Goal: Transaction & Acquisition: Purchase product/service

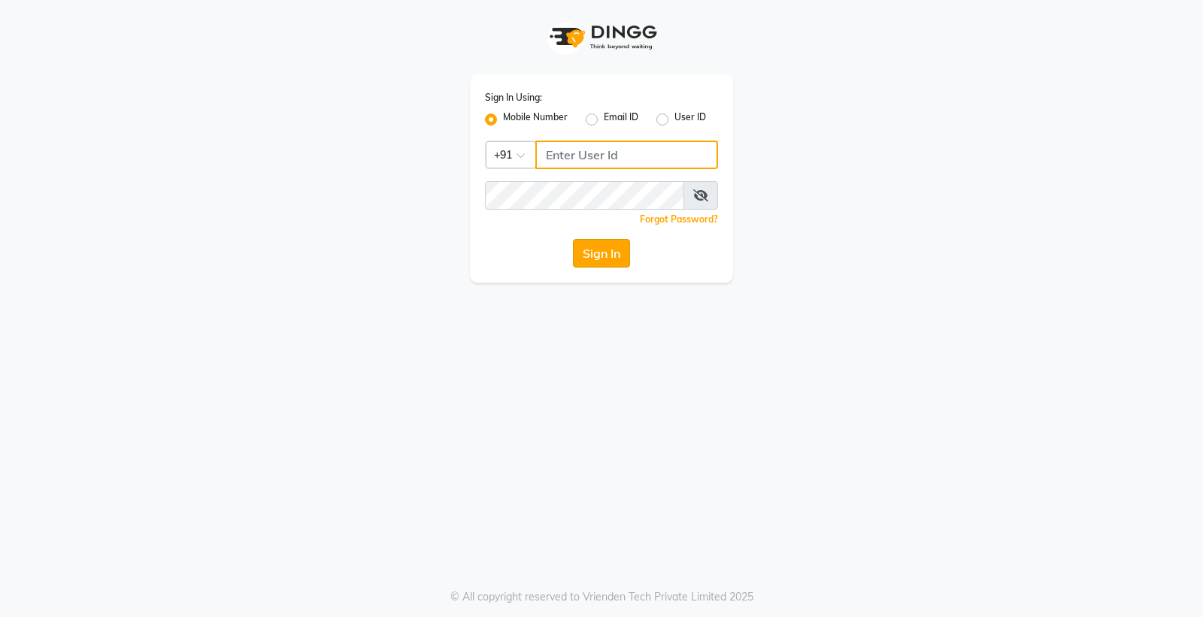
type input "8698904777"
click at [613, 247] on button "Sign In" at bounding box center [601, 253] width 57 height 29
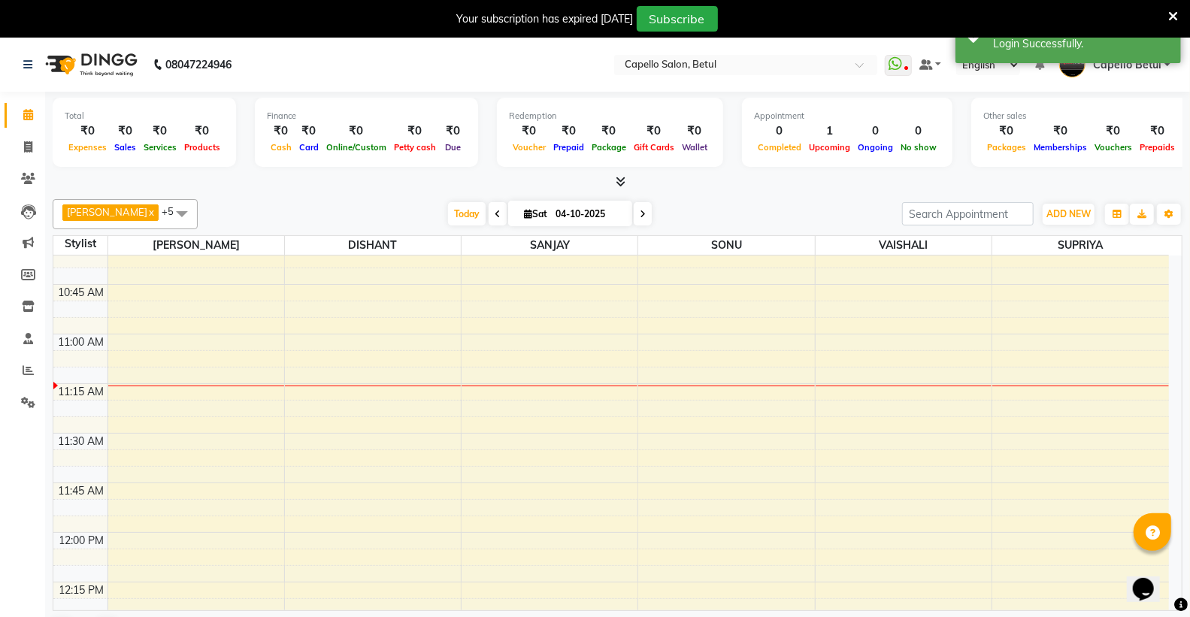
scroll to position [167, 0]
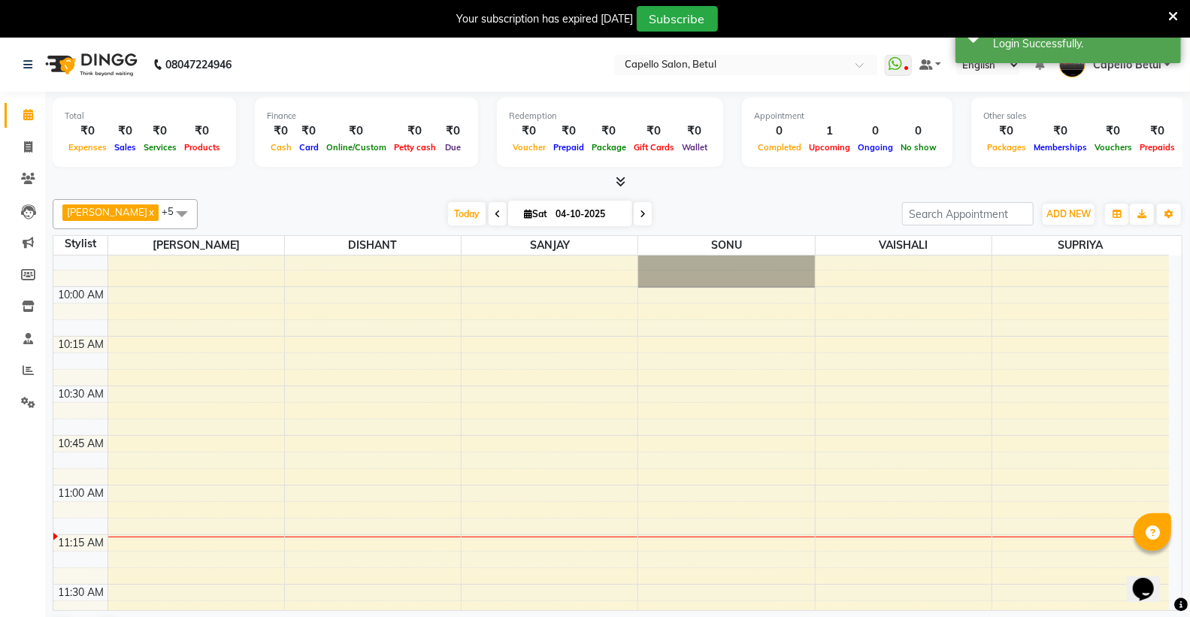
click at [1041, 210] on div "ADD NEW Toggle Dropdown Add Appointment Add Invoice Add Expense Add Attendance …" at bounding box center [1068, 214] width 55 height 24
click at [1071, 210] on span "ADD NEW" at bounding box center [1068, 213] width 44 height 11
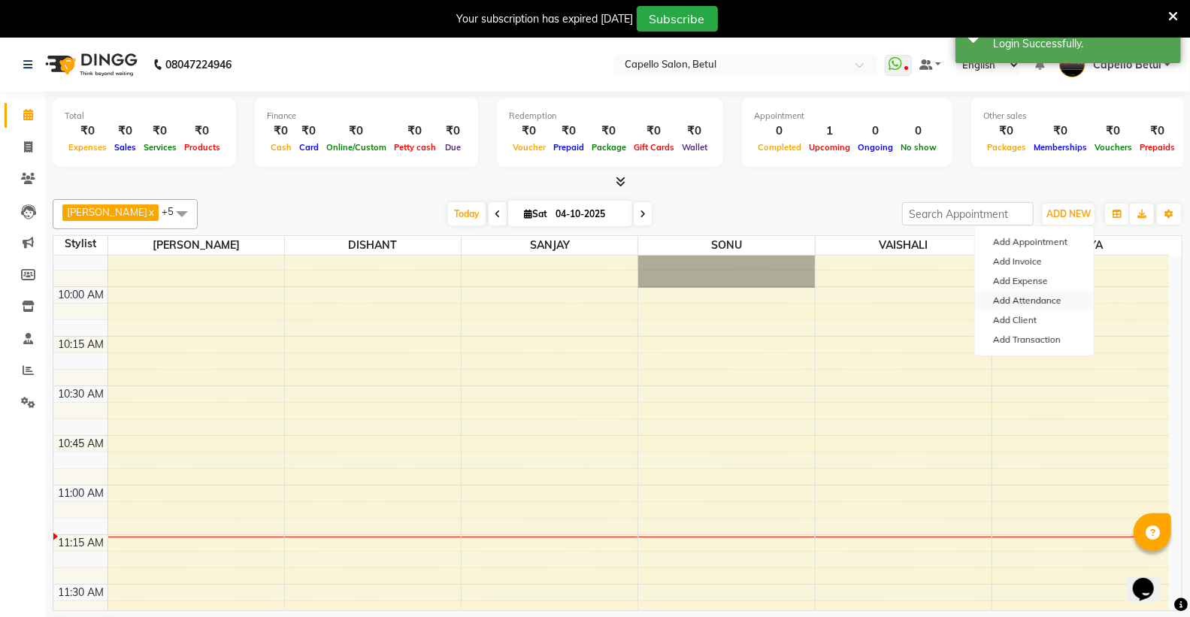
click at [1052, 299] on link "Add Attendance" at bounding box center [1034, 301] width 119 height 20
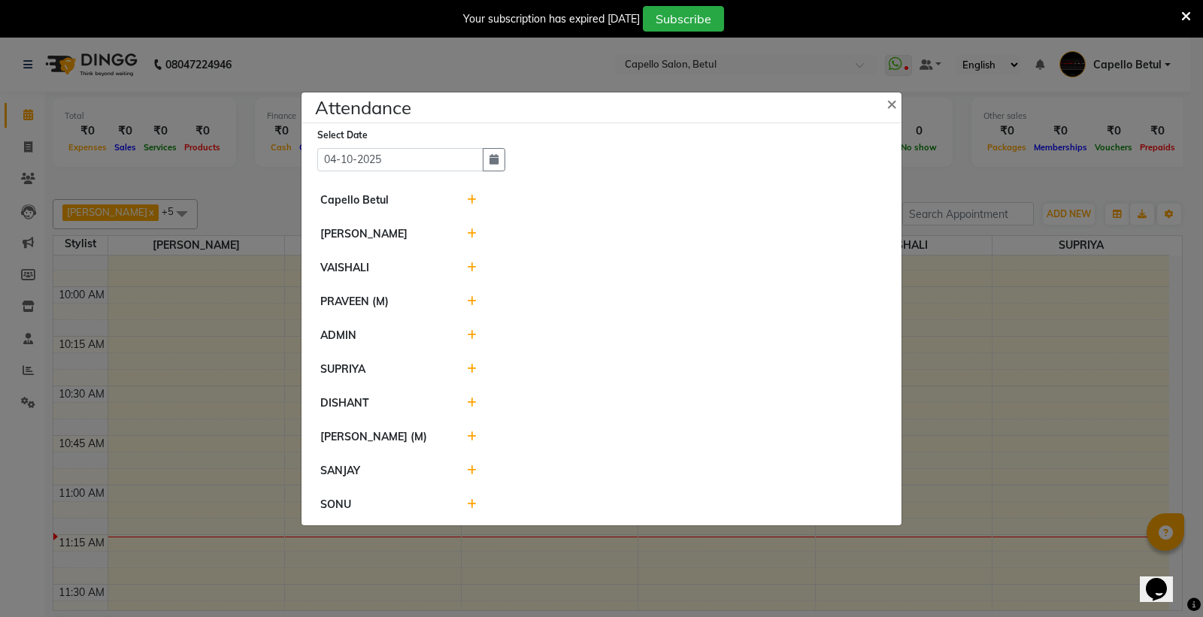
click at [474, 195] on icon at bounding box center [472, 200] width 10 height 11
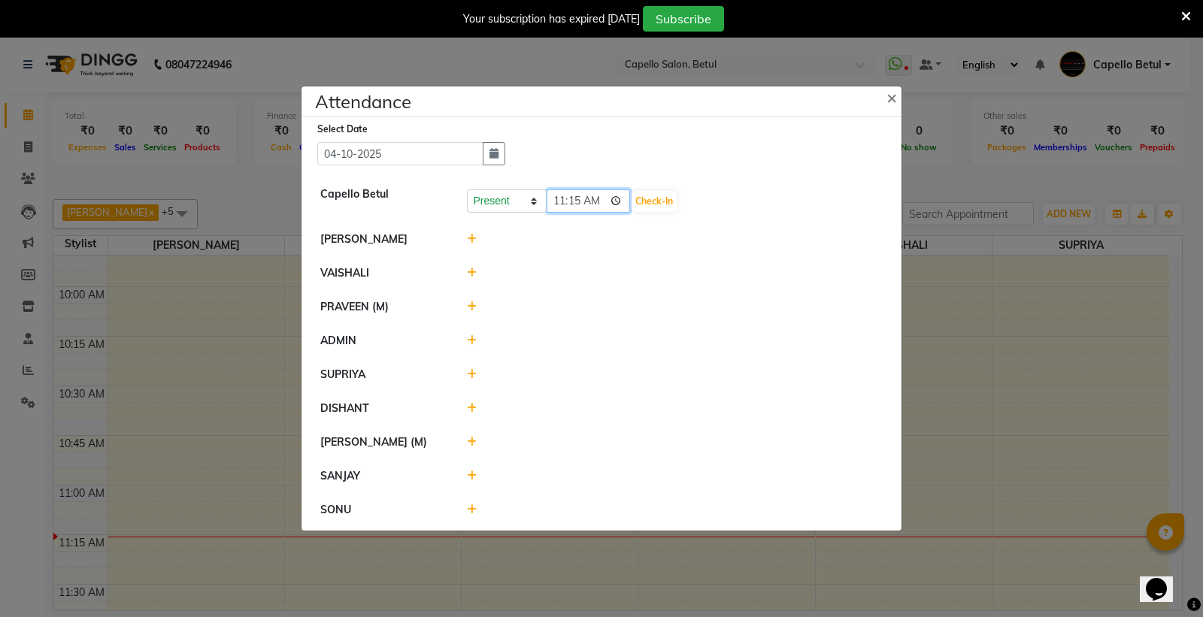
click at [617, 198] on input "11:15" at bounding box center [588, 200] width 84 height 23
type input "10:55"
click at [655, 197] on button "Check-In" at bounding box center [653, 201] width 45 height 21
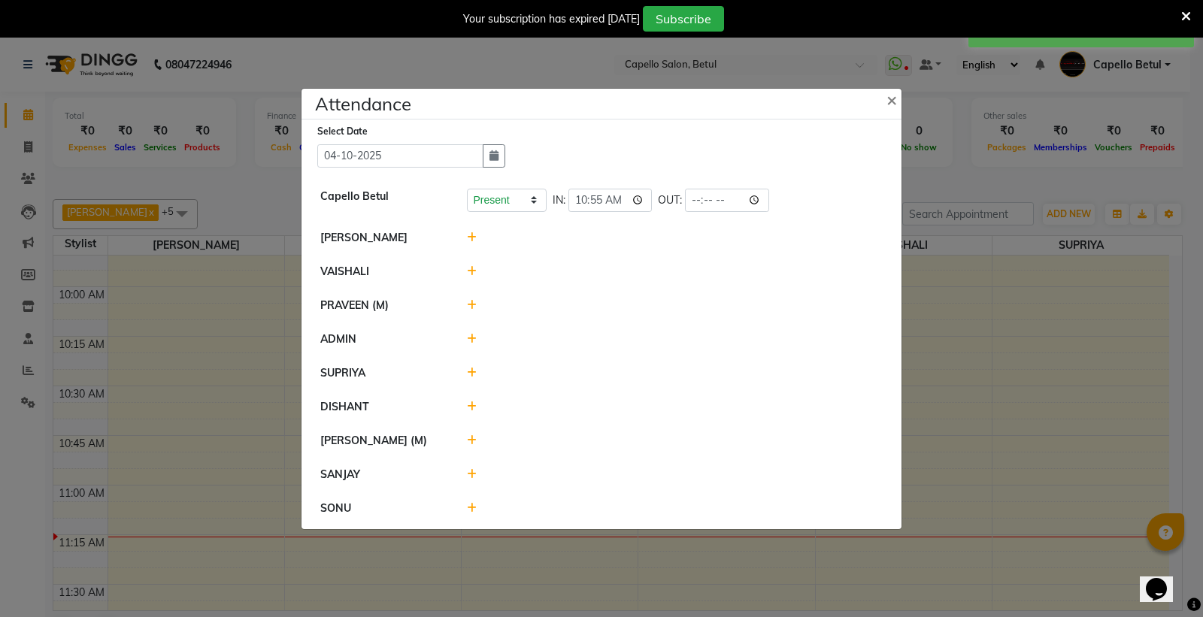
click at [471, 231] on span at bounding box center [472, 238] width 10 height 14
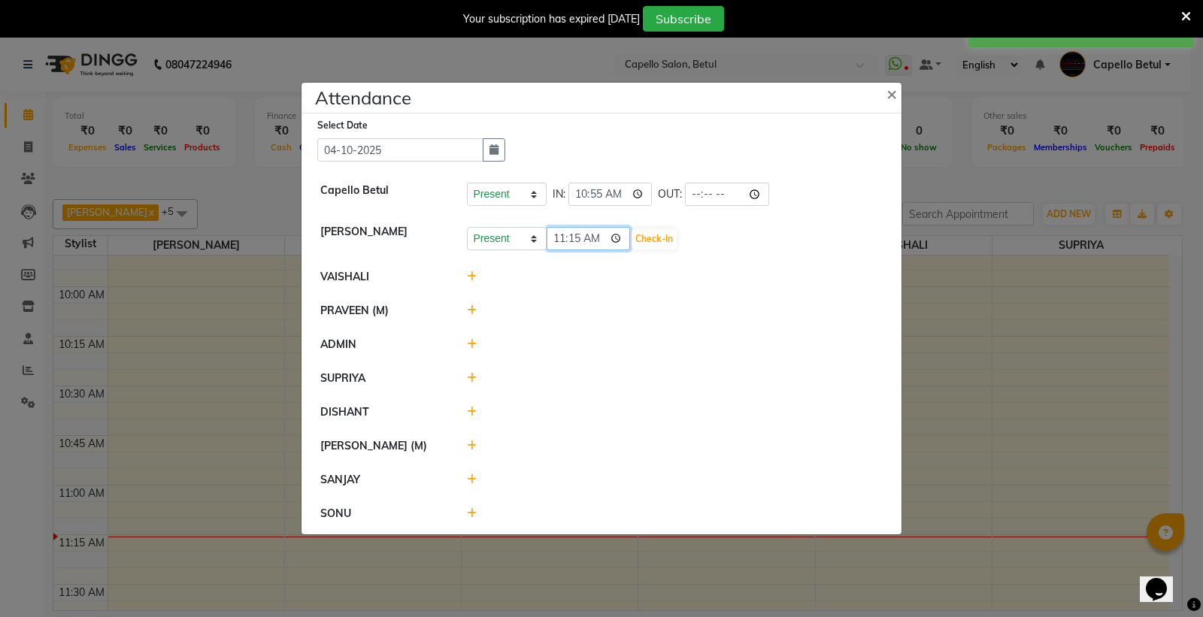
click at [619, 236] on input "11:15" at bounding box center [588, 238] width 84 height 23
type input "10:55"
click at [654, 239] on button "Check-In" at bounding box center [653, 239] width 45 height 21
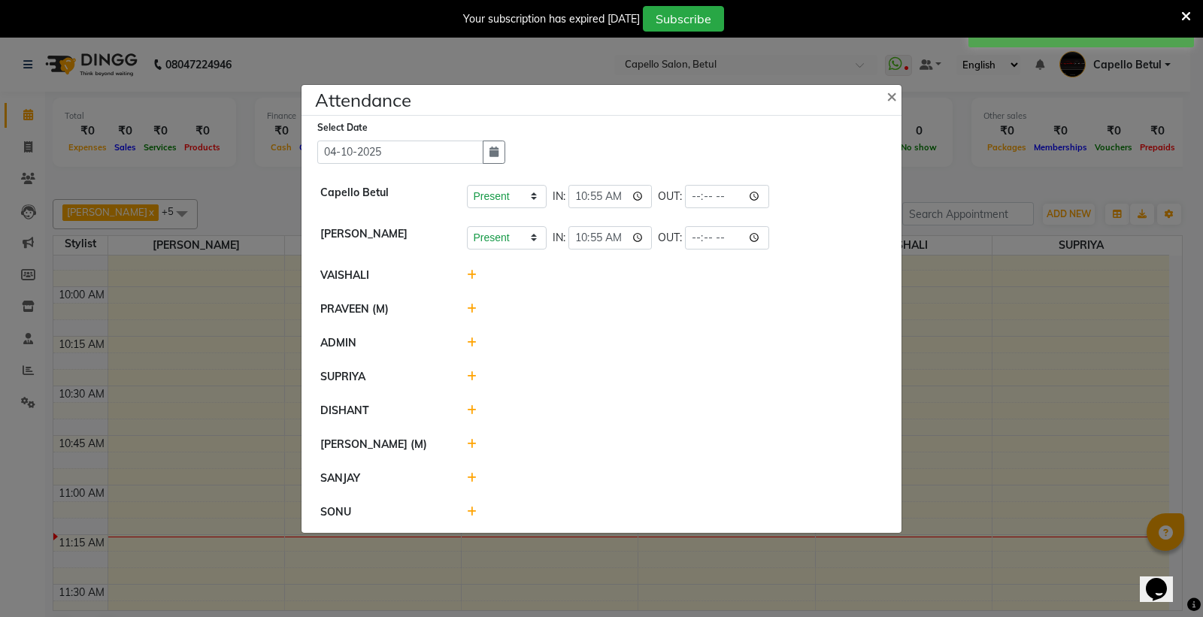
click at [475, 274] on icon at bounding box center [472, 275] width 10 height 11
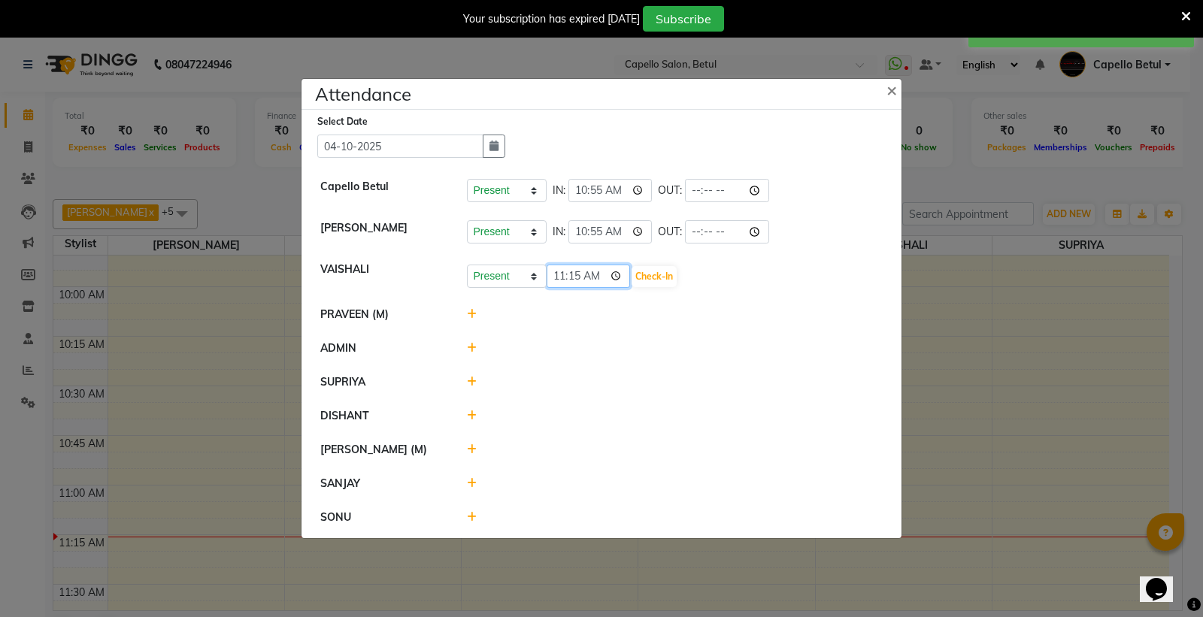
click at [619, 276] on input "11:15" at bounding box center [588, 276] width 84 height 23
type input "11:05"
click at [644, 265] on div "Present Absent Late Half Day Weekly Off 11:05 Check-In" at bounding box center [675, 277] width 416 height 24
click at [648, 275] on button "Check-In" at bounding box center [653, 276] width 45 height 21
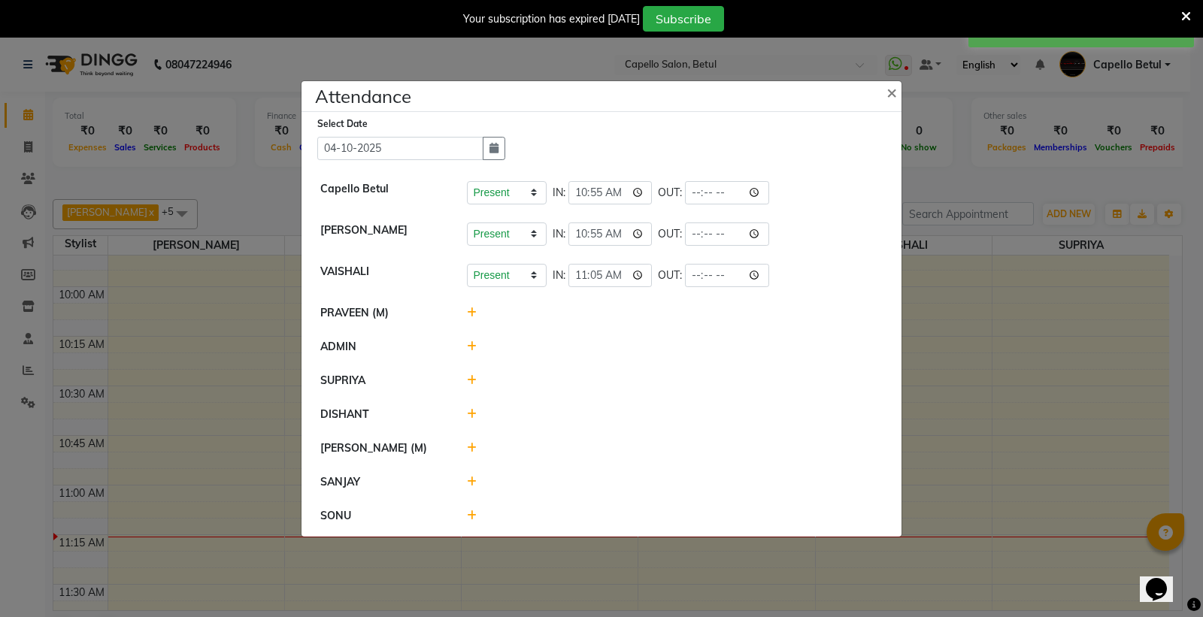
click at [471, 314] on icon at bounding box center [472, 312] width 10 height 11
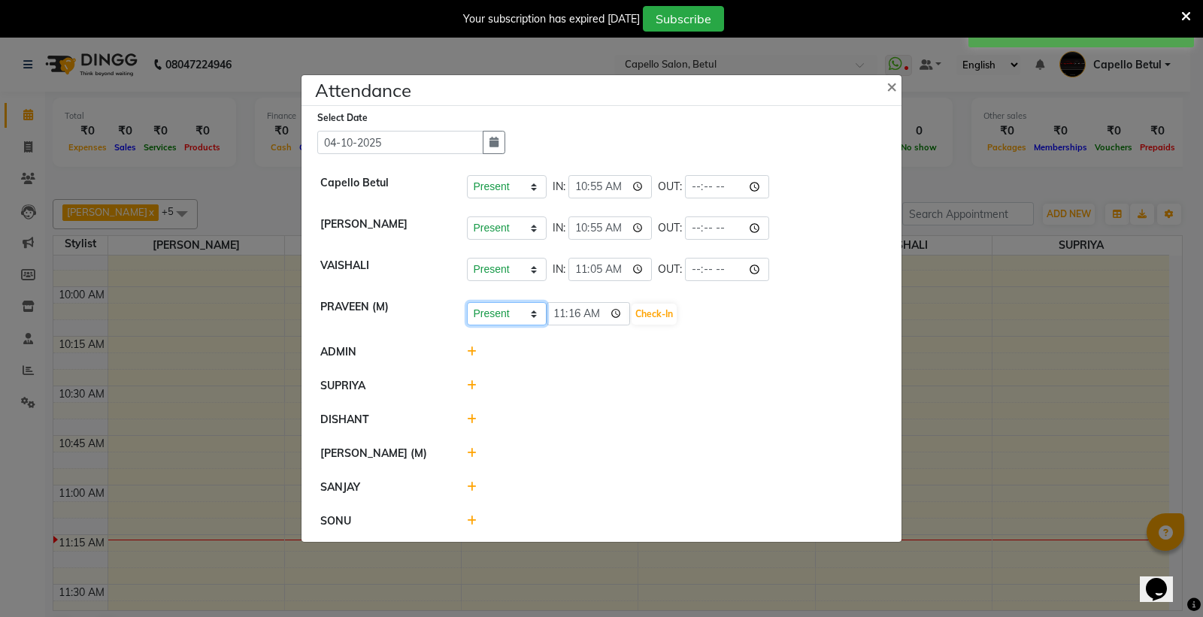
click at [494, 309] on select "Present Absent Late Half Day Weekly Off" at bounding box center [507, 313] width 80 height 23
select select "A"
click at [467, 302] on select "Present Absent Late Half Day Weekly Off" at bounding box center [507, 313] width 80 height 23
click at [559, 313] on button "Save" at bounding box center [562, 314] width 29 height 21
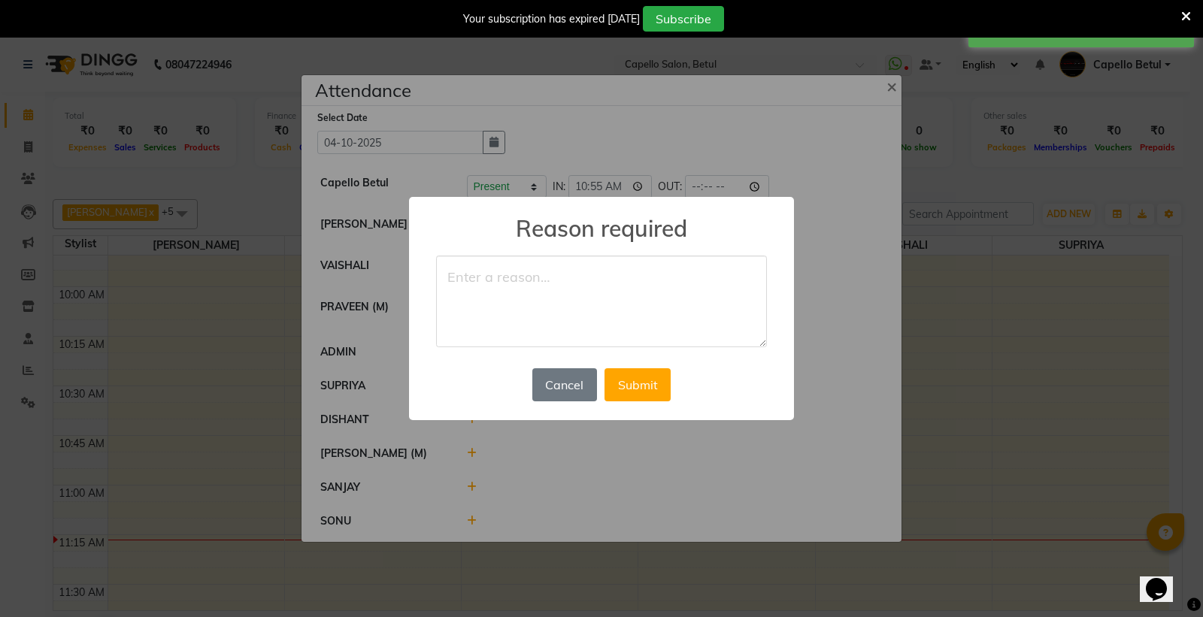
click at [520, 262] on textarea at bounding box center [601, 302] width 331 height 92
type textarea "absent"
click at [658, 392] on button "Submit" at bounding box center [637, 384] width 66 height 33
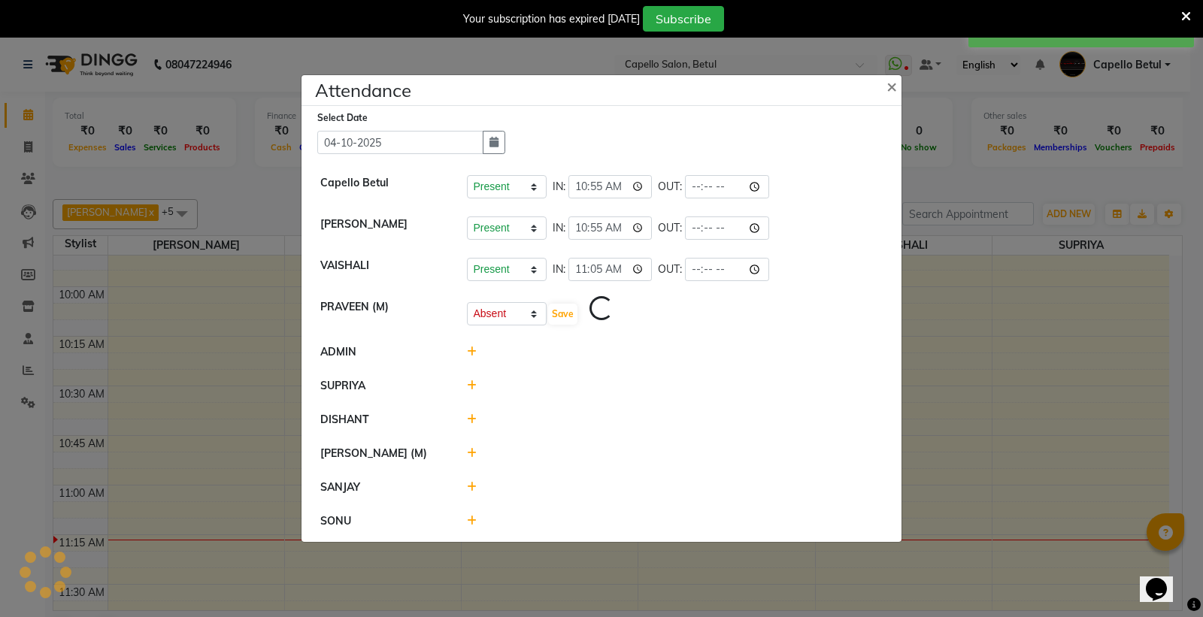
select select "A"
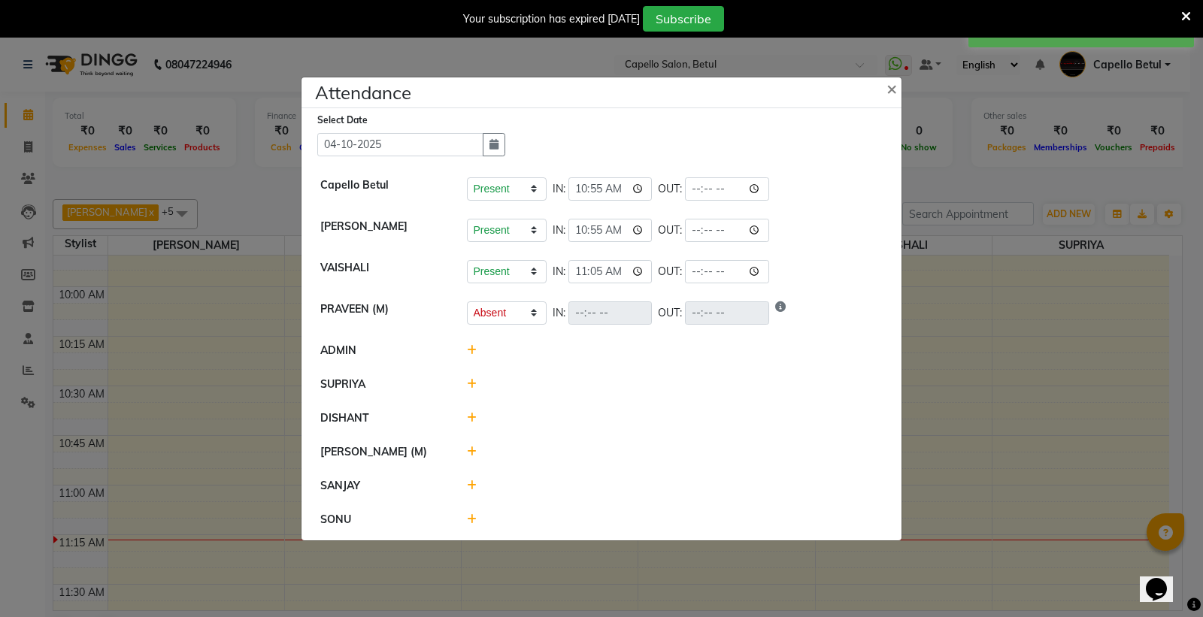
click at [471, 347] on icon at bounding box center [472, 350] width 10 height 11
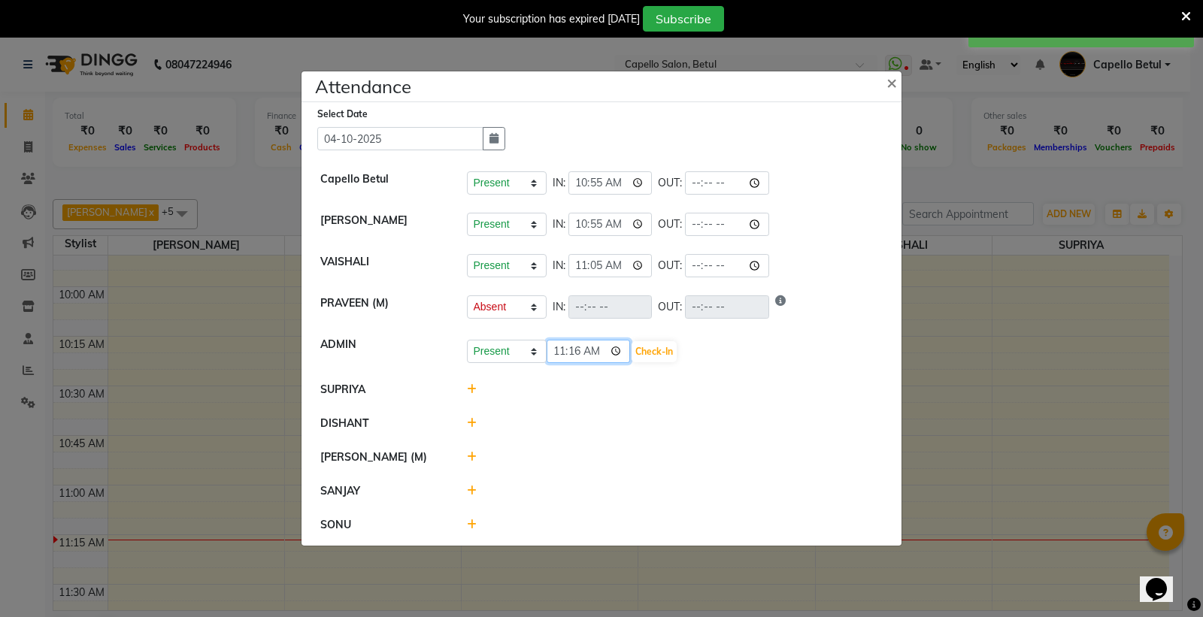
click at [612, 352] on input "11:16" at bounding box center [588, 351] width 84 height 23
type input "10:55"
click at [659, 355] on button "Check-In" at bounding box center [653, 351] width 45 height 21
select select "A"
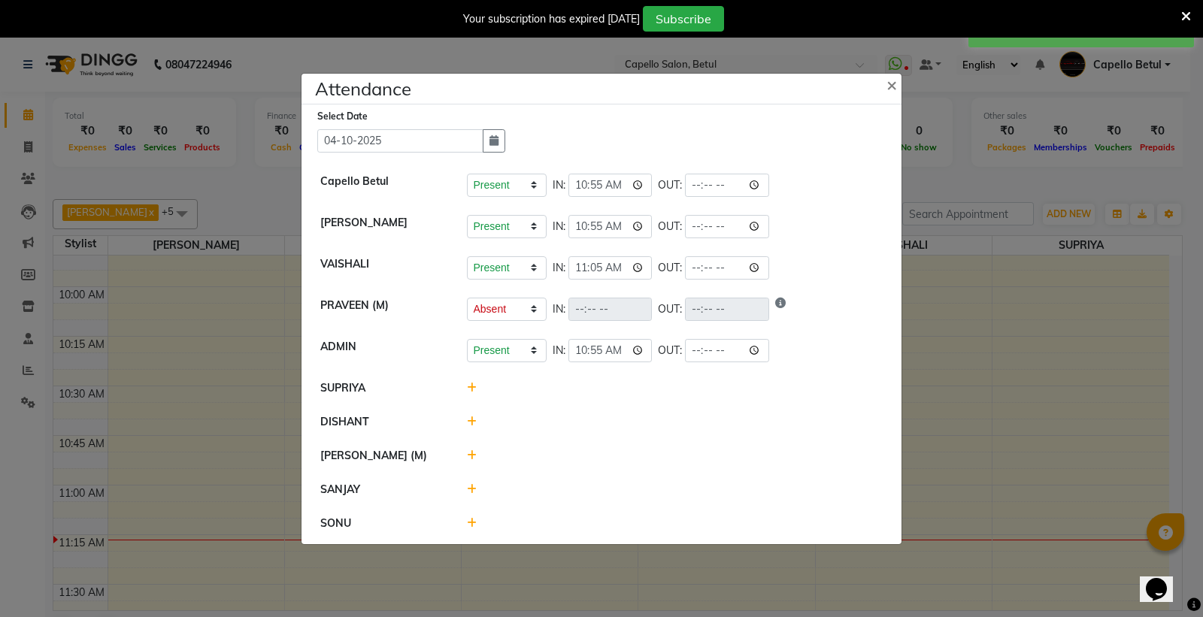
click at [469, 391] on icon at bounding box center [472, 388] width 10 height 11
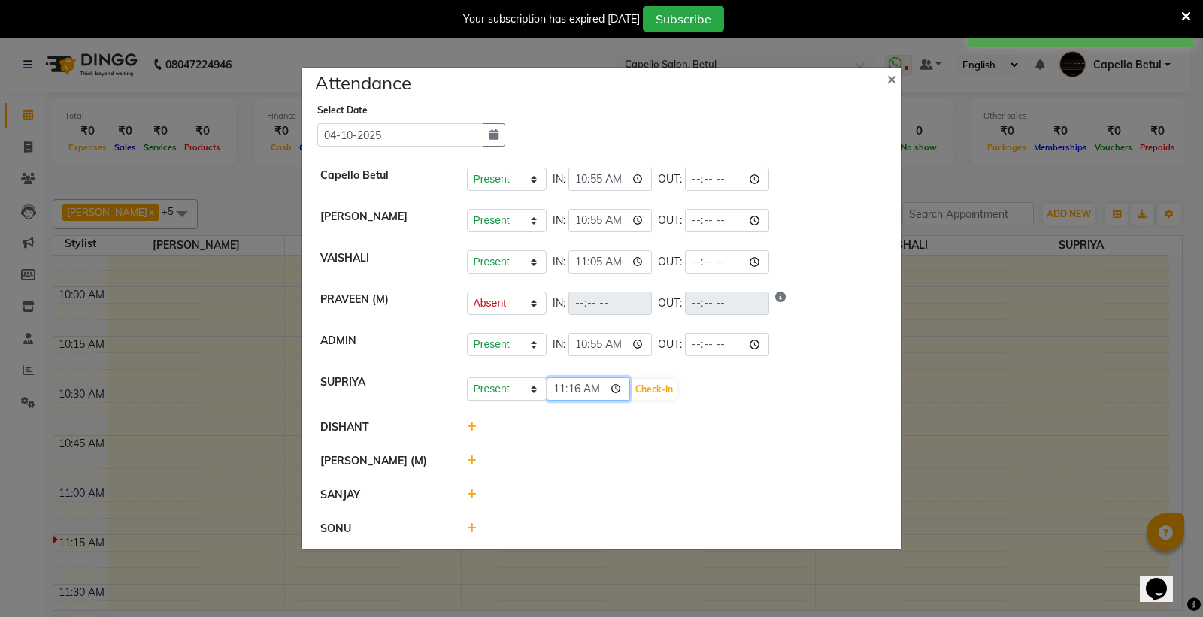
click at [618, 391] on input "11:16" at bounding box center [588, 388] width 84 height 23
type input "11:00"
click at [666, 385] on button "Check-In" at bounding box center [653, 389] width 45 height 21
select select "A"
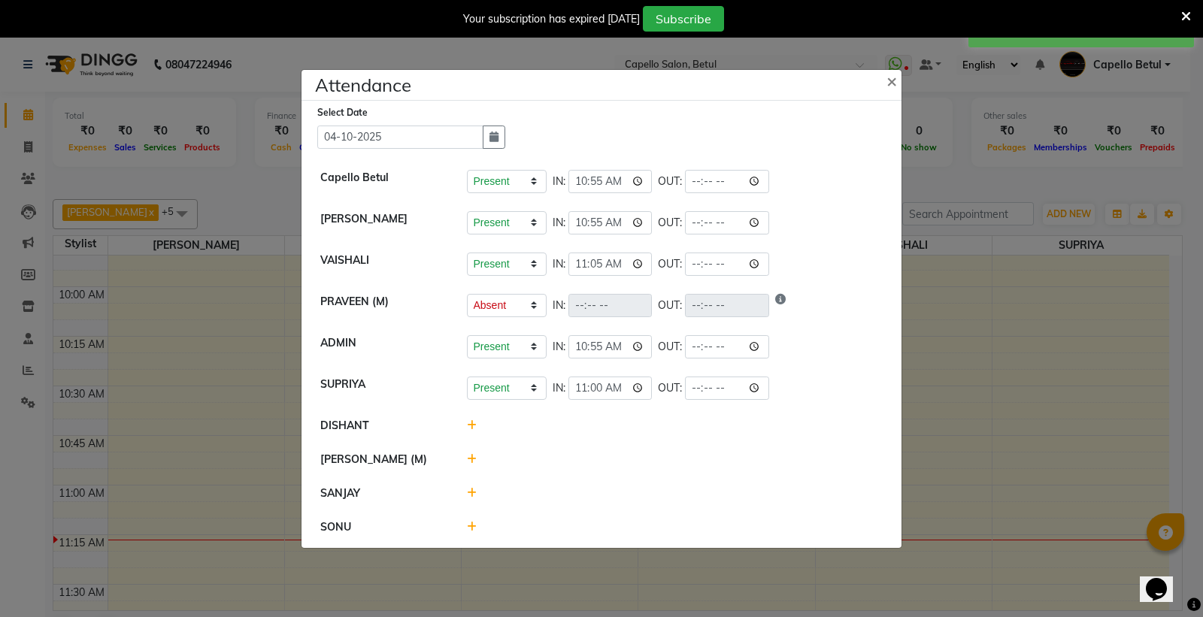
click at [470, 431] on icon at bounding box center [472, 425] width 10 height 11
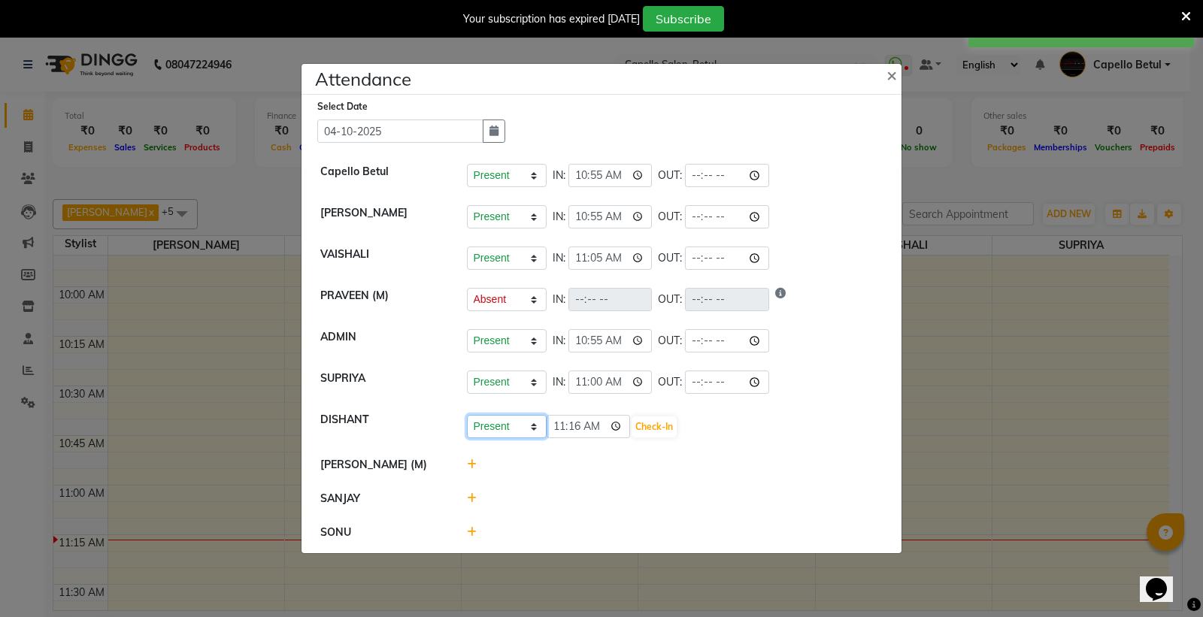
drag, startPoint x: 483, startPoint y: 424, endPoint x: 512, endPoint y: 436, distance: 31.0
click at [490, 424] on select "Present Absent Late Half Day Weekly Off" at bounding box center [507, 426] width 80 height 23
click at [467, 415] on select "Present Absent Late Half Day Weekly Off" at bounding box center [507, 426] width 80 height 23
click at [504, 416] on select "Present Absent Late Half Day Weekly Off" at bounding box center [507, 426] width 80 height 23
select select "A"
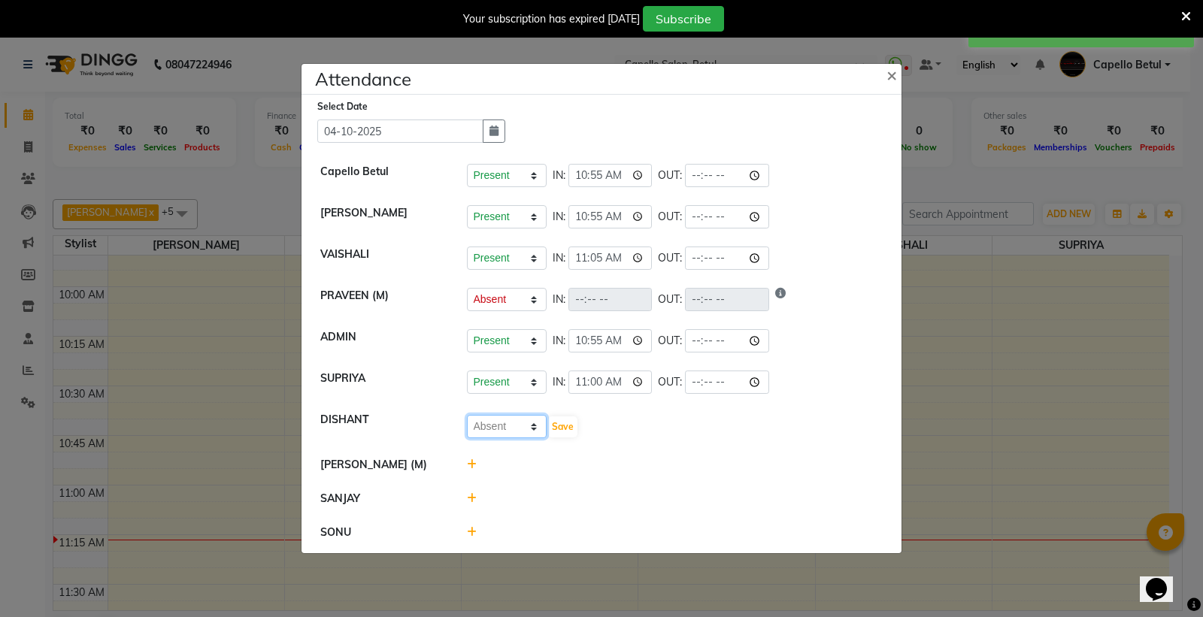
click at [467, 415] on select "Present Absent Late Half Day Weekly Off" at bounding box center [507, 426] width 80 height 23
click at [558, 421] on button "Save" at bounding box center [562, 426] width 29 height 21
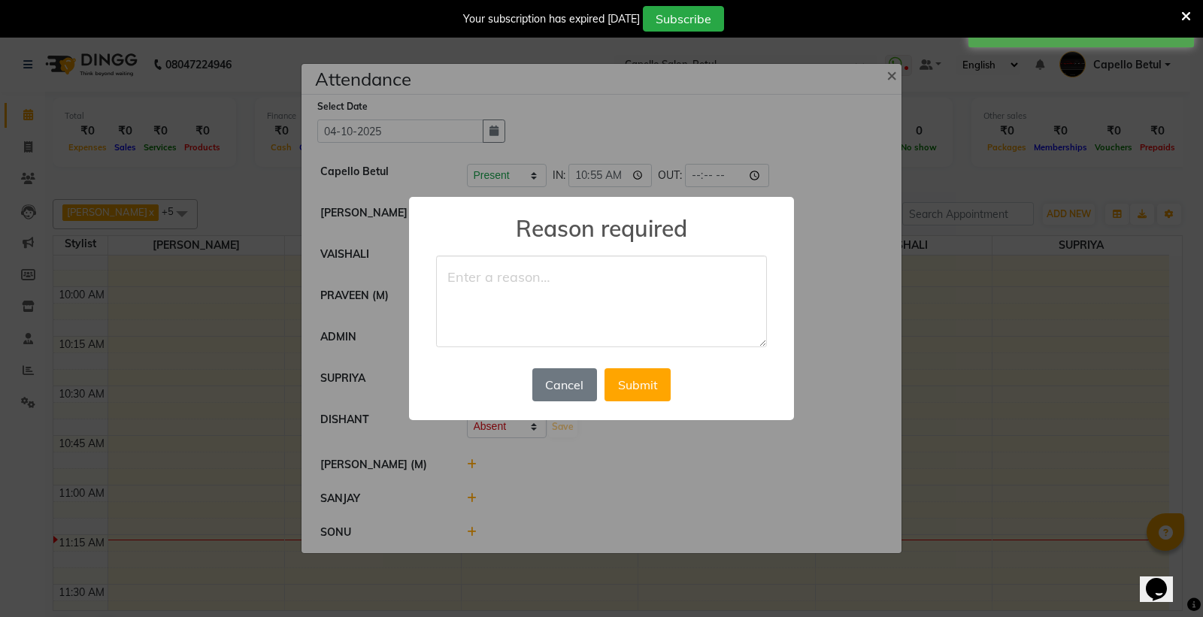
click at [536, 294] on textarea at bounding box center [601, 302] width 331 height 92
type textarea "absent"
click at [667, 394] on button "Submit" at bounding box center [637, 384] width 66 height 33
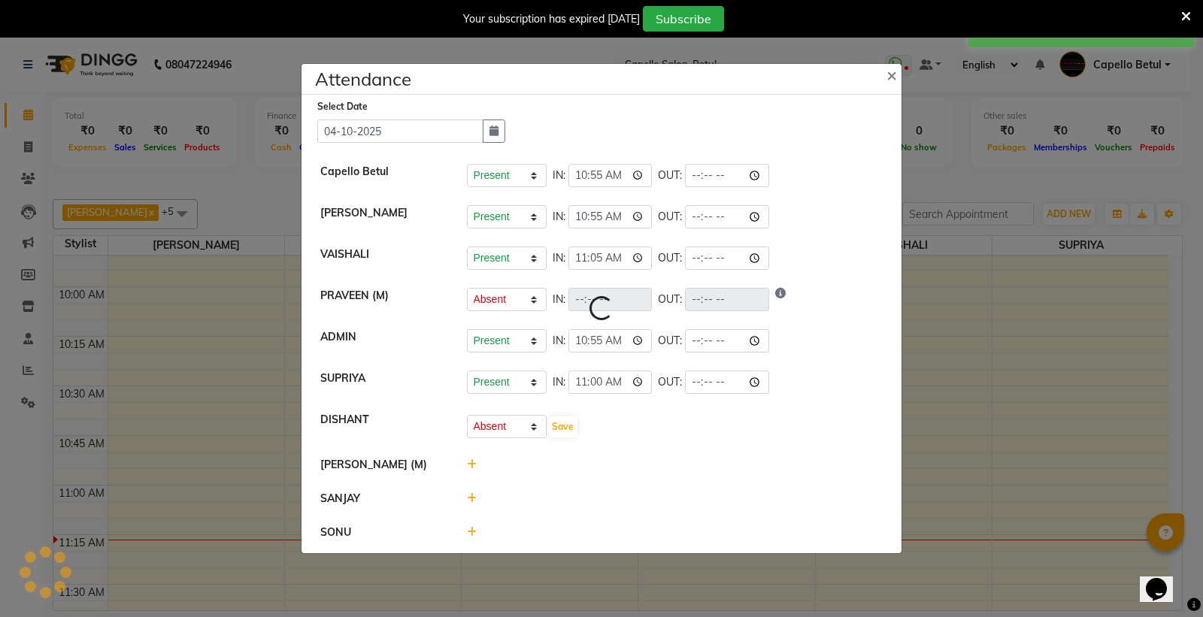
select select "A"
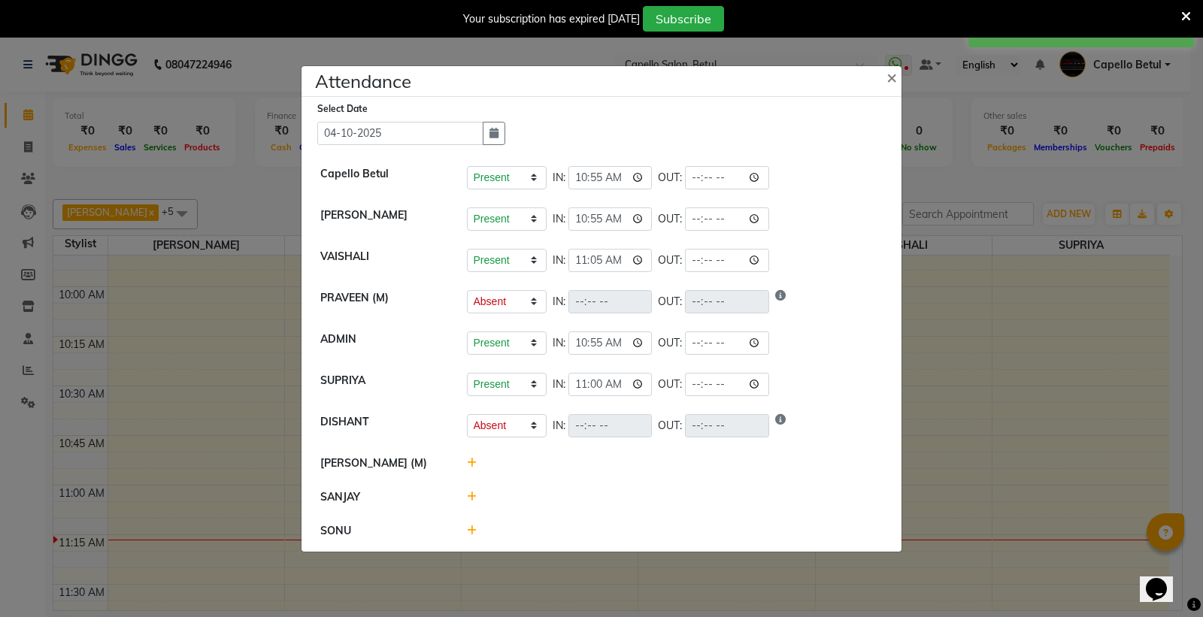
click at [476, 457] on div at bounding box center [674, 463] width 439 height 16
click at [467, 462] on icon at bounding box center [472, 463] width 10 height 11
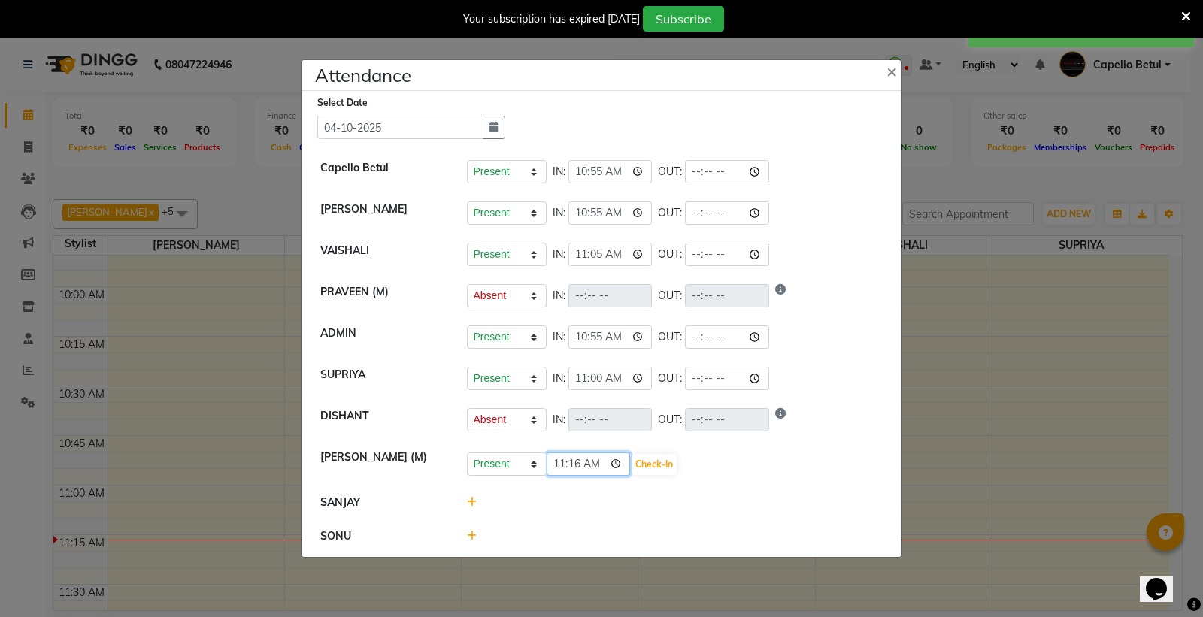
click at [613, 465] on input "11:16" at bounding box center [588, 463] width 84 height 23
click at [620, 466] on input "11:16" at bounding box center [588, 463] width 84 height 23
type input "10:55"
click at [676, 463] on button "Check-In" at bounding box center [653, 464] width 45 height 21
select select "A"
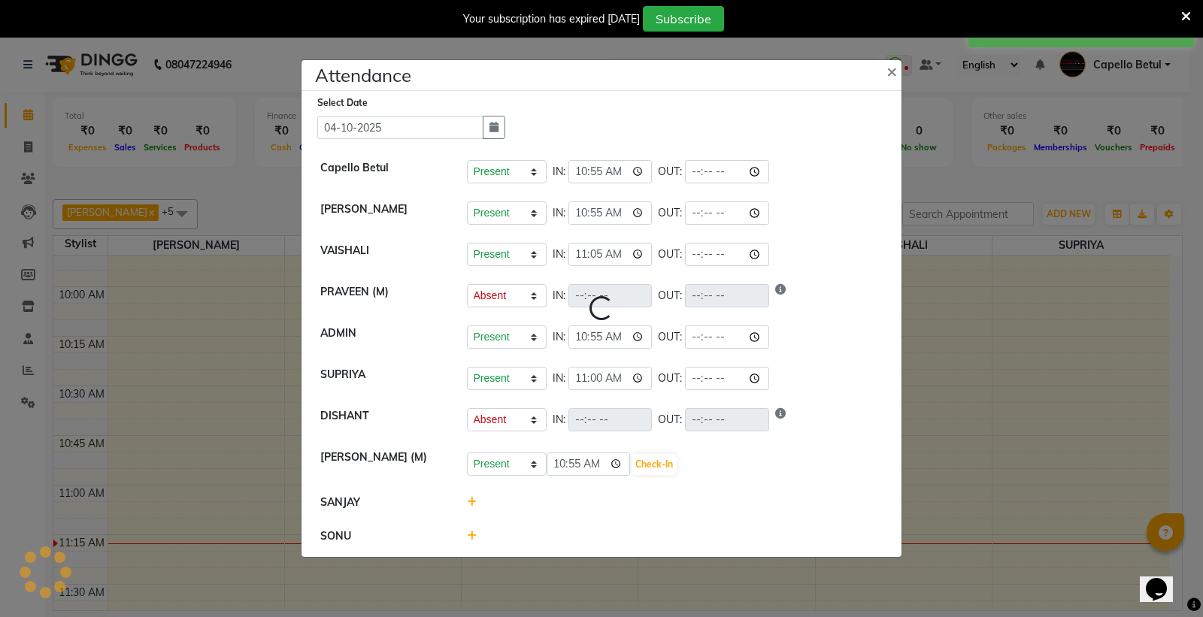
select select "A"
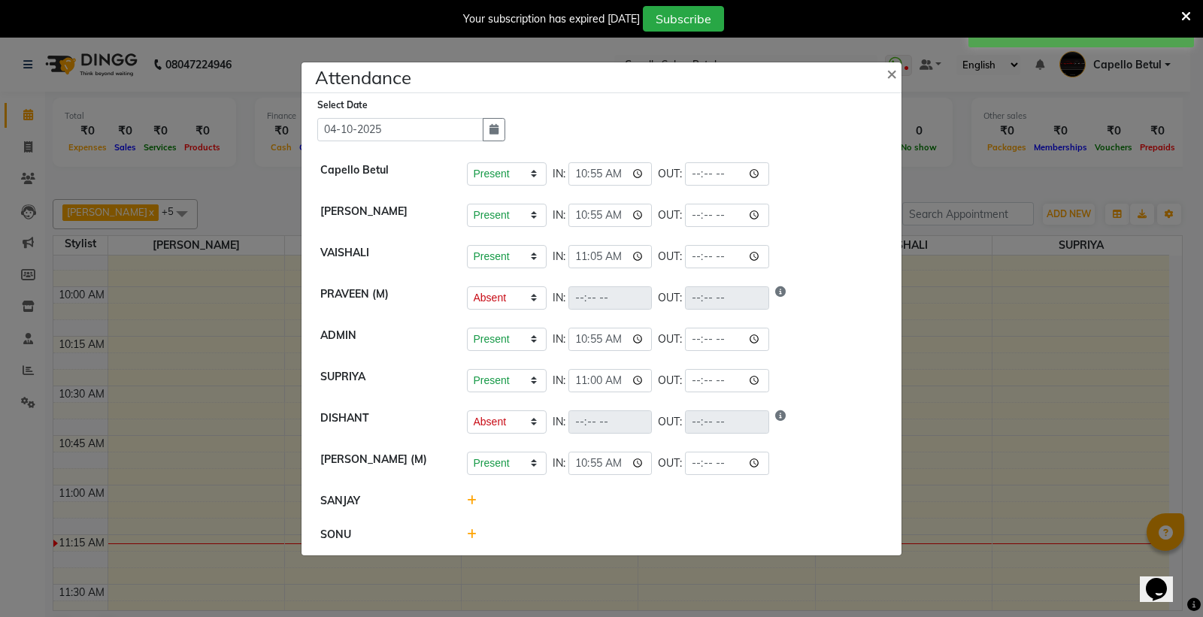
click at [471, 498] on icon at bounding box center [472, 500] width 10 height 11
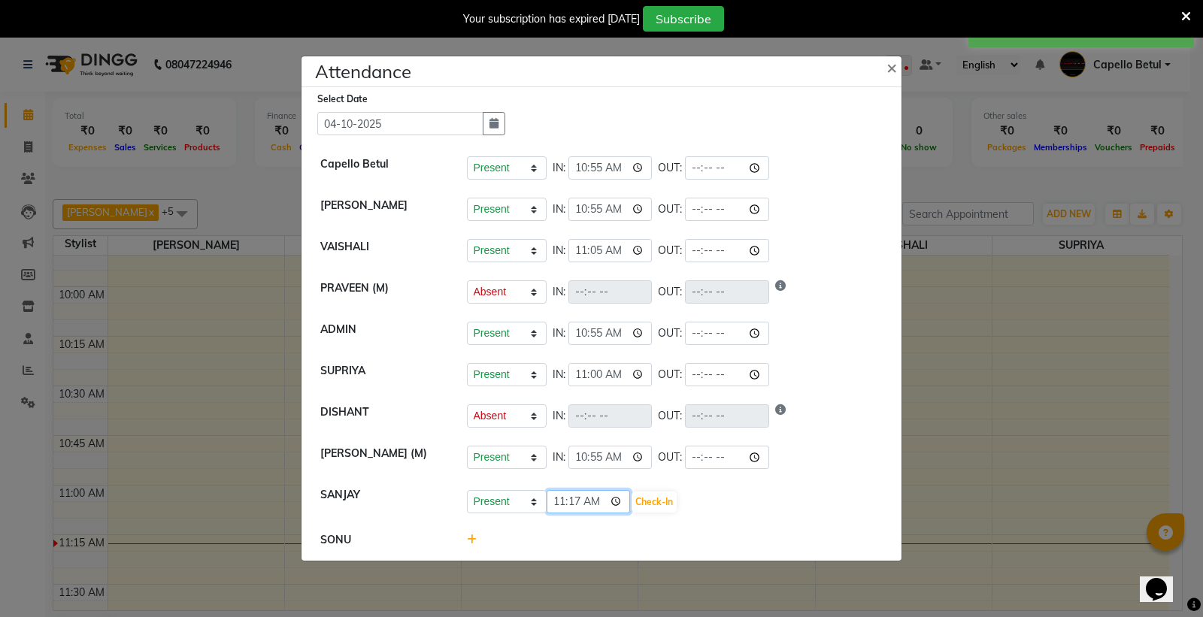
click at [613, 500] on input "11:17" at bounding box center [588, 501] width 84 height 23
type input "10:59"
click at [650, 494] on button "Check-In" at bounding box center [653, 502] width 45 height 21
select select "A"
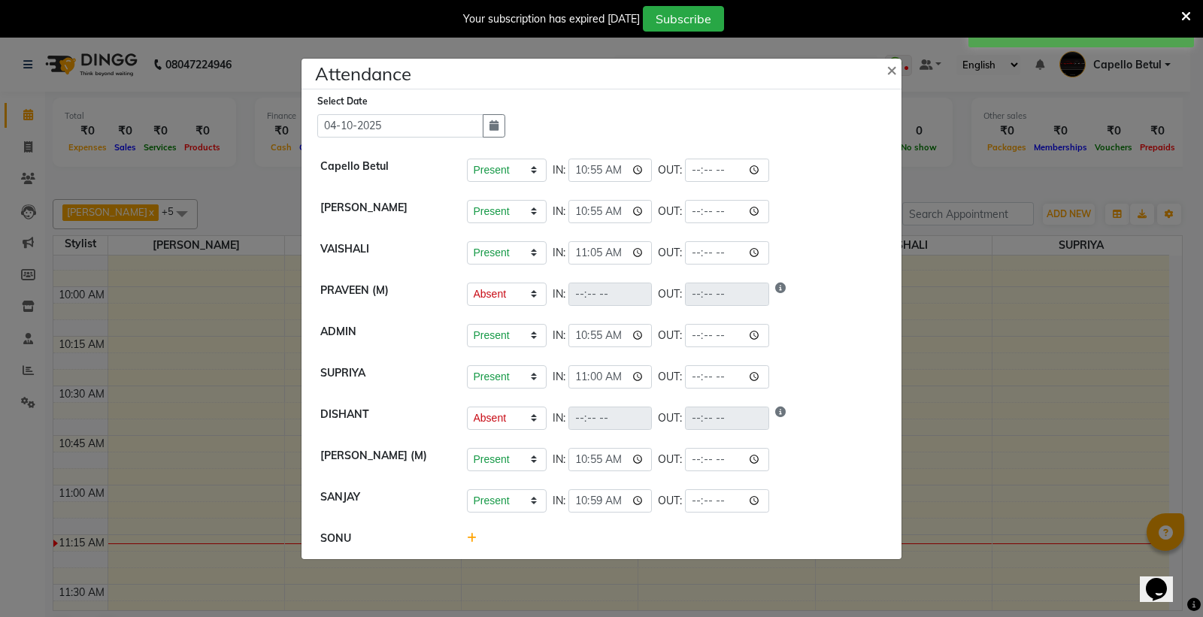
click at [468, 537] on icon at bounding box center [472, 538] width 10 height 11
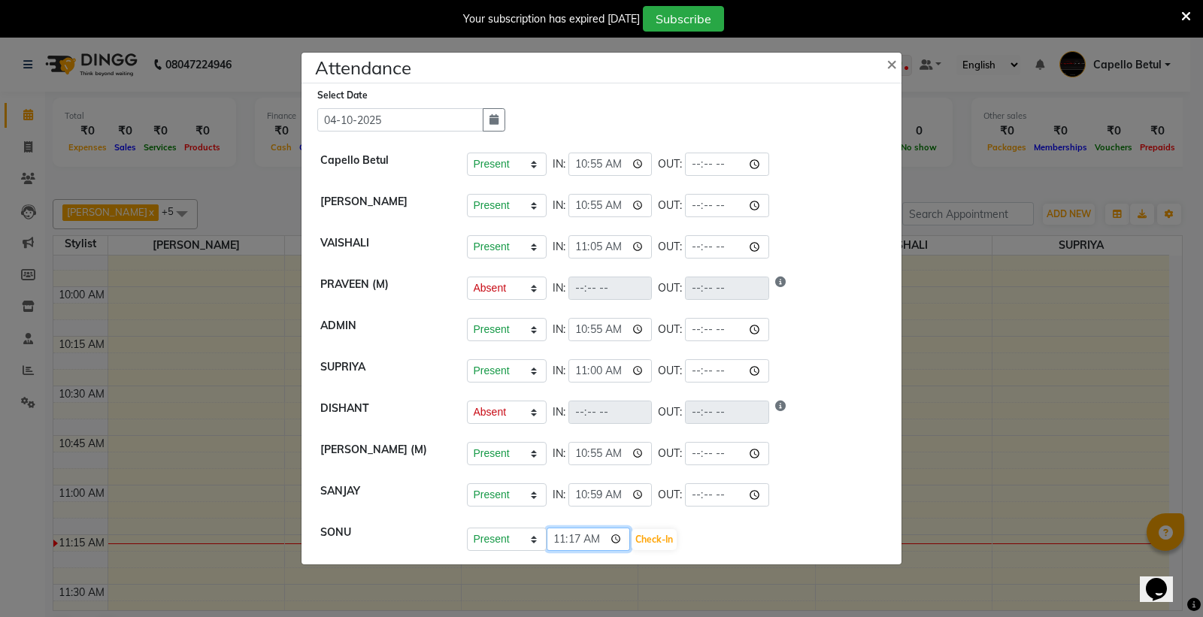
click at [621, 540] on input "11:17" at bounding box center [588, 539] width 84 height 23
type input "10:58"
click at [647, 542] on button "Check-In" at bounding box center [653, 539] width 45 height 21
select select "A"
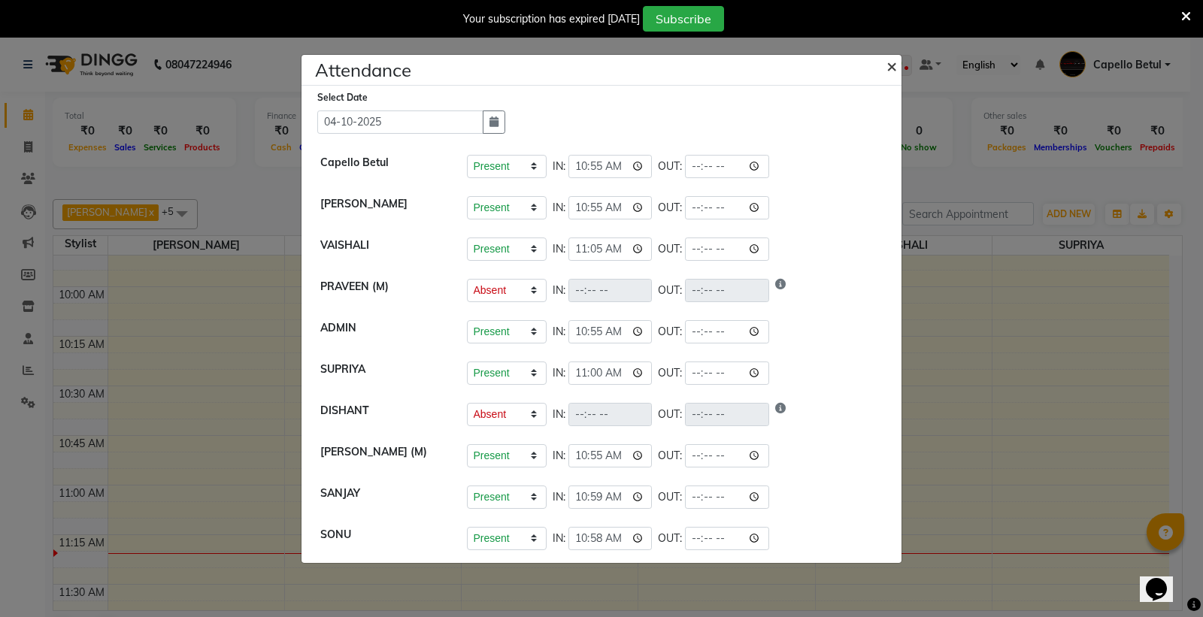
click at [887, 66] on span "×" at bounding box center [891, 65] width 11 height 23
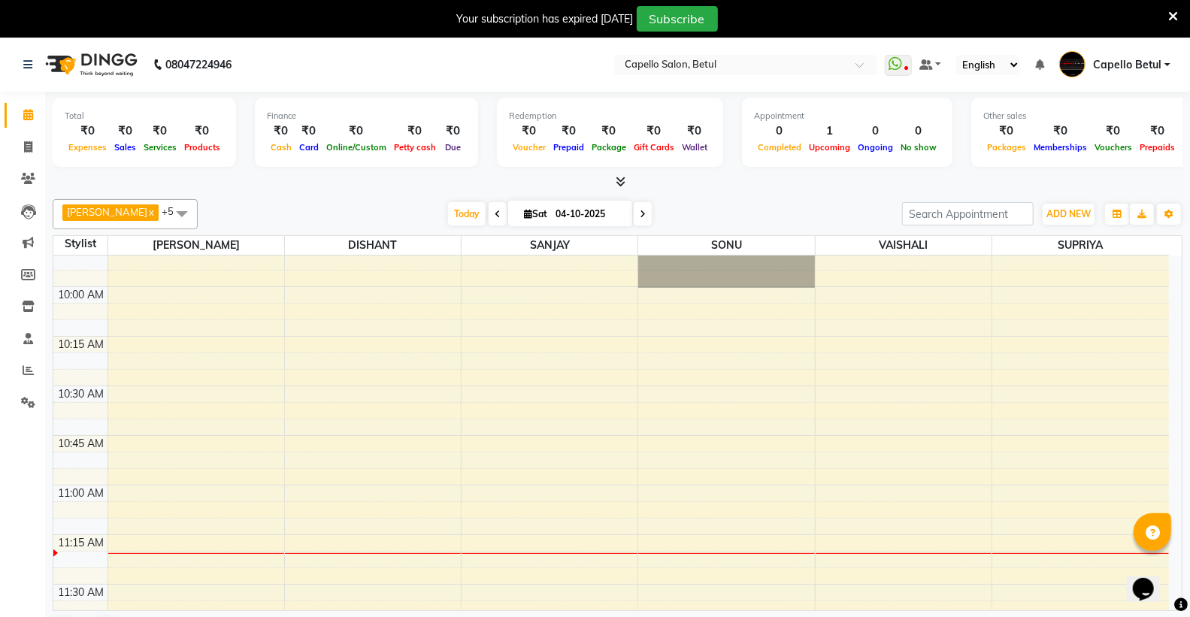
click at [1168, 13] on icon at bounding box center [1173, 17] width 10 height 14
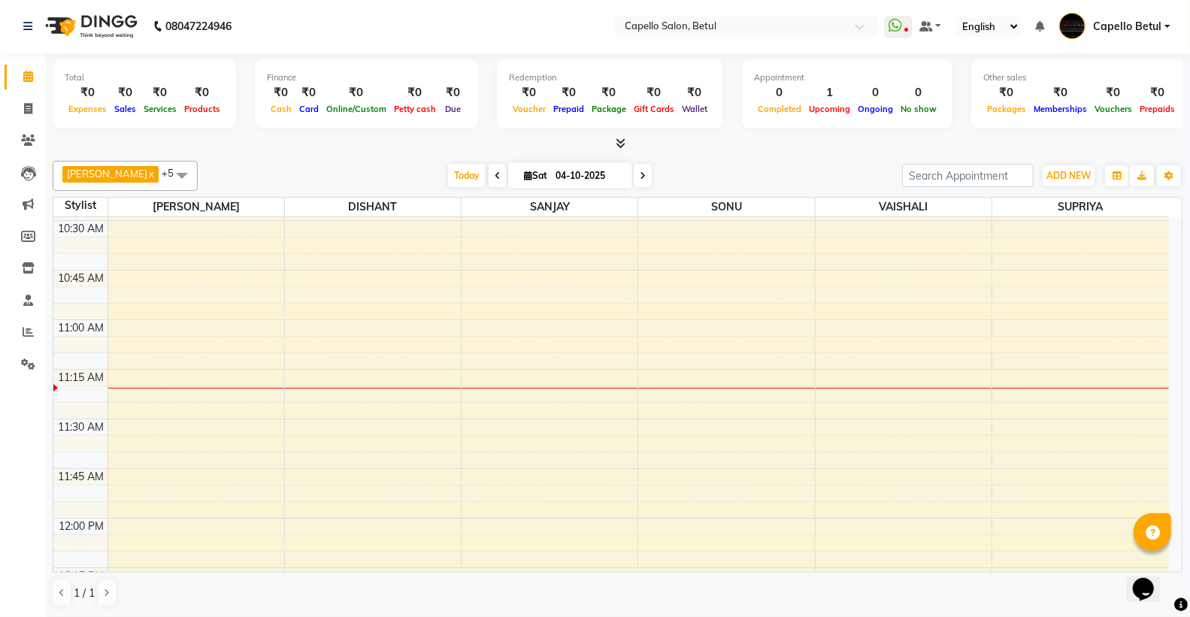
scroll to position [334, 0]
click at [19, 262] on span at bounding box center [28, 268] width 26 height 17
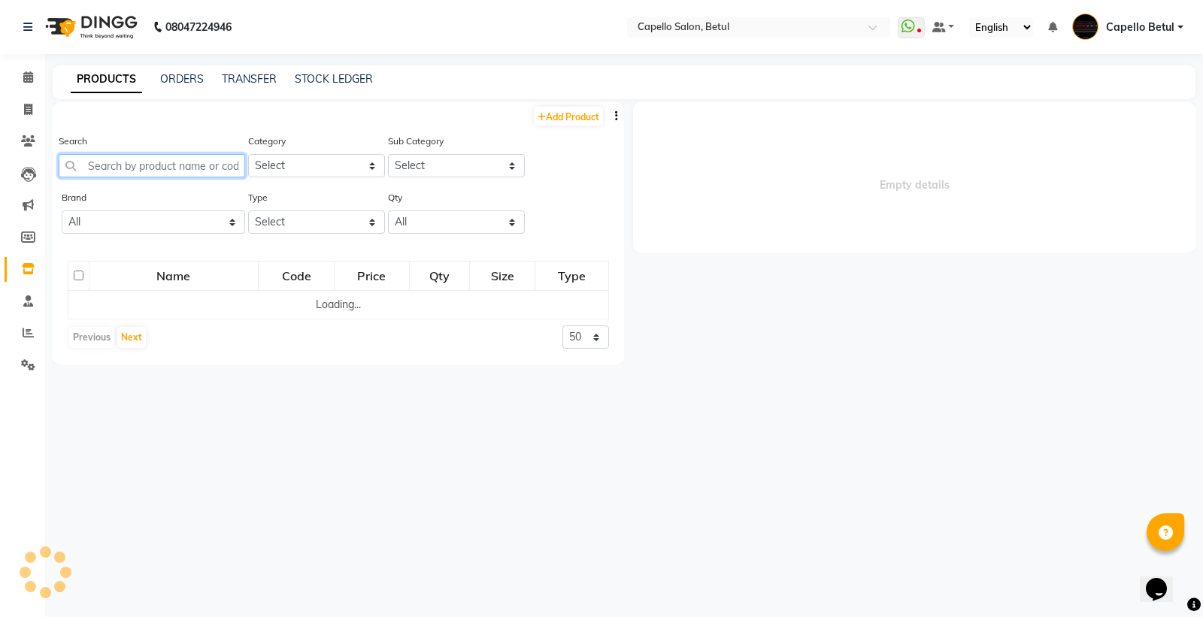
click at [114, 161] on input "text" at bounding box center [152, 165] width 186 height 23
select select
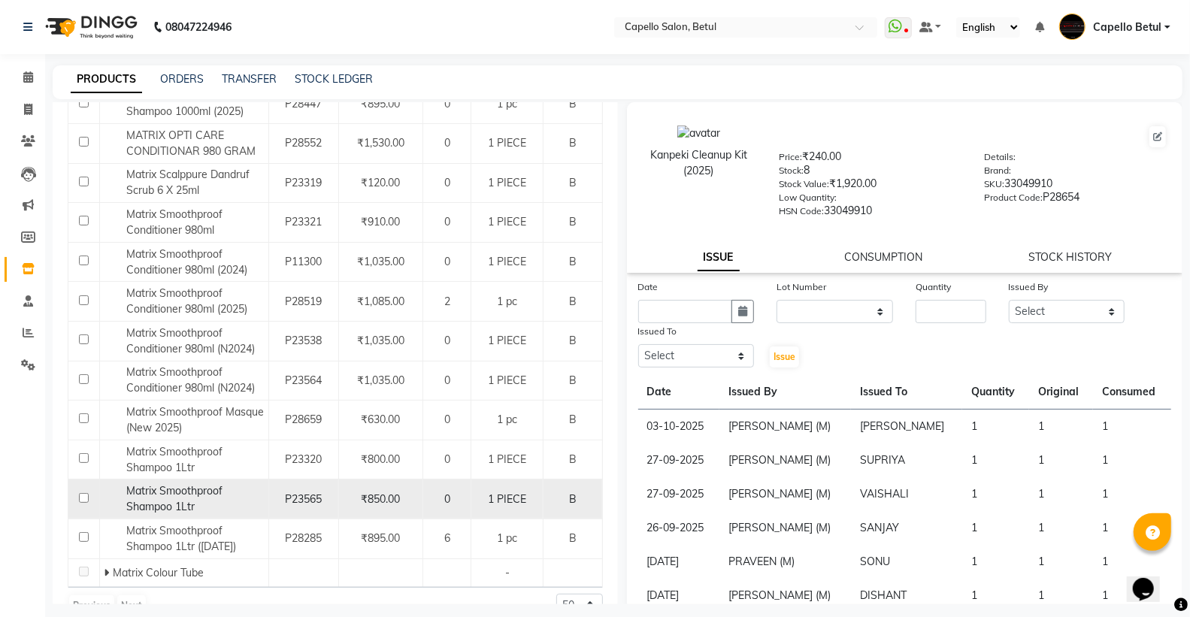
scroll to position [546, 0]
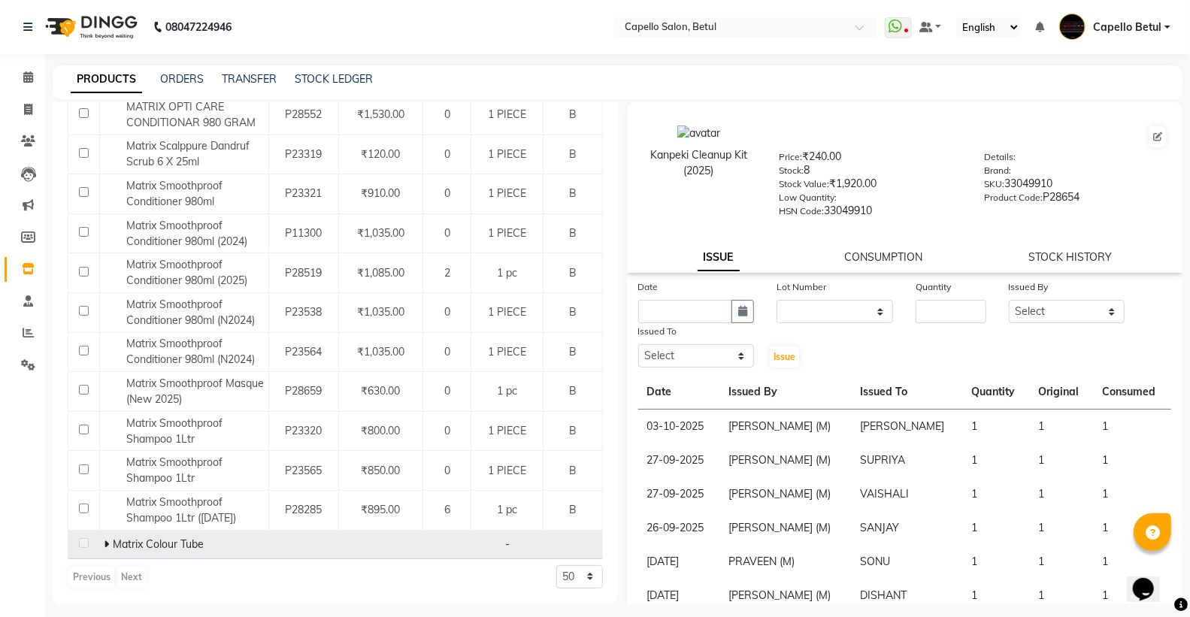
click at [104, 546] on icon at bounding box center [106, 544] width 5 height 11
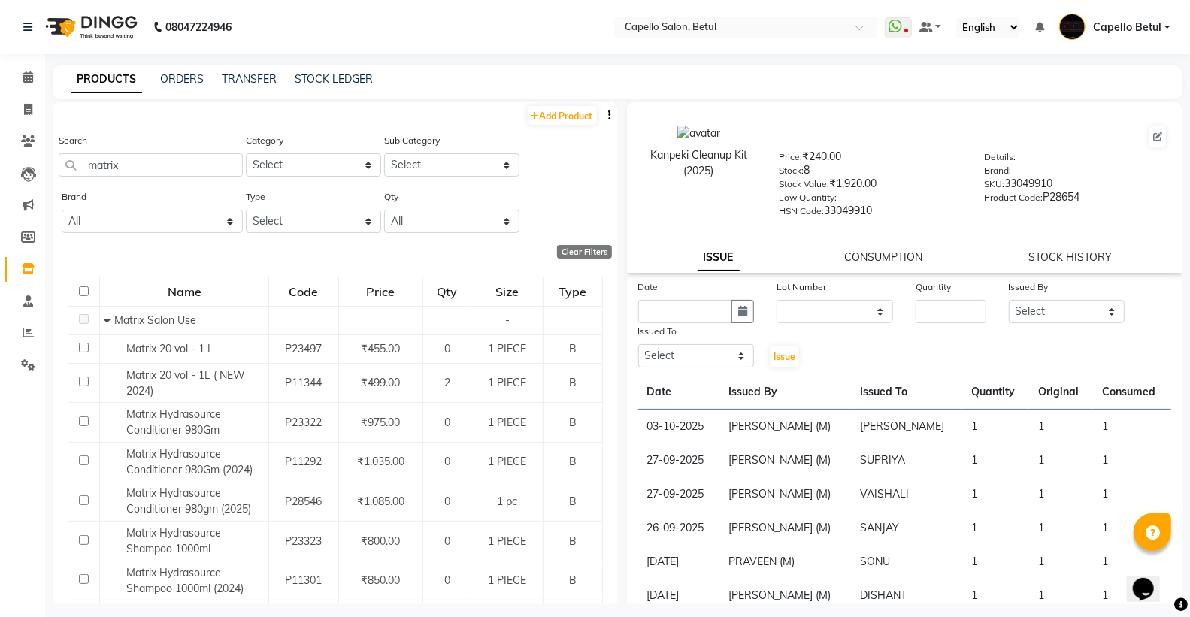
scroll to position [0, 0]
drag, startPoint x: 162, startPoint y: 162, endPoint x: 66, endPoint y: 174, distance: 96.2
click at [11, 199] on app-home "08047224946 Select Location × Capello Salon, Betul WhatsApp Status ✕ Status: Di…" at bounding box center [595, 313] width 1190 height 627
click at [117, 159] on input "matrix" at bounding box center [151, 165] width 184 height 23
type input "m"
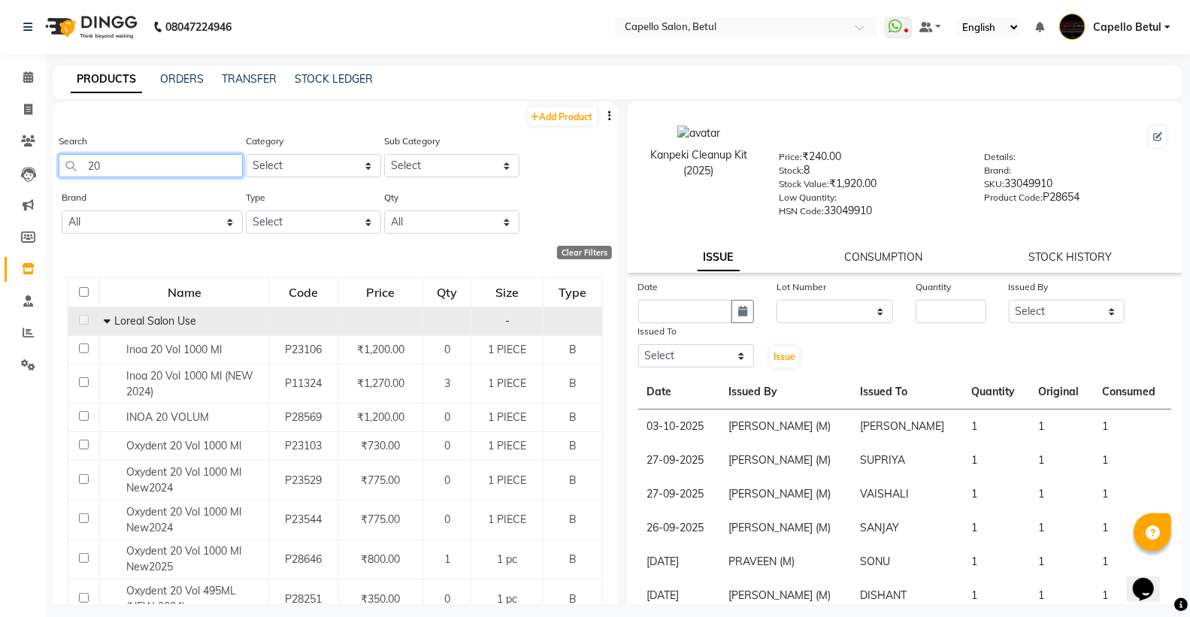
type input "2"
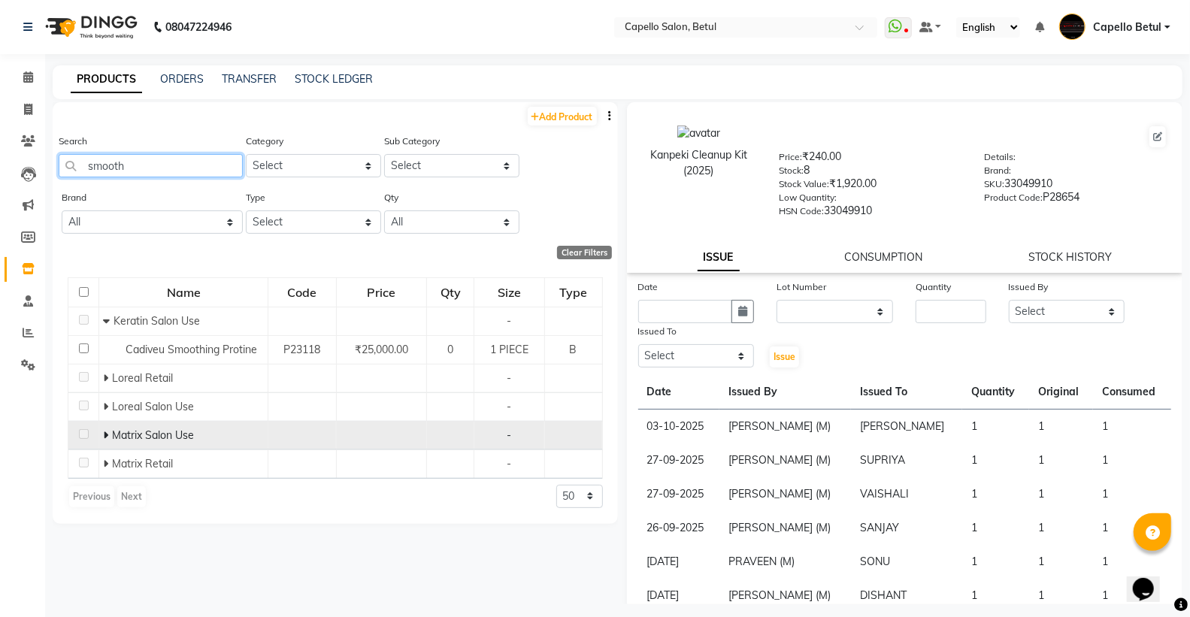
type input "smooth"
click at [104, 434] on icon at bounding box center [105, 435] width 5 height 11
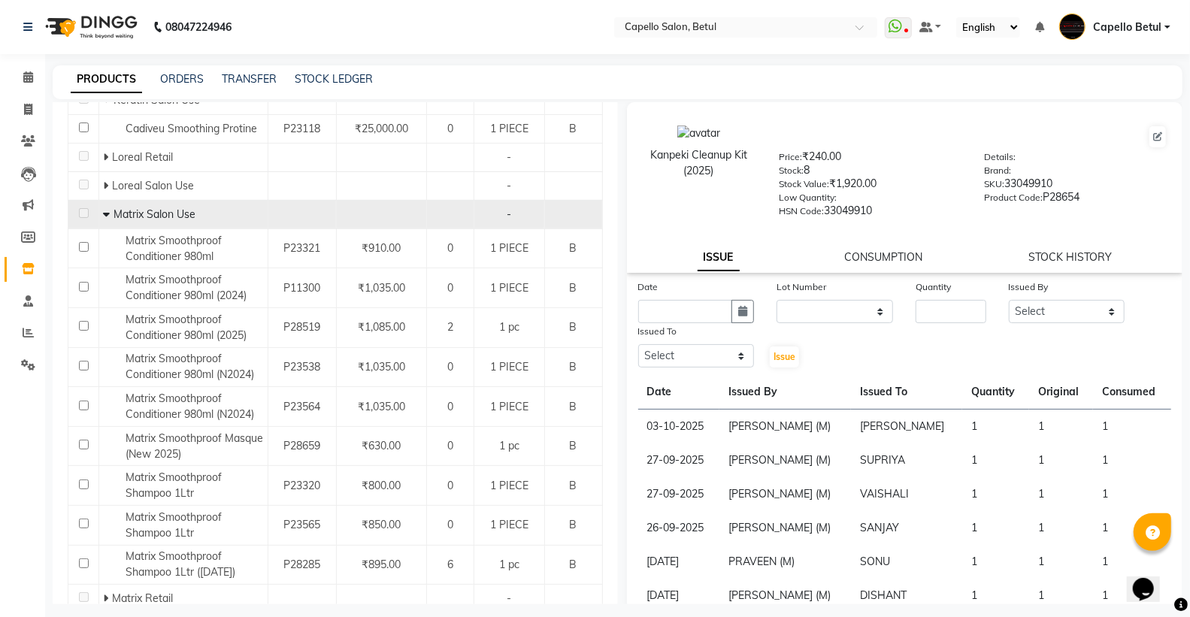
scroll to position [276, 0]
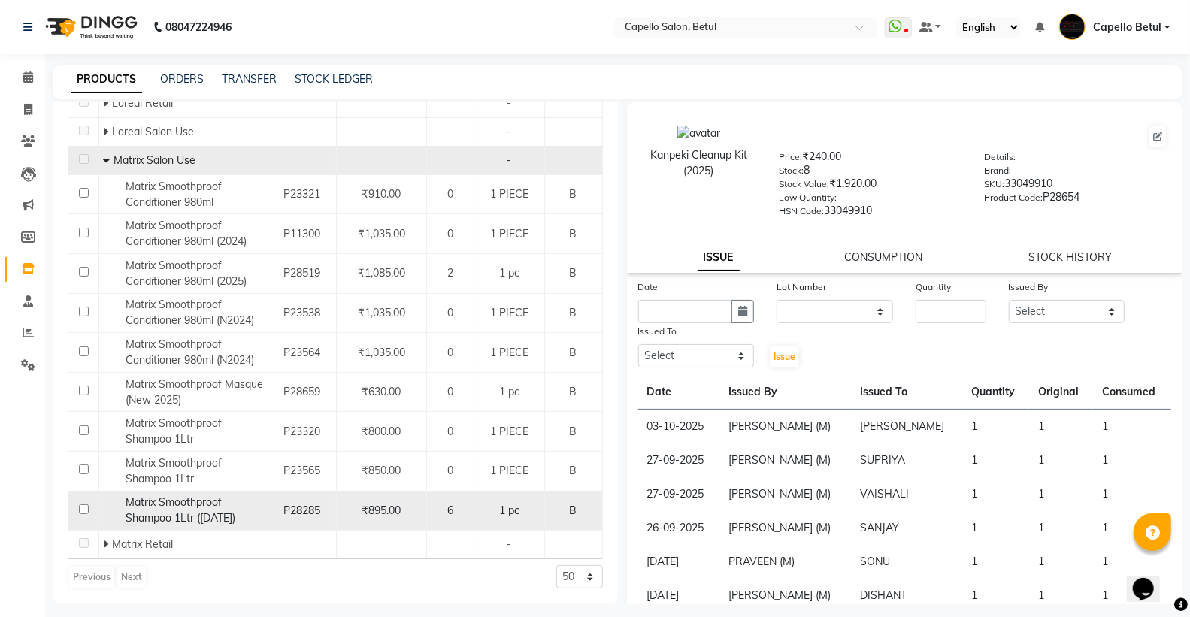
click at [85, 509] on input "checkbox" at bounding box center [84, 509] width 10 height 10
checkbox input "true"
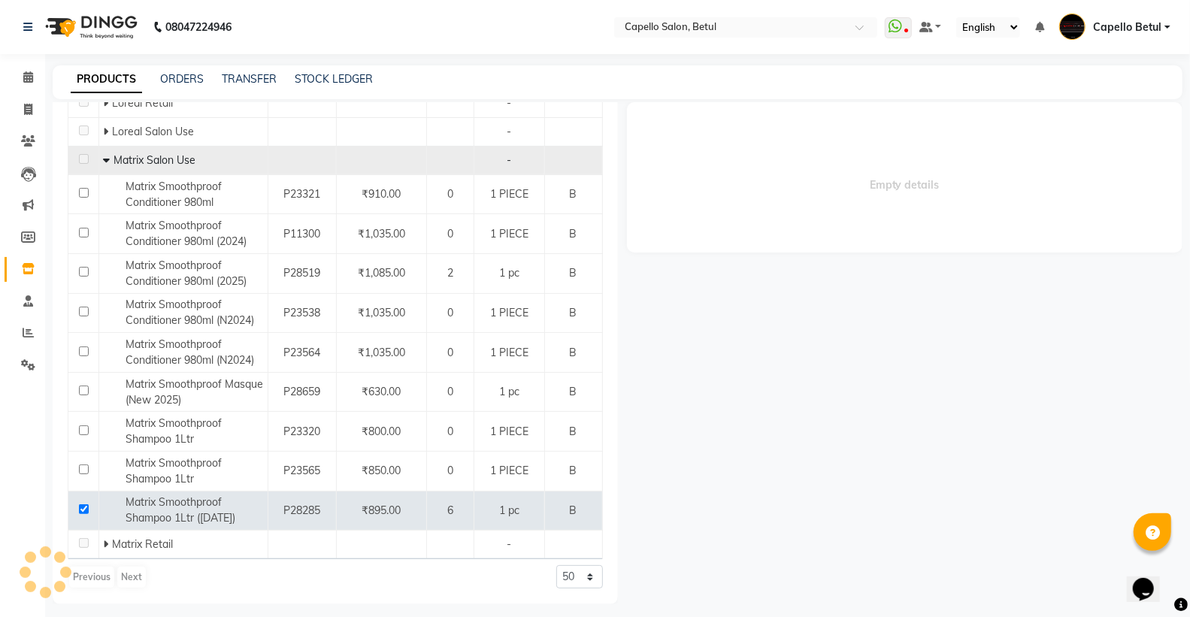
select select
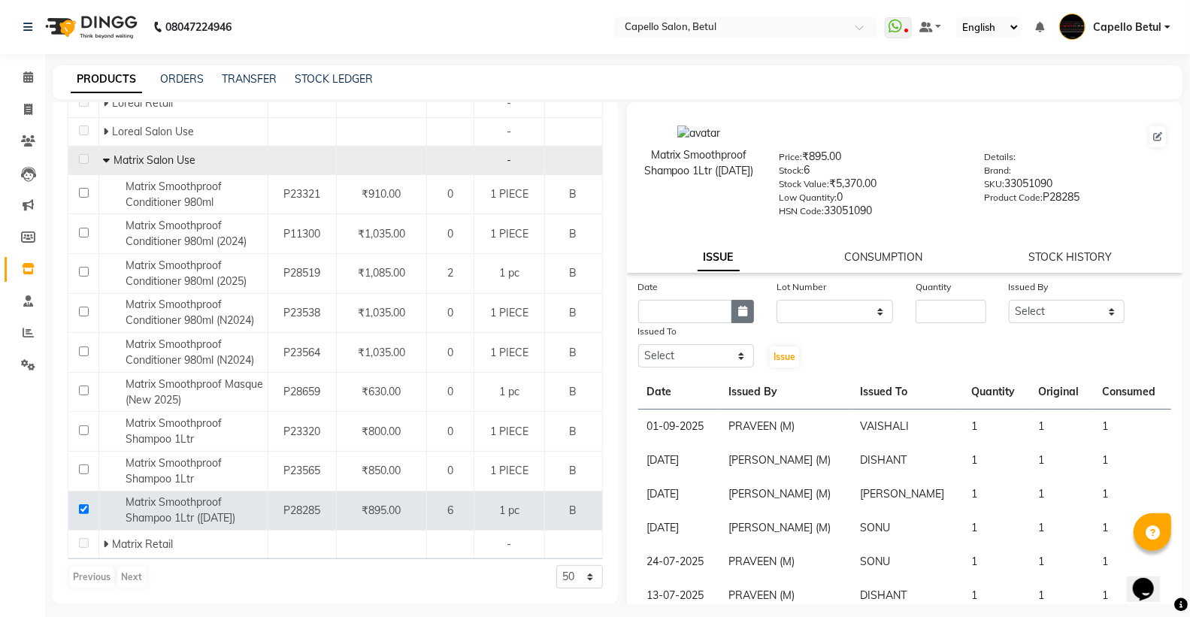
click at [745, 313] on button "button" at bounding box center [742, 311] width 23 height 23
select select "10"
select select "2025"
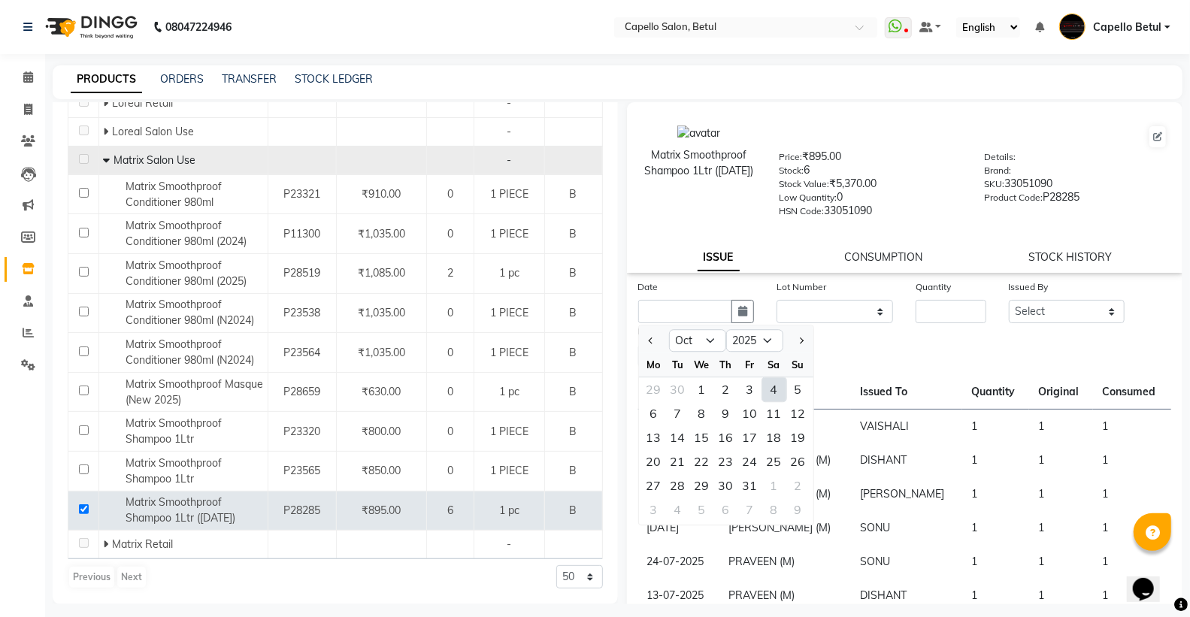
click at [765, 392] on div "4" at bounding box center [774, 389] width 24 height 24
type input "04-10-2025"
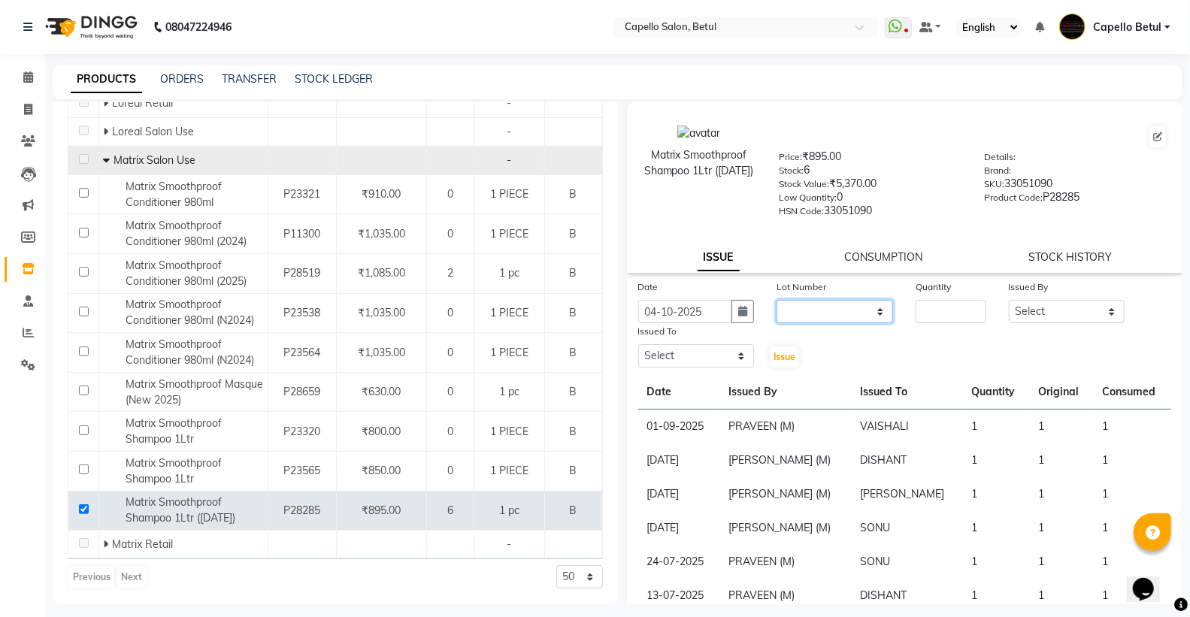
click at [799, 309] on select "None" at bounding box center [834, 311] width 117 height 23
select select "0: null"
click at [776, 301] on select "None" at bounding box center [834, 311] width 117 height 23
click at [957, 316] on input "number" at bounding box center [951, 311] width 70 height 23
type input "1"
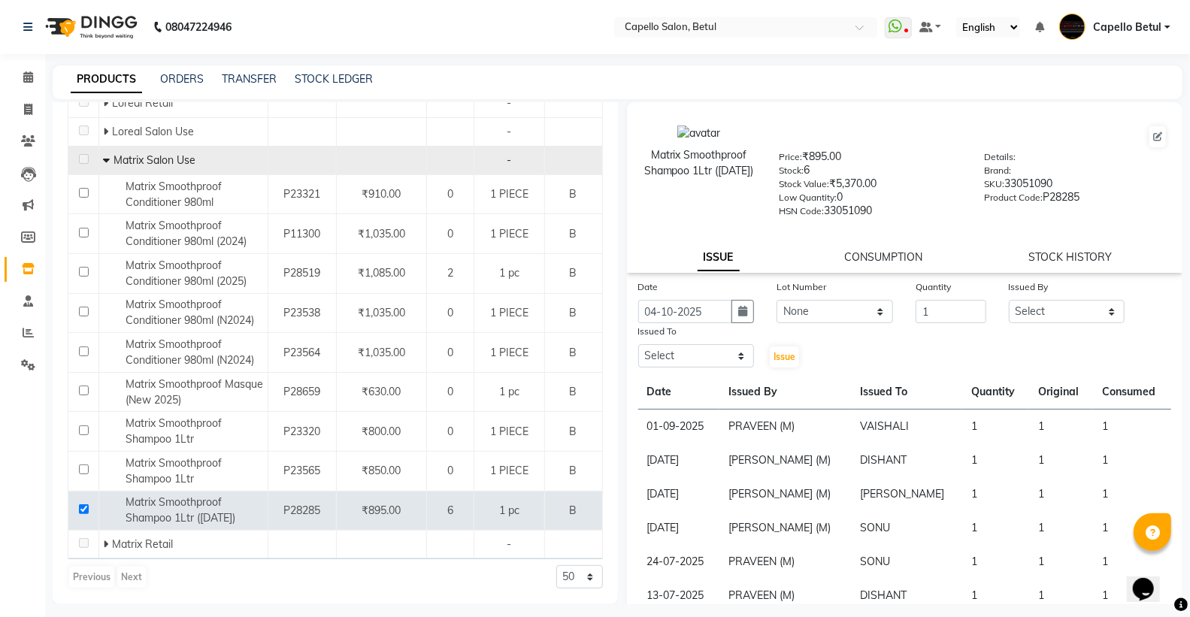
drag, startPoint x: 1067, startPoint y: 284, endPoint x: 1064, endPoint y: 294, distance: 10.5
click at [1067, 286] on div "Issued By" at bounding box center [1067, 289] width 117 height 21
click at [1055, 304] on select "Select ADMIN Capello Betul DHANRAJ DISHANT POOJA SOLANKI (M) PRAVEEN (M) SANJAY…" at bounding box center [1067, 311] width 117 height 23
select select "26176"
click at [1009, 301] on select "Select ADMIN Capello Betul DHANRAJ DISHANT POOJA SOLANKI (M) PRAVEEN (M) SANJAY…" at bounding box center [1067, 311] width 117 height 23
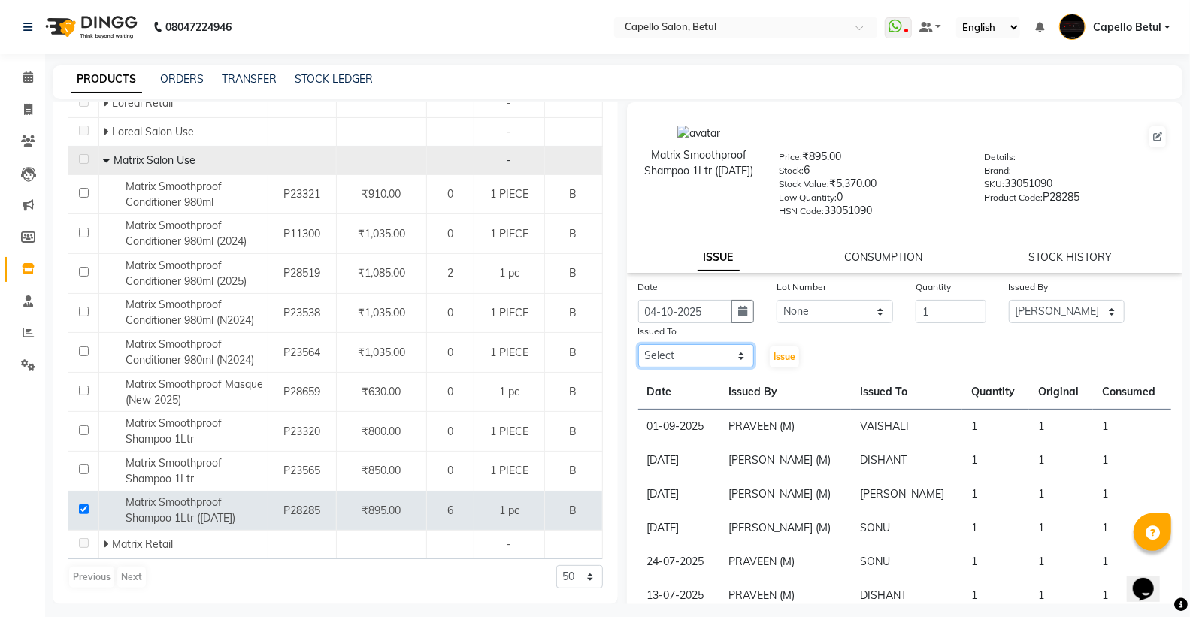
click at [720, 362] on select "Select ADMIN Capello Betul DHANRAJ DISHANT POOJA SOLANKI (M) PRAVEEN (M) SANJAY…" at bounding box center [696, 355] width 117 height 23
select select "28920"
click at [638, 345] on select "Select ADMIN Capello Betul DHANRAJ DISHANT POOJA SOLANKI (M) PRAVEEN (M) SANJAY…" at bounding box center [696, 355] width 117 height 23
click at [779, 362] on span "Issue" at bounding box center [784, 356] width 22 height 11
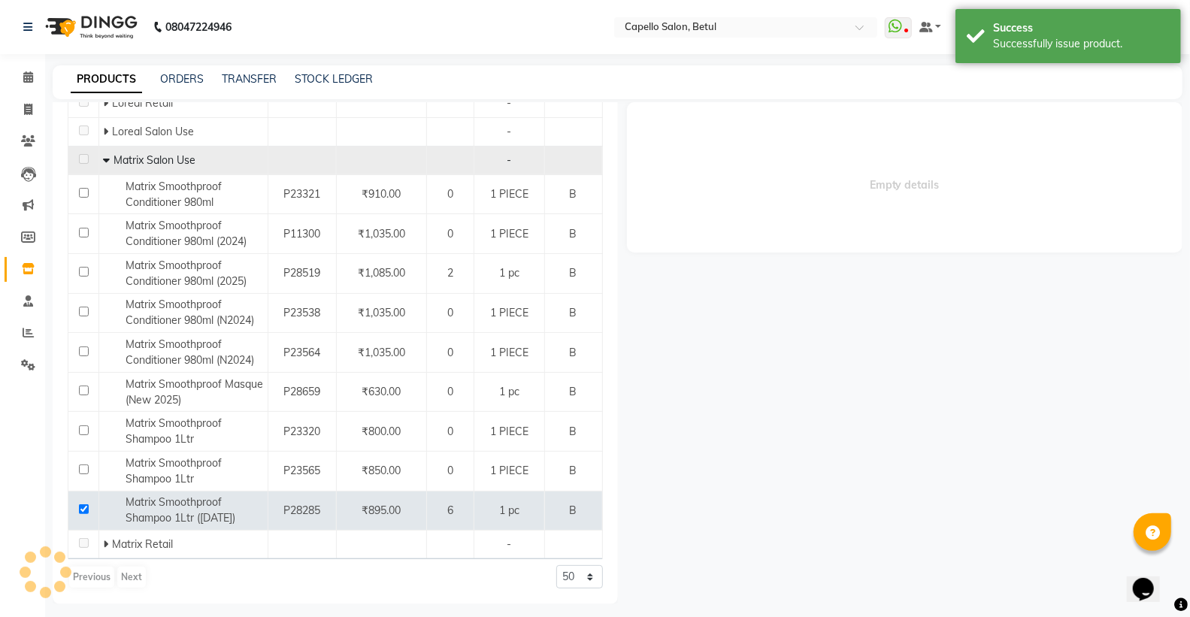
select select
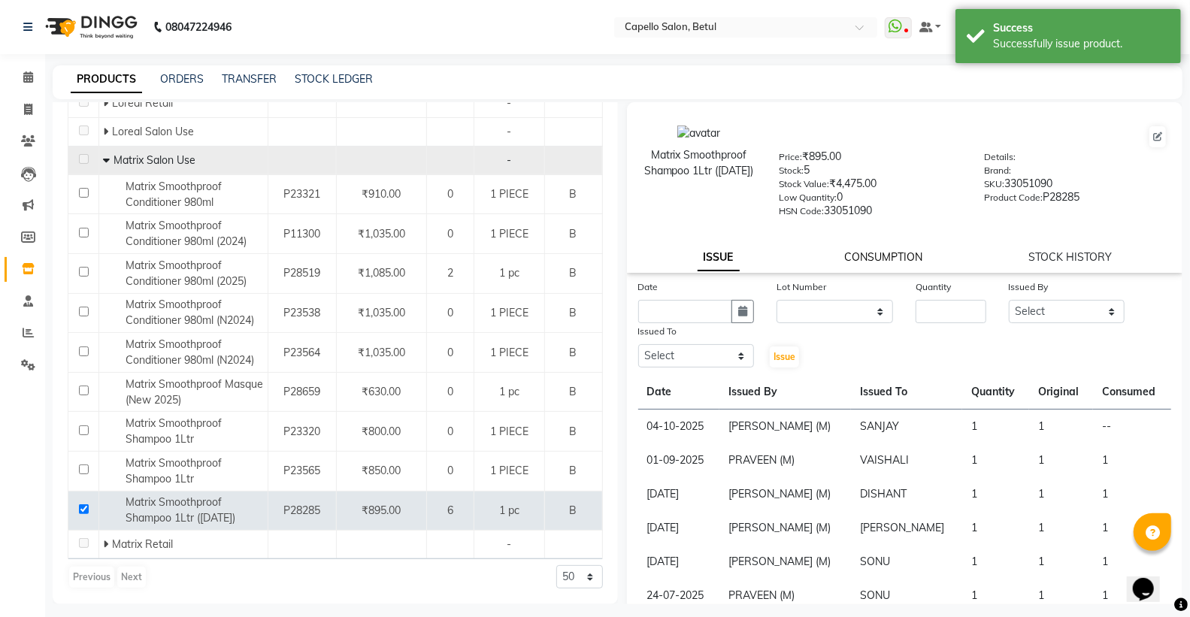
click at [864, 257] on link "CONSUMPTION" at bounding box center [884, 257] width 78 height 14
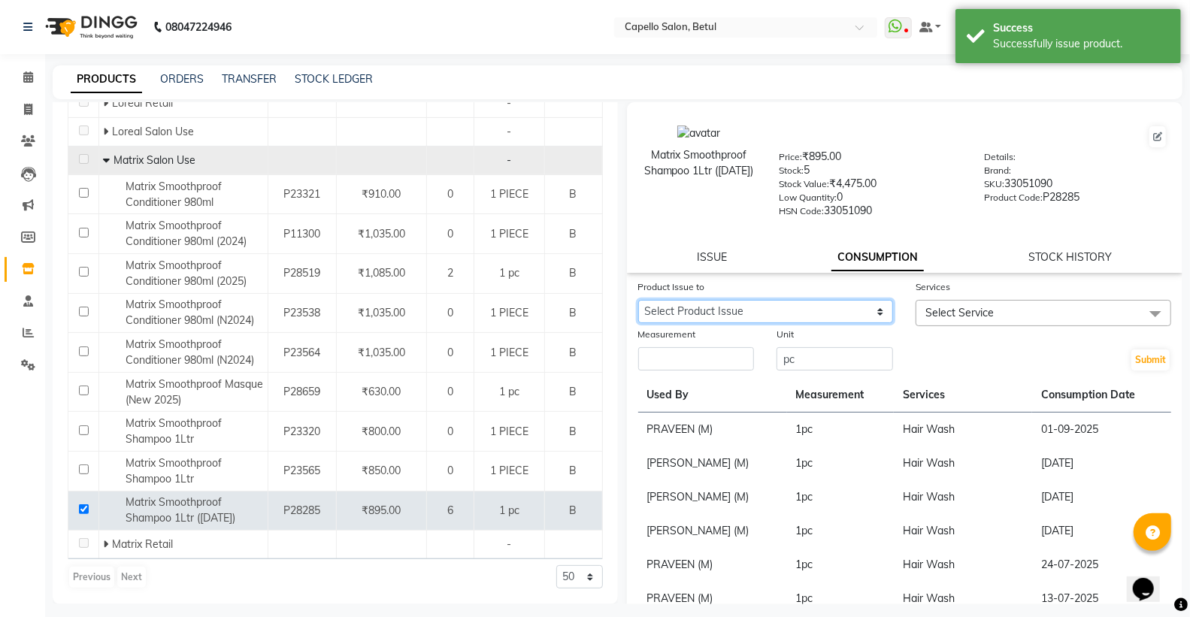
click at [789, 312] on select "Select Product Issue 2025-10-04, Issued to: SANJAY, Balance: 1" at bounding box center [766, 311] width 256 height 23
select select "1284674"
click at [638, 301] on select "Select Product Issue 2025-10-04, Issued to: SANJAY, Balance: 1" at bounding box center [766, 311] width 256 height 23
click at [686, 368] on input "number" at bounding box center [696, 358] width 117 height 23
type input "1"
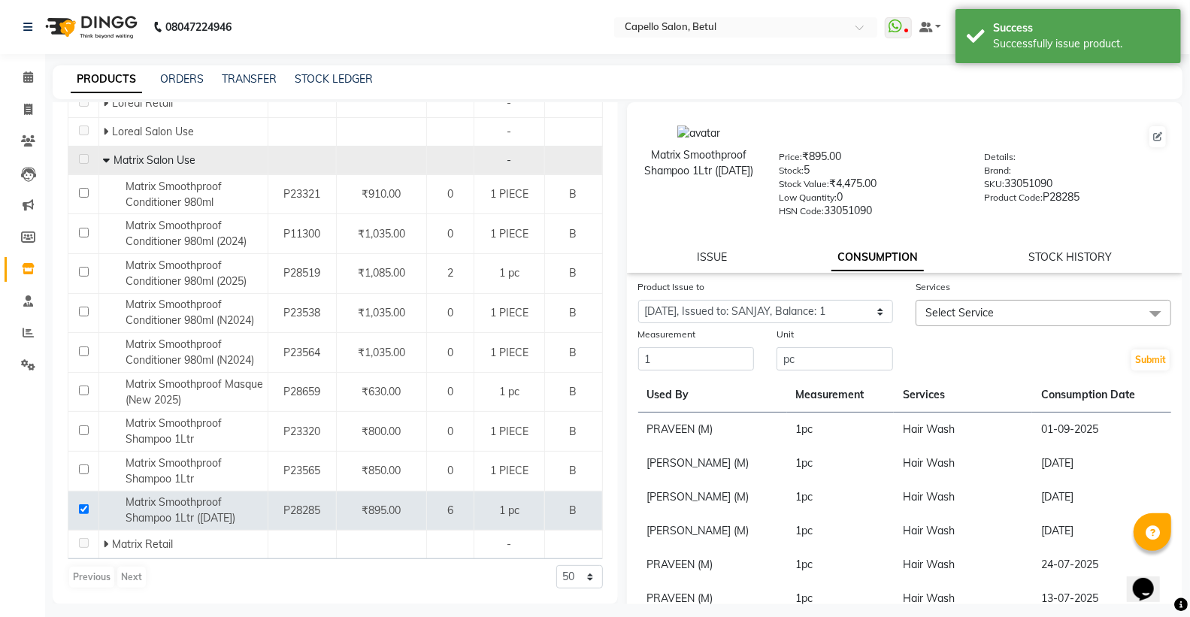
click at [1004, 322] on span "Select Service" at bounding box center [1044, 313] width 256 height 26
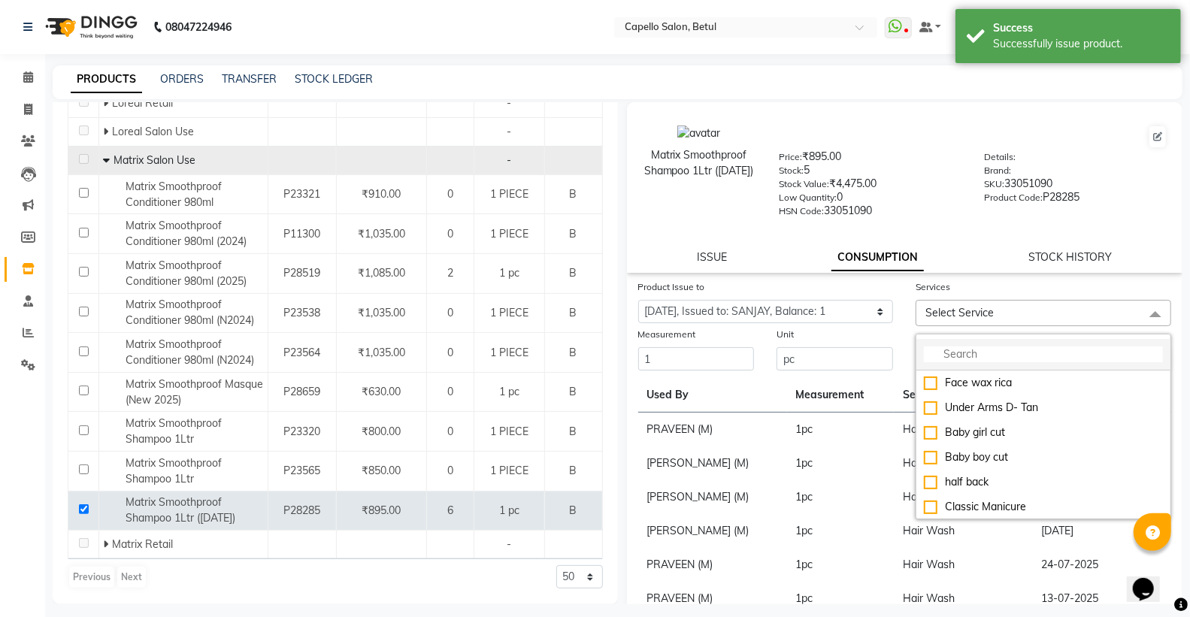
click at [975, 359] on input "multiselect-search" at bounding box center [1043, 355] width 239 height 16
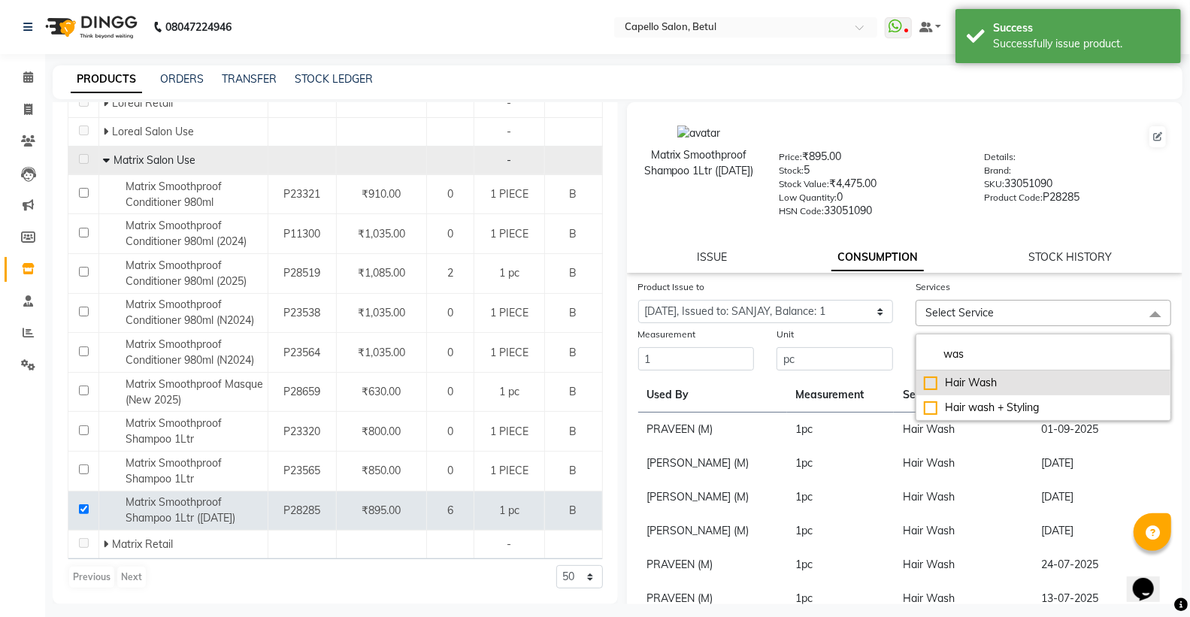
type input "was"
click at [924, 382] on div "Hair Wash" at bounding box center [1043, 383] width 239 height 16
checkbox input "true"
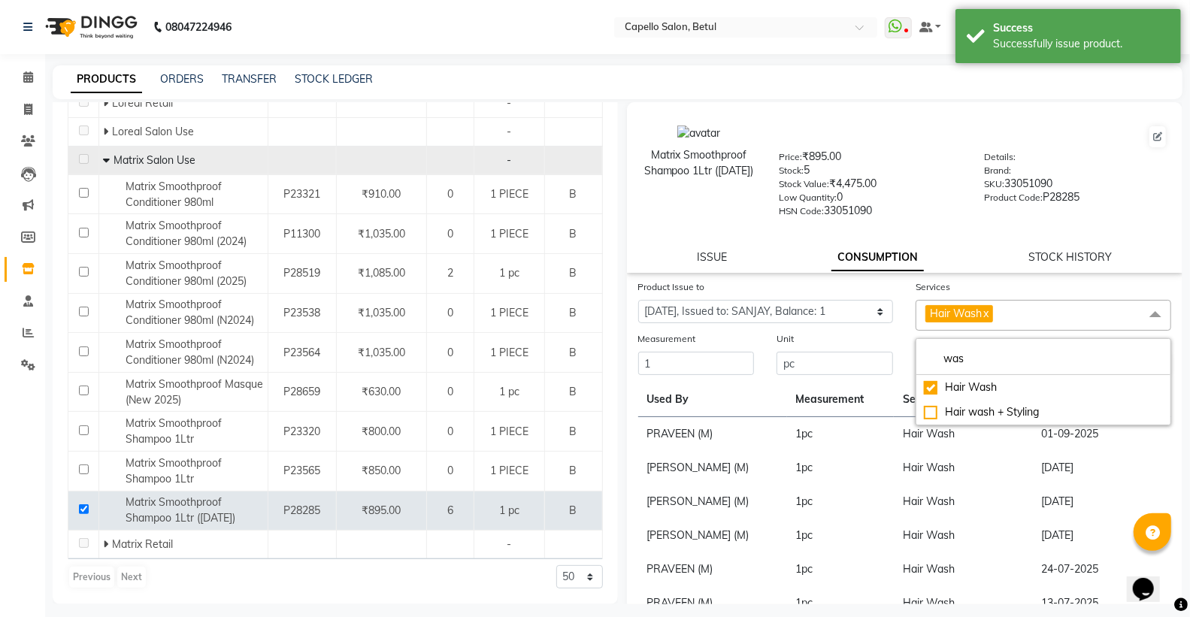
click at [904, 319] on div "Services Hair Wash x was Hair Wash Hair wash + Styling" at bounding box center [1043, 305] width 278 height 52
click at [1131, 362] on button "Submit" at bounding box center [1150, 364] width 38 height 21
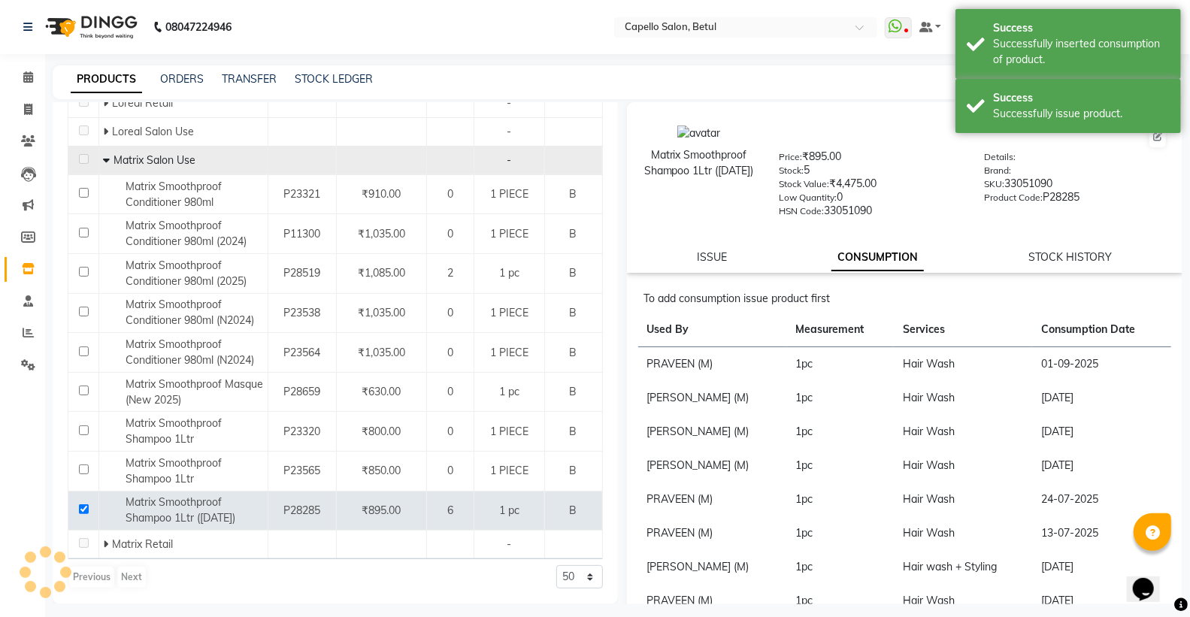
scroll to position [0, 0]
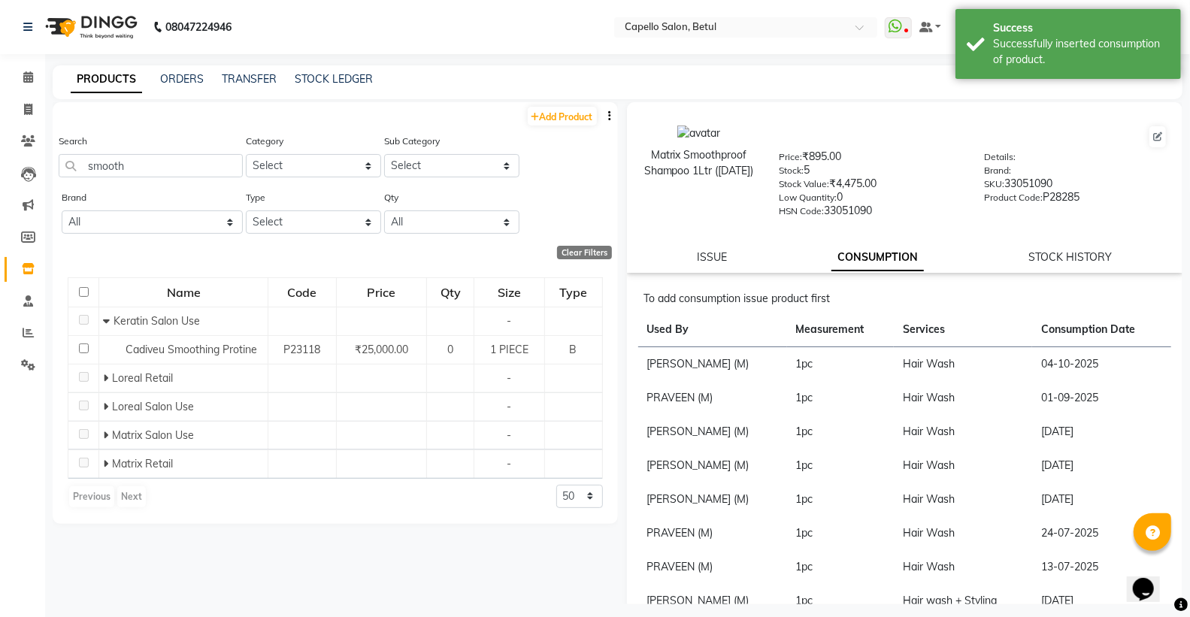
click at [168, 145] on div "Search smooth" at bounding box center [151, 155] width 184 height 44
click at [160, 159] on input "smooth" at bounding box center [151, 165] width 184 height 23
type input "s"
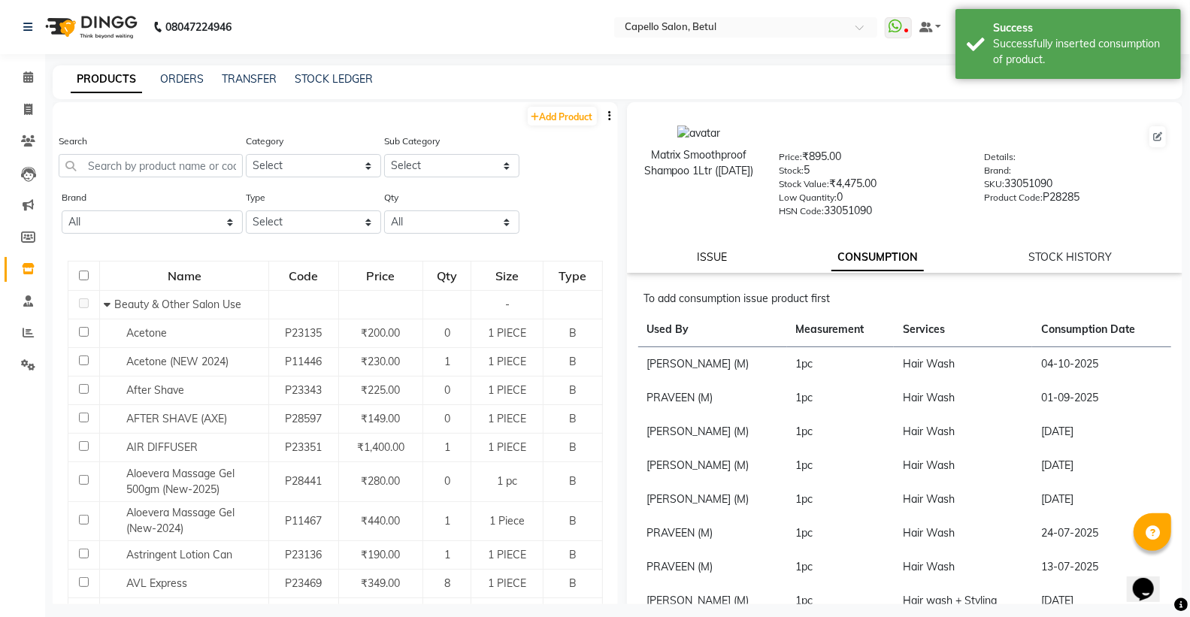
click at [714, 256] on link "ISSUE" at bounding box center [712, 257] width 30 height 14
select select
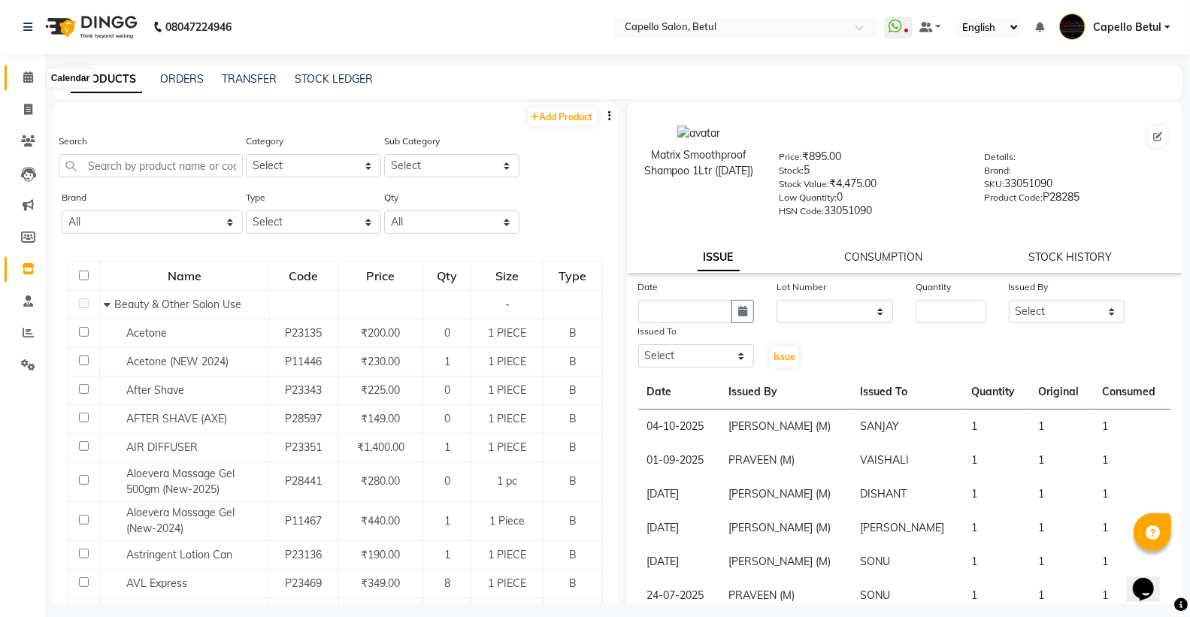
click at [31, 83] on icon at bounding box center [28, 76] width 10 height 11
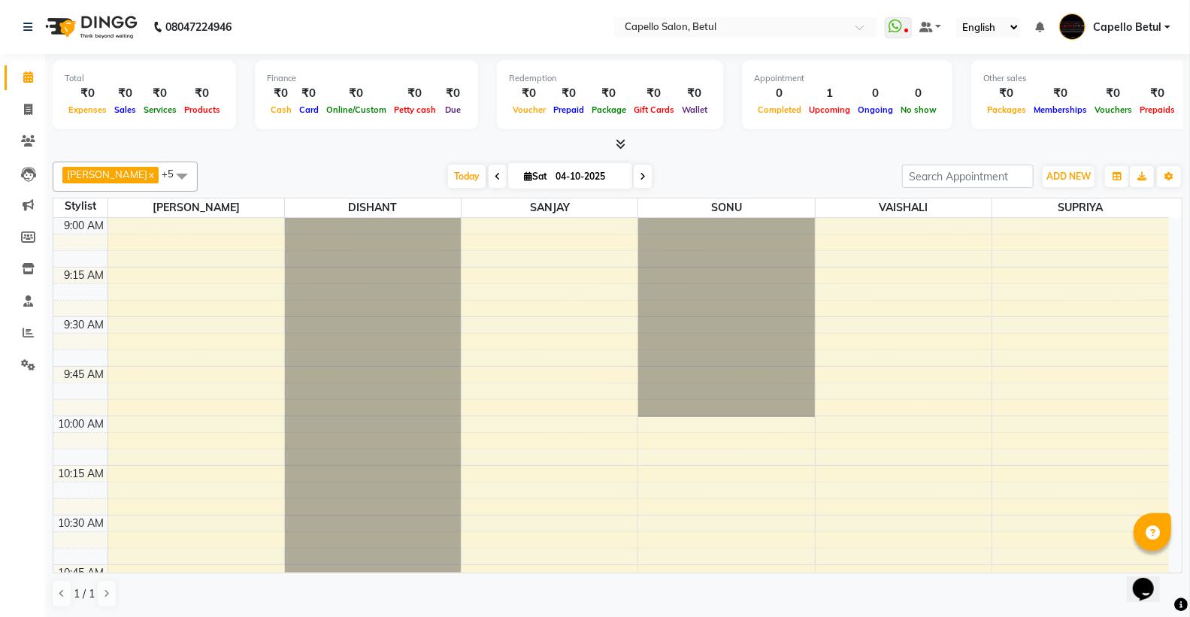
click at [621, 139] on icon at bounding box center [621, 143] width 10 height 11
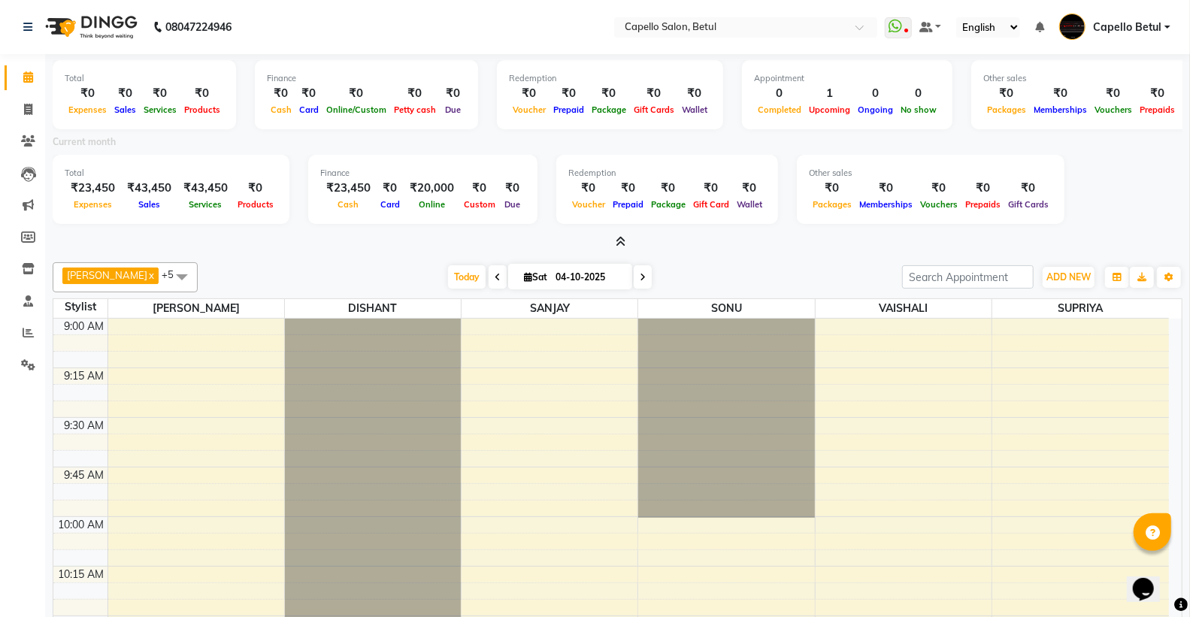
click at [617, 242] on icon at bounding box center [621, 241] width 10 height 11
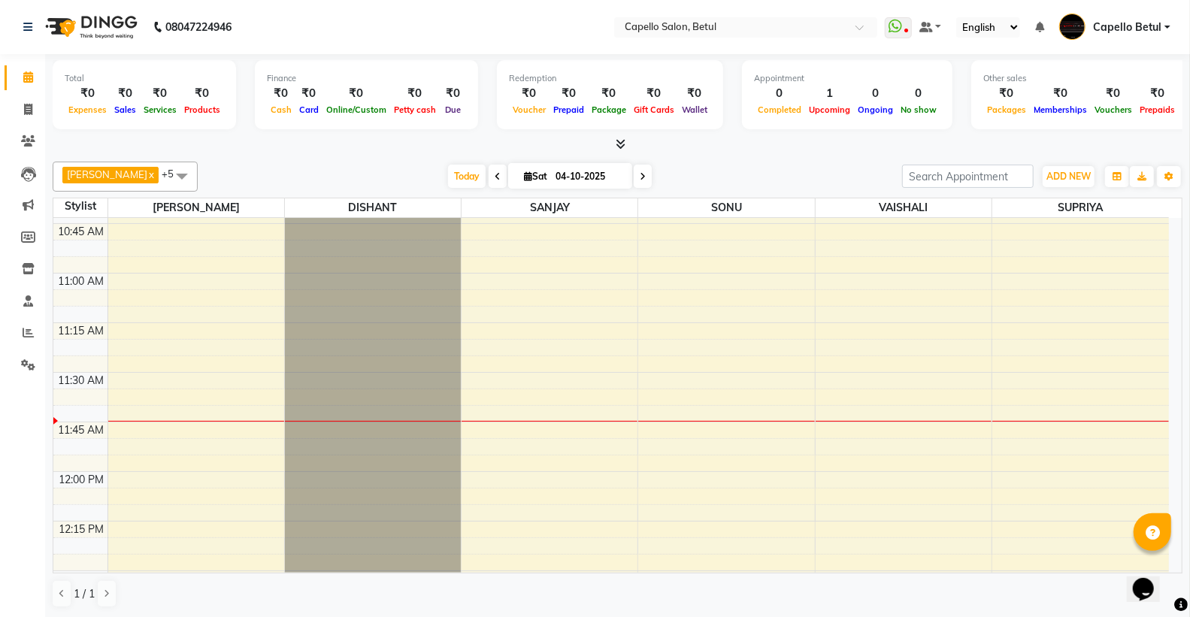
scroll to position [334, 0]
click at [808, 162] on div "DHANRAJ x DISHANT x SANJAY x SONU x SUPRIYA x VAISHALI x +5 Select All ADMIN Ca…" at bounding box center [618, 177] width 1130 height 30
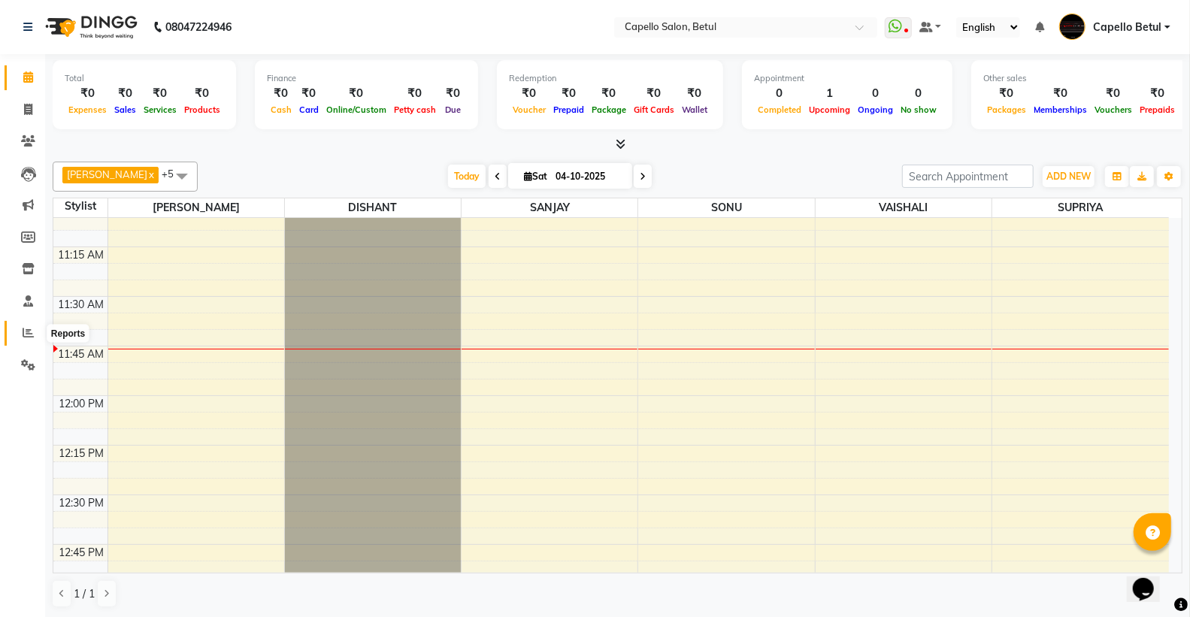
click at [26, 333] on icon at bounding box center [28, 332] width 11 height 11
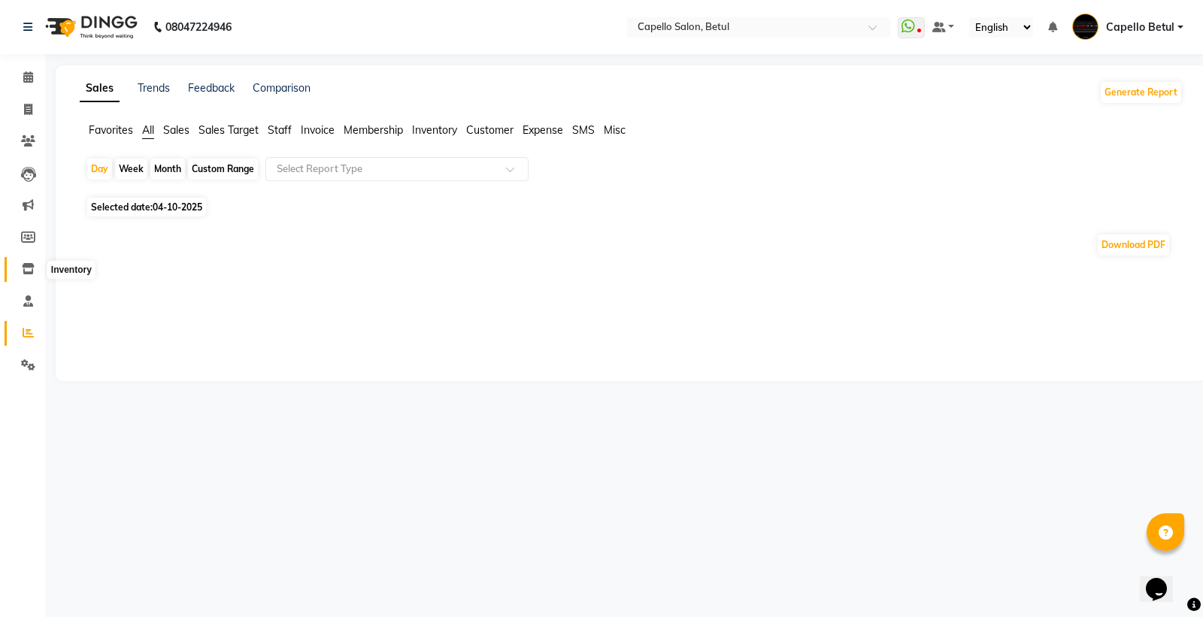
click at [32, 276] on span at bounding box center [28, 269] width 26 height 17
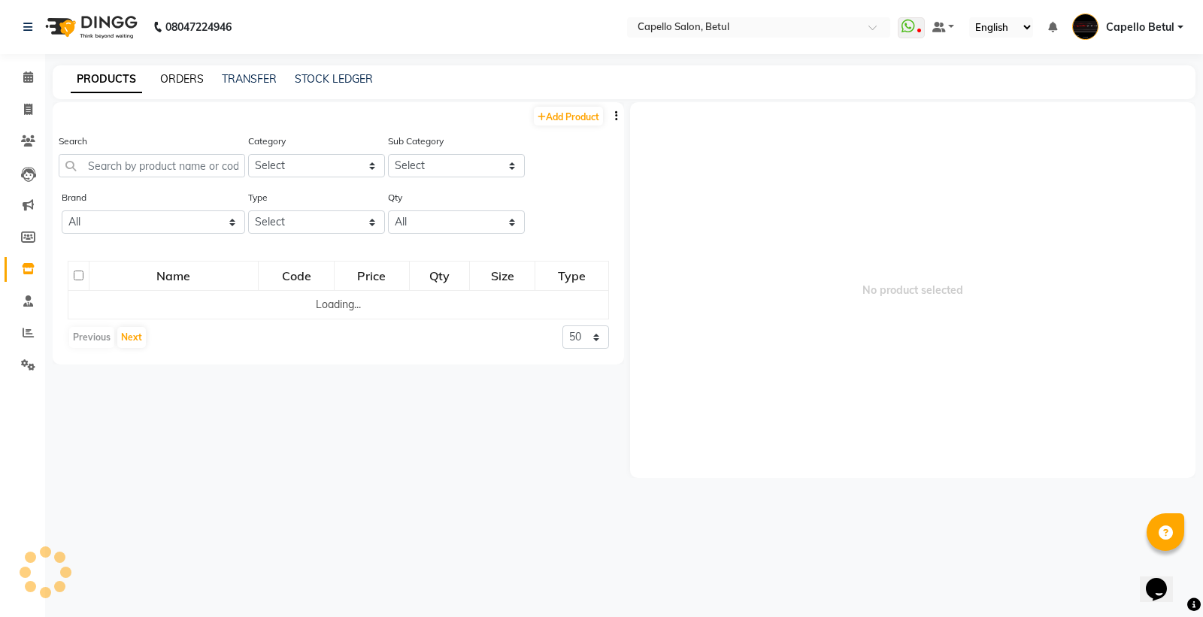
click at [171, 77] on link "ORDERS" at bounding box center [182, 79] width 44 height 14
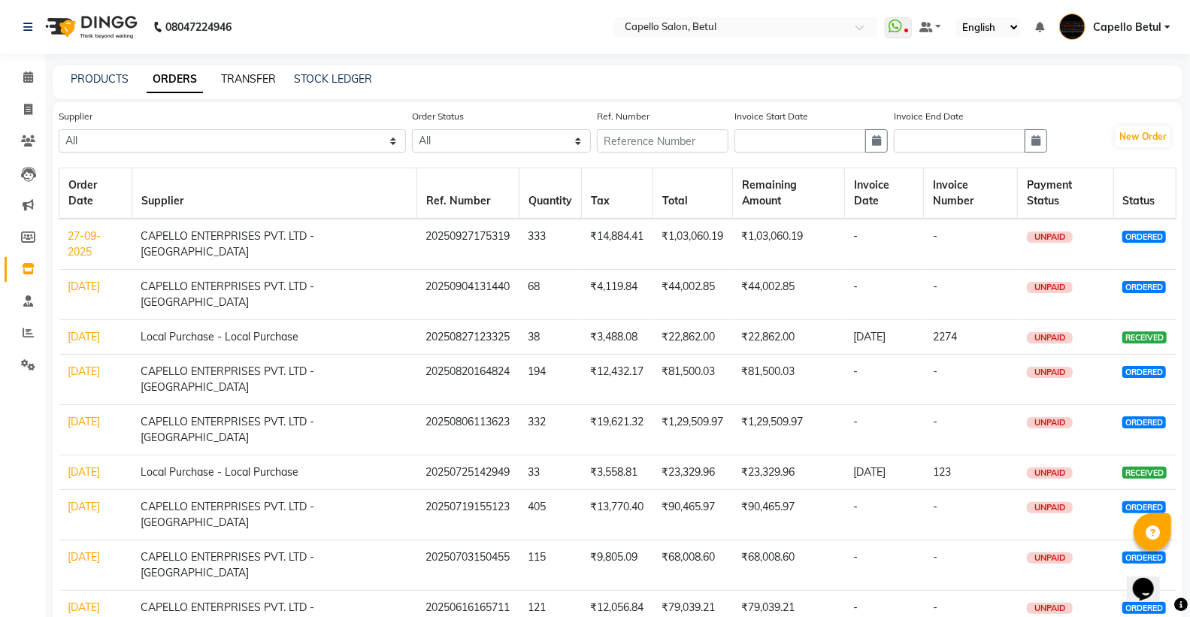
click at [233, 75] on link "TRANSFER" at bounding box center [248, 79] width 55 height 14
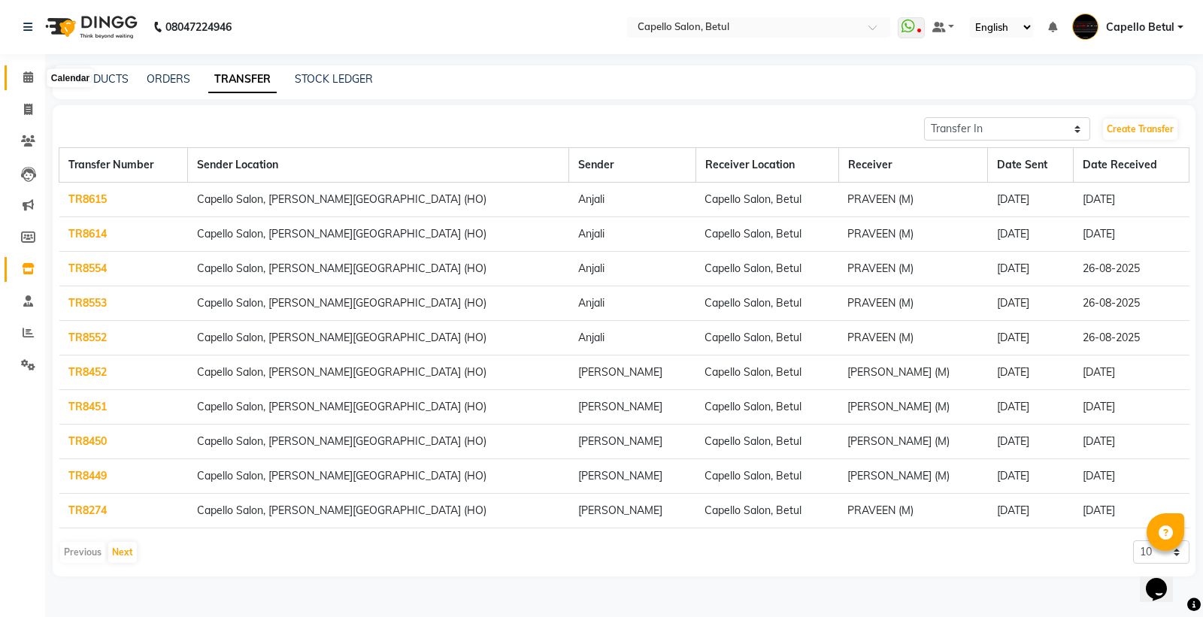
click at [26, 80] on icon at bounding box center [28, 76] width 10 height 11
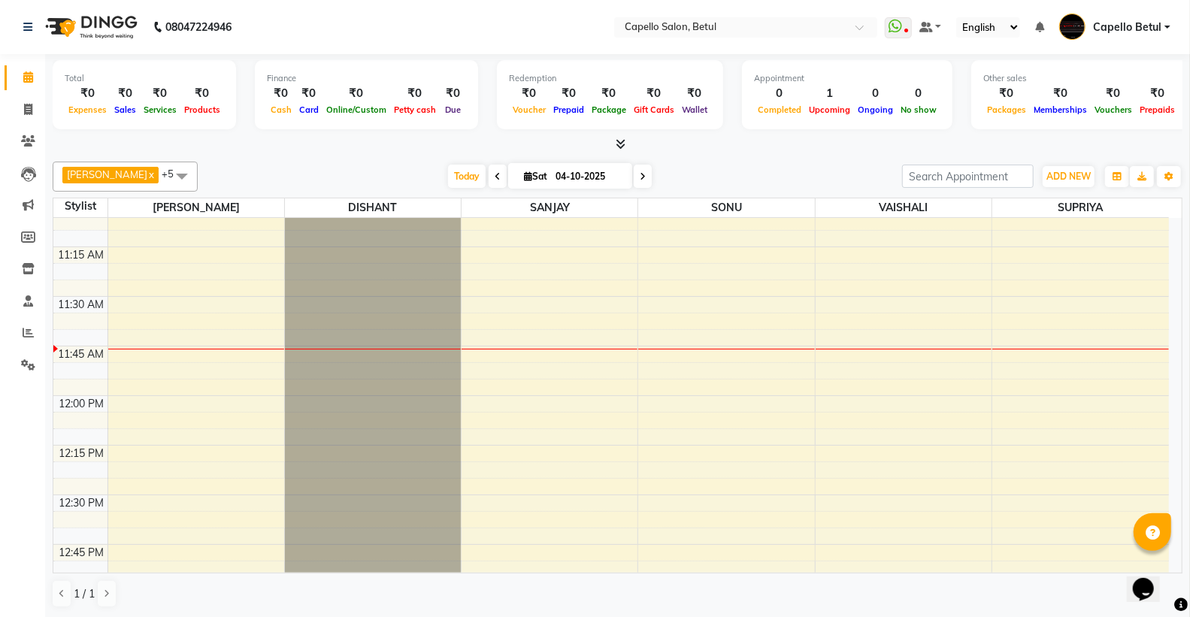
scroll to position [334, 0]
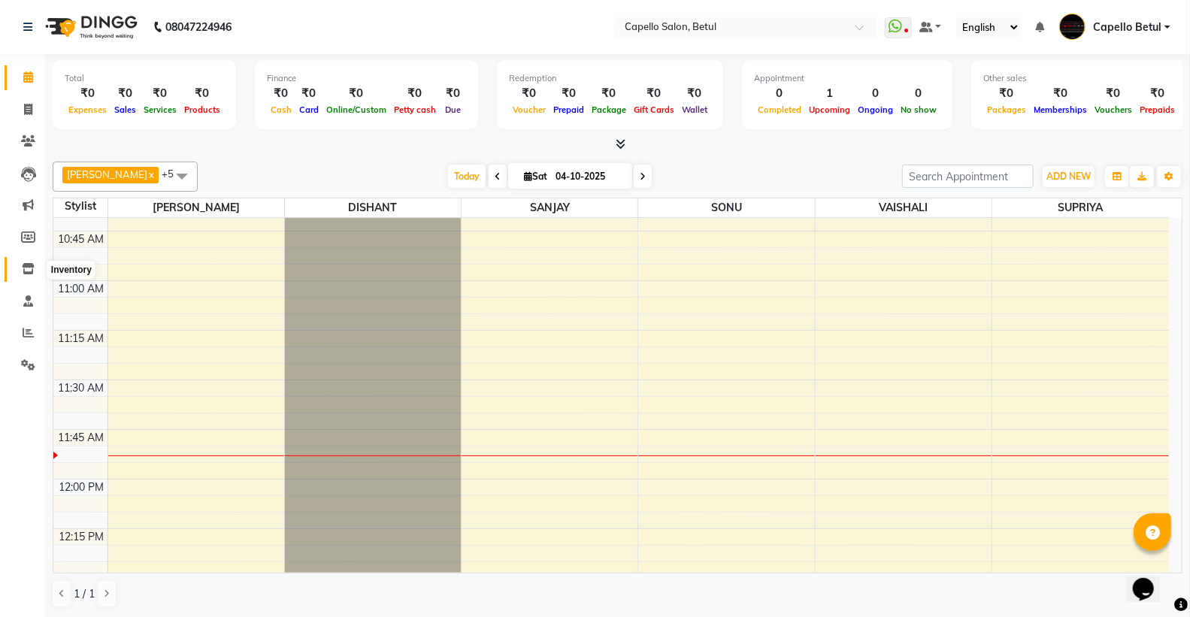
click at [19, 276] on span at bounding box center [28, 269] width 26 height 17
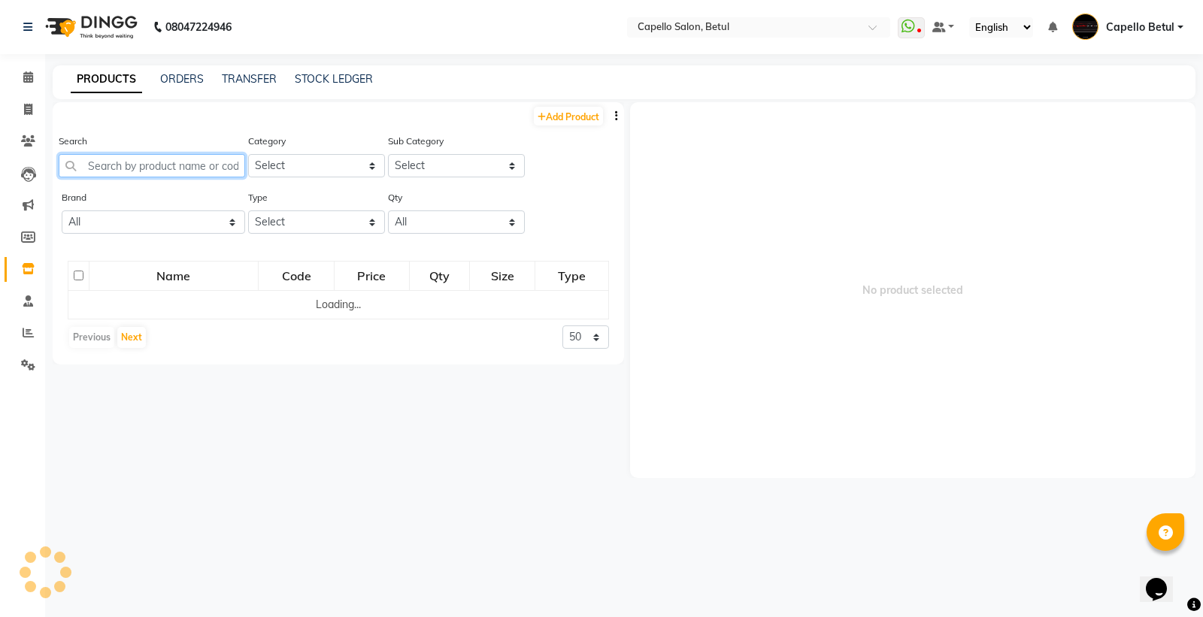
click at [144, 156] on input "text" at bounding box center [152, 165] width 186 height 23
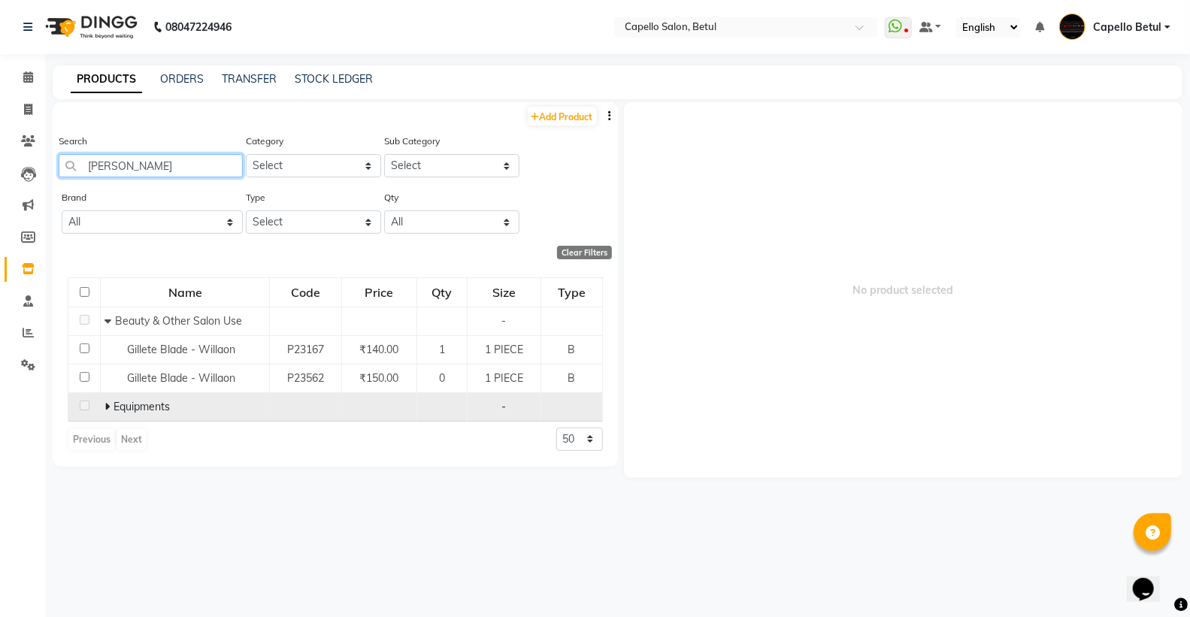
scroll to position [10, 0]
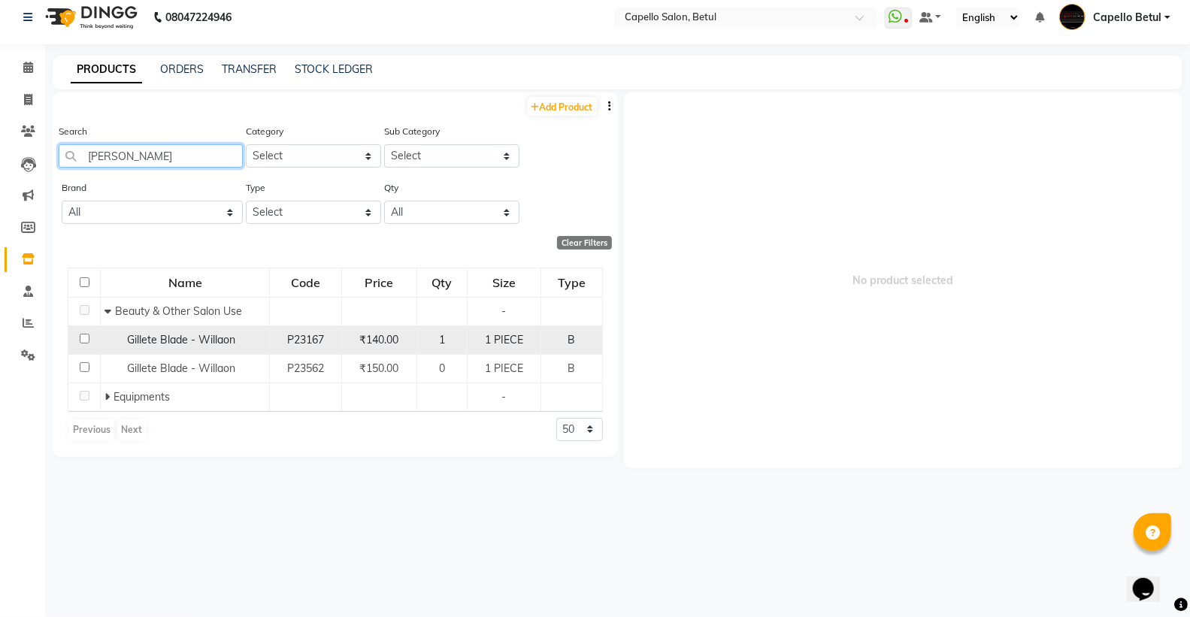
type input "gill"
click at [83, 340] on input "checkbox" at bounding box center [85, 339] width 10 height 10
checkbox input "true"
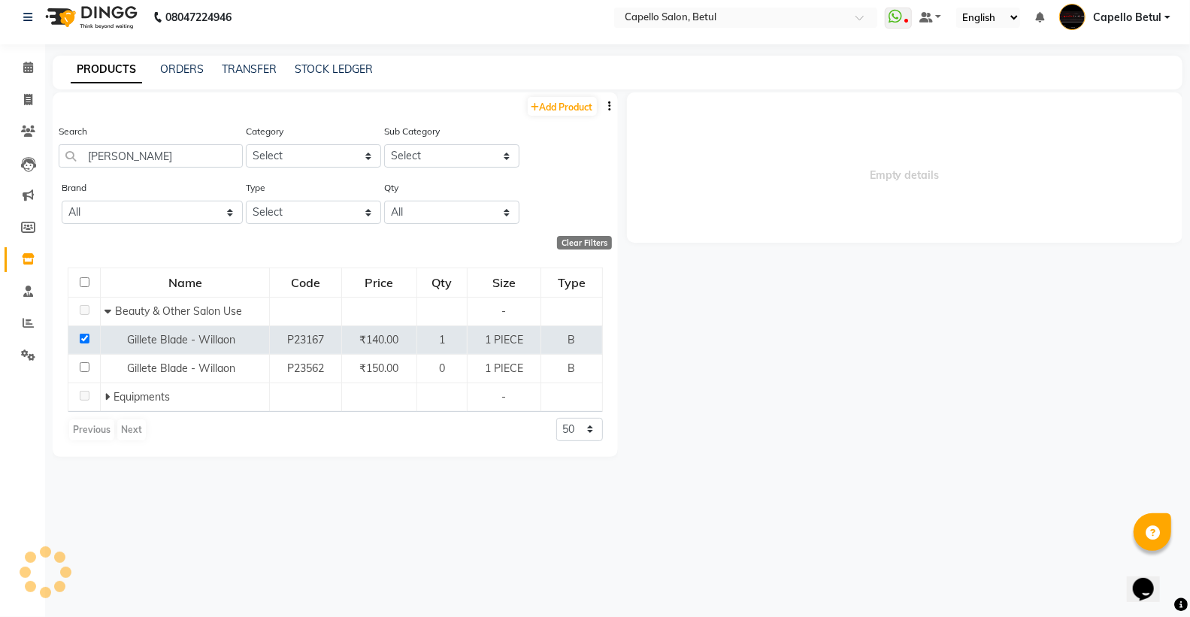
select select
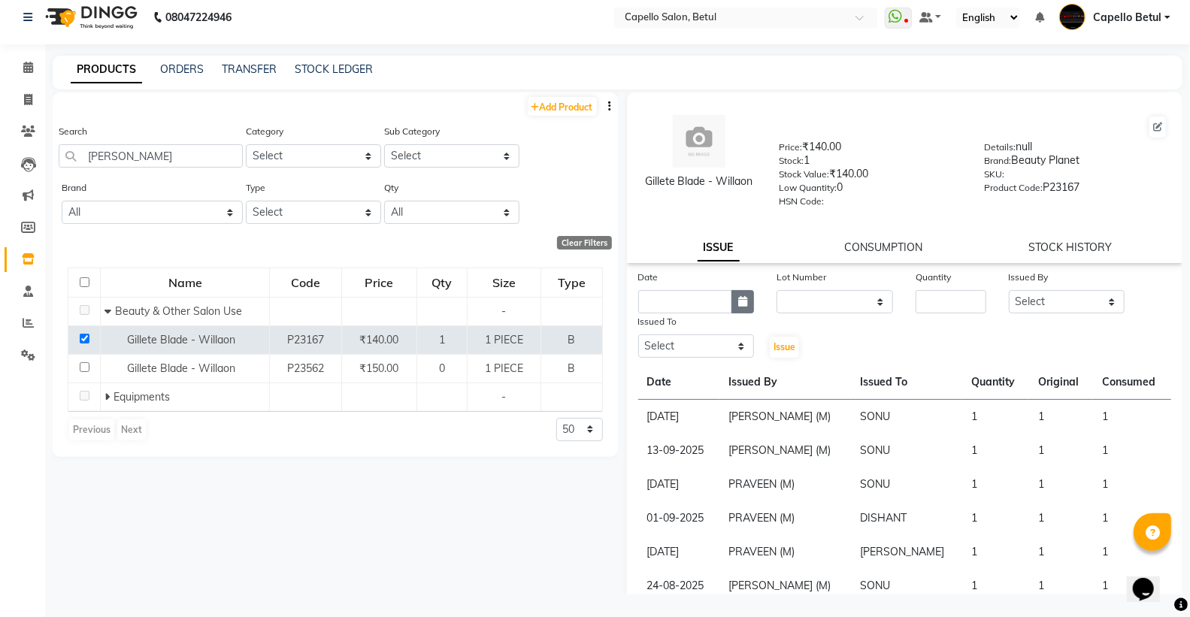
click at [738, 307] on icon "button" at bounding box center [742, 301] width 9 height 11
select select "10"
select select "2025"
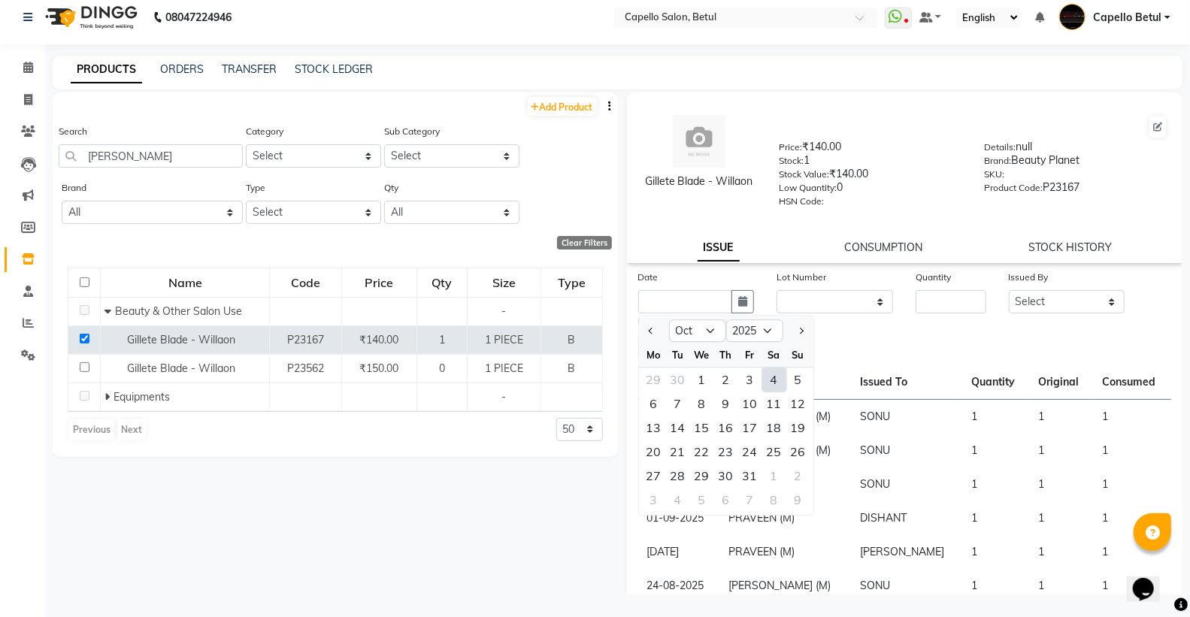
click at [767, 382] on div "4" at bounding box center [774, 380] width 24 height 24
type input "04-10-2025"
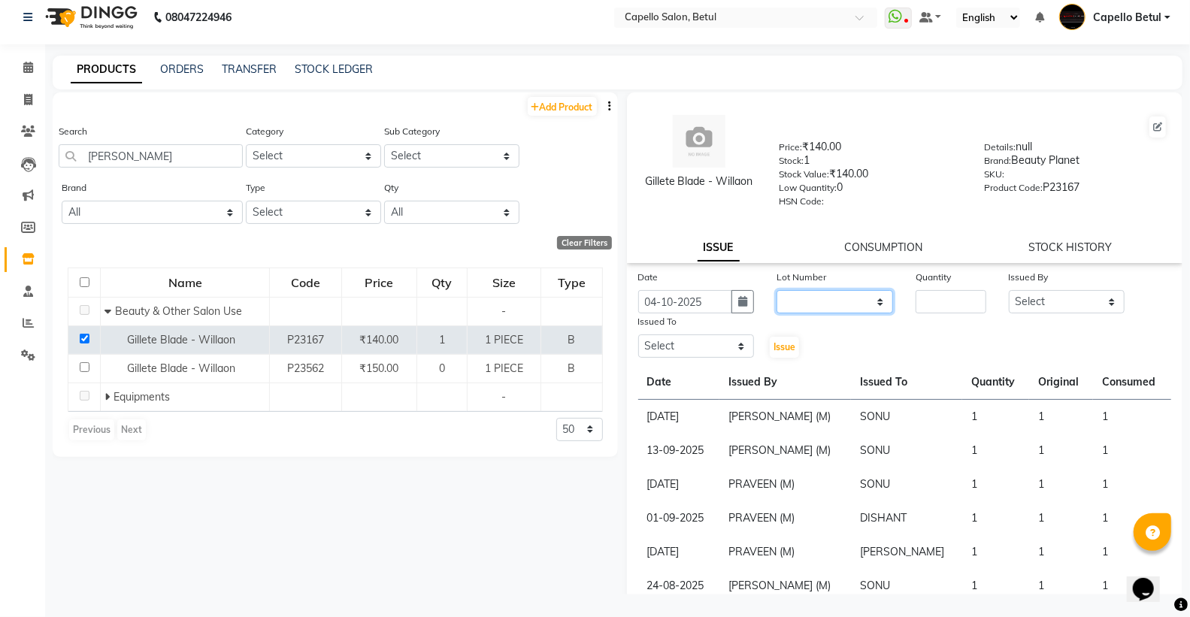
click at [822, 297] on select "None" at bounding box center [834, 301] width 117 height 23
select select "0: null"
click at [776, 290] on select "None" at bounding box center [834, 301] width 117 height 23
click at [925, 307] on input "number" at bounding box center [951, 301] width 70 height 23
type input "1"
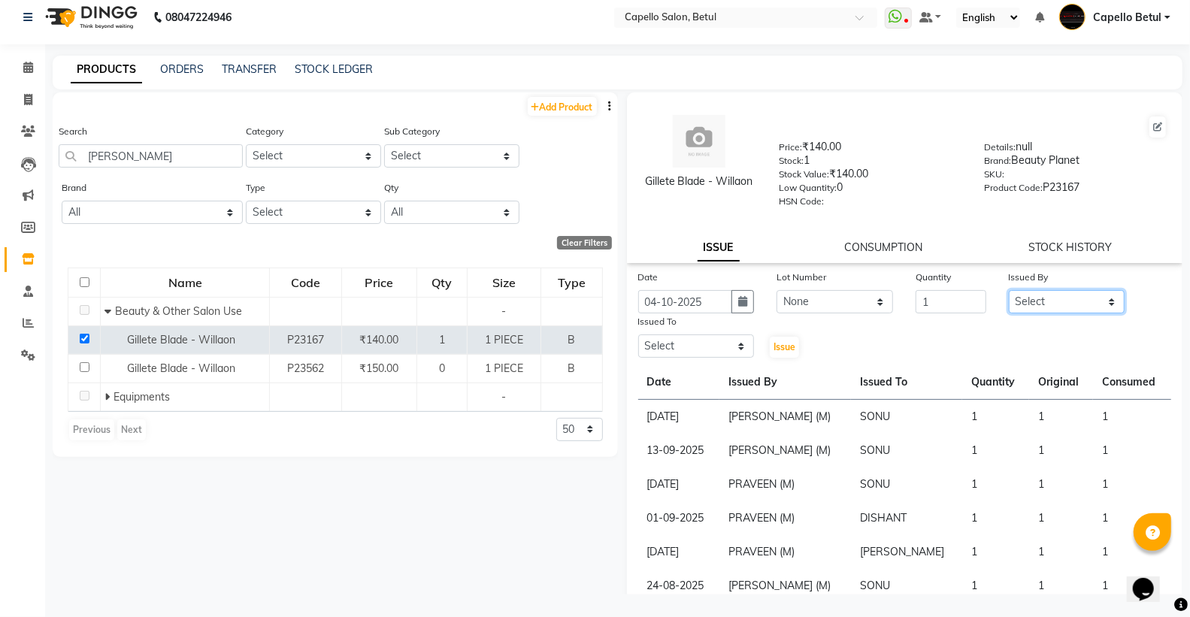
click at [1043, 307] on select "Select ADMIN Capello Betul DHANRAJ DISHANT POOJA SOLANKI (M) PRAVEEN (M) SANJAY…" at bounding box center [1067, 301] width 117 height 23
select select "26176"
click at [1009, 290] on select "Select ADMIN Capello Betul DHANRAJ DISHANT POOJA SOLANKI (M) PRAVEEN (M) SANJAY…" at bounding box center [1067, 301] width 117 height 23
click at [695, 349] on select "Select ADMIN Capello Betul DHANRAJ DISHANT POOJA SOLANKI (M) PRAVEEN (M) SANJAY…" at bounding box center [696, 345] width 117 height 23
select select "14474"
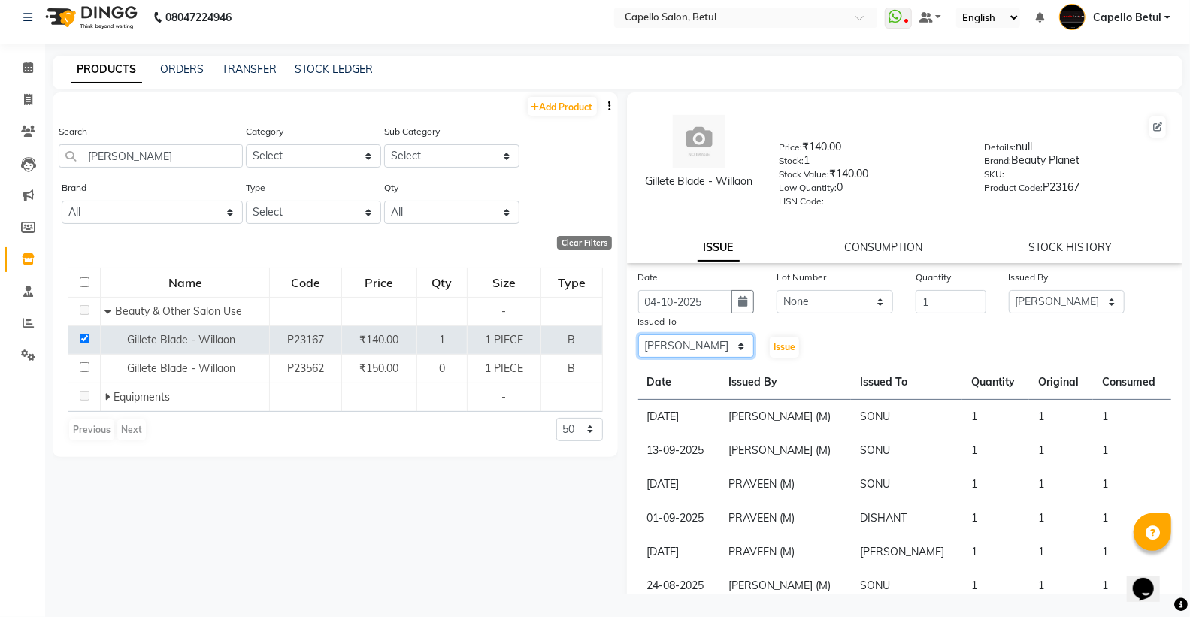
click at [638, 335] on select "Select ADMIN Capello Betul DHANRAJ DISHANT POOJA SOLANKI (M) PRAVEEN (M) SANJAY…" at bounding box center [696, 345] width 117 height 23
click at [773, 344] on span "Issue" at bounding box center [784, 346] width 22 height 11
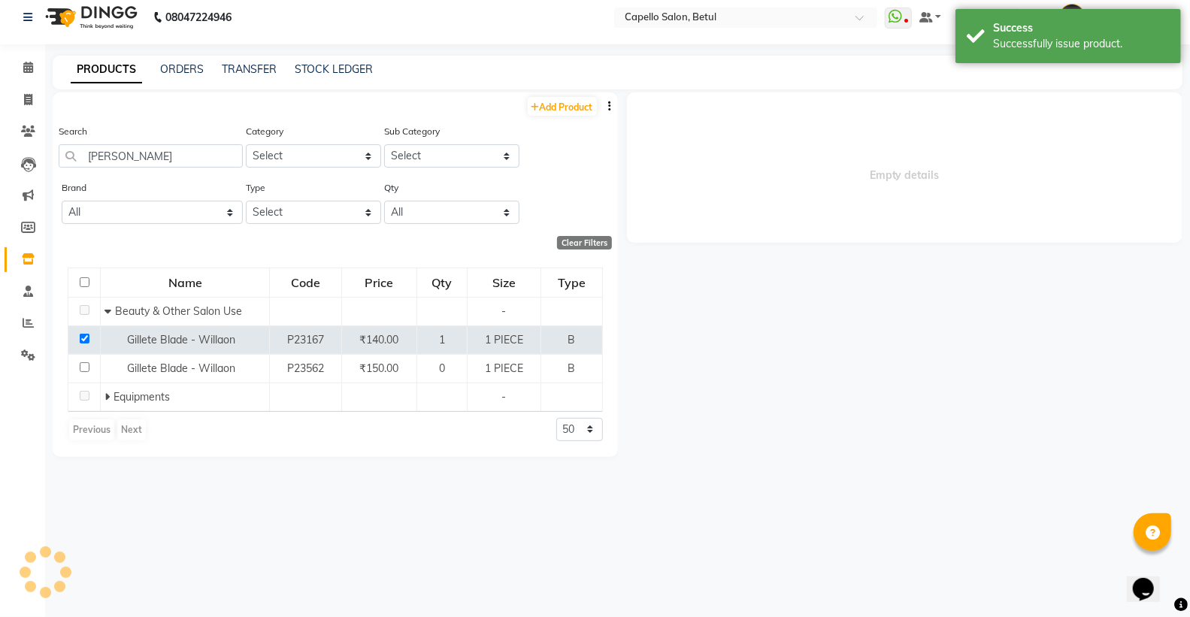
select select
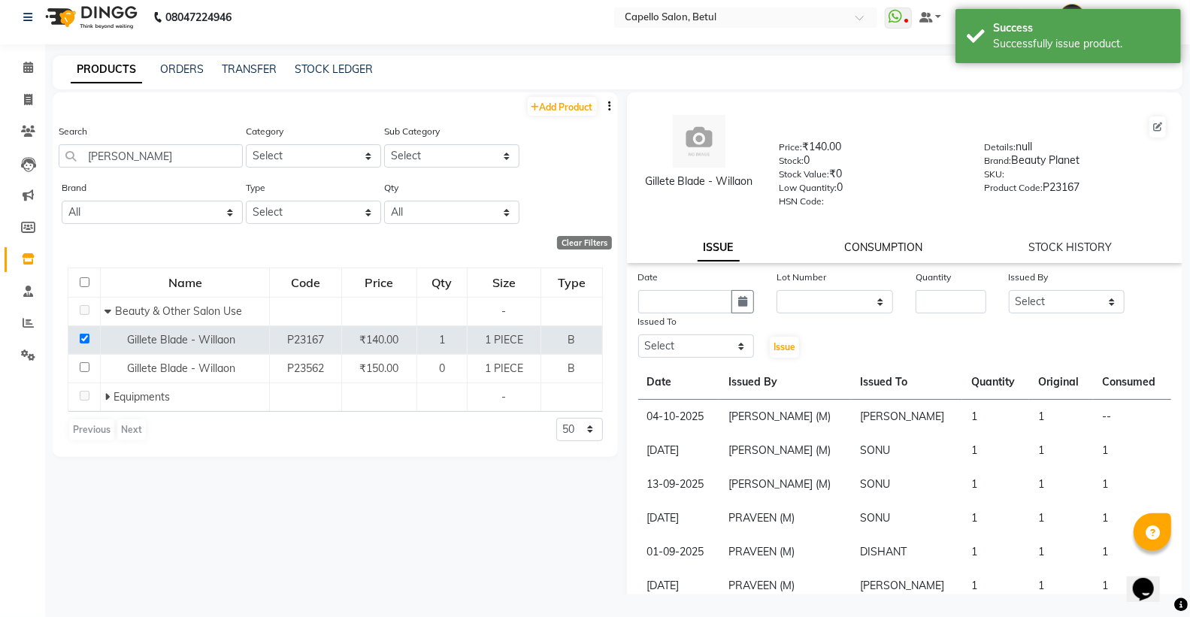
click at [862, 250] on link "CONSUMPTION" at bounding box center [884, 248] width 78 height 14
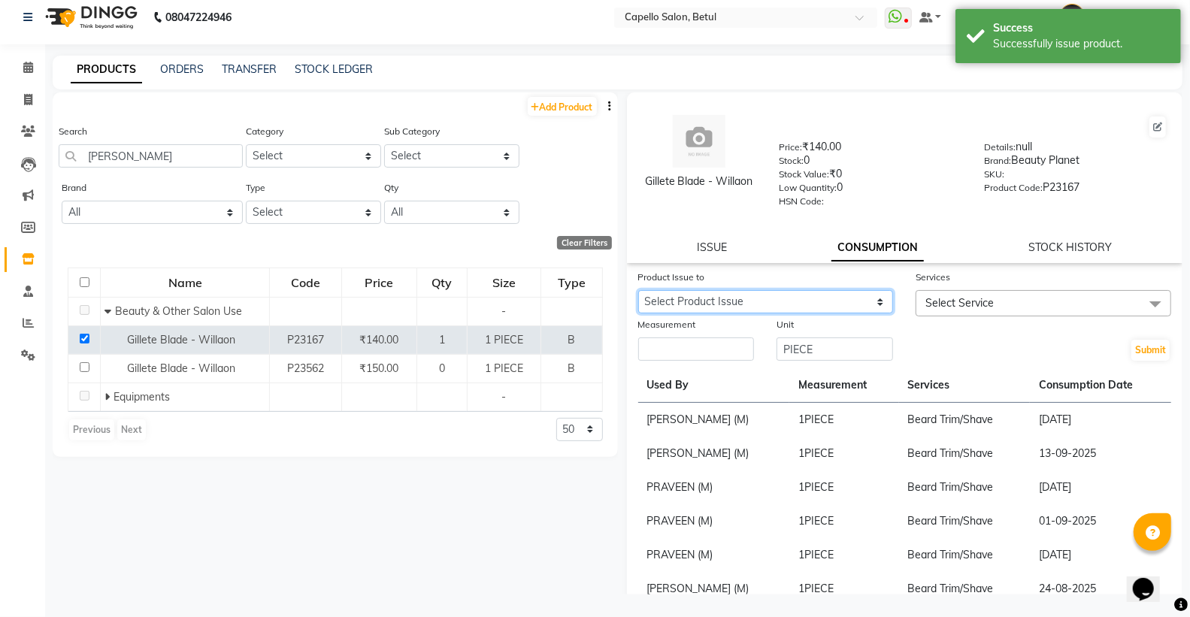
click at [785, 294] on select "Select Product Issue 2025-10-04, Issued to: DHANRAJ, Balance: 1" at bounding box center [766, 301] width 256 height 23
select select "1284687"
click at [638, 290] on select "Select Product Issue 2025-10-04, Issued to: DHANRAJ, Balance: 1" at bounding box center [766, 301] width 256 height 23
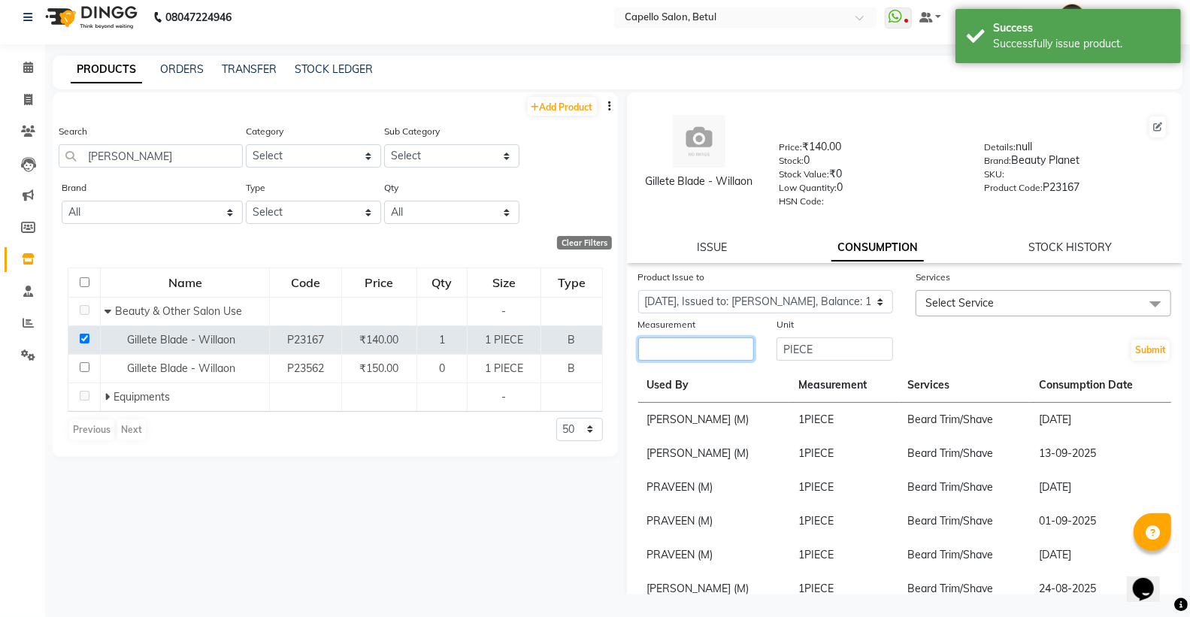
click at [703, 353] on input "number" at bounding box center [696, 348] width 117 height 23
type input "1"
click at [965, 312] on span "Select Service" at bounding box center [1044, 303] width 256 height 26
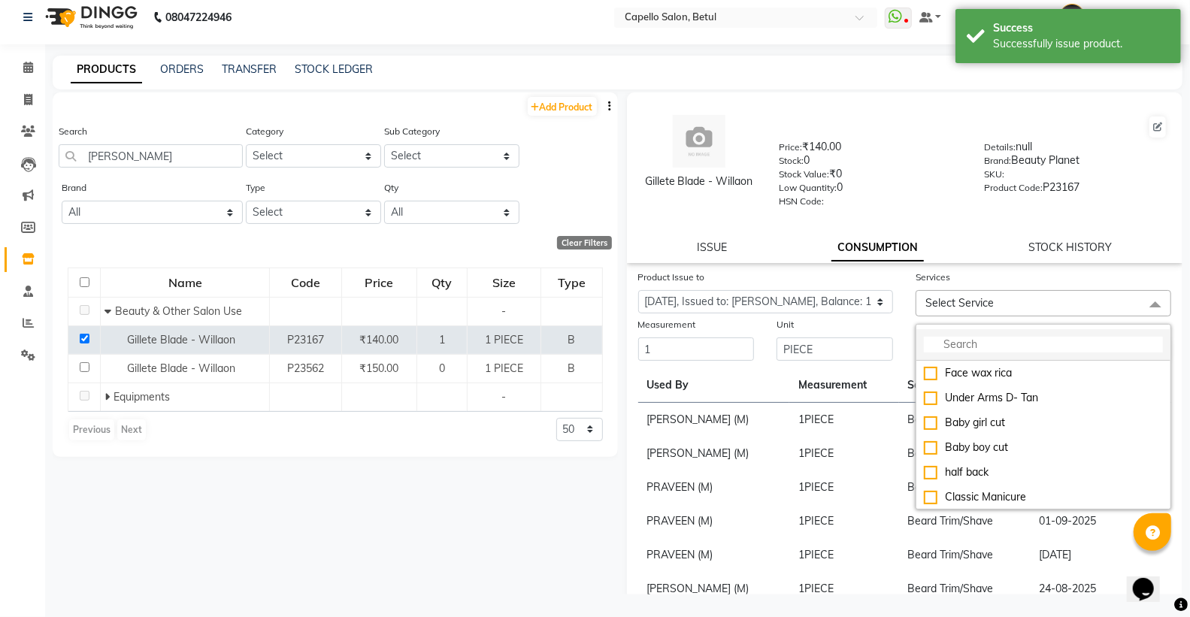
click at [950, 340] on input "multiselect-search" at bounding box center [1043, 345] width 239 height 16
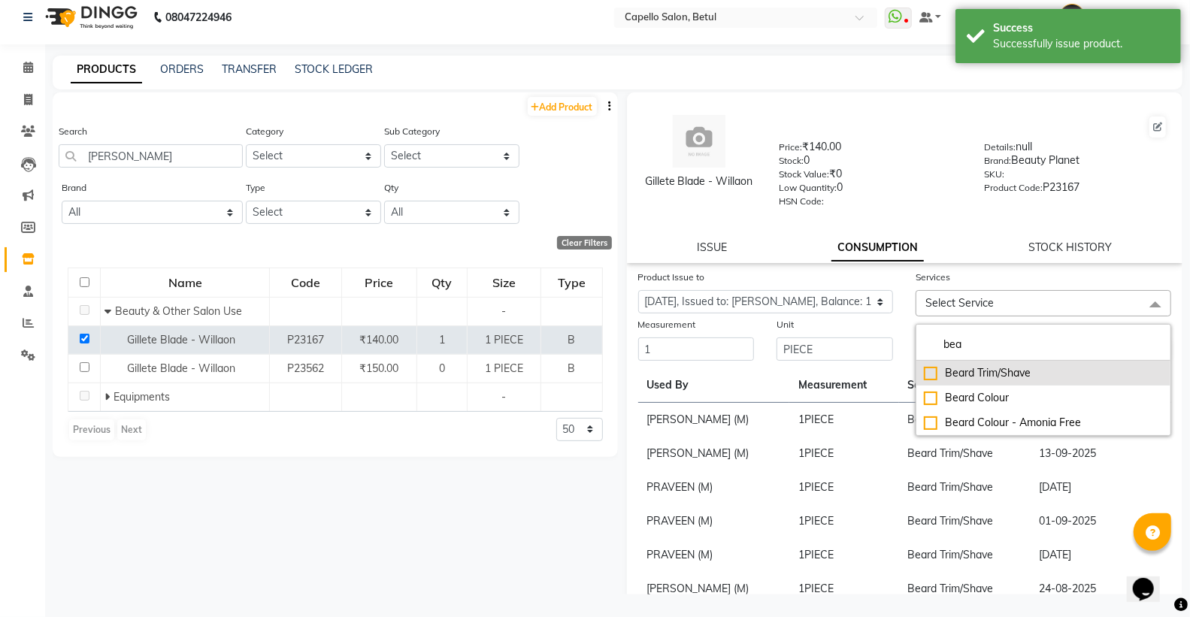
type input "bea"
click at [926, 370] on div "Beard Trim/Shave" at bounding box center [1043, 373] width 239 height 16
checkbox input "true"
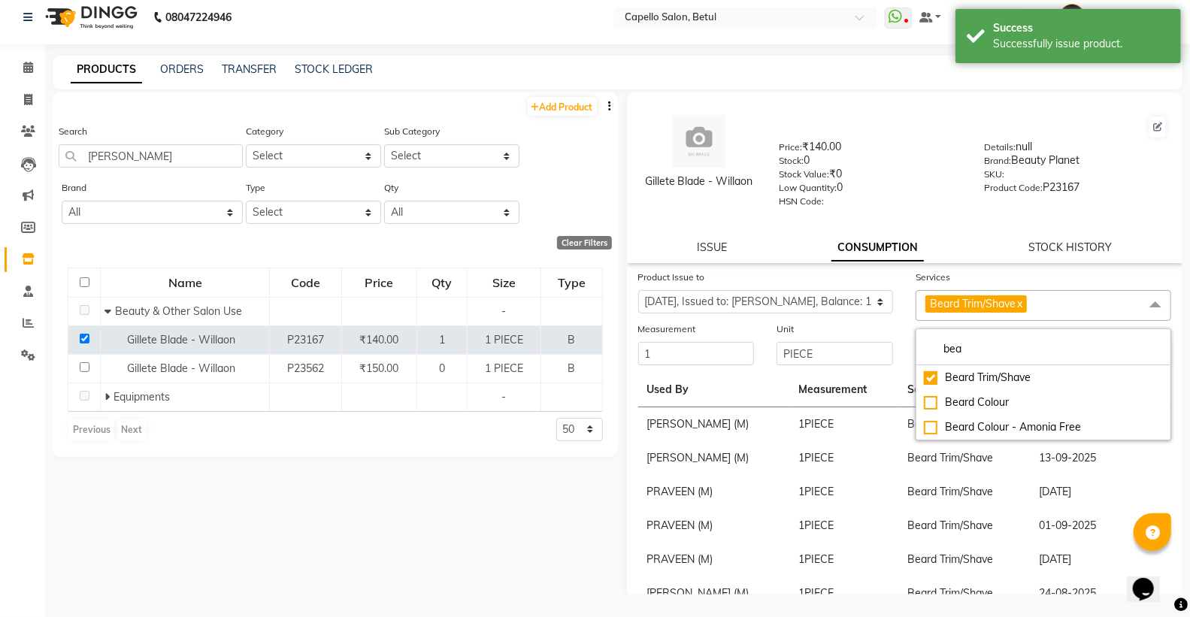
click at [897, 349] on div "Unit PIECE" at bounding box center [834, 344] width 139 height 46
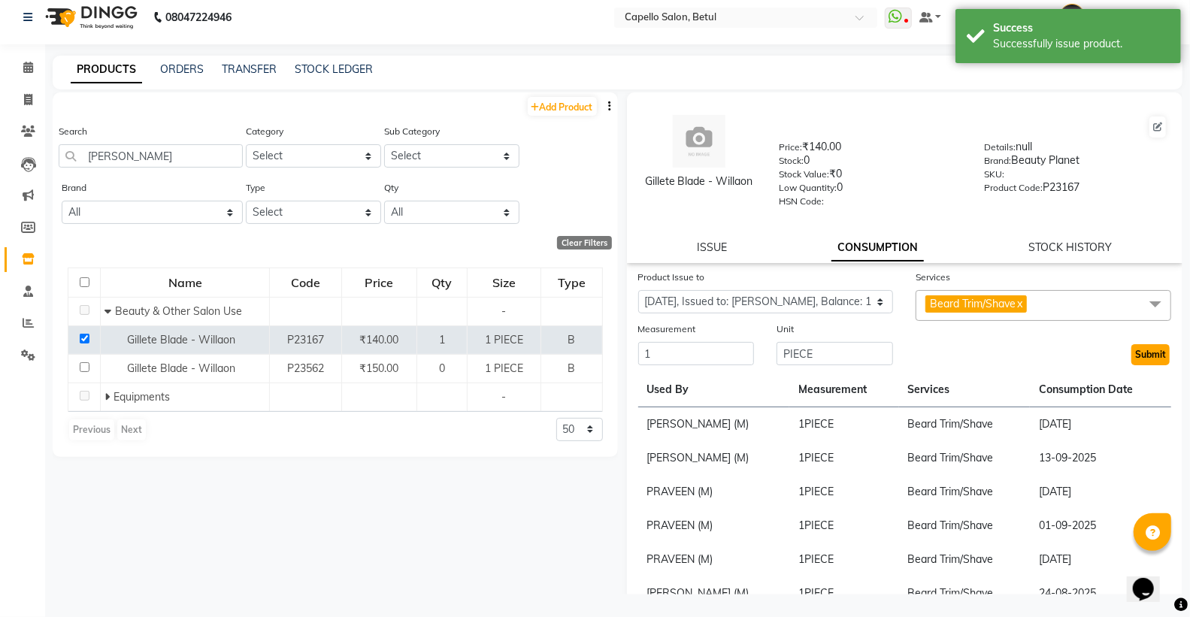
click at [1131, 364] on button "Submit" at bounding box center [1150, 354] width 38 height 21
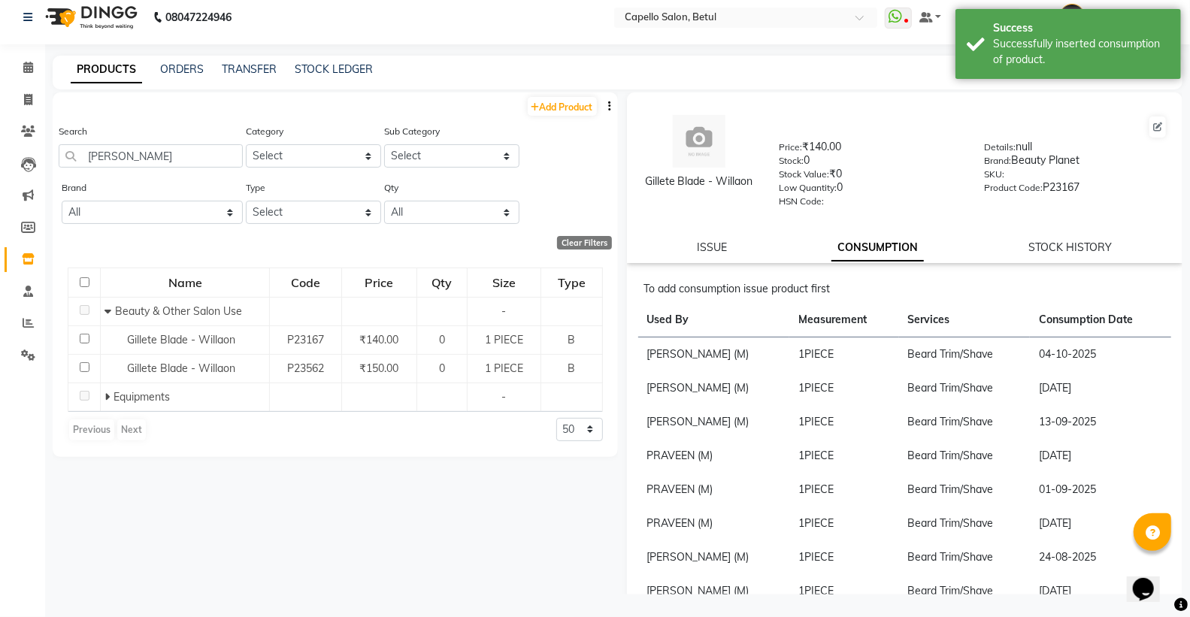
scroll to position [0, 0]
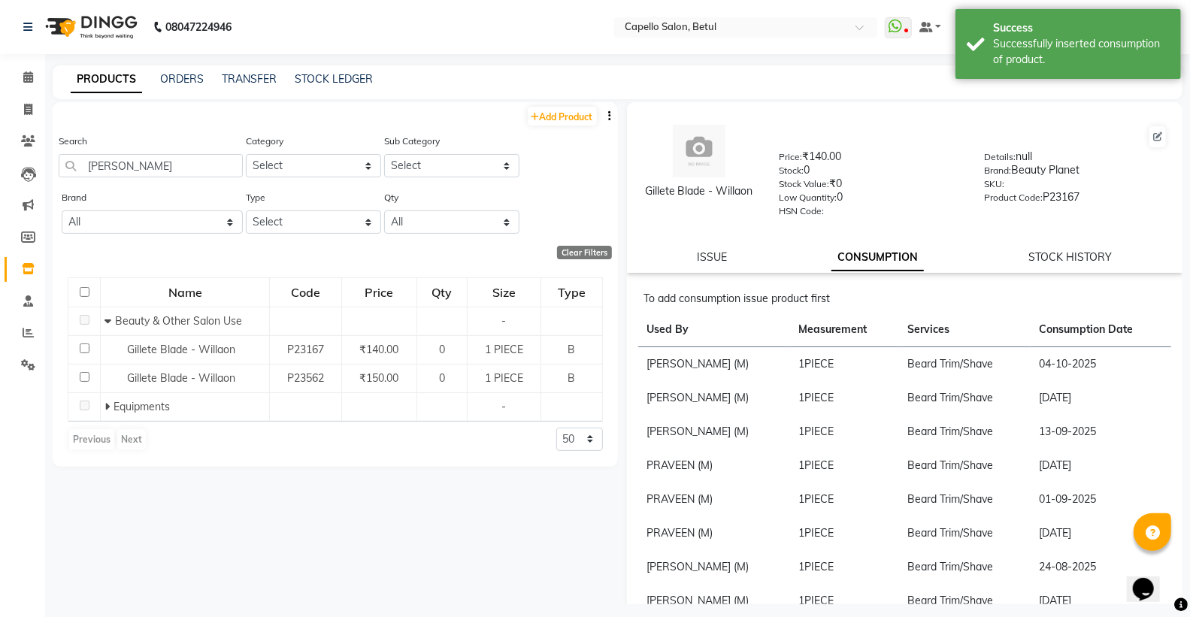
click at [153, 152] on div "Search gill" at bounding box center [151, 155] width 184 height 44
click at [140, 158] on input "gill" at bounding box center [151, 165] width 184 height 23
type input "g"
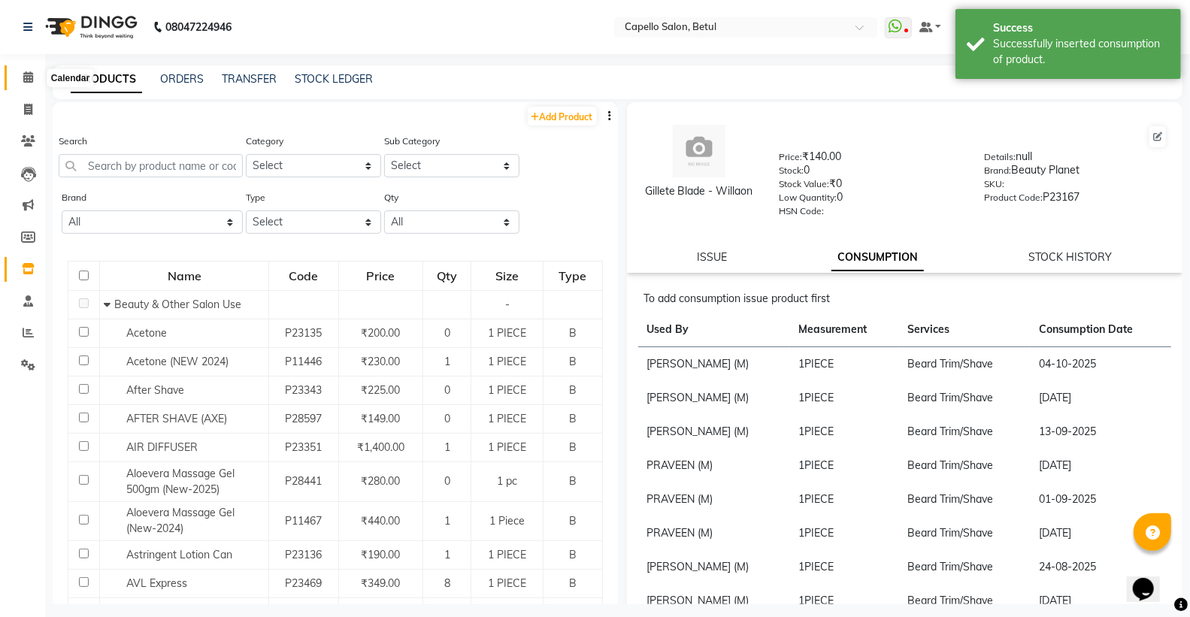
click at [33, 79] on span at bounding box center [28, 77] width 26 height 17
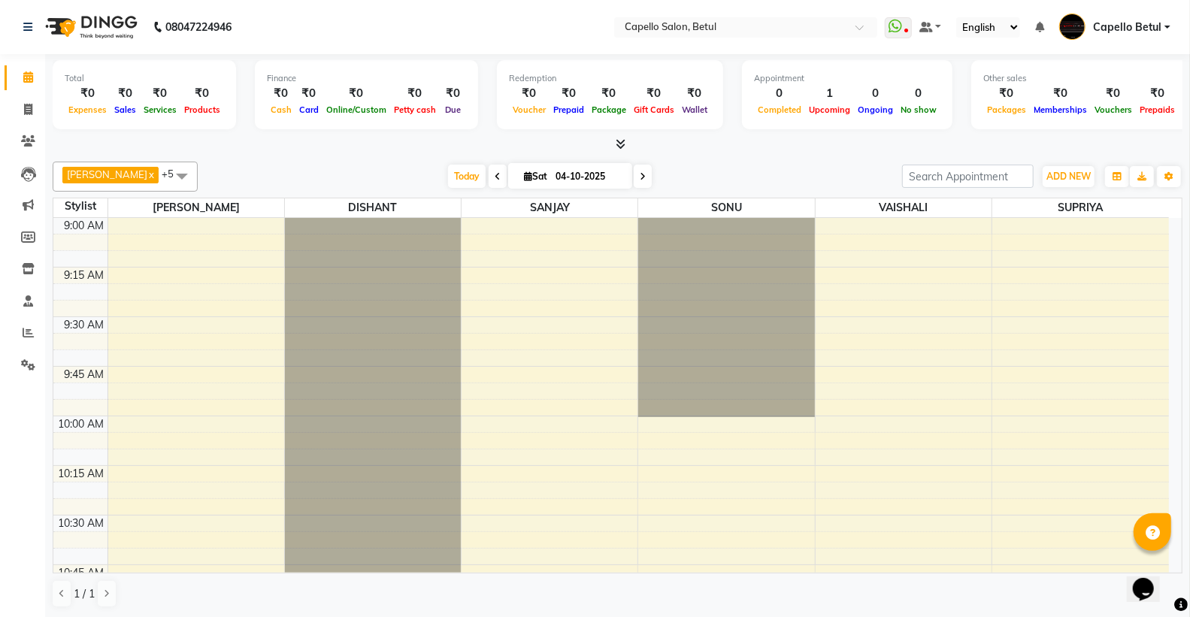
click at [5, 65] on link "Calendar" at bounding box center [23, 77] width 36 height 25
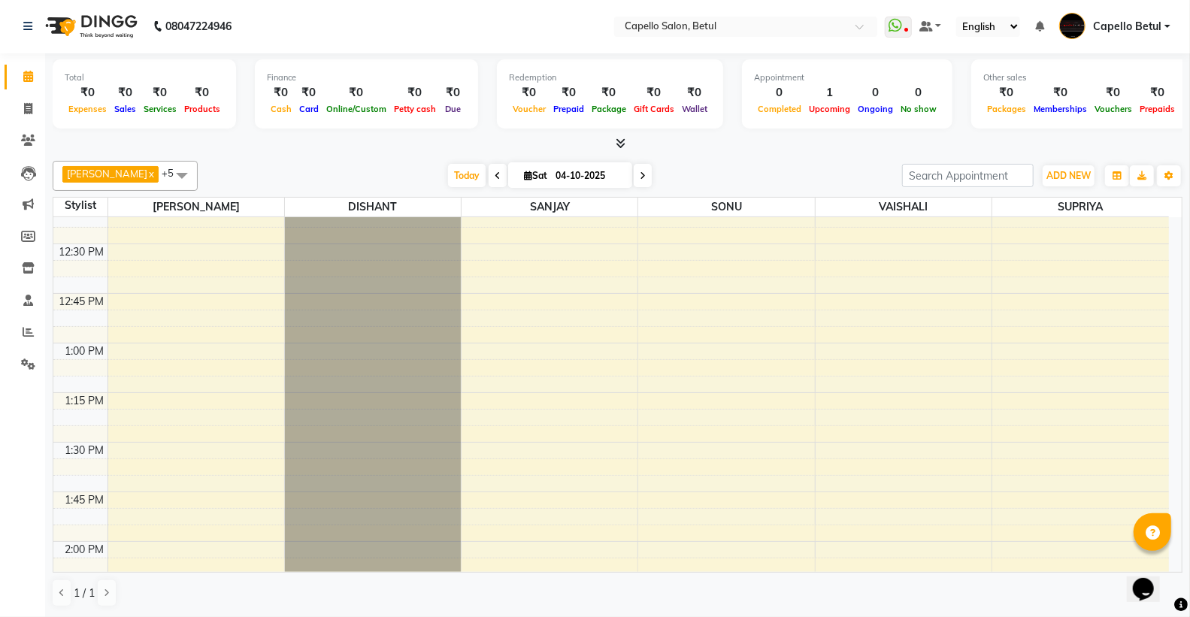
scroll to position [584, 0]
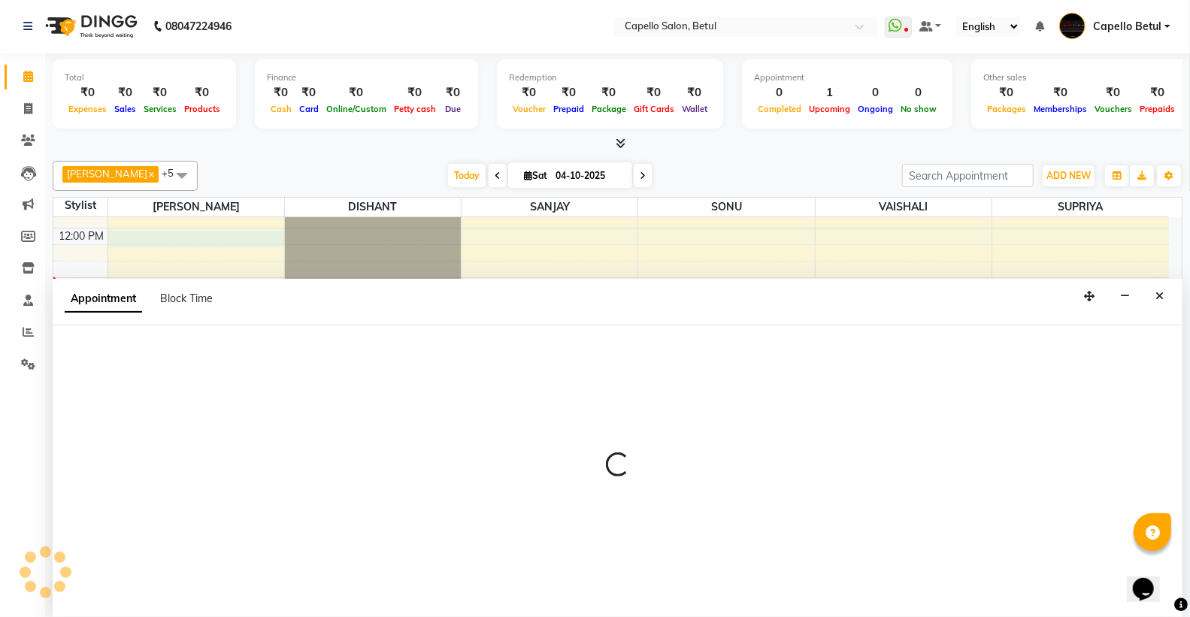
select select "14474"
select select "720"
select select "tentative"
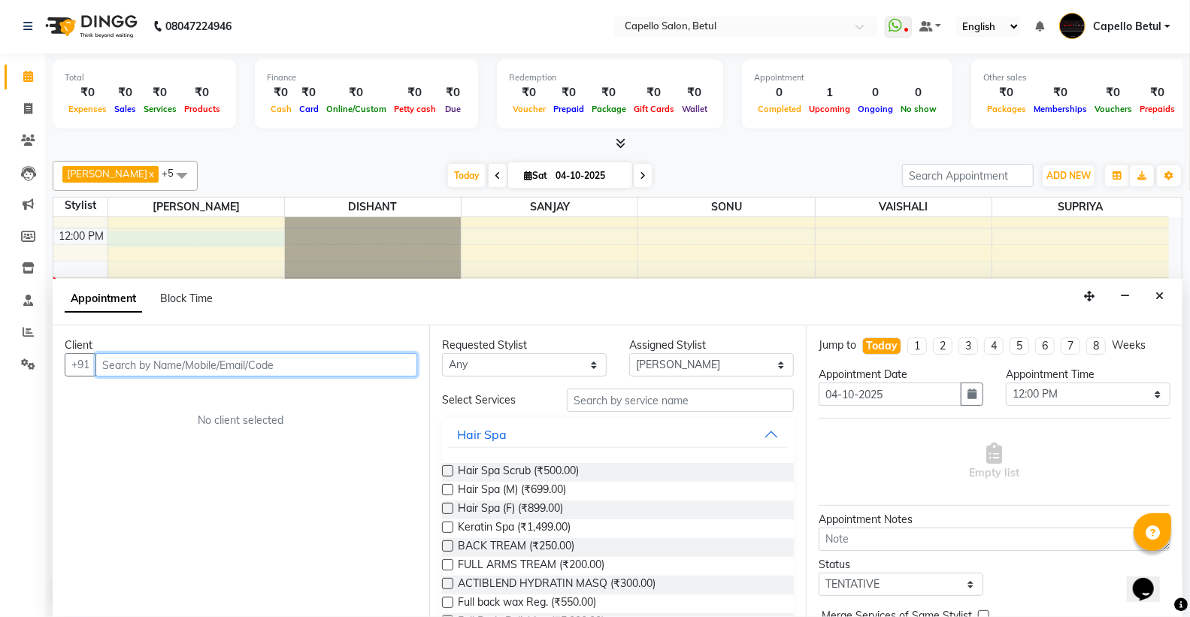
click at [147, 363] on input "text" at bounding box center [256, 364] width 322 height 23
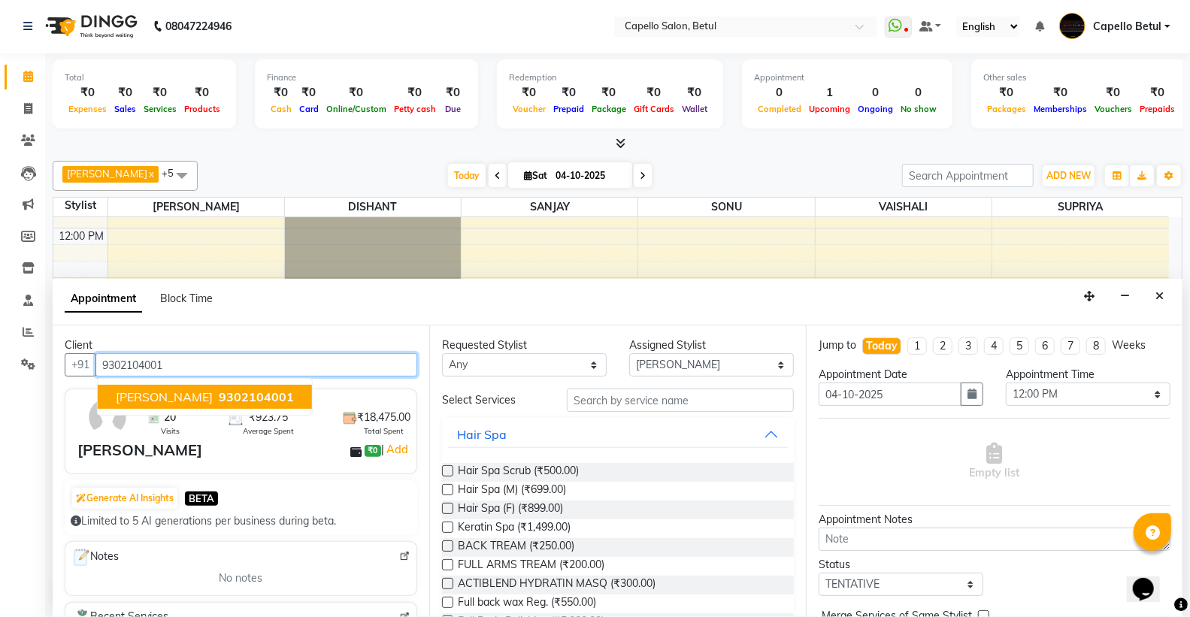
click at [192, 399] on span "PULKIT AGARWAL" at bounding box center [164, 396] width 97 height 15
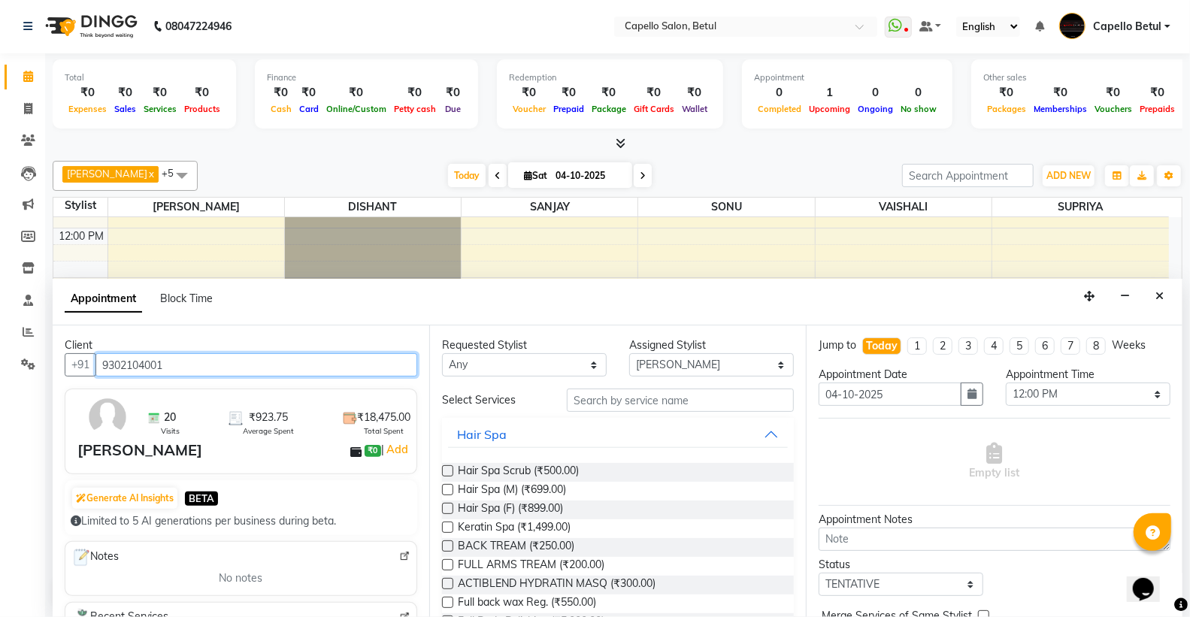
type input "9302104001"
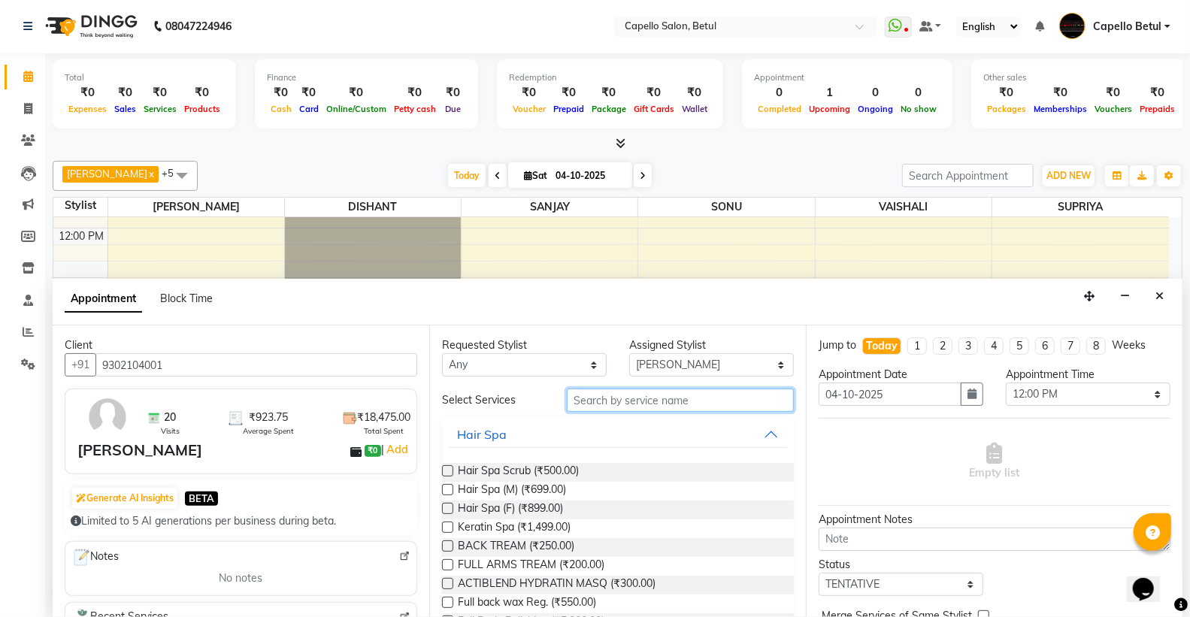
click at [646, 403] on input "text" at bounding box center [680, 400] width 227 height 23
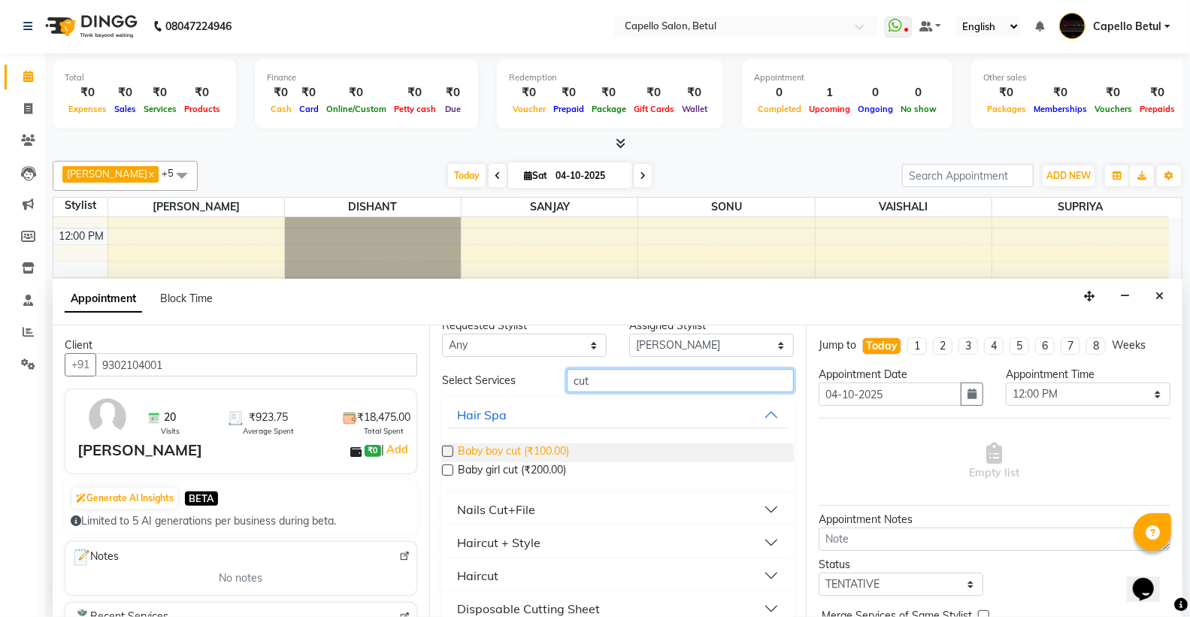
scroll to position [39, 0]
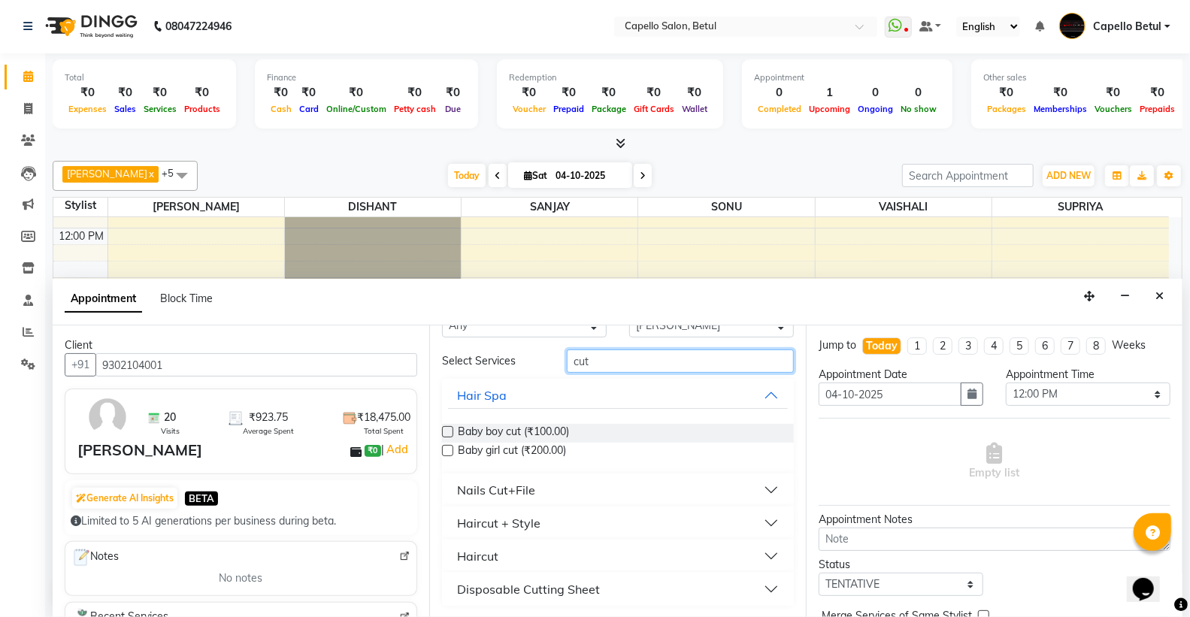
type input "cut"
click at [480, 552] on div "Haircut" at bounding box center [477, 556] width 41 height 18
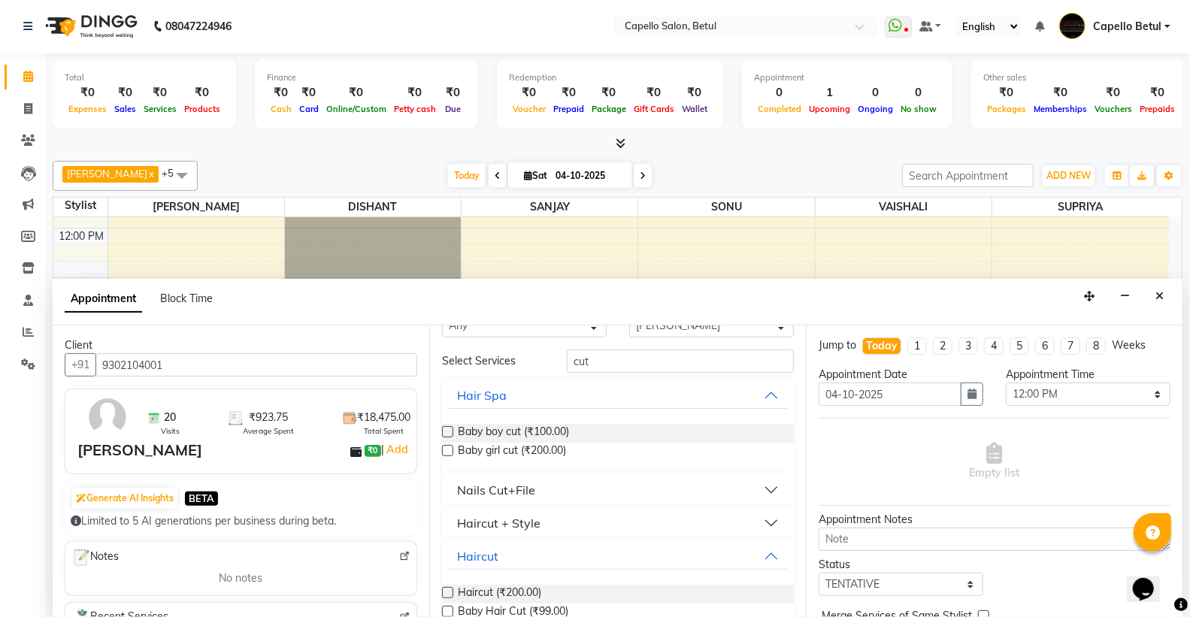
click at [444, 590] on label at bounding box center [447, 592] width 11 height 11
click at [444, 590] on input "checkbox" at bounding box center [447, 594] width 10 height 10
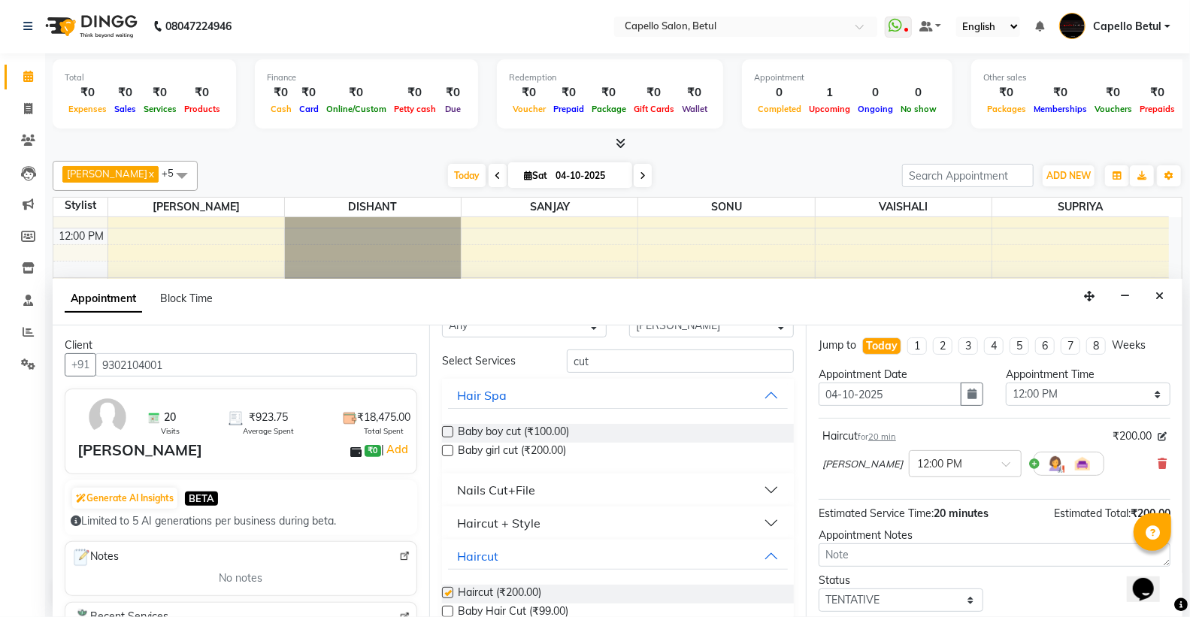
checkbox input "false"
click at [952, 392] on input "04-10-2025" at bounding box center [890, 394] width 143 height 23
click at [968, 392] on icon "button" at bounding box center [971, 394] width 9 height 11
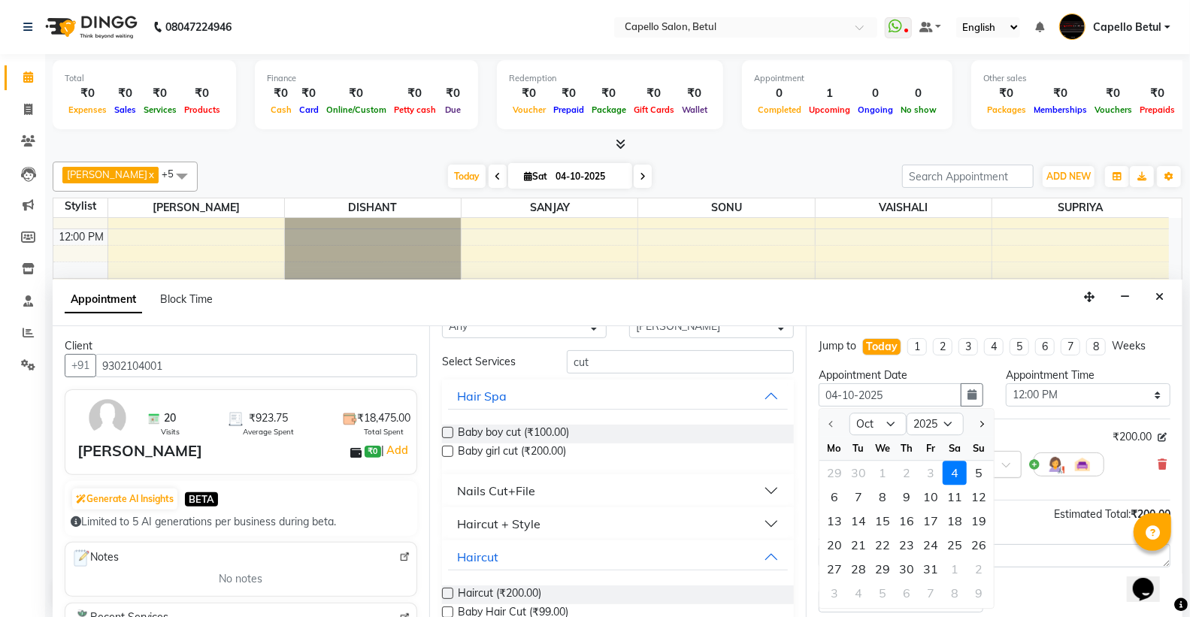
click at [981, 465] on div "5" at bounding box center [979, 474] width 24 height 24
type input "05-10-2025"
select select "720"
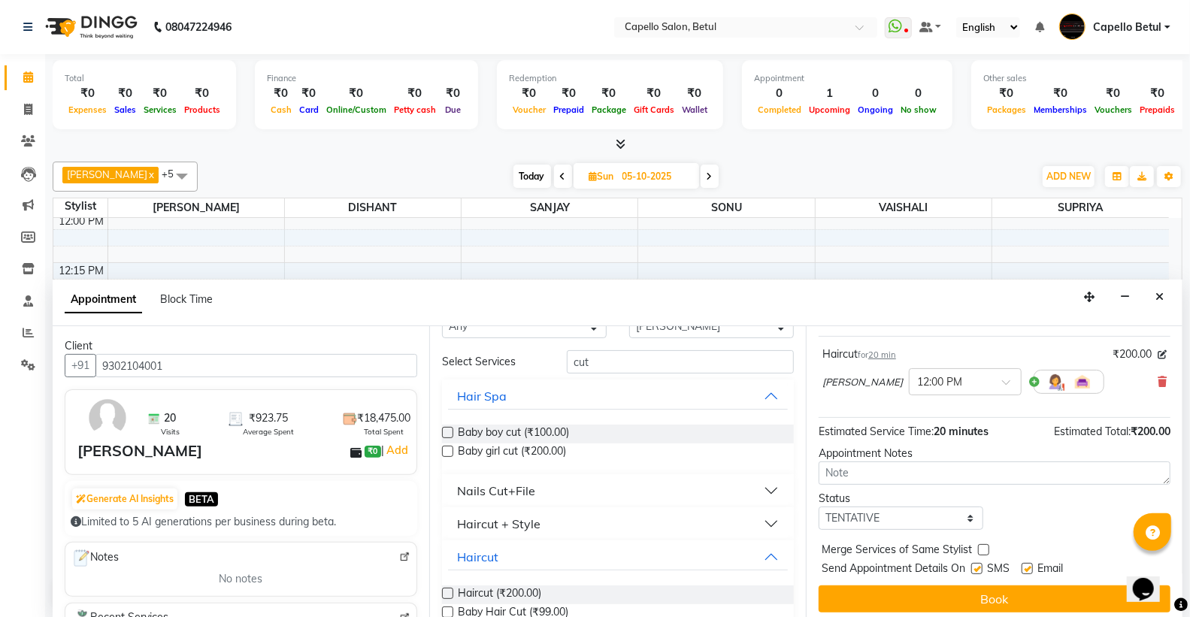
scroll to position [89, 0]
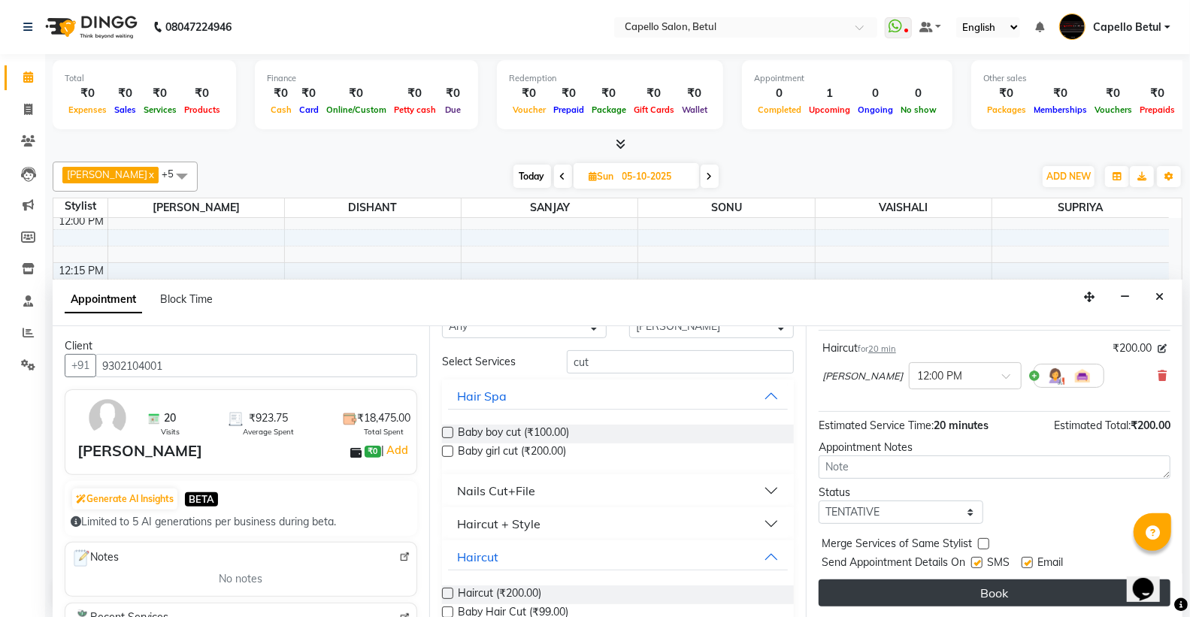
click at [970, 602] on button "Book" at bounding box center [995, 593] width 352 height 27
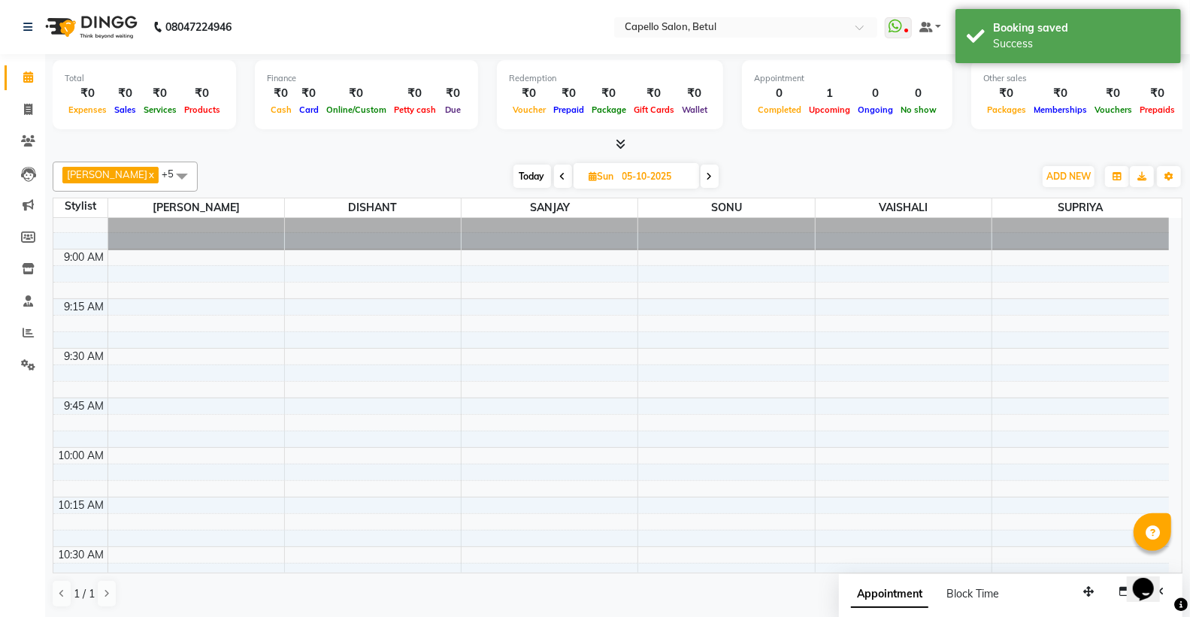
scroll to position [584, 0]
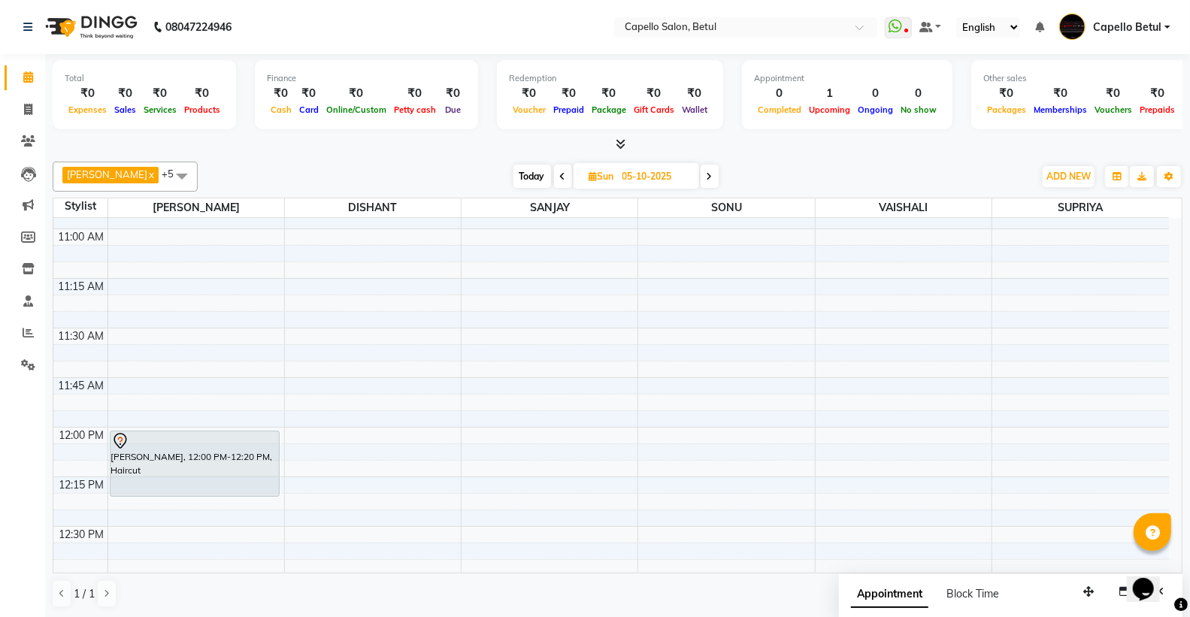
click at [513, 177] on span "Today" at bounding box center [532, 176] width 38 height 23
type input "04-10-2025"
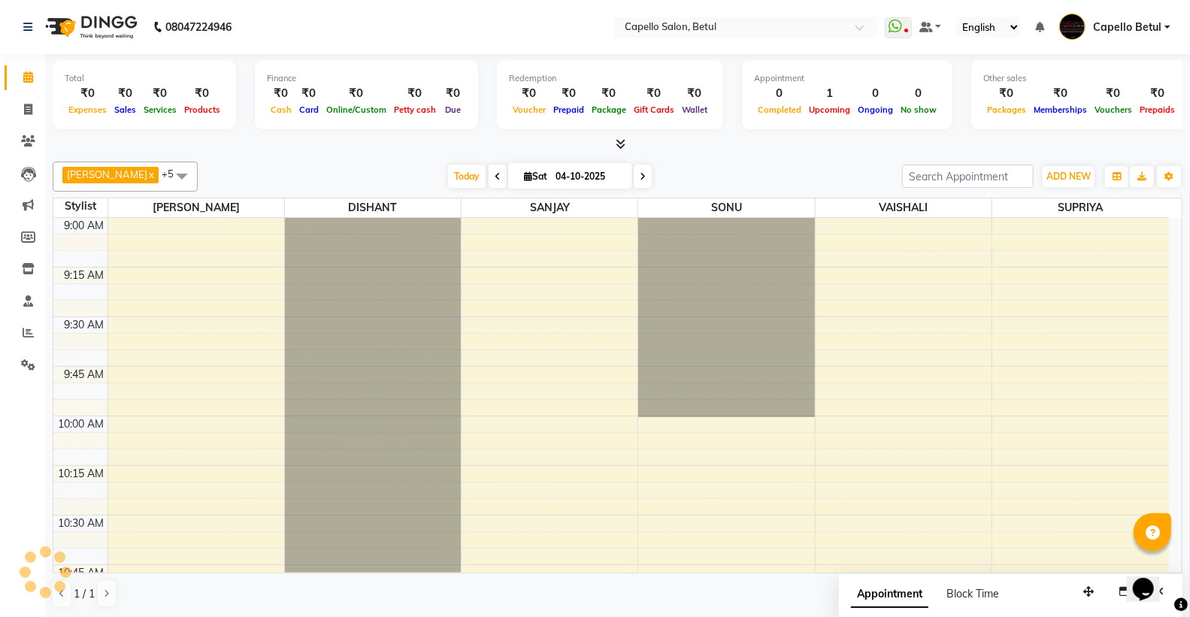
scroll to position [598, 0]
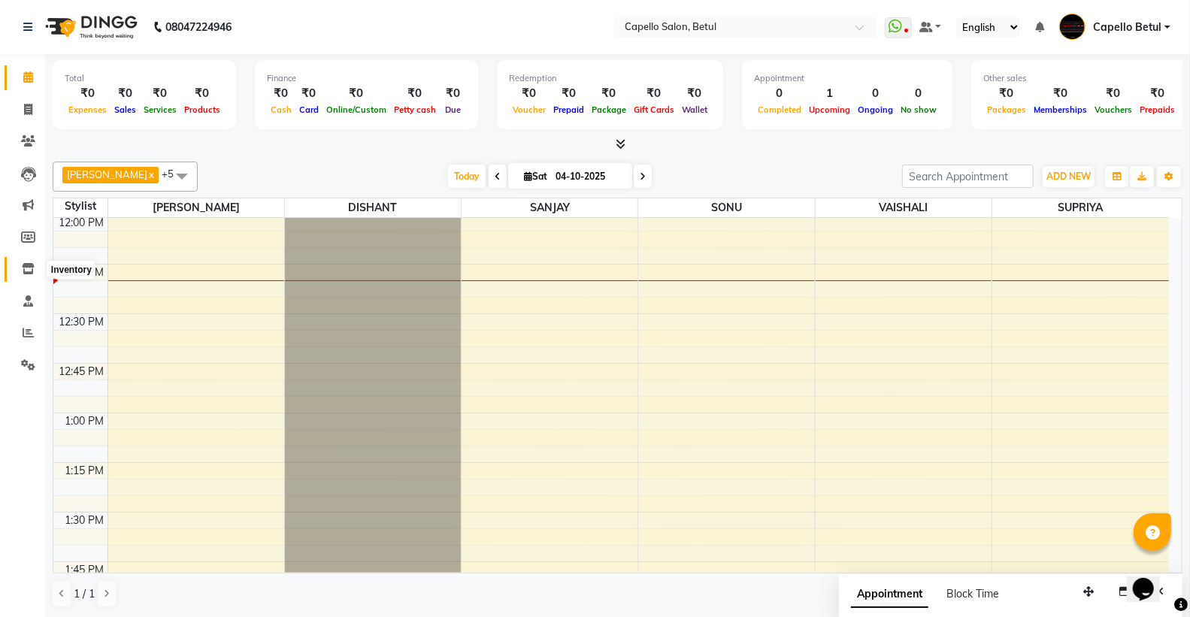
click at [16, 263] on span at bounding box center [28, 269] width 26 height 17
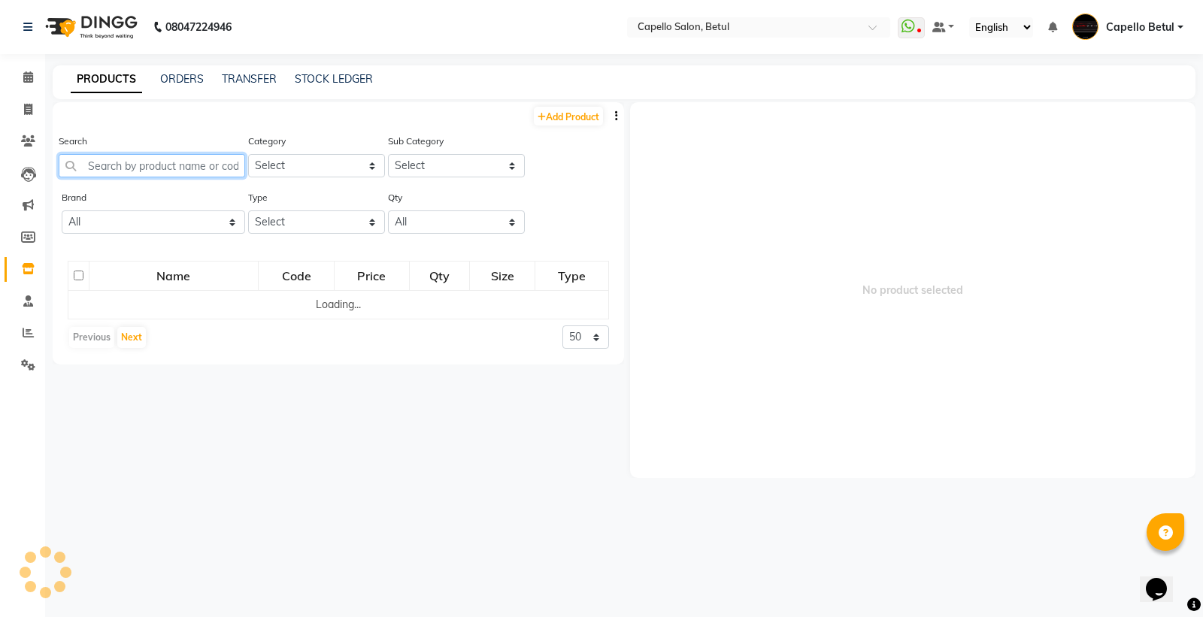
click at [110, 174] on input "text" at bounding box center [152, 165] width 186 height 23
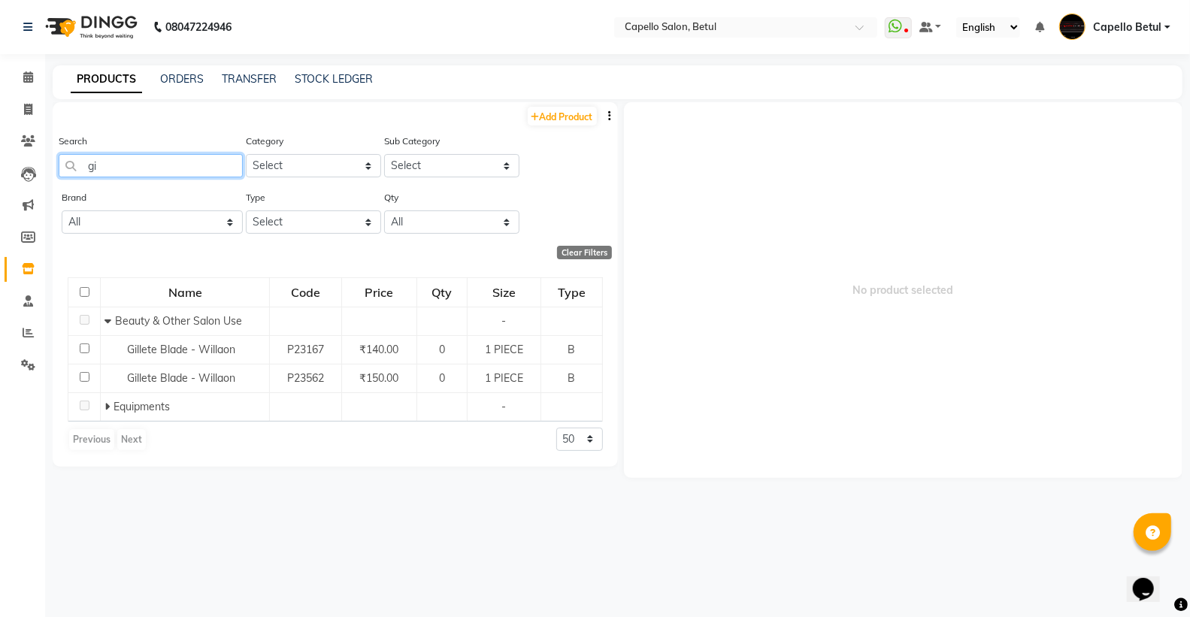
type input "g"
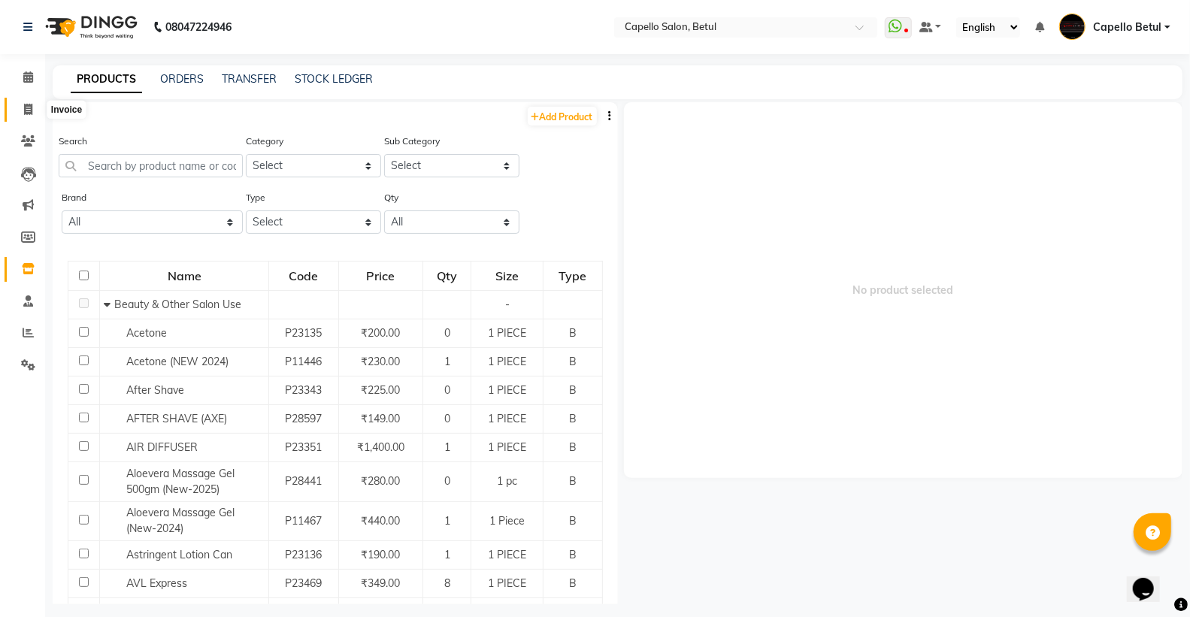
click at [28, 113] on icon at bounding box center [28, 109] width 8 height 11
select select "service"
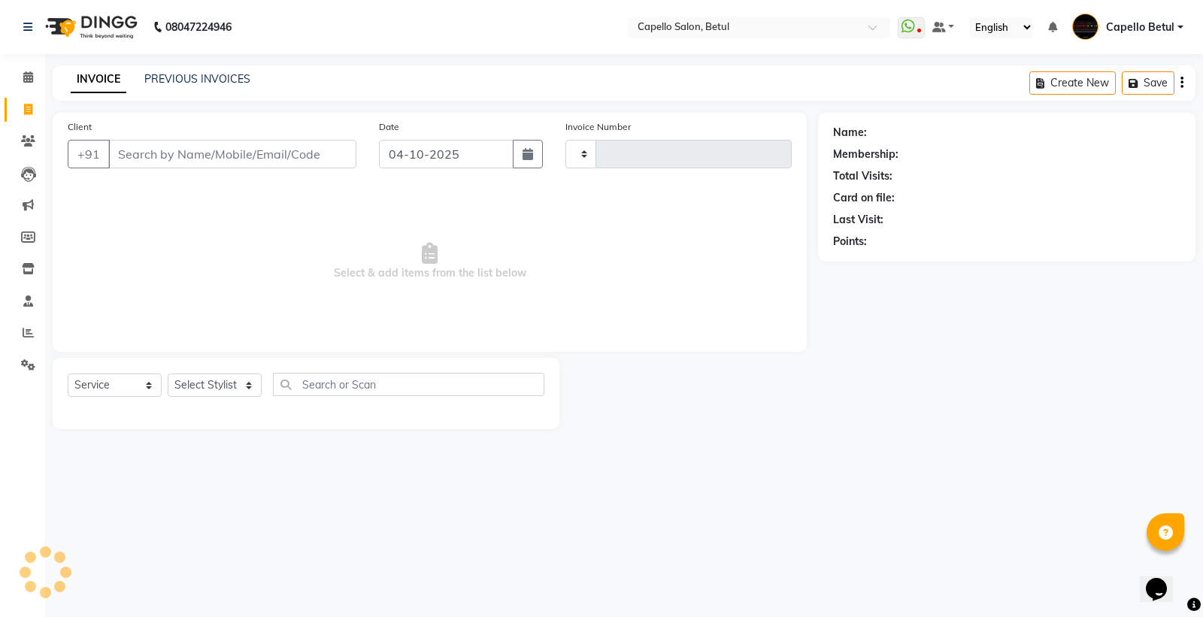
type input "0544"
select select "8951"
click at [147, 141] on input "Client" at bounding box center [232, 154] width 248 height 29
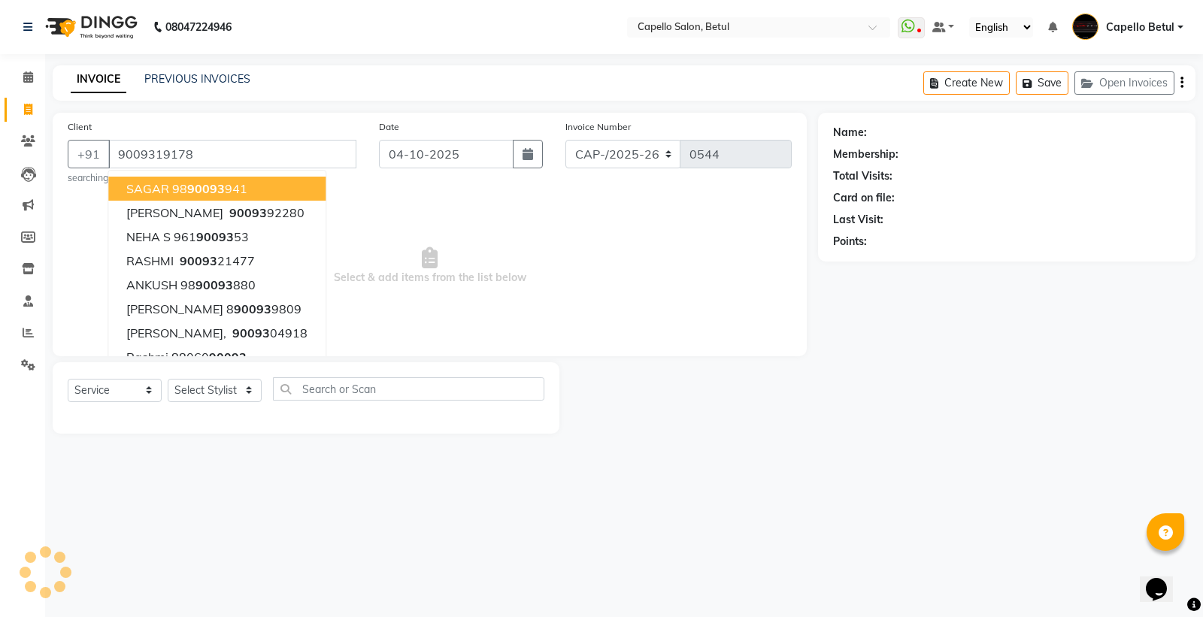
type input "9009319178"
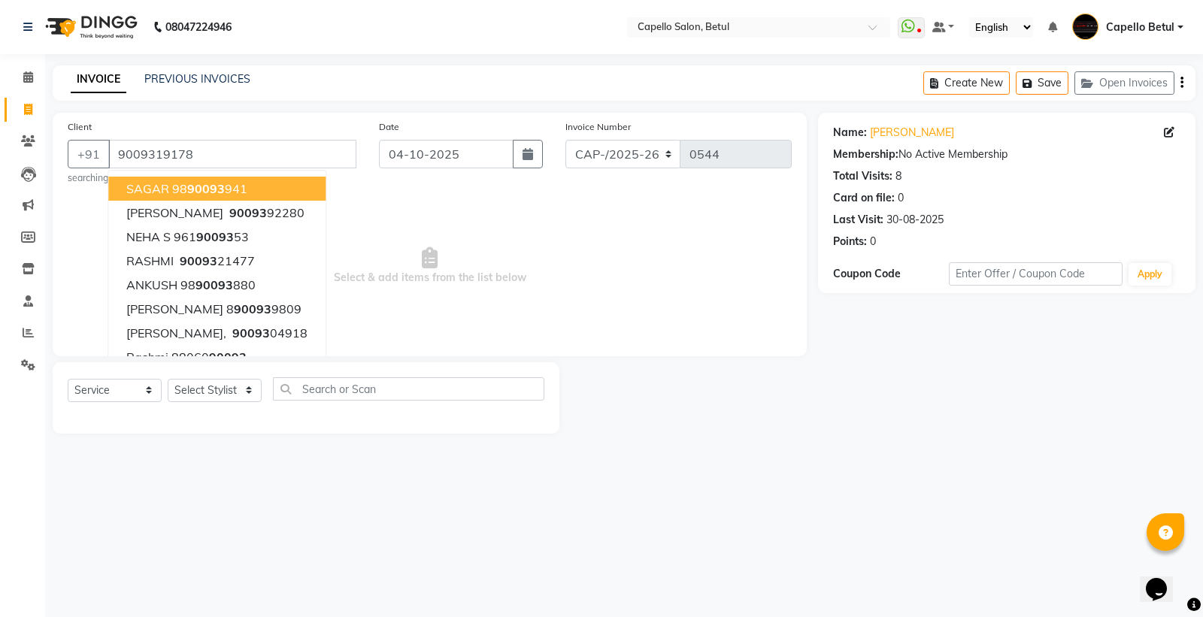
drag, startPoint x: 546, startPoint y: 301, endPoint x: 328, endPoint y: 382, distance: 232.3
click at [542, 301] on span "Select & add items from the list below" at bounding box center [430, 266] width 724 height 150
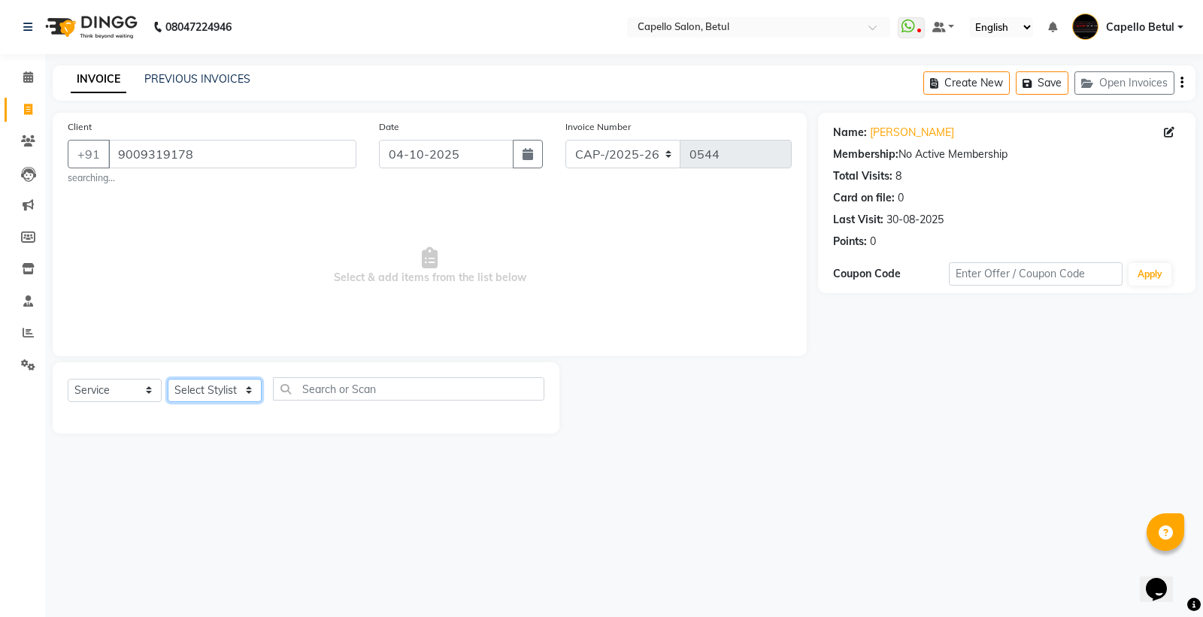
click at [211, 385] on select "Select Stylist ADMIN Capello Betul [PERSON_NAME] POOJA SOLANKI (M) PRAVEEN (M) …" at bounding box center [215, 390] width 94 height 23
select select "14474"
click at [168, 379] on select "Select Stylist ADMIN Capello Betul [PERSON_NAME] POOJA SOLANKI (M) PRAVEEN (M) …" at bounding box center [215, 390] width 94 height 23
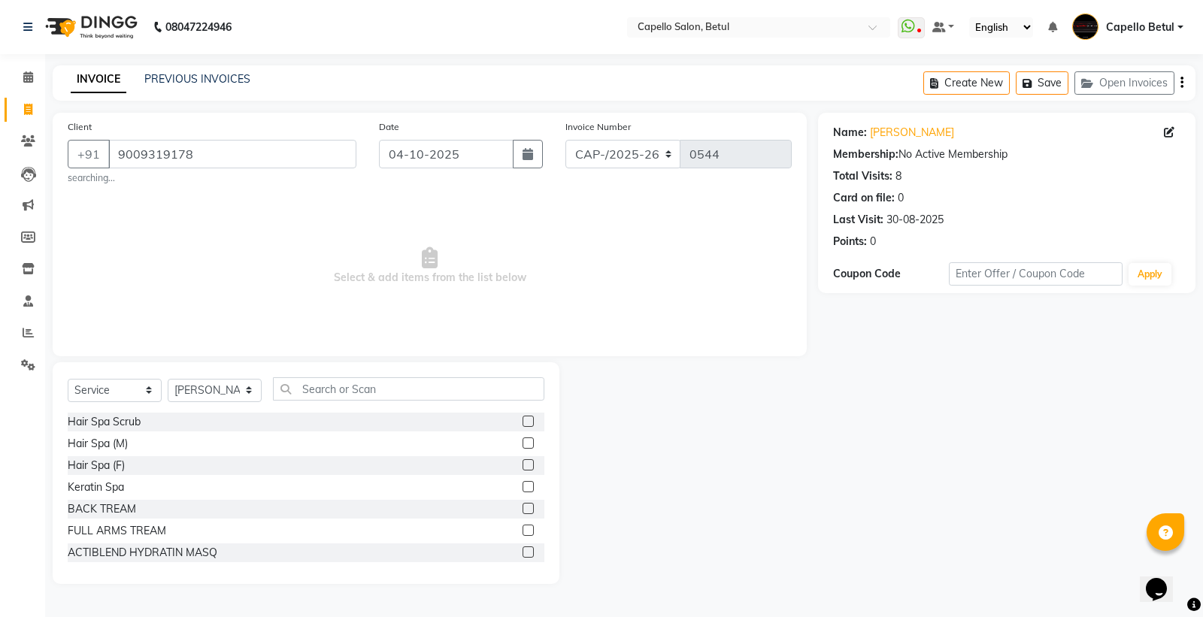
click at [365, 407] on div "Select Service Product Membership Package Voucher Prepaid Gift Card Select Styl…" at bounding box center [306, 394] width 477 height 35
click at [354, 393] on input "text" at bounding box center [408, 388] width 271 height 23
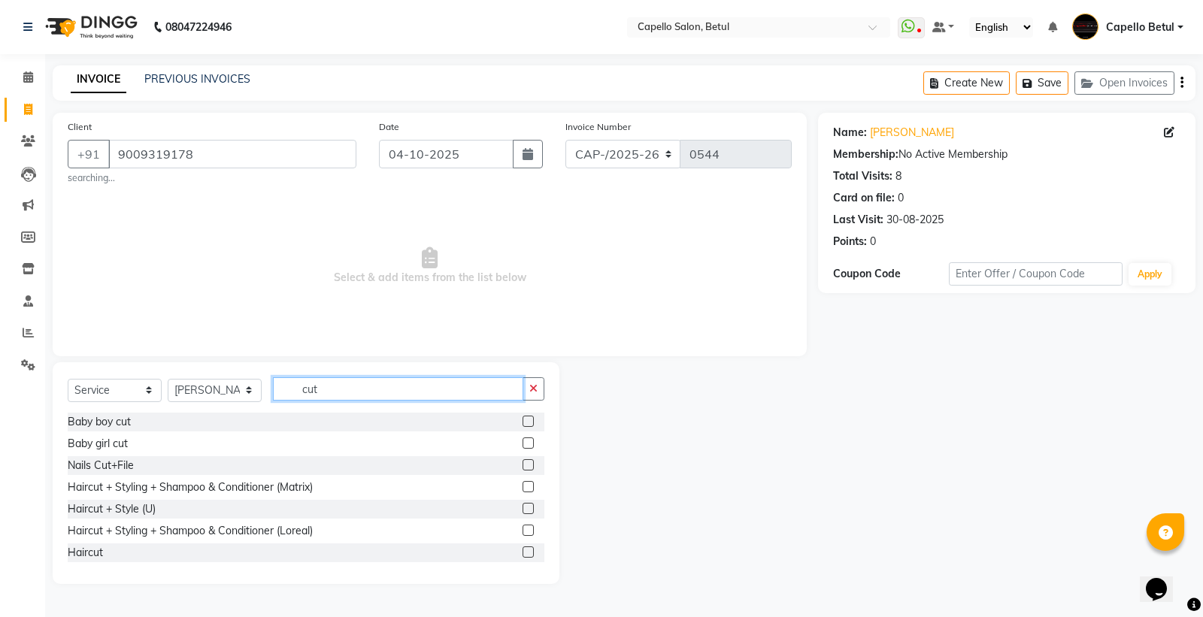
type input "cut"
click at [522, 553] on label at bounding box center [527, 551] width 11 height 11
click at [522, 553] on input "checkbox" at bounding box center [527, 553] width 10 height 10
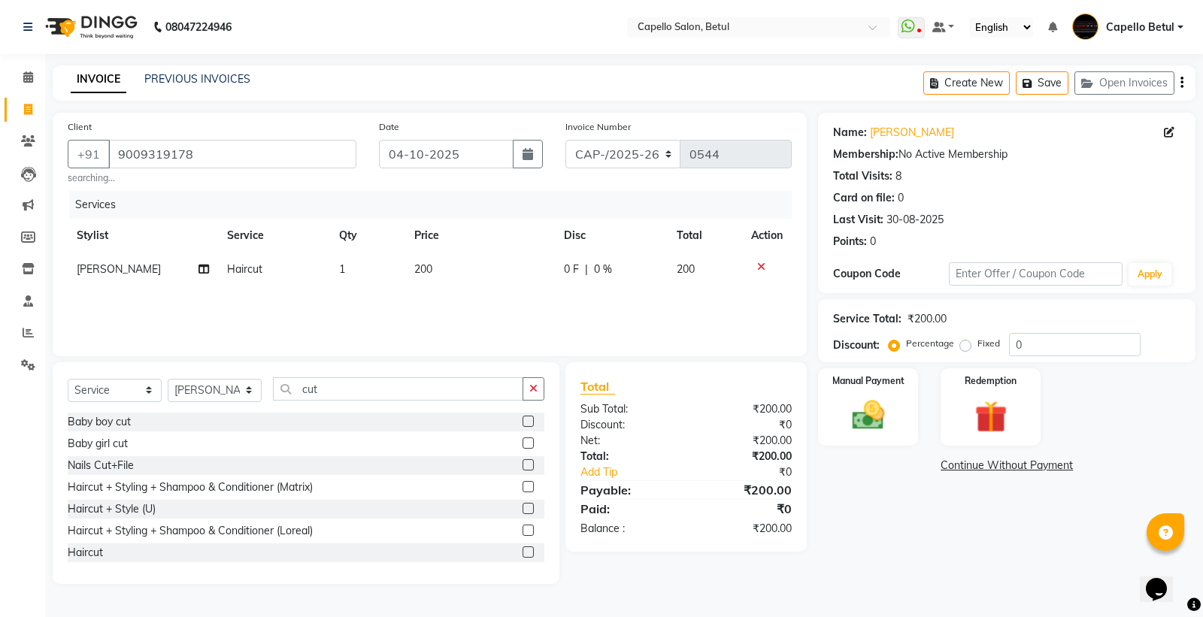
checkbox input "false"
click at [368, 407] on div "Select Service Product Membership Package Voucher Prepaid Gift Card Select Styl…" at bounding box center [306, 394] width 477 height 35
click at [366, 396] on input "cut" at bounding box center [398, 388] width 250 height 23
type input "c"
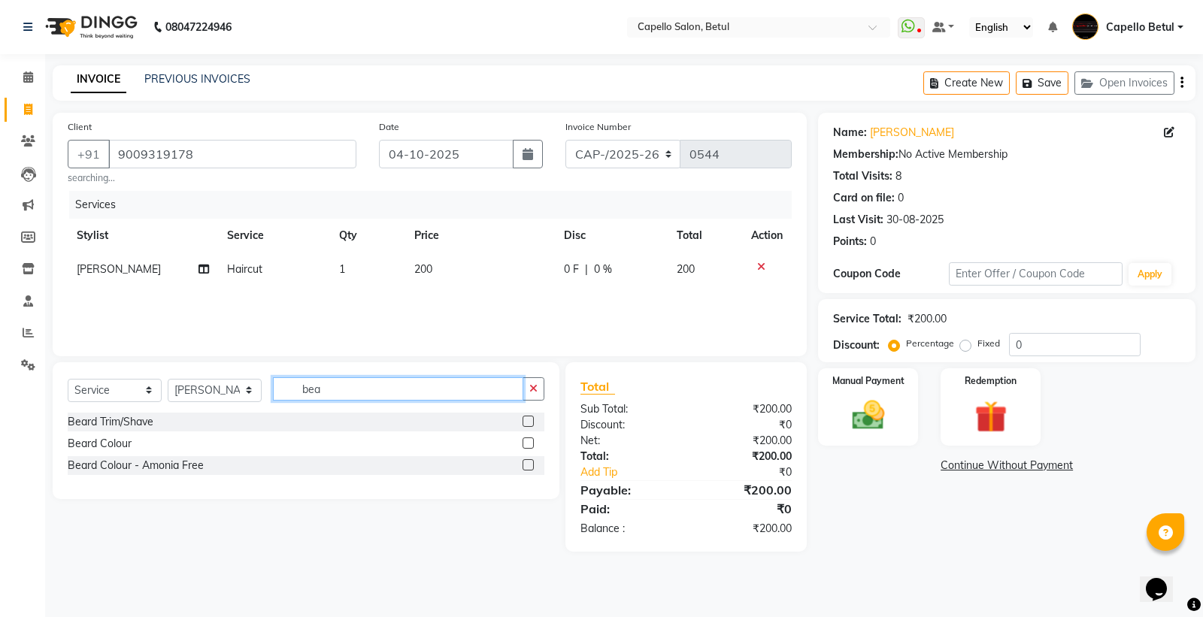
type input "bea"
click at [527, 418] on label at bounding box center [527, 421] width 11 height 11
click at [527, 418] on input "checkbox" at bounding box center [527, 422] width 10 height 10
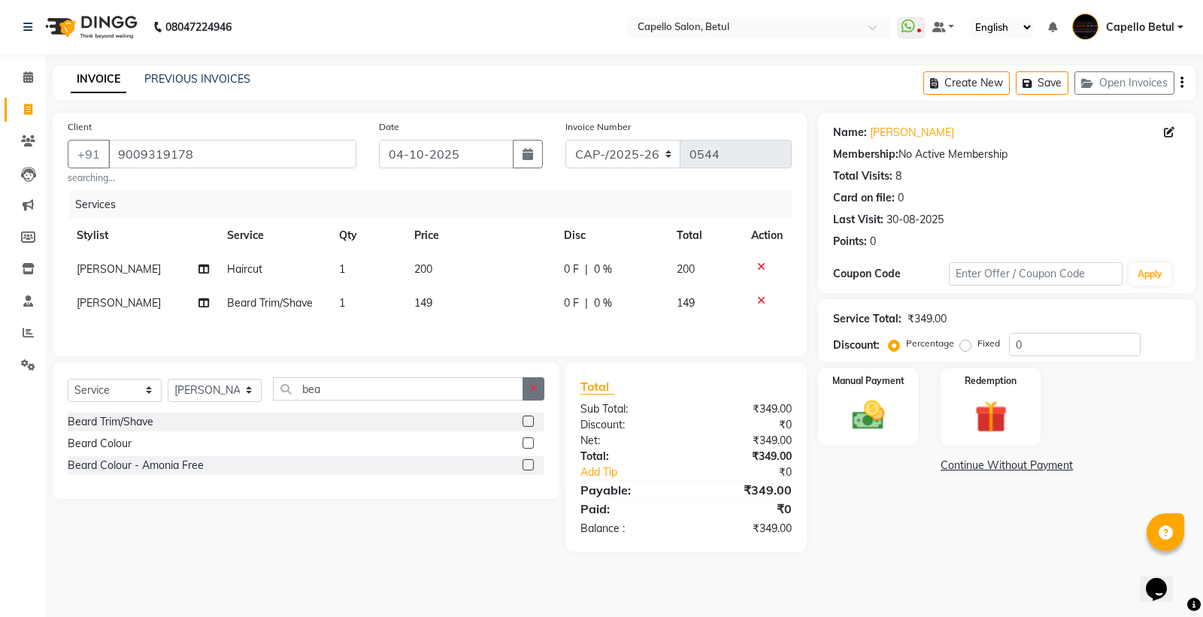
checkbox input "false"
click at [531, 387] on icon "button" at bounding box center [533, 388] width 8 height 11
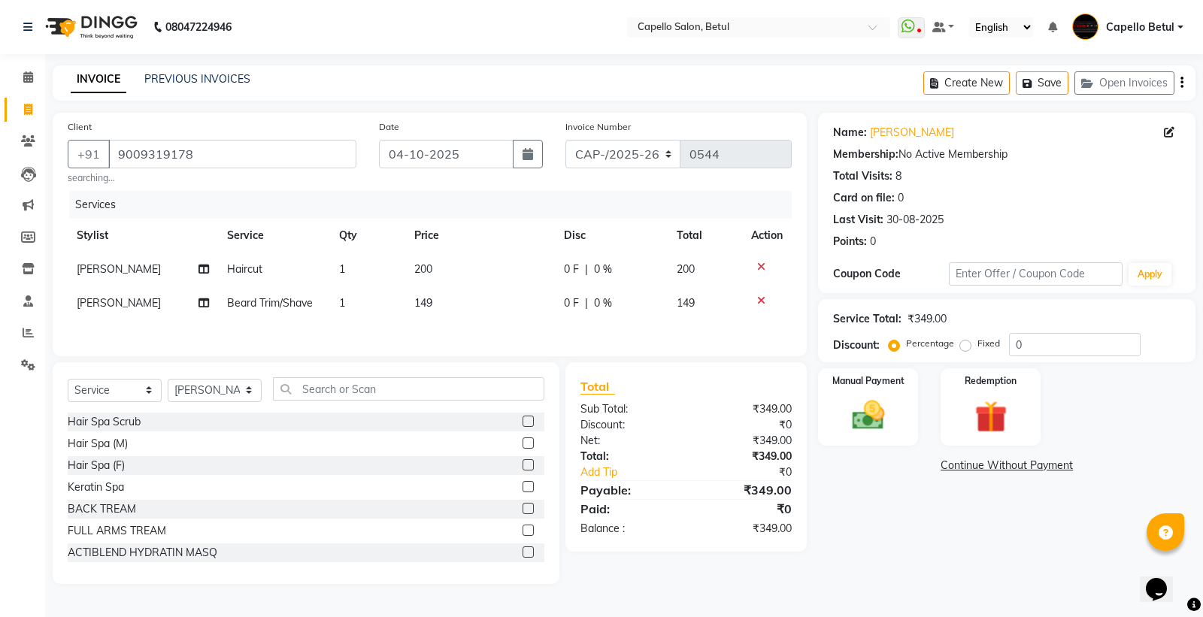
click at [481, 310] on td "149" at bounding box center [480, 303] width 150 height 34
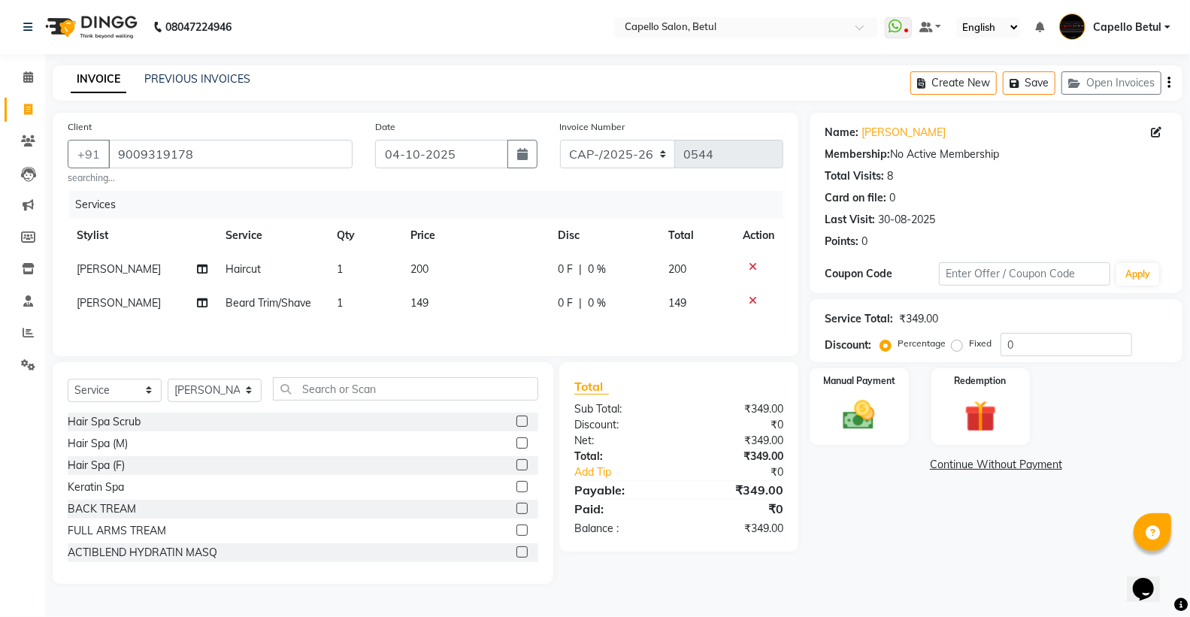
select select "14474"
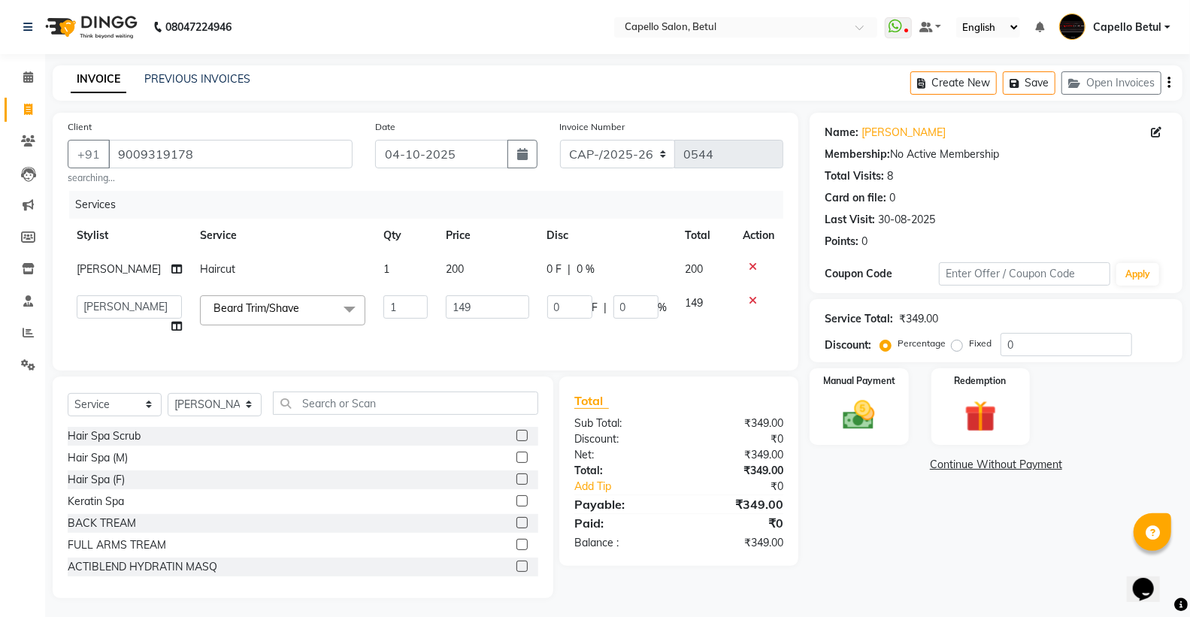
click at [481, 310] on input "149" at bounding box center [487, 306] width 83 height 23
type input "1"
type input "3"
type input "200"
click at [510, 343] on div "Services Stylist Service Qty Price Disc Total Action DHANRAJ Haircut 1 200 0 F …" at bounding box center [426, 273] width 716 height 165
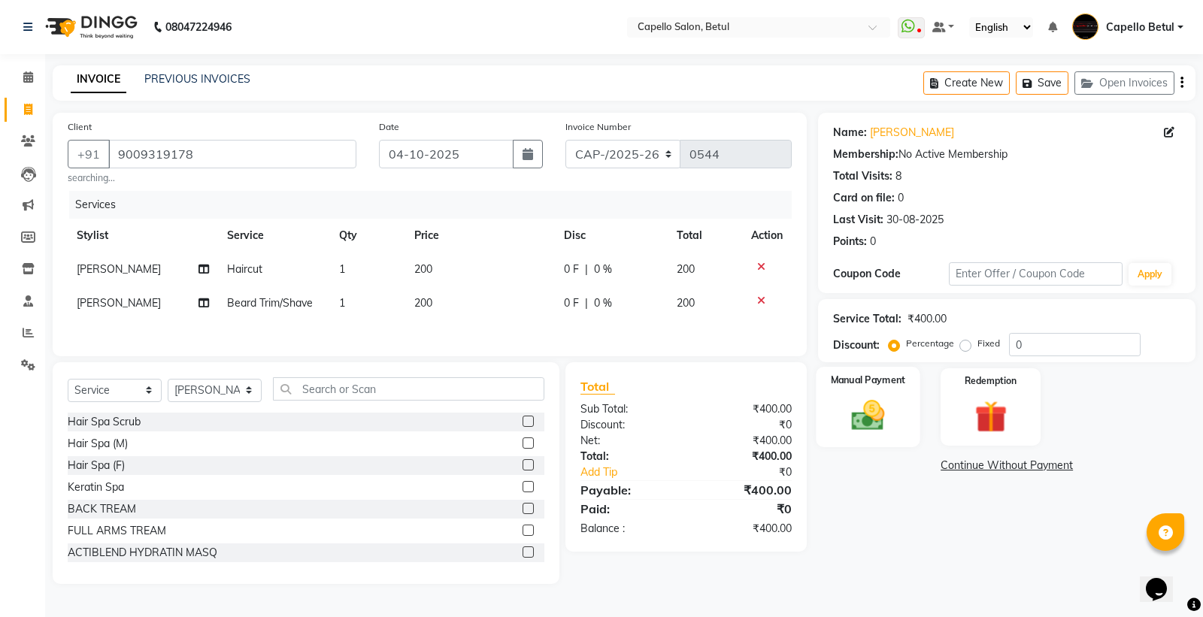
click at [855, 424] on img at bounding box center [868, 415] width 54 height 38
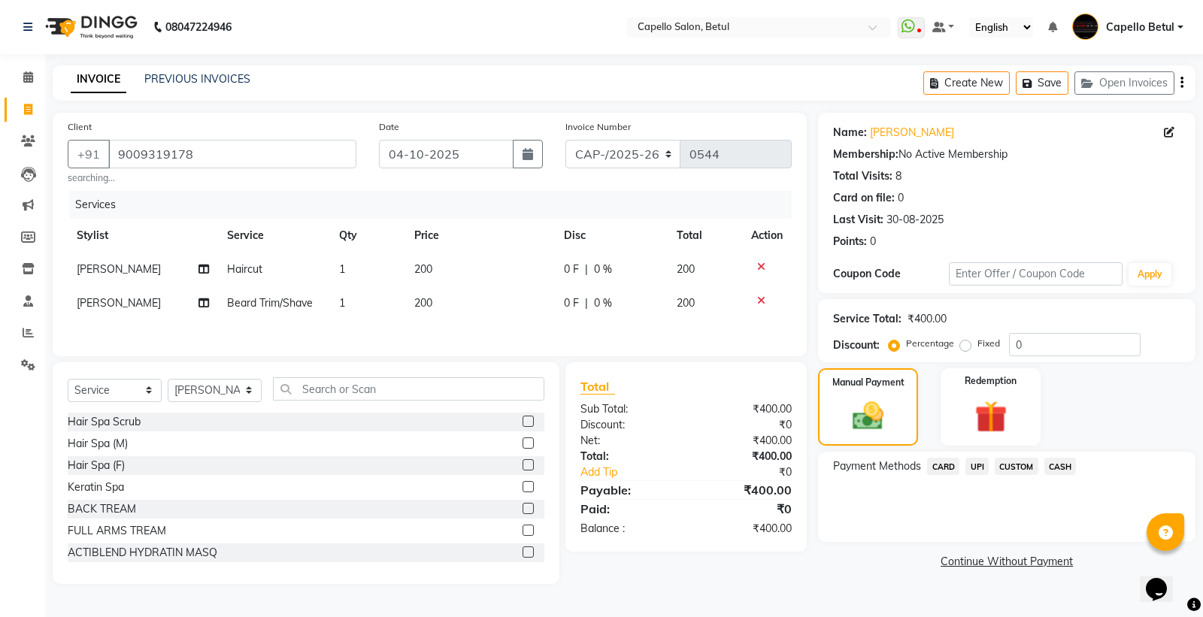
click at [1058, 463] on span "CASH" at bounding box center [1060, 466] width 32 height 17
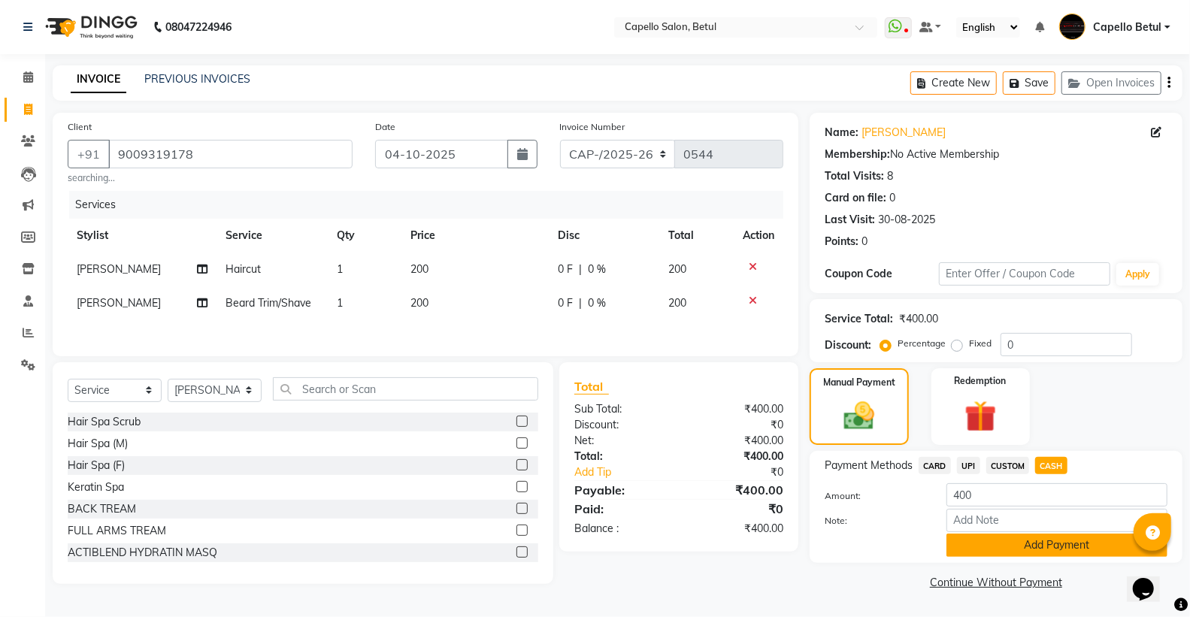
click at [1070, 547] on button "Add Payment" at bounding box center [1056, 545] width 221 height 23
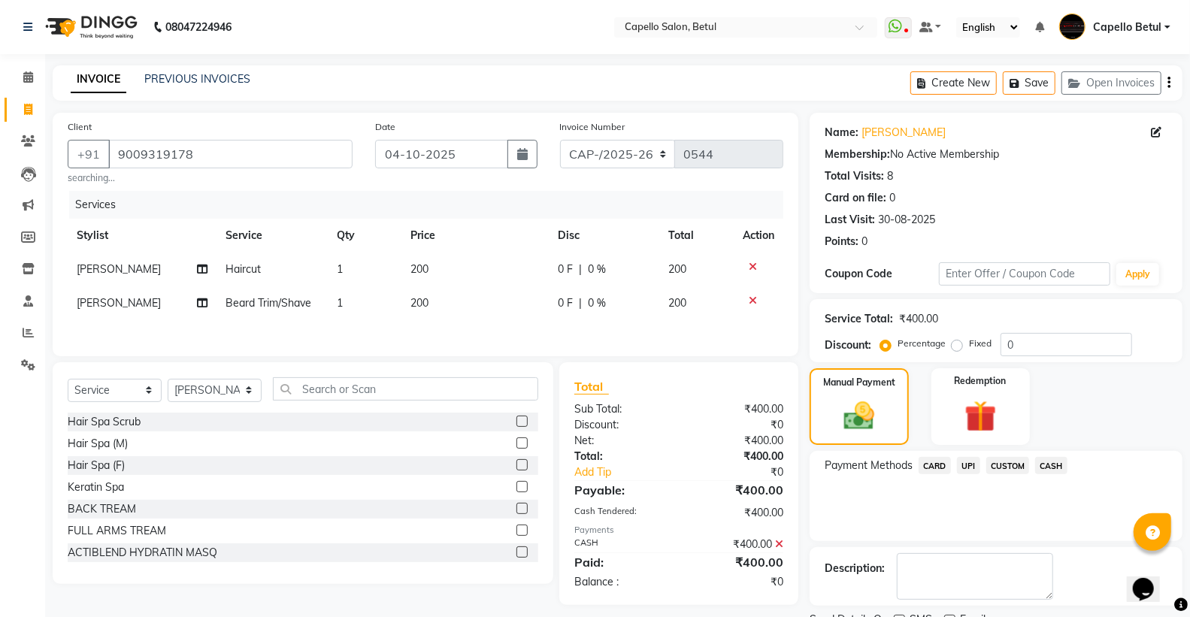
scroll to position [62, 0]
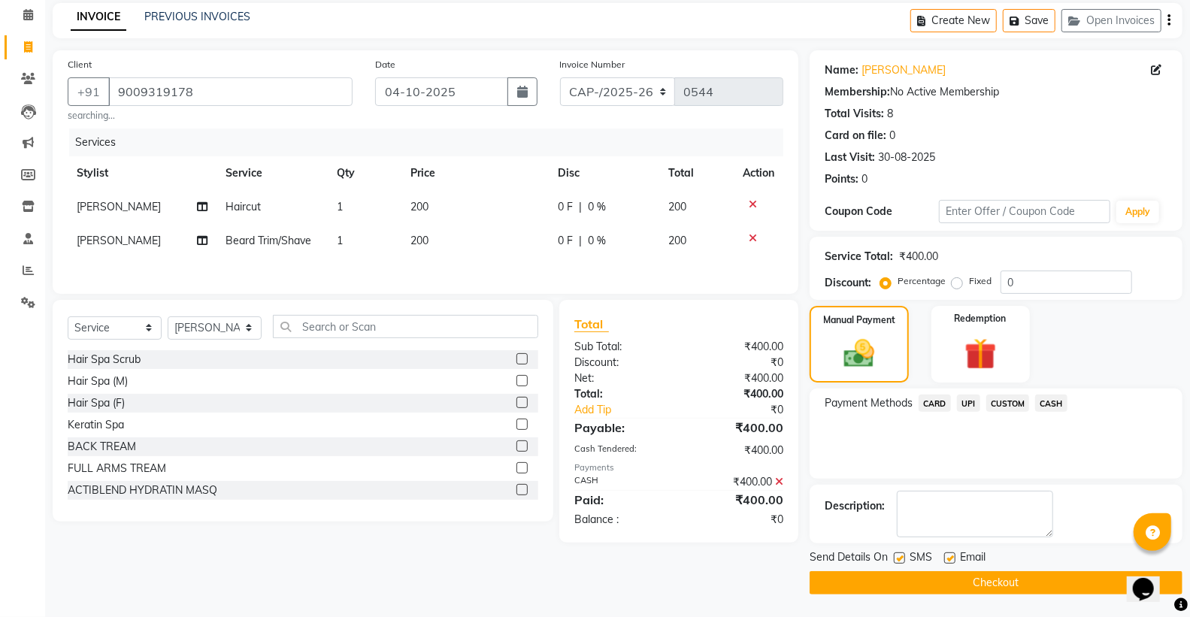
click at [1015, 583] on button "Checkout" at bounding box center [996, 582] width 373 height 23
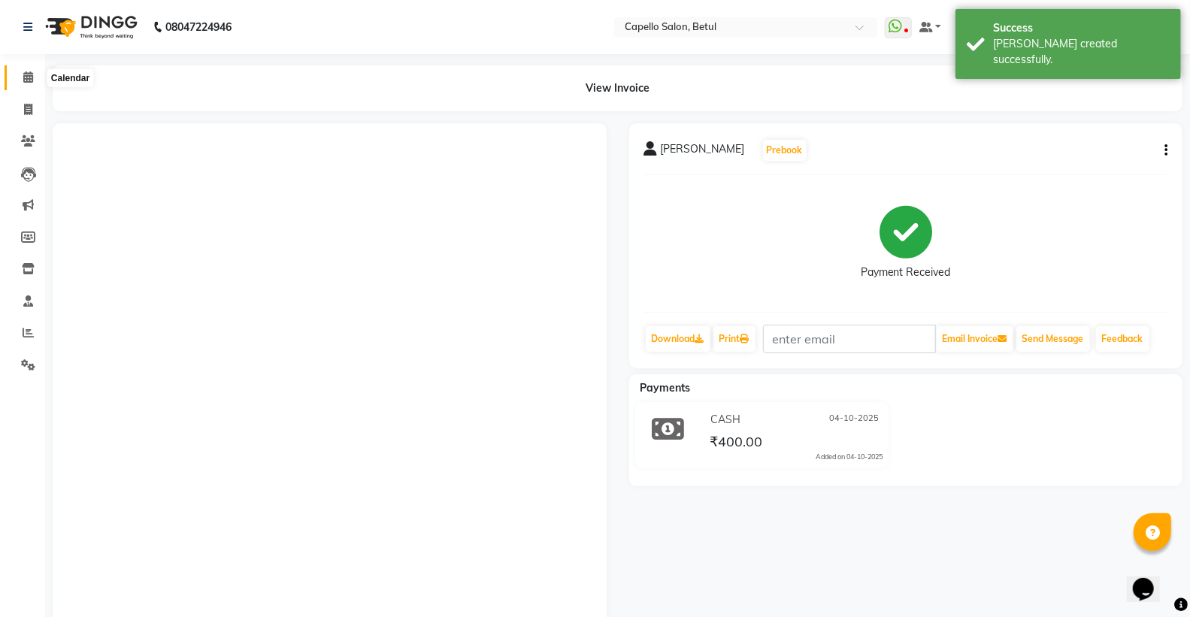
click at [29, 74] on icon at bounding box center [28, 76] width 10 height 11
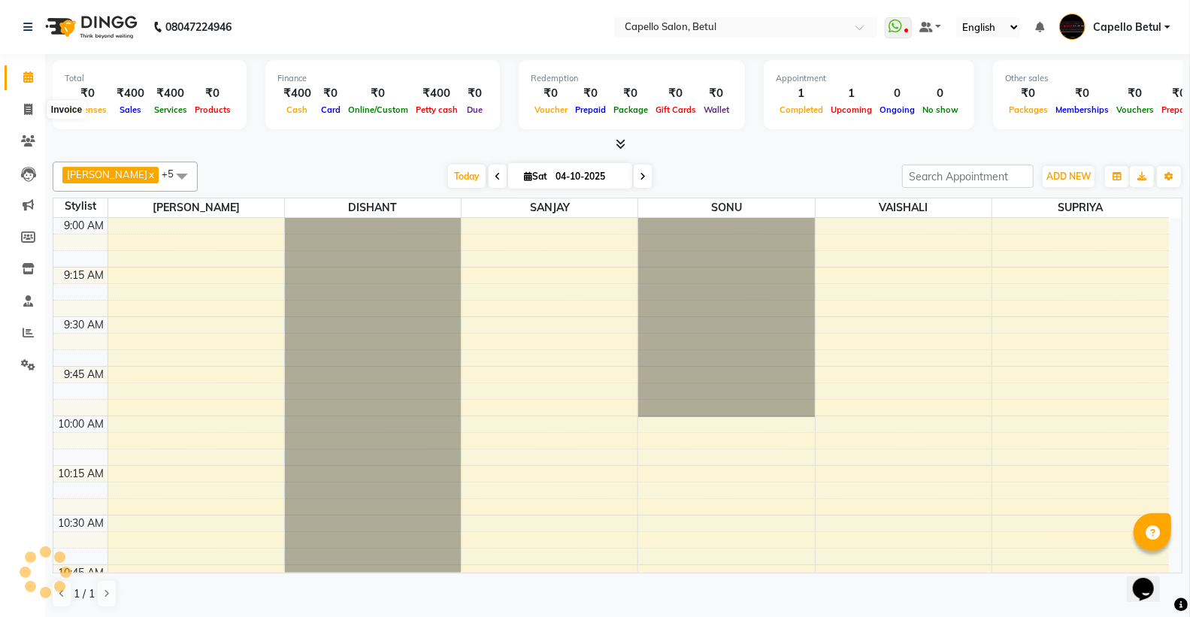
click at [32, 92] on li "Calendar" at bounding box center [22, 78] width 45 height 32
click at [30, 110] on icon at bounding box center [28, 109] width 8 height 11
select select "service"
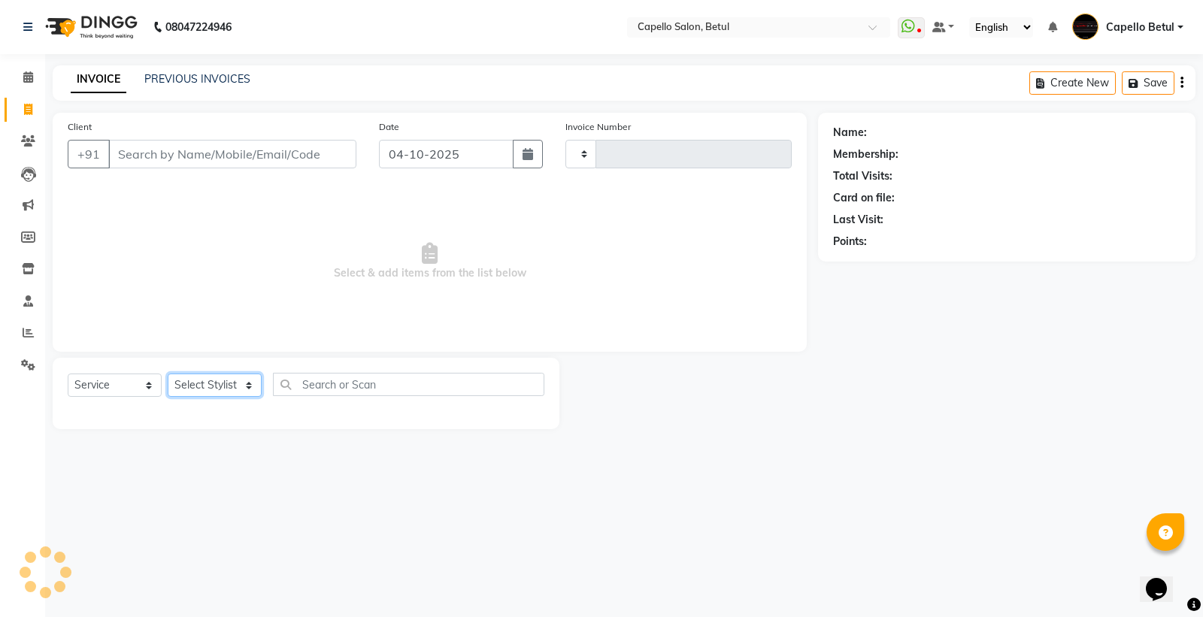
drag, startPoint x: 222, startPoint y: 377, endPoint x: 214, endPoint y: 384, distance: 11.2
click at [222, 376] on select "Select Stylist" at bounding box center [215, 385] width 94 height 23
click at [216, 379] on select "Select Stylist" at bounding box center [215, 385] width 94 height 23
click at [207, 384] on select "Select Stylist" at bounding box center [215, 385] width 94 height 23
type input "0545"
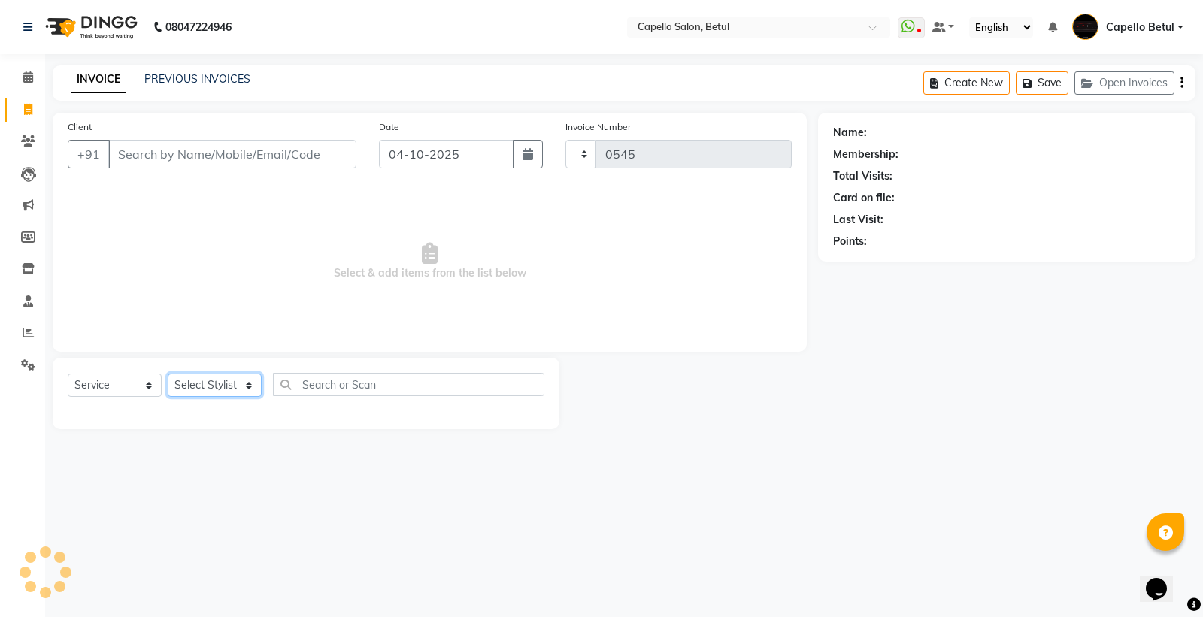
select select "8951"
select select "34695"
click at [168, 374] on select "Select Stylist ADMIN Capello Betul [PERSON_NAME] POOJA SOLANKI (M) PRAVEEN (M) …" at bounding box center [215, 385] width 94 height 23
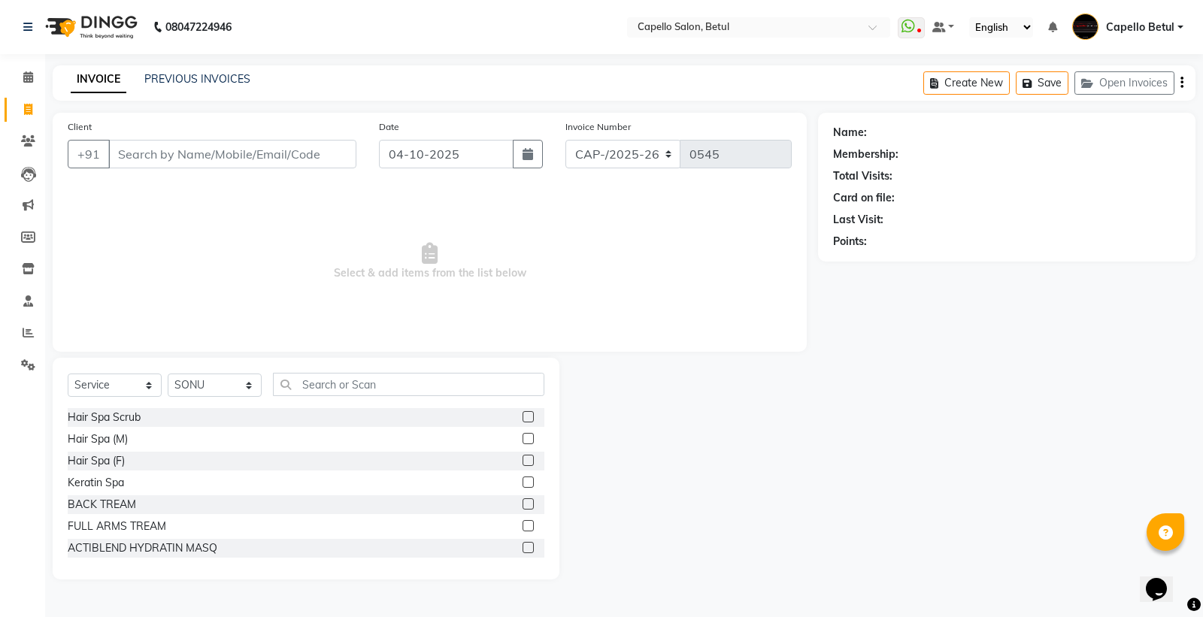
drag, startPoint x: 348, startPoint y: 415, endPoint x: 347, endPoint y: 404, distance: 10.5
click at [347, 406] on div "Select Service Product Membership Package Voucher Prepaid Gift Card Select Styl…" at bounding box center [306, 469] width 507 height 222
click at [347, 388] on input "text" at bounding box center [408, 384] width 271 height 23
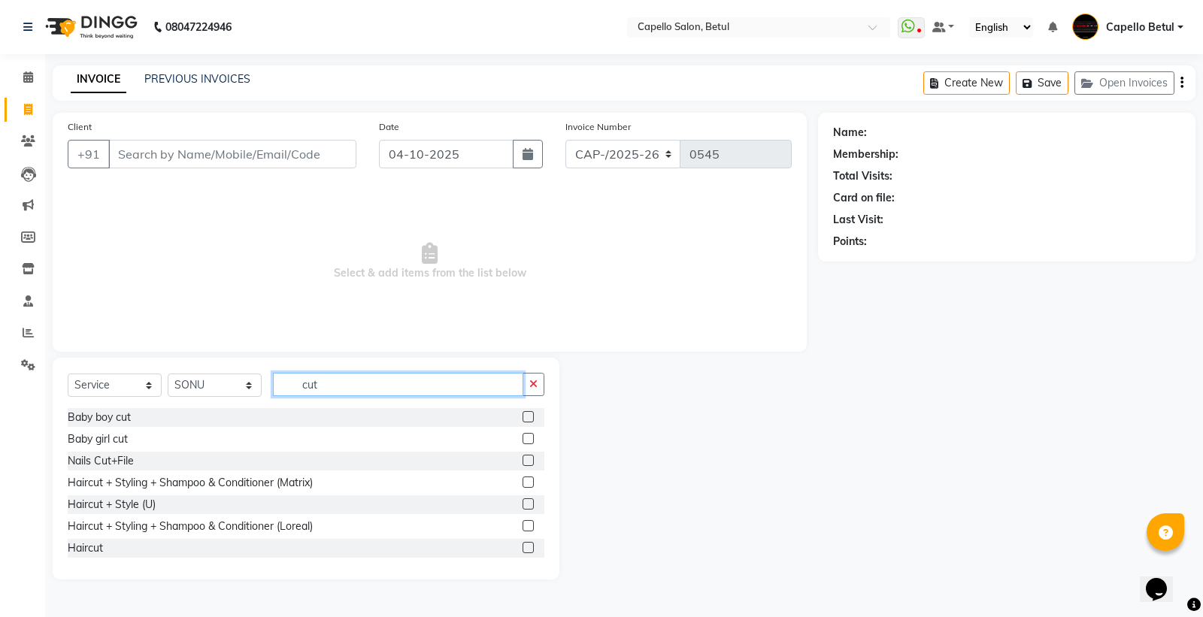
type input "cut"
click at [522, 546] on label at bounding box center [527, 547] width 11 height 11
click at [522, 546] on input "checkbox" at bounding box center [527, 548] width 10 height 10
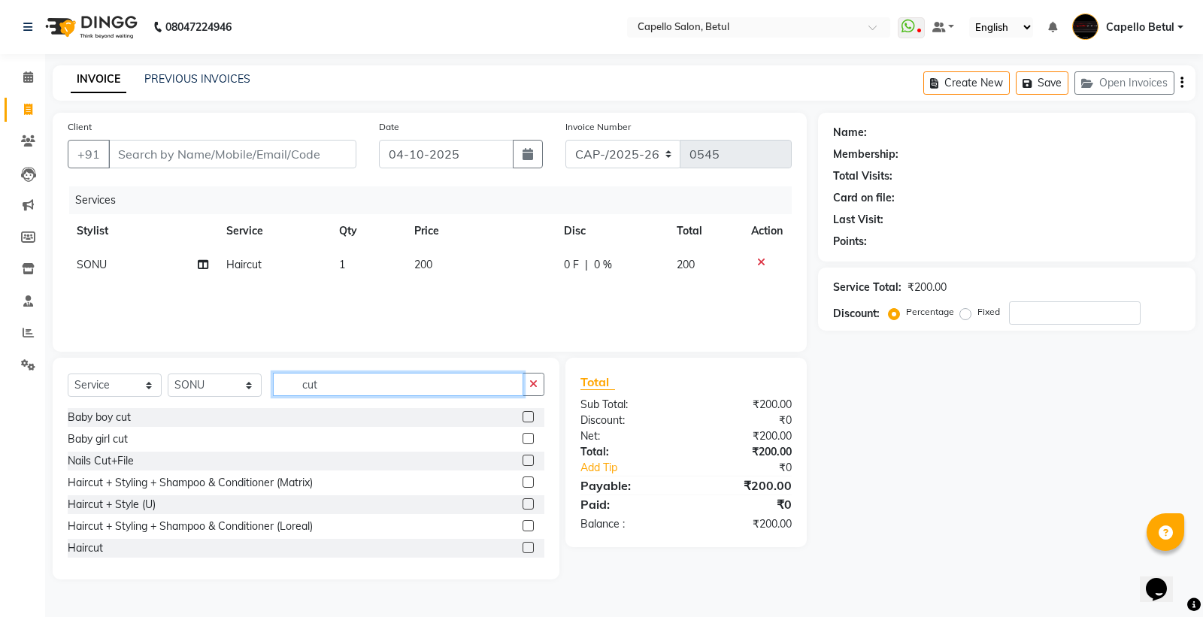
checkbox input "false"
click at [419, 391] on input "cut" at bounding box center [398, 384] width 250 height 23
type input "c"
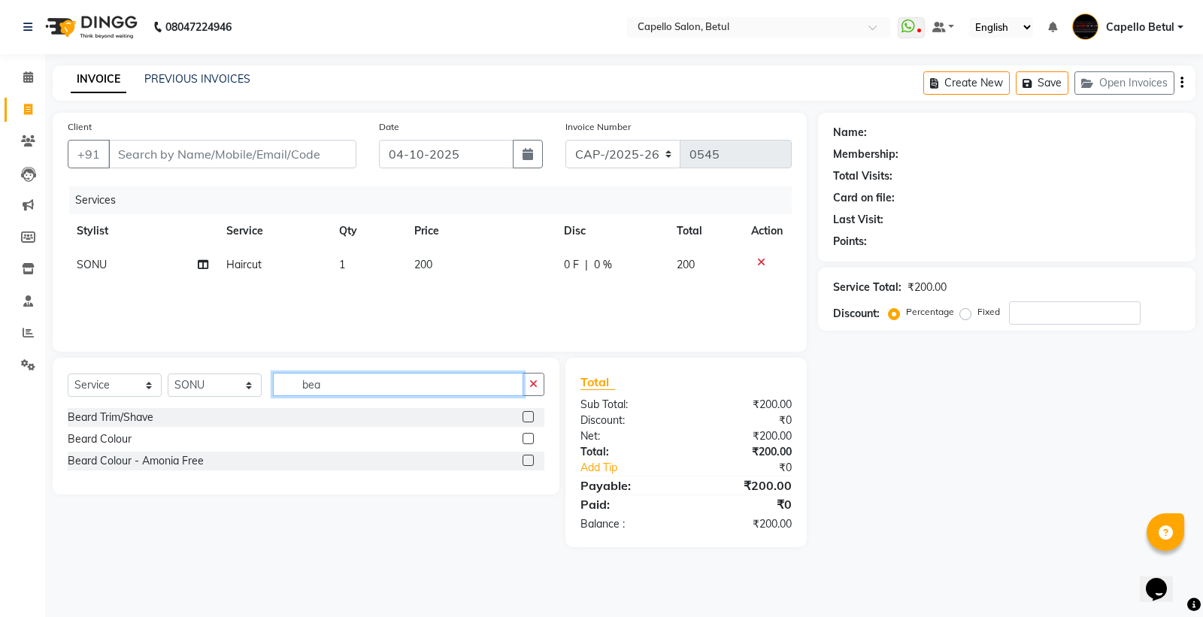
type input "bea"
click at [527, 415] on label at bounding box center [527, 416] width 11 height 11
click at [527, 415] on input "checkbox" at bounding box center [527, 418] width 10 height 10
checkbox input "true"
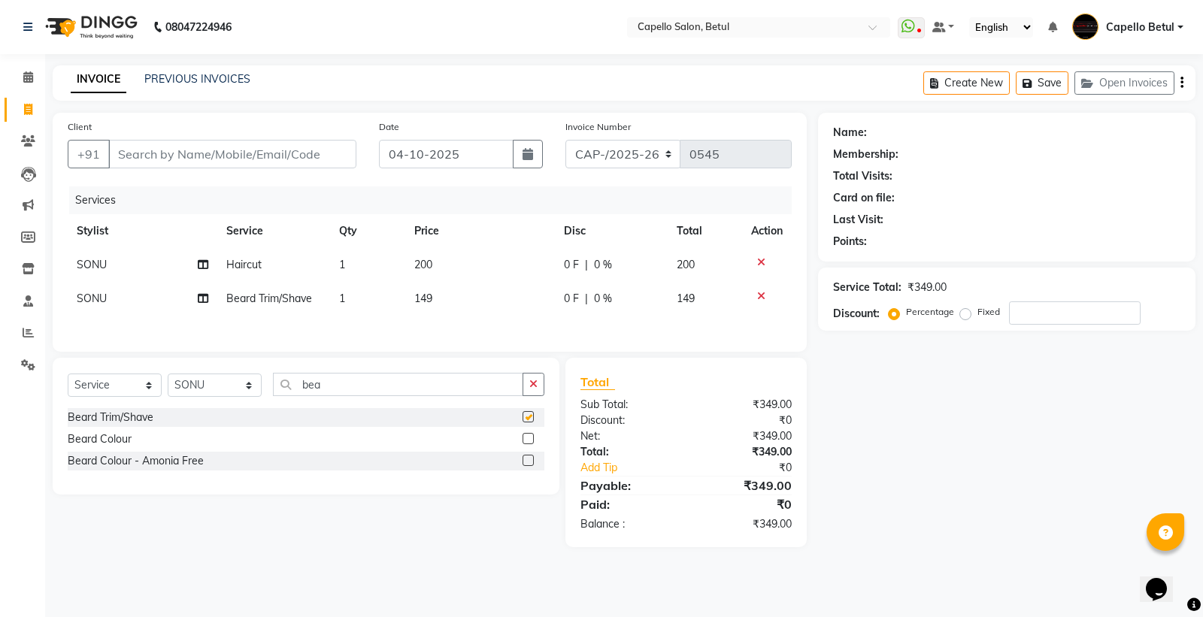
click at [540, 391] on button "button" at bounding box center [533, 384] width 22 height 23
click at [498, 311] on td "149" at bounding box center [480, 299] width 150 height 34
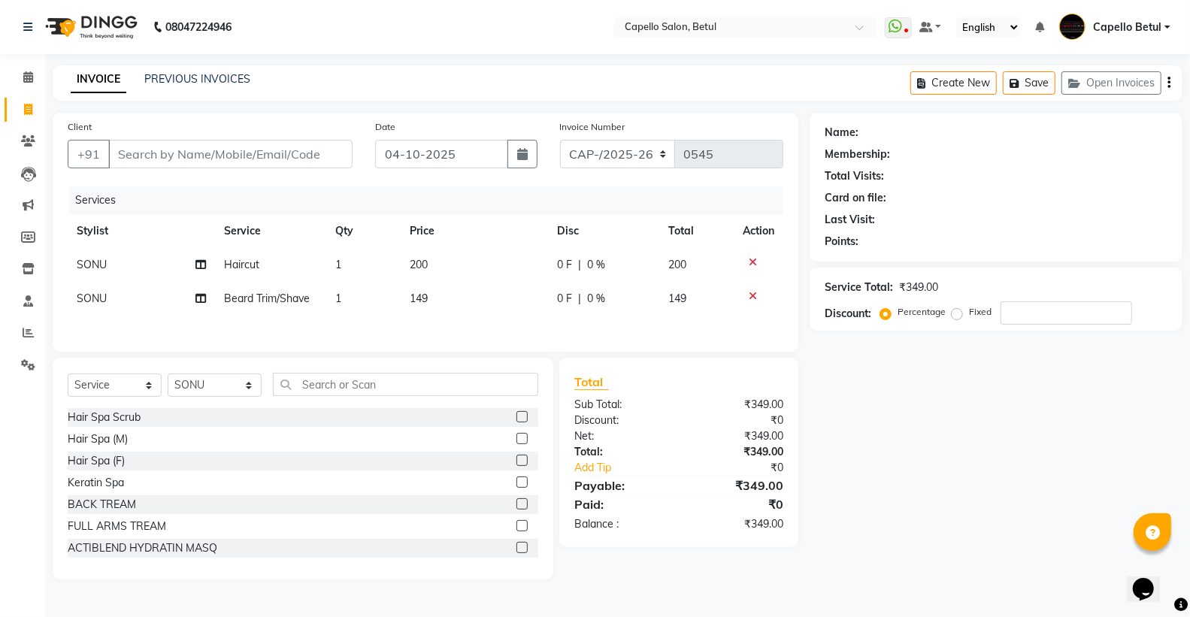
select select "34695"
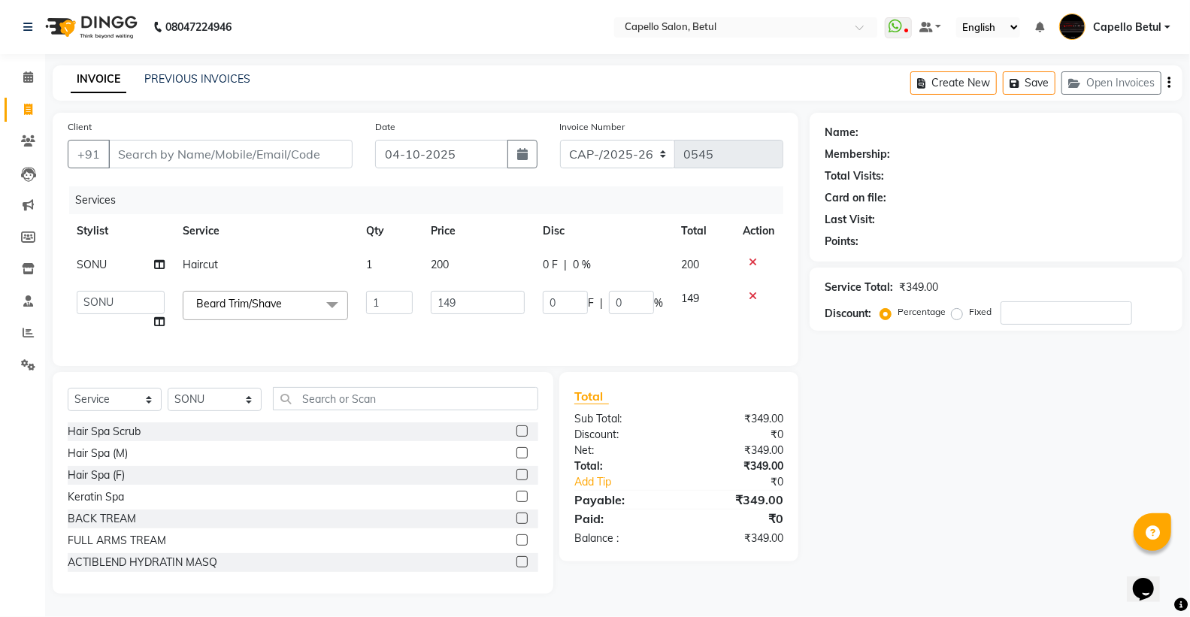
click at [494, 307] on input "149" at bounding box center [478, 302] width 94 height 23
type input "1"
type input "200"
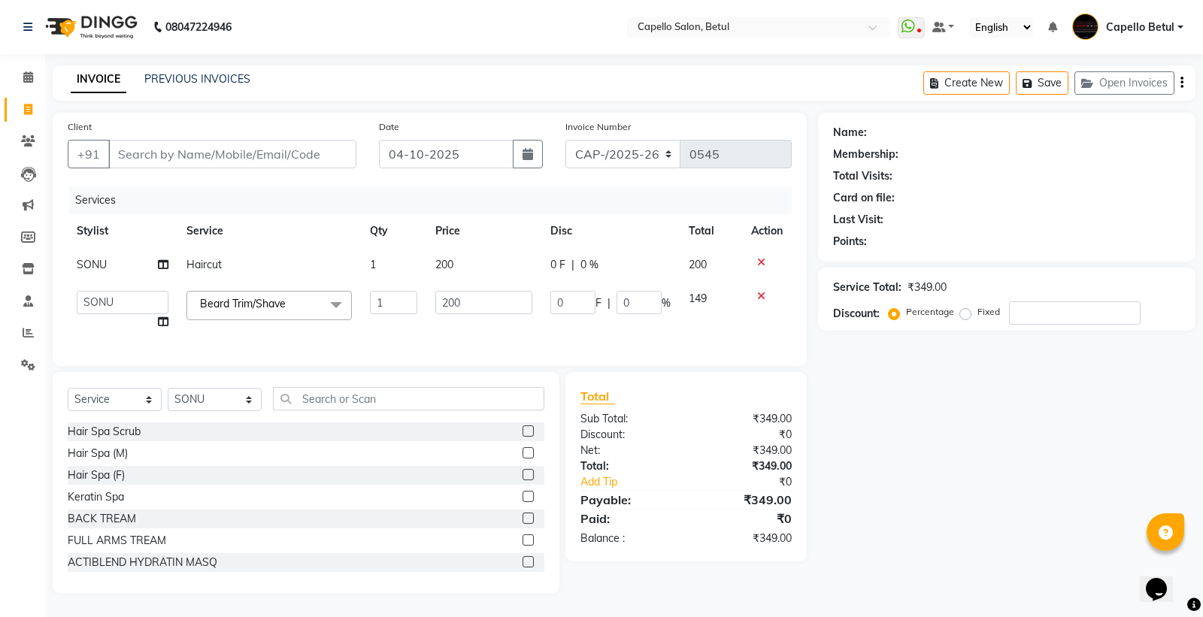
click at [475, 318] on div "Services Stylist Service Qty Price Disc Total Action SONU Haircut 1 200 0 F | 0…" at bounding box center [430, 268] width 724 height 165
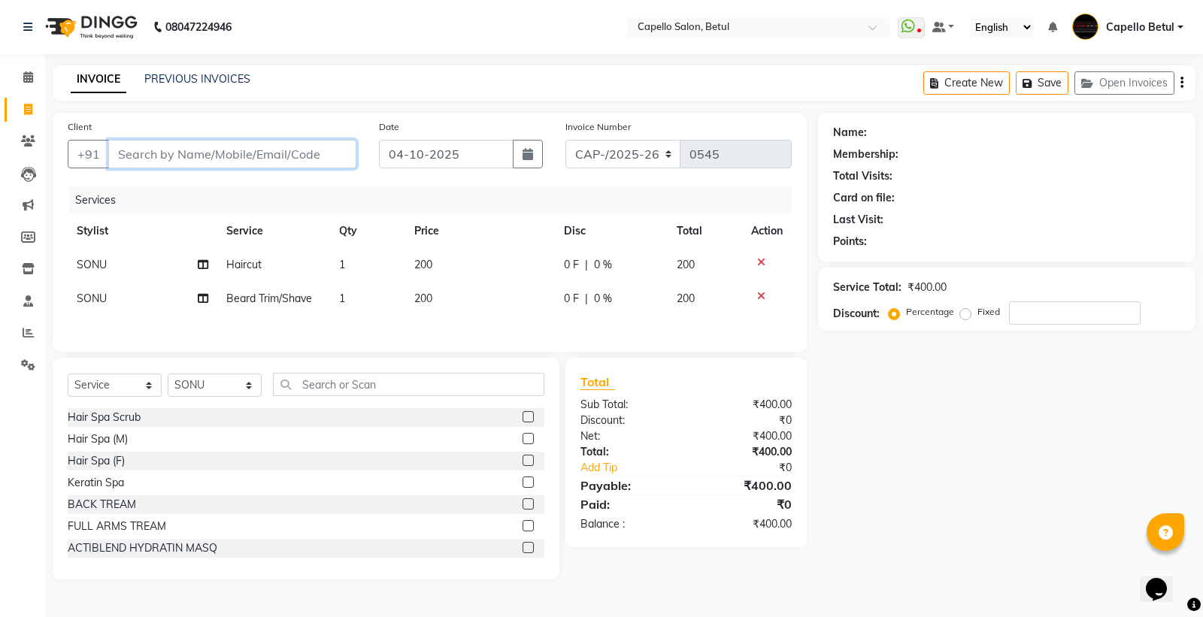
click at [254, 161] on input "Client" at bounding box center [232, 154] width 248 height 29
click at [207, 162] on input "Client" at bounding box center [232, 154] width 248 height 29
type input "7"
type input "0"
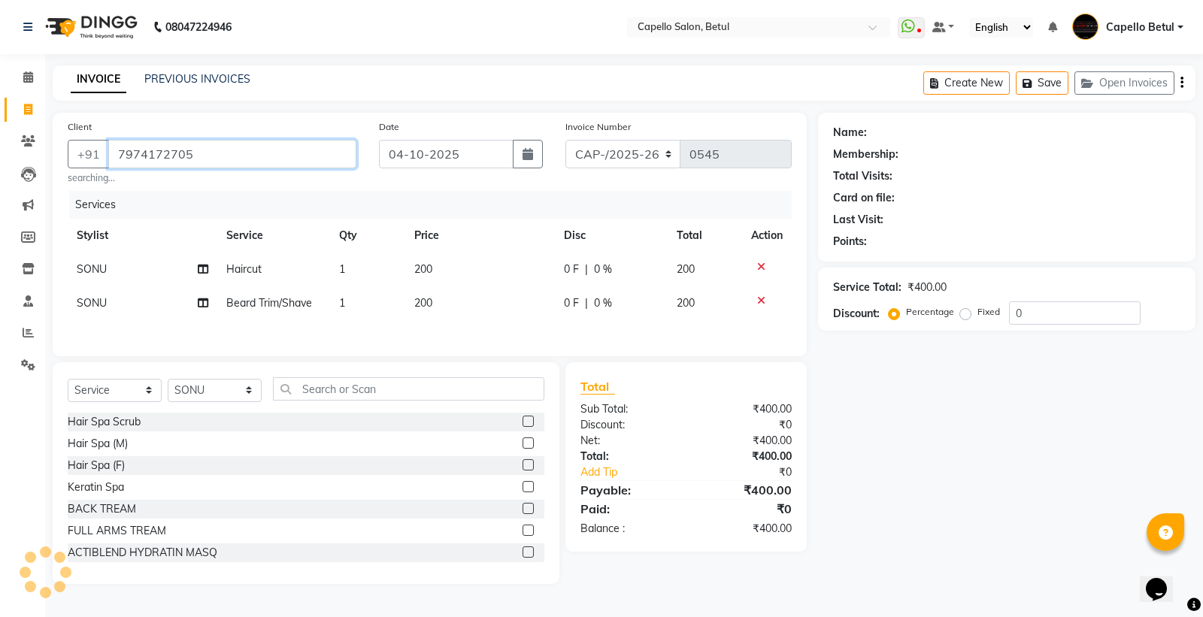
type input "7974172705"
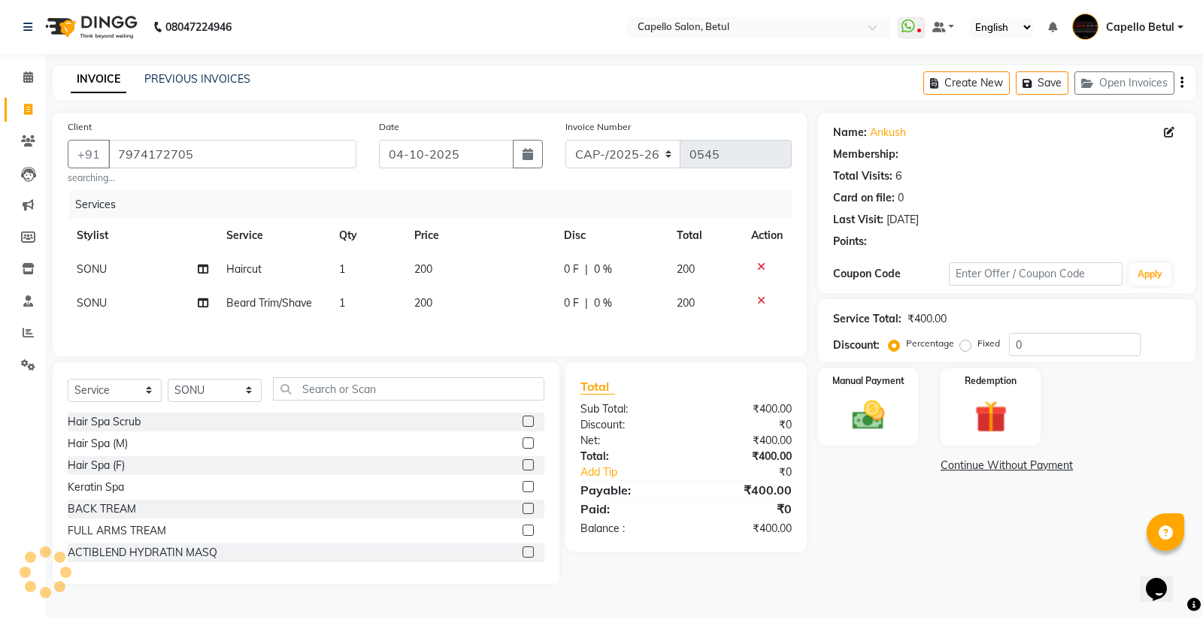
click at [477, 314] on td "200" at bounding box center [480, 303] width 150 height 34
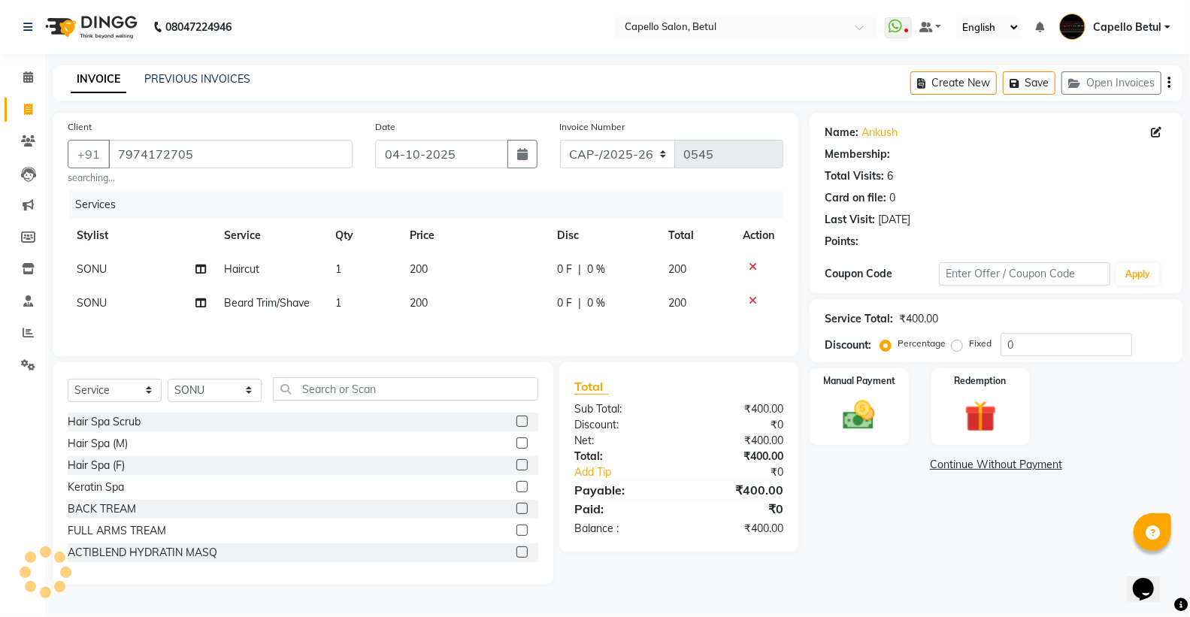
select select "34695"
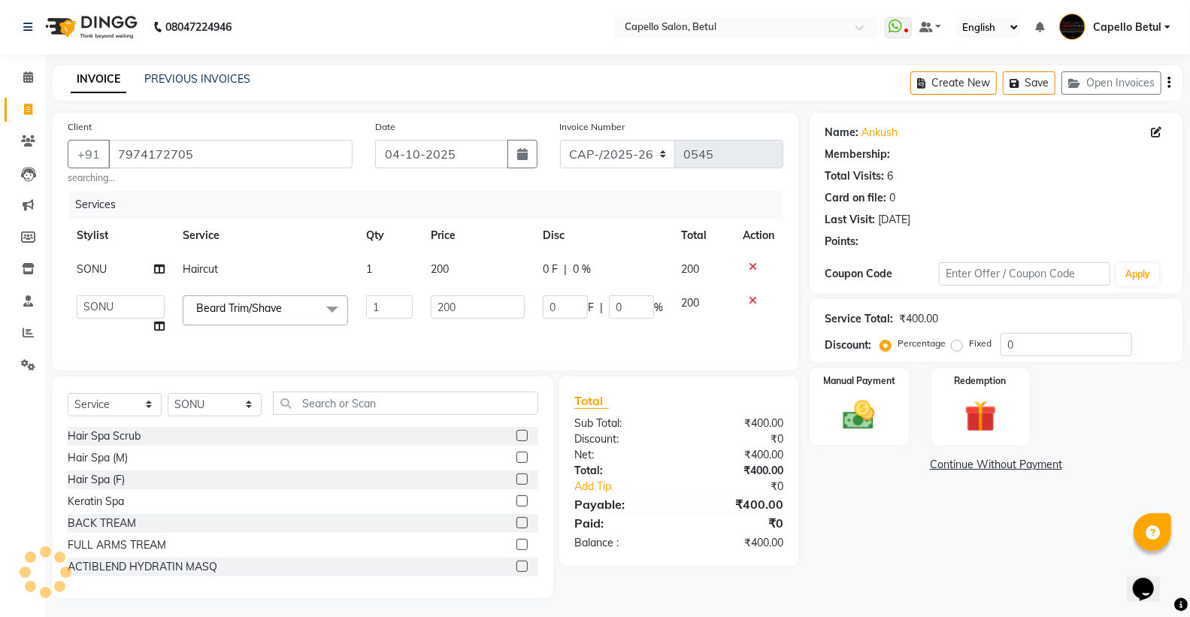
click at [912, 552] on div "Name: Ankush Membership: Total Visits: 6 Card on file: 0 Last Visit: 14-09-2025…" at bounding box center [1002, 356] width 384 height 486
click at [858, 422] on img at bounding box center [858, 415] width 53 height 38
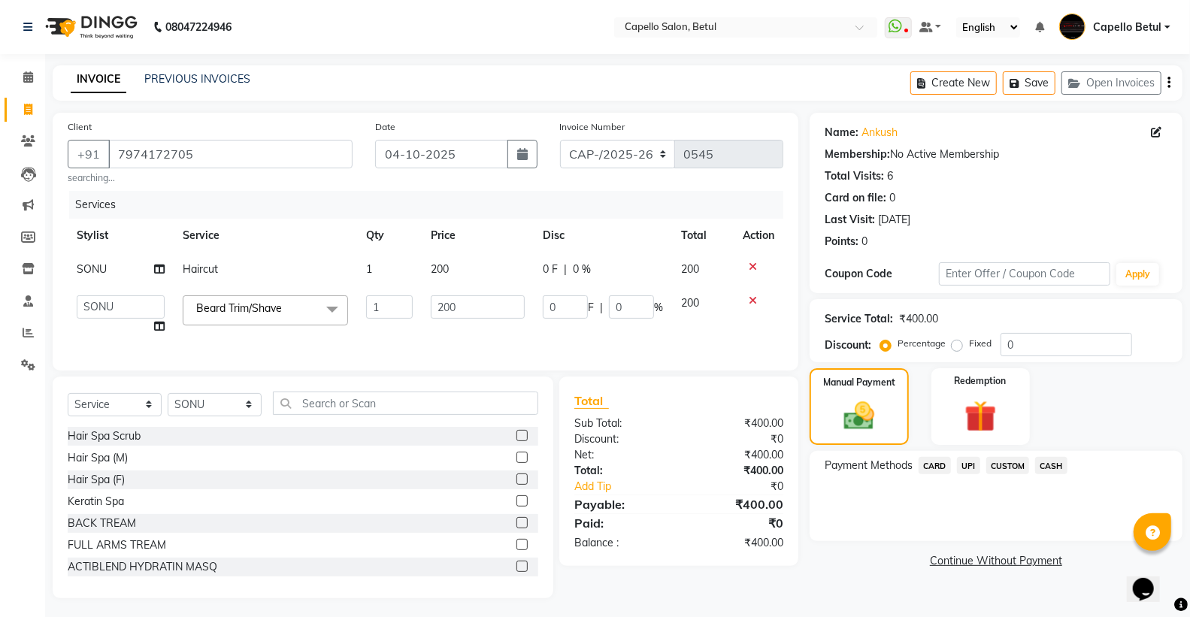
scroll to position [17, 0]
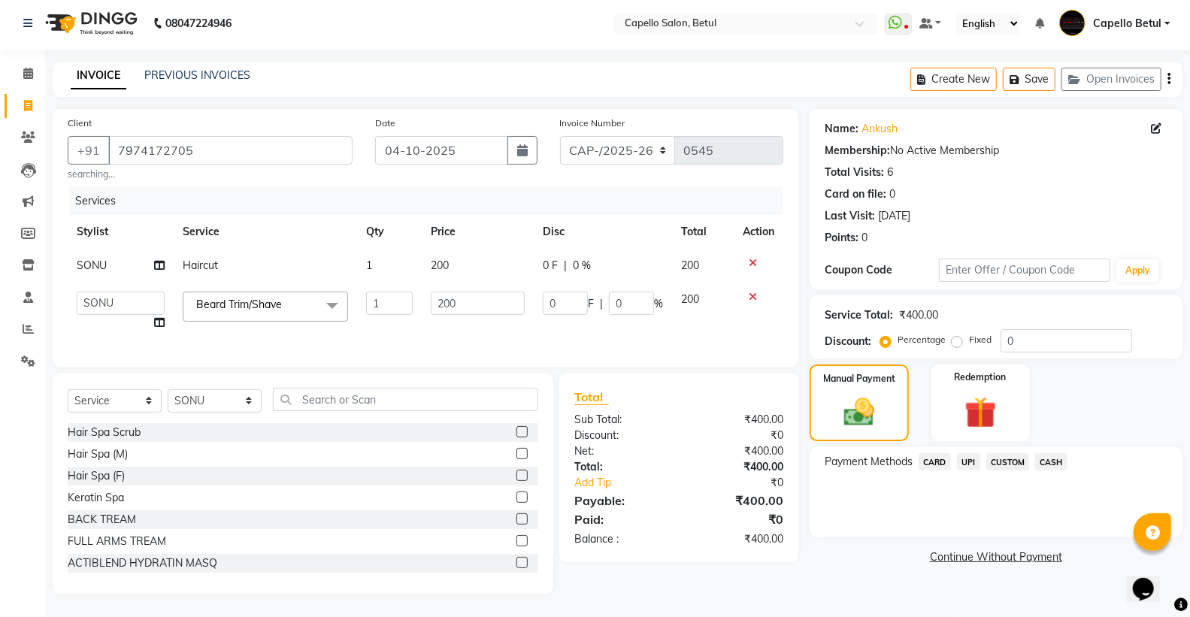
click at [1049, 453] on span "CASH" at bounding box center [1051, 461] width 32 height 17
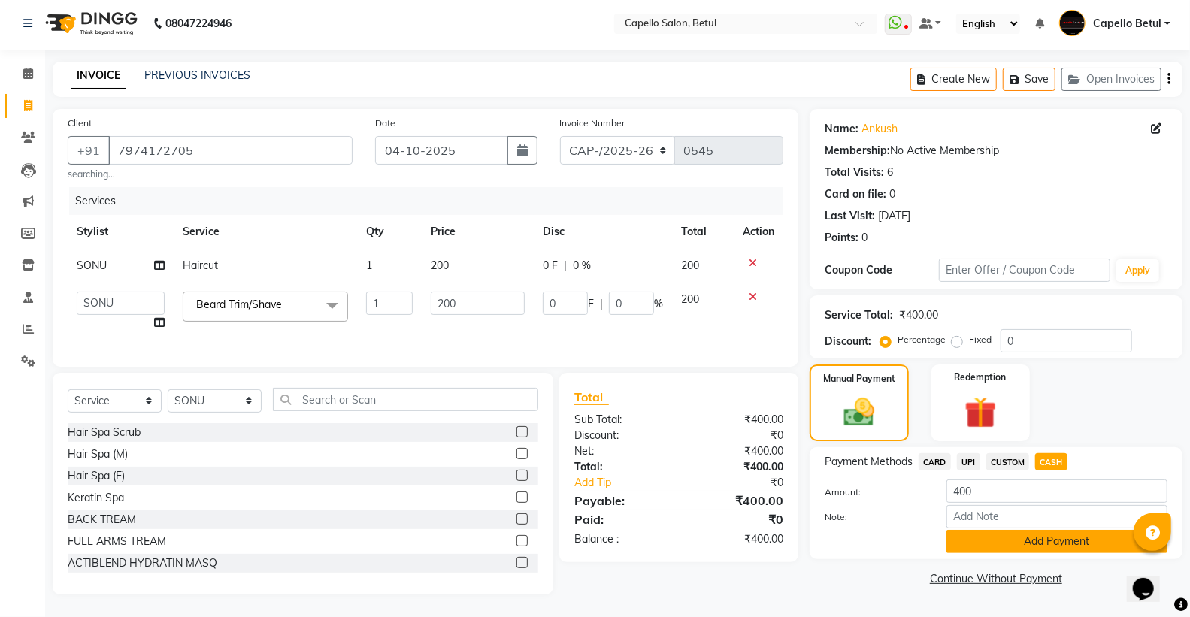
click at [1020, 530] on button "Add Payment" at bounding box center [1056, 541] width 221 height 23
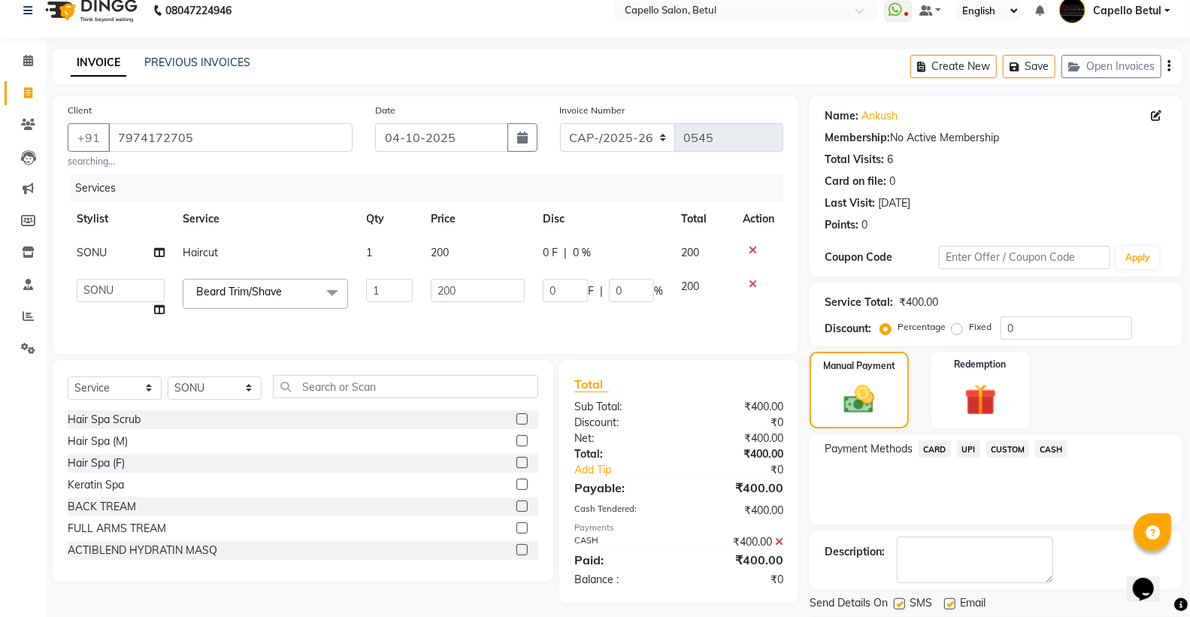
scroll to position [62, 0]
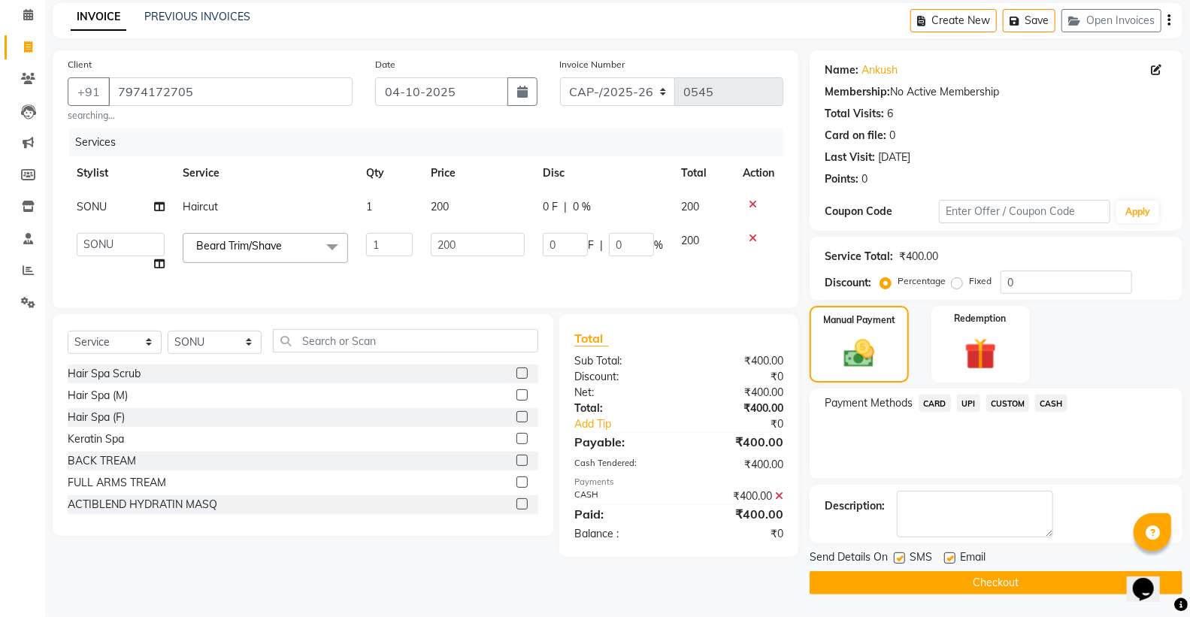
click at [957, 577] on button "Checkout" at bounding box center [996, 582] width 373 height 23
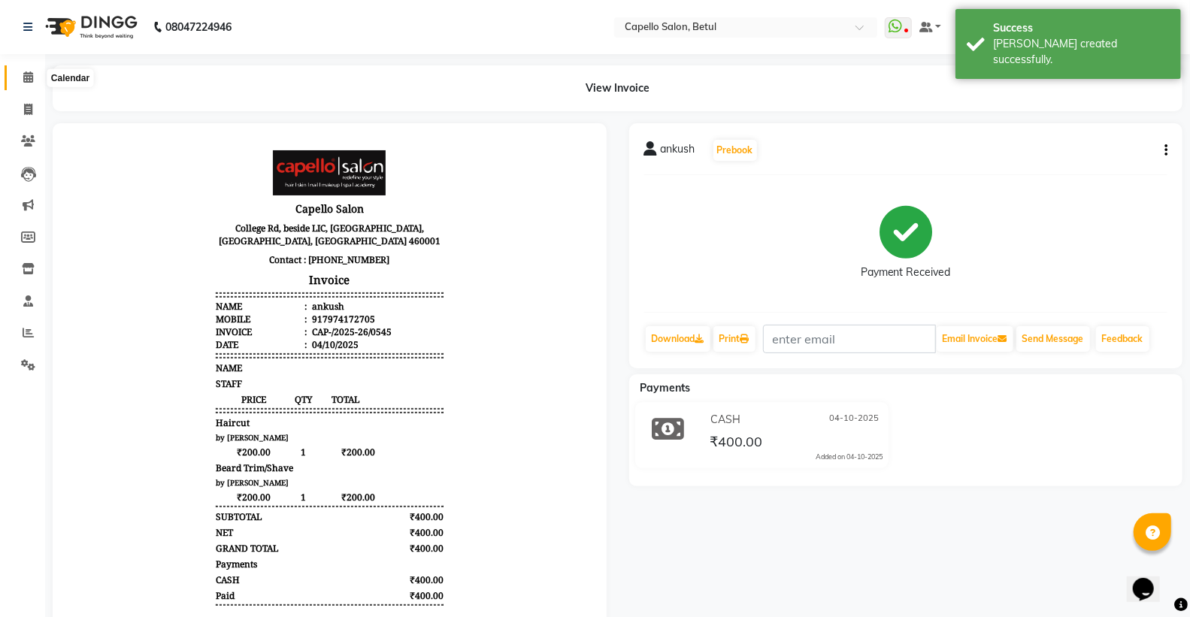
click at [26, 81] on icon at bounding box center [28, 76] width 10 height 11
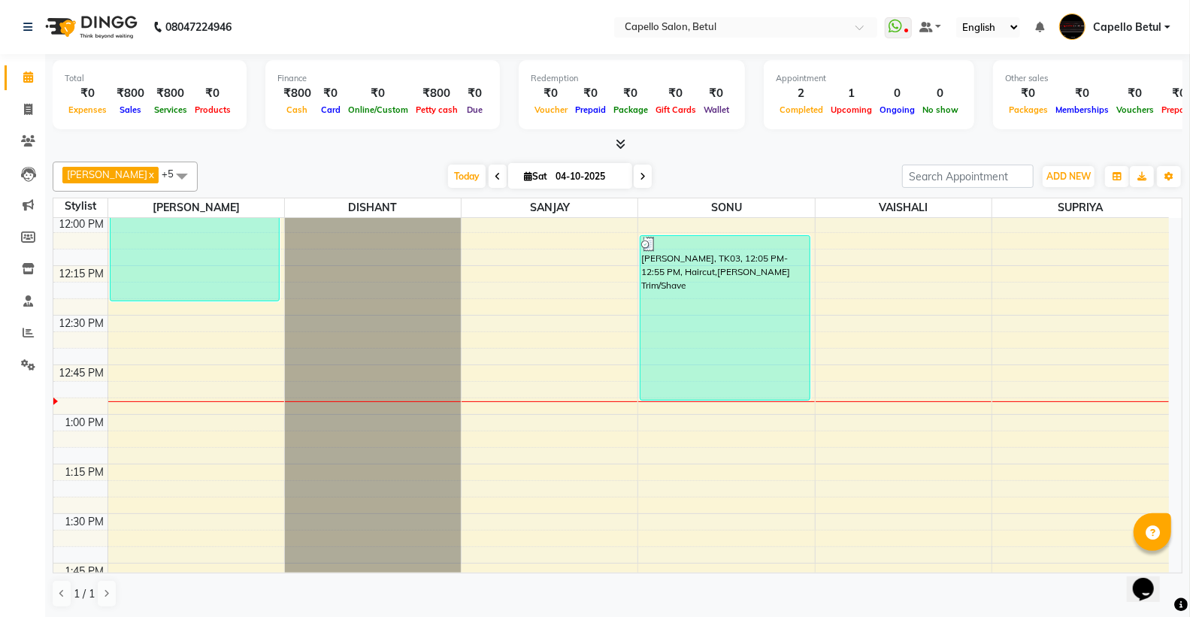
scroll to position [598, 0]
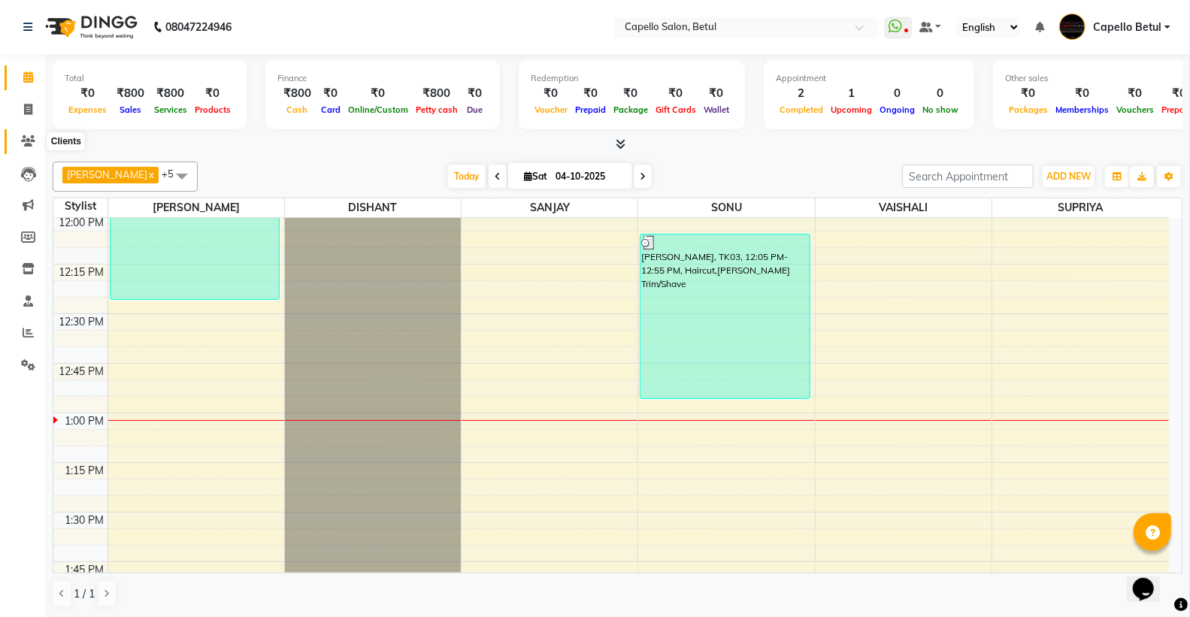
click at [34, 141] on icon at bounding box center [28, 140] width 14 height 11
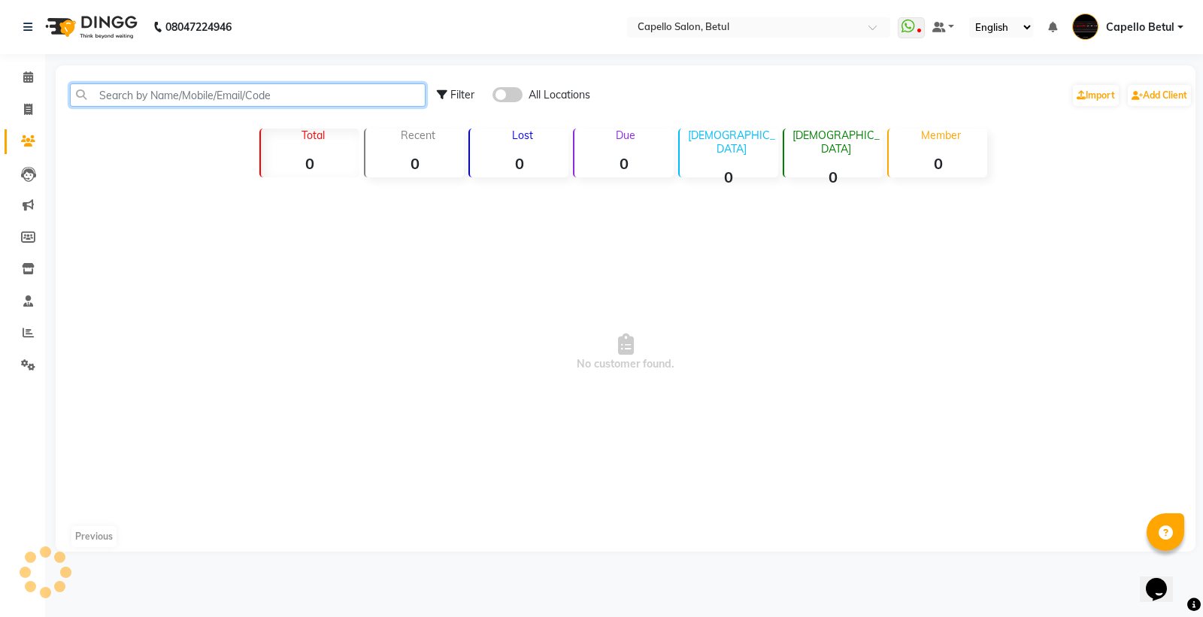
click at [118, 95] on input "text" at bounding box center [248, 94] width 356 height 23
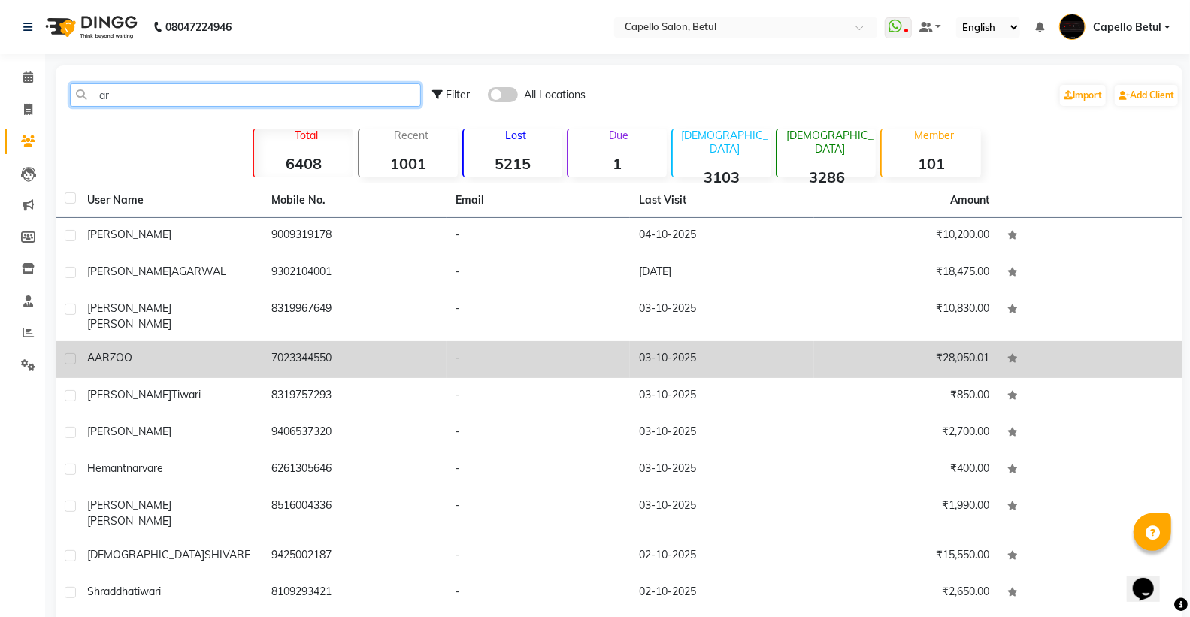
type input "ar"
click at [144, 351] on div "AARZOO" at bounding box center [170, 358] width 166 height 16
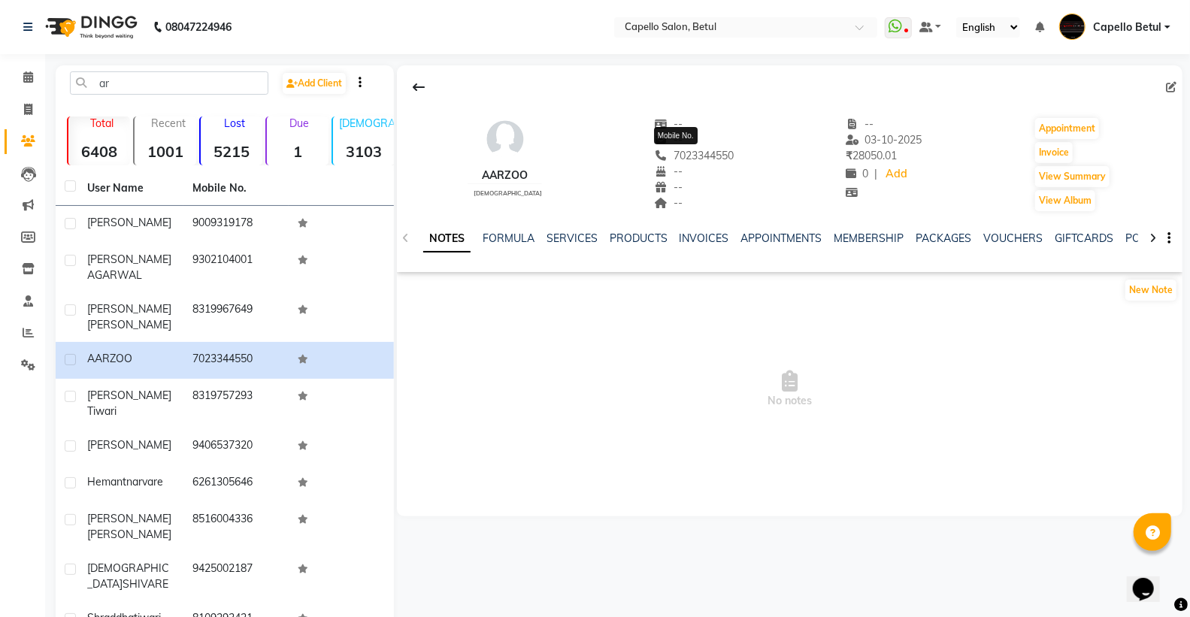
click at [697, 151] on span "7023344550" at bounding box center [694, 156] width 80 height 14
copy span "7023344550"
click at [579, 235] on link "SERVICES" at bounding box center [571, 239] width 51 height 14
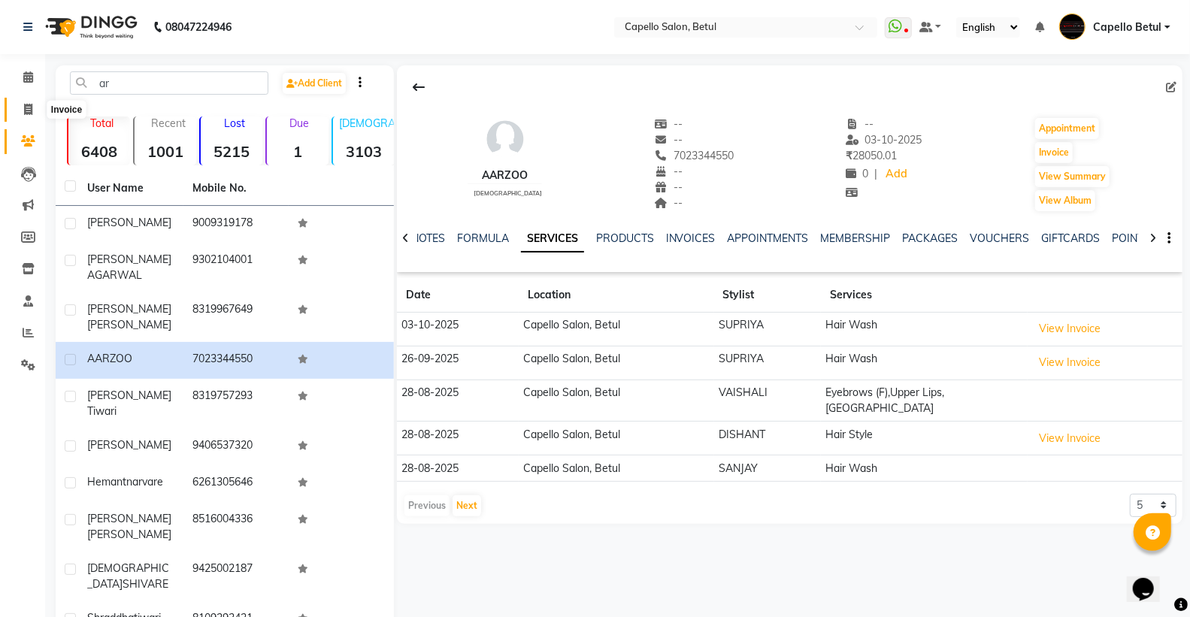
click at [31, 106] on icon at bounding box center [28, 109] width 8 height 11
select select "service"
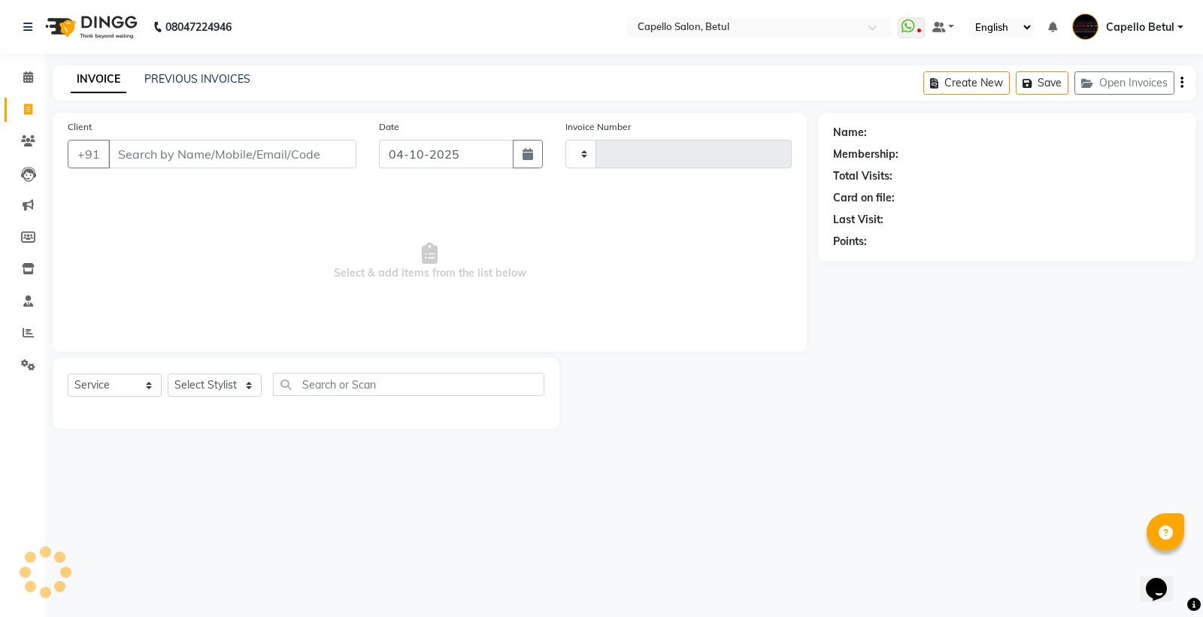
click at [184, 141] on input "Client" at bounding box center [232, 154] width 248 height 29
type input "7023344550"
select select "8951"
type input "0546"
type input "7023344550"
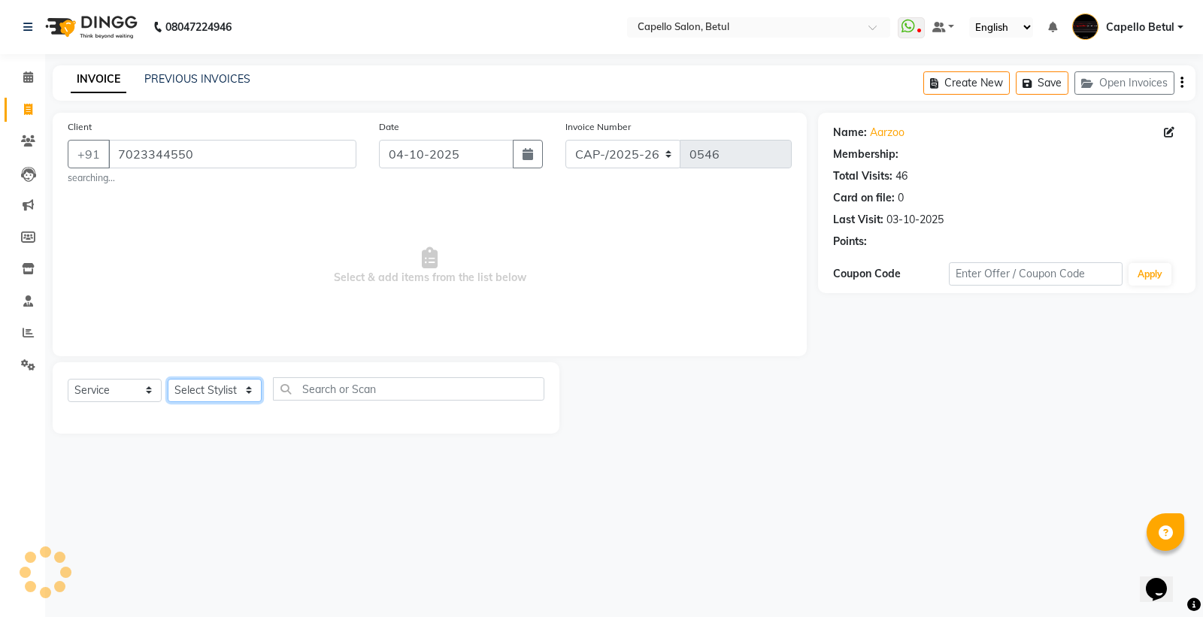
click at [230, 380] on select "Select Stylist" at bounding box center [215, 390] width 94 height 23
select select "14487"
click at [168, 379] on select "Select Stylist ADMIN Capello Betul [PERSON_NAME] POOJA SOLANKI (M) PRAVEEN (M) …" at bounding box center [215, 390] width 94 height 23
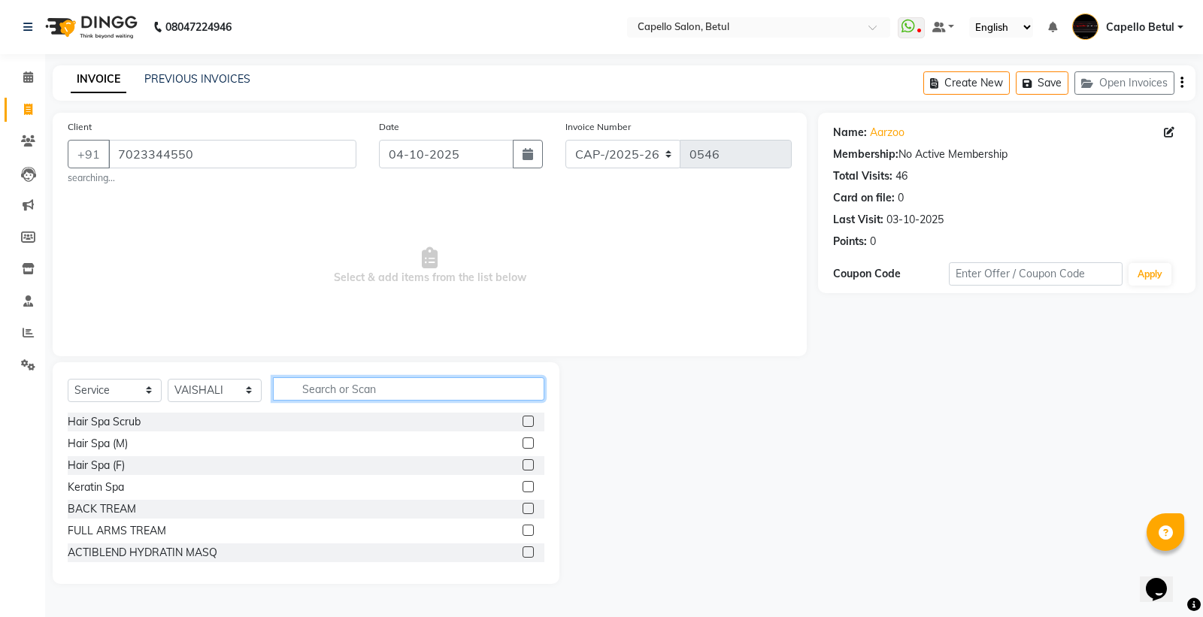
click at [297, 382] on input "text" at bounding box center [408, 388] width 271 height 23
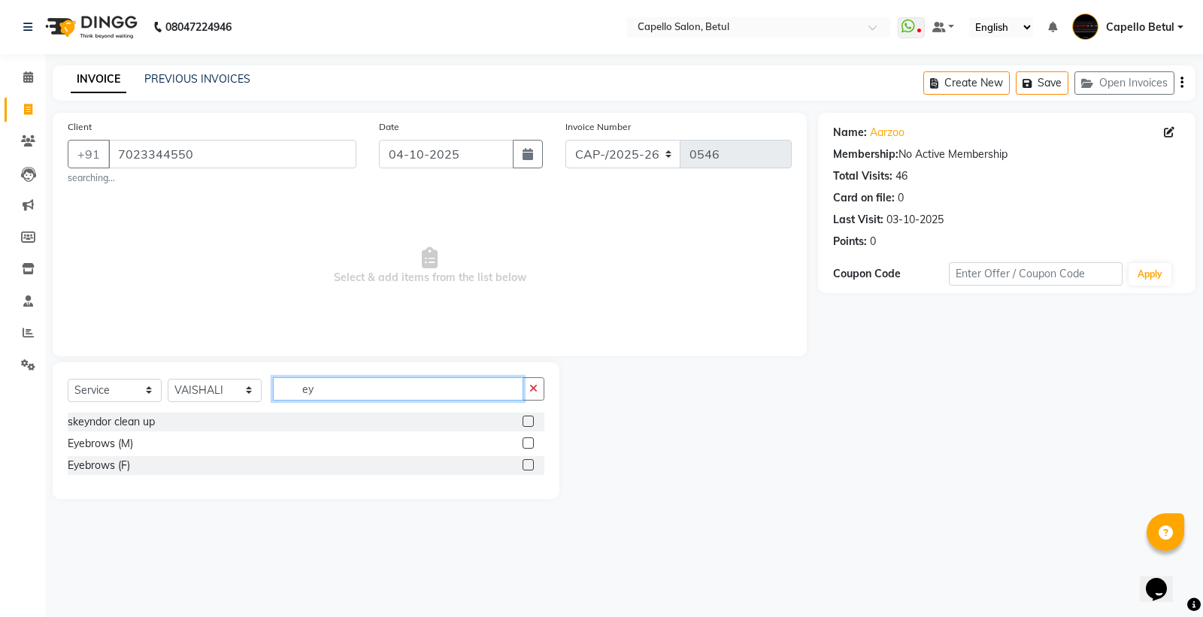
type input "ey"
click at [527, 460] on label at bounding box center [527, 464] width 11 height 11
click at [527, 461] on input "checkbox" at bounding box center [527, 466] width 10 height 10
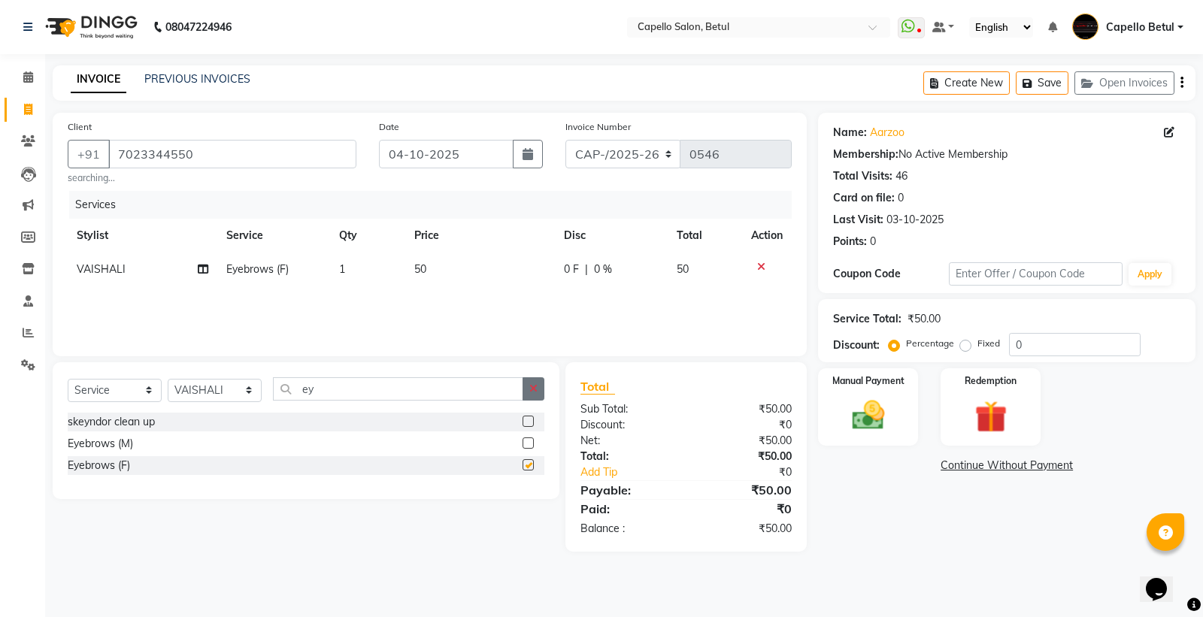
checkbox input "false"
click at [525, 389] on button "button" at bounding box center [533, 388] width 22 height 23
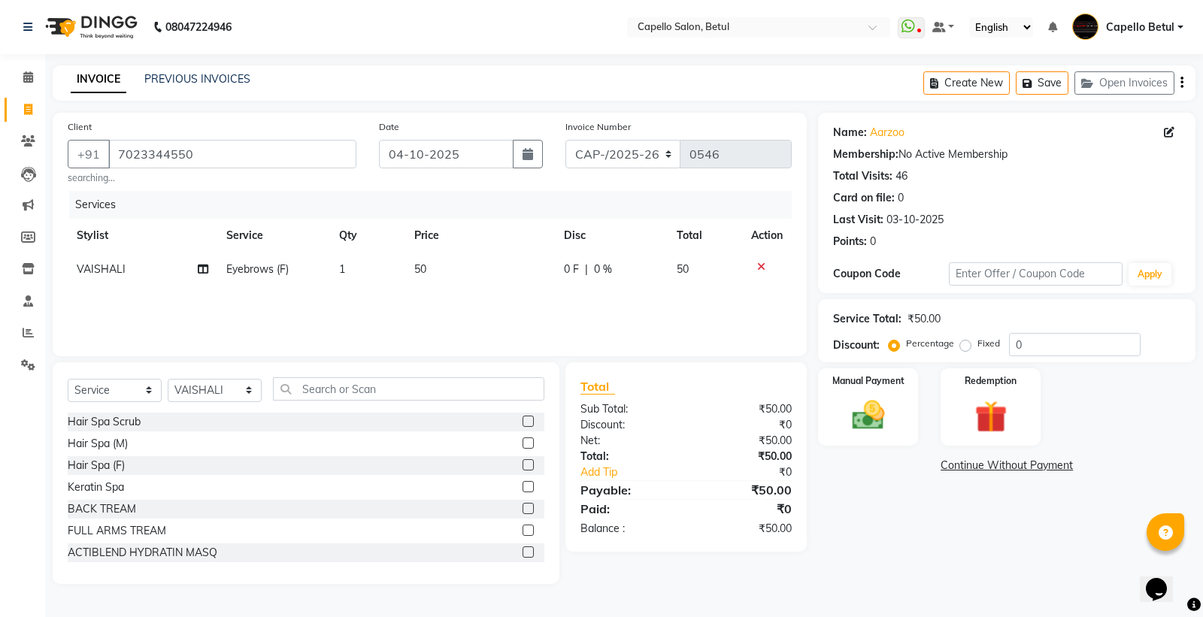
click at [509, 351] on div "Client +91 7023344550 searching... Date 04-10-2025 Invoice Number CAP-/2025-26 …" at bounding box center [430, 235] width 754 height 244
click at [974, 525] on div "Name: Aarzoo Membership: No Active Membership Total Visits: 46 Card on file: 0 …" at bounding box center [1012, 348] width 389 height 471
click at [875, 402] on img at bounding box center [868, 415] width 54 height 38
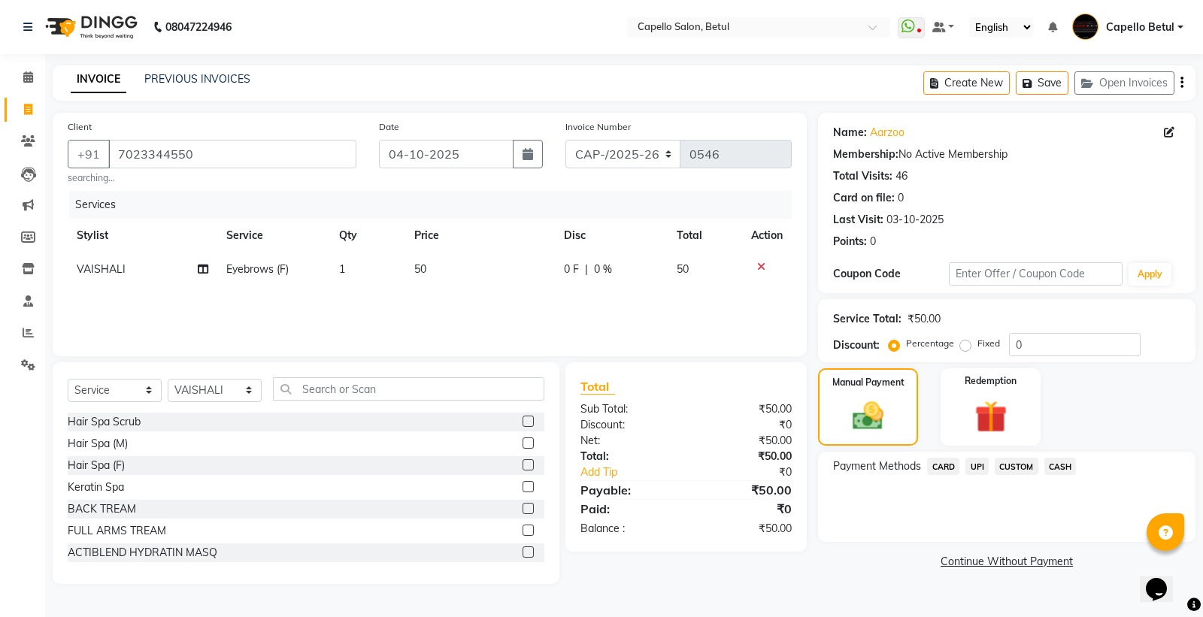
click at [1055, 466] on span "CASH" at bounding box center [1060, 466] width 32 height 17
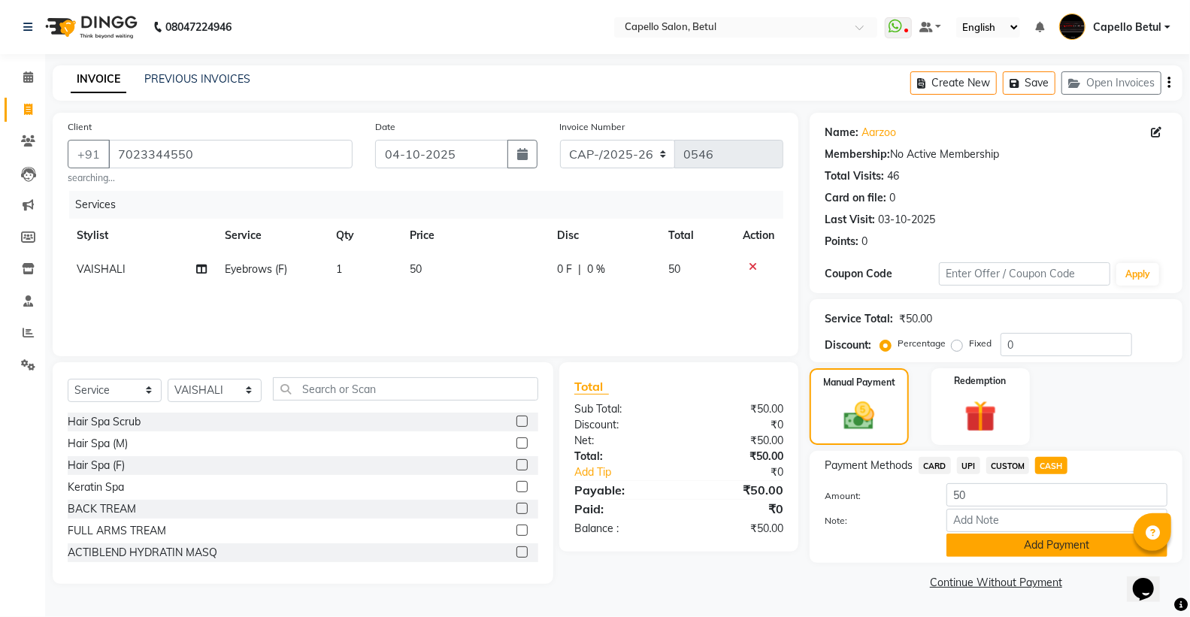
click at [1066, 545] on button "Add Payment" at bounding box center [1056, 545] width 221 height 23
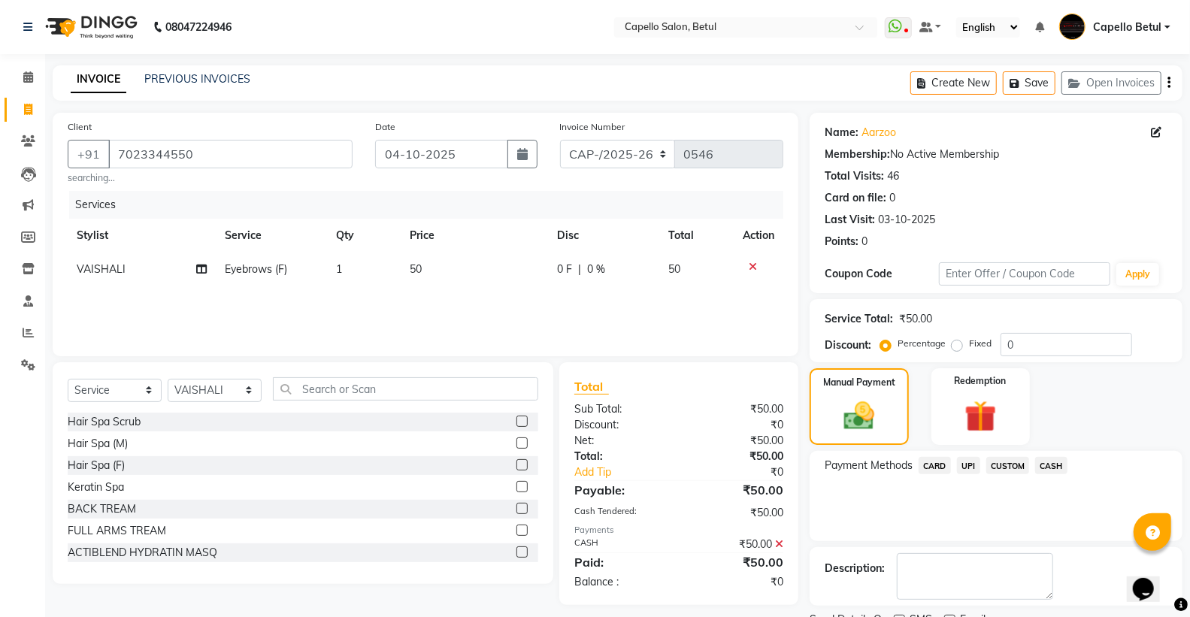
scroll to position [62, 0]
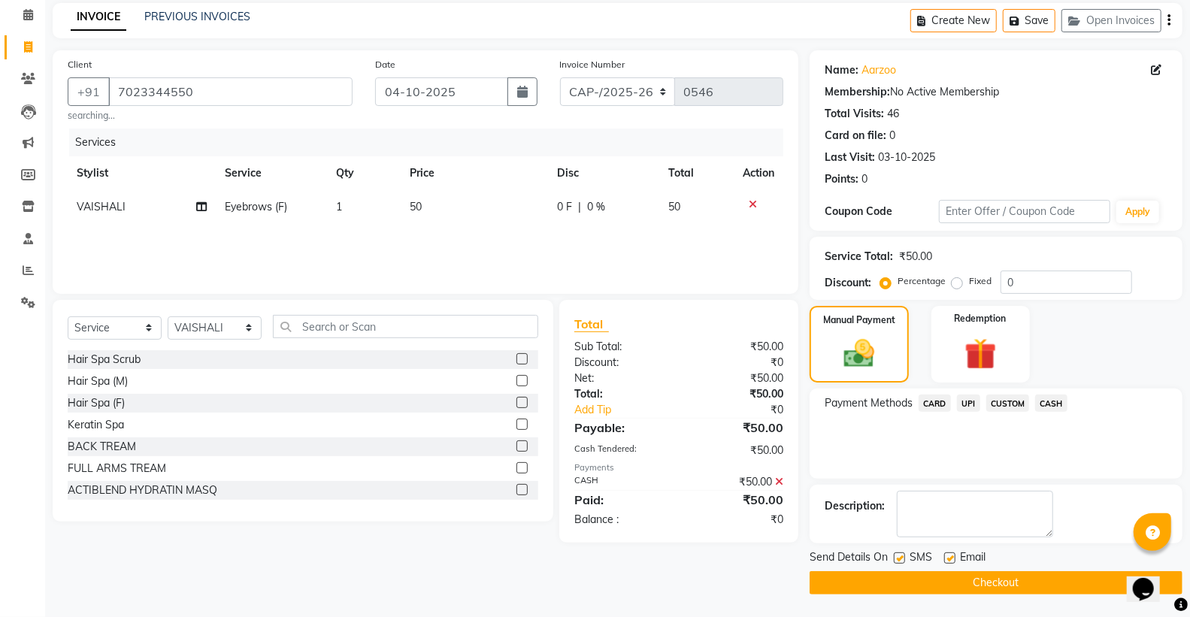
click at [1021, 580] on button "Checkout" at bounding box center [996, 582] width 373 height 23
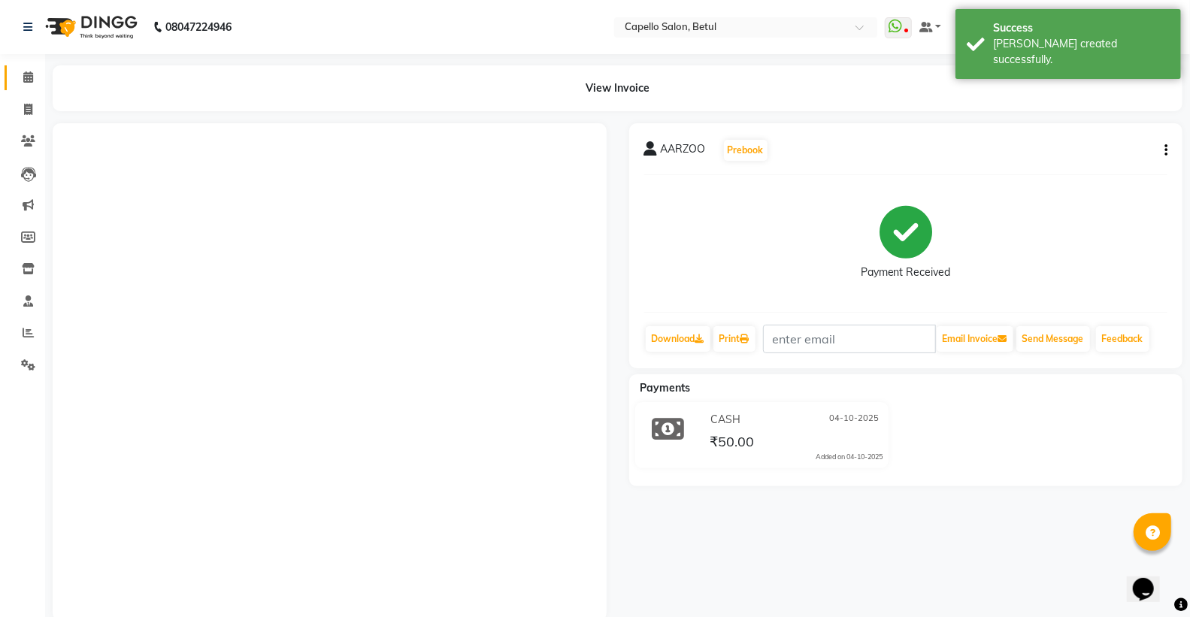
click at [20, 88] on link "Calendar" at bounding box center [23, 77] width 36 height 25
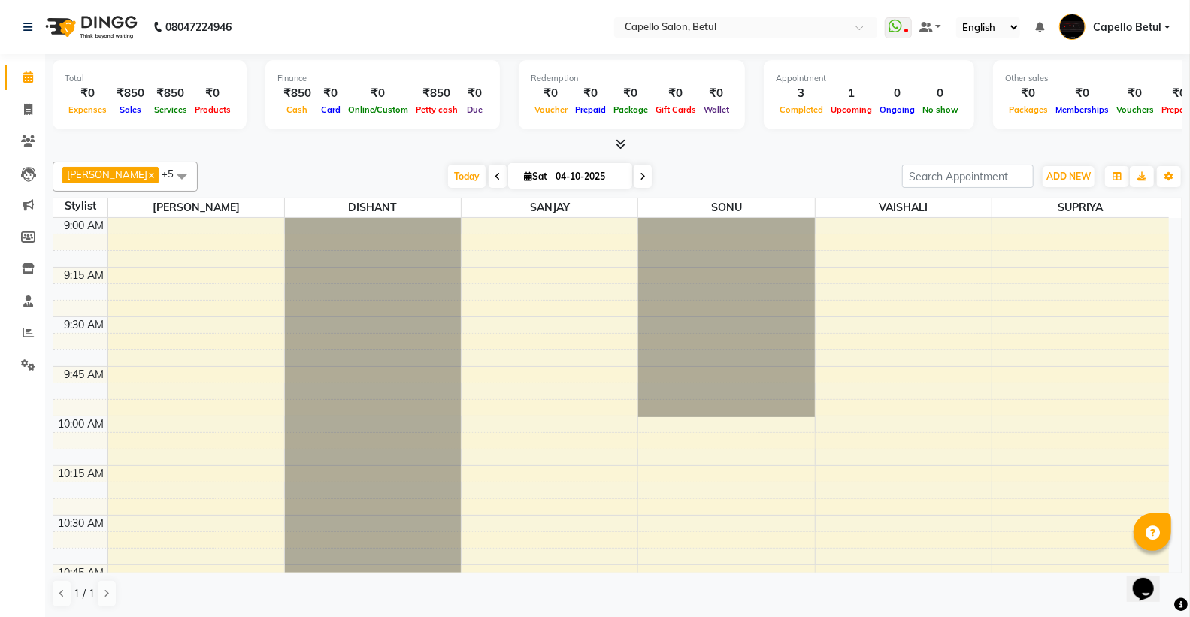
click at [0, 410] on app-home "08047224946 Select Location × Capello Salon, Betul WhatsApp Status ✕ Status: Di…" at bounding box center [595, 309] width 1190 height 618
click at [32, 331] on icon at bounding box center [28, 332] width 11 height 11
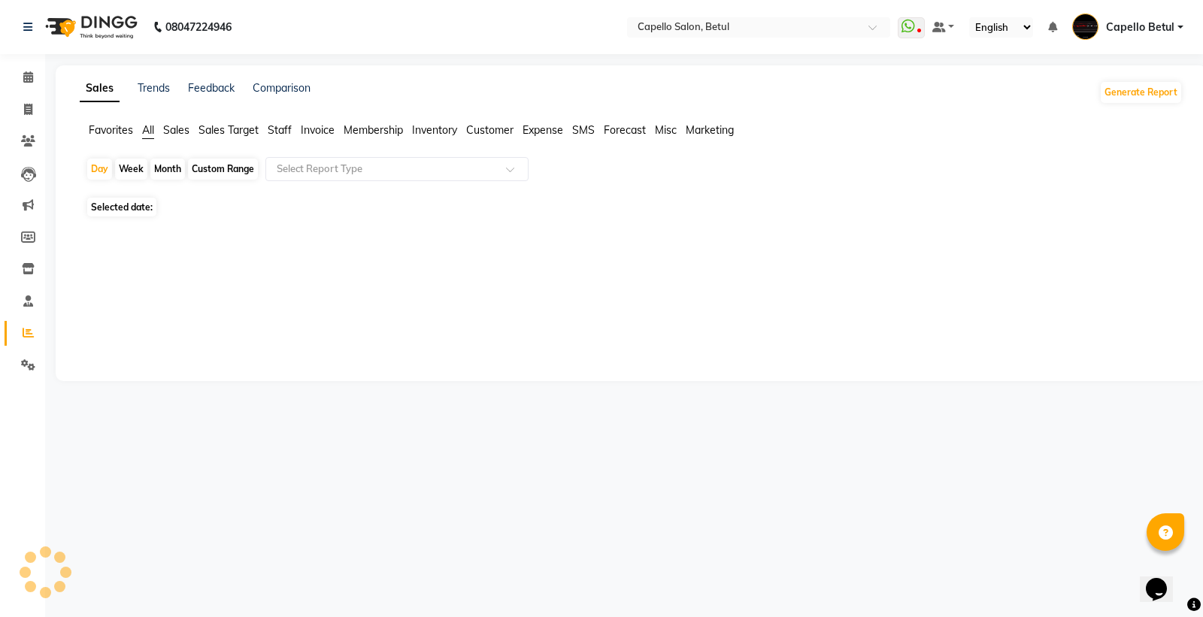
click at [283, 131] on span "Staff" at bounding box center [280, 130] width 24 height 14
click at [33, 274] on icon at bounding box center [28, 268] width 13 height 11
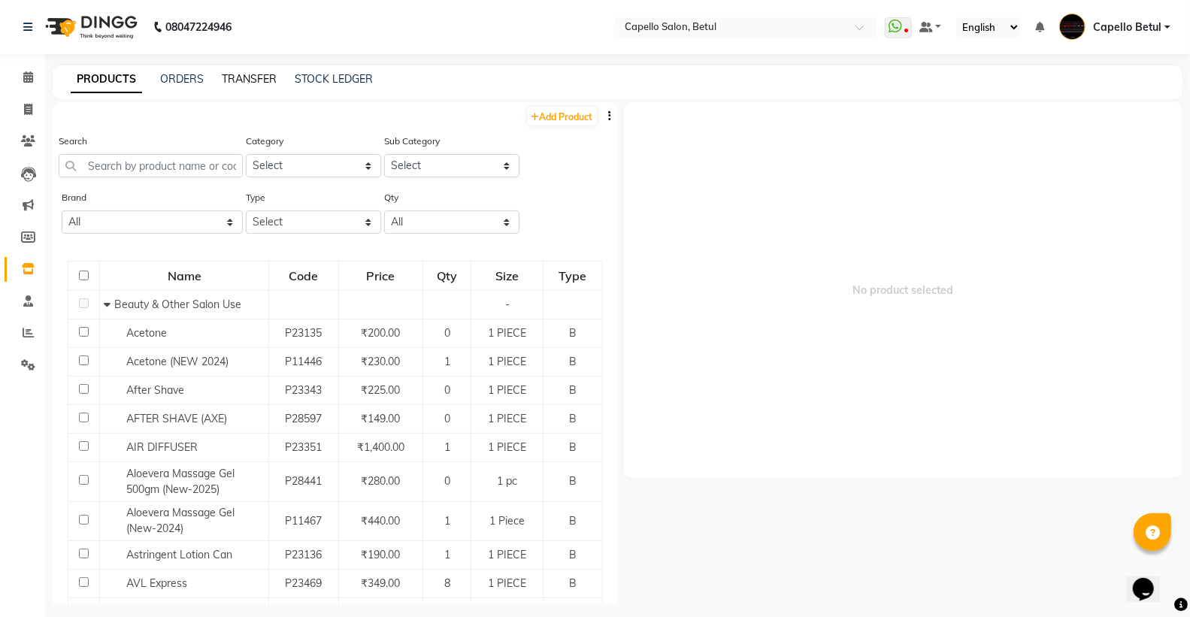
click at [260, 83] on link "TRANSFER" at bounding box center [249, 79] width 55 height 14
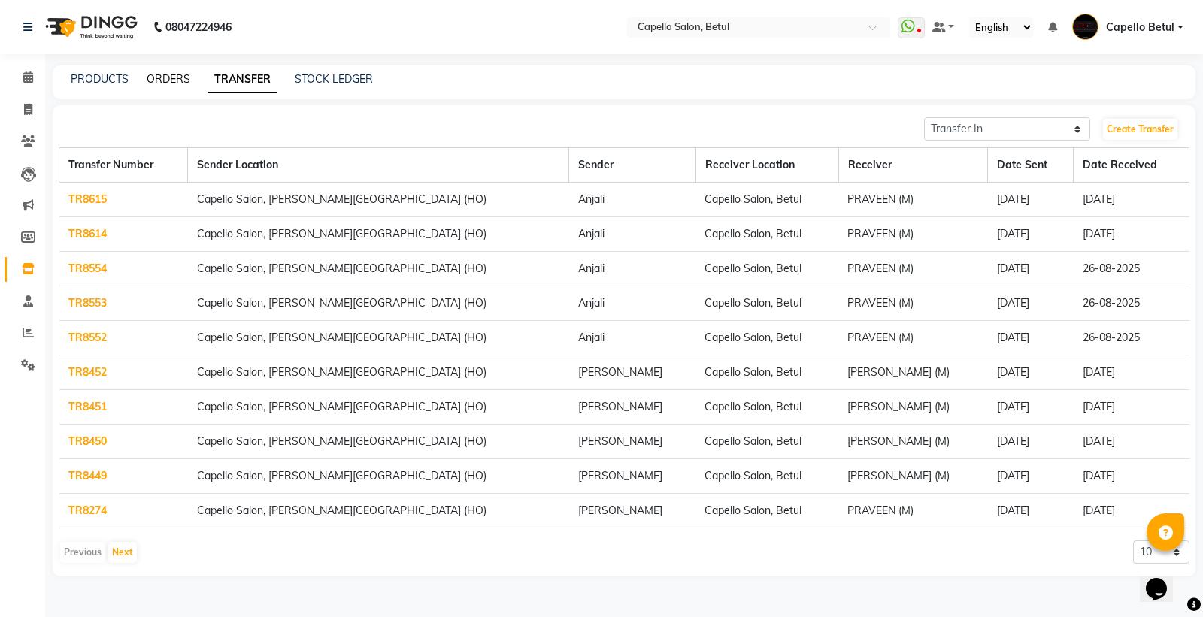
click at [154, 80] on link "ORDERS" at bounding box center [169, 79] width 44 height 14
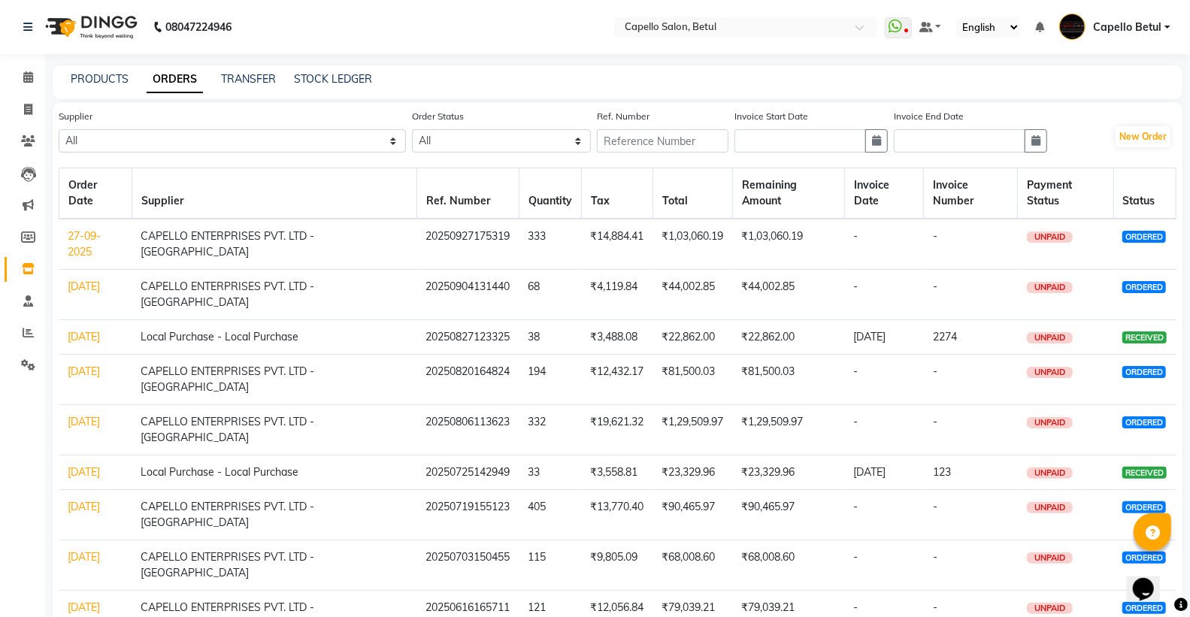
click at [85, 245] on link "27-09-2025" at bounding box center [84, 243] width 33 height 29
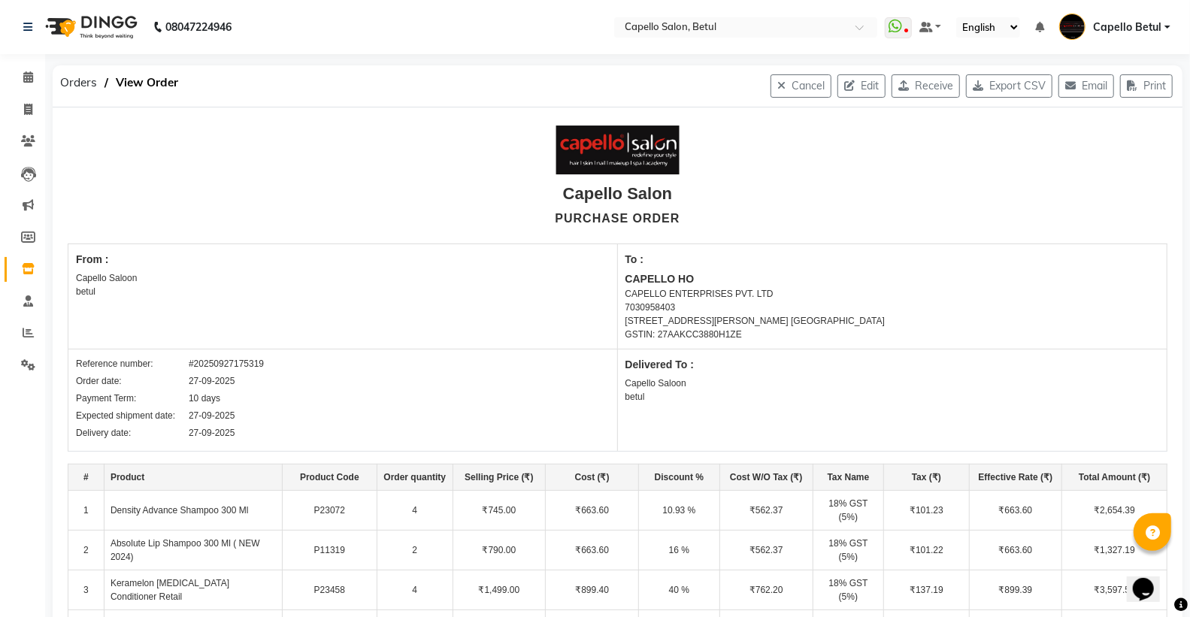
drag, startPoint x: 26, startPoint y: 284, endPoint x: 34, endPoint y: 277, distance: 10.6
click at [26, 282] on ul "Calendar Invoice Clients Leads Marketing Members Inventory Staff Reports Settin…" at bounding box center [22, 225] width 45 height 327
click at [23, 84] on span at bounding box center [28, 77] width 26 height 17
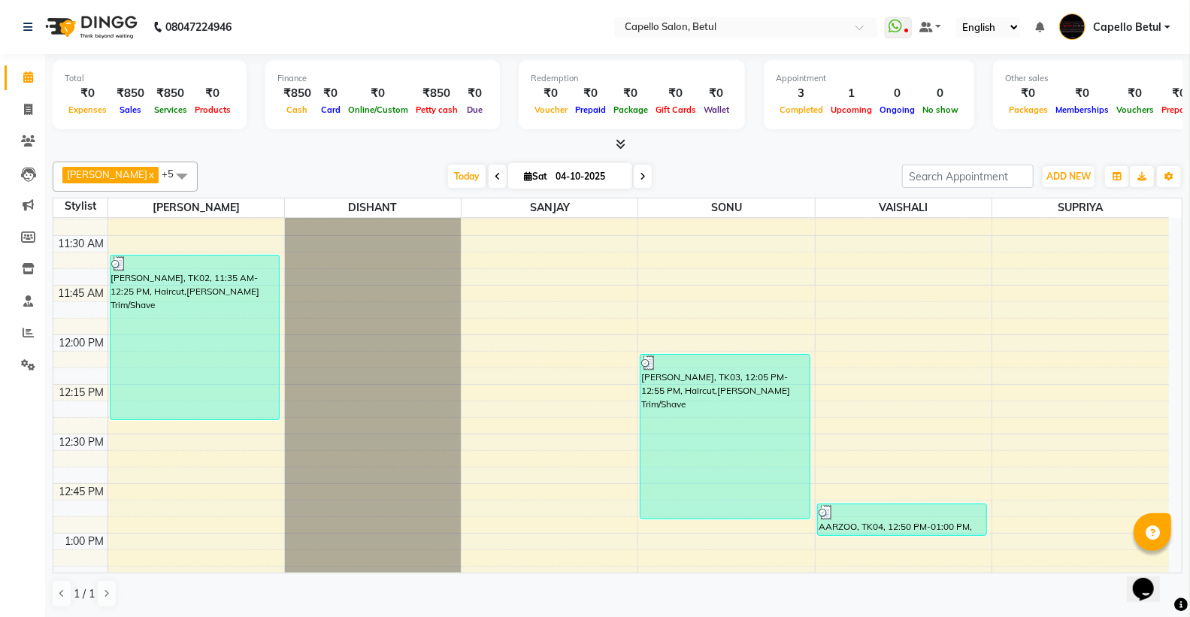
scroll to position [464, 0]
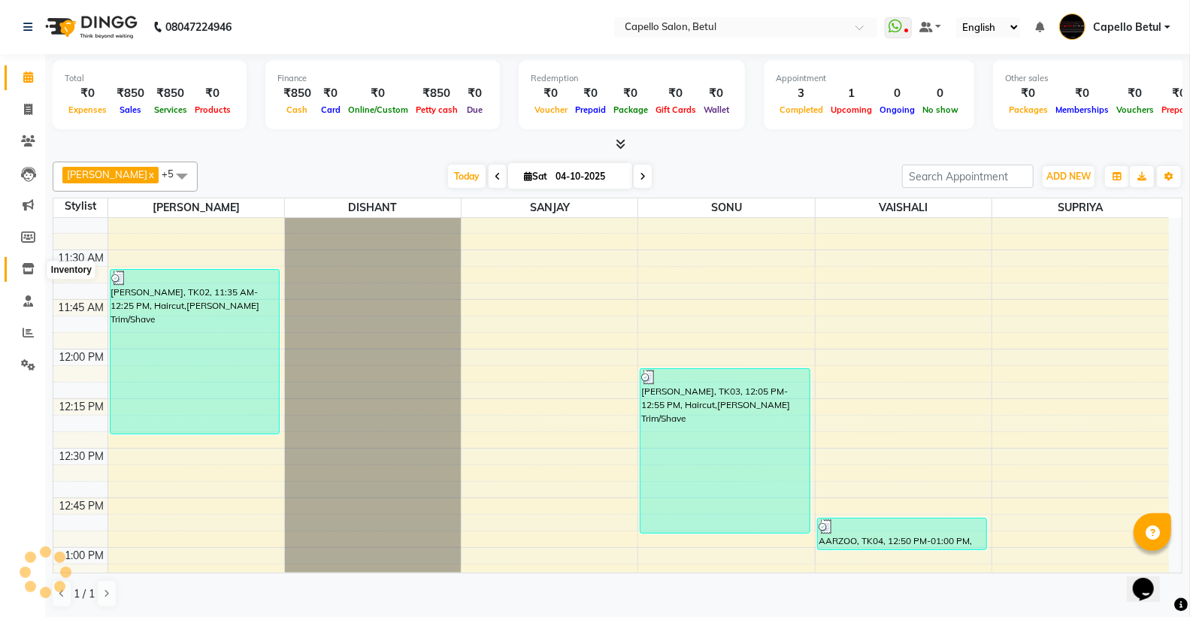
click at [32, 269] on icon at bounding box center [28, 268] width 13 height 11
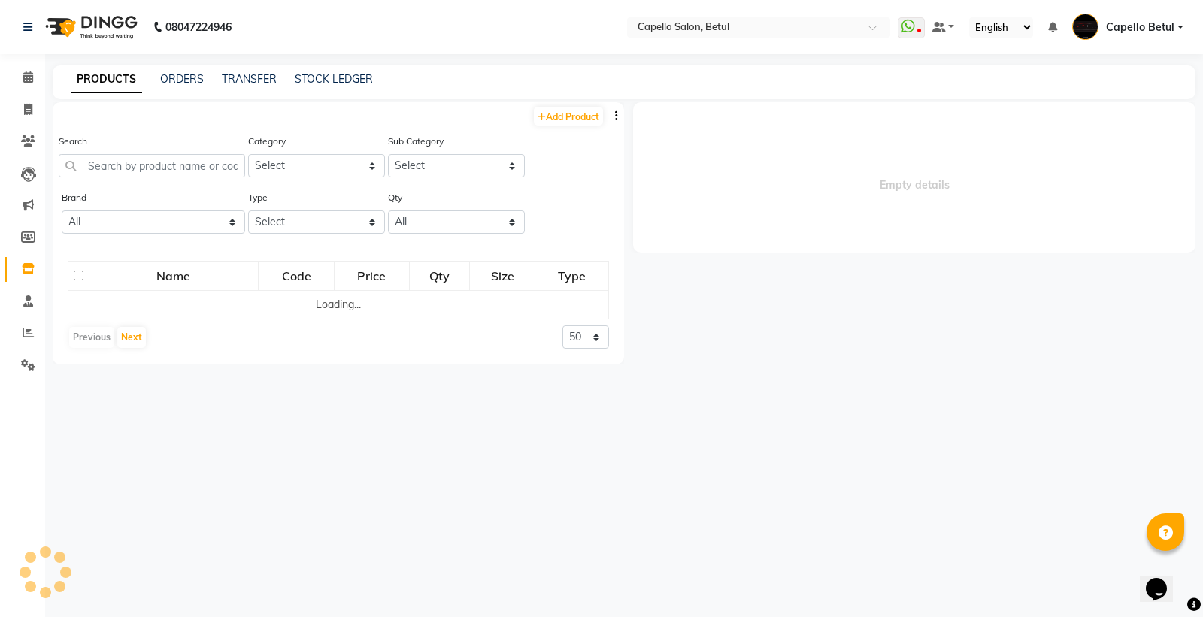
select select
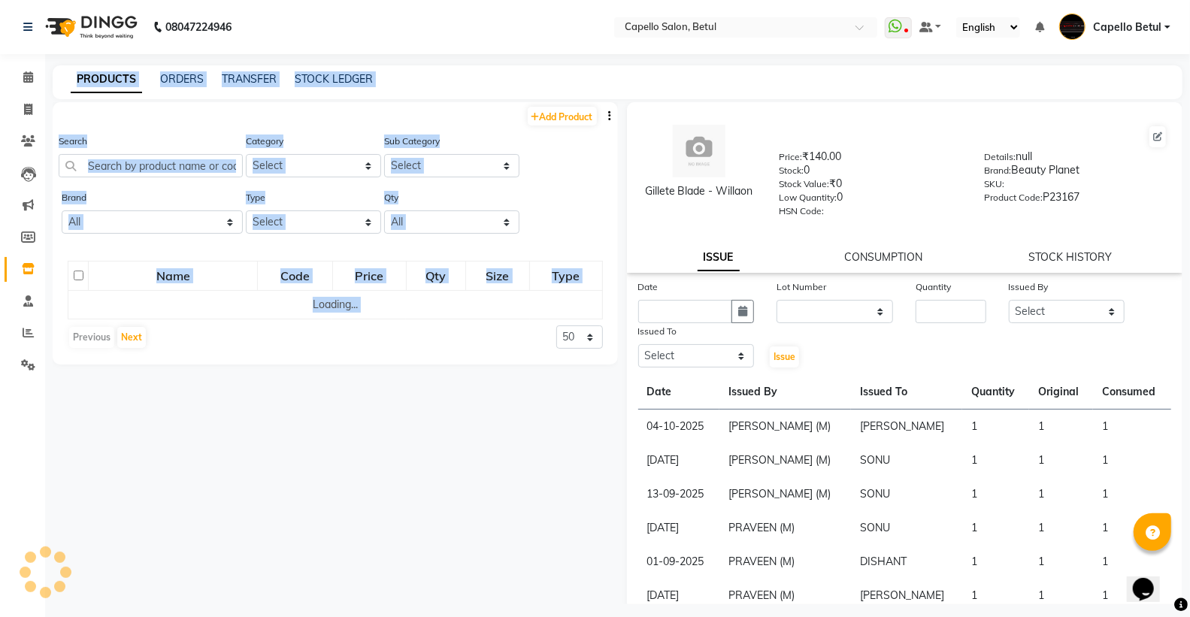
click at [41, 366] on app-home "08047224946 Select Location × Capello Salon, Betul WhatsApp Status ✕ Status: Di…" at bounding box center [595, 313] width 1190 height 627
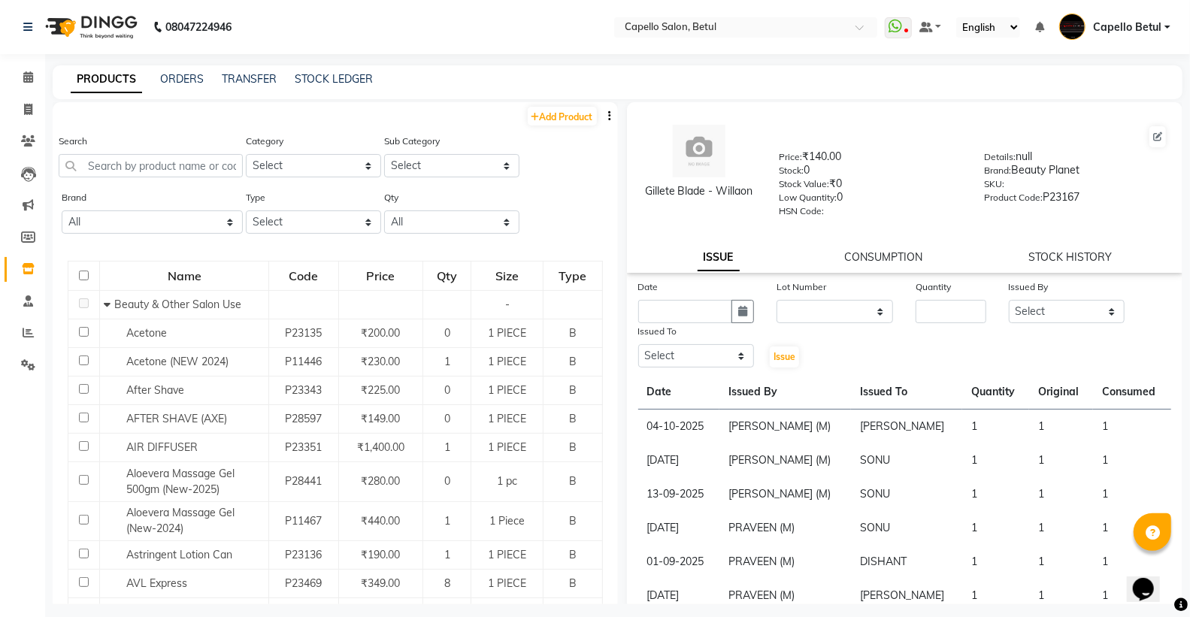
click at [707, 232] on div "Gillete Blade - Willaon Price: ₹140.00 Stock: 0 Stock Value: ₹0 Low Quantity: 0…" at bounding box center [905, 187] width 556 height 171
click at [166, 73] on link "ORDERS" at bounding box center [182, 79] width 44 height 14
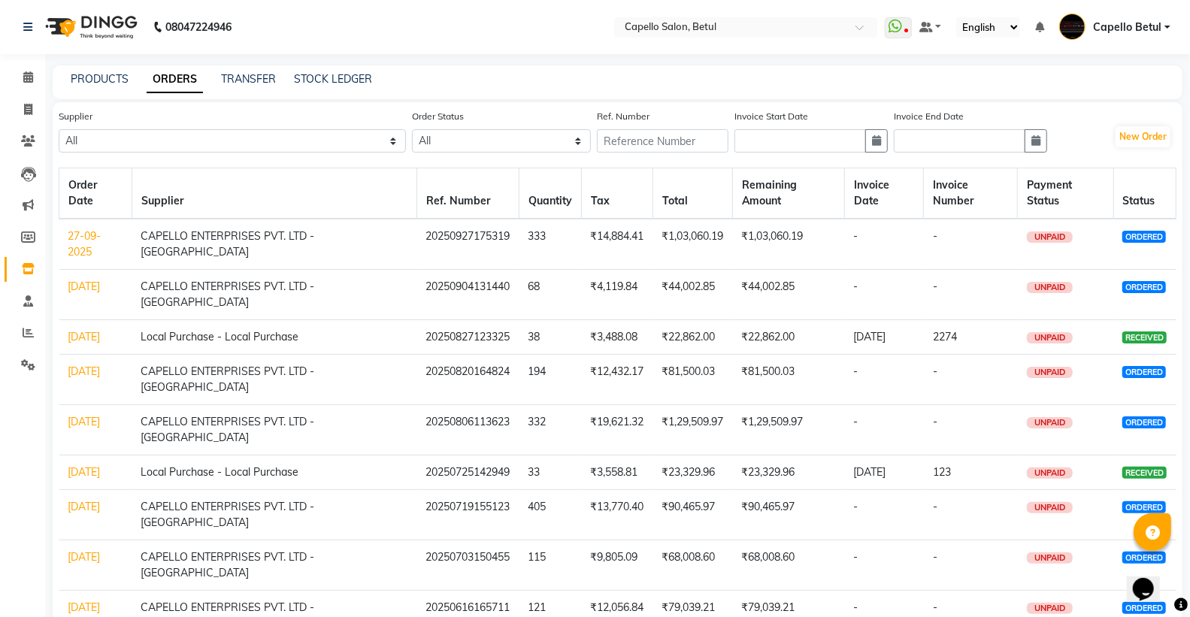
click at [84, 236] on link "27-09-2025" at bounding box center [84, 243] width 33 height 29
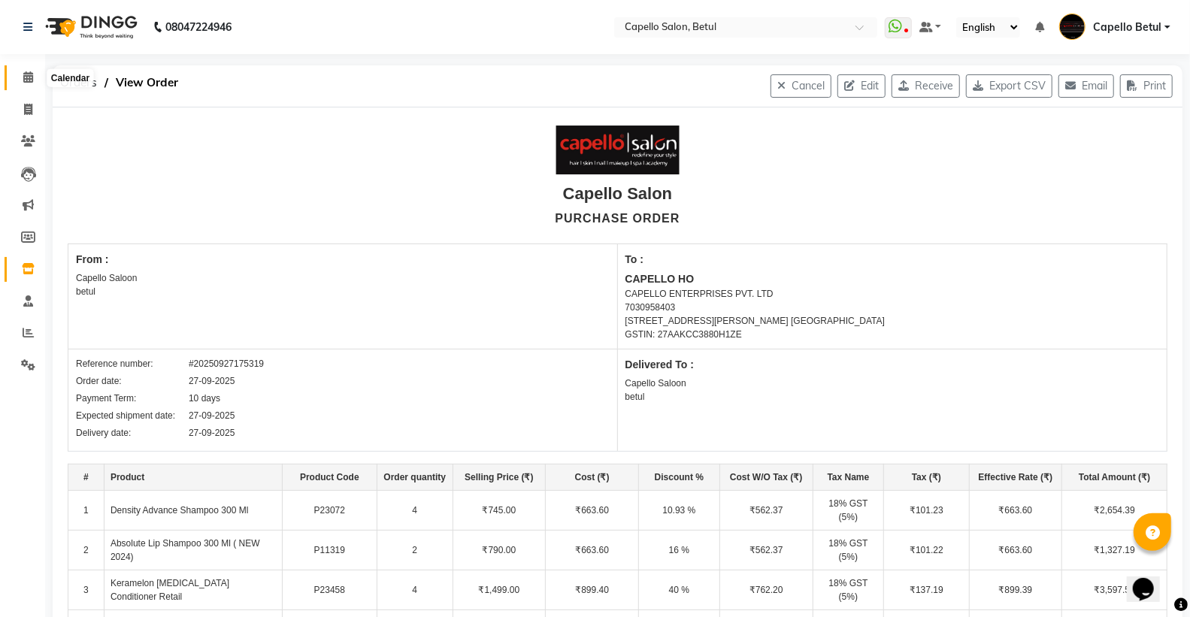
drag, startPoint x: 31, startPoint y: 74, endPoint x: 43, endPoint y: 73, distance: 12.0
click at [32, 76] on span at bounding box center [28, 77] width 26 height 17
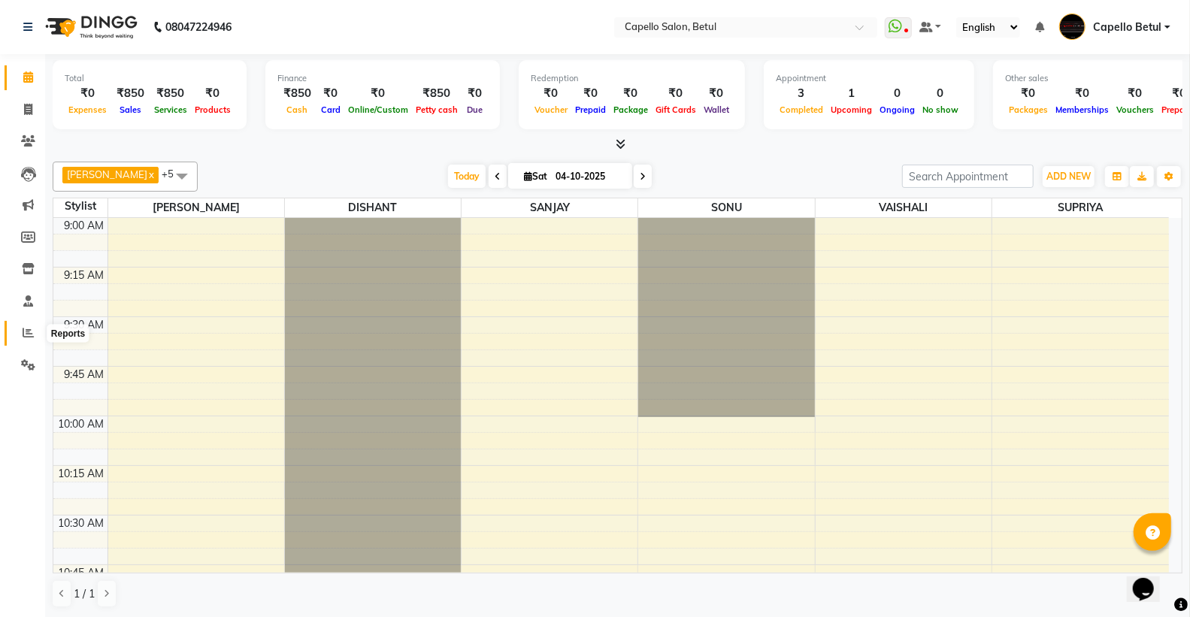
click at [23, 331] on icon at bounding box center [28, 332] width 11 height 11
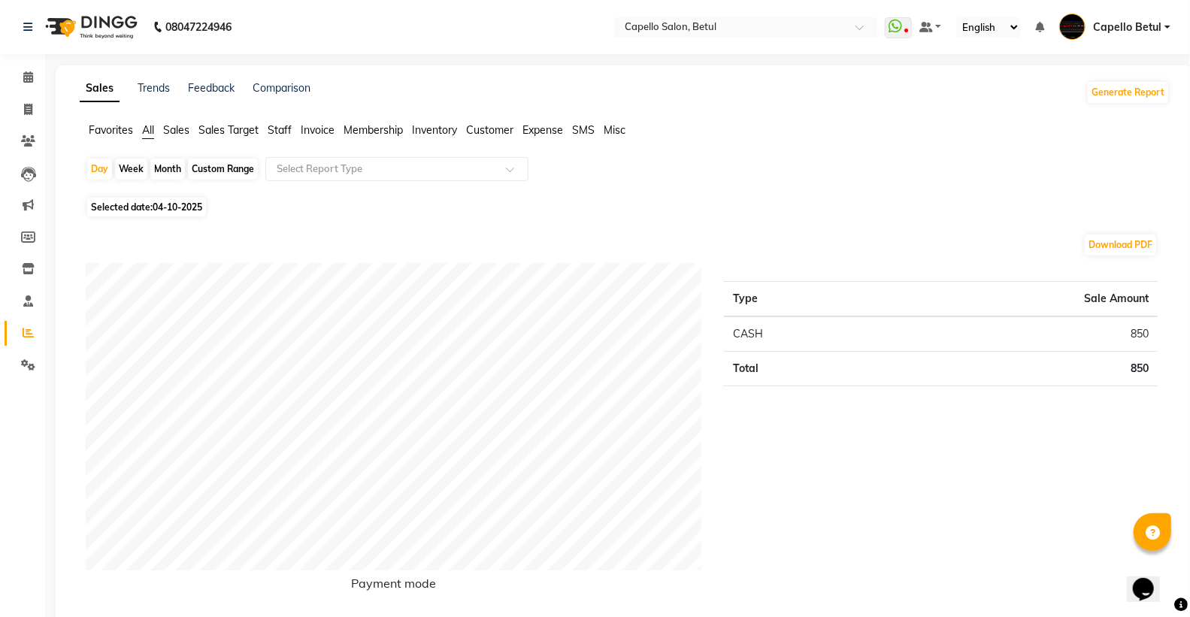
click at [288, 128] on span "Staff" at bounding box center [280, 130] width 24 height 14
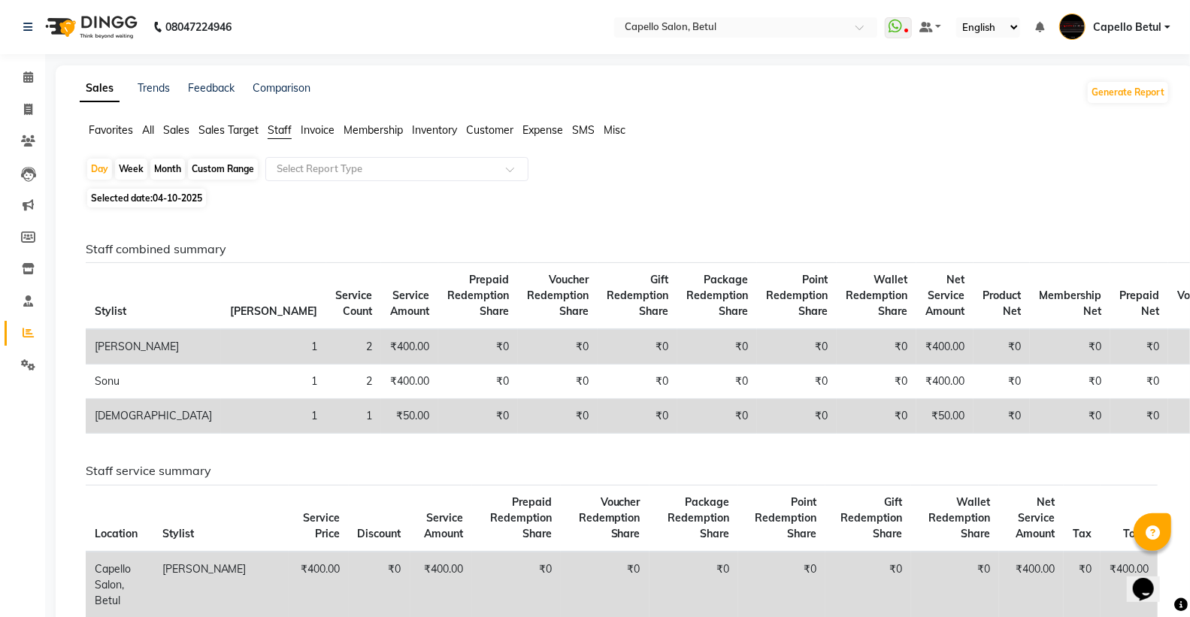
click at [159, 168] on div "Month" at bounding box center [167, 169] width 35 height 21
select select "10"
select select "2025"
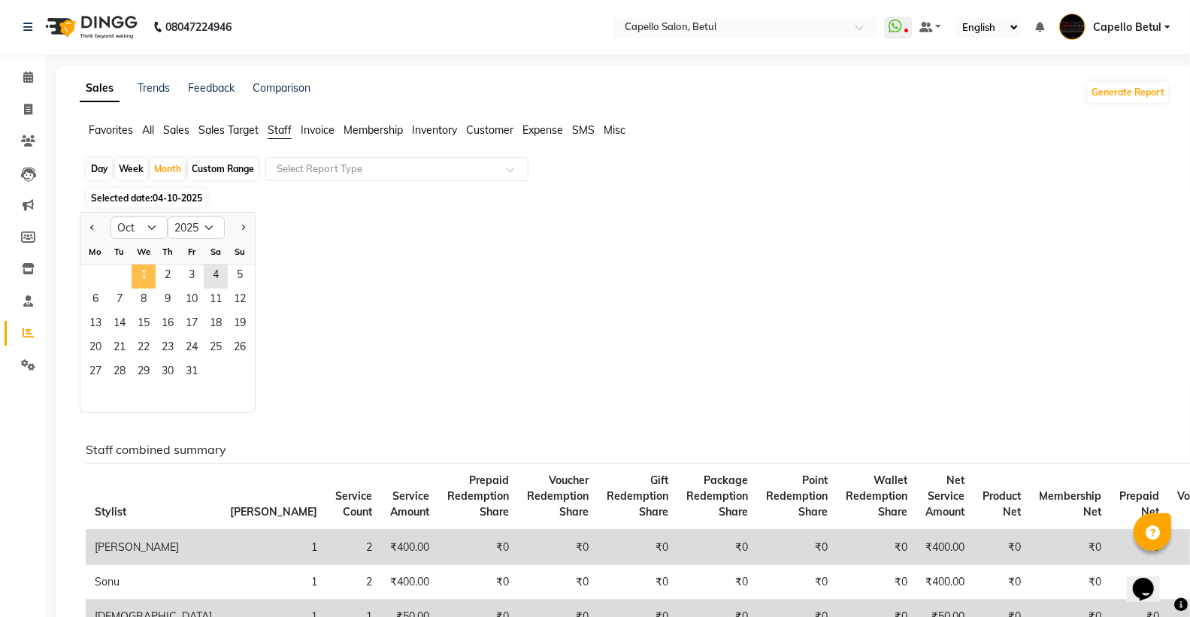
click at [140, 269] on span "1" at bounding box center [144, 277] width 24 height 24
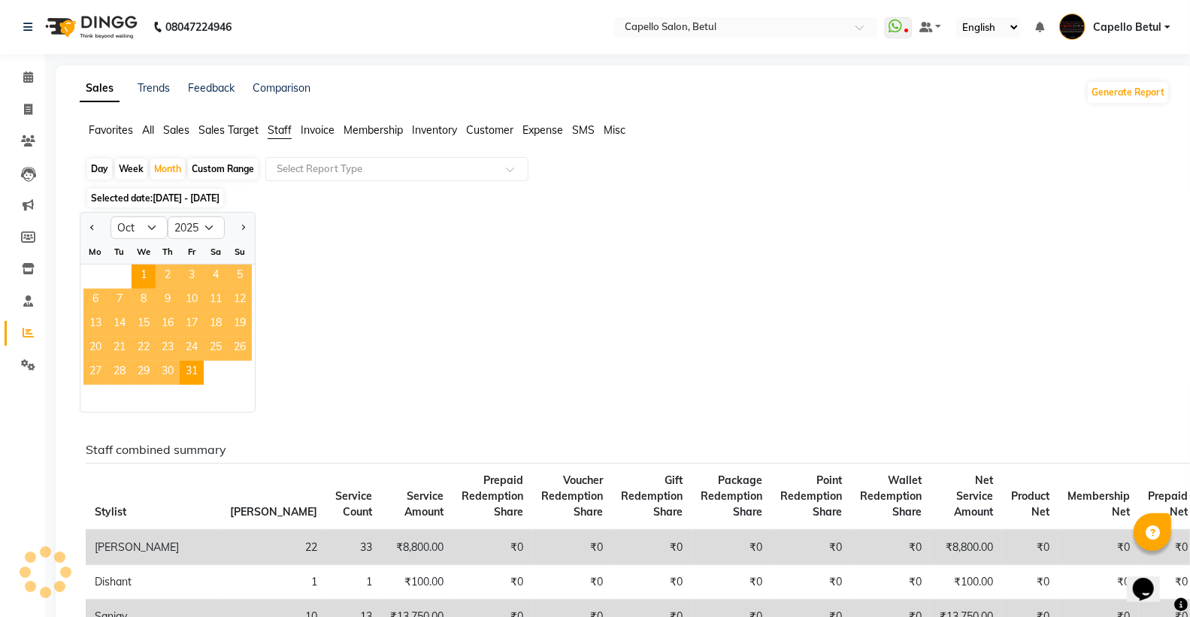
click at [281, 126] on span "Staff" at bounding box center [280, 130] width 24 height 14
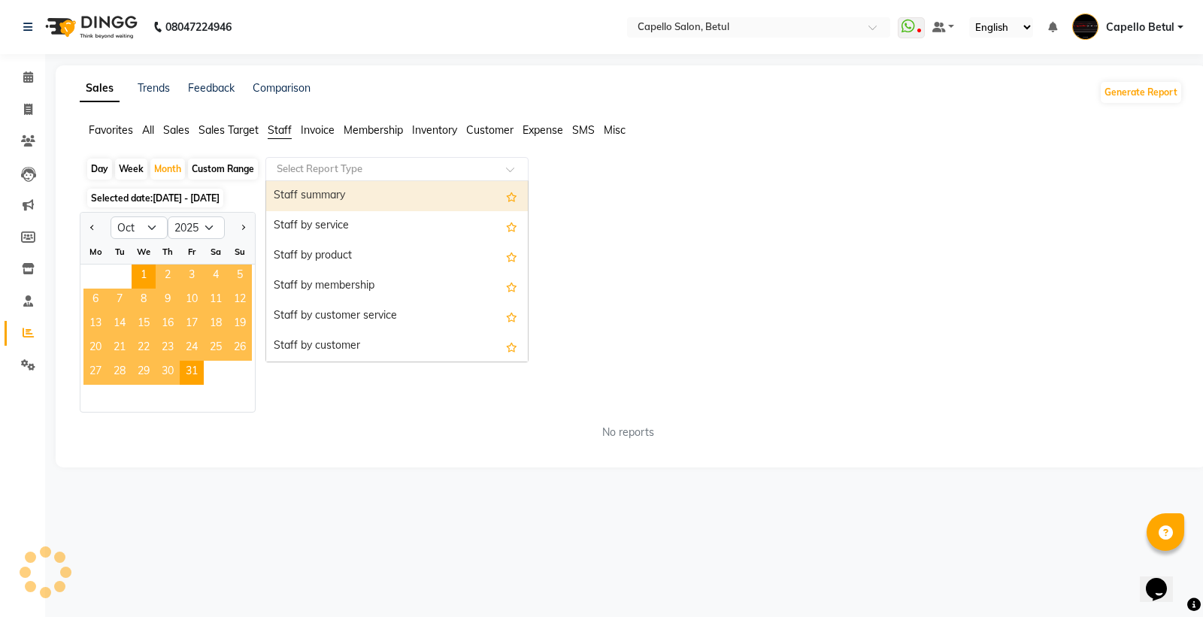
click at [281, 169] on input "text" at bounding box center [382, 169] width 216 height 15
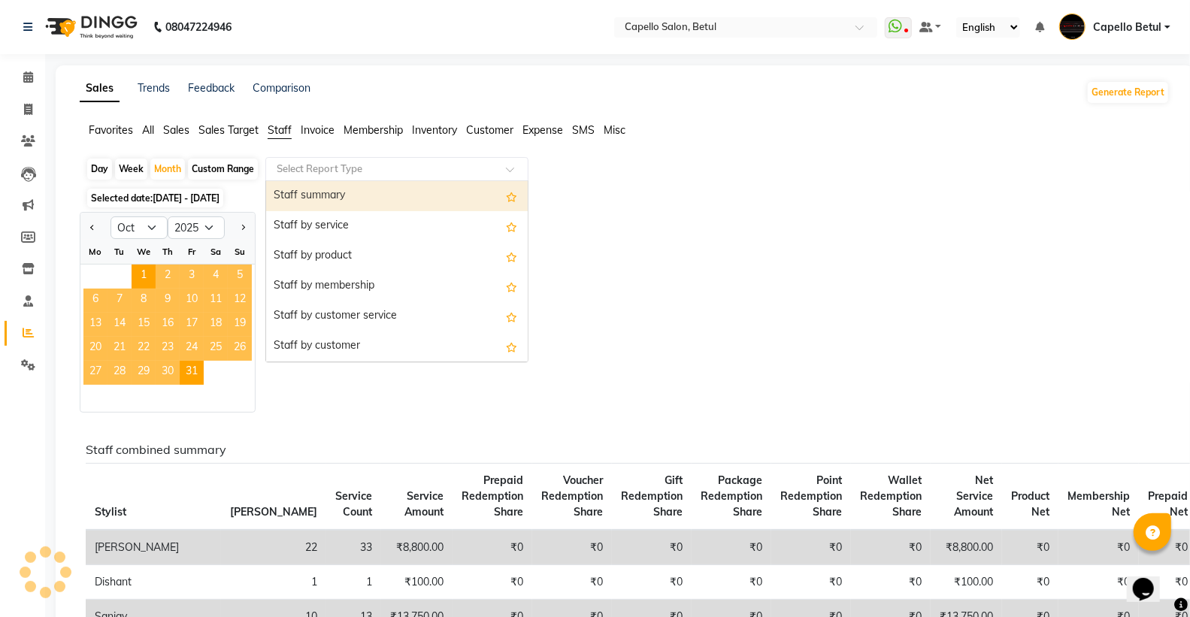
click at [297, 190] on div "Staff summary" at bounding box center [397, 196] width 262 height 30
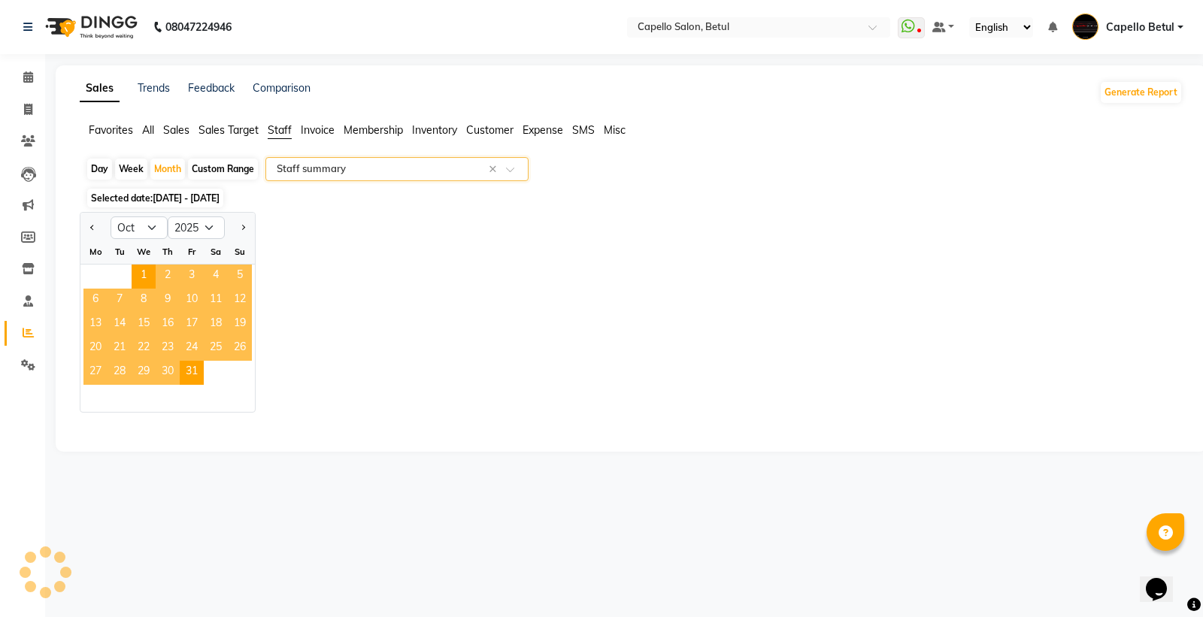
select select "full_report"
select select "csv"
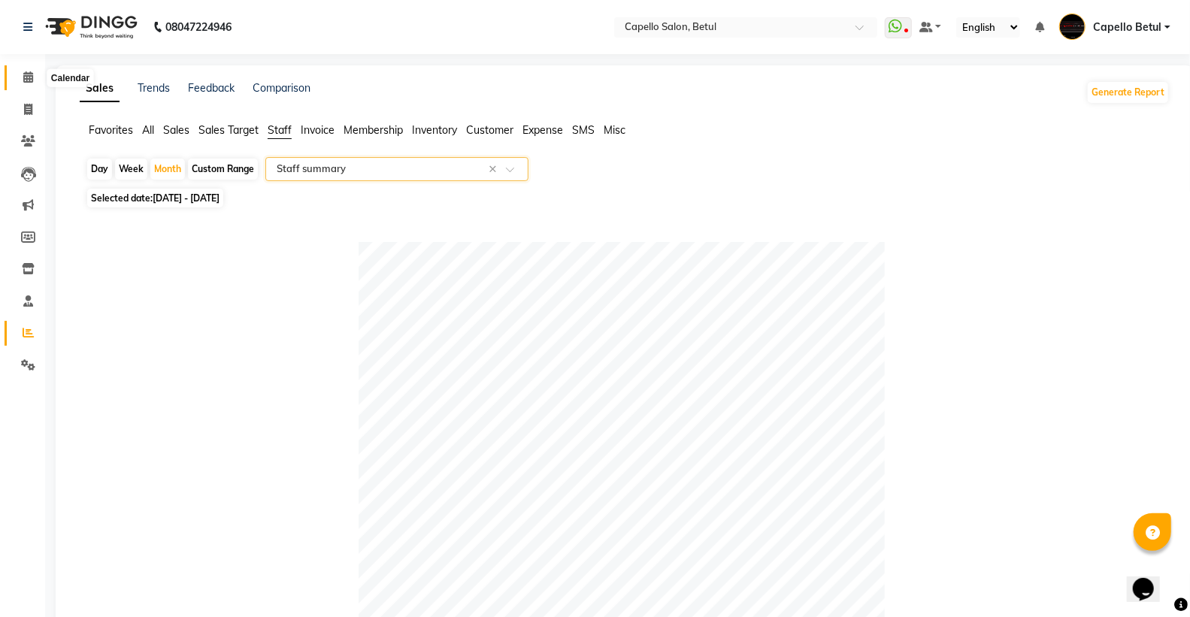
click at [26, 80] on icon at bounding box center [28, 76] width 10 height 11
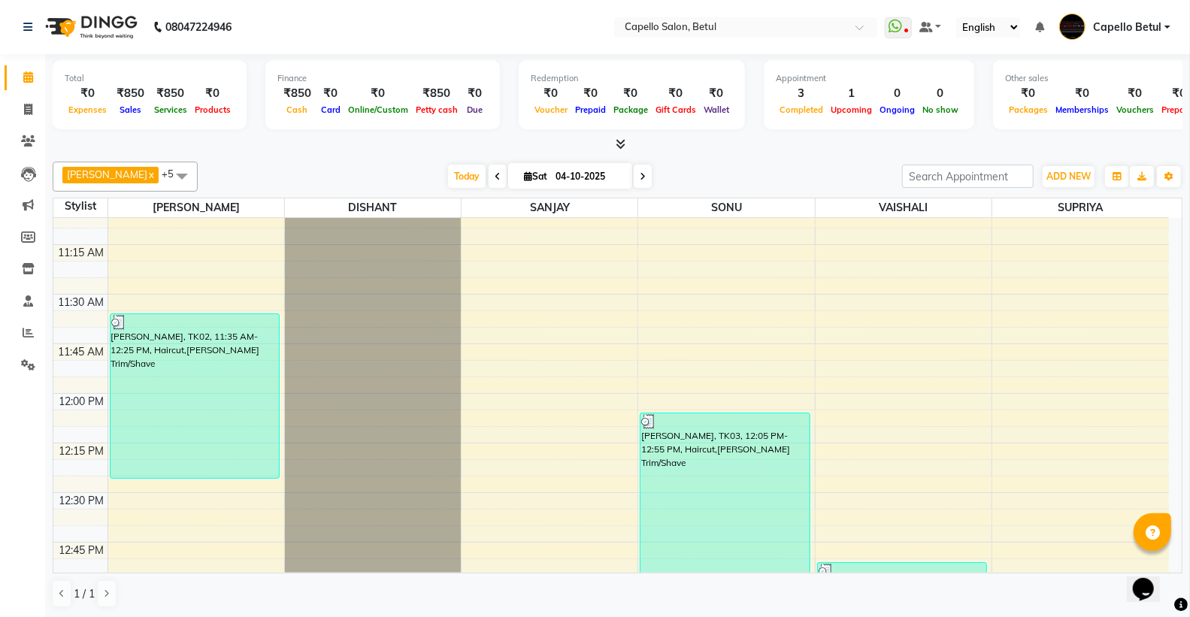
scroll to position [417, 0]
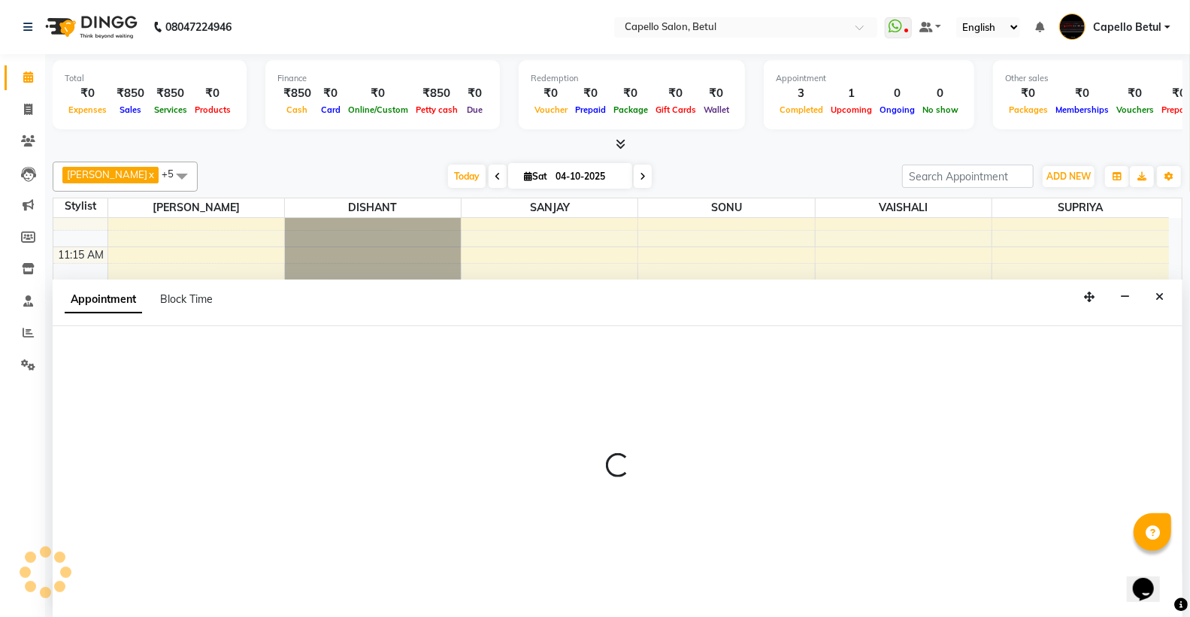
scroll to position [1, 0]
select select "34695"
select select "690"
select select "tentative"
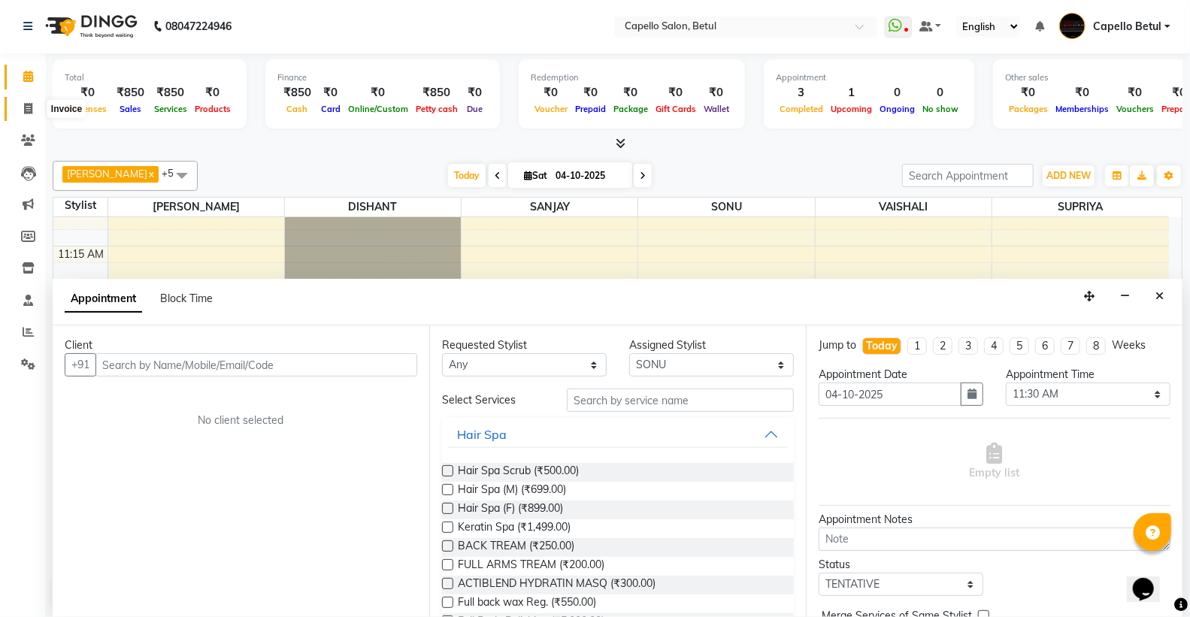
click at [32, 110] on span at bounding box center [28, 109] width 26 height 17
select select "service"
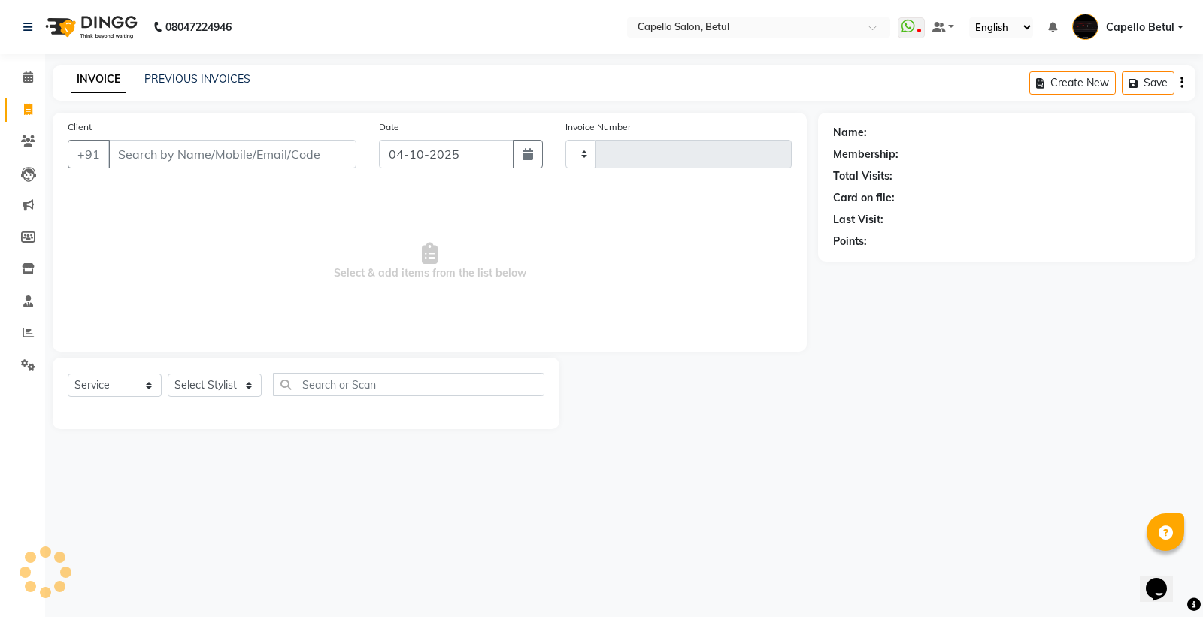
type input "0547"
select select "8951"
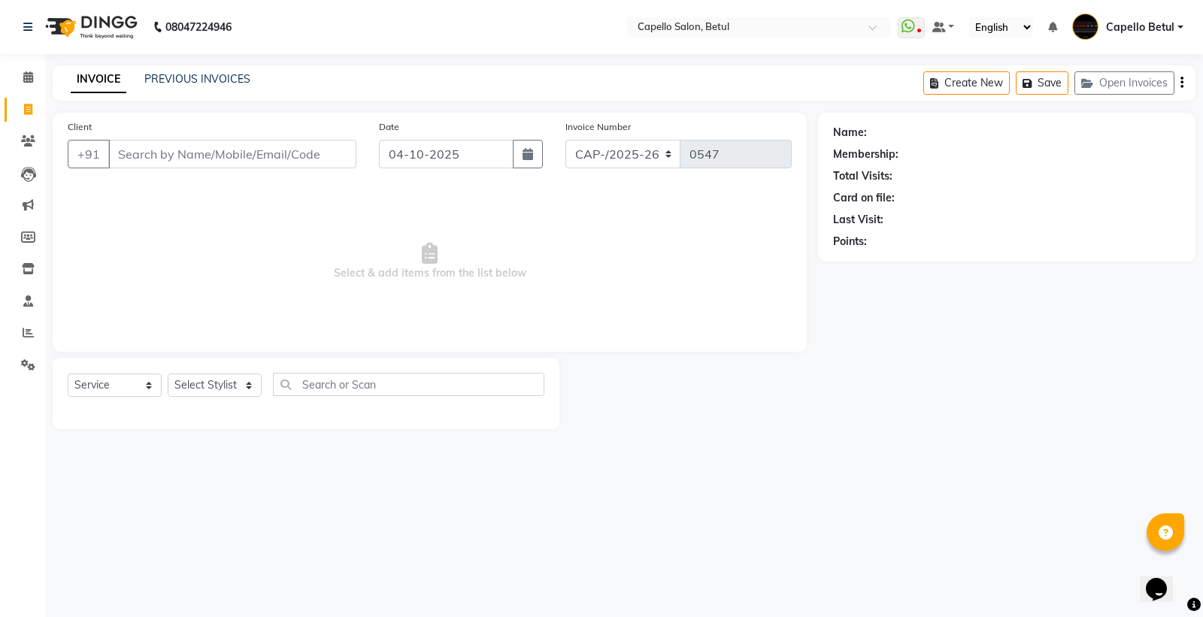
click at [173, 160] on input "Client" at bounding box center [232, 154] width 248 height 29
click at [174, 147] on input "Client" at bounding box center [232, 154] width 248 height 29
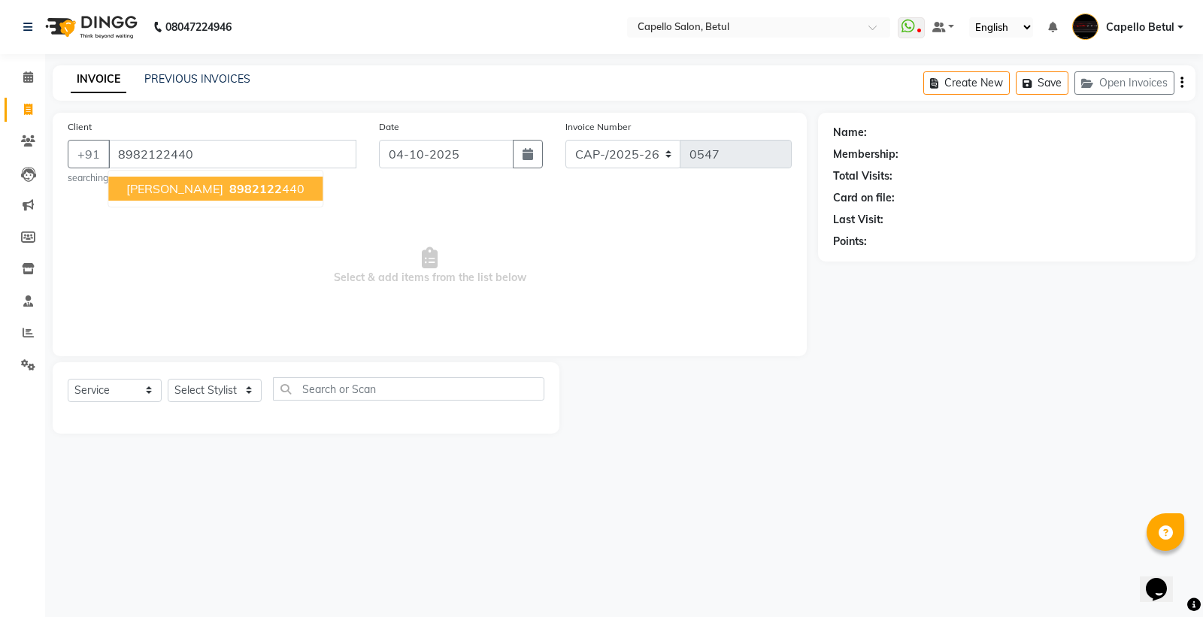
type input "8982122440"
click at [146, 183] on span "[PERSON_NAME]" at bounding box center [174, 188] width 97 height 15
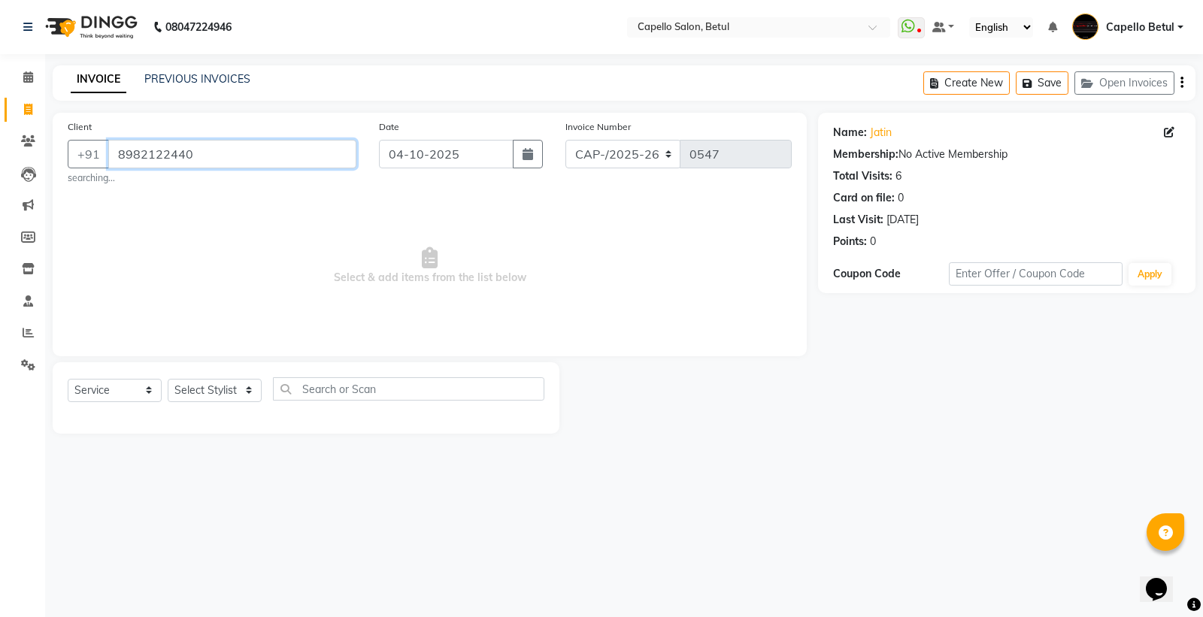
click at [301, 156] on input "8982122440" at bounding box center [232, 154] width 248 height 29
drag, startPoint x: 221, startPoint y: 156, endPoint x: 203, endPoint y: 159, distance: 18.3
click at [203, 160] on input "8982122440" at bounding box center [232, 154] width 248 height 29
drag, startPoint x: 205, startPoint y: 151, endPoint x: 117, endPoint y: 169, distance: 89.8
click at [117, 169] on div "Client +91 8982122440 searching..." at bounding box center [211, 152] width 311 height 66
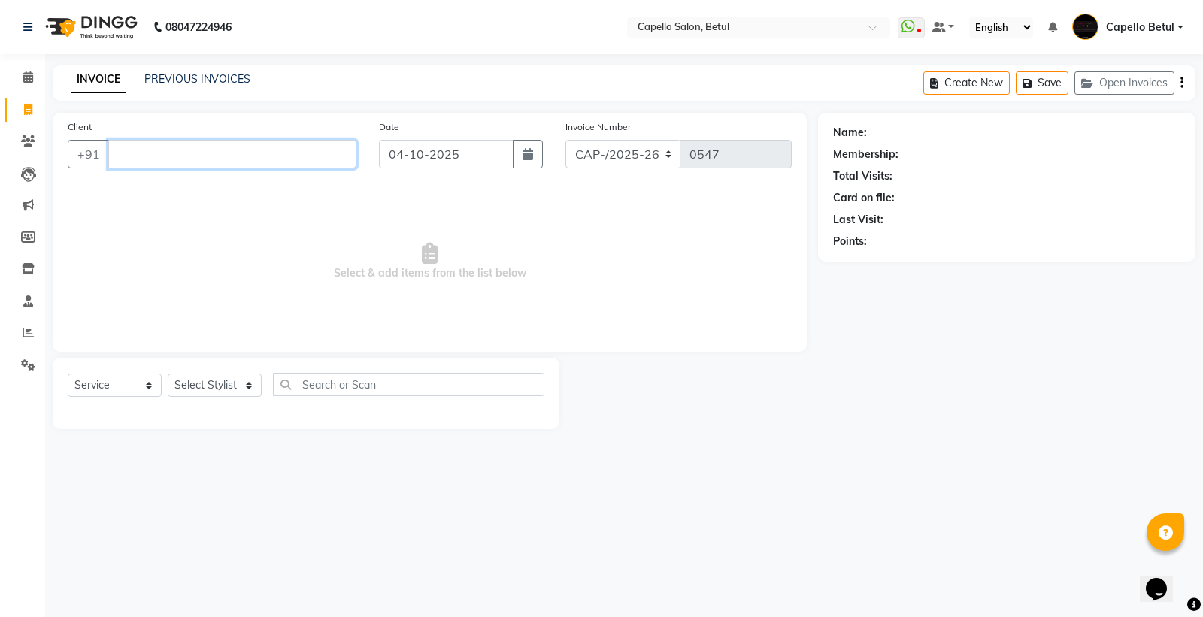
click at [165, 150] on input "Client" at bounding box center [232, 154] width 248 height 29
click at [26, 80] on icon at bounding box center [28, 76] width 10 height 11
click at [19, 70] on span at bounding box center [28, 77] width 26 height 17
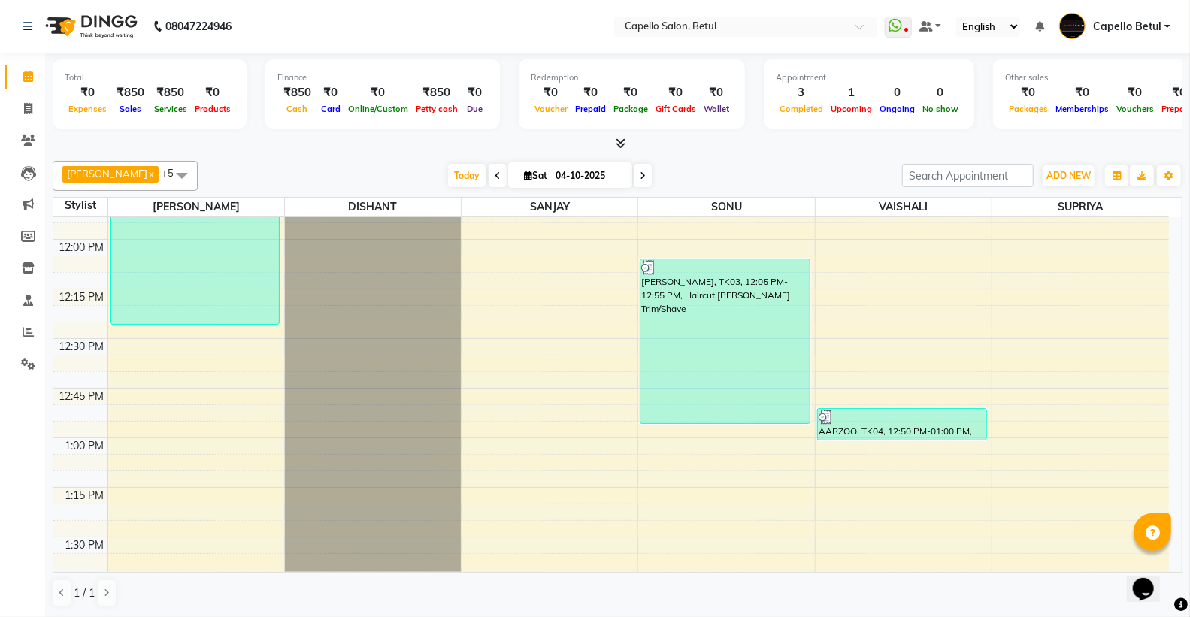
scroll to position [584, 0]
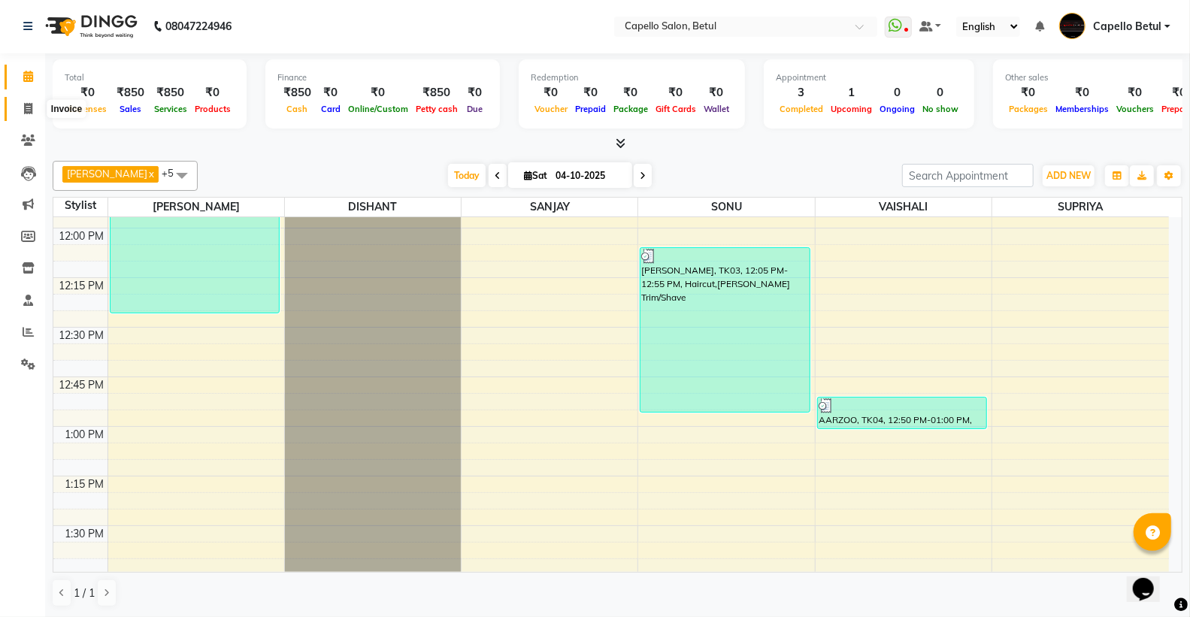
click at [26, 101] on span at bounding box center [28, 109] width 26 height 17
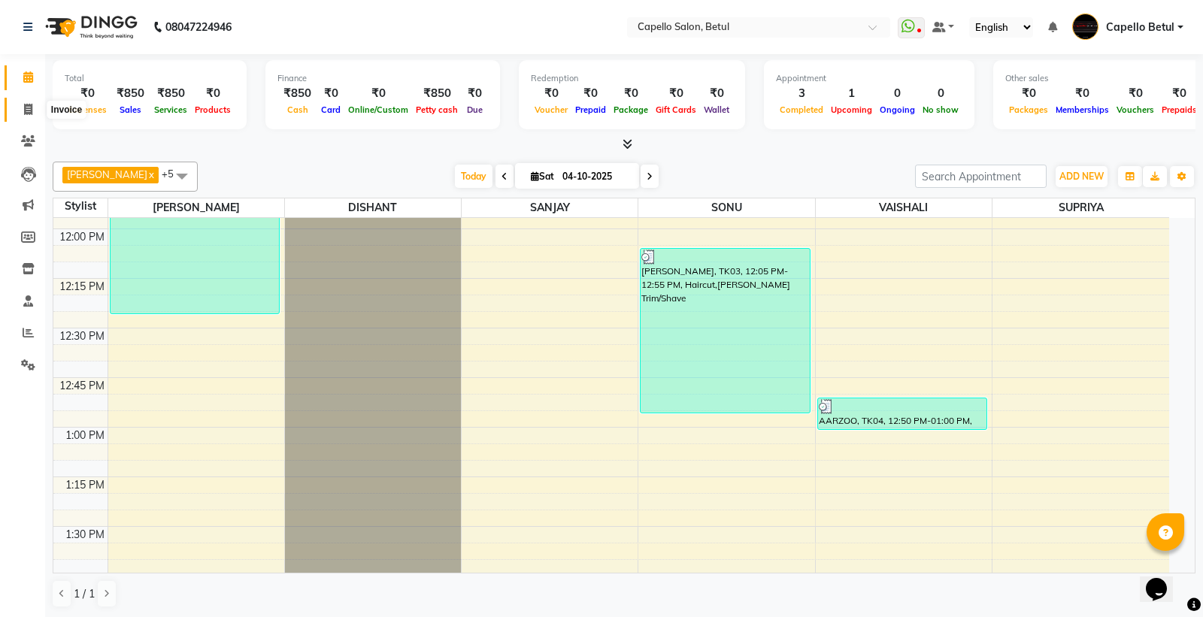
select select "service"
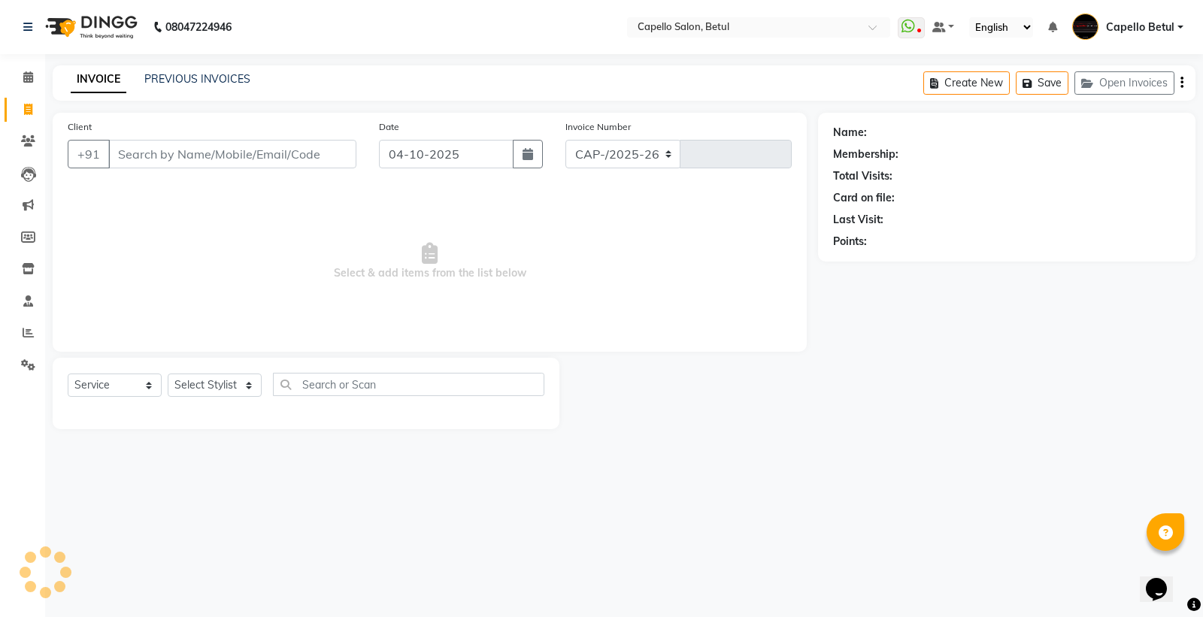
select select "8951"
type input "0547"
drag, startPoint x: 235, startPoint y: 158, endPoint x: 235, endPoint y: 149, distance: 9.0
click at [235, 156] on input "Client" at bounding box center [232, 154] width 248 height 29
click at [235, 149] on input "Client" at bounding box center [232, 154] width 248 height 29
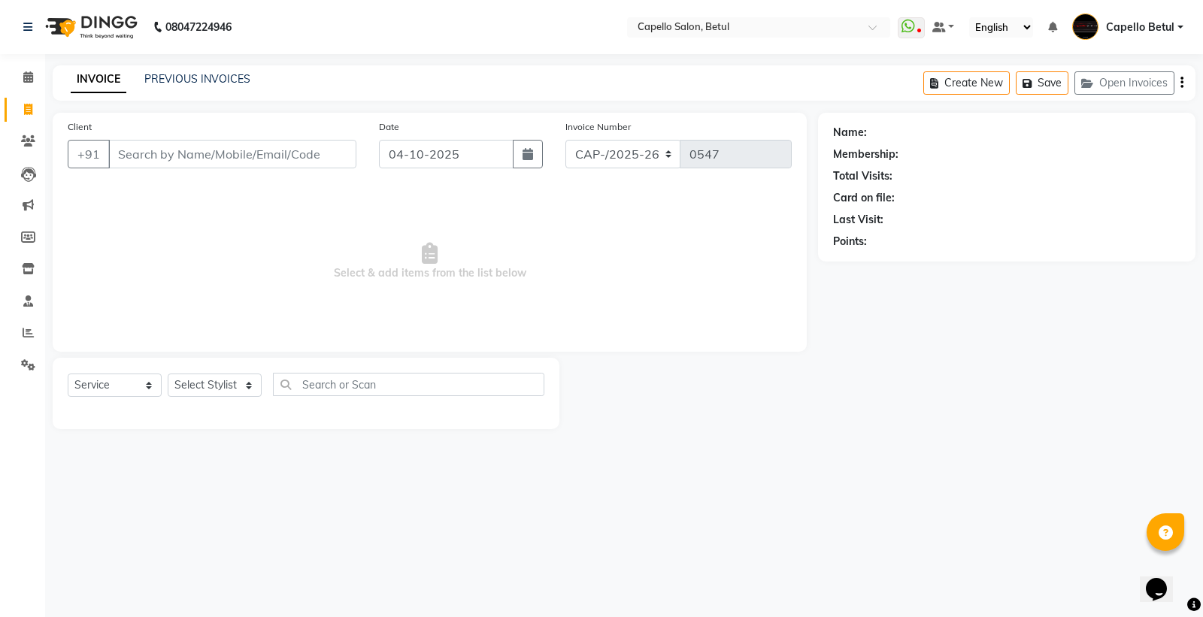
click at [236, 148] on input "Client" at bounding box center [232, 154] width 248 height 29
click at [284, 174] on div "Client +91" at bounding box center [211, 150] width 311 height 62
click at [296, 162] on input "Client" at bounding box center [232, 154] width 248 height 29
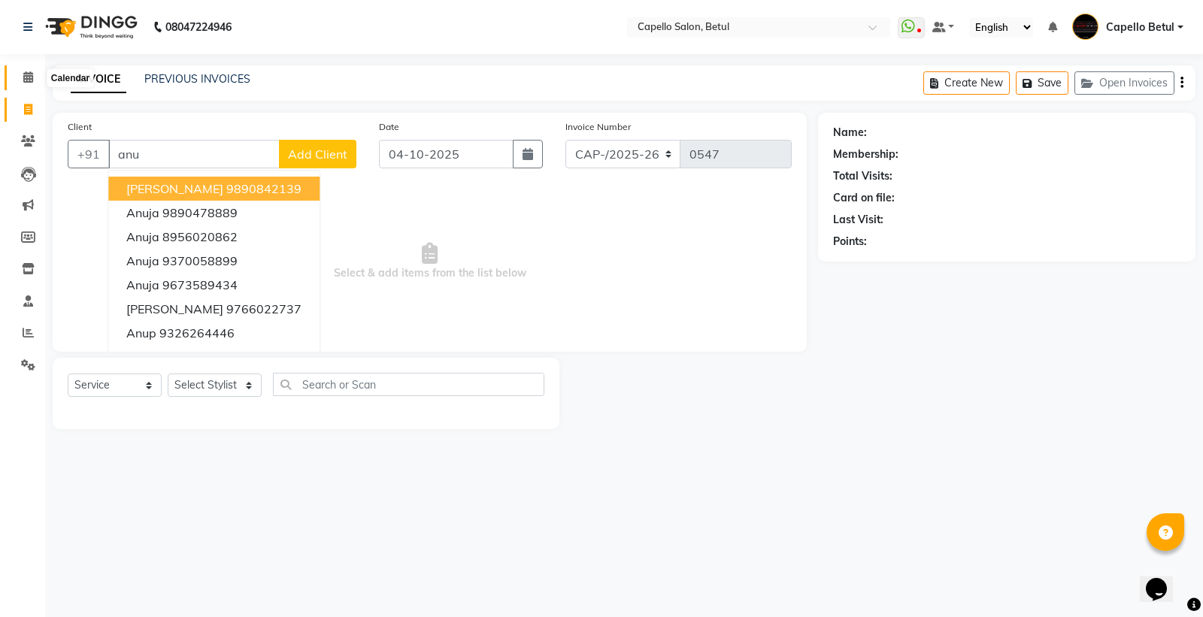
click at [29, 71] on span at bounding box center [28, 77] width 26 height 17
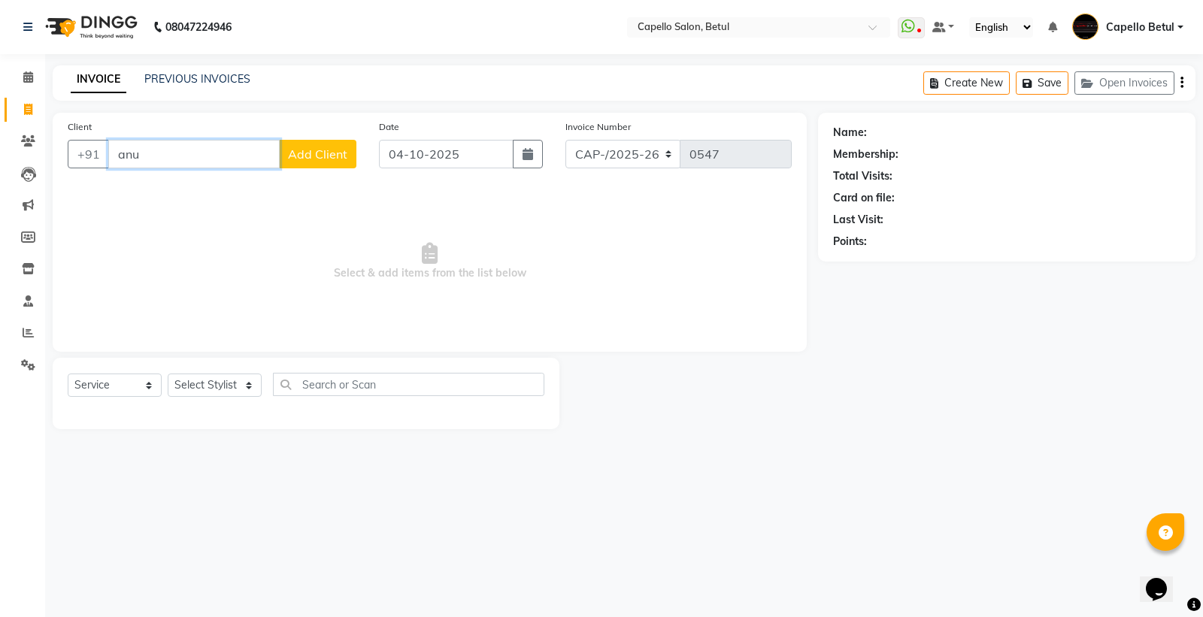
click at [231, 140] on input "anu" at bounding box center [193, 154] width 171 height 29
type input "a"
click at [29, 69] on span at bounding box center [28, 77] width 26 height 17
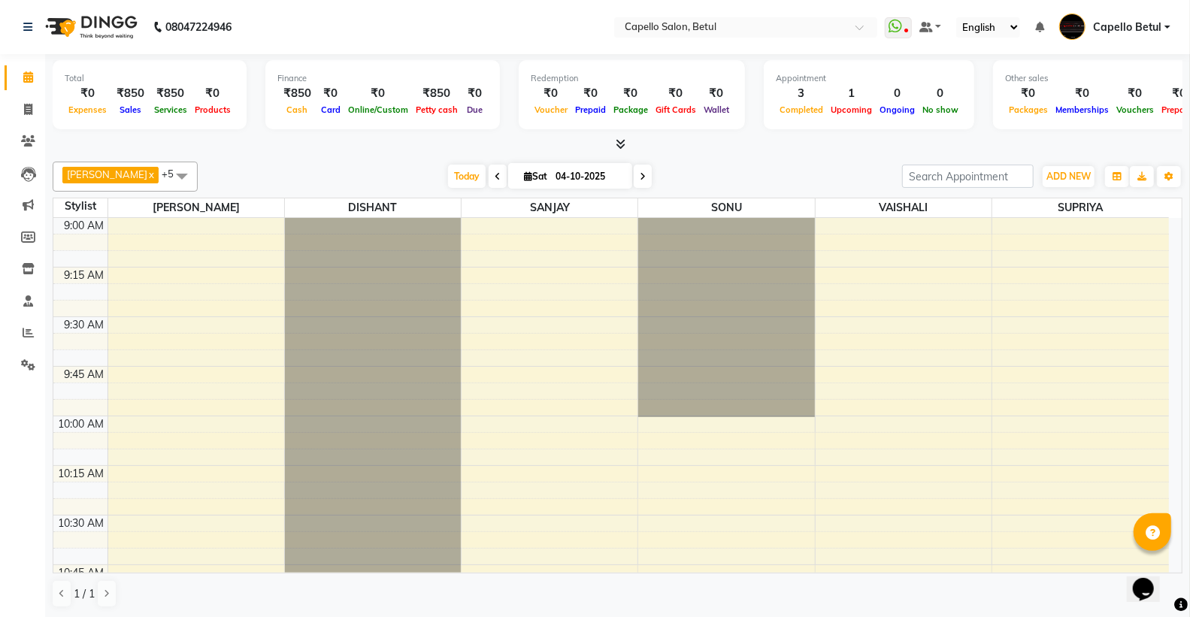
click at [625, 144] on icon at bounding box center [621, 143] width 10 height 11
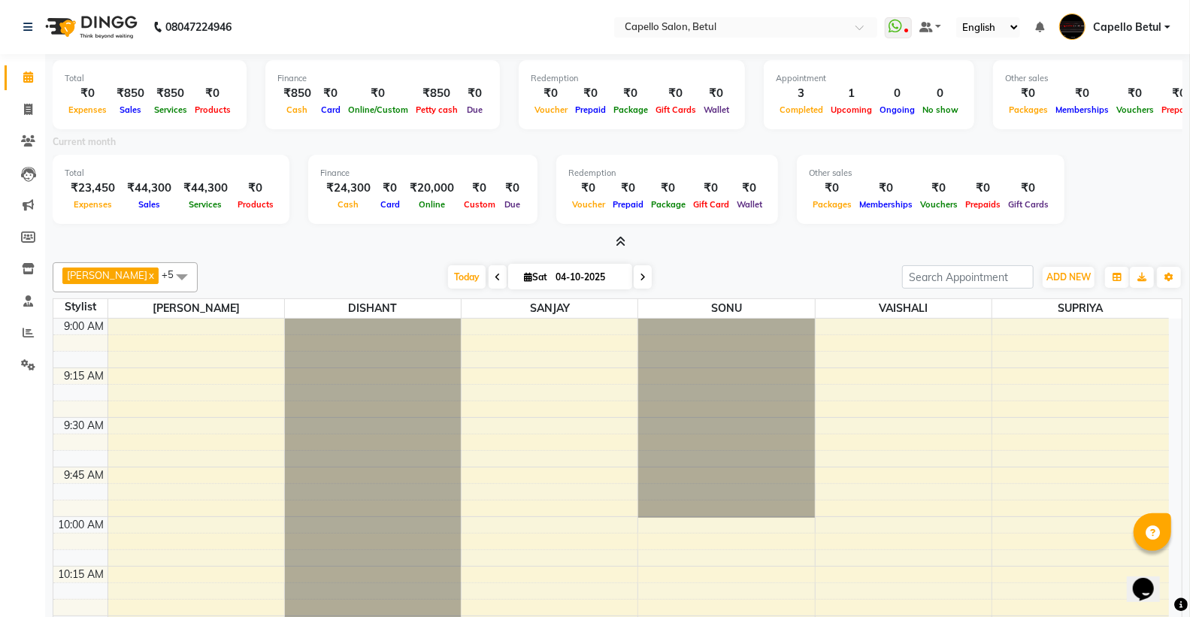
click at [619, 245] on icon at bounding box center [621, 241] width 10 height 11
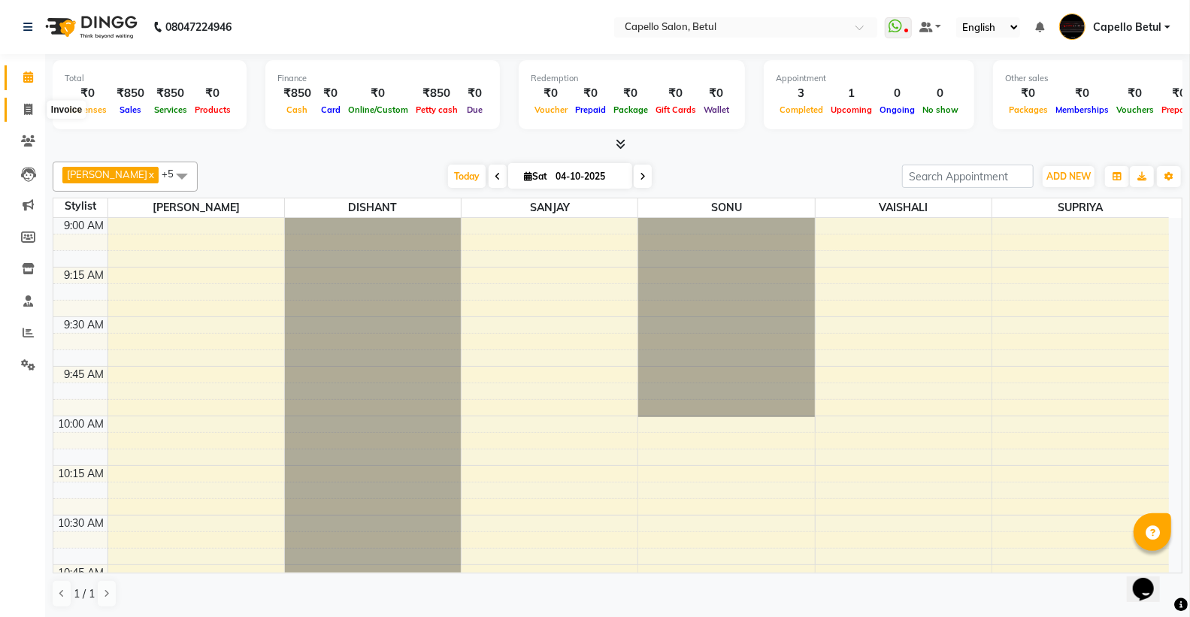
click at [35, 107] on span at bounding box center [28, 109] width 26 height 17
select select "service"
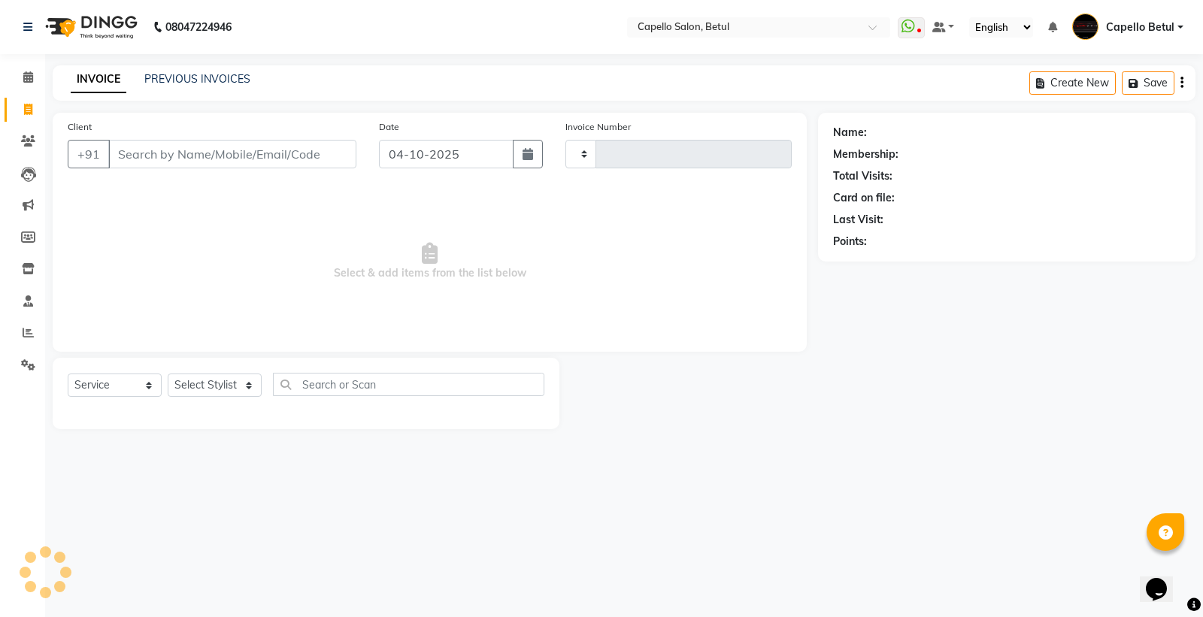
type input "0547"
select select "8951"
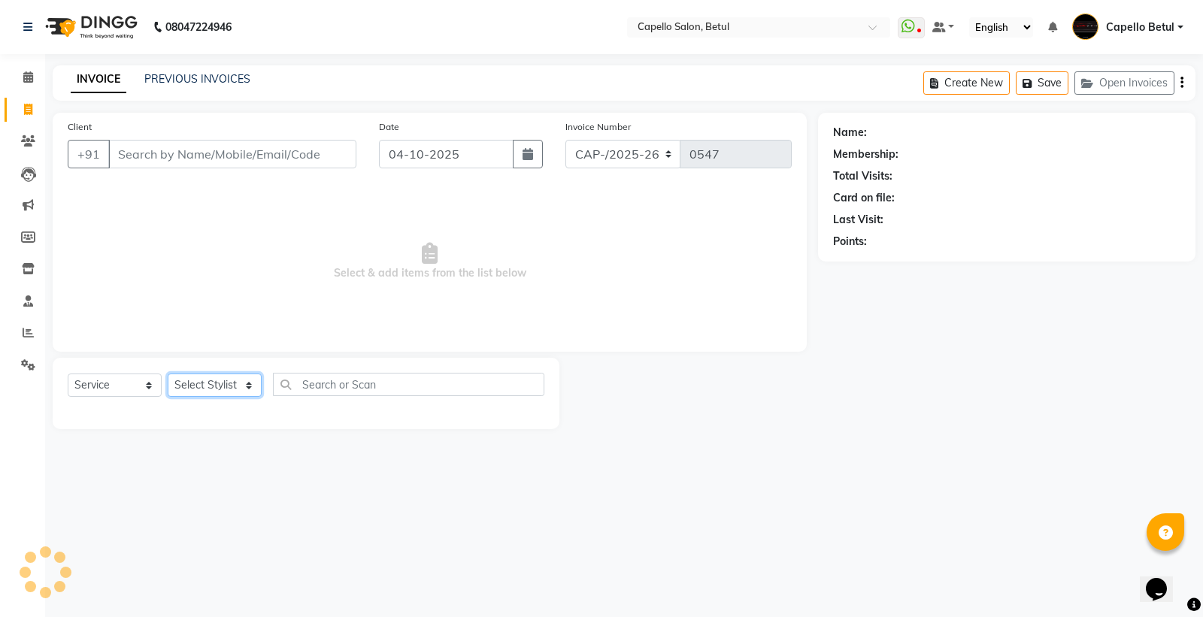
click at [235, 381] on select "Select Stylist" at bounding box center [215, 385] width 94 height 23
drag, startPoint x: 304, startPoint y: 371, endPoint x: 318, endPoint y: 382, distance: 18.2
click at [310, 377] on div "Select Service Product Membership Package Voucher Prepaid Gift Card Select Styl…" at bounding box center [306, 393] width 507 height 71
click at [241, 380] on select "Select Stylist ADMIN Capello Betul [PERSON_NAME] POOJA SOLANKI (M) PRAVEEN (M) …" at bounding box center [215, 385] width 94 height 23
select select "14487"
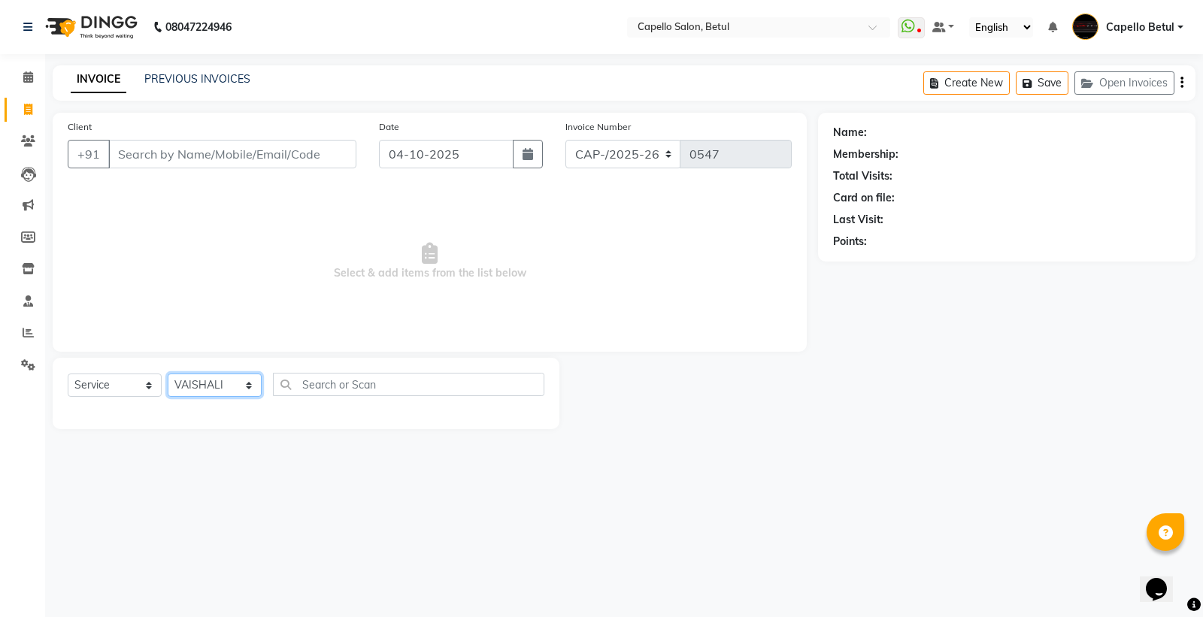
click at [168, 374] on select "Select Stylist ADMIN Capello Betul [PERSON_NAME] POOJA SOLANKI (M) PRAVEEN (M) …" at bounding box center [215, 385] width 94 height 23
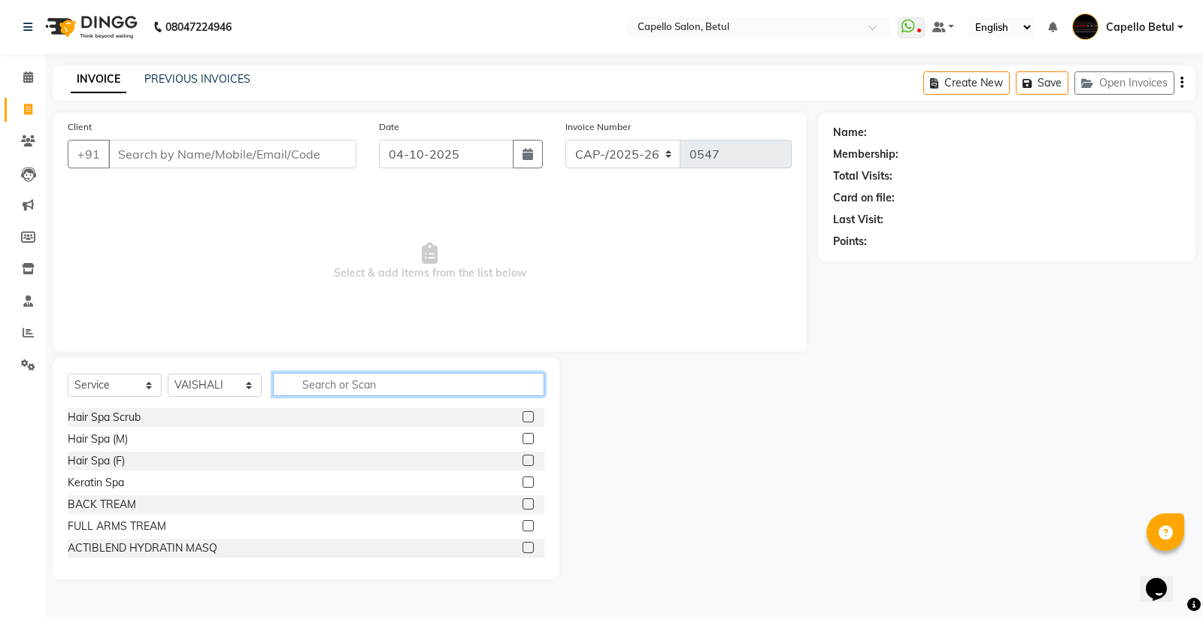
click at [326, 385] on input "text" at bounding box center [408, 384] width 271 height 23
type input "ey"
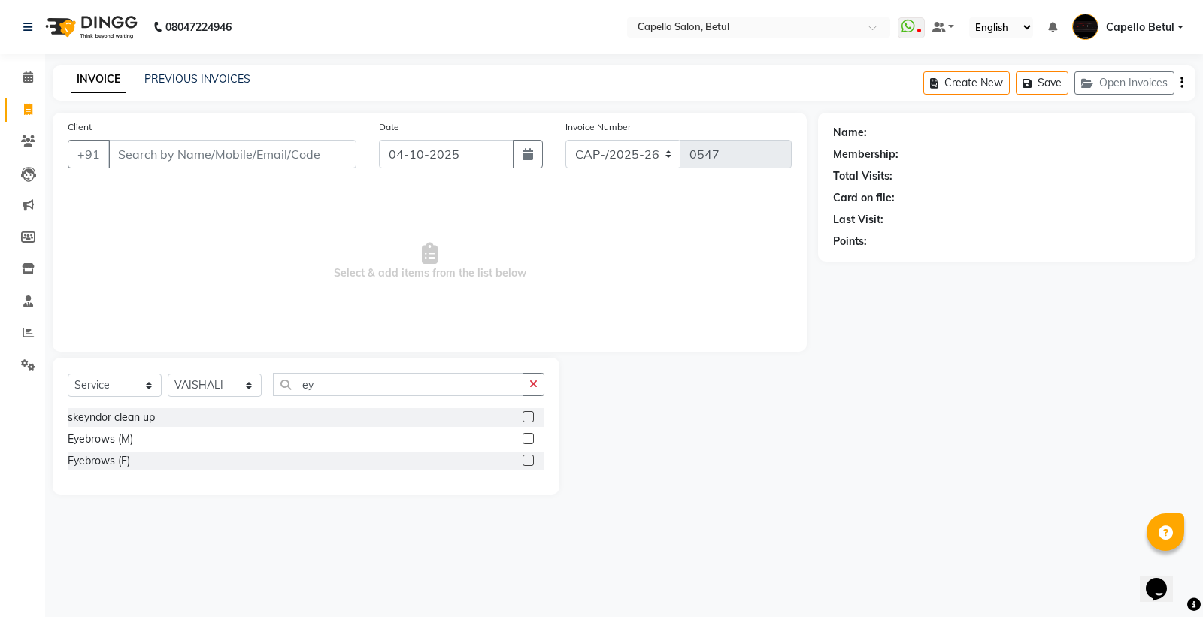
click at [529, 459] on label at bounding box center [527, 460] width 11 height 11
click at [529, 459] on input "checkbox" at bounding box center [527, 461] width 10 height 10
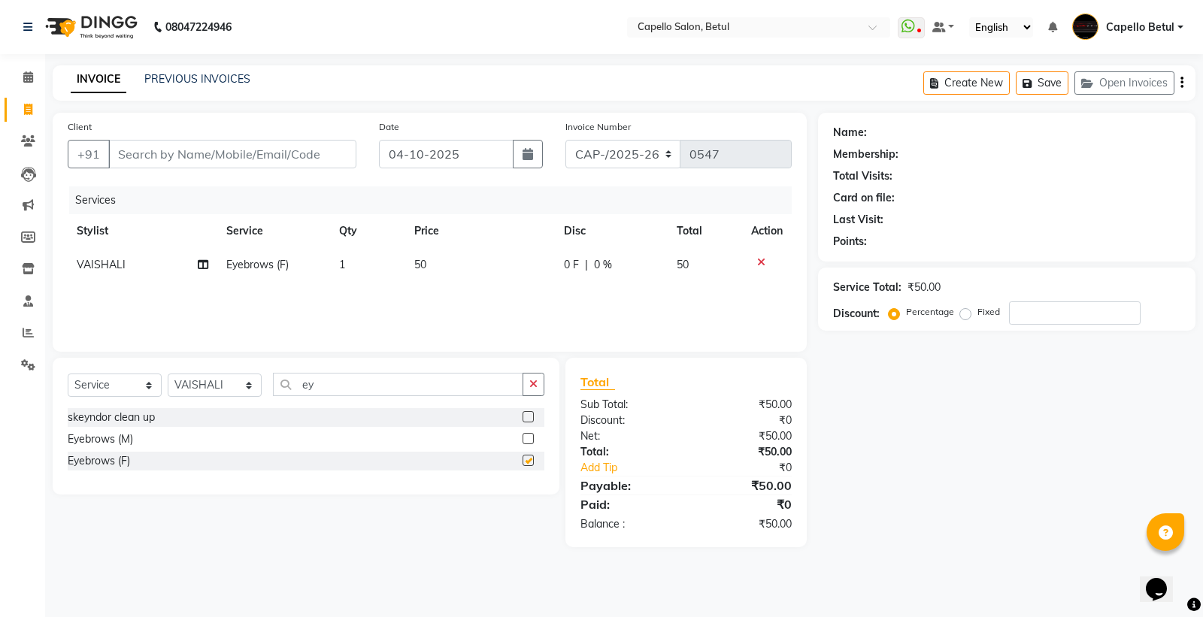
checkbox input "false"
drag, startPoint x: 235, startPoint y: 391, endPoint x: 239, endPoint y: 376, distance: 15.7
click at [236, 380] on select "Select Stylist ADMIN Capello Betul [PERSON_NAME] POOJA SOLANKI (M) PRAVEEN (M) …" at bounding box center [215, 385] width 94 height 23
select select "28920"
click at [168, 374] on select "Select Stylist ADMIN Capello Betul [PERSON_NAME] POOJA SOLANKI (M) PRAVEEN (M) …" at bounding box center [215, 385] width 94 height 23
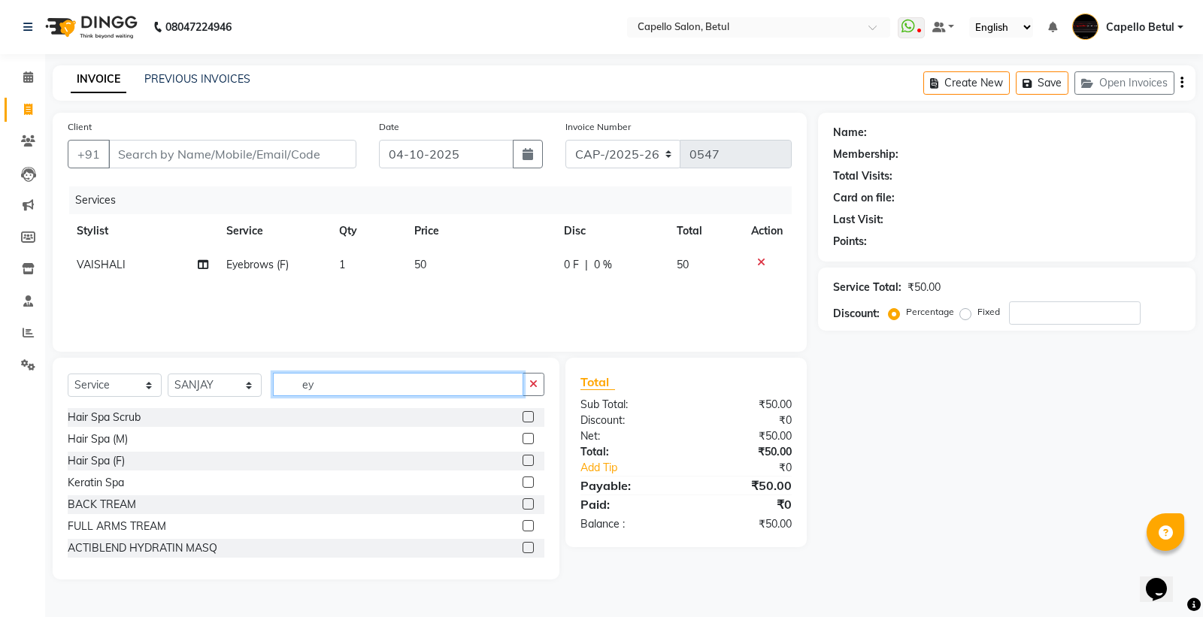
click at [434, 389] on input "ey" at bounding box center [398, 384] width 250 height 23
type input "e"
type input "cut"
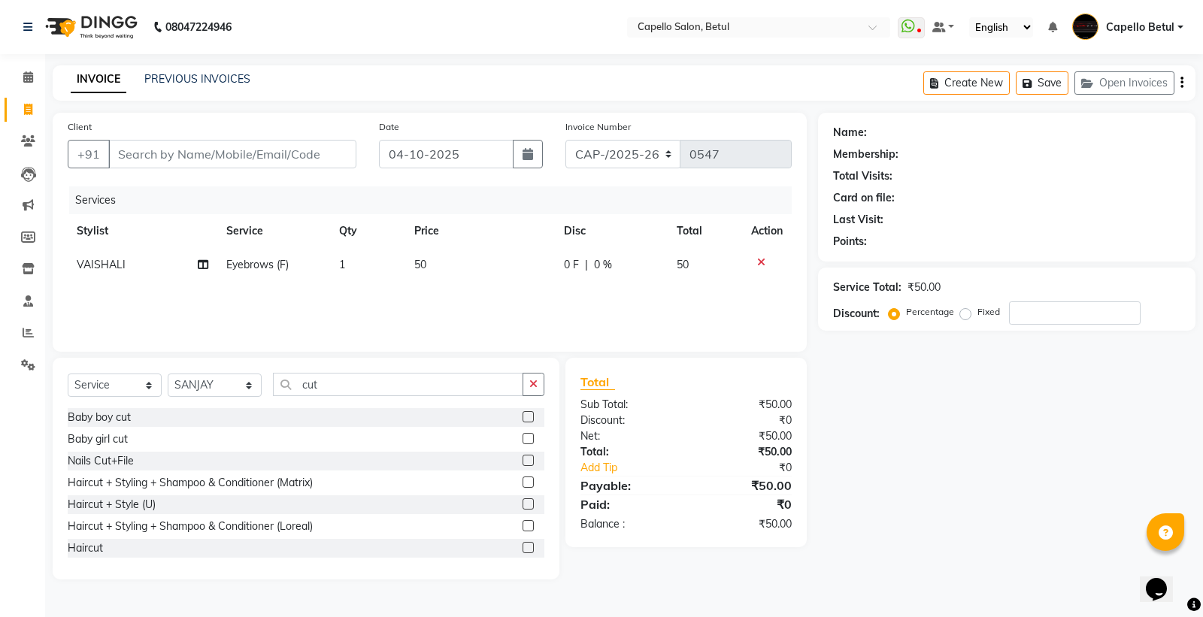
click at [522, 480] on label at bounding box center [527, 482] width 11 height 11
click at [522, 480] on input "checkbox" at bounding box center [527, 483] width 10 height 10
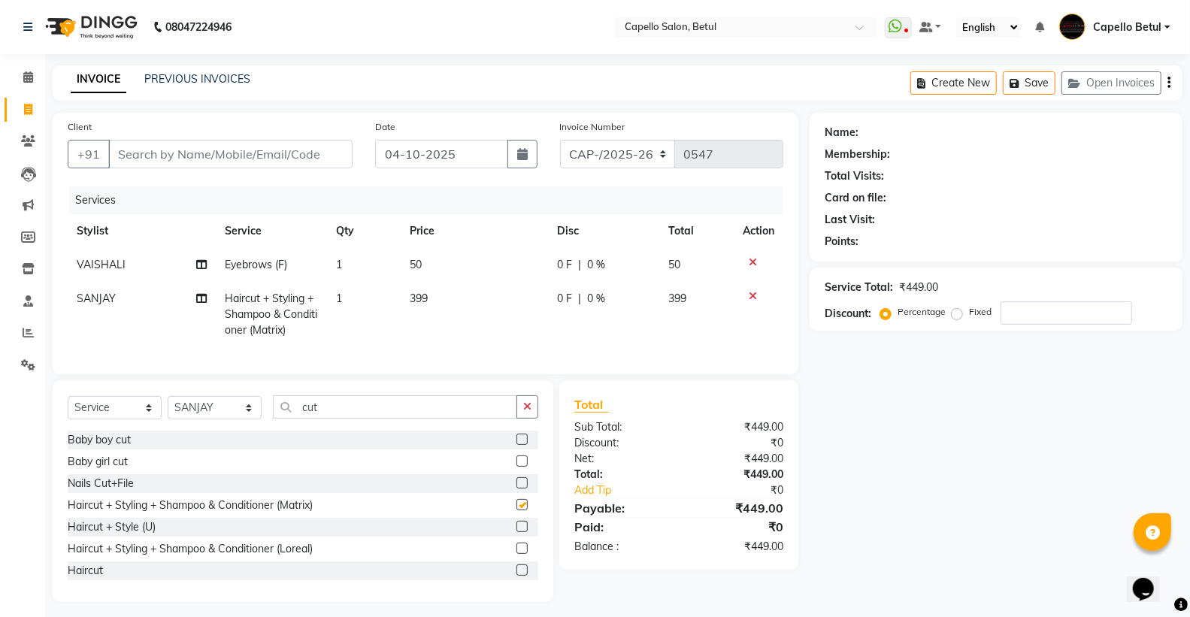
checkbox input "false"
click at [470, 314] on td "399" at bounding box center [474, 314] width 147 height 65
select select "28920"
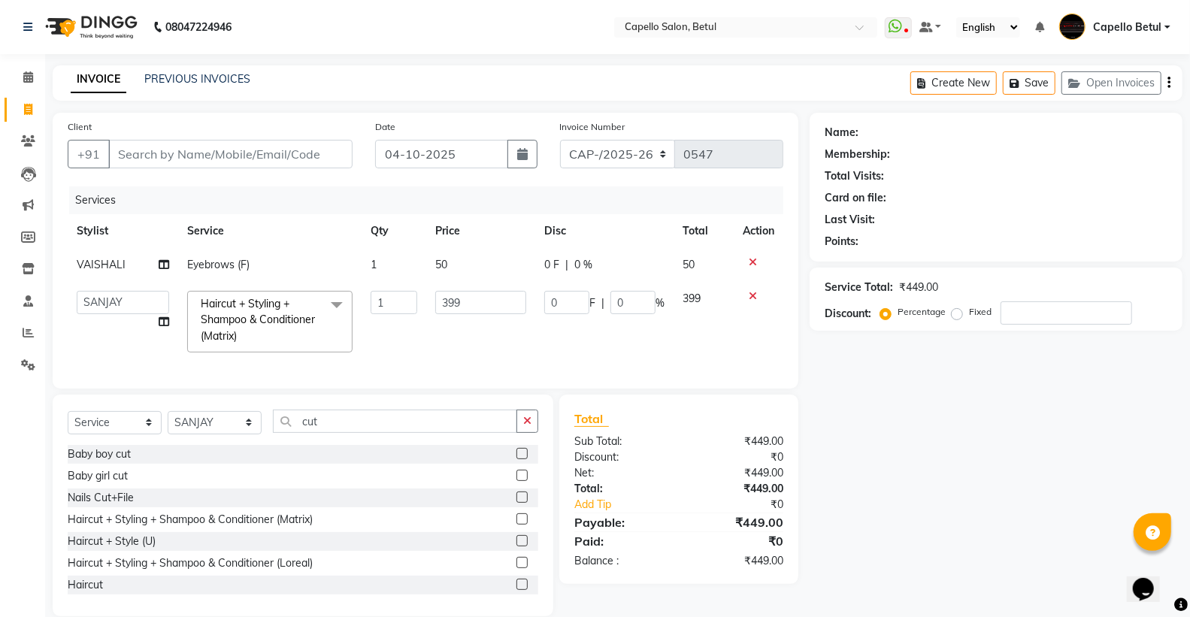
click at [471, 305] on input "399" at bounding box center [480, 302] width 91 height 23
type input "3"
type input "400"
click at [477, 325] on td "400" at bounding box center [480, 322] width 109 height 80
select select "28920"
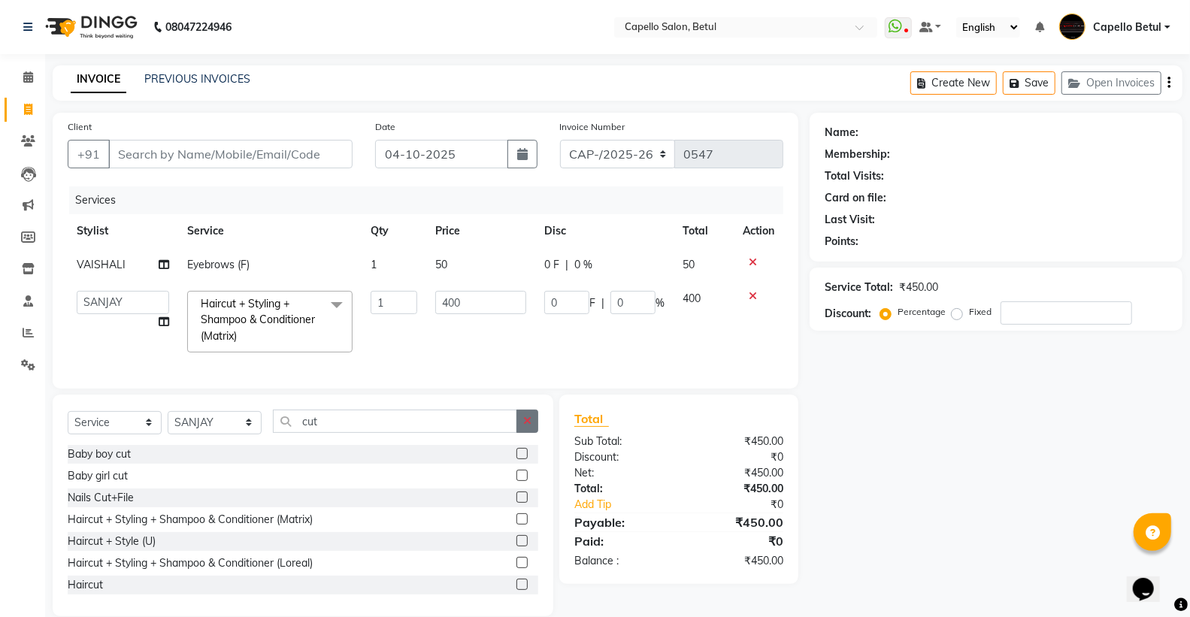
click at [532, 433] on button "button" at bounding box center [527, 421] width 22 height 23
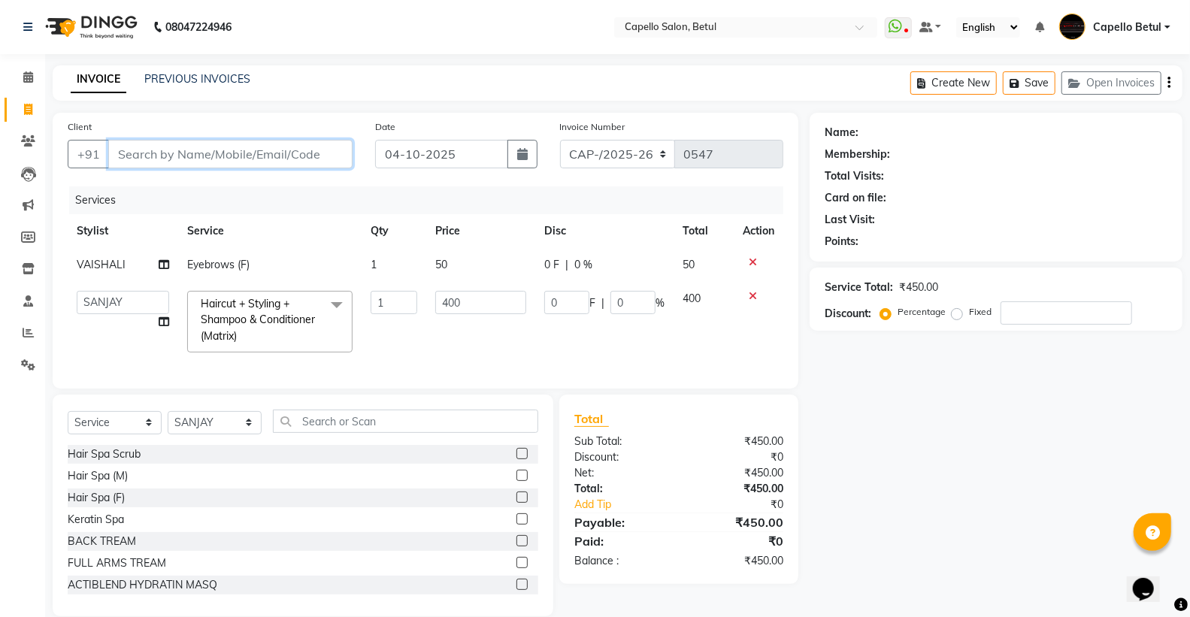
click at [272, 165] on input "Client" at bounding box center [230, 154] width 244 height 29
click at [395, 274] on td "1" at bounding box center [394, 265] width 64 height 34
select select "14487"
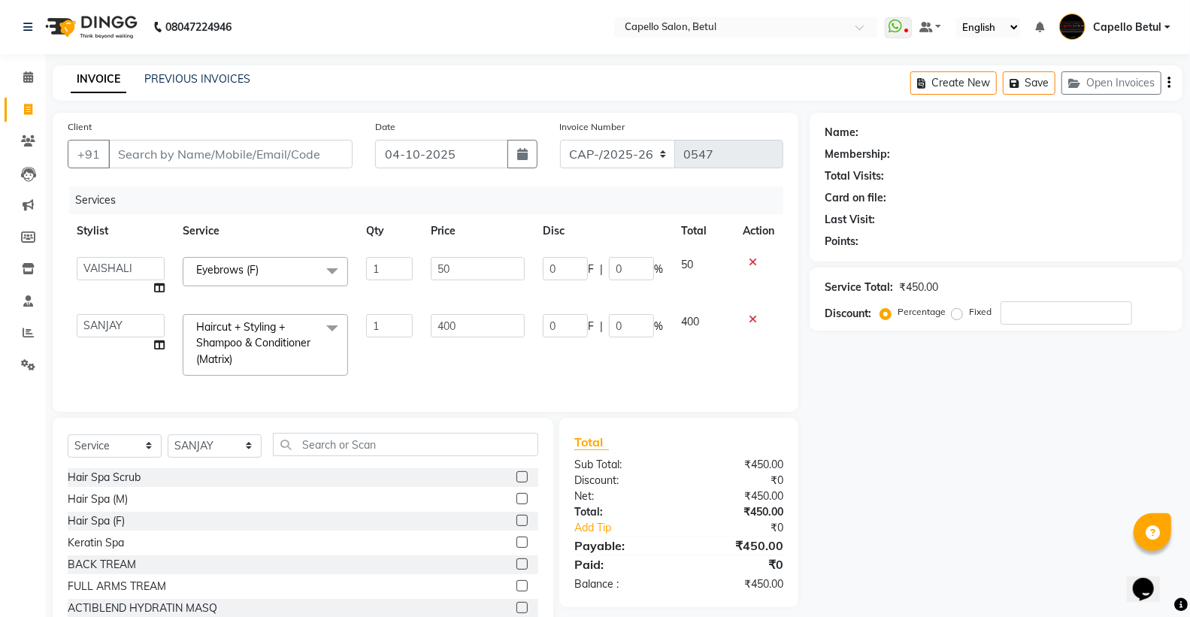
click at [395, 274] on input "1" at bounding box center [389, 268] width 47 height 23
type input "2"
click at [158, 160] on input "Client" at bounding box center [230, 154] width 244 height 29
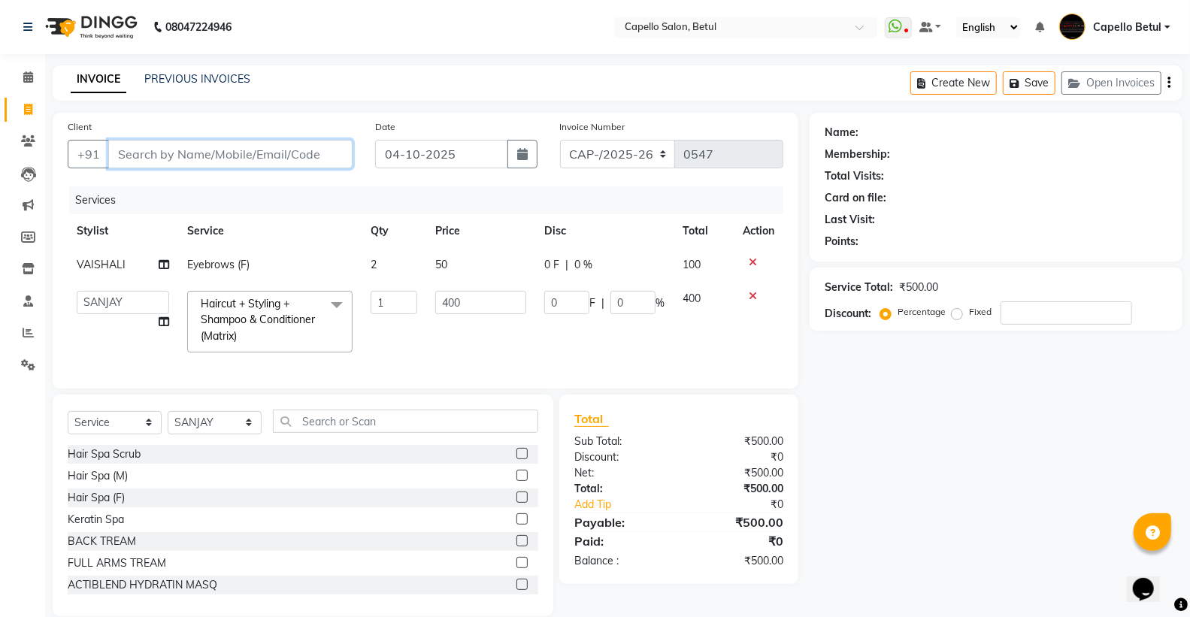
click at [131, 152] on input "Client" at bounding box center [230, 154] width 244 height 29
type input "9"
type input "0"
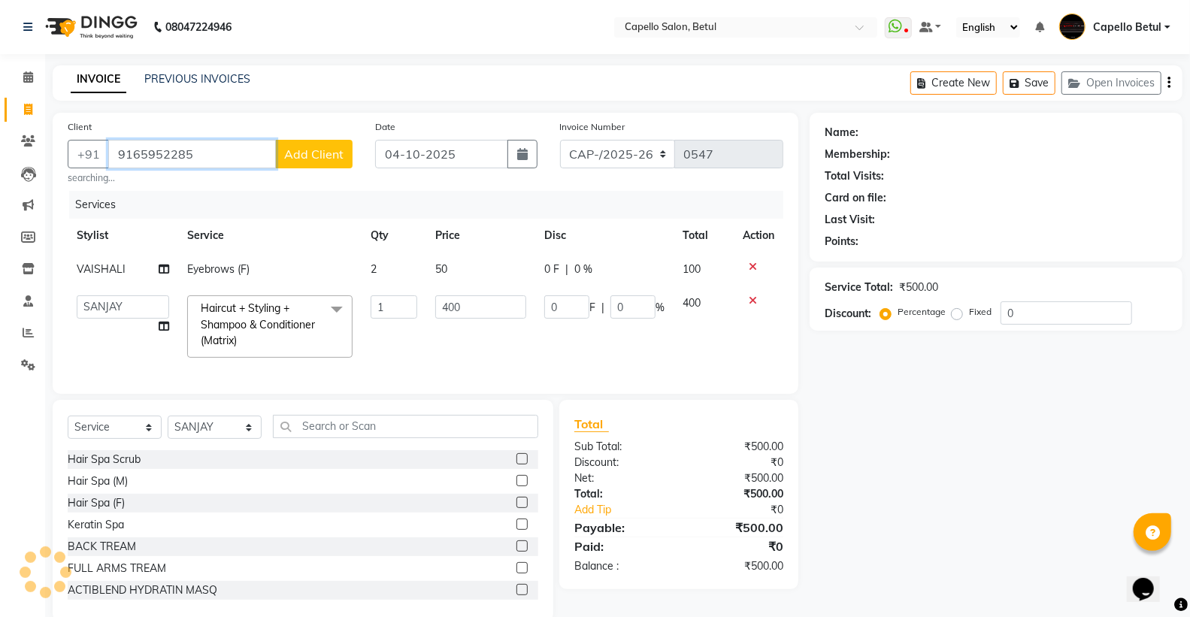
type input "9165952285"
click at [332, 149] on span "Add Client" at bounding box center [313, 154] width 59 height 15
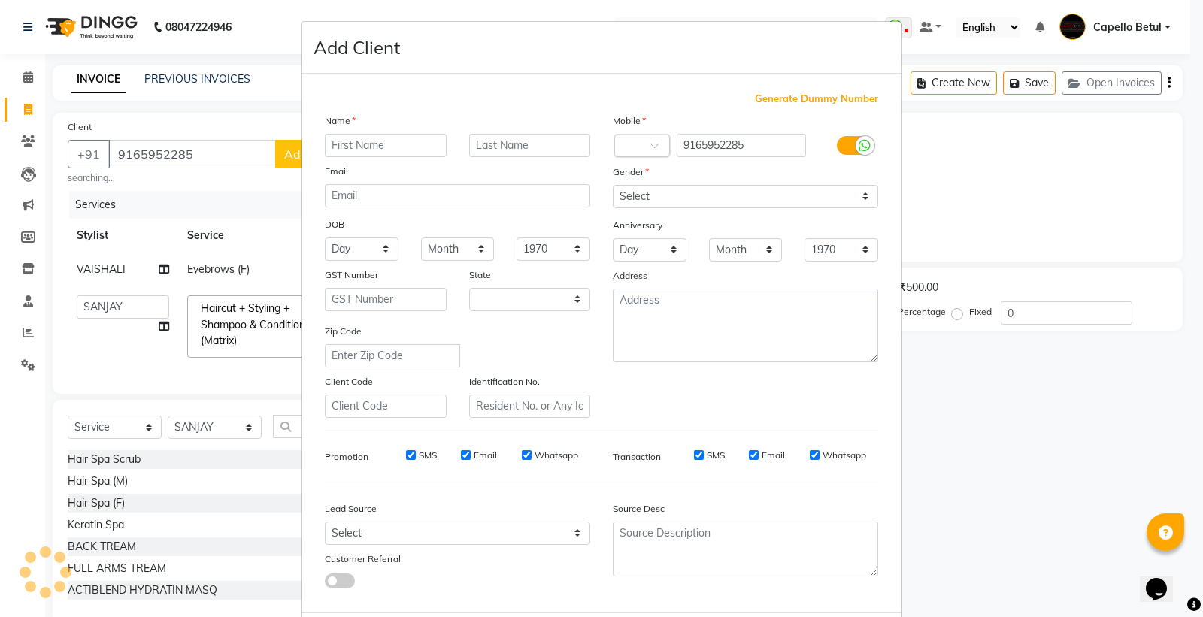
click at [359, 140] on input "text" at bounding box center [386, 145] width 122 height 23
select select "21"
type input "khosbo"
click at [483, 152] on input "text" at bounding box center [530, 145] width 122 height 23
type input "malvi"
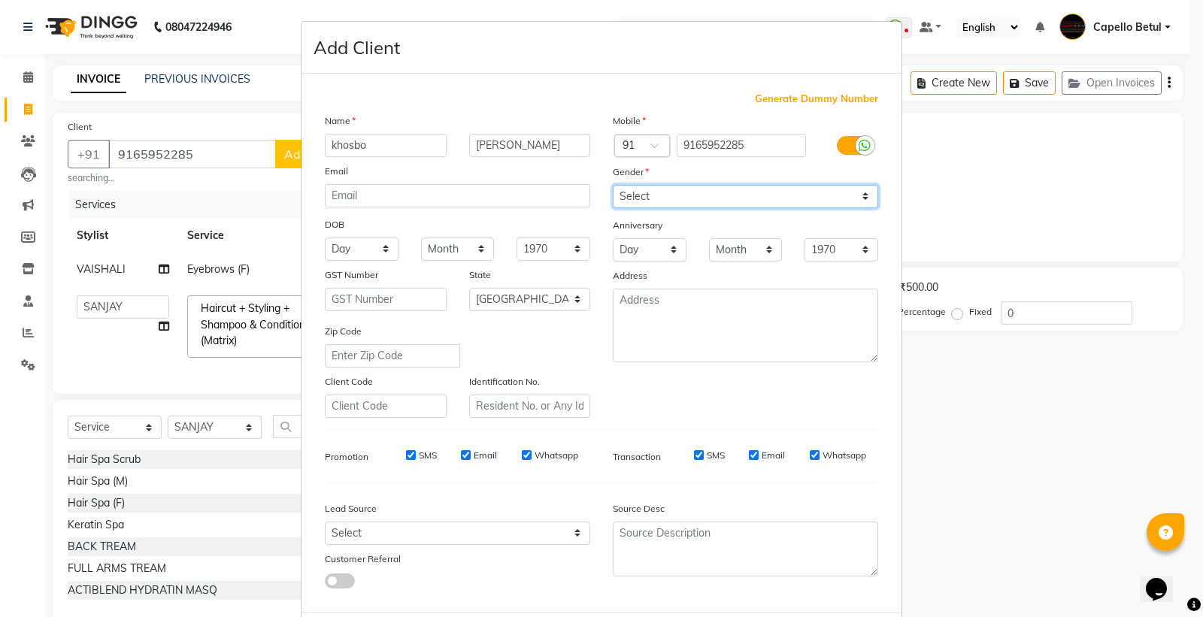
click at [669, 204] on select "Select [DEMOGRAPHIC_DATA] [DEMOGRAPHIC_DATA] Other Prefer Not To Say" at bounding box center [745, 196] width 265 height 23
select select "[DEMOGRAPHIC_DATA]"
click at [613, 185] on select "Select [DEMOGRAPHIC_DATA] [DEMOGRAPHIC_DATA] Other Prefer Not To Say" at bounding box center [745, 196] width 265 height 23
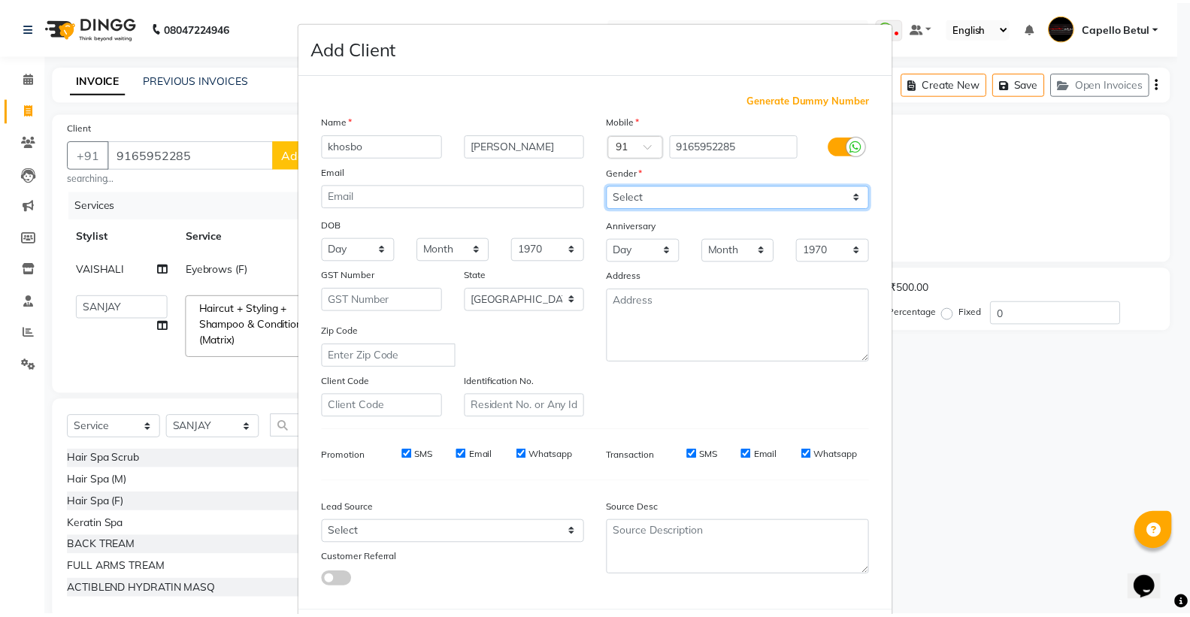
scroll to position [77, 0]
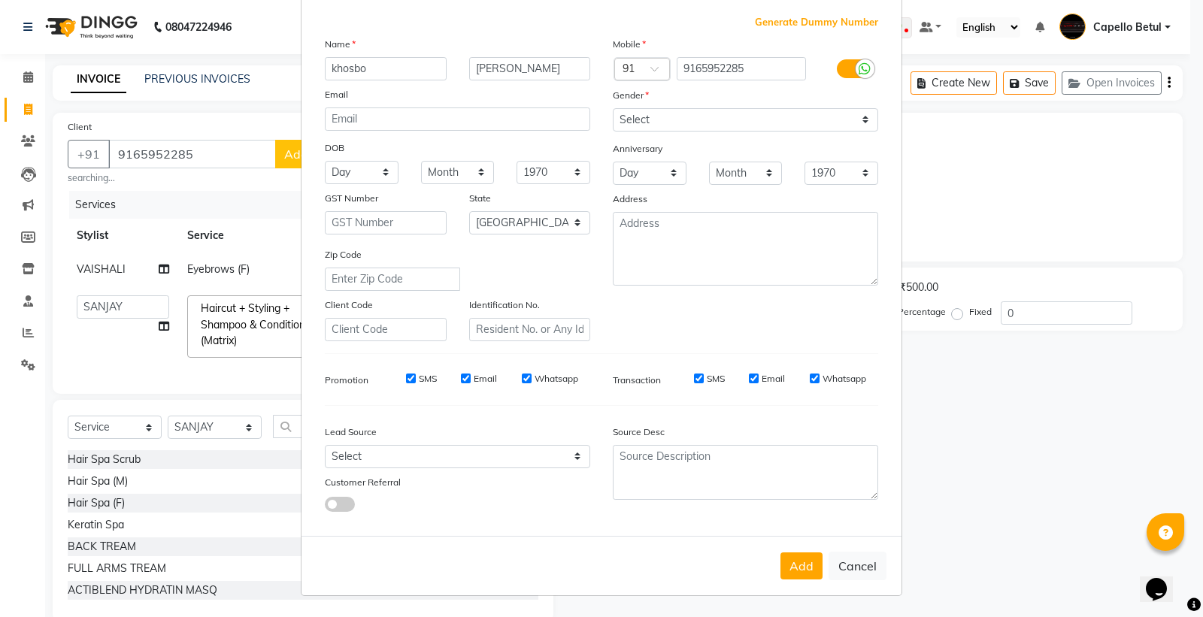
drag, startPoint x: 806, startPoint y: 560, endPoint x: 810, endPoint y: 570, distance: 10.8
click at [808, 560] on button "Add" at bounding box center [801, 565] width 42 height 27
select select
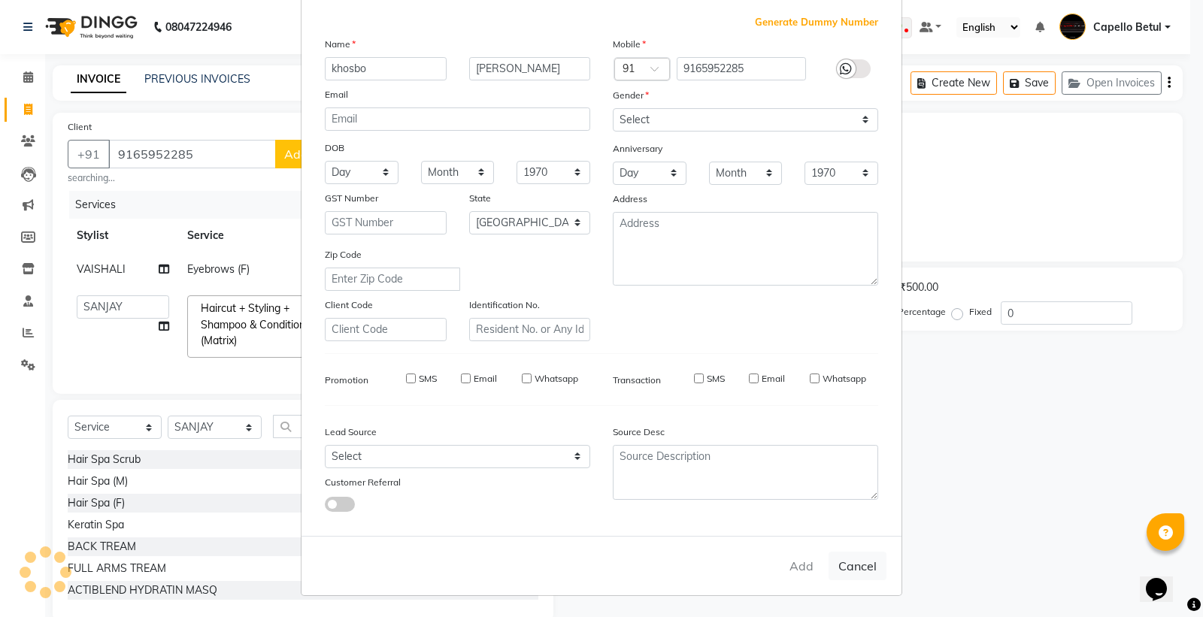
select select "null"
select select
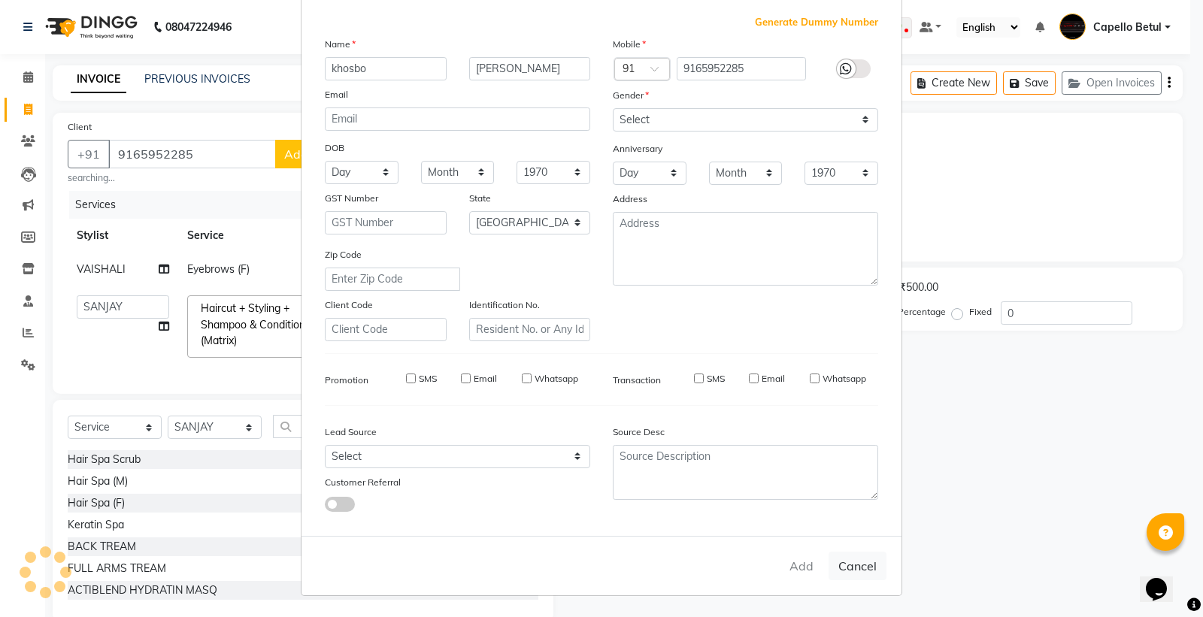
checkbox input "false"
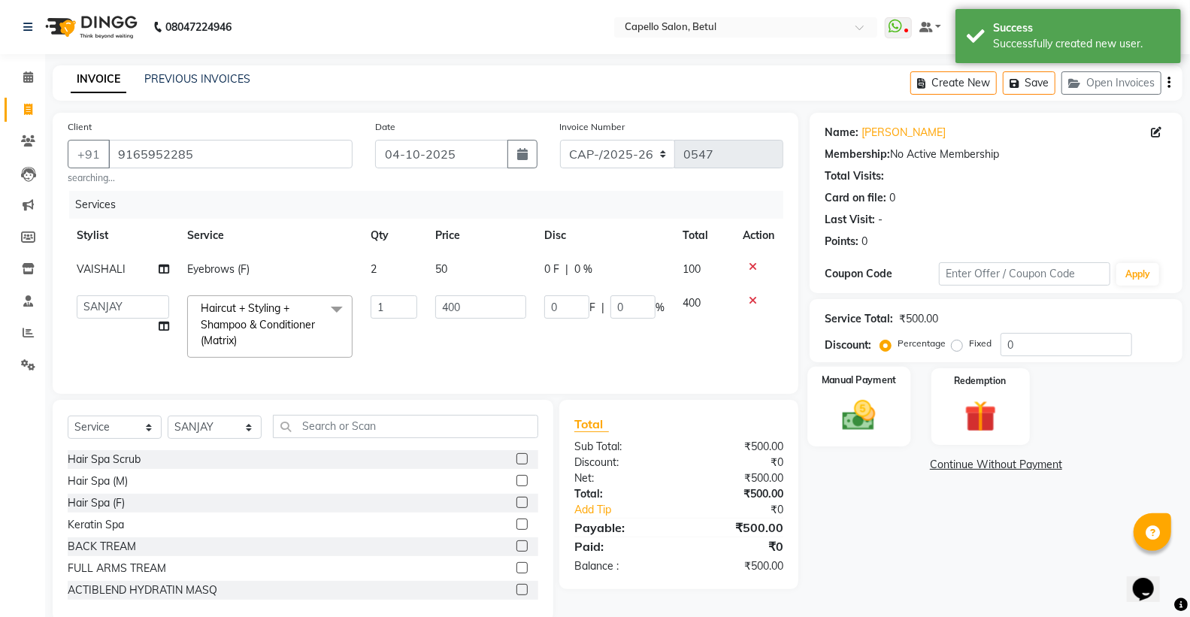
click at [855, 402] on img at bounding box center [858, 415] width 53 height 38
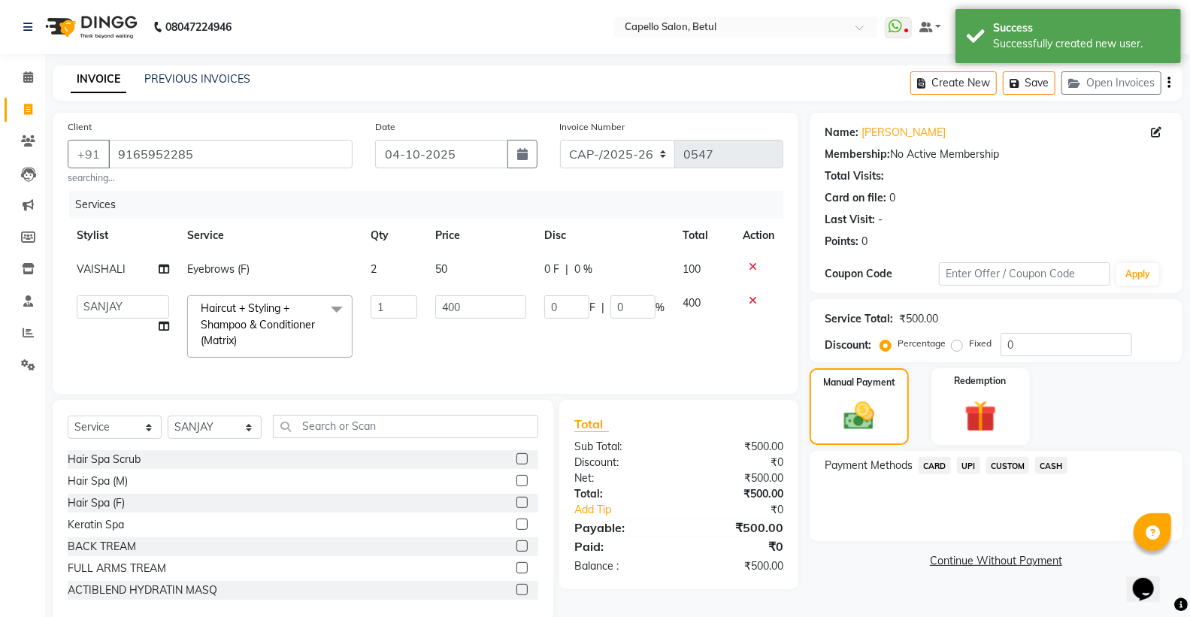
click at [1050, 460] on span "CASH" at bounding box center [1051, 465] width 32 height 17
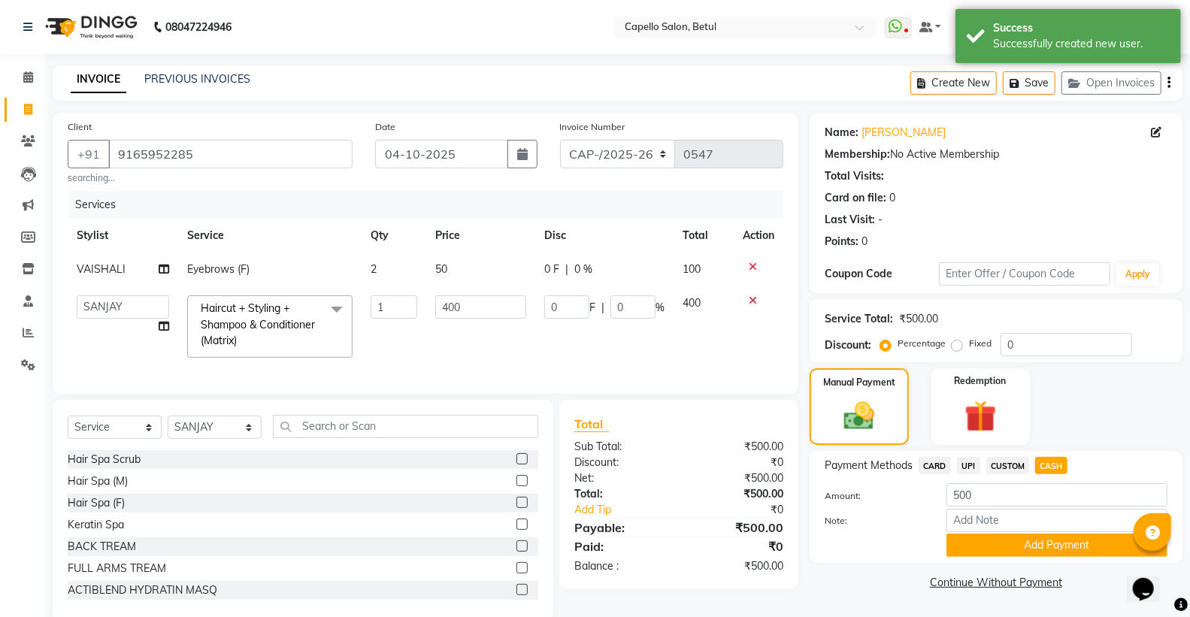
scroll to position [39, 0]
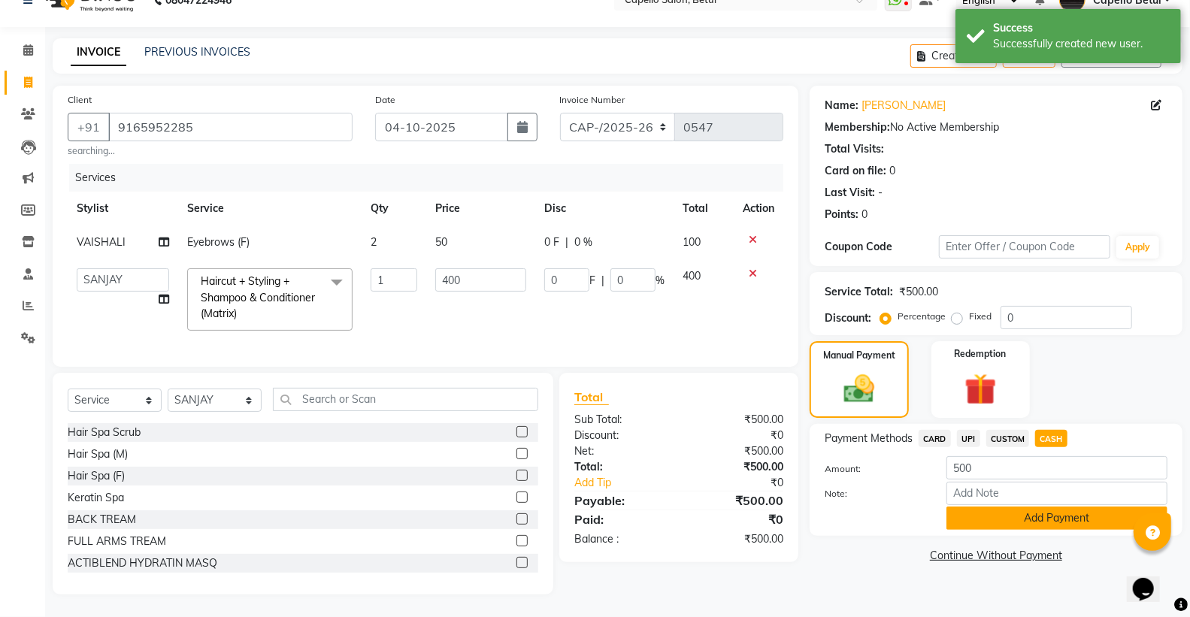
click at [1078, 508] on button "Add Payment" at bounding box center [1056, 518] width 221 height 23
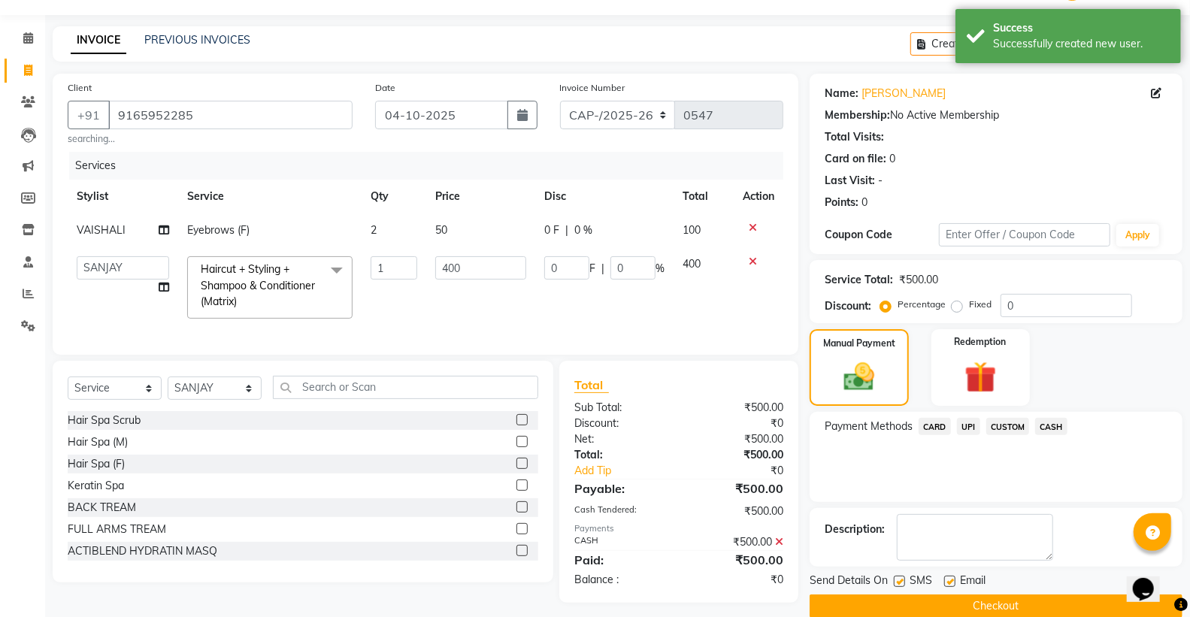
scroll to position [62, 0]
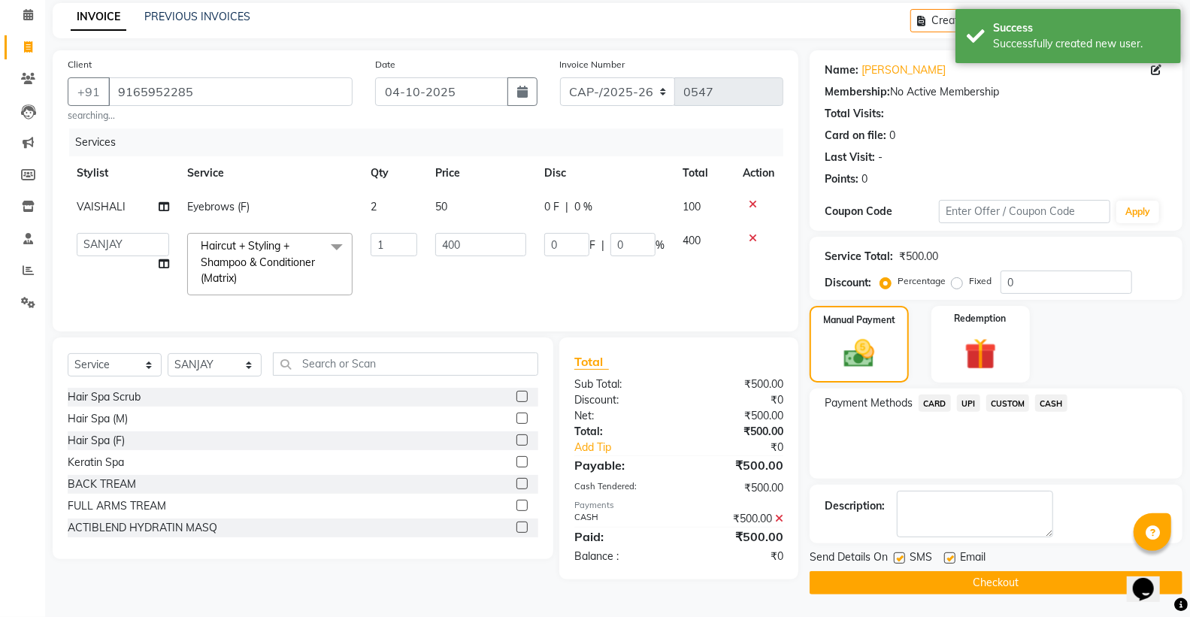
click at [1008, 577] on button "Checkout" at bounding box center [996, 582] width 373 height 23
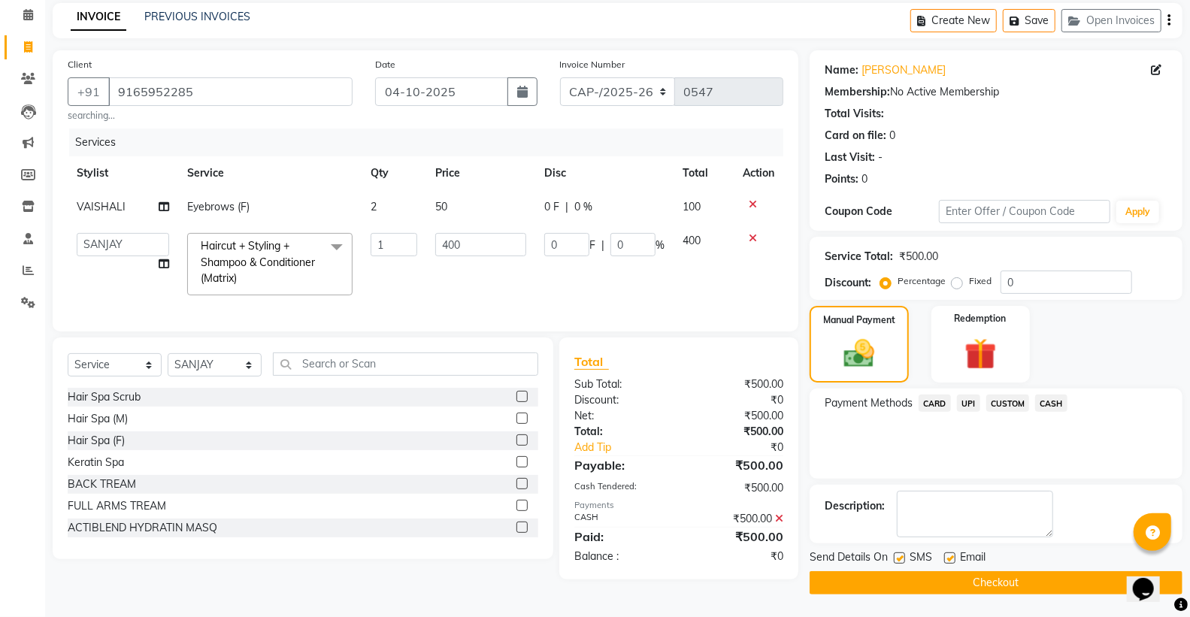
click at [1056, 402] on span "CASH" at bounding box center [1051, 403] width 32 height 17
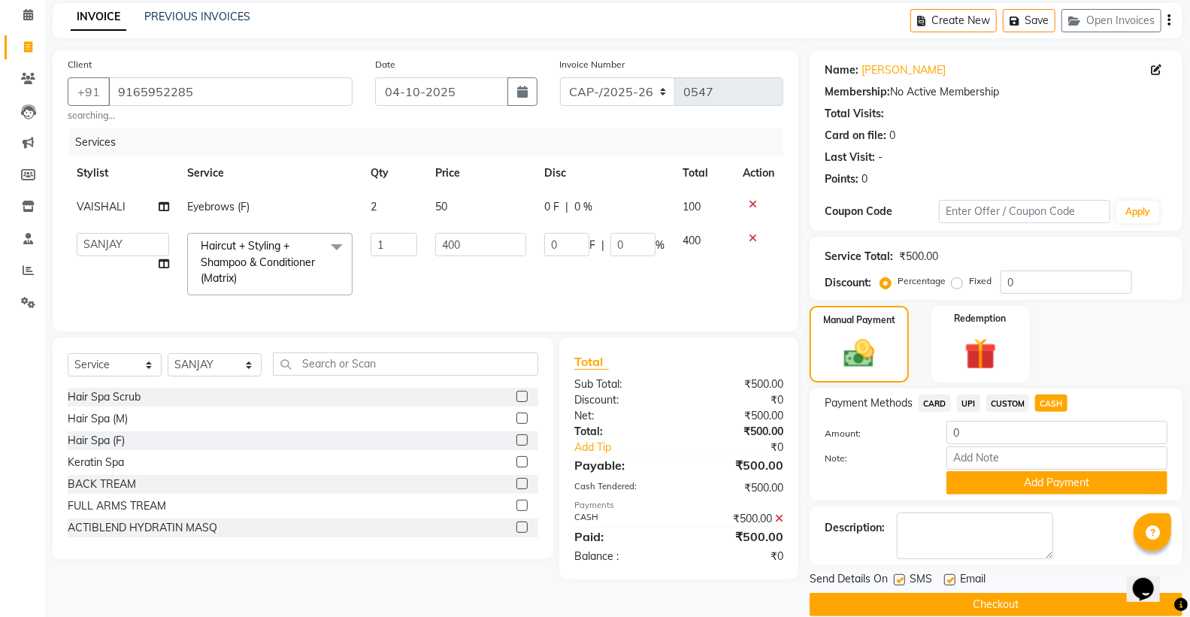
scroll to position [0, 0]
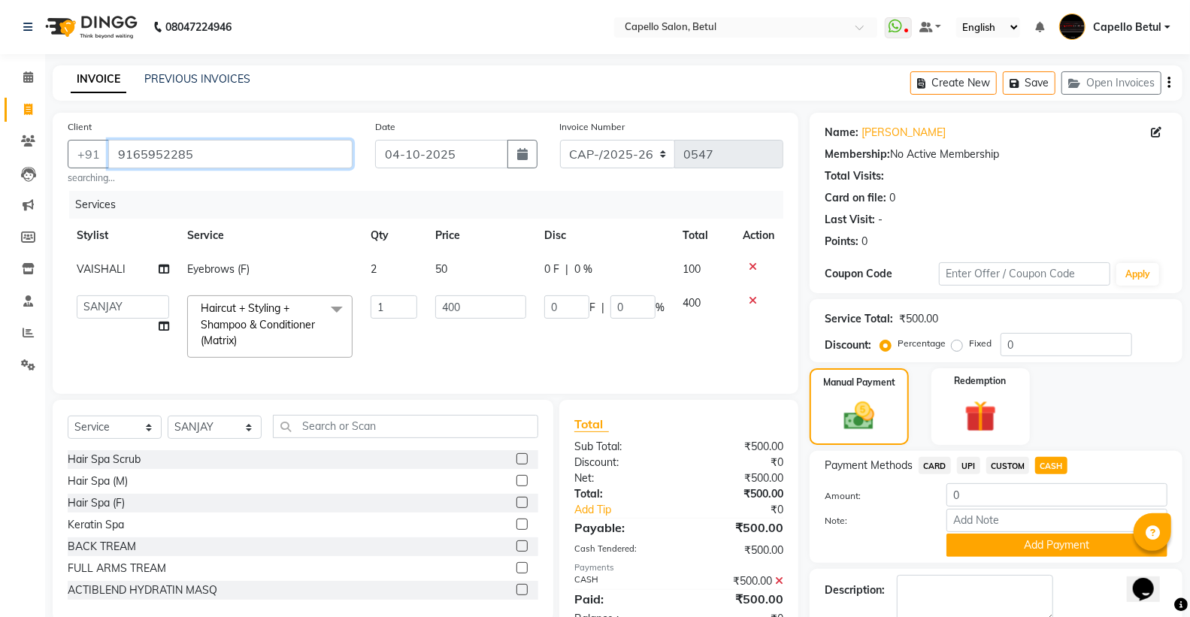
click at [166, 153] on input "9165952285" at bounding box center [230, 154] width 244 height 29
click at [32, 79] on icon at bounding box center [28, 76] width 10 height 11
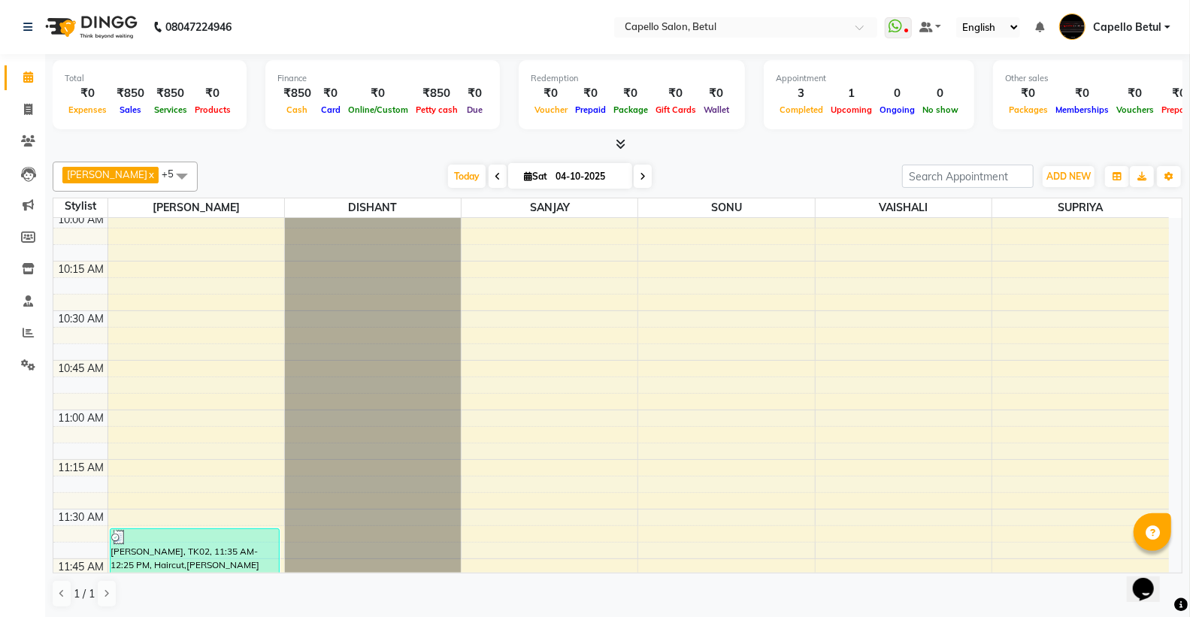
scroll to position [501, 0]
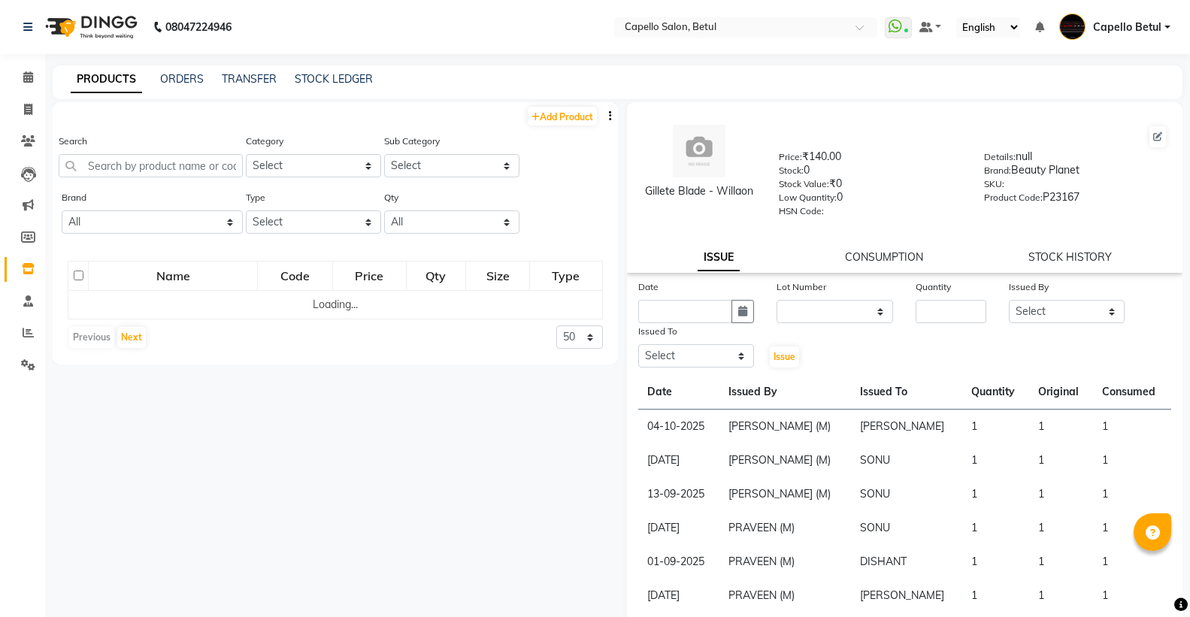
select select
click at [170, 165] on input "text" at bounding box center [151, 165] width 184 height 23
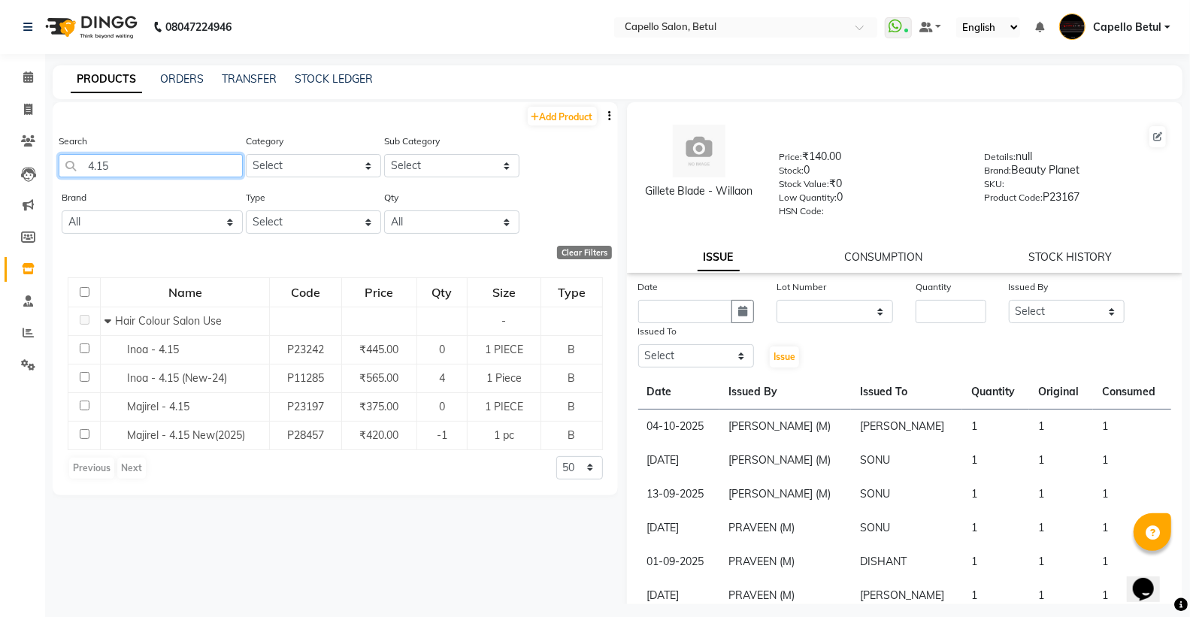
click at [159, 159] on input "4.15" at bounding box center [151, 165] width 184 height 23
type input "4"
type input "5"
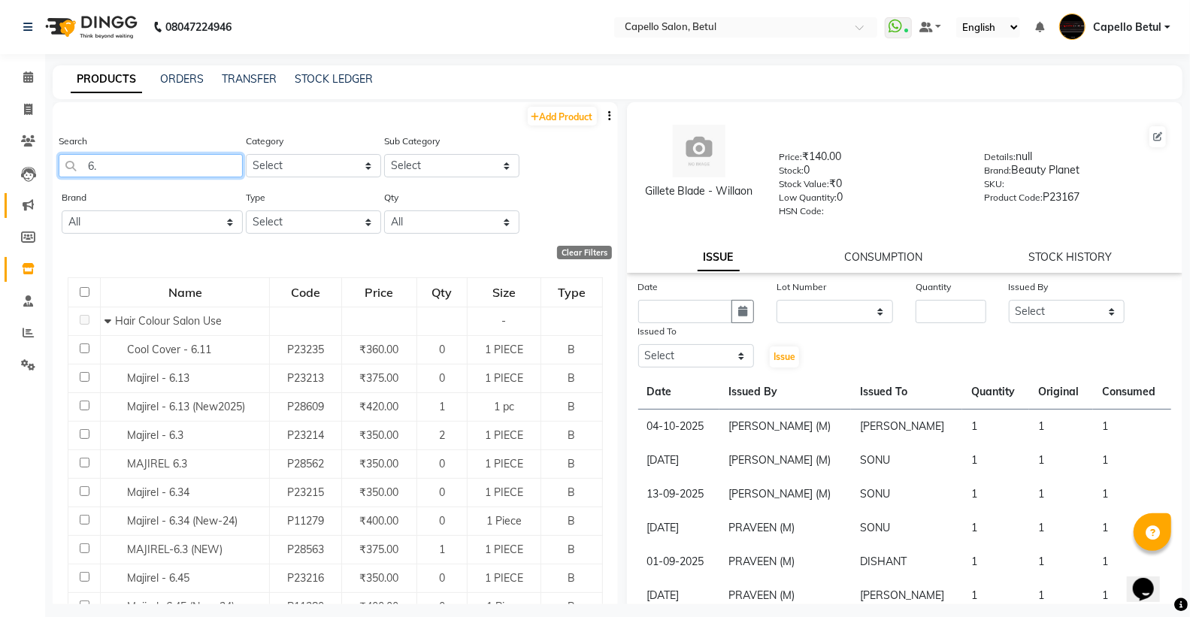
type input "6"
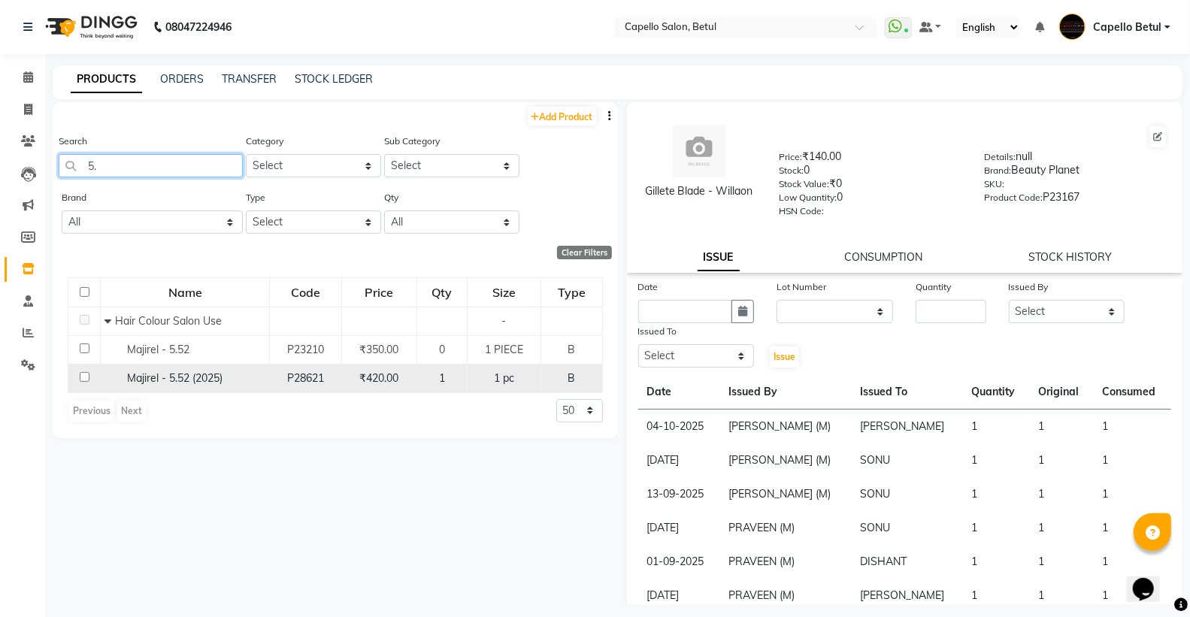
type input "5"
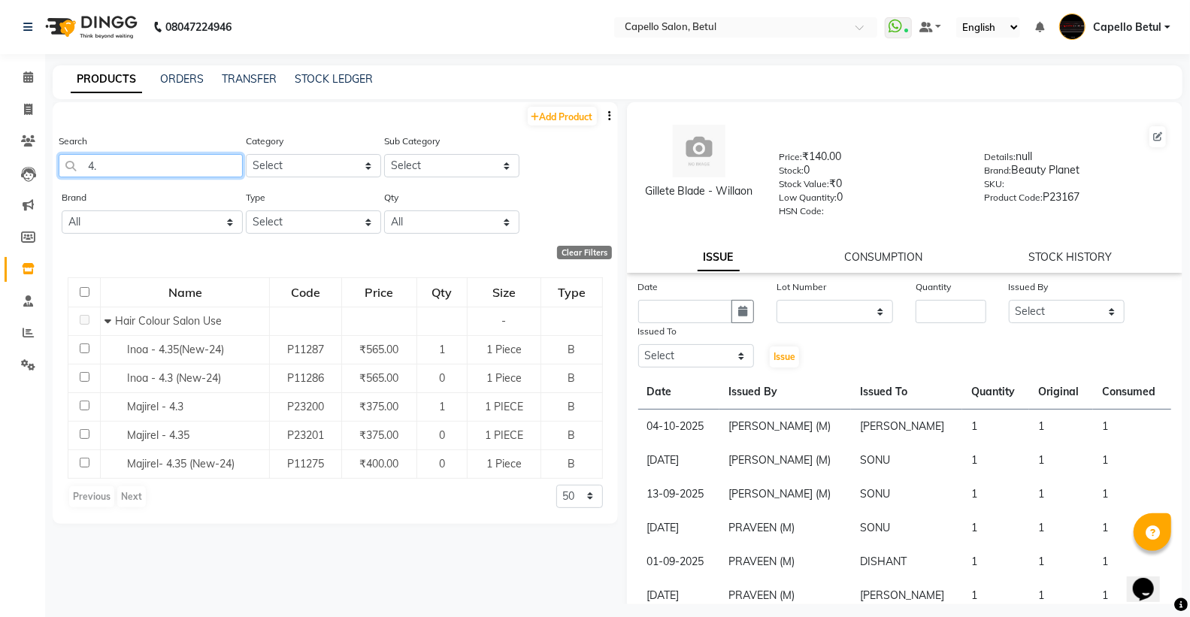
type input "4"
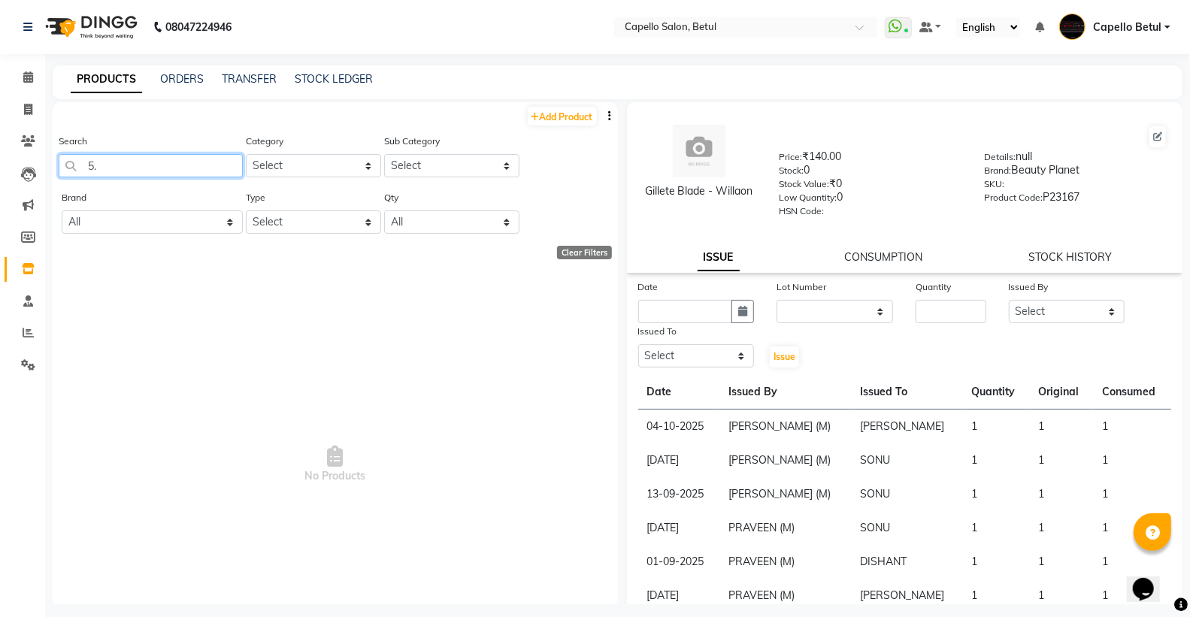
type input "5"
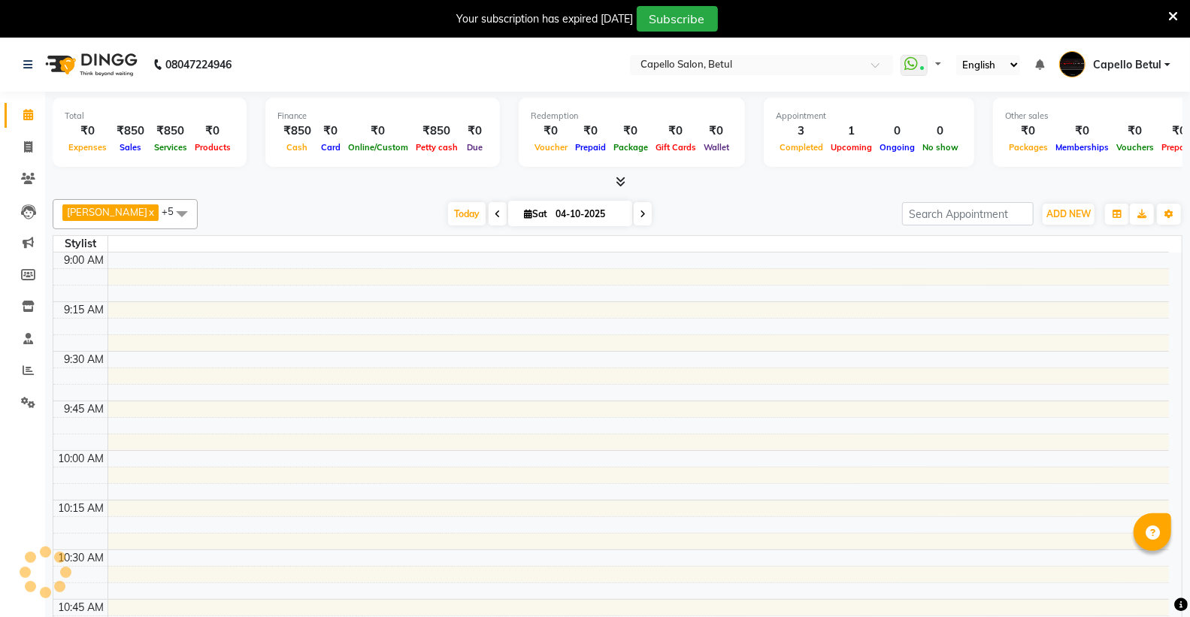
click at [1169, 13] on icon at bounding box center [1173, 17] width 10 height 14
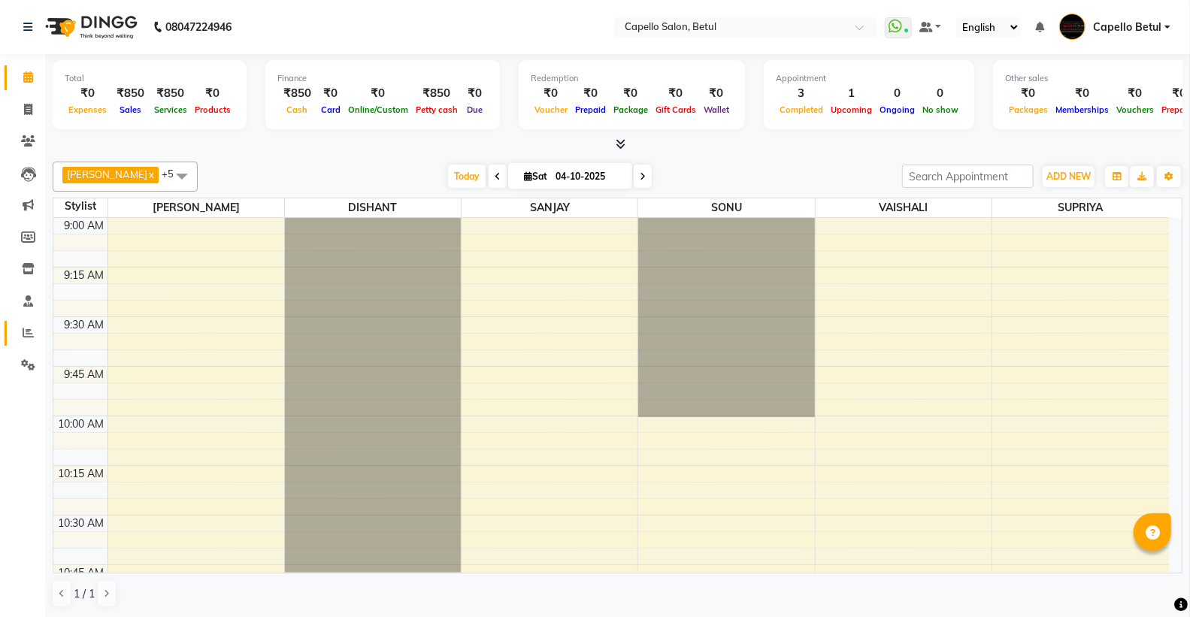
click at [24, 329] on icon at bounding box center [28, 332] width 11 height 11
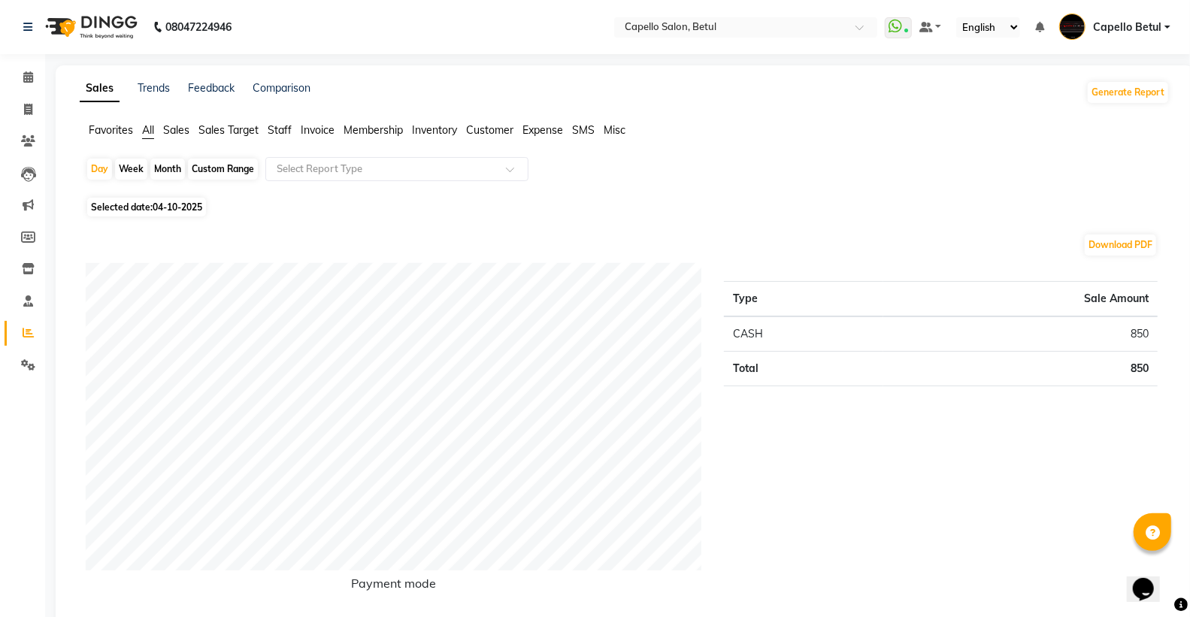
click at [261, 125] on ul "Favorites All Sales Sales Target Staff Invoice Membership Inventory Customer Ex…" at bounding box center [625, 131] width 1090 height 17
click at [273, 124] on span "Staff" at bounding box center [280, 130] width 24 height 14
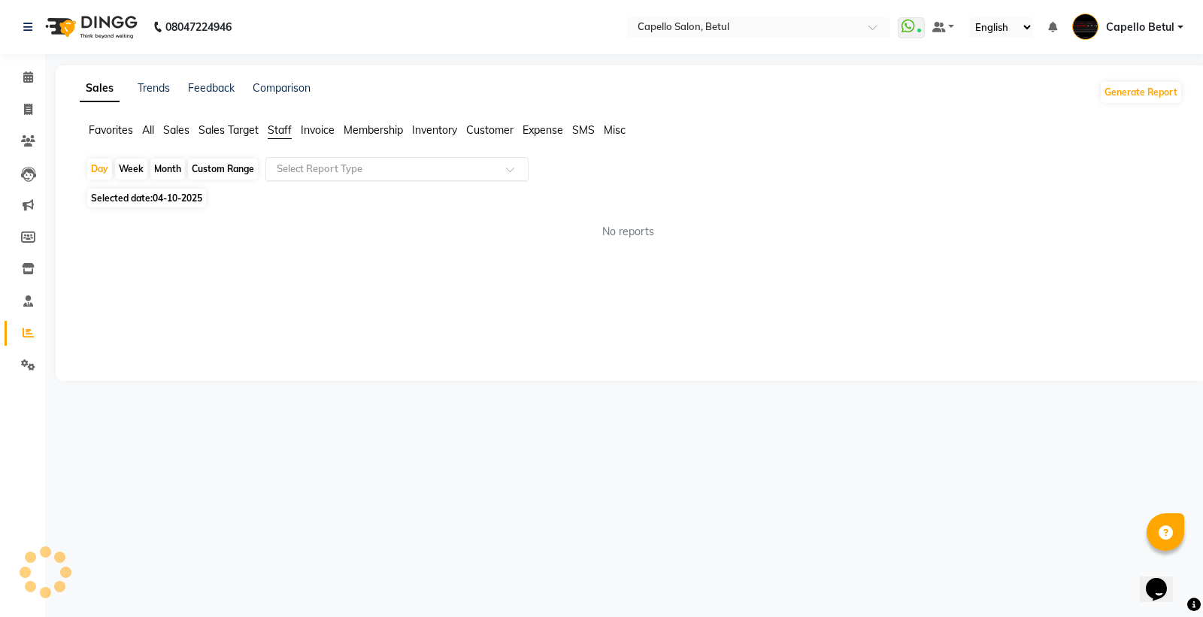
click at [306, 166] on input "text" at bounding box center [382, 169] width 216 height 15
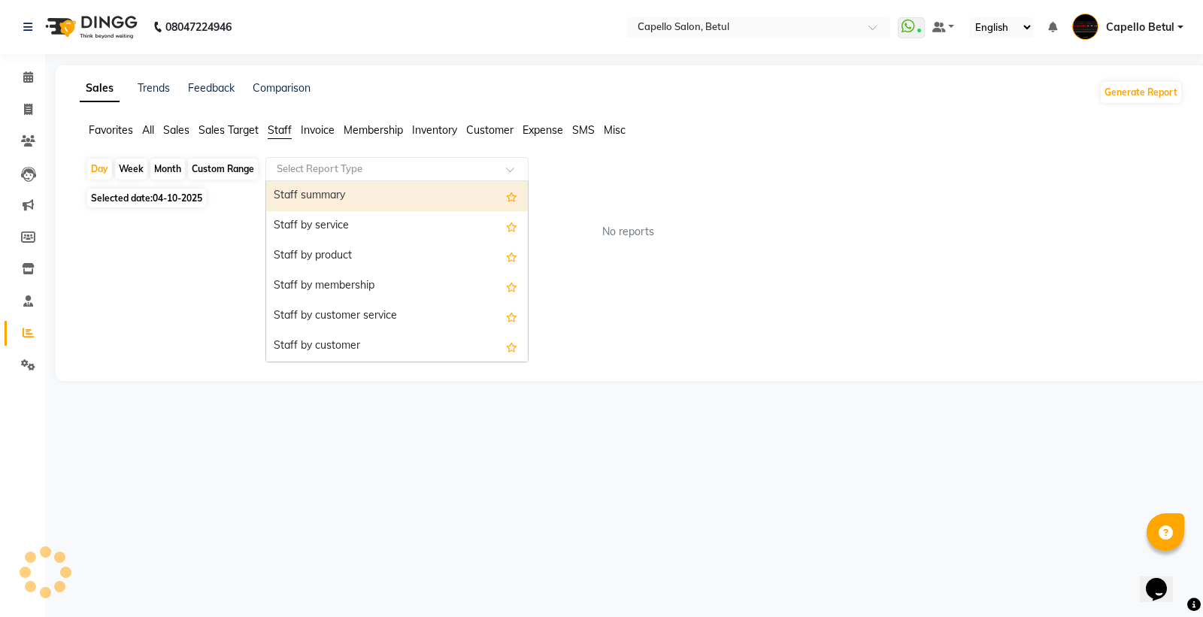
click at [328, 198] on div "Staff summary" at bounding box center [397, 196] width 262 height 30
select select "full_report"
select select "csv"
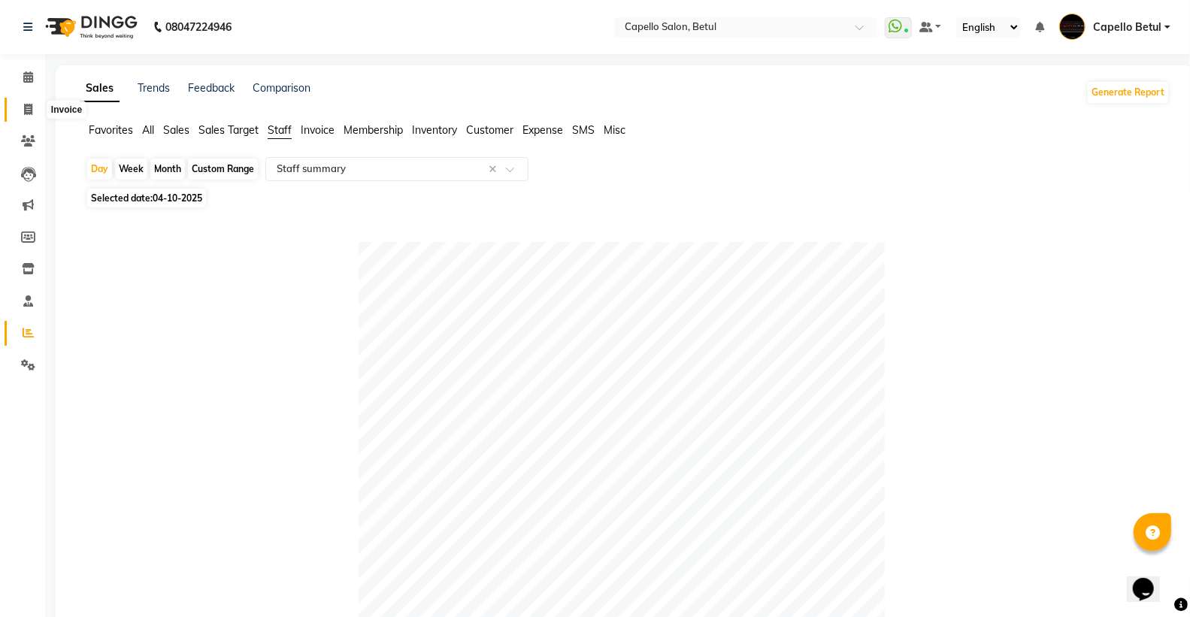
click at [28, 113] on icon at bounding box center [28, 109] width 8 height 11
select select "service"
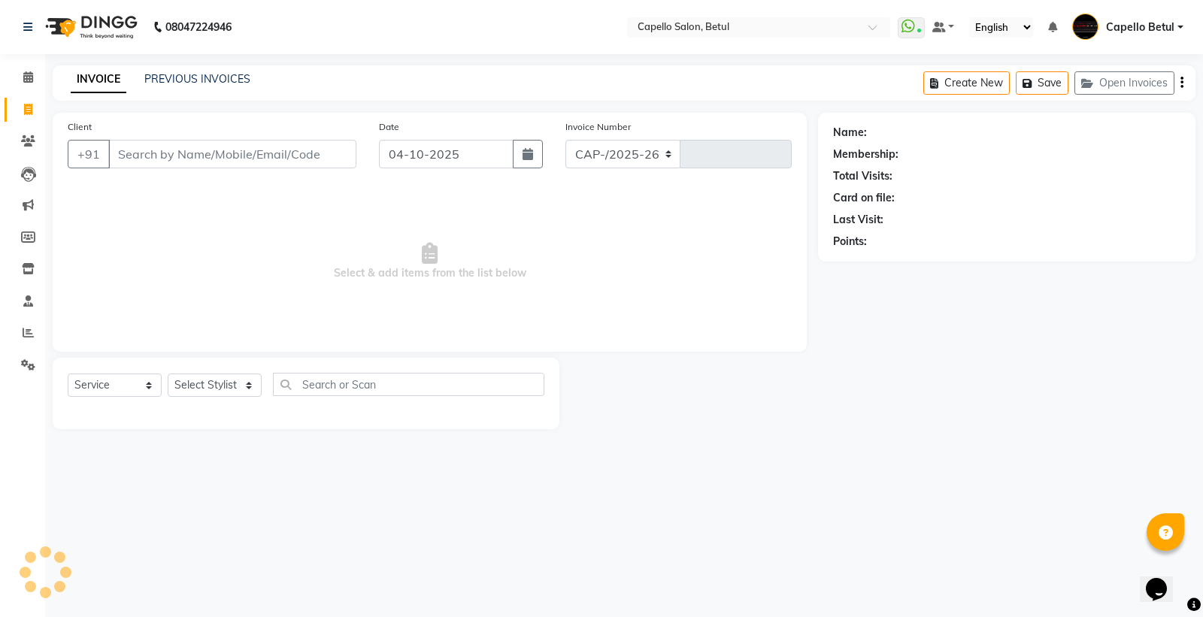
select select "8951"
type input "0547"
click at [198, 159] on input "Client" at bounding box center [232, 154] width 248 height 29
type input "9165952285"
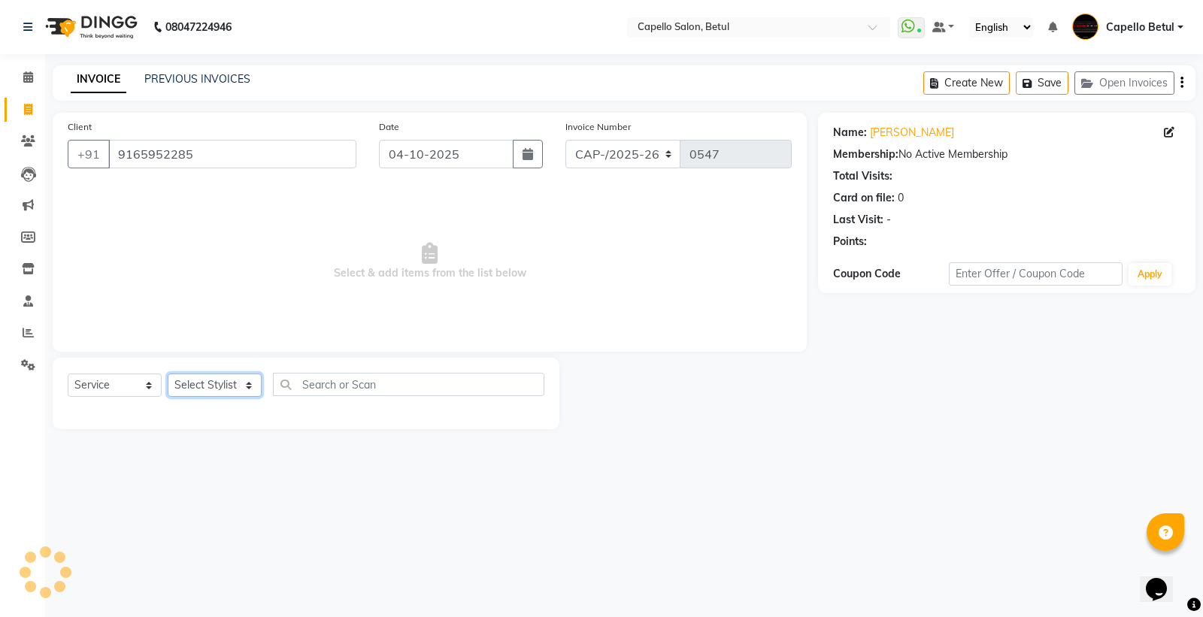
click at [212, 383] on select "Select Stylist ADMIN Capello Betul [PERSON_NAME] POOJA SOLANKI (M) PRAVEEN (M) …" at bounding box center [215, 385] width 94 height 23
select select "14487"
click at [168, 374] on select "Select Stylist ADMIN Capello Betul [PERSON_NAME] POOJA SOLANKI (M) PRAVEEN (M) …" at bounding box center [215, 385] width 94 height 23
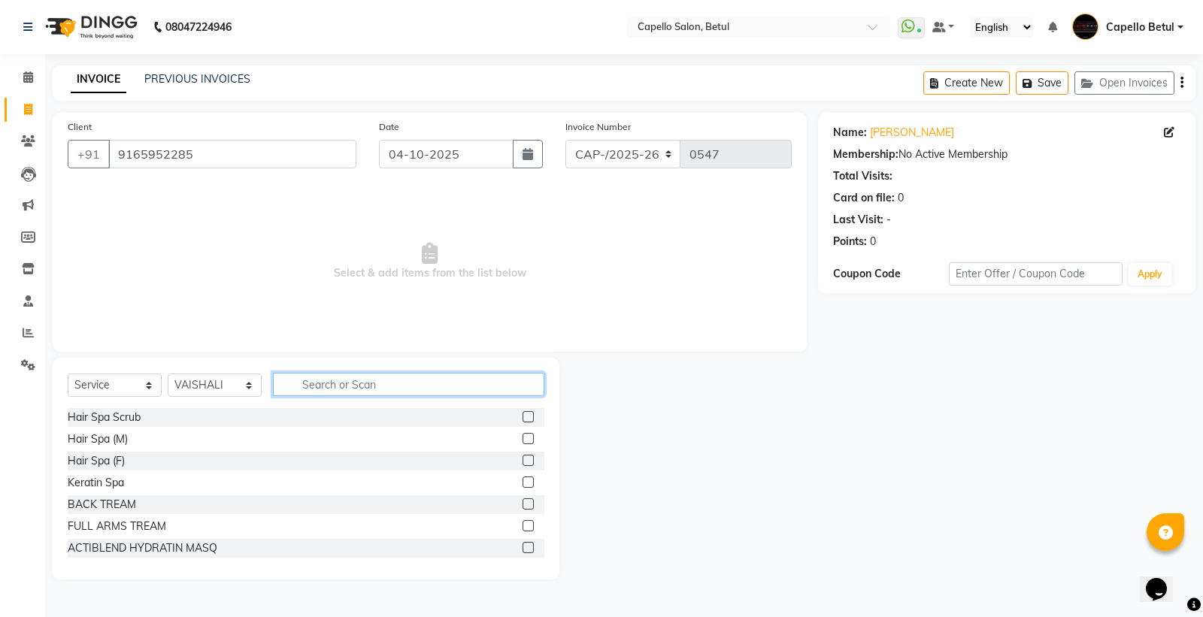
click at [291, 386] on input "text" at bounding box center [408, 384] width 271 height 23
type input "ey"
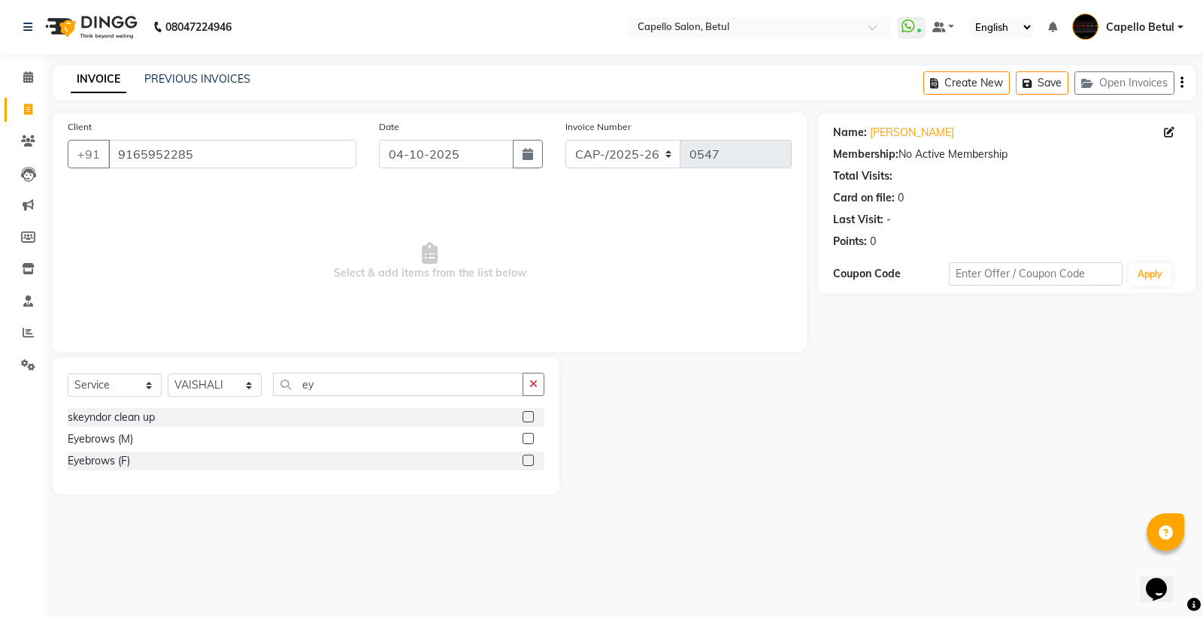
click at [528, 460] on label at bounding box center [527, 460] width 11 height 11
click at [528, 460] on input "checkbox" at bounding box center [527, 461] width 10 height 10
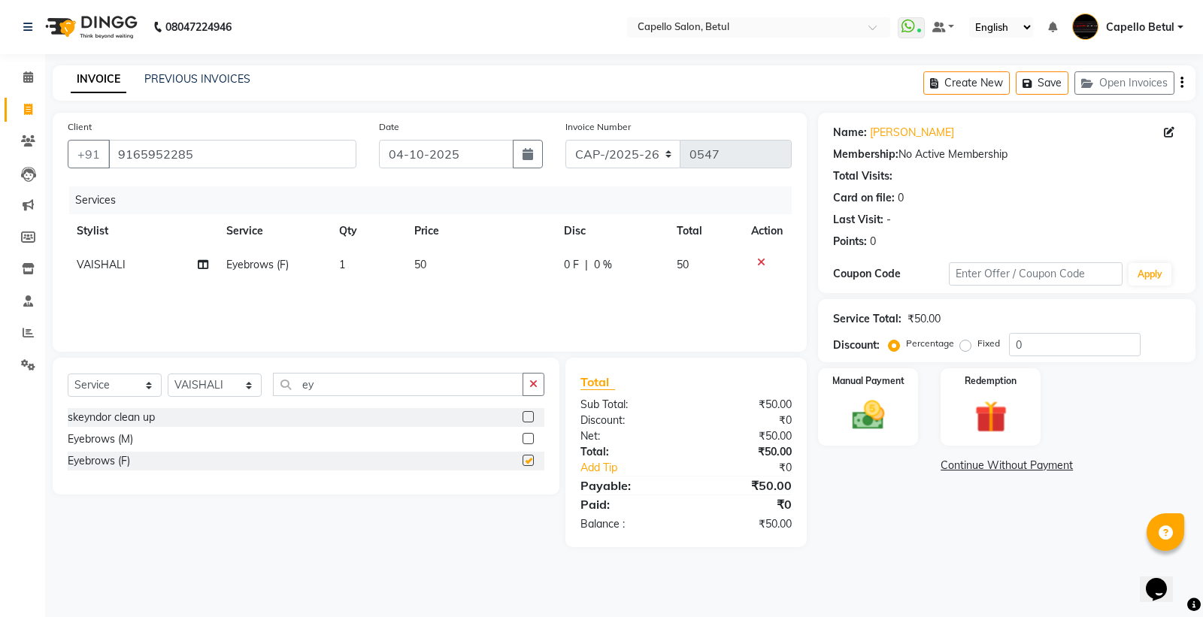
checkbox input "false"
click at [386, 268] on td "1" at bounding box center [367, 265] width 75 height 34
select select "14487"
click at [385, 268] on input "1" at bounding box center [393, 268] width 47 height 23
type input "2"
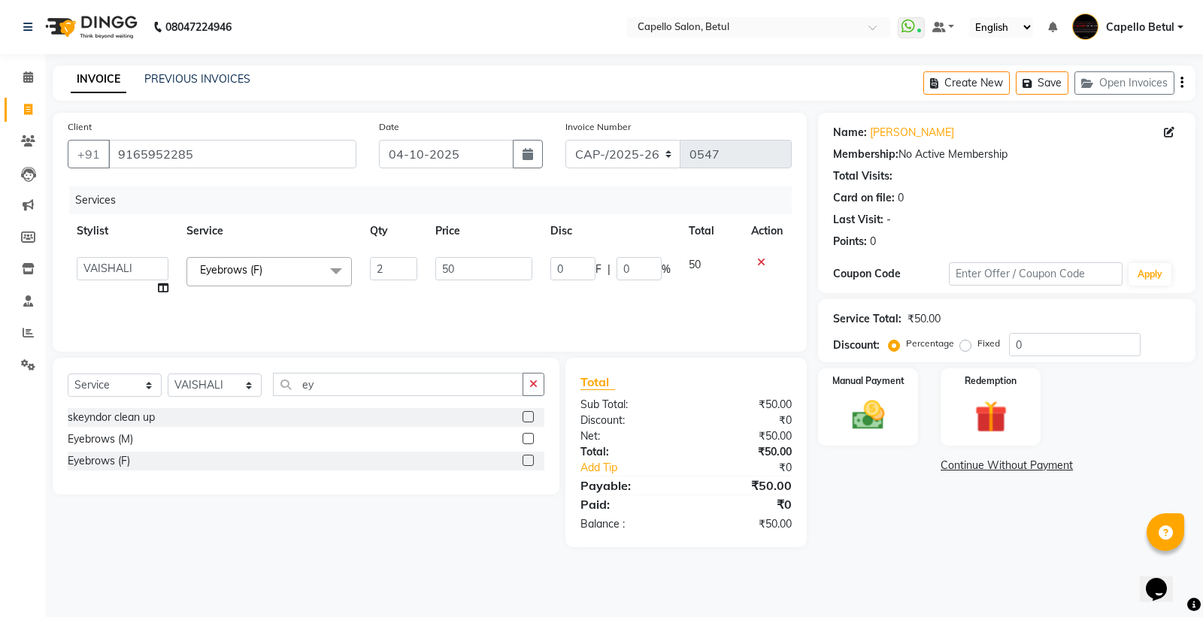
click at [346, 304] on div "Services Stylist Service Qty Price Disc Total Action ADMIN Capello Betul DHANRA…" at bounding box center [430, 261] width 724 height 150
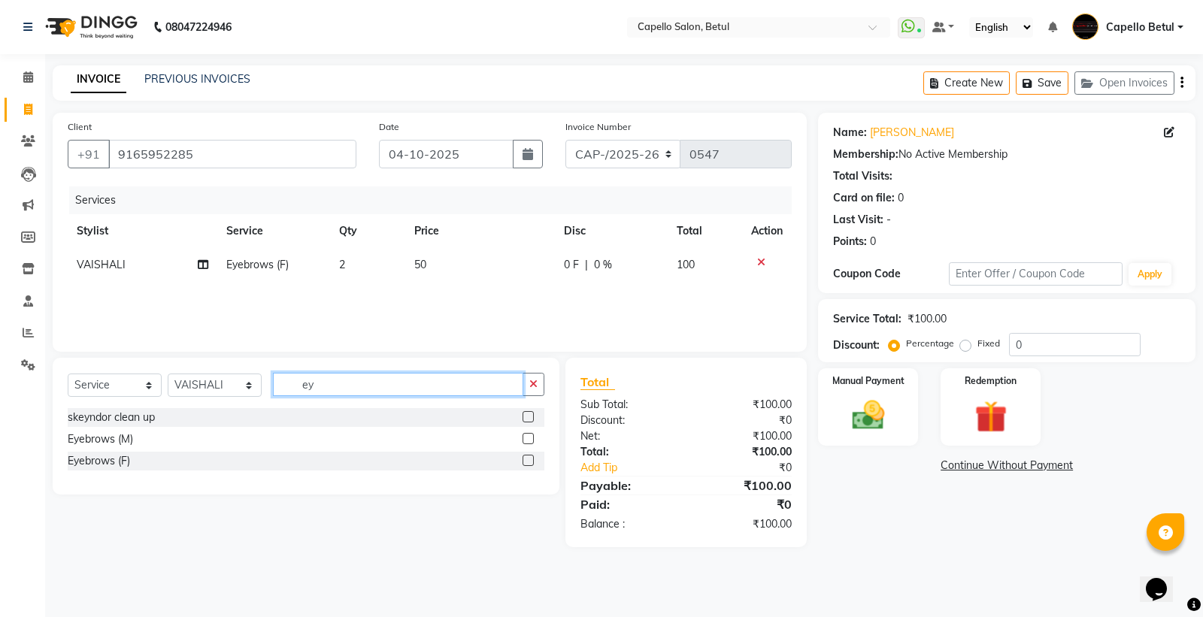
click at [365, 381] on input "ey" at bounding box center [398, 384] width 250 height 23
type input "e"
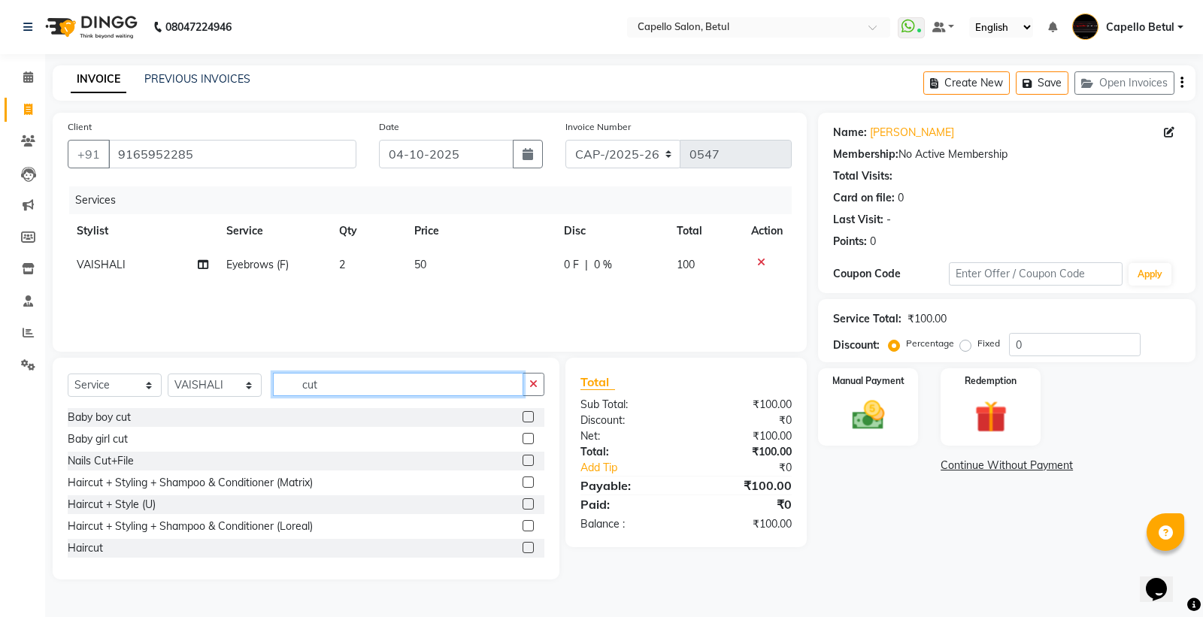
type input "cut"
click at [522, 544] on label at bounding box center [527, 547] width 11 height 11
click at [522, 544] on input "checkbox" at bounding box center [527, 548] width 10 height 10
checkbox input "false"
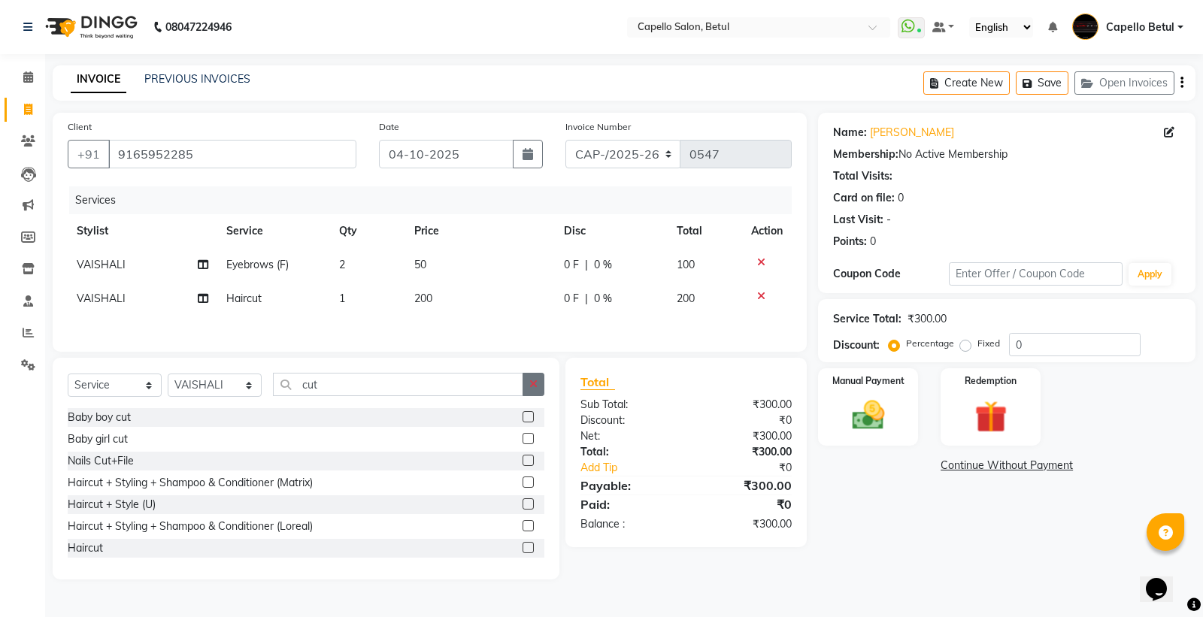
click at [534, 388] on icon "button" at bounding box center [533, 384] width 8 height 11
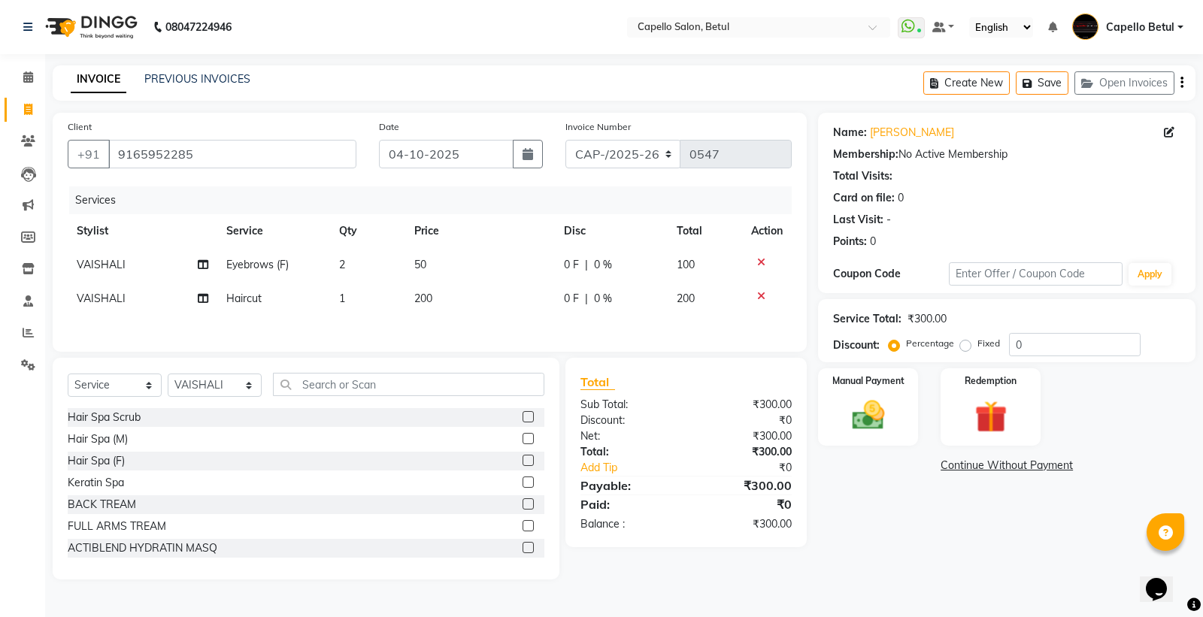
click at [459, 306] on td "200" at bounding box center [480, 299] width 150 height 34
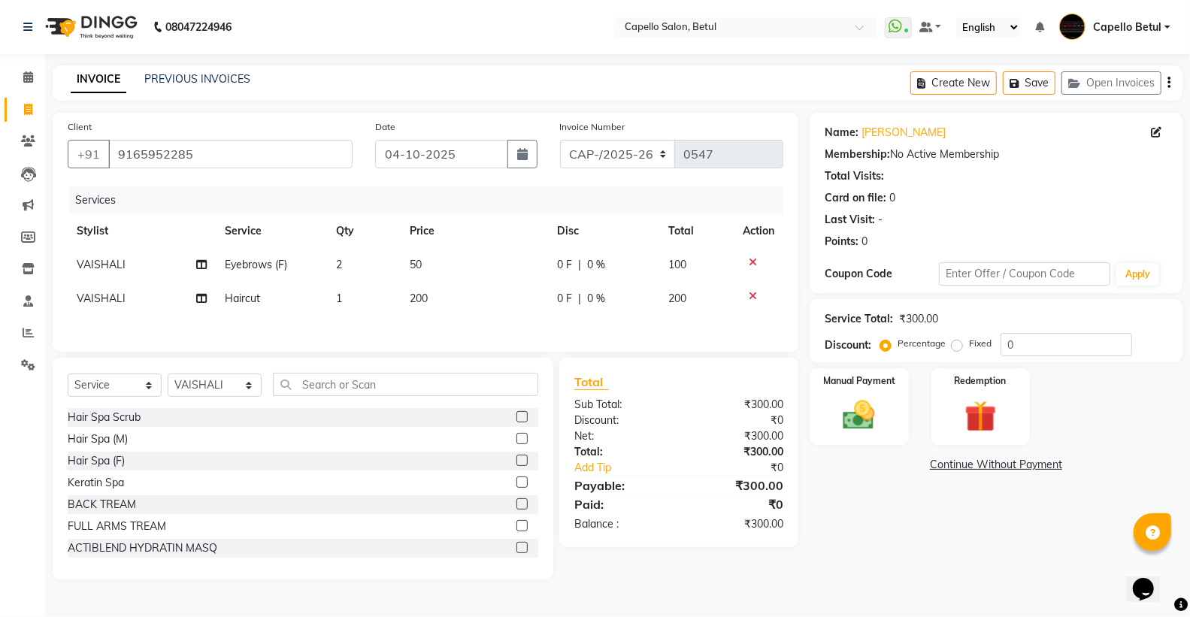
select select "14487"
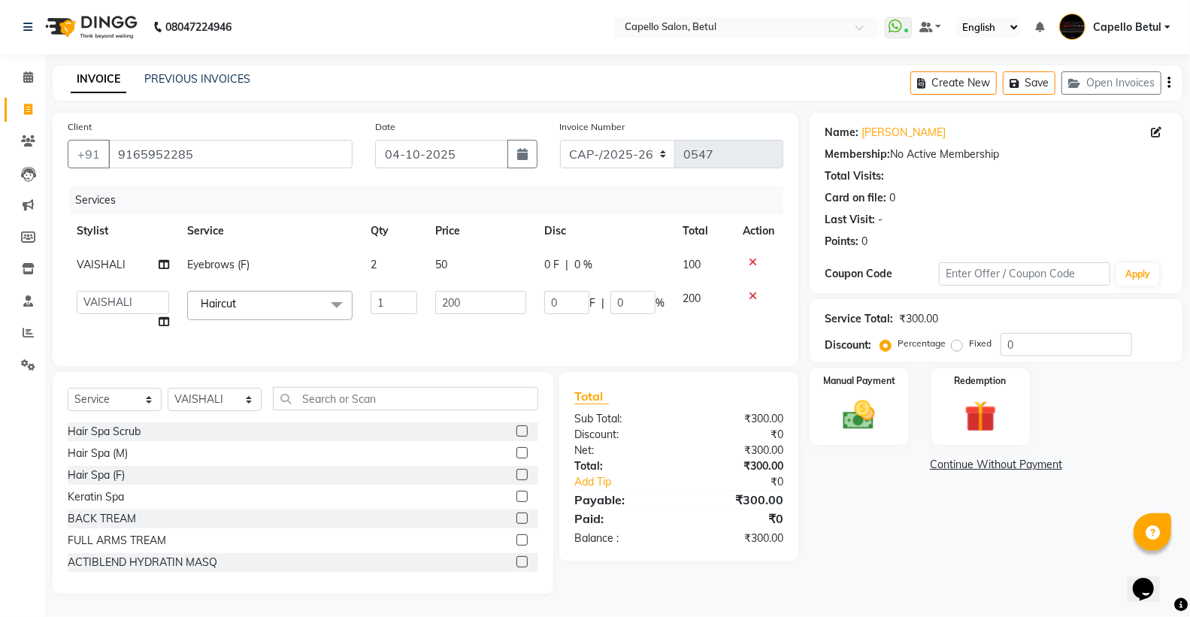
click at [753, 295] on icon at bounding box center [753, 296] width 8 height 11
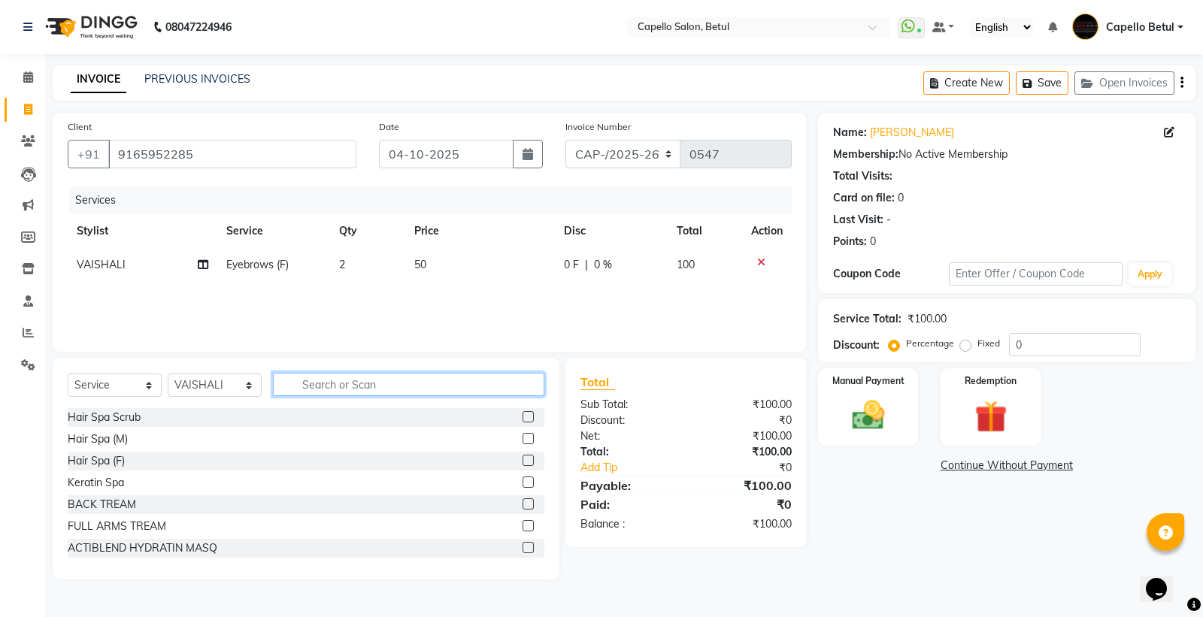
click at [371, 381] on input "text" at bounding box center [408, 384] width 271 height 23
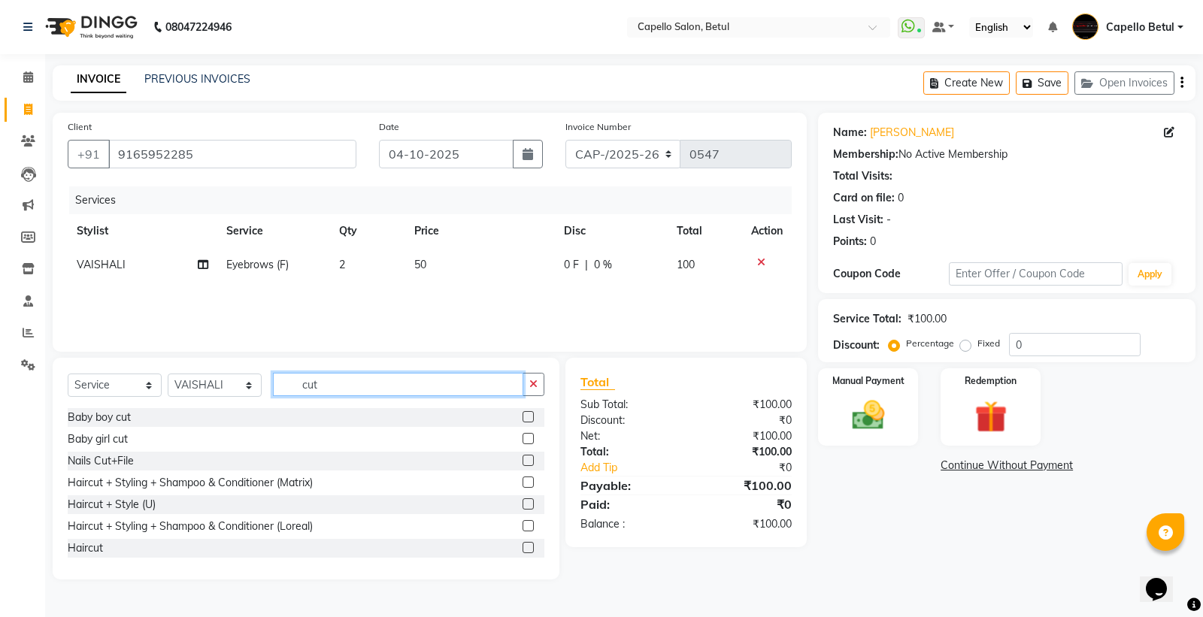
type input "cut"
click at [522, 478] on label at bounding box center [527, 482] width 11 height 11
click at [522, 478] on input "checkbox" at bounding box center [527, 483] width 10 height 10
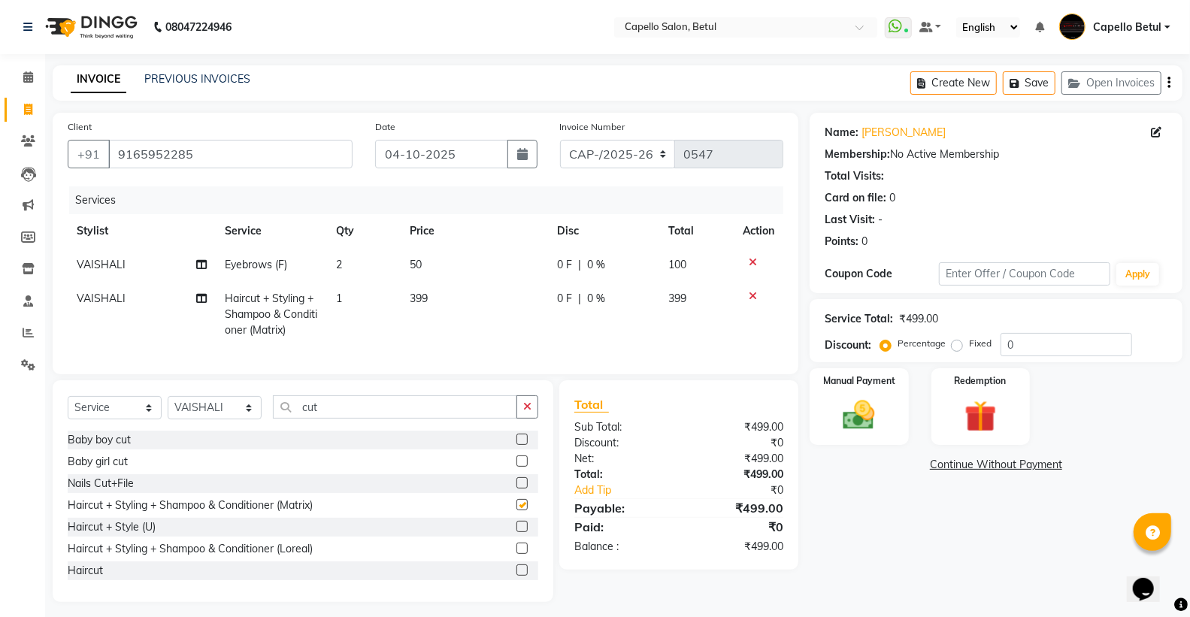
checkbox input "false"
click at [501, 302] on td "399" at bounding box center [474, 314] width 147 height 65
select select "14487"
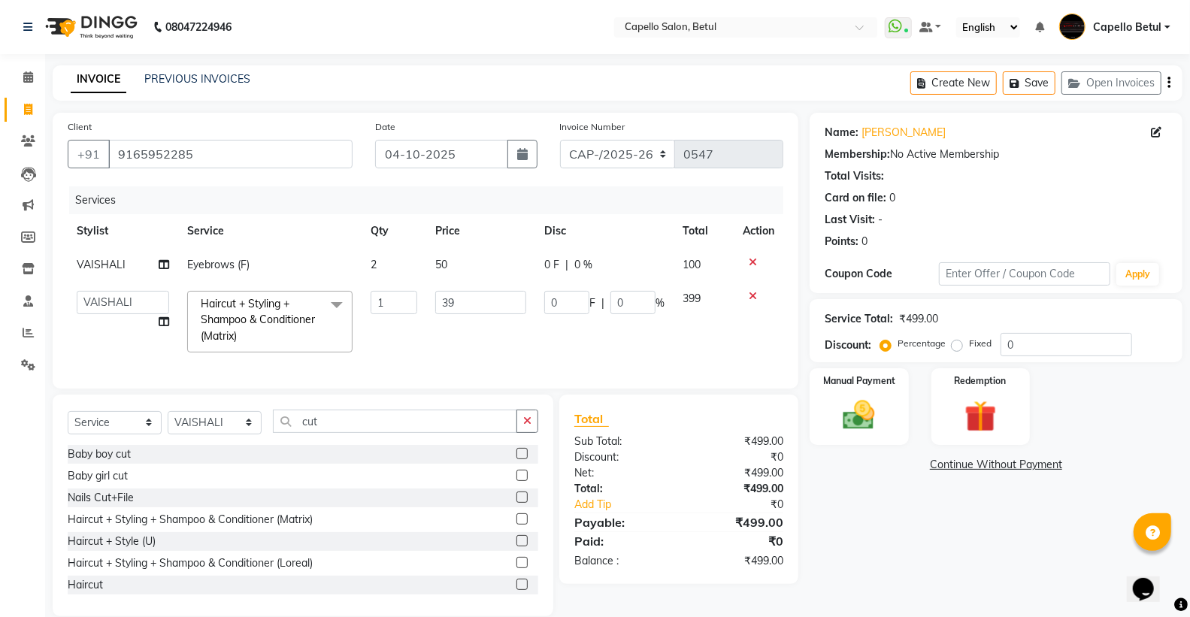
type input "3"
type input "400"
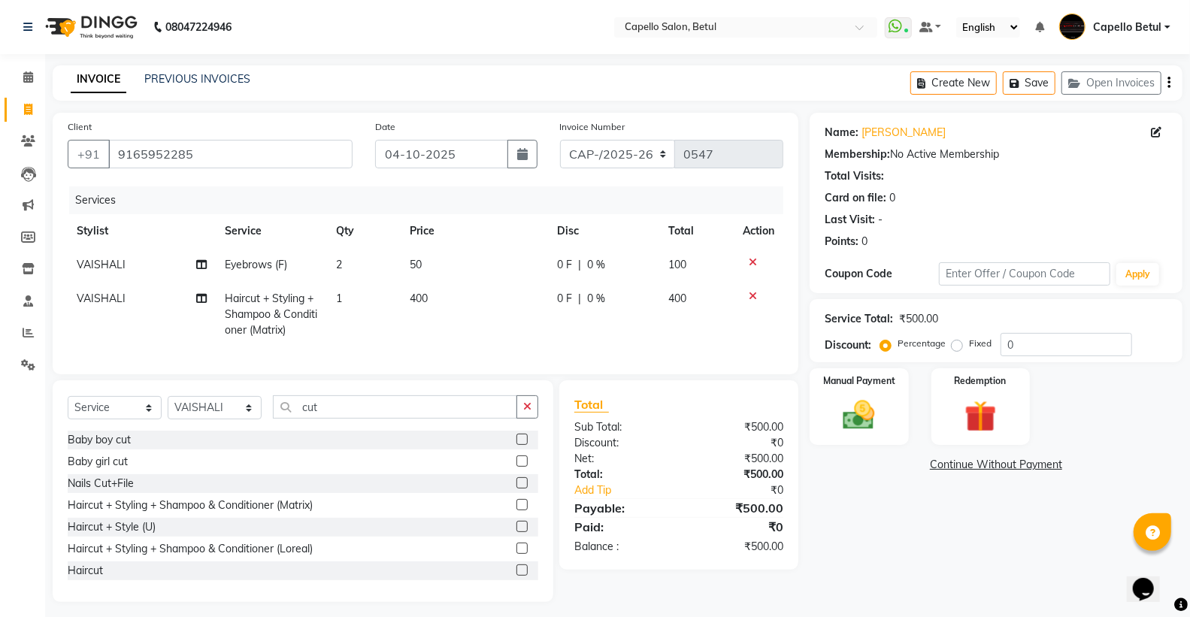
click at [463, 354] on div "Services Stylist Service Qty Price Disc Total Action VAISHALI Eyebrows (F) 2 50…" at bounding box center [426, 272] width 716 height 173
click at [516, 419] on input "cut" at bounding box center [395, 406] width 244 height 23
click at [534, 419] on button "button" at bounding box center [527, 406] width 22 height 23
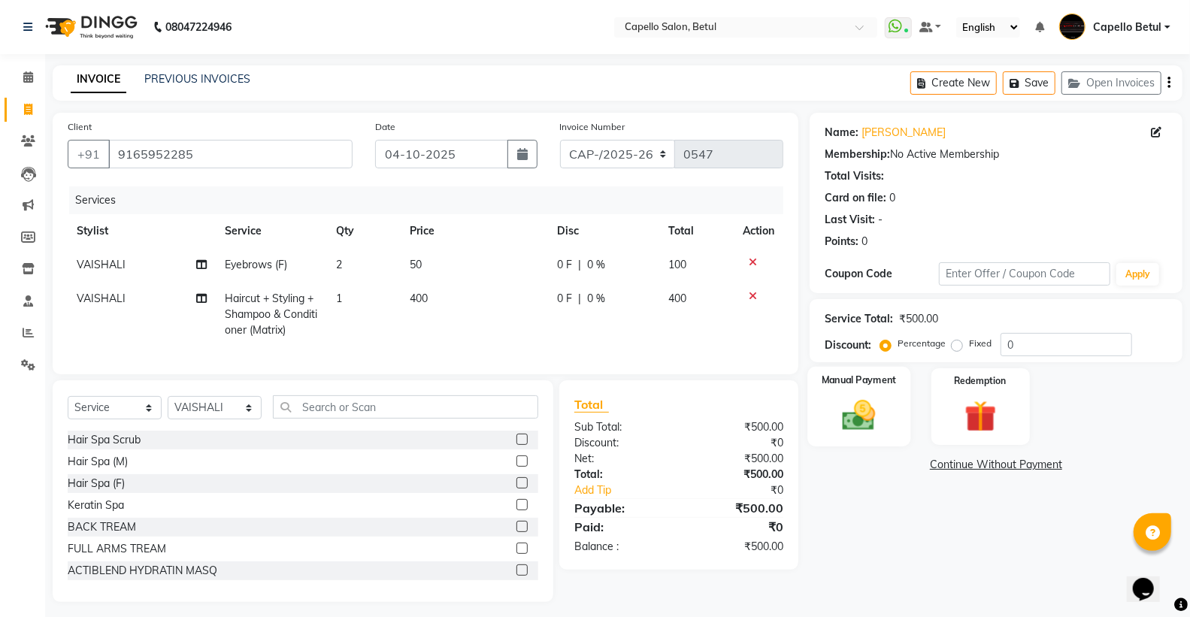
click at [858, 418] on img at bounding box center [858, 415] width 53 height 38
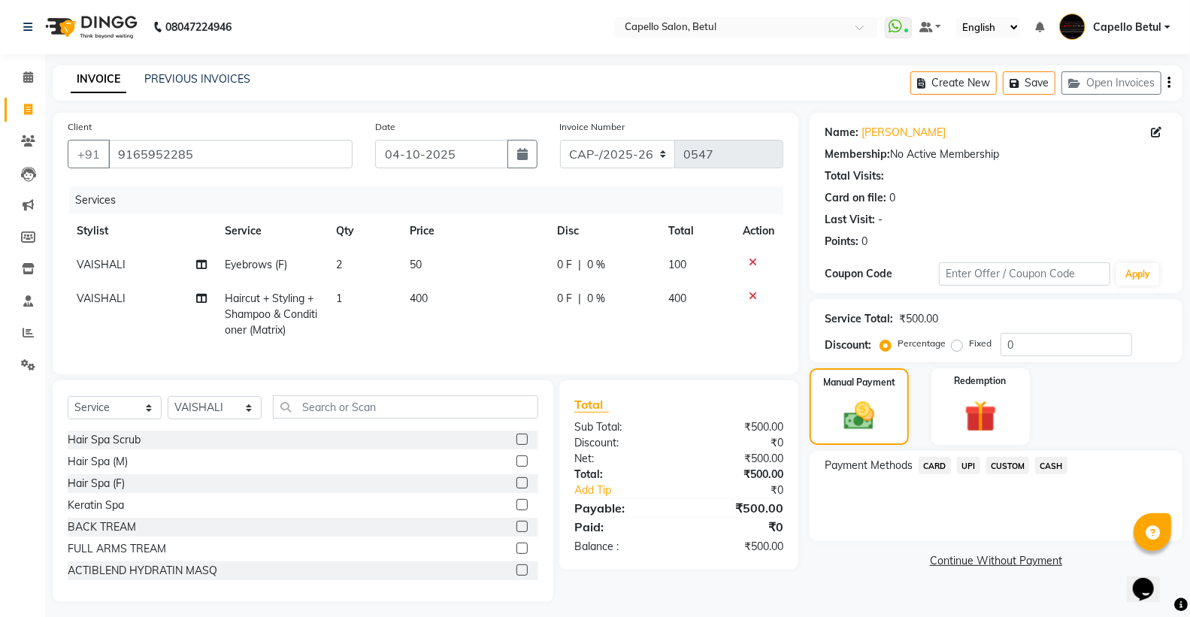
click at [1051, 466] on span "CASH" at bounding box center [1051, 465] width 32 height 17
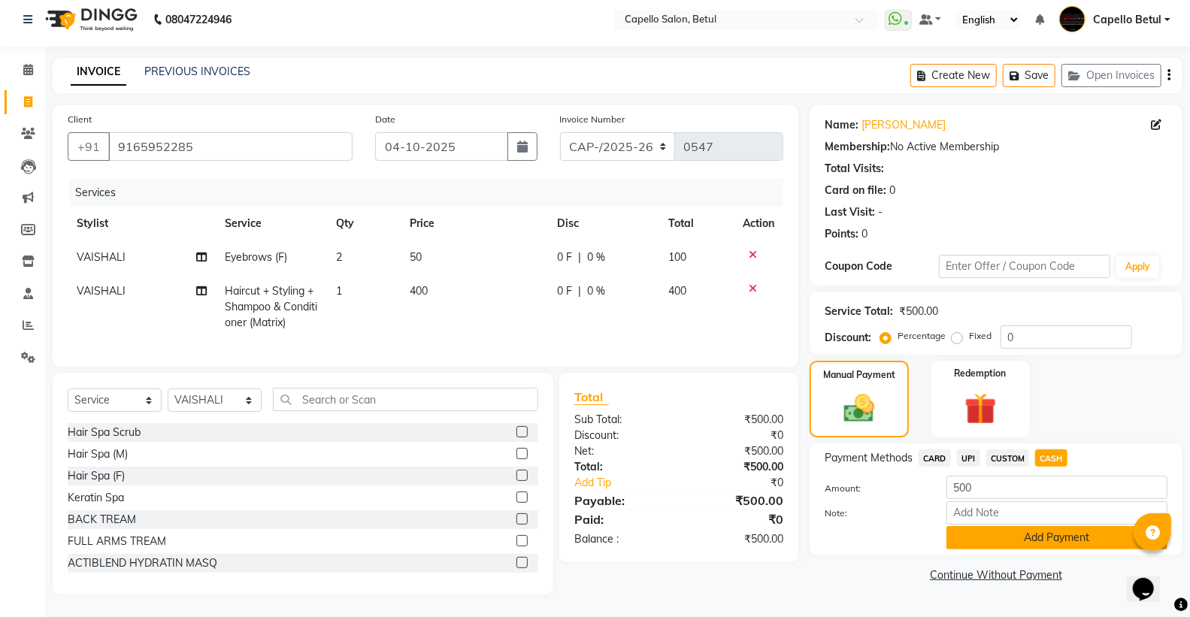
click at [1042, 526] on button "Add Payment" at bounding box center [1056, 537] width 221 height 23
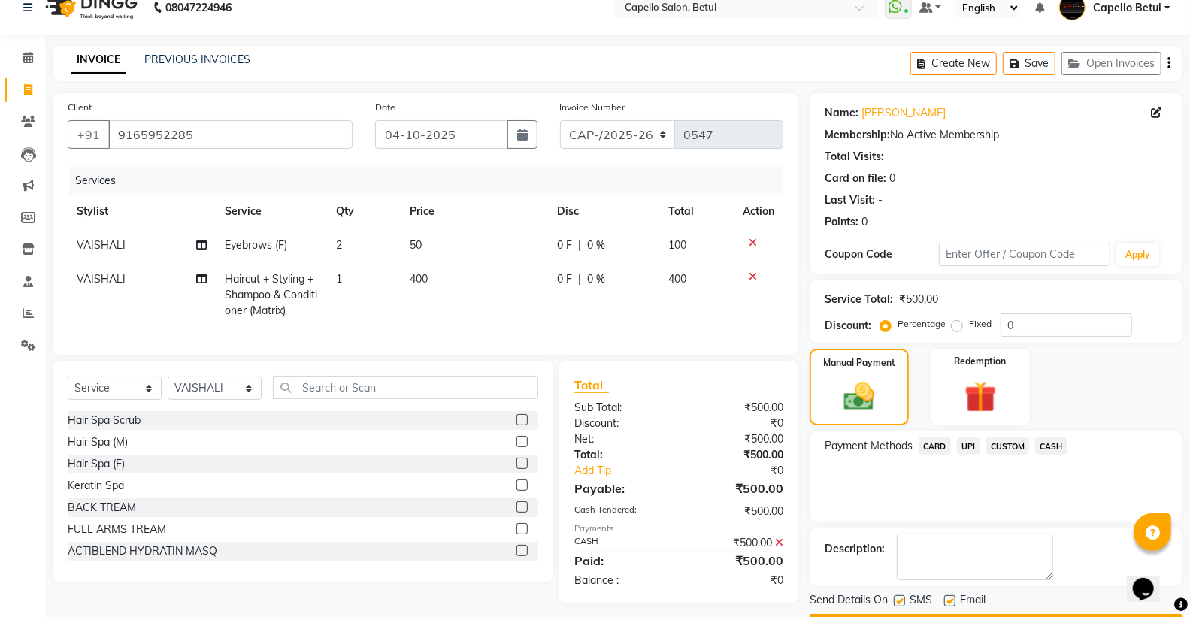
scroll to position [62, 0]
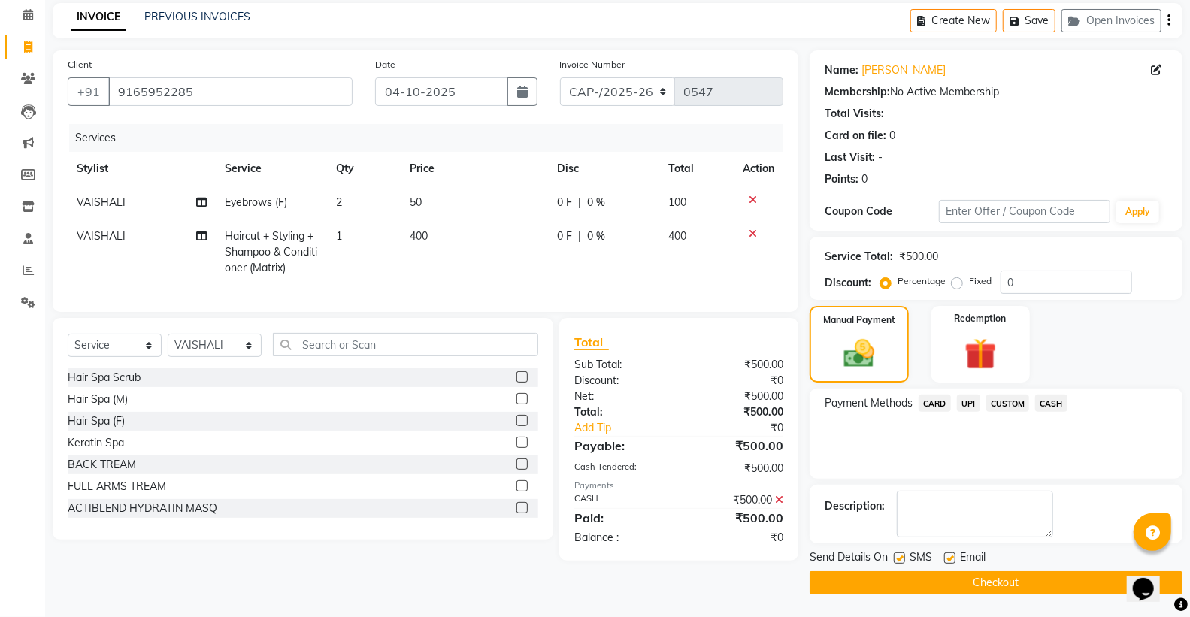
click at [979, 581] on button "Checkout" at bounding box center [996, 582] width 373 height 23
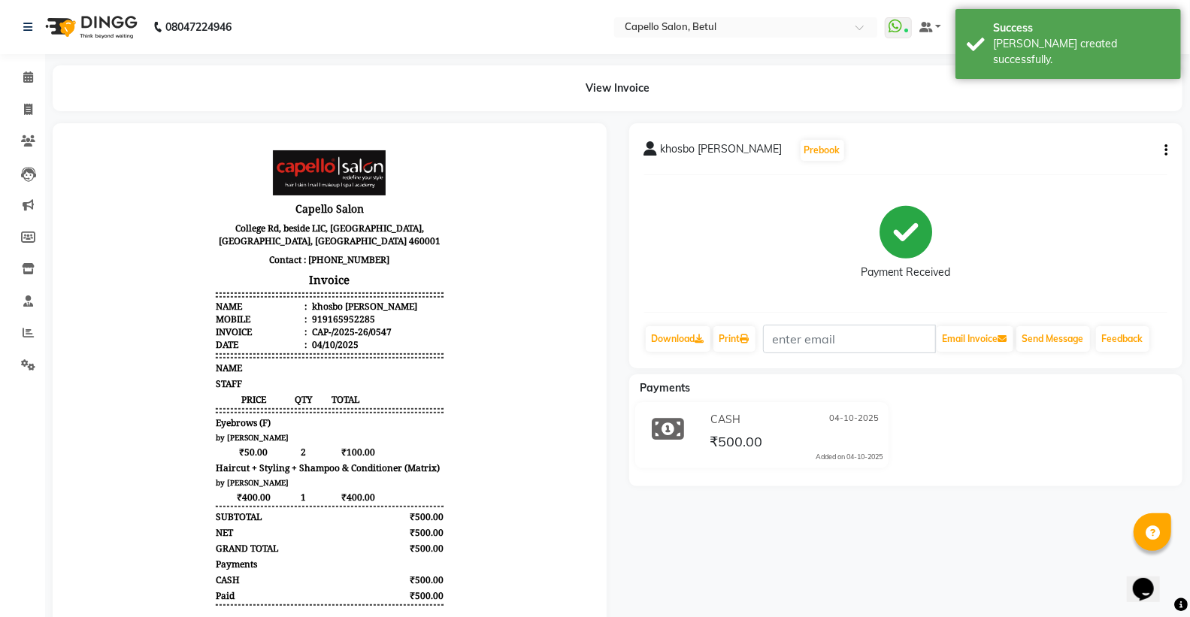
click at [41, 77] on div "View Invoice" at bounding box center [617, 88] width 1152 height 46
click at [38, 76] on span at bounding box center [28, 77] width 26 height 17
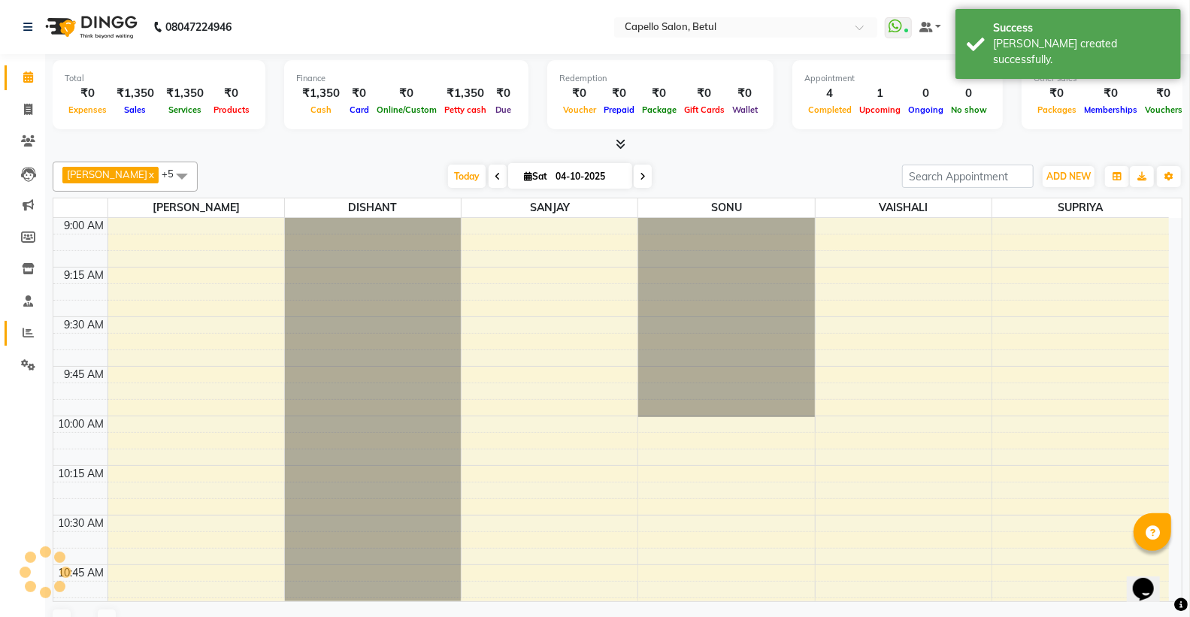
click at [35, 329] on span at bounding box center [28, 333] width 26 height 17
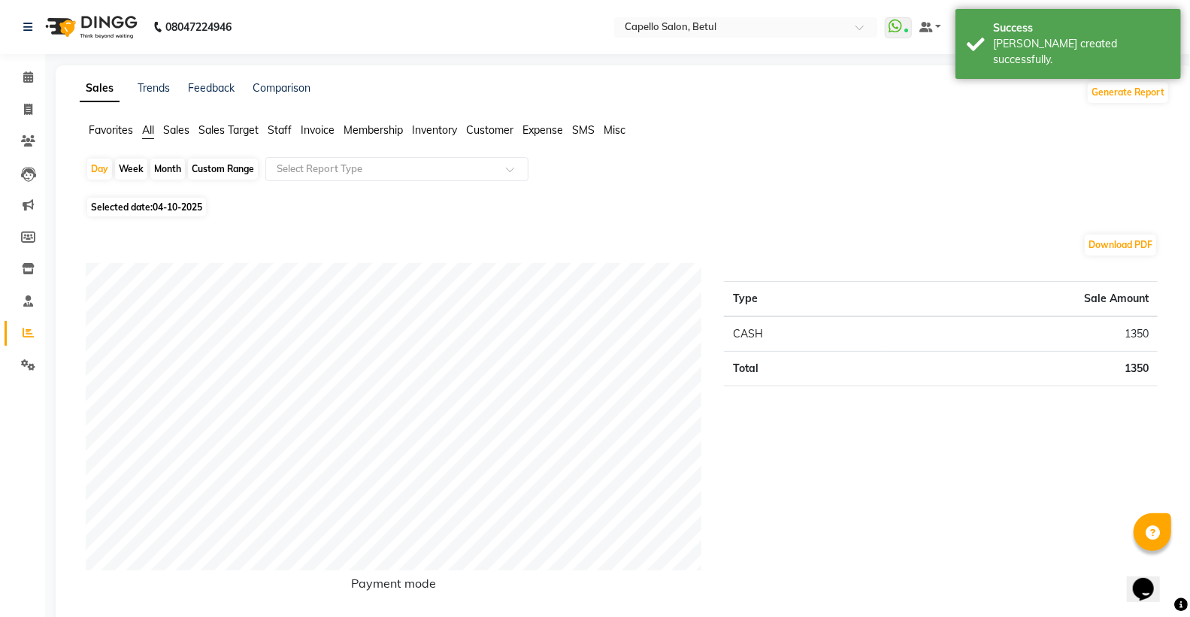
click at [282, 129] on span "Staff" at bounding box center [280, 130] width 24 height 14
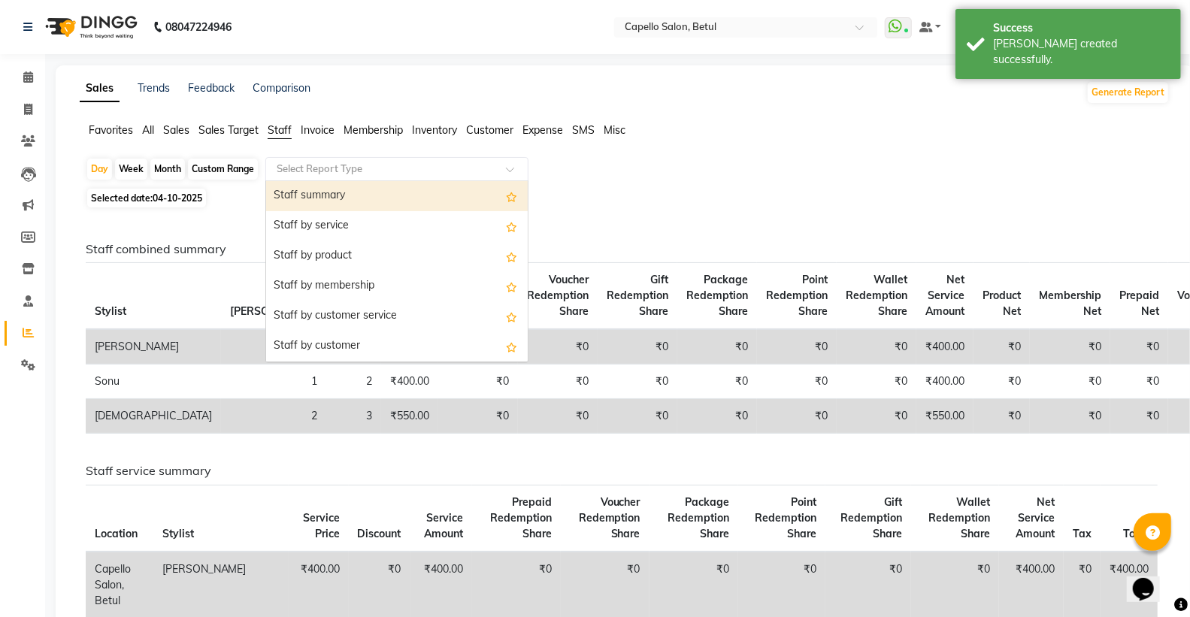
click at [357, 174] on input "text" at bounding box center [382, 169] width 216 height 15
click at [352, 192] on div "Staff summary" at bounding box center [397, 196] width 262 height 30
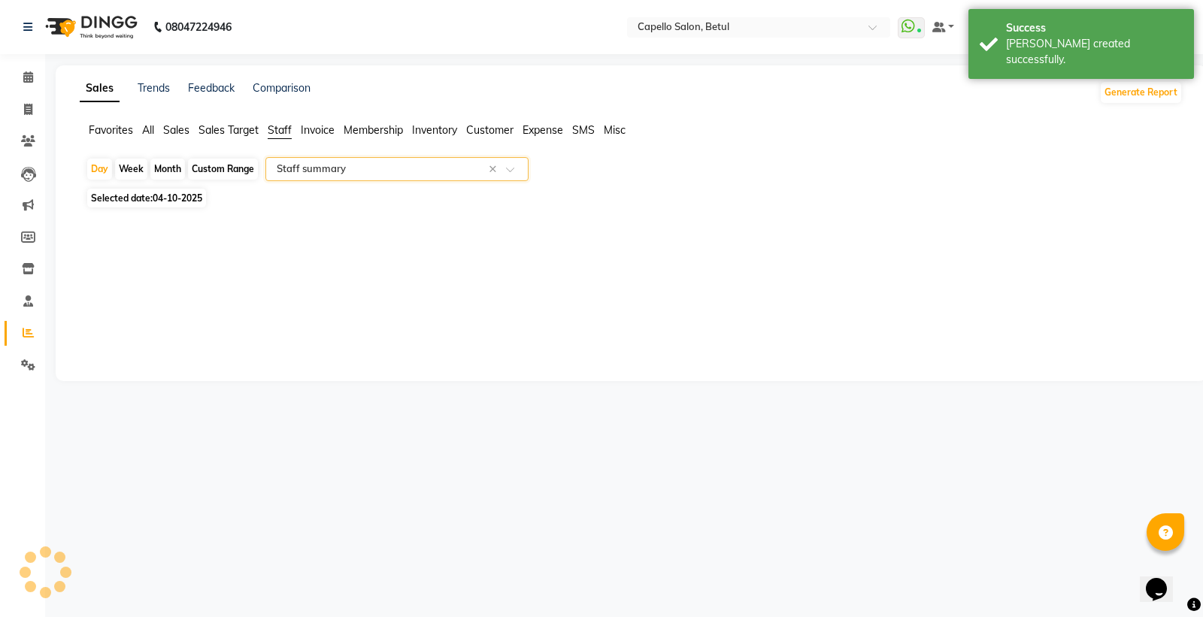
select select "full_report"
select select "csv"
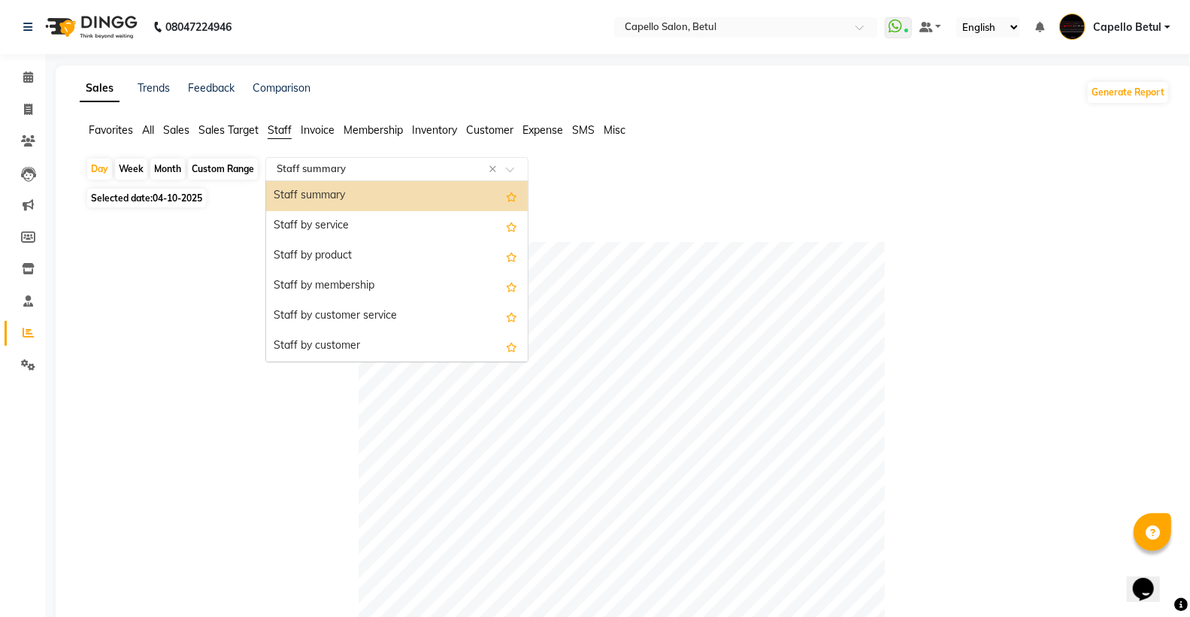
click at [365, 171] on input "text" at bounding box center [382, 169] width 216 height 15
click at [364, 200] on div "Staff summary" at bounding box center [397, 196] width 262 height 30
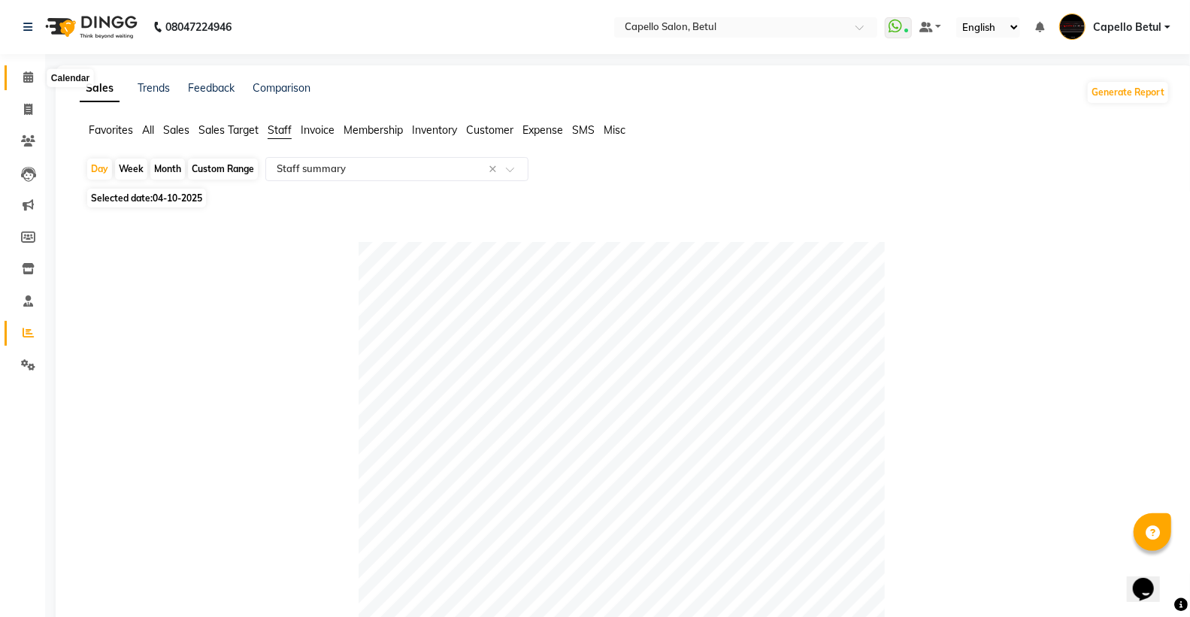
click at [17, 77] on span at bounding box center [28, 77] width 26 height 17
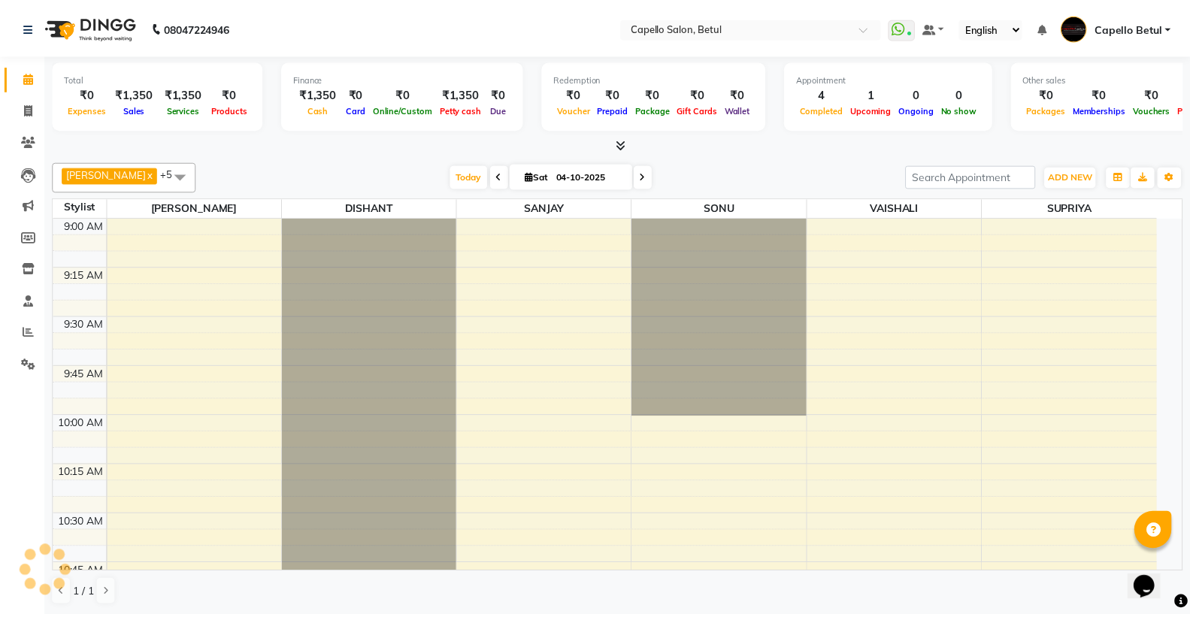
scroll to position [997, 0]
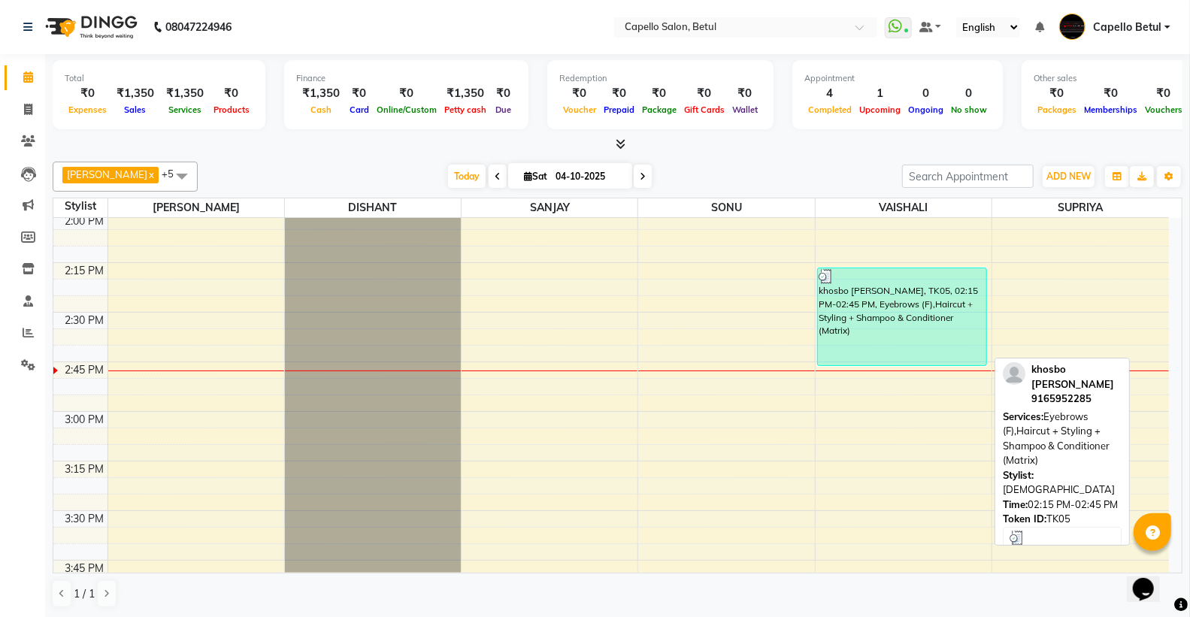
click at [862, 307] on div "khosbo [PERSON_NAME], TK05, 02:15 PM-02:45 PM, Eyebrows (F),Haircut + Styling +…" at bounding box center [902, 316] width 168 height 97
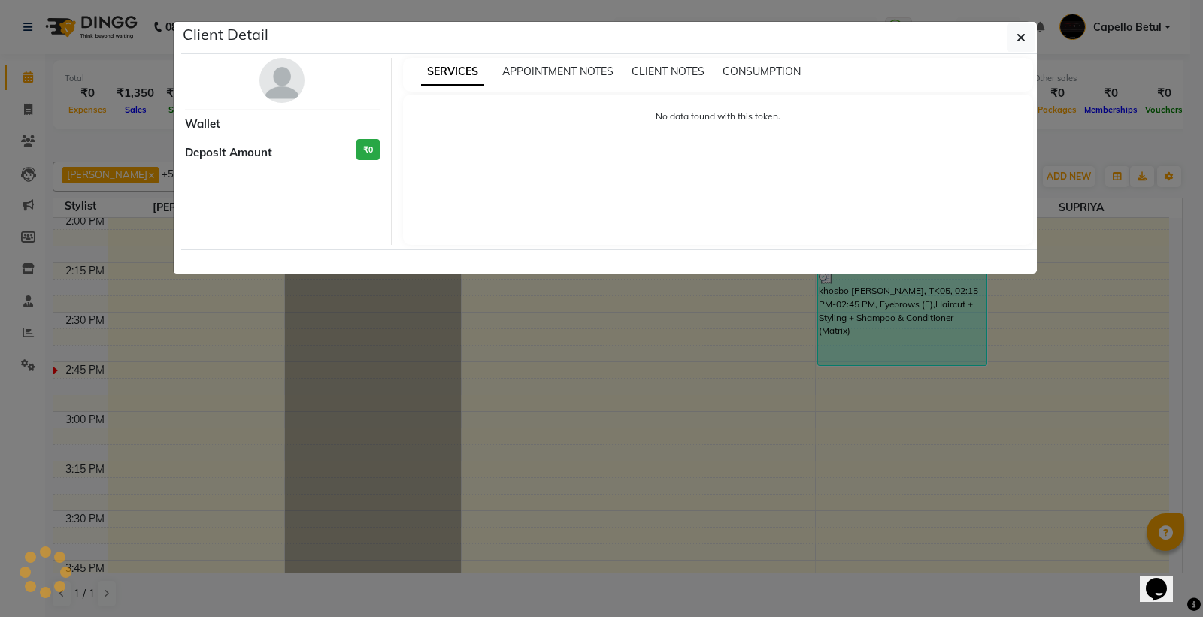
select select "3"
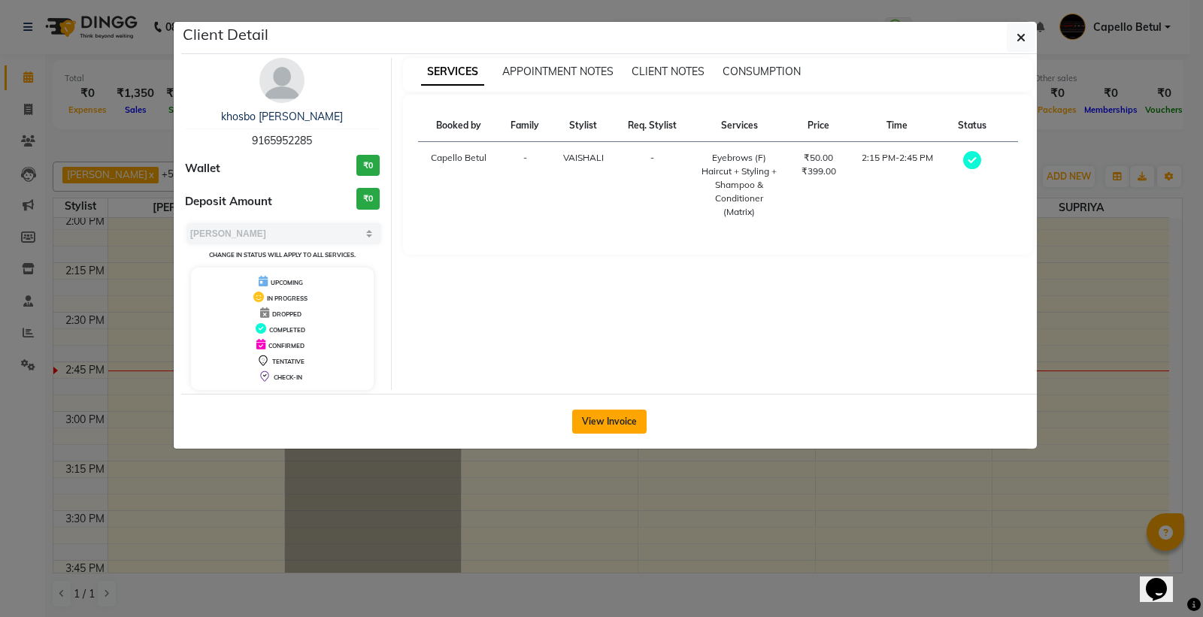
click at [603, 430] on button "View Invoice" at bounding box center [609, 422] width 74 height 24
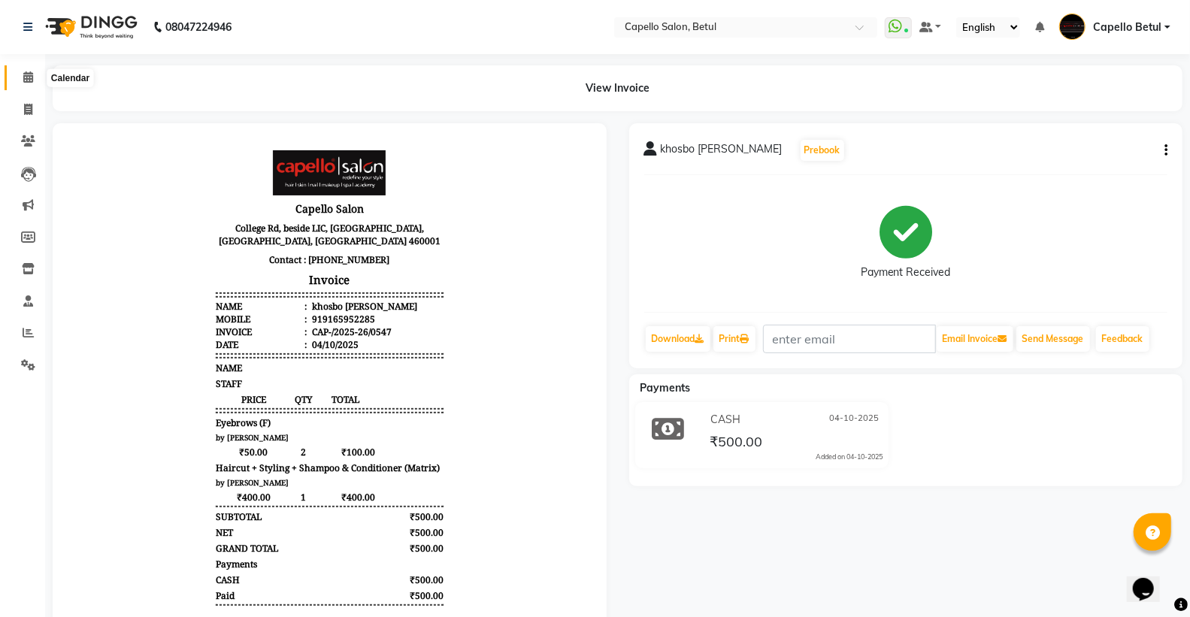
click at [18, 74] on span at bounding box center [28, 77] width 26 height 17
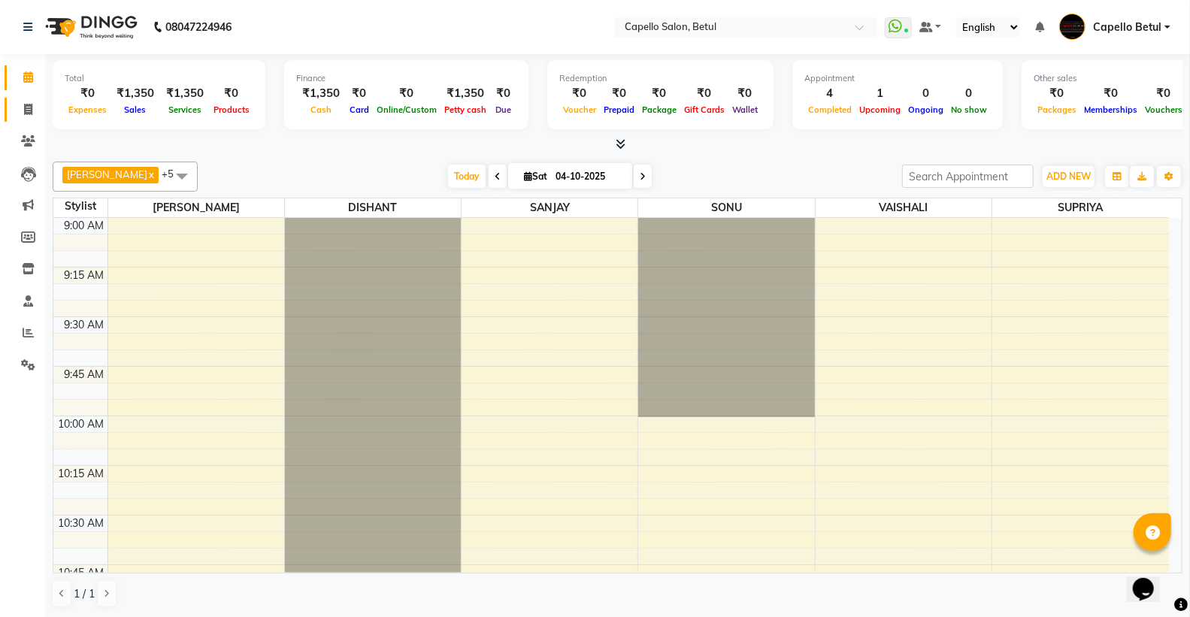
click at [28, 121] on link "Invoice" at bounding box center [23, 110] width 36 height 25
select select "service"
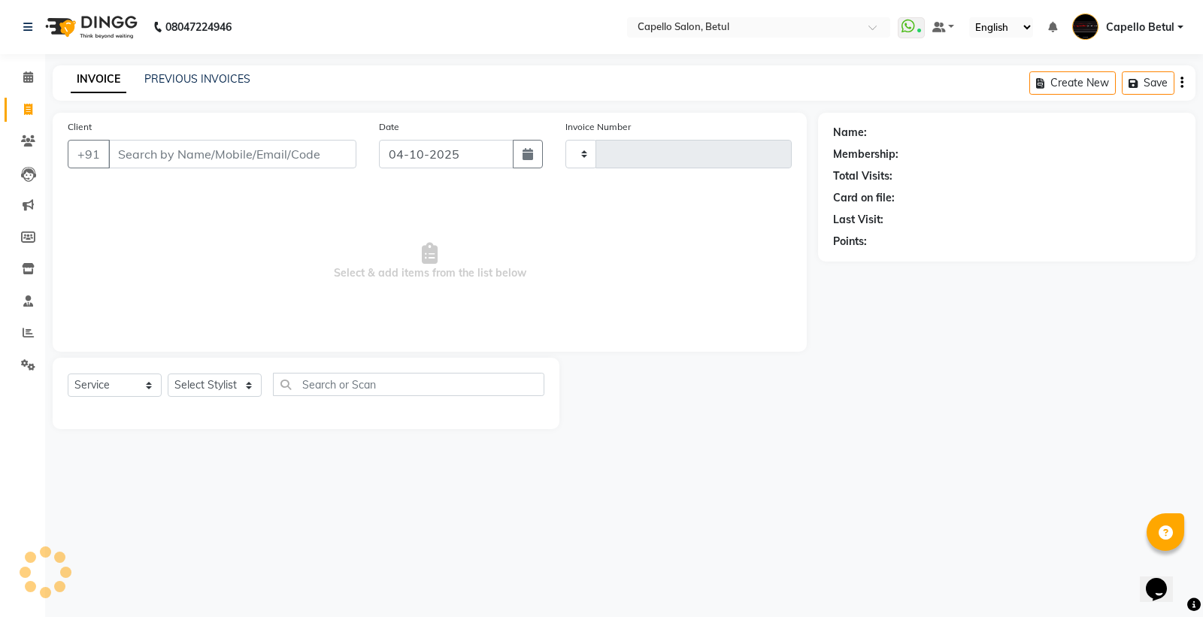
type input "0548"
select select "8951"
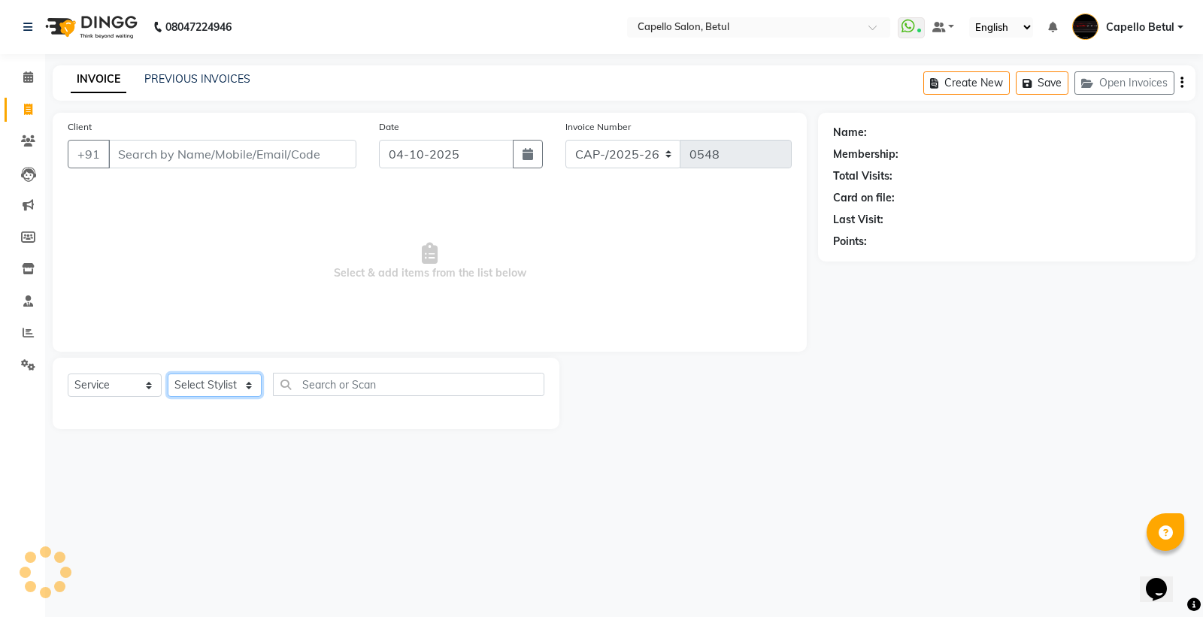
click at [228, 383] on select "Select Stylist" at bounding box center [215, 385] width 94 height 23
select select "28920"
click at [168, 374] on select "Select Stylist ADMIN Capello Betul [PERSON_NAME] POOJA SOLANKI (M) PRAVEEN (M) …" at bounding box center [215, 385] width 94 height 23
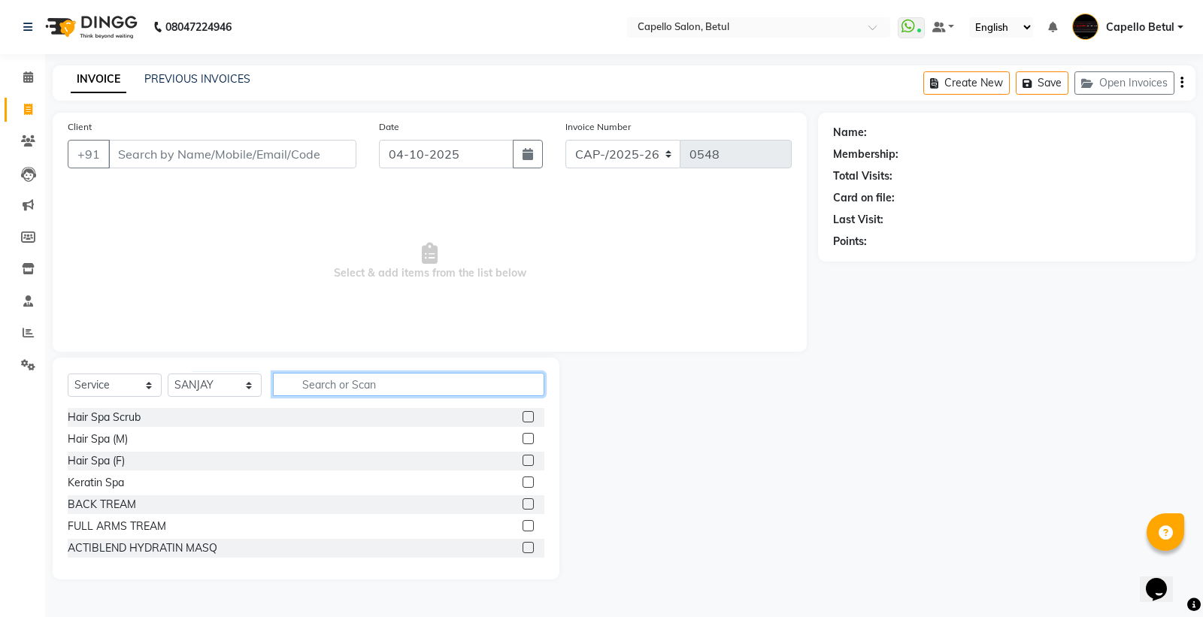
click at [334, 388] on input "text" at bounding box center [408, 384] width 271 height 23
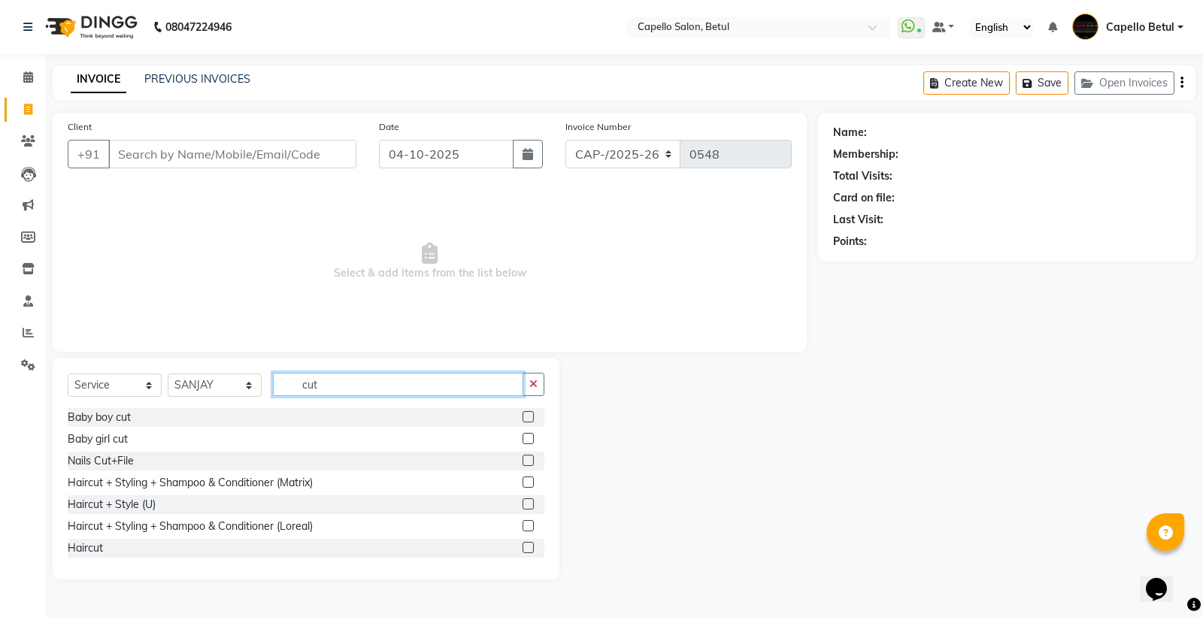
type input "cut"
click at [522, 487] on div at bounding box center [527, 485] width 10 height 16
click at [522, 483] on label at bounding box center [527, 482] width 11 height 11
click at [522, 483] on input "checkbox" at bounding box center [527, 483] width 10 height 10
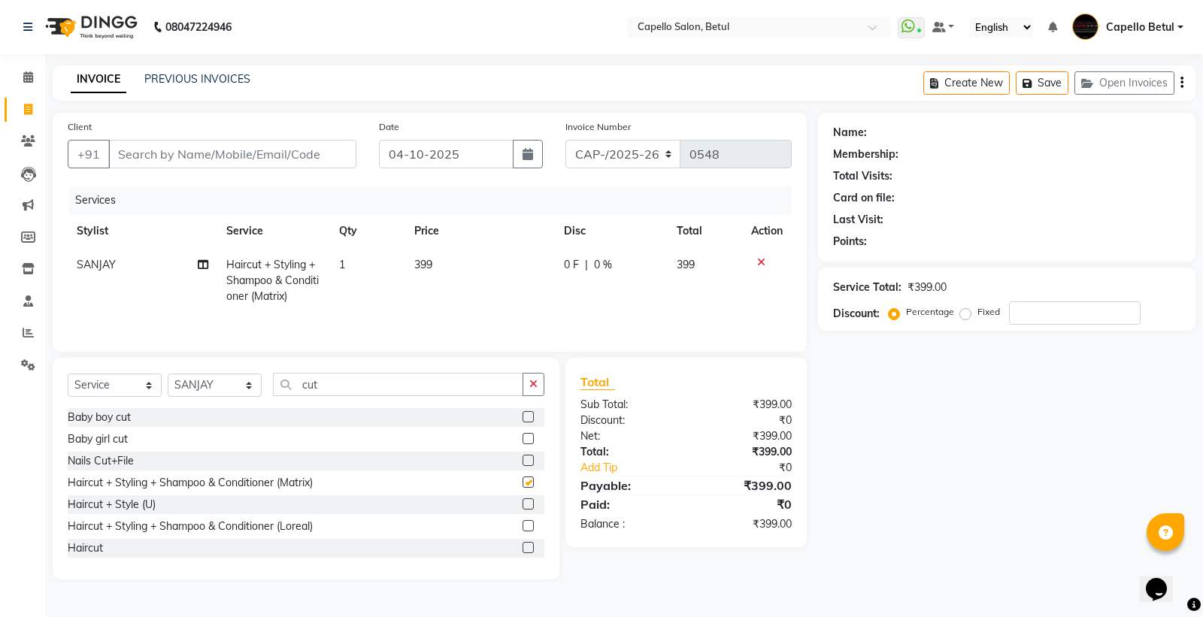
checkbox input "false"
click at [534, 389] on icon "button" at bounding box center [533, 384] width 8 height 11
click at [496, 264] on td "399" at bounding box center [480, 280] width 150 height 65
select select "28920"
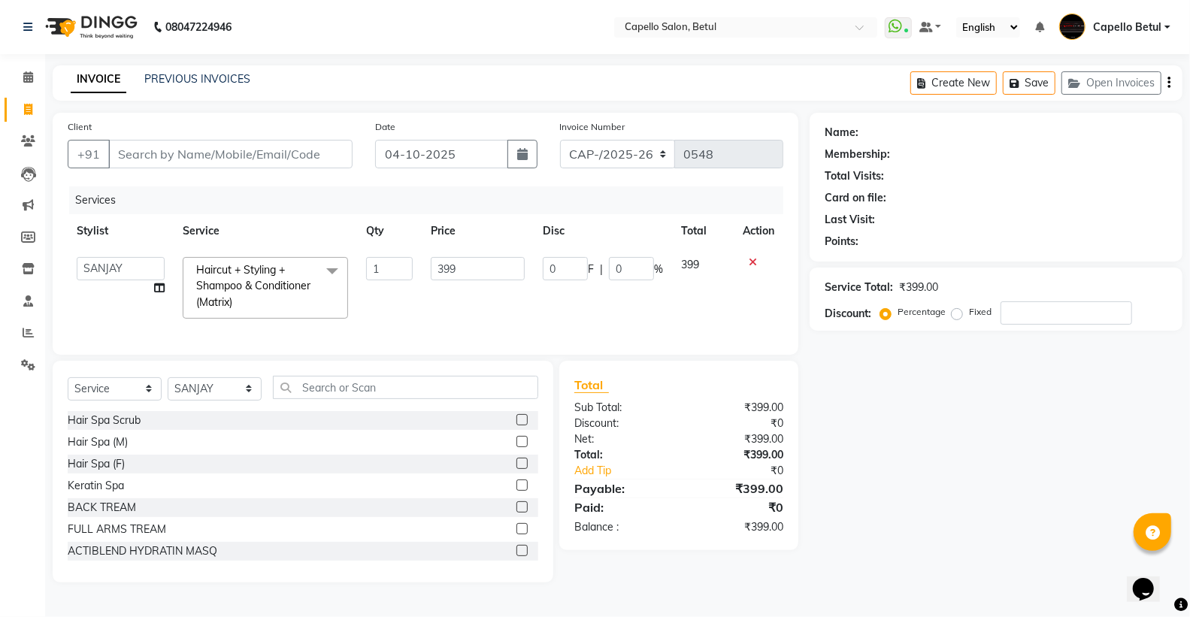
click at [496, 264] on input "399" at bounding box center [478, 268] width 94 height 23
type input "3"
type input "400"
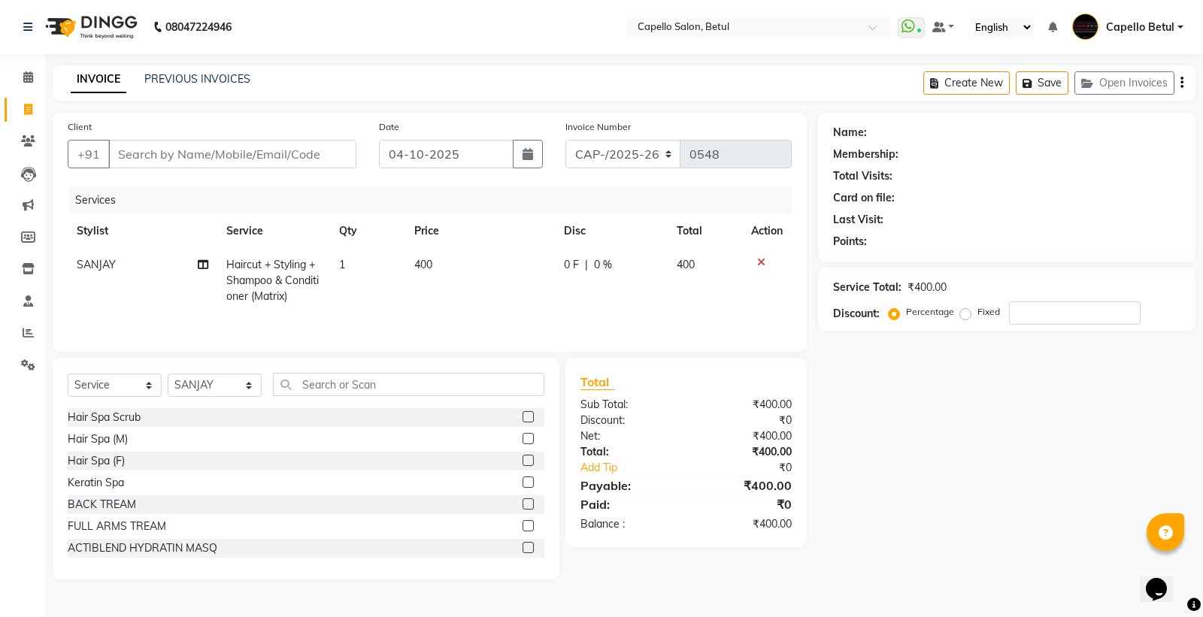
click at [527, 328] on div "Services Stylist Service Qty Price Disc Total Action SANJAY Haircut + Styling +…" at bounding box center [430, 261] width 724 height 150
click at [223, 138] on div "Client +91" at bounding box center [211, 150] width 311 height 62
click at [206, 160] on input "Client" at bounding box center [232, 154] width 248 height 29
type input "9"
type input "0"
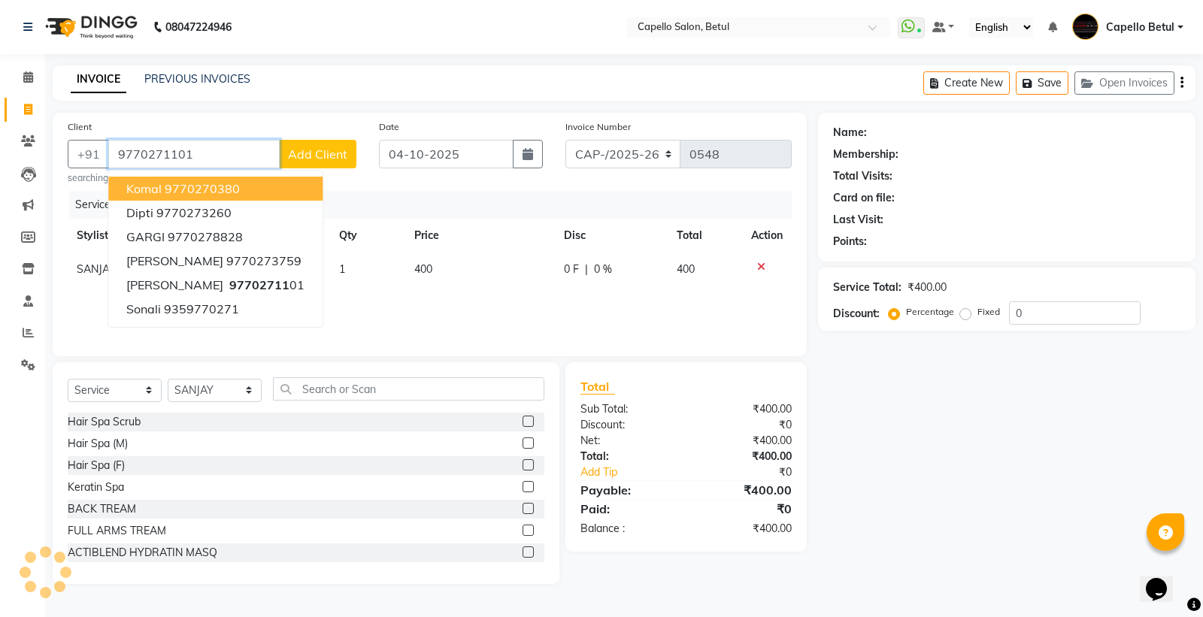
type input "9770271101"
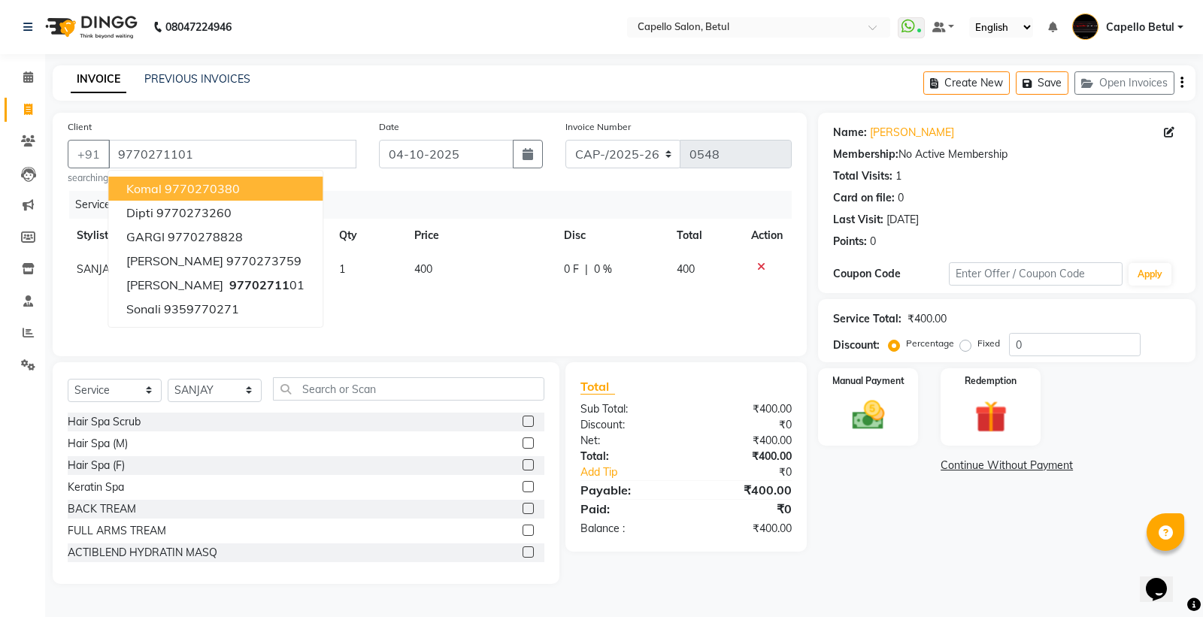
click at [922, 581] on div "Name: Janvi Arya Membership: No Active Membership Total Visits: 1 Card on file:…" at bounding box center [1012, 348] width 389 height 471
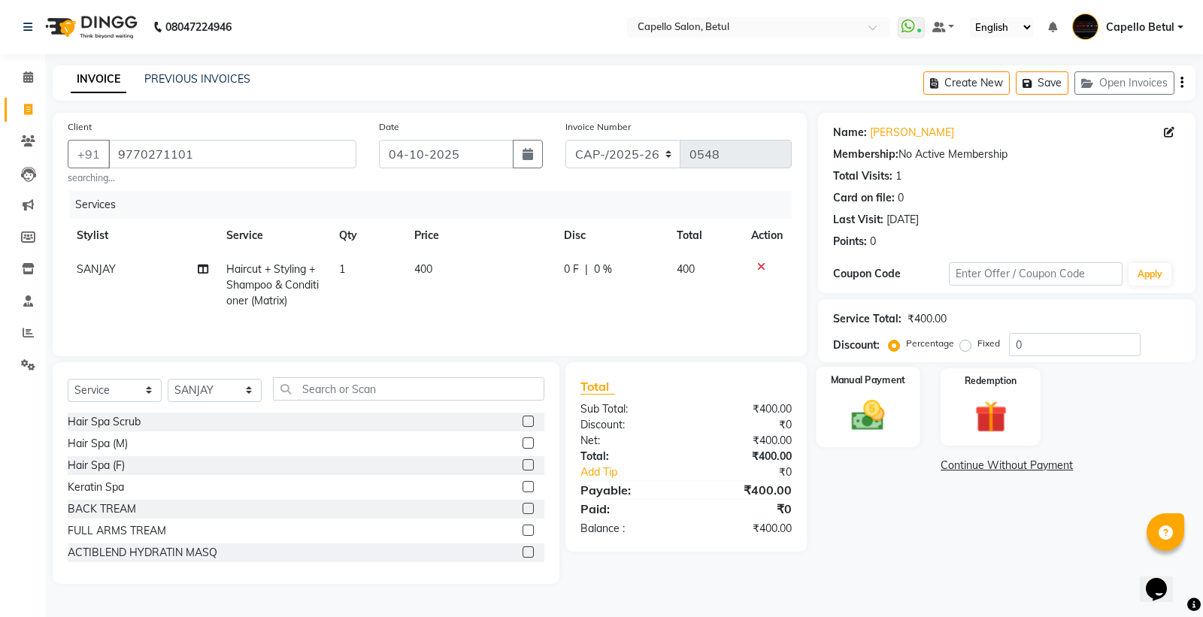
click at [869, 425] on img at bounding box center [868, 415] width 54 height 38
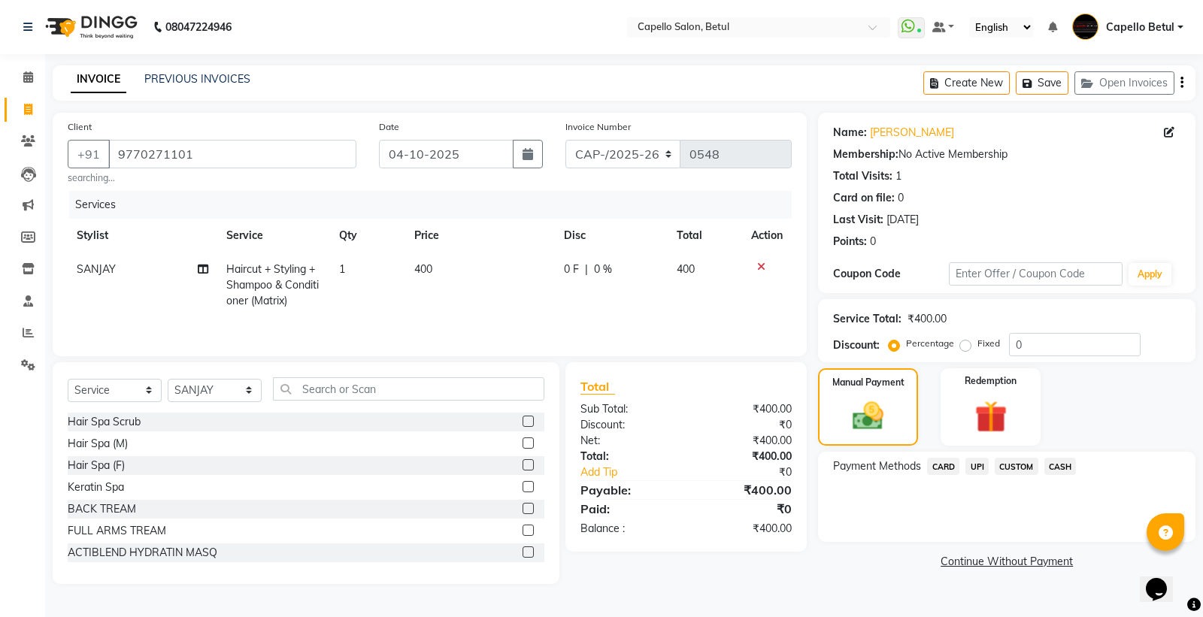
click at [982, 468] on span "UPI" at bounding box center [976, 466] width 23 height 17
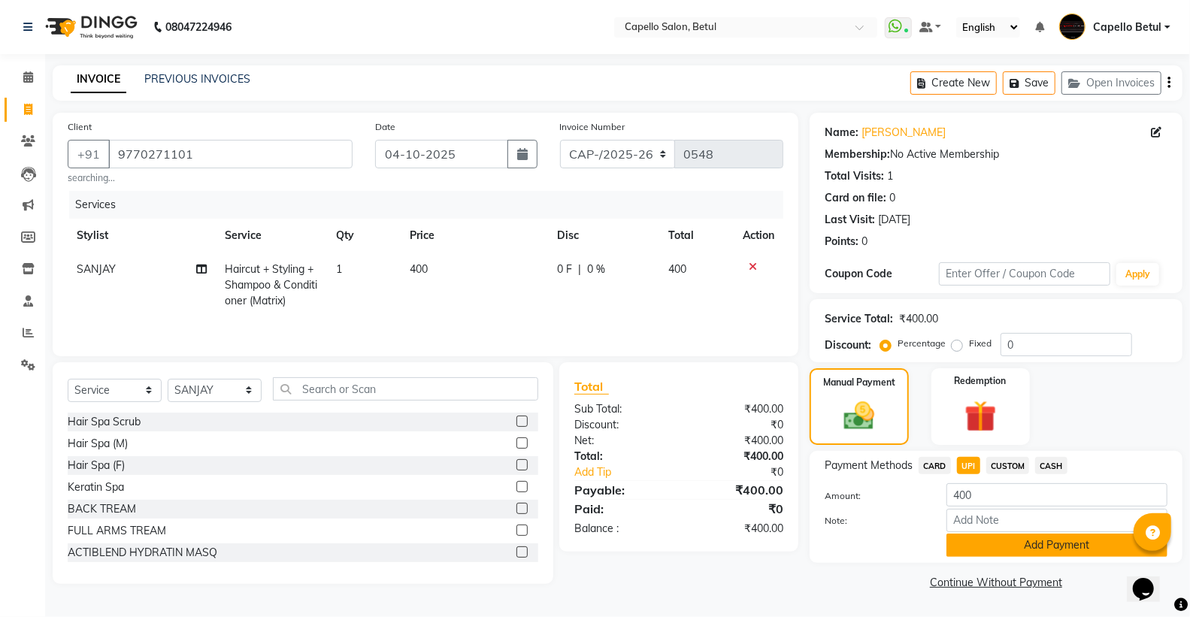
click at [1034, 549] on button "Add Payment" at bounding box center [1056, 545] width 221 height 23
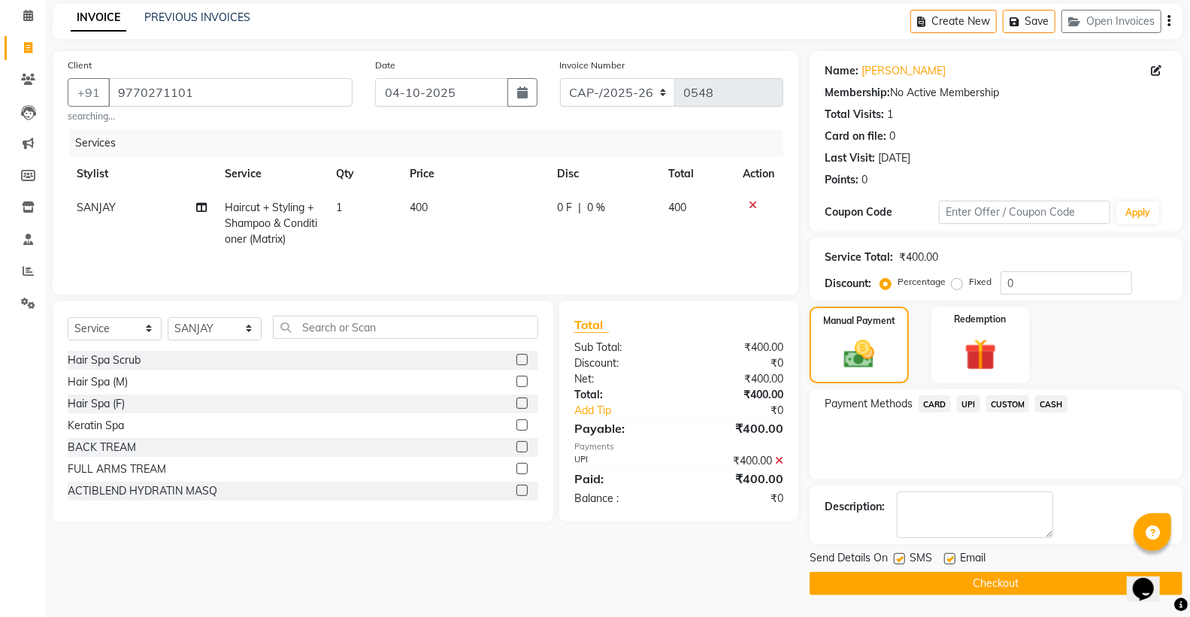
scroll to position [62, 0]
click at [1006, 583] on button "Checkout" at bounding box center [996, 582] width 373 height 23
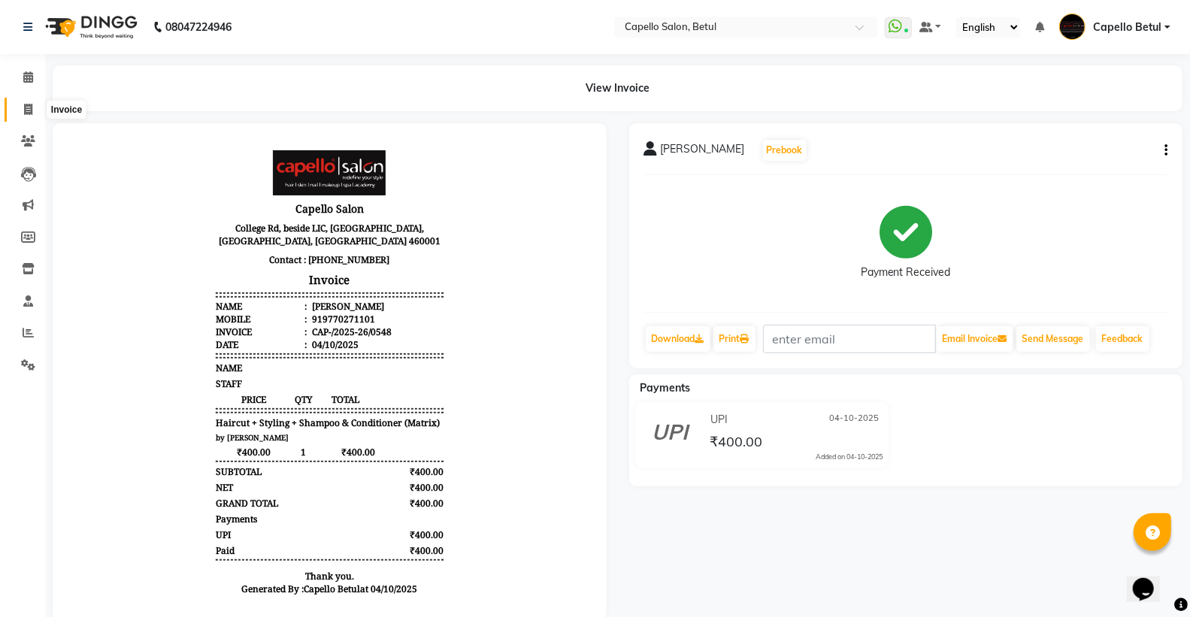
click at [24, 111] on icon at bounding box center [28, 109] width 8 height 11
select select "service"
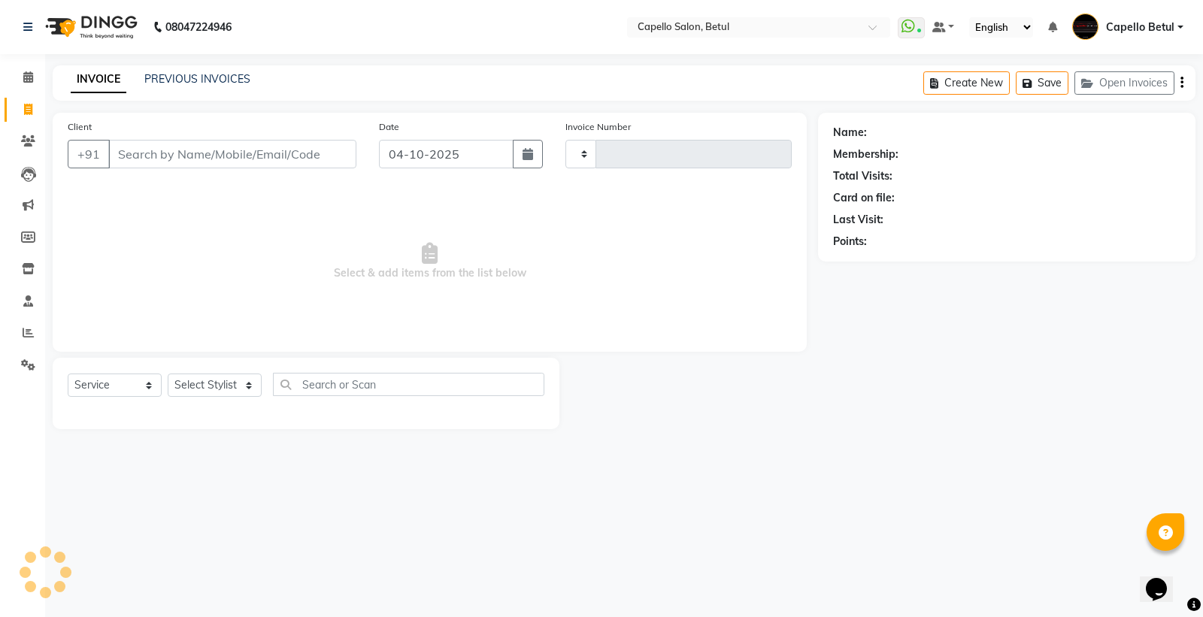
type input "0549"
select select "8951"
click at [174, 160] on input "Client" at bounding box center [232, 154] width 248 height 29
click at [168, 152] on input "898918826" at bounding box center [193, 154] width 171 height 29
type input "8989188826"
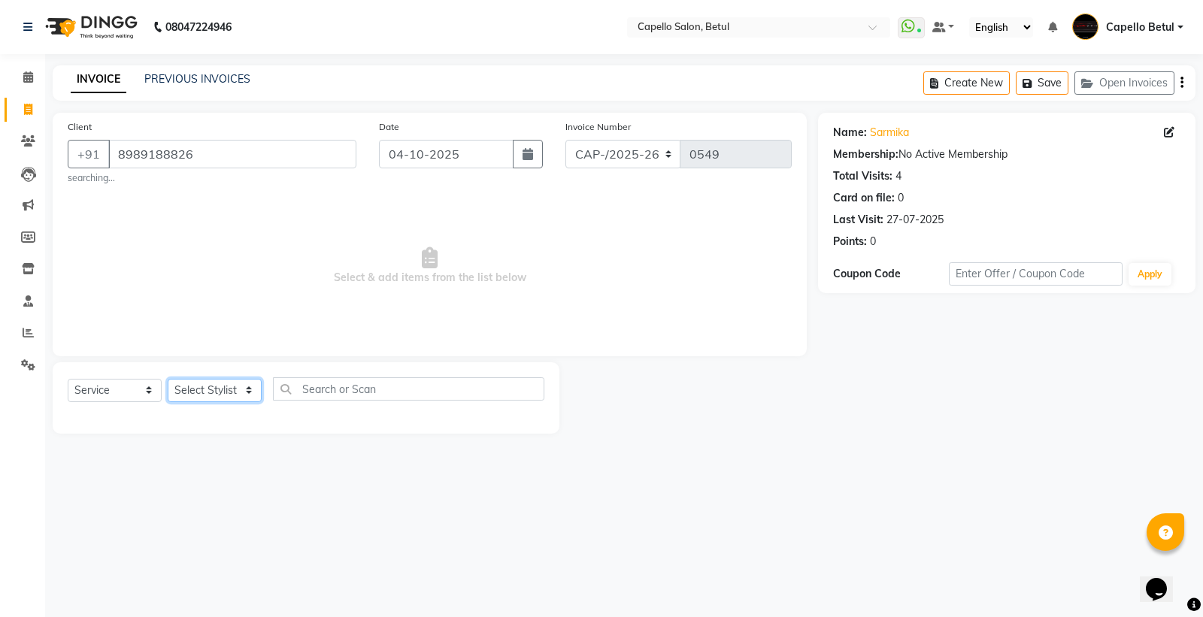
click at [191, 388] on select "Select Stylist ADMIN Capello Betul [PERSON_NAME] POOJA SOLANKI (M) PRAVEEN (M) …" at bounding box center [215, 390] width 94 height 23
select select "17856"
click at [168, 379] on select "Select Stylist ADMIN Capello Betul [PERSON_NAME] POOJA SOLANKI (M) PRAVEEN (M) …" at bounding box center [215, 390] width 94 height 23
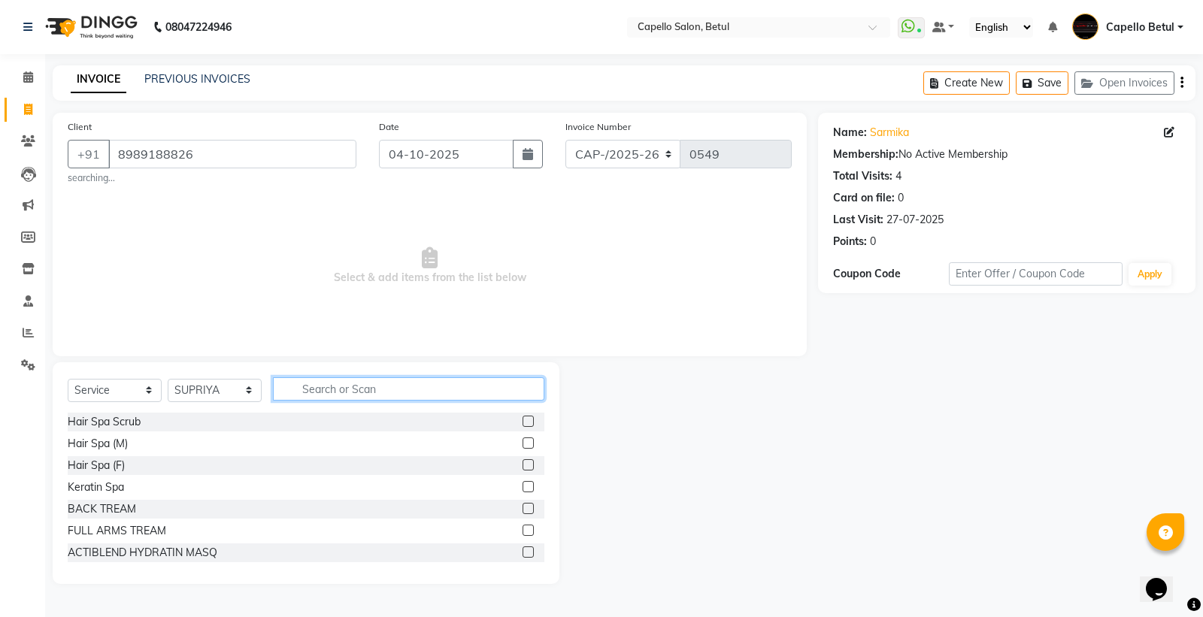
click at [314, 382] on input "text" at bounding box center [408, 388] width 271 height 23
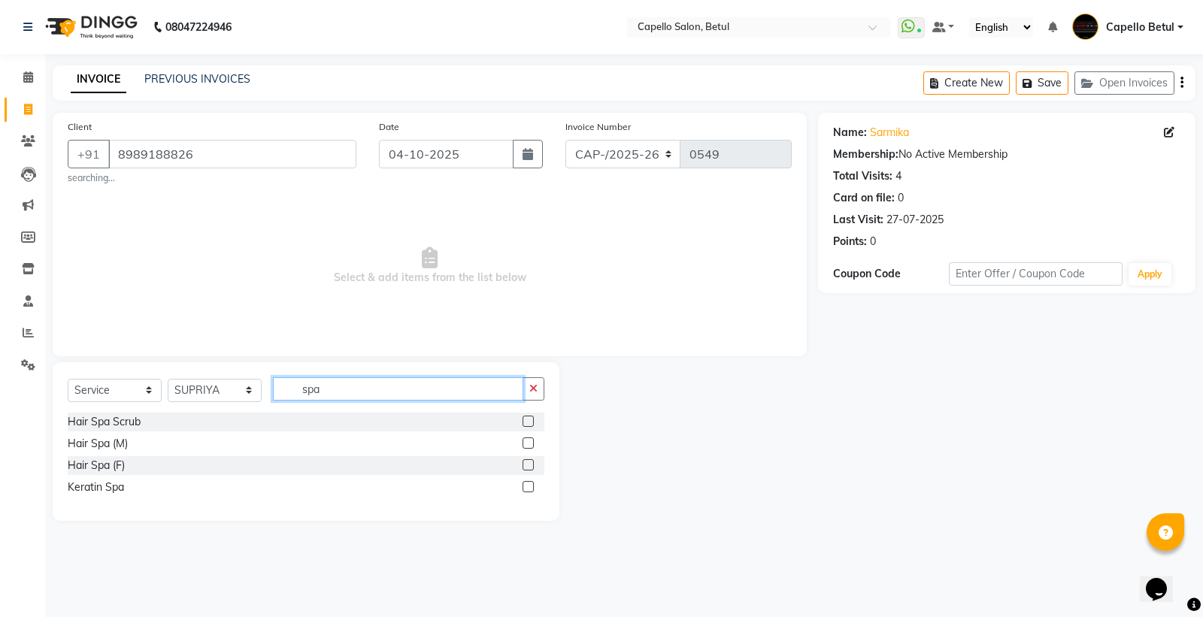
type input "spa"
drag, startPoint x: 524, startPoint y: 465, endPoint x: 528, endPoint y: 449, distance: 15.7
click at [524, 462] on label at bounding box center [527, 464] width 11 height 11
click at [524, 462] on input "checkbox" at bounding box center [527, 466] width 10 height 10
checkbox input "true"
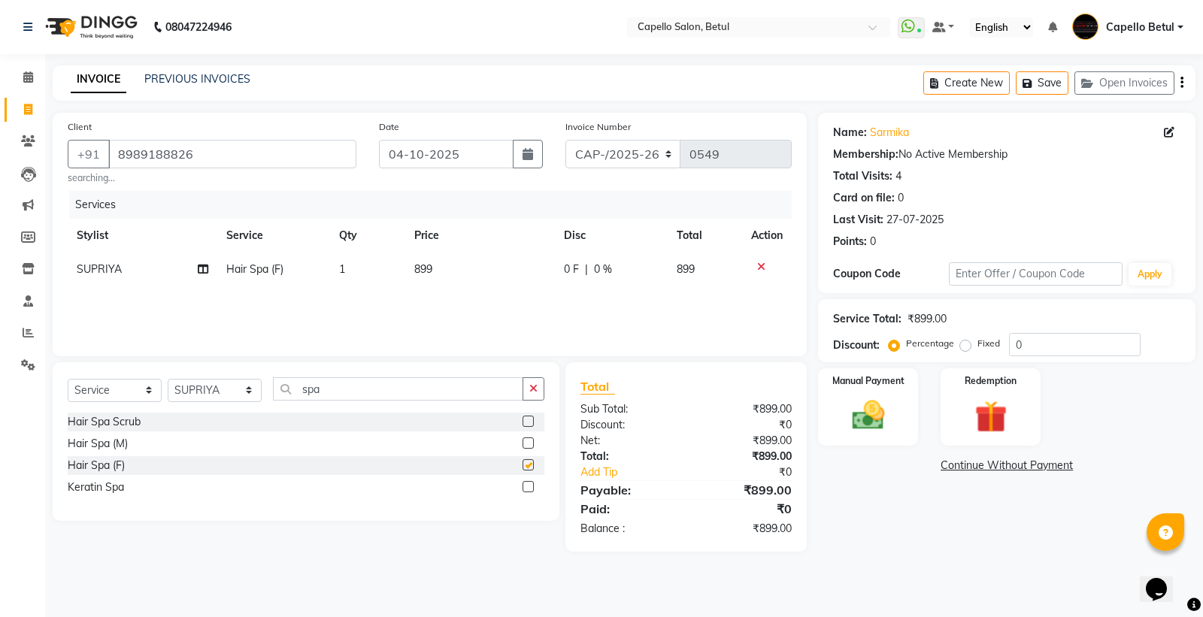
click at [531, 391] on icon "button" at bounding box center [533, 388] width 8 height 11
checkbox input "false"
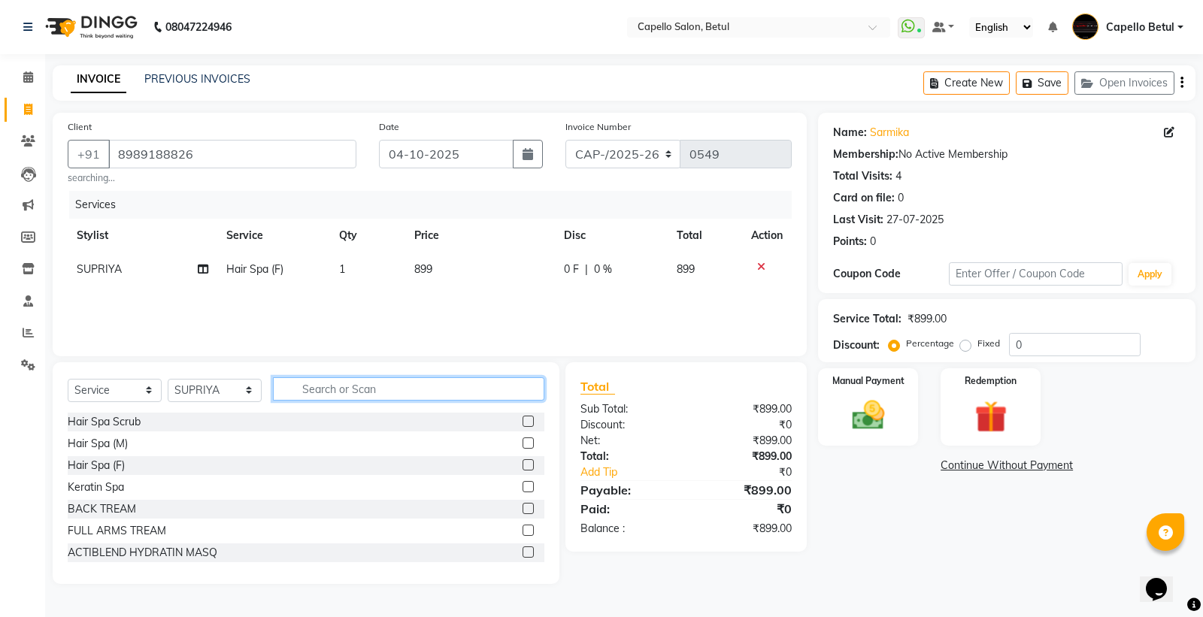
click at [317, 382] on input "text" at bounding box center [408, 388] width 271 height 23
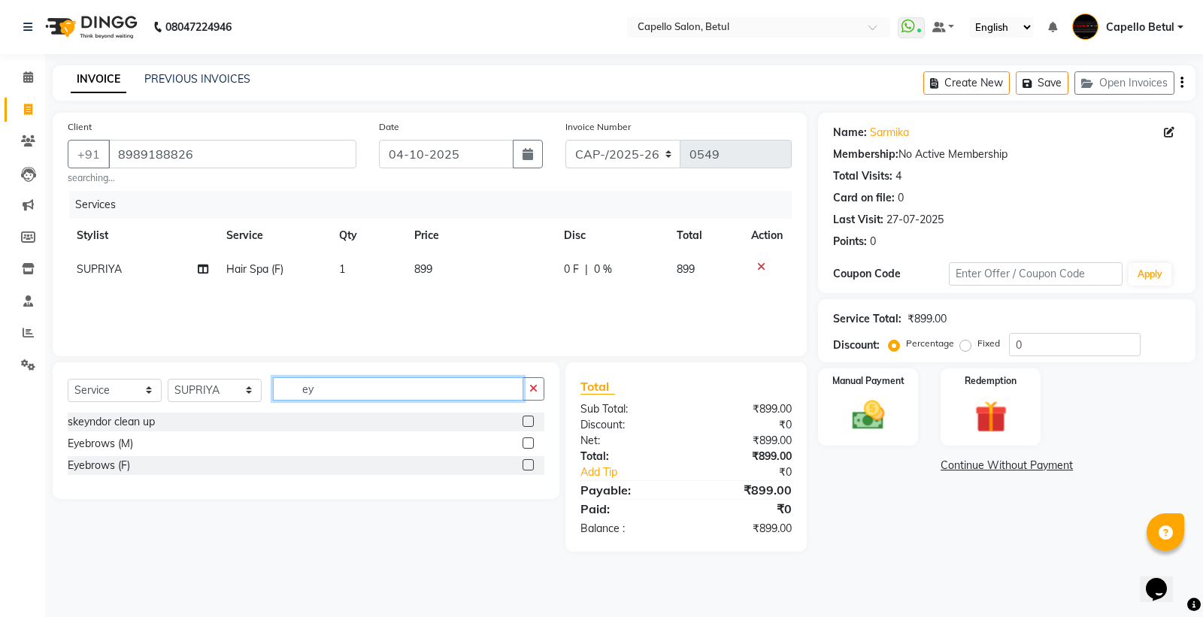
type input "ey"
click at [529, 465] on label at bounding box center [527, 464] width 11 height 11
click at [529, 465] on input "checkbox" at bounding box center [527, 466] width 10 height 10
click at [328, 388] on input "ey" at bounding box center [398, 388] width 250 height 23
checkbox input "false"
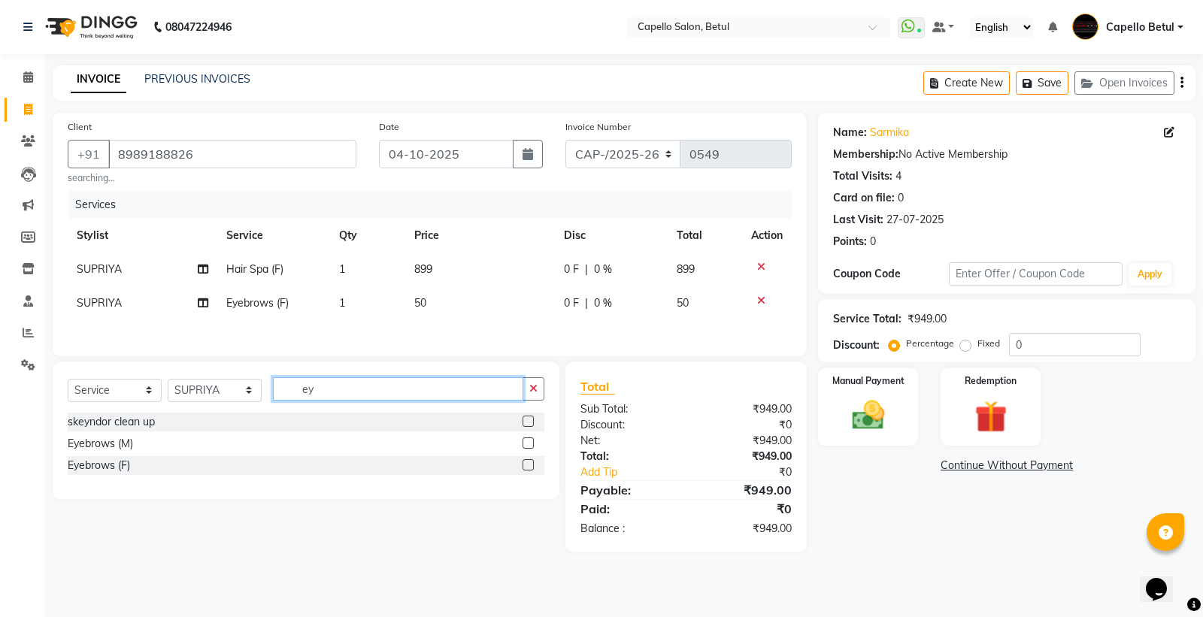
type input "e"
type input "upp"
click at [528, 422] on label at bounding box center [527, 421] width 11 height 11
click at [528, 422] on input "checkbox" at bounding box center [527, 422] width 10 height 10
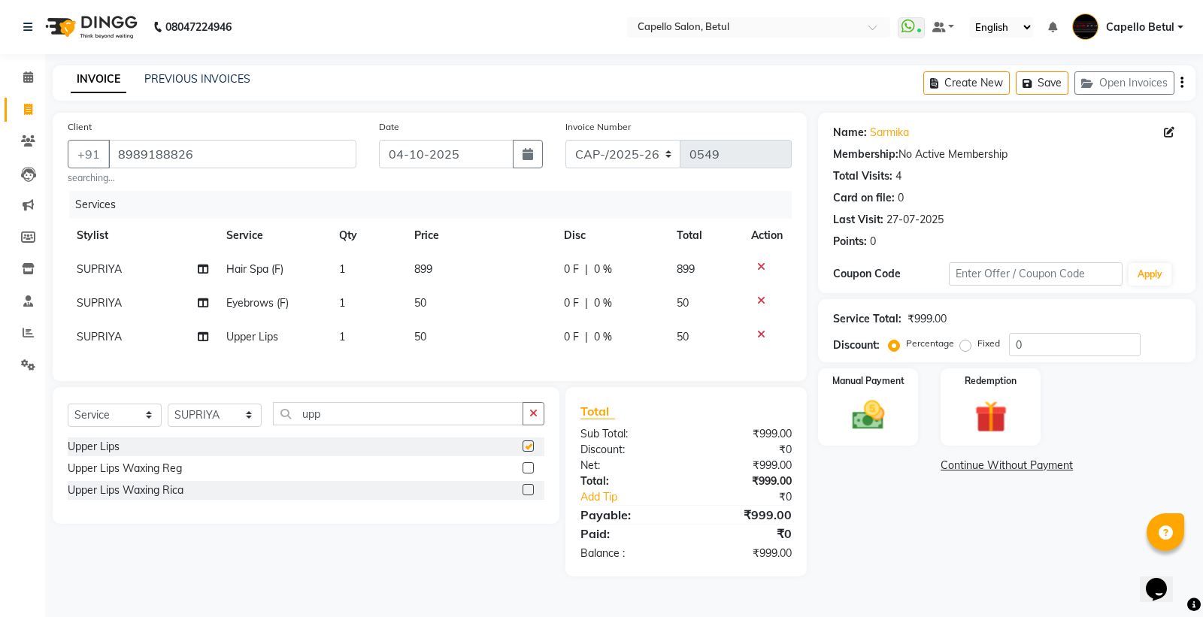
click at [532, 414] on div "Select Service Product Membership Package Voucher Prepaid Gift Card Select Styl…" at bounding box center [306, 455] width 507 height 137
checkbox input "false"
click at [530, 419] on icon "button" at bounding box center [533, 413] width 8 height 11
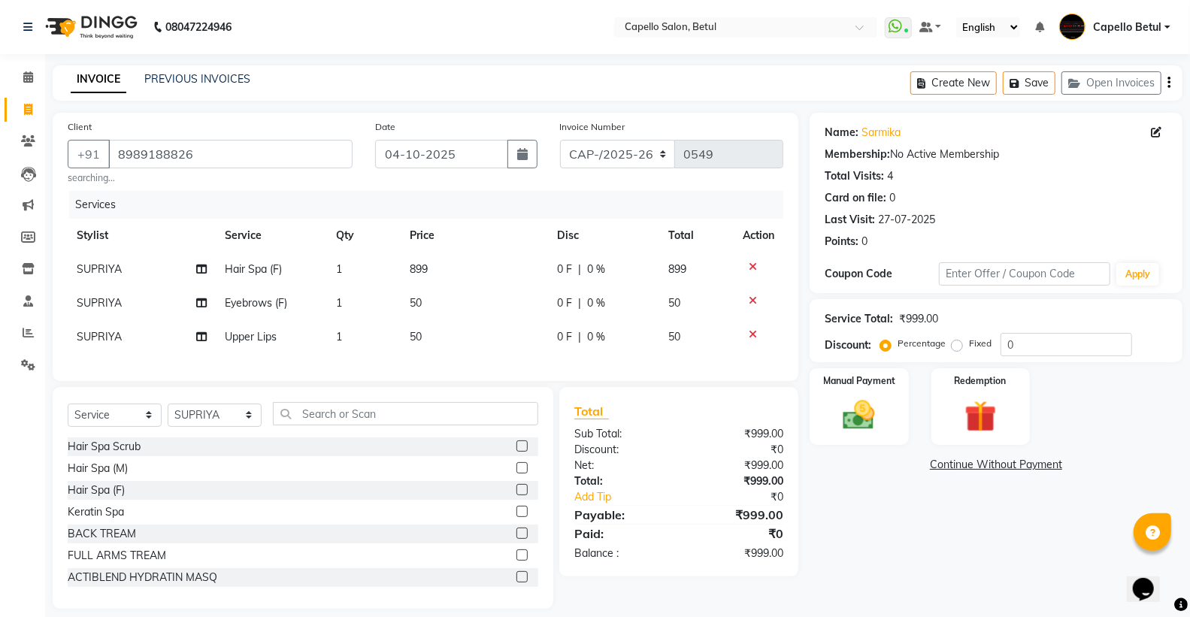
click at [494, 269] on td "899" at bounding box center [474, 270] width 147 height 34
select select "17856"
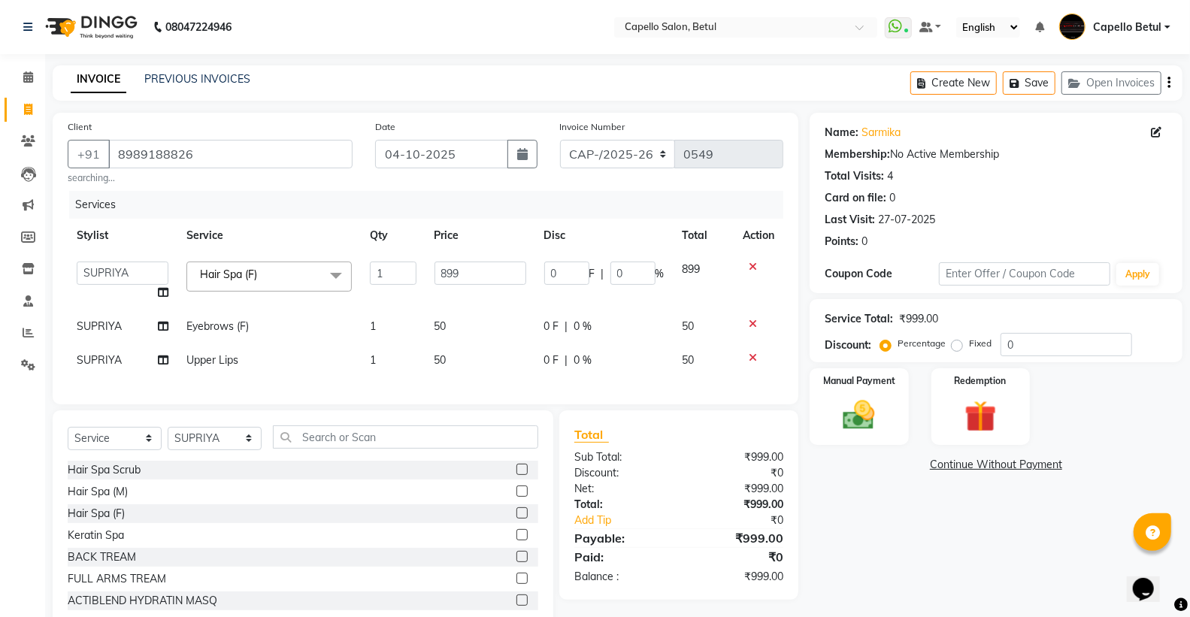
click at [494, 268] on input "899" at bounding box center [480, 273] width 92 height 23
type input "8"
type input "1200"
click at [470, 316] on td "50" at bounding box center [480, 327] width 110 height 34
select select "17856"
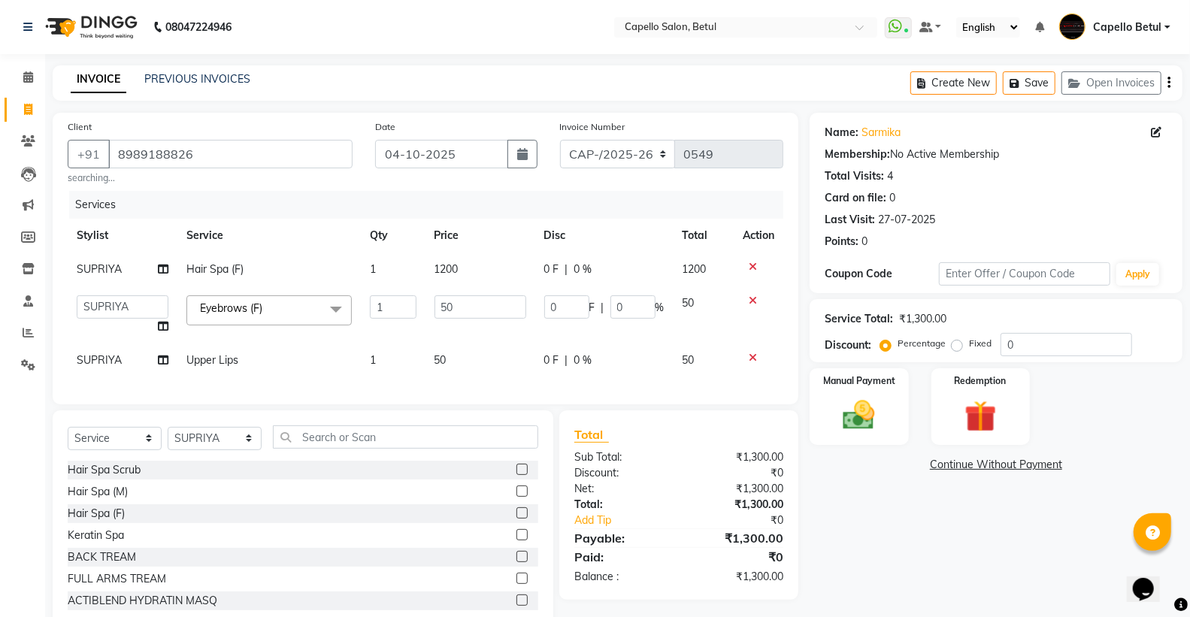
click at [957, 484] on div "Name: Sarmika Membership: No Active Membership Total Visits: 4 Card on file: 0 …" at bounding box center [1002, 372] width 384 height 519
click at [477, 404] on div "Client +91 8989188826 searching... Date 04-10-2025 Invoice Number CAP-/2025-26 …" at bounding box center [426, 259] width 746 height 292
click at [868, 422] on img at bounding box center [858, 415] width 53 height 38
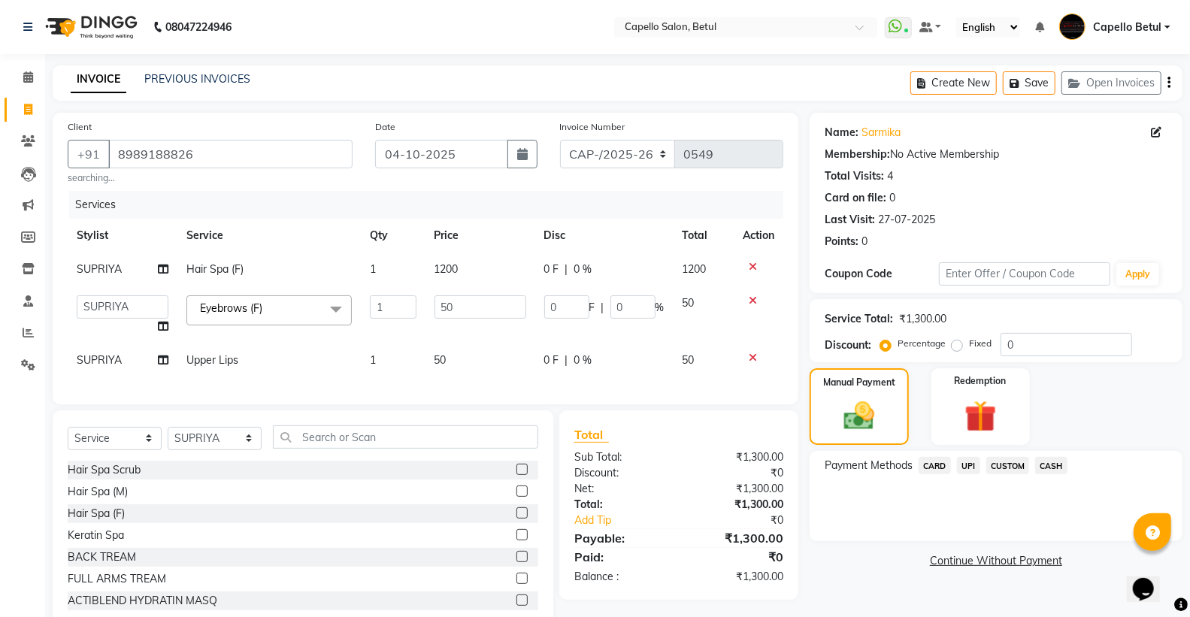
click at [964, 468] on span "UPI" at bounding box center [968, 465] width 23 height 17
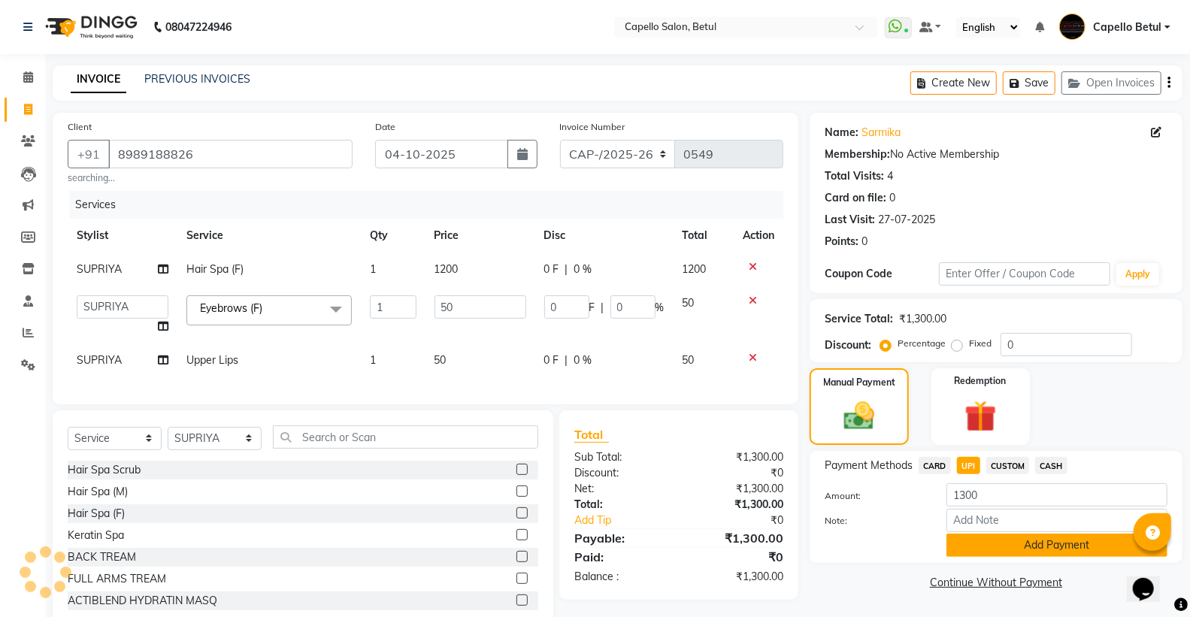
click at [1075, 549] on button "Add Payment" at bounding box center [1056, 545] width 221 height 23
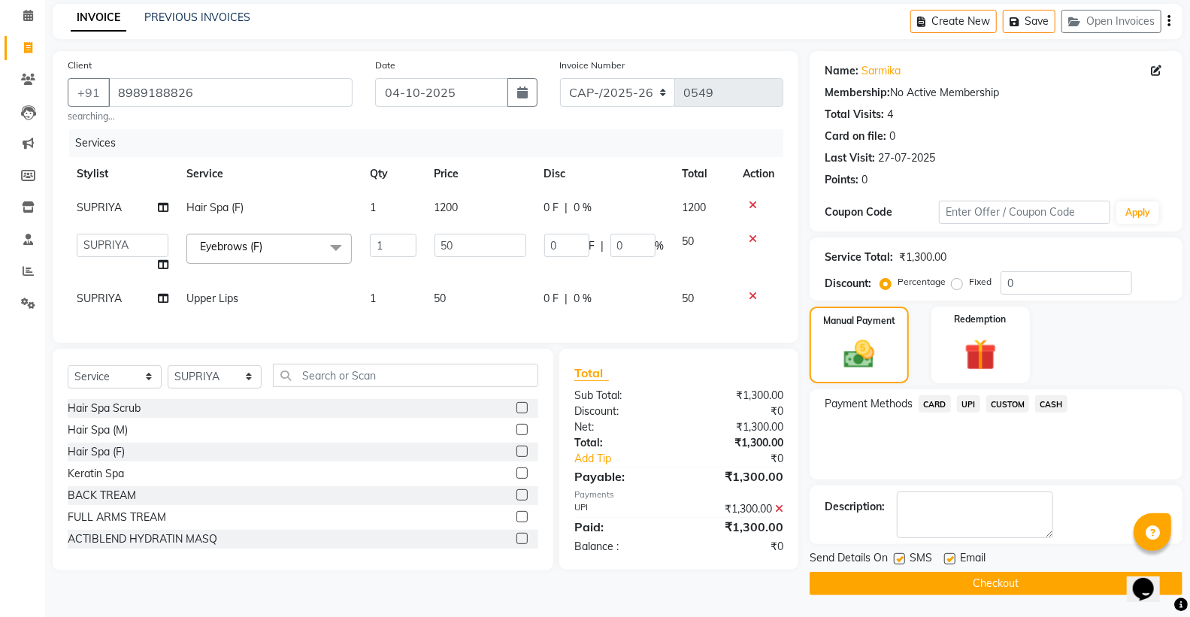
scroll to position [62, 0]
click at [1036, 584] on button "Checkout" at bounding box center [996, 582] width 373 height 23
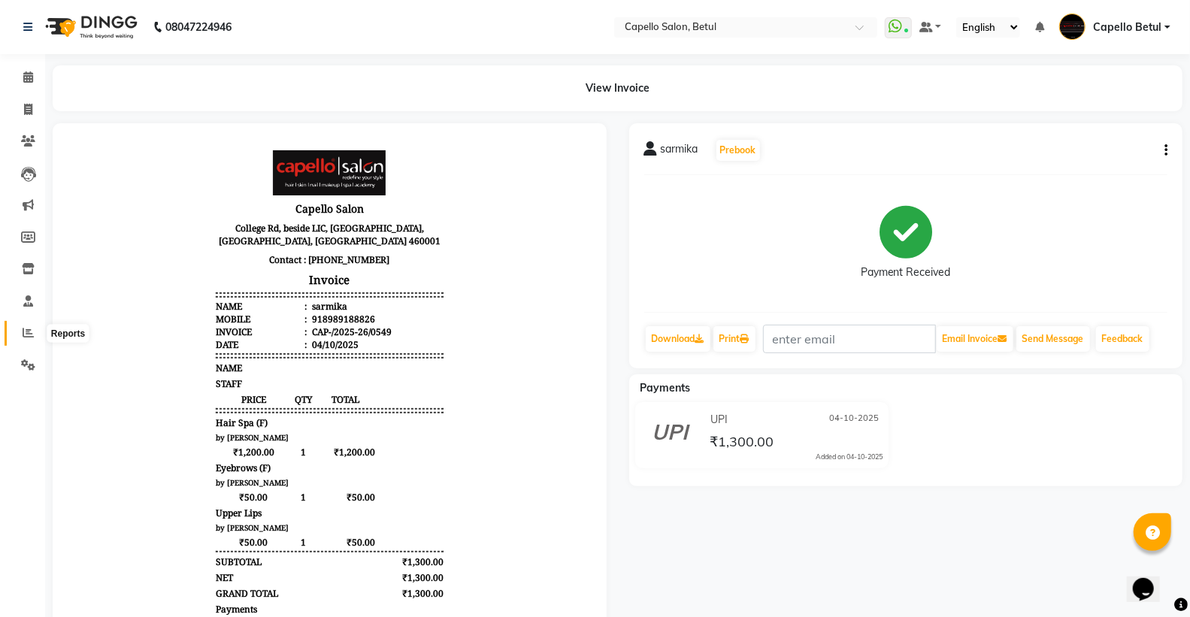
click at [23, 338] on icon at bounding box center [28, 332] width 11 height 11
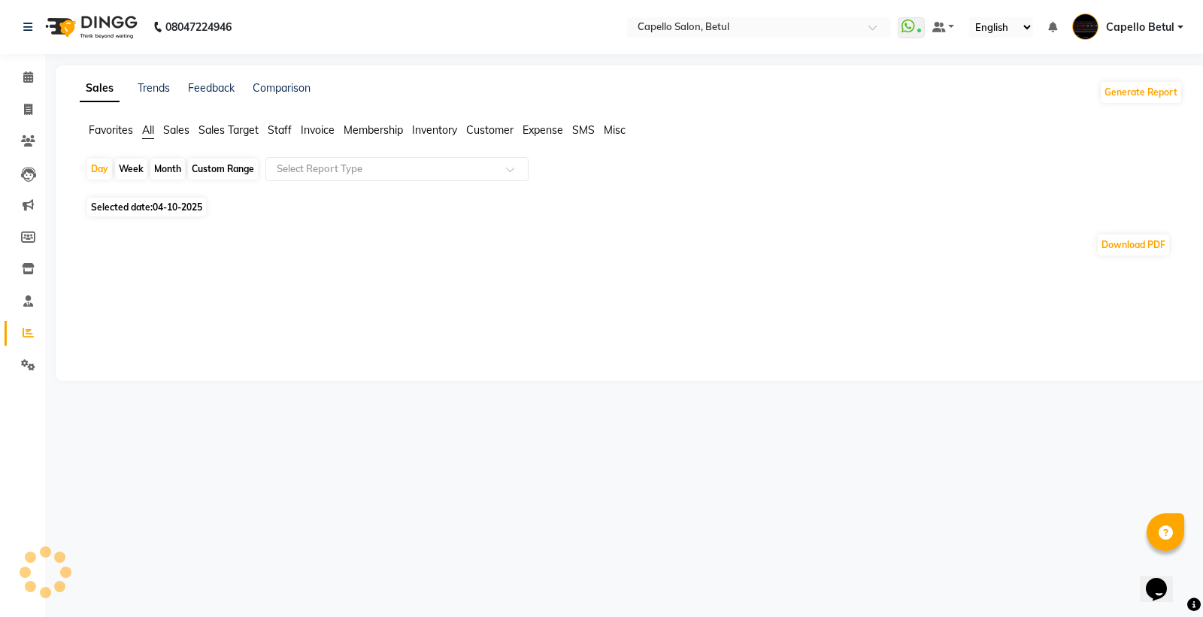
click at [283, 126] on span "Staff" at bounding box center [280, 130] width 24 height 14
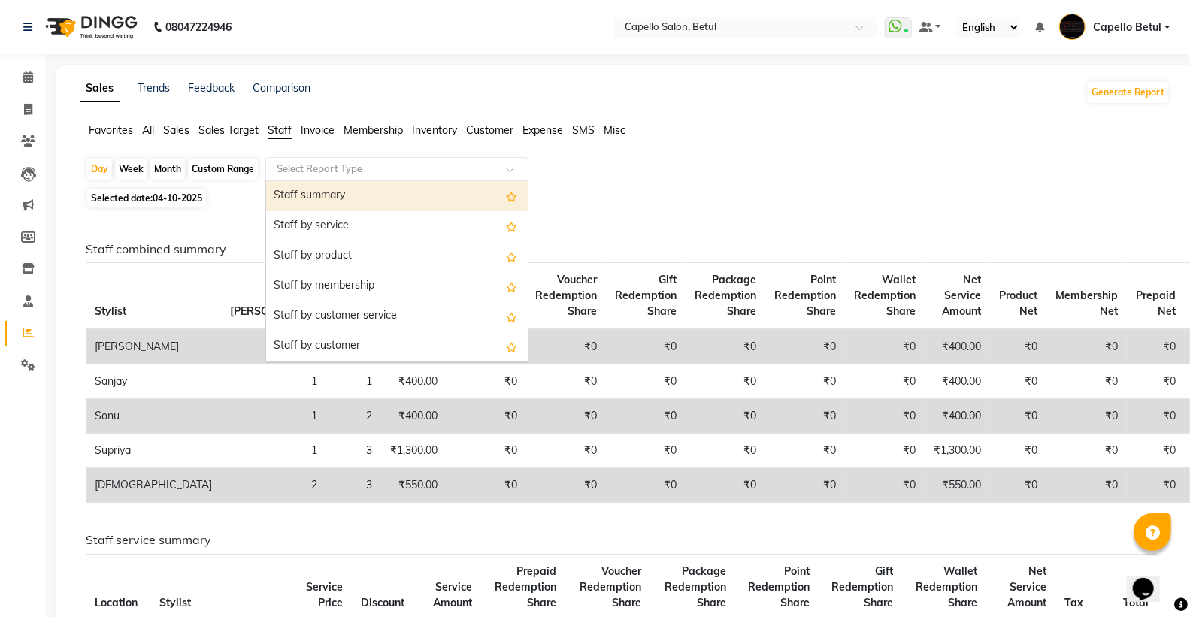
click at [287, 166] on input "text" at bounding box center [382, 169] width 216 height 15
click at [287, 191] on div "Staff summary" at bounding box center [397, 196] width 262 height 30
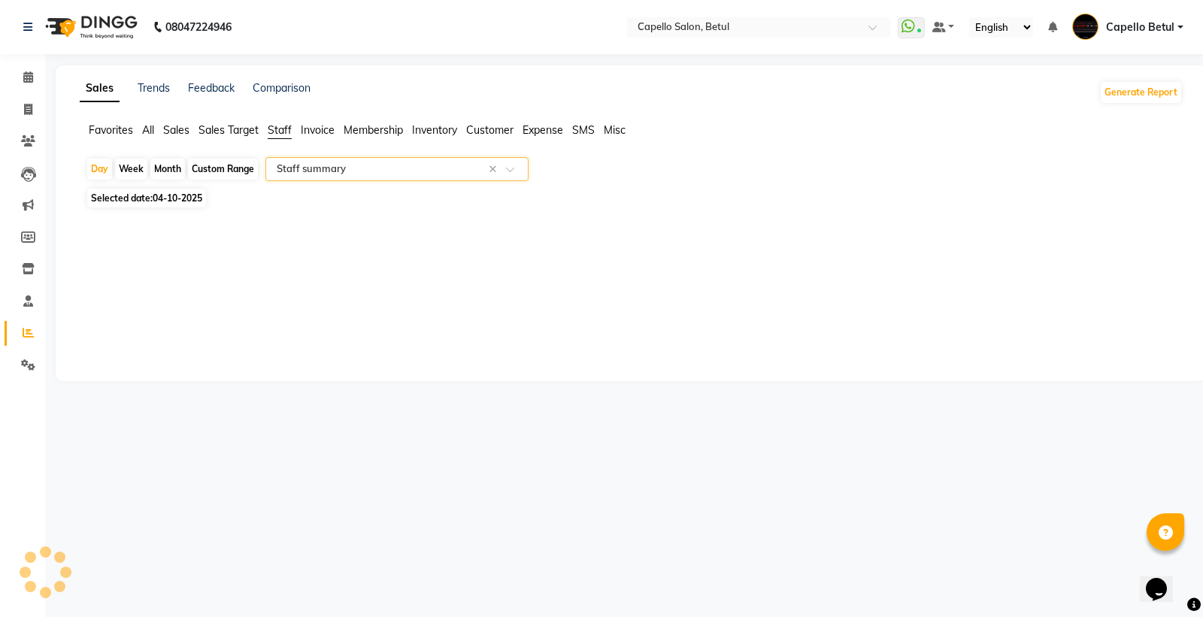
select select "full_report"
select select "csv"
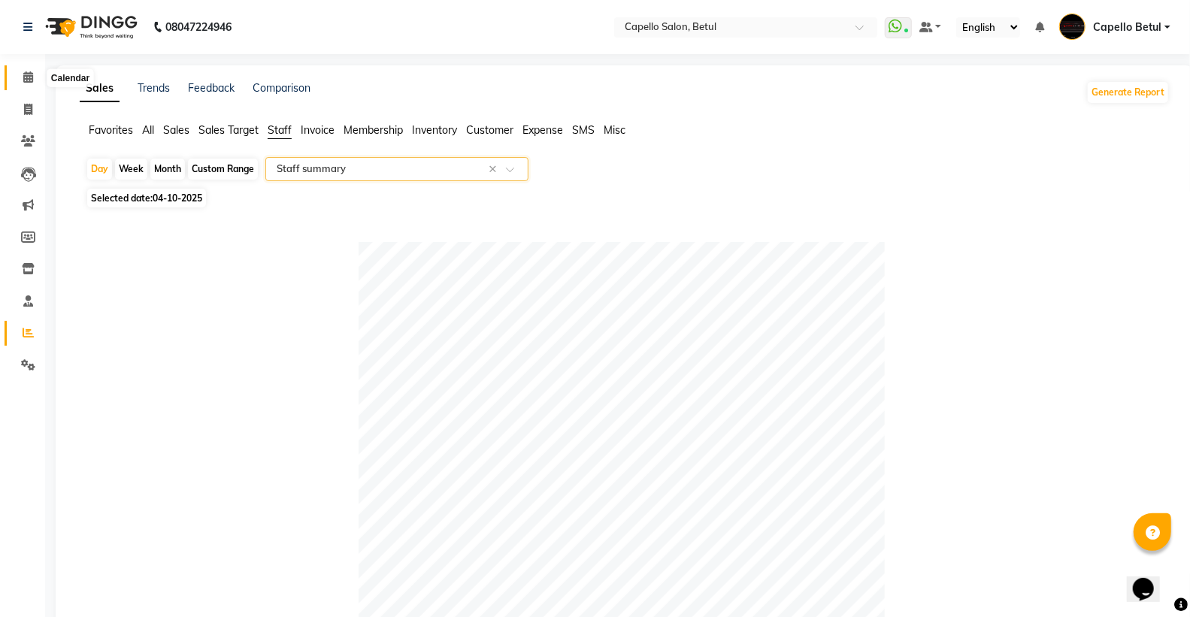
click at [20, 76] on span at bounding box center [28, 77] width 26 height 17
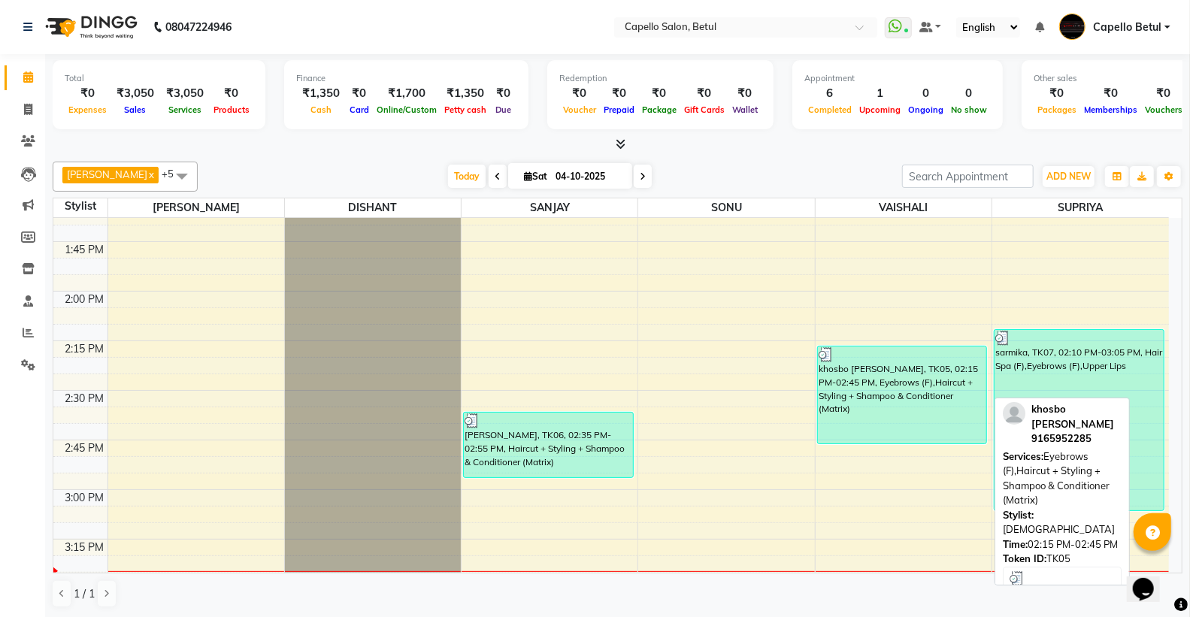
scroll to position [835, 0]
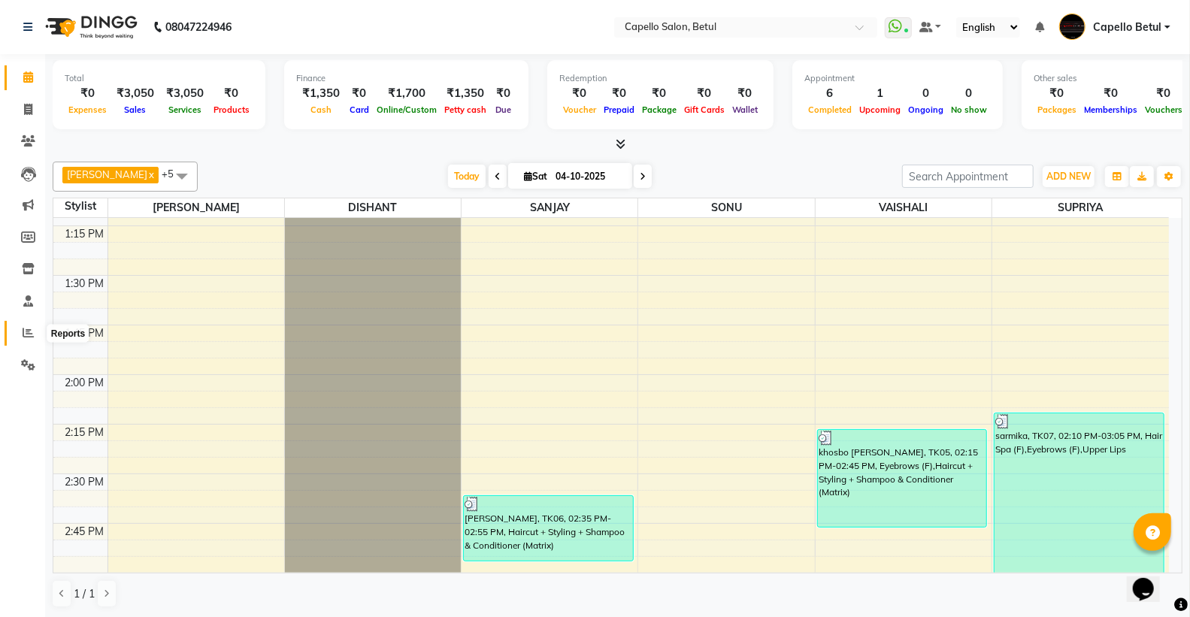
click at [29, 331] on icon at bounding box center [28, 332] width 11 height 11
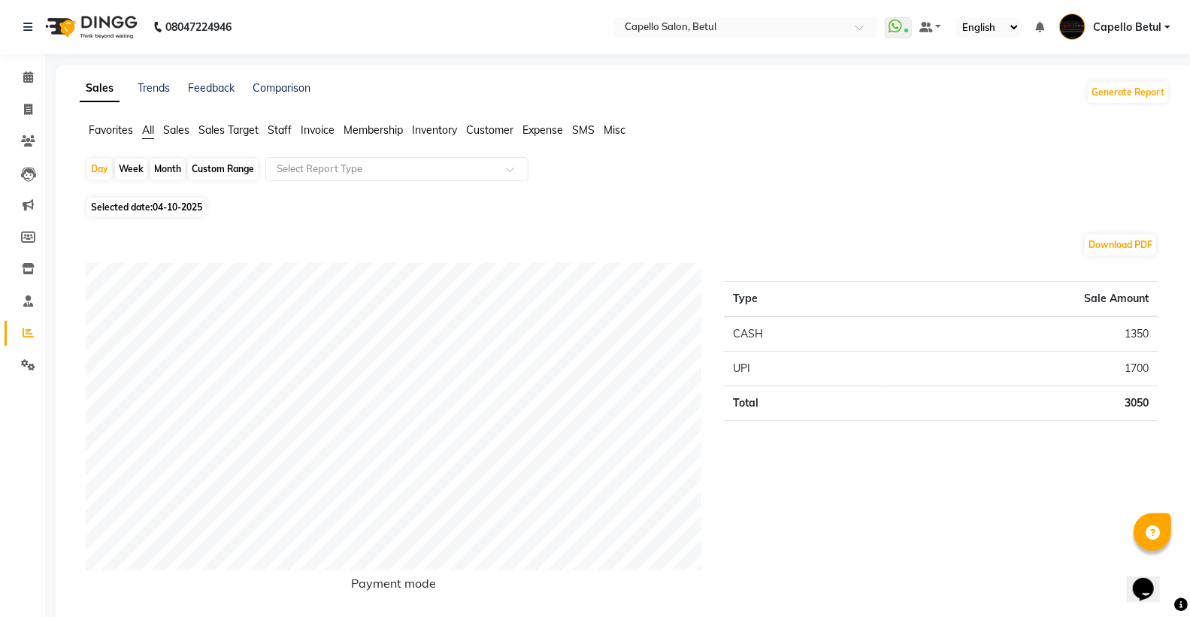
click at [283, 132] on span "Staff" at bounding box center [280, 130] width 24 height 14
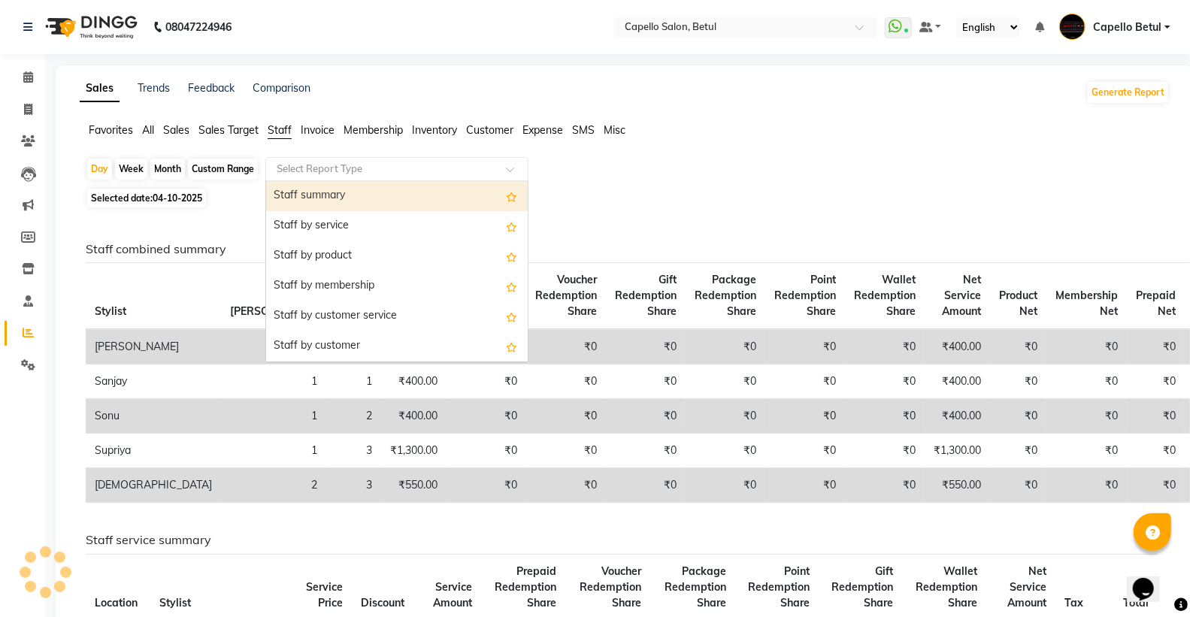
click at [296, 166] on input "text" at bounding box center [382, 169] width 216 height 15
click at [305, 186] on div "Staff summary" at bounding box center [397, 196] width 262 height 30
select select "full_report"
select select "csv"
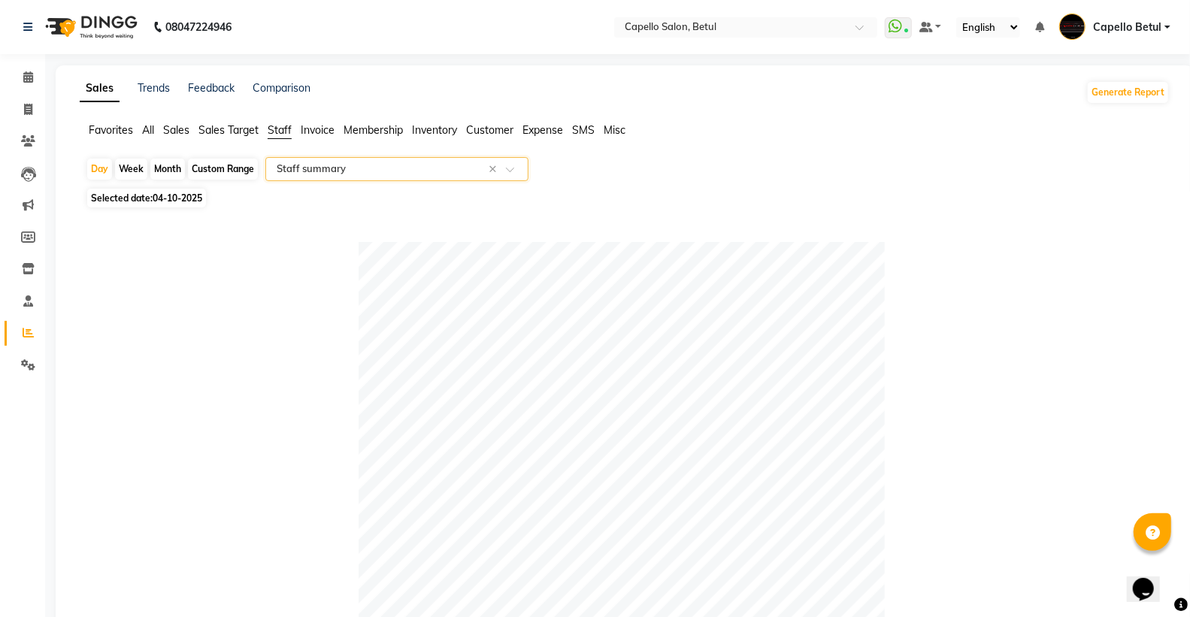
click at [168, 168] on div "Month" at bounding box center [167, 169] width 35 height 21
select select "10"
select select "2025"
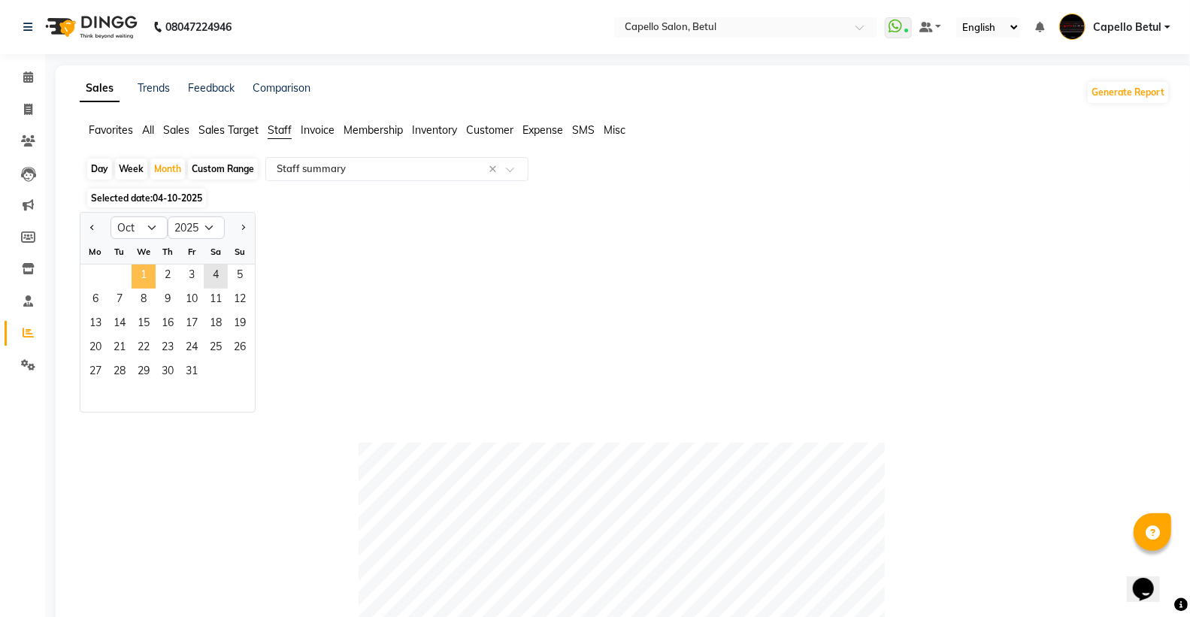
click at [138, 267] on span "1" at bounding box center [144, 277] width 24 height 24
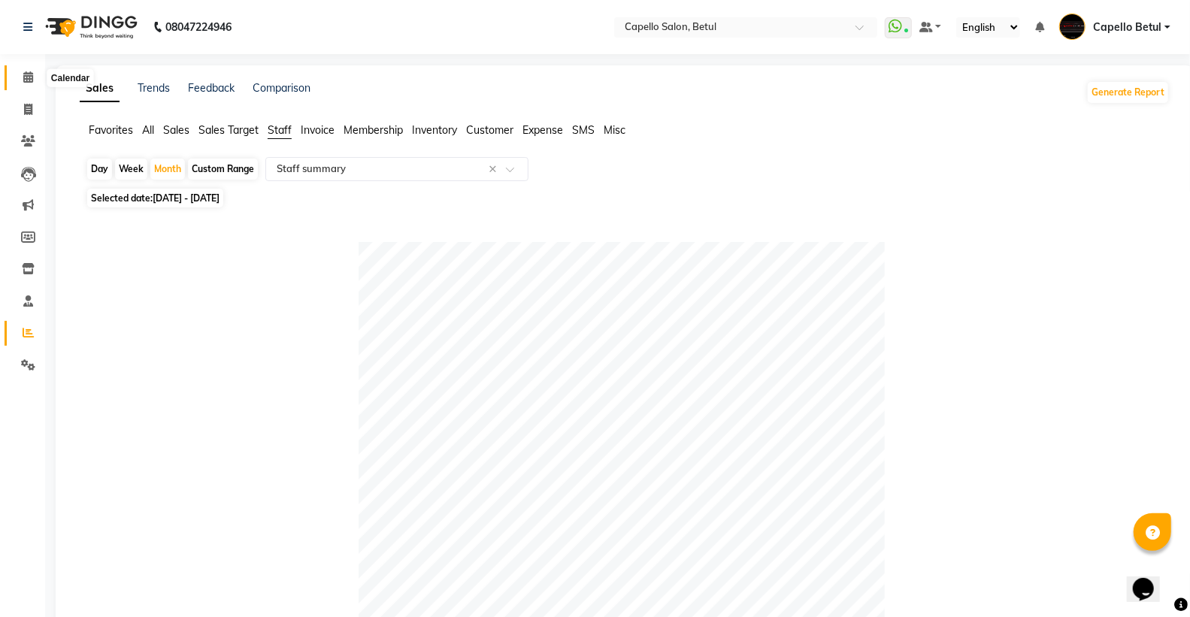
click at [26, 79] on icon at bounding box center [28, 76] width 10 height 11
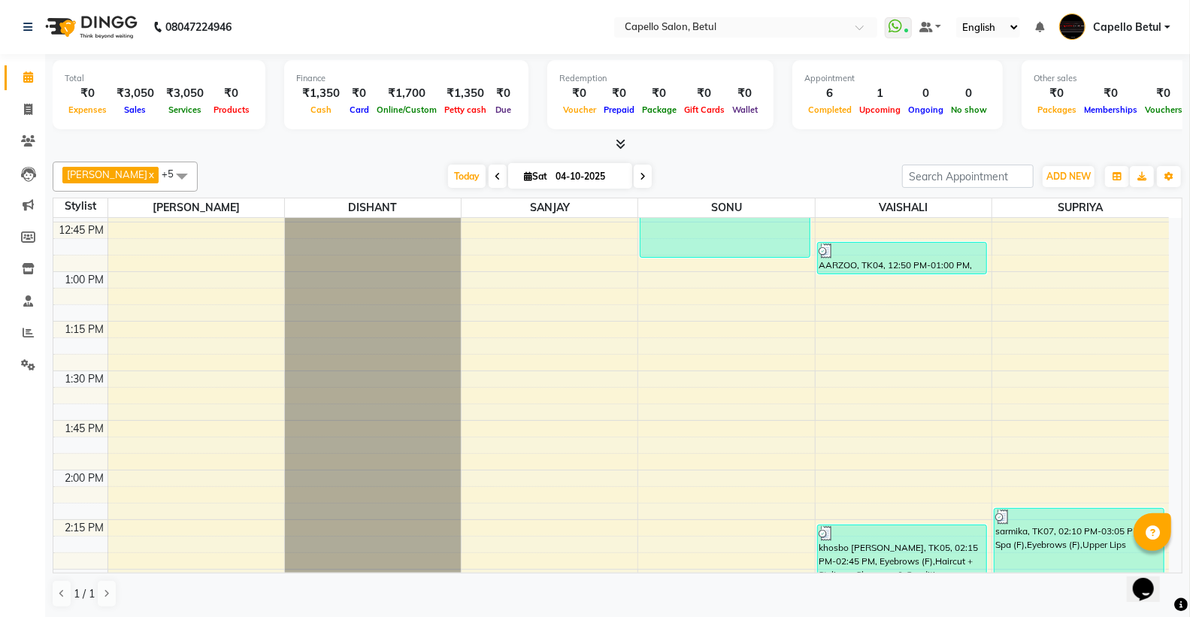
scroll to position [919, 0]
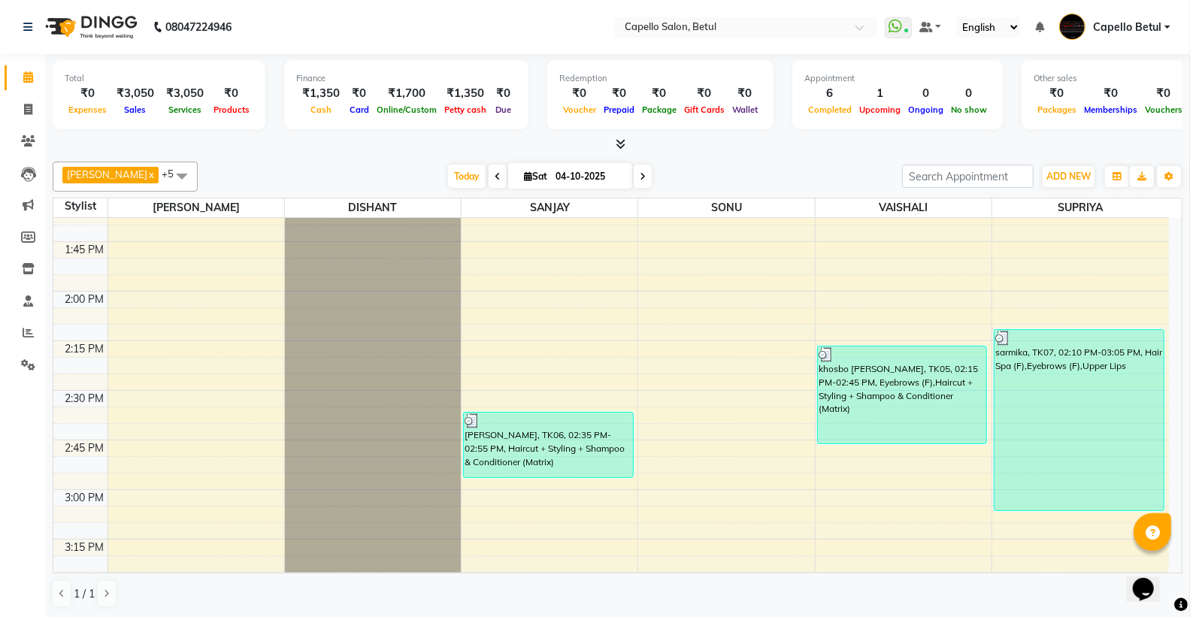
click at [791, 169] on div "Today Sat 04-10-2025" at bounding box center [549, 176] width 689 height 23
click at [790, 169] on div "Today Sat 04-10-2025" at bounding box center [549, 176] width 689 height 23
drag, startPoint x: 789, startPoint y: 168, endPoint x: 807, endPoint y: 139, distance: 34.4
click at [820, 159] on div "DHANRAJ x DISHANT x SANJAY x SONU x SUPRIYA x VAISHALI x +5 Select All ADMIN Ca…" at bounding box center [618, 385] width 1130 height 459
click at [803, 138] on div at bounding box center [618, 145] width 1130 height 16
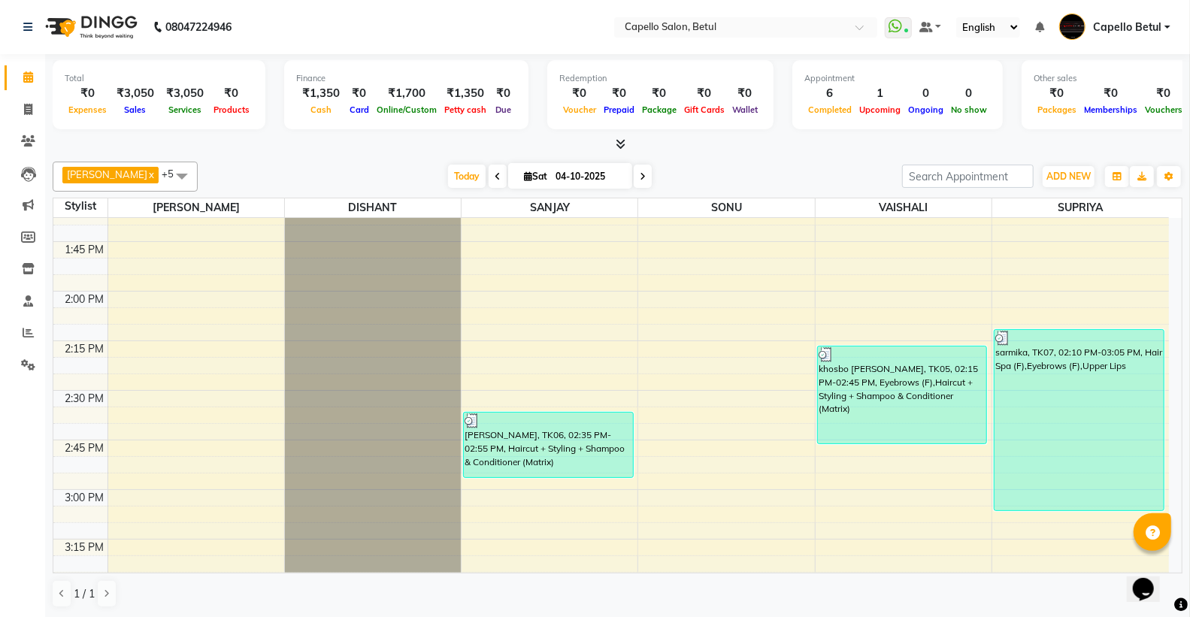
click at [803, 135] on div "Total ₹0 Expenses ₹3,050 Sales ₹3,050 Services ₹0 Products Finance ₹1,350 Cash …" at bounding box center [618, 103] width 1130 height 98
drag, startPoint x: 813, startPoint y: 170, endPoint x: 716, endPoint y: 158, distance: 98.5
click at [716, 158] on div "DHANRAJ x DISHANT x SANJAY x SONU x SUPRIYA x VAISHALI x +5 Select All ADMIN Ca…" at bounding box center [618, 385] width 1130 height 459
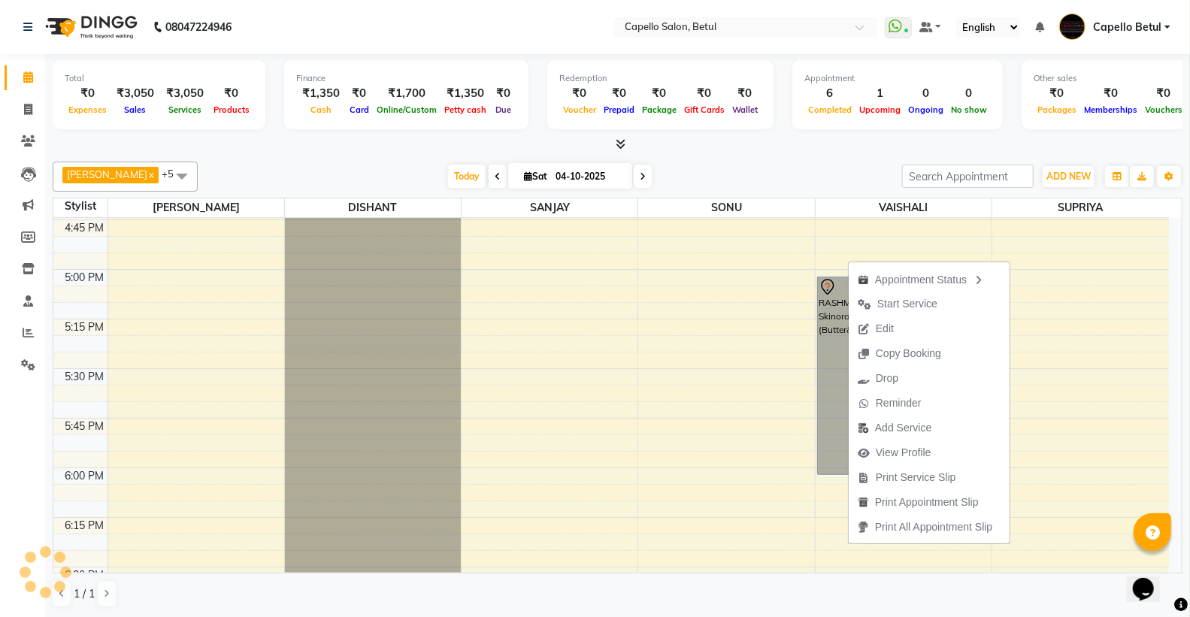
scroll to position [1400, 0]
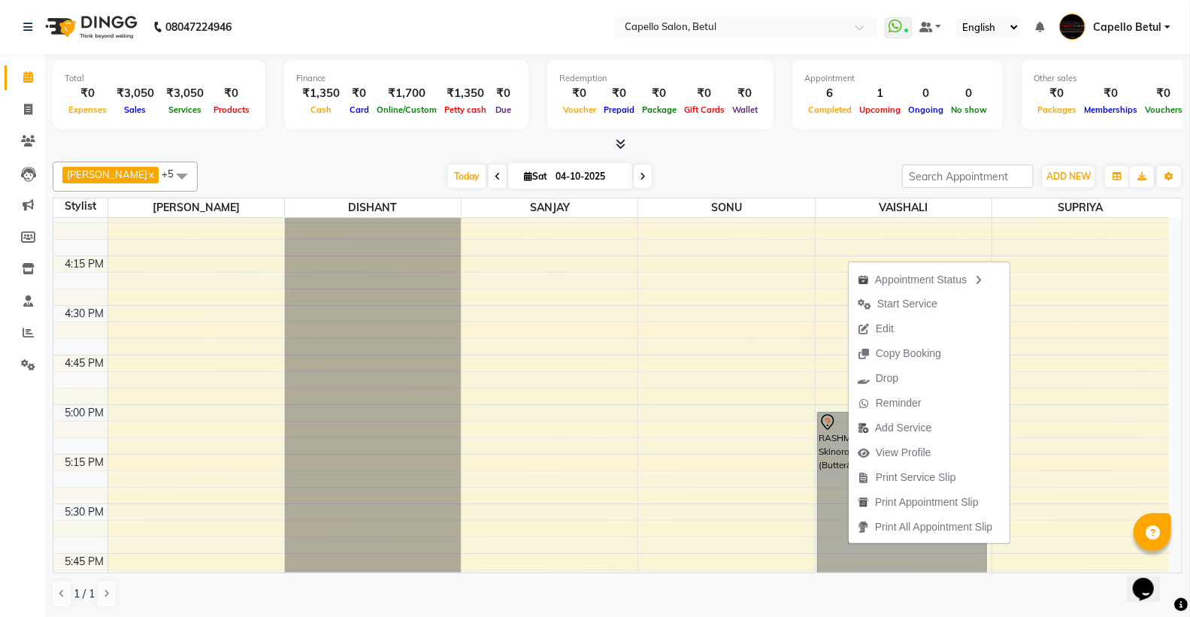
click at [779, 268] on div "9:00 AM 9:15 AM 9:30 AM 9:45 AM 10:00 AM 10:15 AM 10:30 AM 10:45 AM 11:00 AM 11…" at bounding box center [610, 107] width 1115 height 2579
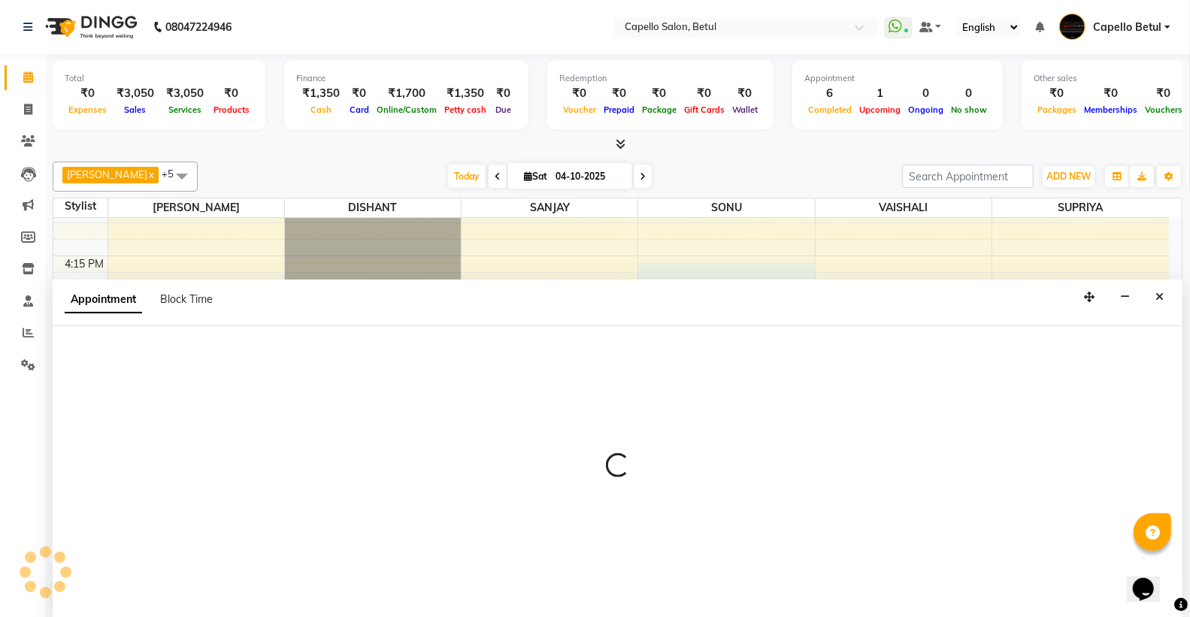
scroll to position [1, 0]
select select "34695"
select select "975"
select select "tentative"
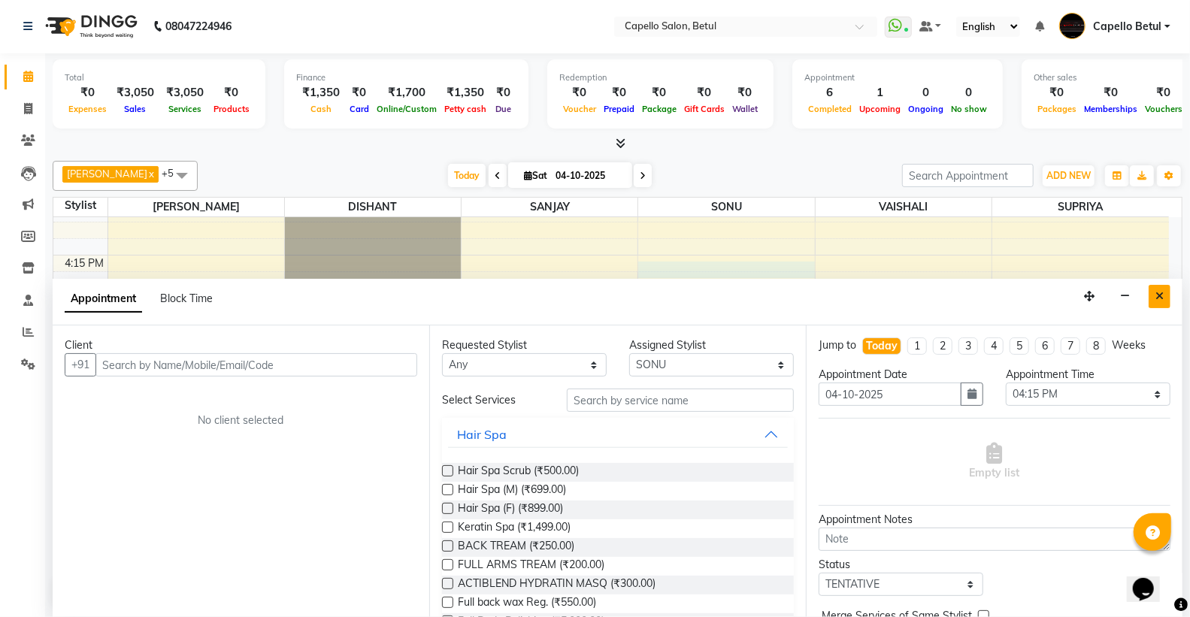
click at [1165, 293] on button "Close" at bounding box center [1160, 296] width 22 height 23
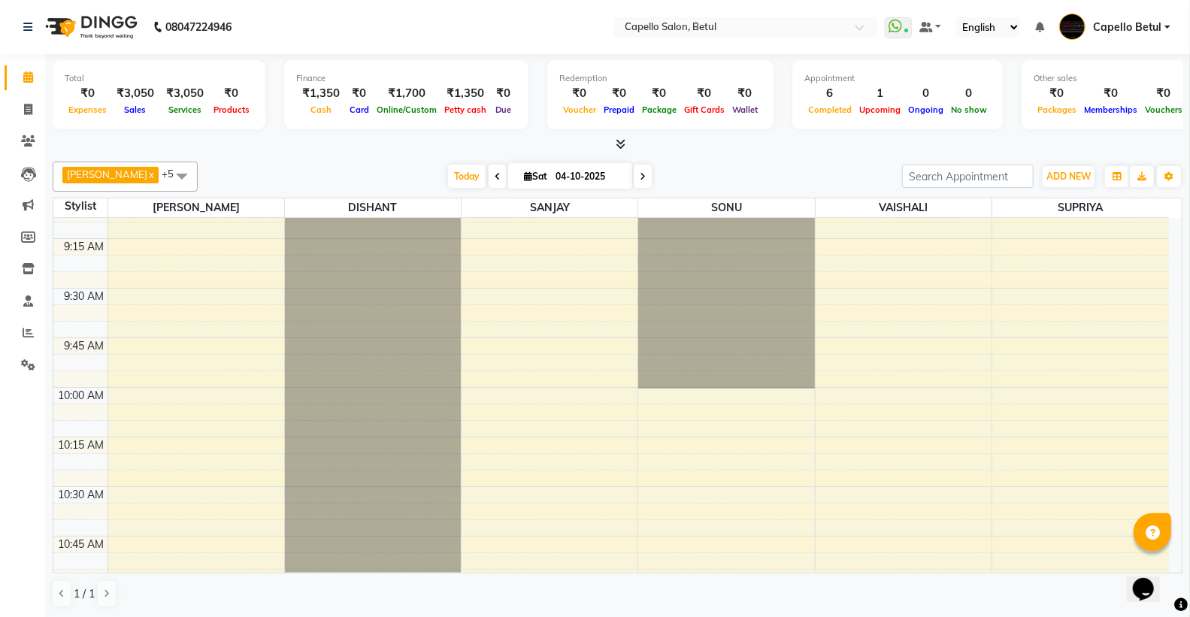
scroll to position [0, 0]
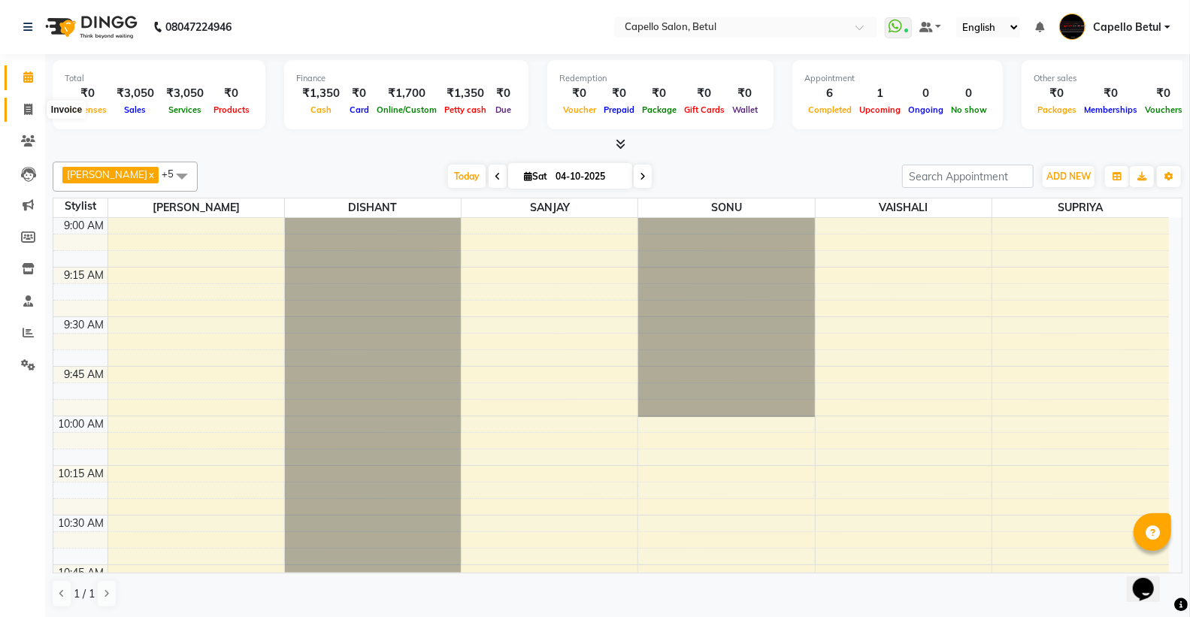
click at [24, 102] on span at bounding box center [28, 109] width 26 height 17
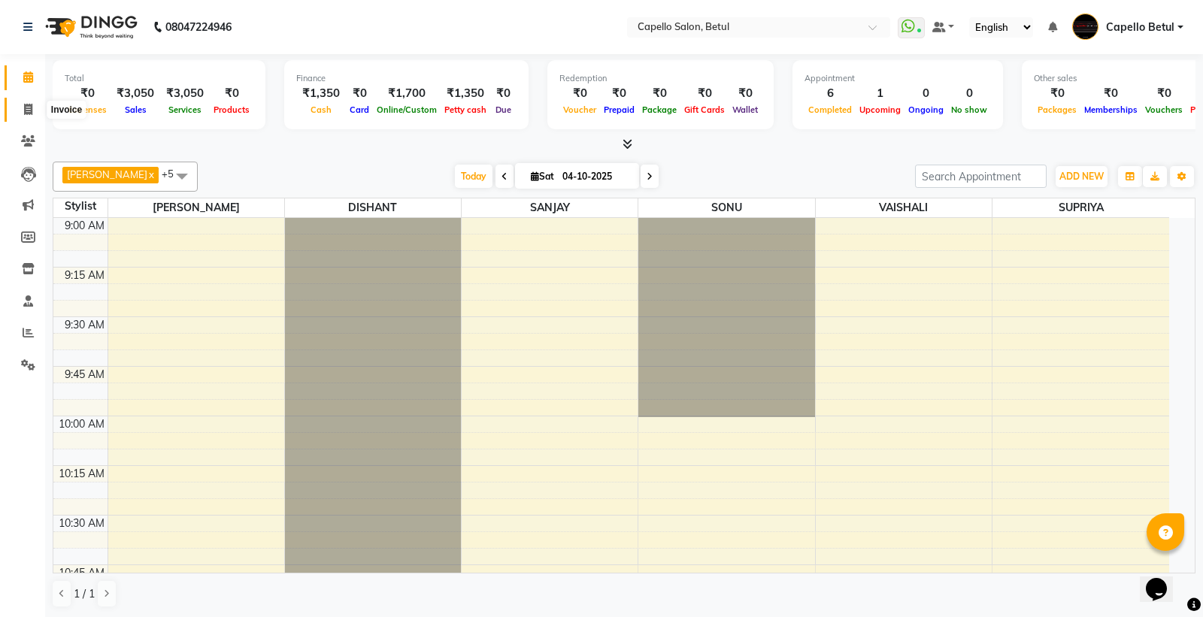
select select "service"
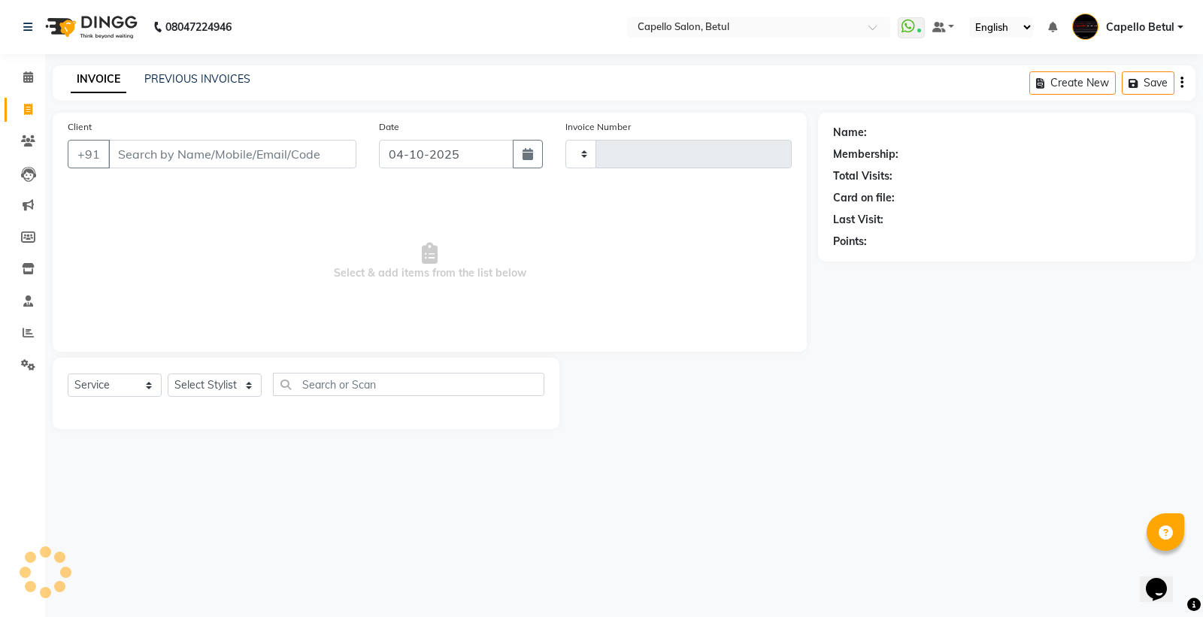
drag, startPoint x: 124, startPoint y: 150, endPoint x: 134, endPoint y: 152, distance: 9.9
click at [130, 152] on input "Client" at bounding box center [232, 154] width 248 height 29
type input "9"
type input "0550"
select select "8951"
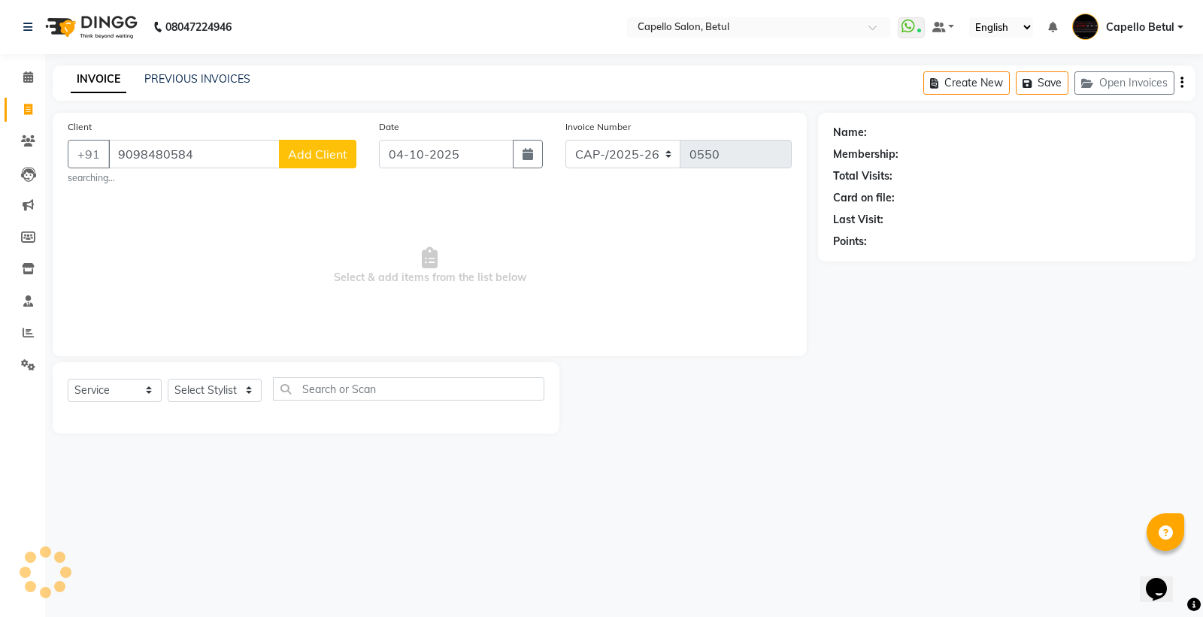
type input "9098480584"
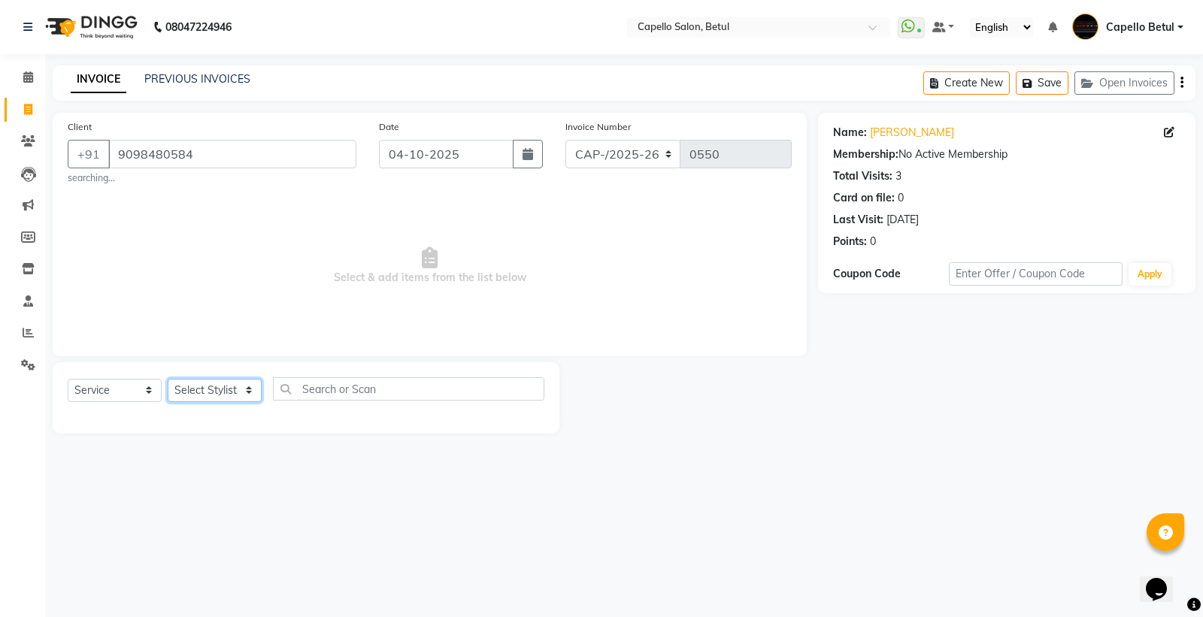
click at [204, 386] on select "Select Stylist ADMIN Capello Betul [PERSON_NAME] POOJA SOLANKI (M) PRAVEEN (M) …" at bounding box center [215, 390] width 94 height 23
select select "28920"
click at [168, 379] on select "Select Stylist ADMIN Capello Betul [PERSON_NAME] POOJA SOLANKI (M) PRAVEEN (M) …" at bounding box center [215, 390] width 94 height 23
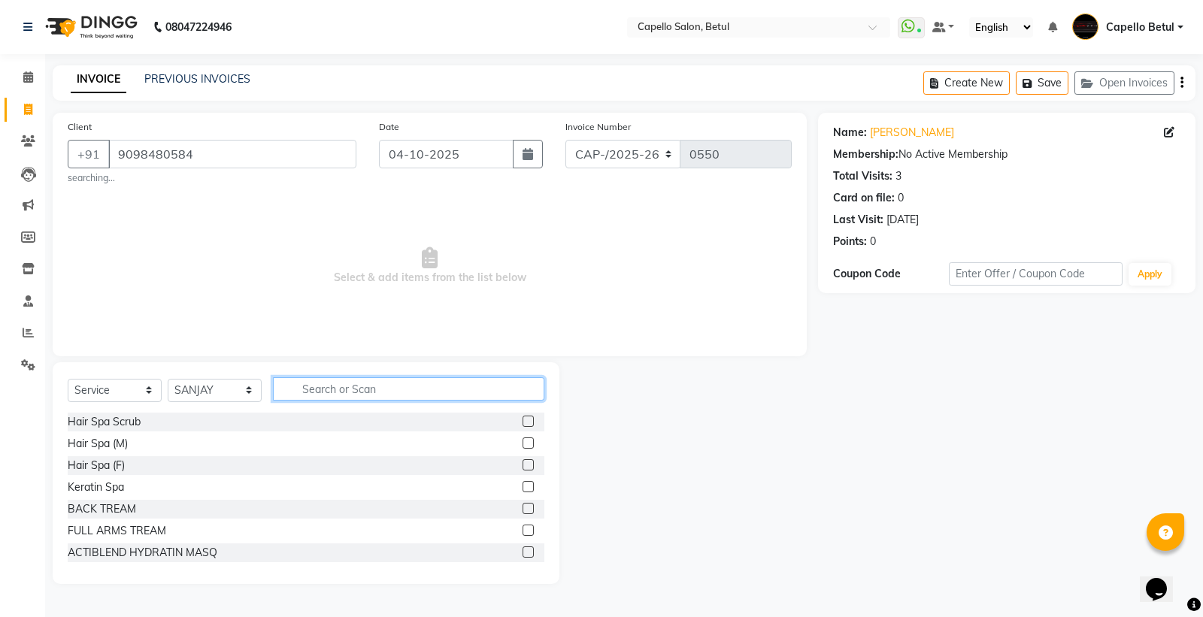
click at [301, 391] on input "text" at bounding box center [408, 388] width 271 height 23
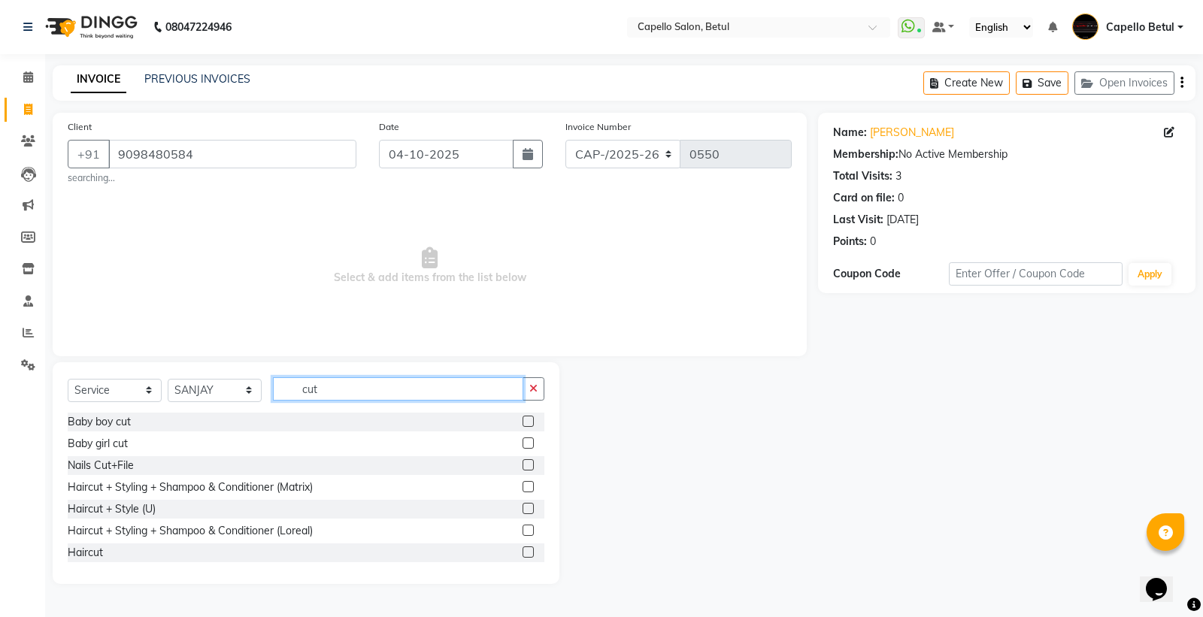
type input "cut"
click at [508, 550] on div "Haircut" at bounding box center [306, 552] width 477 height 19
click at [522, 546] on label at bounding box center [527, 551] width 11 height 11
click at [522, 548] on input "checkbox" at bounding box center [527, 553] width 10 height 10
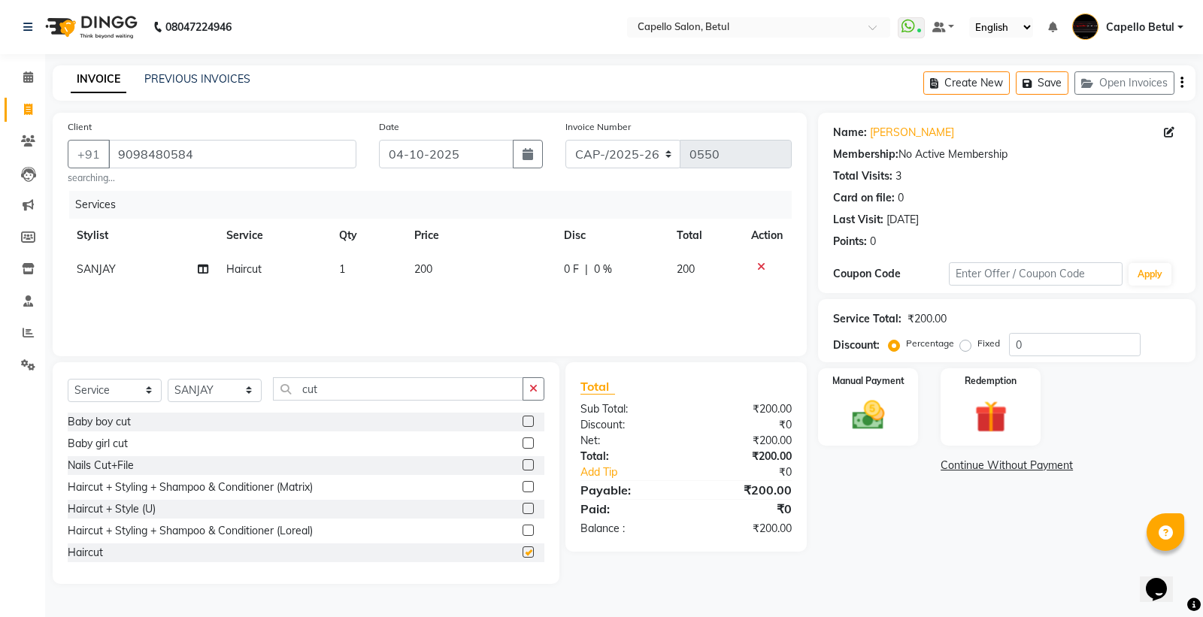
checkbox input "false"
click at [874, 427] on img at bounding box center [868, 415] width 54 height 38
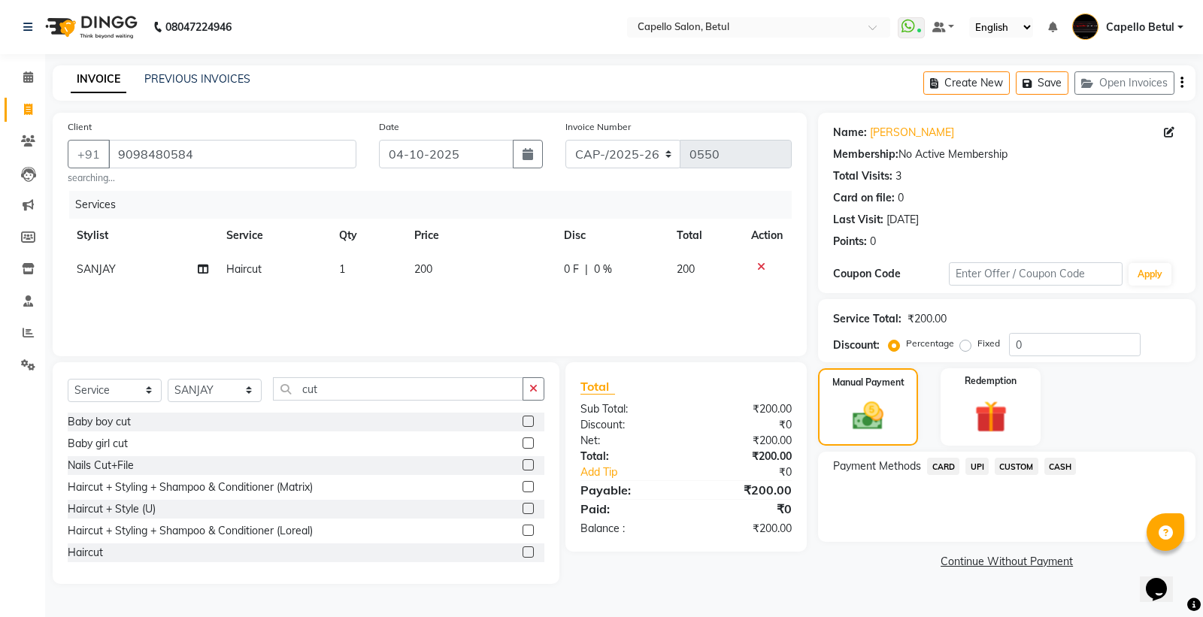
click at [973, 458] on span "UPI" at bounding box center [976, 466] width 23 height 17
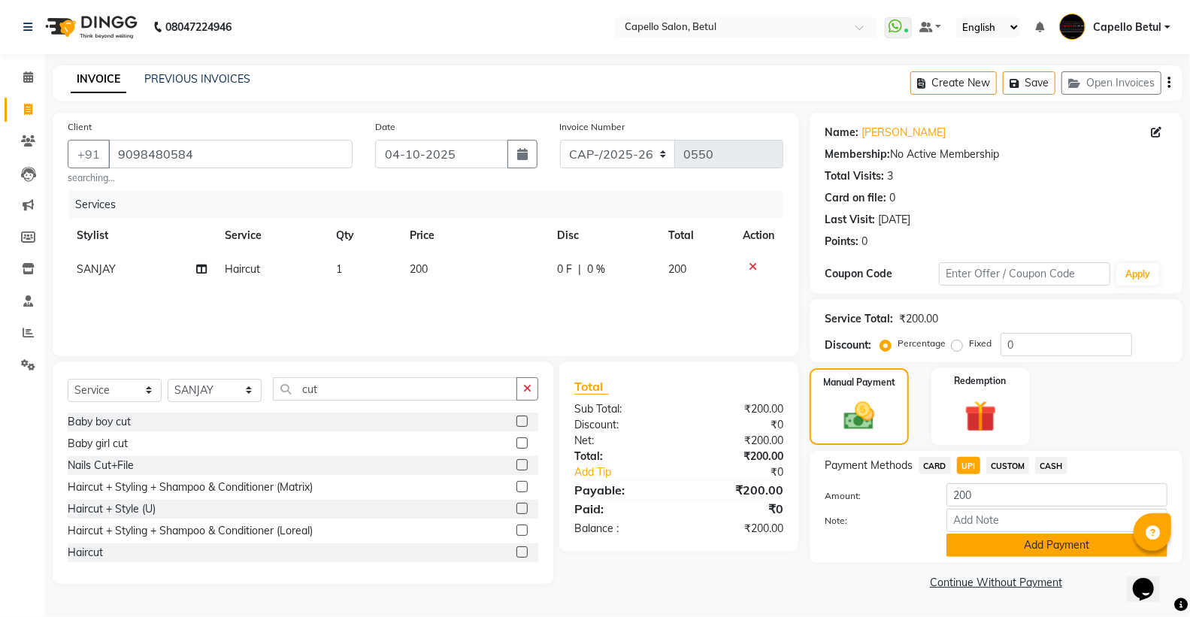
click at [1034, 544] on button "Add Payment" at bounding box center [1056, 545] width 221 height 23
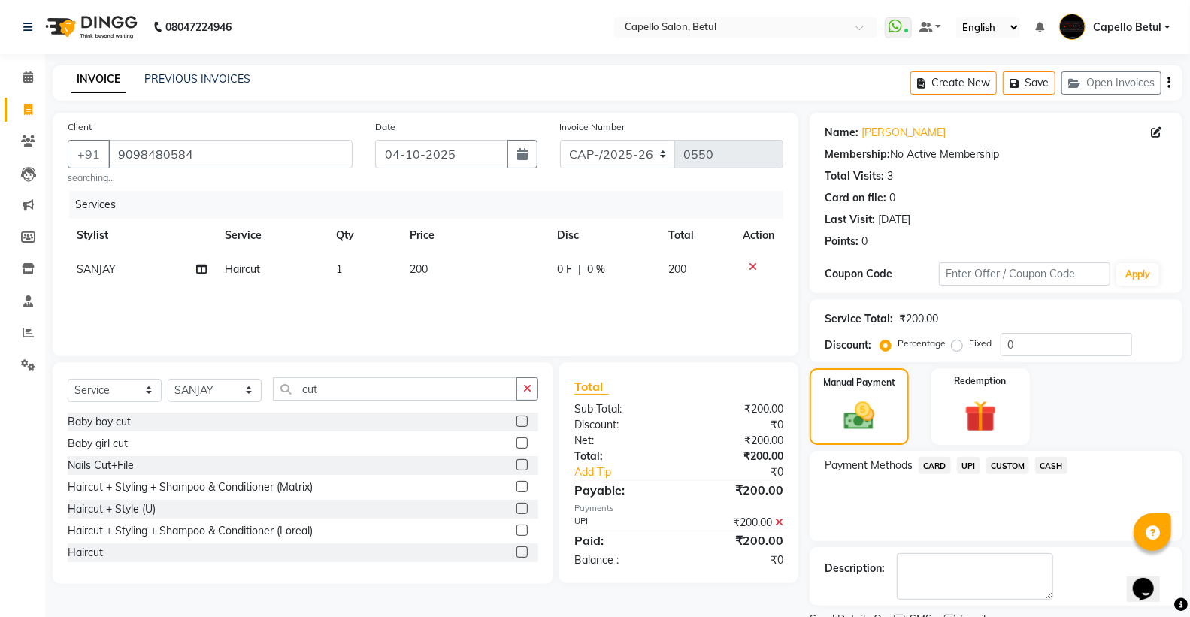
scroll to position [62, 0]
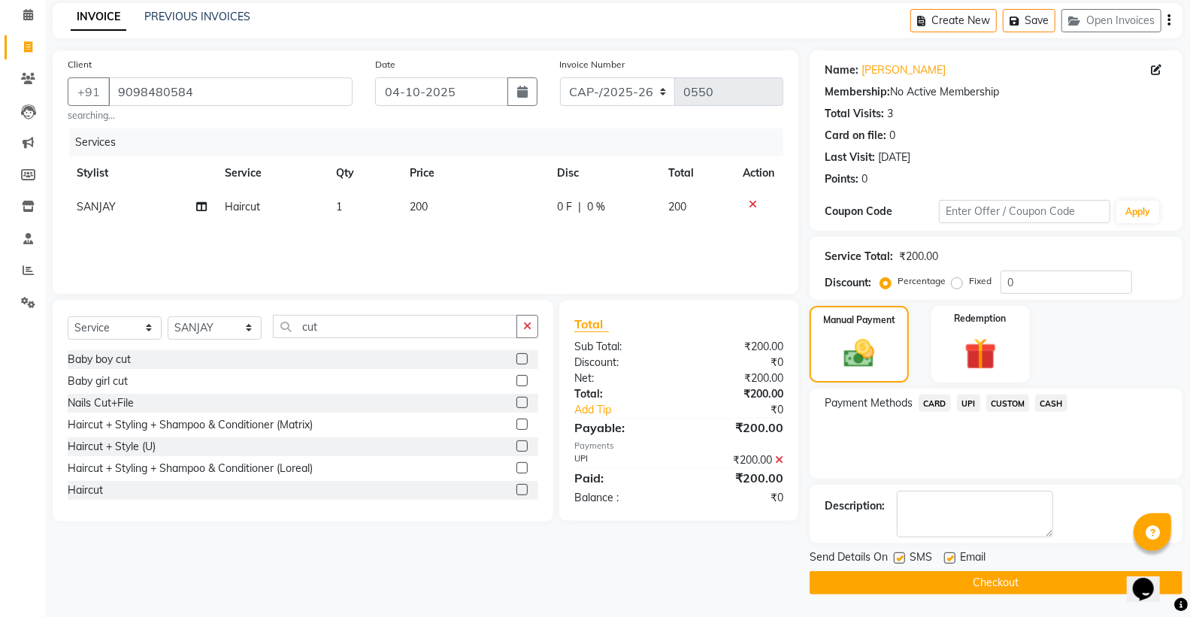
drag, startPoint x: 991, startPoint y: 575, endPoint x: 998, endPoint y: 571, distance: 8.4
click at [994, 575] on button "Checkout" at bounding box center [996, 582] width 373 height 23
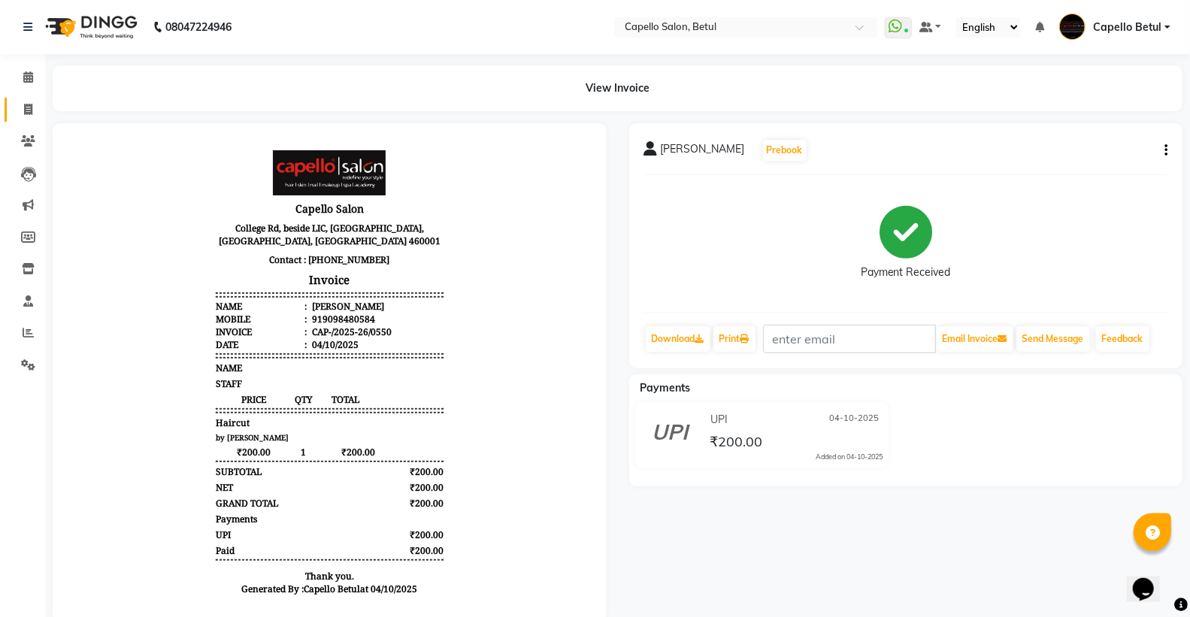
drag, startPoint x: 18, startPoint y: 119, endPoint x: 35, endPoint y: 108, distance: 20.2
click at [20, 117] on link "Invoice" at bounding box center [23, 110] width 36 height 25
select select "service"
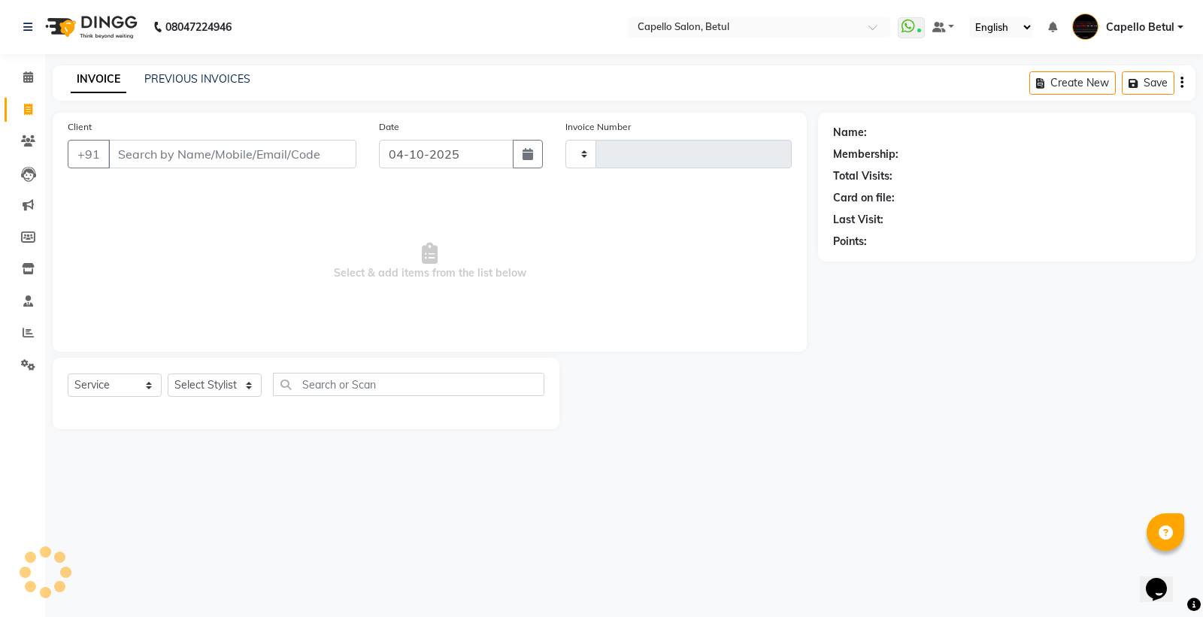
type input "0551"
select select "8951"
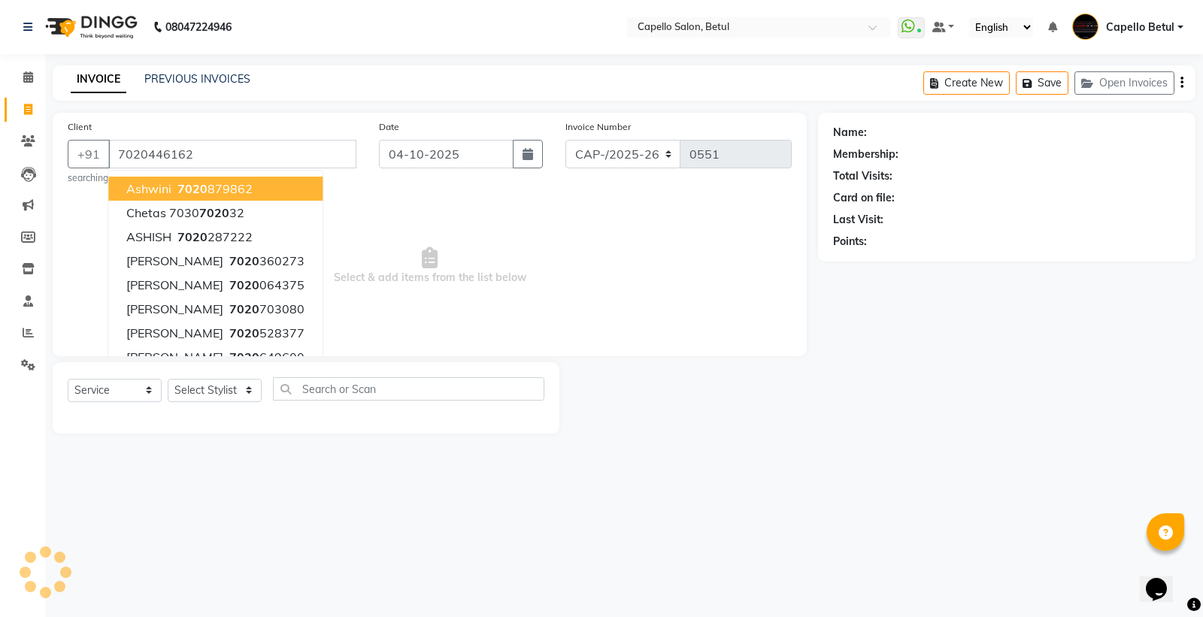
type input "7020446162"
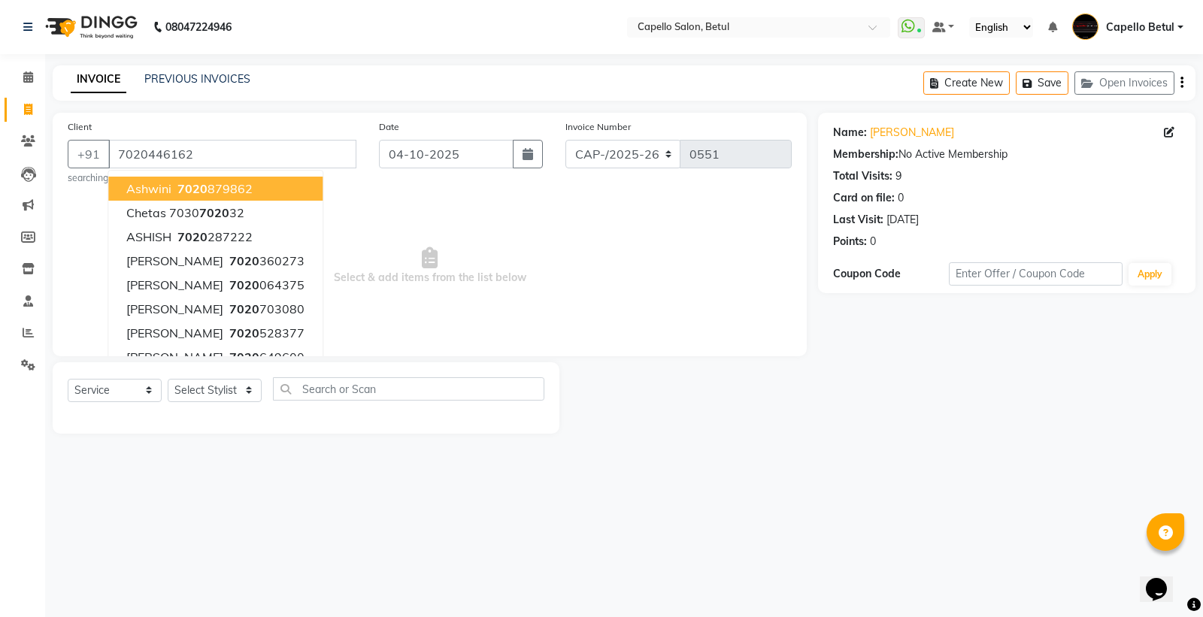
click at [530, 349] on div "Client +91 7020446162 ashwini 7020 879862 chetas 7030 7020 32 ASHISH 7020 28722…" at bounding box center [430, 235] width 754 height 244
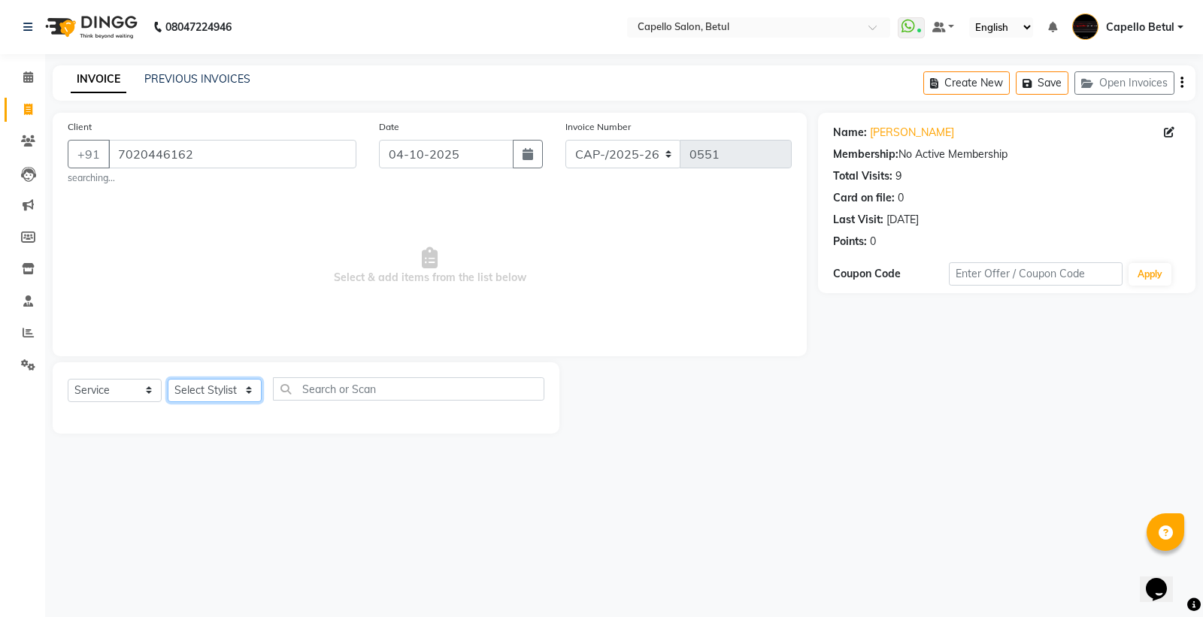
click at [234, 395] on select "Select Stylist ADMIN Capello Betul [PERSON_NAME] POOJA SOLANKI (M) PRAVEEN (M) …" at bounding box center [215, 390] width 94 height 23
click at [168, 379] on select "Select Stylist ADMIN Capello Betul [PERSON_NAME] POOJA SOLANKI (M) PRAVEEN (M) …" at bounding box center [215, 390] width 94 height 23
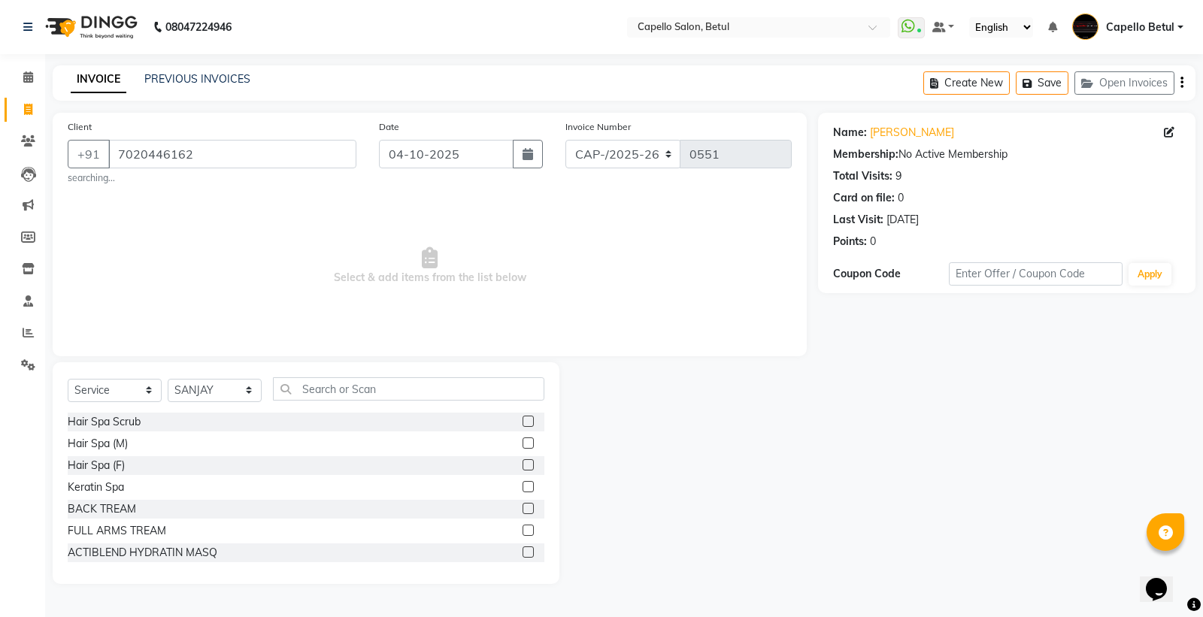
click at [411, 401] on div "Select Service Product Membership Package Voucher Prepaid Gift Card Select Styl…" at bounding box center [306, 394] width 477 height 35
click at [407, 395] on input "text" at bounding box center [408, 388] width 271 height 23
drag, startPoint x: 224, startPoint y: 397, endPoint x: 230, endPoint y: 392, distance: 8.0
click at [228, 394] on select "Select Stylist ADMIN Capello Betul [PERSON_NAME] POOJA SOLANKI (M) PRAVEEN (M) …" at bounding box center [215, 390] width 94 height 23
select select "14487"
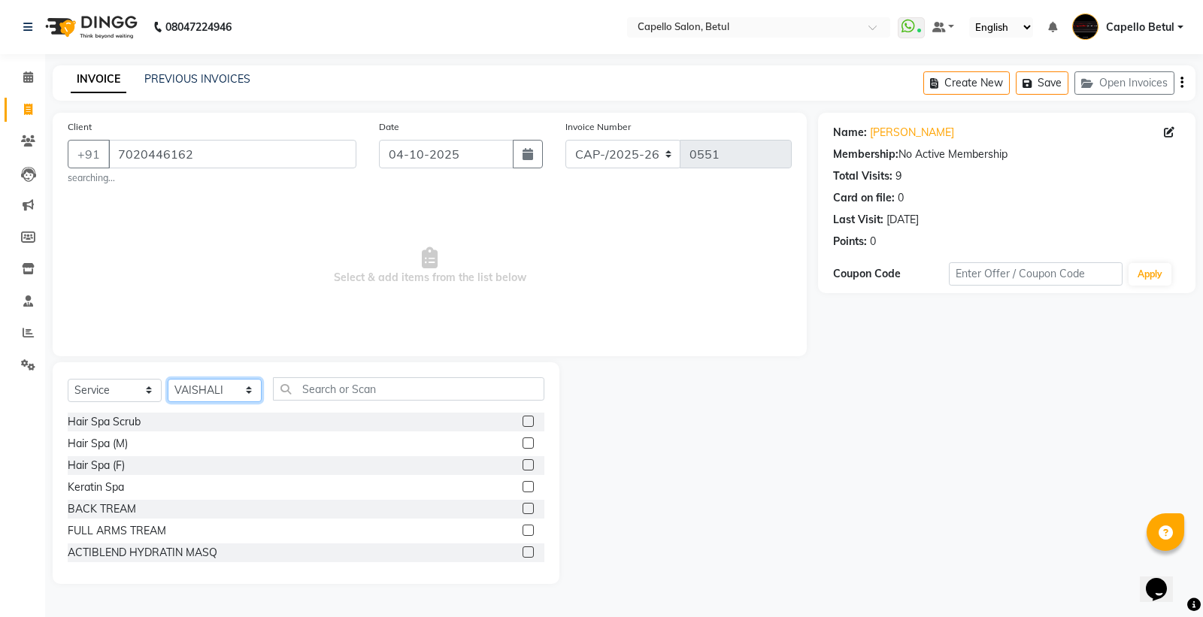
click at [168, 379] on select "Select Stylist ADMIN Capello Betul [PERSON_NAME] POOJA SOLANKI (M) PRAVEEN (M) …" at bounding box center [215, 390] width 94 height 23
click at [313, 389] on input "text" at bounding box center [408, 388] width 271 height 23
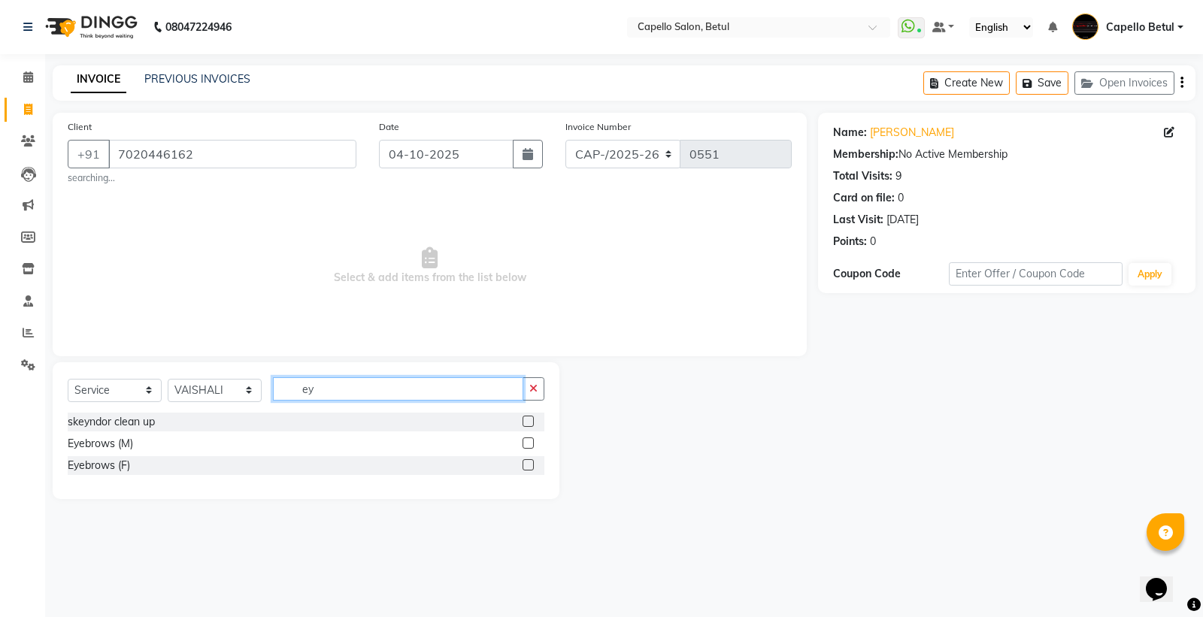
type input "ey"
click at [526, 465] on label at bounding box center [527, 464] width 11 height 11
click at [526, 465] on input "checkbox" at bounding box center [527, 466] width 10 height 10
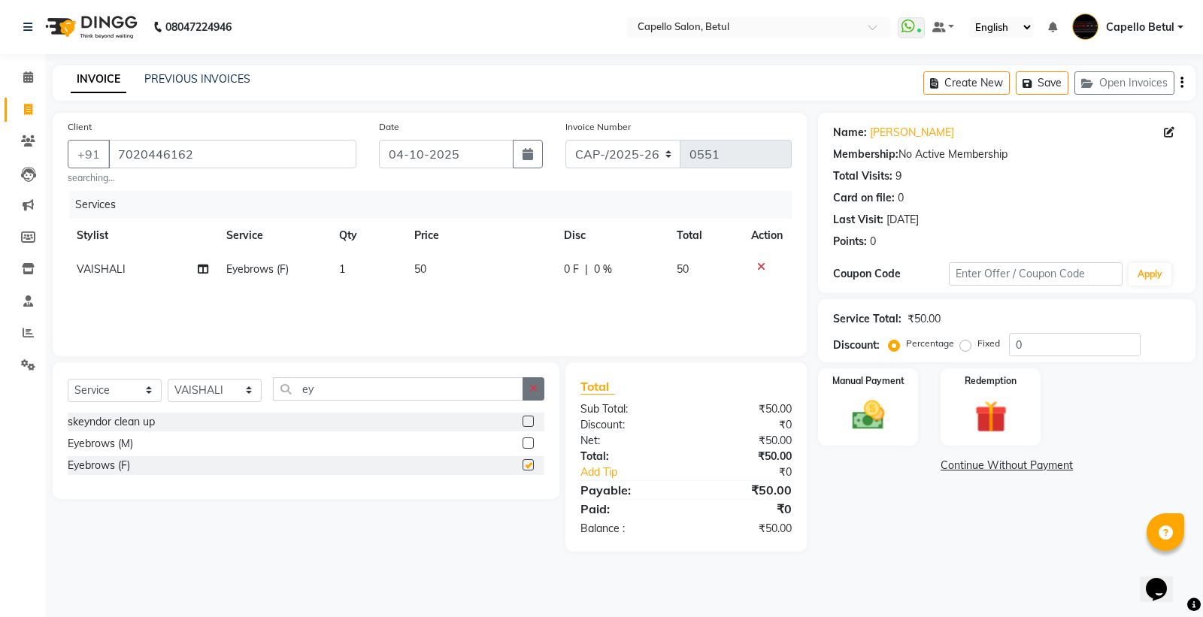
checkbox input "false"
click at [535, 392] on icon "button" at bounding box center [533, 388] width 8 height 11
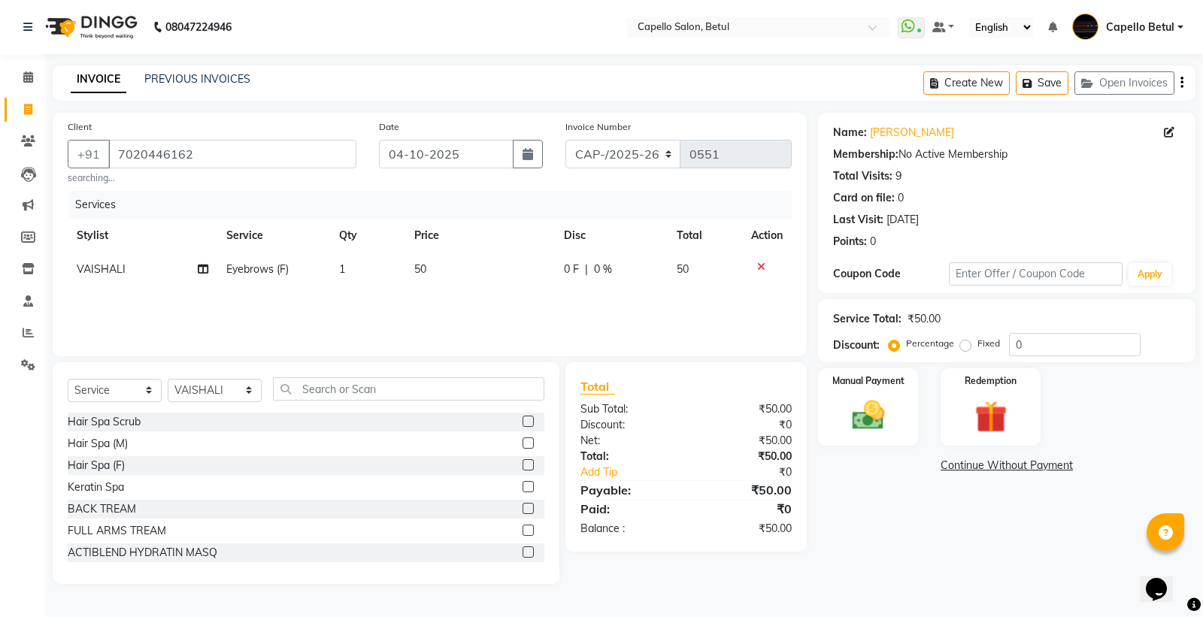
click at [477, 310] on div "Services Stylist Service Qty Price Disc Total Action VAISHALI Eyebrows (F) 1 50…" at bounding box center [430, 266] width 724 height 150
click at [852, 409] on img at bounding box center [868, 415] width 54 height 38
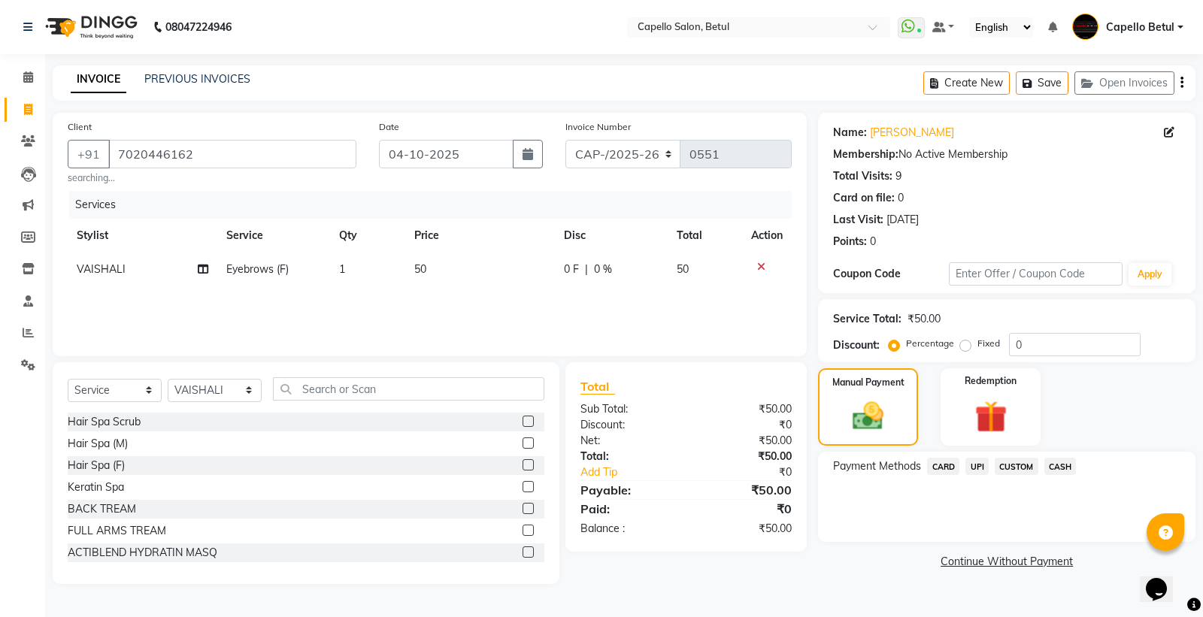
click at [1058, 472] on span "CASH" at bounding box center [1060, 466] width 32 height 17
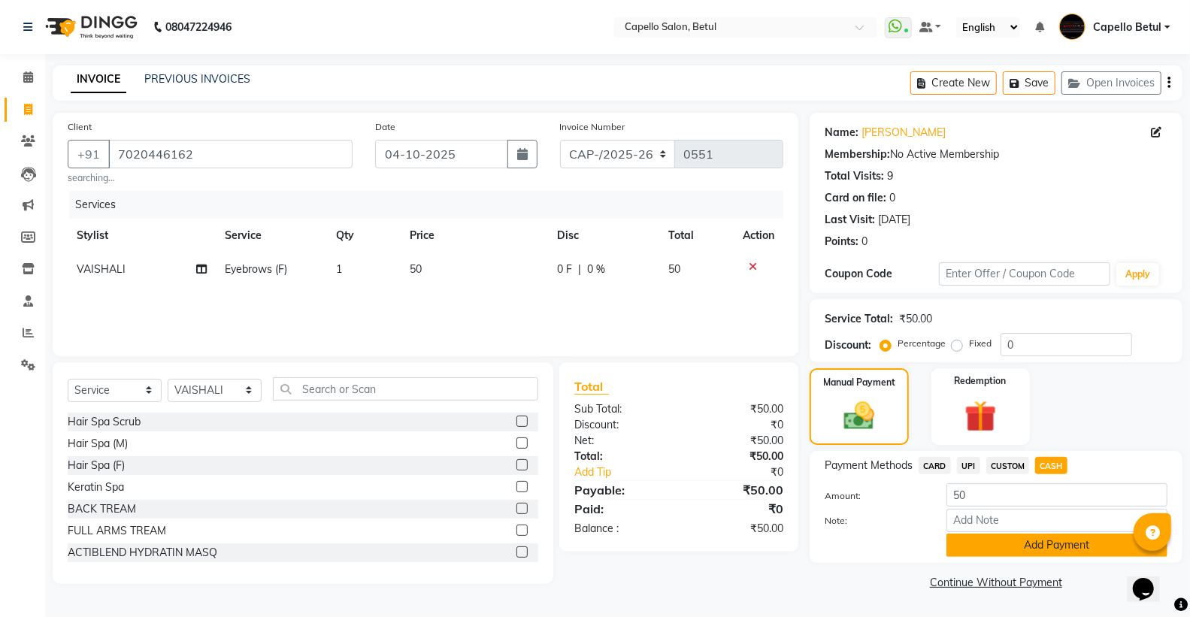
click at [1058, 542] on button "Add Payment" at bounding box center [1056, 545] width 221 height 23
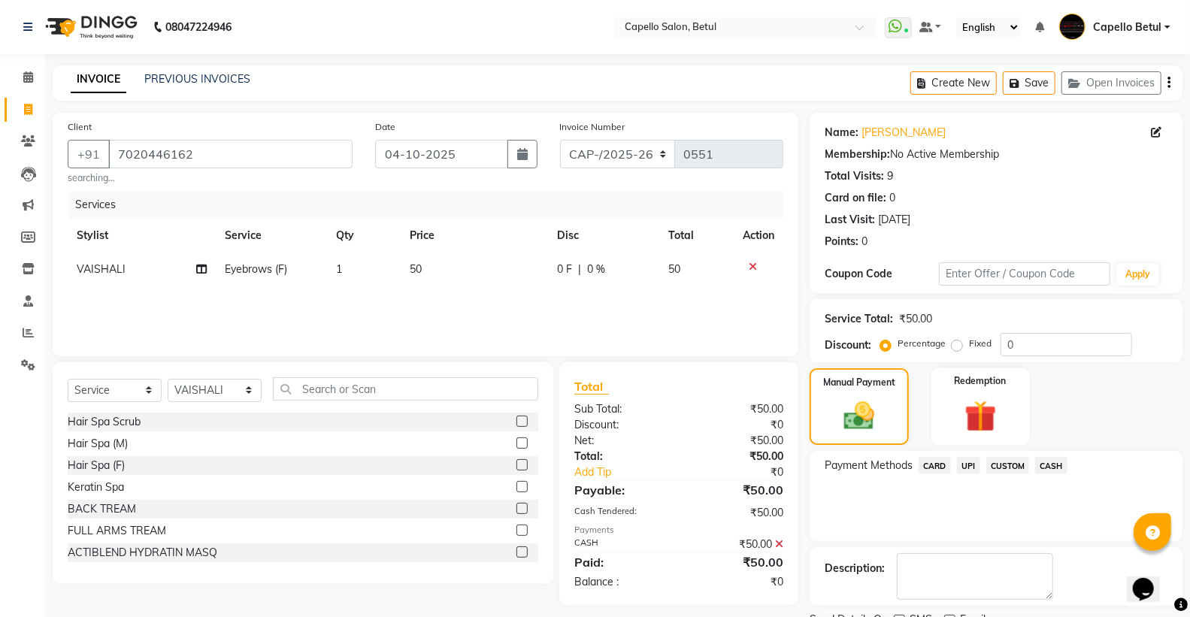
scroll to position [62, 0]
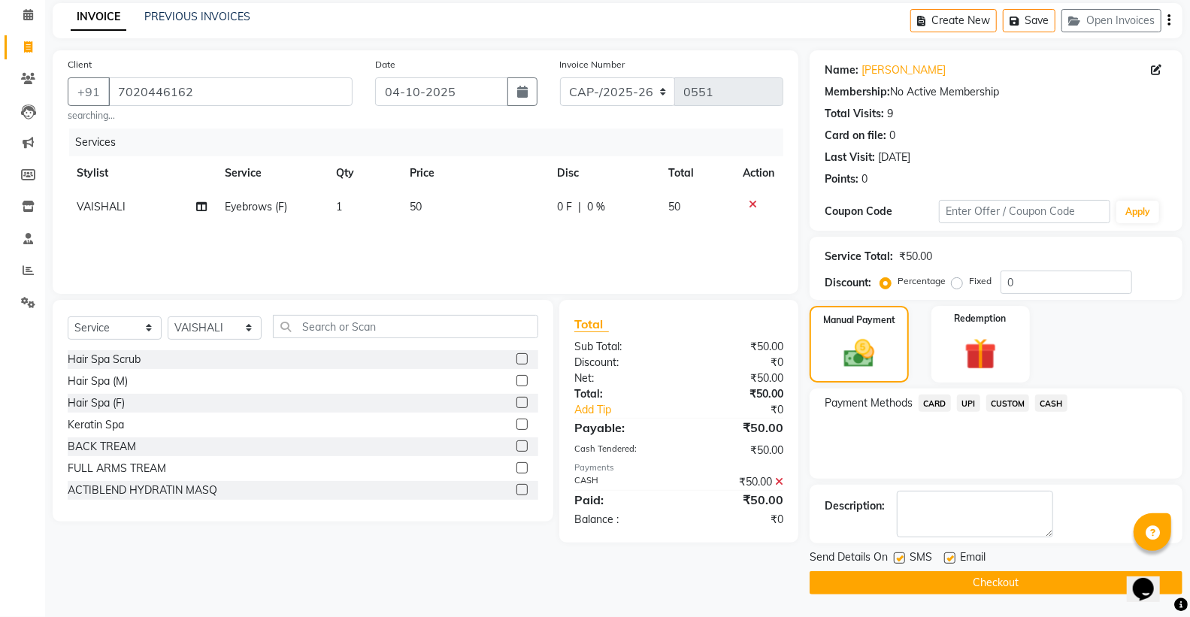
click at [1005, 584] on button "Checkout" at bounding box center [996, 582] width 373 height 23
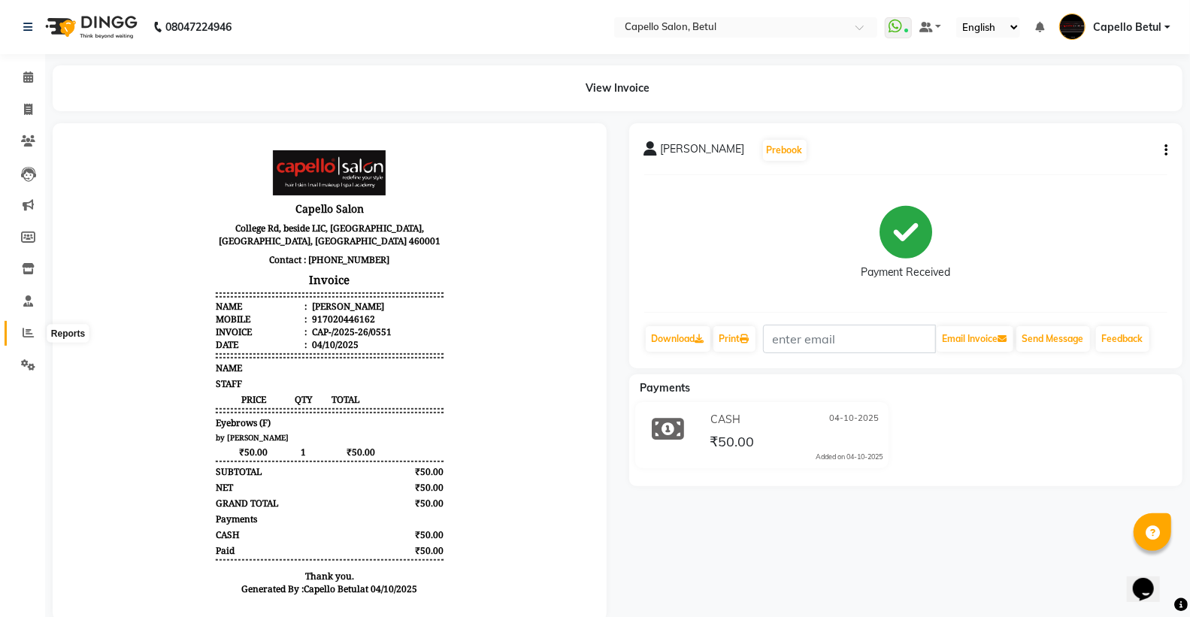
click at [23, 329] on icon at bounding box center [28, 332] width 11 height 11
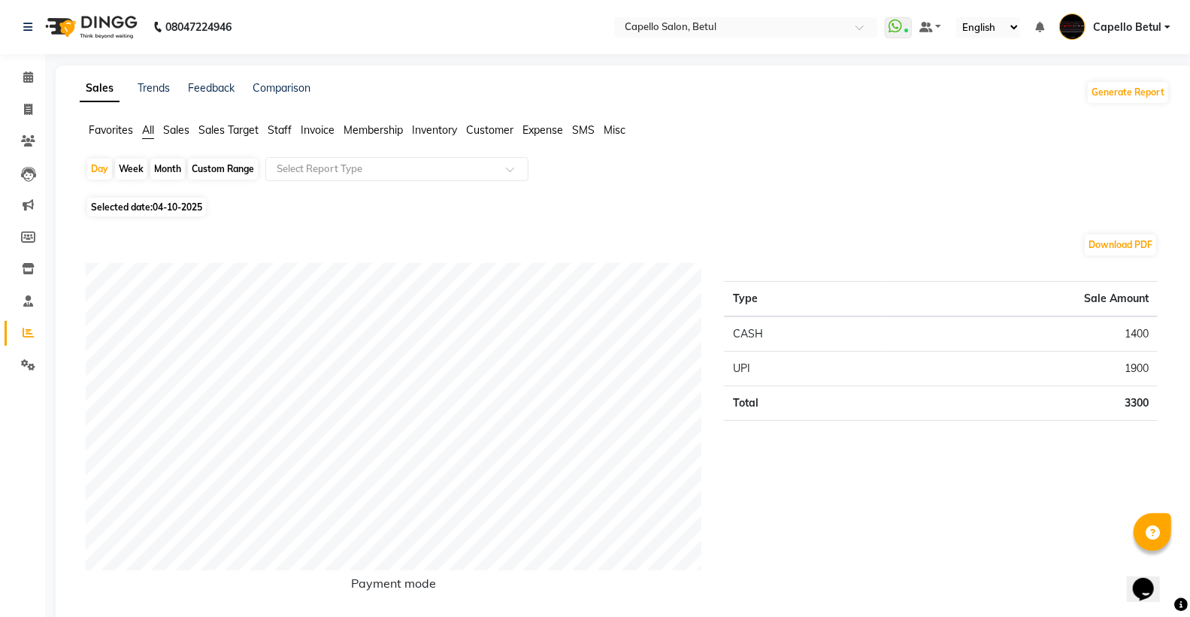
click at [174, 171] on div "Month" at bounding box center [167, 169] width 35 height 21
select select "10"
select select "2025"
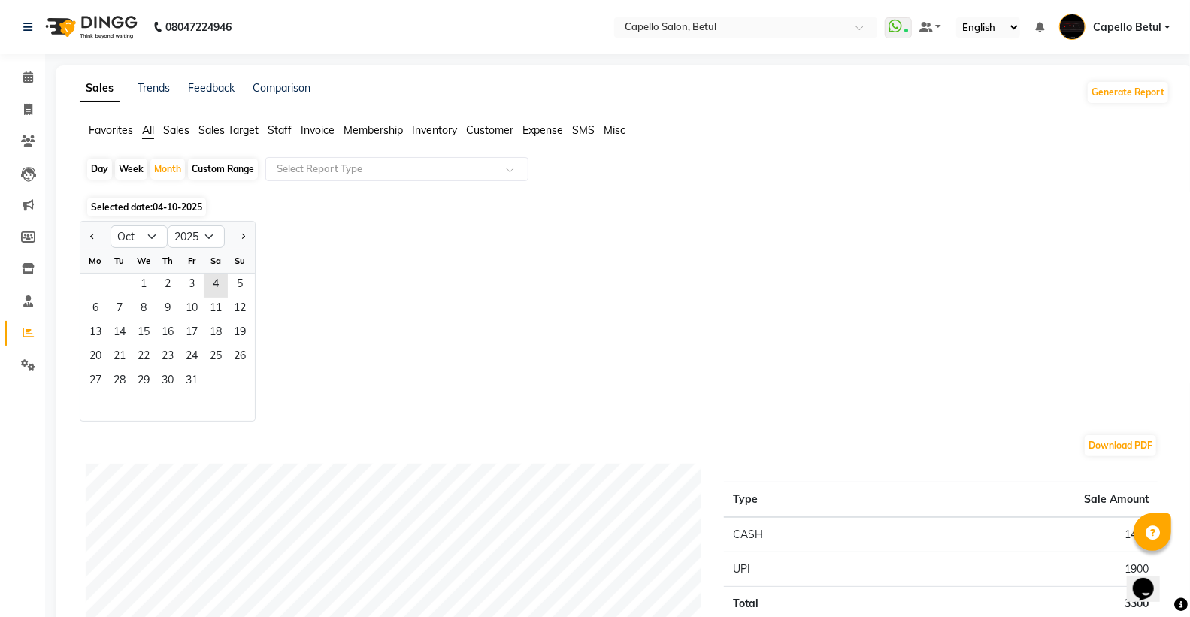
click at [283, 131] on span "Staff" at bounding box center [280, 130] width 24 height 14
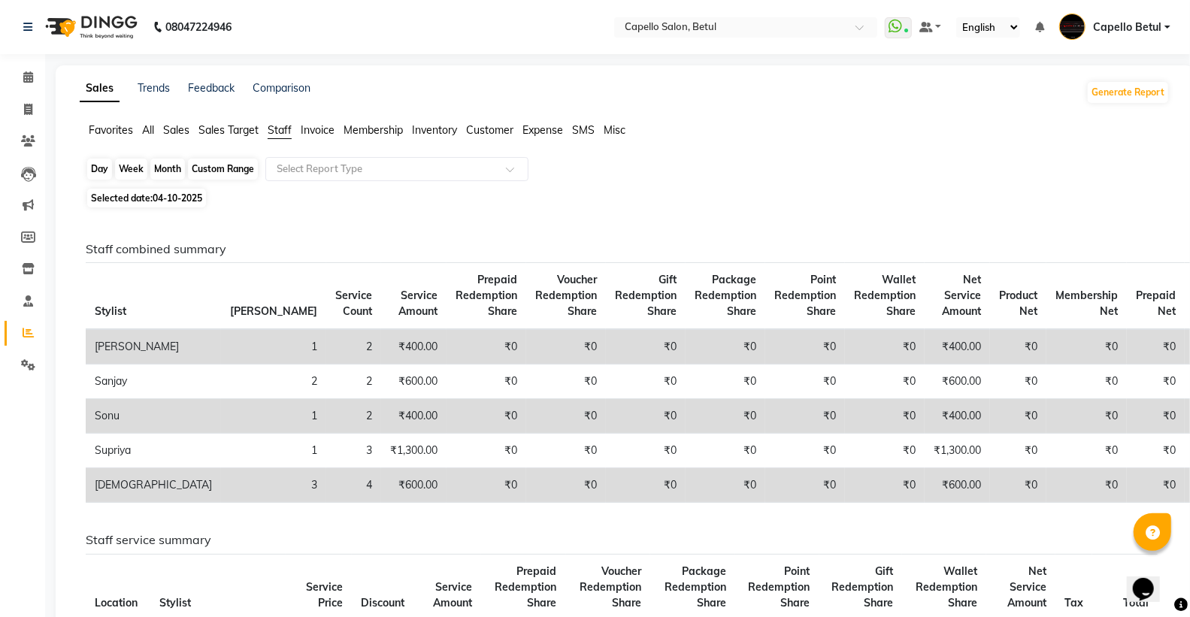
click at [162, 175] on div "Month" at bounding box center [167, 169] width 35 height 21
select select "10"
select select "2025"
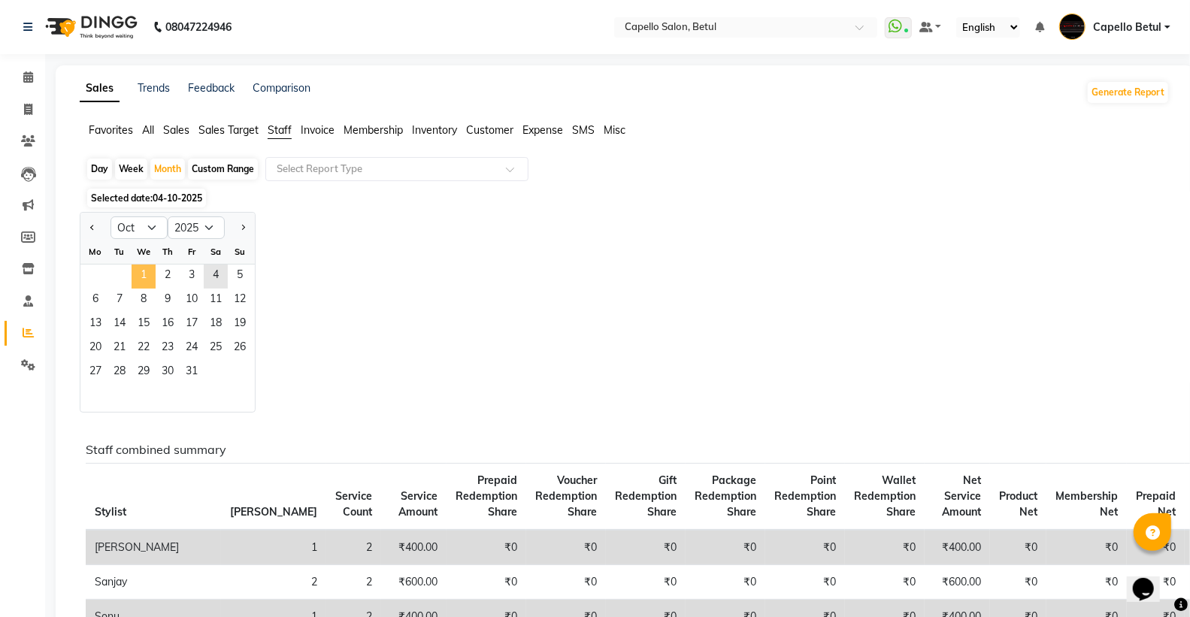
click at [135, 273] on span "1" at bounding box center [144, 277] width 24 height 24
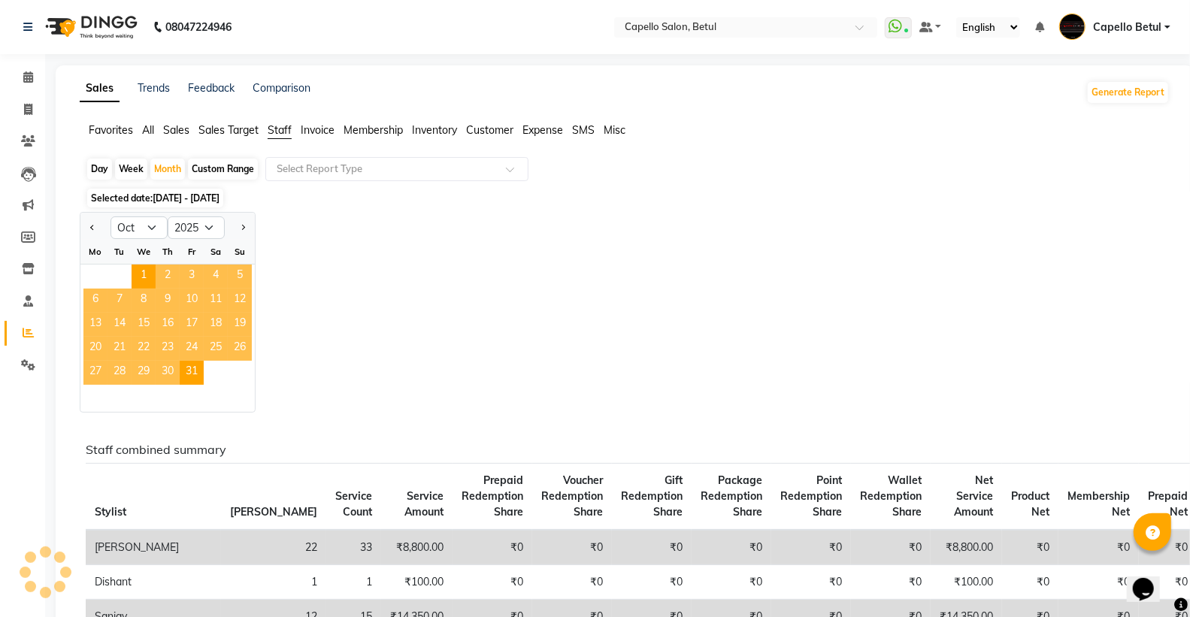
click at [291, 123] on span "Staff" at bounding box center [280, 130] width 24 height 14
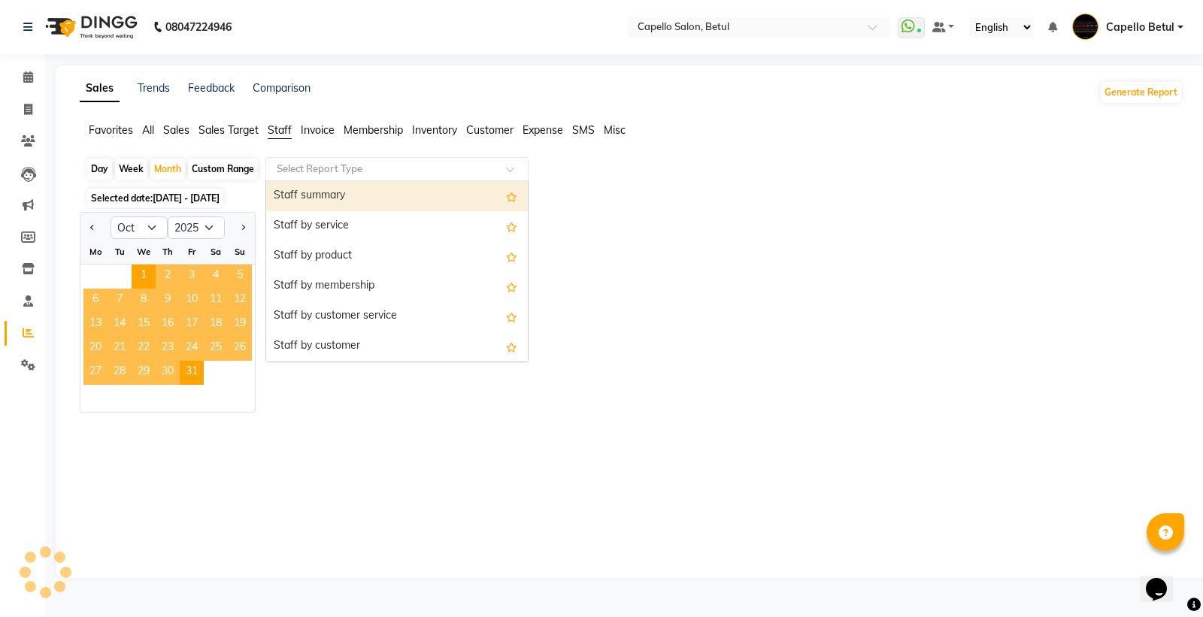
click at [302, 167] on input "text" at bounding box center [382, 169] width 216 height 15
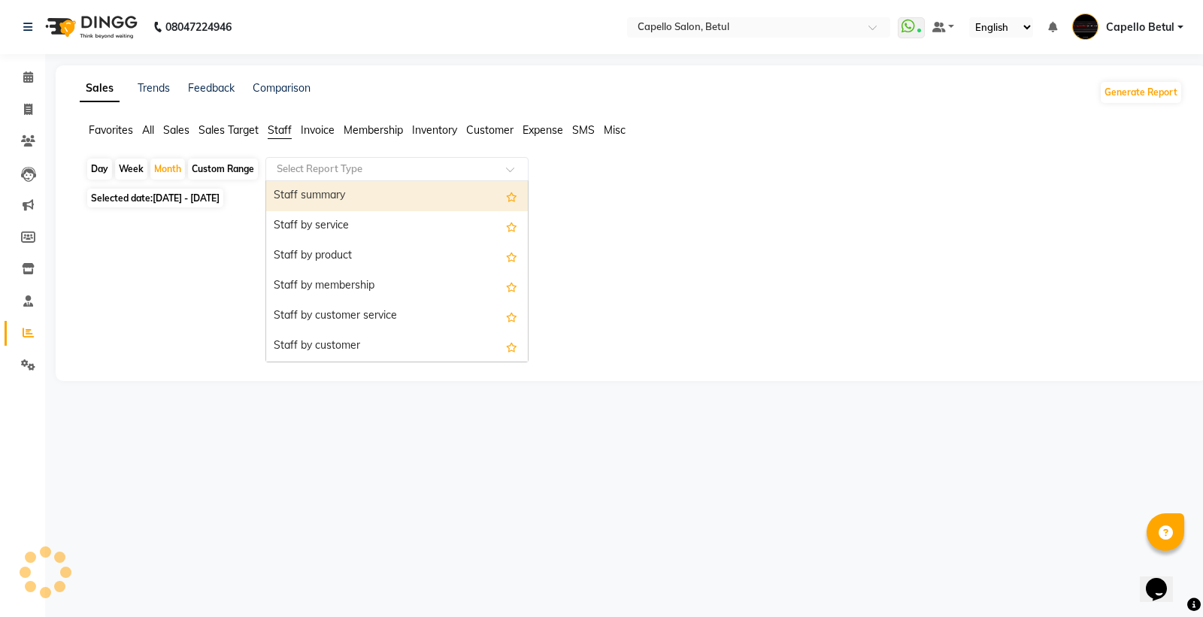
click at [304, 197] on div "Staff summary" at bounding box center [397, 196] width 262 height 30
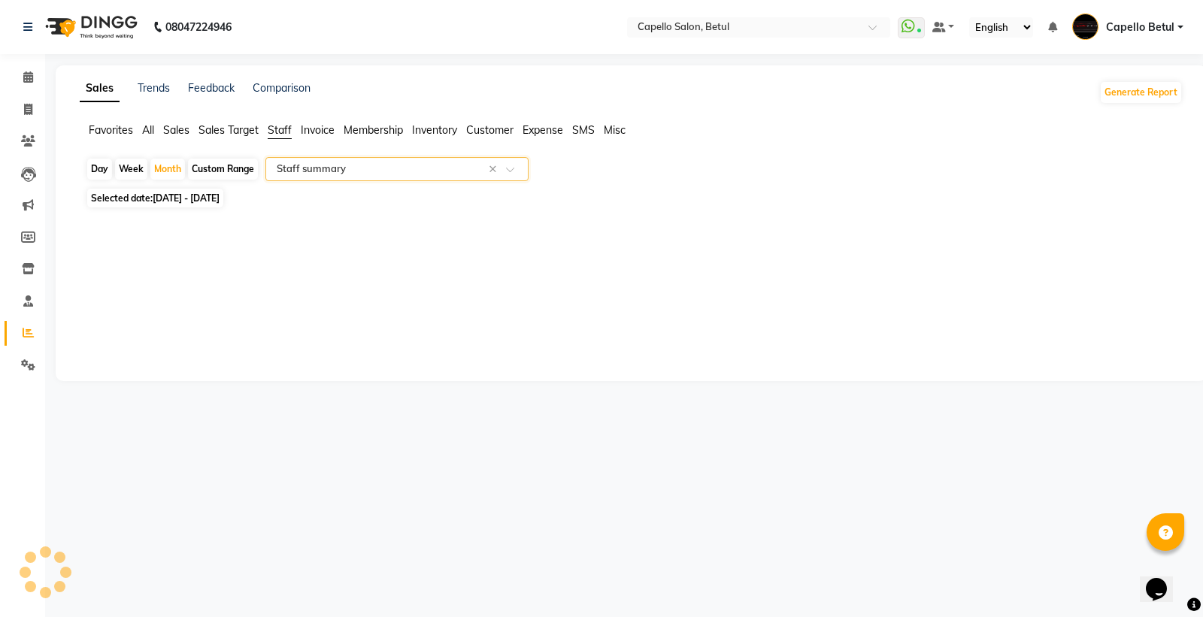
select select "full_report"
select select "csv"
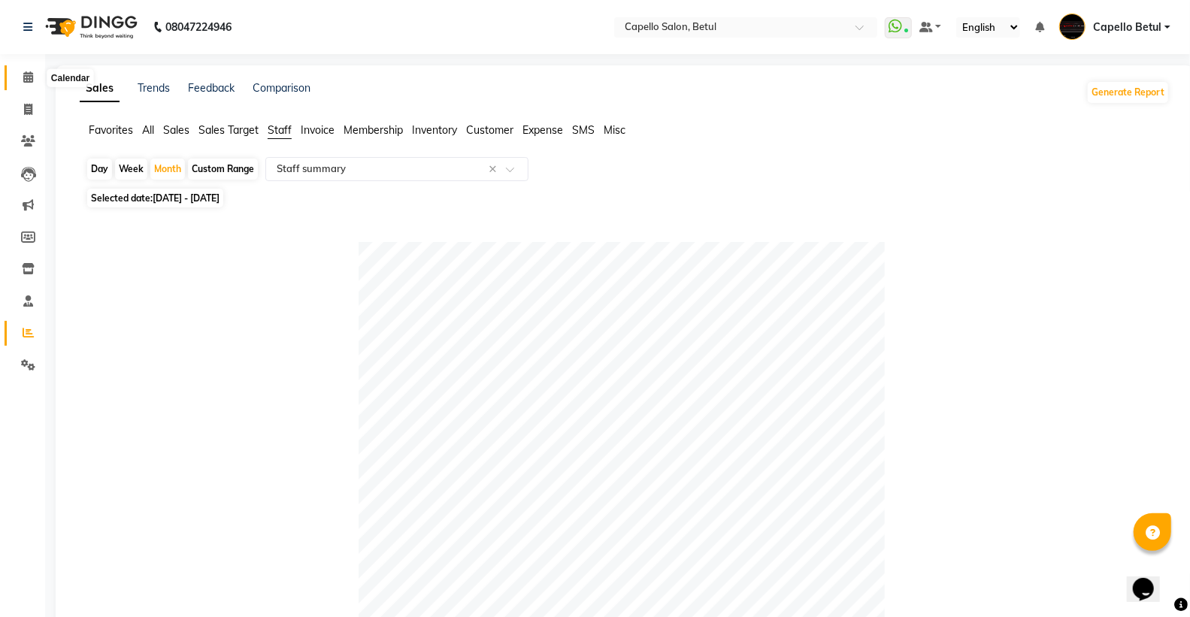
click at [25, 81] on icon at bounding box center [28, 76] width 10 height 11
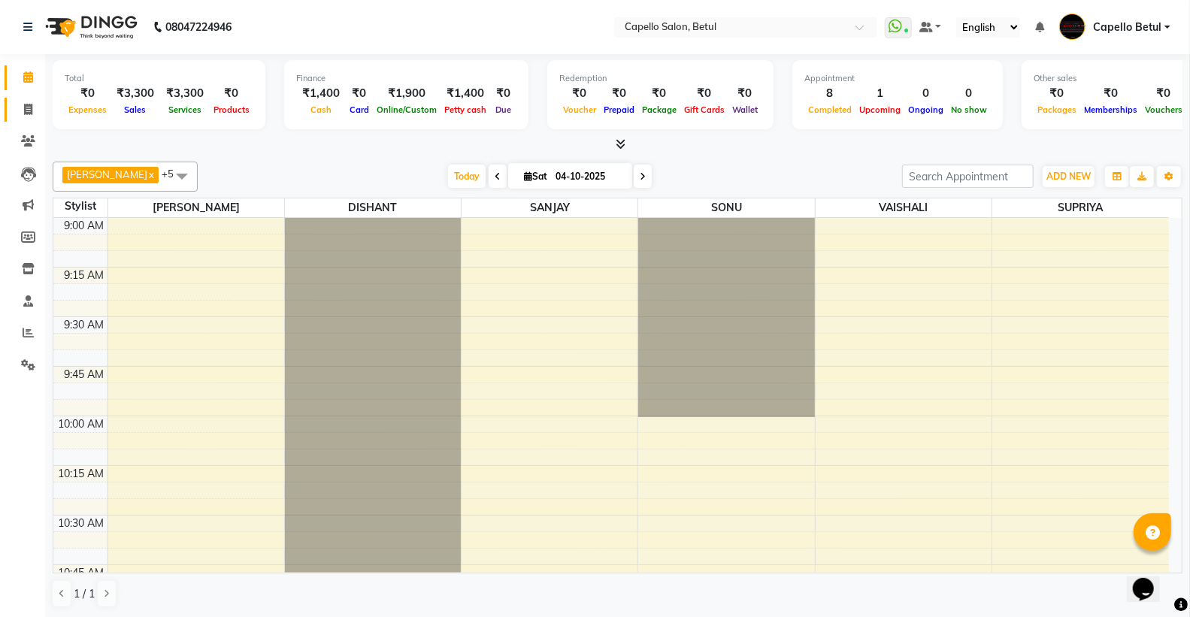
click at [29, 113] on icon at bounding box center [28, 109] width 8 height 11
select select "service"
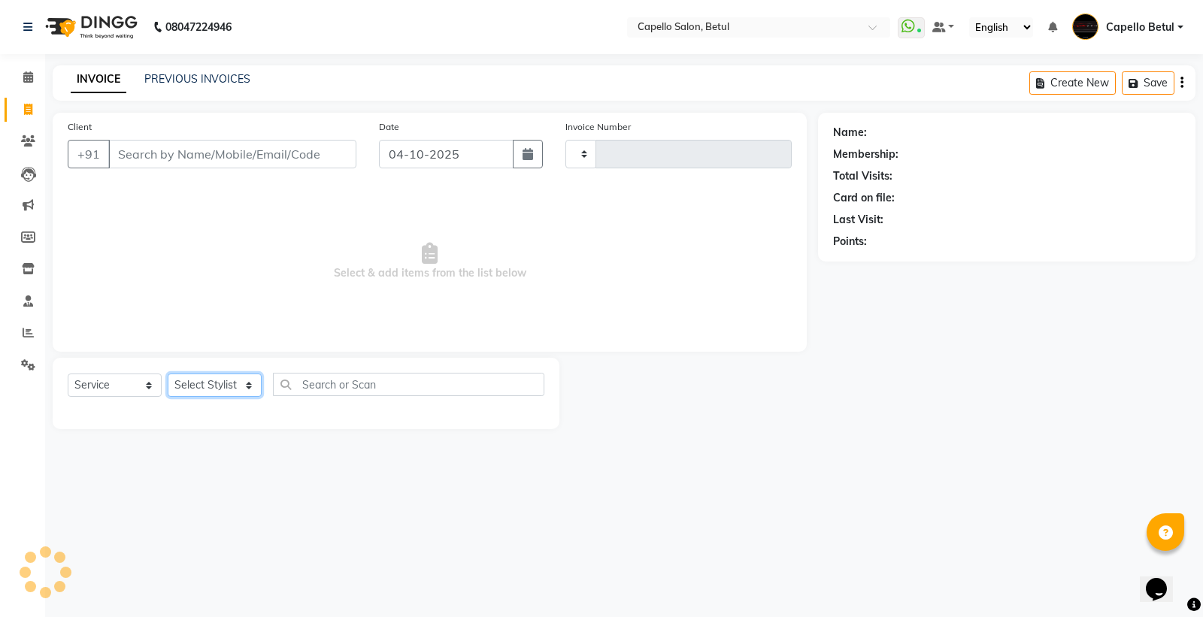
click at [198, 380] on select "Select Stylist" at bounding box center [215, 385] width 94 height 23
type input "0552"
select select "8951"
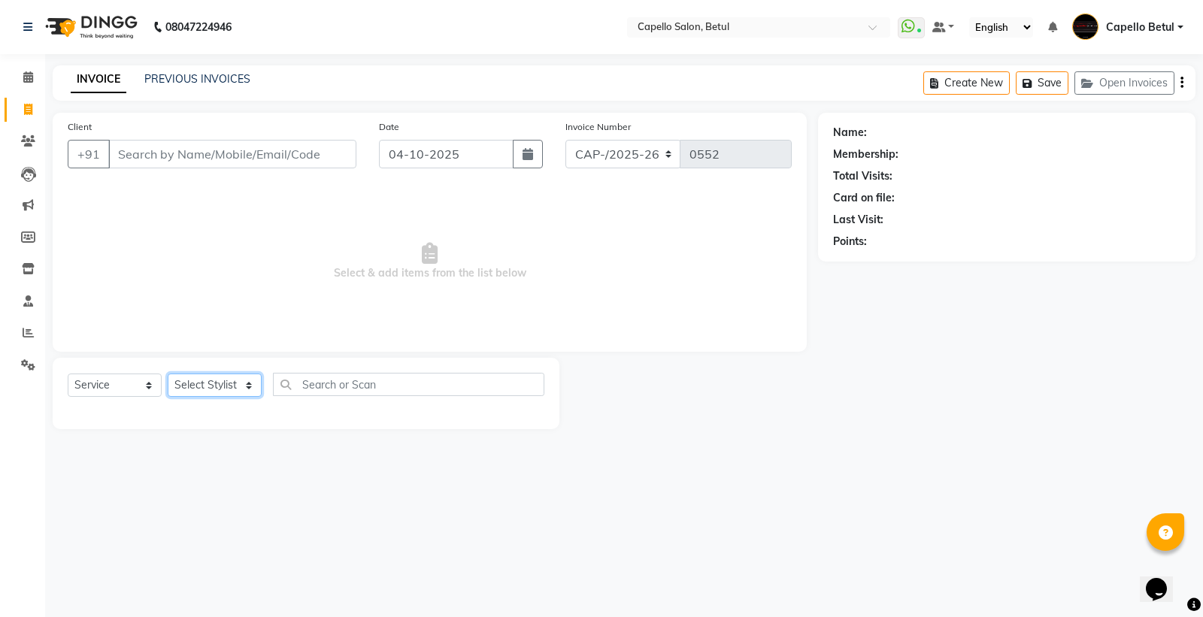
select select "14474"
click at [168, 374] on select "Select Stylist ADMIN Capello Betul [PERSON_NAME] POOJA SOLANKI (M) PRAVEEN (M) …" at bounding box center [215, 385] width 94 height 23
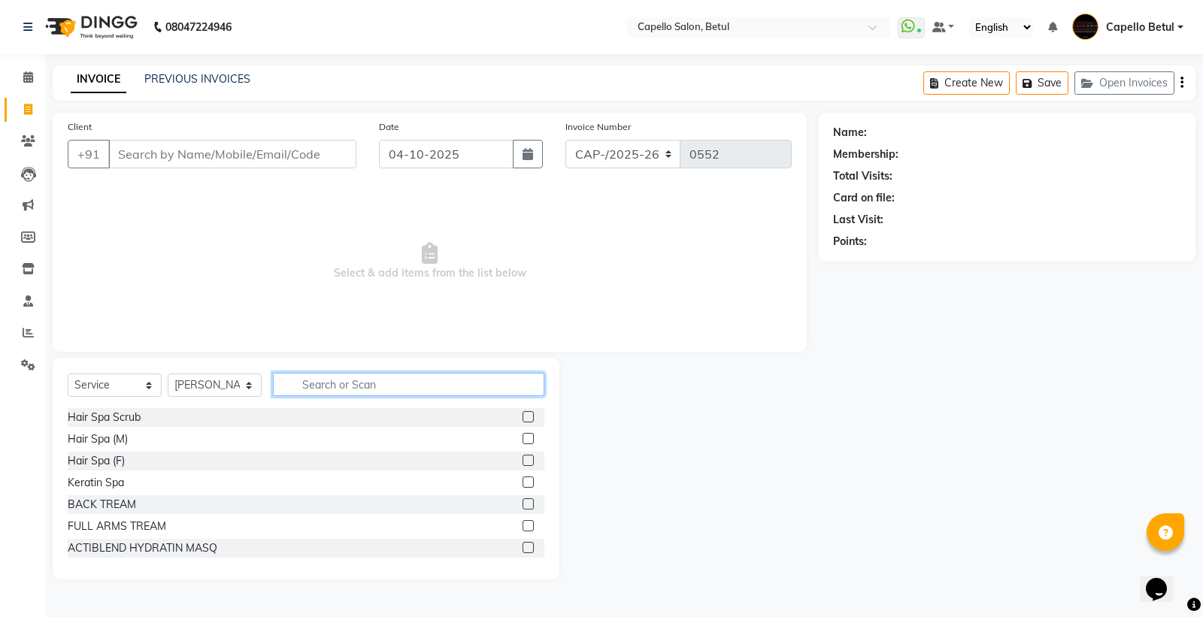
click at [381, 380] on input "text" at bounding box center [408, 384] width 271 height 23
type input "bea"
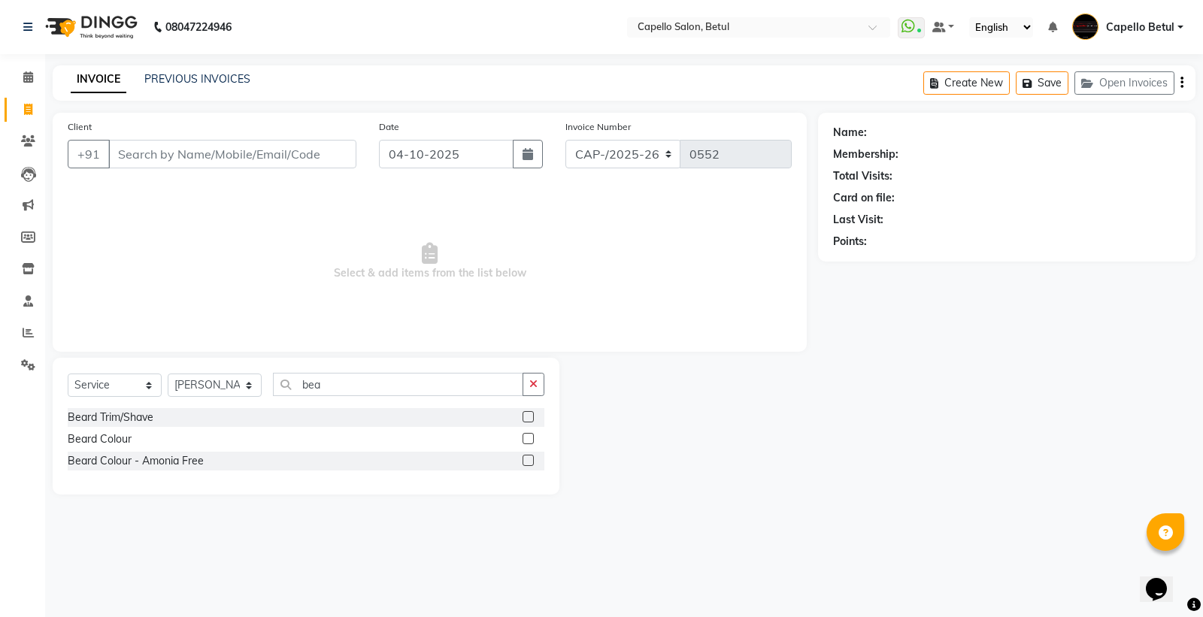
click at [528, 418] on label at bounding box center [527, 416] width 11 height 11
click at [528, 418] on input "checkbox" at bounding box center [527, 418] width 10 height 10
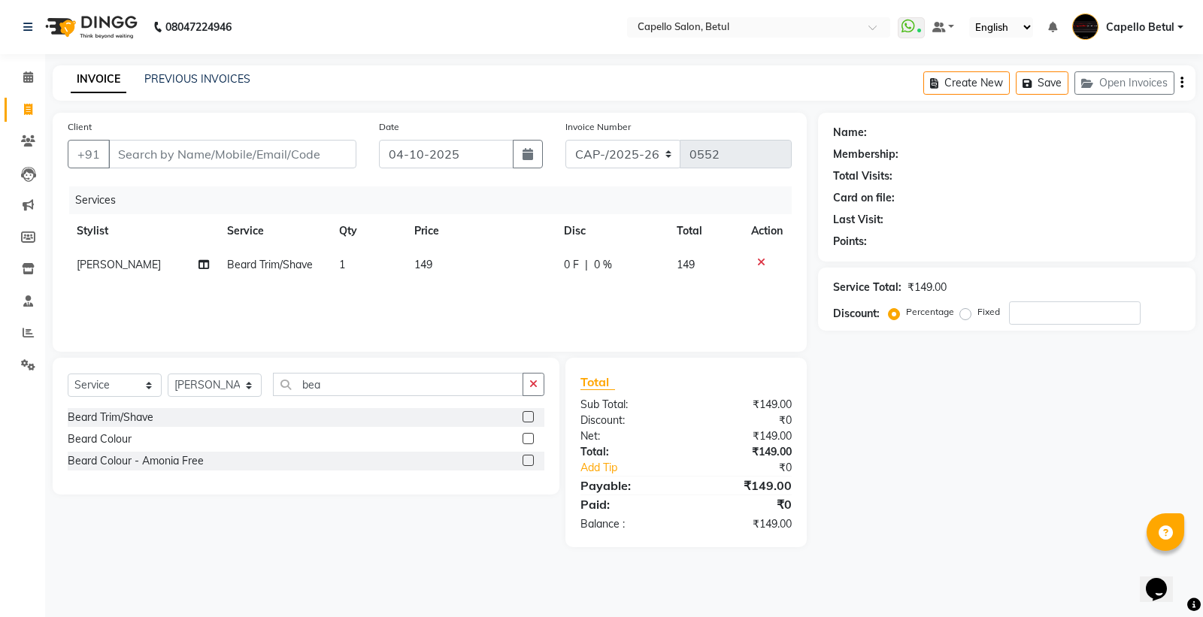
checkbox input "false"
click at [479, 266] on td "149" at bounding box center [480, 265] width 150 height 34
select select "14474"
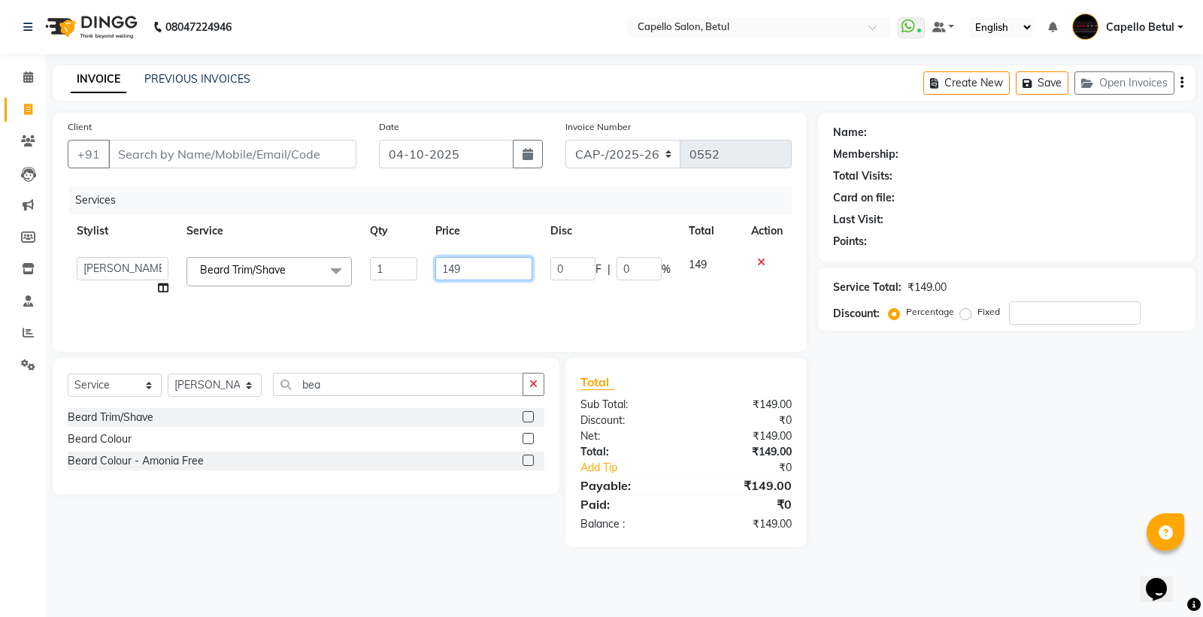
click at [479, 266] on input "149" at bounding box center [483, 268] width 97 height 23
type input "1"
type input "200"
drag, startPoint x: 468, startPoint y: 298, endPoint x: 487, endPoint y: 314, distance: 25.6
click at [469, 301] on div "Services Stylist Service Qty Price Disc Total Action ADMIN Capello Betul DHANRA…" at bounding box center [430, 261] width 724 height 150
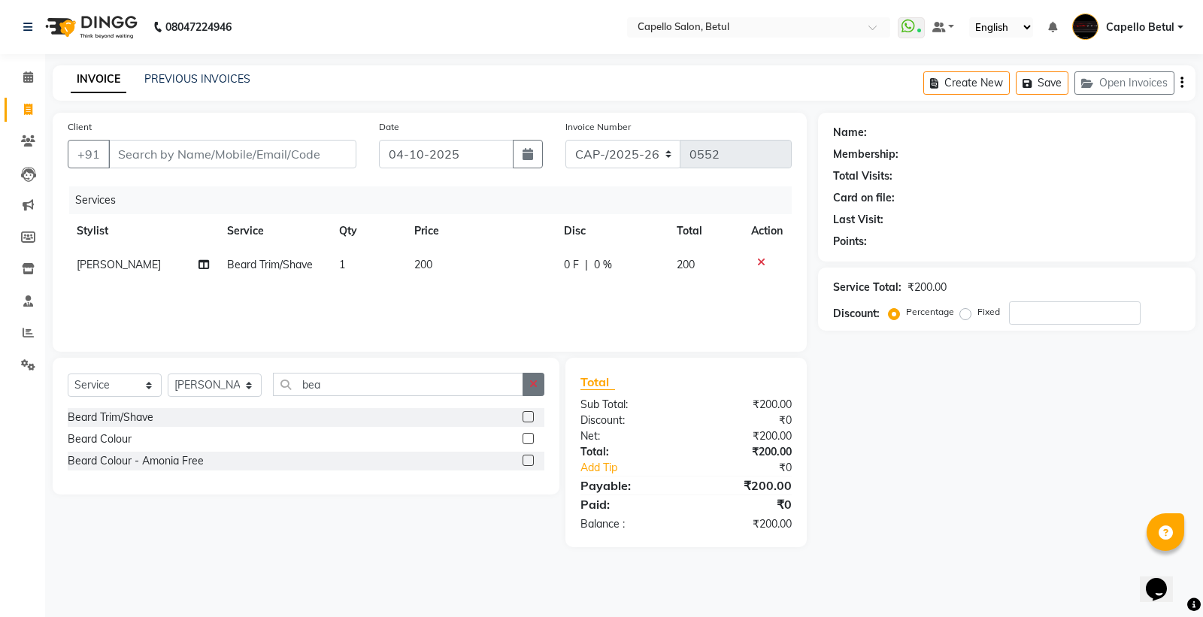
click at [523, 384] on button "button" at bounding box center [533, 384] width 22 height 23
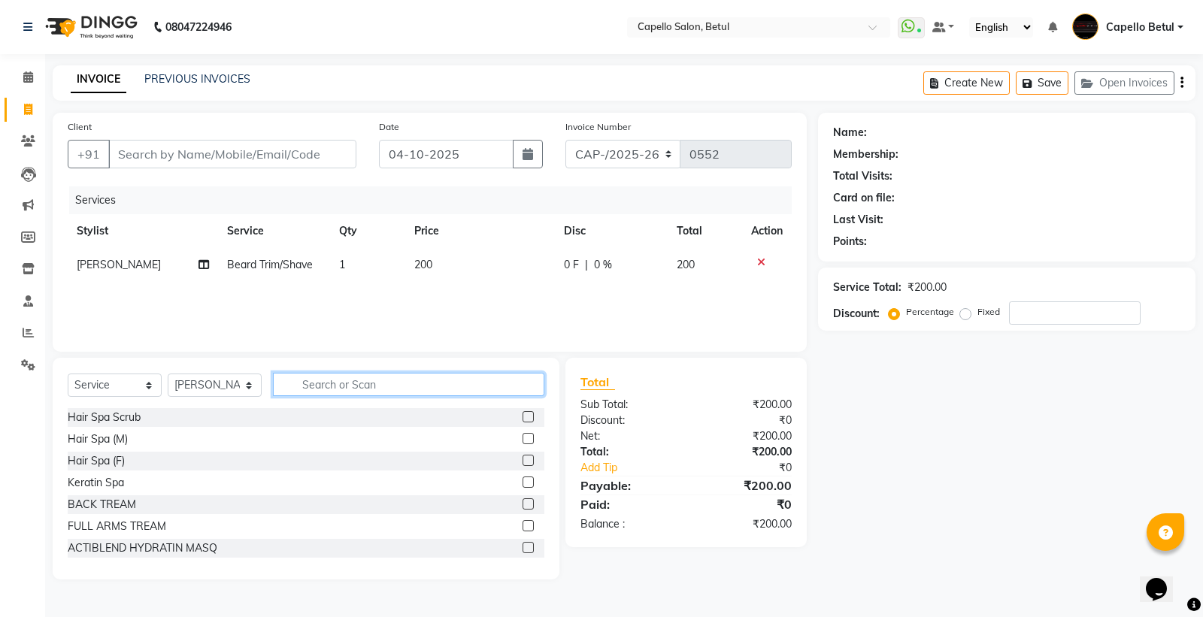
click at [370, 382] on input "text" at bounding box center [408, 384] width 271 height 23
click at [227, 385] on select "Select Stylist ADMIN Capello Betul [PERSON_NAME] POOJA SOLANKI (M) PRAVEEN (M) …" at bounding box center [215, 385] width 94 height 23
select select "34695"
click at [168, 374] on select "Select Stylist ADMIN Capello Betul [PERSON_NAME] POOJA SOLANKI (M) PRAVEEN (M) …" at bounding box center [215, 385] width 94 height 23
click at [326, 373] on input "text" at bounding box center [408, 384] width 271 height 23
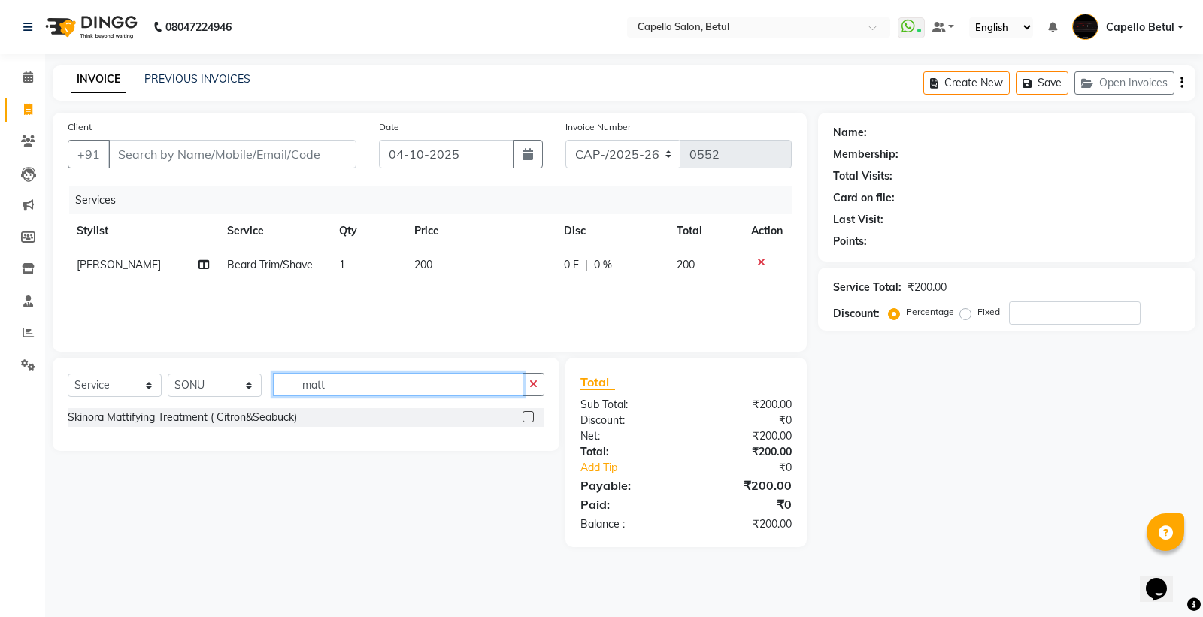
type input "matt"
click at [527, 417] on label at bounding box center [527, 416] width 11 height 11
click at [527, 417] on input "checkbox" at bounding box center [527, 418] width 10 height 10
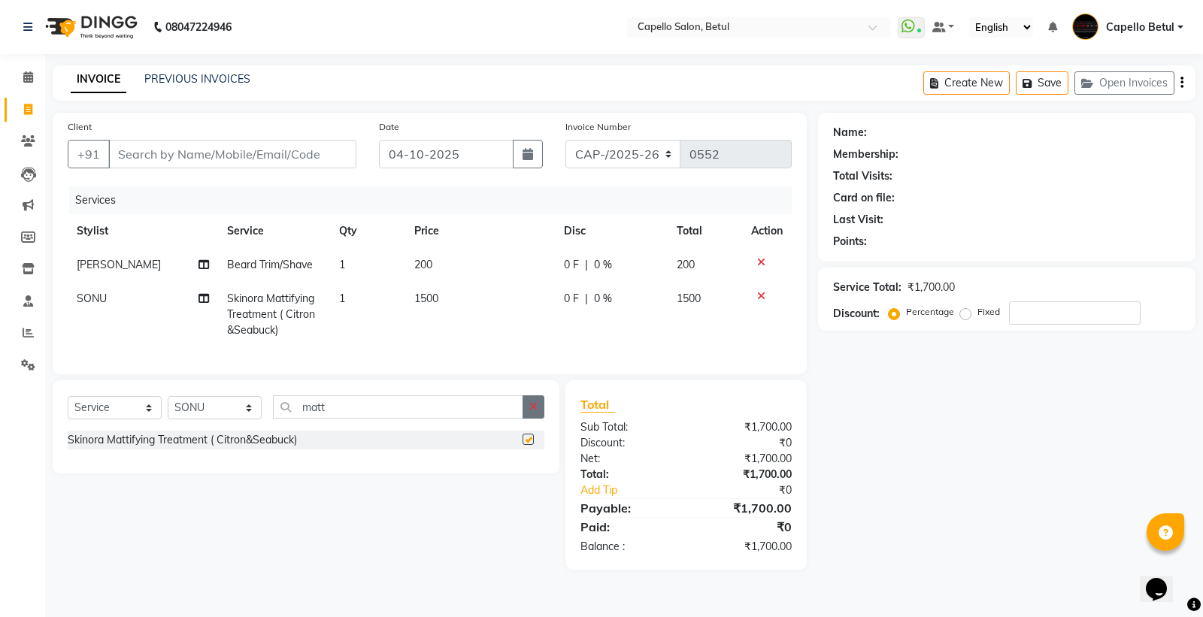
checkbox input "false"
click at [522, 419] on button "button" at bounding box center [533, 406] width 22 height 23
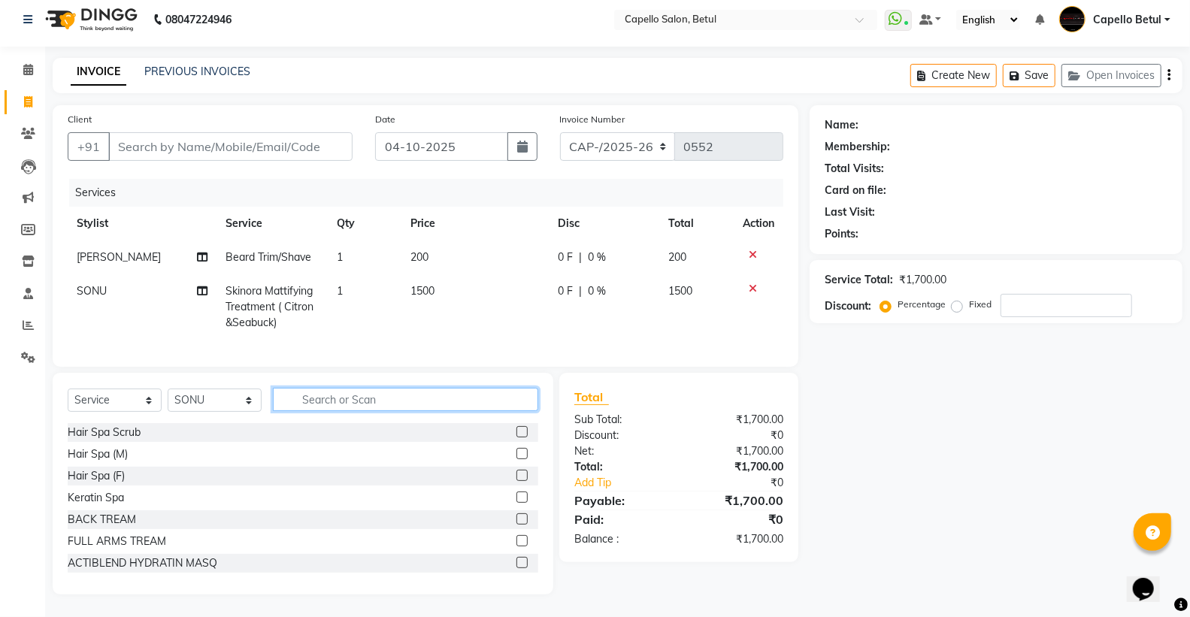
scroll to position [20, 0]
drag, startPoint x: 481, startPoint y: 261, endPoint x: 480, endPoint y: 293, distance: 32.4
click at [480, 293] on td "1500" at bounding box center [474, 306] width 147 height 65
select select "34695"
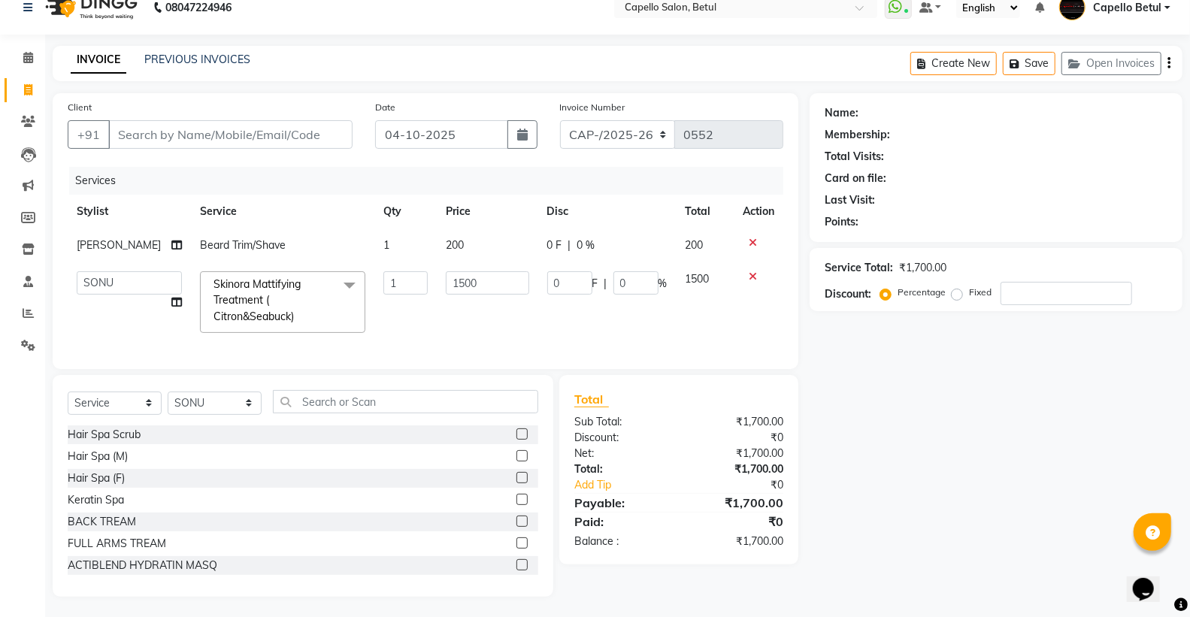
click at [480, 291] on input "1500" at bounding box center [487, 282] width 83 height 23
type input "1700"
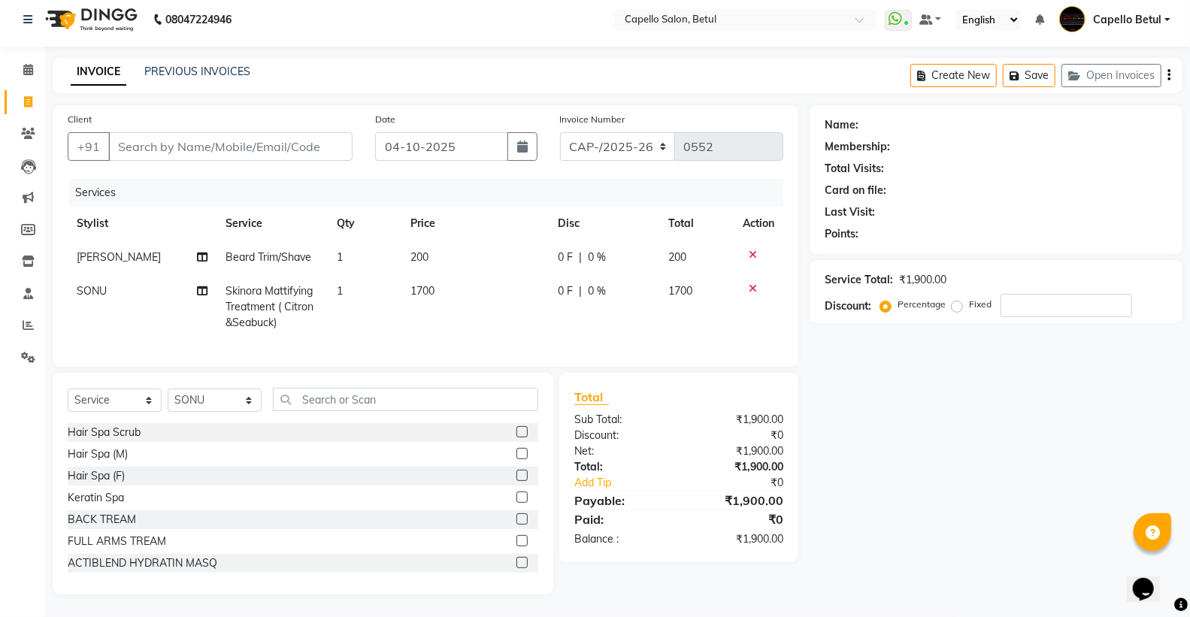
drag, startPoint x: 468, startPoint y: 319, endPoint x: 245, endPoint y: 269, distance: 228.0
click at [462, 323] on td "1700" at bounding box center [474, 306] width 147 height 65
select select "34695"
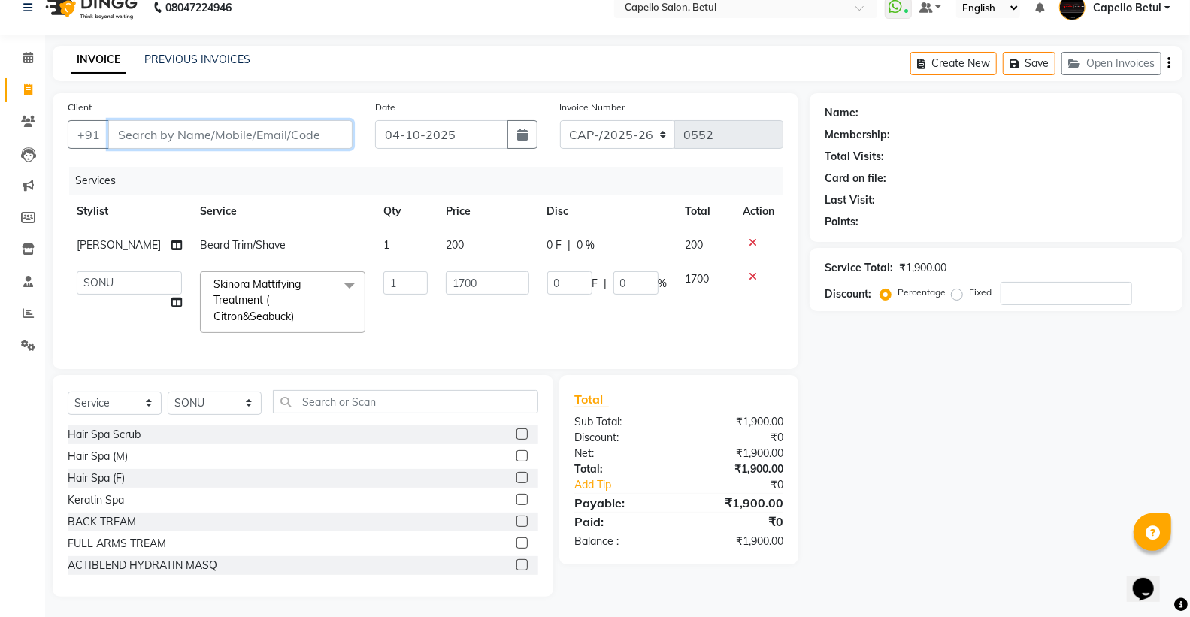
click at [229, 132] on input "Client" at bounding box center [230, 134] width 244 height 29
drag, startPoint x: 341, startPoint y: 409, endPoint x: 326, endPoint y: 389, distance: 25.3
click at [341, 407] on input "text" at bounding box center [405, 401] width 265 height 23
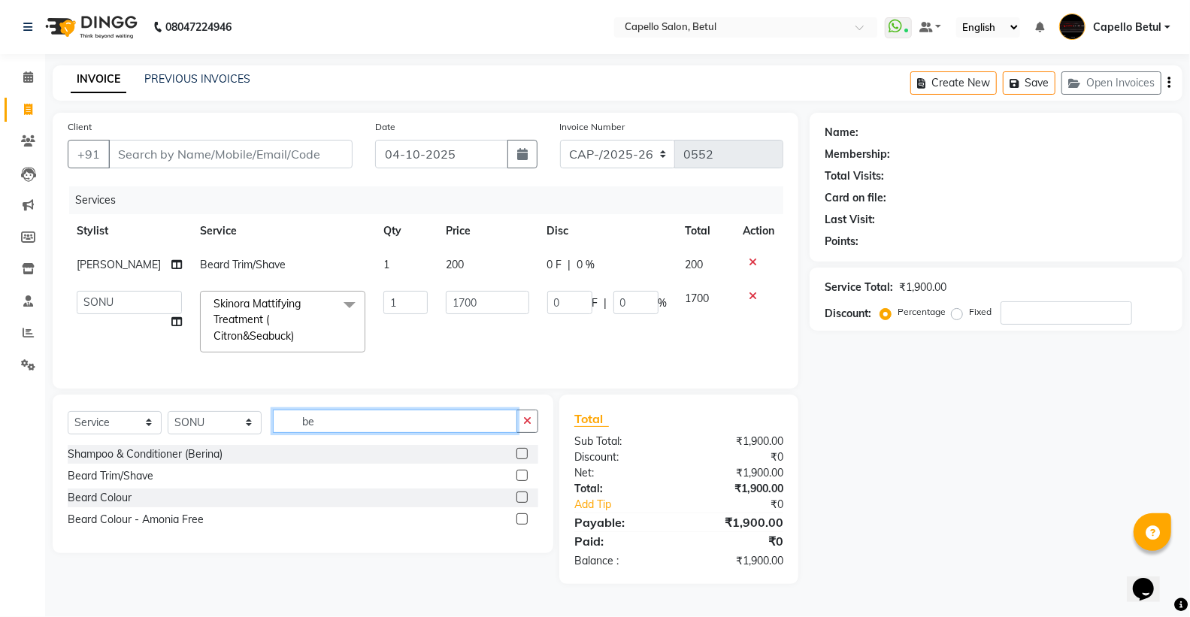
scroll to position [2, 0]
type input "bea"
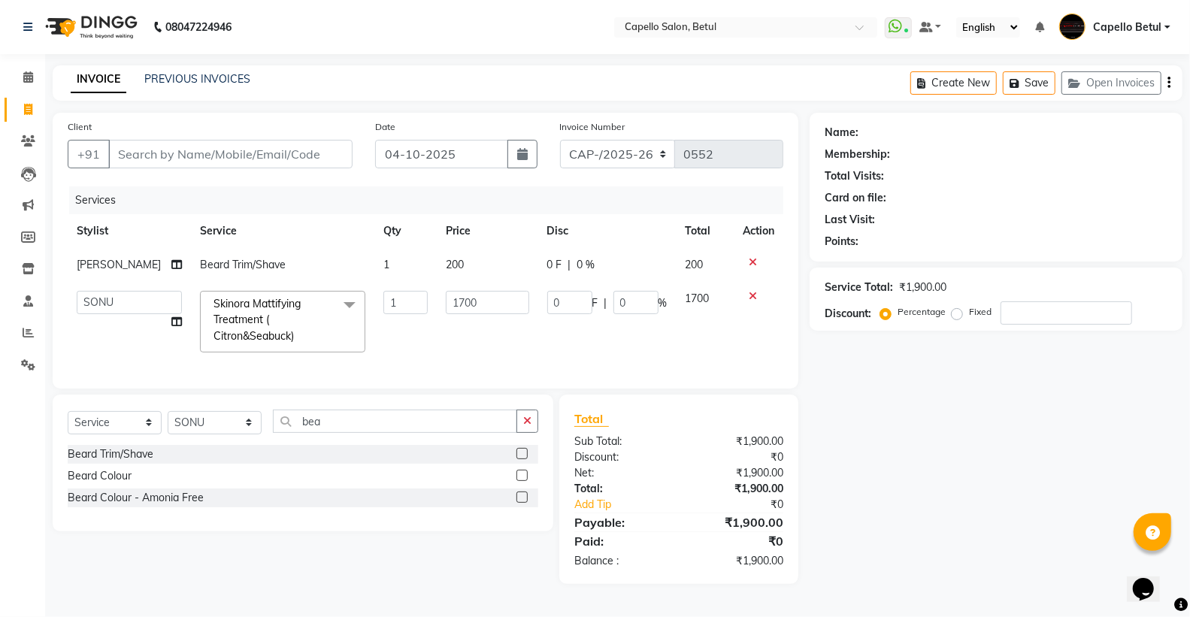
click at [525, 459] on label at bounding box center [521, 453] width 11 height 11
click at [525, 459] on input "checkbox" at bounding box center [521, 454] width 10 height 10
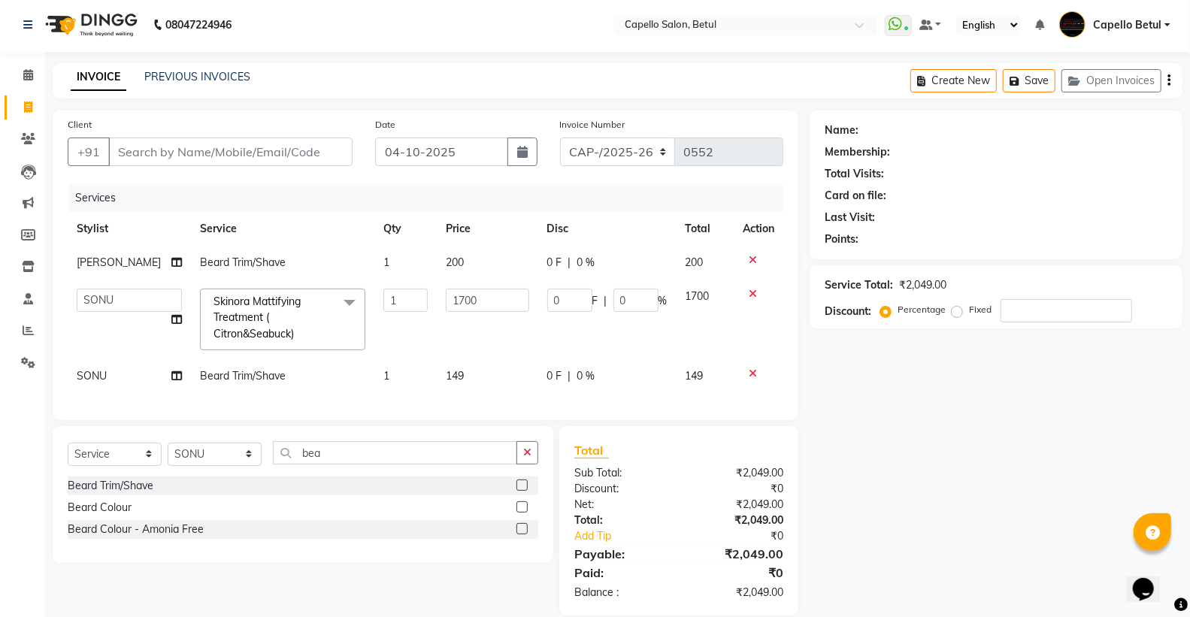
checkbox input "false"
click at [516, 368] on td "149" at bounding box center [487, 376] width 101 height 34
select select "34695"
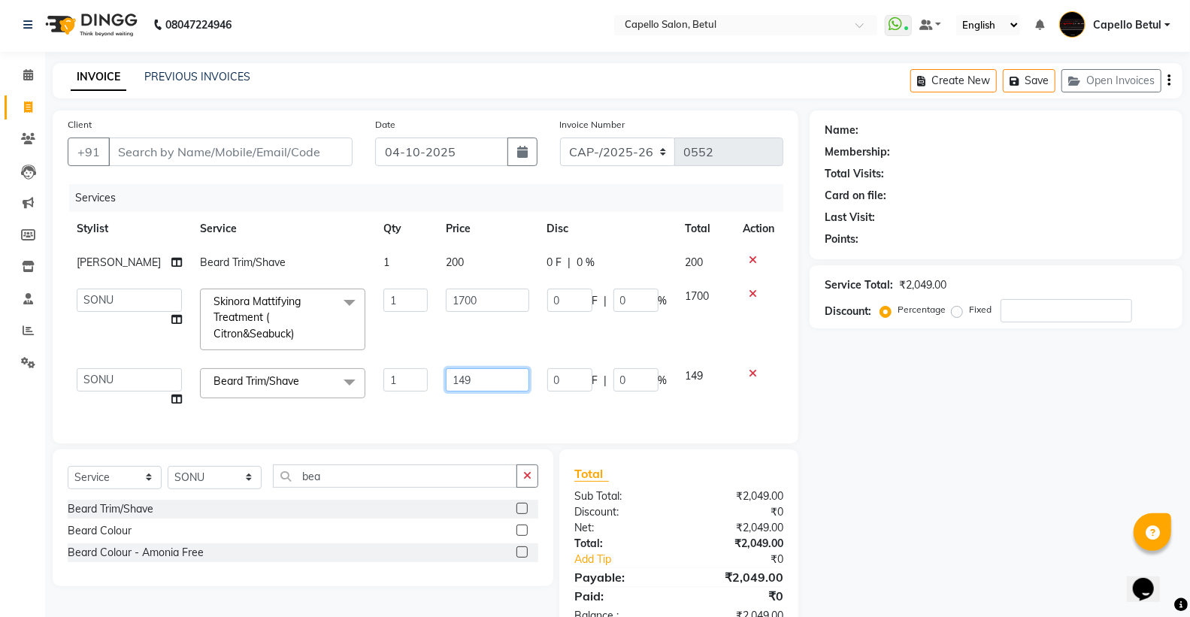
click at [515, 370] on input "149" at bounding box center [487, 379] width 83 height 23
type input "1"
type input "200"
drag, startPoint x: 280, startPoint y: 130, endPoint x: 268, endPoint y: 138, distance: 14.6
click at [276, 132] on div "Client +91" at bounding box center [209, 148] width 307 height 62
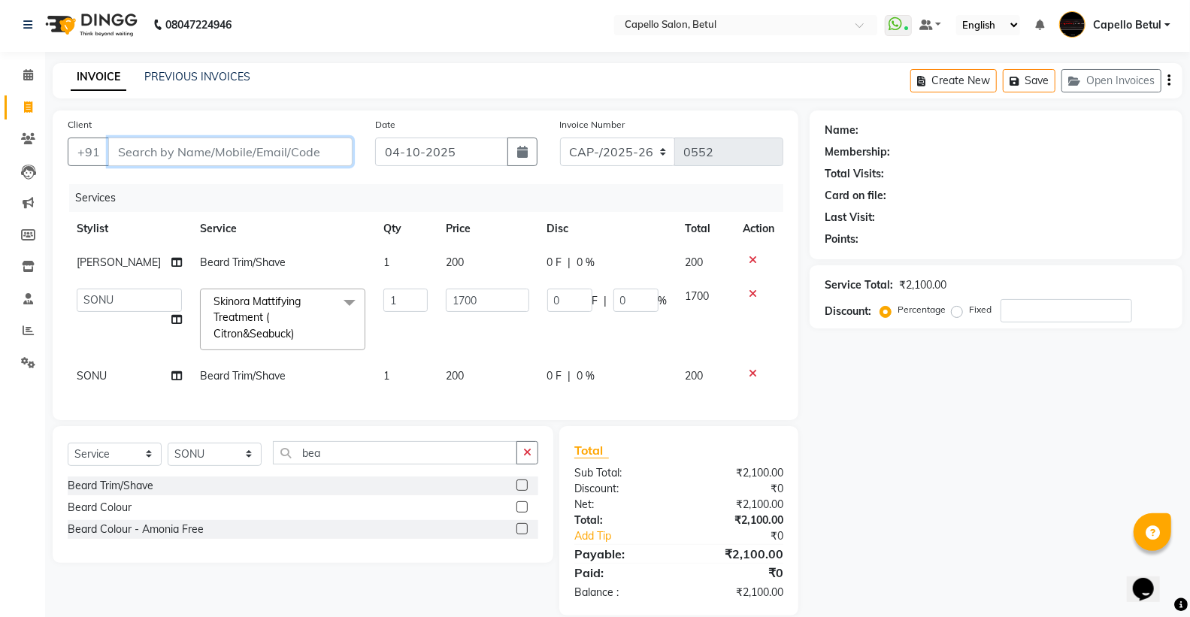
click at [264, 147] on input "Client" at bounding box center [230, 152] width 244 height 29
click at [431, 465] on input "bea" at bounding box center [395, 452] width 244 height 23
type input "b"
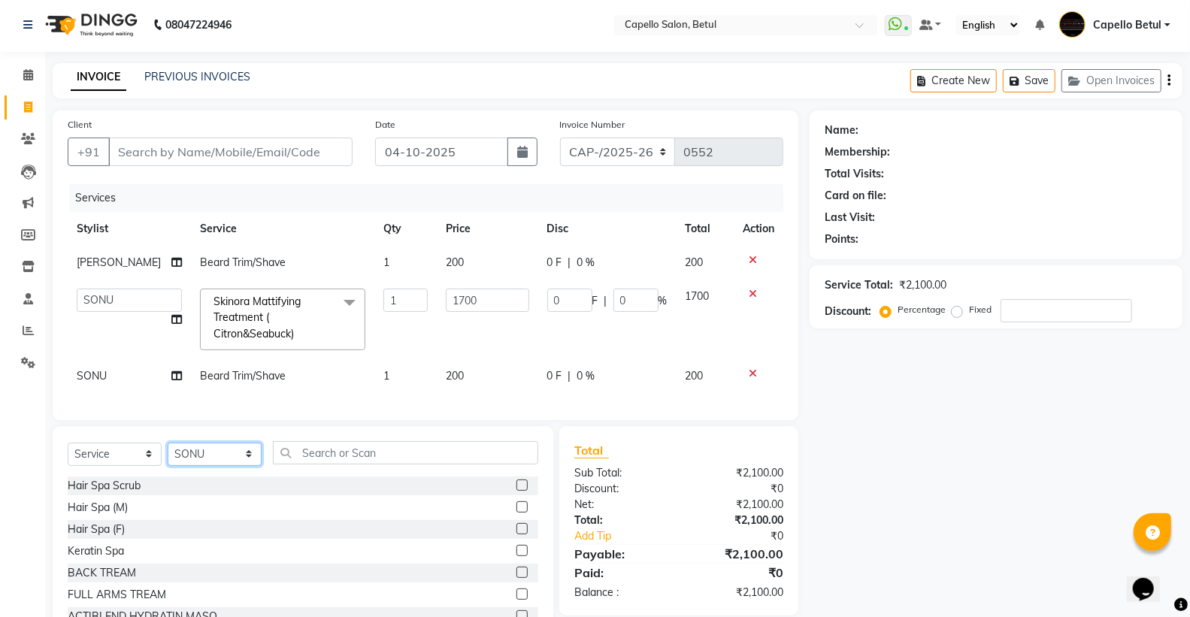
click at [241, 464] on select "Select Stylist ADMIN Capello Betul [PERSON_NAME] POOJA SOLANKI (M) PRAVEEN (M) …" at bounding box center [215, 454] width 94 height 23
select select "14487"
click at [168, 455] on select "Select Stylist ADMIN Capello Betul [PERSON_NAME] POOJA SOLANKI (M) PRAVEEN (M) …" at bounding box center [215, 454] width 94 height 23
click at [310, 465] on input "text" at bounding box center [405, 452] width 265 height 23
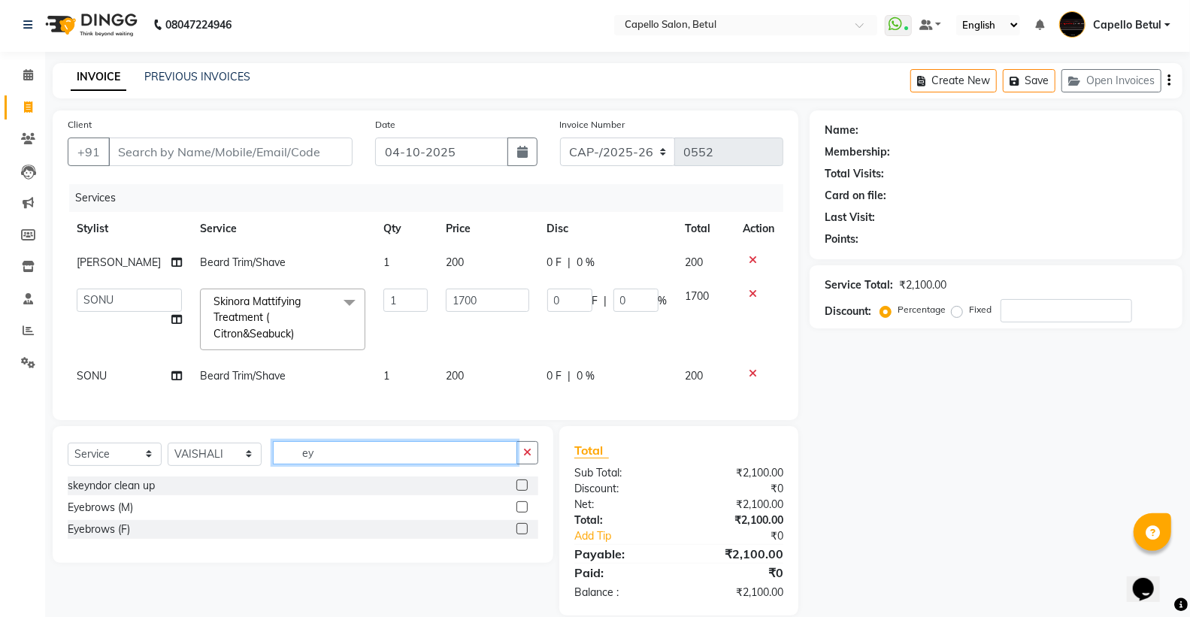
type input "ey"
click at [521, 534] on label at bounding box center [521, 528] width 11 height 11
click at [521, 534] on input "checkbox" at bounding box center [521, 530] width 10 height 10
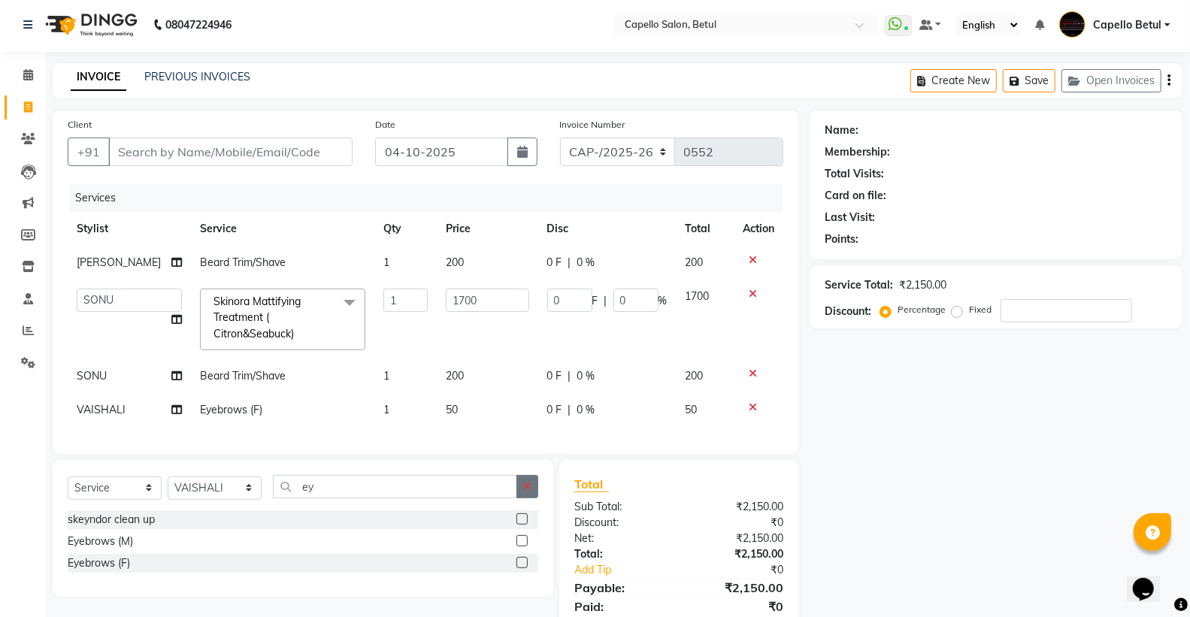
checkbox input "false"
click at [534, 498] on button "button" at bounding box center [527, 486] width 22 height 23
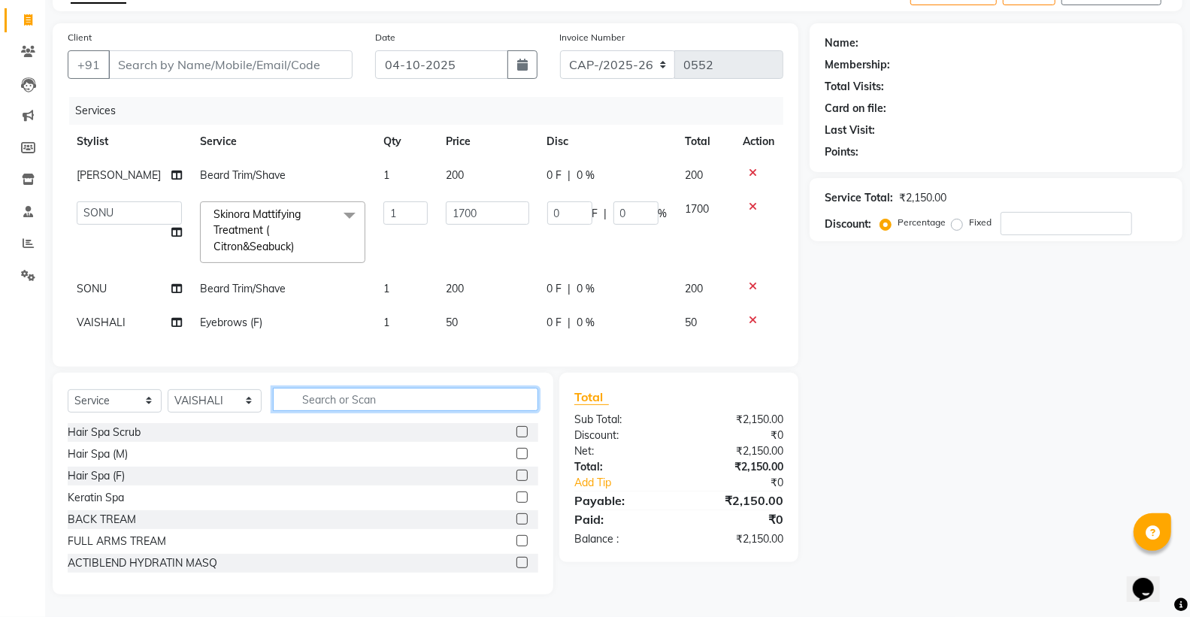
scroll to position [0, 0]
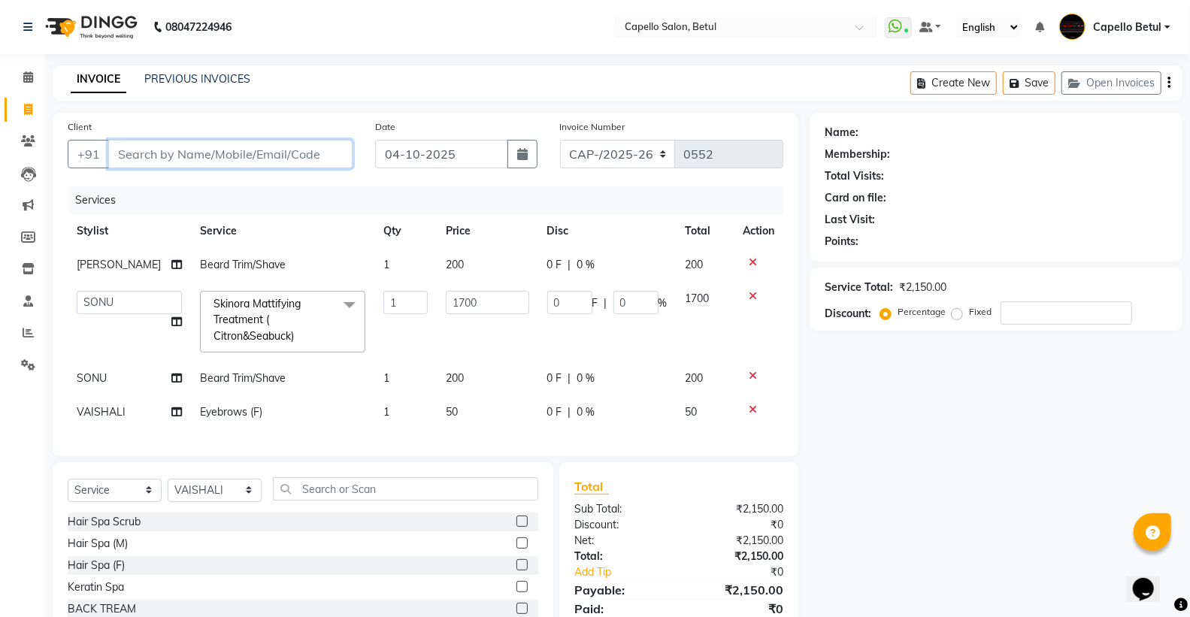
click at [296, 159] on input "Client" at bounding box center [230, 154] width 244 height 29
click at [171, 151] on input "Client" at bounding box center [230, 154] width 244 height 29
type input "8"
type input "0"
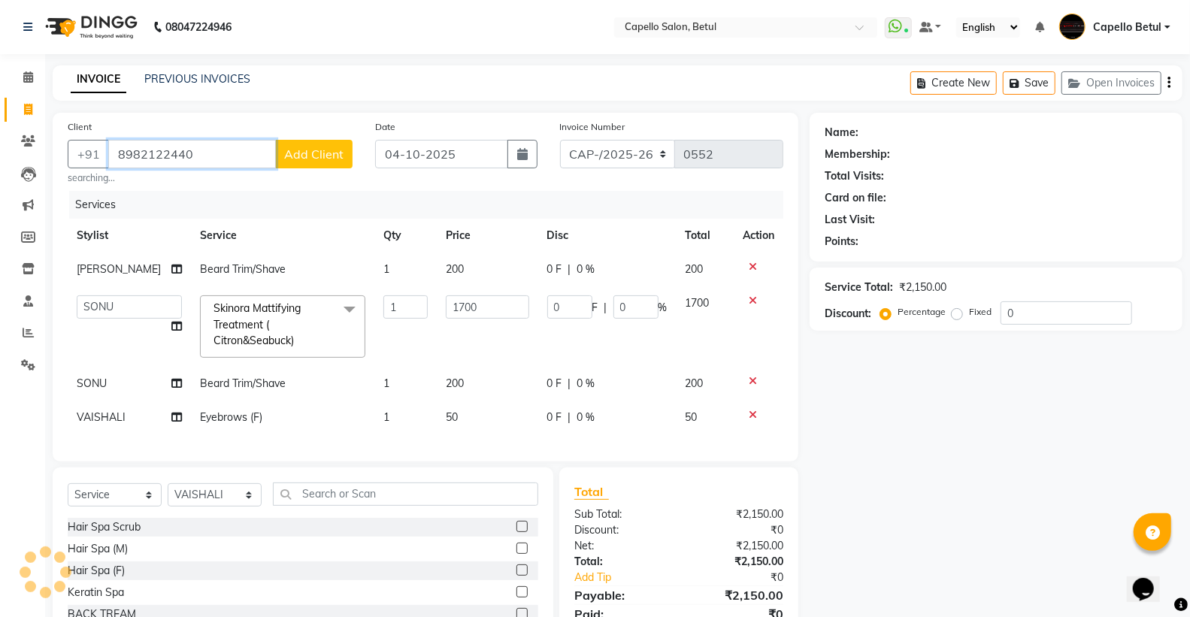
type input "8982122440"
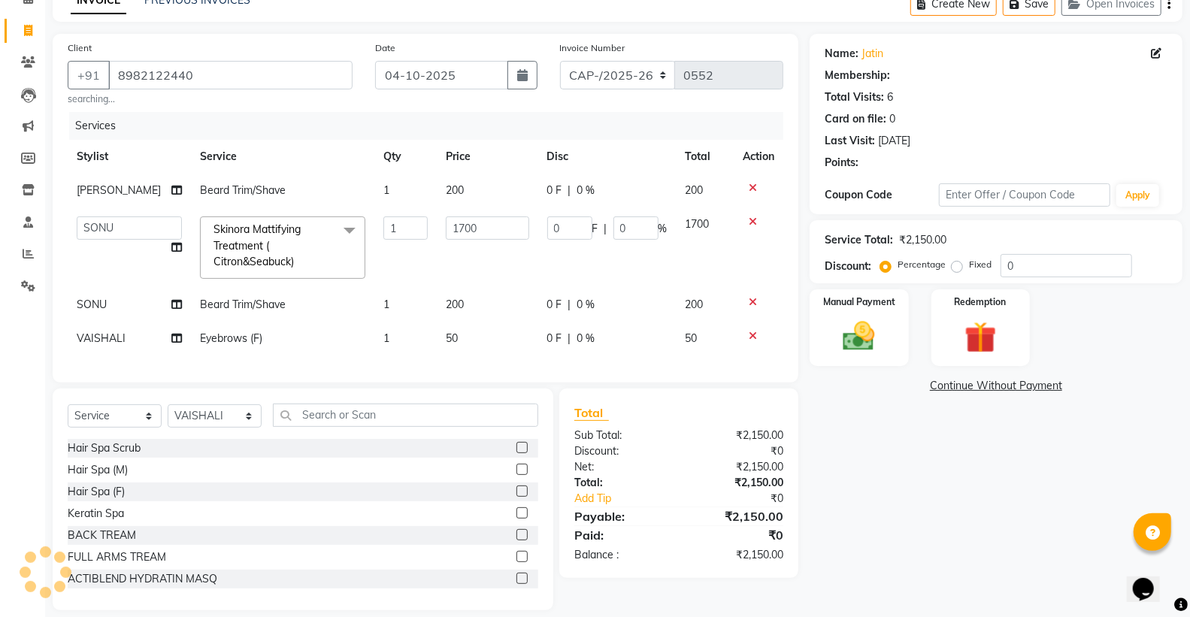
scroll to position [83, 0]
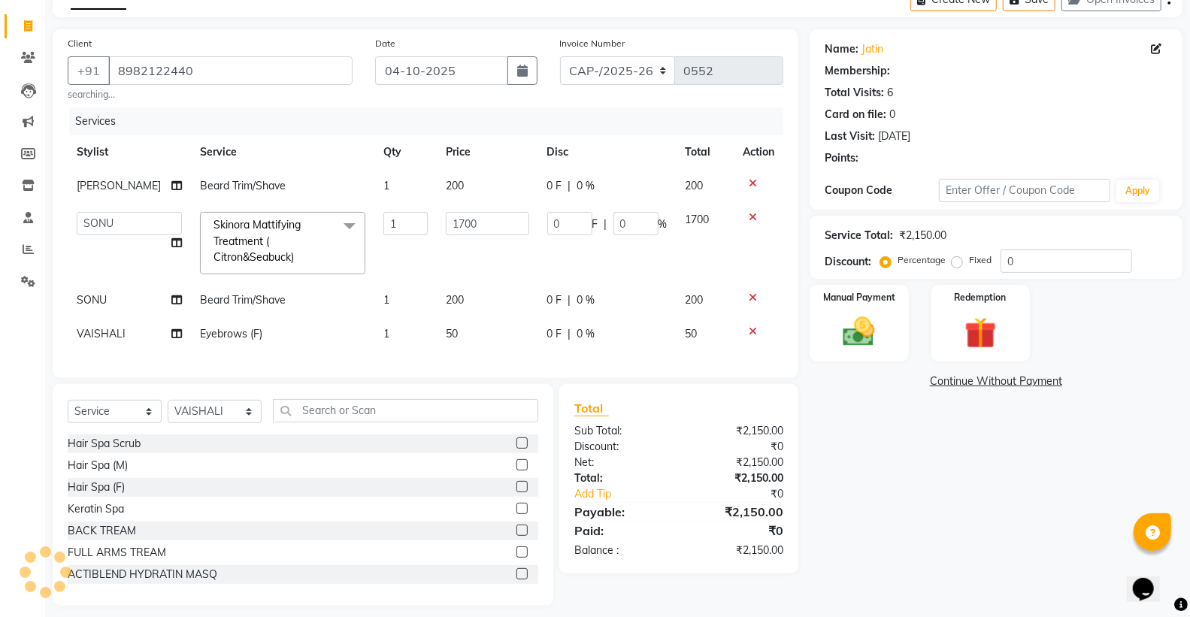
click at [356, 378] on div "Client +91 8982122440 searching... Date 04-10-2025 Invoice Number CAP-/2025-26 …" at bounding box center [426, 203] width 746 height 349
drag, startPoint x: 846, startPoint y: 331, endPoint x: 966, endPoint y: 486, distance: 196.7
click at [848, 331] on img at bounding box center [859, 331] width 52 height 37
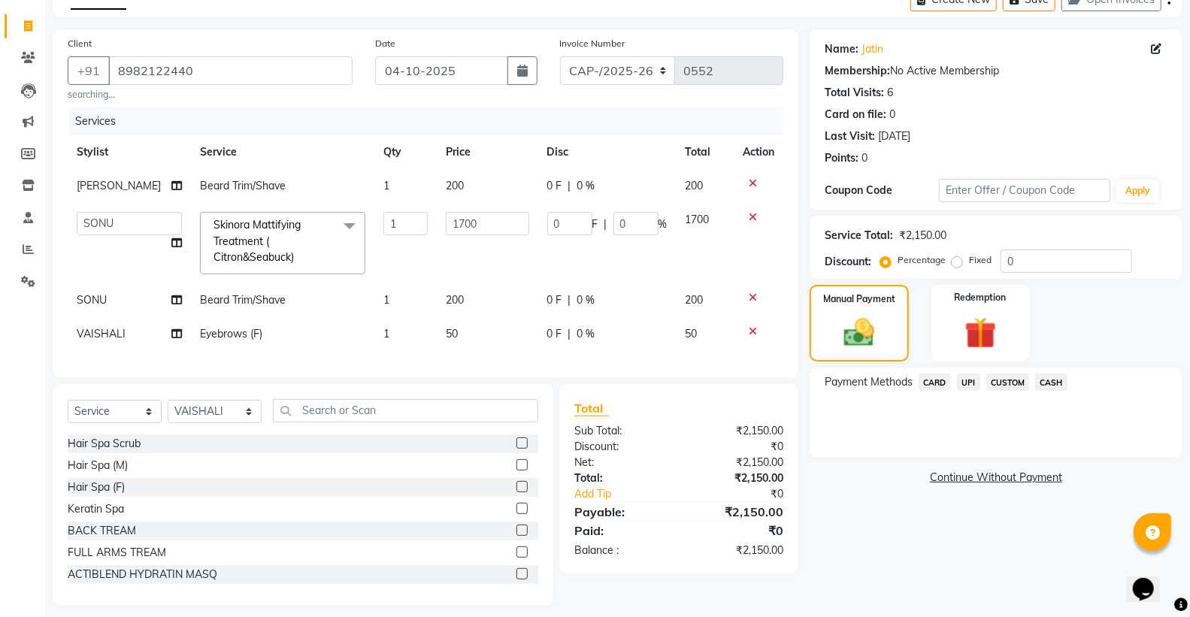
click at [964, 384] on span "UPI" at bounding box center [968, 382] width 23 height 17
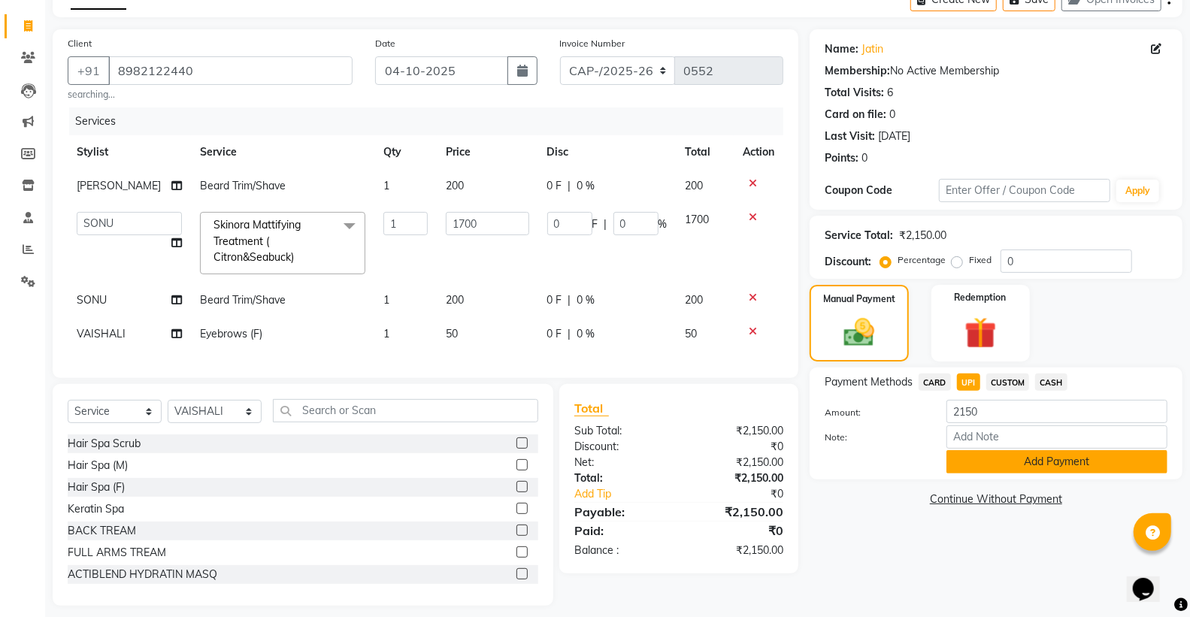
click at [1026, 464] on button "Add Payment" at bounding box center [1056, 461] width 221 height 23
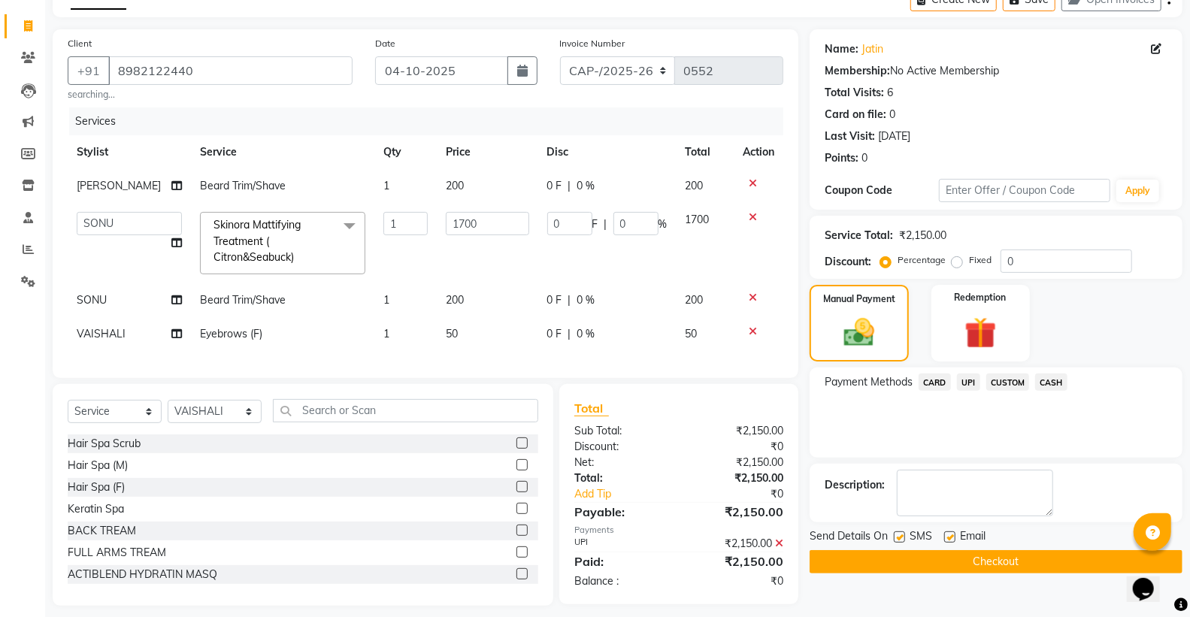
scroll to position [107, 0]
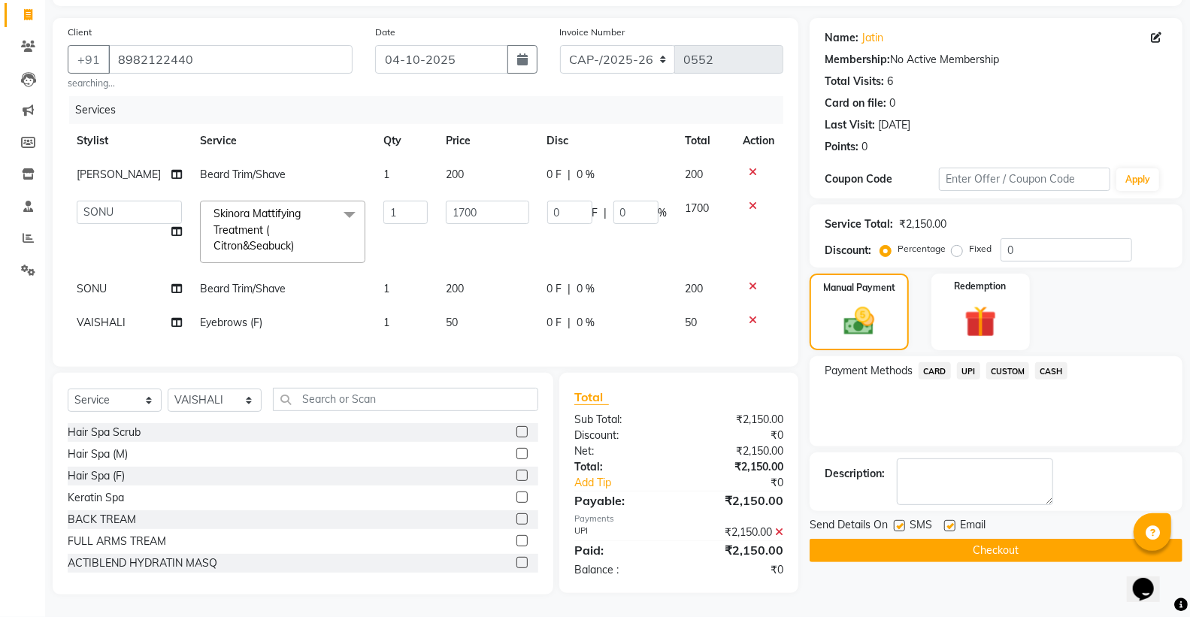
click at [976, 539] on button "Checkout" at bounding box center [996, 550] width 373 height 23
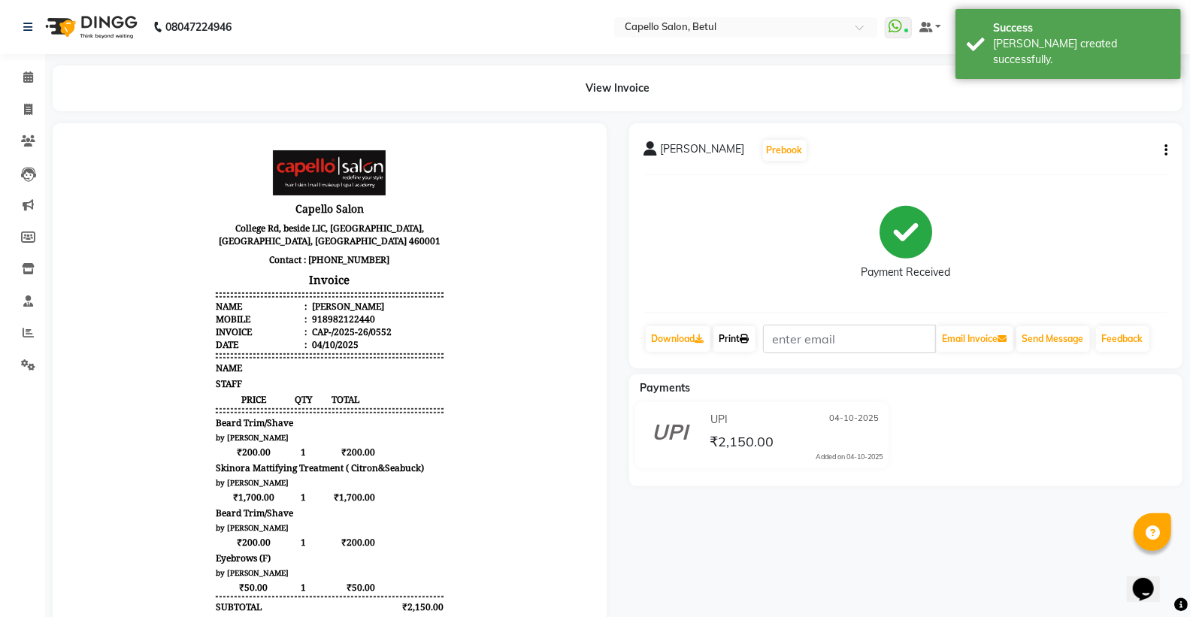
click at [749, 334] on icon at bounding box center [744, 338] width 9 height 9
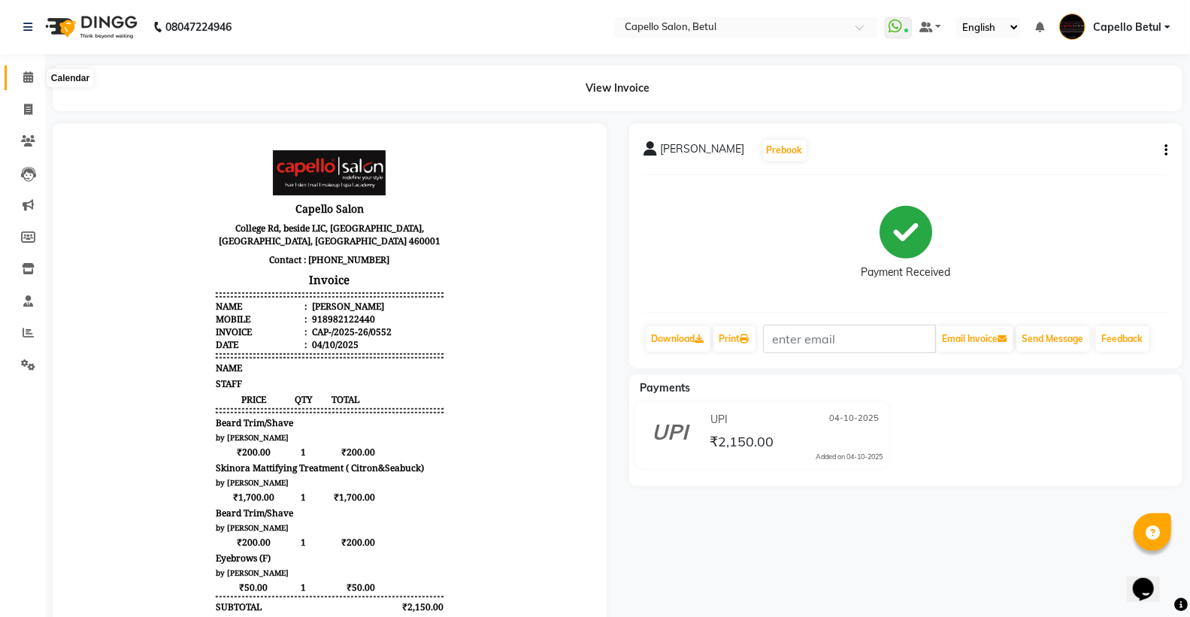
click at [25, 76] on icon at bounding box center [28, 76] width 10 height 11
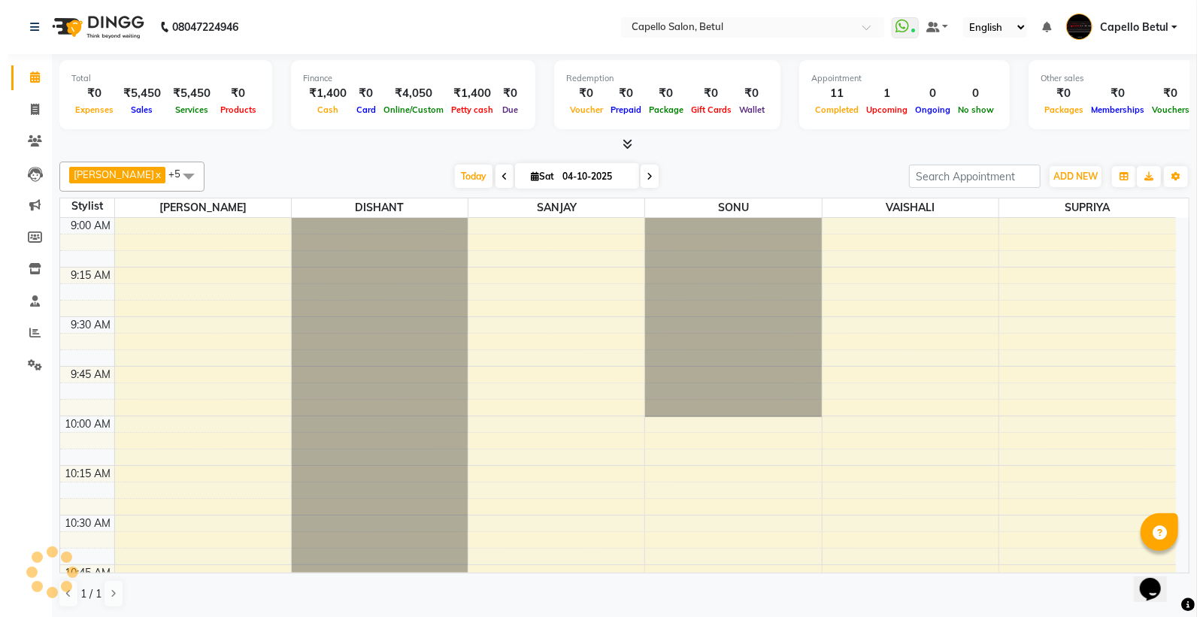
scroll to position [1395, 0]
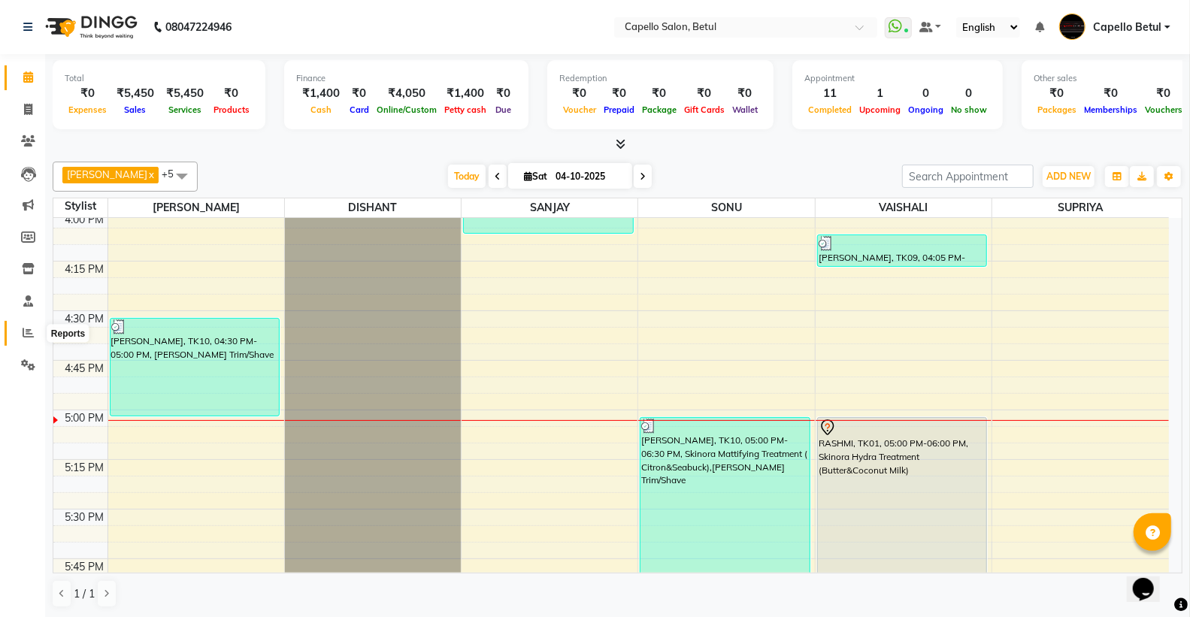
click at [24, 335] on icon at bounding box center [28, 332] width 11 height 11
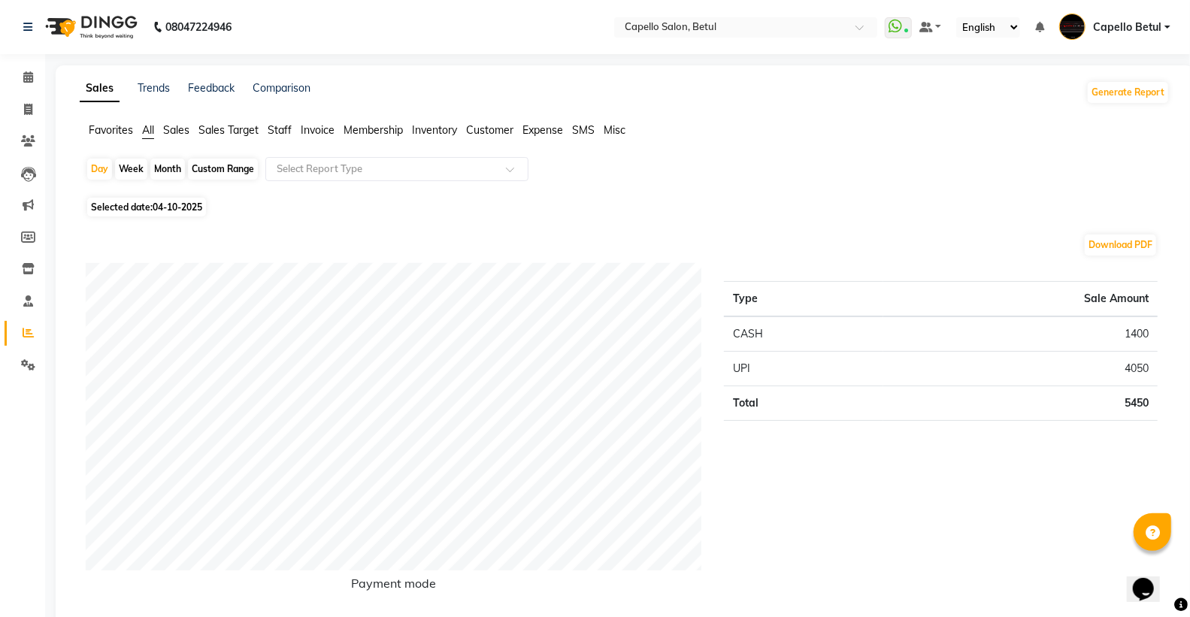
click at [283, 132] on span "Staff" at bounding box center [280, 130] width 24 height 14
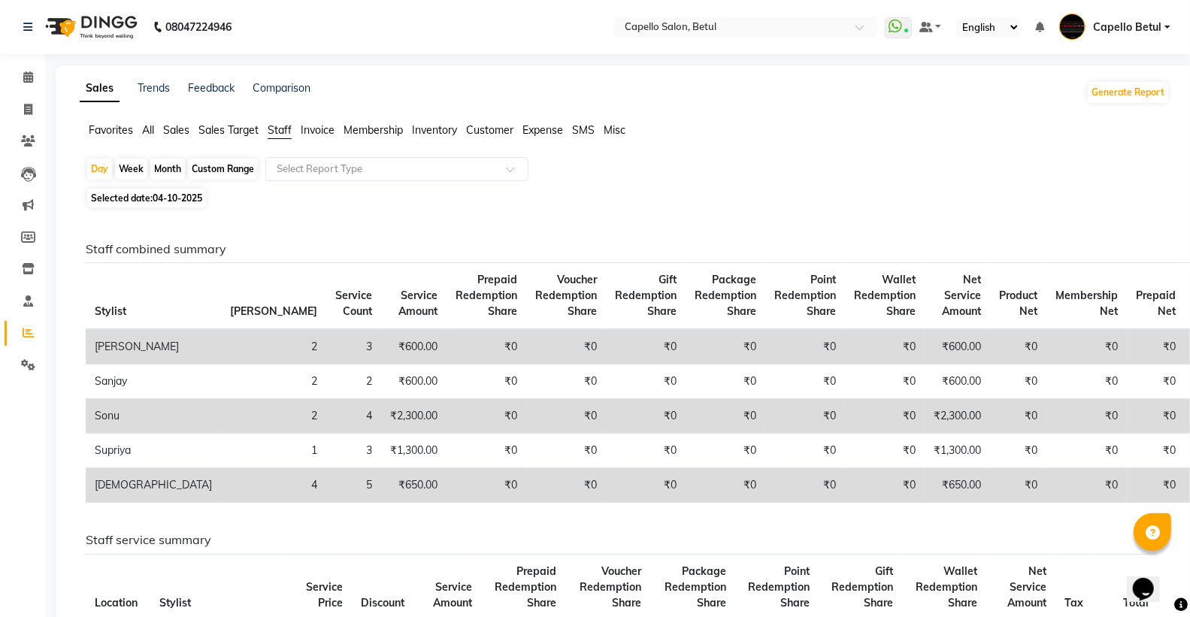
click at [175, 163] on div "Month" at bounding box center [167, 169] width 35 height 21
select select "10"
select select "2025"
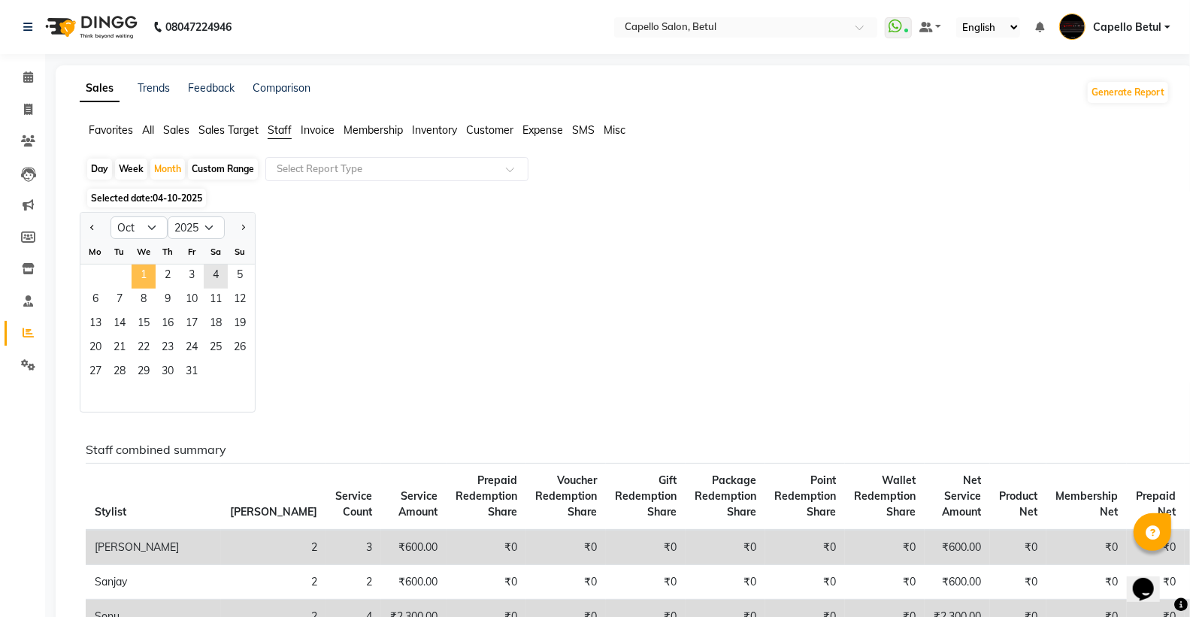
click at [151, 282] on span "1" at bounding box center [144, 277] width 24 height 24
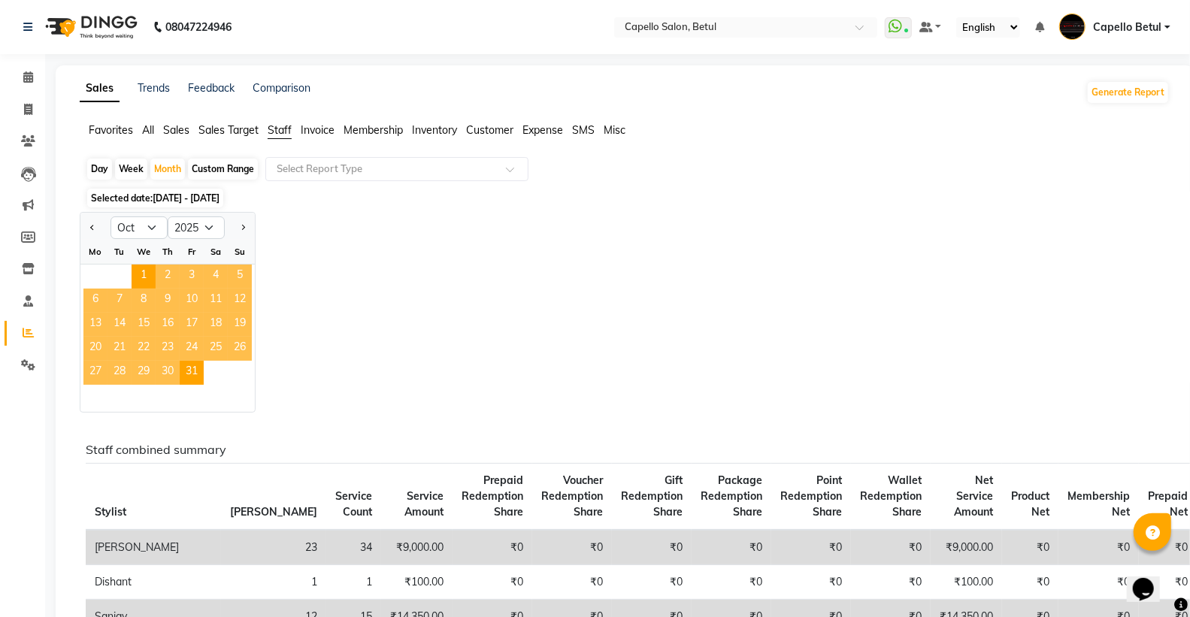
click at [284, 130] on span "Staff" at bounding box center [280, 130] width 24 height 14
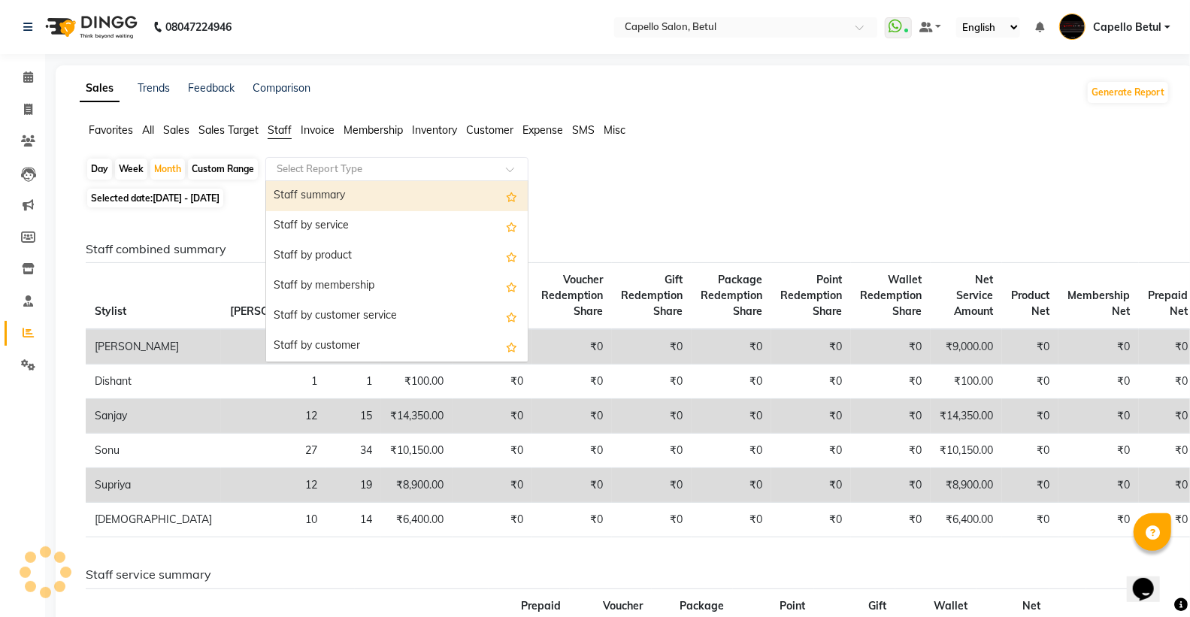
click at [289, 164] on input "text" at bounding box center [382, 169] width 216 height 15
click at [308, 191] on div "Staff summary" at bounding box center [397, 196] width 262 height 30
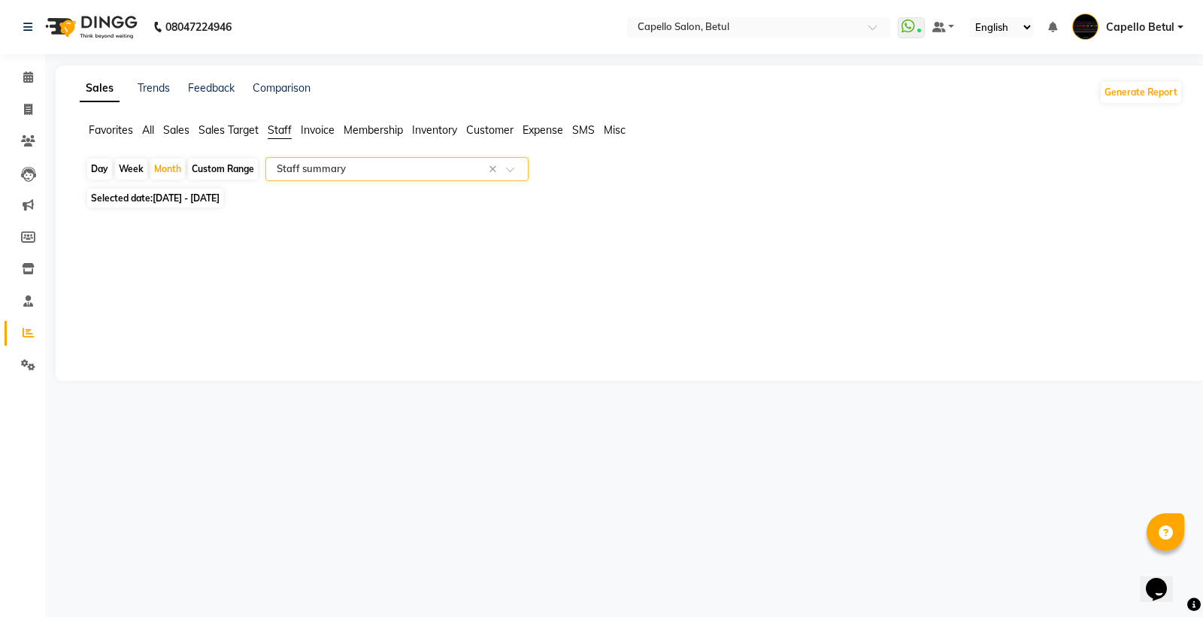
select select "full_report"
select select "csv"
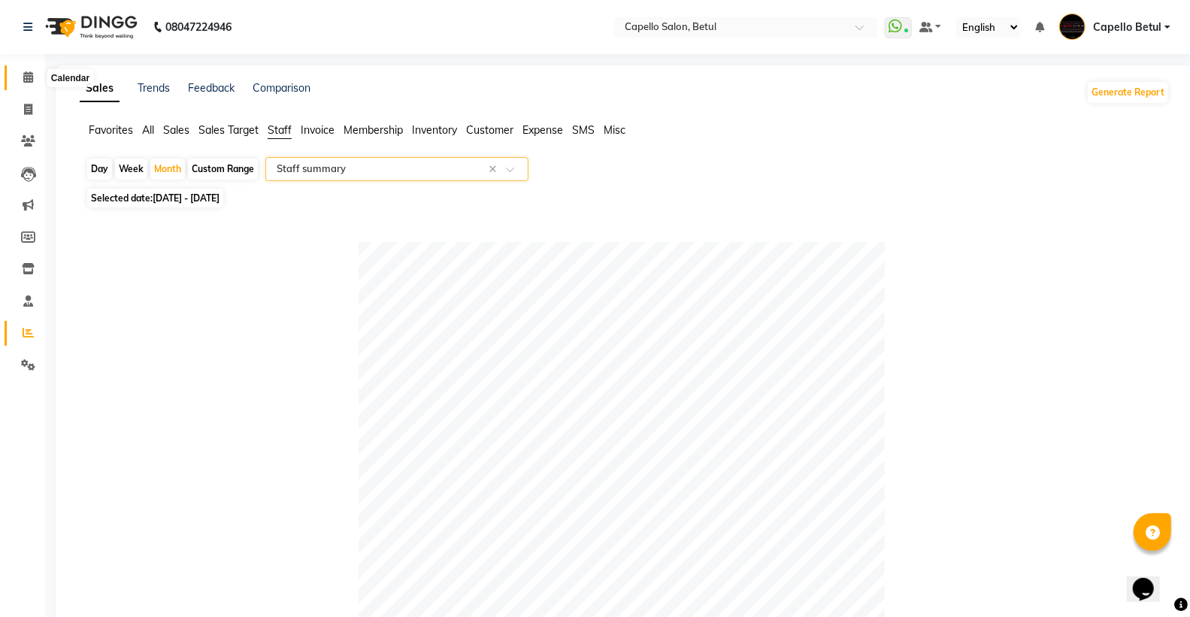
click at [25, 81] on icon at bounding box center [28, 76] width 10 height 11
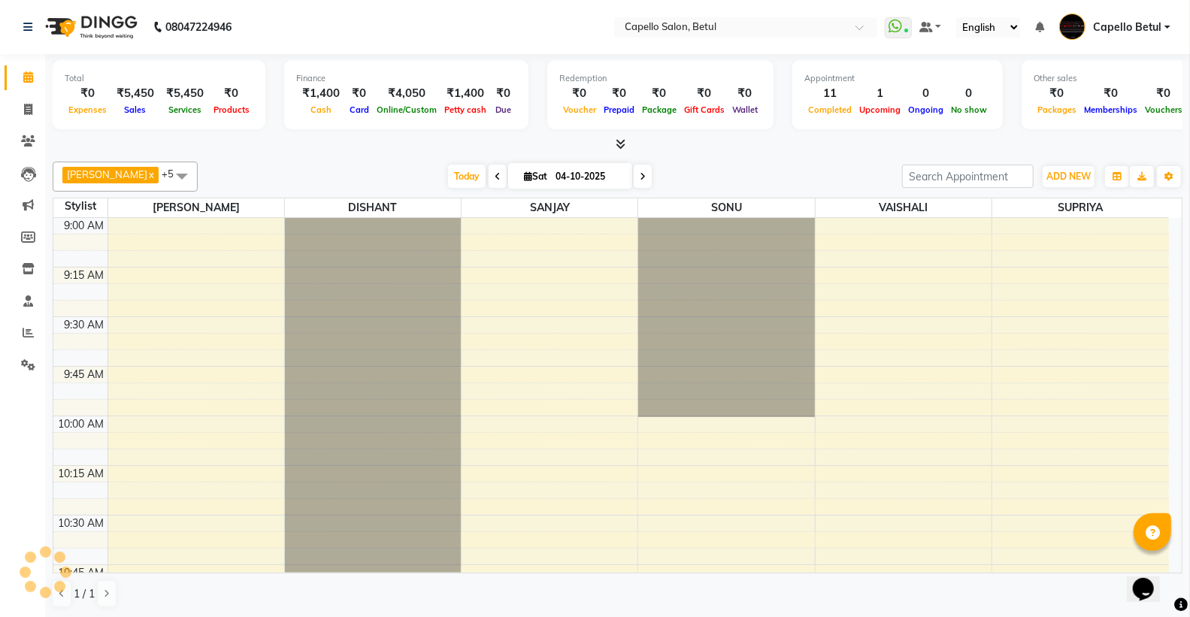
scroll to position [1596, 0]
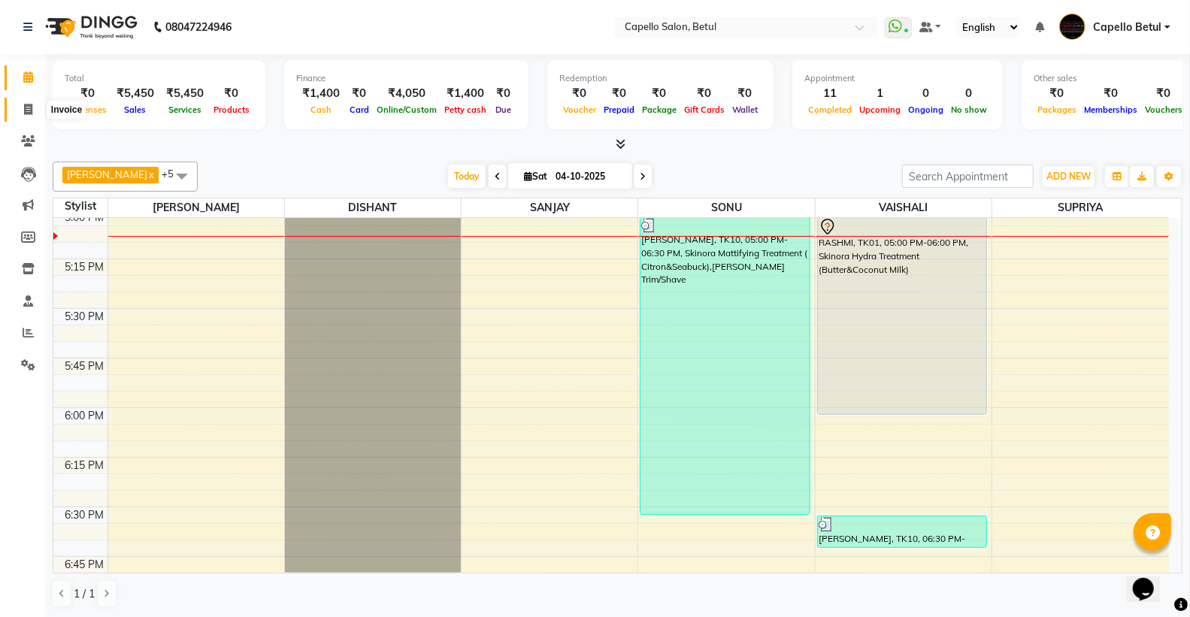
click at [20, 101] on span at bounding box center [28, 109] width 26 height 17
select select "service"
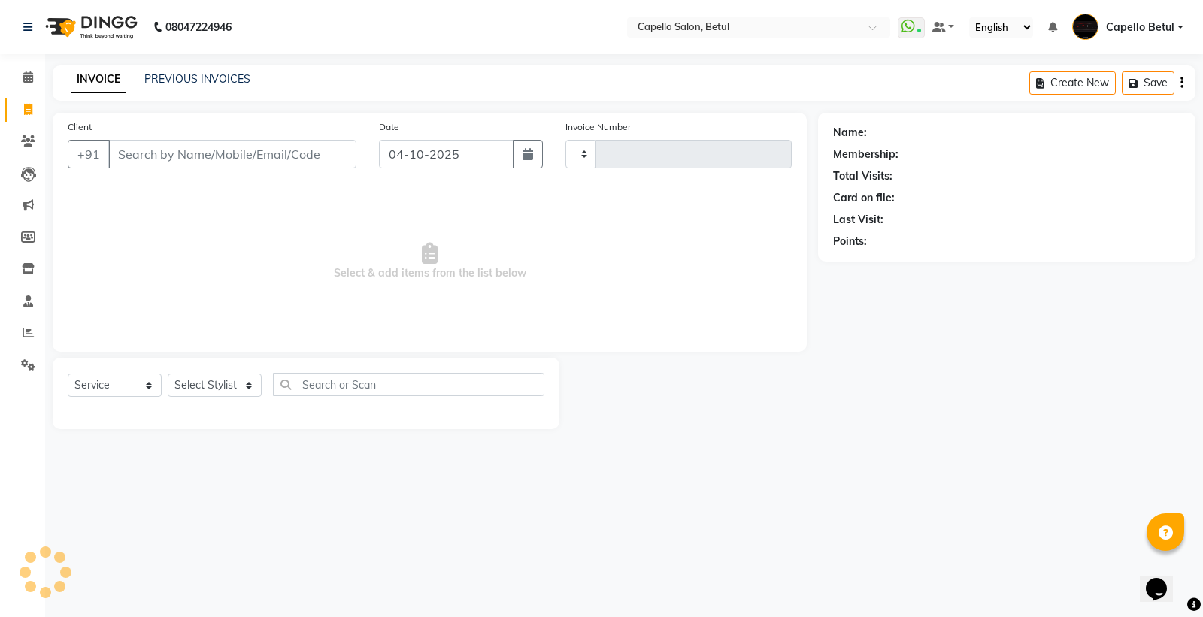
type input "0553"
select select "8951"
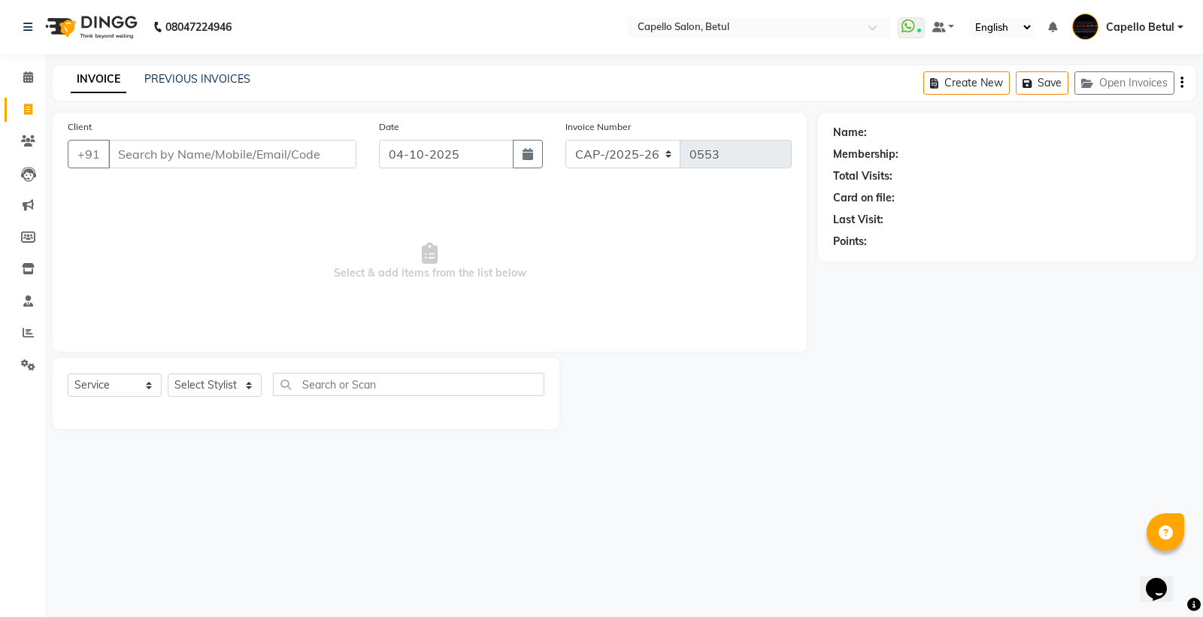
click at [275, 155] on input "Client" at bounding box center [232, 154] width 248 height 29
type input "9826227156"
click at [472, 301] on span "Select & add items from the list below" at bounding box center [430, 266] width 724 height 150
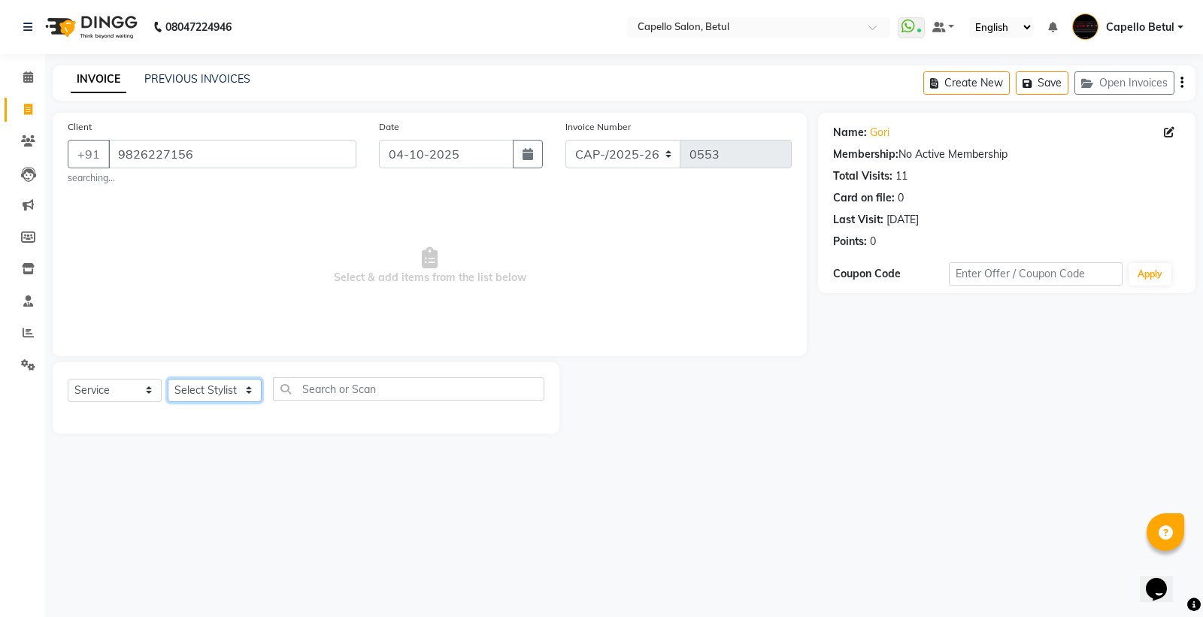
click at [192, 386] on select "Select Stylist ADMIN Capello Betul [PERSON_NAME] POOJA SOLANKI (M) PRAVEEN (M) …" at bounding box center [215, 390] width 94 height 23
select select "17856"
click at [168, 379] on select "Select Stylist ADMIN Capello Betul [PERSON_NAME] POOJA SOLANKI (M) PRAVEEN (M) …" at bounding box center [215, 390] width 94 height 23
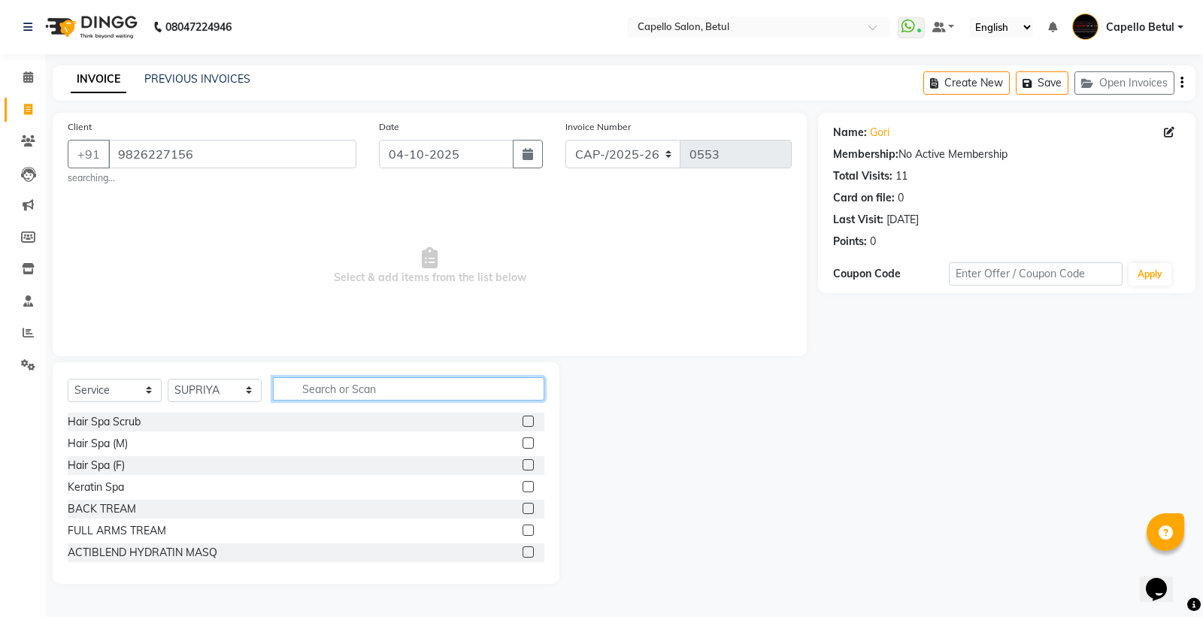
click at [319, 392] on input "text" at bounding box center [408, 388] width 271 height 23
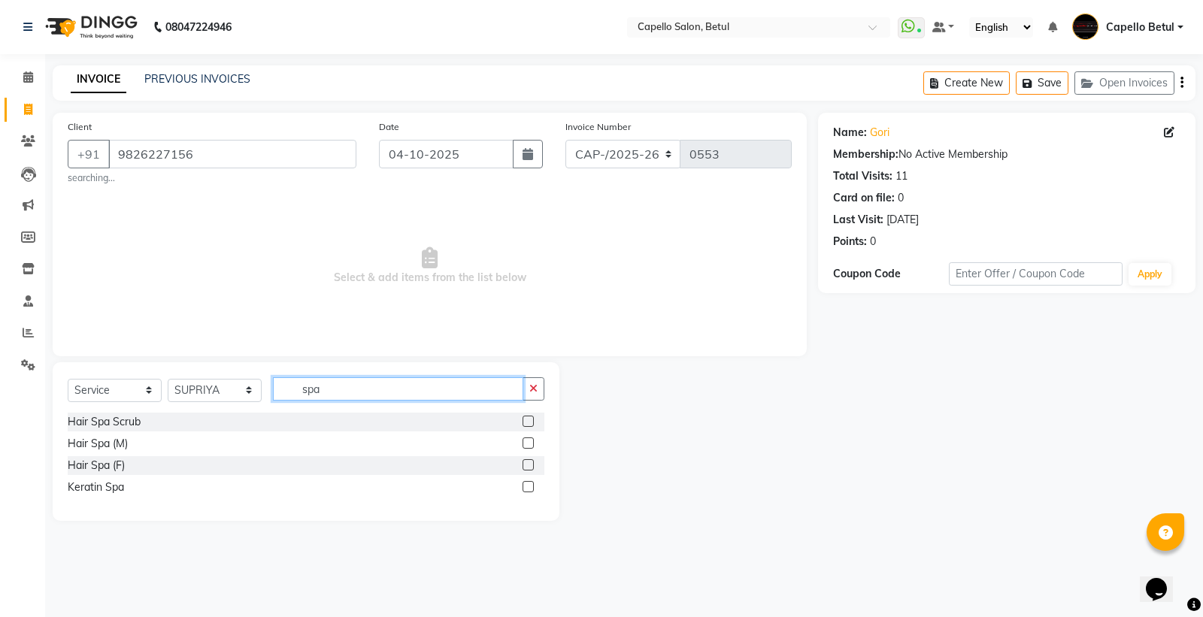
type input "spa"
click at [528, 462] on label at bounding box center [527, 464] width 11 height 11
click at [528, 462] on input "checkbox" at bounding box center [527, 466] width 10 height 10
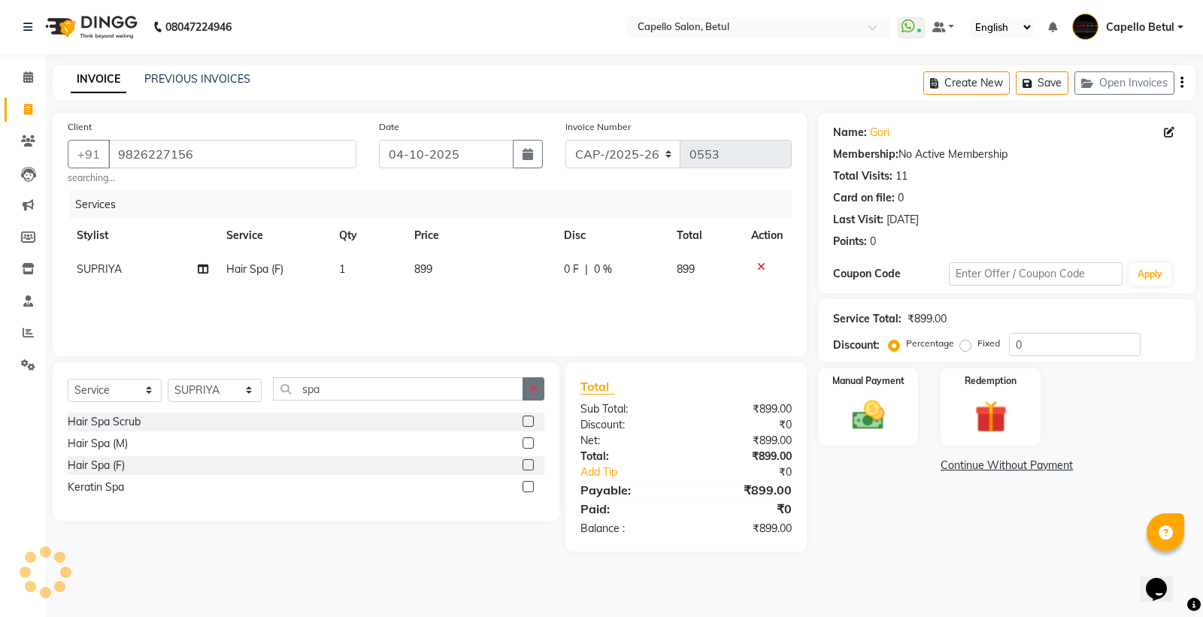
checkbox input "false"
click at [538, 395] on button "button" at bounding box center [533, 388] width 22 height 23
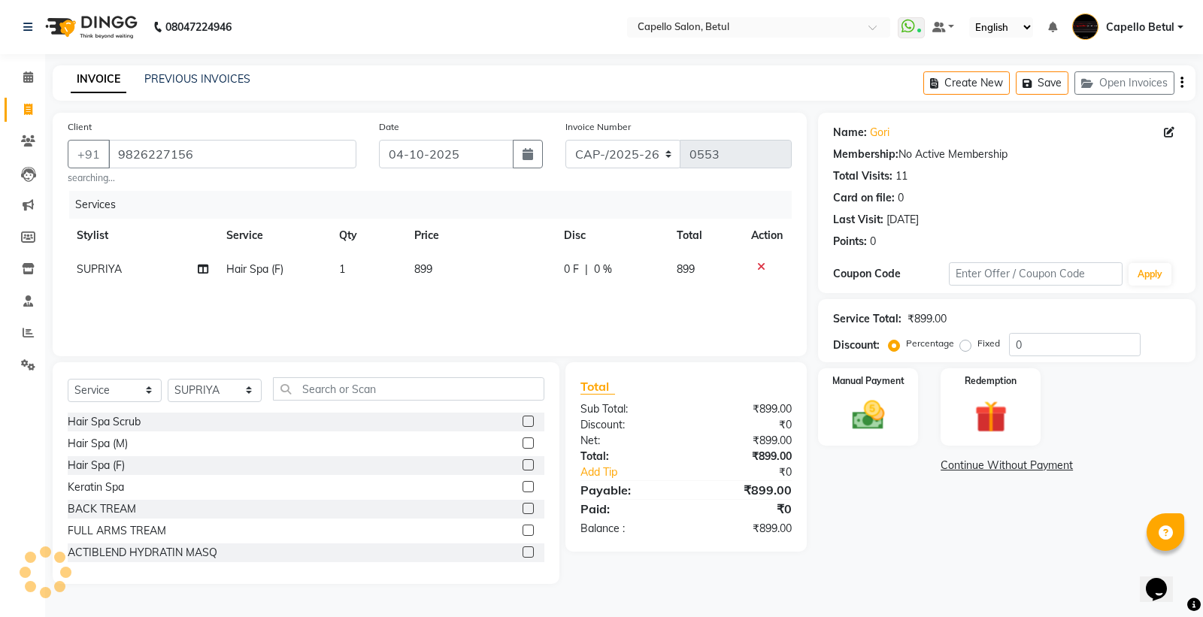
click at [460, 268] on td "899" at bounding box center [480, 270] width 150 height 34
select select "17856"
click at [460, 268] on input "899" at bounding box center [483, 273] width 97 height 23
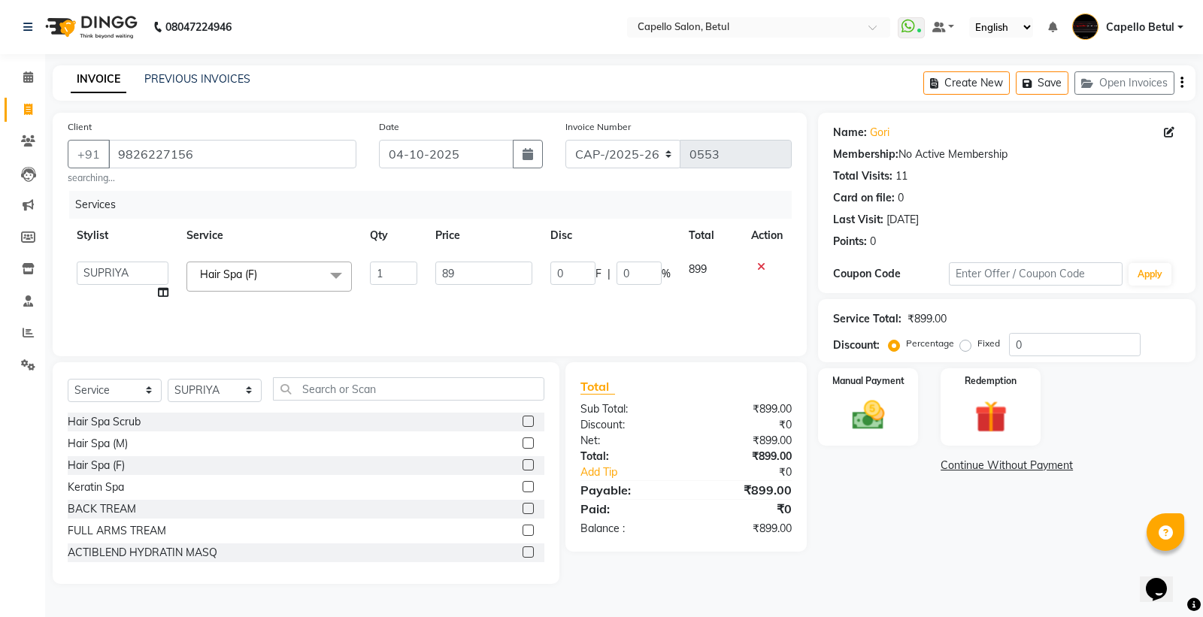
type input "8"
click at [466, 313] on div "Services Stylist Service Qty Price Disc Total Action ADMIN Capello Betul DHANRA…" at bounding box center [430, 266] width 724 height 150
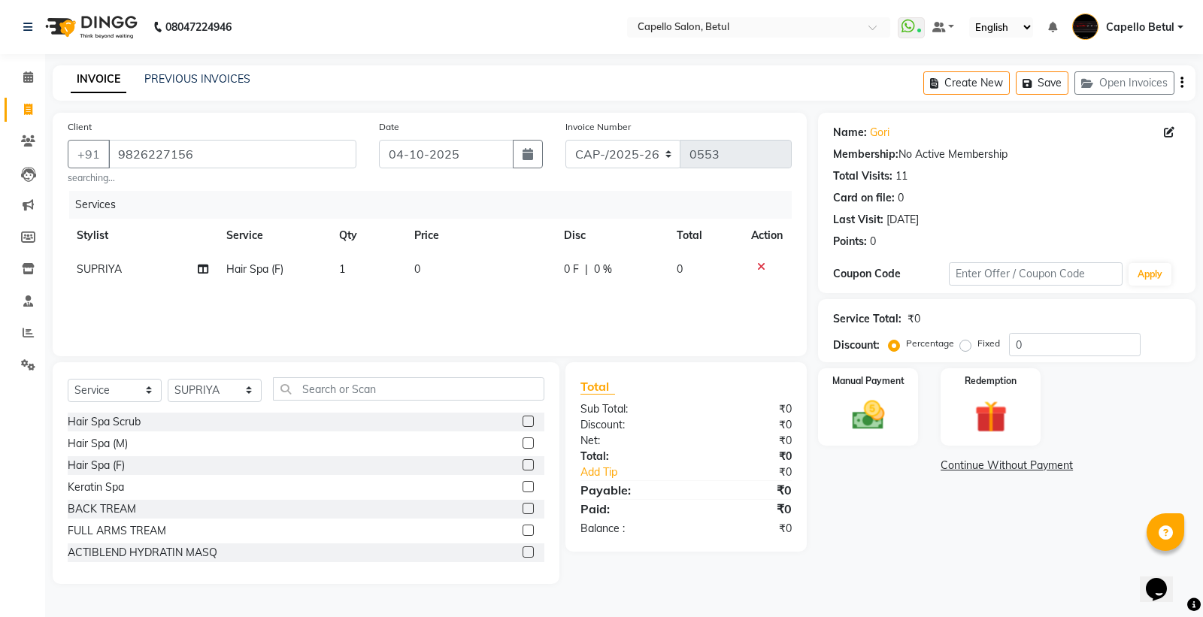
click at [543, 302] on div "Services Stylist Service Qty Price Disc Total Action SUPRIYA Hair Spa (F) 1 0 0…" at bounding box center [430, 266] width 724 height 150
click at [485, 274] on td "0" at bounding box center [480, 270] width 150 height 34
select select "17856"
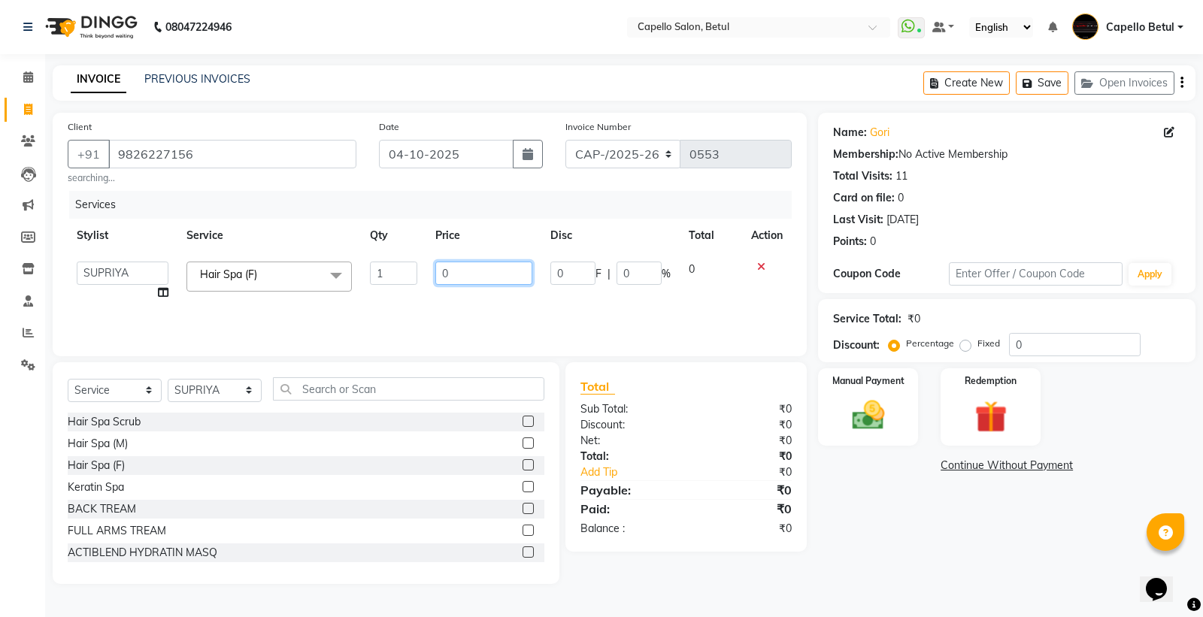
click at [487, 274] on input "0" at bounding box center [483, 273] width 97 height 23
type input "1700"
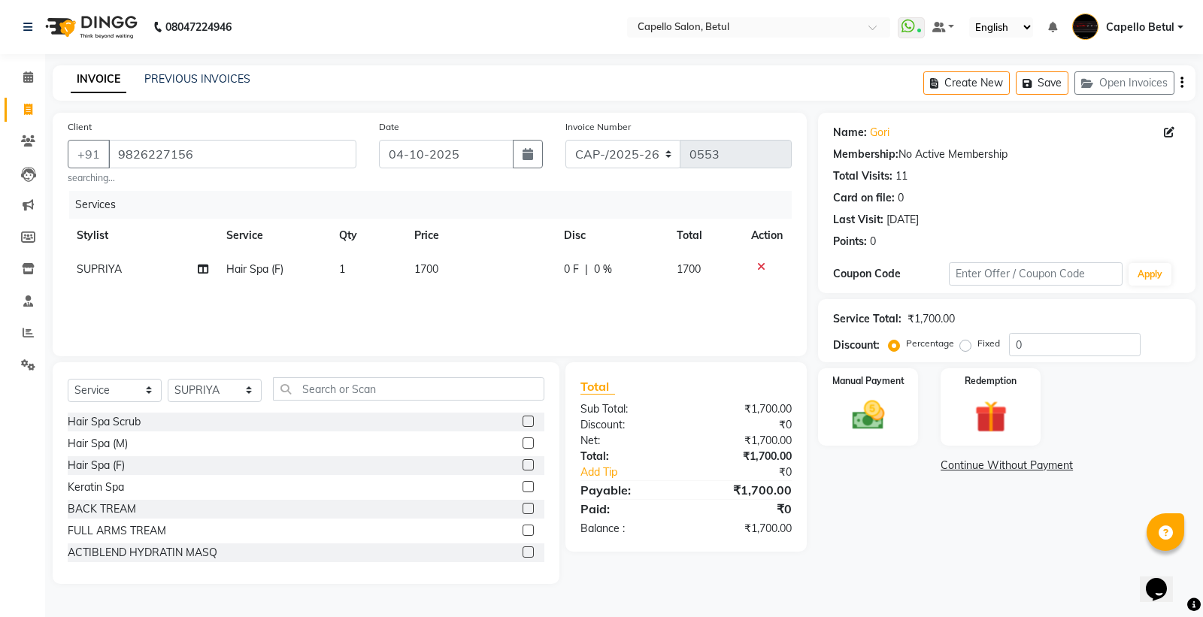
click at [457, 289] on div "Services Stylist Service Qty Price Disc Total Action SUPRIYA Hair Spa (F) 1 170…" at bounding box center [430, 266] width 724 height 150
click at [486, 271] on td "1700" at bounding box center [480, 270] width 150 height 34
select select "17856"
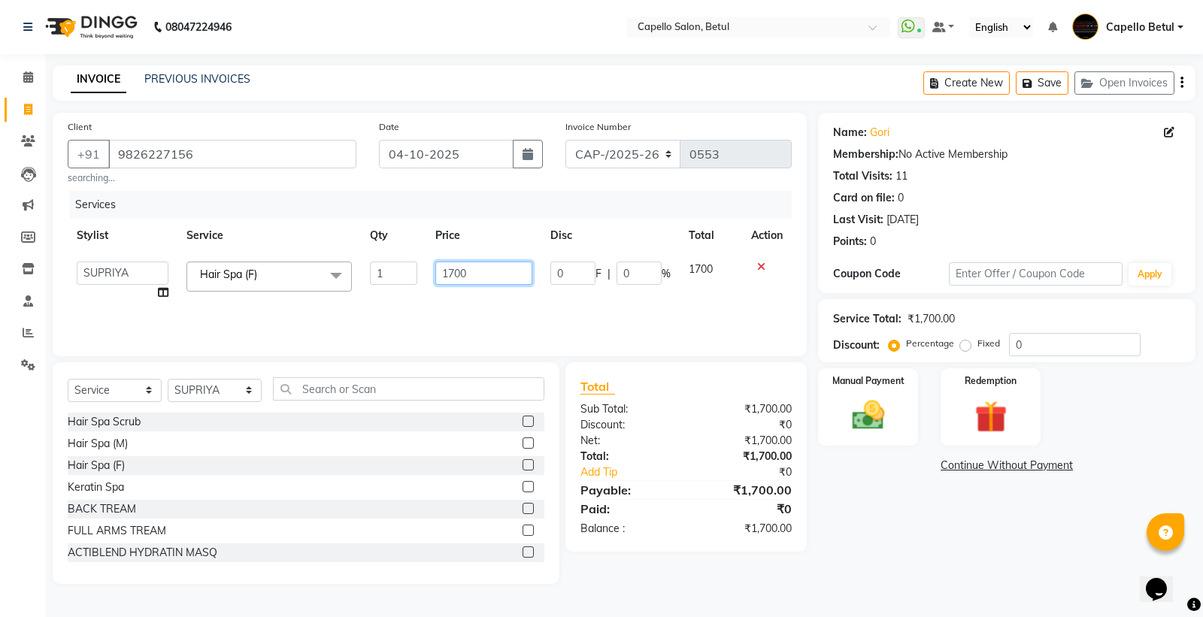
click at [486, 271] on input "1700" at bounding box center [483, 273] width 97 height 23
type input "1"
type input "1500"
drag, startPoint x: 268, startPoint y: 430, endPoint x: 318, endPoint y: 417, distance: 52.0
click at [286, 426] on div "Hair Spa Scrub" at bounding box center [306, 422] width 477 height 19
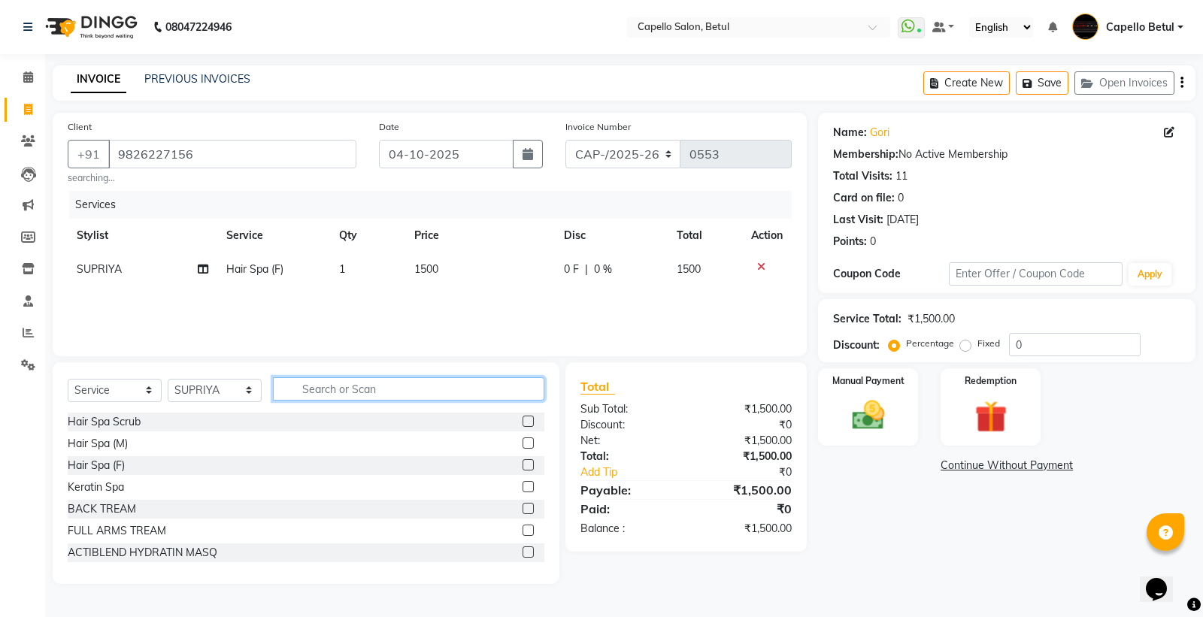
click at [340, 392] on input "text" at bounding box center [408, 388] width 271 height 23
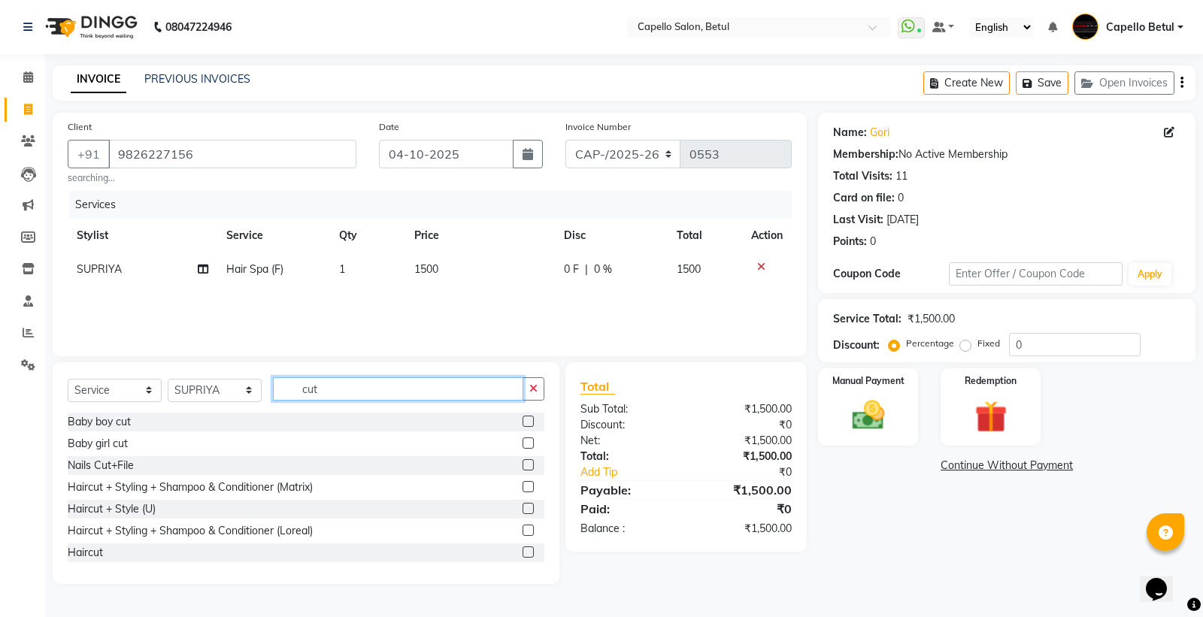
type input "cut"
click at [522, 552] on label at bounding box center [527, 551] width 11 height 11
click at [522, 552] on input "checkbox" at bounding box center [527, 553] width 10 height 10
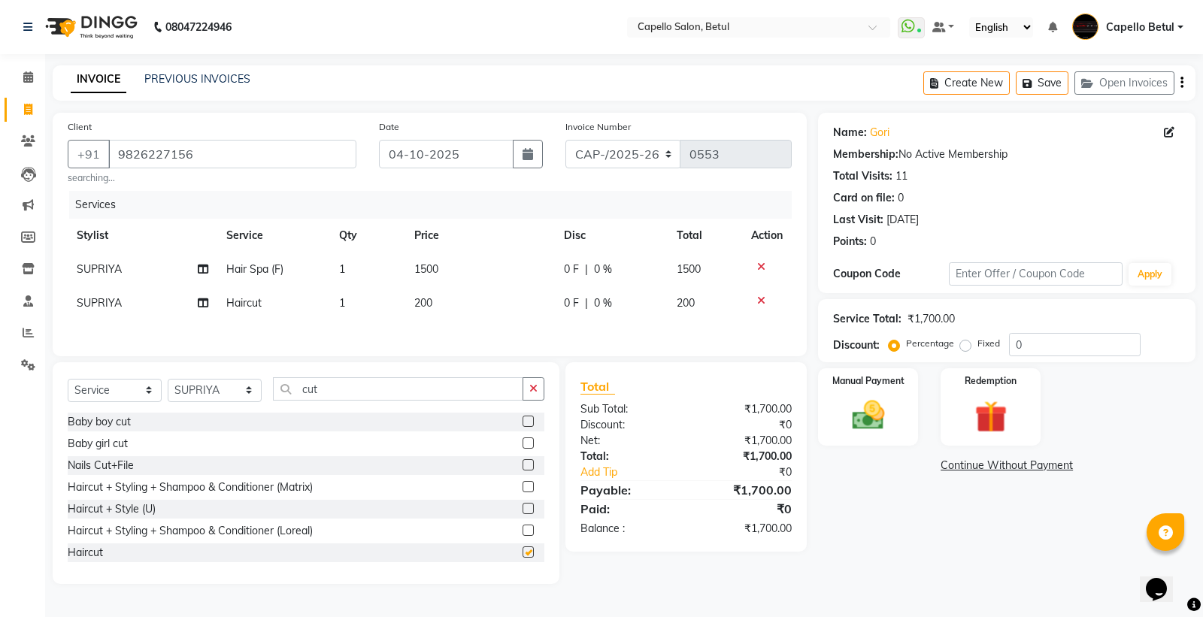
checkbox input "false"
click at [534, 394] on icon "button" at bounding box center [533, 388] width 8 height 11
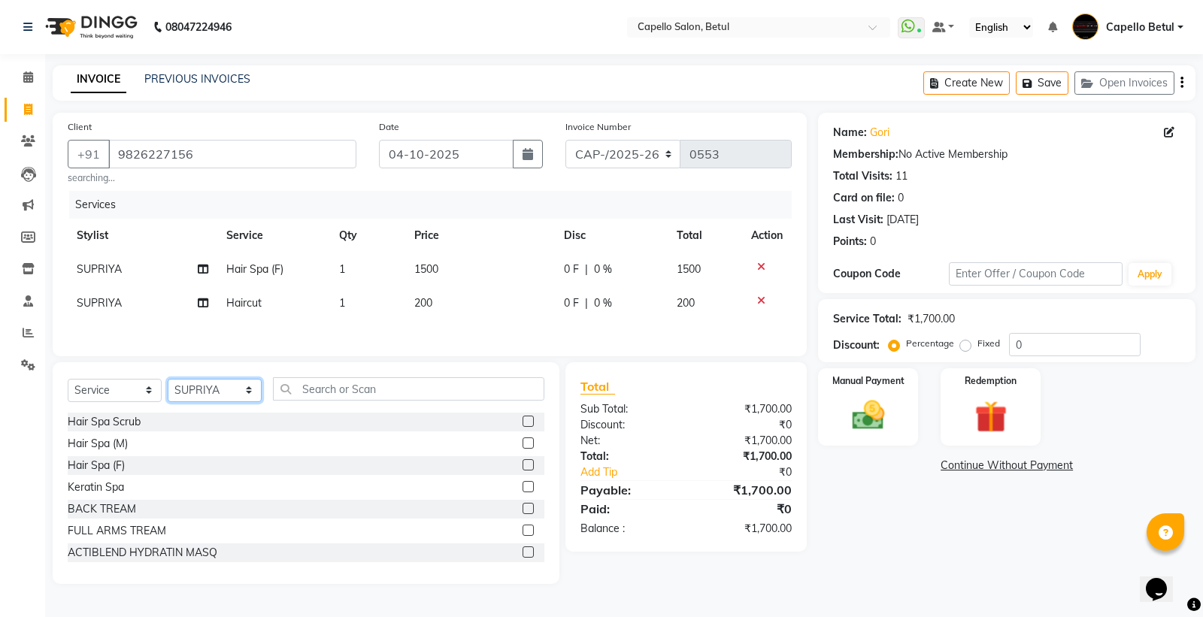
drag, startPoint x: 242, startPoint y: 392, endPoint x: 250, endPoint y: 392, distance: 8.3
click at [242, 392] on select "Select Stylist ADMIN Capello Betul [PERSON_NAME] POOJA SOLANKI (M) PRAVEEN (M) …" at bounding box center [215, 390] width 94 height 23
click at [900, 544] on div "Name: Gori Membership: No Active Membership Total Visits: 11 Card on file: 0 La…" at bounding box center [1012, 348] width 389 height 471
click at [870, 415] on img at bounding box center [868, 415] width 54 height 38
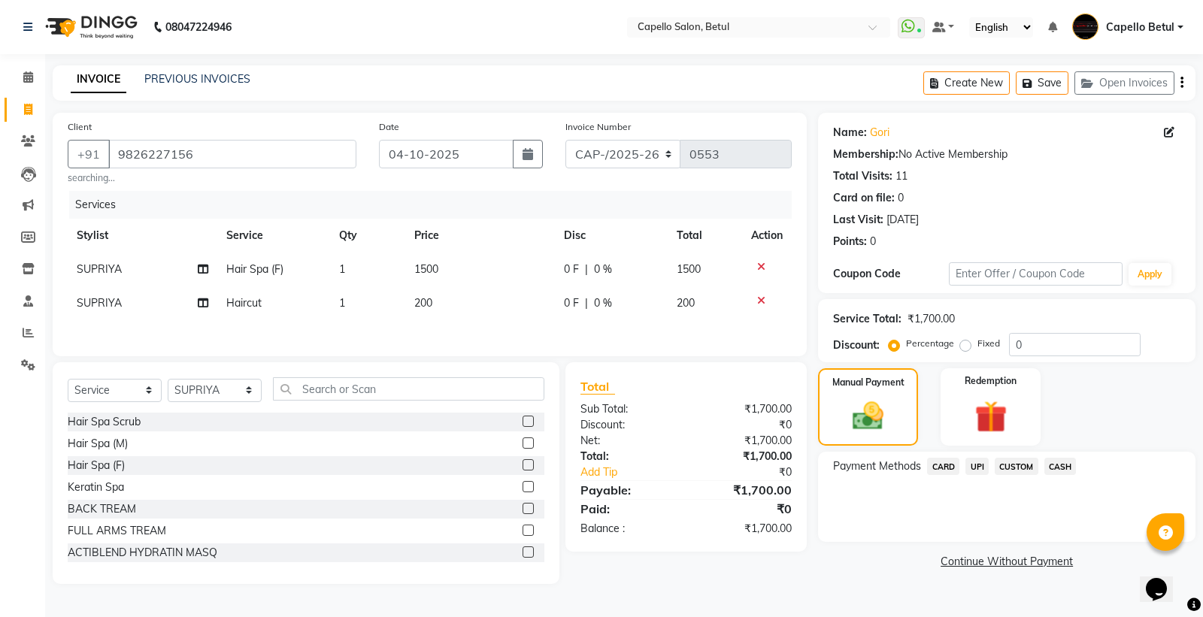
click at [1055, 467] on span "CASH" at bounding box center [1060, 466] width 32 height 17
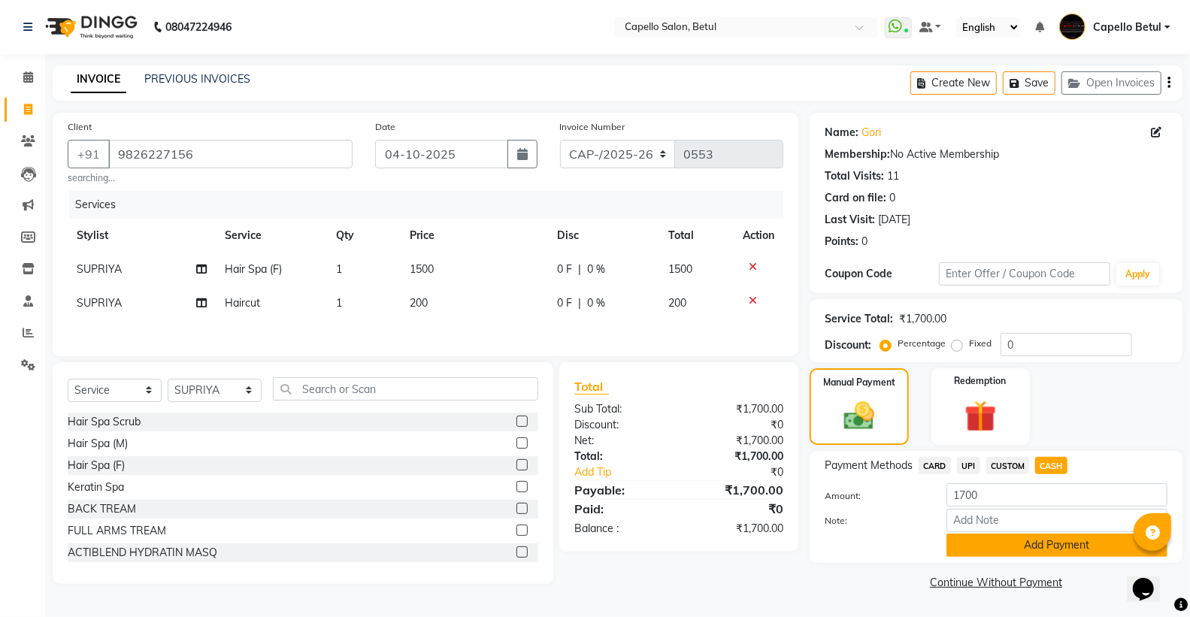
click at [1049, 551] on button "Add Payment" at bounding box center [1056, 545] width 221 height 23
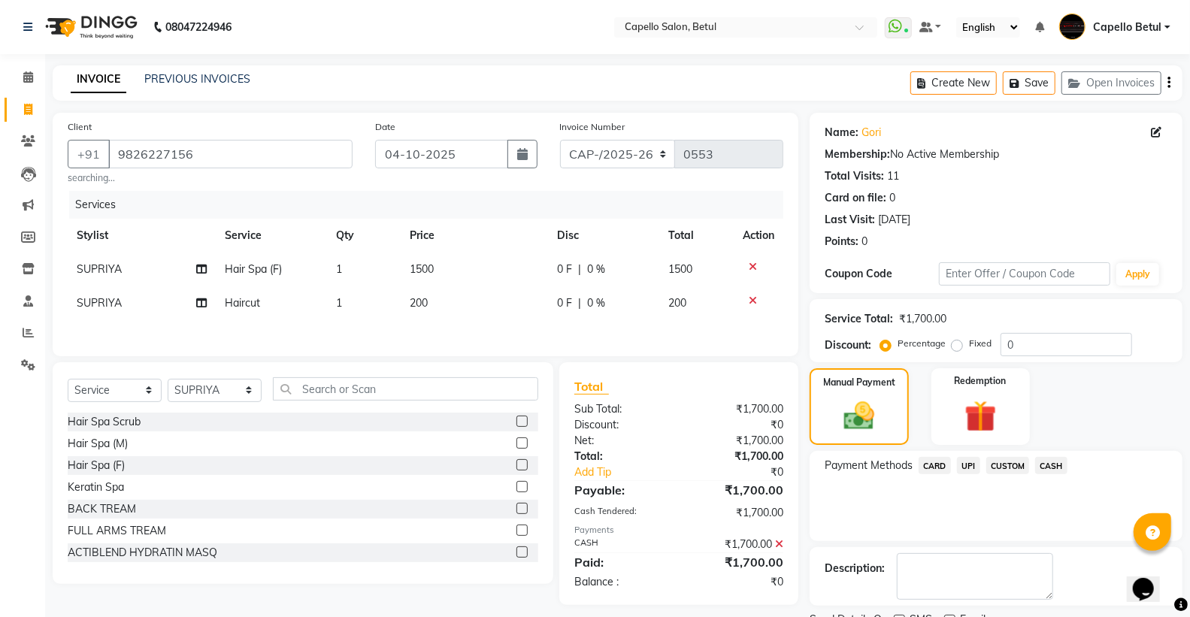
scroll to position [62, 0]
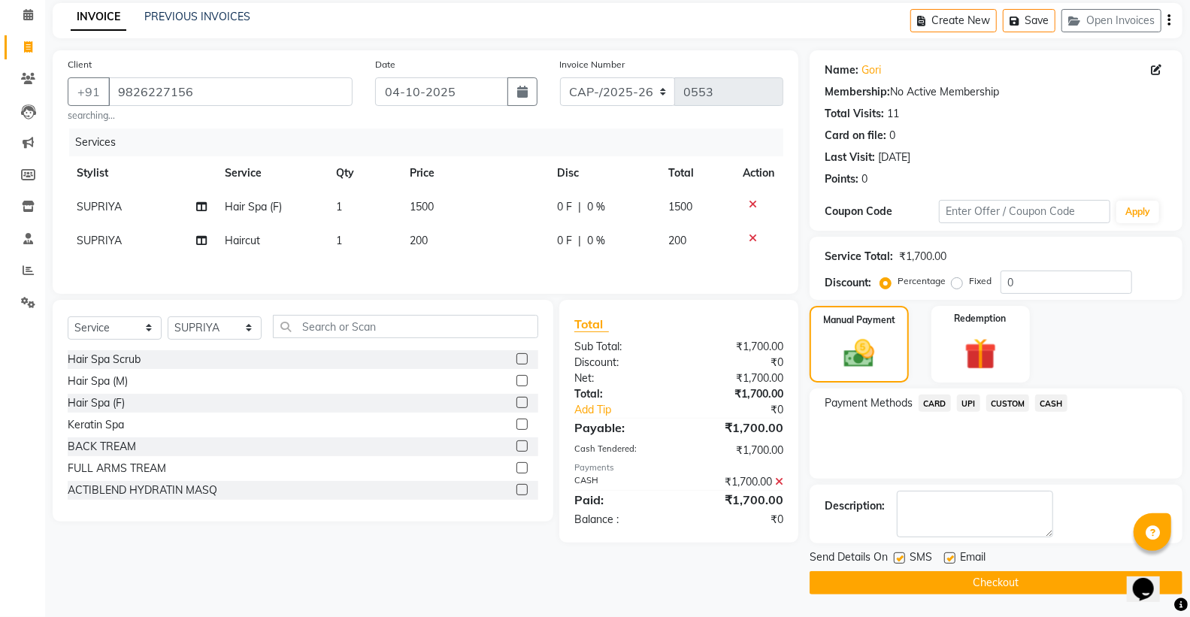
click at [1012, 583] on button "Checkout" at bounding box center [996, 582] width 373 height 23
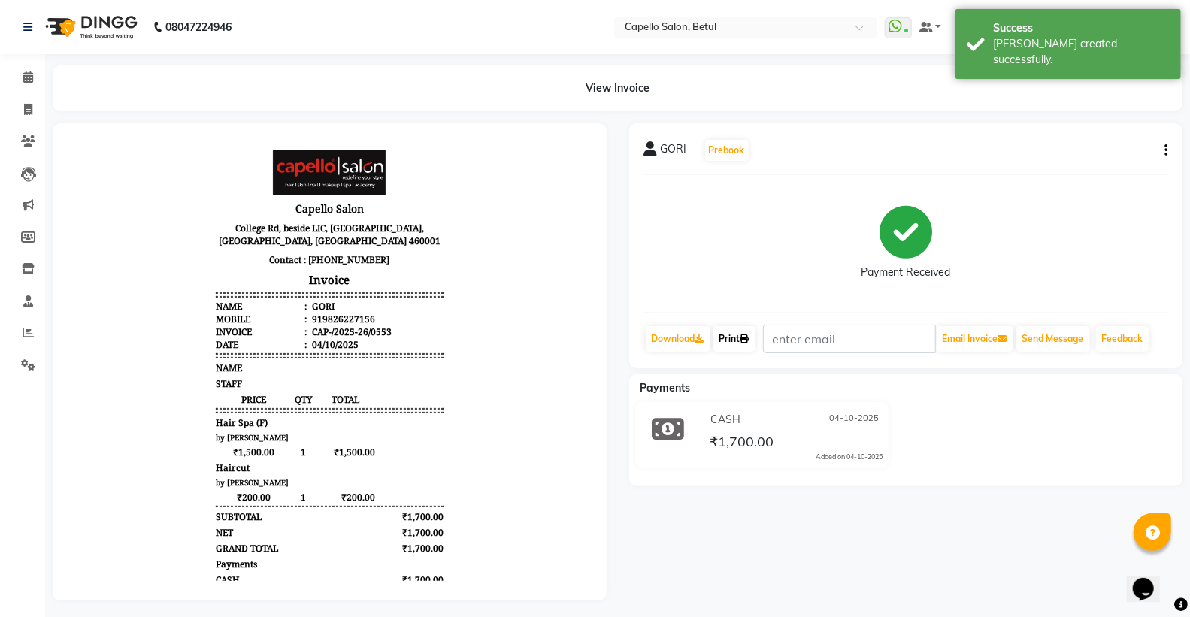
click at [728, 332] on link "Print" at bounding box center [734, 339] width 42 height 26
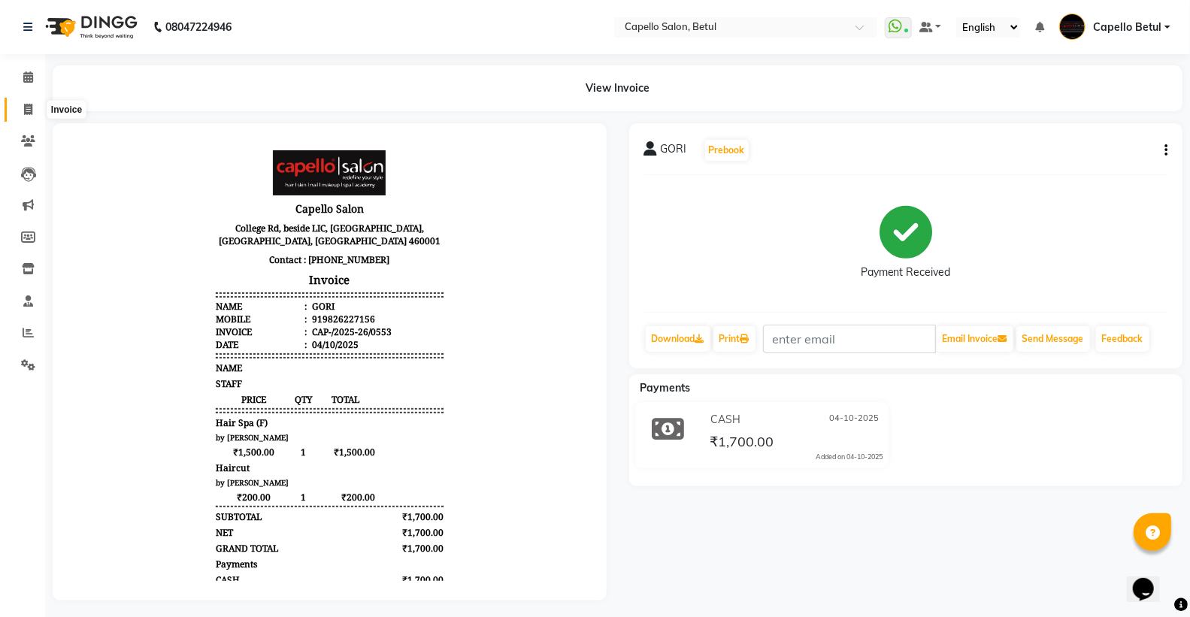
click at [25, 101] on span at bounding box center [28, 109] width 26 height 17
select select "service"
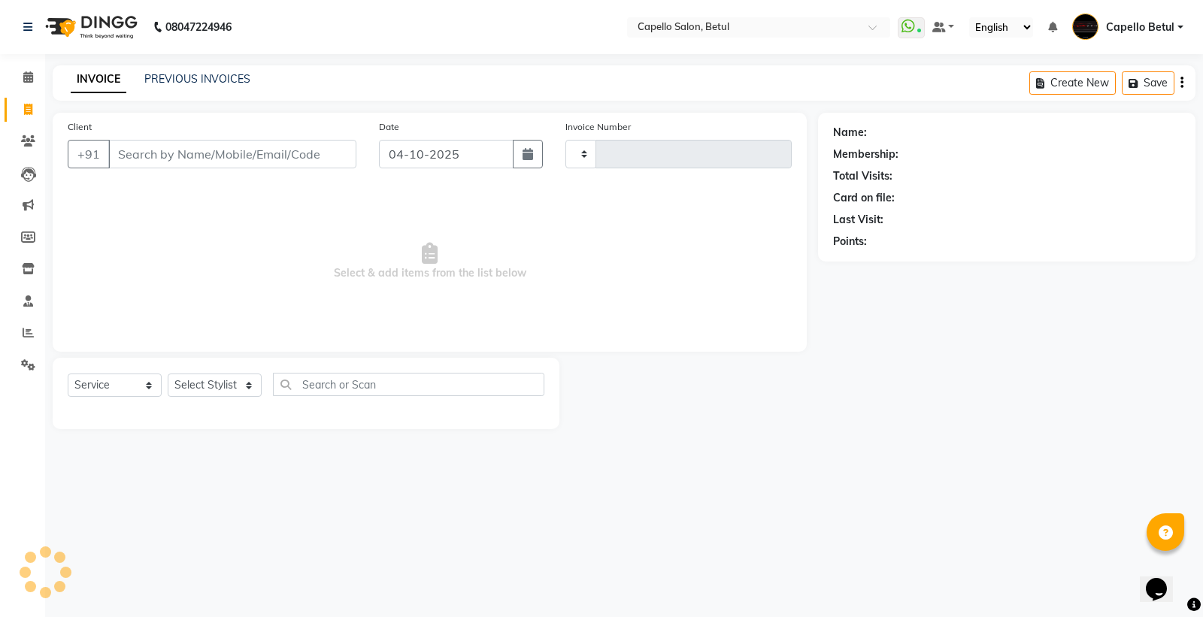
click at [146, 145] on input "Client" at bounding box center [232, 154] width 248 height 29
type input "0554"
select select "8951"
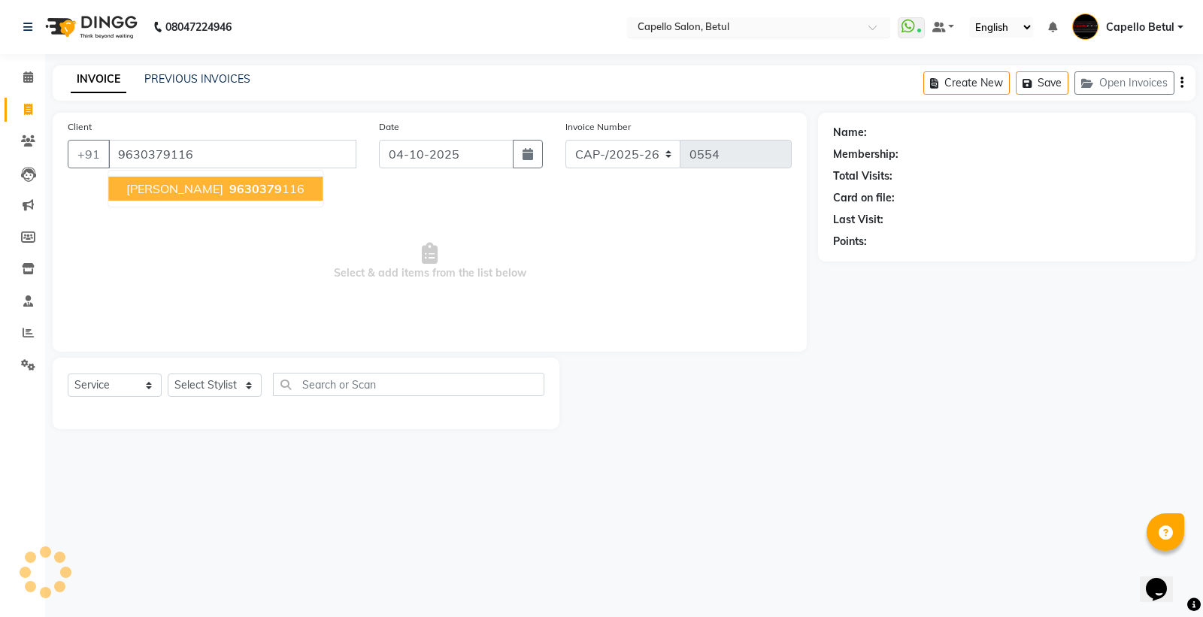
type input "9630379116"
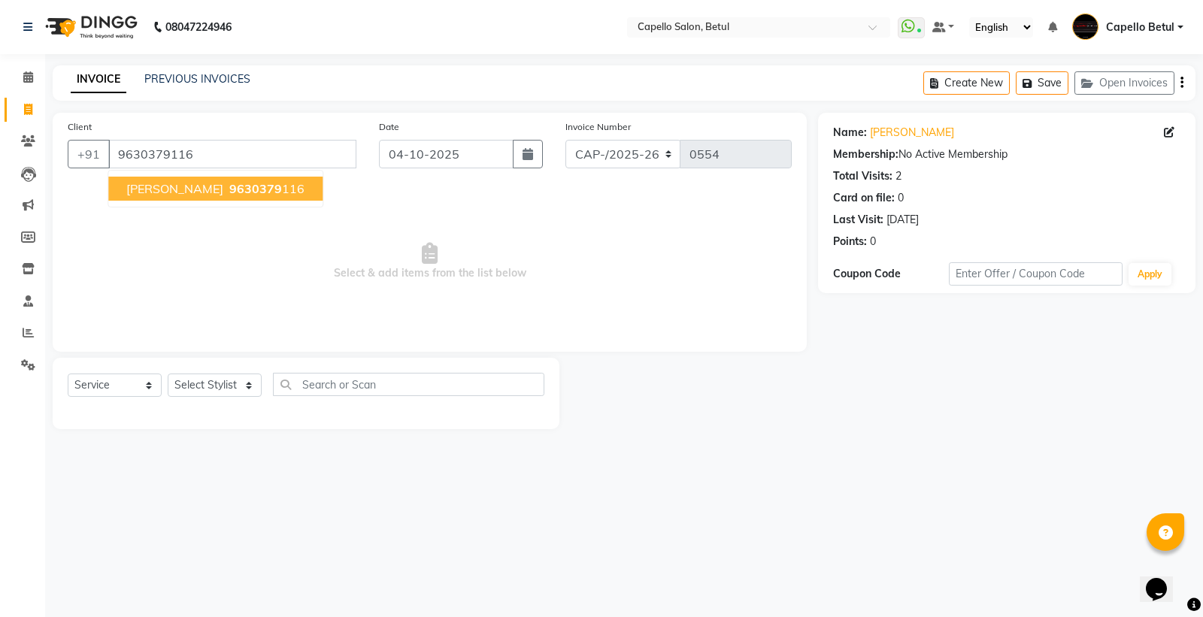
drag, startPoint x: 295, startPoint y: 256, endPoint x: 233, endPoint y: 311, distance: 82.5
click at [282, 266] on span "Select & add items from the list below" at bounding box center [430, 261] width 724 height 150
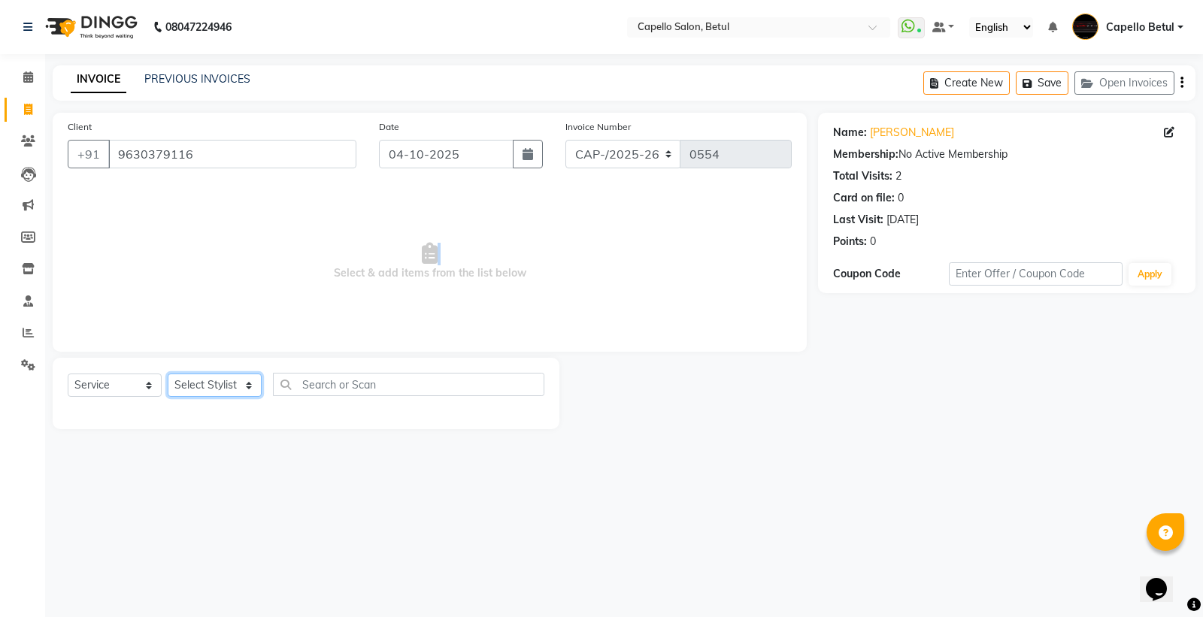
click at [209, 386] on select "Select Stylist ADMIN Capello Betul [PERSON_NAME] POOJA SOLANKI (M) PRAVEEN (M) …" at bounding box center [215, 385] width 94 height 23
select select "14487"
click at [168, 374] on select "Select Stylist ADMIN Capello Betul [PERSON_NAME] POOJA SOLANKI (M) PRAVEEN (M) …" at bounding box center [215, 385] width 94 height 23
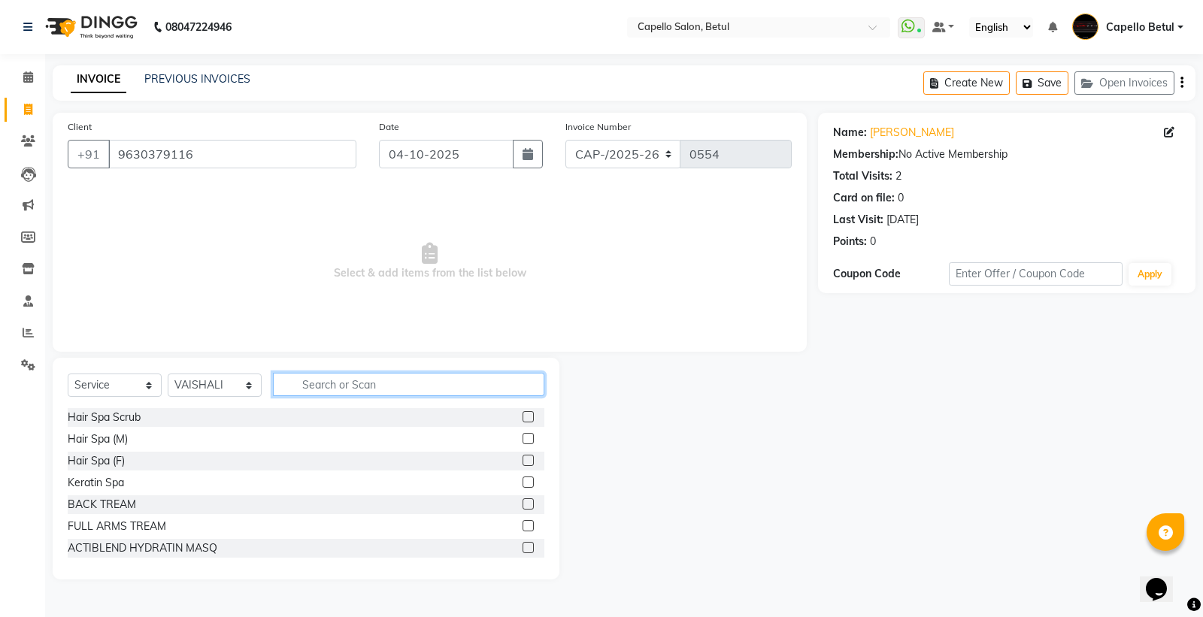
click at [321, 376] on input "text" at bounding box center [408, 384] width 271 height 23
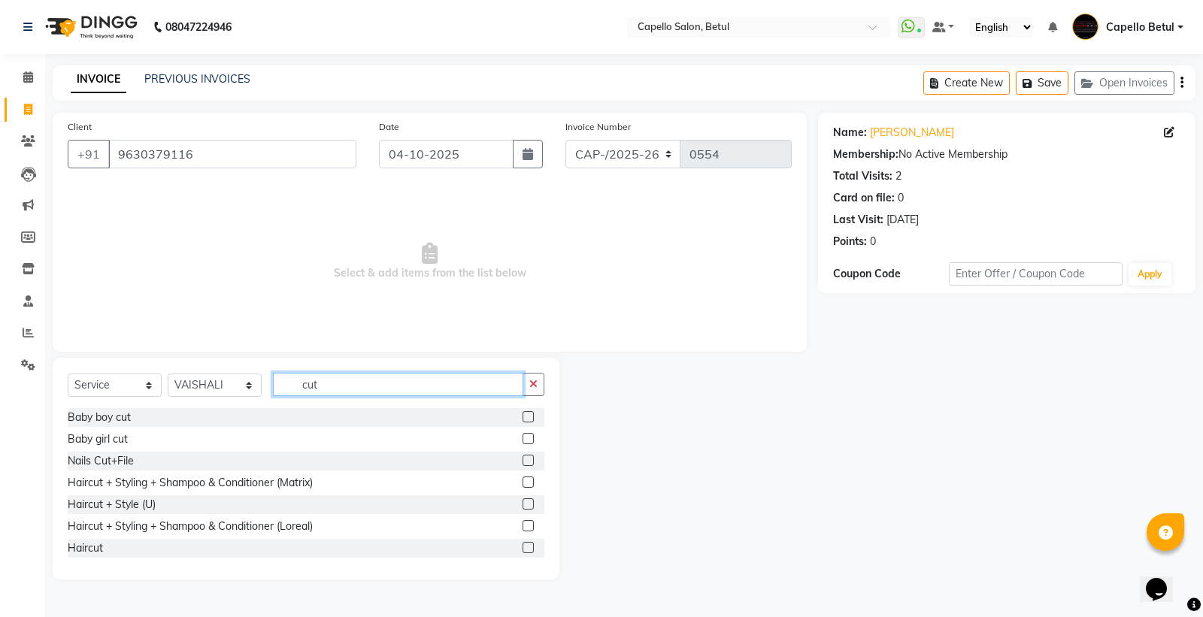
type input "cut"
click at [522, 546] on label at bounding box center [527, 547] width 11 height 11
click at [522, 546] on input "checkbox" at bounding box center [527, 548] width 10 height 10
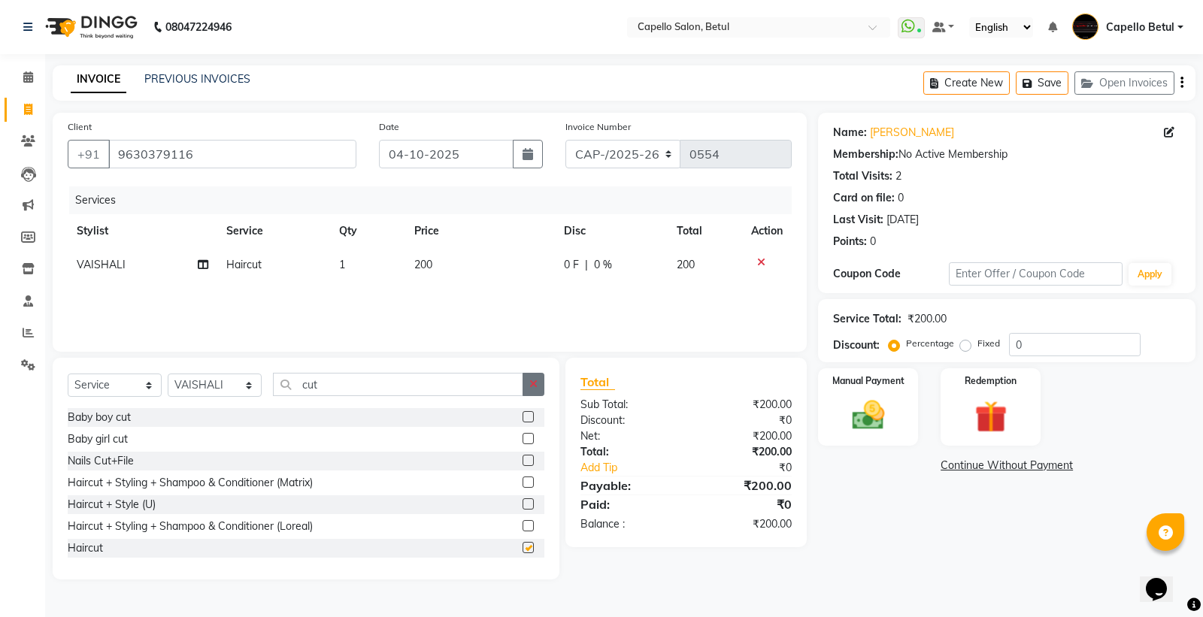
checkbox input "false"
click at [526, 373] on button "button" at bounding box center [533, 384] width 22 height 23
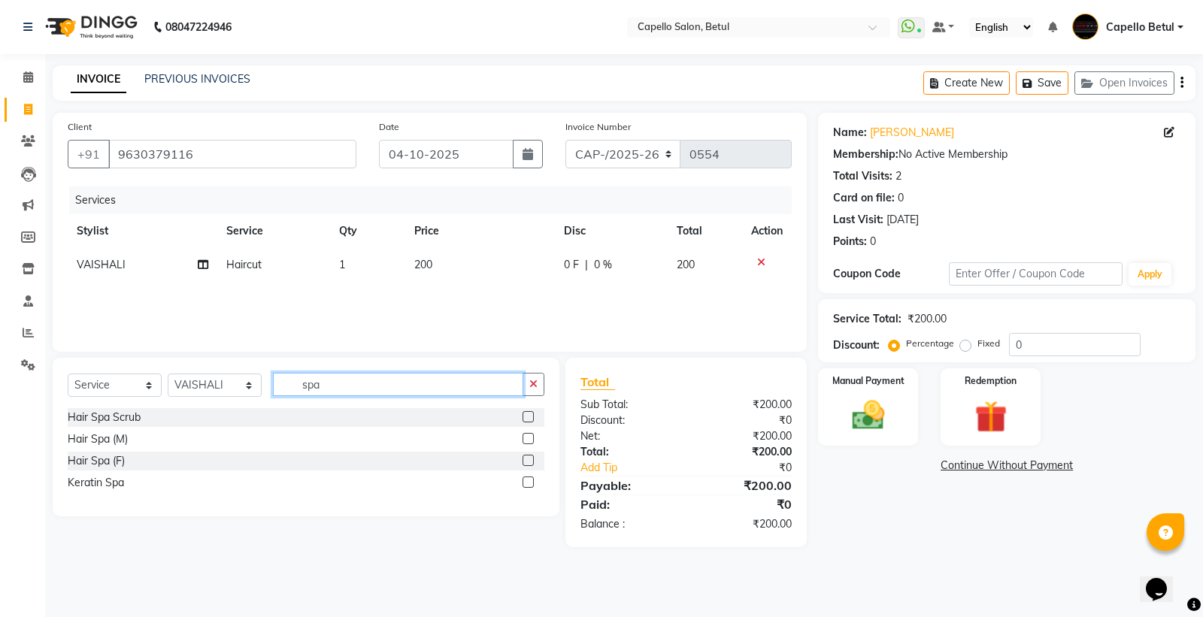
type input "spa"
click at [525, 462] on label at bounding box center [527, 460] width 11 height 11
click at [525, 462] on input "checkbox" at bounding box center [527, 461] width 10 height 10
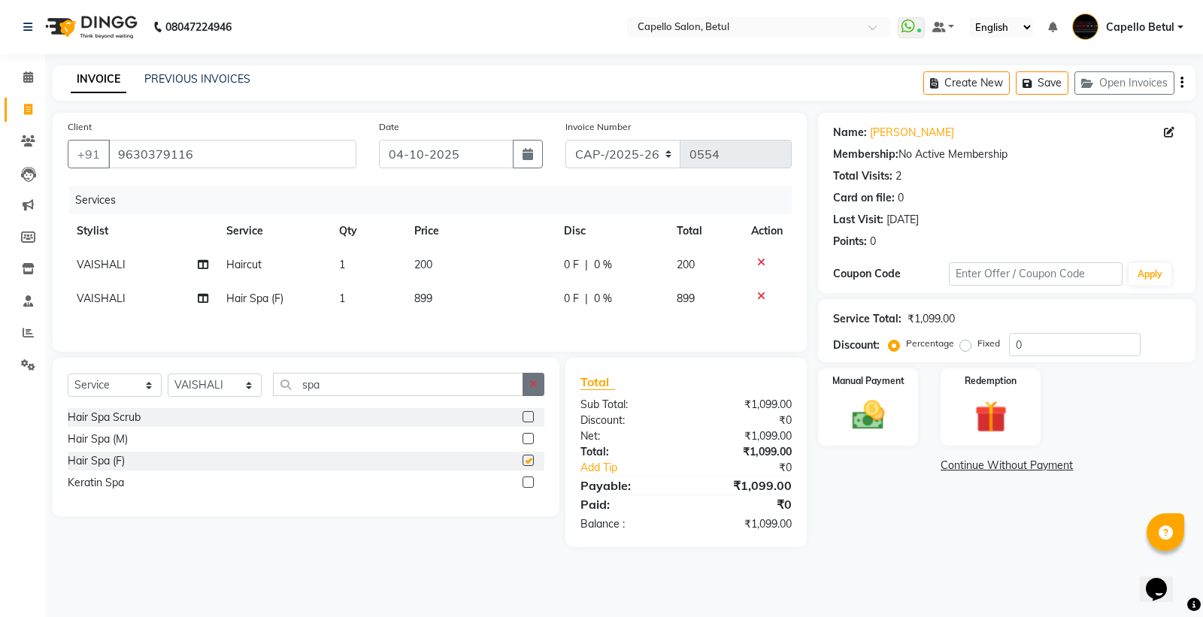
checkbox input "false"
click at [531, 389] on icon "button" at bounding box center [533, 384] width 8 height 11
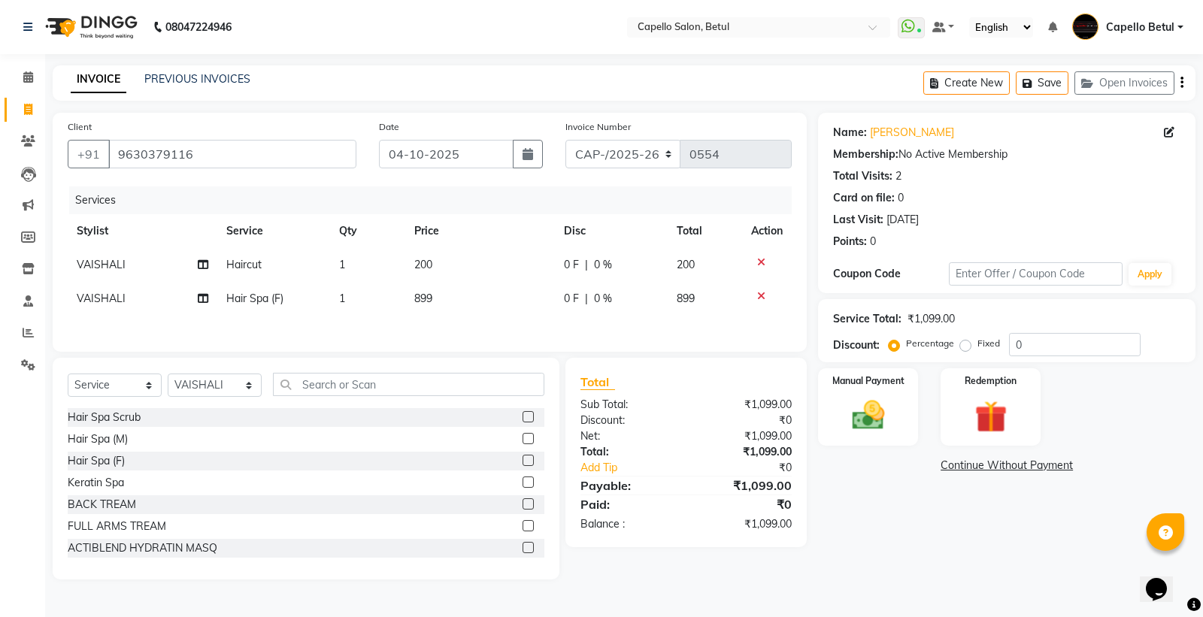
drag, startPoint x: 516, startPoint y: 281, endPoint x: 502, endPoint y: 289, distance: 15.5
click at [507, 286] on td "899" at bounding box center [480, 299] width 150 height 34
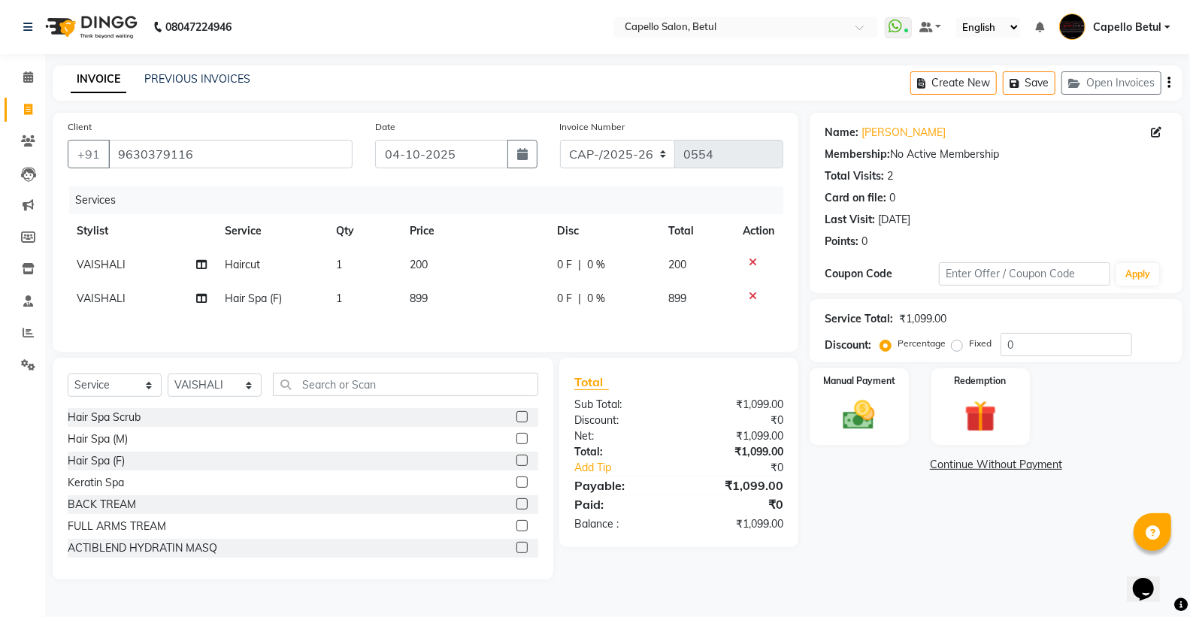
select select "14487"
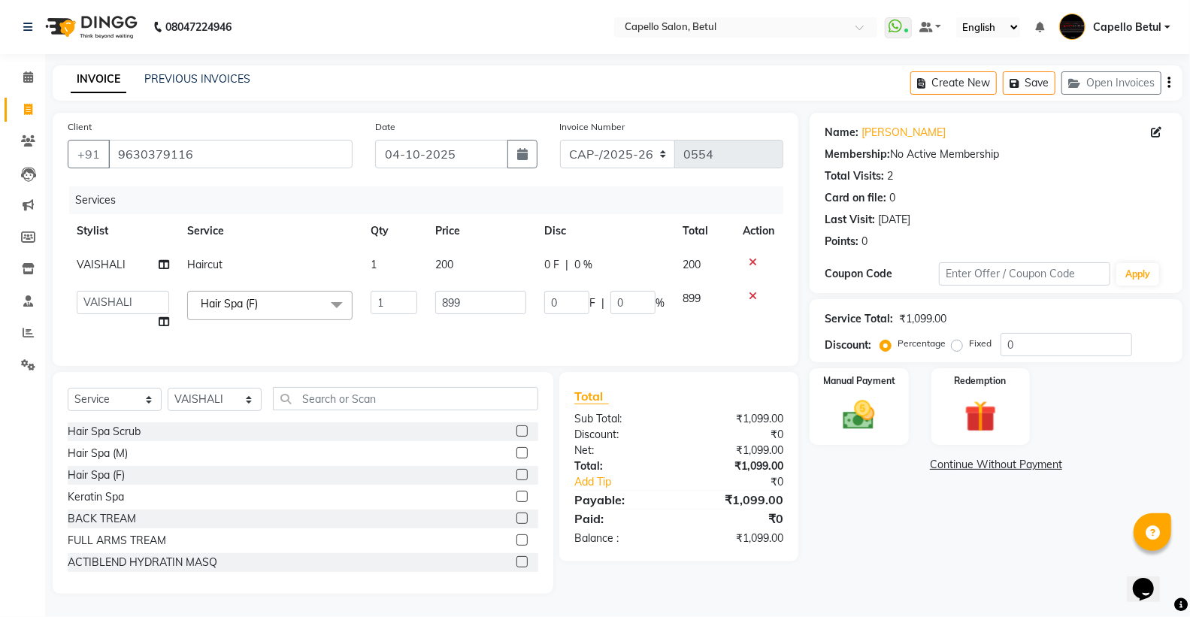
drag, startPoint x: 499, startPoint y: 289, endPoint x: 490, endPoint y: 297, distance: 11.7
click at [491, 297] on td "899" at bounding box center [480, 310] width 109 height 57
click at [490, 297] on input "899" at bounding box center [480, 302] width 91 height 23
type input "8"
type input "1500"
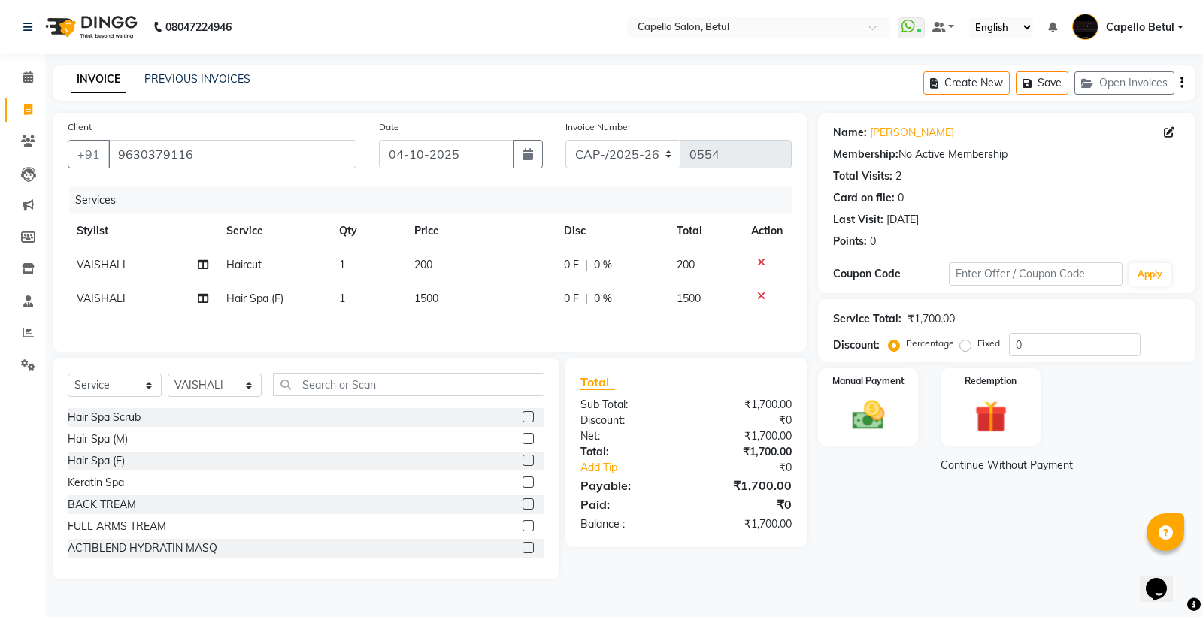
click at [387, 344] on div "Client +91 9630379116 Date 04-10-2025 Invoice Number CAP-/2025-26 0554 Services…" at bounding box center [430, 232] width 754 height 239
click at [862, 410] on img at bounding box center [868, 415] width 54 height 38
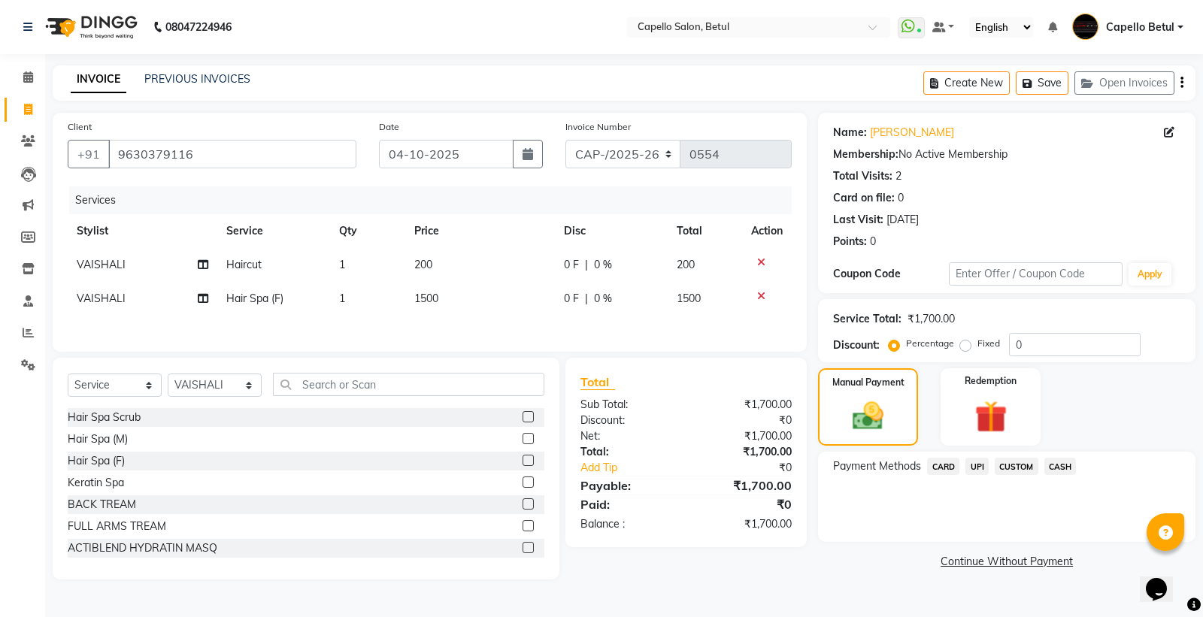
click at [1065, 470] on span "CASH" at bounding box center [1060, 466] width 32 height 17
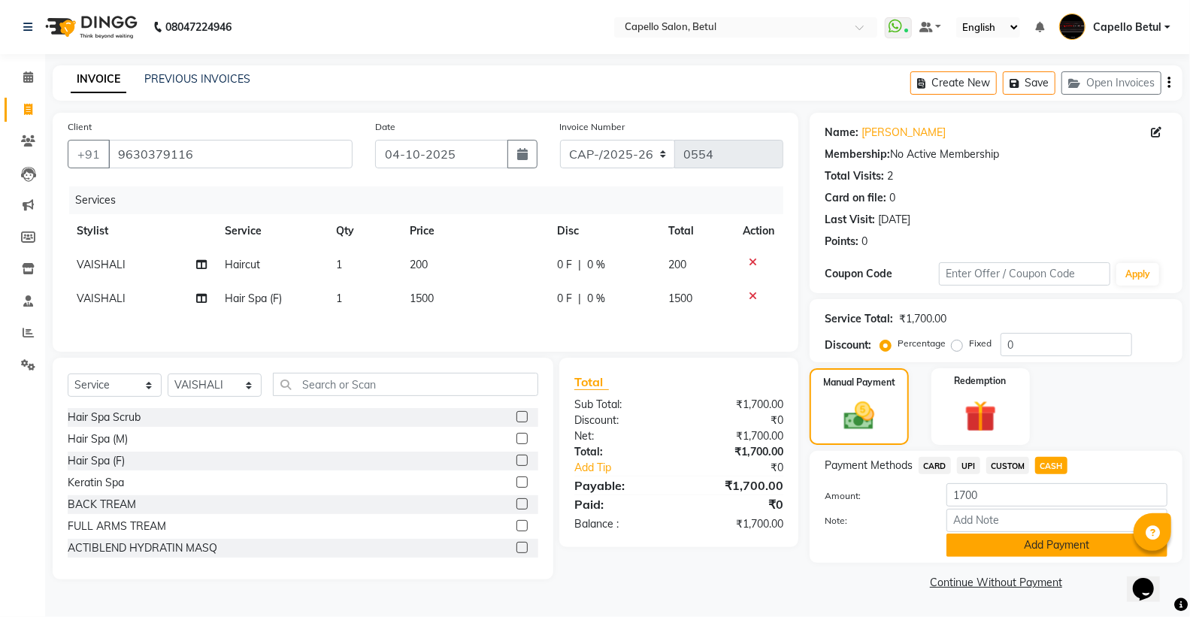
click at [1048, 551] on button "Add Payment" at bounding box center [1056, 545] width 221 height 23
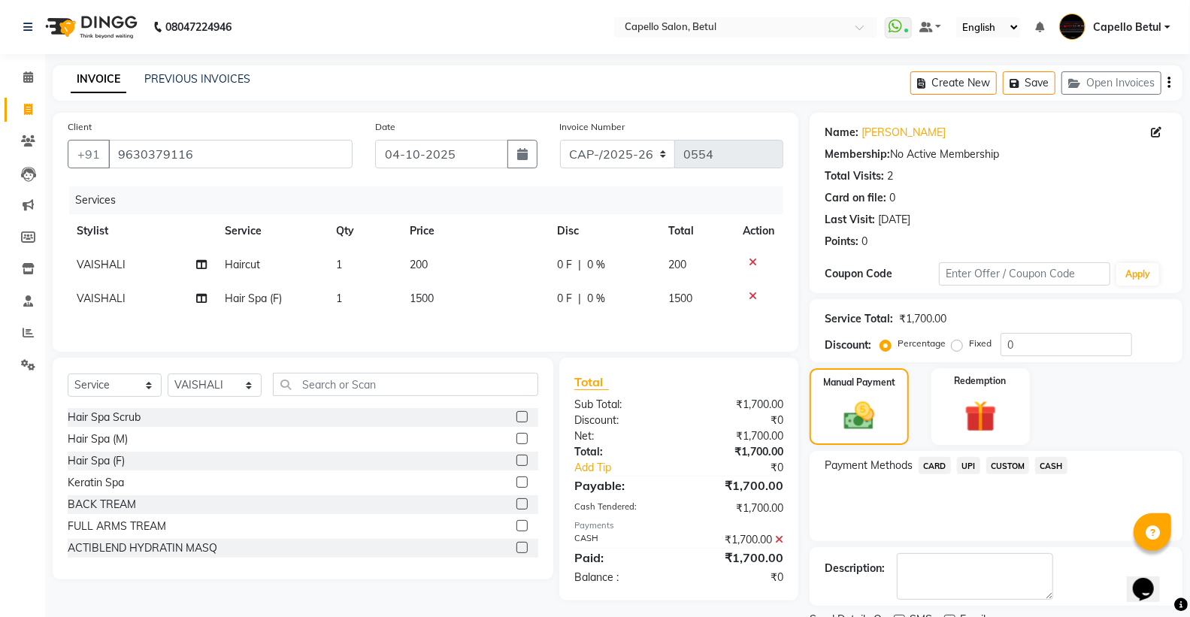
scroll to position [62, 0]
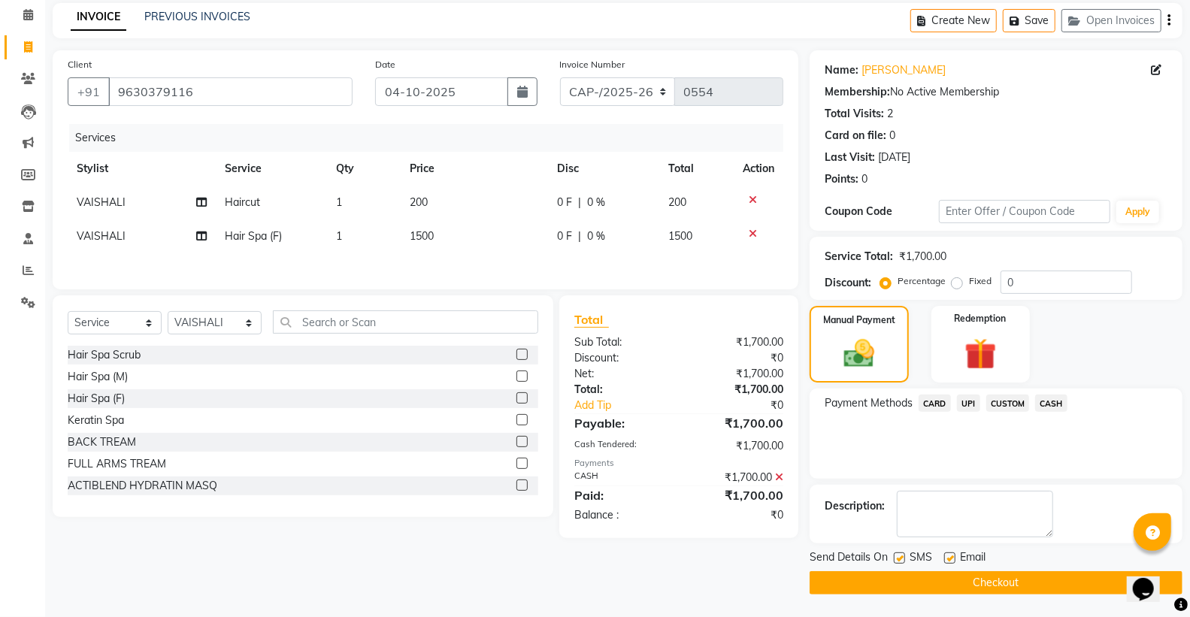
click at [1004, 585] on button "Checkout" at bounding box center [996, 582] width 373 height 23
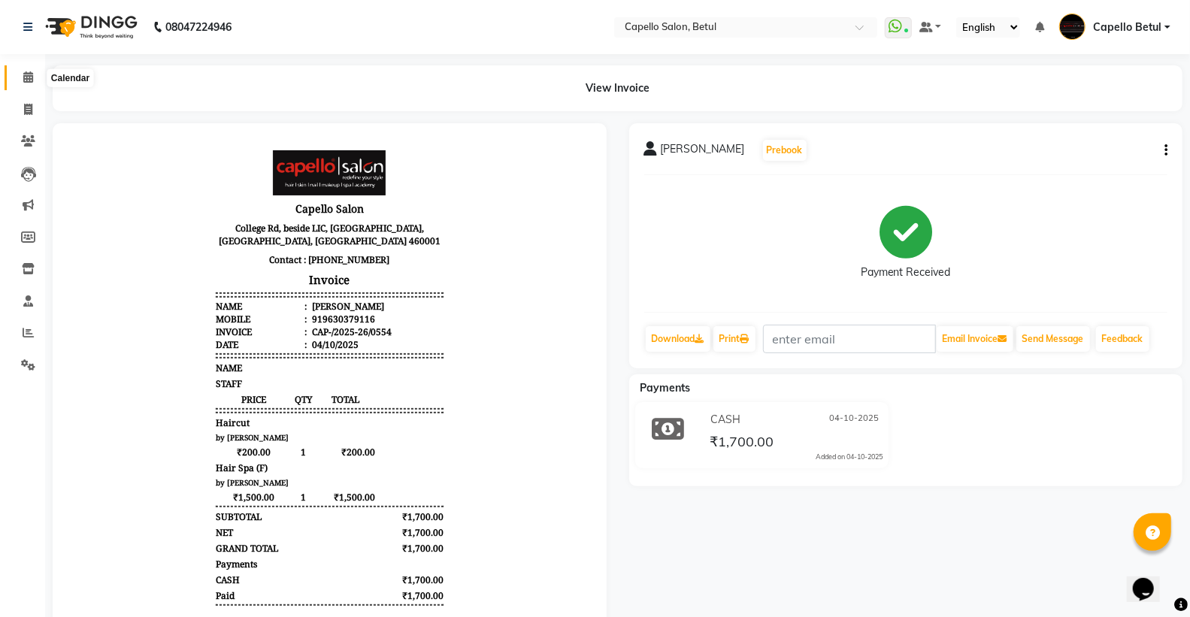
click at [26, 68] on link "Calendar" at bounding box center [23, 77] width 36 height 25
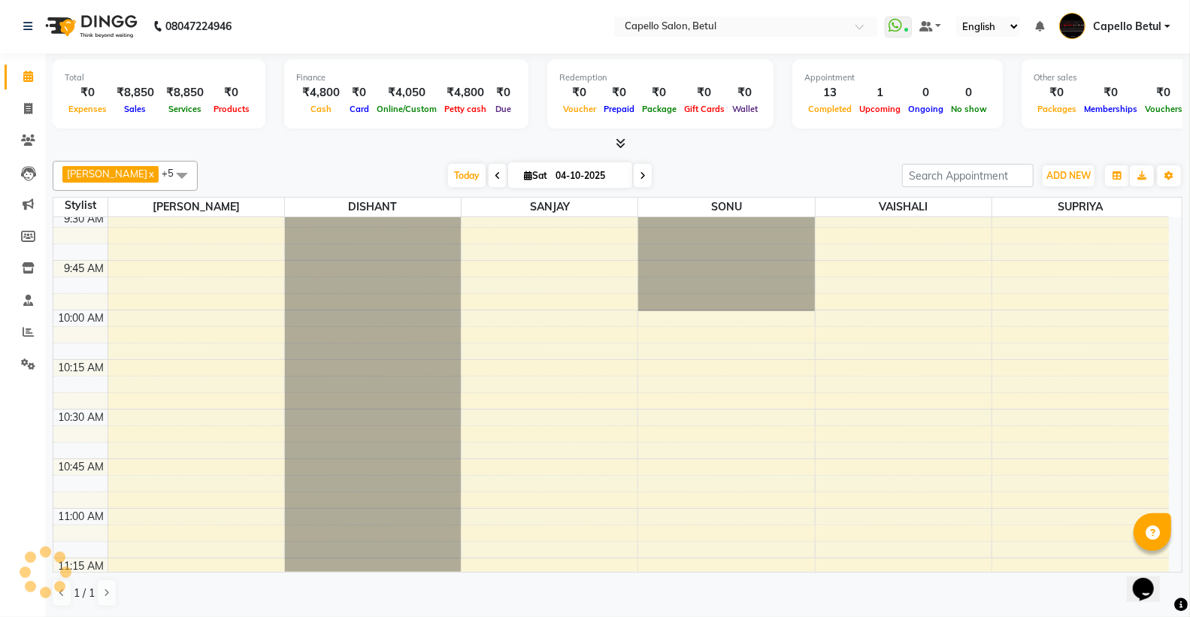
scroll to position [417, 0]
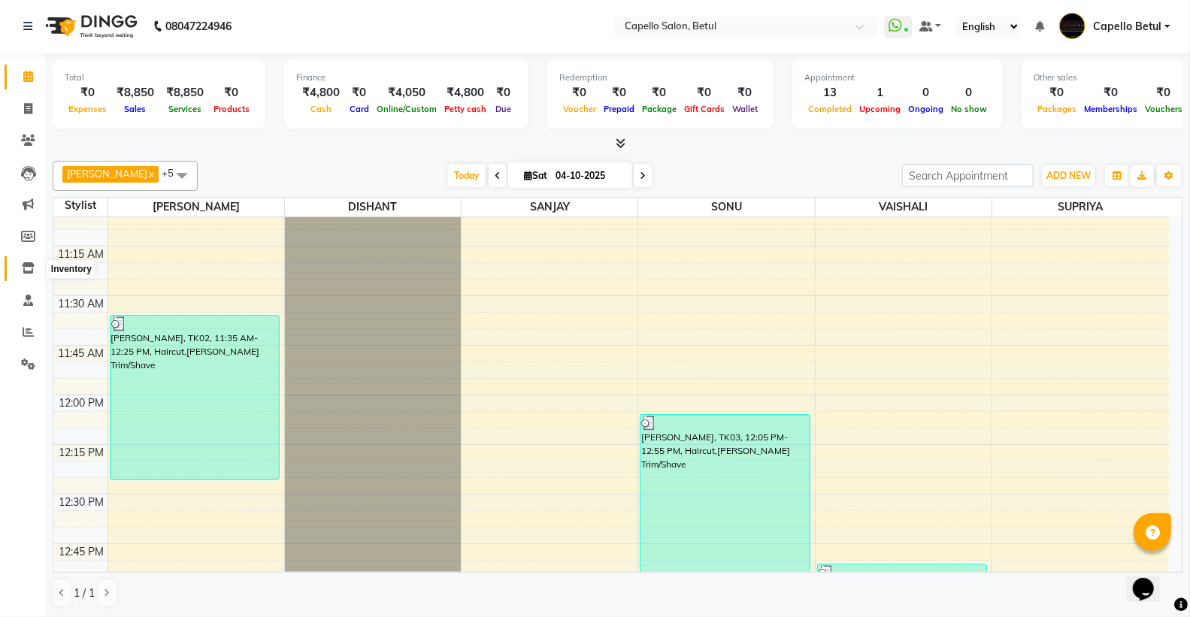
click at [34, 268] on span at bounding box center [28, 268] width 26 height 17
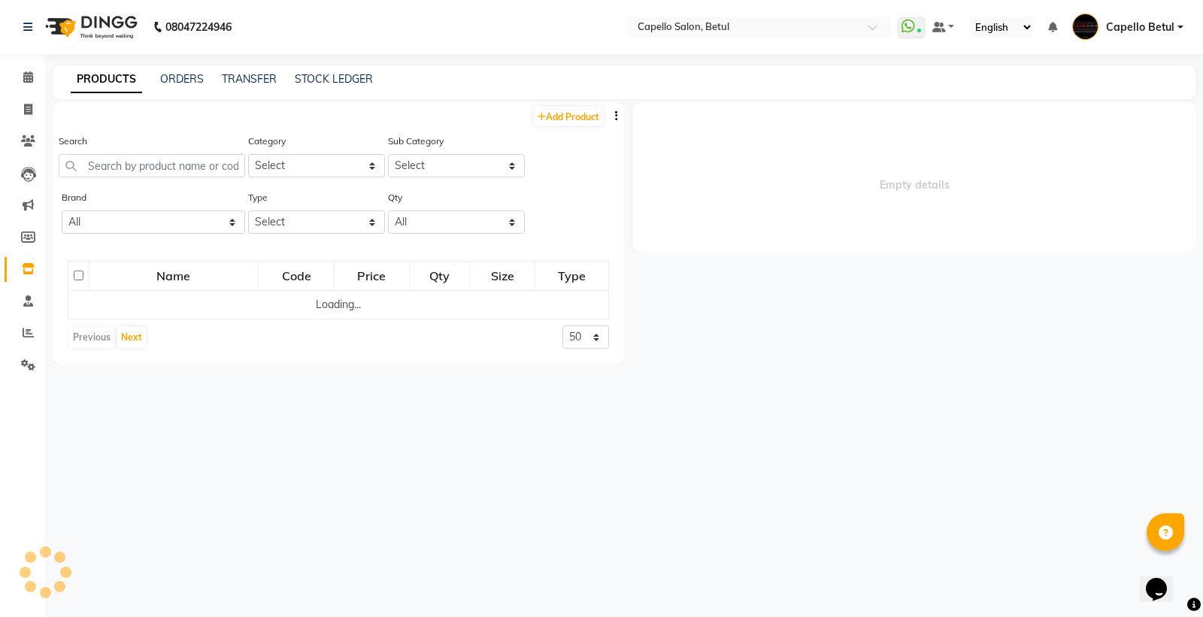
select select
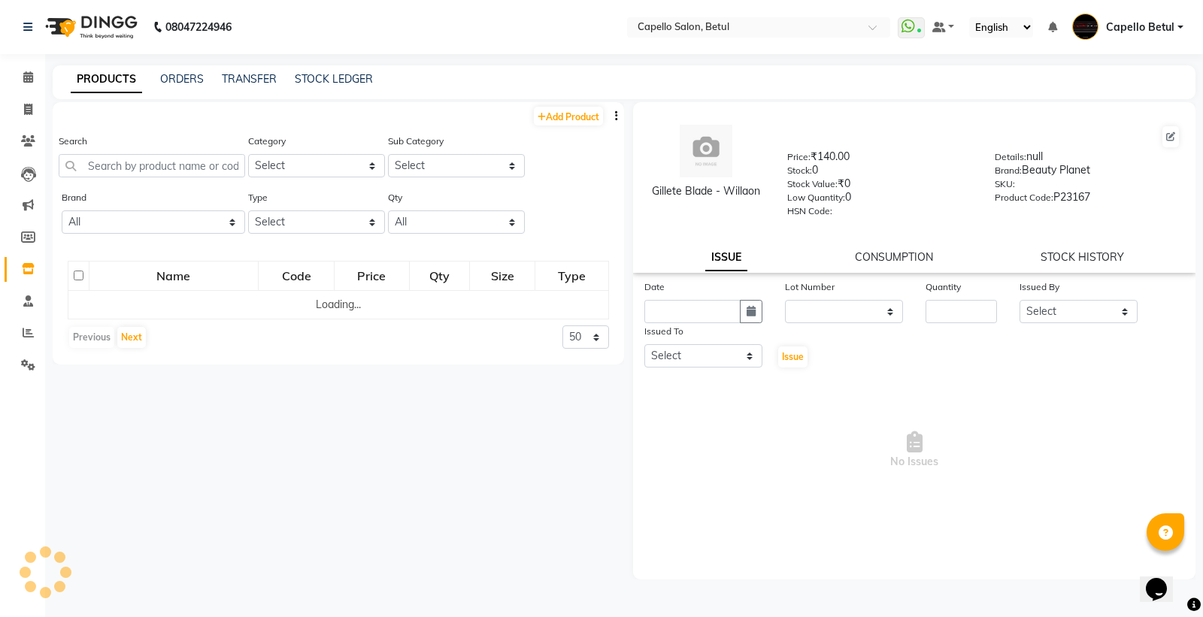
click at [129, 159] on div "Search" at bounding box center [152, 155] width 186 height 44
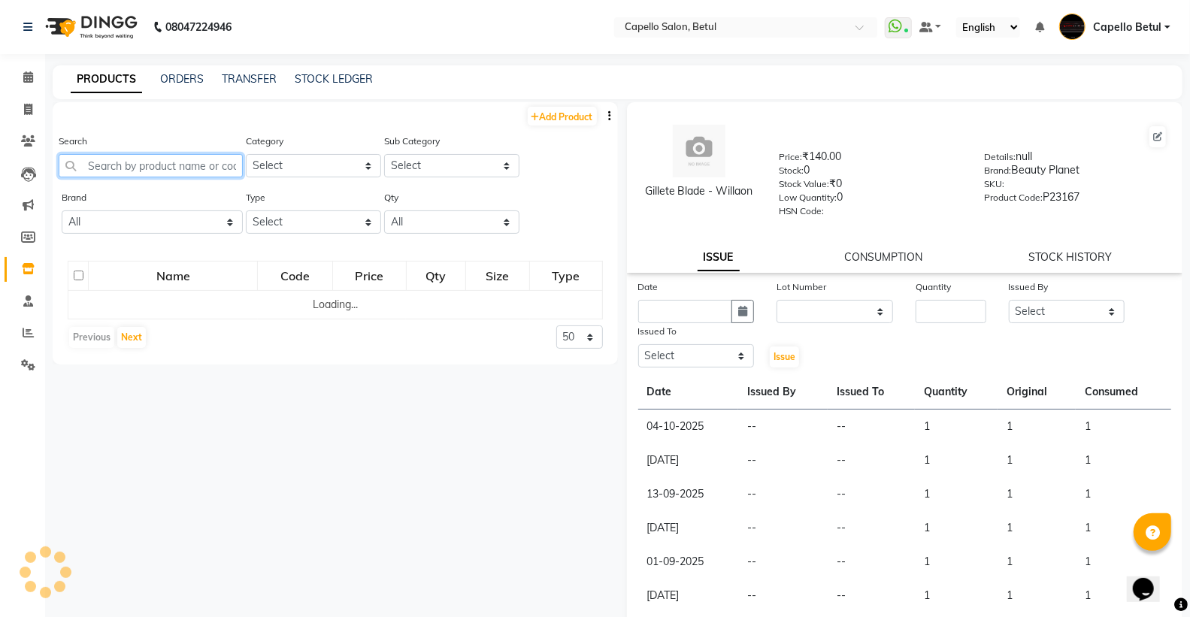
click at [122, 166] on input "text" at bounding box center [151, 165] width 184 height 23
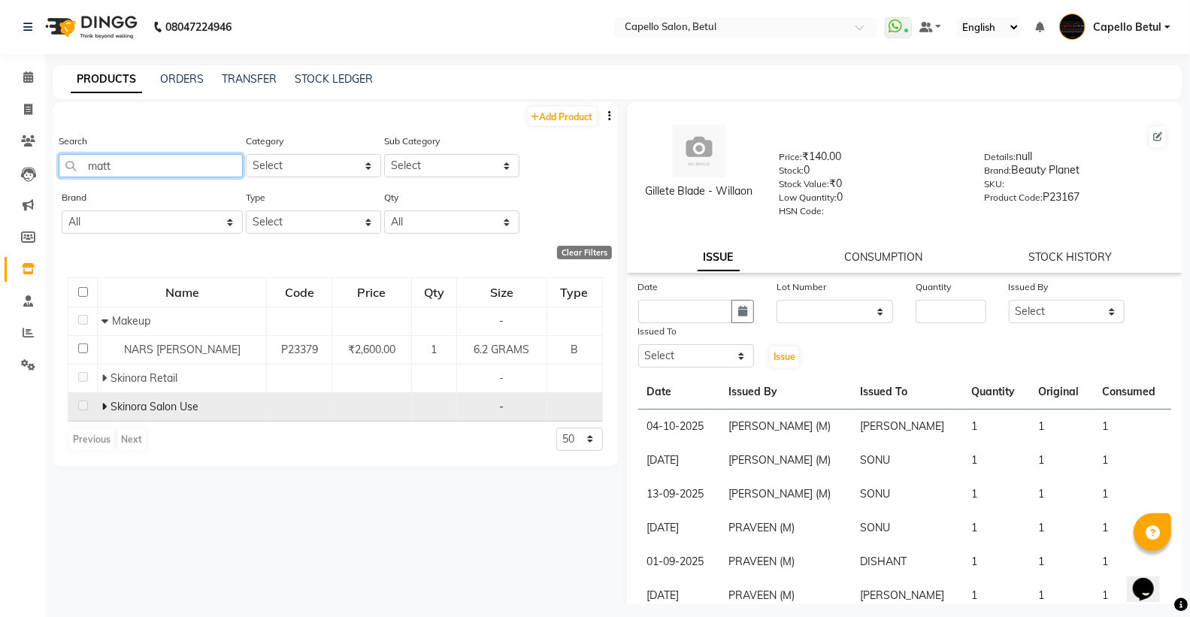
type input "matt"
click at [101, 403] on icon at bounding box center [103, 406] width 5 height 11
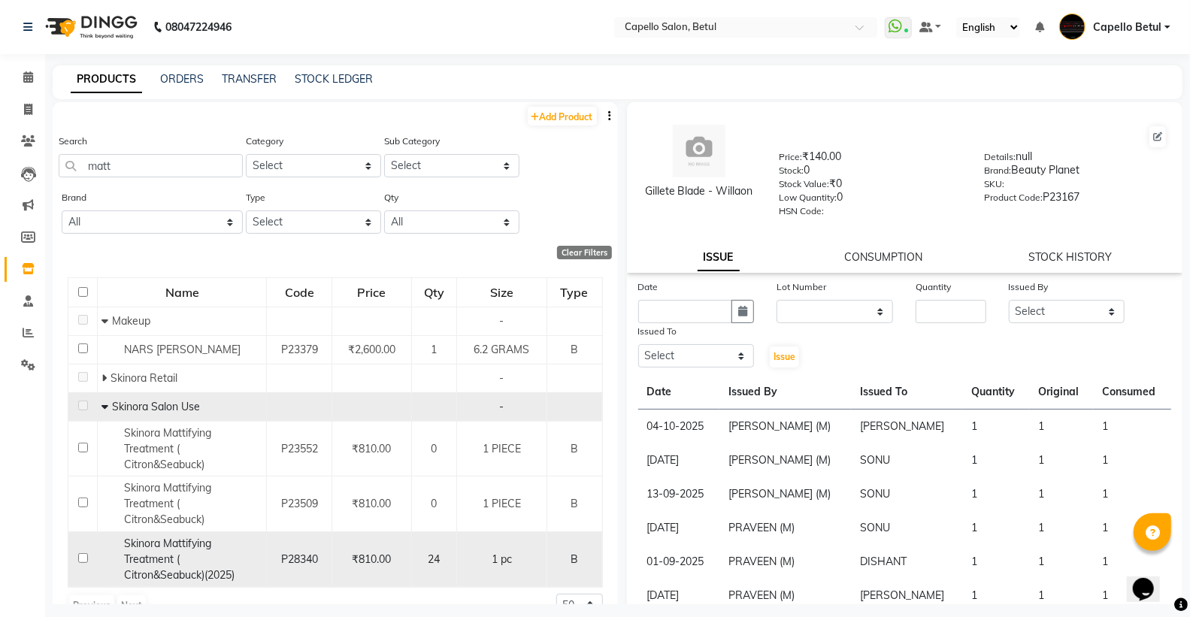
scroll to position [28, 0]
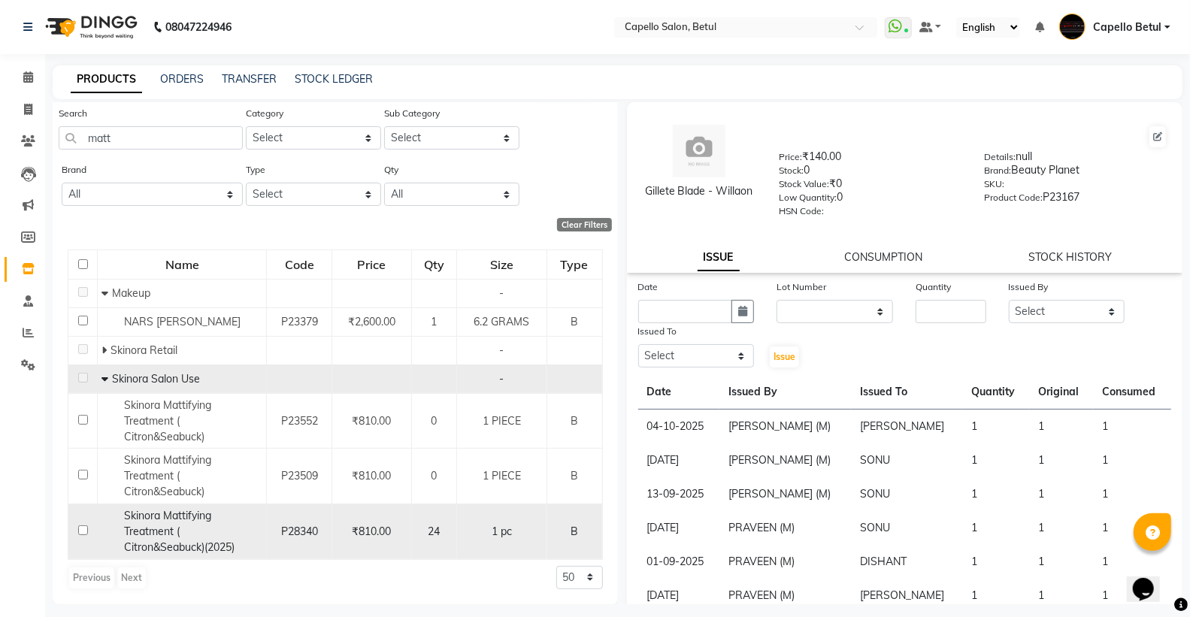
click at [78, 534] on input "checkbox" at bounding box center [83, 530] width 10 height 10
checkbox input "true"
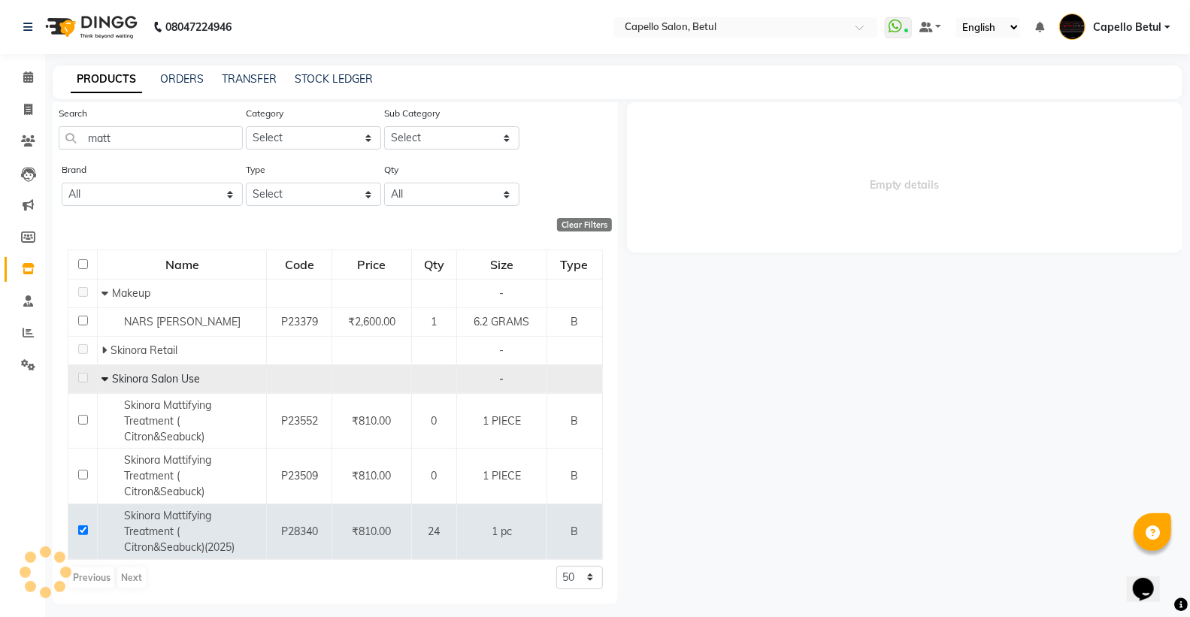
select select
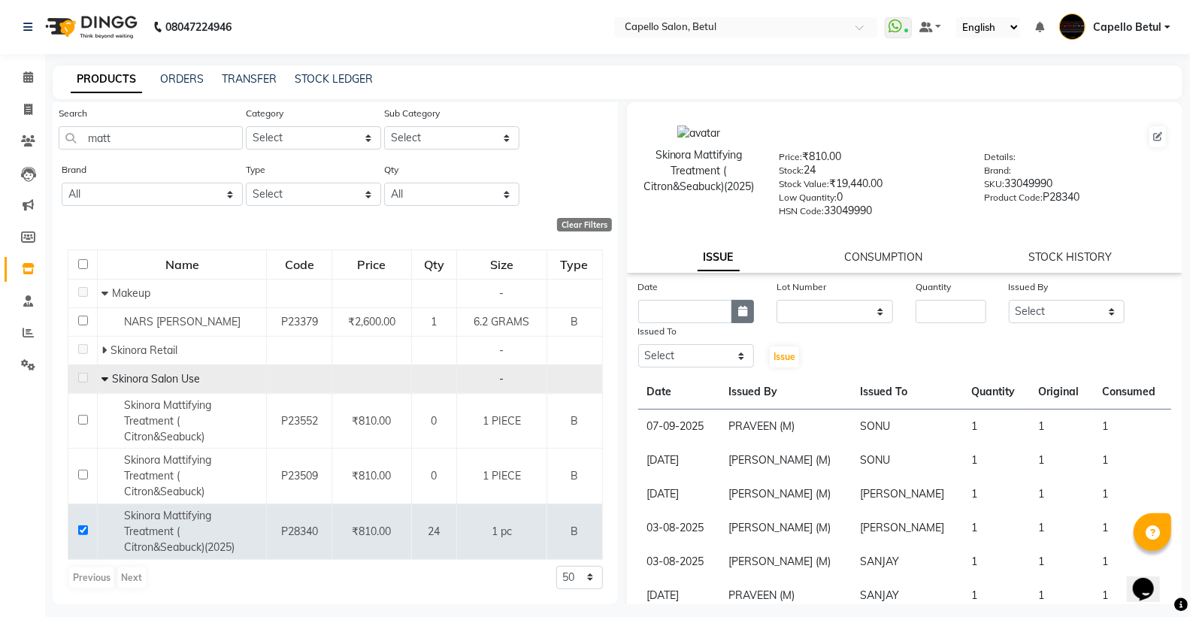
click at [743, 310] on icon "button" at bounding box center [742, 311] width 9 height 11
select select "10"
select select "2025"
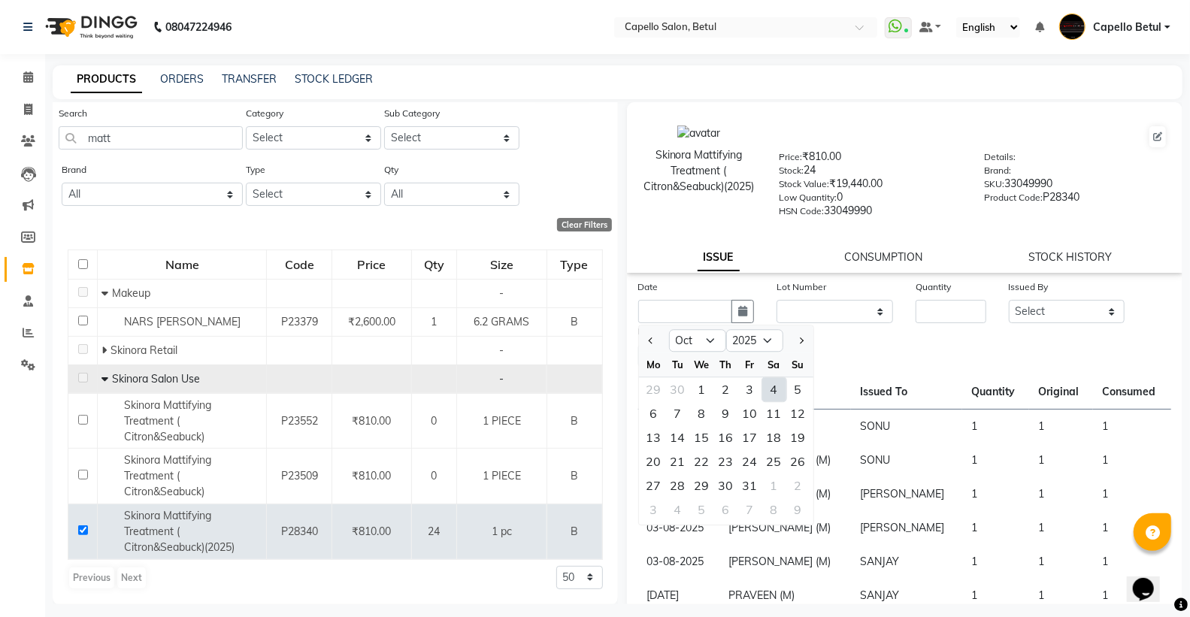
click at [770, 384] on div "4" at bounding box center [774, 389] width 24 height 24
type input "04-10-2025"
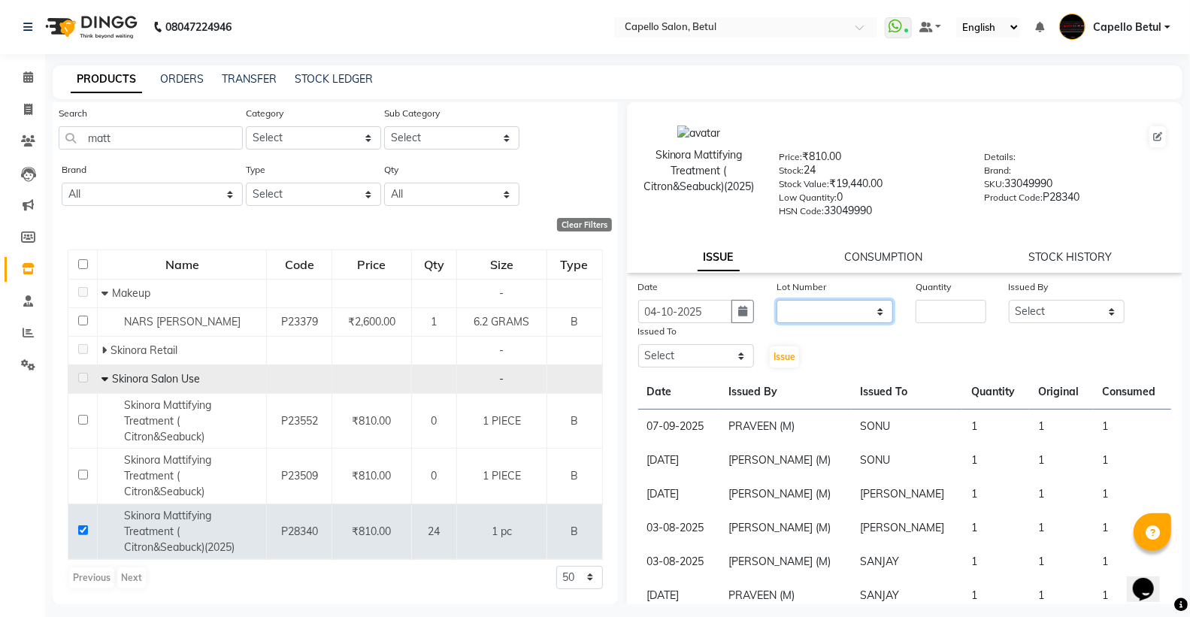
click at [795, 316] on select "None" at bounding box center [834, 311] width 117 height 23
select select "0: null"
click at [776, 301] on select "None" at bounding box center [834, 311] width 117 height 23
drag, startPoint x: 996, startPoint y: 305, endPoint x: 949, endPoint y: 316, distance: 48.7
click at [997, 307] on div "Issued By Select ADMIN Capello Betul DHANRAJ DISHANT POOJA SOLANKI (M) PRAVEEN …" at bounding box center [1066, 301] width 139 height 44
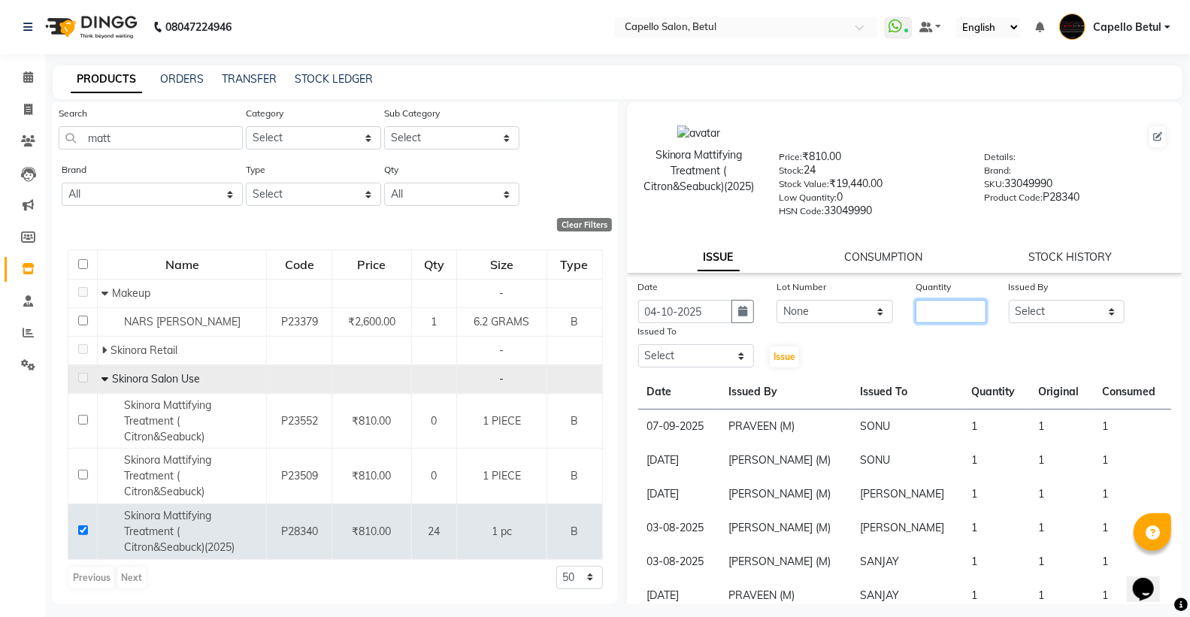
click at [934, 318] on input "number" at bounding box center [951, 311] width 70 height 23
type input "1"
drag, startPoint x: 1012, startPoint y: 310, endPoint x: 1018, endPoint y: 320, distance: 12.1
click at [1012, 310] on select "Select ADMIN Capello Betul DHANRAJ DISHANT POOJA SOLANKI (M) PRAVEEN (M) SANJAY…" at bounding box center [1067, 311] width 117 height 23
select select "26176"
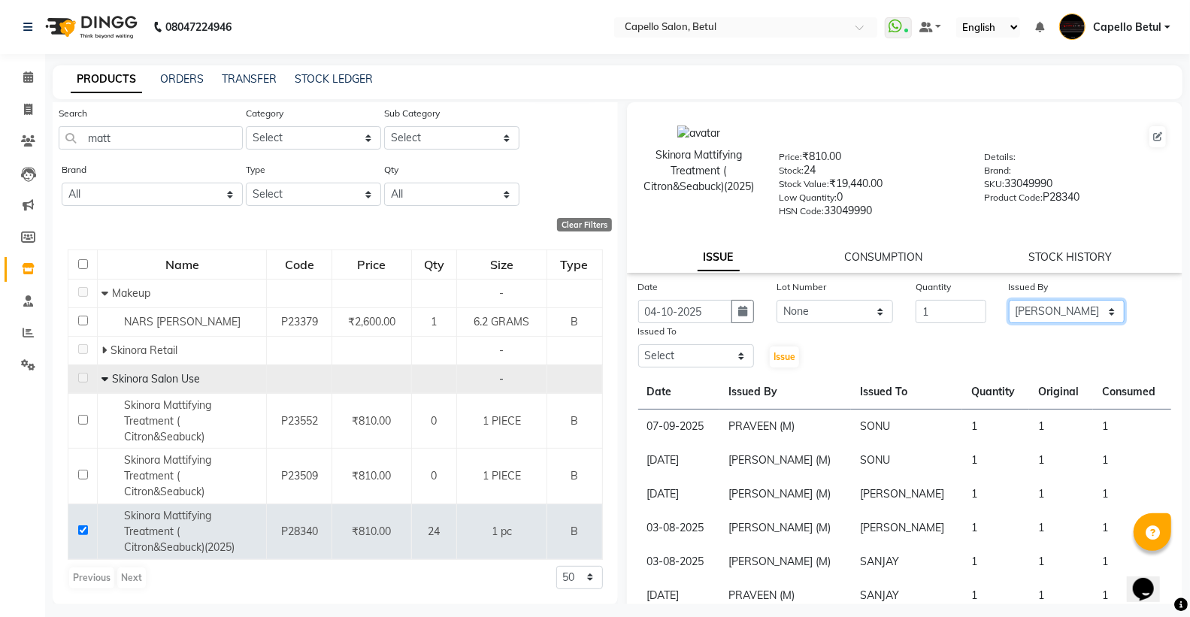
click at [1009, 301] on select "Select ADMIN Capello Betul DHANRAJ DISHANT POOJA SOLANKI (M) PRAVEEN (M) SANJAY…" at bounding box center [1067, 311] width 117 height 23
click at [727, 358] on select "Select ADMIN Capello Betul DHANRAJ DISHANT POOJA SOLANKI (M) PRAVEEN (M) SANJAY…" at bounding box center [696, 355] width 117 height 23
select select "34695"
click at [638, 345] on select "Select ADMIN Capello Betul DHANRAJ DISHANT POOJA SOLANKI (M) PRAVEEN (M) SANJAY…" at bounding box center [696, 355] width 117 height 23
click at [785, 354] on span "Issue" at bounding box center [784, 356] width 22 height 11
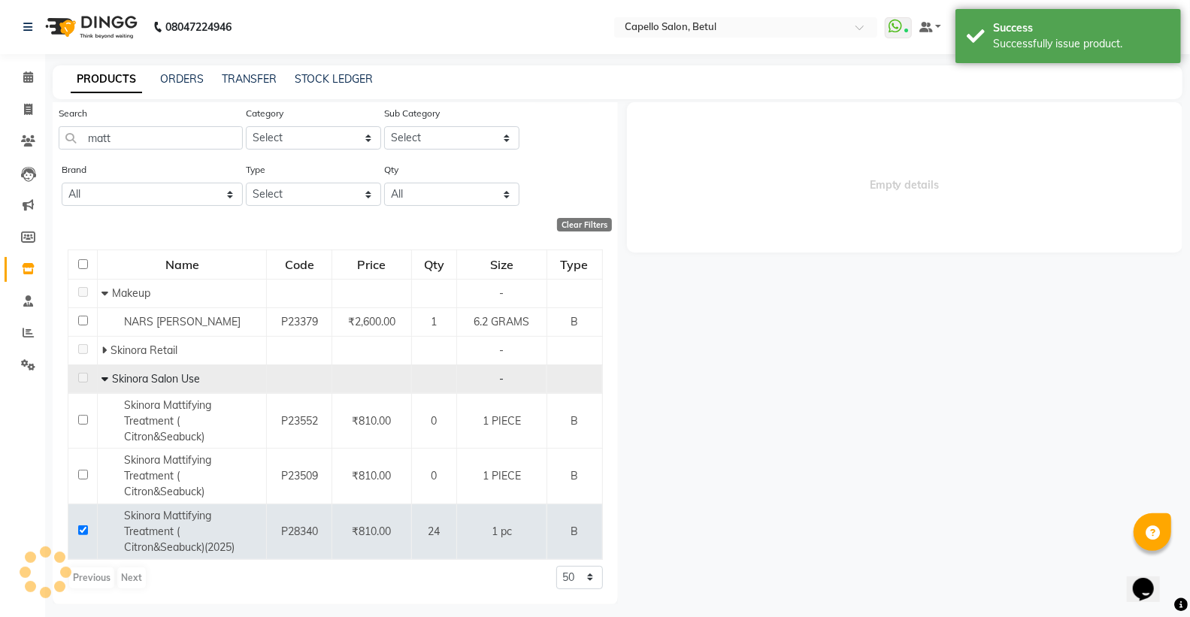
select select
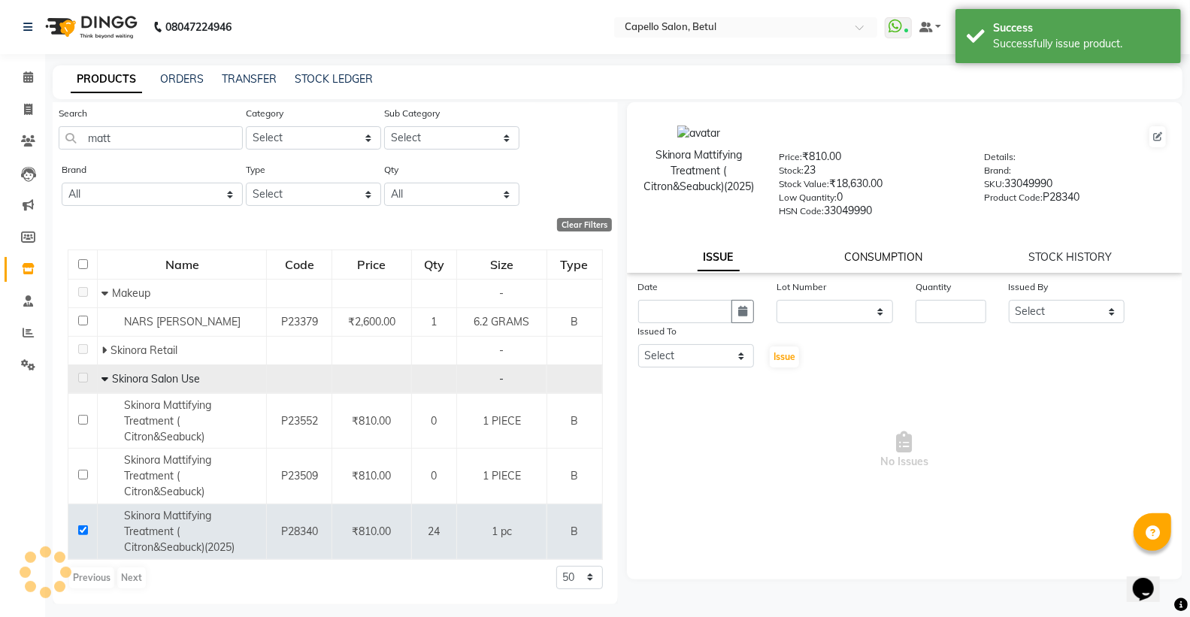
click at [873, 259] on link "CONSUMPTION" at bounding box center [884, 257] width 78 height 14
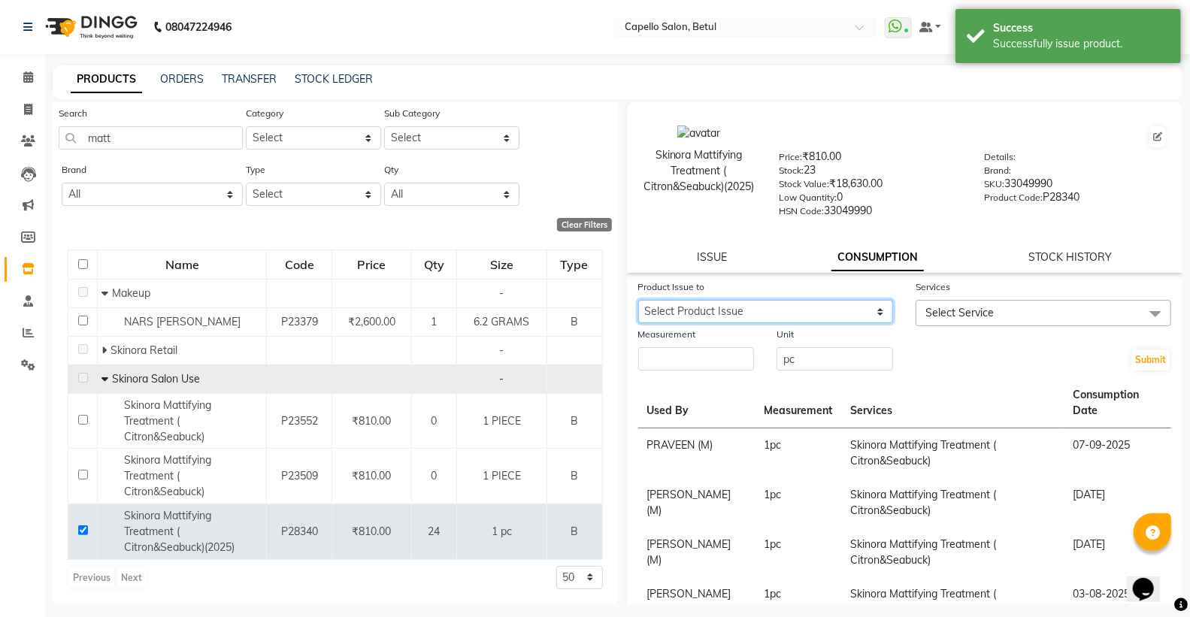
click at [820, 308] on select "Select Product Issue 2025-10-04, Issued to: SONU, Balance: 1" at bounding box center [766, 311] width 256 height 23
select select "1286170"
click at [638, 301] on select "Select Product Issue 2025-10-04, Issued to: SONU, Balance: 1" at bounding box center [766, 311] width 256 height 23
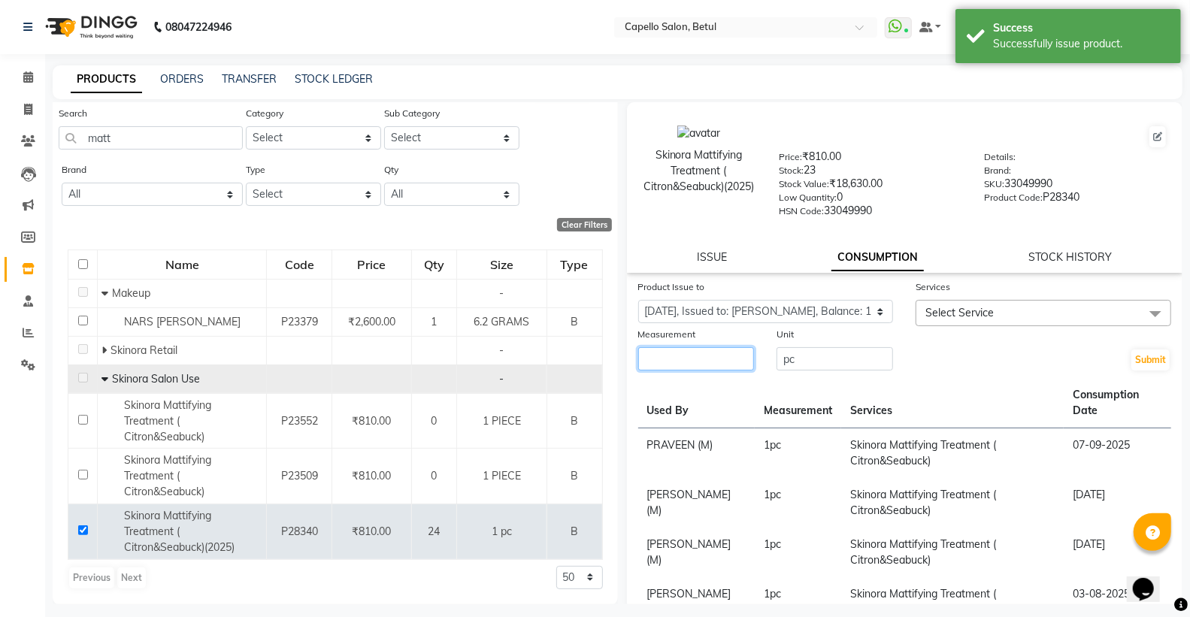
click at [742, 357] on input "number" at bounding box center [696, 358] width 117 height 23
type input "1"
click at [1090, 310] on span "Select Service" at bounding box center [1044, 313] width 256 height 26
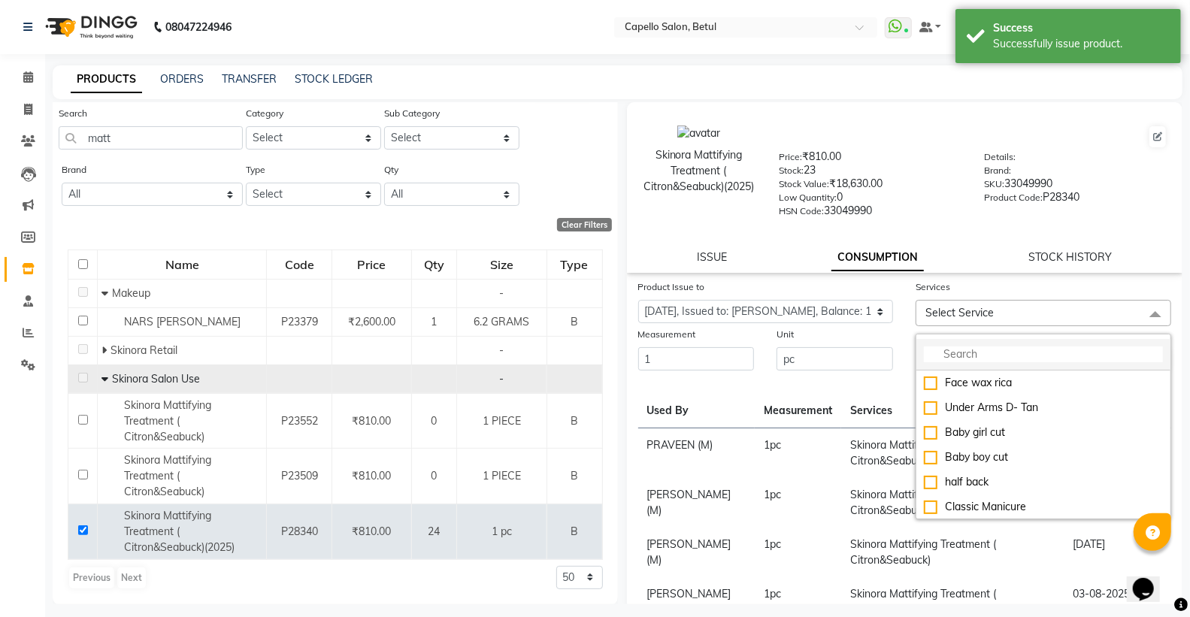
click at [1045, 347] on li at bounding box center [1043, 355] width 254 height 32
click at [1018, 346] on li at bounding box center [1043, 355] width 254 height 32
click at [1011, 352] on input "multiselect-search" at bounding box center [1043, 355] width 239 height 16
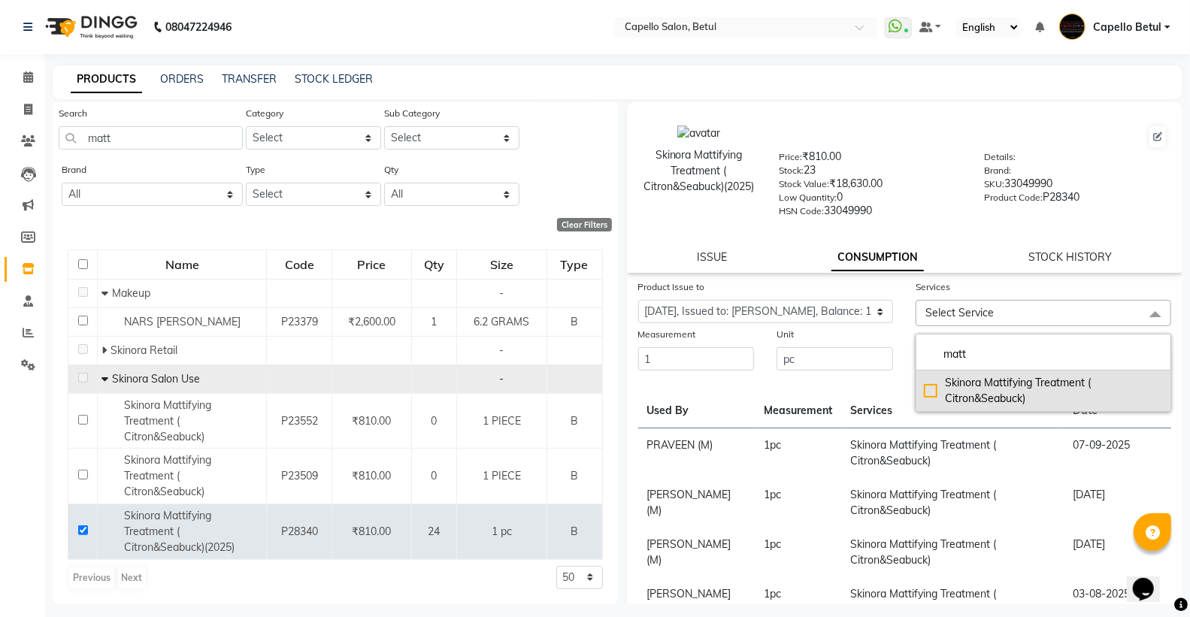
type input "matt"
click at [924, 389] on div "Skinora Mattifying Treatment ( Citron&Seabuck)" at bounding box center [1043, 391] width 239 height 32
checkbox input "true"
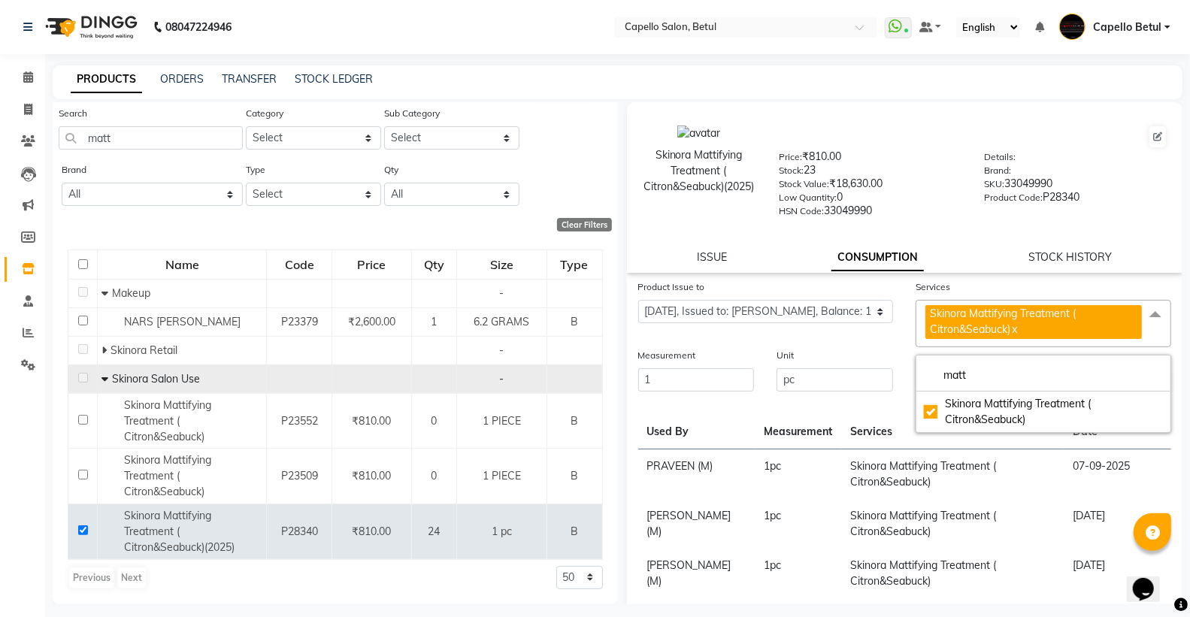
click at [893, 347] on div "Unit pc" at bounding box center [834, 370] width 139 height 46
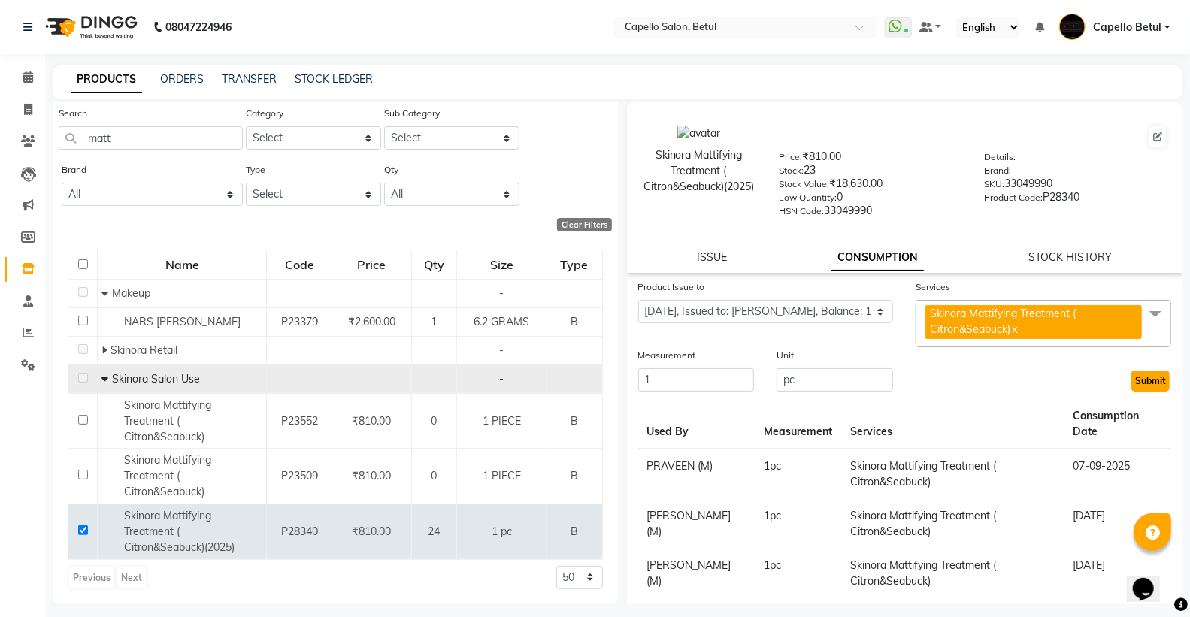
click at [1132, 383] on button "Submit" at bounding box center [1150, 381] width 38 height 21
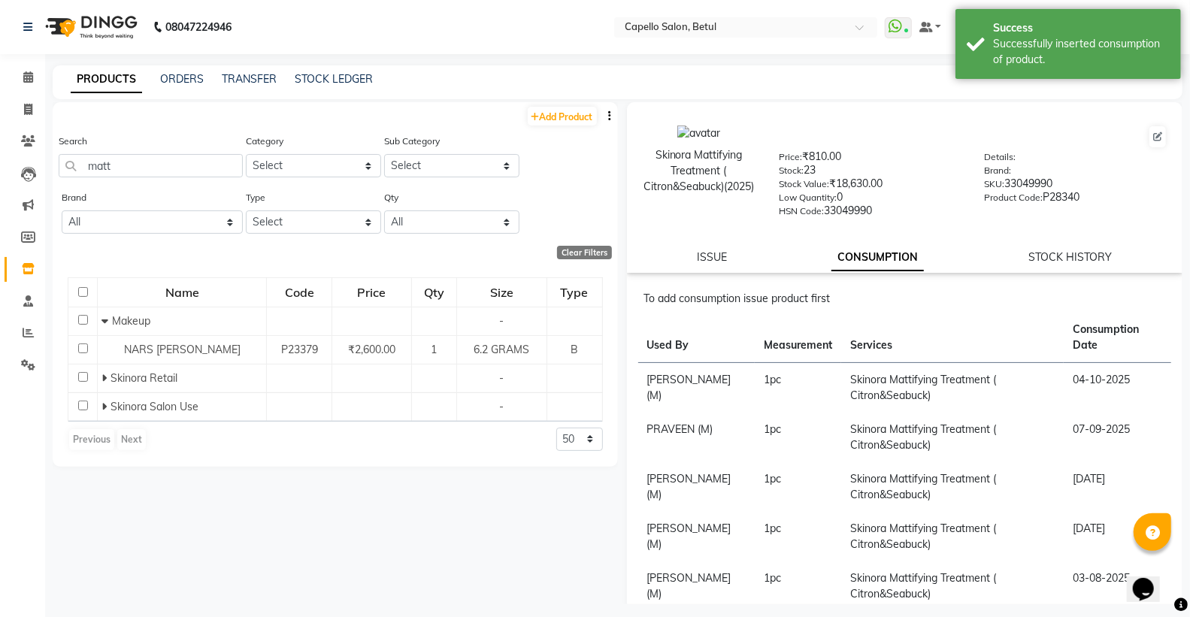
scroll to position [0, 0]
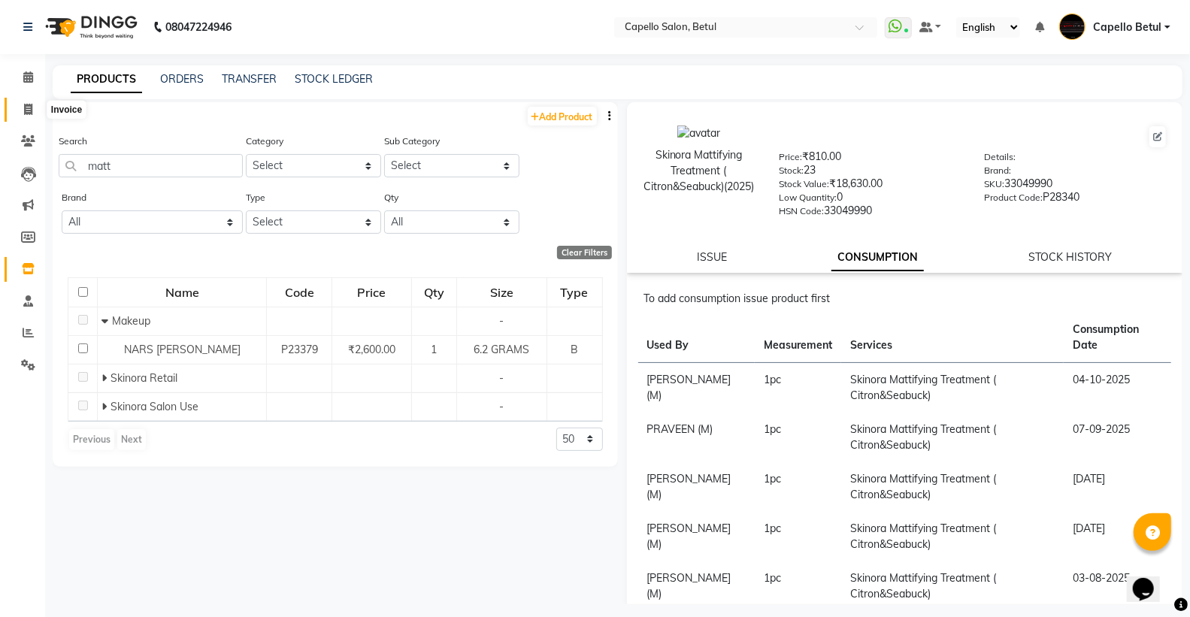
click at [23, 102] on span at bounding box center [28, 109] width 26 height 17
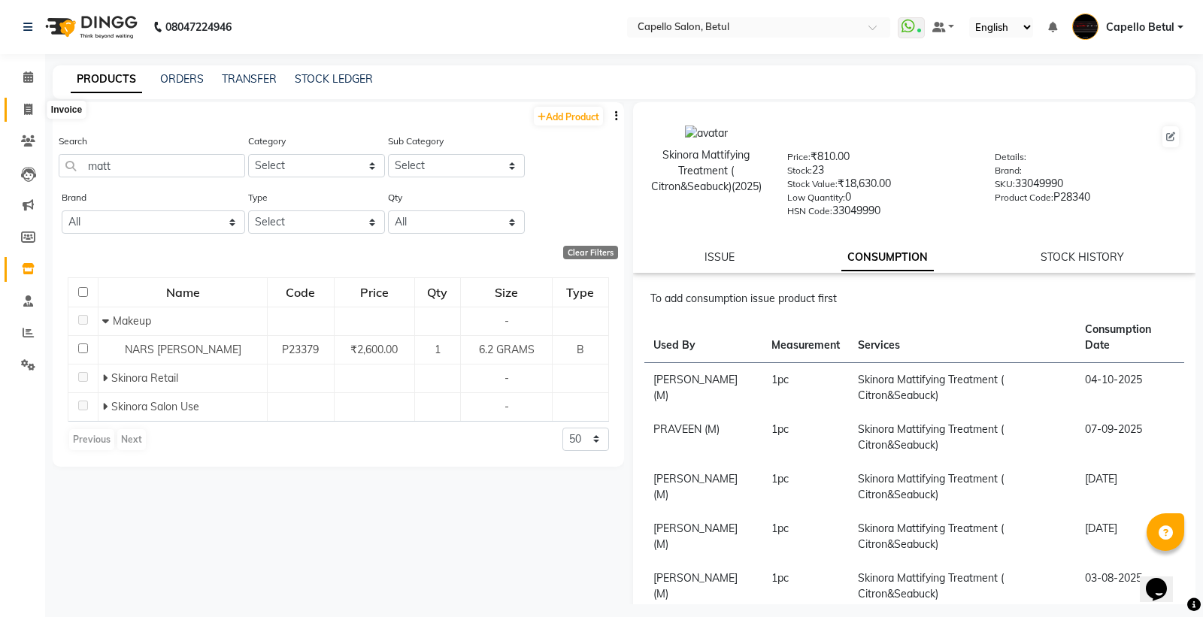
select select "service"
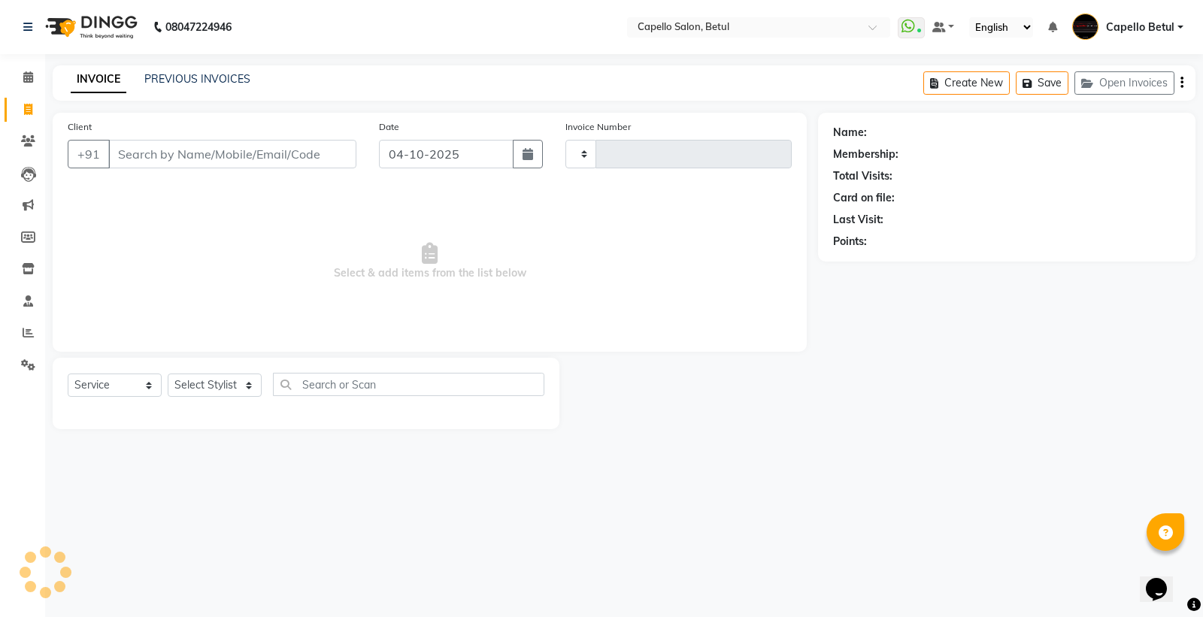
type input "0555"
click at [156, 164] on input "Client" at bounding box center [232, 154] width 248 height 29
select select "8951"
type input "9425002143"
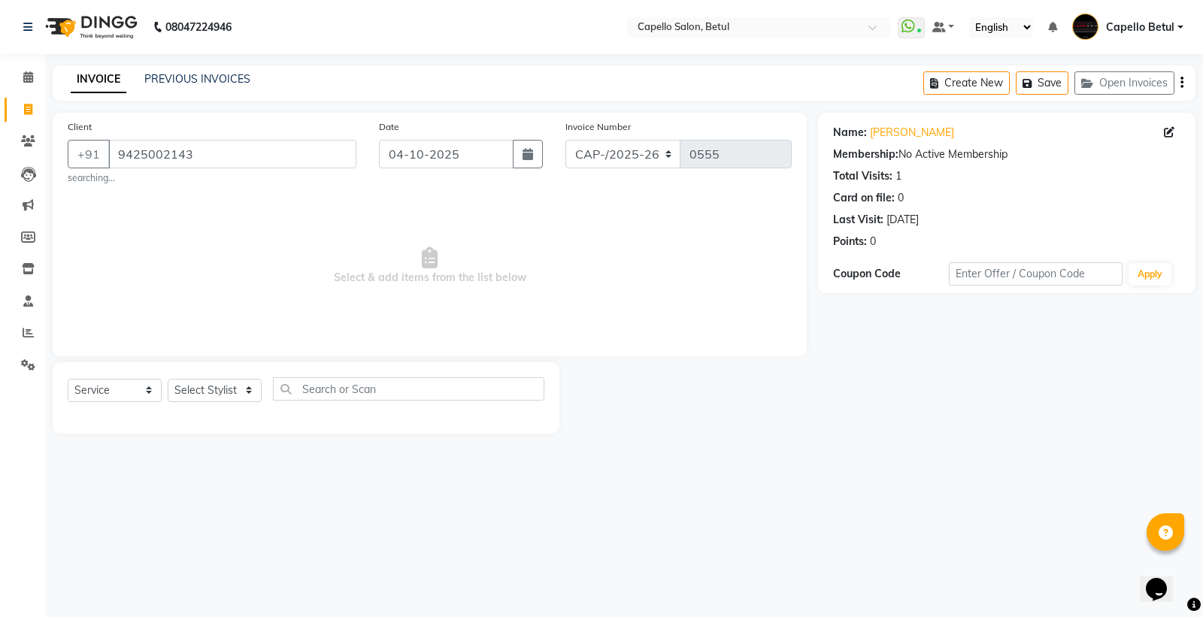
drag, startPoint x: 279, startPoint y: 377, endPoint x: 244, endPoint y: 393, distance: 39.0
click at [268, 382] on div "Select Service Product Membership Package Voucher Prepaid Gift Card Select Styl…" at bounding box center [306, 397] width 507 height 71
click at [242, 393] on select "Select Stylist ADMIN Capello Betul [PERSON_NAME] POOJA SOLANKI (M) PRAVEEN (M) …" at bounding box center [215, 390] width 94 height 23
select select "28920"
click at [168, 379] on select "Select Stylist ADMIN Capello Betul [PERSON_NAME] POOJA SOLANKI (M) PRAVEEN (M) …" at bounding box center [215, 390] width 94 height 23
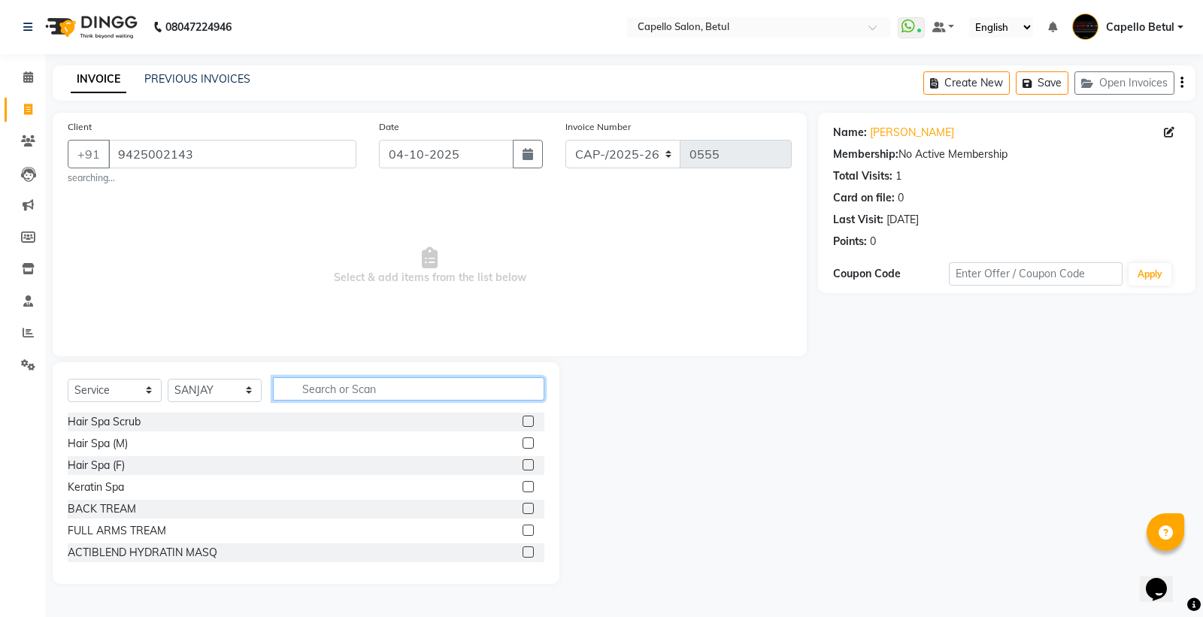
click at [355, 386] on input "text" at bounding box center [408, 388] width 271 height 23
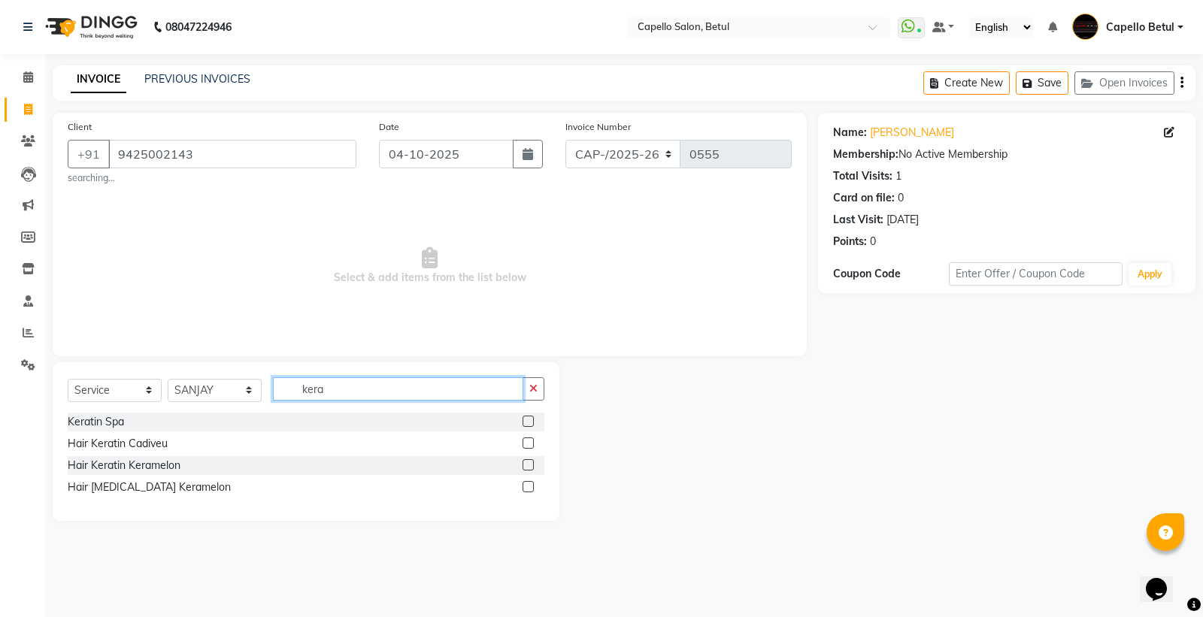
type input "kera"
click at [523, 418] on label at bounding box center [527, 421] width 11 height 11
click at [523, 418] on input "checkbox" at bounding box center [527, 422] width 10 height 10
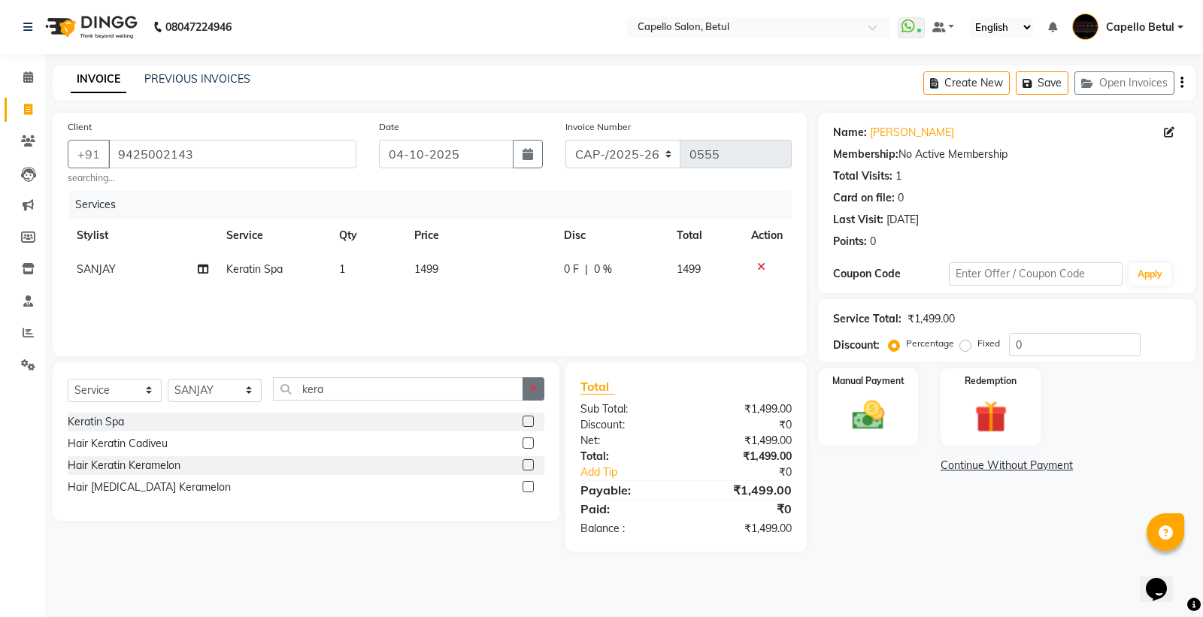
checkbox input "false"
click at [534, 392] on icon "button" at bounding box center [533, 388] width 8 height 11
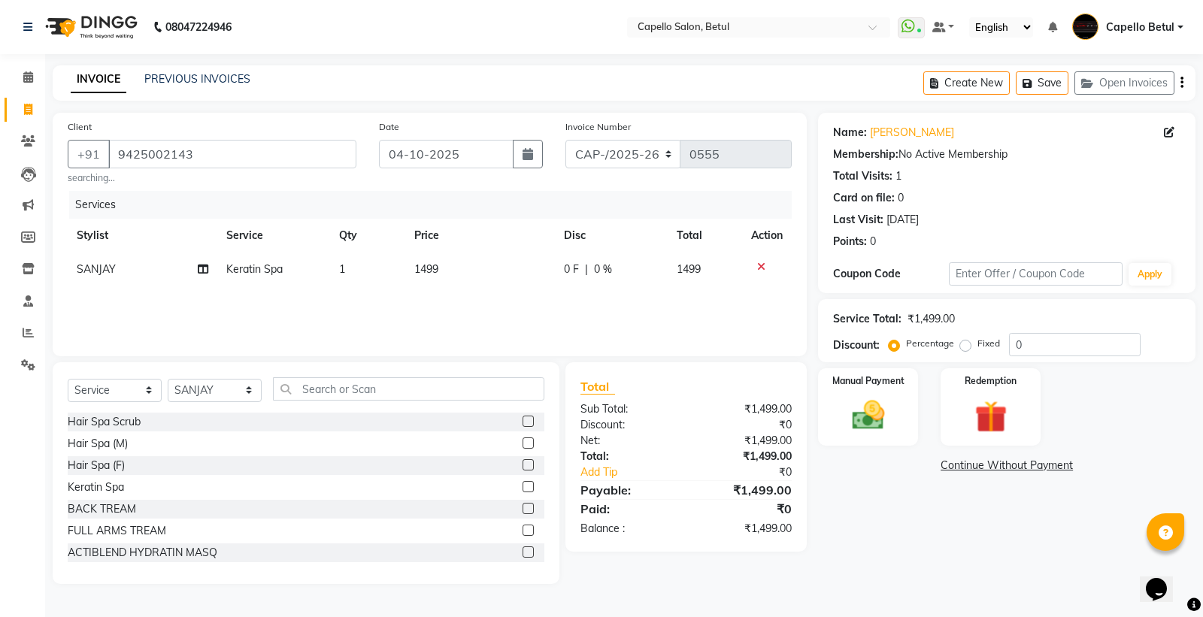
click at [496, 271] on td "1499" at bounding box center [480, 270] width 150 height 34
select select "28920"
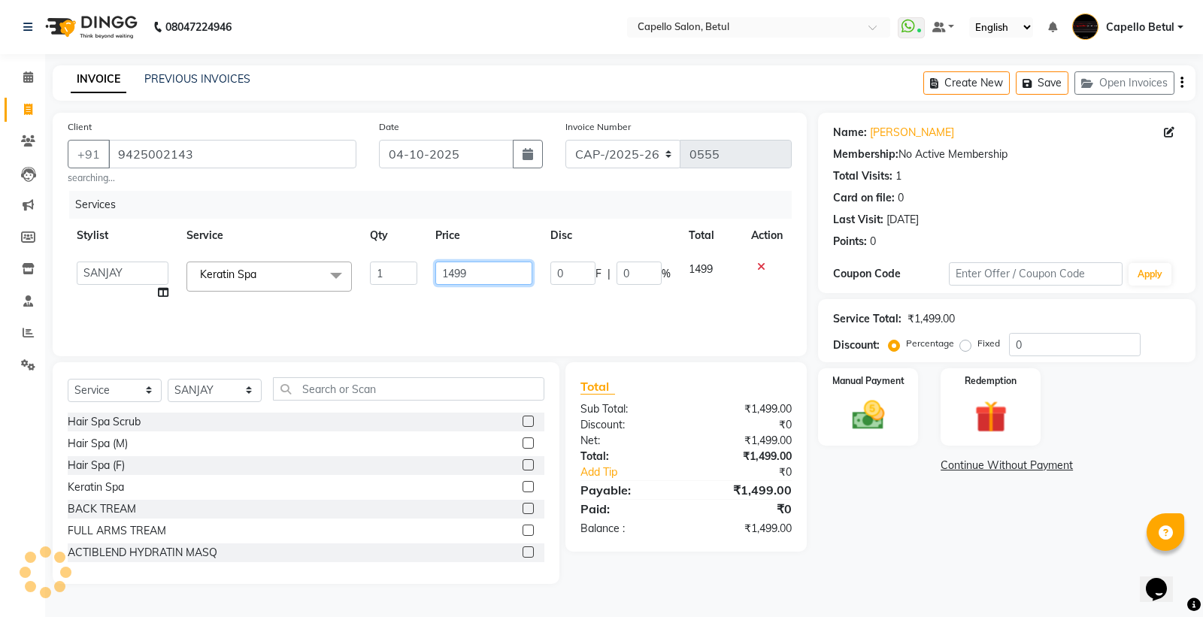
click at [496, 271] on input "1499" at bounding box center [483, 273] width 97 height 23
type input "1"
click at [468, 271] on input "number" at bounding box center [483, 273] width 97 height 23
click at [459, 304] on div "Services Stylist Service Qty Price Disc Total Action ADMIN Capello Betul DHANRA…" at bounding box center [430, 266] width 724 height 150
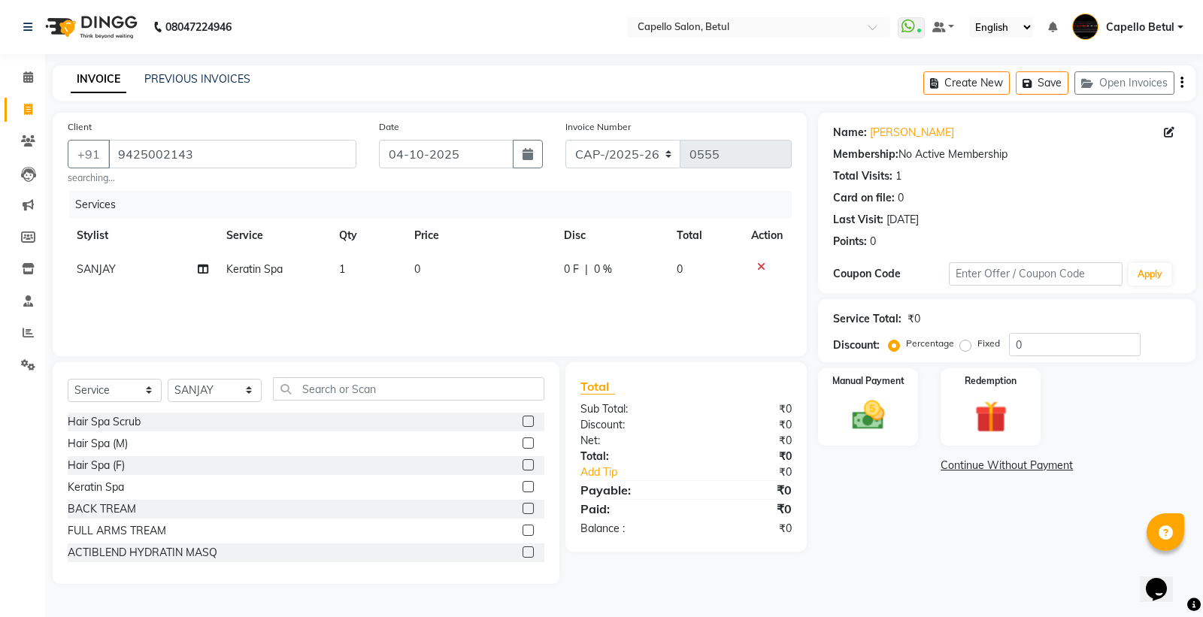
click at [474, 253] on td "0" at bounding box center [480, 270] width 150 height 34
select select "28920"
click at [468, 266] on input "0" at bounding box center [483, 273] width 97 height 23
type input "2000"
click at [476, 298] on div "Services Stylist Service Qty Price Disc Total Action SANJAY Keratin Spa 1 2000 …" at bounding box center [430, 266] width 724 height 150
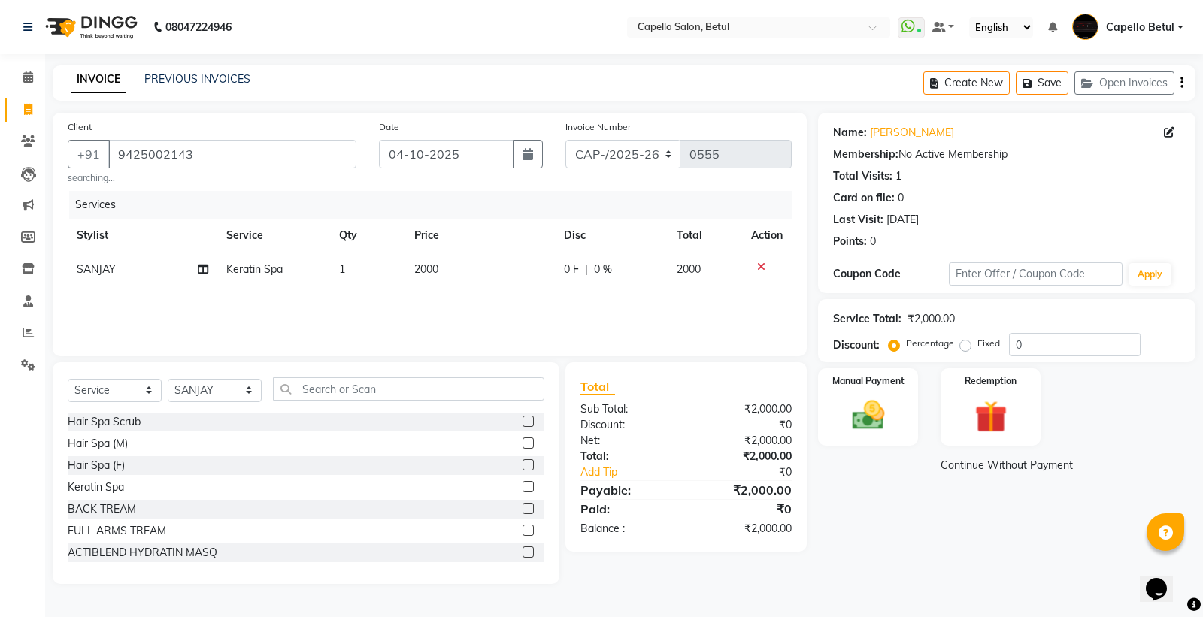
click at [316, 323] on div "Services Stylist Service Qty Price Disc Total Action SANJAY Keratin Spa 1 2000 …" at bounding box center [430, 266] width 724 height 150
click at [879, 423] on img at bounding box center [868, 415] width 54 height 38
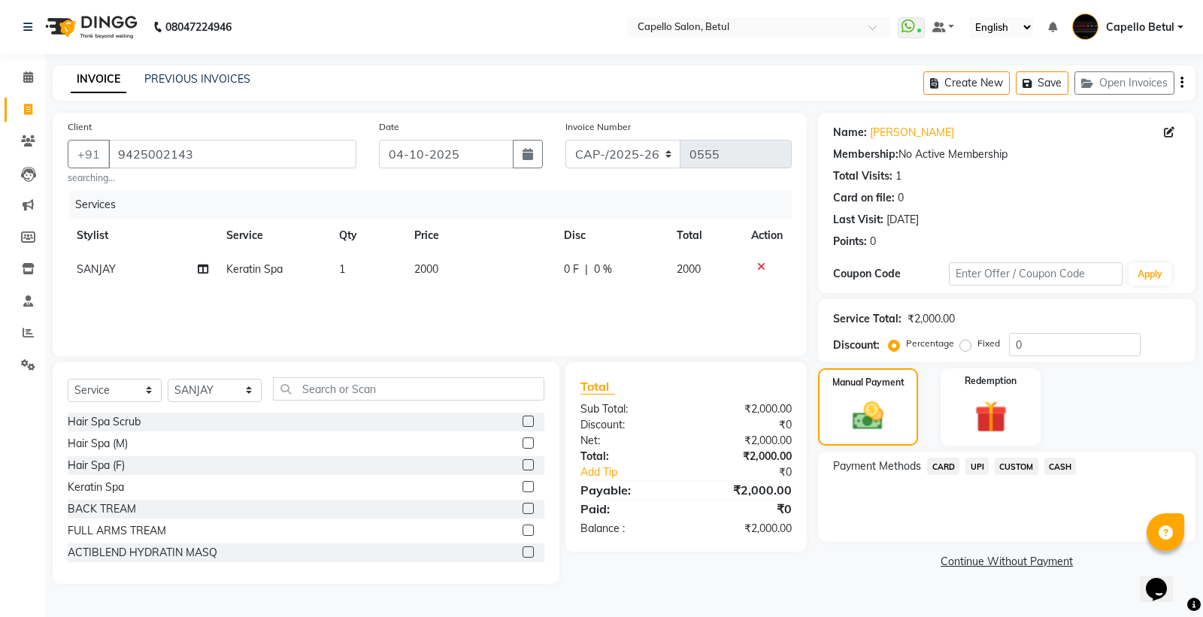
click at [973, 470] on span "UPI" at bounding box center [976, 466] width 23 height 17
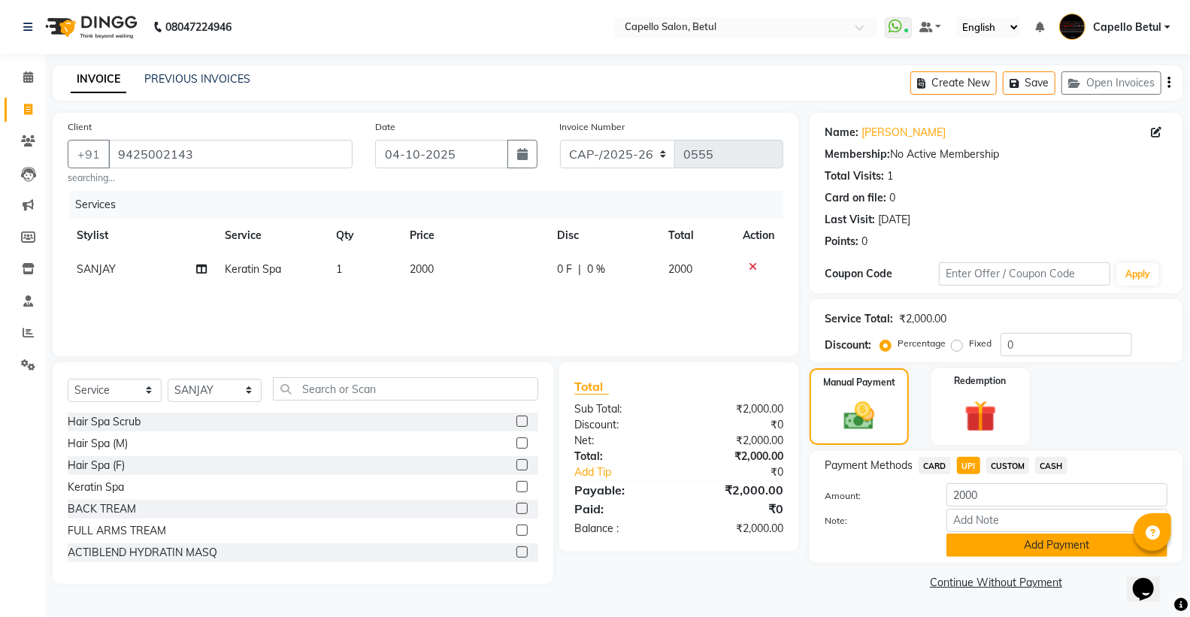
click at [1039, 549] on button "Add Payment" at bounding box center [1056, 545] width 221 height 23
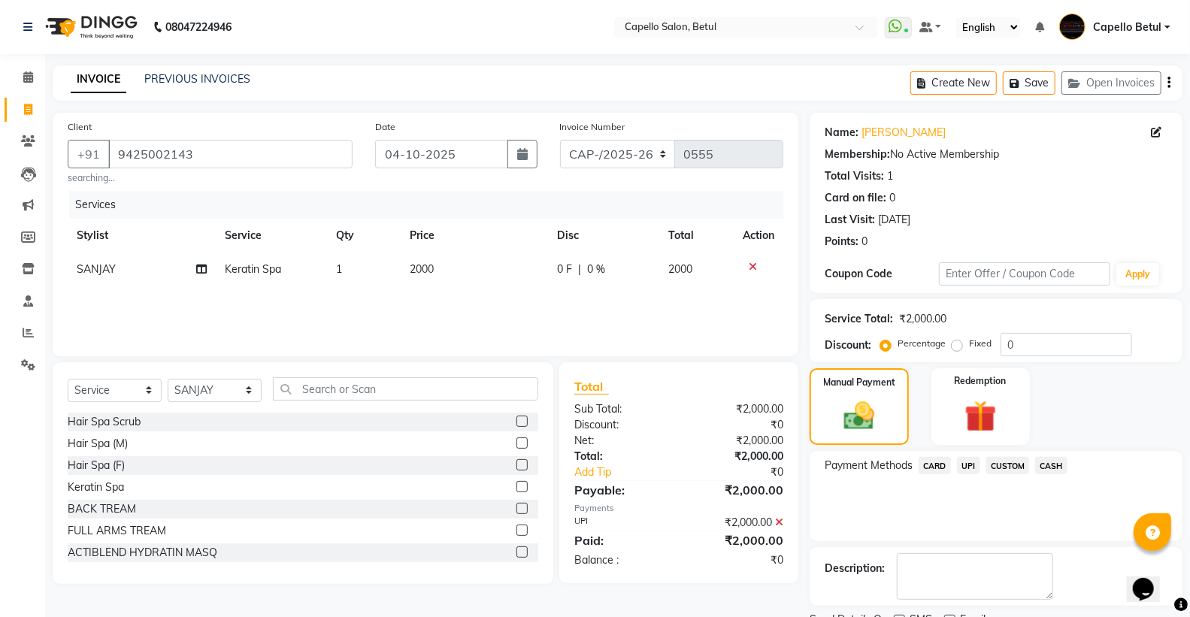
scroll to position [62, 0]
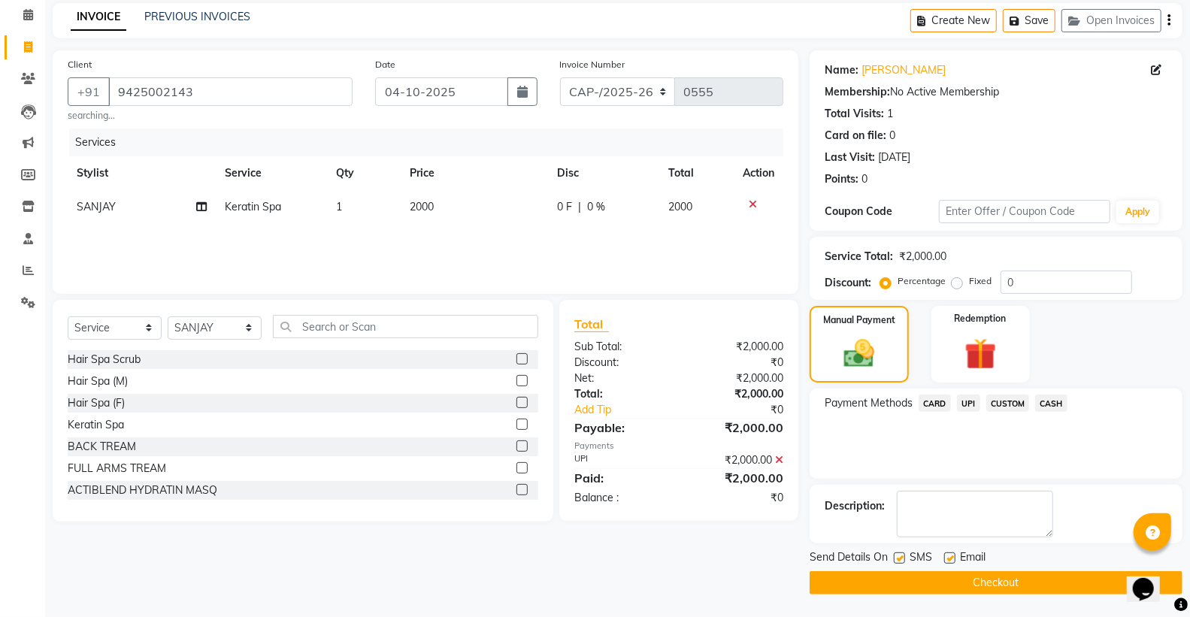
click at [1010, 577] on button "Checkout" at bounding box center [996, 582] width 373 height 23
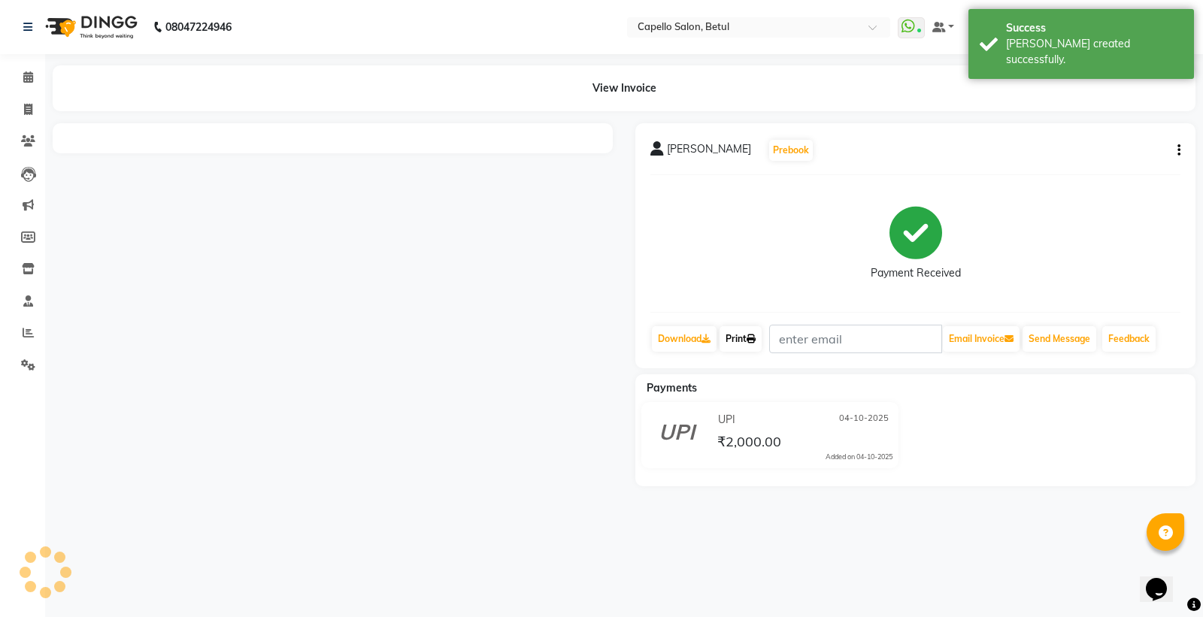
click at [744, 329] on link "Print" at bounding box center [740, 339] width 42 height 26
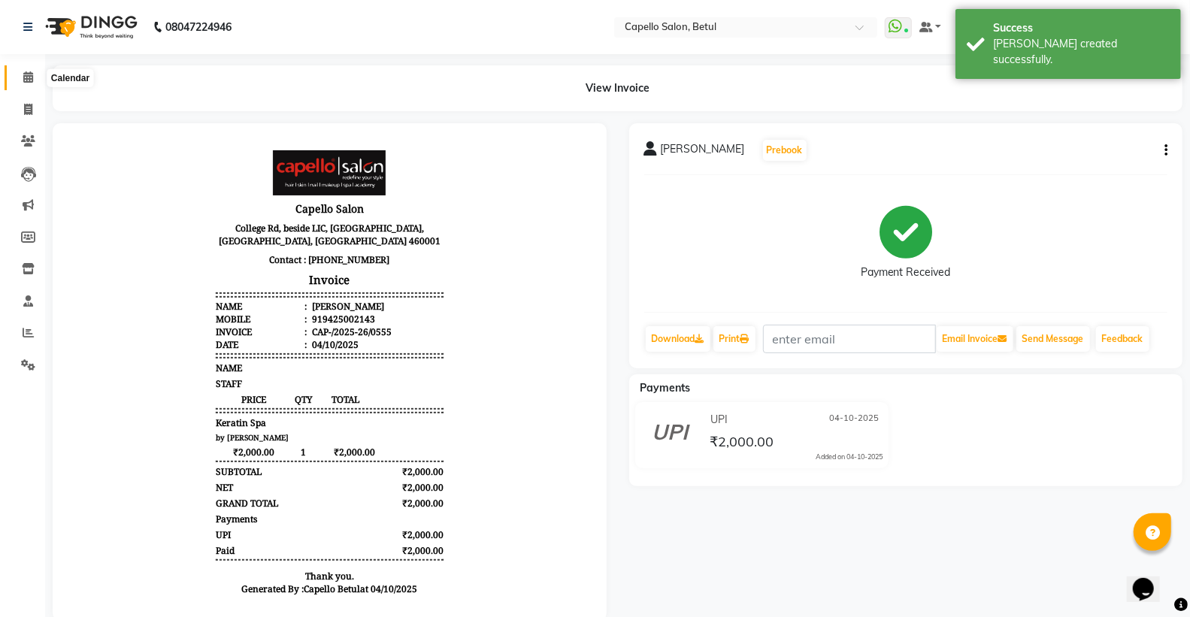
click at [32, 79] on span at bounding box center [28, 77] width 26 height 17
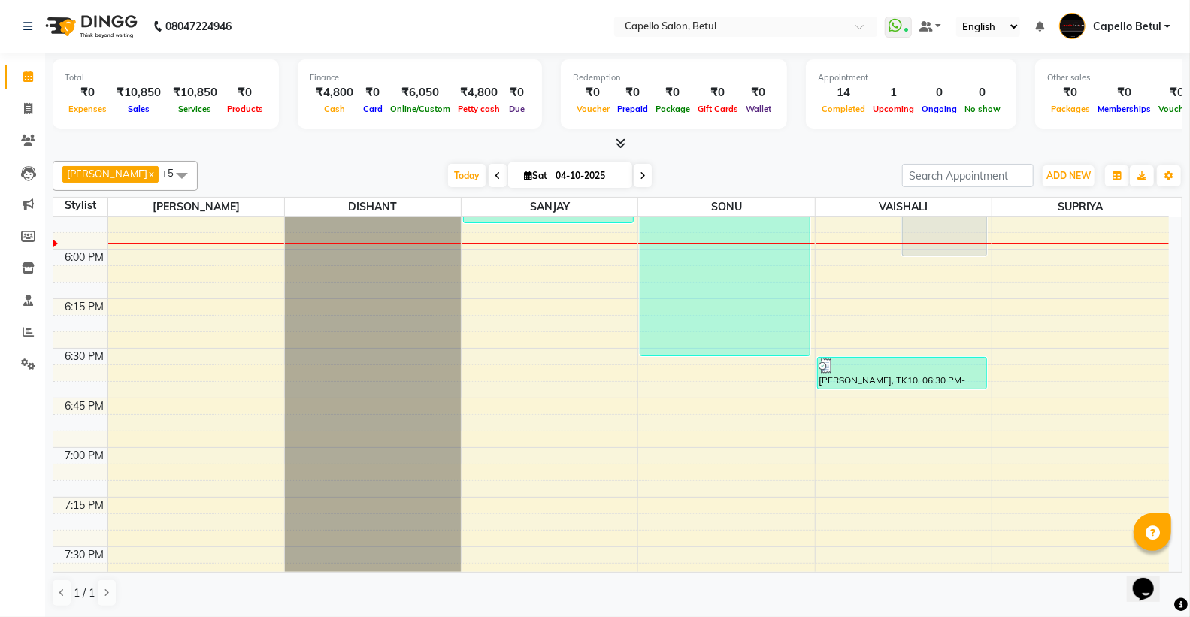
scroll to position [1670, 0]
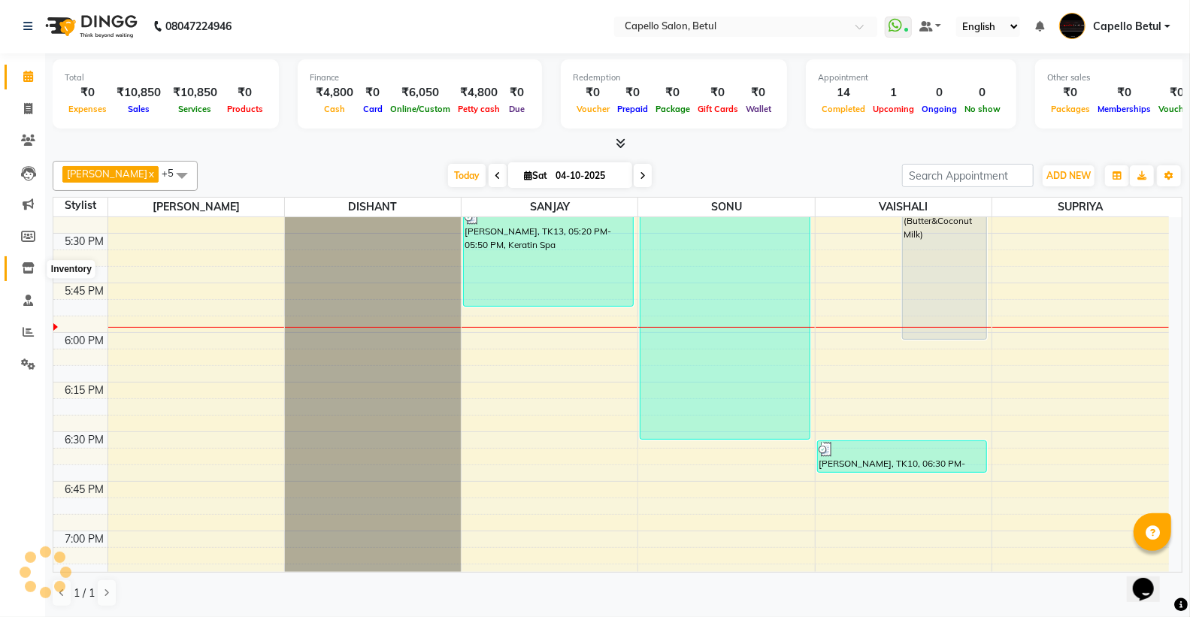
click at [27, 264] on icon at bounding box center [28, 267] width 13 height 11
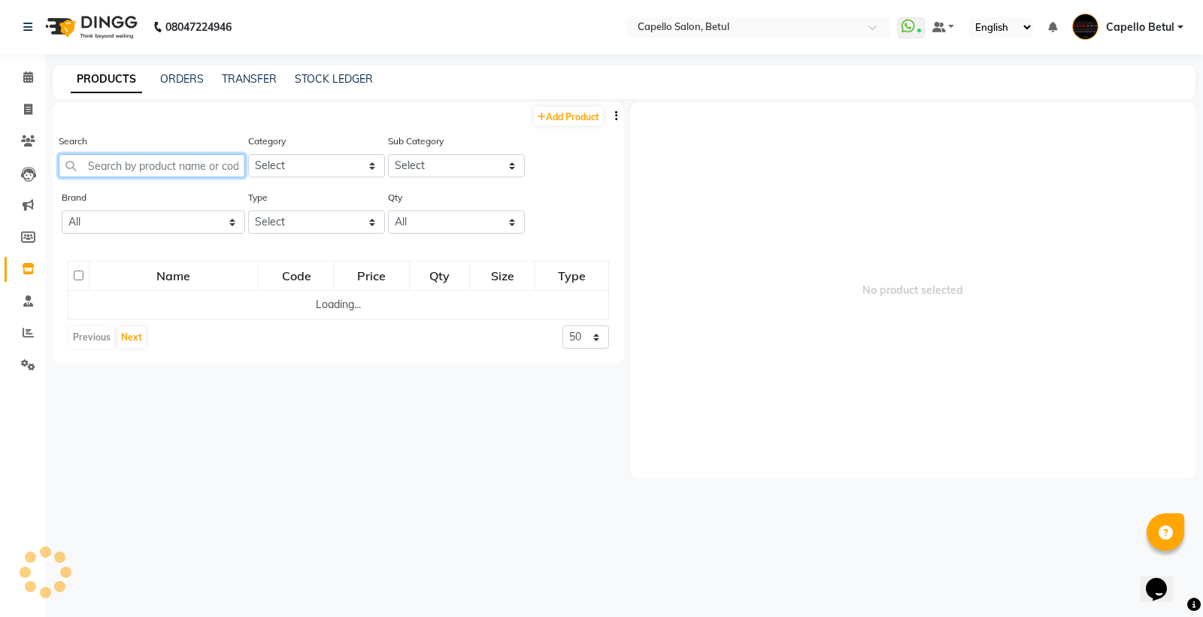
drag, startPoint x: 115, startPoint y: 168, endPoint x: 137, endPoint y: 166, distance: 21.9
click at [116, 168] on input "text" at bounding box center [152, 165] width 186 height 23
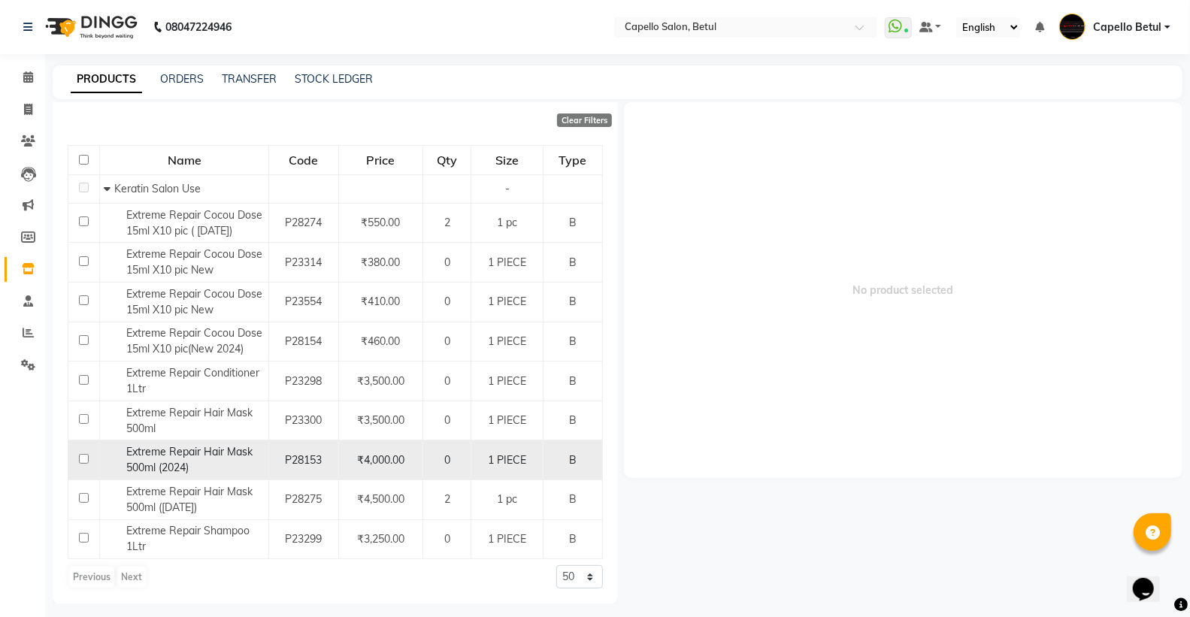
scroll to position [10, 0]
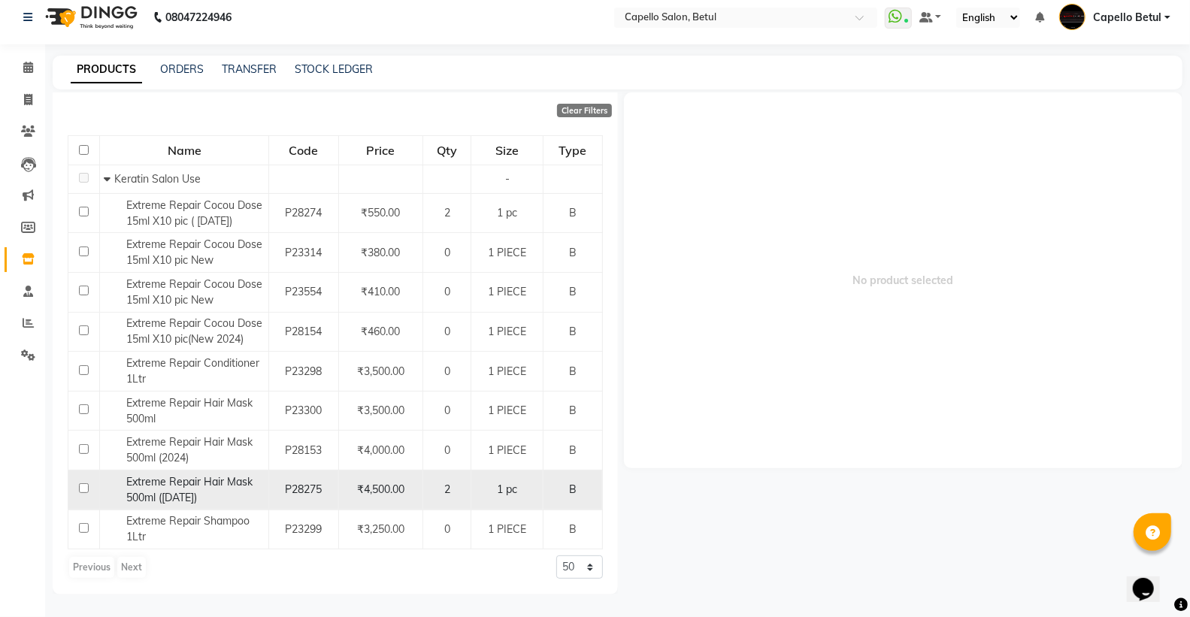
type input "extre"
click at [79, 491] on input "checkbox" at bounding box center [84, 488] width 10 height 10
checkbox input "true"
select select
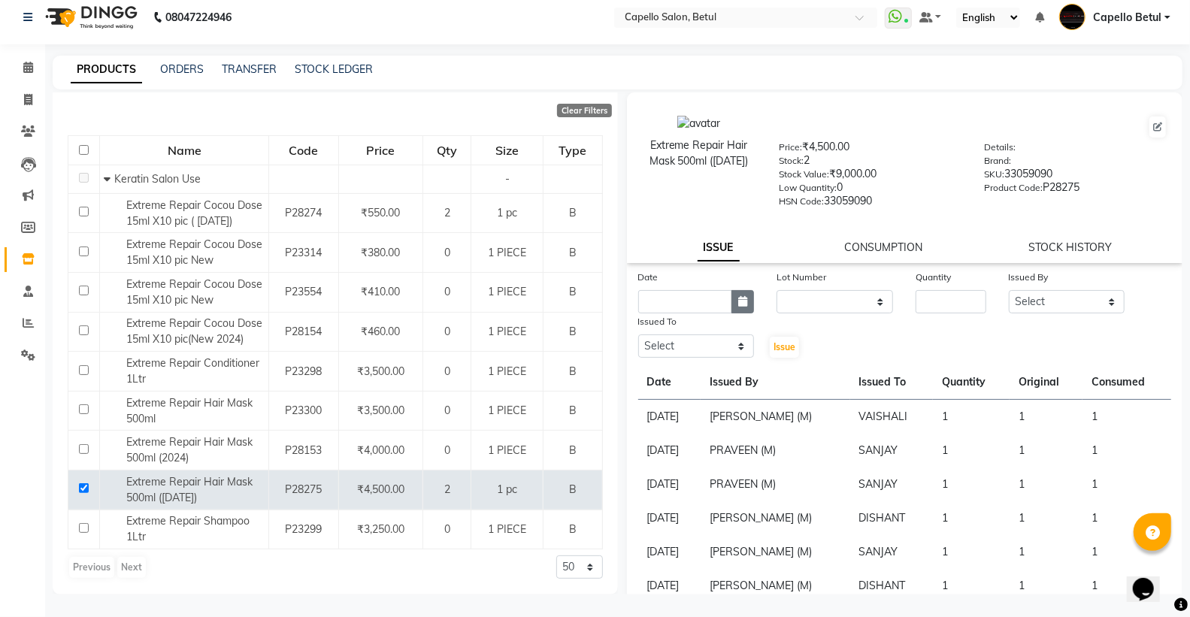
click at [731, 303] on button "button" at bounding box center [742, 301] width 23 height 23
select select "10"
select select "2025"
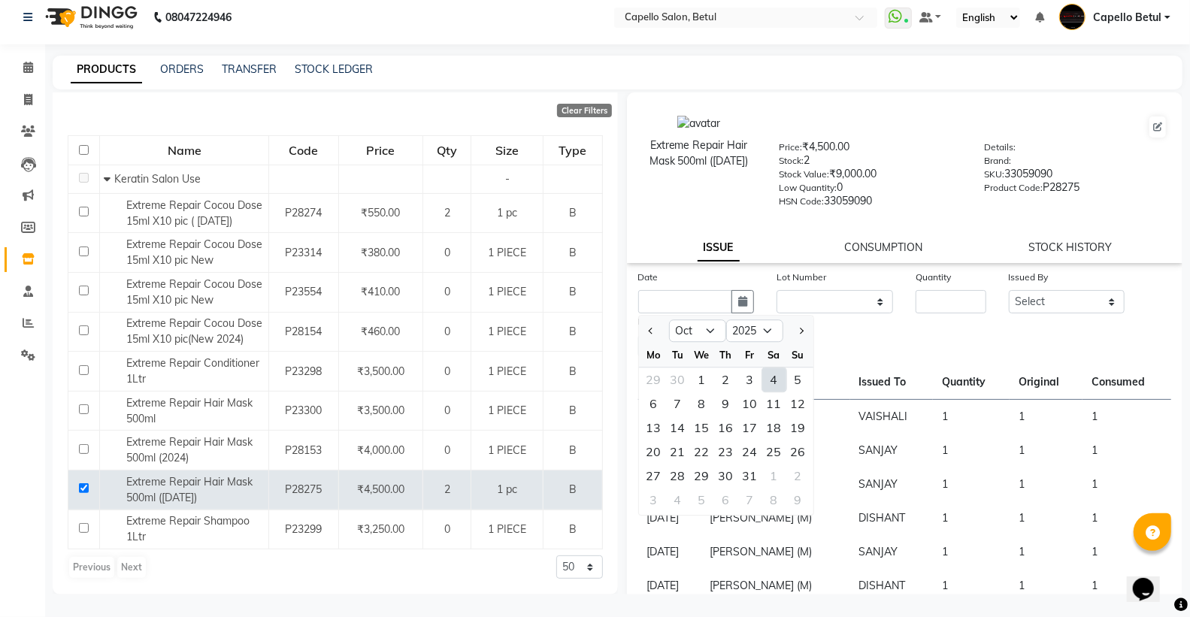
click at [765, 371] on div "4" at bounding box center [774, 380] width 24 height 24
type input "04-10-2025"
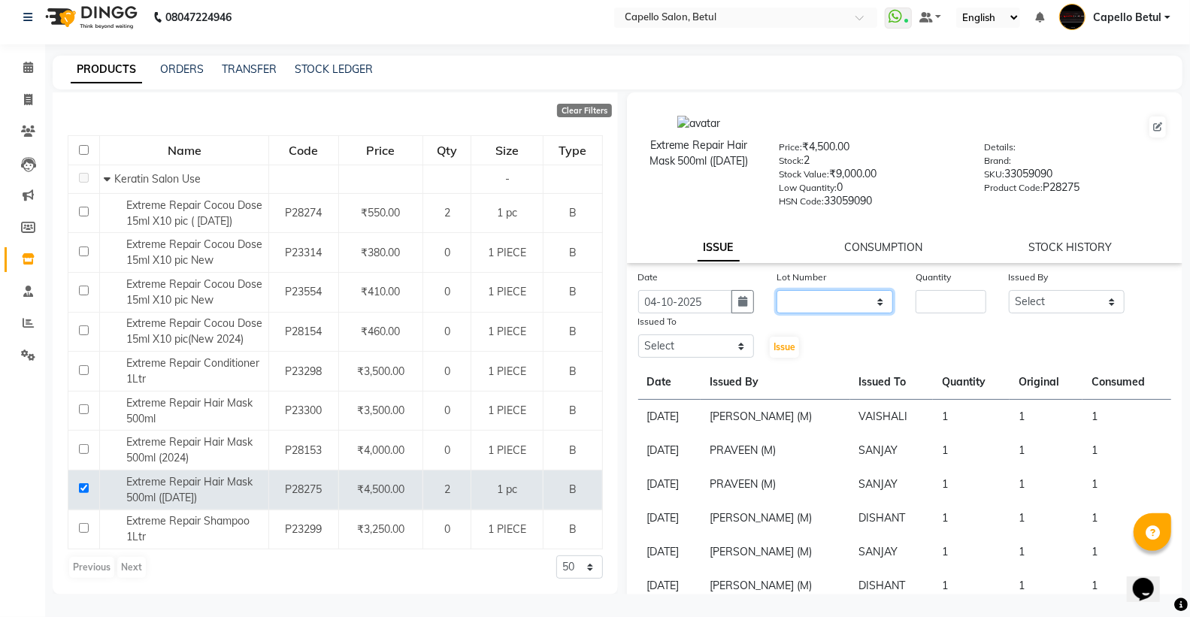
click at [837, 301] on select "None" at bounding box center [834, 301] width 117 height 23
select select "0: null"
click at [776, 290] on select "None" at bounding box center [834, 301] width 117 height 23
click at [963, 301] on input "number" at bounding box center [951, 301] width 70 height 23
type input "1"
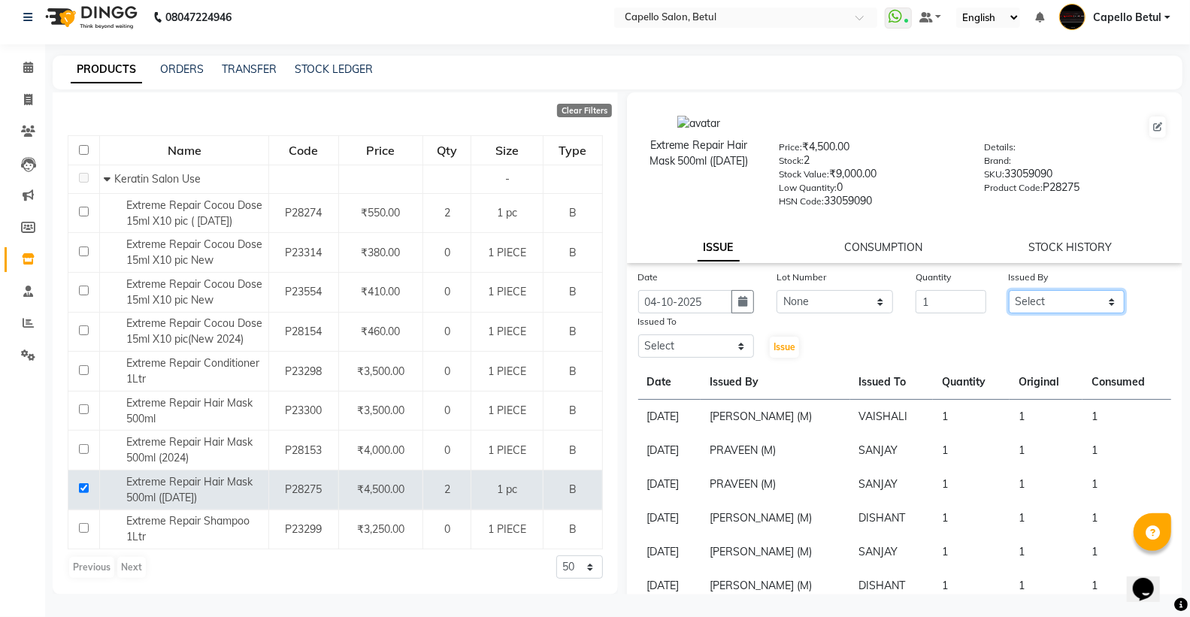
drag, startPoint x: 1079, startPoint y: 296, endPoint x: 1083, endPoint y: 311, distance: 15.7
click at [1079, 296] on select "Select ADMIN Capello Betul DHANRAJ DISHANT POOJA SOLANKI (M) PRAVEEN (M) SANJAY…" at bounding box center [1067, 301] width 117 height 23
select select "26176"
click at [1009, 290] on select "Select ADMIN Capello Betul DHANRAJ DISHANT POOJA SOLANKI (M) PRAVEEN (M) SANJAY…" at bounding box center [1067, 301] width 117 height 23
click at [732, 347] on select "Select ADMIN Capello Betul DHANRAJ DISHANT POOJA SOLANKI (M) PRAVEEN (M) SANJAY…" at bounding box center [696, 345] width 117 height 23
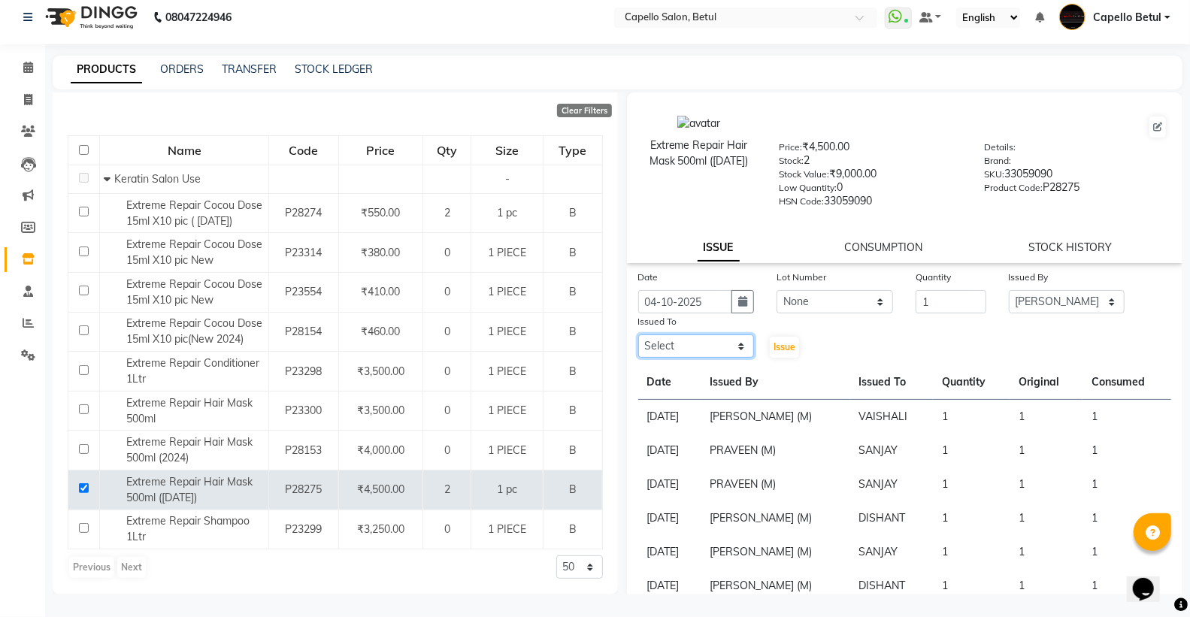
select select "28920"
click at [638, 335] on select "Select ADMIN Capello Betul DHANRAJ DISHANT POOJA SOLANKI (M) PRAVEEN (M) SANJAY…" at bounding box center [696, 345] width 117 height 23
click at [780, 340] on button "Issue" at bounding box center [784, 347] width 29 height 21
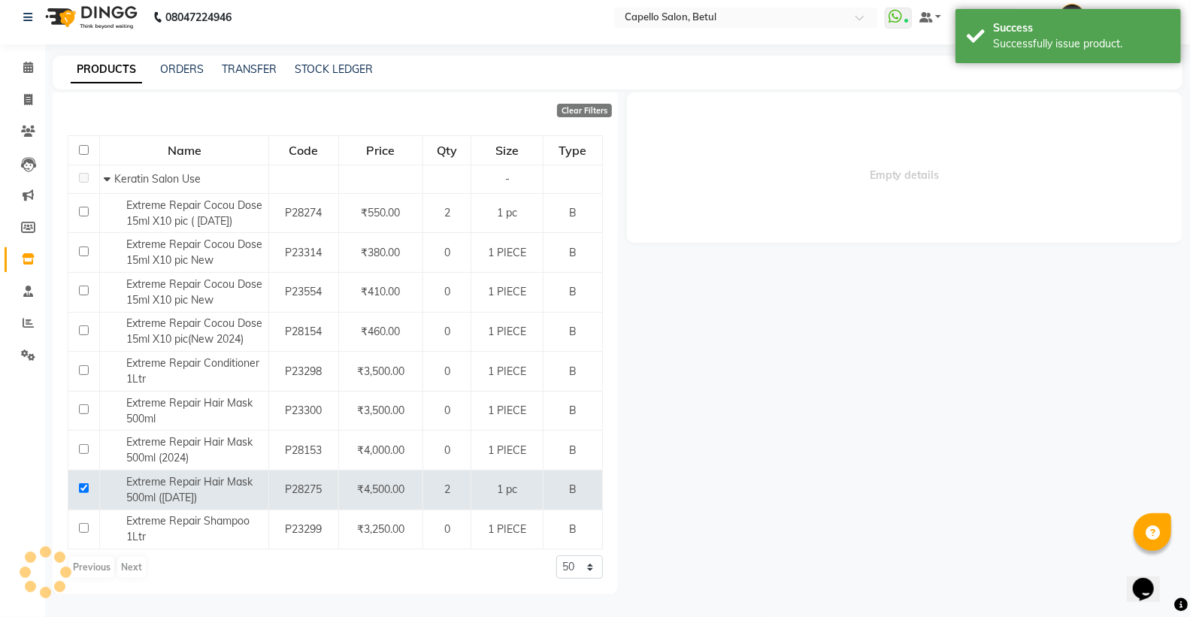
select select
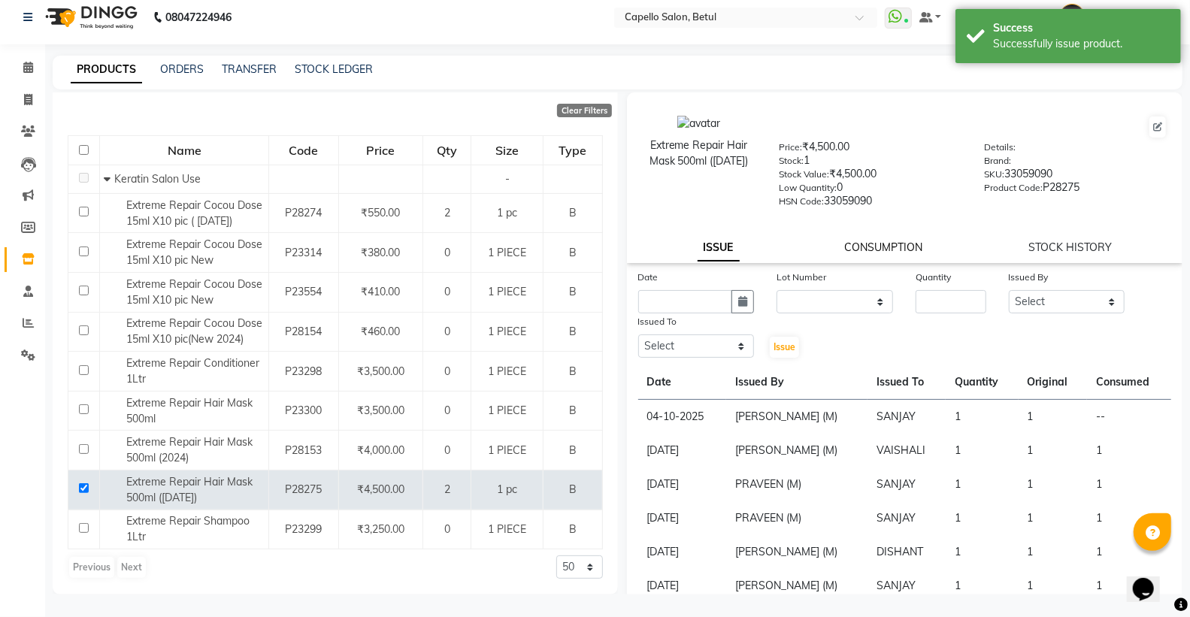
click at [861, 251] on link "CONSUMPTION" at bounding box center [884, 248] width 78 height 14
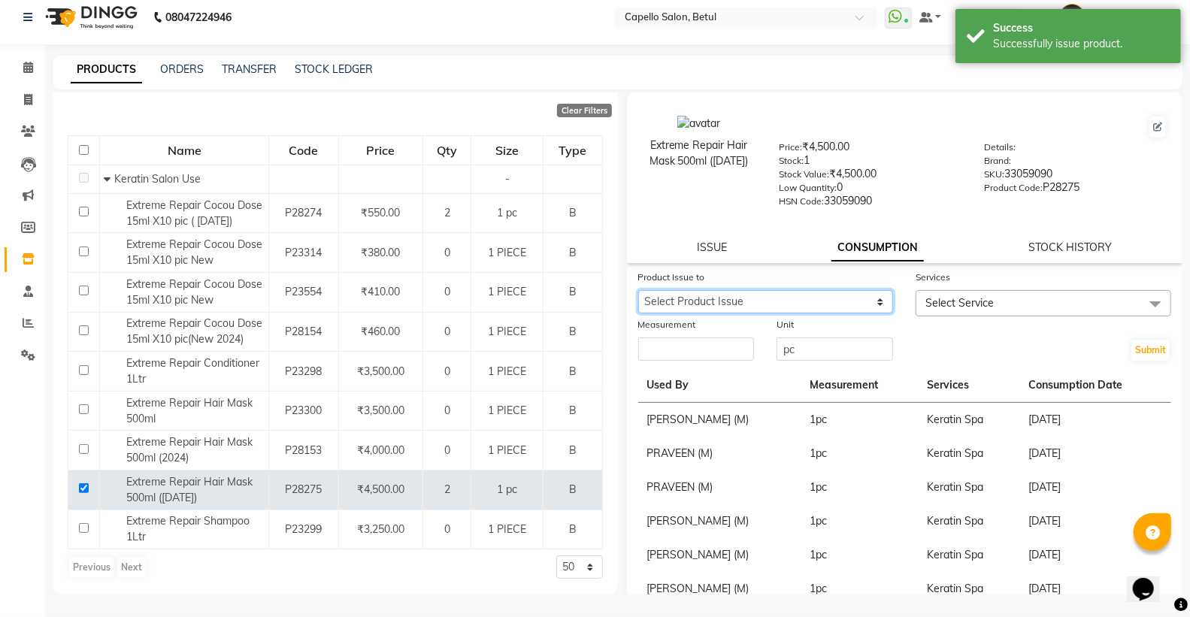
click at [807, 304] on select "Select Product Issue 2025-10-04, Issued to: SANJAY, Balance: 1" at bounding box center [766, 301] width 256 height 23
select select "1286426"
click at [638, 290] on select "Select Product Issue 2025-10-04, Issued to: SANJAY, Balance: 1" at bounding box center [766, 301] width 256 height 23
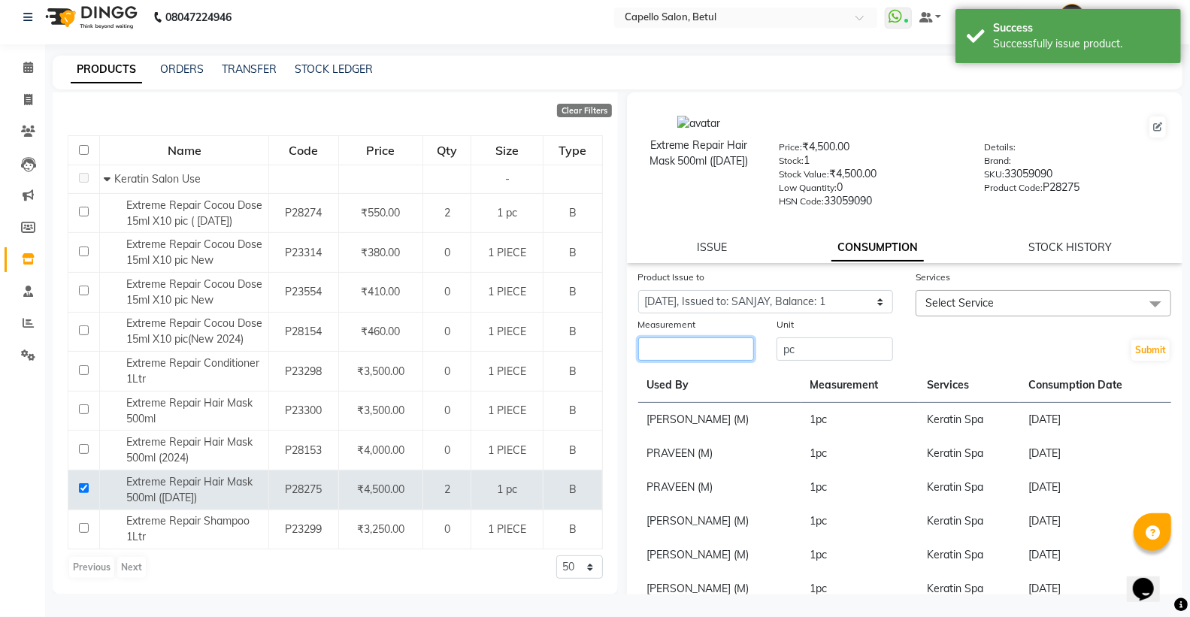
click at [697, 355] on input "number" at bounding box center [696, 348] width 117 height 23
type input "1"
drag, startPoint x: 937, startPoint y: 305, endPoint x: 947, endPoint y: 337, distance: 33.3
click at [940, 306] on span "Select Service" at bounding box center [959, 303] width 68 height 14
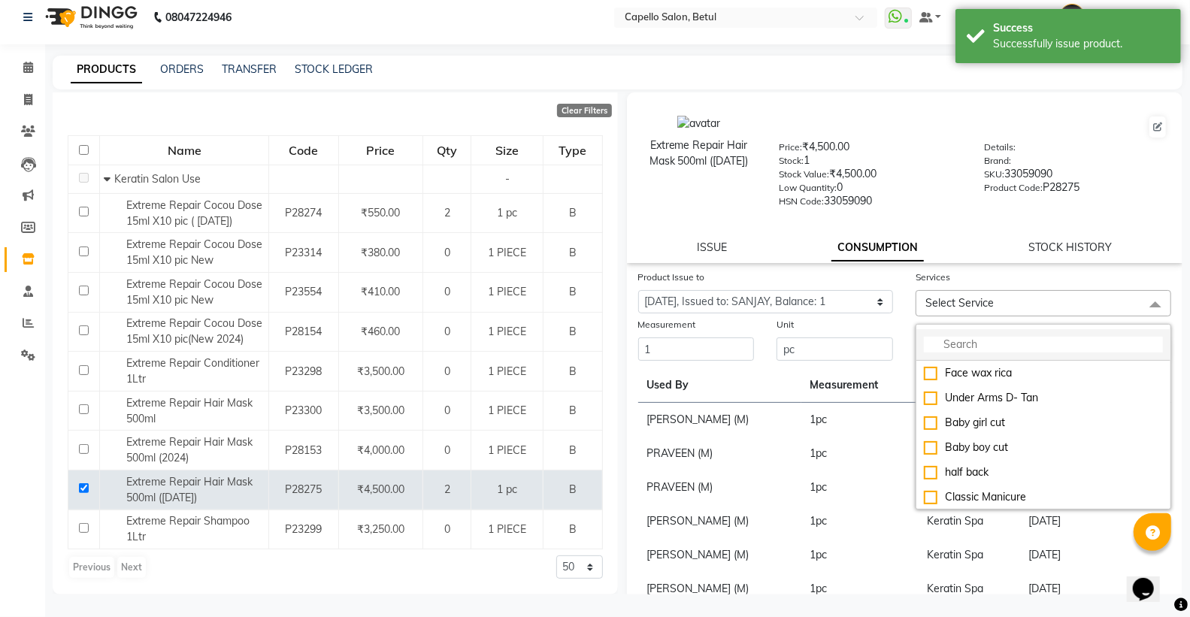
click at [955, 355] on li at bounding box center [1043, 345] width 254 height 32
click at [955, 350] on input "multiselect-search" at bounding box center [1043, 345] width 239 height 16
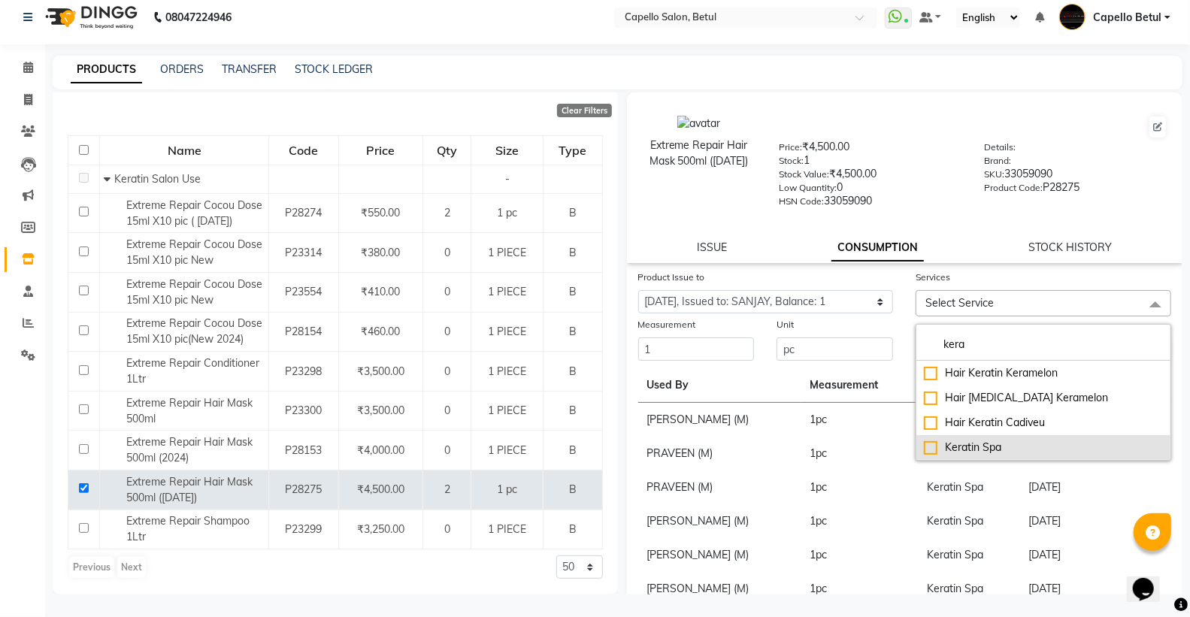
type input "kera"
click at [925, 451] on div "Keratin Spa" at bounding box center [1043, 448] width 239 height 16
checkbox input "true"
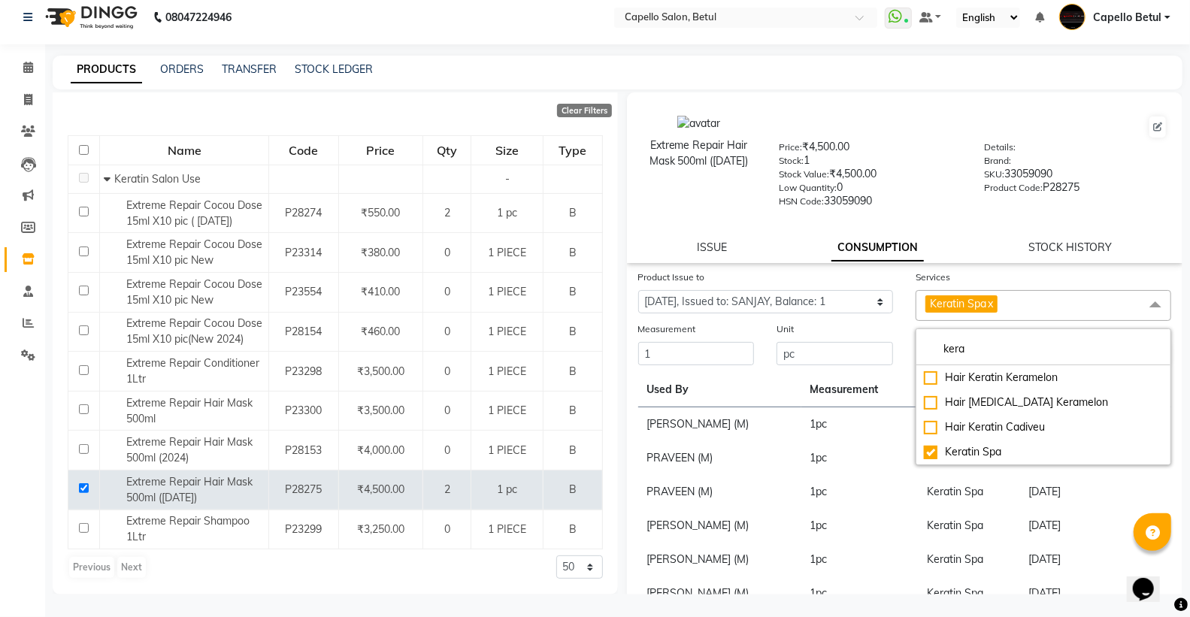
click at [891, 325] on div "Unit pc" at bounding box center [834, 344] width 139 height 46
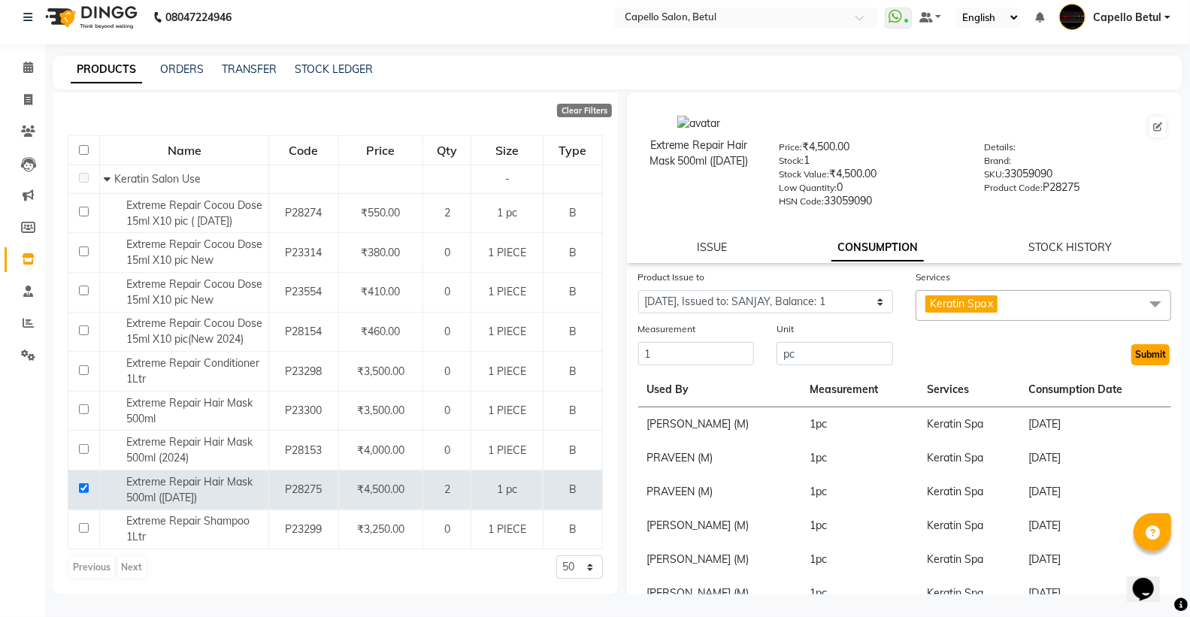
click at [1139, 358] on button "Submit" at bounding box center [1150, 354] width 38 height 21
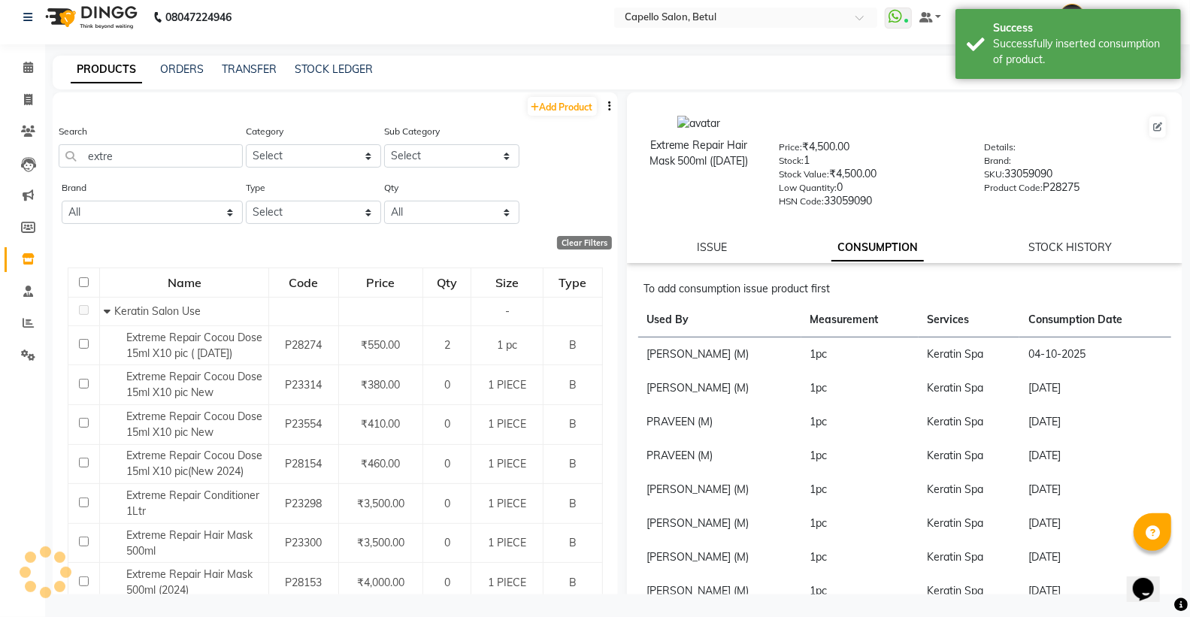
scroll to position [0, 0]
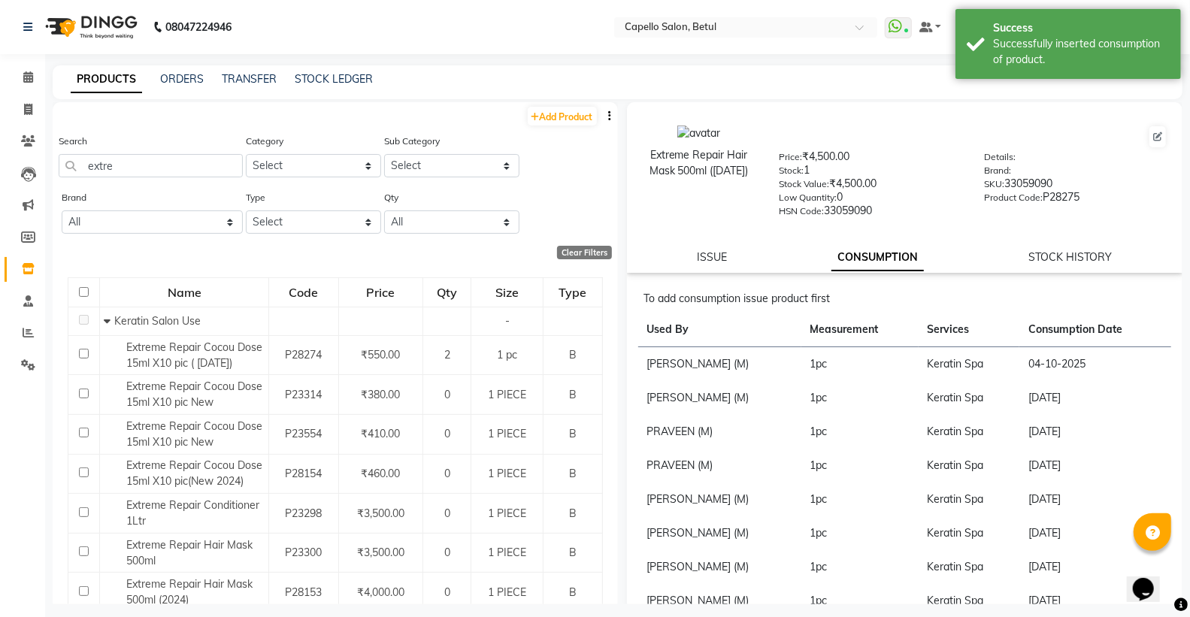
drag, startPoint x: 215, startPoint y: 153, endPoint x: 141, endPoint y: 175, distance: 77.0
click at [201, 158] on div "Search extre" at bounding box center [151, 155] width 184 height 44
click at [141, 175] on input "extre" at bounding box center [151, 165] width 184 height 23
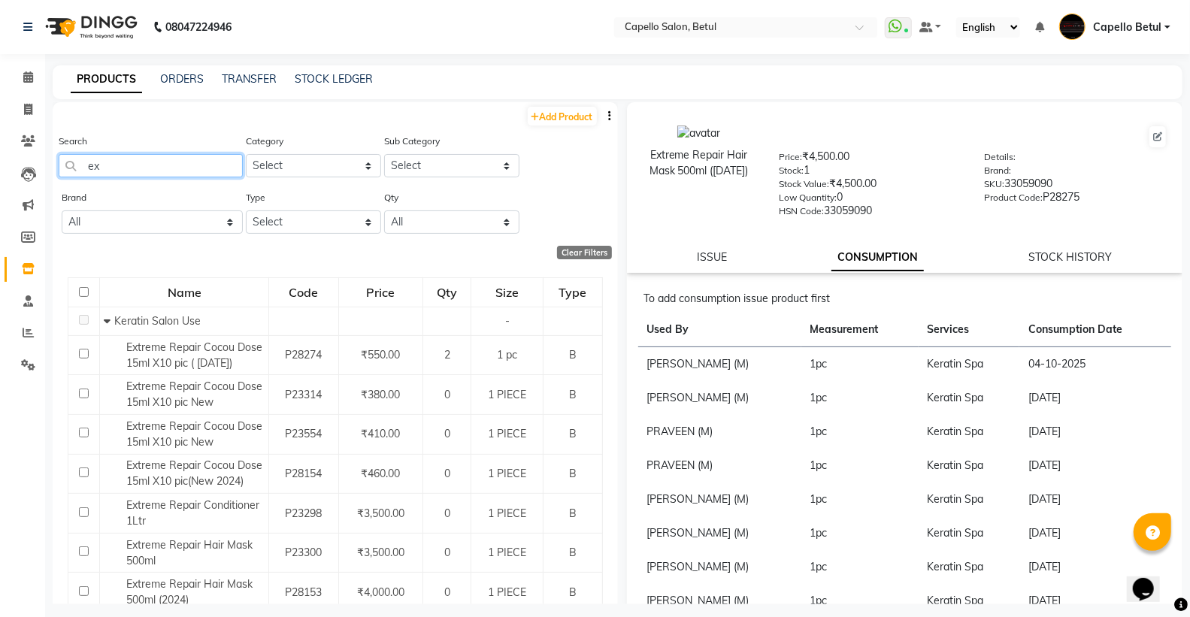
type input "e"
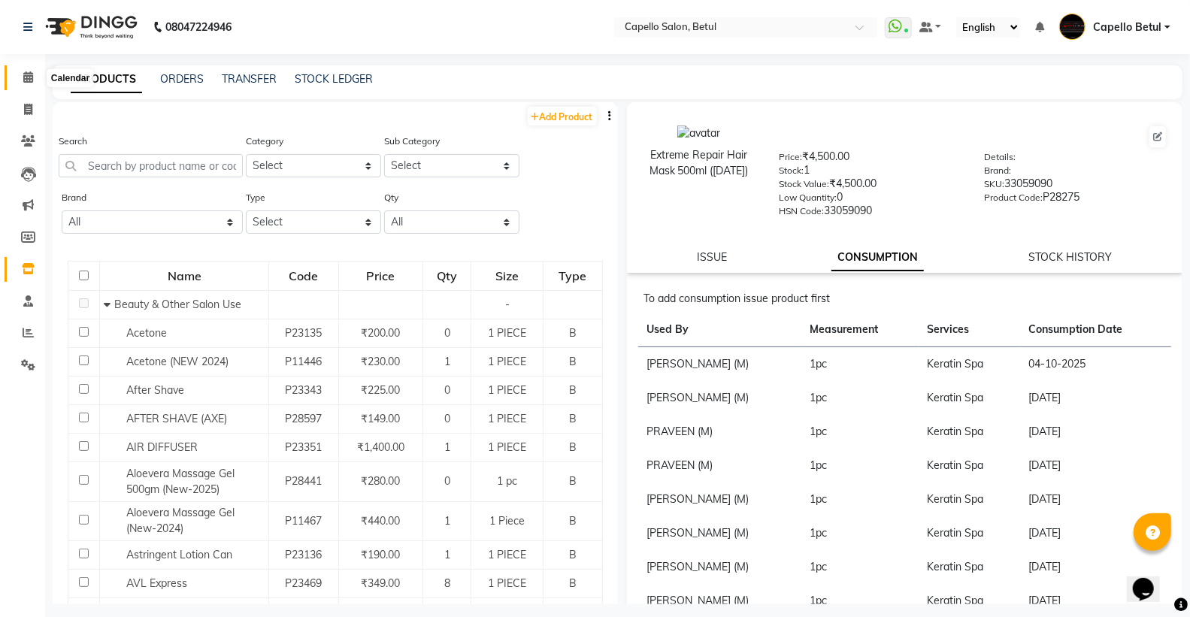
click at [28, 69] on span at bounding box center [28, 77] width 26 height 17
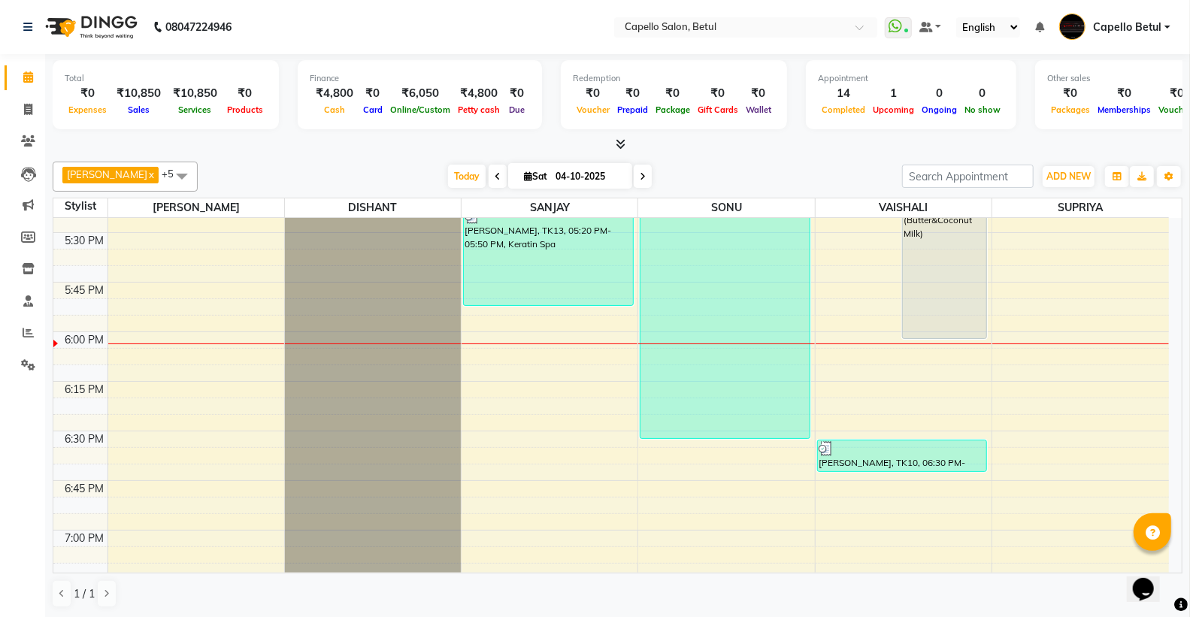
scroll to position [1670, 0]
click at [18, 261] on span at bounding box center [28, 269] width 26 height 17
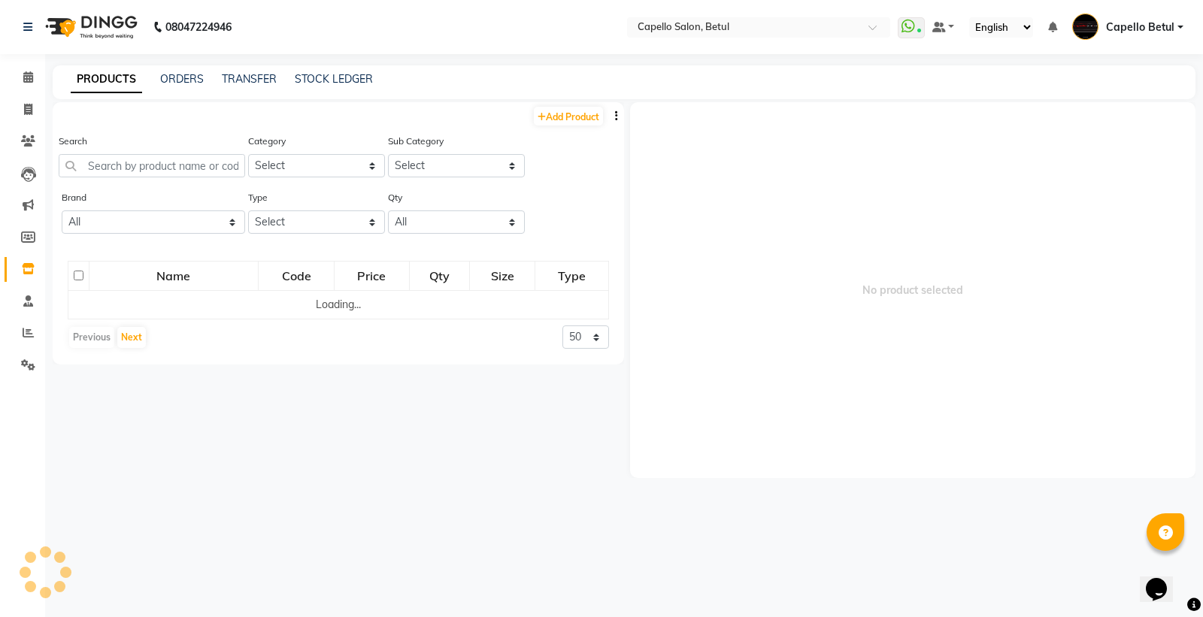
click at [109, 129] on div "Add Product Search Category Select Keramelon Skin Makeup Personal Care Applianc…" at bounding box center [338, 233] width 571 height 262
click at [85, 165] on input "text" at bounding box center [152, 165] width 186 height 23
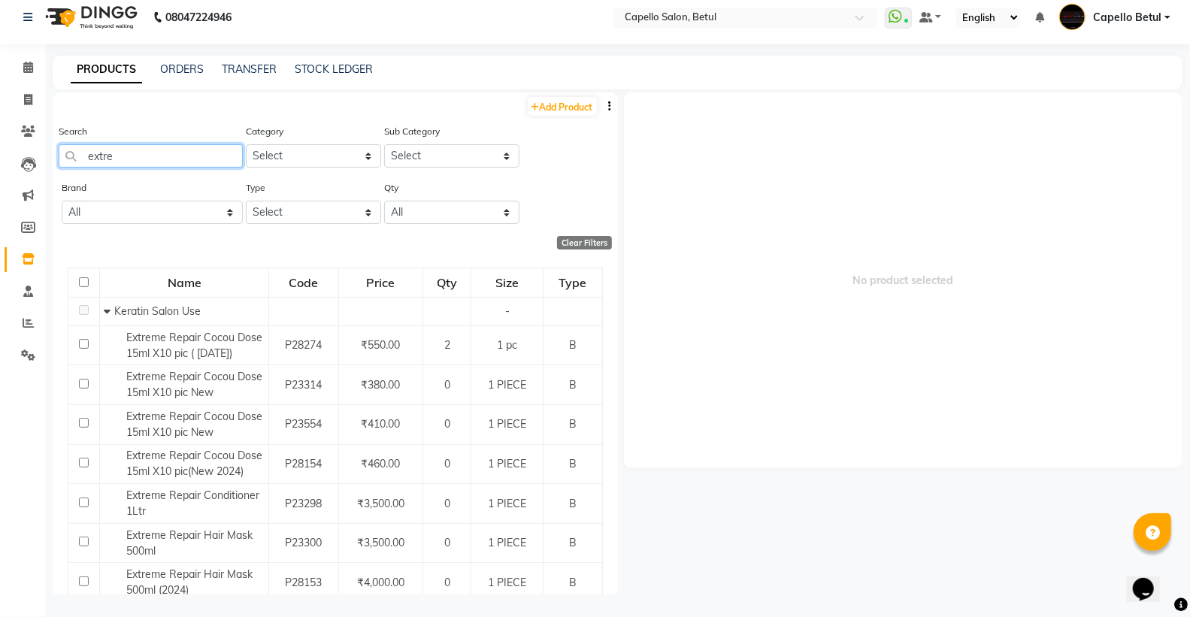
click at [165, 152] on input "extre" at bounding box center [151, 155] width 184 height 23
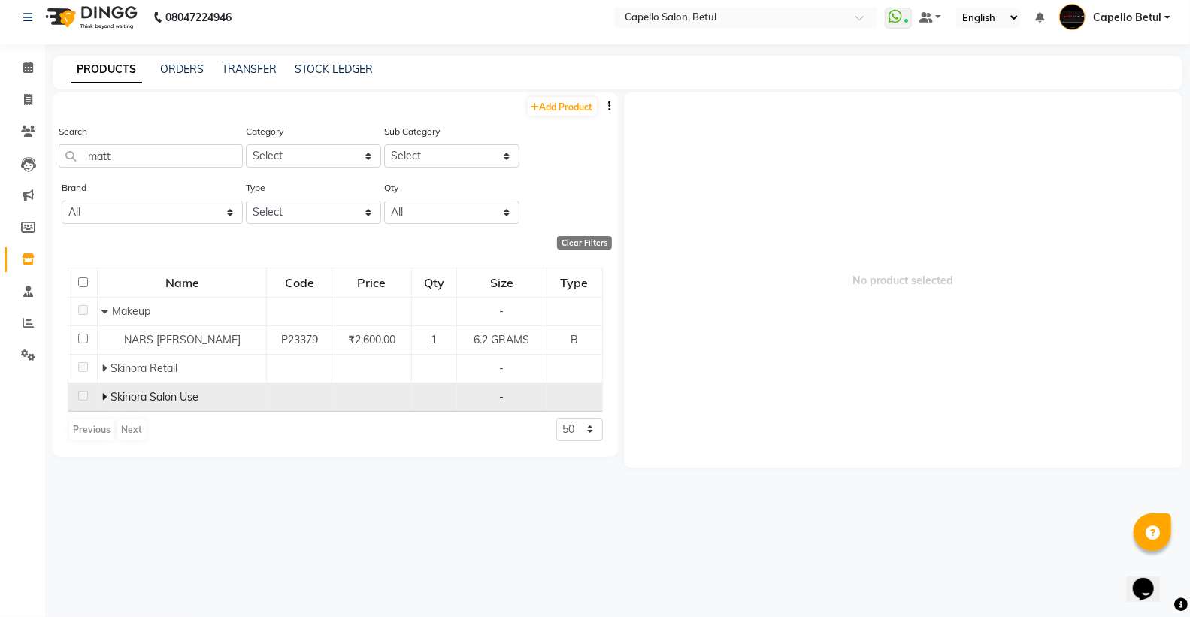
click at [101, 391] on div "Skinora Salon Use" at bounding box center [181, 397] width 161 height 16
click at [104, 396] on icon at bounding box center [103, 397] width 5 height 11
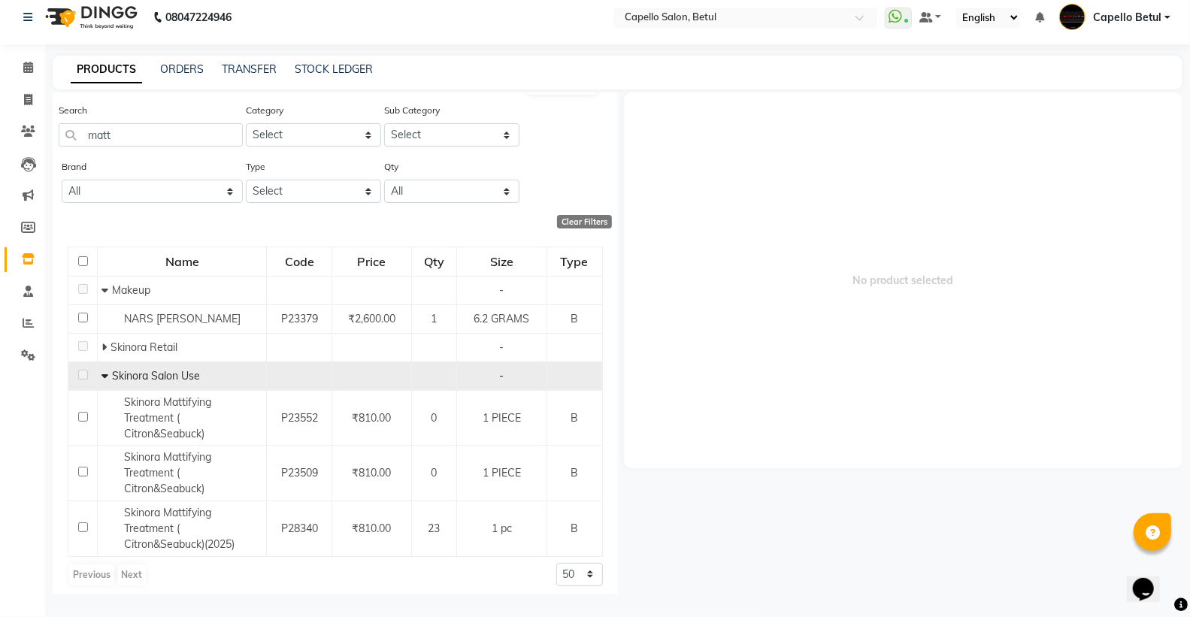
scroll to position [28, 0]
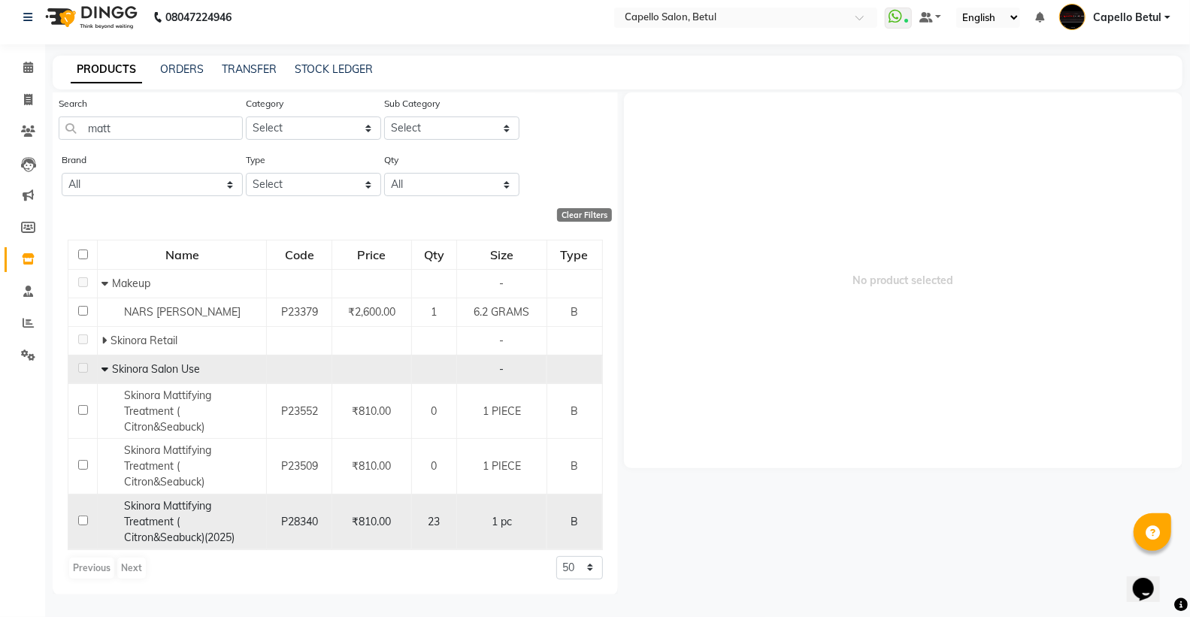
click at [83, 523] on input "checkbox" at bounding box center [83, 521] width 10 height 10
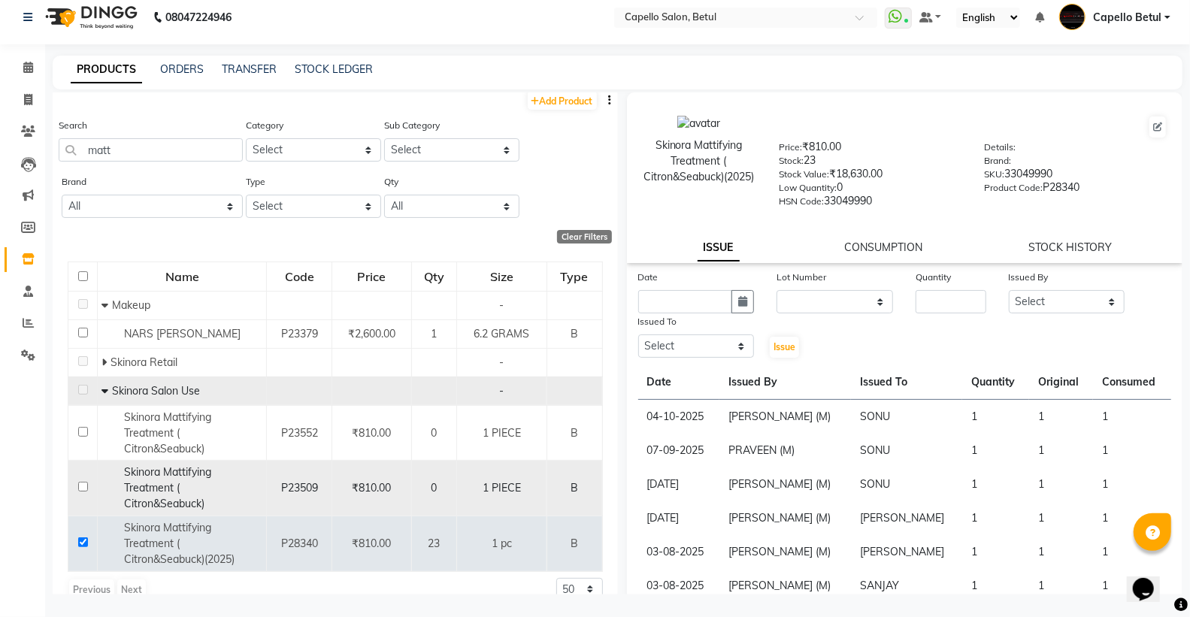
scroll to position [0, 0]
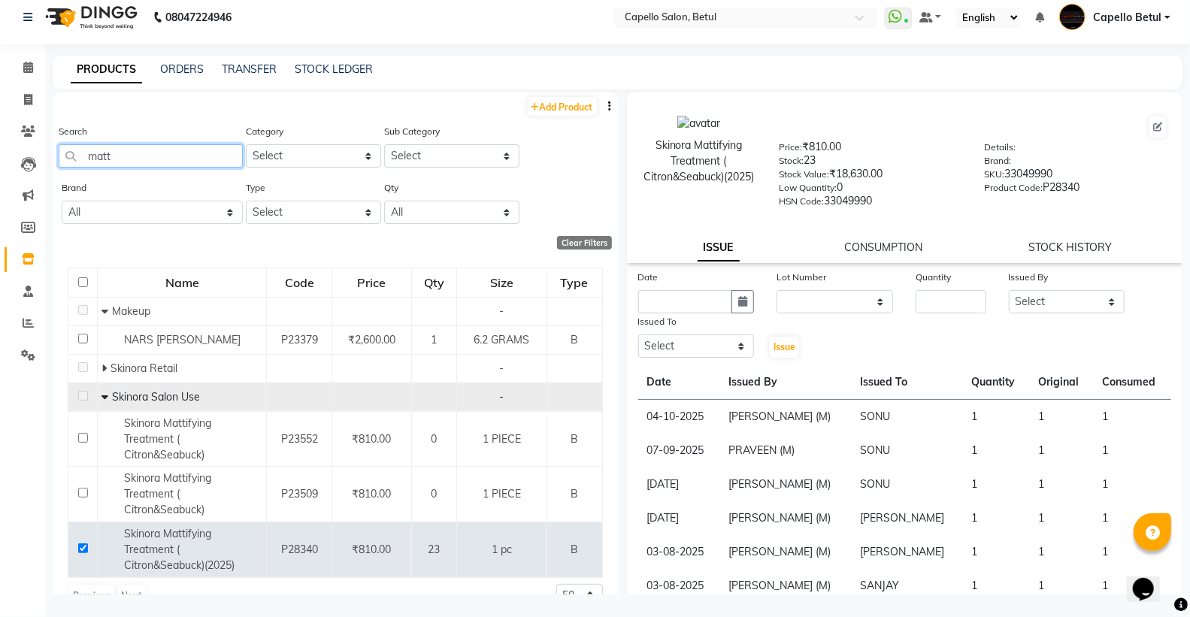
click at [125, 166] on input "matt" at bounding box center [151, 155] width 184 height 23
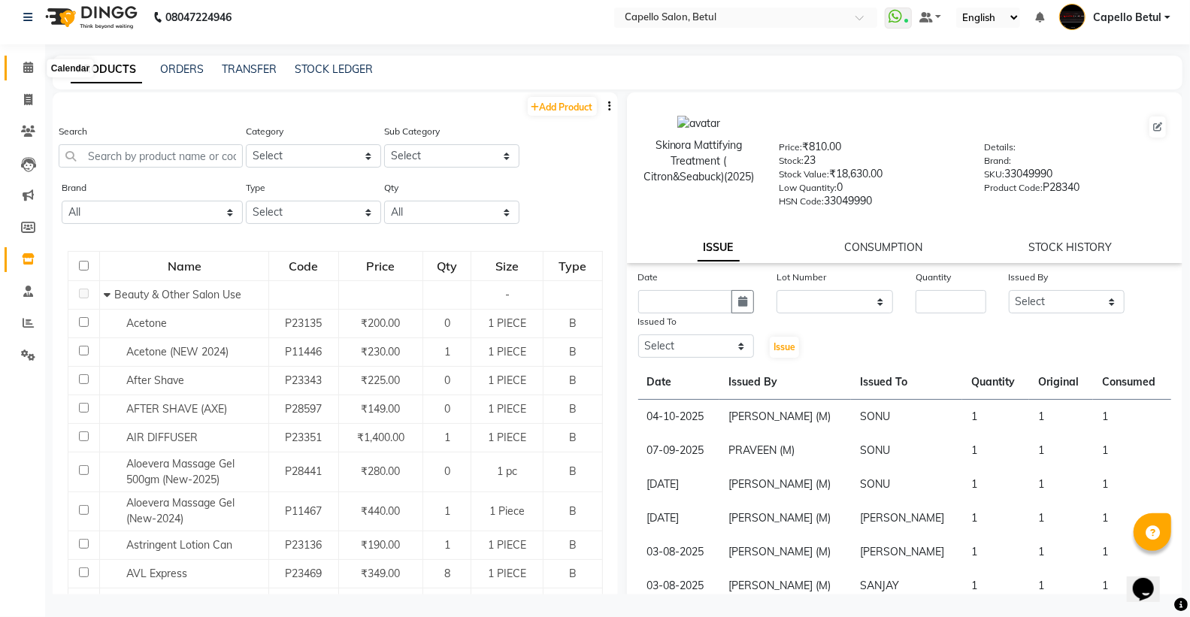
click at [38, 65] on span at bounding box center [28, 67] width 26 height 17
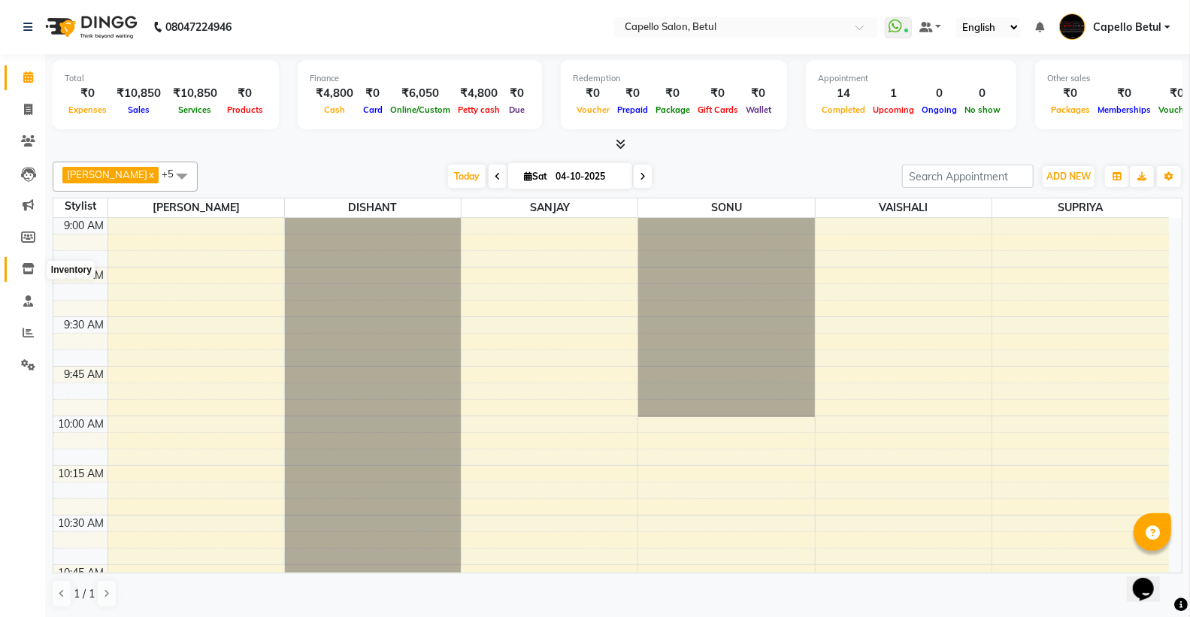
click at [31, 271] on icon at bounding box center [28, 268] width 13 height 11
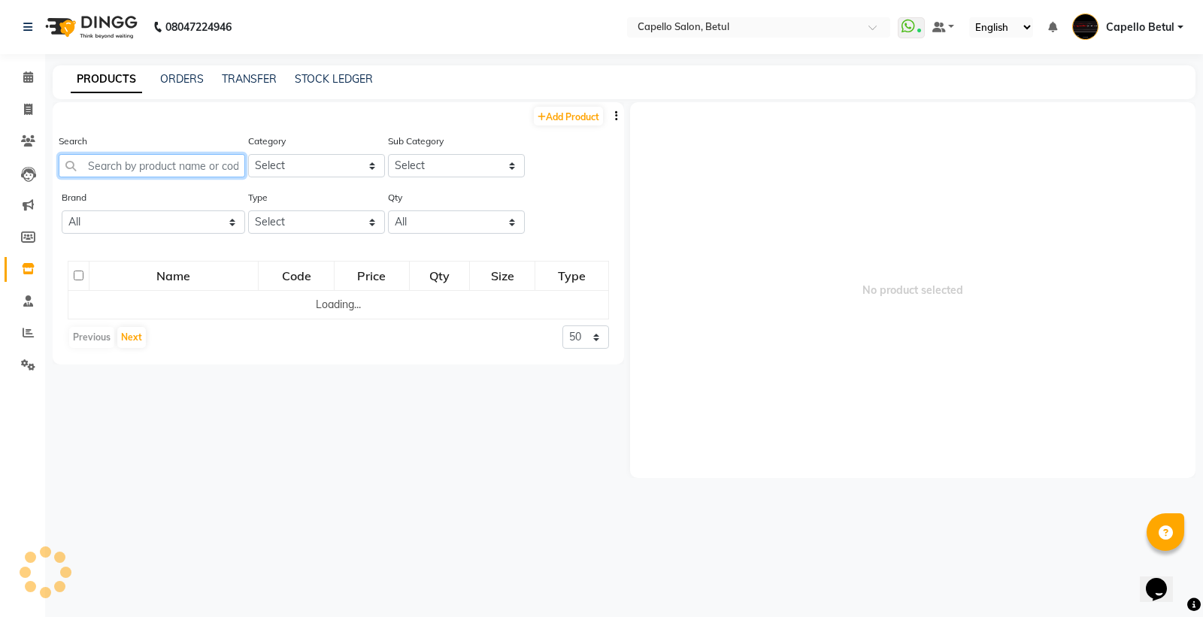
click at [138, 175] on input "text" at bounding box center [152, 165] width 186 height 23
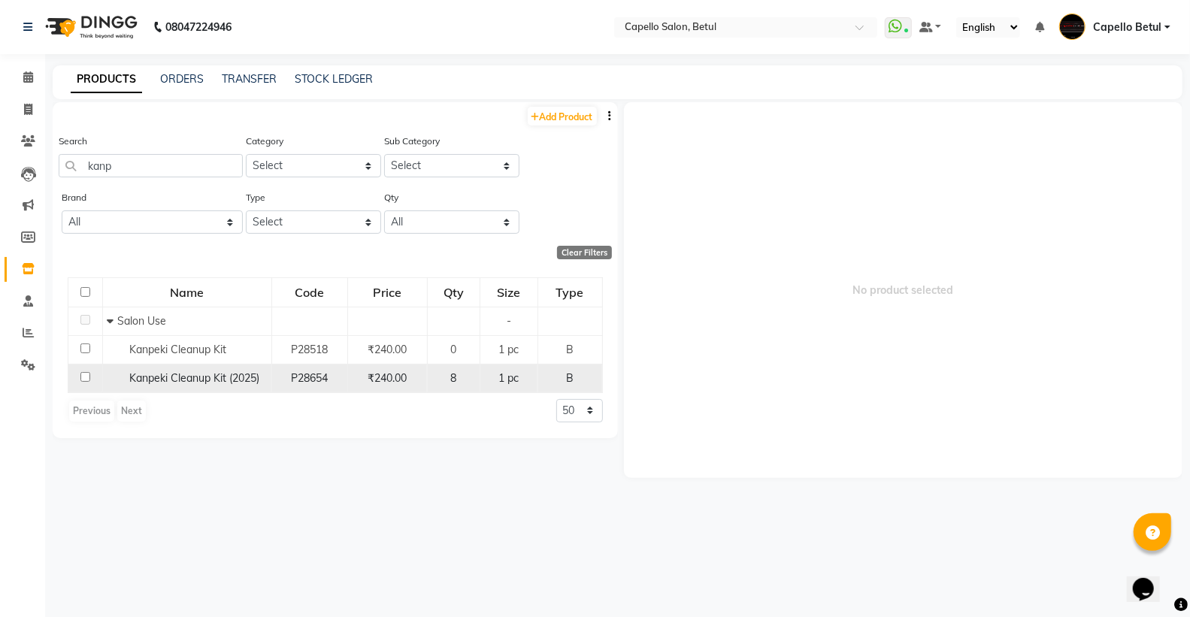
click at [86, 378] on input "checkbox" at bounding box center [85, 377] width 10 height 10
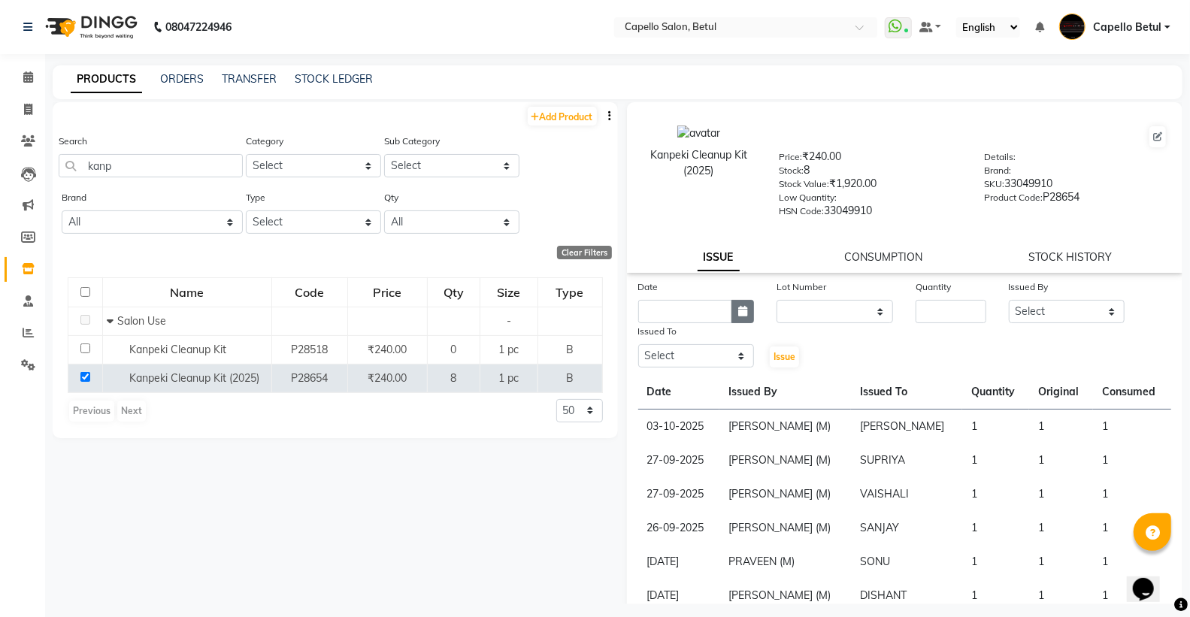
click at [743, 319] on button "button" at bounding box center [742, 311] width 23 height 23
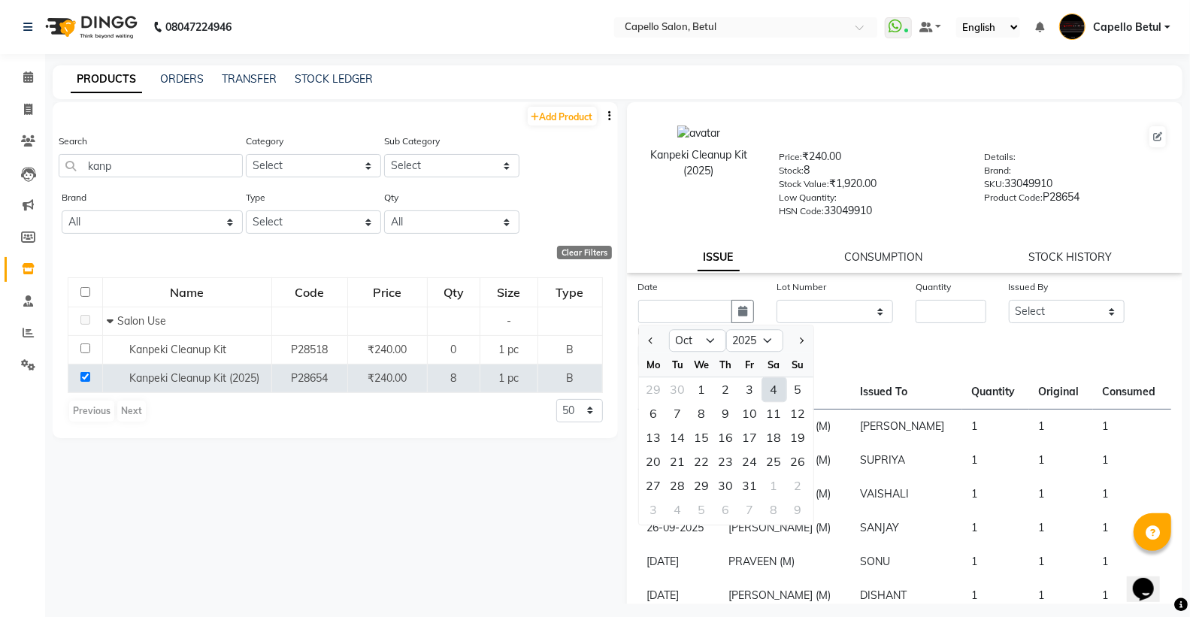
click at [778, 389] on div "4" at bounding box center [774, 389] width 24 height 24
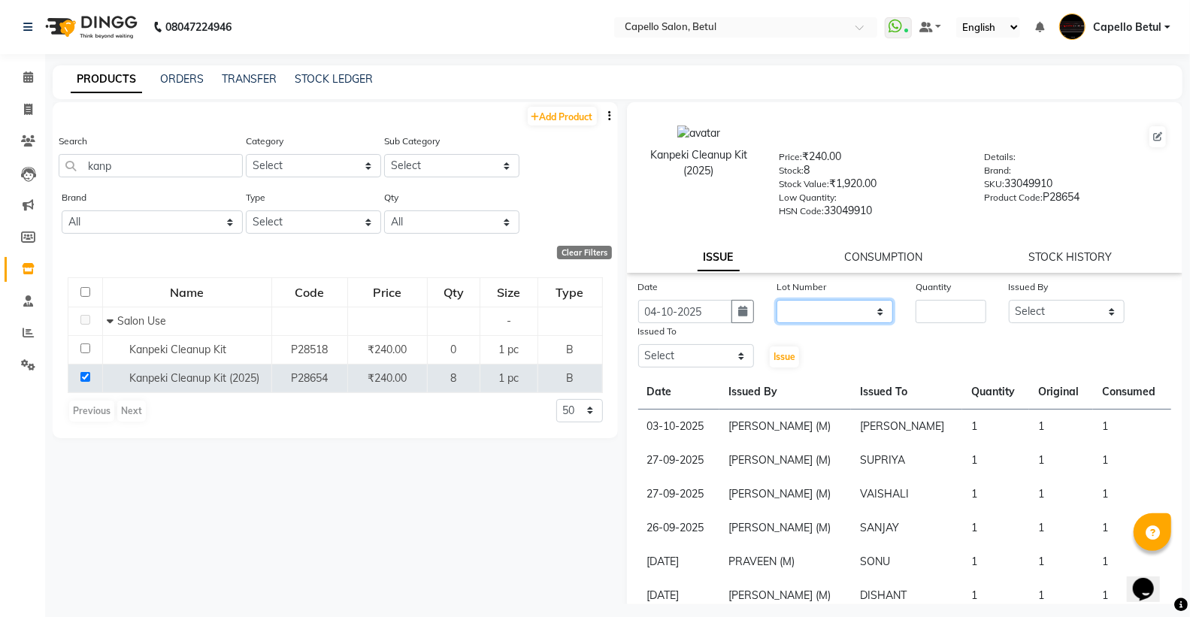
click at [810, 318] on select "None" at bounding box center [834, 311] width 117 height 23
click at [776, 301] on select "None" at bounding box center [834, 311] width 117 height 23
click at [927, 313] on input "number" at bounding box center [951, 311] width 70 height 23
click at [1084, 323] on select "Select ADMIN Capello Betul DHANRAJ DISHANT POOJA SOLANKI (M) PRAVEEN (M) SANJAY…" at bounding box center [1067, 311] width 117 height 23
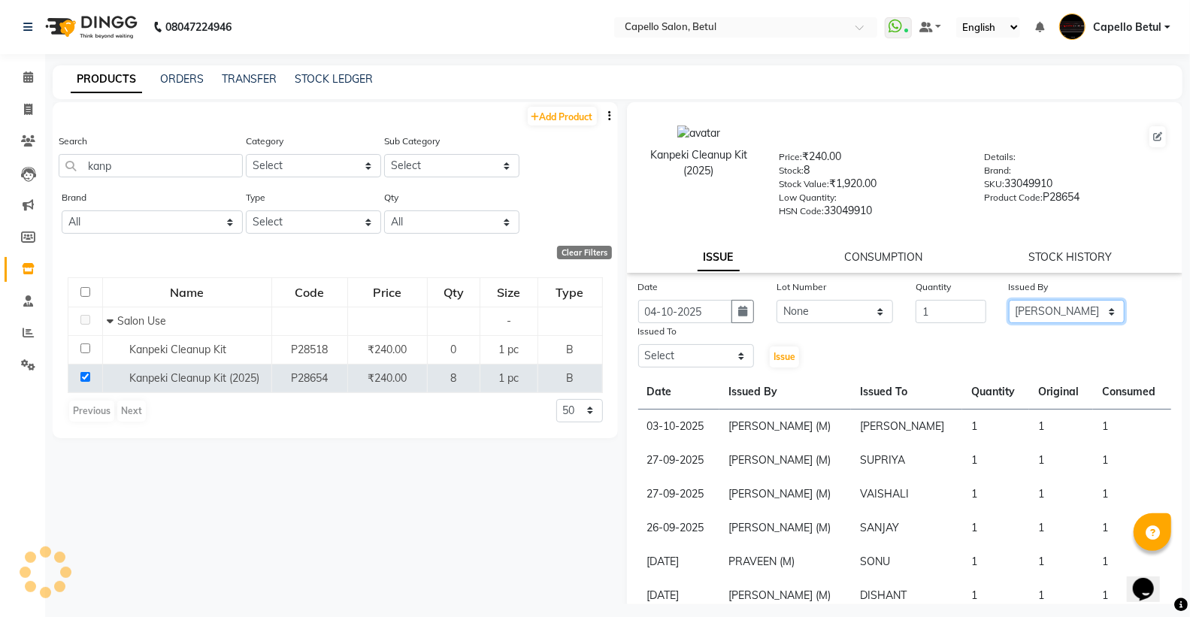
click at [1009, 301] on select "Select ADMIN Capello Betul DHANRAJ DISHANT POOJA SOLANKI (M) PRAVEEN (M) SANJAY…" at bounding box center [1067, 311] width 117 height 23
click at [695, 356] on select "Select ADMIN Capello Betul DHANRAJ DISHANT POOJA SOLANKI (M) PRAVEEN (M) SANJAY…" at bounding box center [696, 355] width 117 height 23
click at [638, 345] on select "Select ADMIN Capello Betul DHANRAJ DISHANT POOJA SOLANKI (M) PRAVEEN (M) SANJAY…" at bounding box center [696, 355] width 117 height 23
click at [780, 362] on span "Issue" at bounding box center [784, 356] width 22 height 11
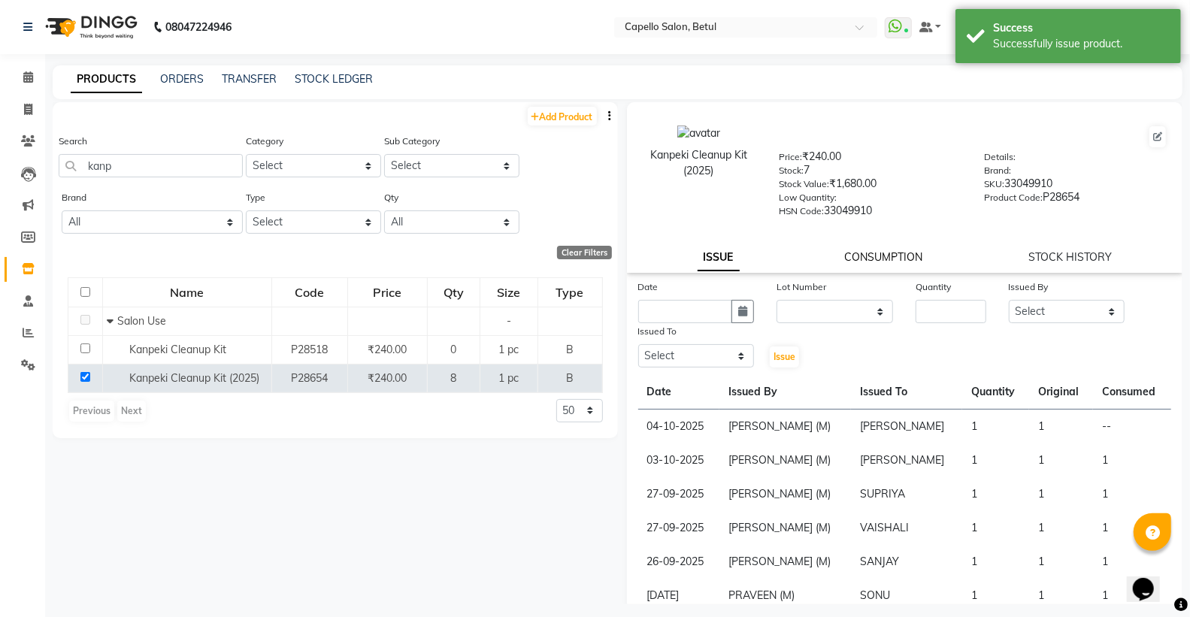
click at [853, 256] on link "CONSUMPTION" at bounding box center [884, 257] width 78 height 14
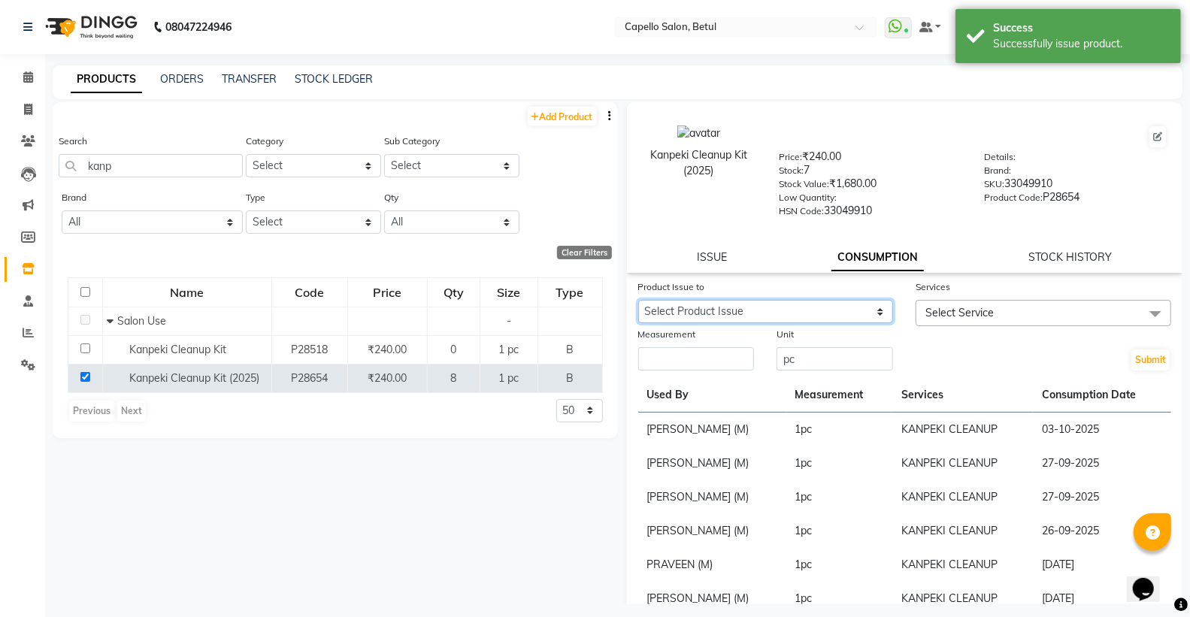
drag, startPoint x: 775, startPoint y: 310, endPoint x: 767, endPoint y: 319, distance: 12.2
click at [775, 310] on select "Select Product Issue 2025-10-04, Issued to: DHANRAJ, Balance: 1" at bounding box center [766, 311] width 256 height 23
click at [638, 301] on select "Select Product Issue 2025-10-04, Issued to: DHANRAJ, Balance: 1" at bounding box center [766, 311] width 256 height 23
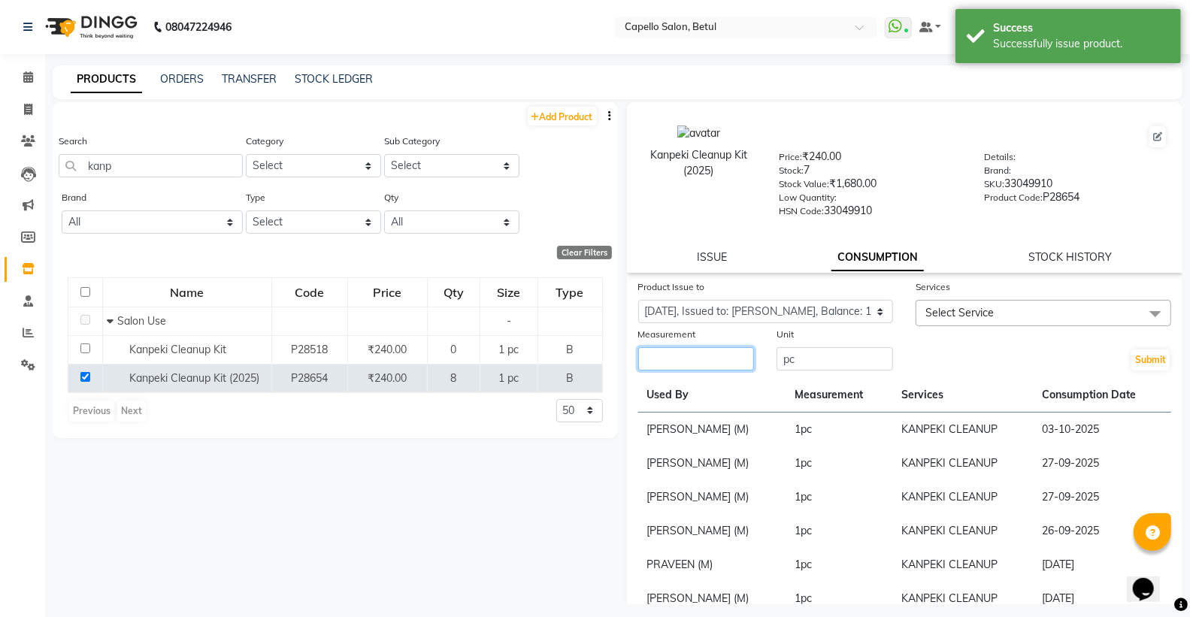
click at [718, 359] on input "number" at bounding box center [696, 358] width 117 height 23
click at [986, 318] on span "Select Service" at bounding box center [959, 313] width 68 height 14
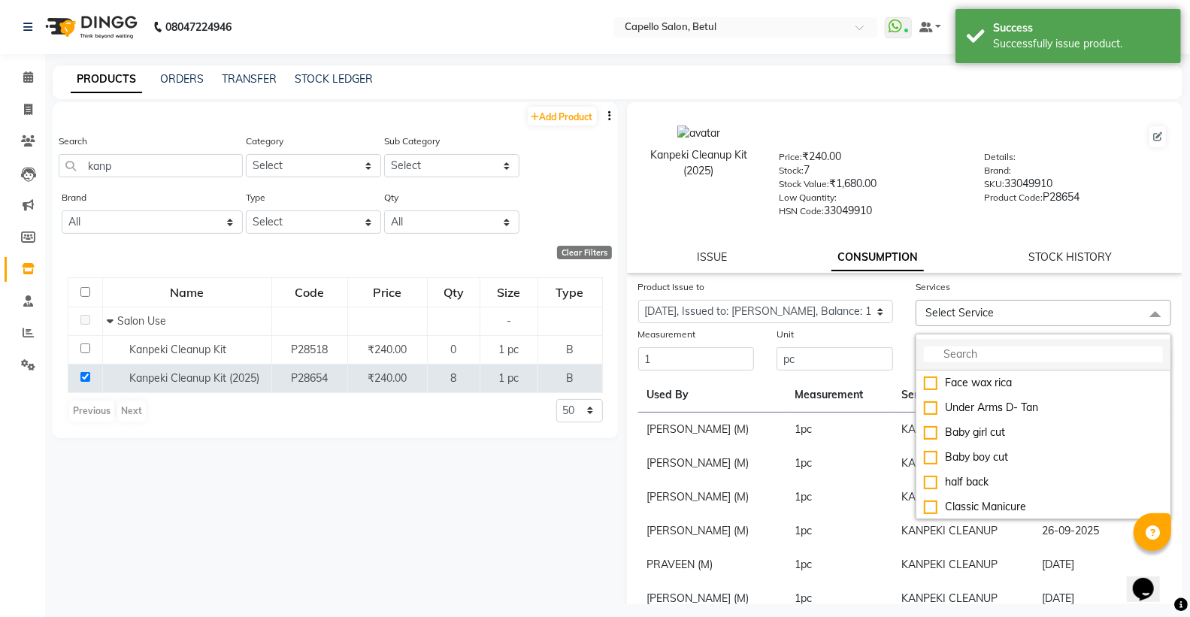
drag, startPoint x: 979, startPoint y: 335, endPoint x: 965, endPoint y: 356, distance: 25.4
click at [973, 344] on div "Face wax rica Under Arms D- Tan Baby girl cut Baby boy cut half back Classic Ma…" at bounding box center [1044, 427] width 256 height 186
click at [965, 356] on input "multiselect-search" at bounding box center [1043, 355] width 239 height 16
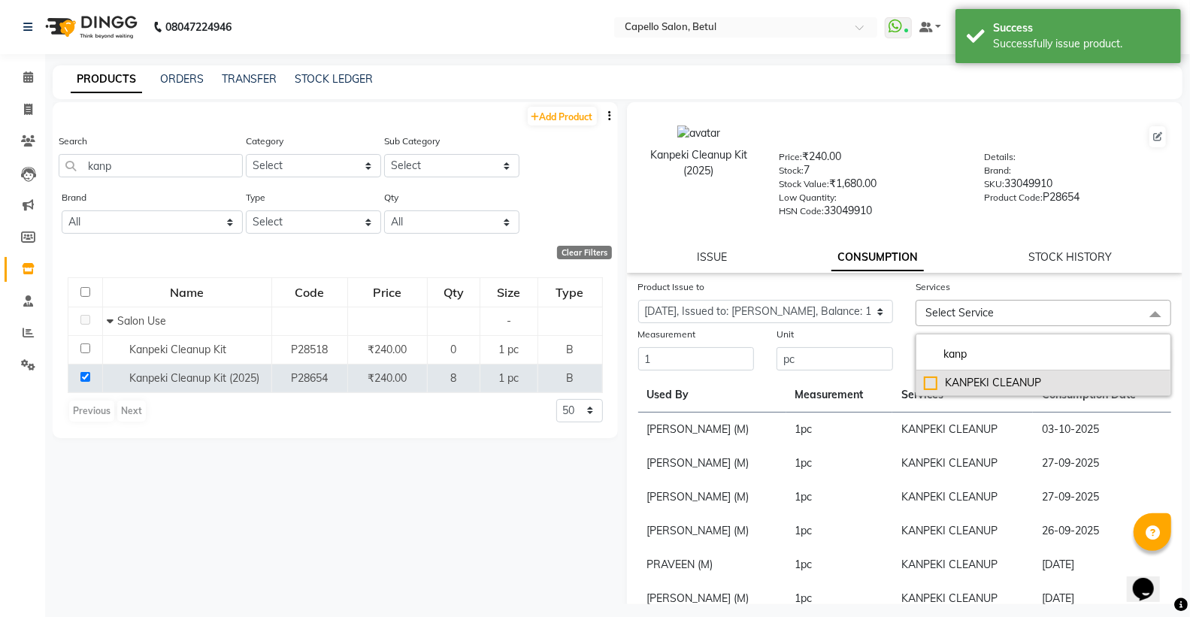
click at [925, 381] on div "KANPEKI CLEANUP" at bounding box center [1043, 383] width 239 height 16
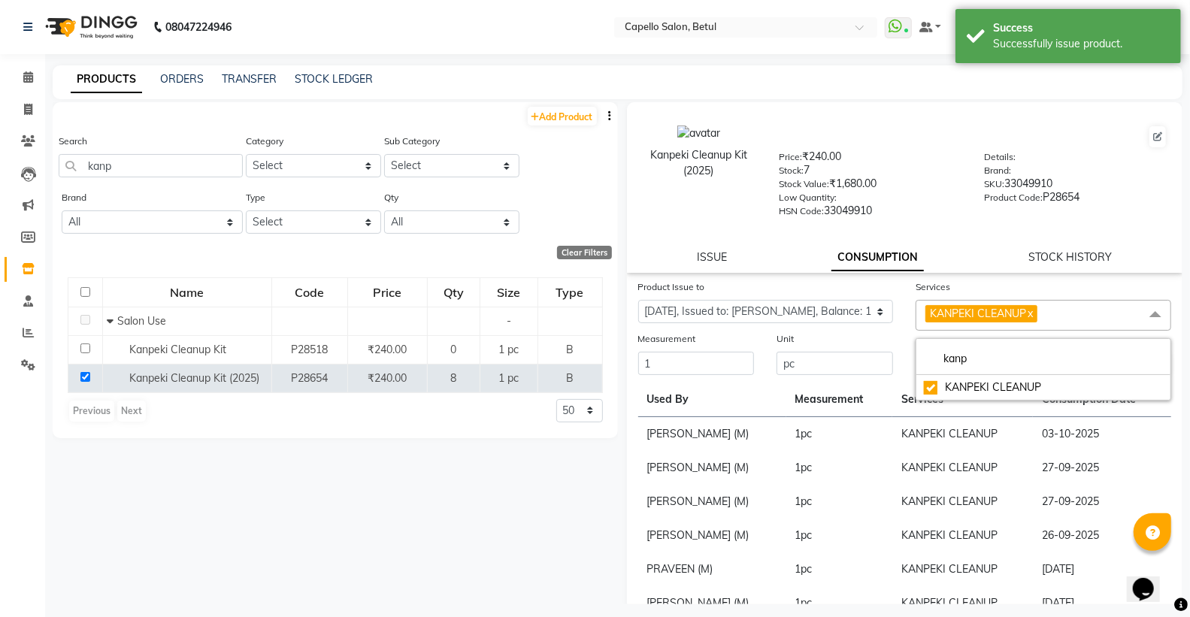
click at [904, 340] on div "Submit" at bounding box center [1043, 354] width 278 height 46
click at [1131, 355] on button "Submit" at bounding box center [1150, 364] width 38 height 21
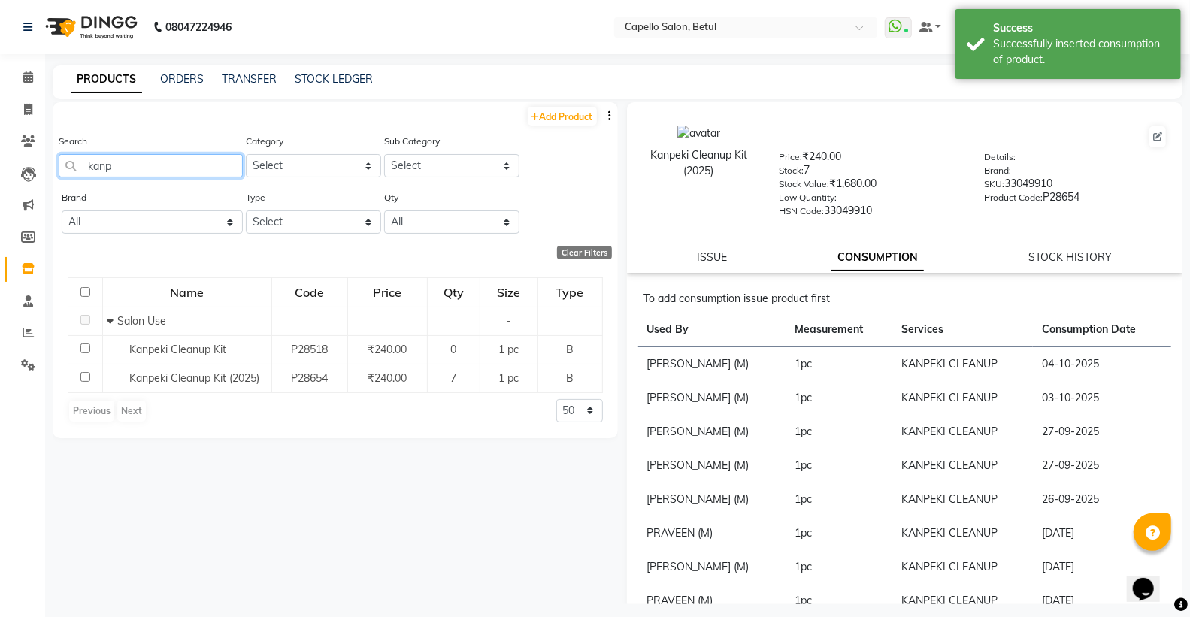
click at [114, 173] on input "kanp" at bounding box center [151, 165] width 184 height 23
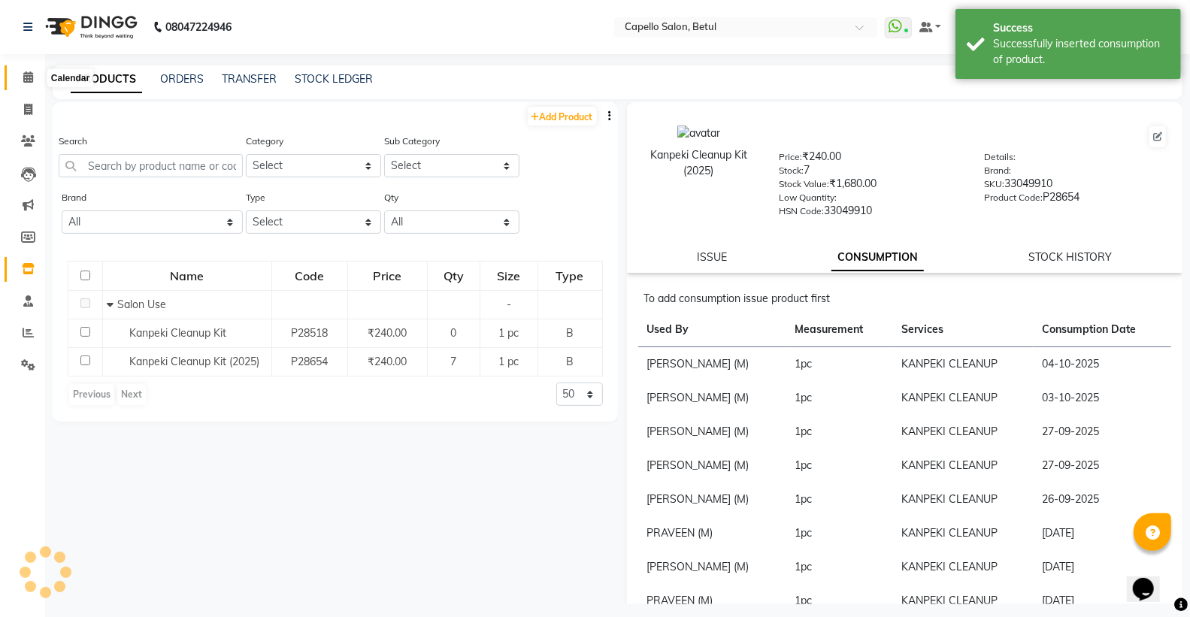
click at [24, 76] on icon at bounding box center [28, 76] width 10 height 11
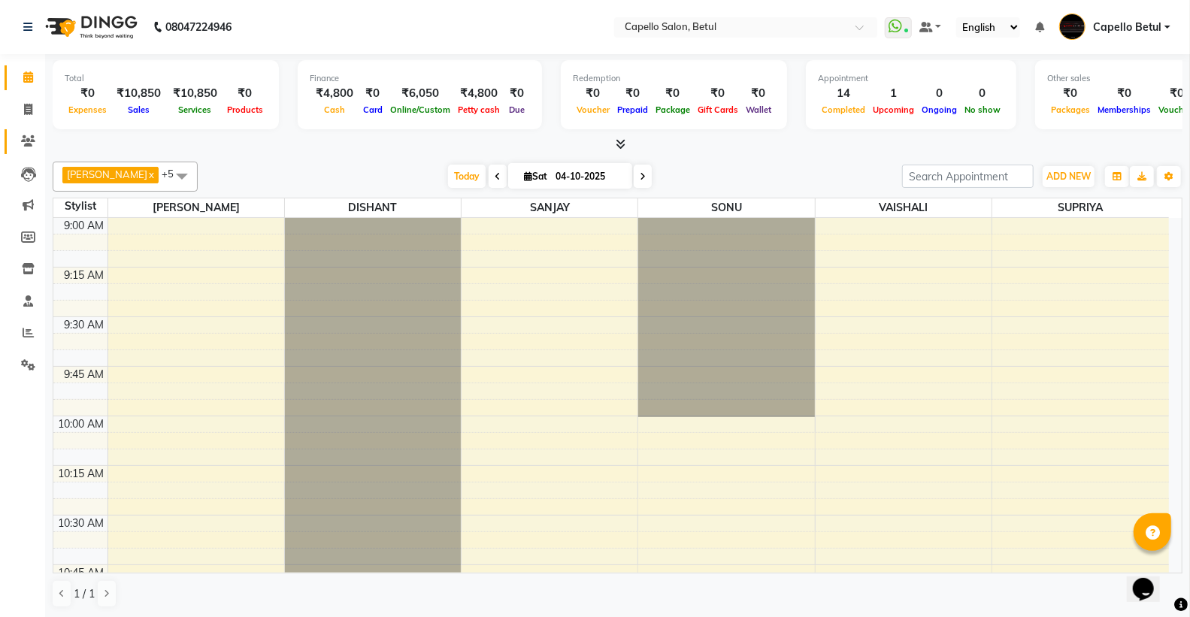
click at [34, 132] on link "Clients" at bounding box center [23, 141] width 36 height 25
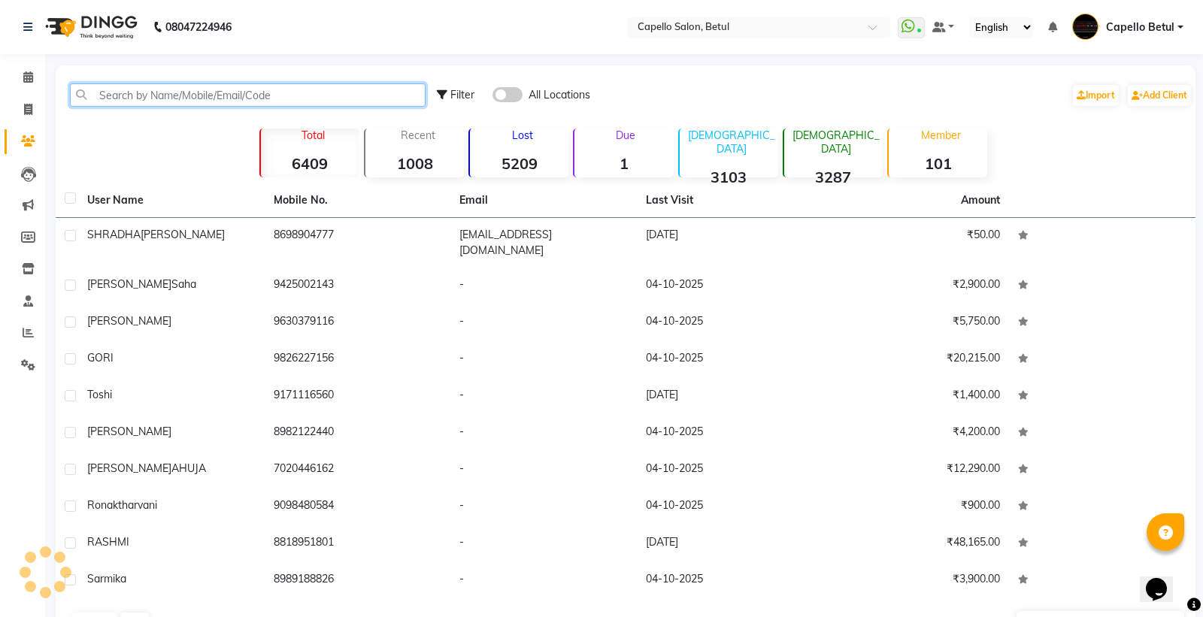
click at [144, 106] on input "text" at bounding box center [248, 94] width 356 height 23
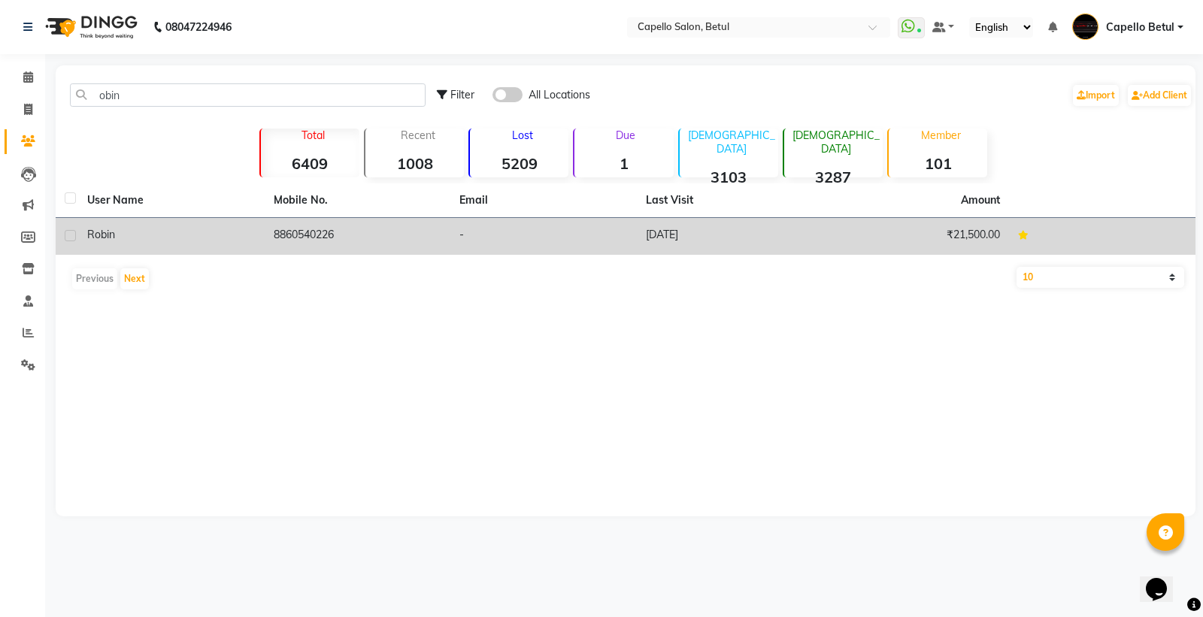
click at [206, 239] on div "robin" at bounding box center [171, 235] width 168 height 16
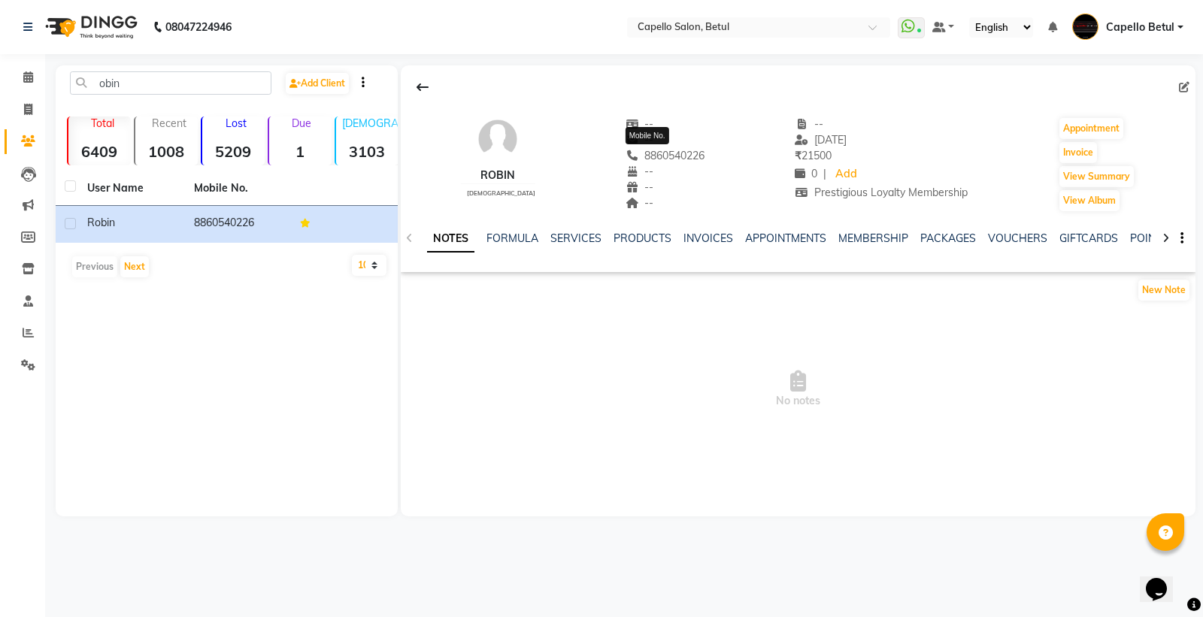
click at [679, 156] on span "8860540226" at bounding box center [665, 156] width 80 height 14
copy span "8860540226"
click at [25, 108] on icon at bounding box center [28, 109] width 8 height 11
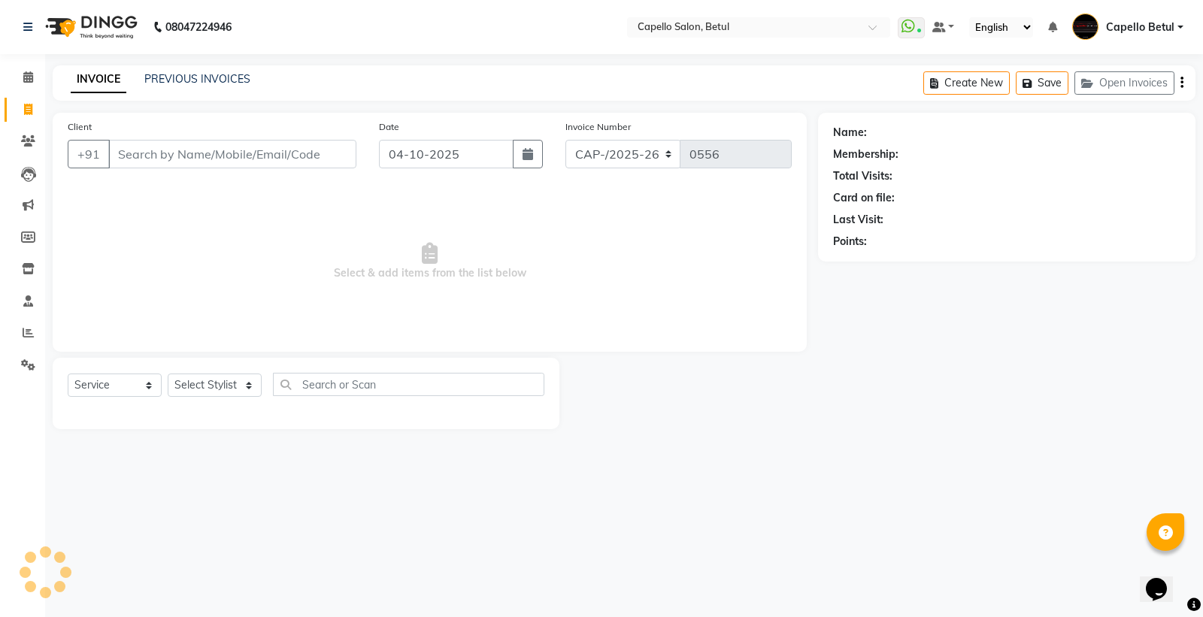
click at [194, 168] on div "+91" at bounding box center [212, 154] width 289 height 29
click at [194, 159] on input "Client" at bounding box center [232, 154] width 248 height 29
paste input "8860540226"
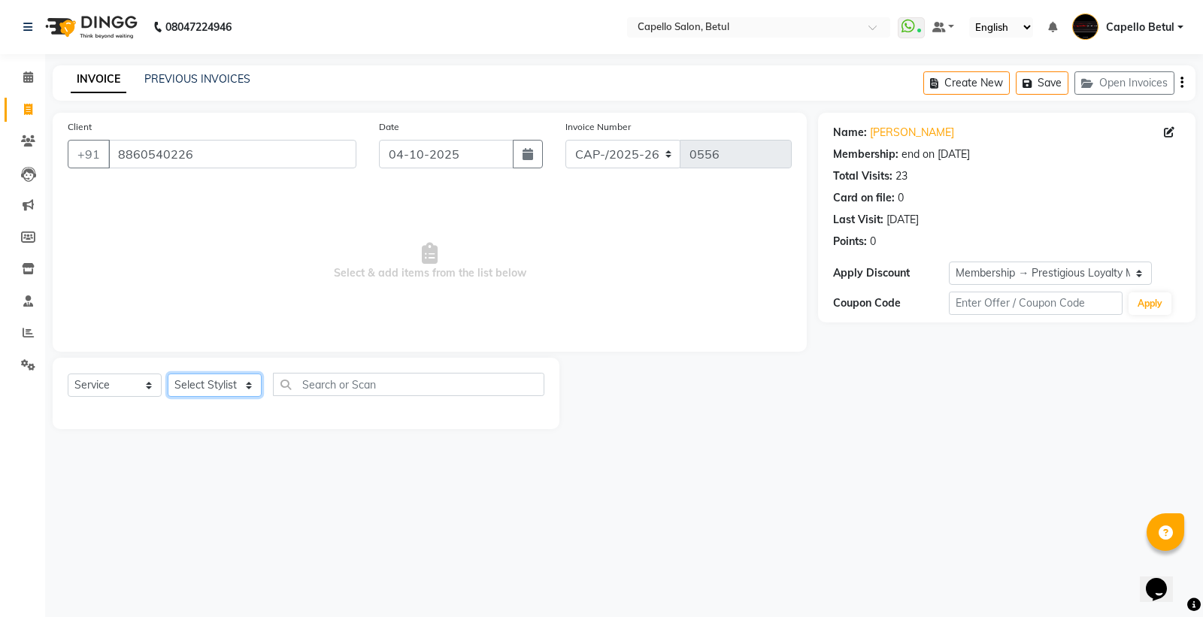
drag, startPoint x: 214, startPoint y: 383, endPoint x: 214, endPoint y: 374, distance: 9.8
click at [214, 383] on select "Select Stylist ADMIN Capello Betul [PERSON_NAME] POOJA SOLANKI (M) PRAVEEN (M) …" at bounding box center [215, 385] width 94 height 23
click at [168, 374] on select "Select Stylist ADMIN Capello Betul [PERSON_NAME] POOJA SOLANKI (M) PRAVEEN (M) …" at bounding box center [215, 385] width 94 height 23
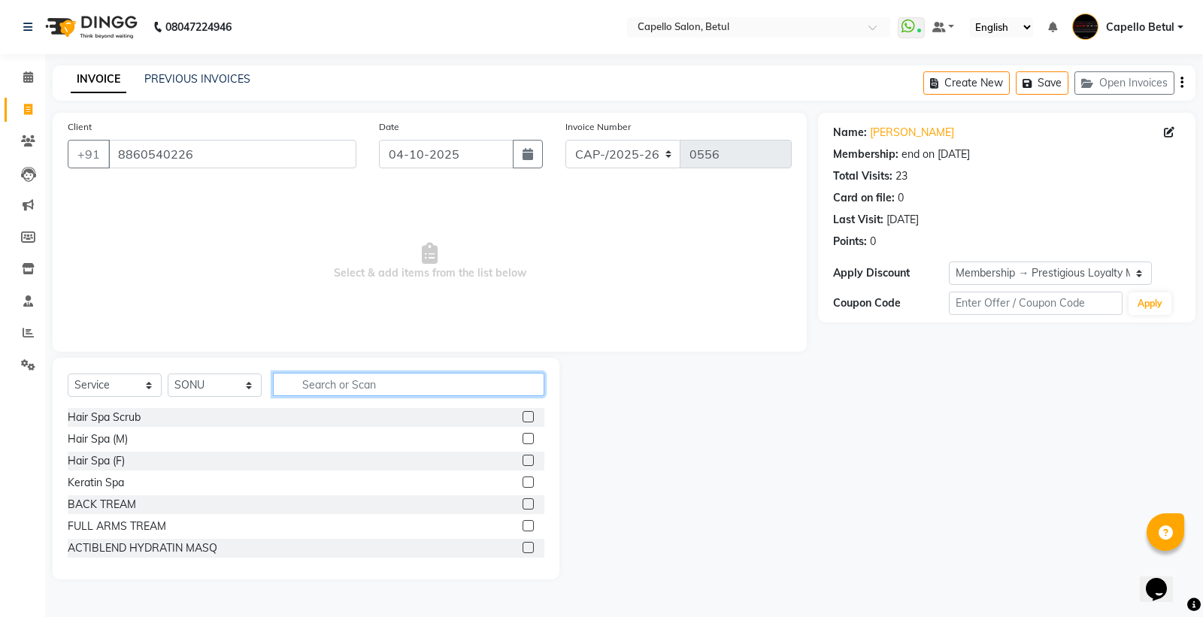
click at [367, 388] on input "text" at bounding box center [408, 384] width 271 height 23
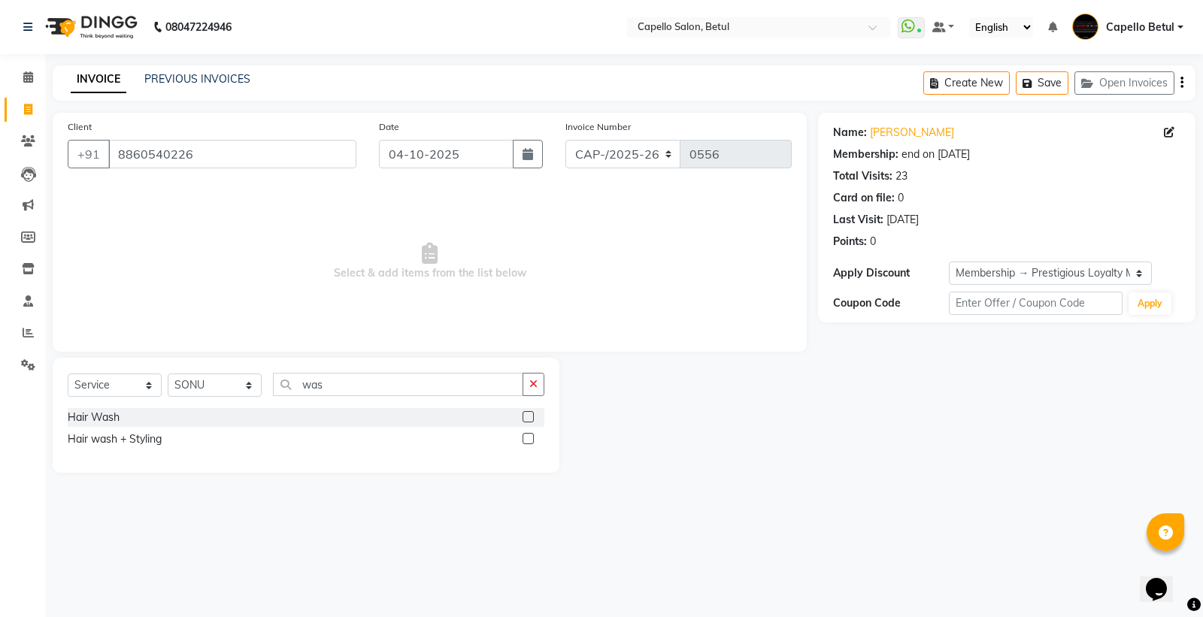
click at [530, 437] on label at bounding box center [527, 438] width 11 height 11
click at [530, 437] on input "checkbox" at bounding box center [527, 439] width 10 height 10
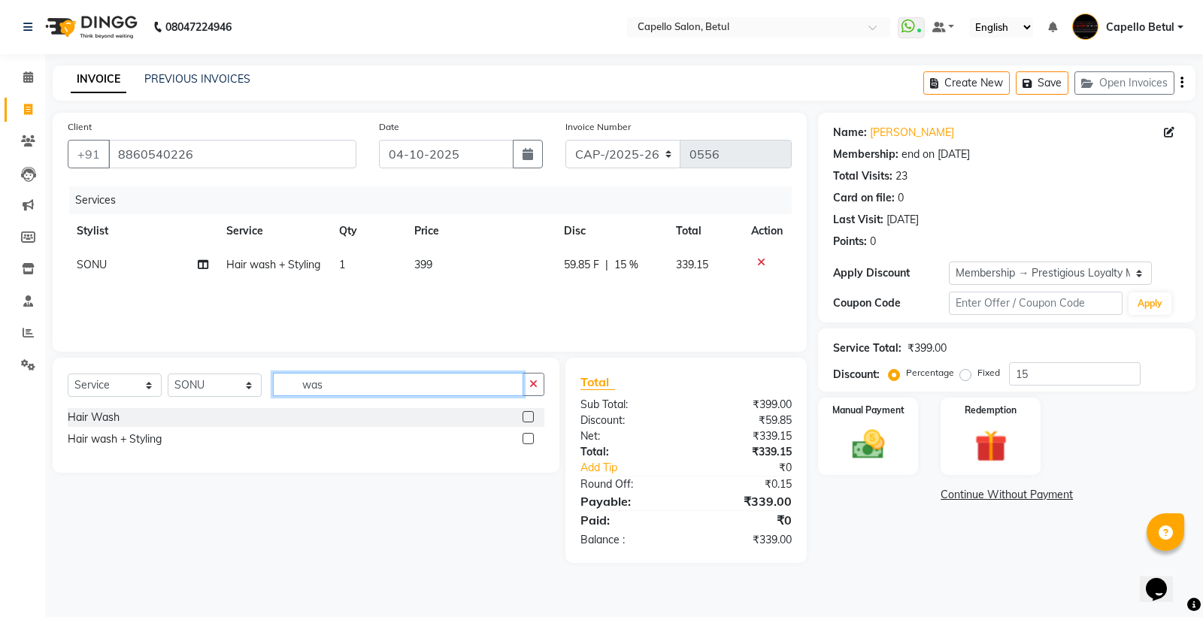
click at [350, 386] on input "was" at bounding box center [398, 384] width 250 height 23
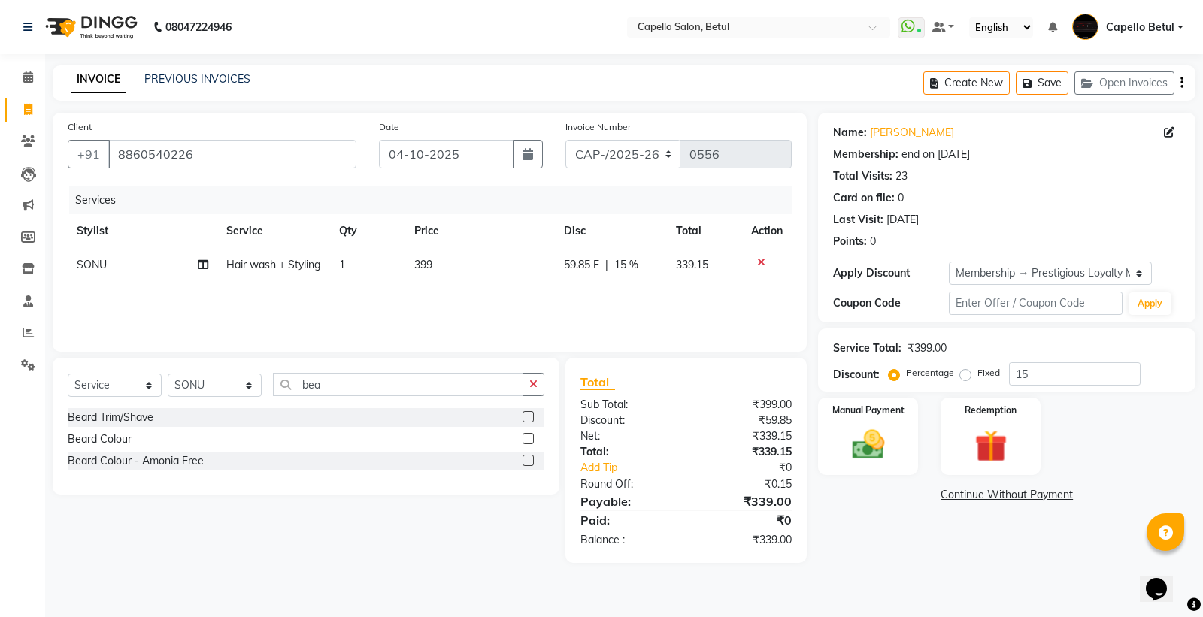
click at [526, 419] on label at bounding box center [527, 416] width 11 height 11
click at [526, 419] on input "checkbox" at bounding box center [527, 418] width 10 height 10
click at [502, 262] on td "399" at bounding box center [480, 265] width 150 height 34
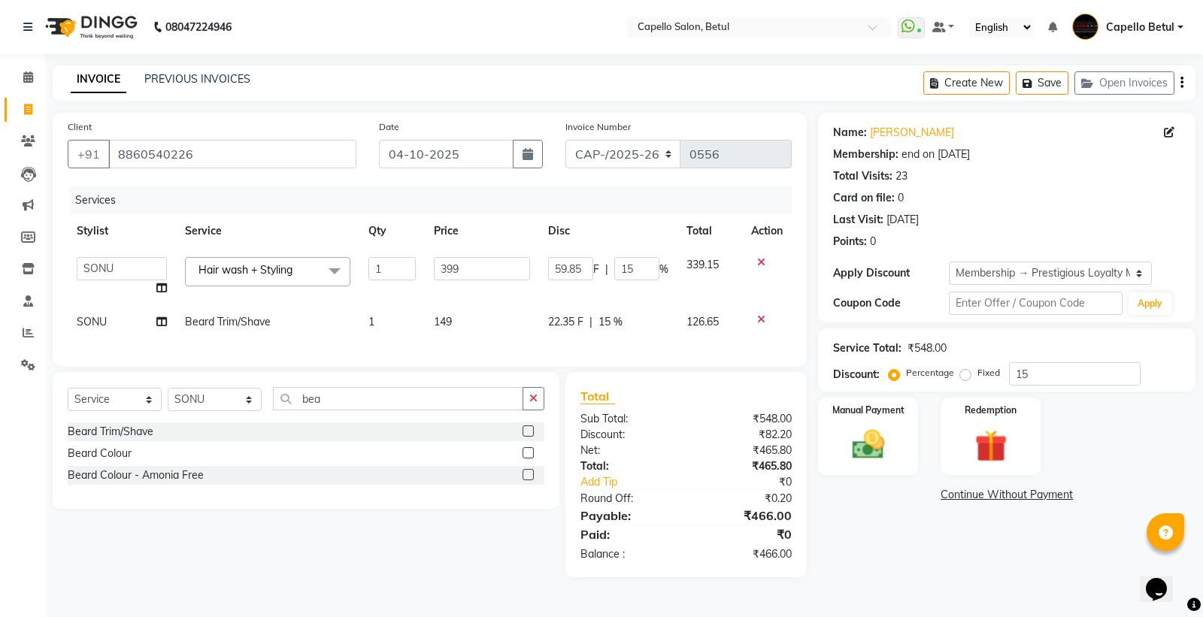
click at [502, 262] on input "399" at bounding box center [482, 268] width 96 height 23
click at [494, 303] on tbody "ADMIN Capello Betul DHANRAJ DISHANT POOJA SOLANKI (M) PRAVEEN (M) SANJAY SONU S…" at bounding box center [430, 293] width 724 height 91
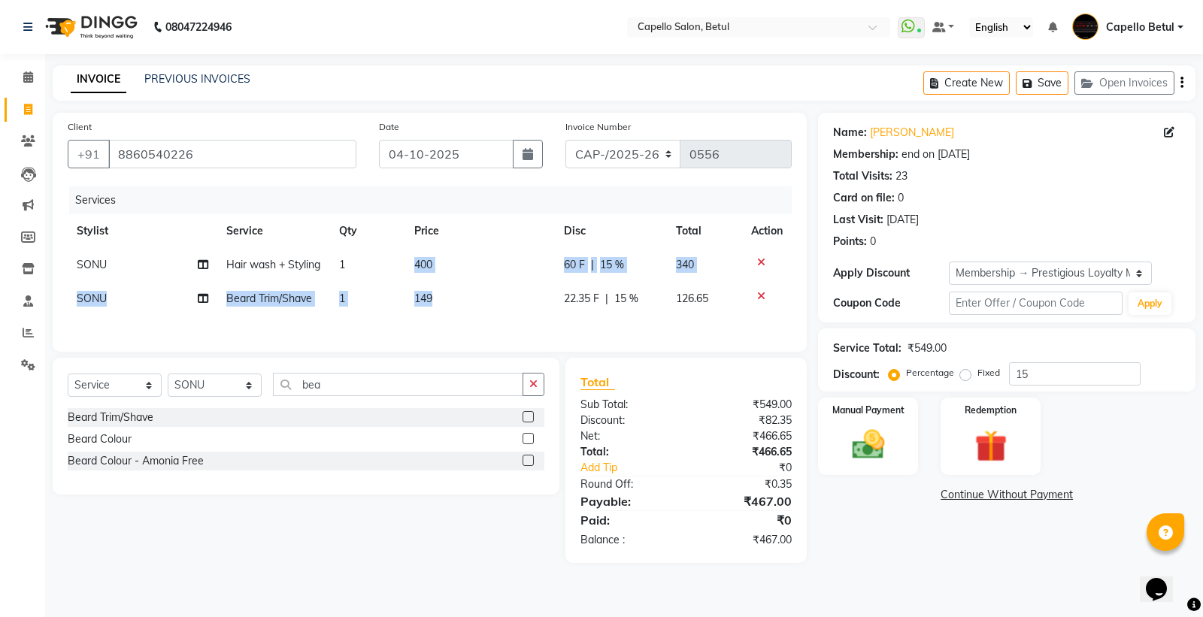
click at [494, 303] on td "149" at bounding box center [480, 299] width 150 height 34
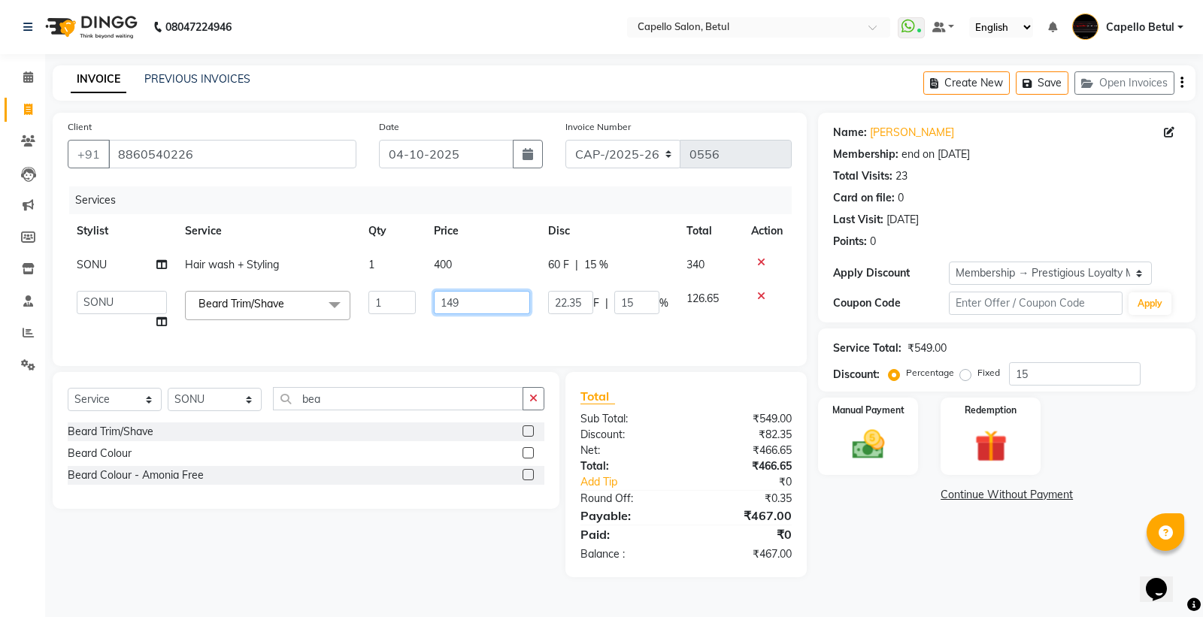
click at [477, 302] on input "149" at bounding box center [482, 302] width 96 height 23
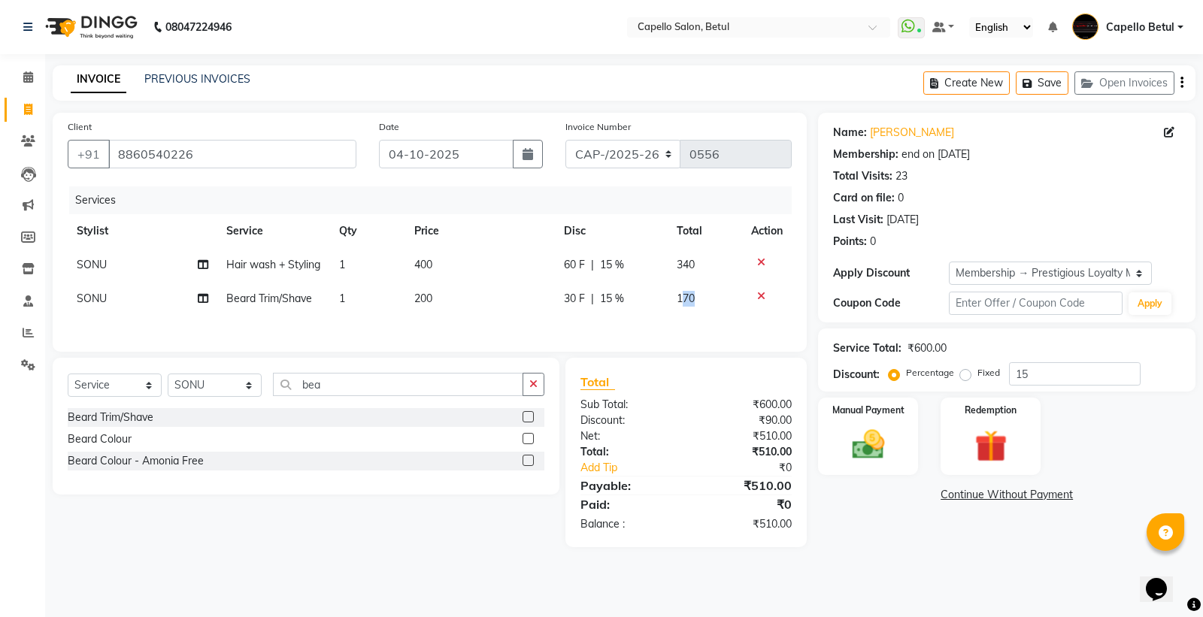
click at [679, 297] on td "170" at bounding box center [704, 299] width 75 height 34
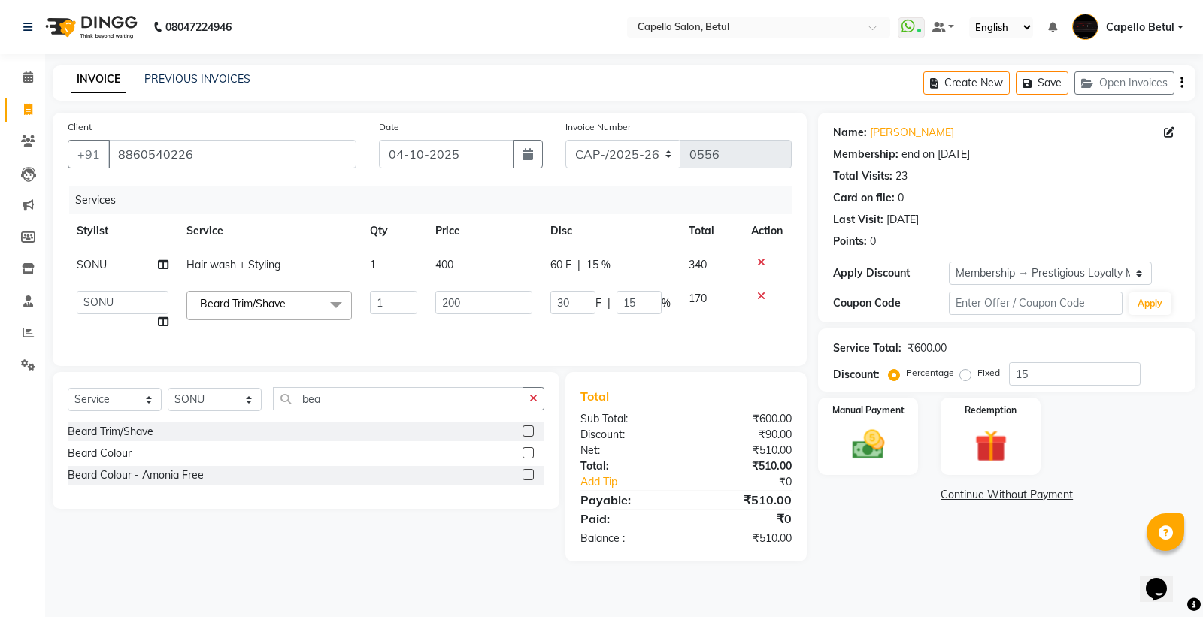
click at [616, 238] on th "Disc" at bounding box center [610, 231] width 138 height 34
click at [636, 275] on td "60 F | 15 %" at bounding box center [610, 265] width 138 height 34
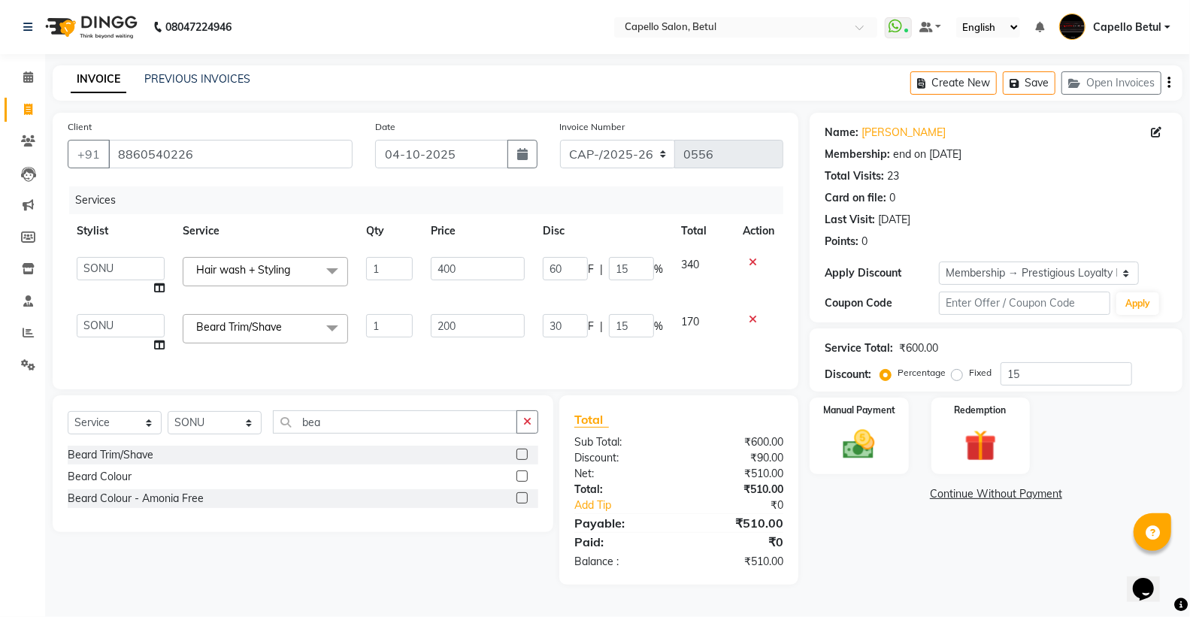
click at [637, 275] on input "15" at bounding box center [631, 268] width 45 height 23
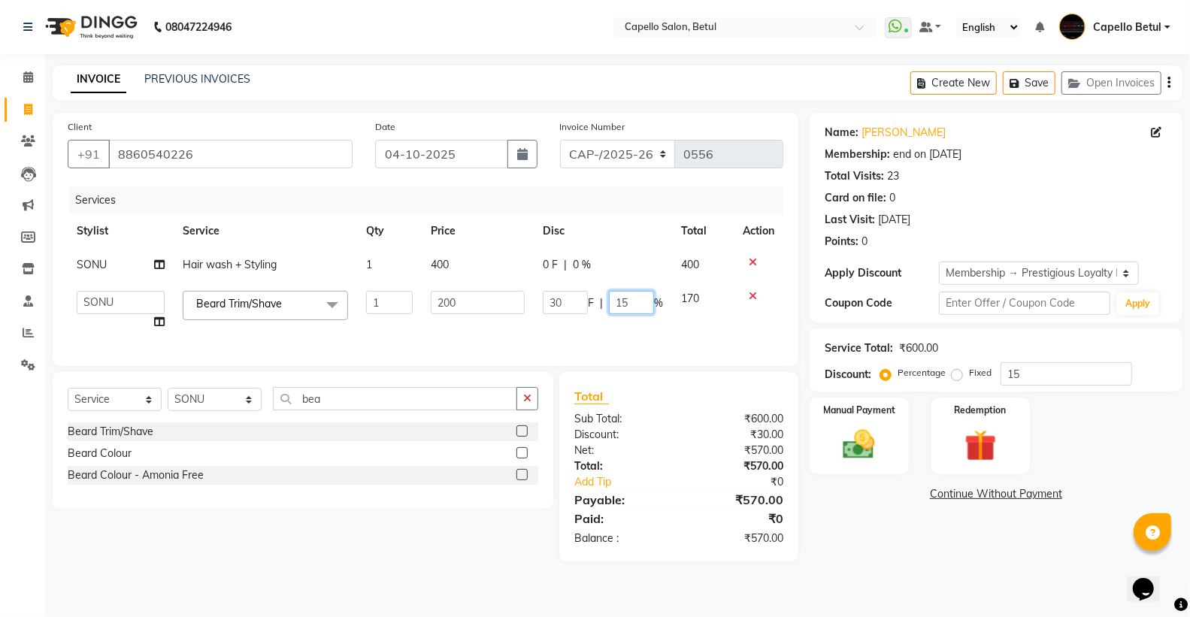
click at [634, 322] on td "30 F | 15 %" at bounding box center [603, 310] width 138 height 57
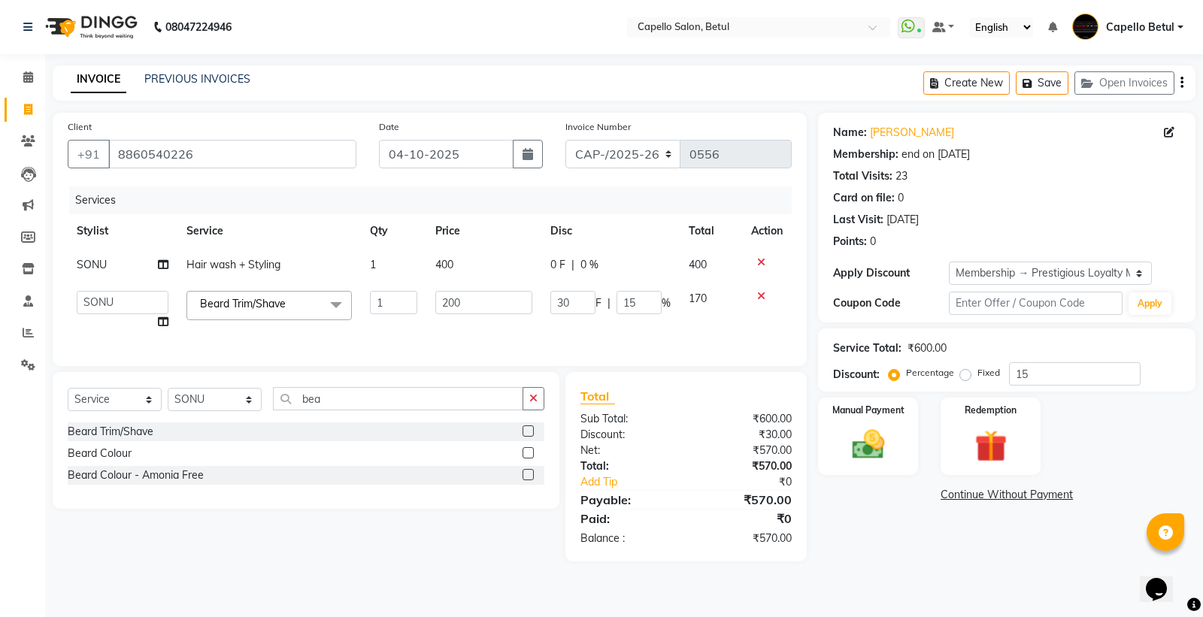
click at [634, 322] on td "30 F | 15 %" at bounding box center [610, 310] width 138 height 57
click at [640, 298] on input "15" at bounding box center [638, 302] width 45 height 23
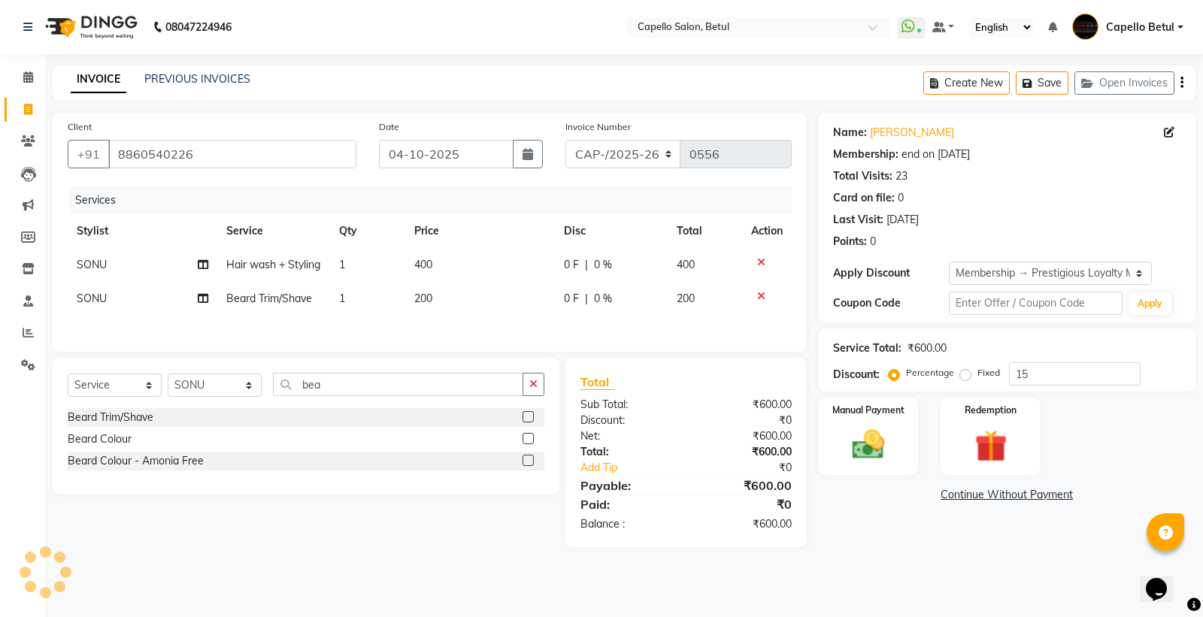
click at [649, 316] on td "0 F | 0 %" at bounding box center [611, 299] width 113 height 34
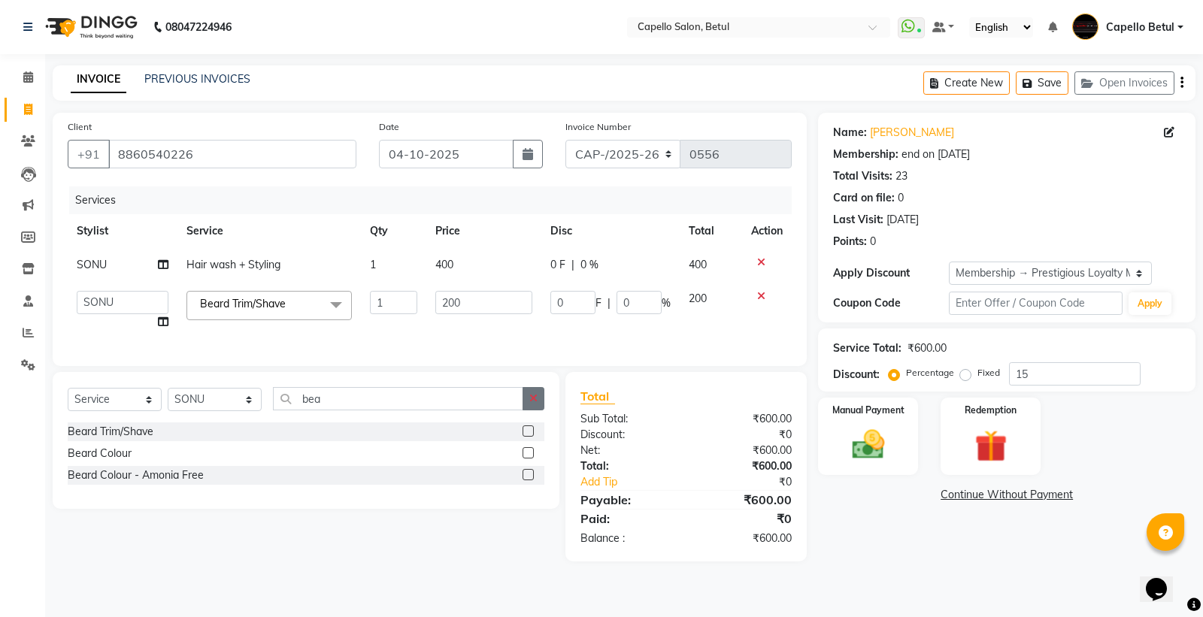
click at [540, 410] on button "button" at bounding box center [533, 398] width 22 height 23
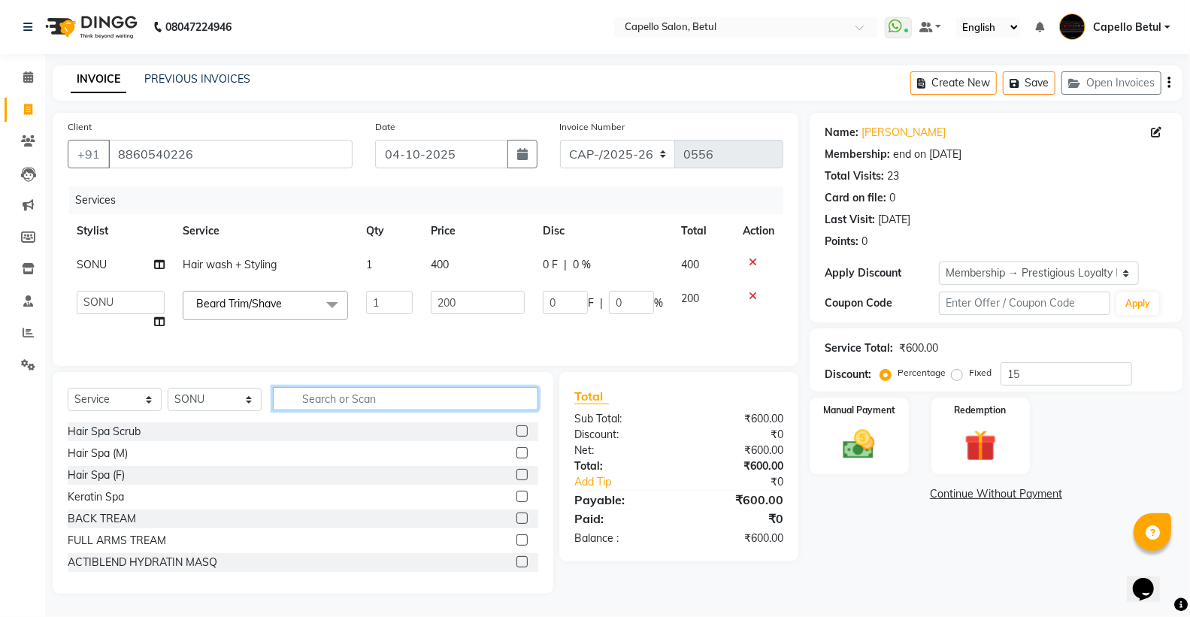
scroll to position [11, 0]
drag, startPoint x: 858, startPoint y: 439, endPoint x: 888, endPoint y: 460, distance: 36.7
click at [858, 438] on img at bounding box center [858, 444] width 53 height 38
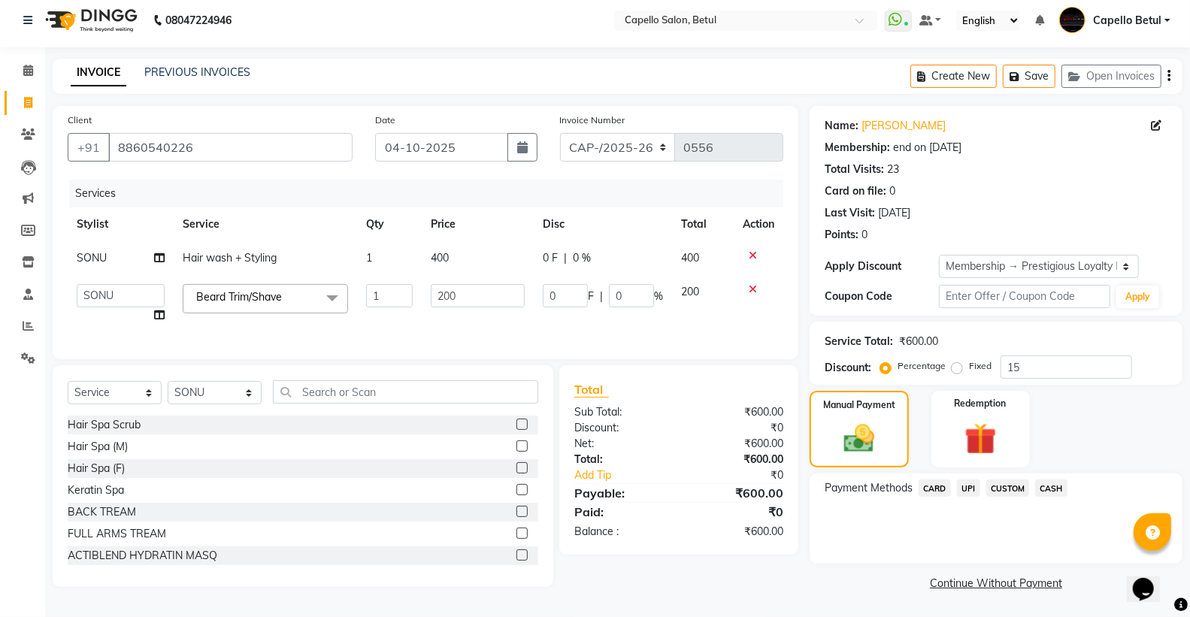
click at [1054, 480] on span "CASH" at bounding box center [1051, 488] width 32 height 17
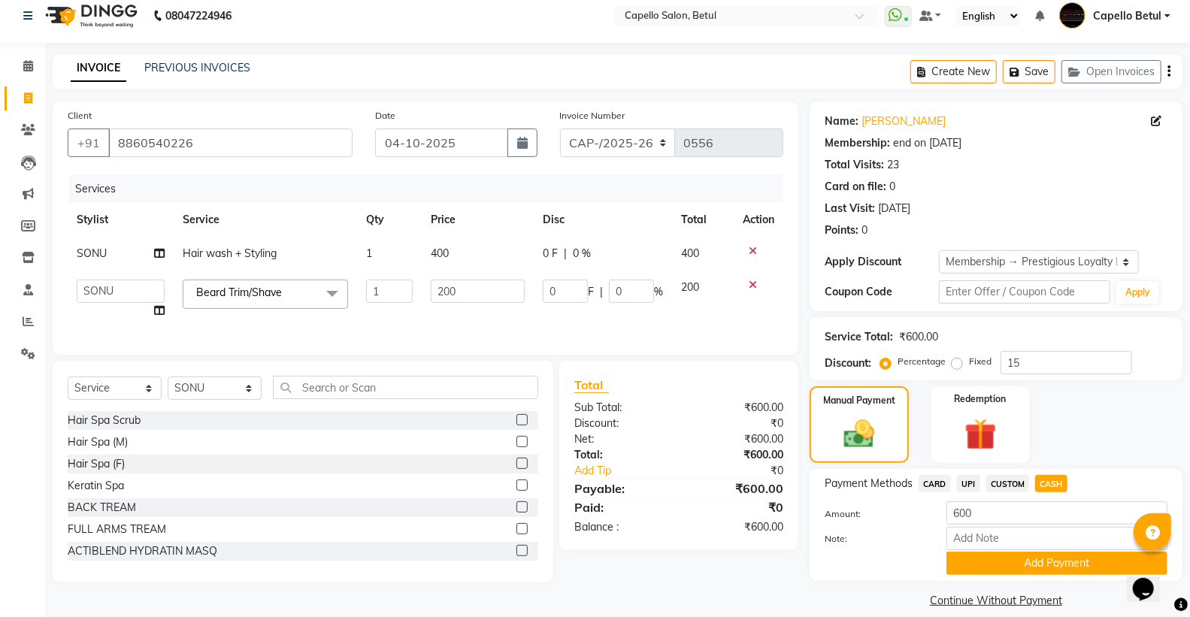
scroll to position [29, 0]
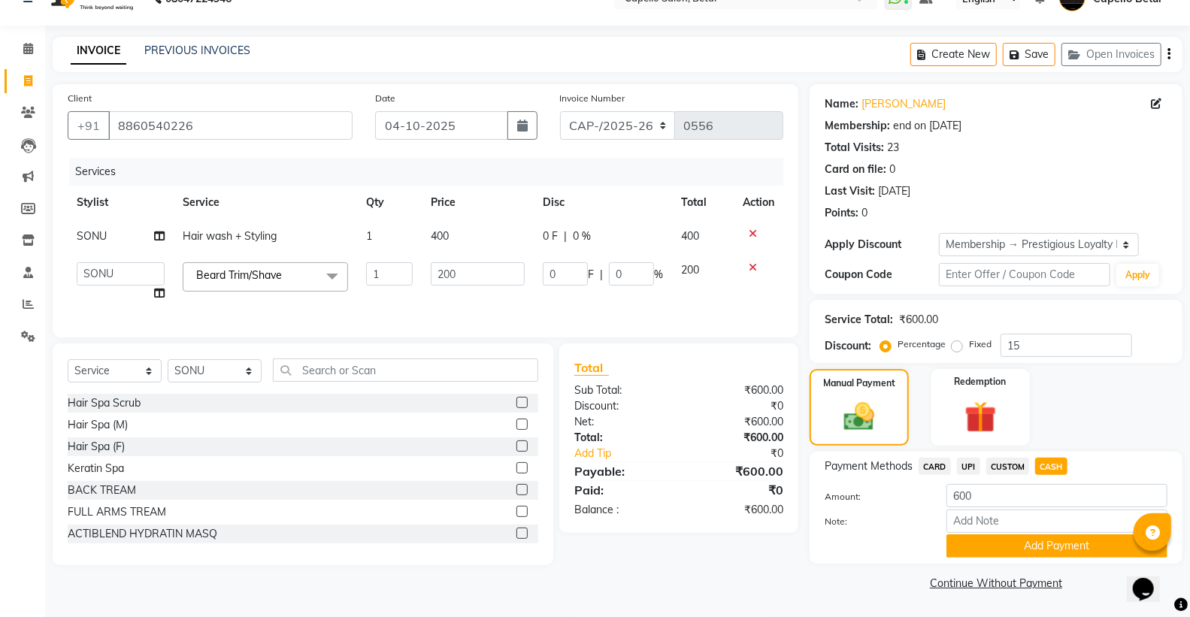
click at [1040, 543] on button "Add Payment" at bounding box center [1056, 545] width 221 height 23
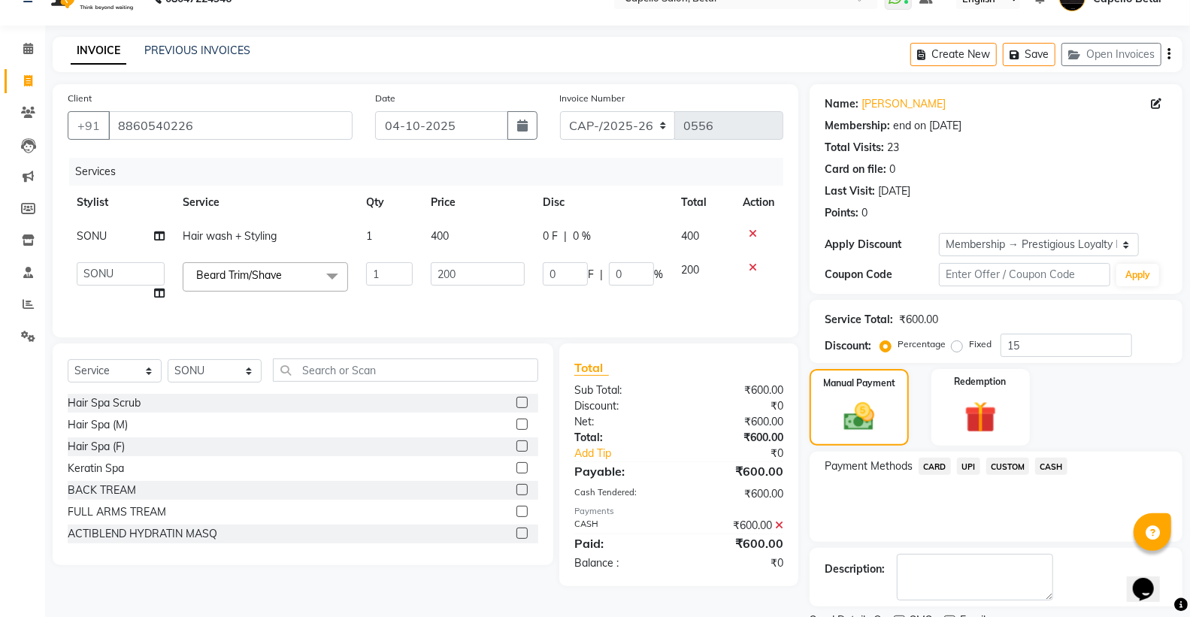
scroll to position [92, 0]
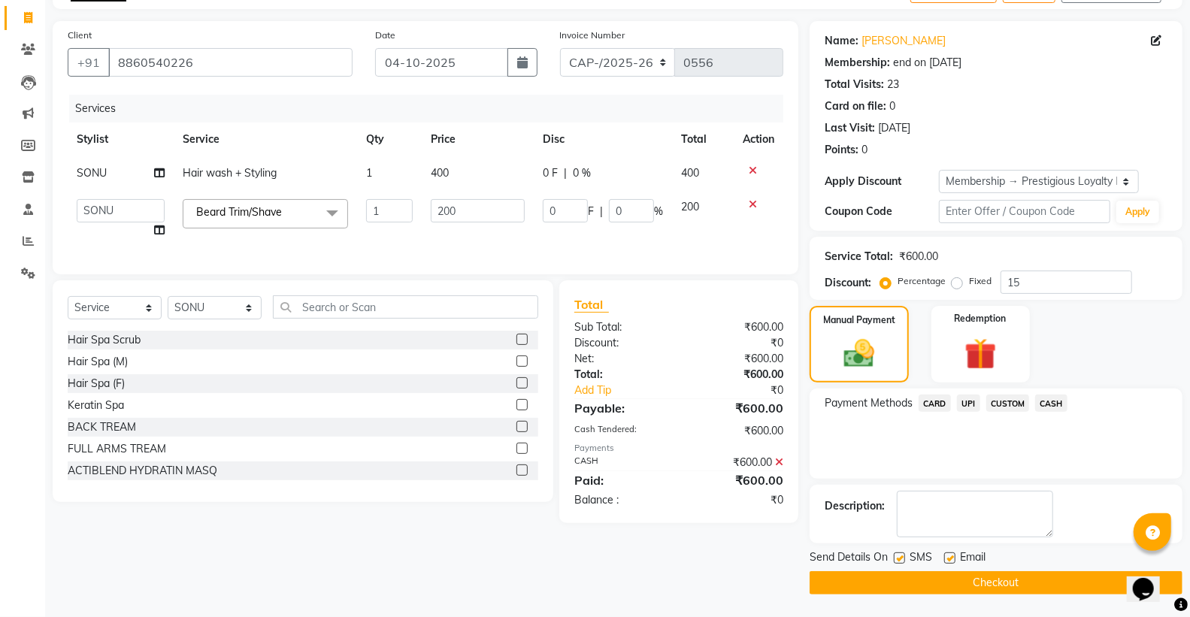
click at [1027, 574] on button "Checkout" at bounding box center [996, 582] width 373 height 23
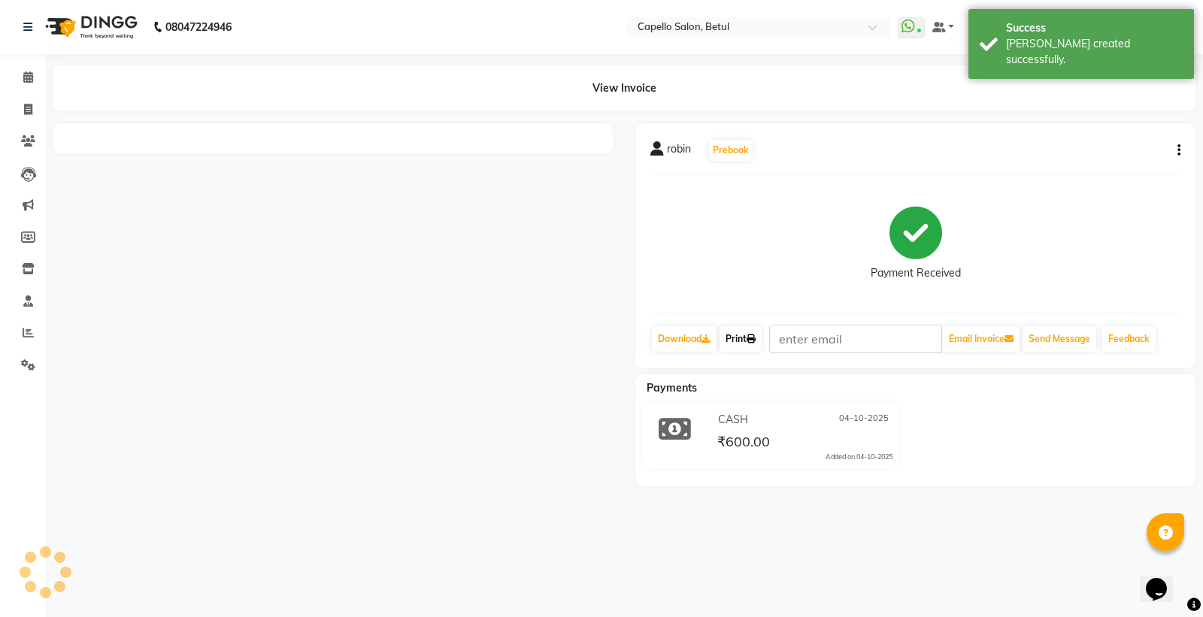
click at [755, 334] on icon at bounding box center [750, 338] width 9 height 9
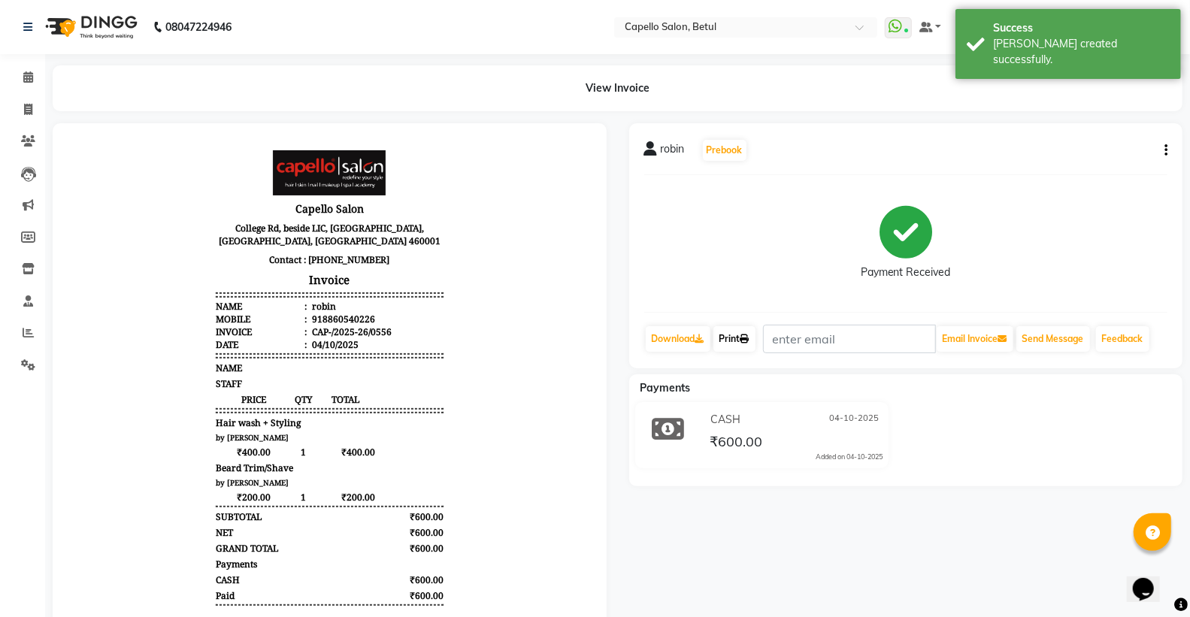
click at [740, 335] on link "Print" at bounding box center [734, 339] width 42 height 26
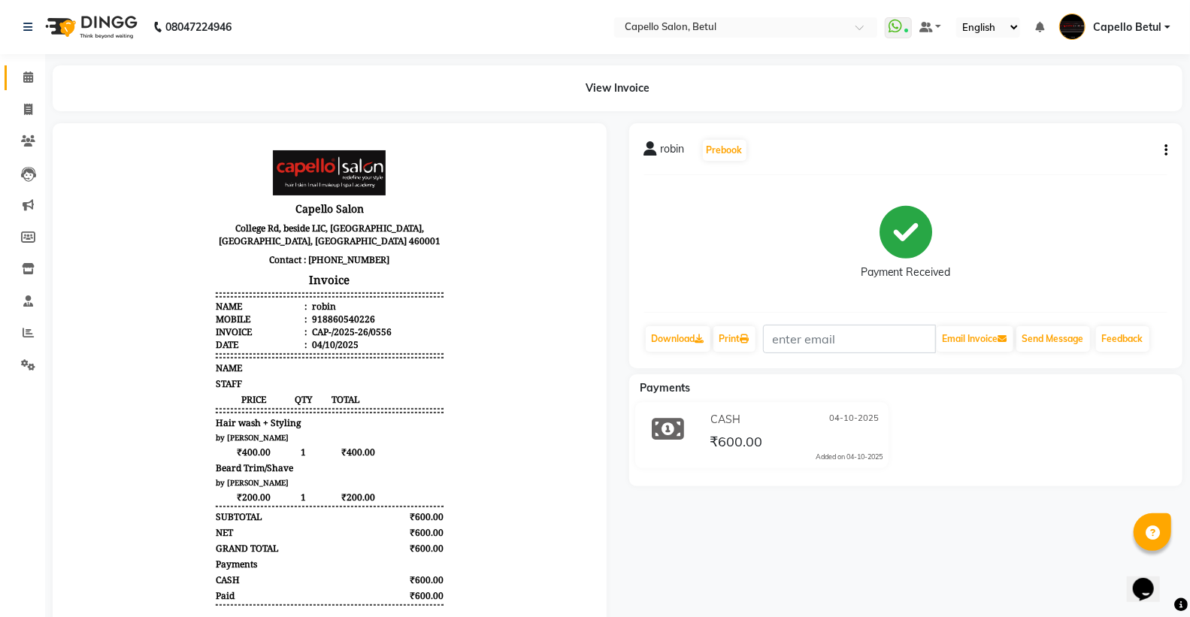
click at [28, 84] on span at bounding box center [28, 77] width 26 height 17
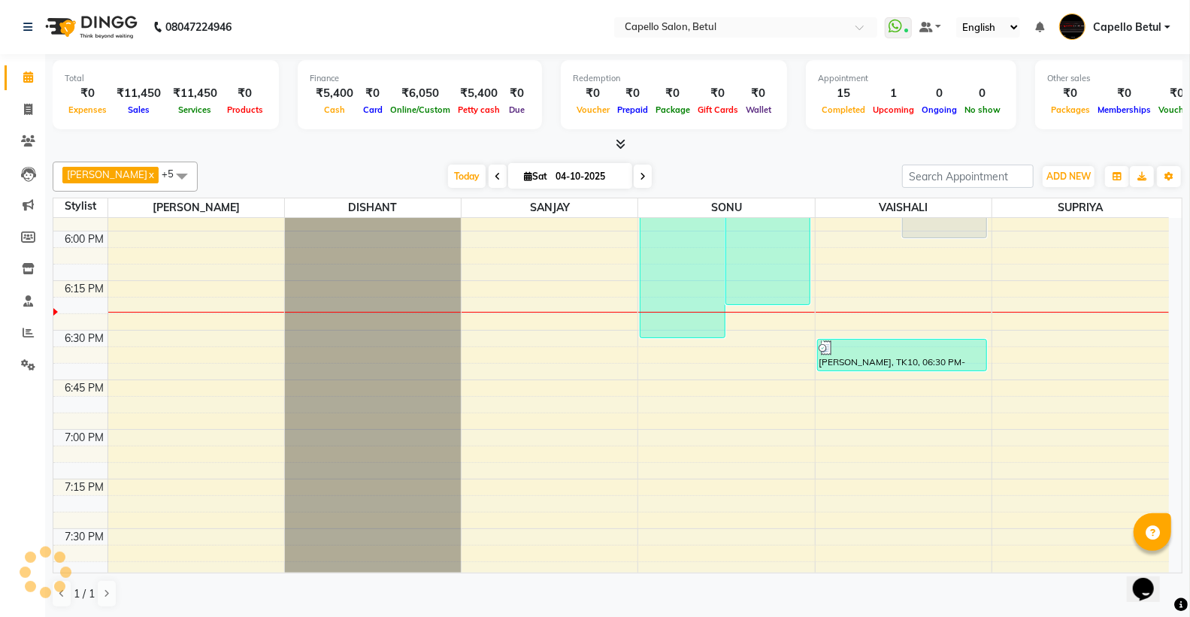
scroll to position [1754, 0]
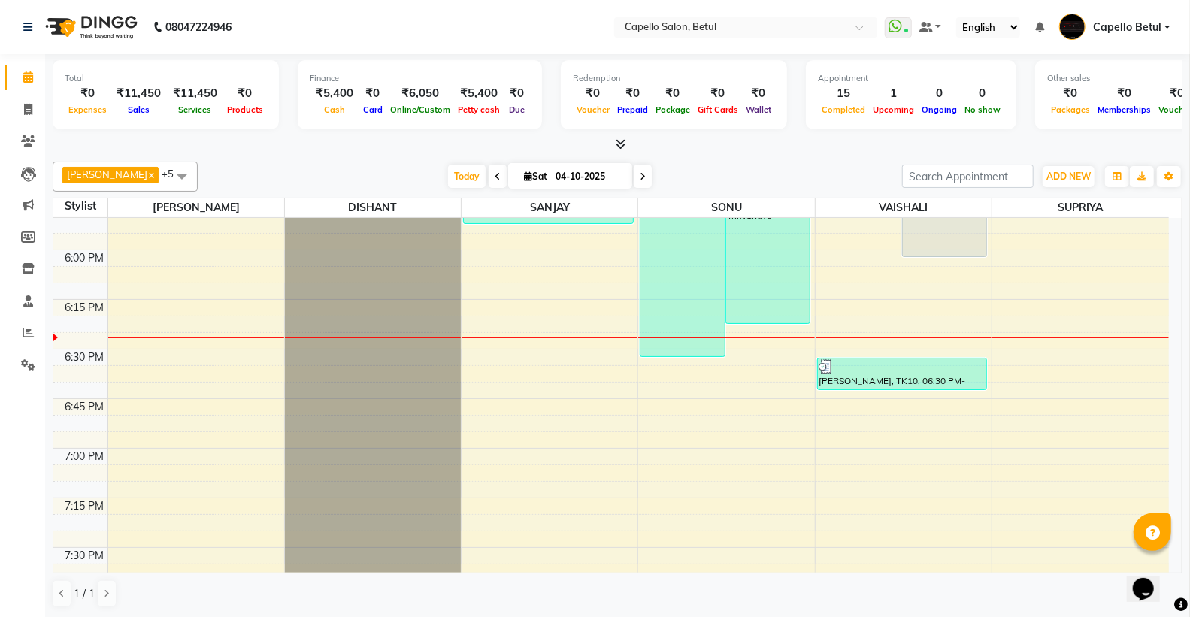
drag, startPoint x: 186, startPoint y: 288, endPoint x: 719, endPoint y: 171, distance: 544.9
click at [719, 171] on div "Today Sat 04-10-2025" at bounding box center [549, 176] width 689 height 23
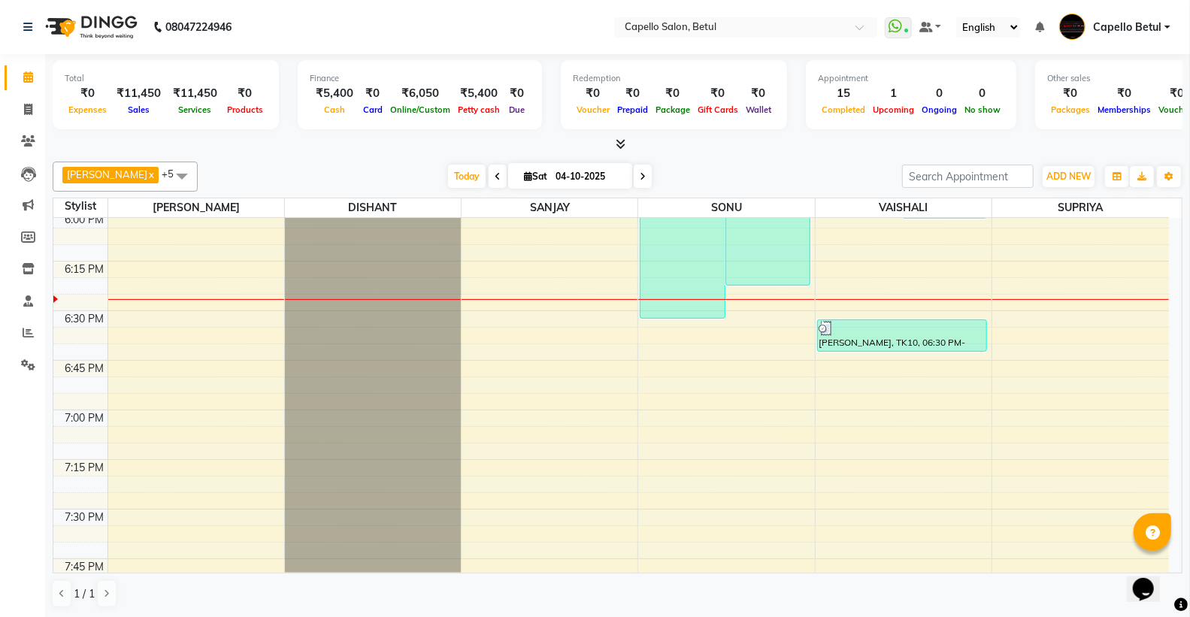
scroll to position [1670, 0]
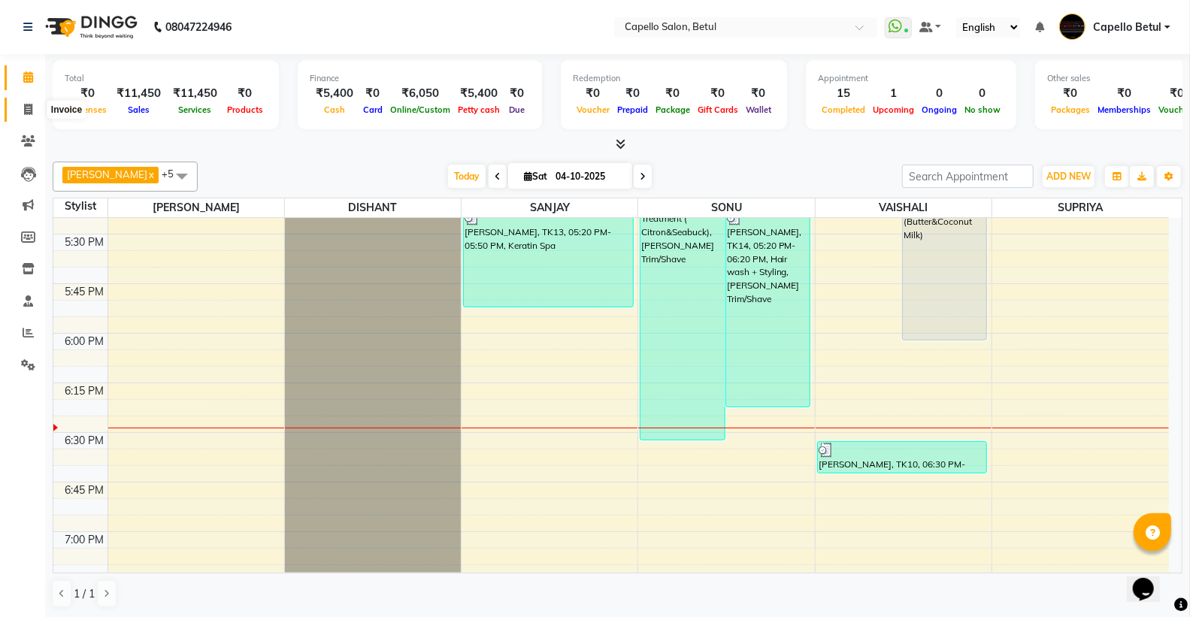
click at [17, 111] on span at bounding box center [28, 109] width 26 height 17
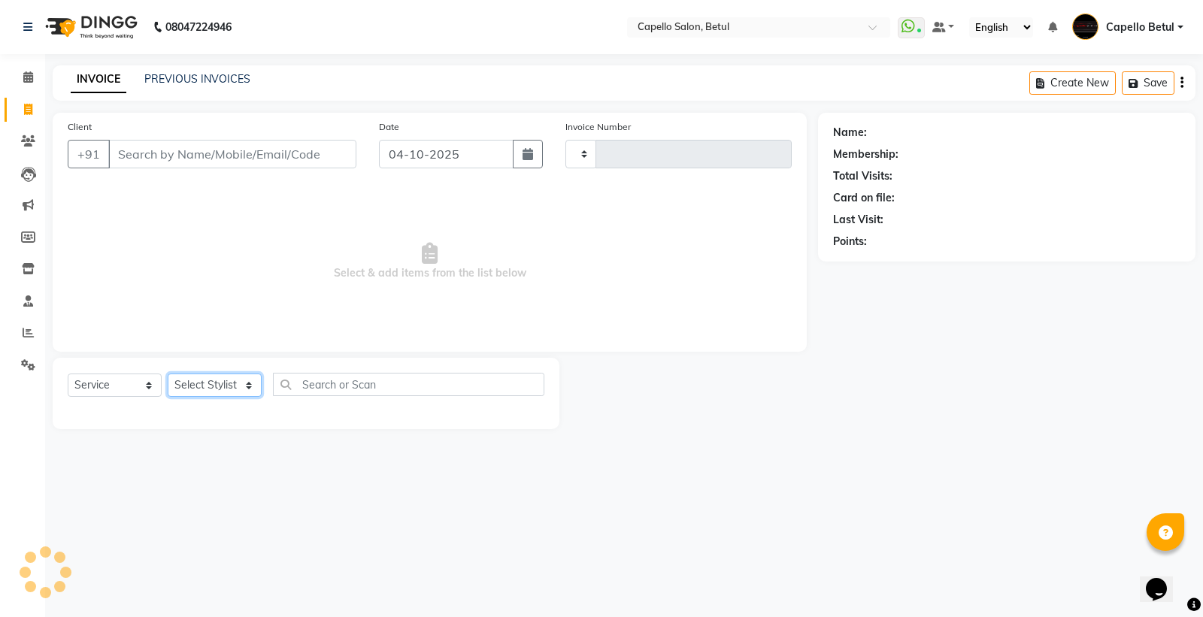
click at [213, 384] on select "Select Stylist" at bounding box center [215, 385] width 94 height 23
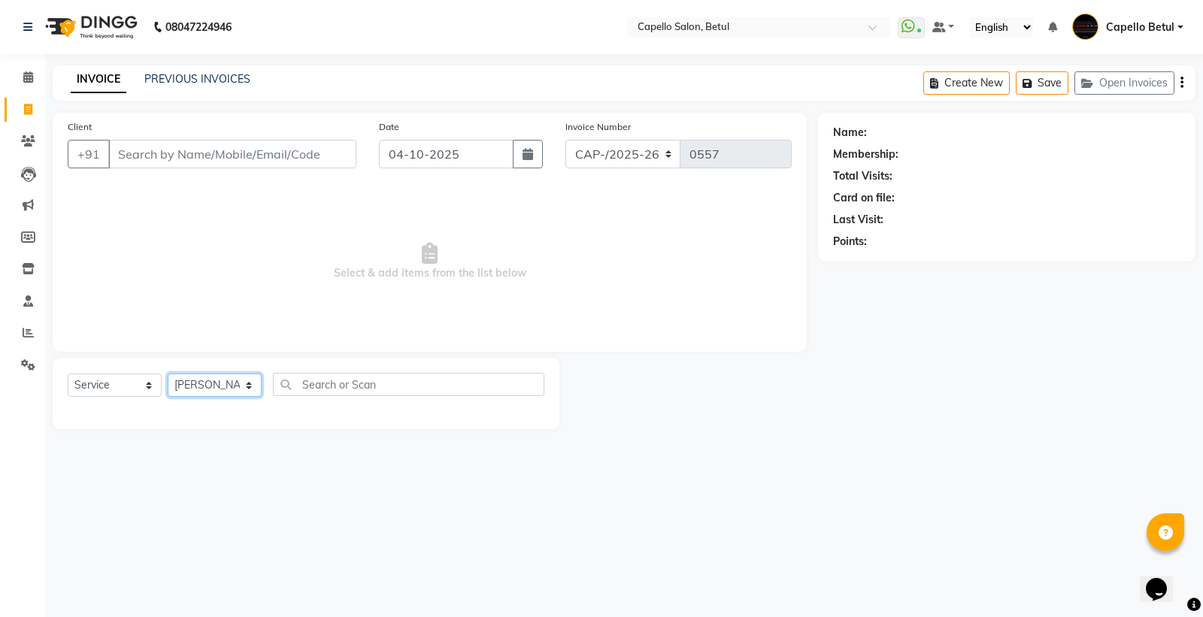
click at [168, 374] on select "Select Stylist ADMIN Capello Betul [PERSON_NAME] POOJA SOLANKI (M) PRAVEEN (M) …" at bounding box center [215, 385] width 94 height 23
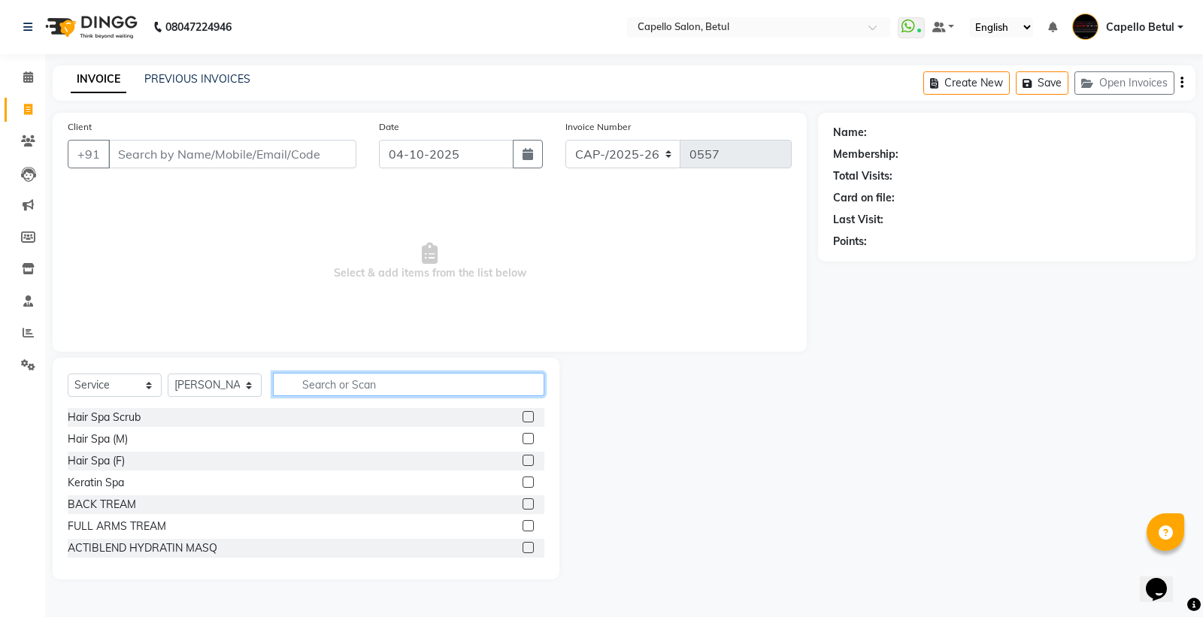
click at [308, 392] on input "text" at bounding box center [408, 384] width 271 height 23
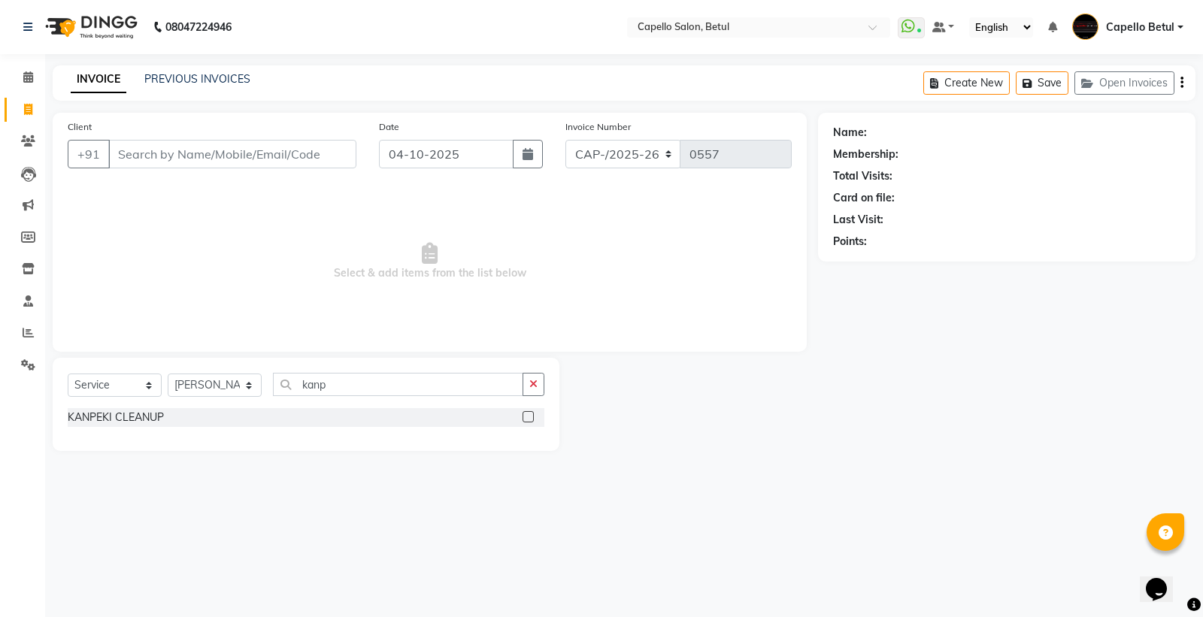
click at [531, 418] on label at bounding box center [527, 416] width 11 height 11
click at [531, 418] on input "checkbox" at bounding box center [527, 418] width 10 height 10
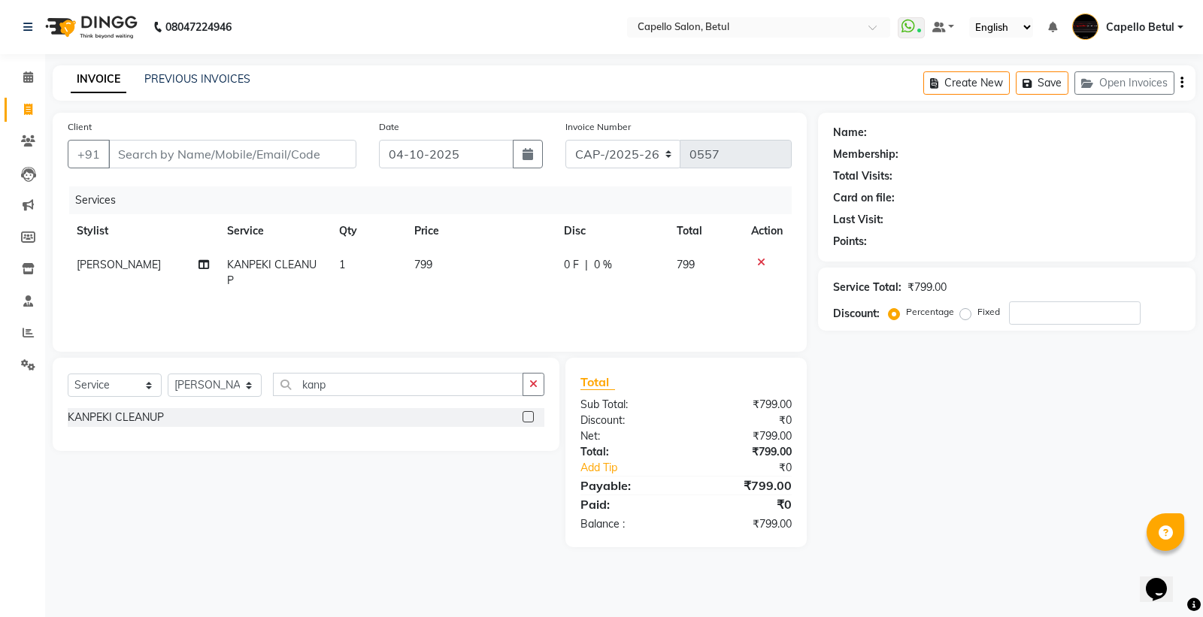
drag, startPoint x: 377, startPoint y: 401, endPoint x: 374, endPoint y: 389, distance: 12.4
click at [376, 399] on div "Select Service Product Membership Package Voucher Prepaid Gift Card Select Styl…" at bounding box center [306, 390] width 477 height 35
drag, startPoint x: 374, startPoint y: 389, endPoint x: 374, endPoint y: 381, distance: 8.3
click at [374, 382] on input "kanp" at bounding box center [398, 384] width 250 height 23
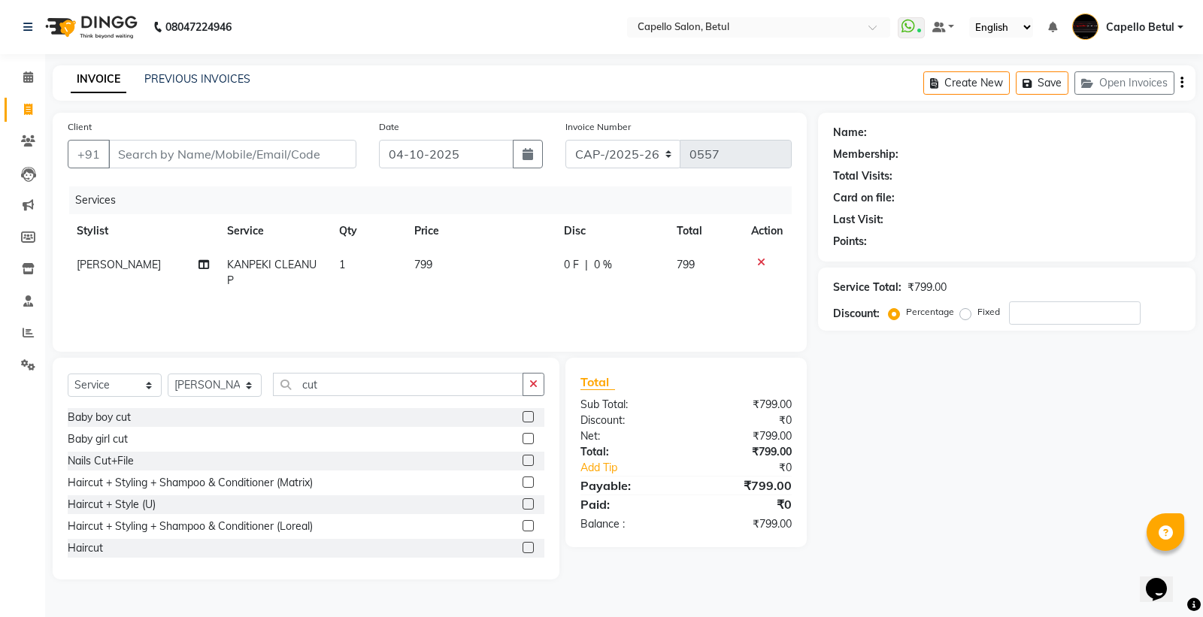
click at [522, 549] on label at bounding box center [527, 547] width 11 height 11
click at [522, 549] on input "checkbox" at bounding box center [527, 548] width 10 height 10
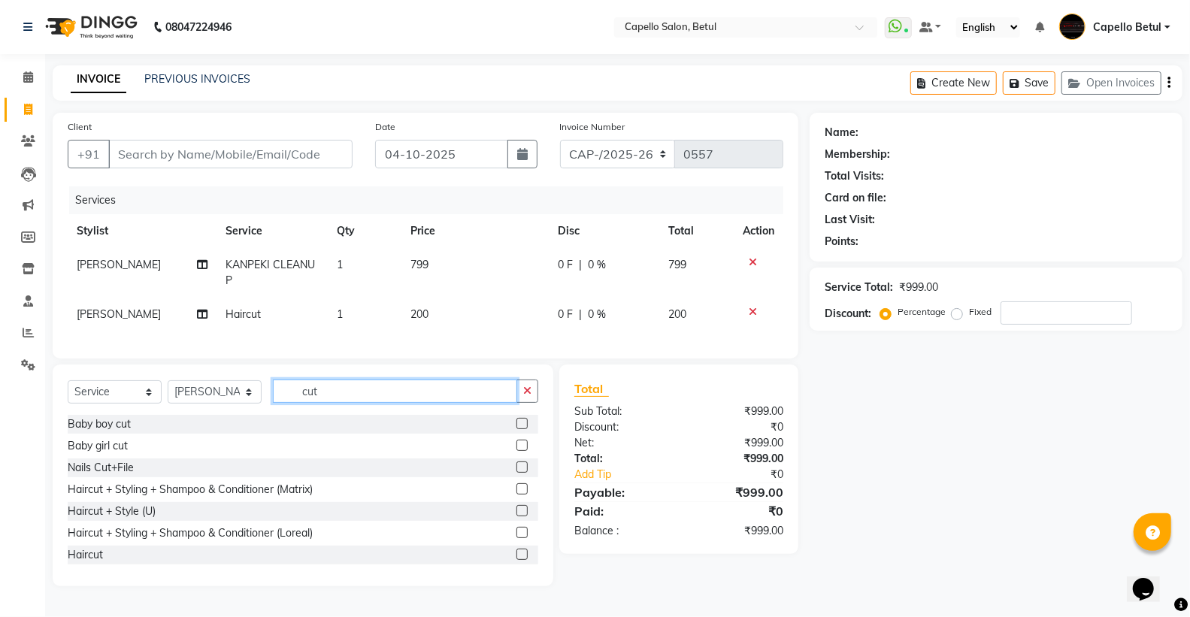
click at [344, 403] on input "cut" at bounding box center [395, 391] width 244 height 23
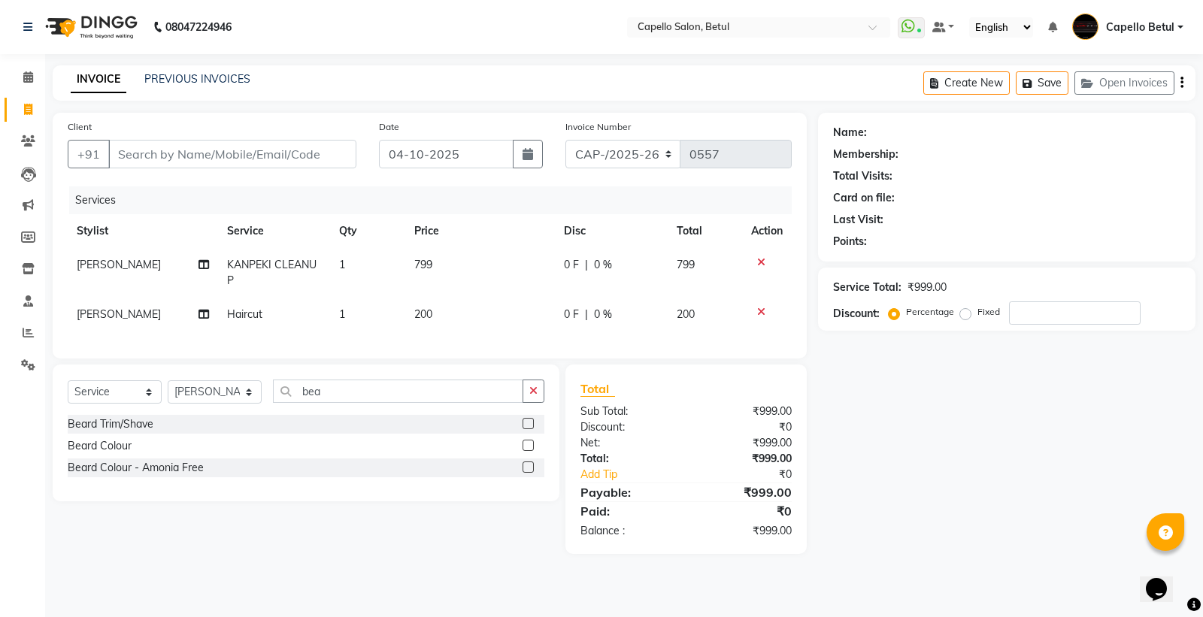
click at [529, 429] on label at bounding box center [527, 423] width 11 height 11
click at [529, 429] on input "checkbox" at bounding box center [527, 424] width 10 height 10
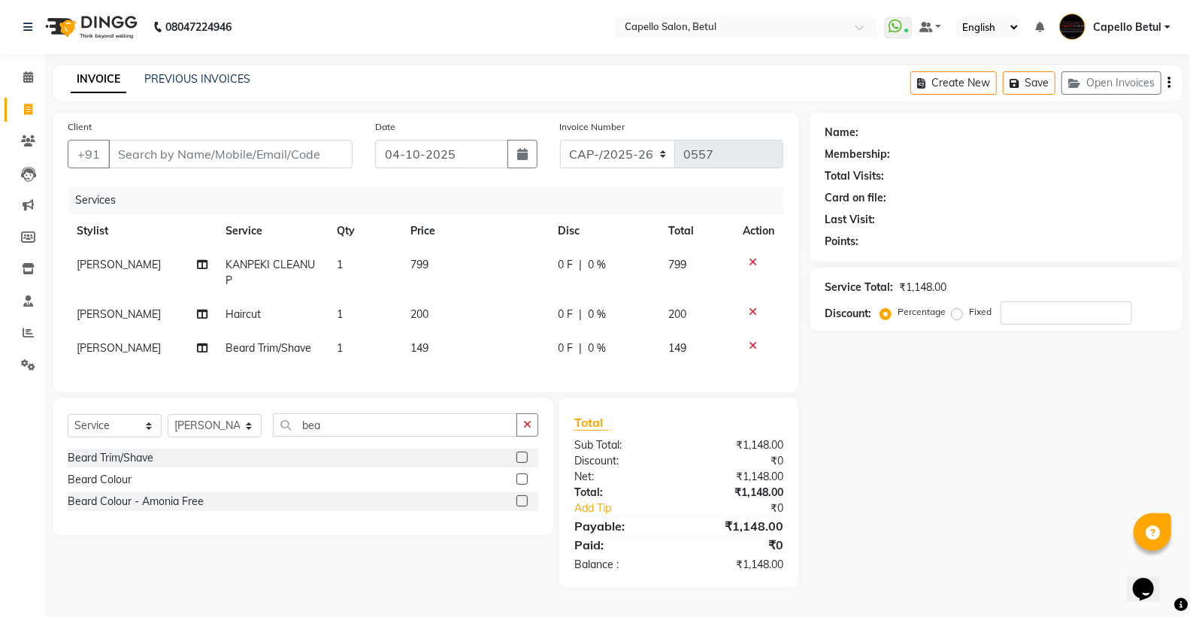
click at [490, 340] on td "149" at bounding box center [474, 348] width 147 height 34
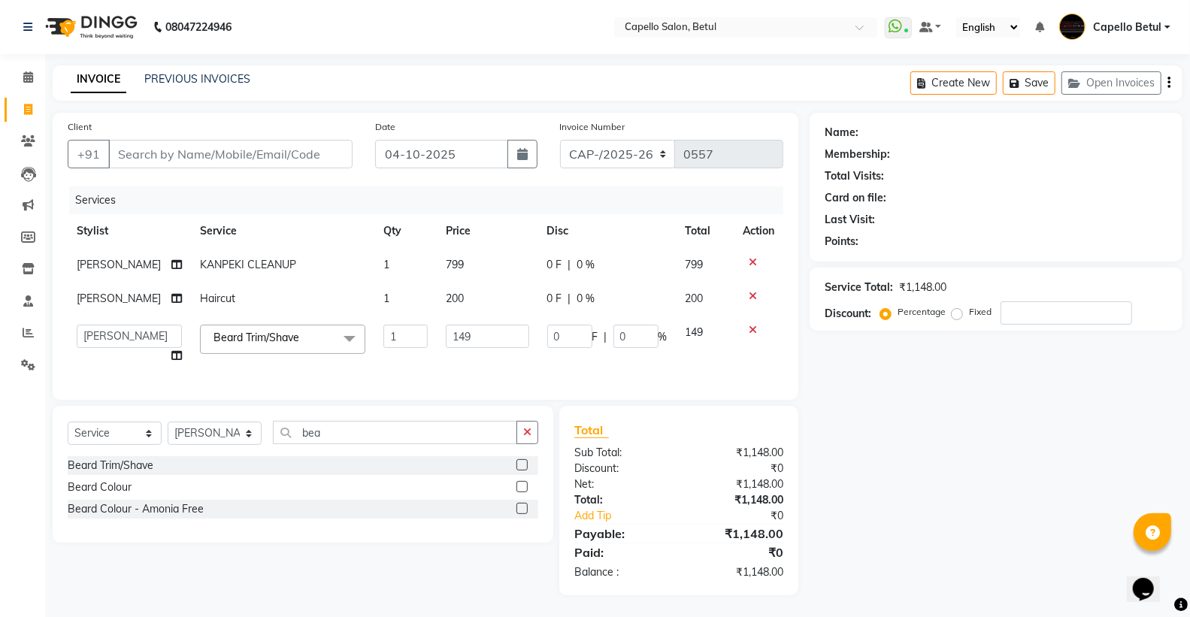
click at [487, 341] on input "149" at bounding box center [487, 336] width 83 height 23
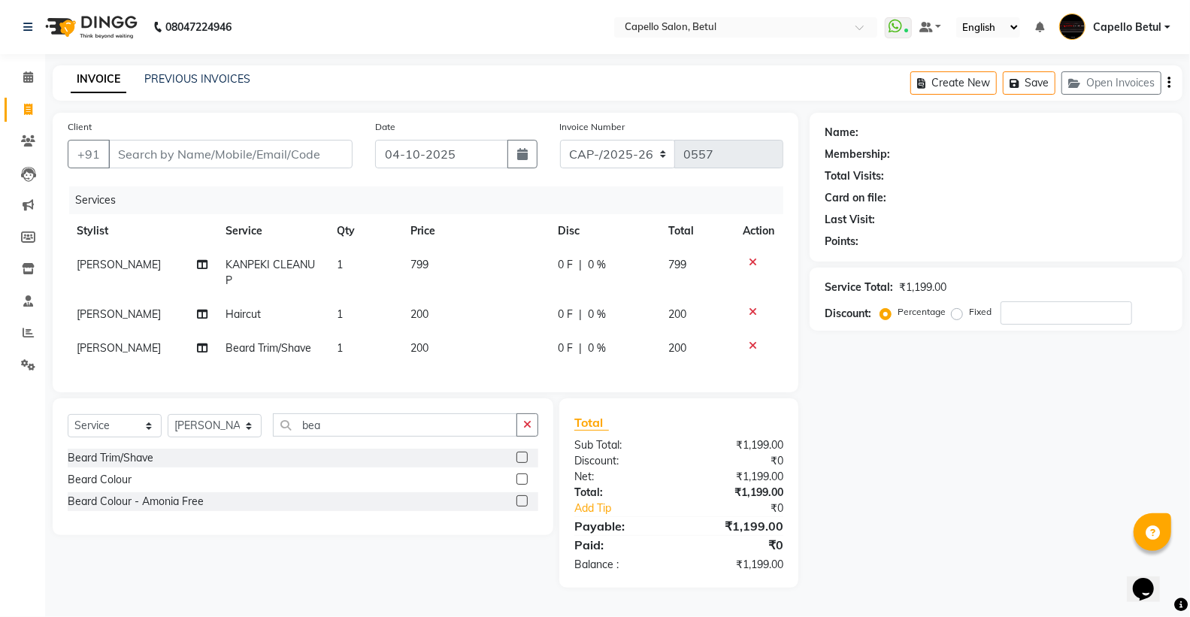
click at [477, 368] on div "Services Stylist Service Qty Price Disc Total Action DHANRAJ KANPEKI CLEANUP 1 …" at bounding box center [426, 281] width 716 height 191
click at [528, 437] on button "button" at bounding box center [527, 424] width 22 height 23
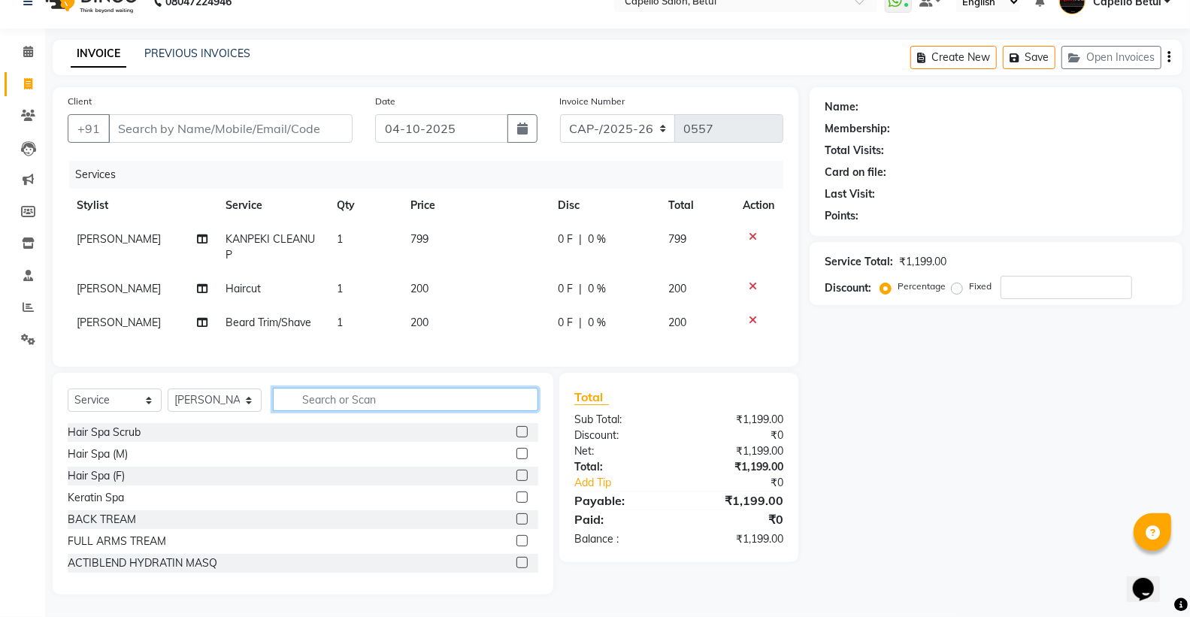
scroll to position [38, 0]
click at [993, 438] on div "Name: Membership: Total Visits: Card on file: Last Visit: Points: Service Total…" at bounding box center [1002, 340] width 384 height 507
click at [177, 114] on input "Client" at bounding box center [230, 128] width 244 height 29
click at [498, 244] on td "799" at bounding box center [474, 247] width 147 height 50
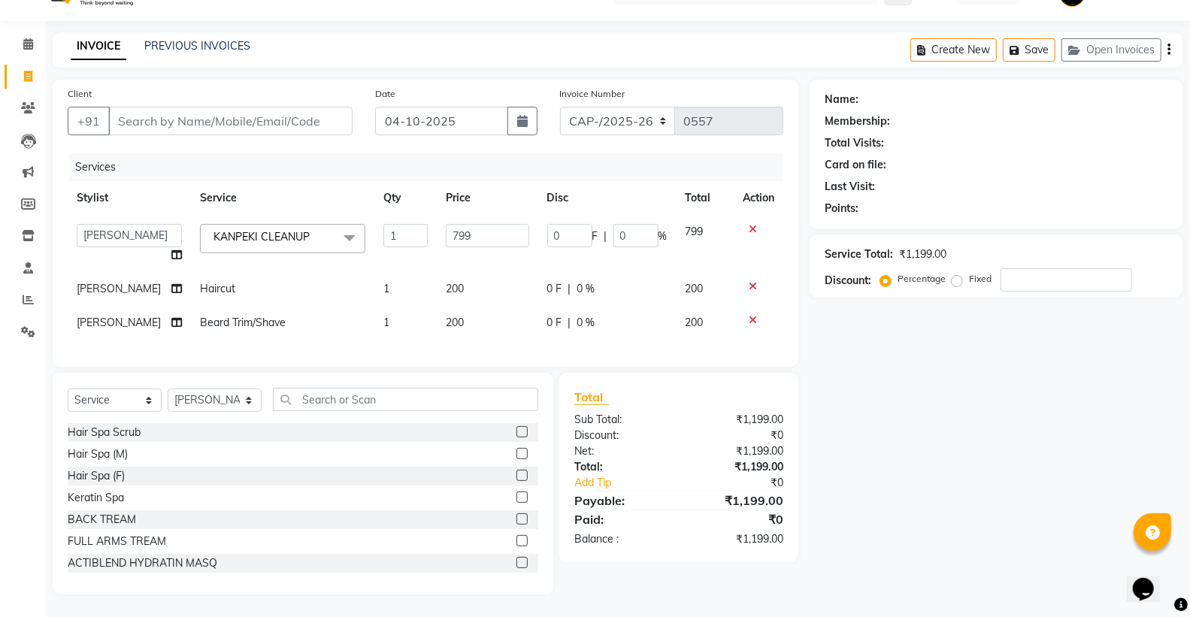
click at [498, 241] on input "799" at bounding box center [487, 235] width 83 height 23
click at [493, 254] on td "800" at bounding box center [487, 243] width 101 height 57
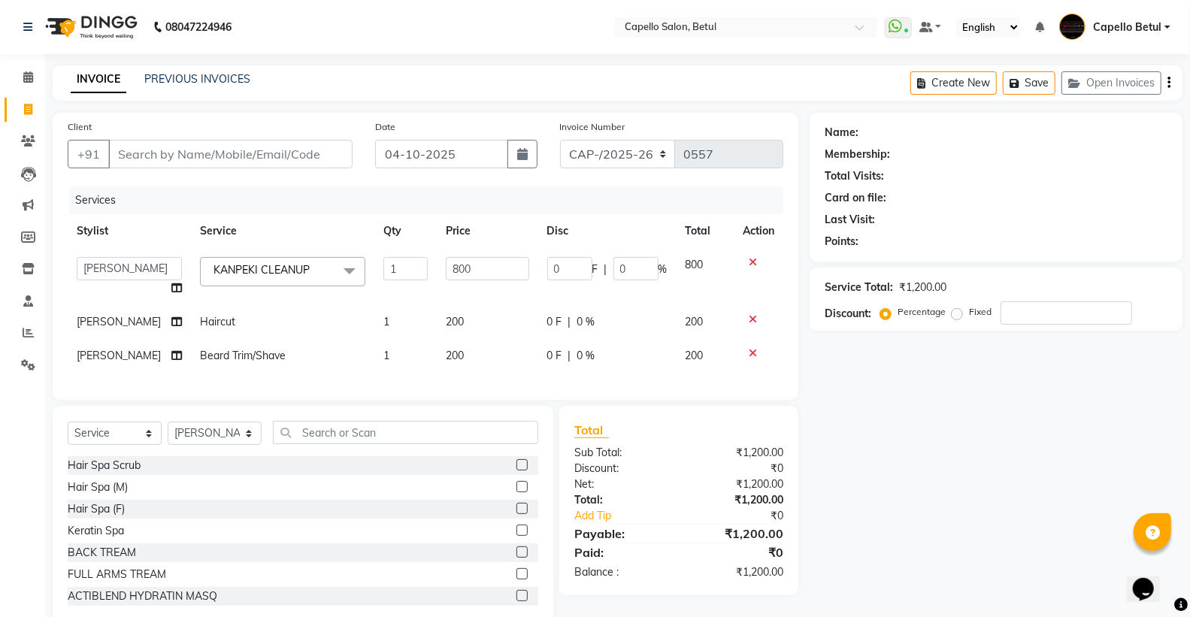
click at [752, 253] on td at bounding box center [759, 276] width 50 height 57
click at [752, 260] on icon at bounding box center [753, 262] width 8 height 11
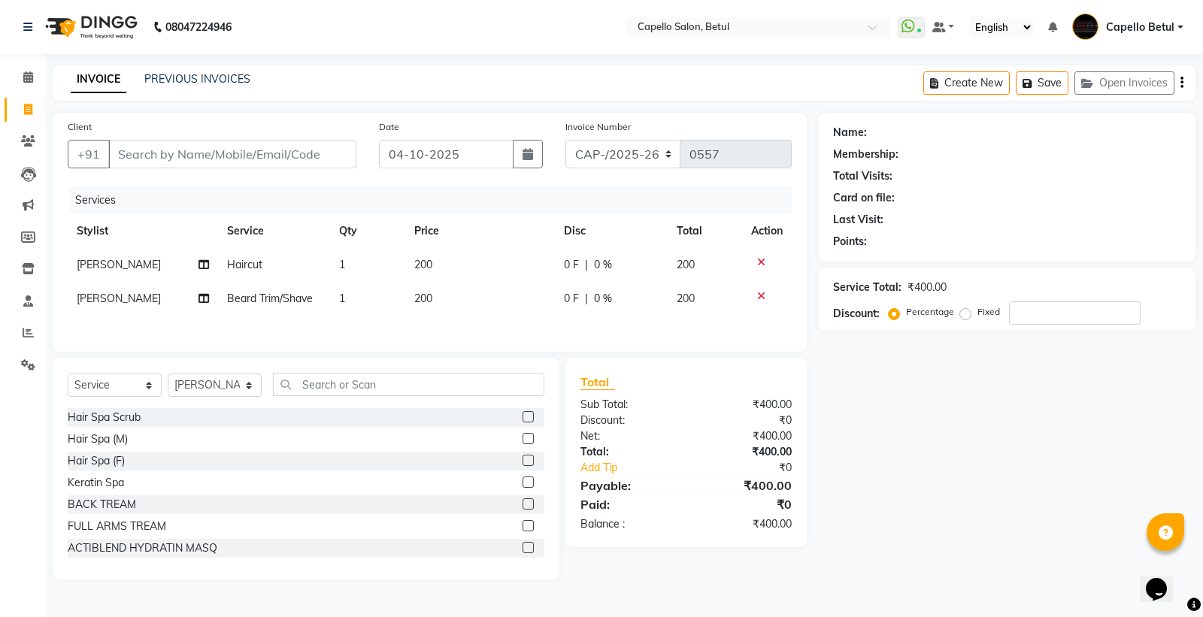
click at [758, 257] on icon at bounding box center [761, 262] width 8 height 11
click at [760, 247] on th "Action" at bounding box center [767, 231] width 50 height 34
click at [760, 259] on icon at bounding box center [761, 262] width 8 height 11
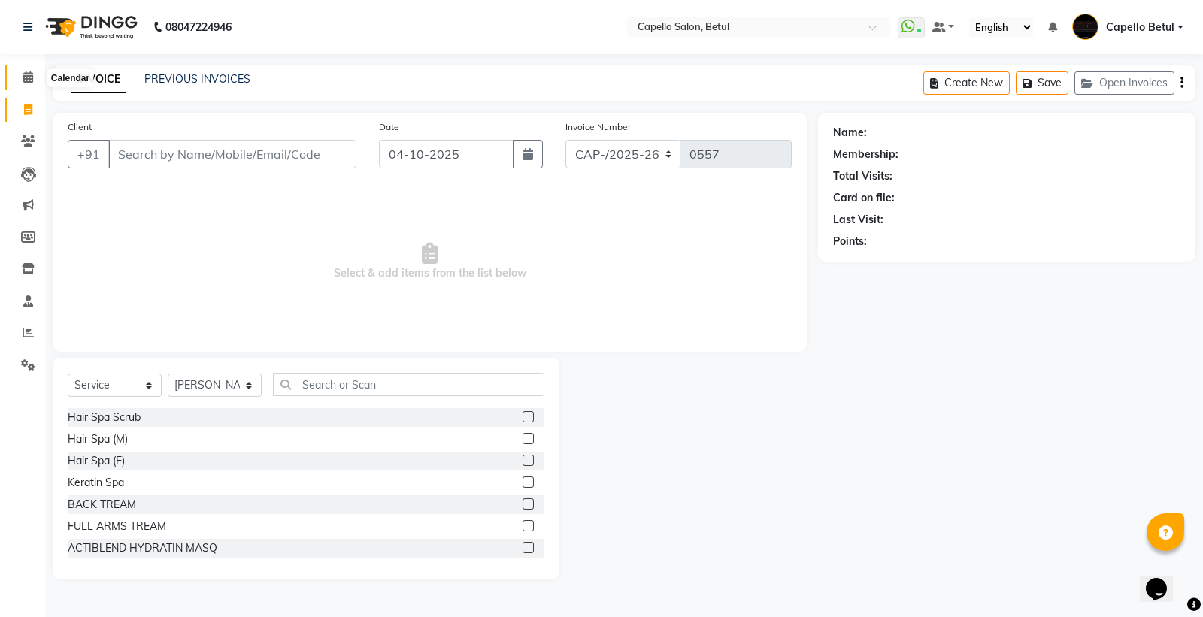
click at [36, 86] on span at bounding box center [28, 77] width 26 height 17
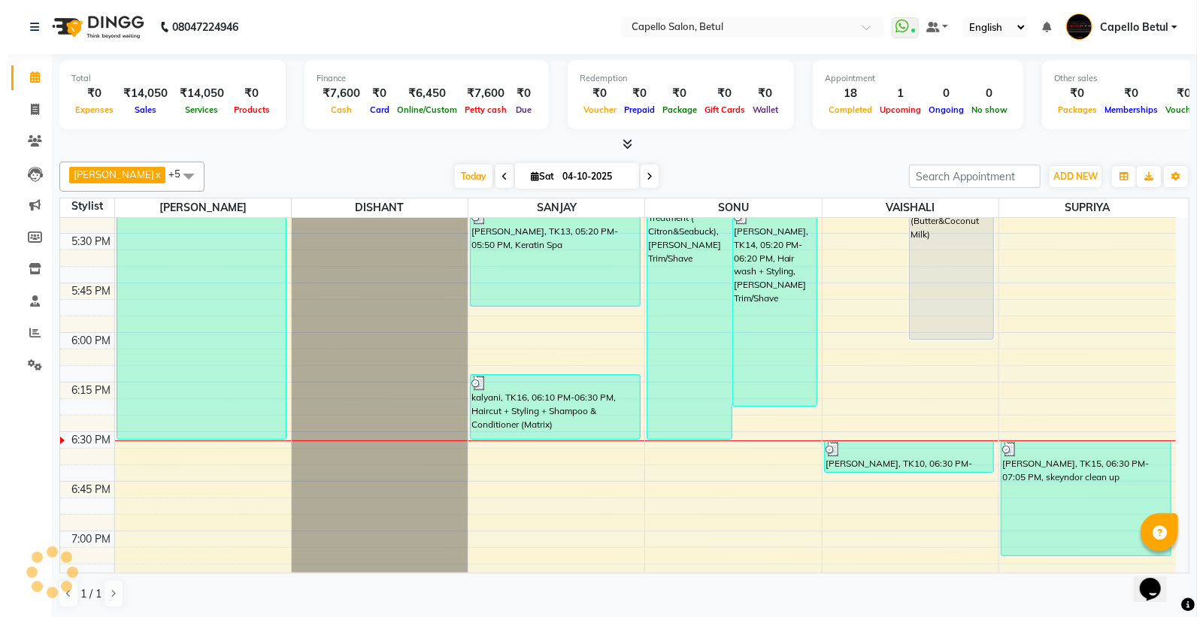
scroll to position [1711, 0]
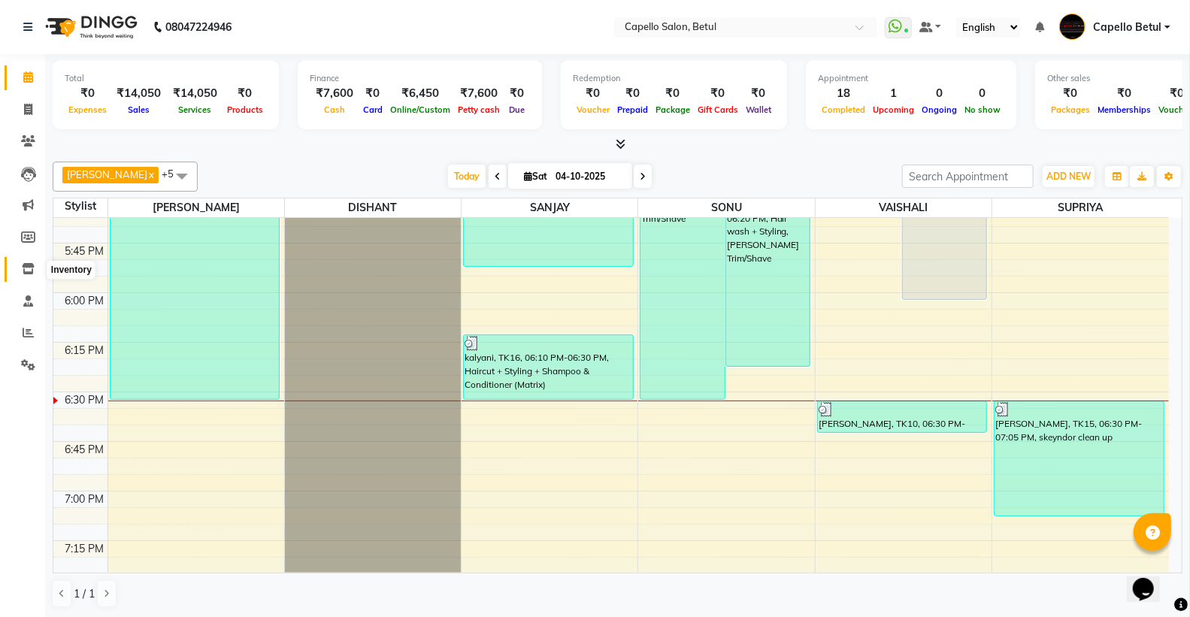
click at [29, 269] on icon at bounding box center [28, 268] width 13 height 11
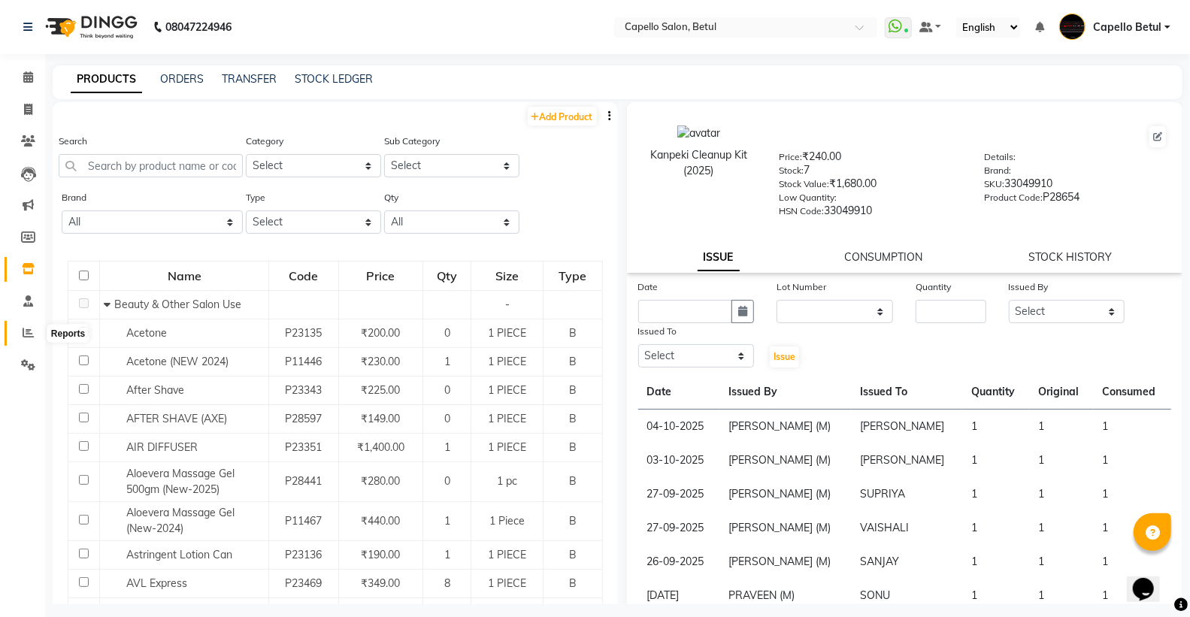
click at [35, 333] on span at bounding box center [28, 333] width 26 height 17
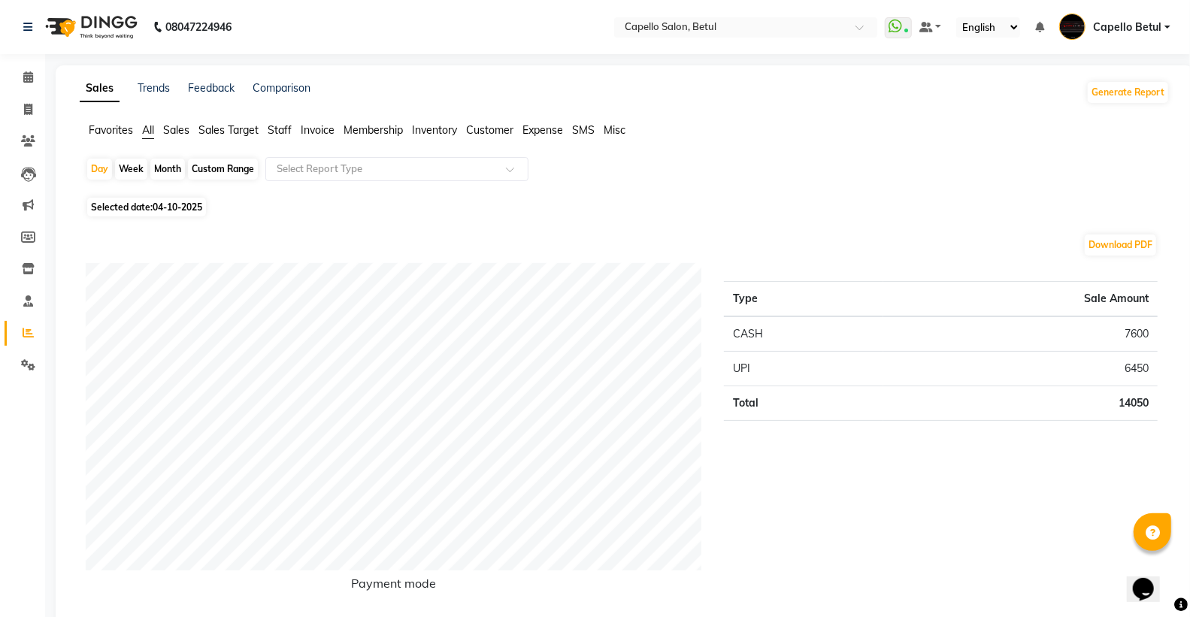
click at [273, 133] on span "Staff" at bounding box center [280, 130] width 24 height 14
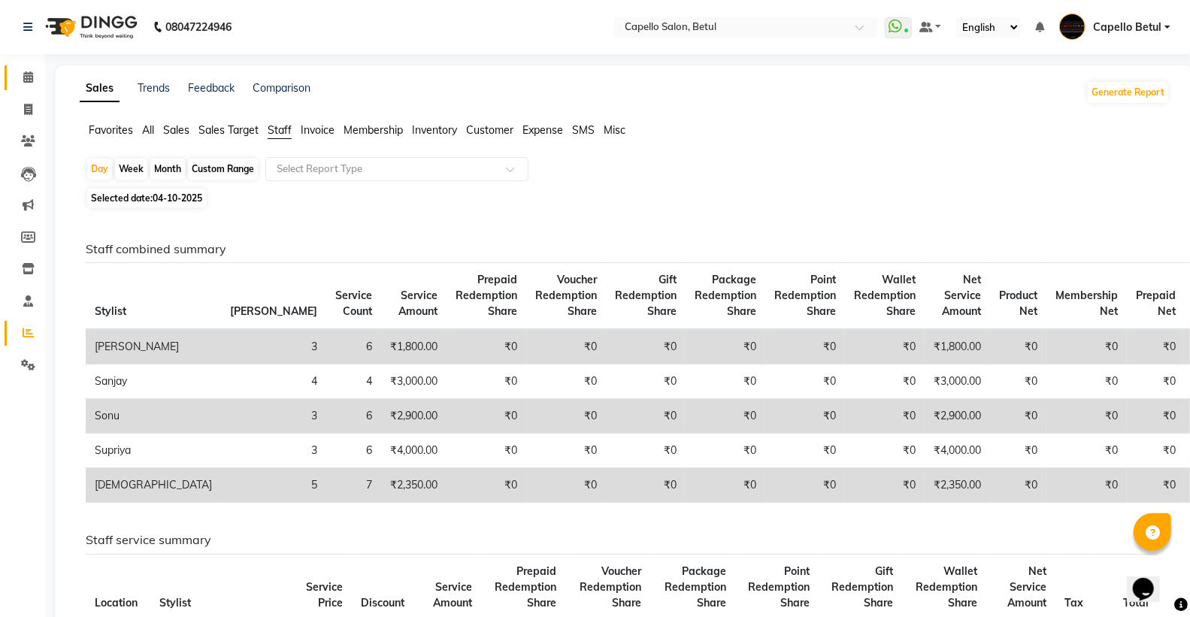
click at [23, 68] on link "Calendar" at bounding box center [23, 77] width 36 height 25
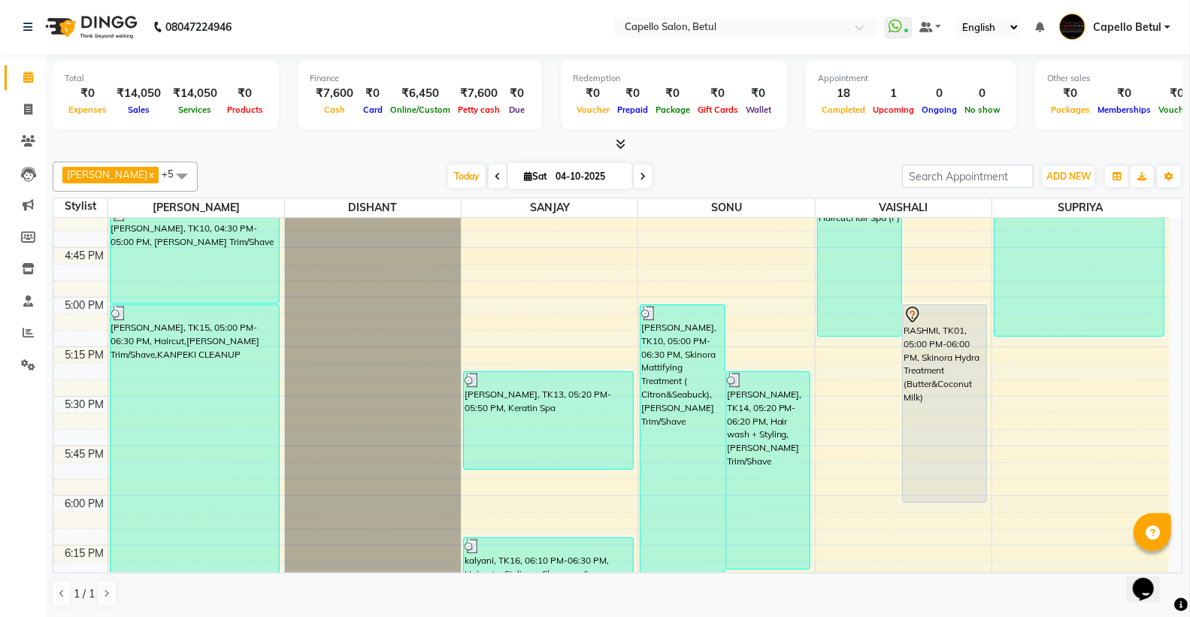
scroll to position [1503, 0]
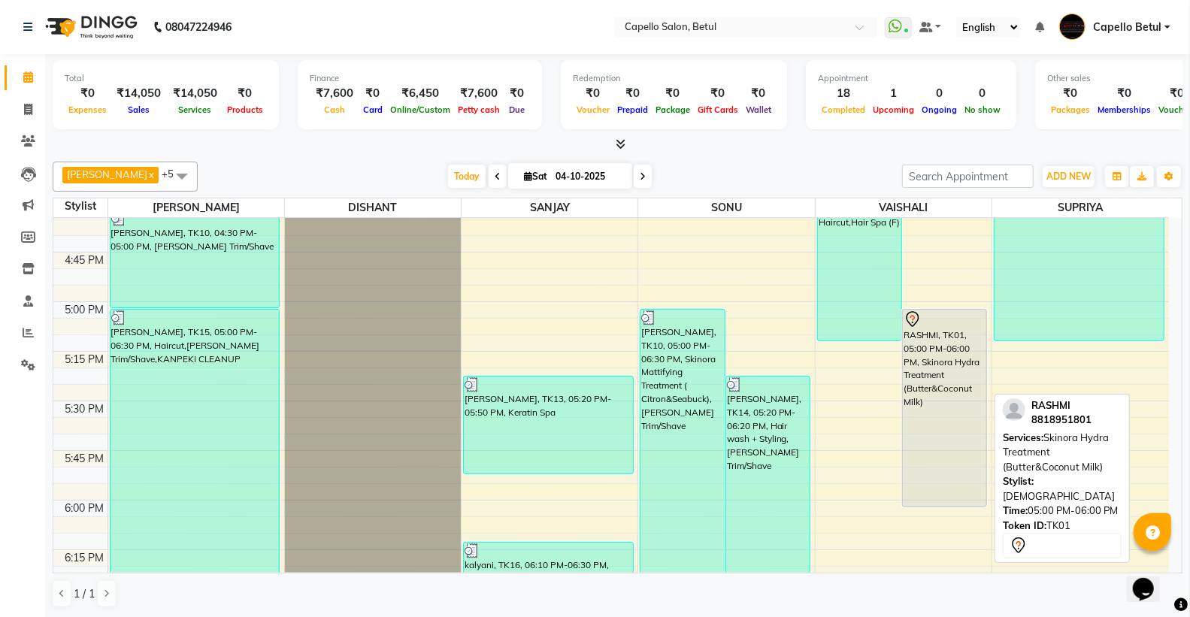
click at [926, 395] on div "RASHMI, TK01, 05:00 PM-06:00 PM, Skinora Hydra Treatment (Butter&Coconut Milk)" at bounding box center [944, 408] width 83 height 197
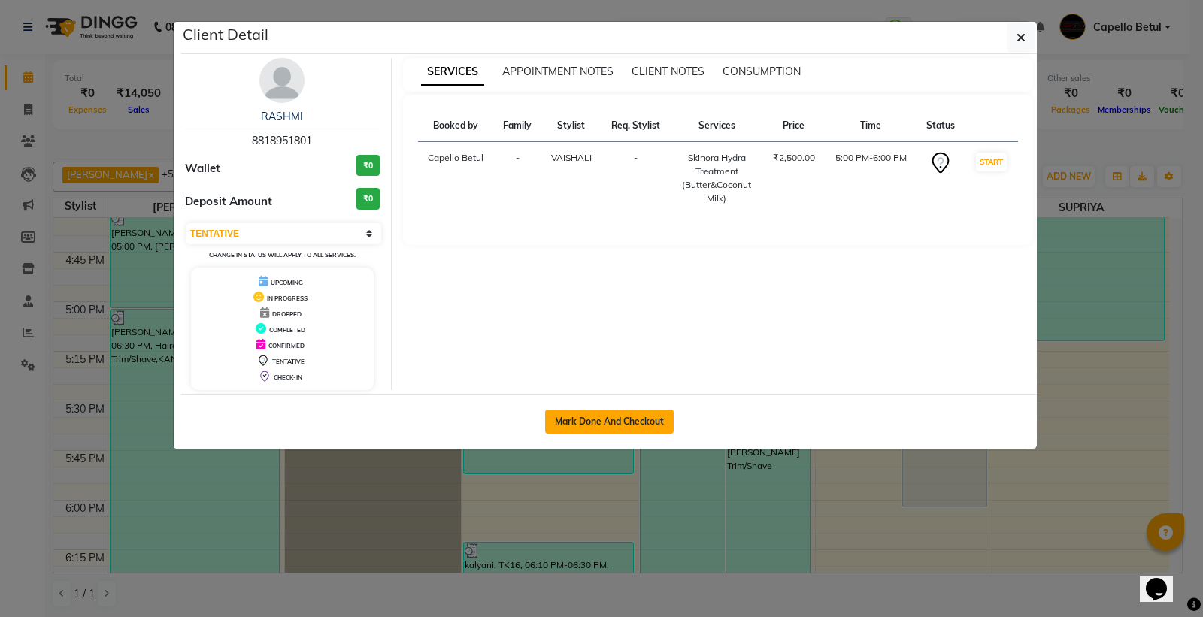
click at [561, 415] on button "Mark Done And Checkout" at bounding box center [609, 422] width 129 height 24
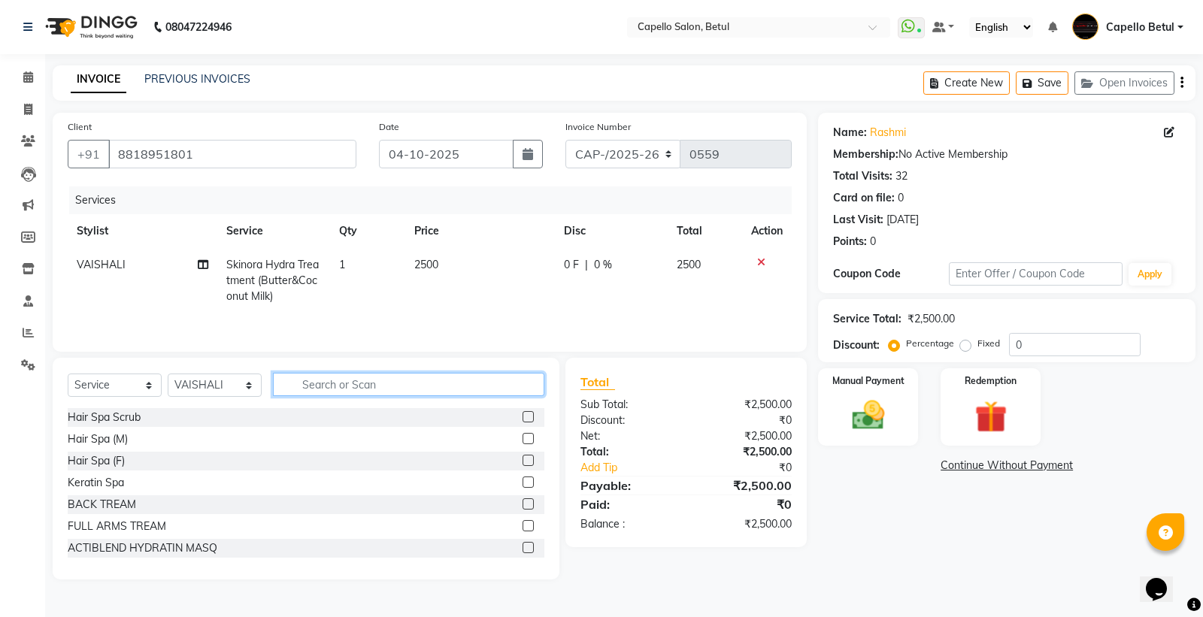
click at [313, 386] on input "text" at bounding box center [408, 384] width 271 height 23
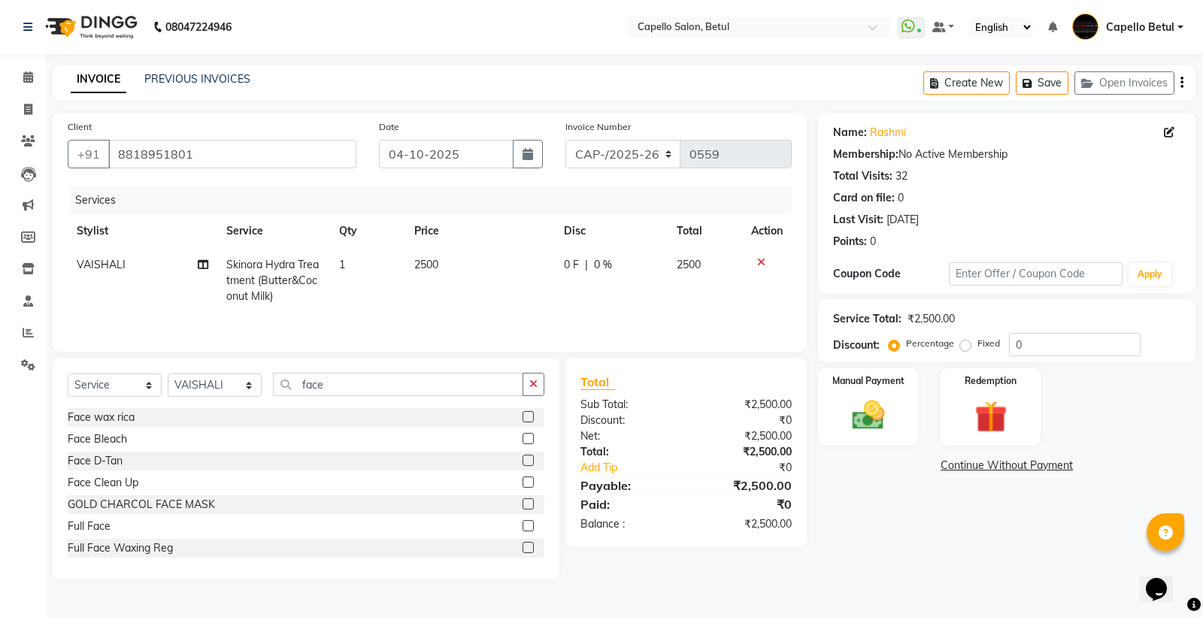
click at [522, 459] on label at bounding box center [527, 460] width 11 height 11
click at [522, 459] on input "checkbox" at bounding box center [527, 461] width 10 height 10
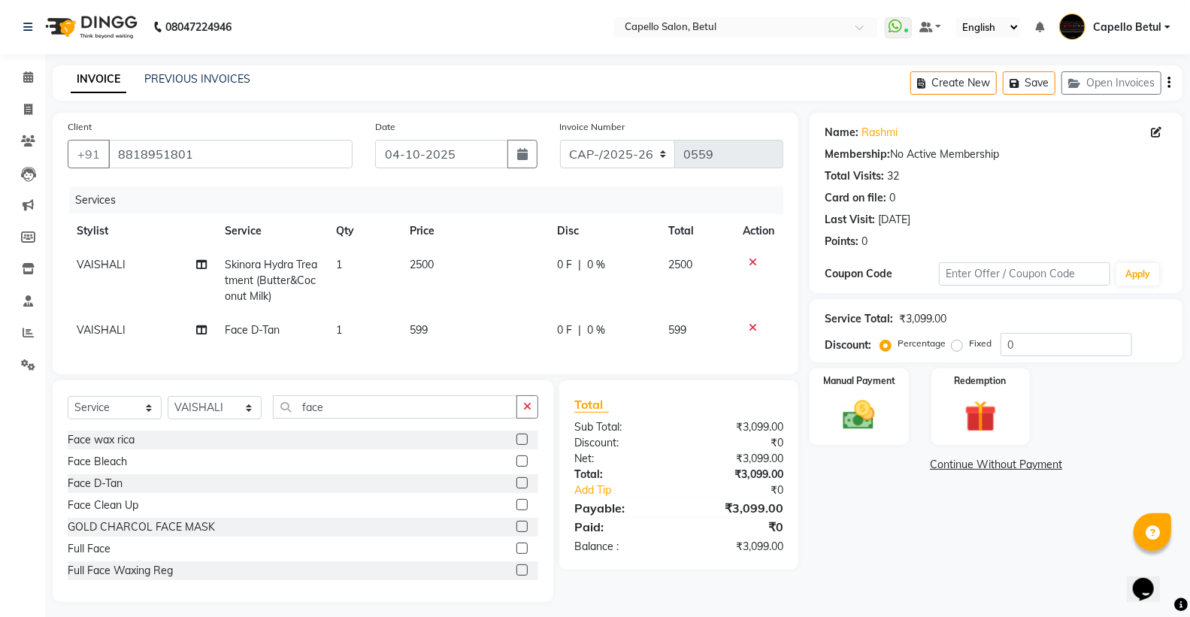
click at [483, 327] on td "599" at bounding box center [474, 330] width 147 height 34
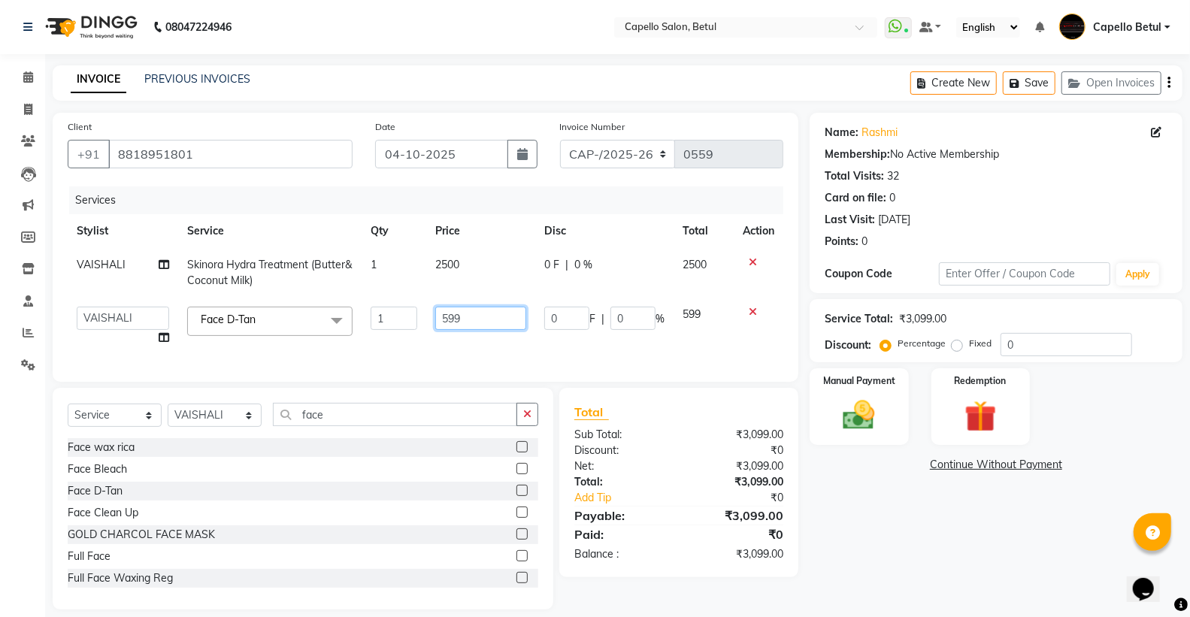
click at [482, 325] on input "599" at bounding box center [480, 318] width 91 height 23
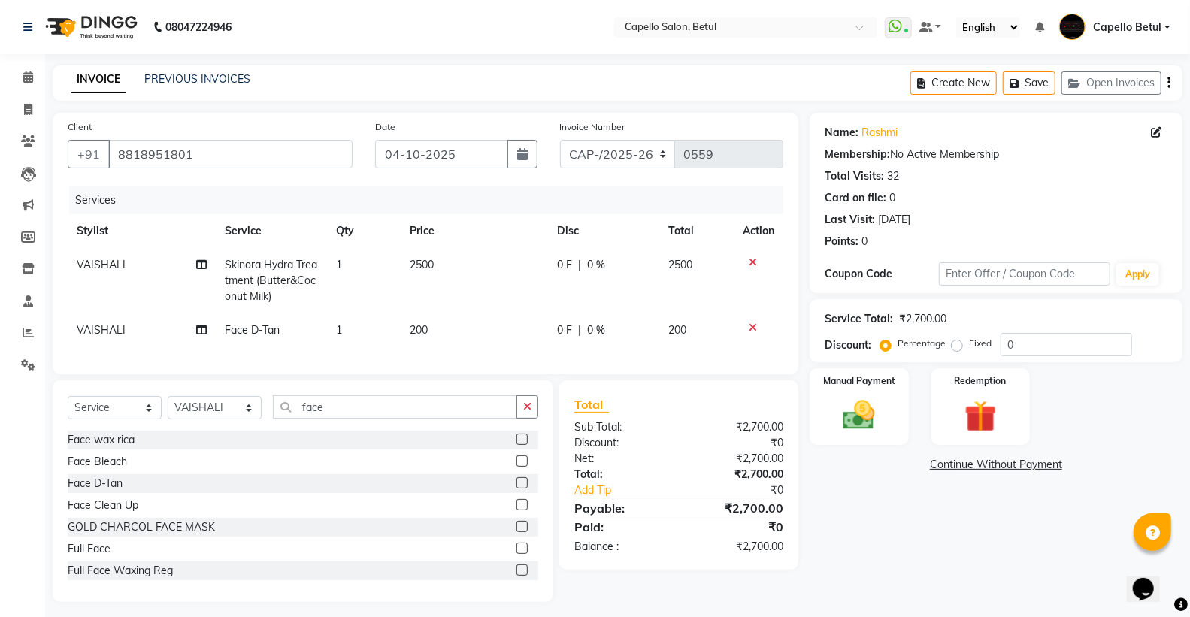
click at [105, 317] on td "VAISHALI" at bounding box center [142, 330] width 148 height 34
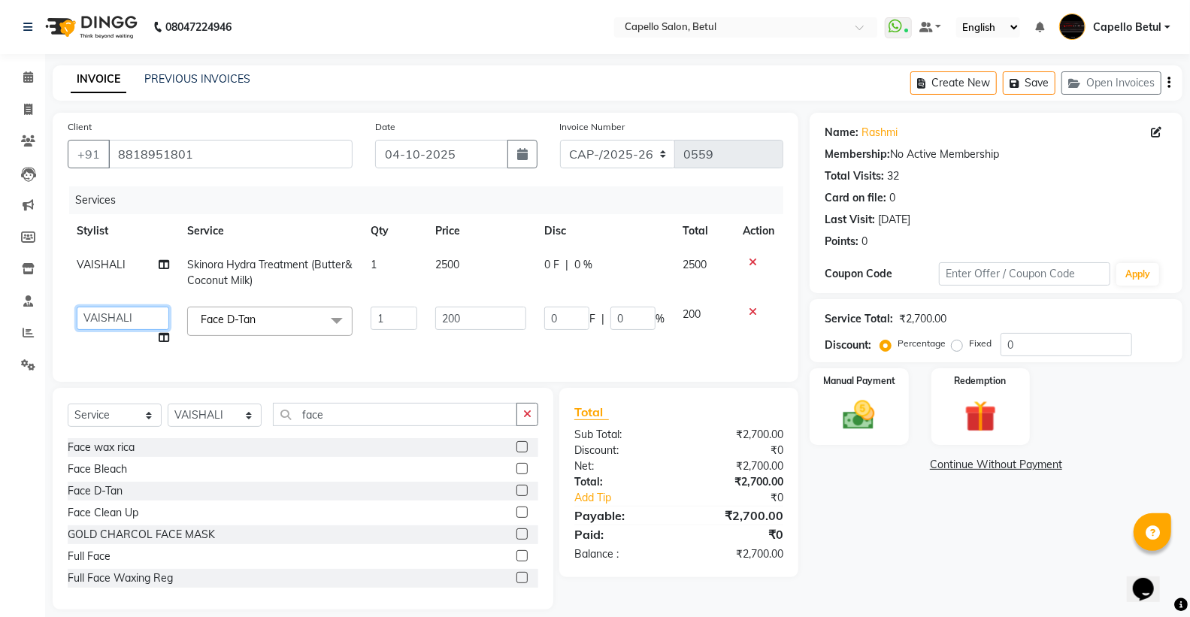
click at [109, 324] on select "ADMIN Capello Betul DHANRAJ DISHANT POOJA SOLANKI (M) PRAVEEN (M) SANJAY SONU S…" at bounding box center [123, 318] width 92 height 23
click at [398, 409] on div "Select Service Product Membership Package Voucher Prepaid Gift Card Select Styl…" at bounding box center [303, 499] width 501 height 222
click at [386, 416] on input "face" at bounding box center [395, 414] width 244 height 23
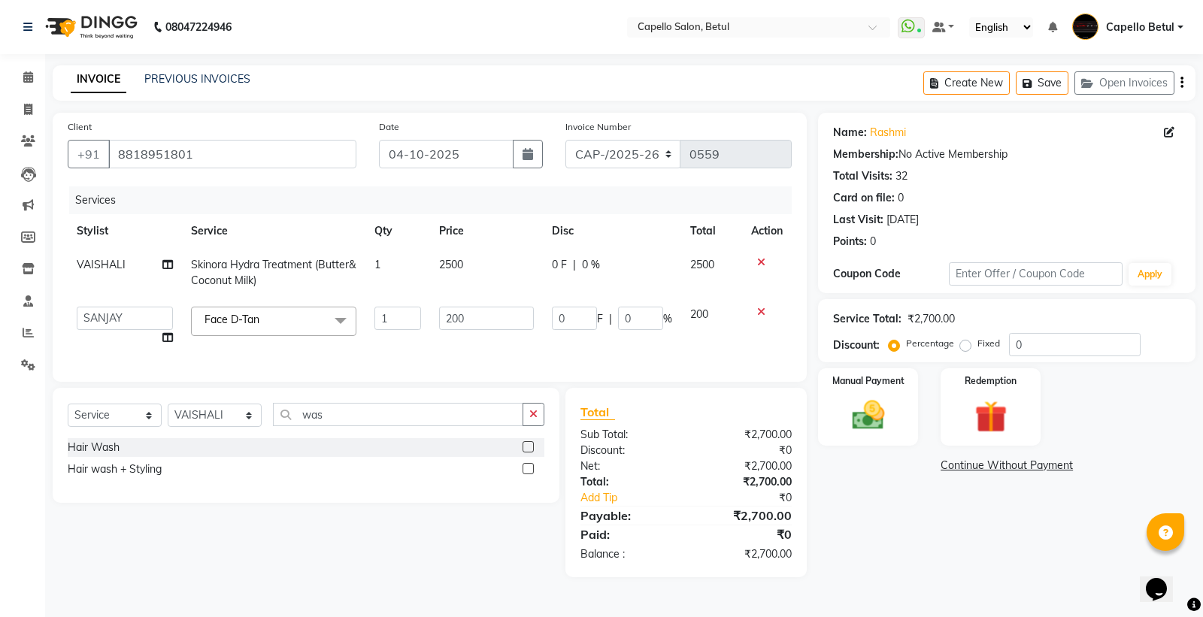
click at [521, 457] on div "Hair Wash" at bounding box center [306, 447] width 477 height 19
click at [525, 452] on label at bounding box center [527, 446] width 11 height 11
click at [525, 452] on input "checkbox" at bounding box center [527, 448] width 10 height 10
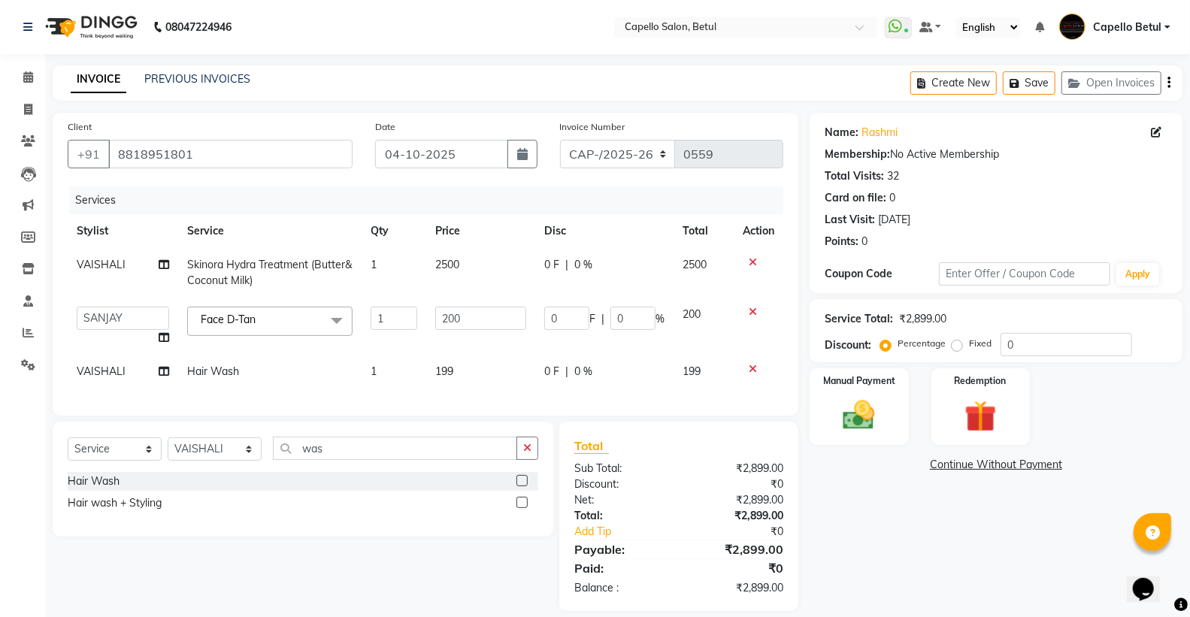
click at [106, 371] on span "VAISHALI" at bounding box center [101, 372] width 49 height 14
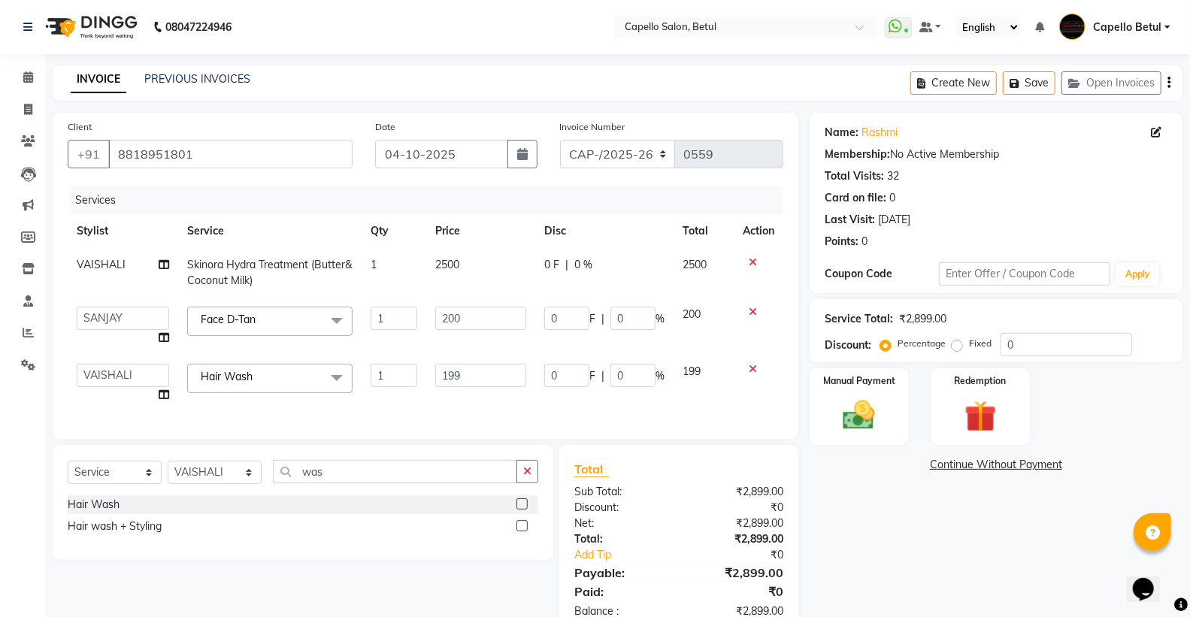
click at [106, 371] on select "ADMIN Capello Betul DHANRAJ DISHANT POOJA SOLANKI (M) PRAVEEN (M) SANJAY SONU S…" at bounding box center [123, 375] width 92 height 23
click at [482, 364] on input "199" at bounding box center [480, 375] width 91 height 23
click at [453, 401] on div "Services Stylist Service Qty Price Disc Total Action VAISHALI Skinora Hydra Tre…" at bounding box center [426, 305] width 716 height 238
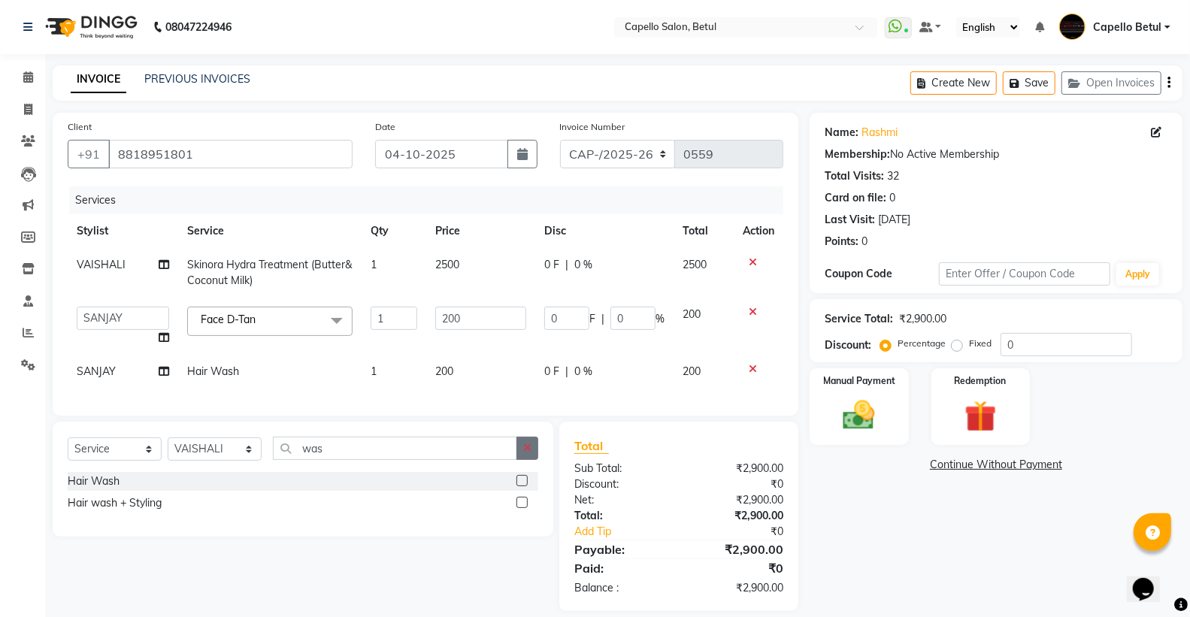
click at [523, 453] on icon "button" at bounding box center [527, 448] width 8 height 11
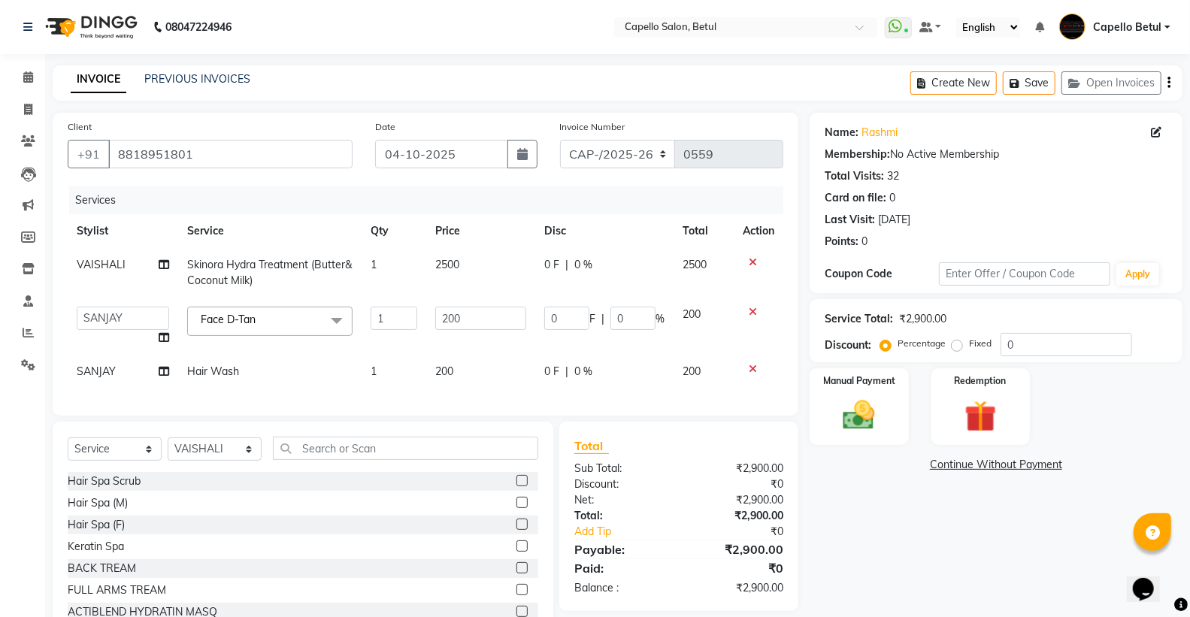
click at [752, 307] on icon at bounding box center [753, 312] width 8 height 11
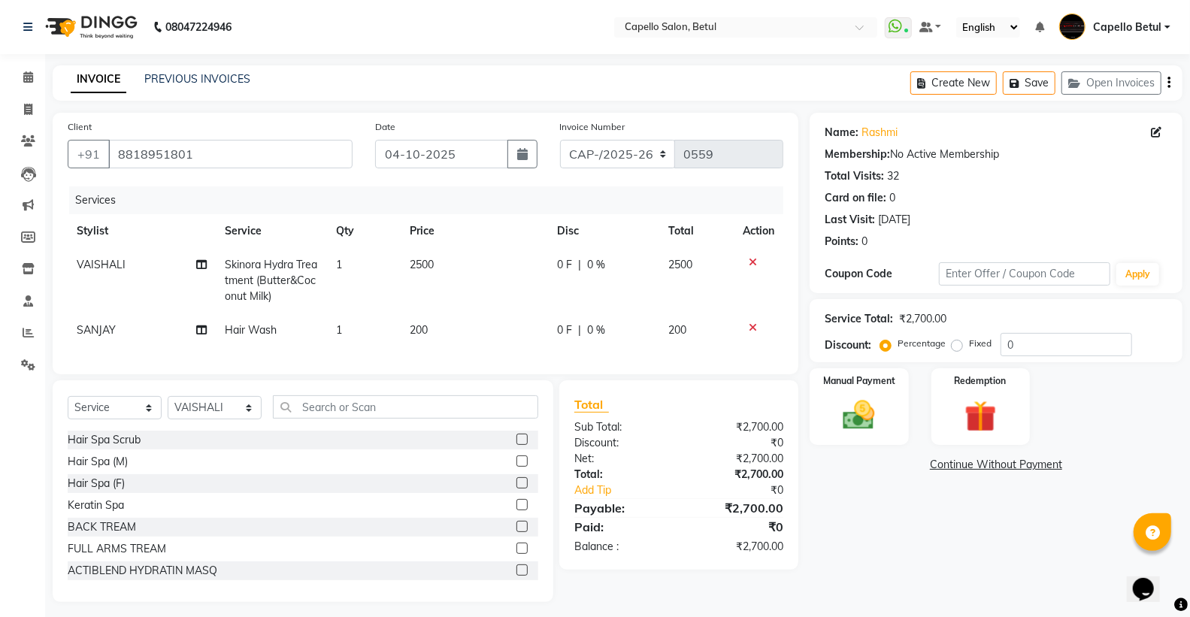
click at [314, 431] on div "Select Service Product Membership Package Voucher Prepaid Gift Card Select Styl…" at bounding box center [303, 412] width 471 height 35
click at [749, 322] on icon at bounding box center [753, 327] width 8 height 11
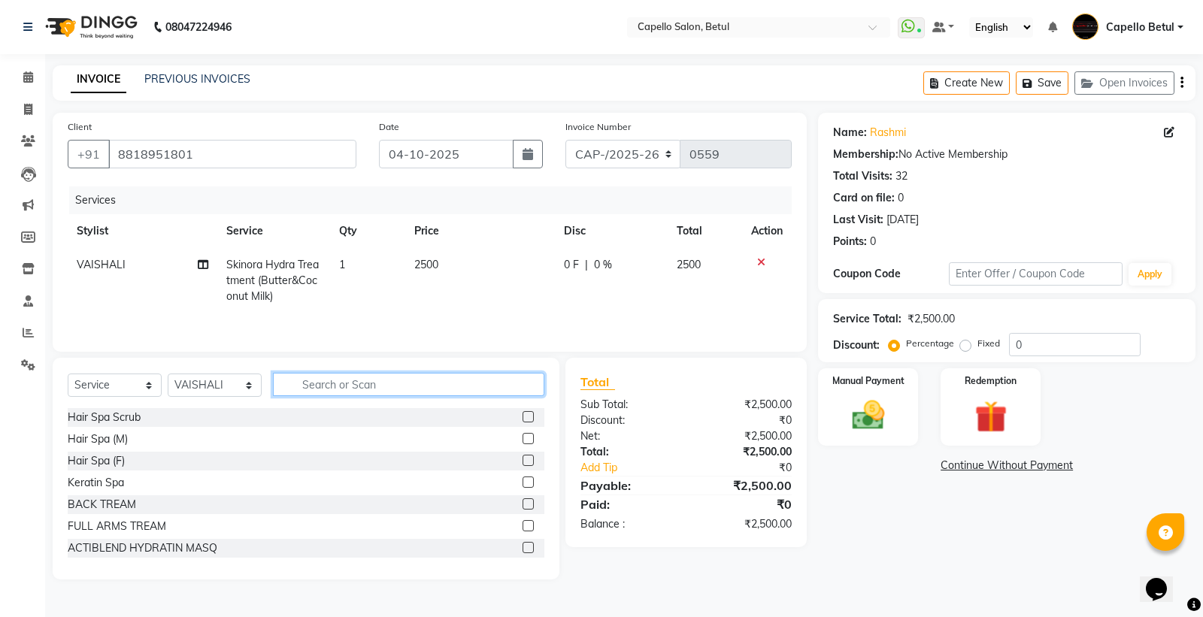
click at [357, 394] on input "text" at bounding box center [408, 384] width 271 height 23
click at [498, 259] on td "2500" at bounding box center [480, 280] width 150 height 65
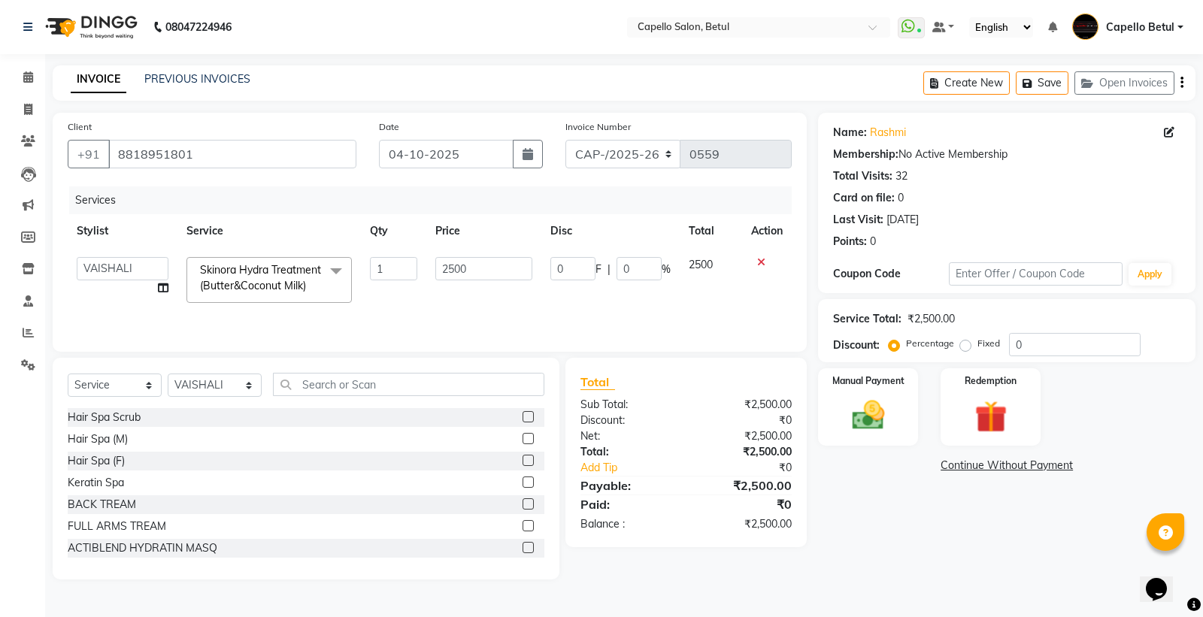
click at [498, 259] on input "2500" at bounding box center [483, 268] width 97 height 23
click at [529, 303] on td "2700" at bounding box center [483, 280] width 115 height 64
click at [449, 385] on input "text" at bounding box center [408, 384] width 271 height 23
click at [354, 386] on input "text" at bounding box center [408, 384] width 271 height 23
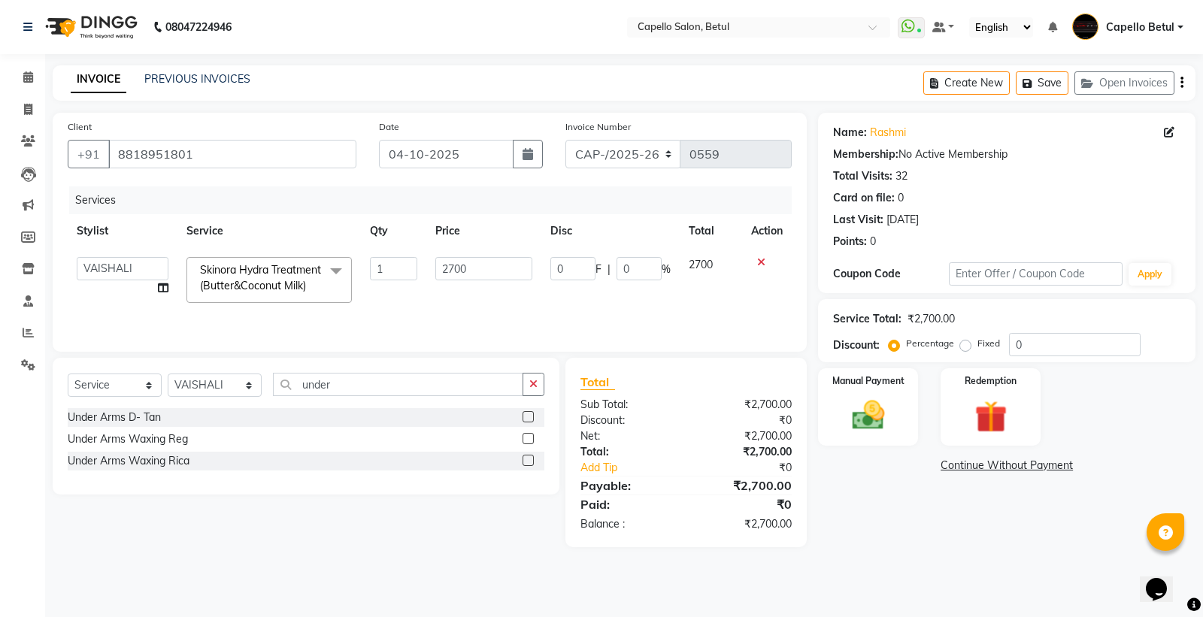
drag, startPoint x: 528, startPoint y: 462, endPoint x: 527, endPoint y: 447, distance: 15.1
click at [527, 462] on label at bounding box center [527, 460] width 11 height 11
click at [527, 462] on input "checkbox" at bounding box center [527, 461] width 10 height 10
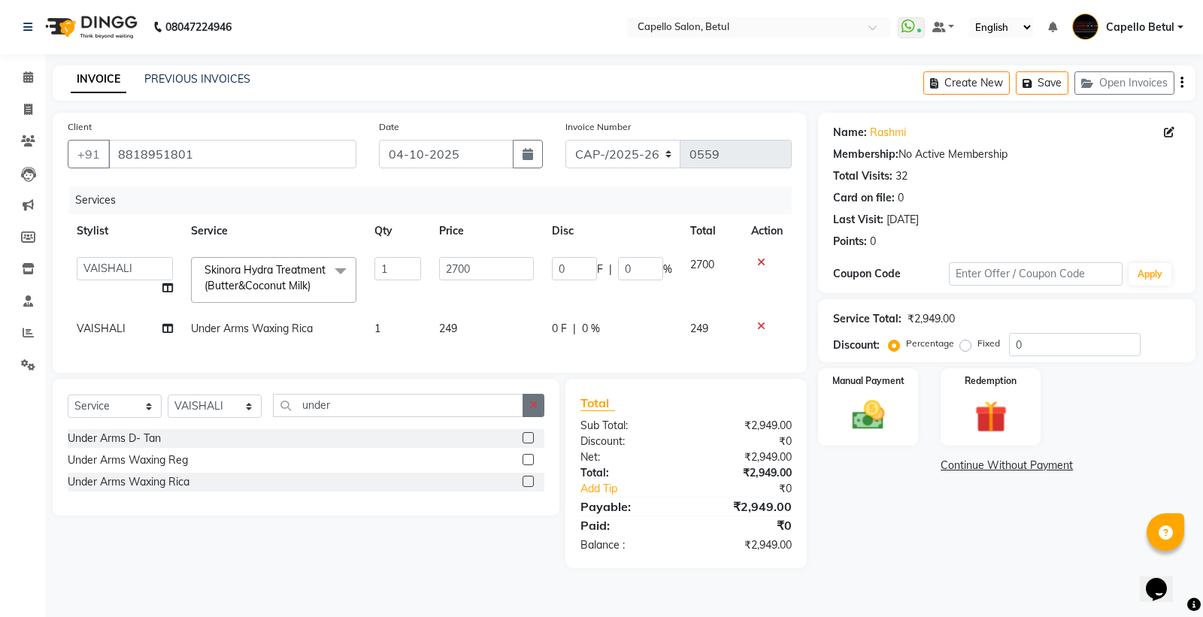
click at [537, 410] on button "button" at bounding box center [533, 405] width 22 height 23
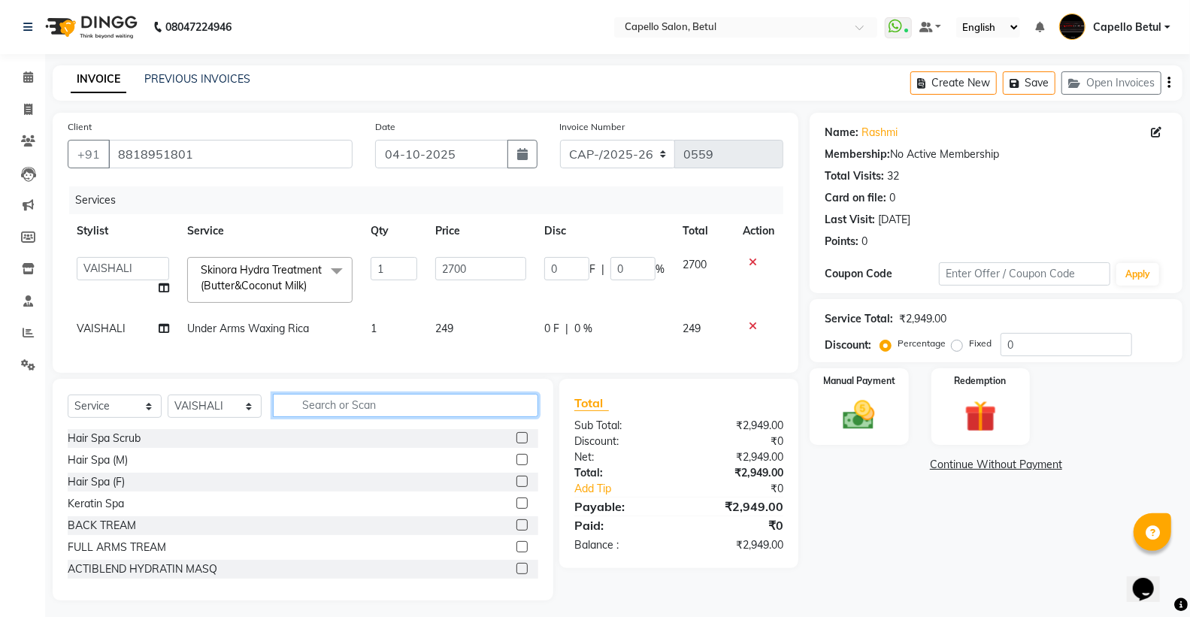
click at [344, 416] on input "text" at bounding box center [405, 405] width 265 height 23
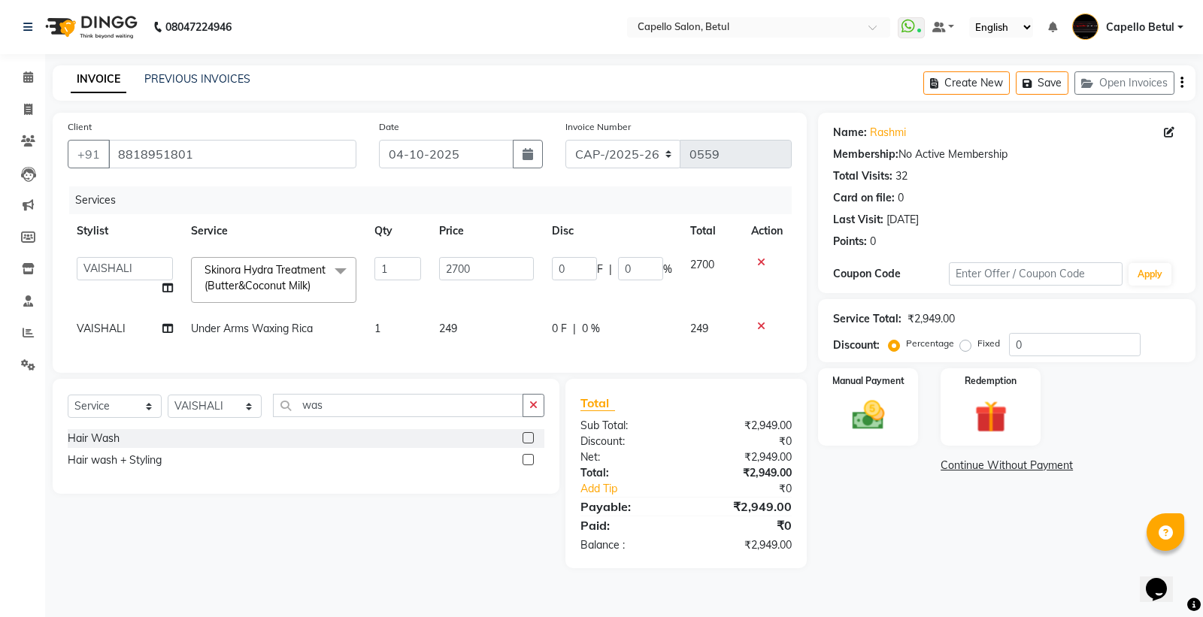
click at [532, 443] on label at bounding box center [527, 437] width 11 height 11
click at [532, 443] on input "checkbox" at bounding box center [527, 439] width 10 height 10
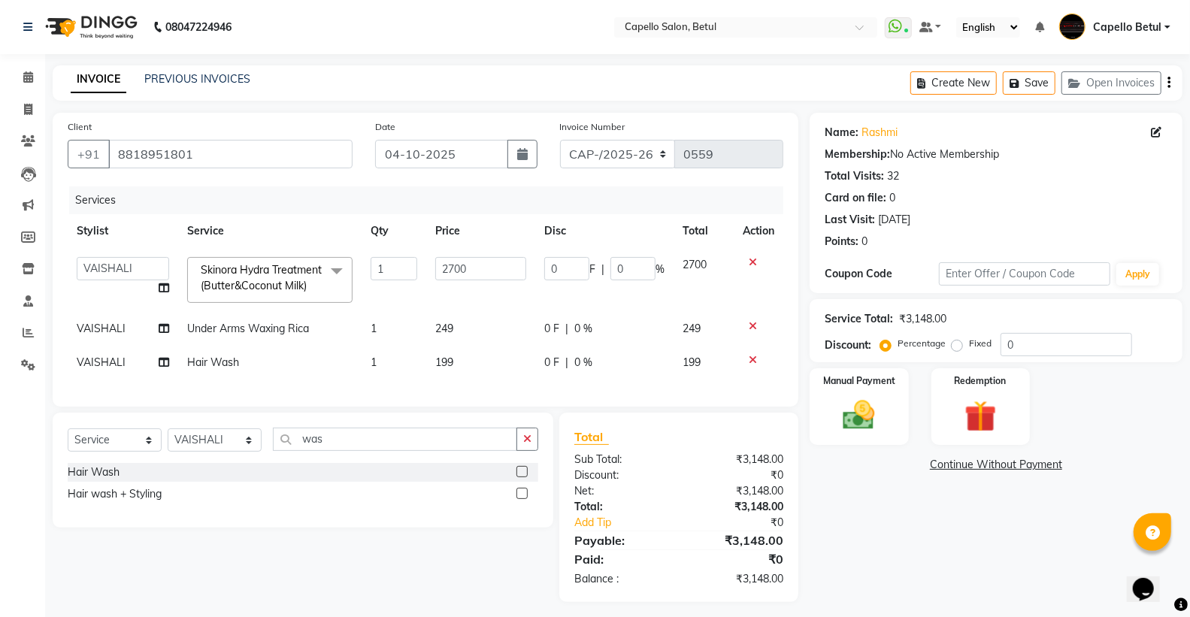
click at [509, 331] on td "249" at bounding box center [480, 329] width 109 height 34
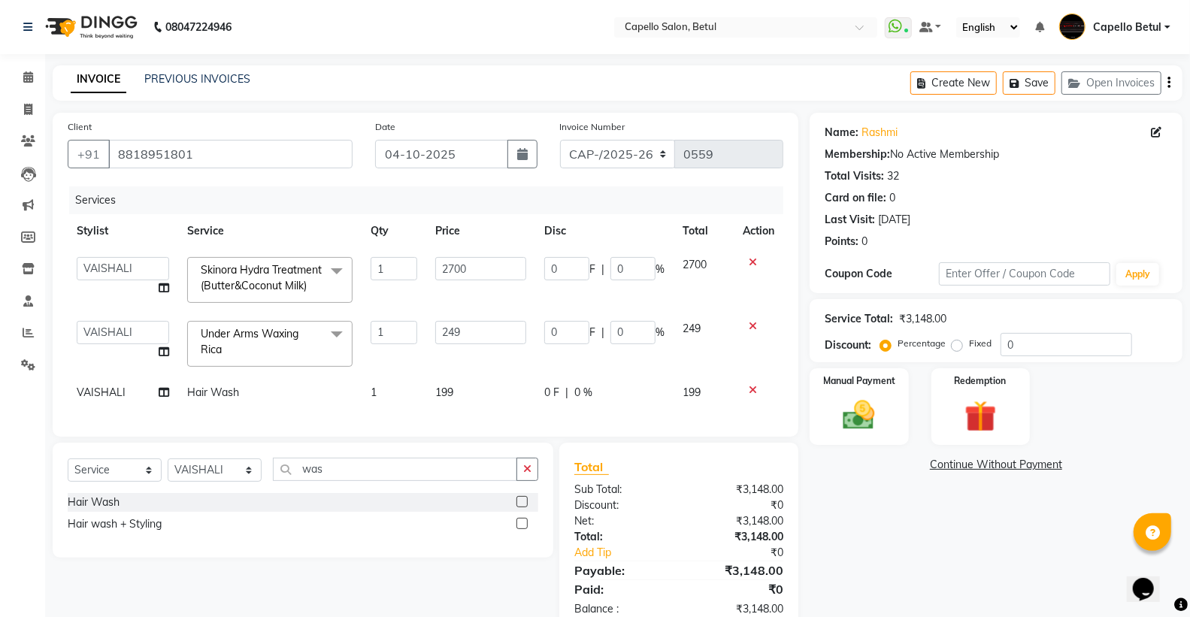
click at [509, 331] on input "249" at bounding box center [480, 332] width 91 height 23
drag, startPoint x: 428, startPoint y: 380, endPoint x: 464, endPoint y: 377, distance: 35.5
click at [429, 380] on div "Services Stylist Service Qty Price Disc Total Action ADMIN Capello Betul DHANRA…" at bounding box center [426, 303] width 716 height 235
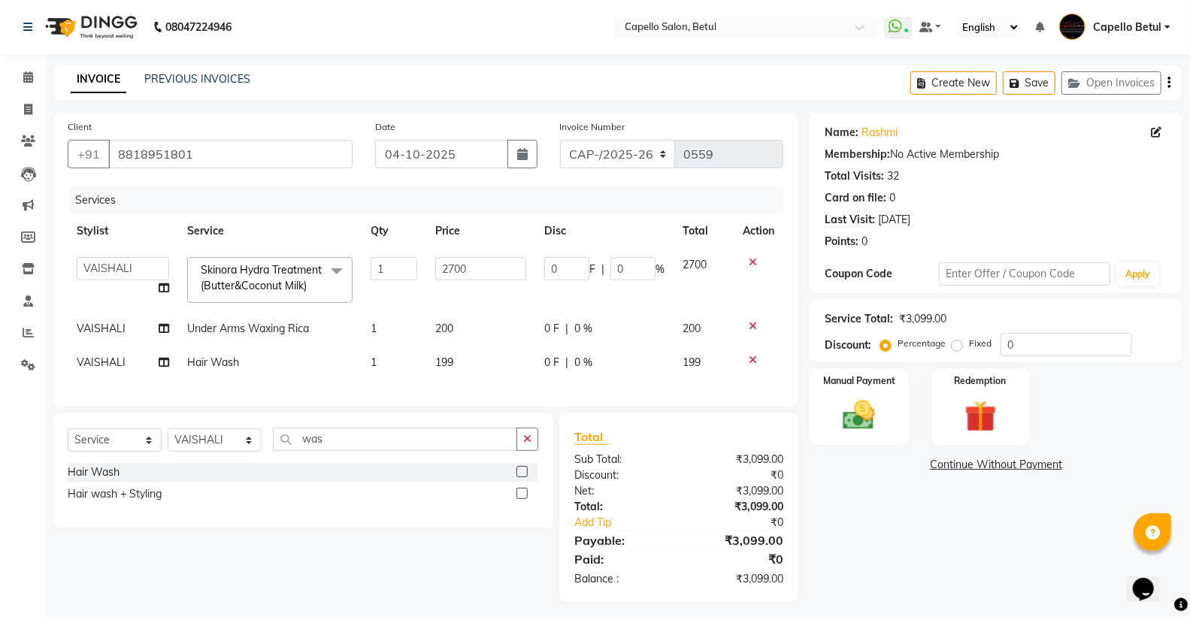
click at [466, 377] on td "199" at bounding box center [480, 363] width 109 height 34
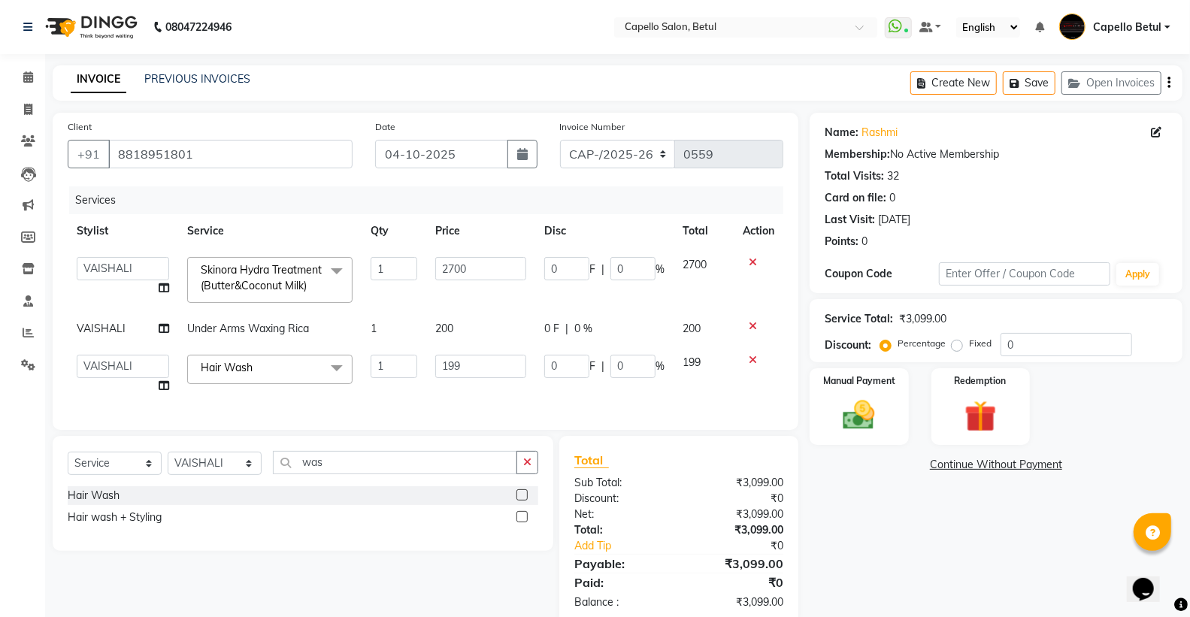
click at [472, 372] on input "199" at bounding box center [480, 366] width 91 height 23
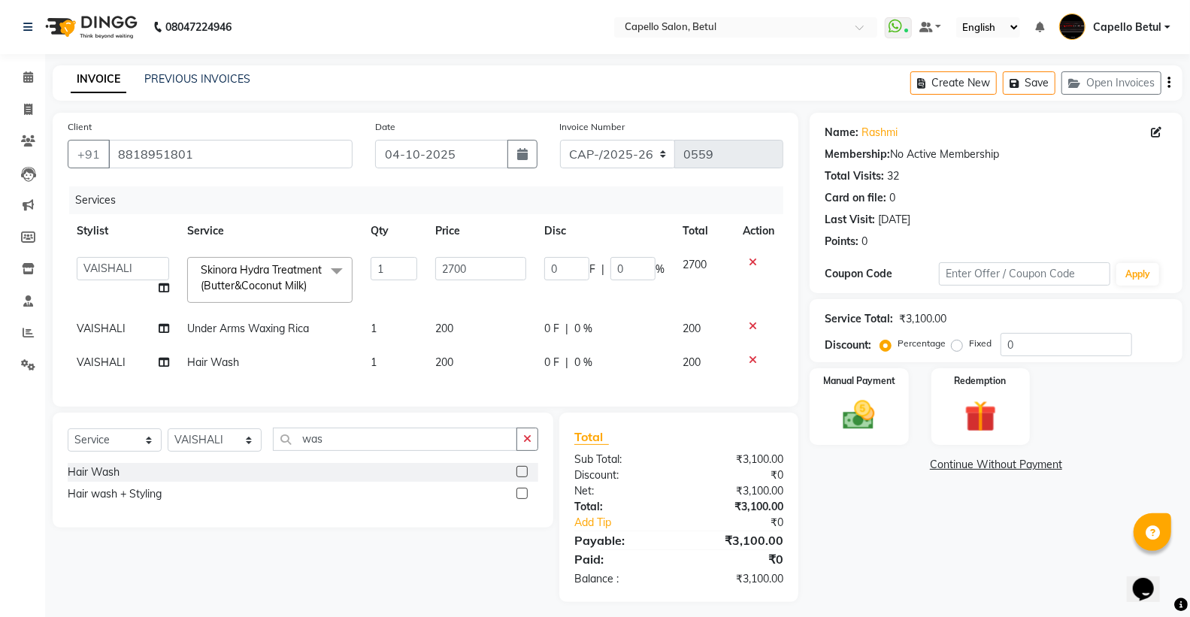
click at [466, 392] on div "Services Stylist Service Qty Price Disc Total Action ADMIN Capello Betul DHANRA…" at bounding box center [426, 288] width 716 height 205
click at [537, 449] on button "button" at bounding box center [527, 439] width 22 height 23
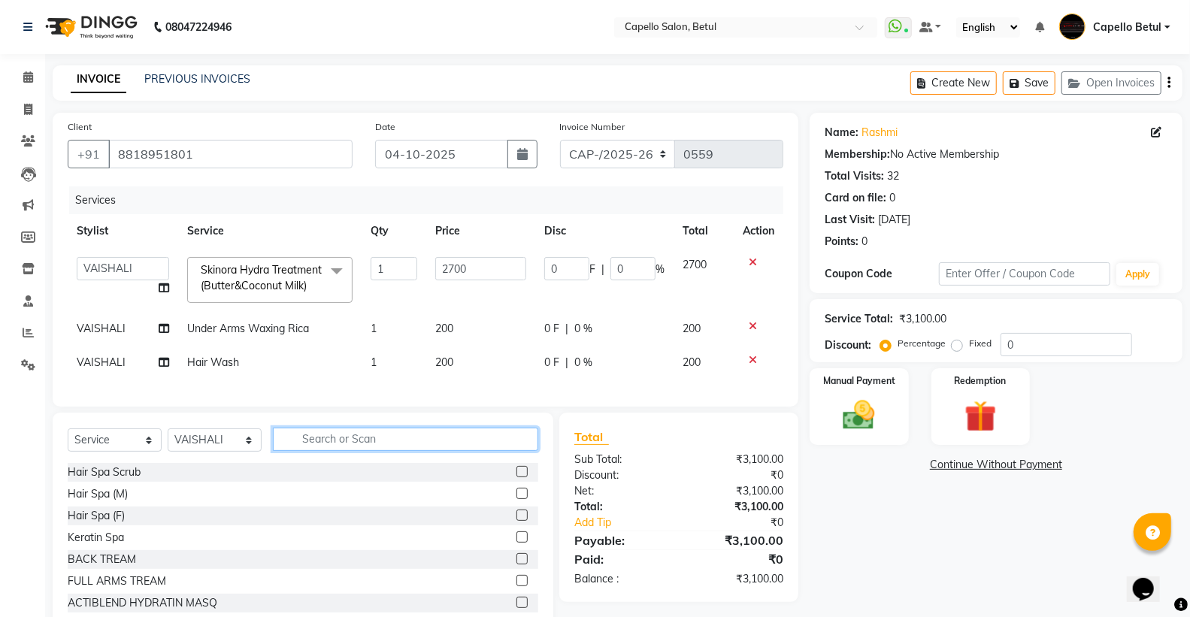
scroll to position [53, 0]
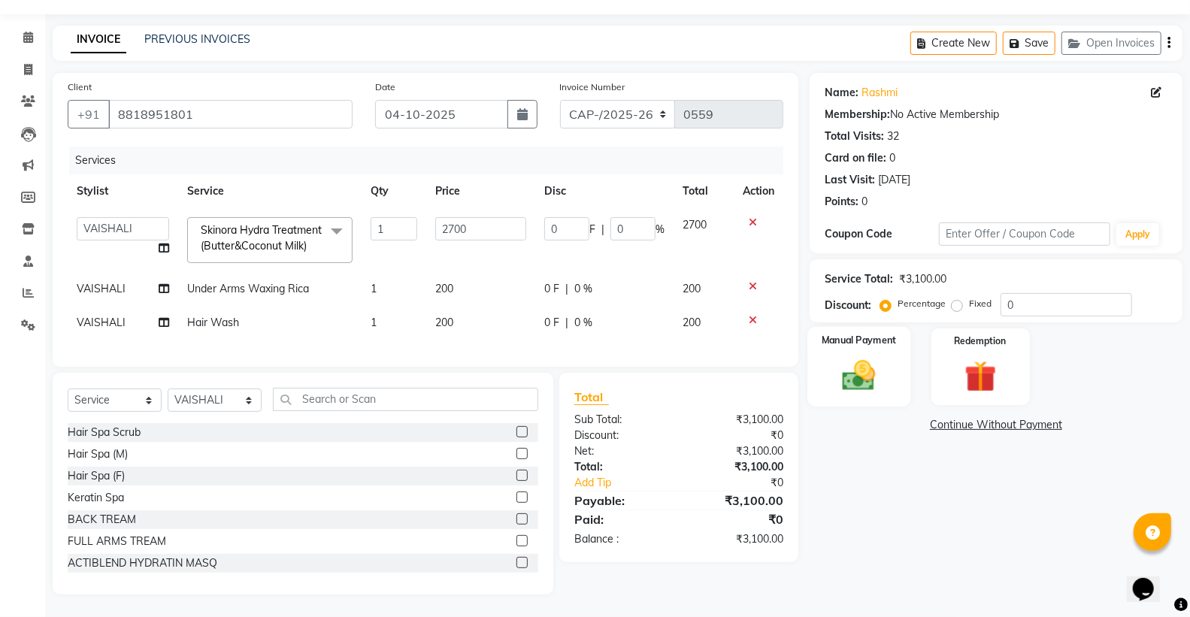
click at [832, 358] on img at bounding box center [858, 375] width 53 height 38
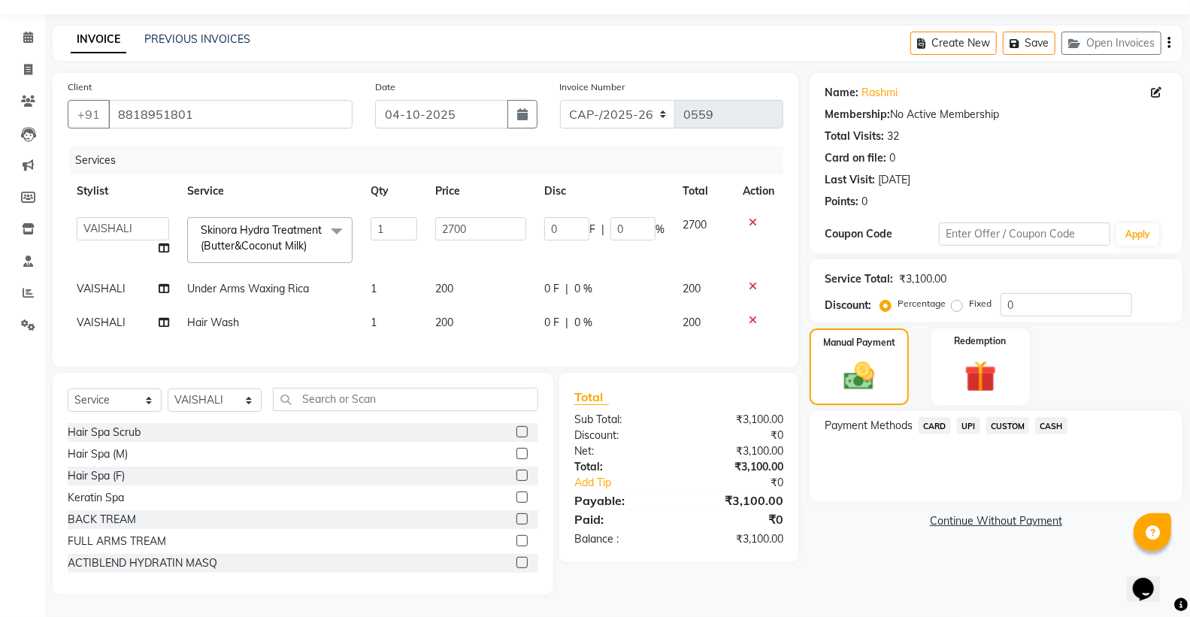
click at [976, 417] on span "UPI" at bounding box center [968, 425] width 23 height 17
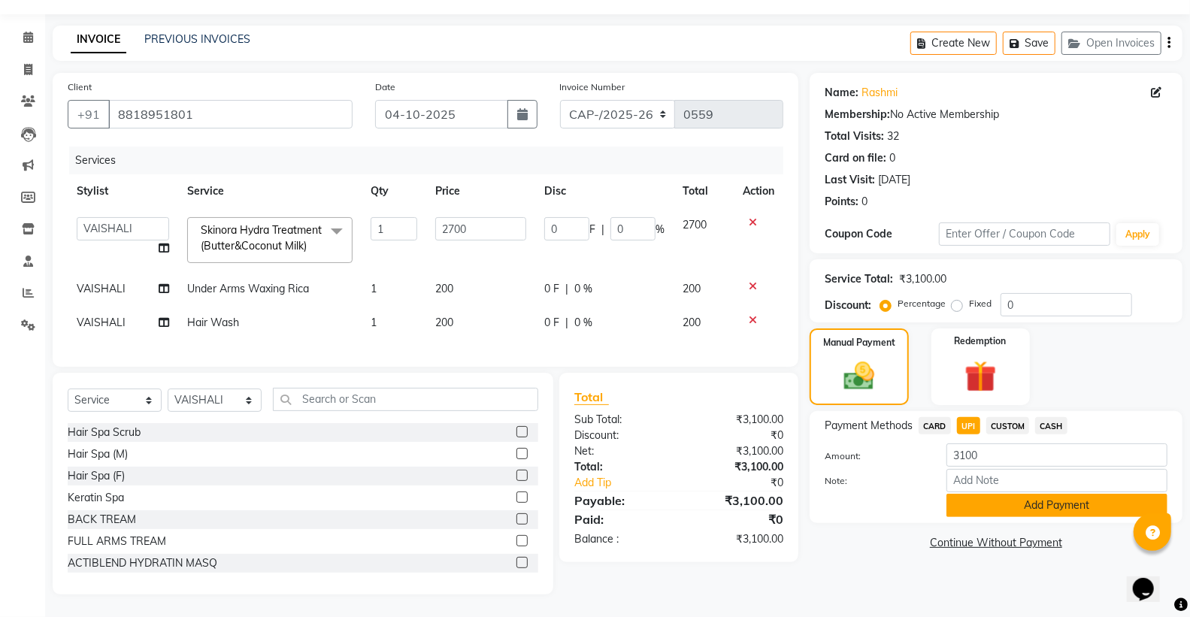
click at [1034, 495] on button "Add Payment" at bounding box center [1056, 505] width 221 height 23
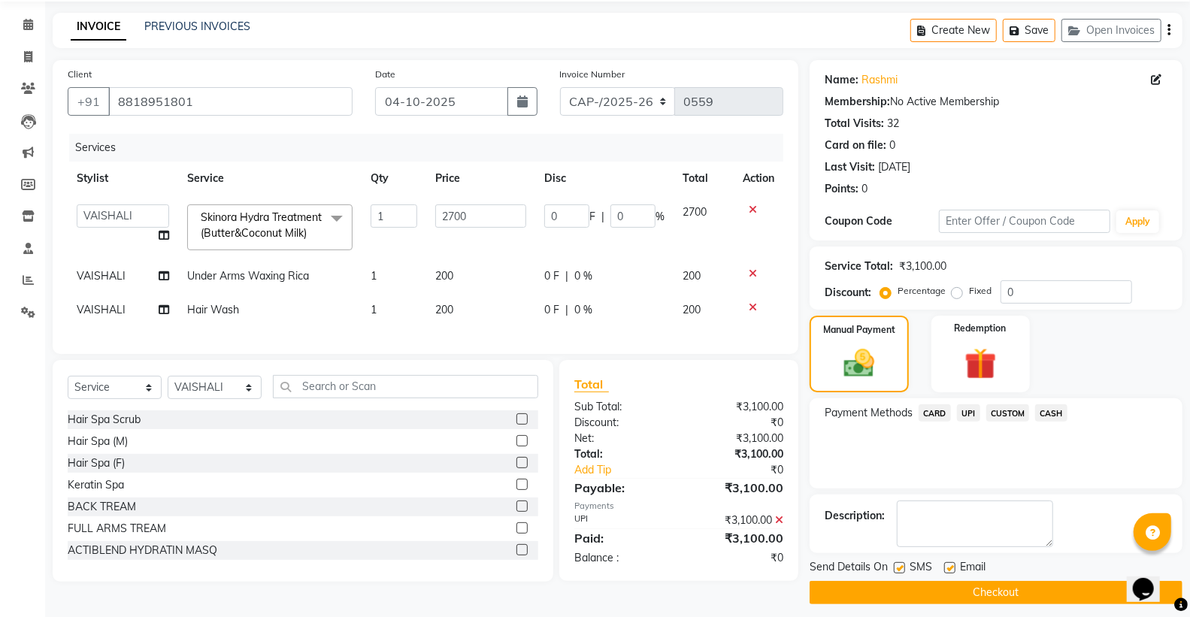
scroll to position [62, 0]
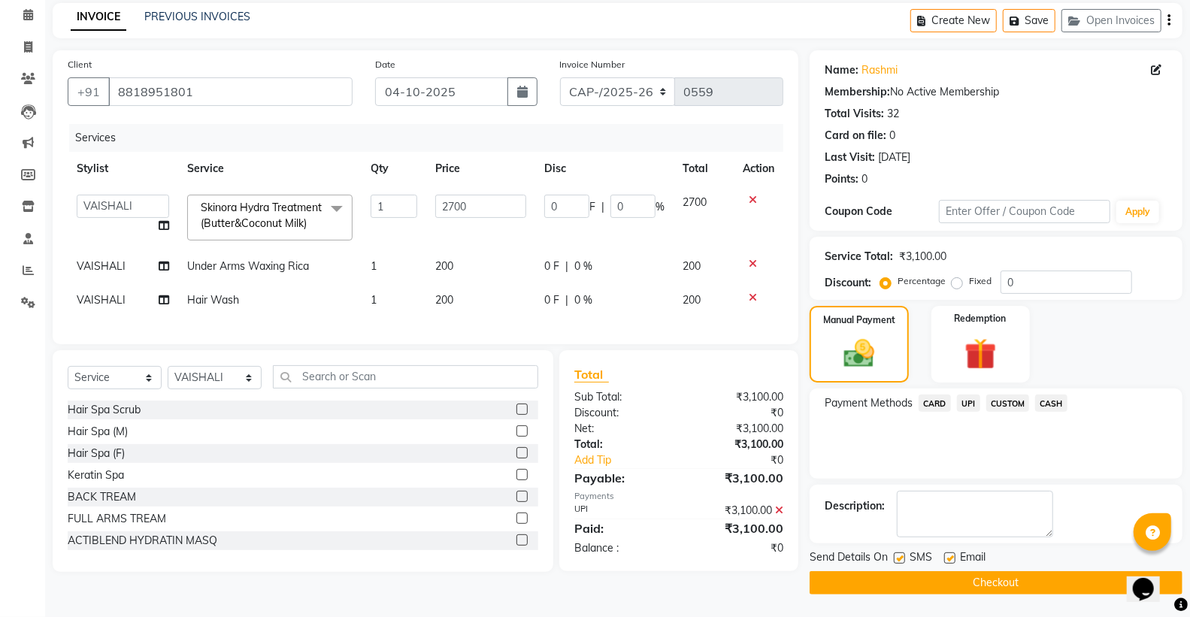
click at [964, 577] on button "Checkout" at bounding box center [996, 582] width 373 height 23
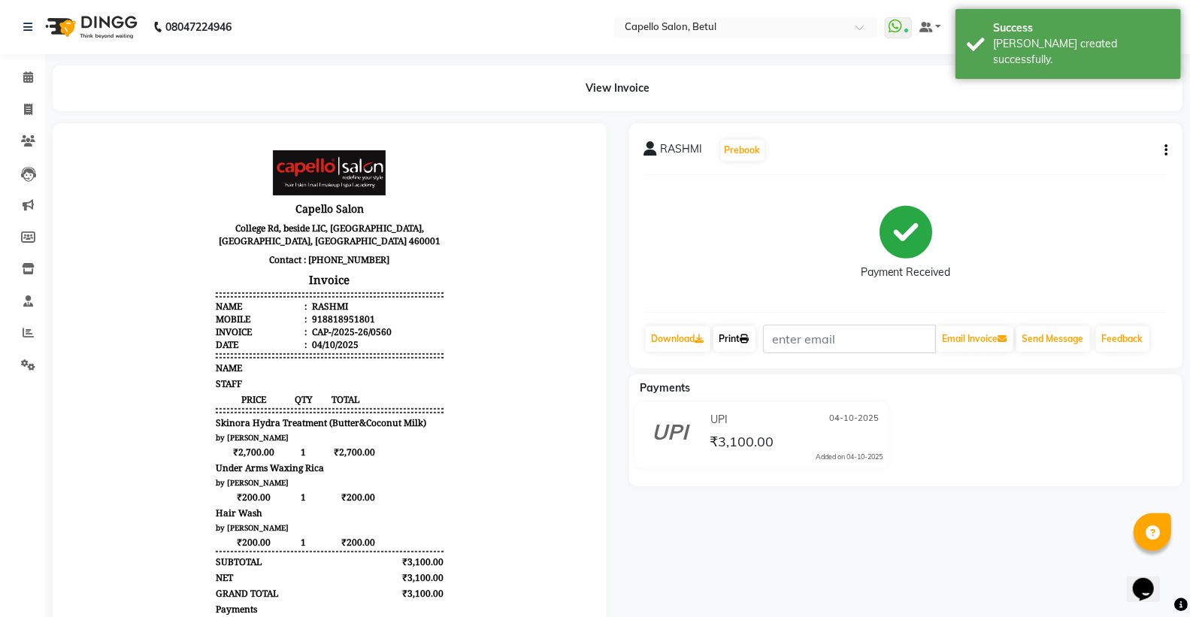
click at [742, 327] on link "Print" at bounding box center [734, 339] width 42 height 26
click at [738, 336] on link "Print" at bounding box center [734, 339] width 42 height 26
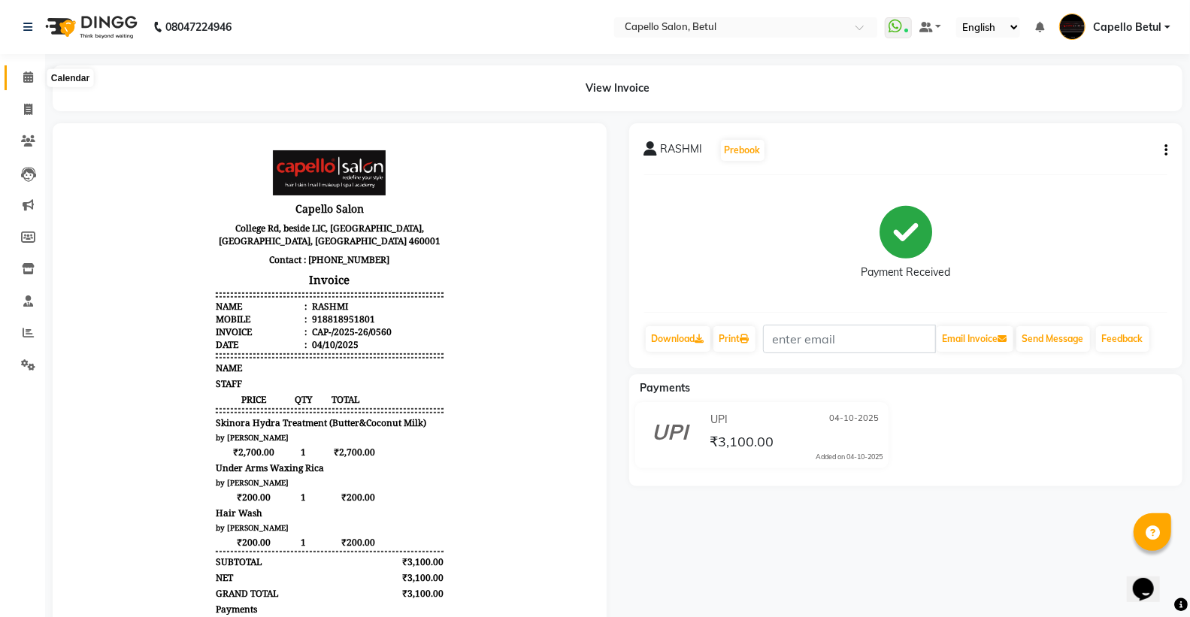
click at [35, 75] on span at bounding box center [28, 77] width 26 height 17
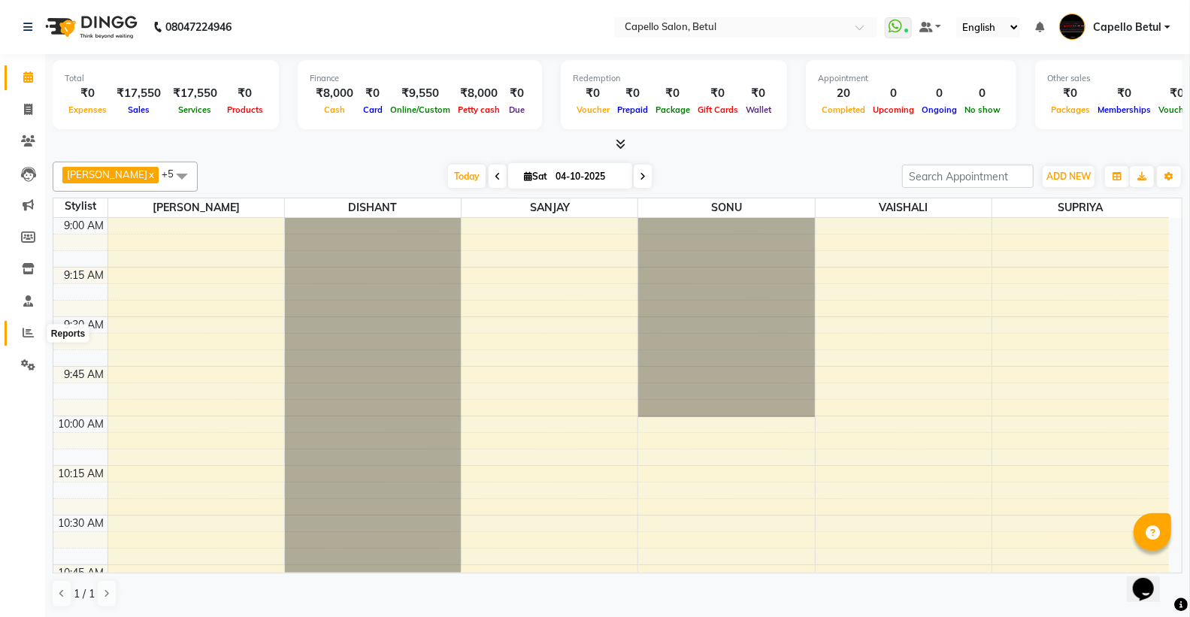
click at [32, 336] on icon at bounding box center [28, 332] width 11 height 11
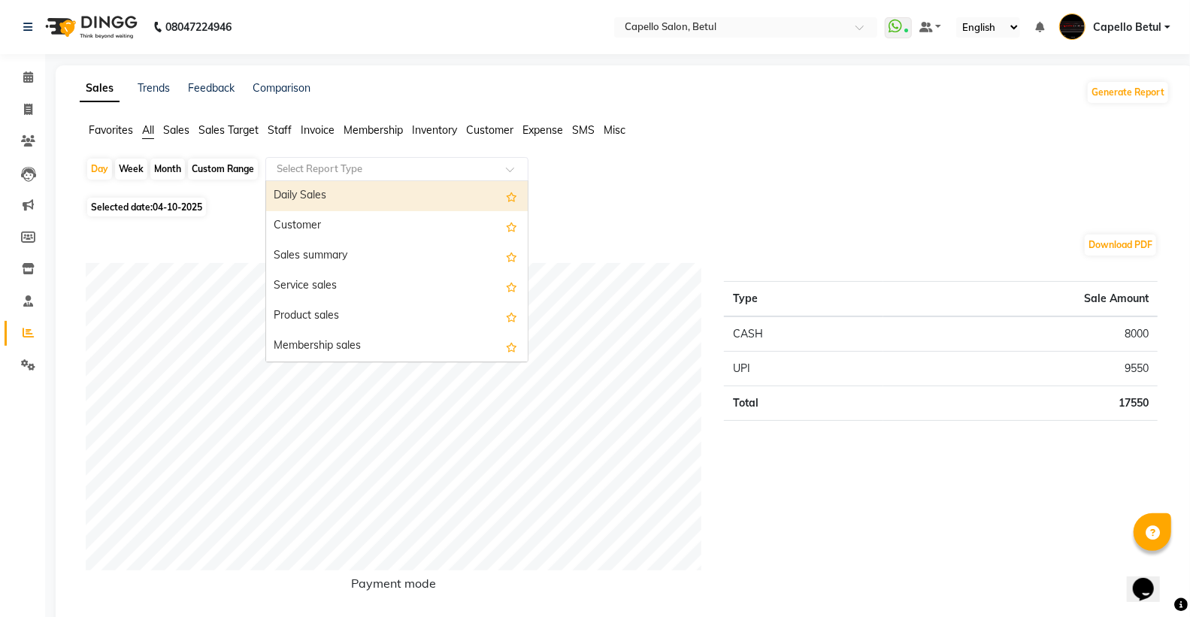
click at [354, 171] on input "text" at bounding box center [382, 169] width 216 height 15
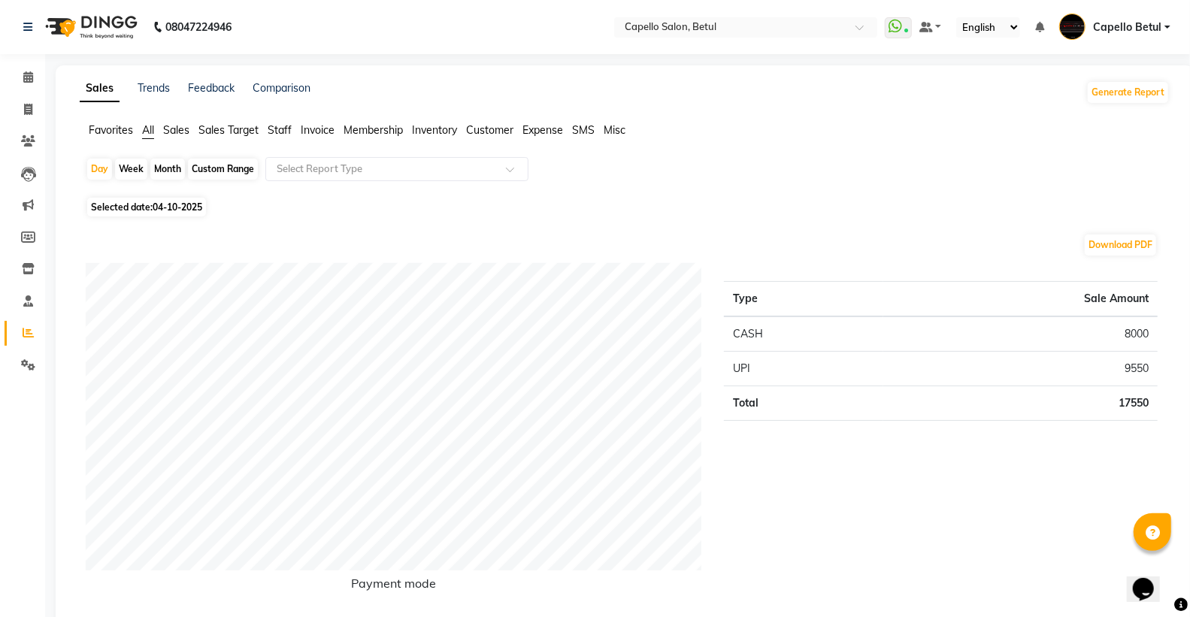
click at [286, 129] on span "Staff" at bounding box center [280, 130] width 24 height 14
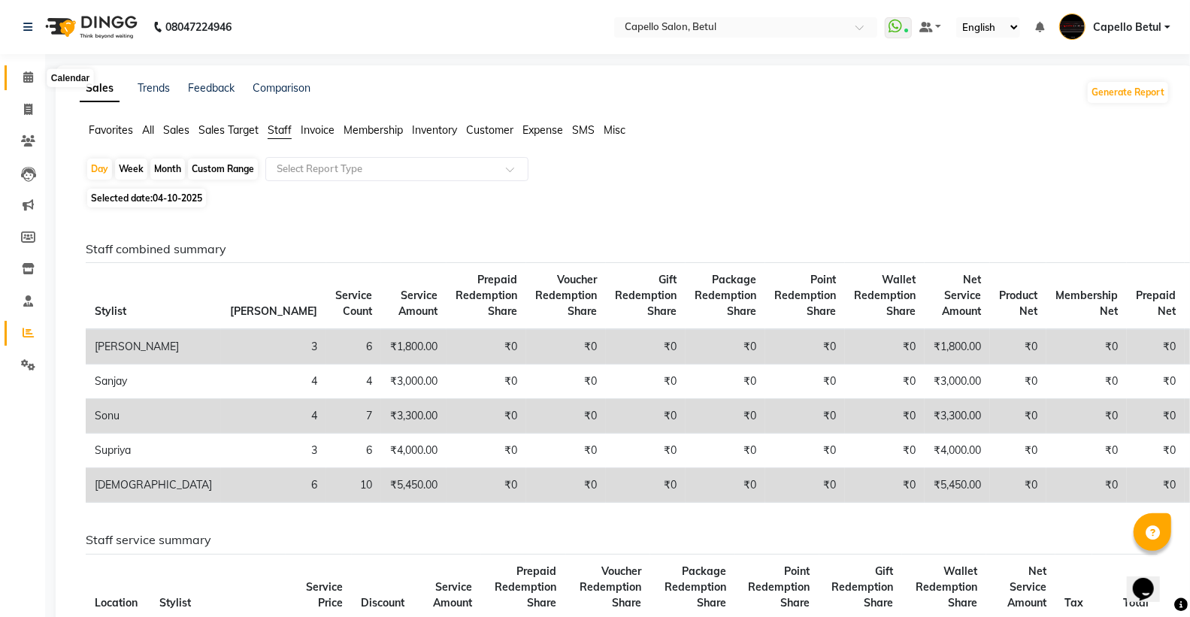
click at [18, 79] on span at bounding box center [28, 77] width 26 height 17
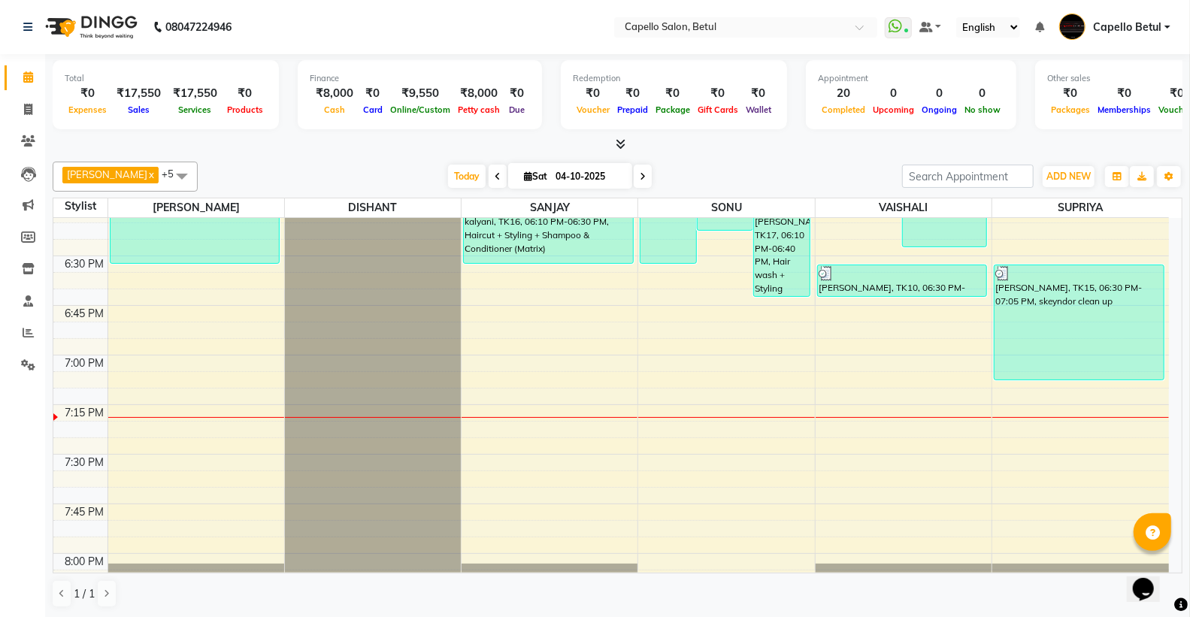
scroll to position [1817, 0]
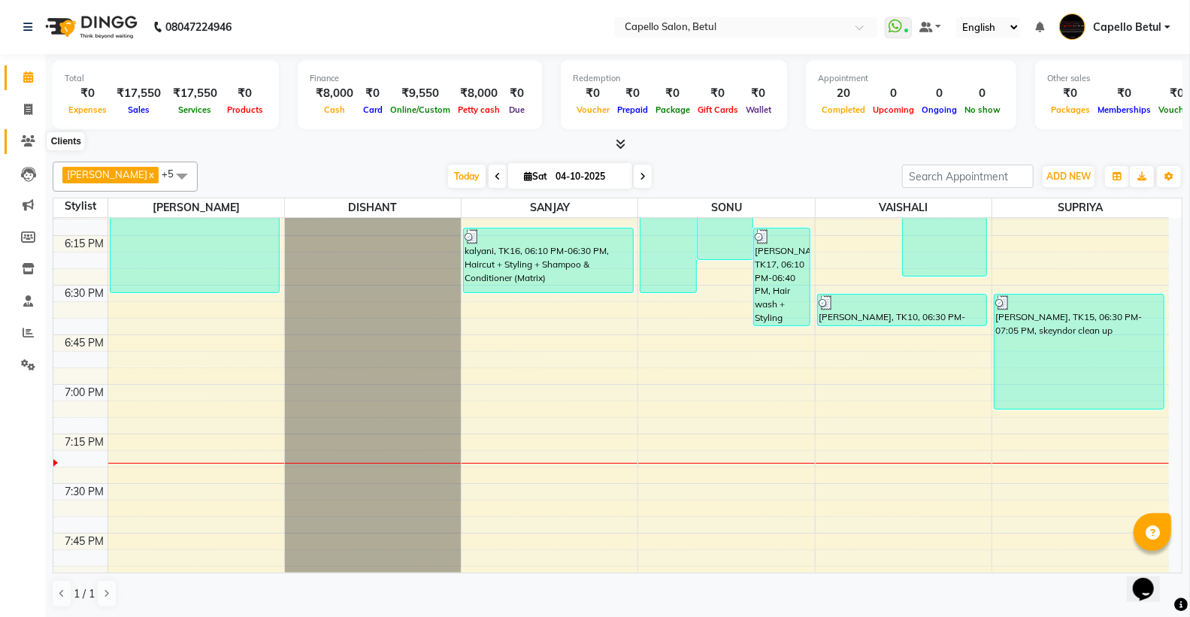
click at [16, 146] on span at bounding box center [28, 141] width 26 height 17
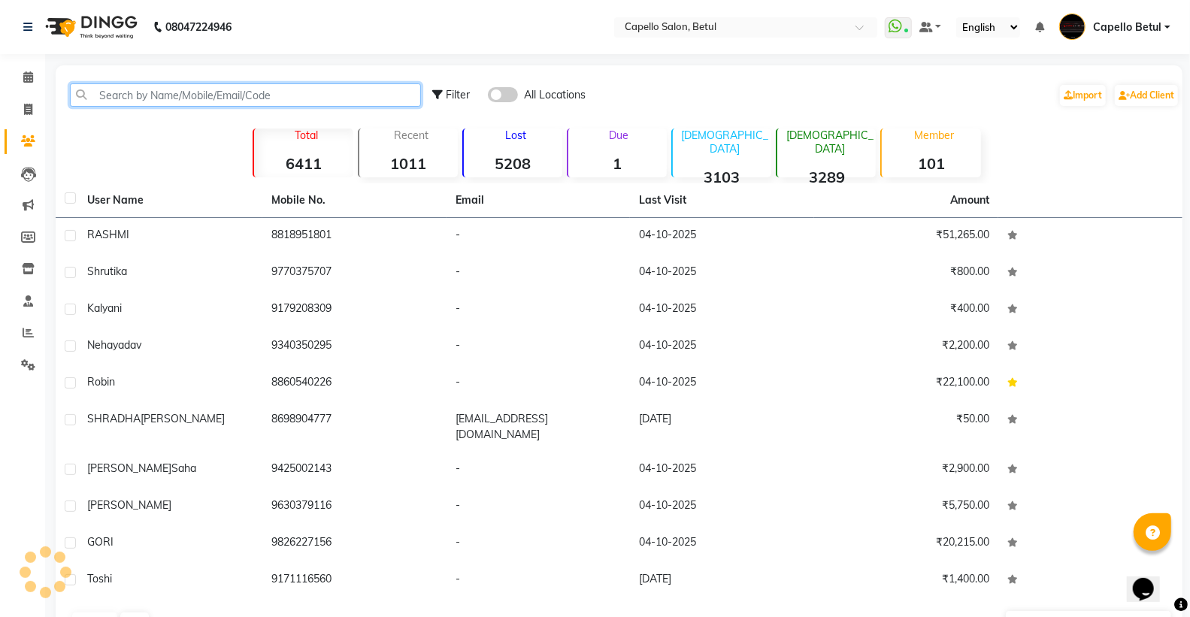
click at [107, 91] on input "text" at bounding box center [245, 94] width 351 height 23
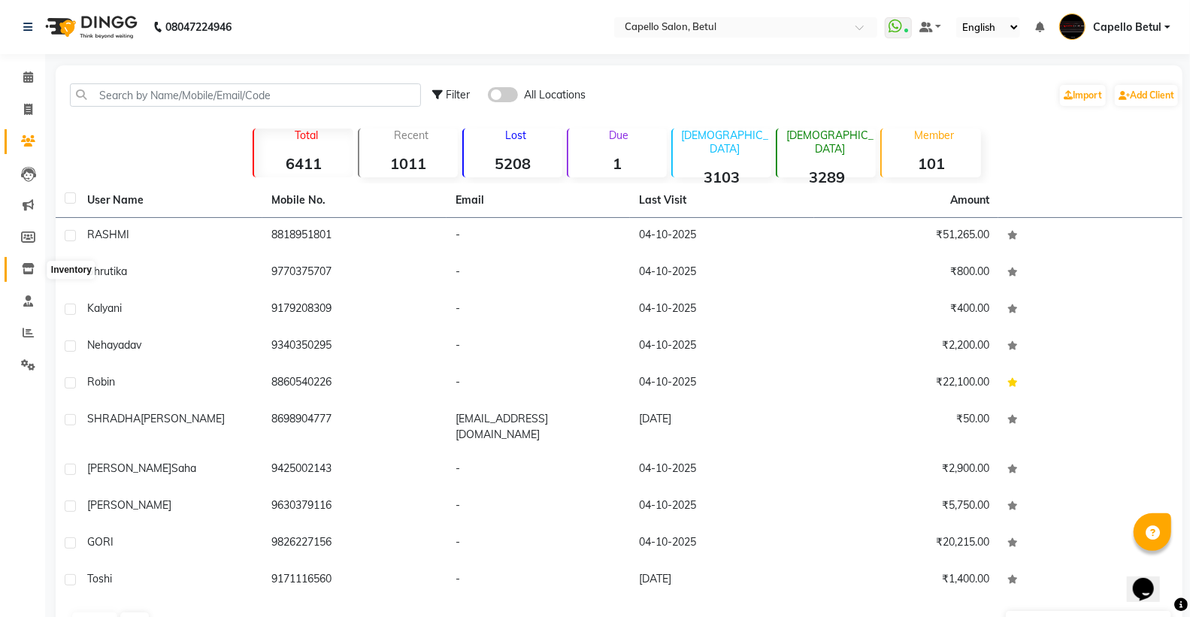
click at [31, 271] on icon at bounding box center [28, 268] width 13 height 11
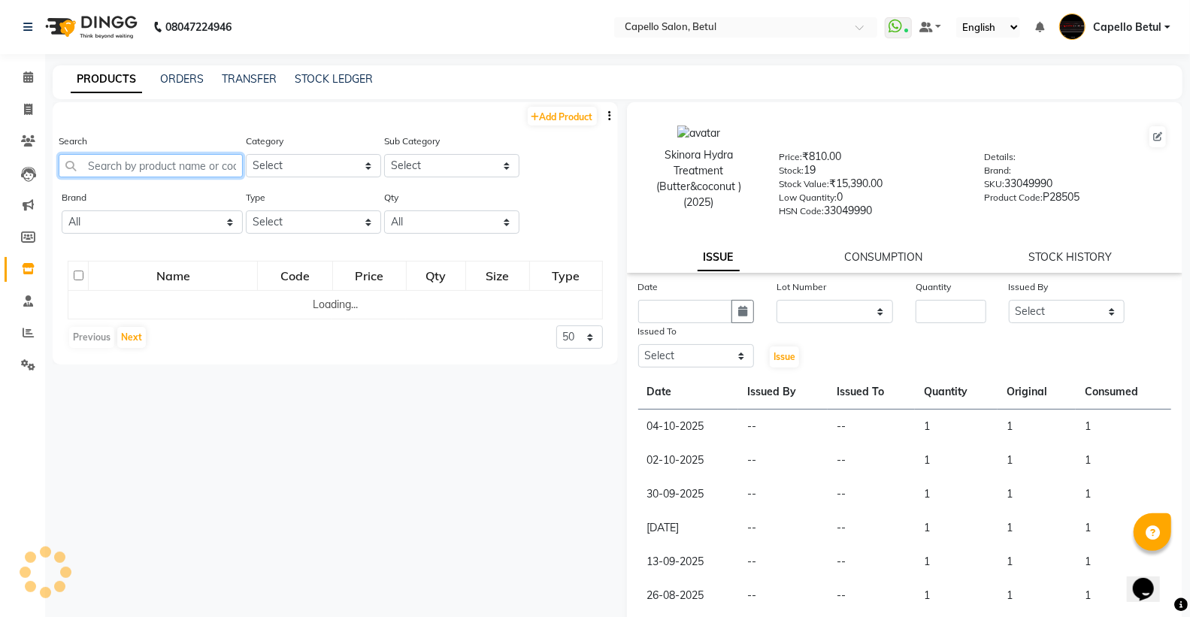
click at [118, 161] on input "text" at bounding box center [151, 165] width 184 height 23
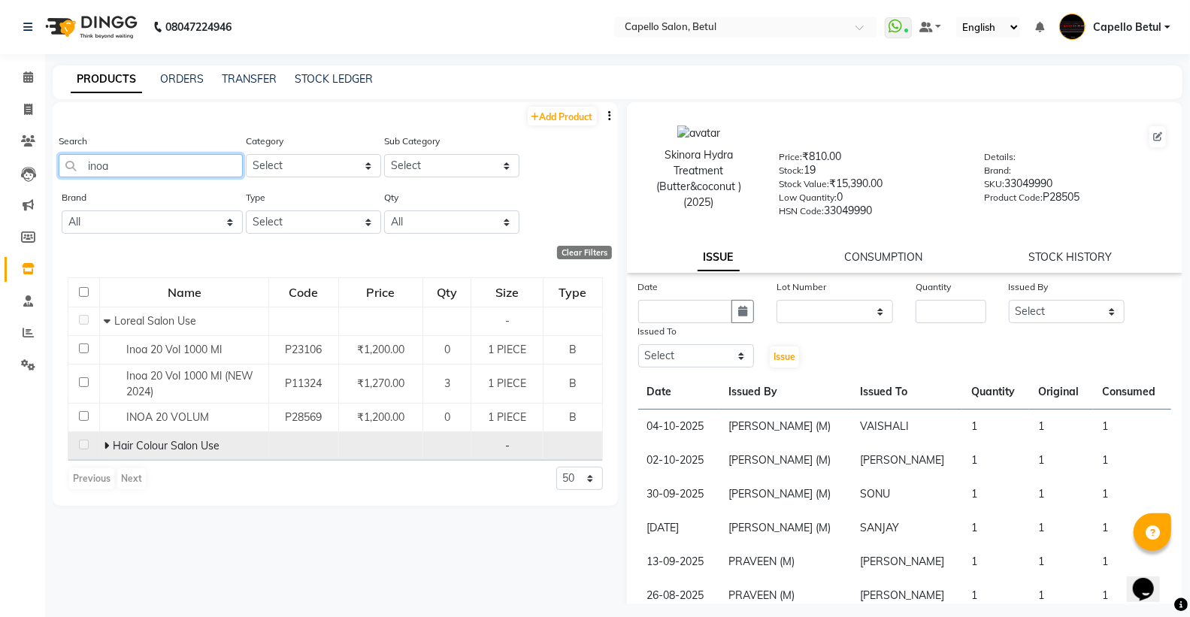
scroll to position [10, 0]
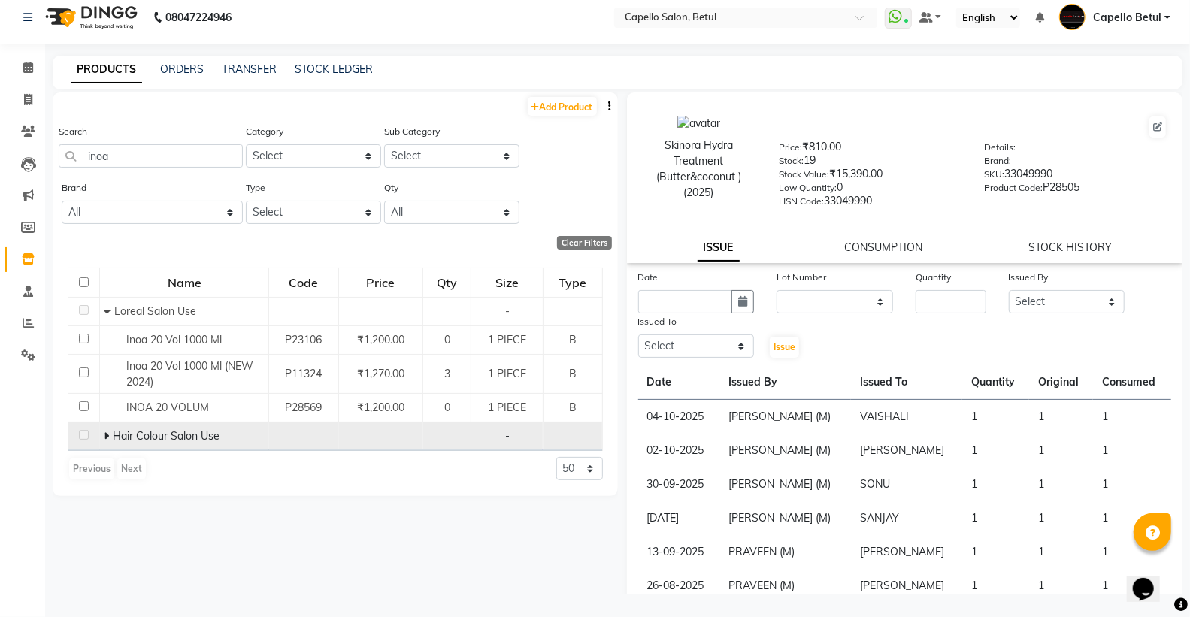
click at [101, 437] on td "Hair Colour Salon Use" at bounding box center [184, 436] width 169 height 29
click at [106, 437] on icon at bounding box center [106, 436] width 5 height 11
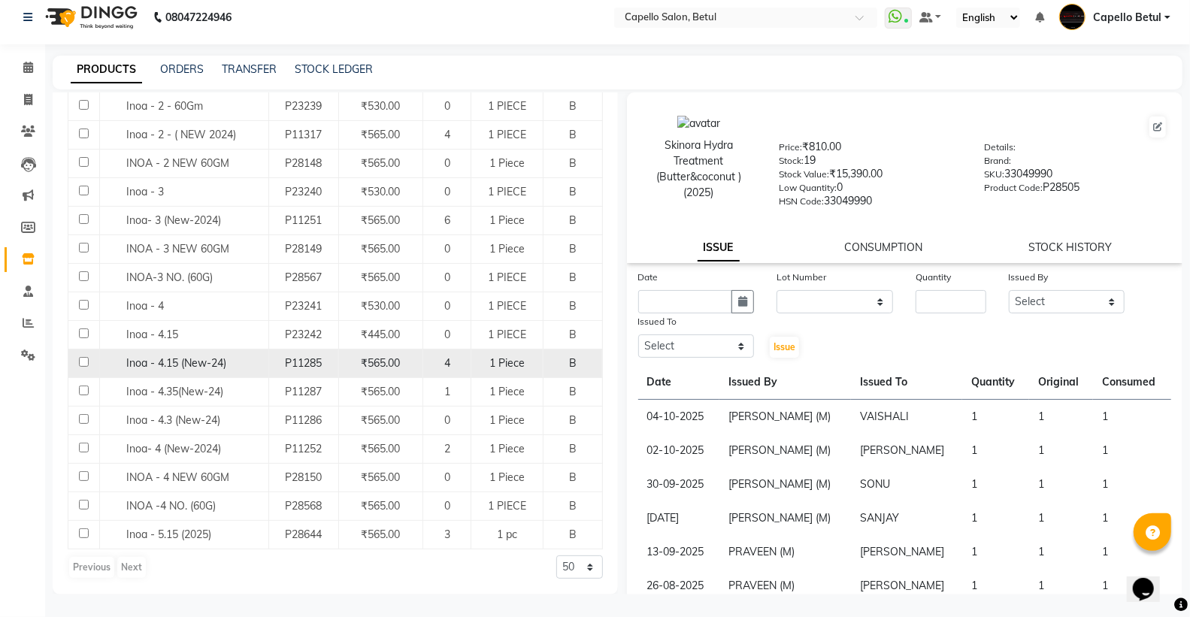
scroll to position [279, 0]
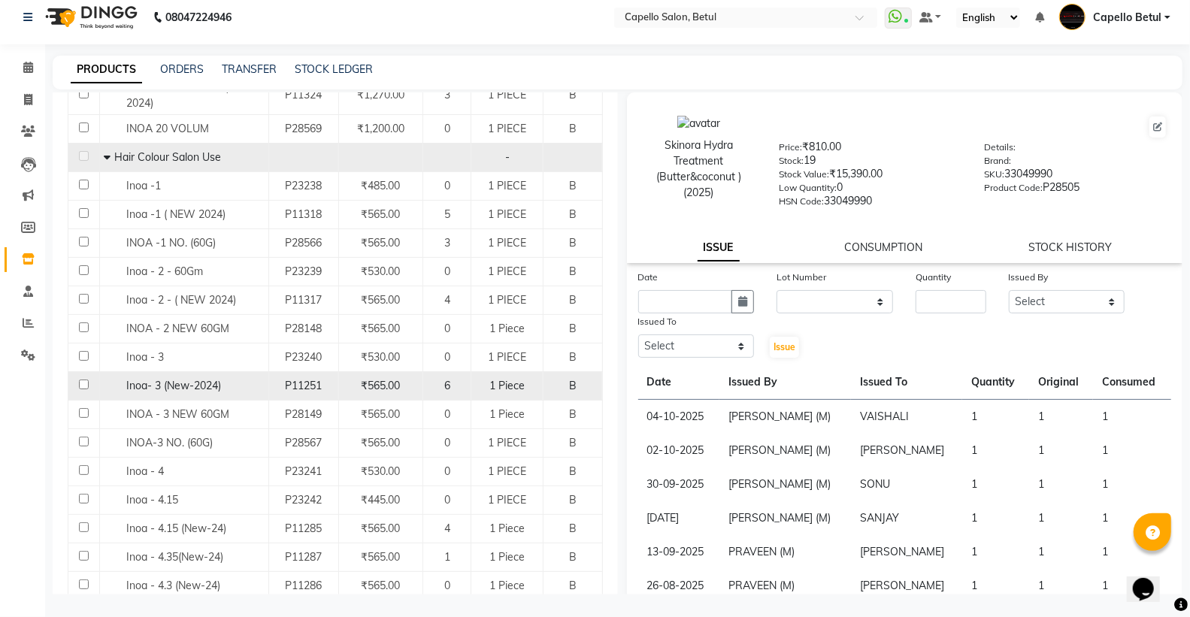
click at [80, 385] on input "checkbox" at bounding box center [84, 385] width 10 height 10
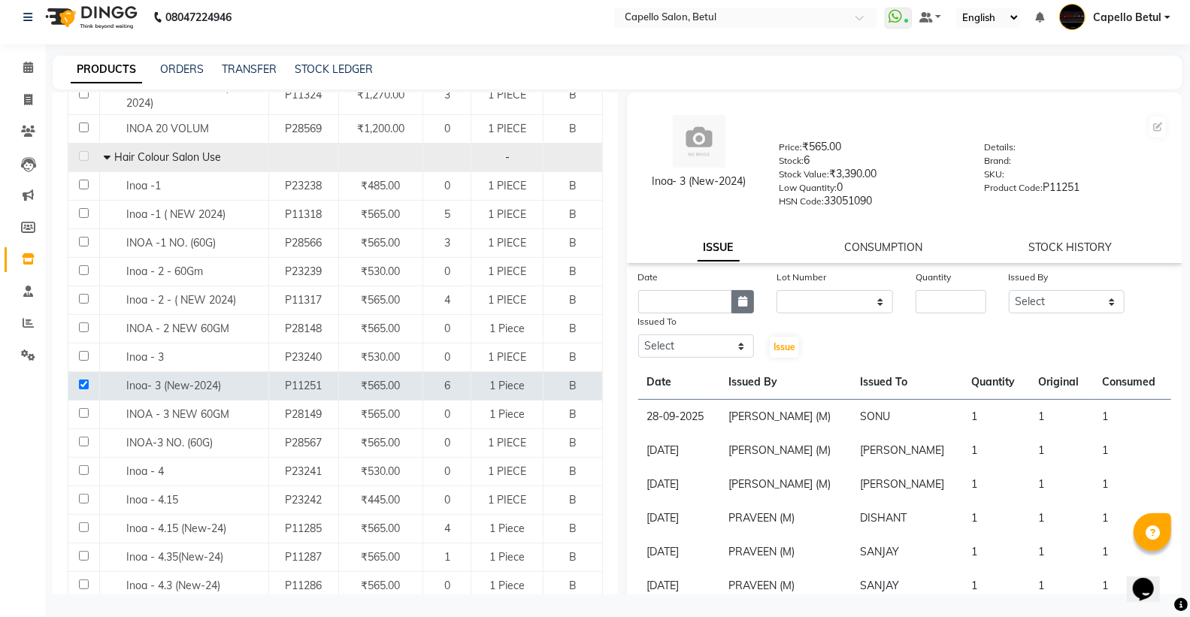
click at [738, 304] on icon "button" at bounding box center [742, 301] width 9 height 11
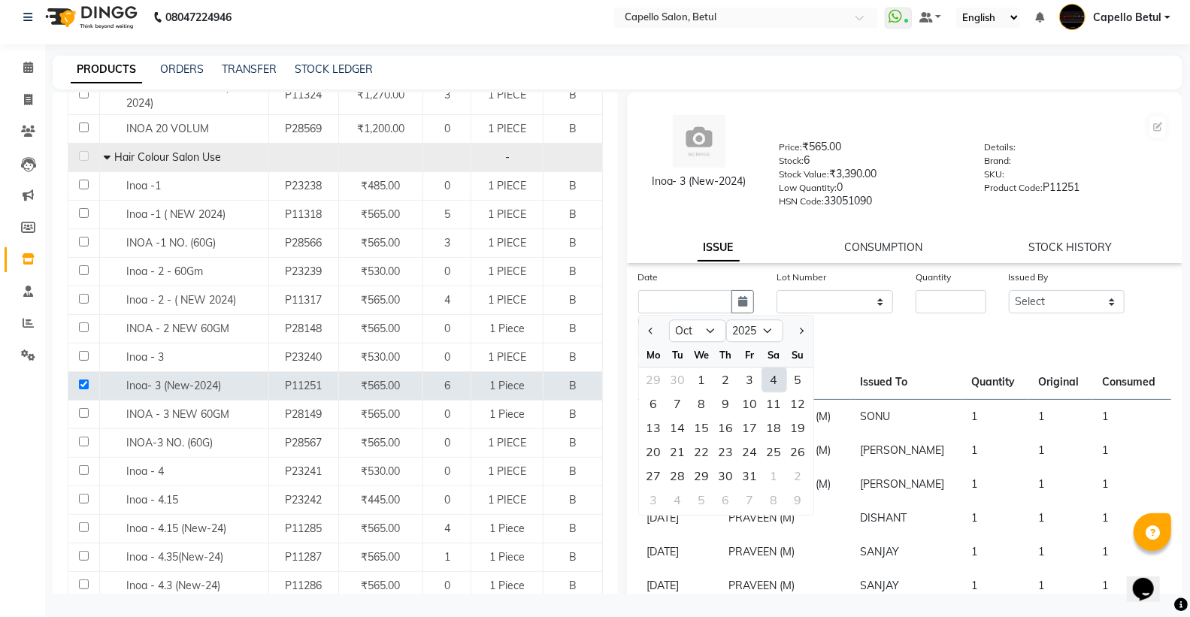
click at [773, 374] on div "4" at bounding box center [774, 380] width 24 height 24
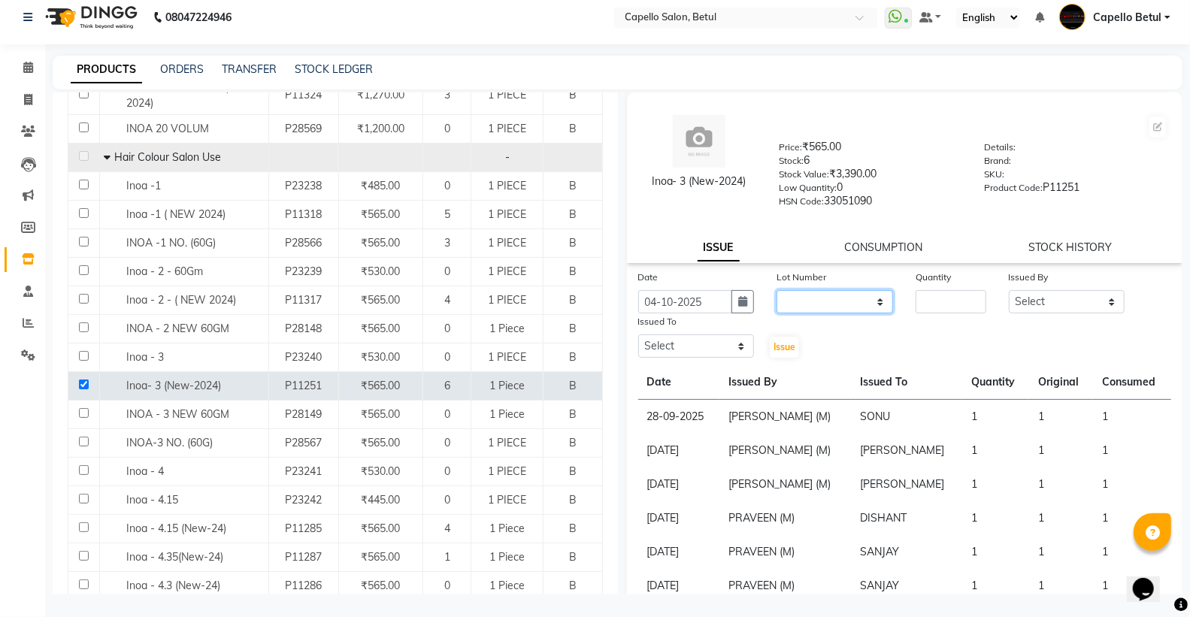
click at [815, 295] on select "None" at bounding box center [834, 301] width 117 height 23
click at [776, 290] on select "None" at bounding box center [834, 301] width 117 height 23
click at [922, 301] on input "number" at bounding box center [951, 301] width 70 height 23
click at [1084, 301] on select "Select ADMIN Capello Betul DHANRAJ DISHANT POOJA SOLANKI (M) PRAVEEN (M) SANJAY…" at bounding box center [1067, 301] width 117 height 23
click at [1009, 290] on select "Select ADMIN Capello Betul DHANRAJ DISHANT POOJA SOLANKI (M) PRAVEEN (M) SANJAY…" at bounding box center [1067, 301] width 117 height 23
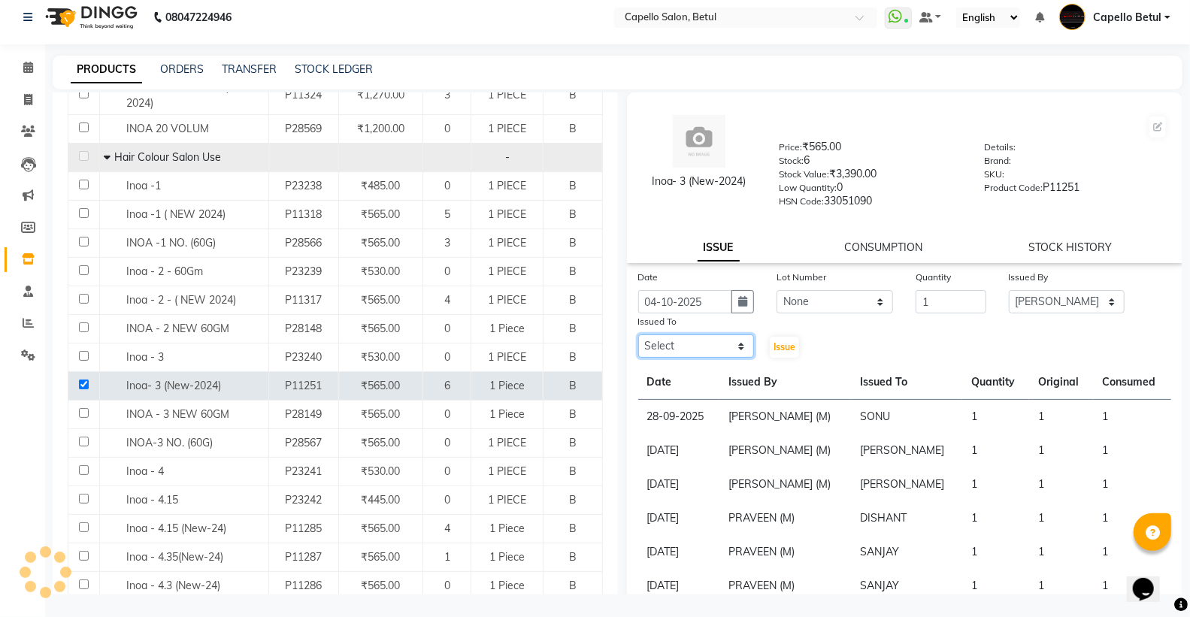
click at [704, 348] on select "Select ADMIN Capello Betul DHANRAJ DISHANT POOJA SOLANKI (M) PRAVEEN (M) SANJAY…" at bounding box center [696, 345] width 117 height 23
click at [638, 335] on select "Select ADMIN Capello Betul DHANRAJ DISHANT POOJA SOLANKI (M) PRAVEEN (M) SANJAY…" at bounding box center [696, 345] width 117 height 23
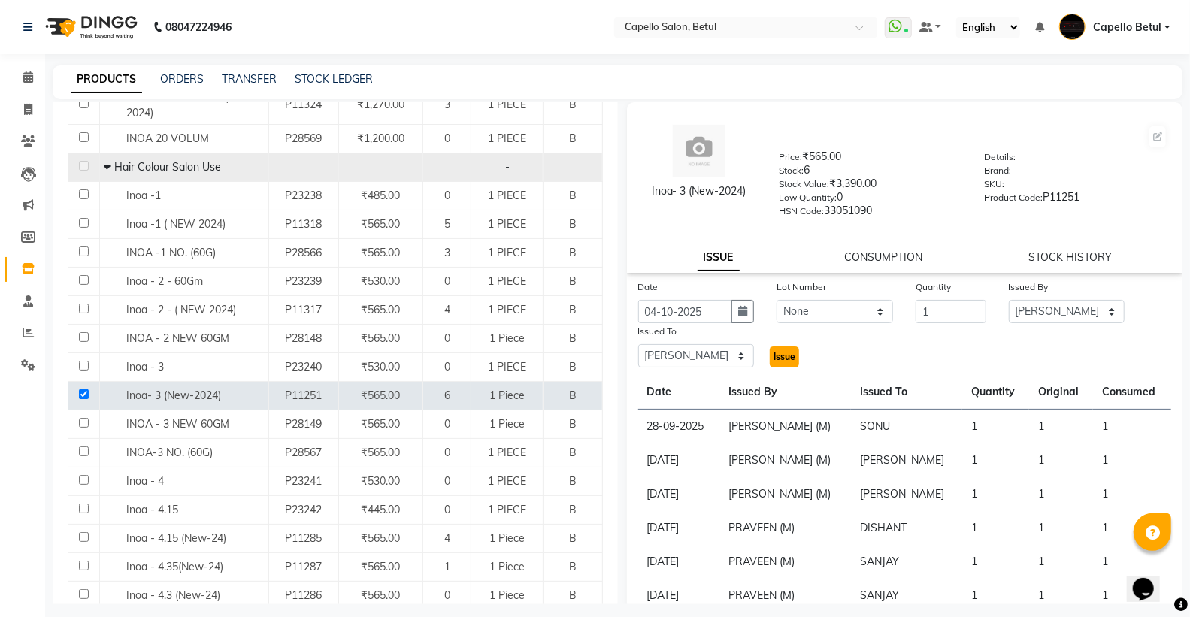
click at [782, 362] on span "Issue" at bounding box center [784, 356] width 22 height 11
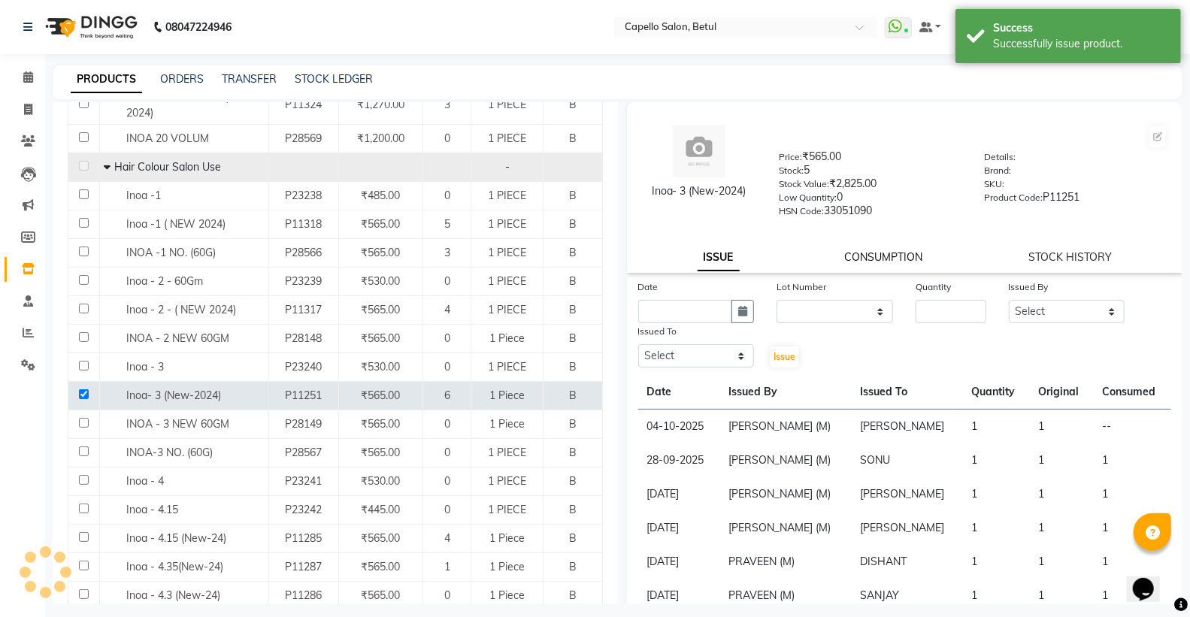
click at [867, 253] on link "CONSUMPTION" at bounding box center [884, 257] width 78 height 14
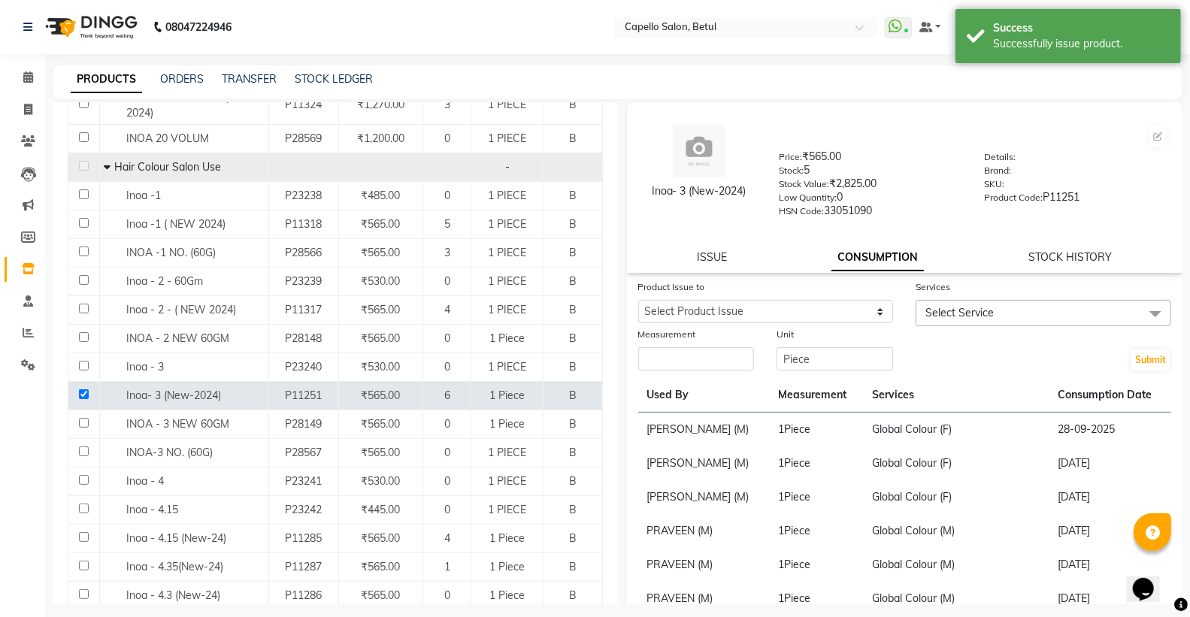
drag, startPoint x: 823, startPoint y: 299, endPoint x: 816, endPoint y: 312, distance: 14.8
click at [822, 301] on div "Product Issue to Select Product Issue 2025-10-04, Issued to: DHANRAJ, Balance: …" at bounding box center [766, 302] width 278 height 47
click at [810, 320] on select "Select Product Issue 2025-10-04, Issued to: DHANRAJ, Balance: 1 2025-01-15, Iss…" at bounding box center [766, 311] width 256 height 23
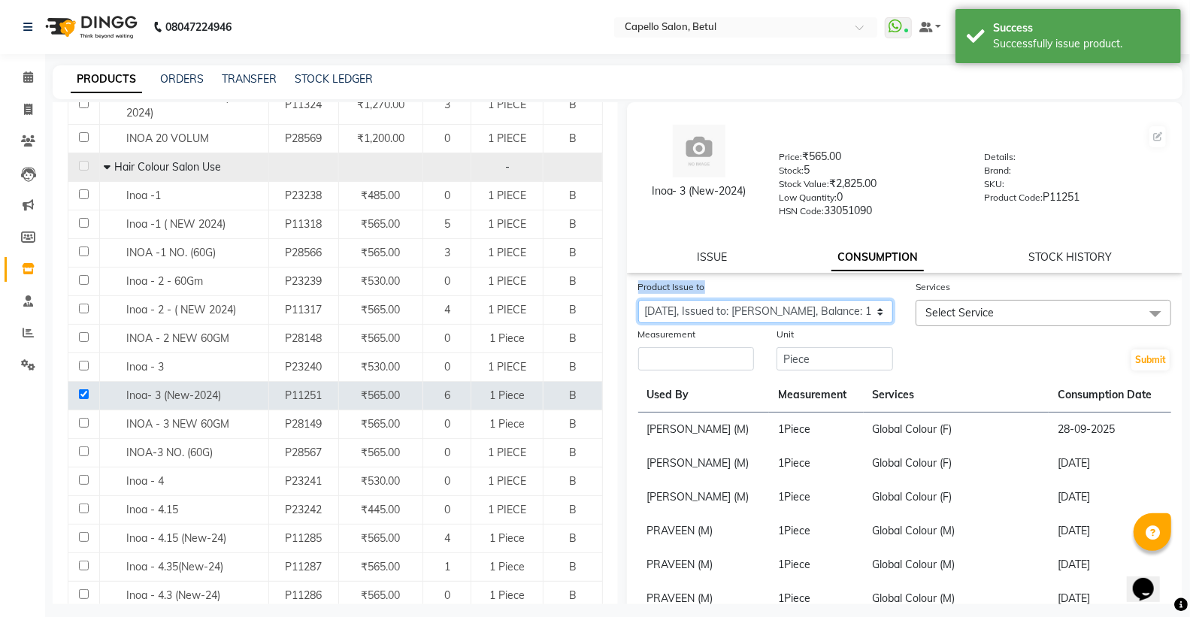
click at [638, 301] on select "Select Product Issue 2025-10-04, Issued to: DHANRAJ, Balance: 1 2025-01-15, Iss…" at bounding box center [766, 311] width 256 height 23
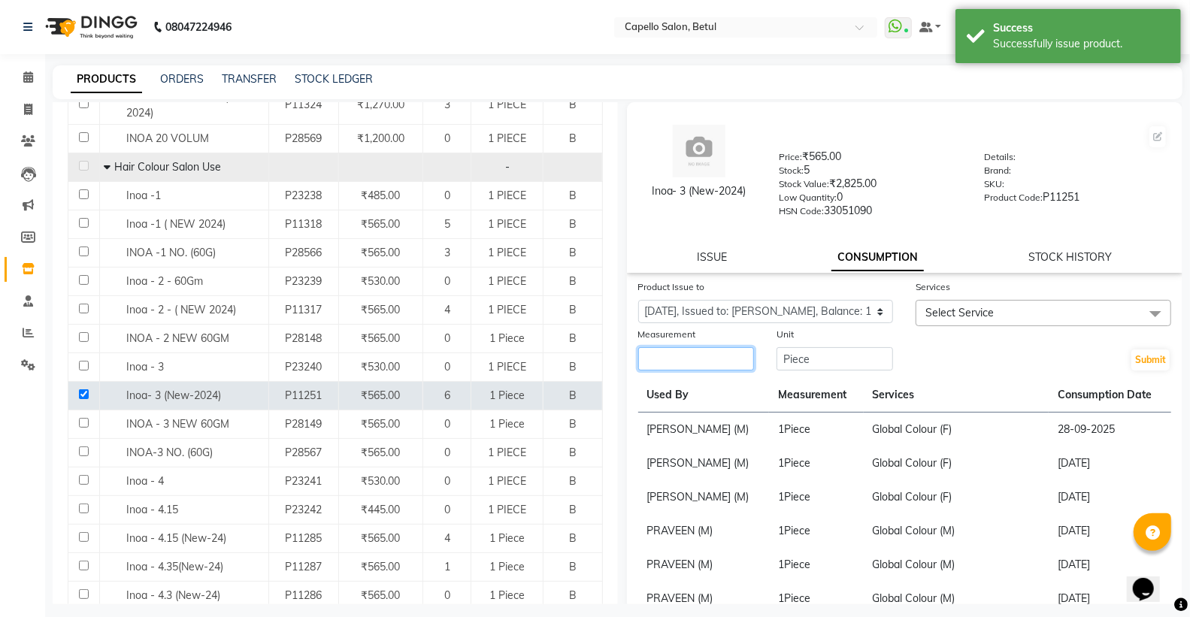
drag, startPoint x: 696, startPoint y: 365, endPoint x: 676, endPoint y: 358, distance: 20.7
click at [694, 365] on input "number" at bounding box center [696, 358] width 117 height 23
drag, startPoint x: 1016, startPoint y: 309, endPoint x: 1015, endPoint y: 317, distance: 8.4
click at [1015, 309] on span "Select Service" at bounding box center [1044, 313] width 256 height 26
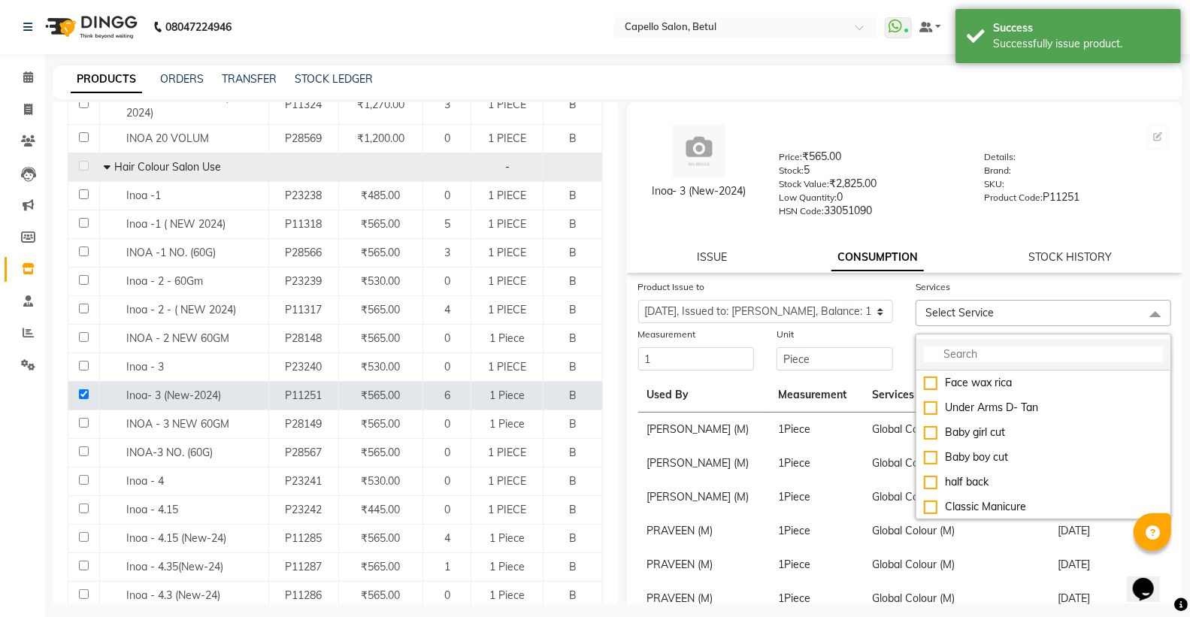
click at [997, 357] on input "multiselect-search" at bounding box center [1043, 355] width 239 height 16
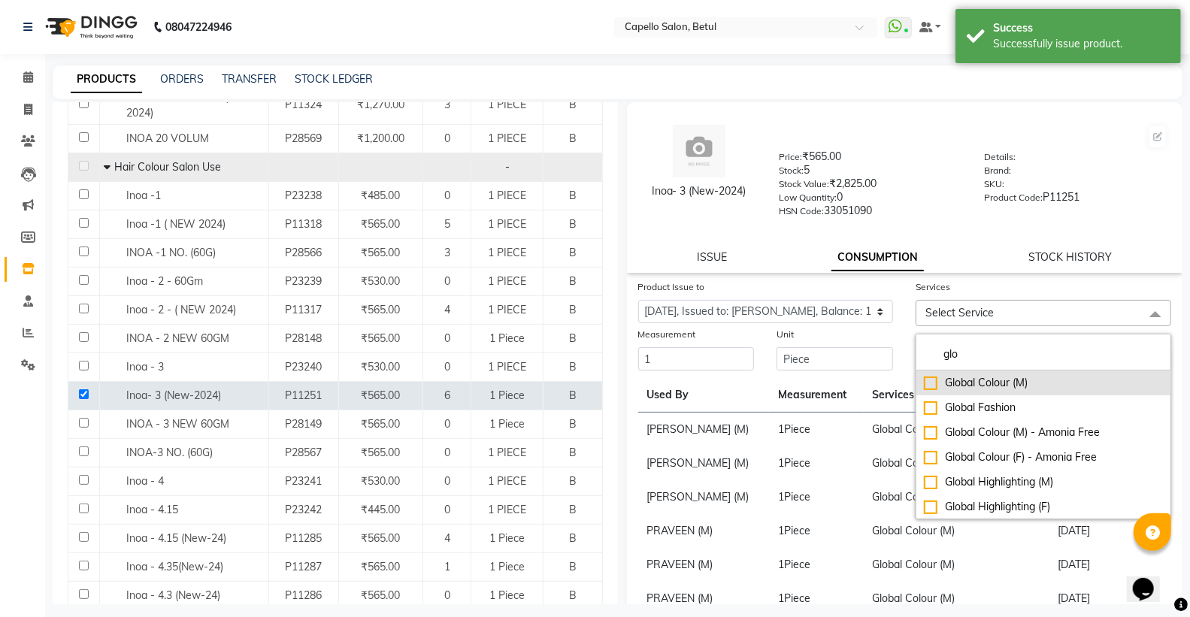
click at [924, 382] on div "Global Colour (M)" at bounding box center [1043, 383] width 239 height 16
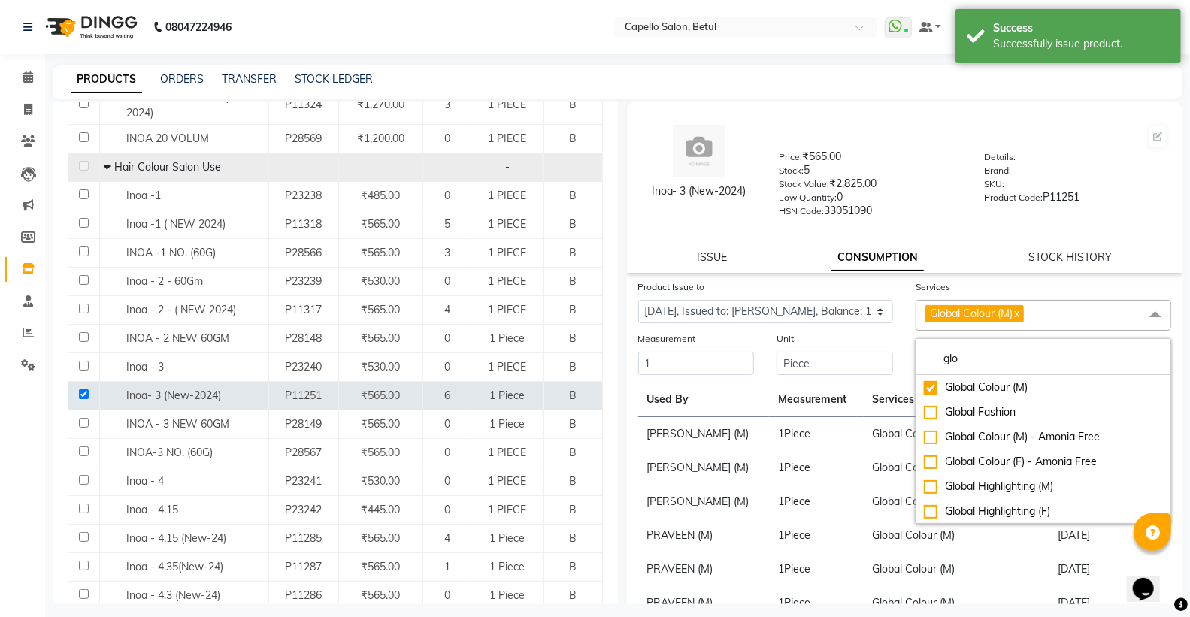
click at [878, 344] on div "Unit" at bounding box center [834, 341] width 117 height 21
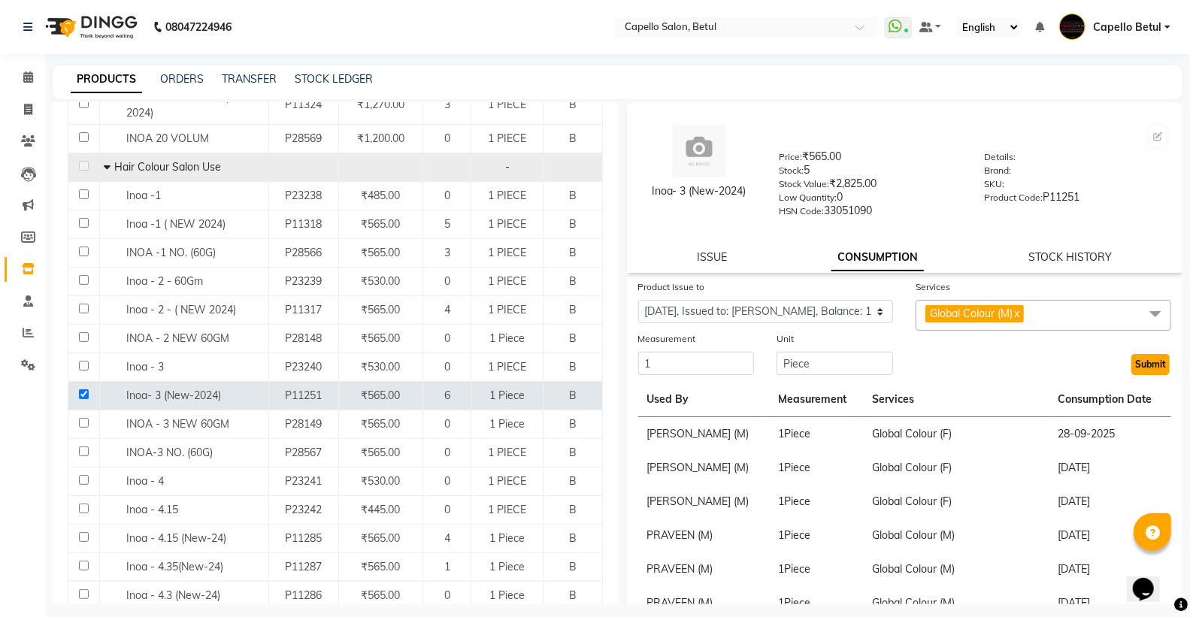
click at [1131, 367] on button "Submit" at bounding box center [1150, 364] width 38 height 21
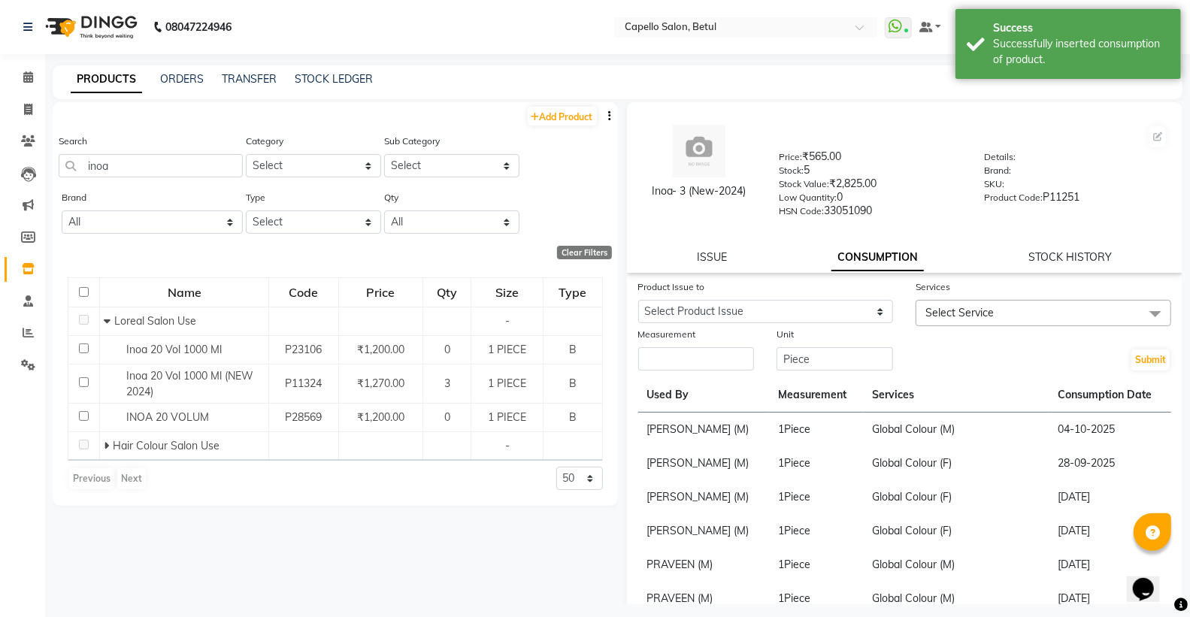
click at [129, 148] on div "Search inoa" at bounding box center [151, 155] width 184 height 44
click at [129, 171] on input "inoa" at bounding box center [151, 165] width 184 height 23
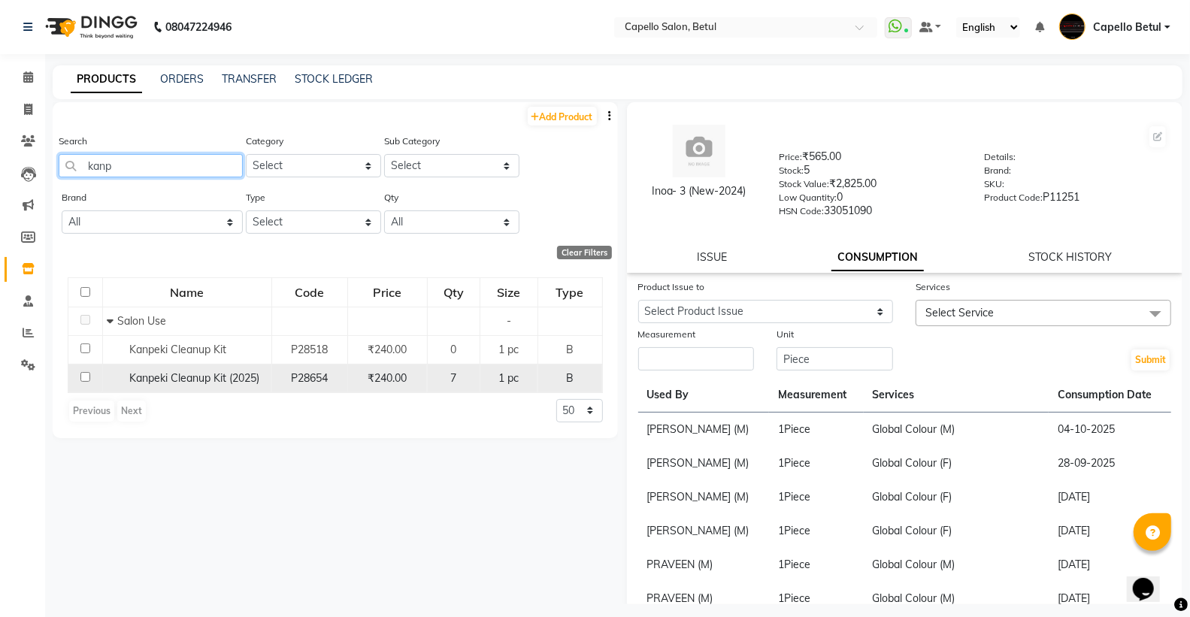
scroll to position [10, 0]
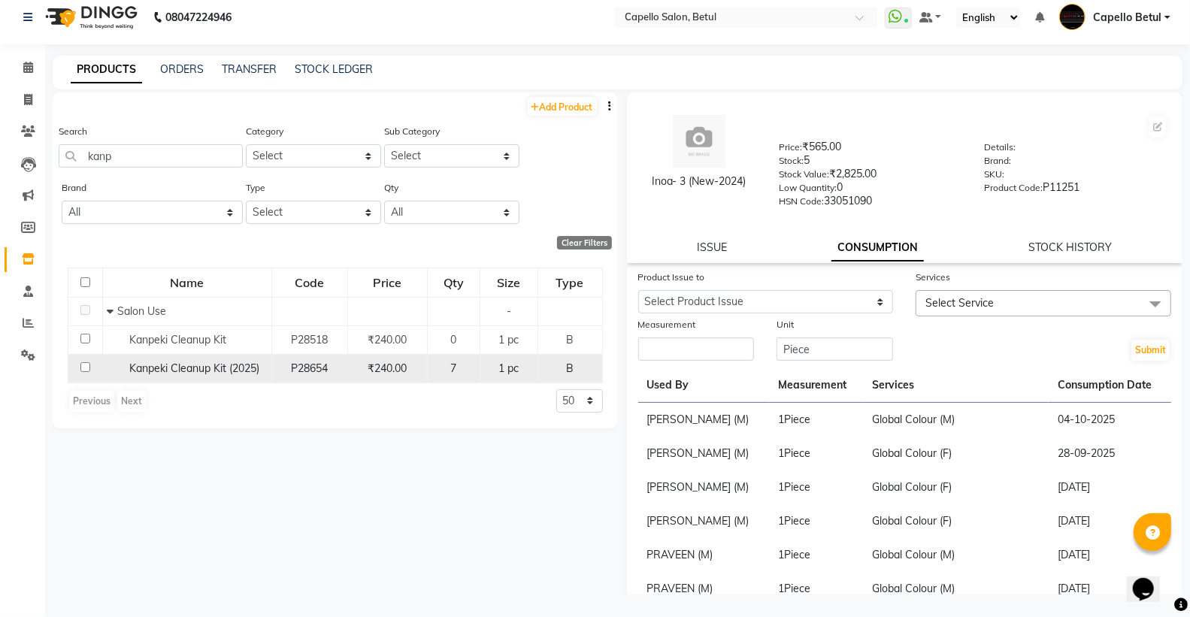
click at [85, 366] on input "checkbox" at bounding box center [85, 367] width 10 height 10
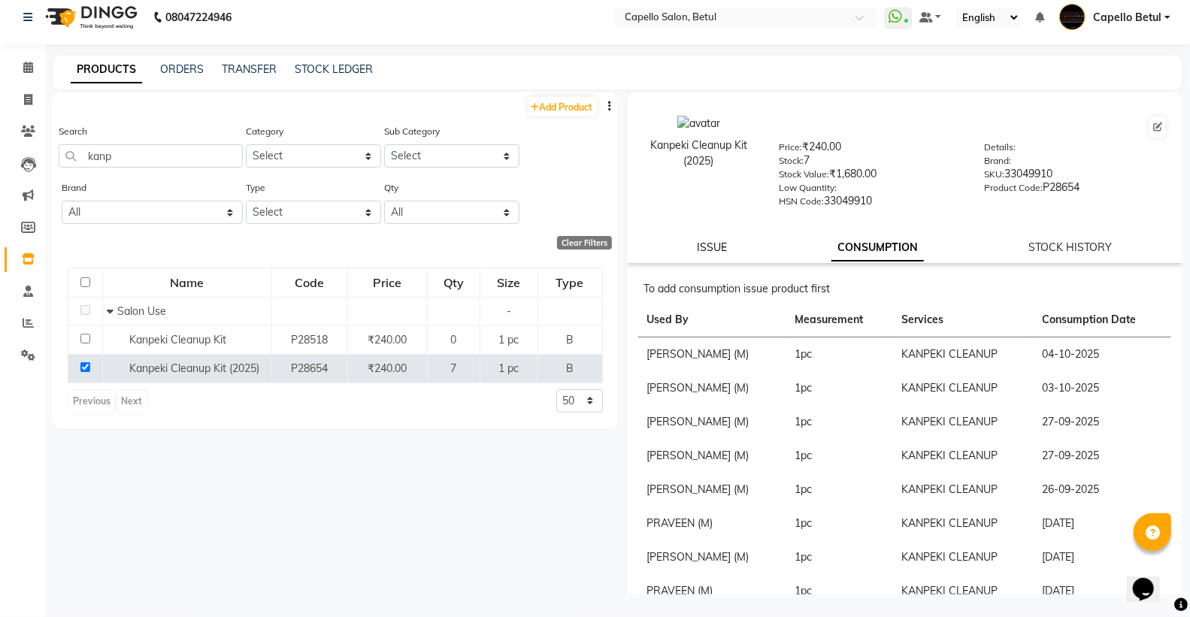
click at [715, 242] on link "ISSUE" at bounding box center [712, 248] width 30 height 14
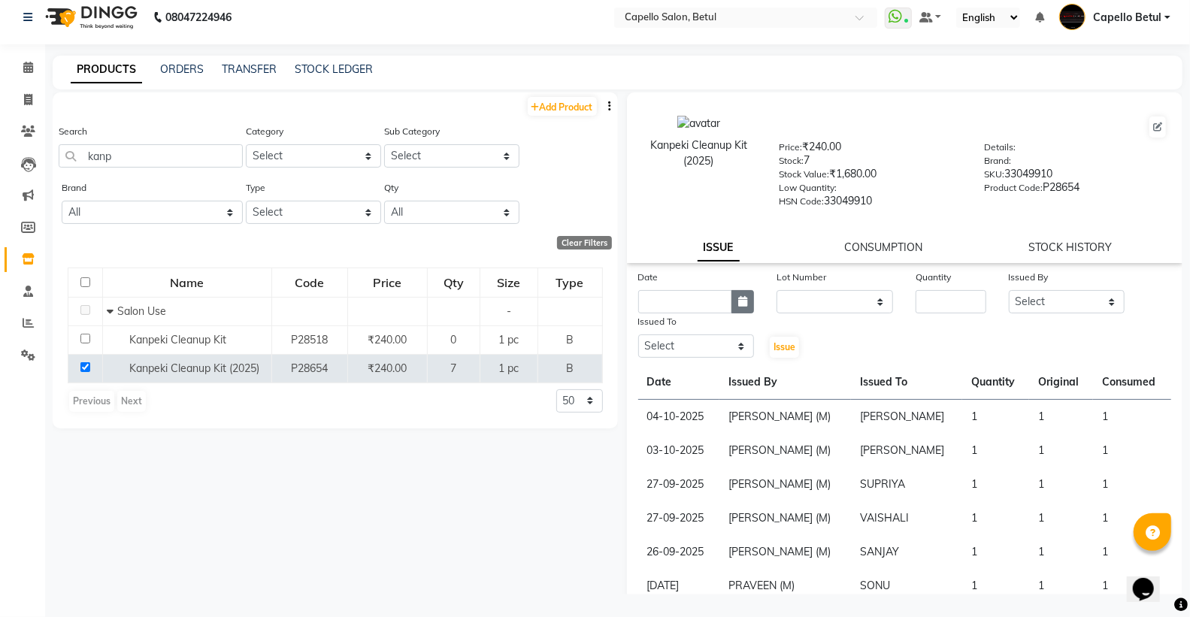
click at [740, 305] on icon "button" at bounding box center [742, 301] width 9 height 11
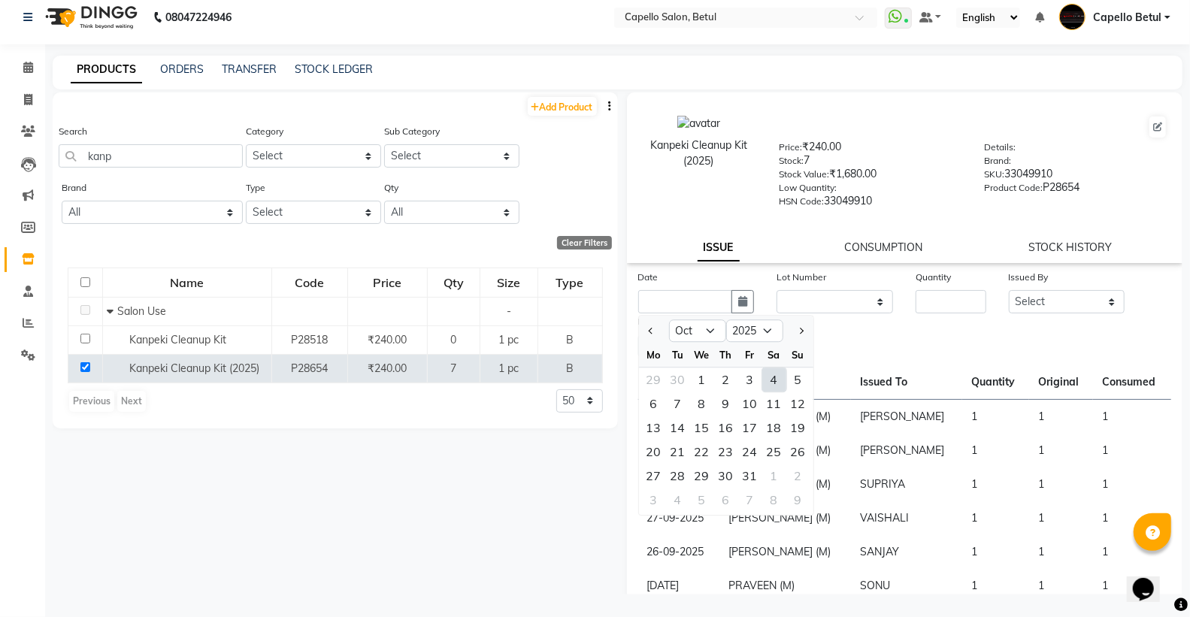
click at [771, 371] on div "4" at bounding box center [774, 380] width 24 height 24
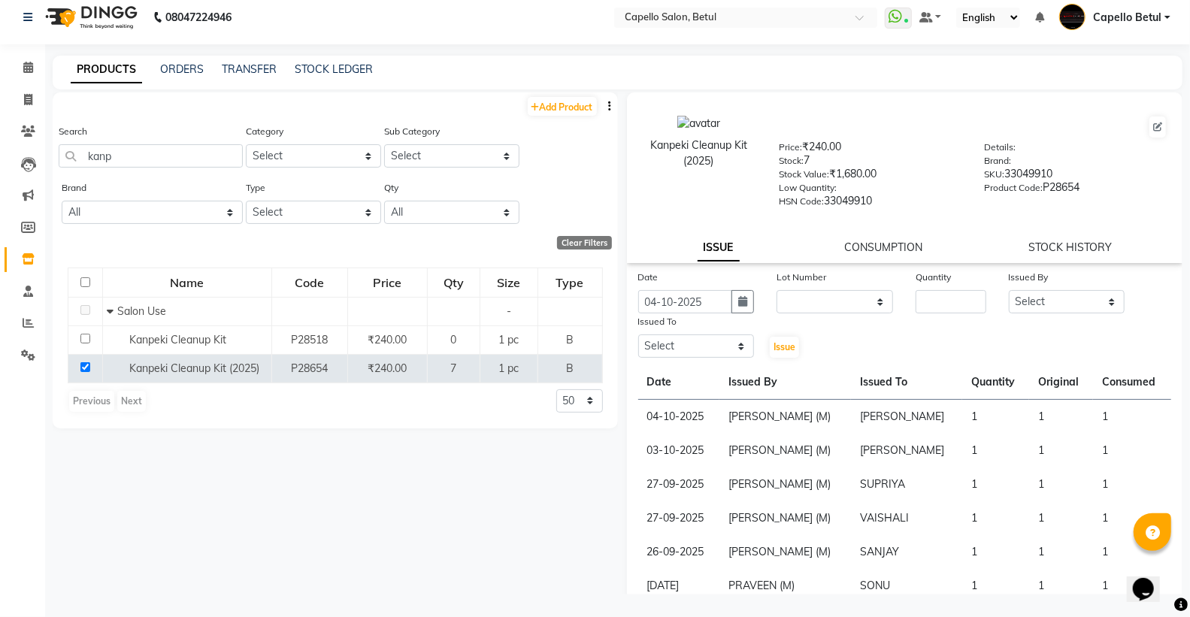
click at [824, 287] on div "Lot Number" at bounding box center [834, 279] width 117 height 21
click at [824, 292] on select "None" at bounding box center [834, 301] width 117 height 23
click at [776, 290] on select "None" at bounding box center [834, 301] width 117 height 23
click at [922, 307] on input "number" at bounding box center [951, 301] width 70 height 23
click at [1031, 307] on select "Select ADMIN Capello Betul DHANRAJ DISHANT POOJA SOLANKI (M) PRAVEEN (M) SANJAY…" at bounding box center [1067, 301] width 117 height 23
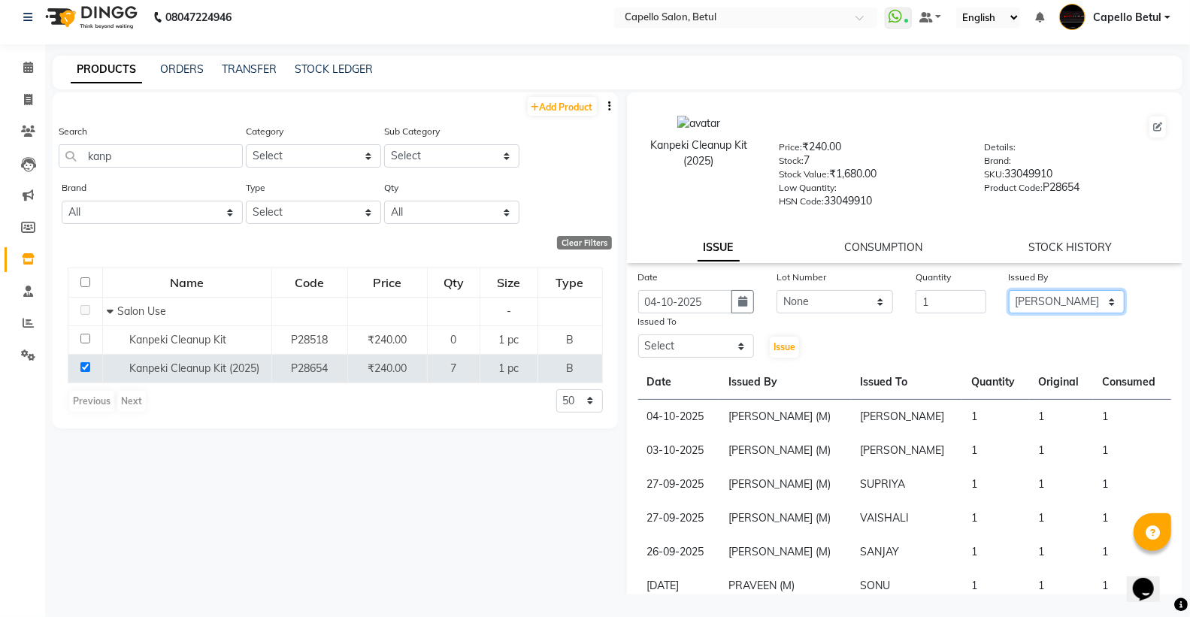
click at [1009, 290] on select "Select ADMIN Capello Betul DHANRAJ DISHANT POOJA SOLANKI (M) PRAVEEN (M) SANJAY…" at bounding box center [1067, 301] width 117 height 23
click at [704, 347] on select "Select ADMIN Capello Betul DHANRAJ DISHANT POOJA SOLANKI (M) PRAVEEN (M) SANJAY…" at bounding box center [696, 345] width 117 height 23
click at [638, 335] on select "Select ADMIN Capello Betul DHANRAJ DISHANT POOJA SOLANKI (M) PRAVEEN (M) SANJAY…" at bounding box center [696, 345] width 117 height 23
click at [693, 347] on select "Select ADMIN Capello Betul DHANRAJ DISHANT POOJA SOLANKI (M) PRAVEEN (M) SANJAY…" at bounding box center [696, 345] width 117 height 23
click at [638, 335] on select "Select ADMIN Capello Betul DHANRAJ DISHANT POOJA SOLANKI (M) PRAVEEN (M) SANJAY…" at bounding box center [696, 345] width 117 height 23
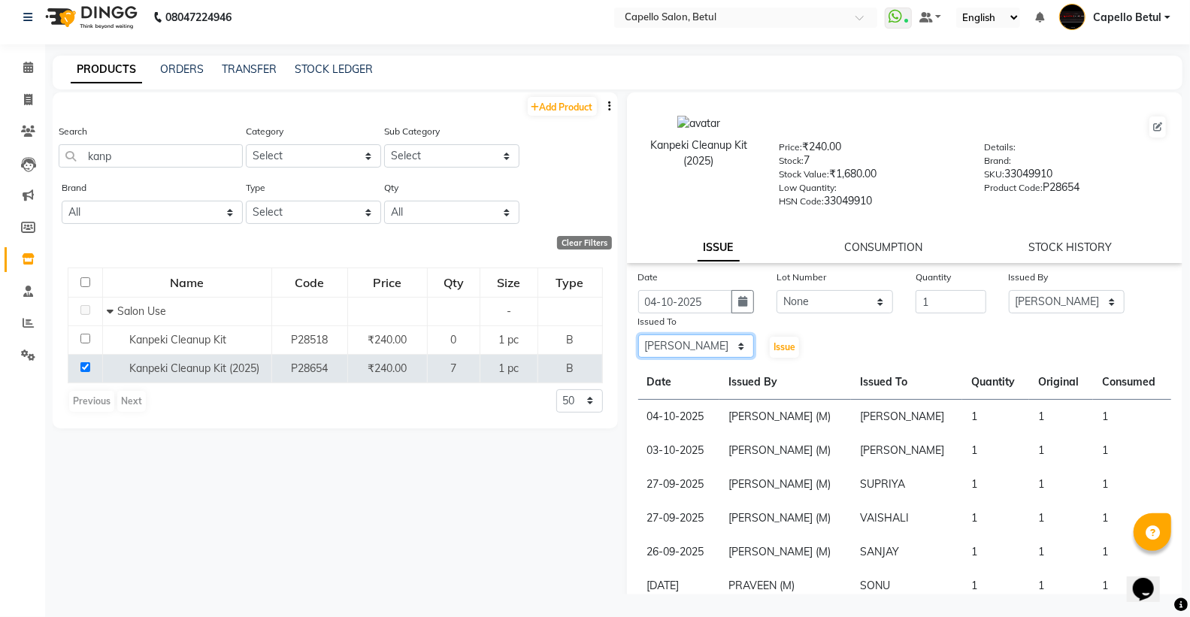
scroll to position [0, 0]
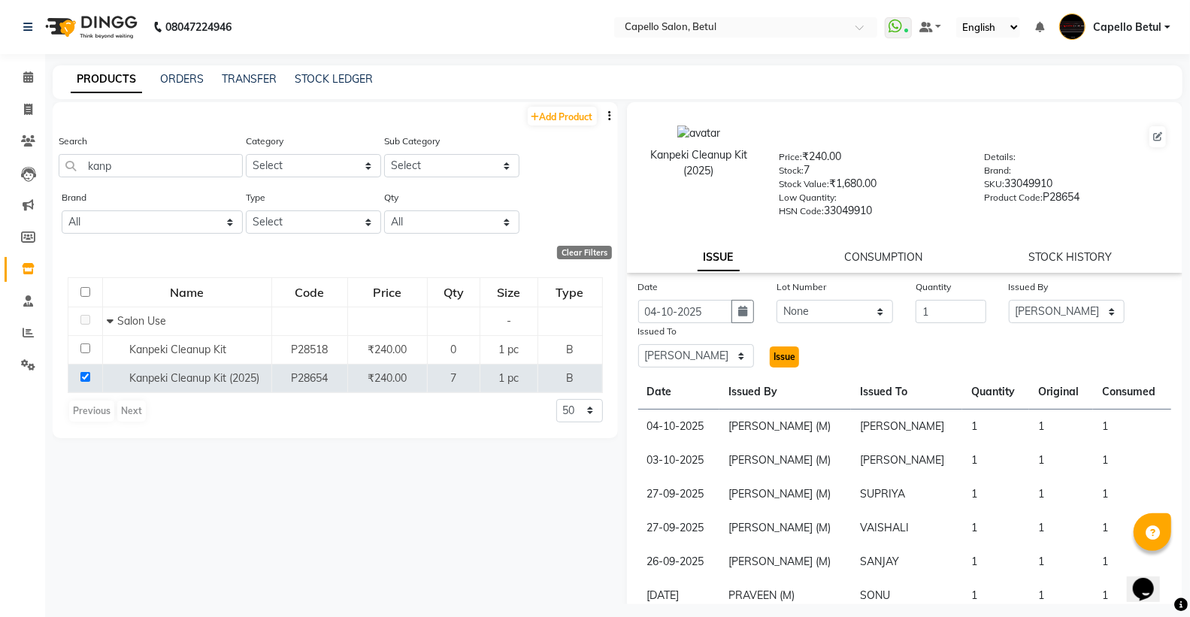
click at [791, 364] on button "Issue" at bounding box center [784, 357] width 29 height 21
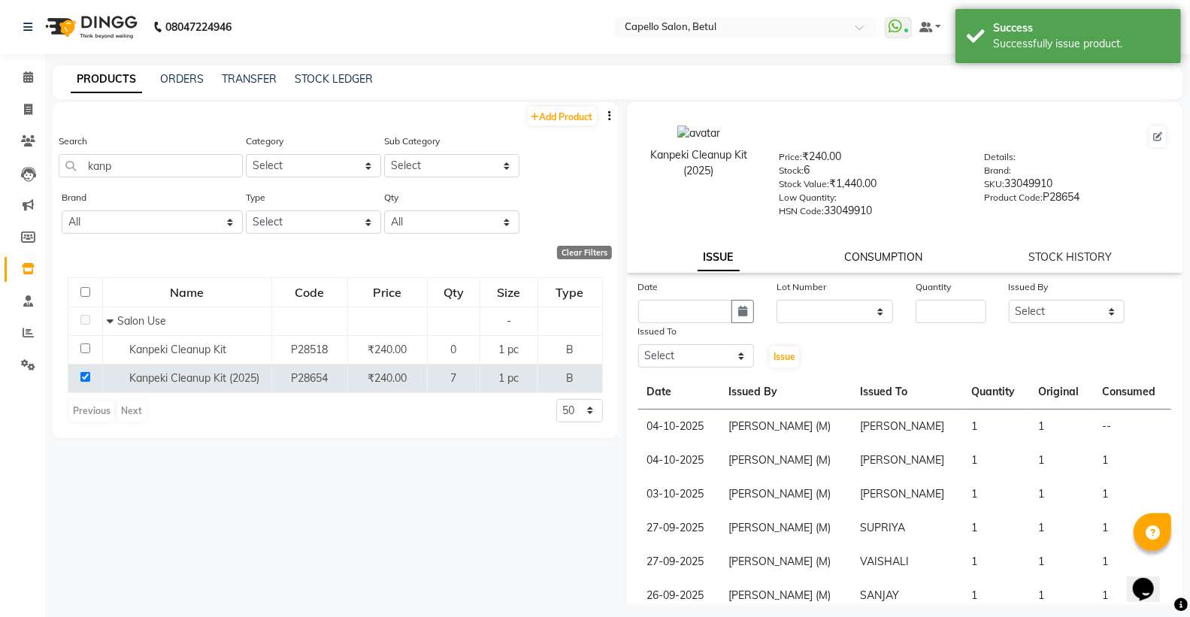
click at [862, 257] on link "CONSUMPTION" at bounding box center [884, 257] width 78 height 14
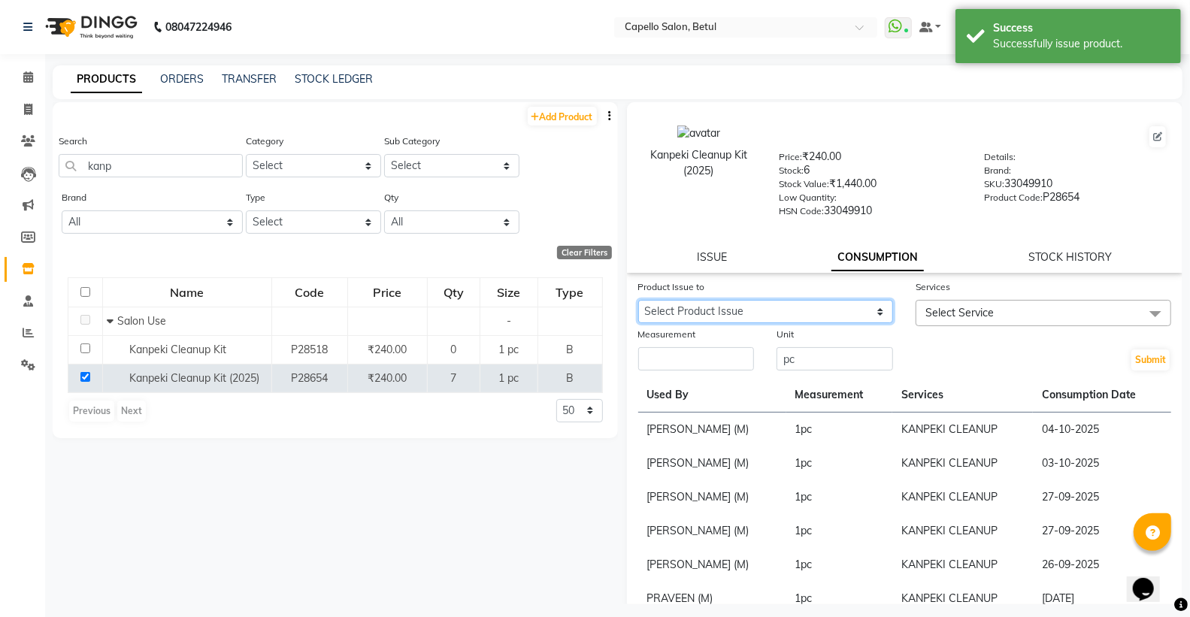
click at [815, 316] on select "Select Product Issue 2025-10-04, Issued to: DHANRAJ, Balance: 1" at bounding box center [766, 311] width 256 height 23
click at [638, 301] on select "Select Product Issue 2025-10-04, Issued to: DHANRAJ, Balance: 1" at bounding box center [766, 311] width 256 height 23
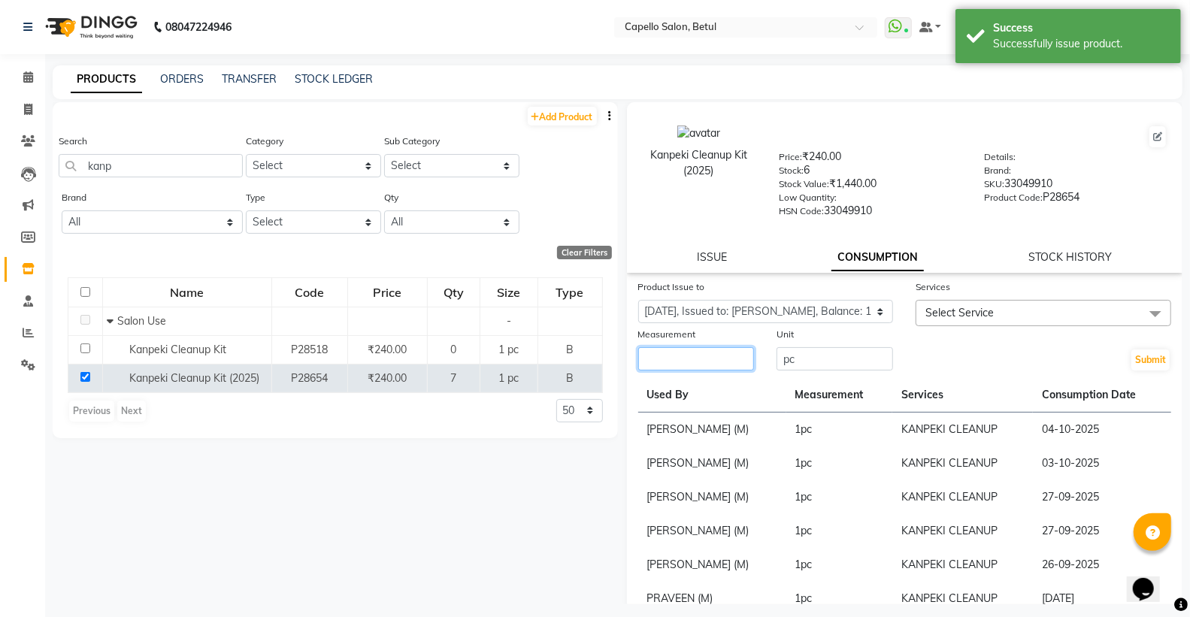
drag, startPoint x: 731, startPoint y: 356, endPoint x: 720, endPoint y: 344, distance: 16.5
click at [728, 356] on input "number" at bounding box center [696, 358] width 117 height 23
click at [1046, 325] on span "Select Service" at bounding box center [1044, 313] width 256 height 26
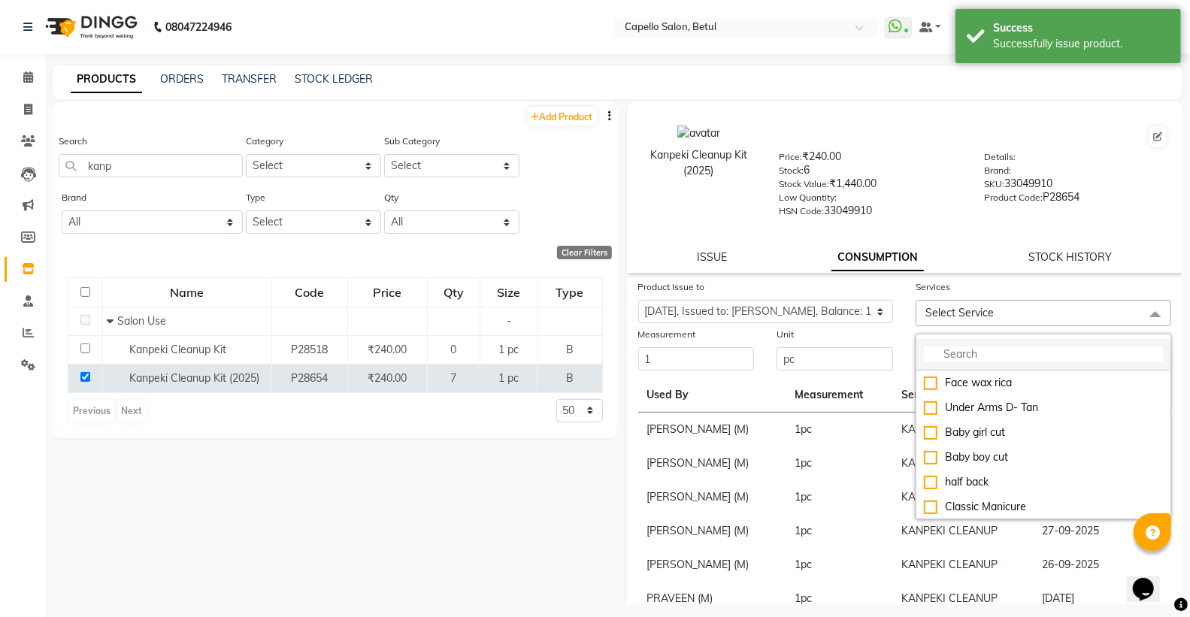
click at [1028, 359] on input "multiselect-search" at bounding box center [1043, 355] width 239 height 16
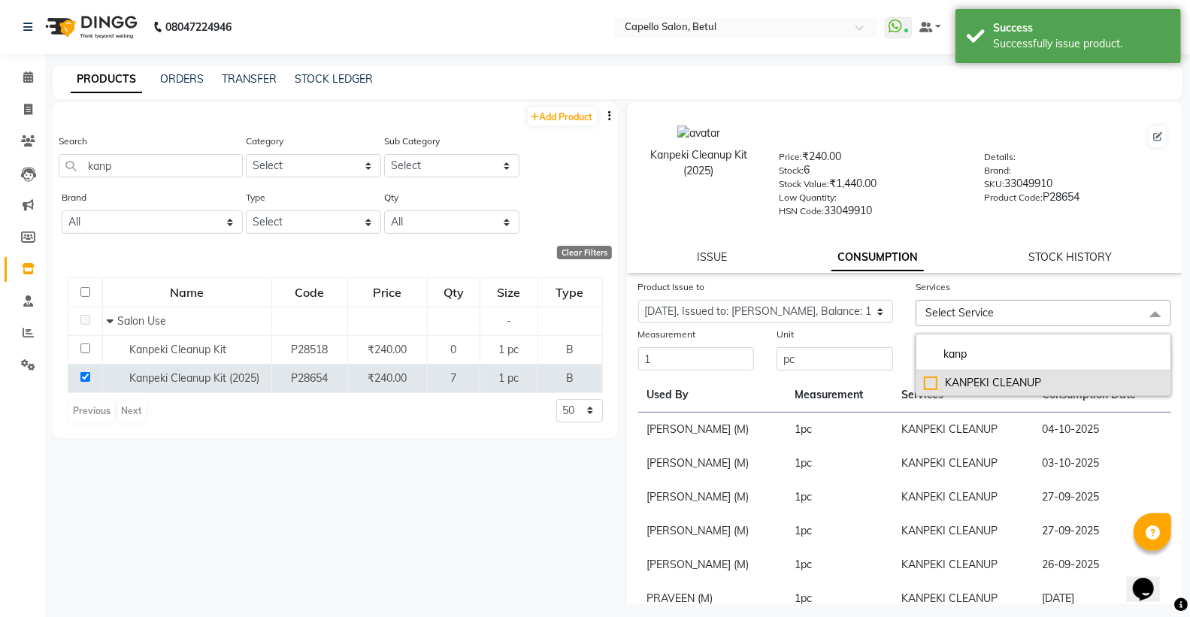
click at [924, 382] on div "KANPEKI CLEANUP" at bounding box center [1043, 383] width 239 height 16
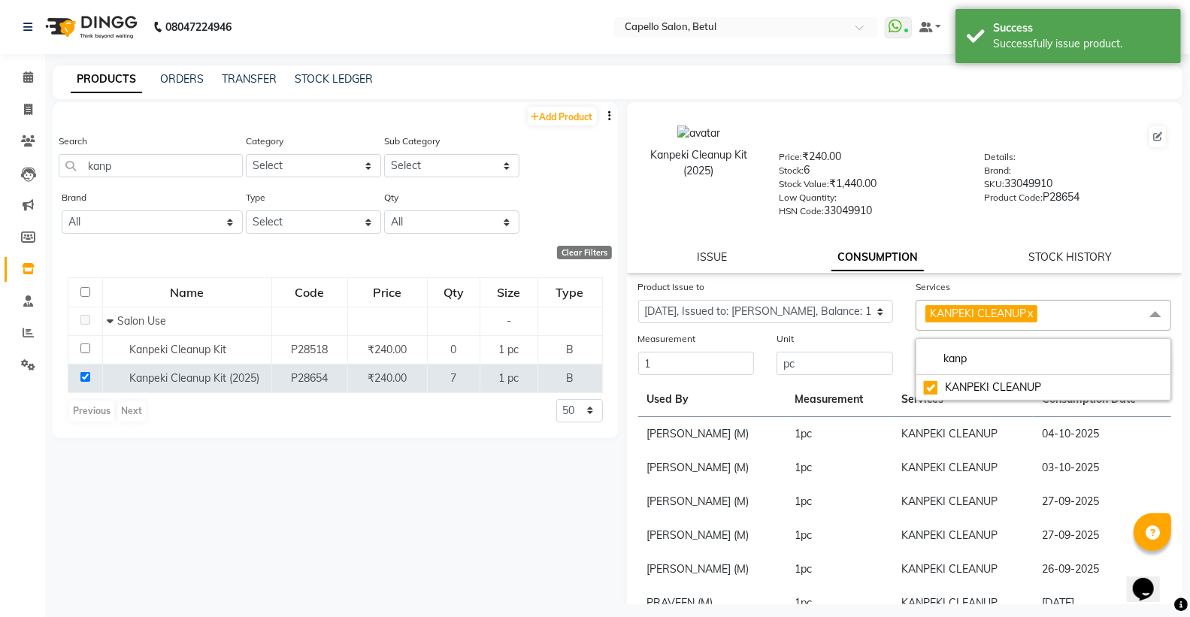
click at [882, 335] on div "Unit" at bounding box center [834, 341] width 117 height 21
click at [1131, 368] on button "Submit" at bounding box center [1150, 364] width 38 height 21
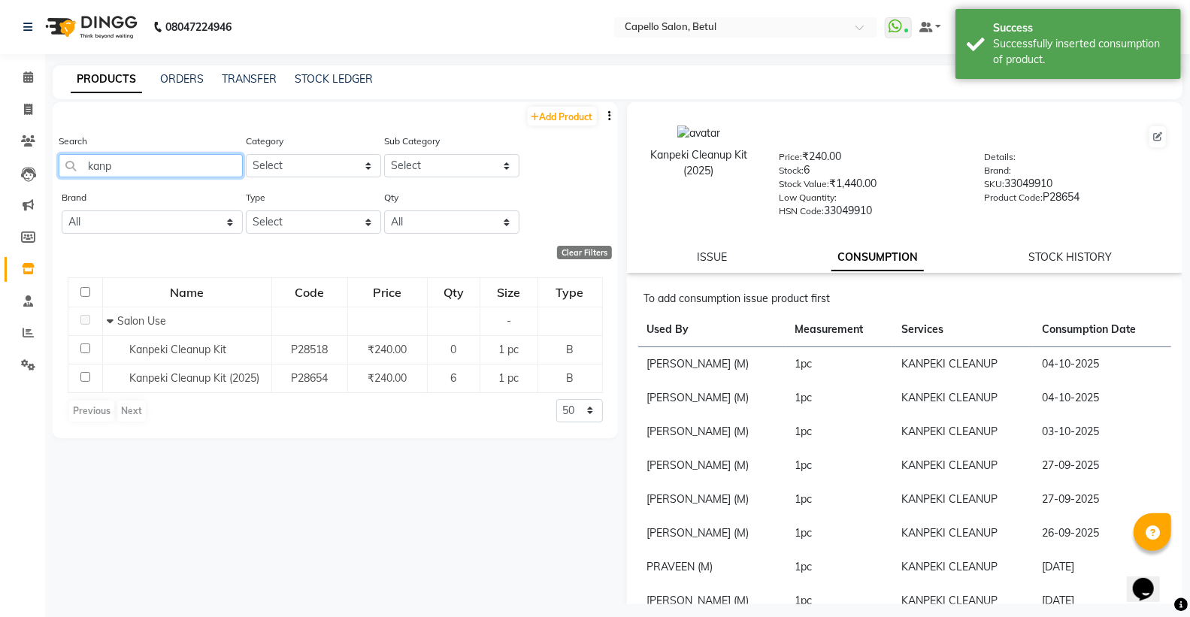
click at [164, 168] on input "kanp" at bounding box center [151, 165] width 184 height 23
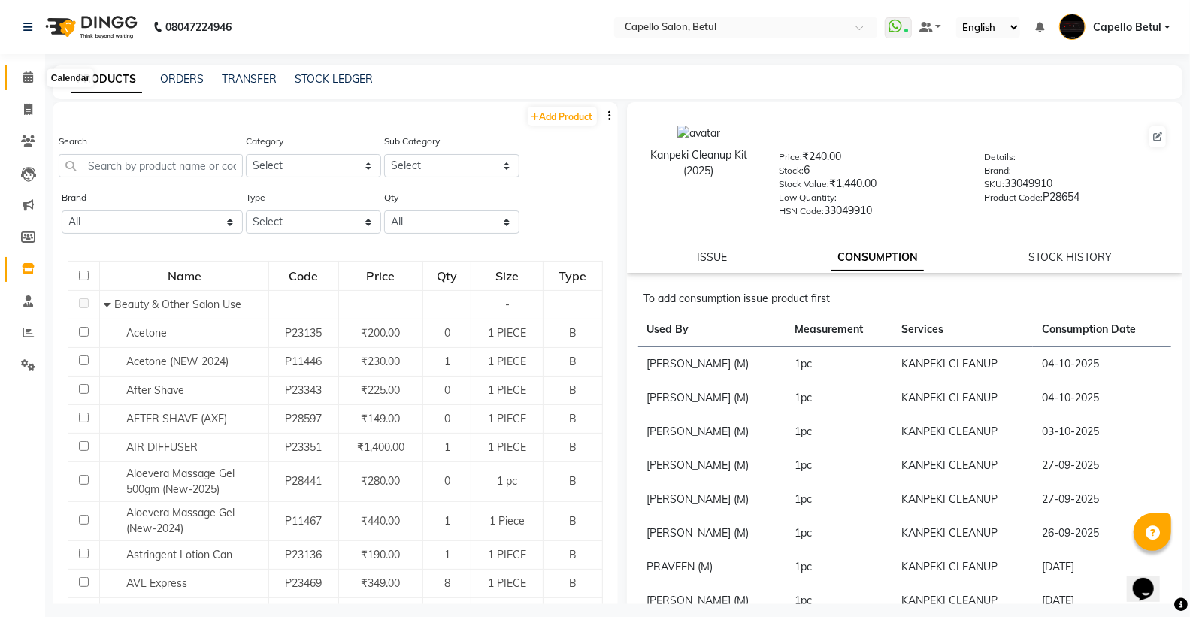
click at [23, 78] on icon at bounding box center [28, 76] width 10 height 11
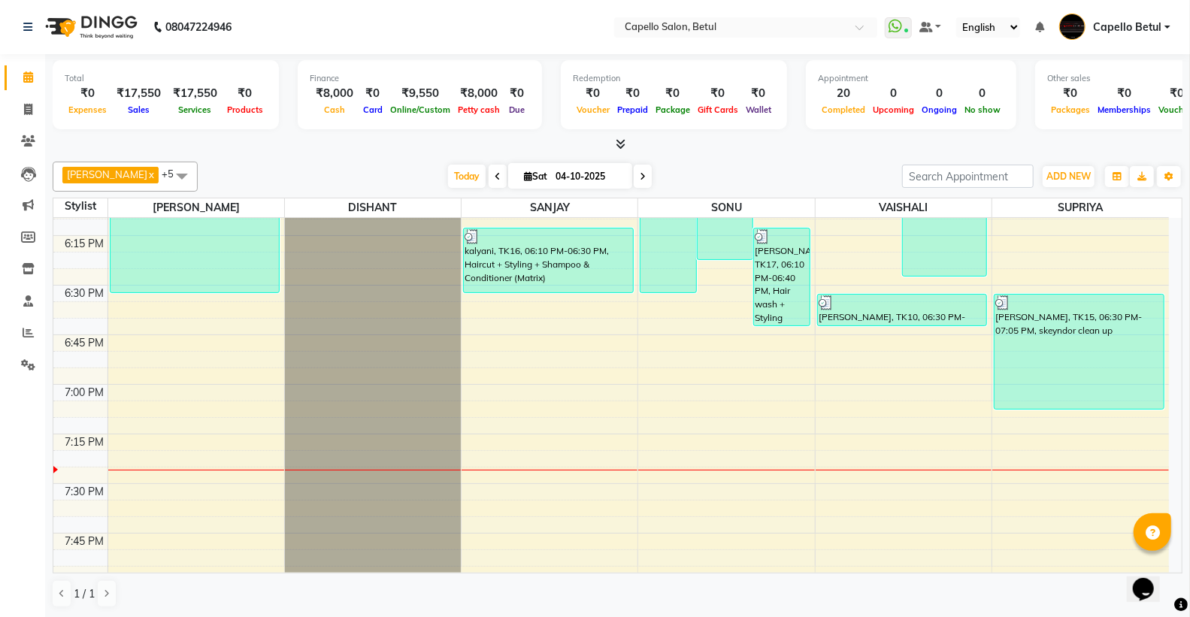
scroll to position [1902, 0]
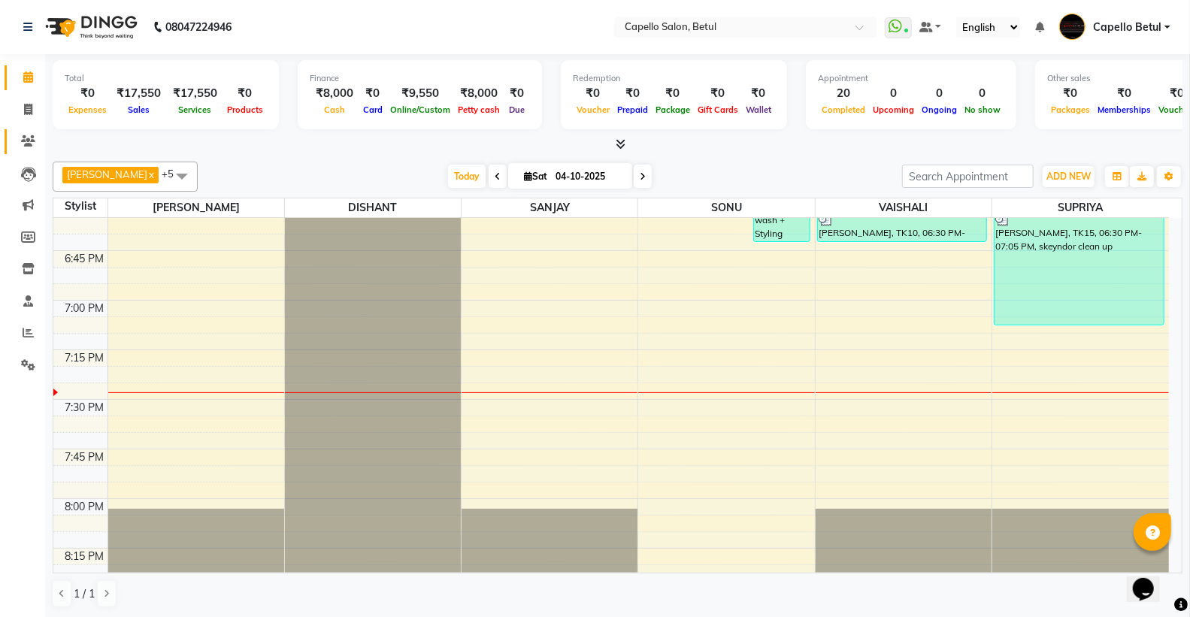
click at [30, 131] on link "Clients" at bounding box center [23, 141] width 36 height 25
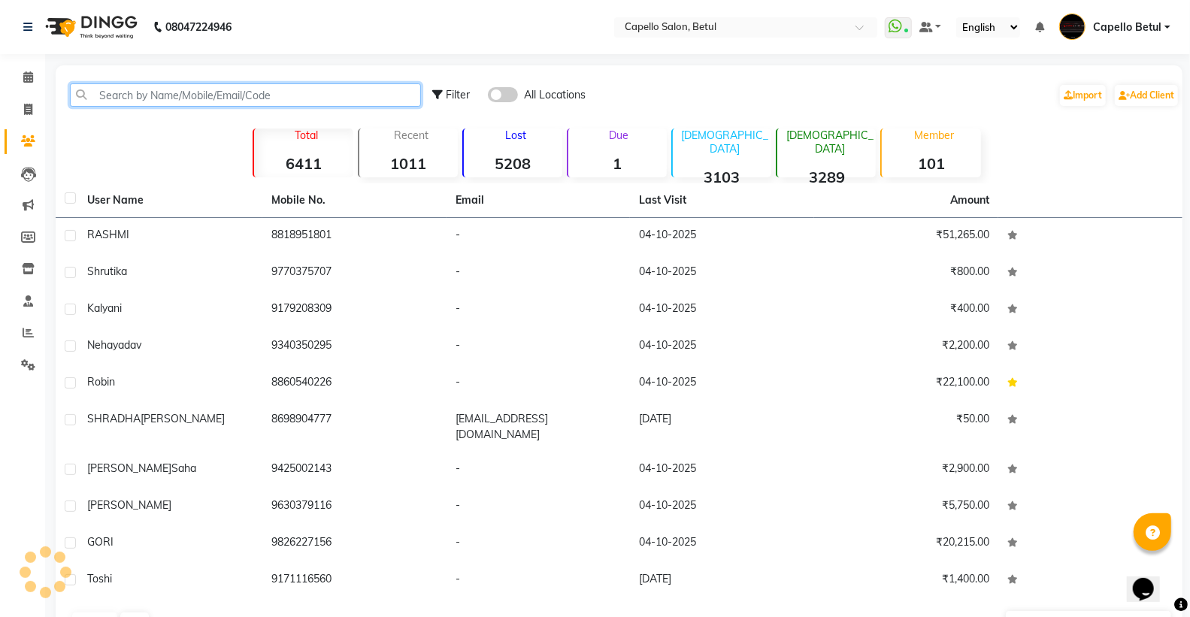
click at [89, 88] on input "text" at bounding box center [245, 94] width 351 height 23
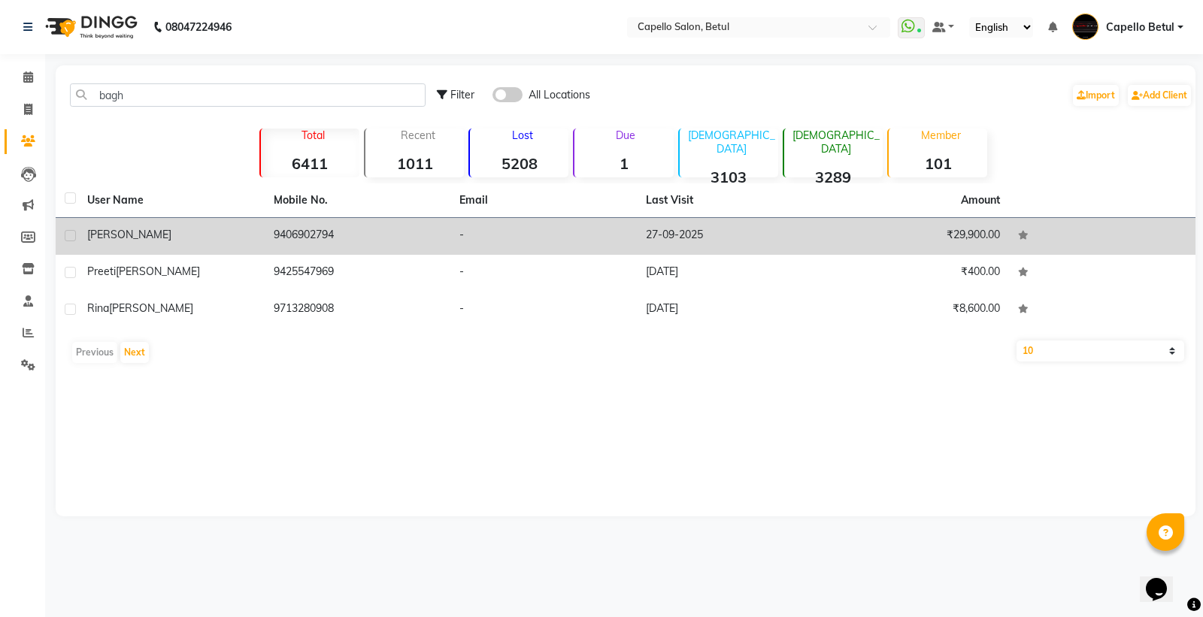
click at [119, 236] on span "B.S BAGHEL" at bounding box center [129, 235] width 84 height 14
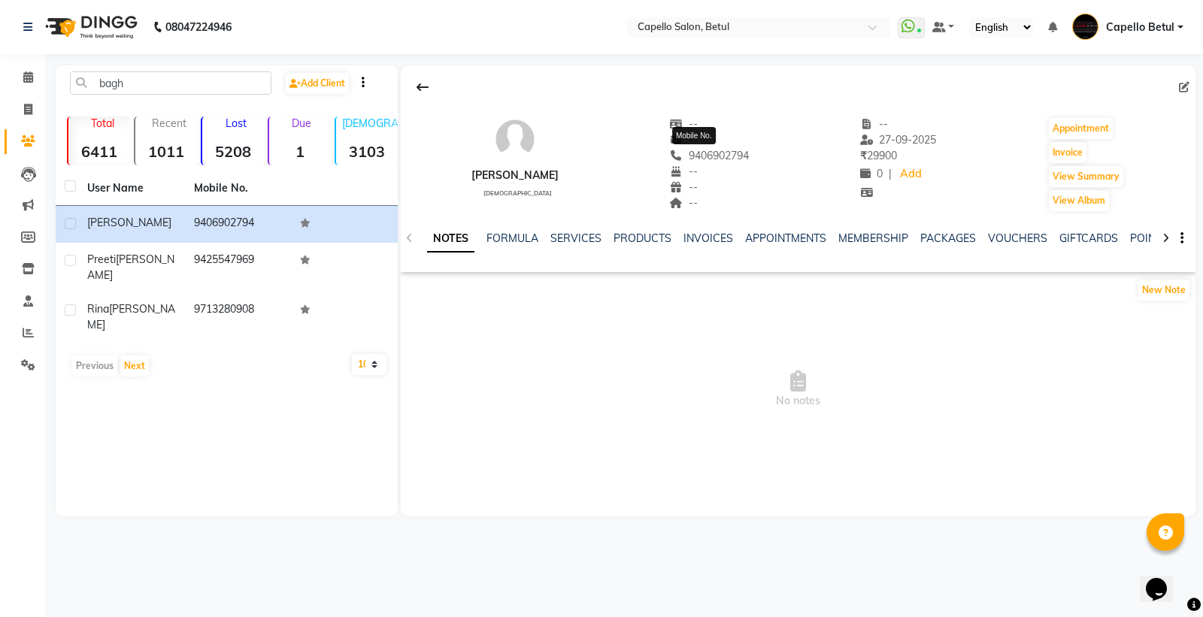
click at [696, 159] on span "9406902794" at bounding box center [709, 156] width 80 height 14
copy span "9406902794"
click at [21, 77] on span at bounding box center [28, 77] width 26 height 17
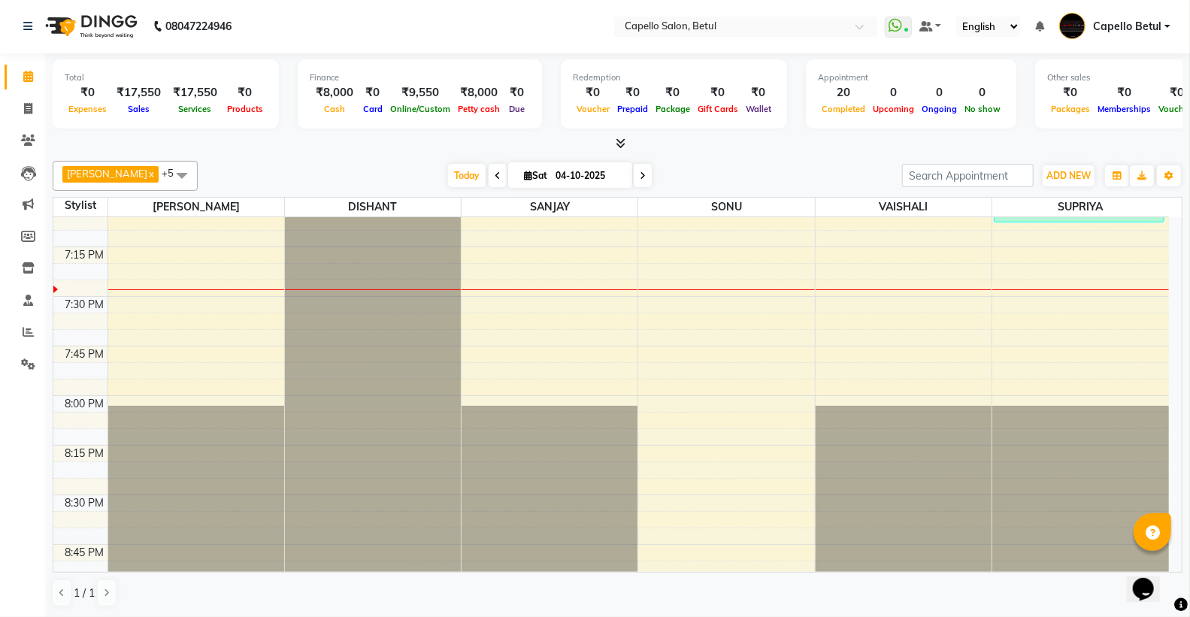
scroll to position [1920, 0]
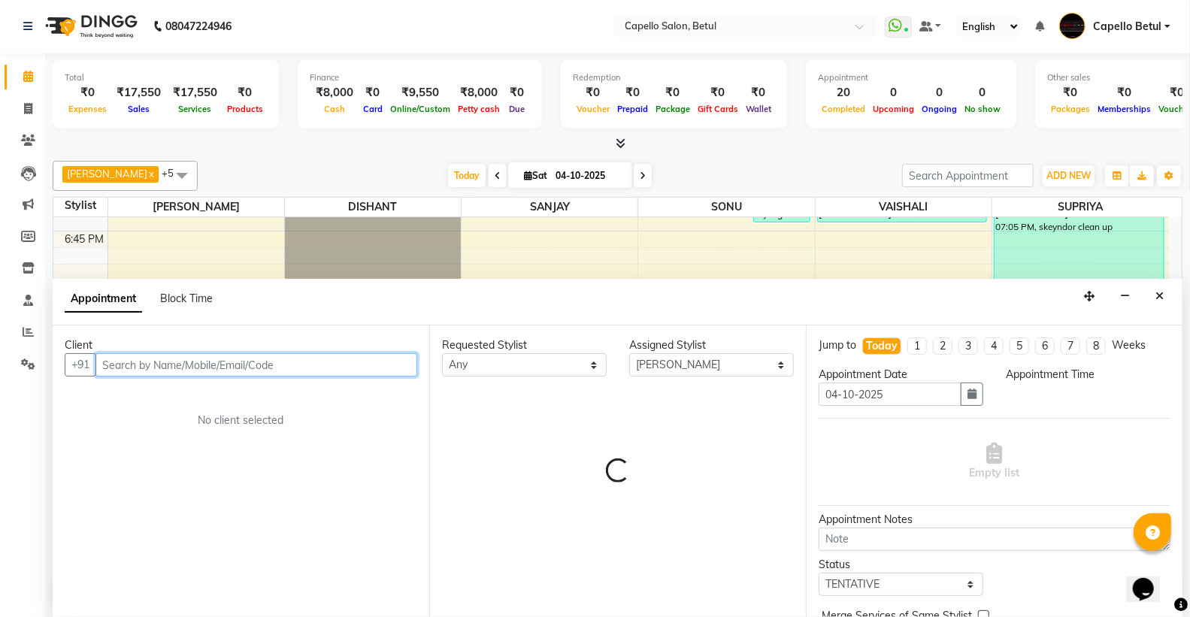
click at [225, 369] on input "text" at bounding box center [256, 364] width 322 height 23
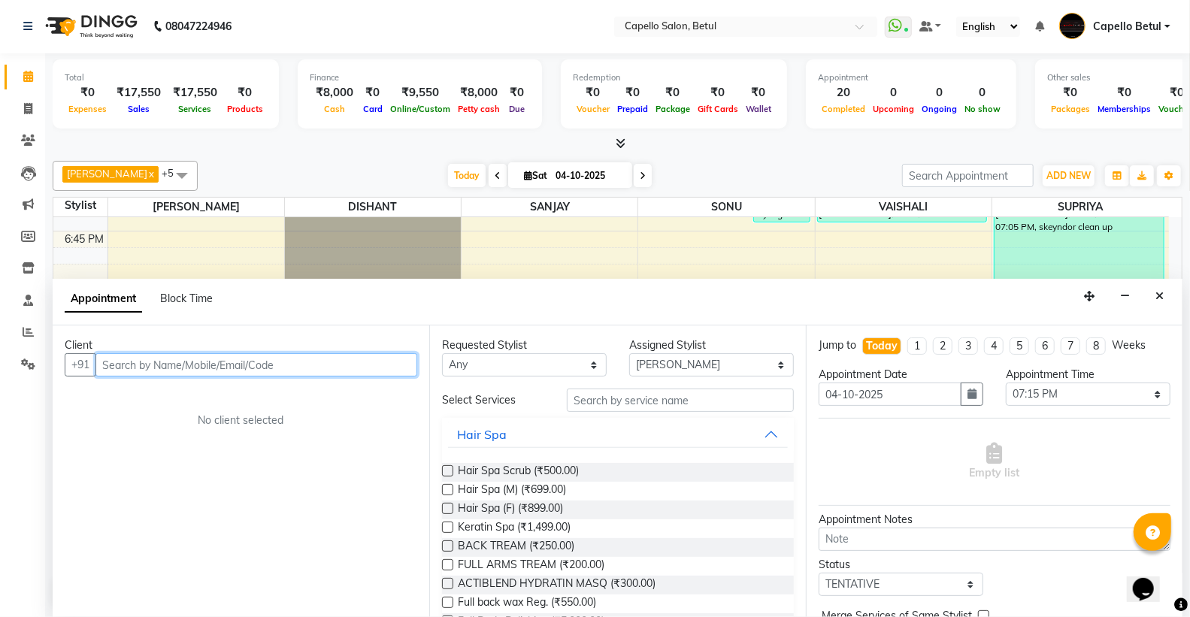
paste input "9406902794"
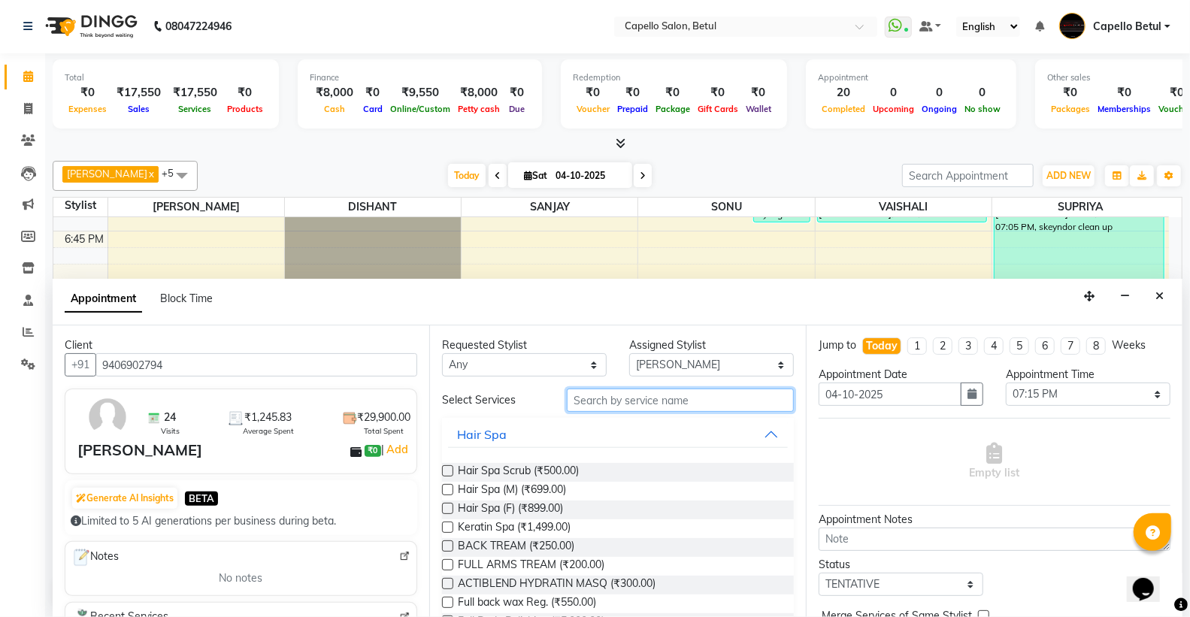
click at [625, 399] on input "text" at bounding box center [680, 400] width 227 height 23
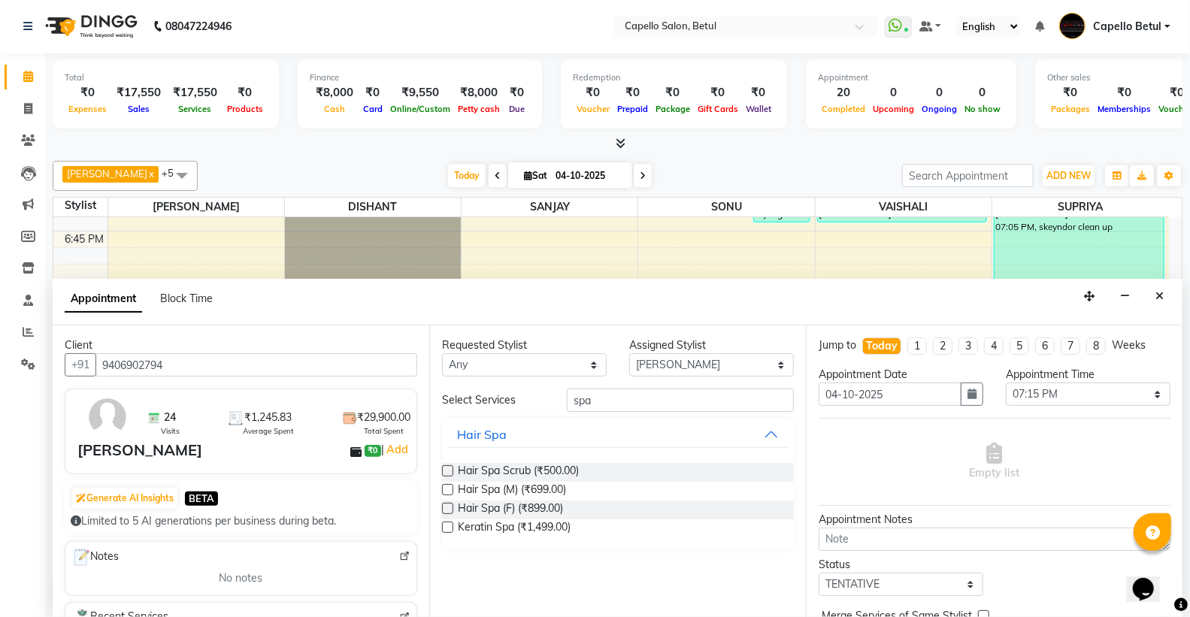
click at [452, 487] on label at bounding box center [447, 489] width 11 height 11
click at [452, 487] on input "checkbox" at bounding box center [447, 491] width 10 height 10
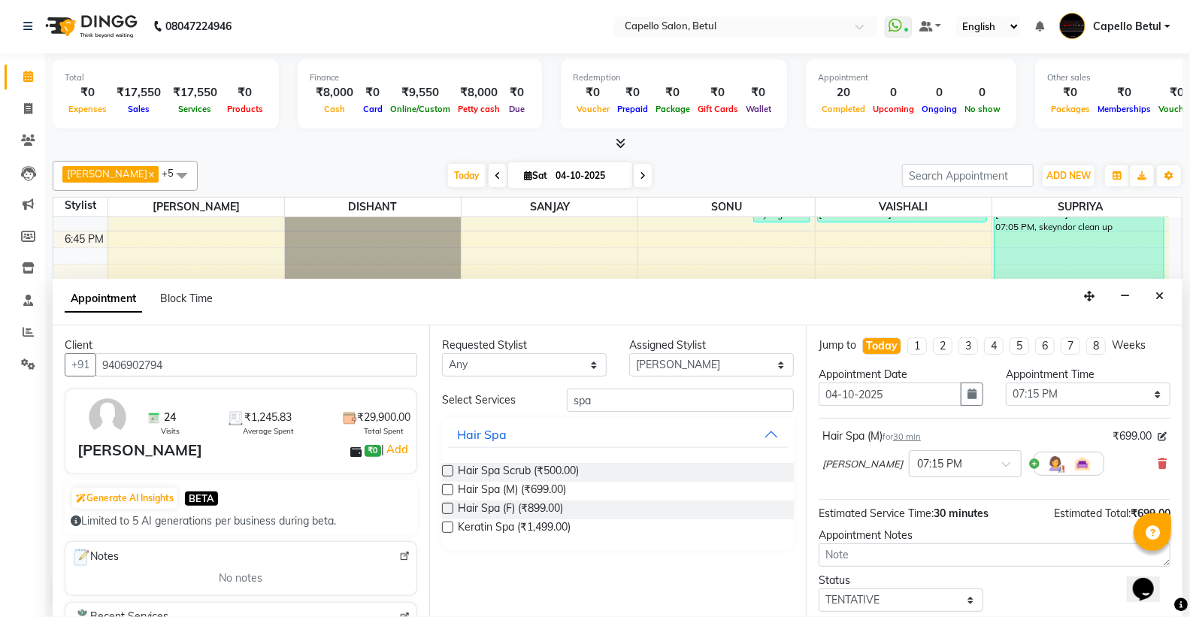
drag, startPoint x: 656, startPoint y: 384, endPoint x: 644, endPoint y: 404, distance: 22.9
click at [652, 388] on div "Requested Stylist Any ADMIN Capello Betul DHANRAJ DISHANT POOJA SOLANKI (M) PRA…" at bounding box center [617, 471] width 377 height 292
click at [643, 407] on input "spa" at bounding box center [680, 400] width 227 height 23
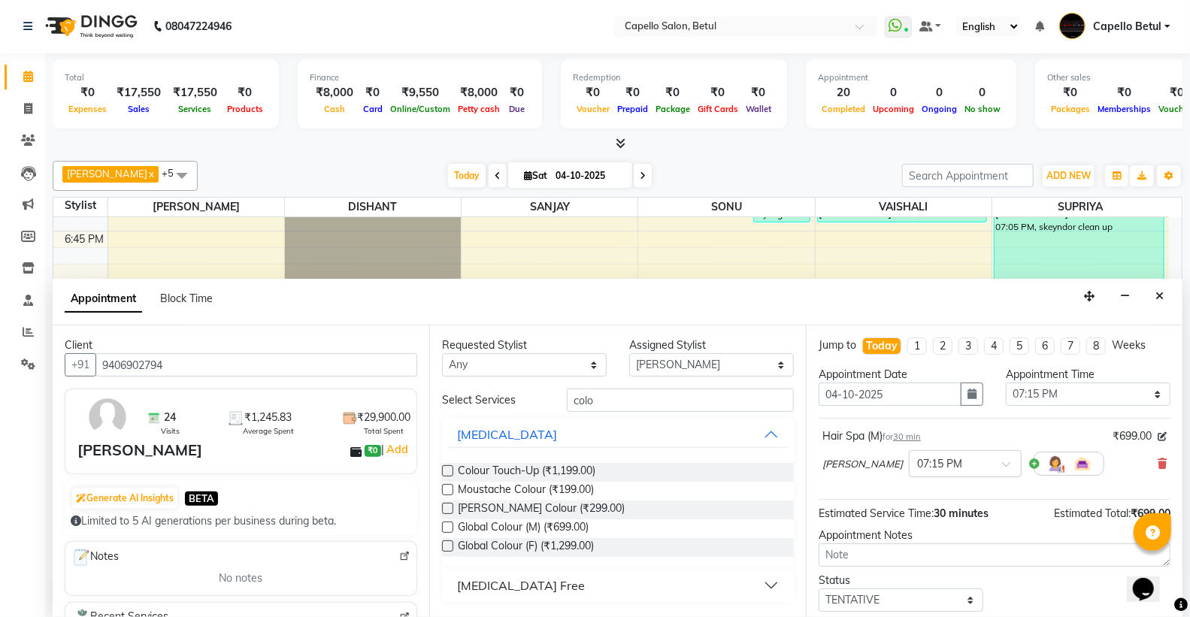
click at [448, 522] on label at bounding box center [447, 527] width 11 height 11
click at [448, 524] on input "checkbox" at bounding box center [447, 529] width 10 height 10
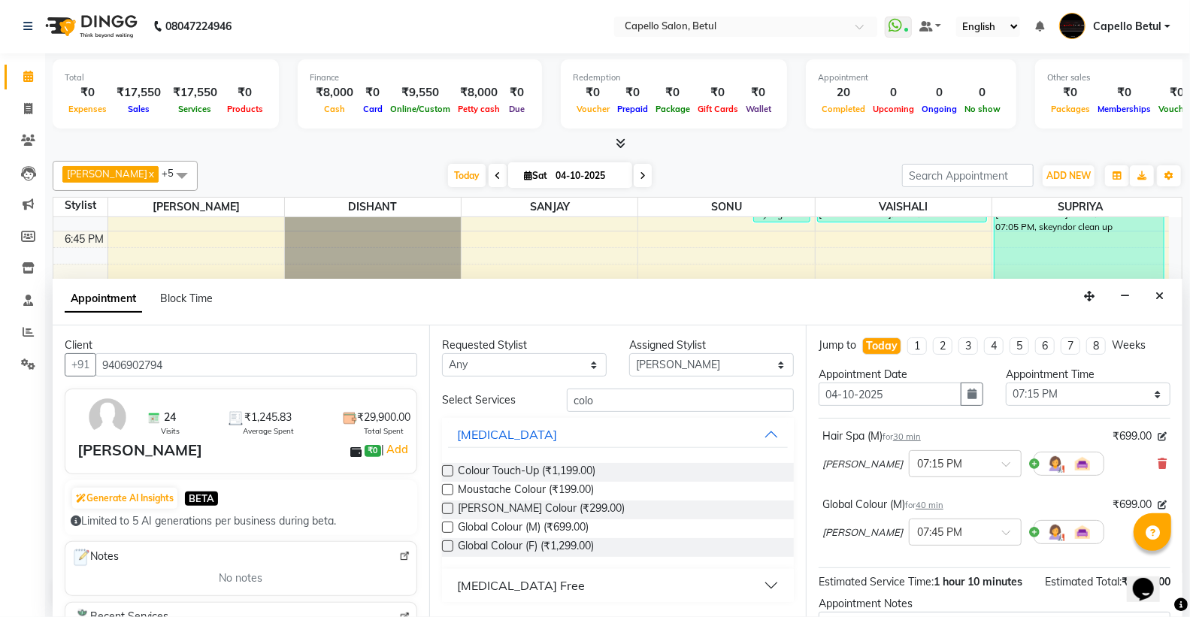
click at [650, 387] on div "Requested Stylist Any ADMIN Capello Betul DHANRAJ DISHANT POOJA SOLANKI (M) PRA…" at bounding box center [617, 471] width 377 height 292
click at [634, 391] on input "colo" at bounding box center [680, 400] width 227 height 23
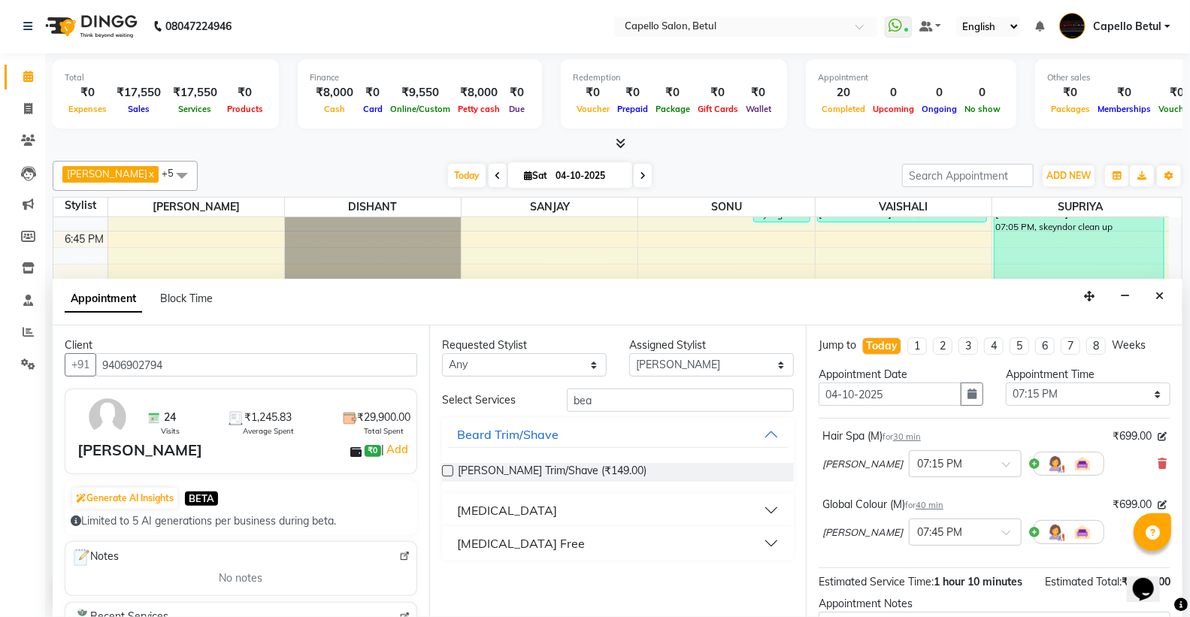
click at [449, 471] on label at bounding box center [447, 470] width 11 height 11
click at [449, 471] on input "checkbox" at bounding box center [447, 473] width 10 height 10
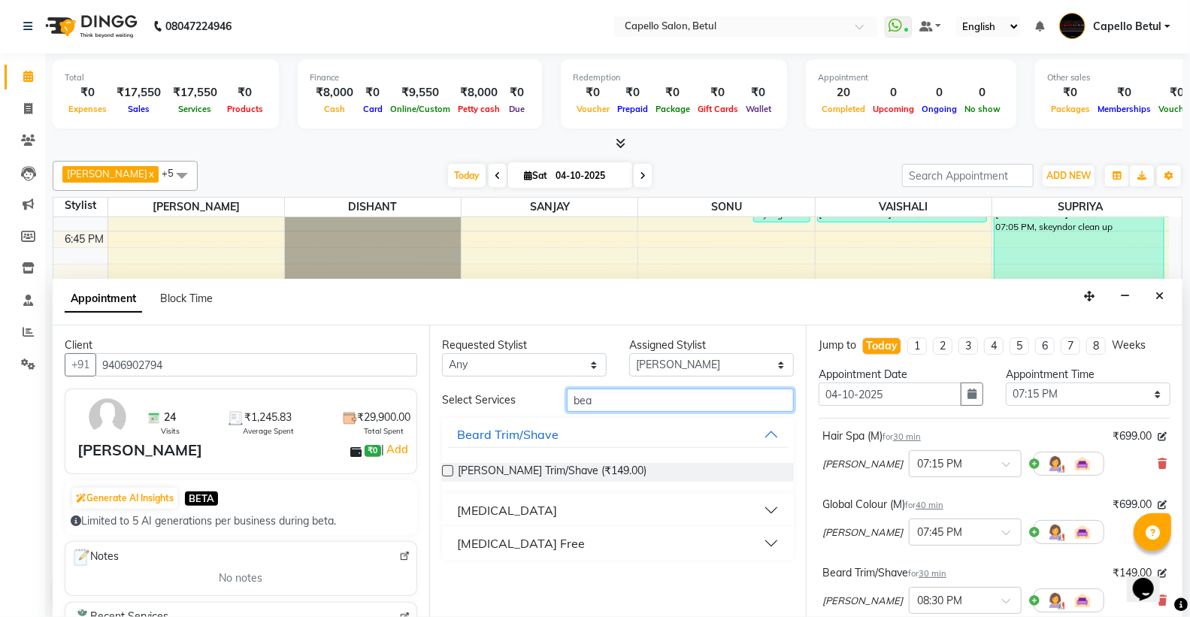
click at [647, 395] on input "bea" at bounding box center [680, 400] width 227 height 23
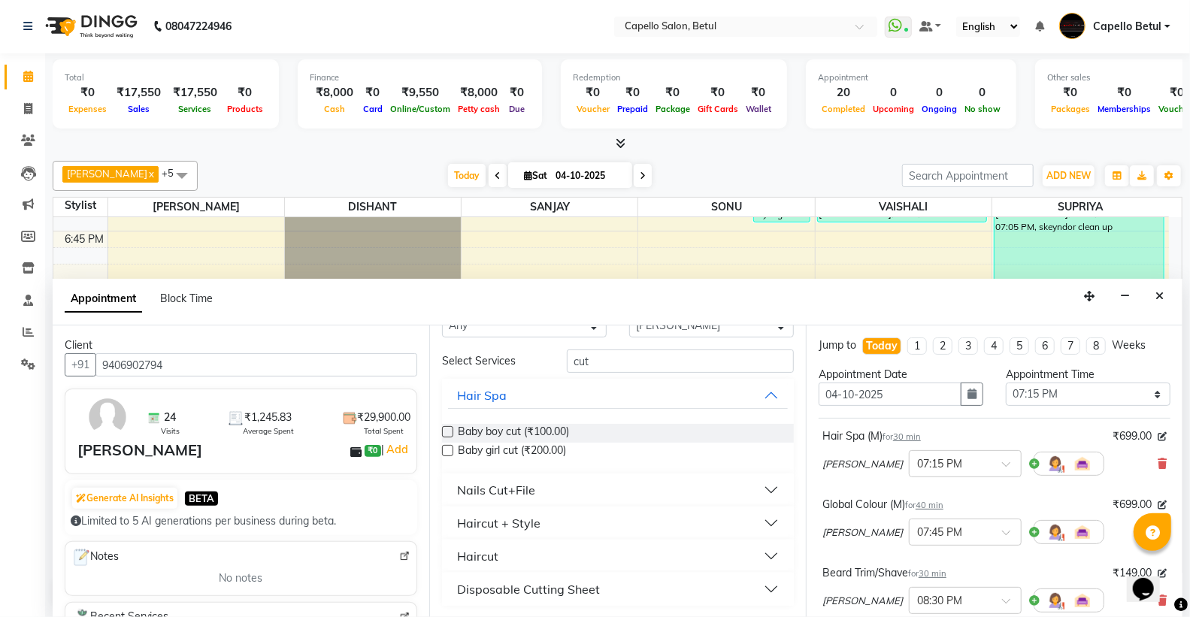
click at [463, 559] on div "Haircut" at bounding box center [477, 556] width 41 height 18
click at [451, 592] on label at bounding box center [447, 592] width 11 height 11
click at [451, 592] on input "checkbox" at bounding box center [447, 594] width 10 height 10
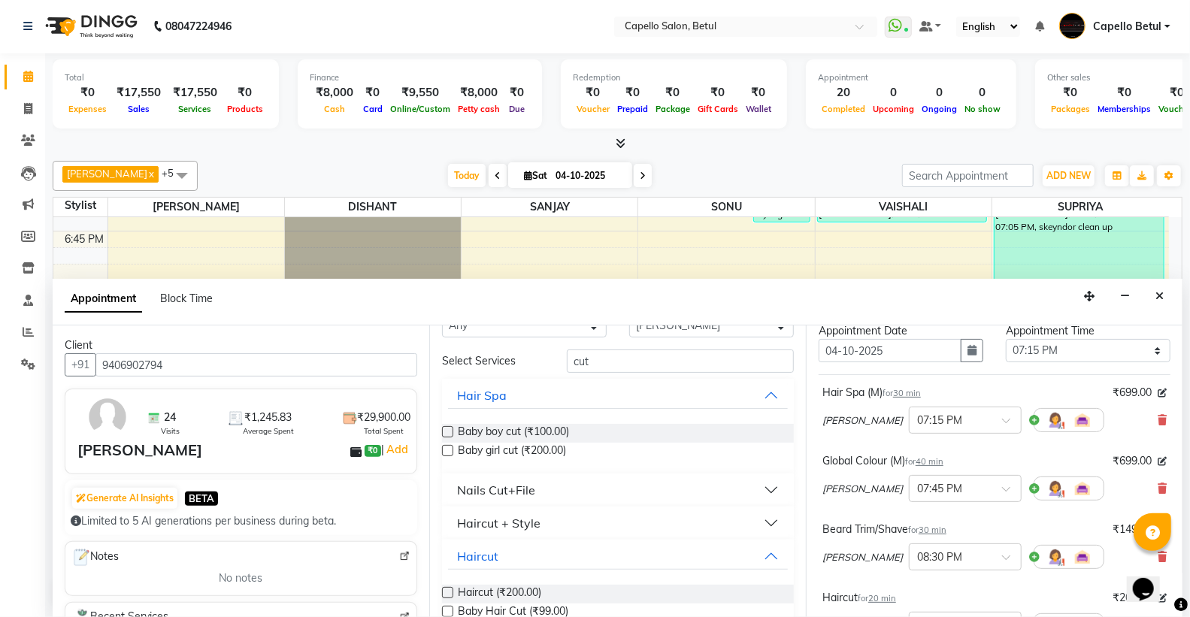
scroll to position [295, 0]
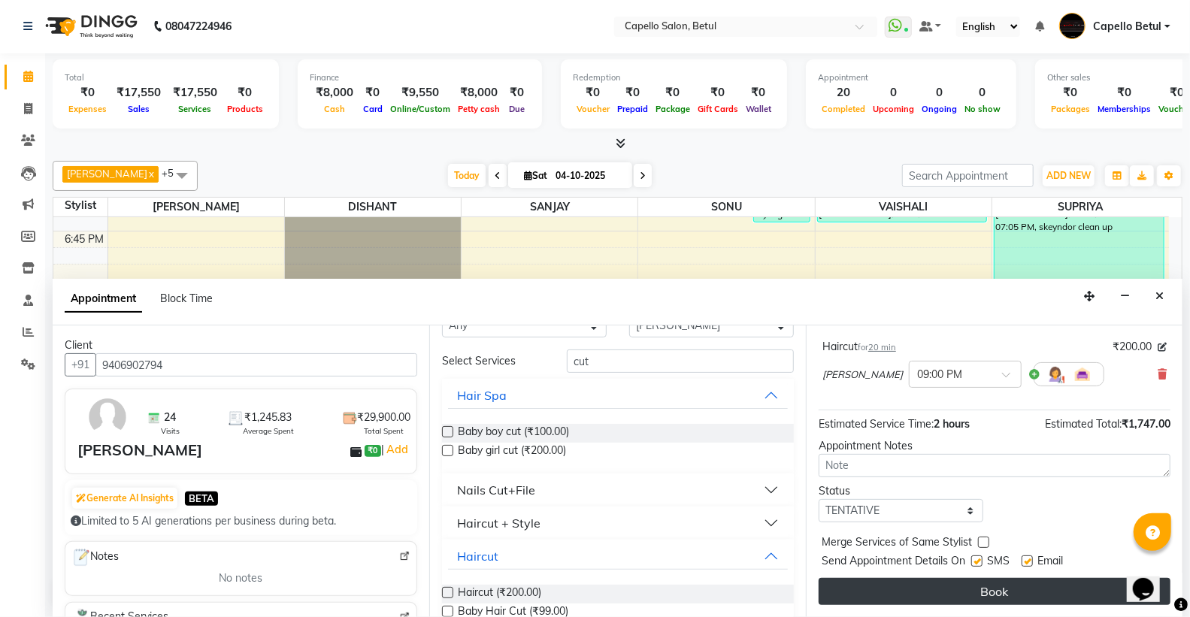
click at [970, 588] on button "Book" at bounding box center [995, 591] width 352 height 27
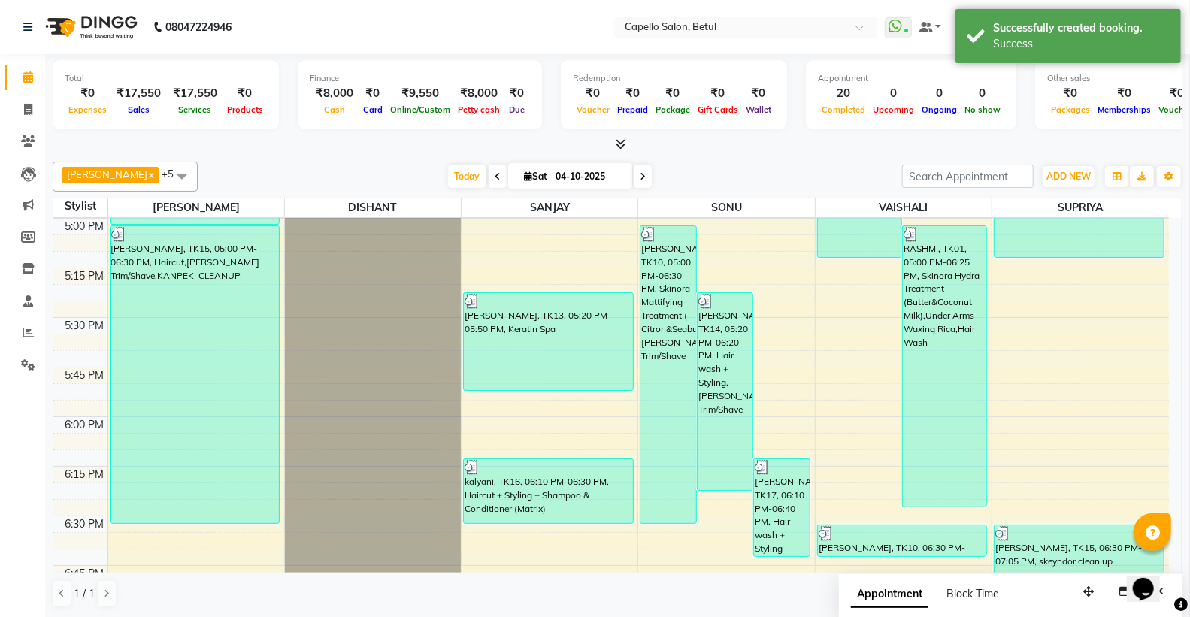
scroll to position [1, 0]
click at [35, 141] on span at bounding box center [28, 140] width 26 height 17
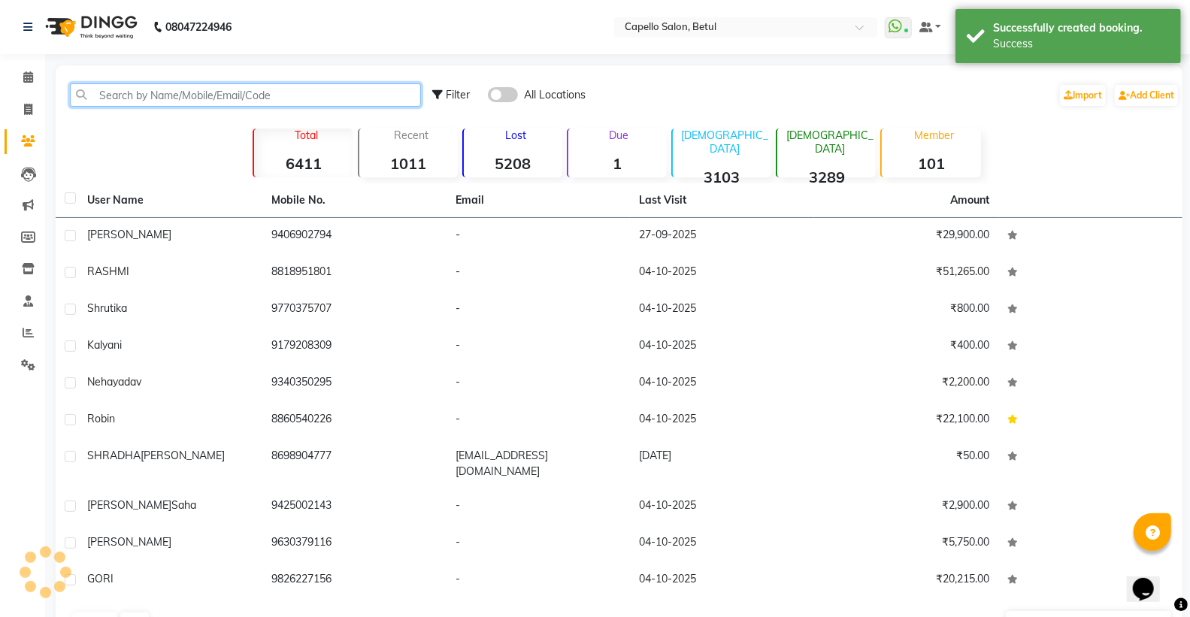
click at [132, 99] on input "text" at bounding box center [245, 94] width 351 height 23
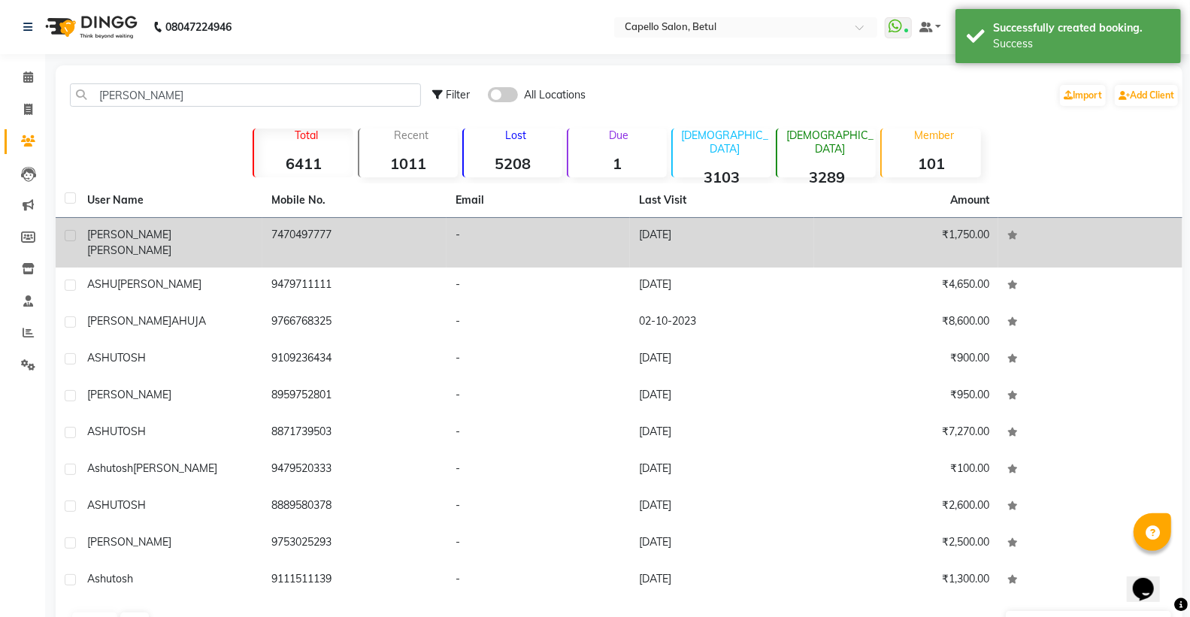
click at [194, 243] on td "aashu kiledar" at bounding box center [170, 243] width 184 height 50
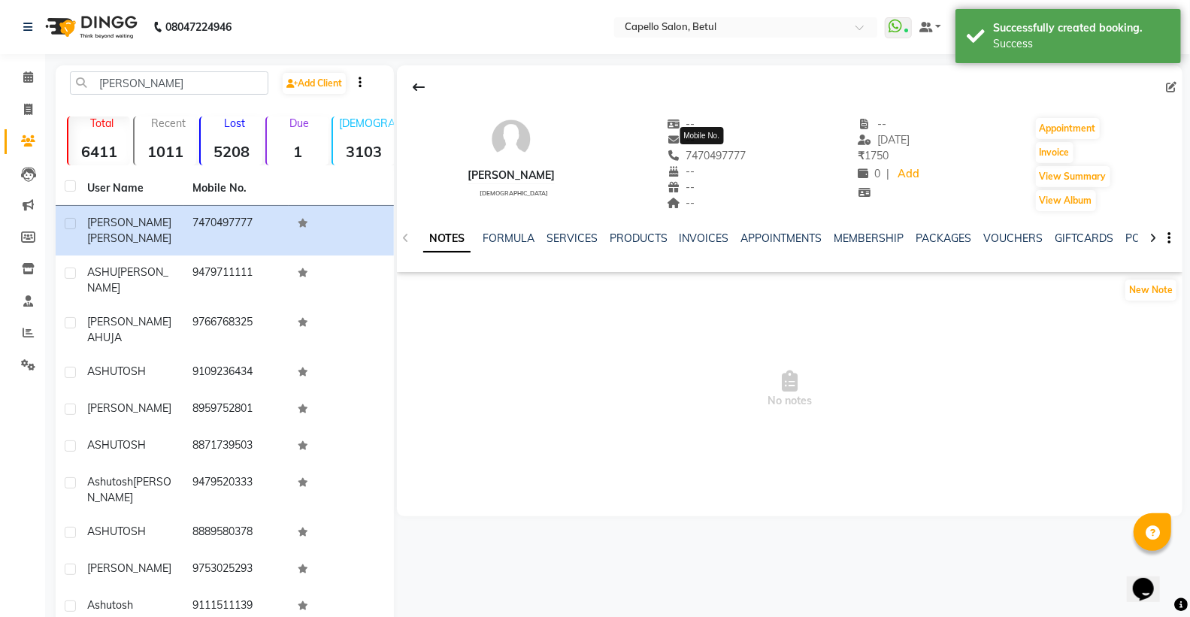
click at [722, 158] on span "7470497777" at bounding box center [707, 156] width 80 height 14
click at [722, 156] on span "7470497777" at bounding box center [707, 156] width 80 height 14
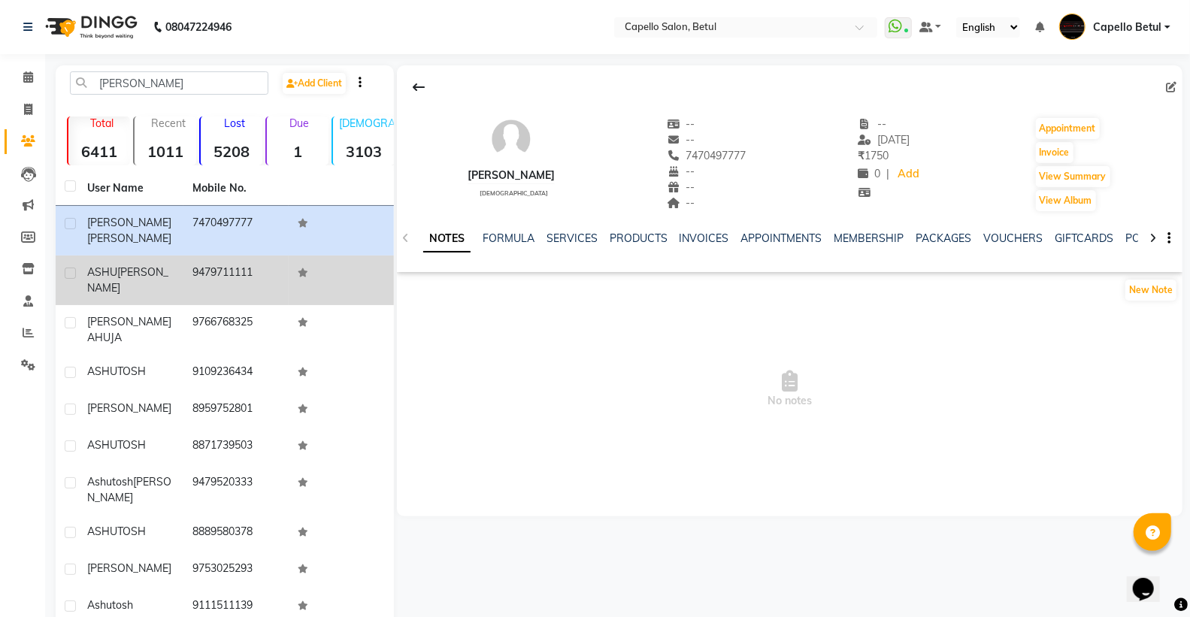
click at [177, 259] on td "ASHU KILEDAR" at bounding box center [130, 281] width 105 height 50
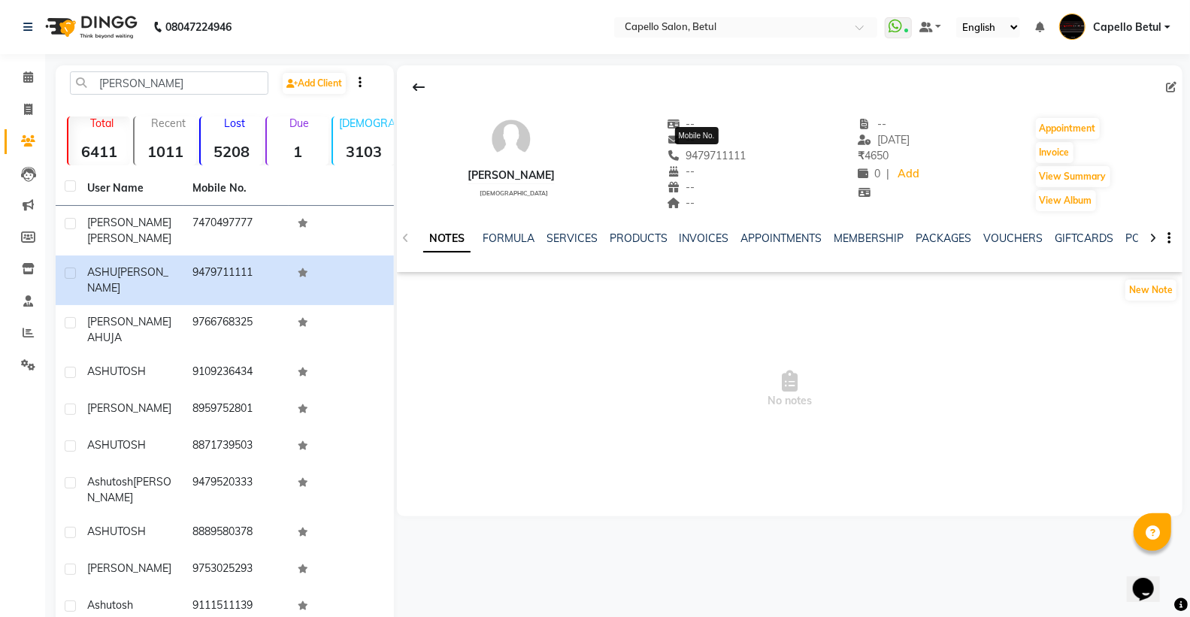
click at [707, 154] on span "9479711111" at bounding box center [707, 156] width 80 height 14
copy span "9479711111"
click at [24, 100] on link "Invoice" at bounding box center [23, 110] width 36 height 25
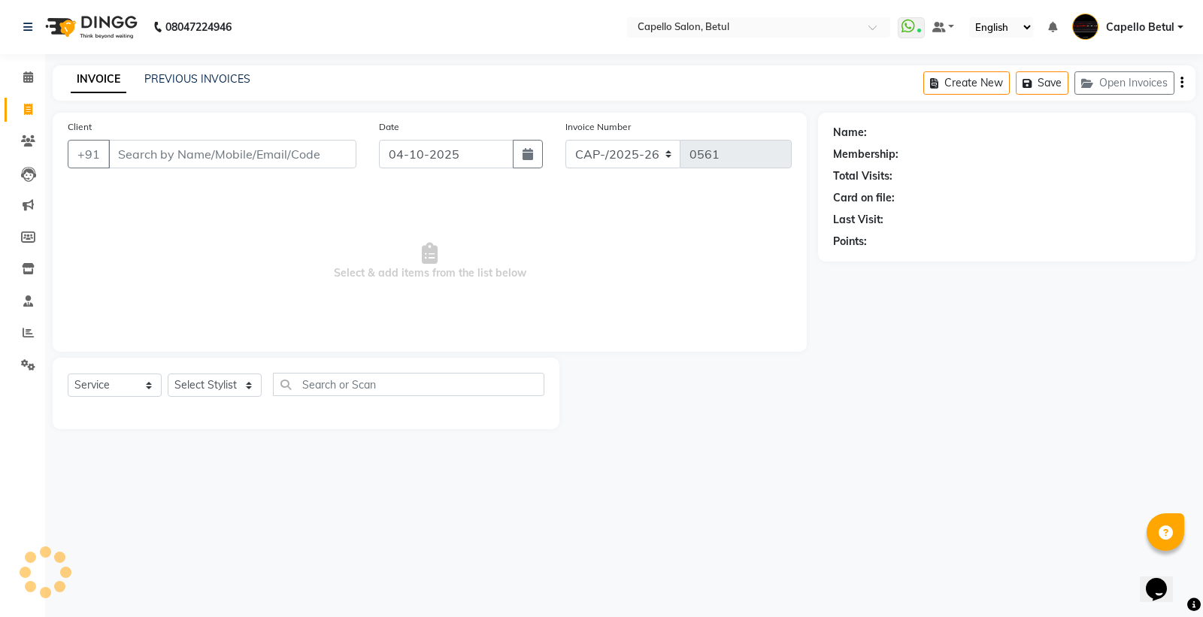
click at [180, 149] on input "Client" at bounding box center [232, 154] width 248 height 29
click at [198, 400] on select "Select Stylist ADMIN Capello Betul [PERSON_NAME] POOJA SOLANKI (M) PRAVEEN (M) …" at bounding box center [215, 390] width 94 height 23
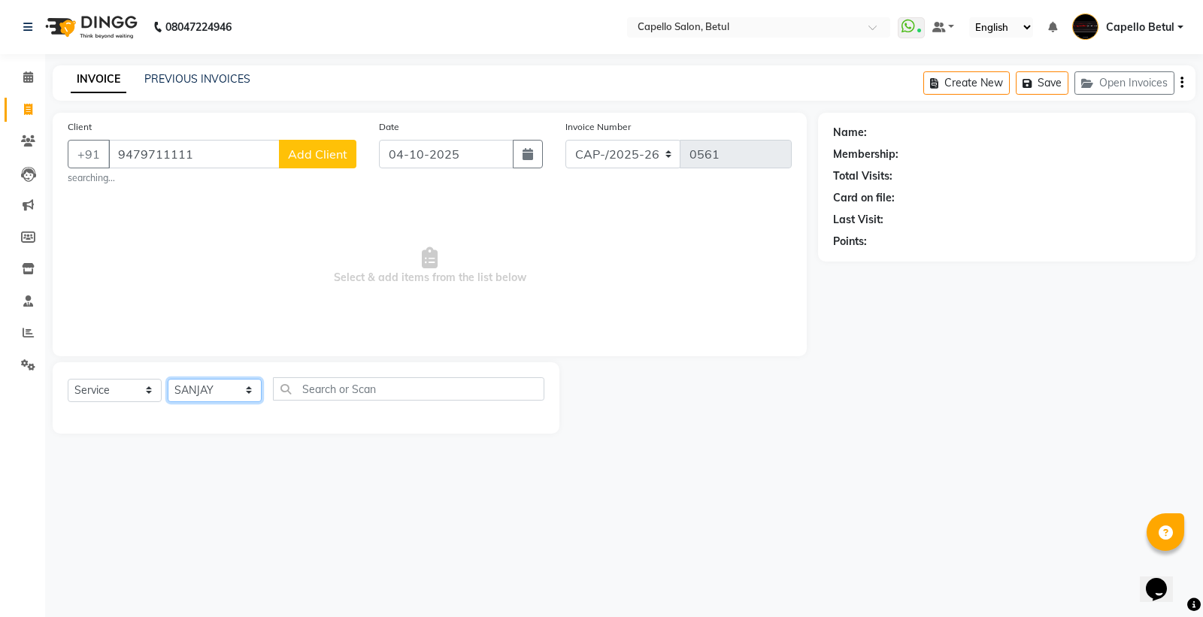
click at [168, 379] on select "Select Stylist ADMIN Capello Betul [PERSON_NAME] POOJA SOLANKI (M) PRAVEEN (M) …" at bounding box center [215, 390] width 94 height 23
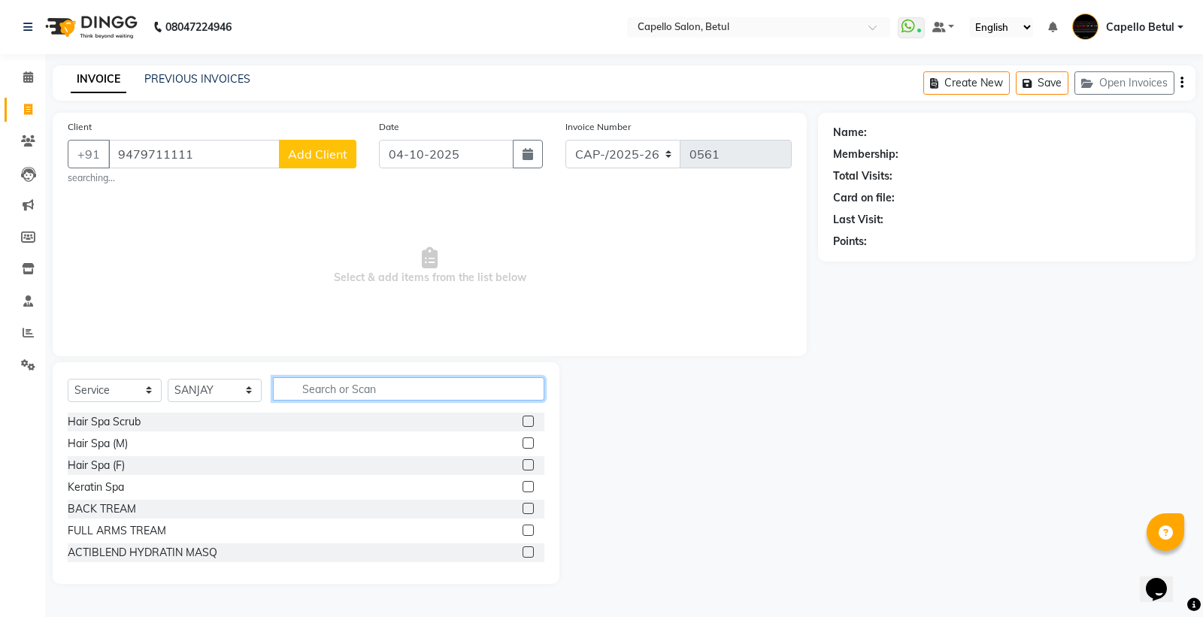
click at [299, 385] on input "text" at bounding box center [408, 388] width 271 height 23
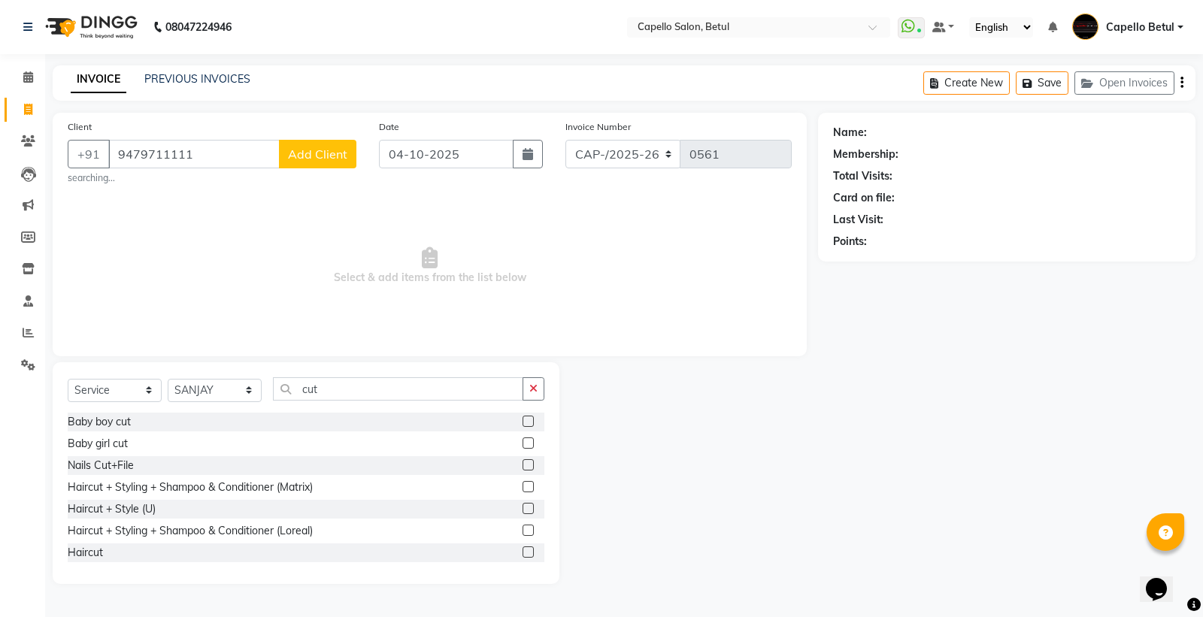
click at [522, 553] on label at bounding box center [527, 551] width 11 height 11
click at [522, 553] on input "checkbox" at bounding box center [527, 553] width 10 height 10
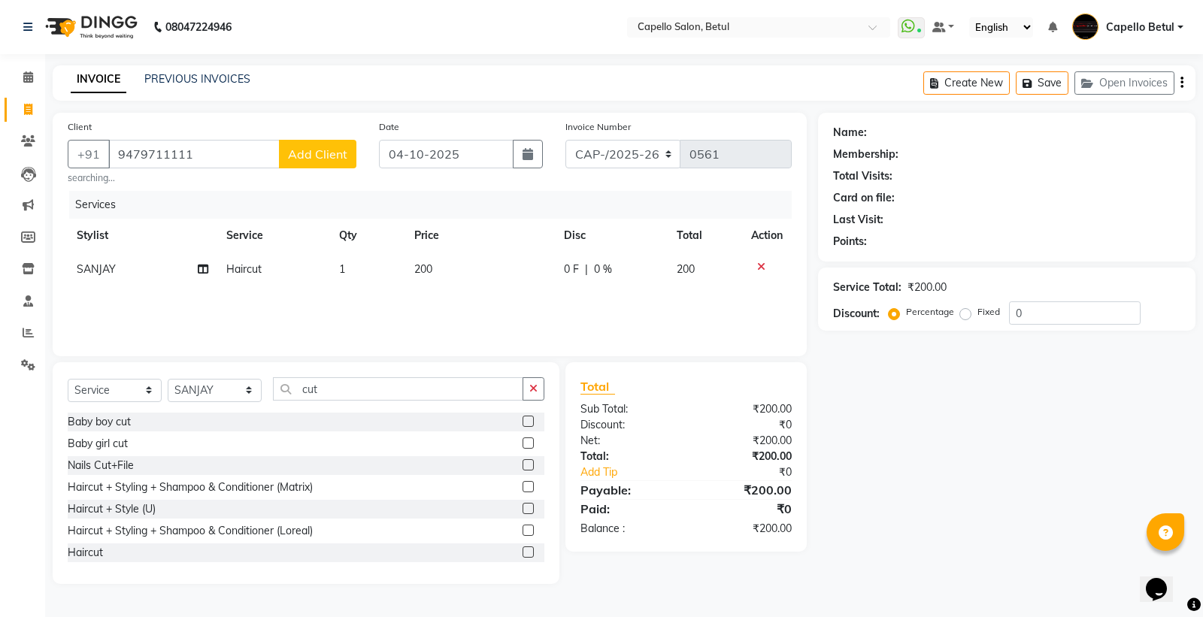
click at [501, 279] on td "200" at bounding box center [480, 270] width 150 height 34
click at [525, 389] on button "button" at bounding box center [533, 388] width 22 height 23
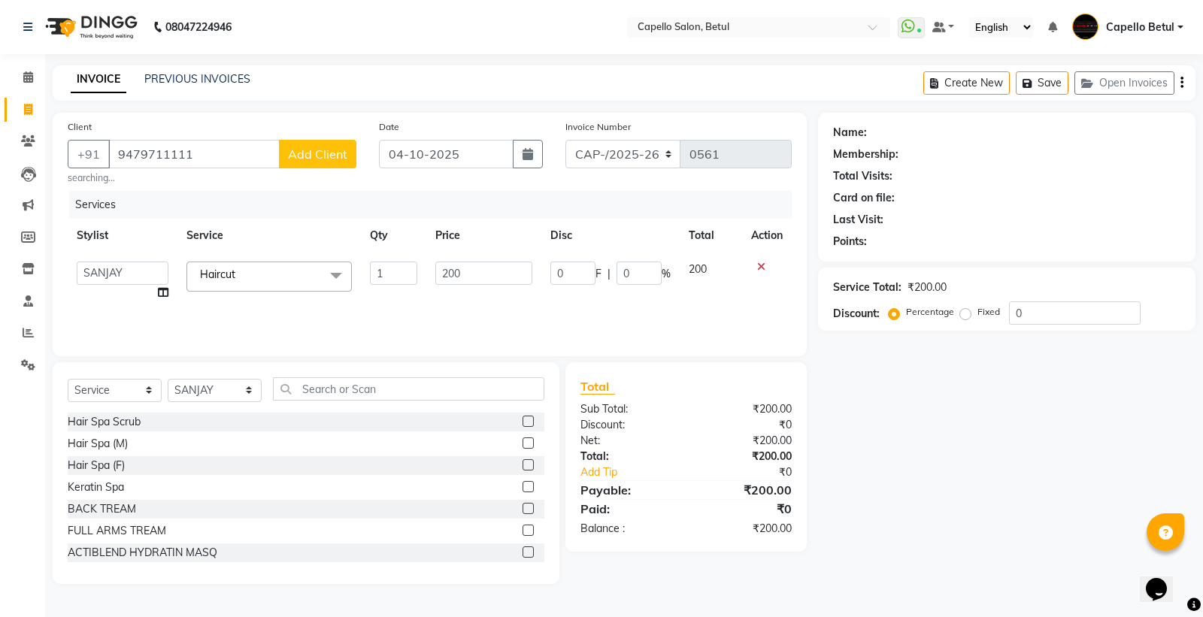
drag, startPoint x: 515, startPoint y: 318, endPoint x: 507, endPoint y: 301, distance: 18.9
click at [508, 305] on div "Services Stylist Service Qty Price Disc Total Action ADMIN Capello Betul DHANRA…" at bounding box center [430, 266] width 724 height 150
click at [510, 301] on td "200" at bounding box center [483, 281] width 115 height 57
click at [512, 301] on td "200" at bounding box center [483, 281] width 115 height 57
click at [263, 162] on input "9479711111" at bounding box center [193, 154] width 171 height 29
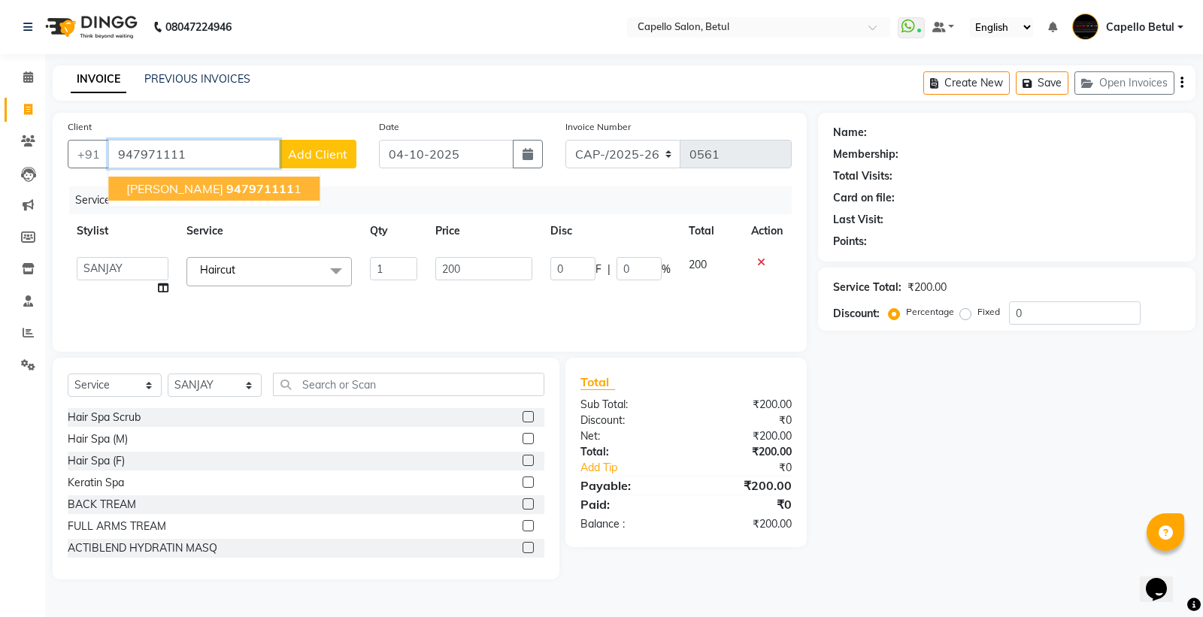
click at [279, 181] on span "947971111" at bounding box center [260, 188] width 68 height 15
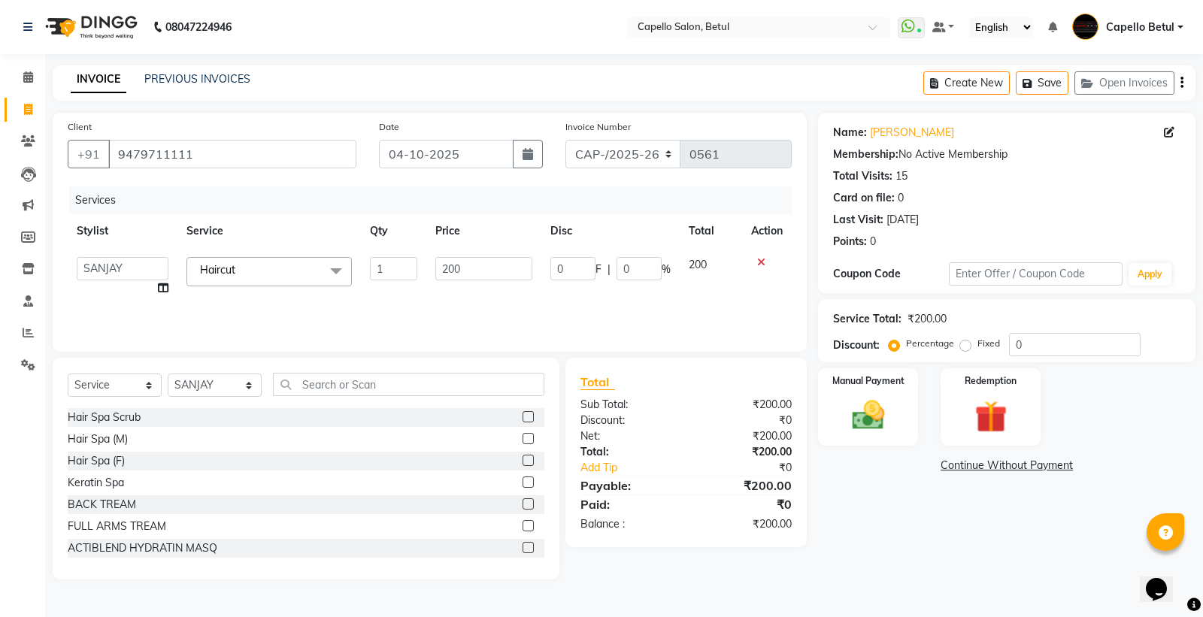
click at [504, 305] on div "Services Stylist Service Qty Price Disc Total Action ADMIN Capello Betul DHANRA…" at bounding box center [430, 261] width 724 height 150
click at [930, 534] on div "Name: Ashu Kiledar Membership: No Active Membership Total Visits: 15 Card on fi…" at bounding box center [1012, 346] width 389 height 467
click at [885, 526] on div "Name: Ashu Kiledar Membership: No Active Membership Total Visits: 15 Card on fi…" at bounding box center [1012, 346] width 389 height 467
click at [872, 425] on img at bounding box center [868, 415] width 54 height 38
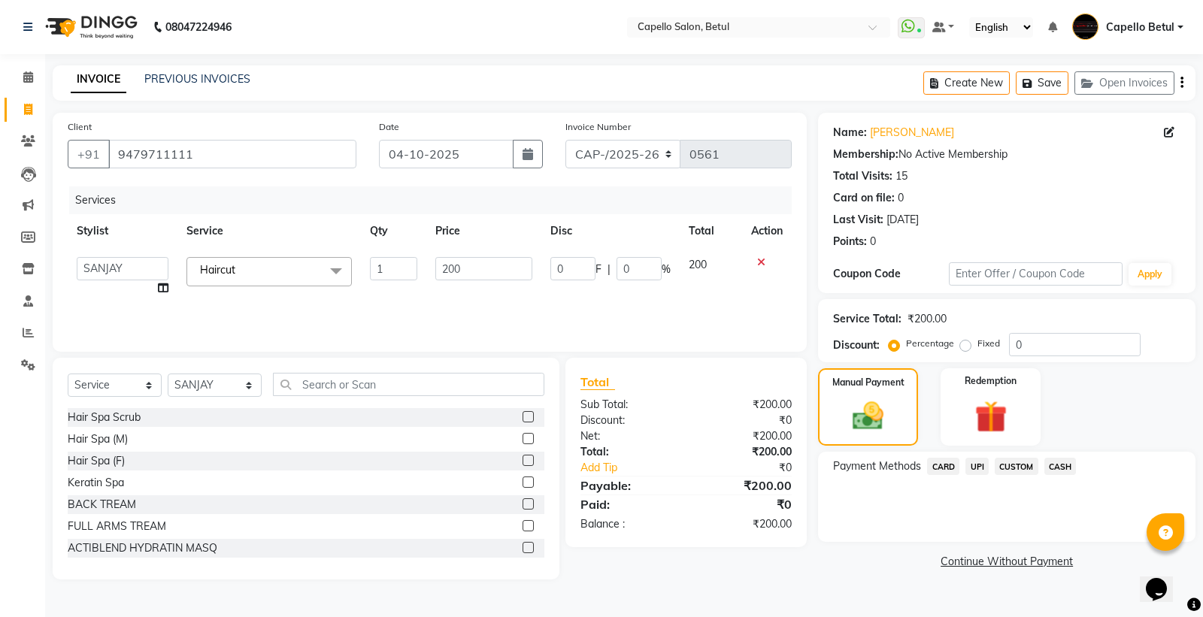
click at [1053, 465] on span "CASH" at bounding box center [1060, 466] width 32 height 17
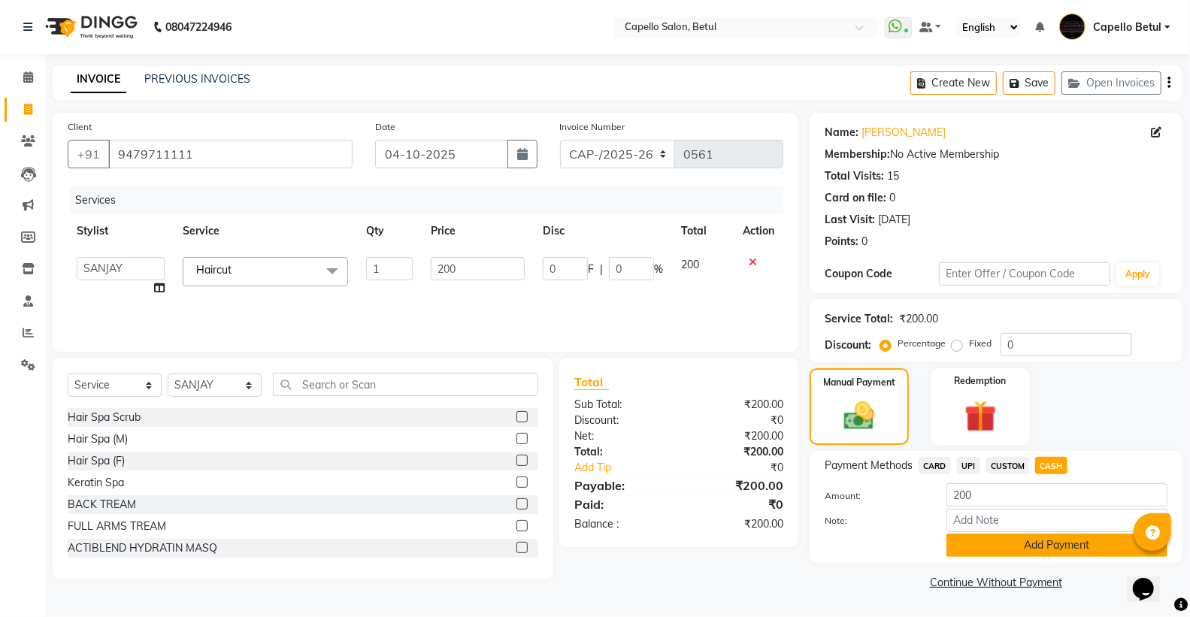
click at [1023, 545] on button "Add Payment" at bounding box center [1056, 545] width 221 height 23
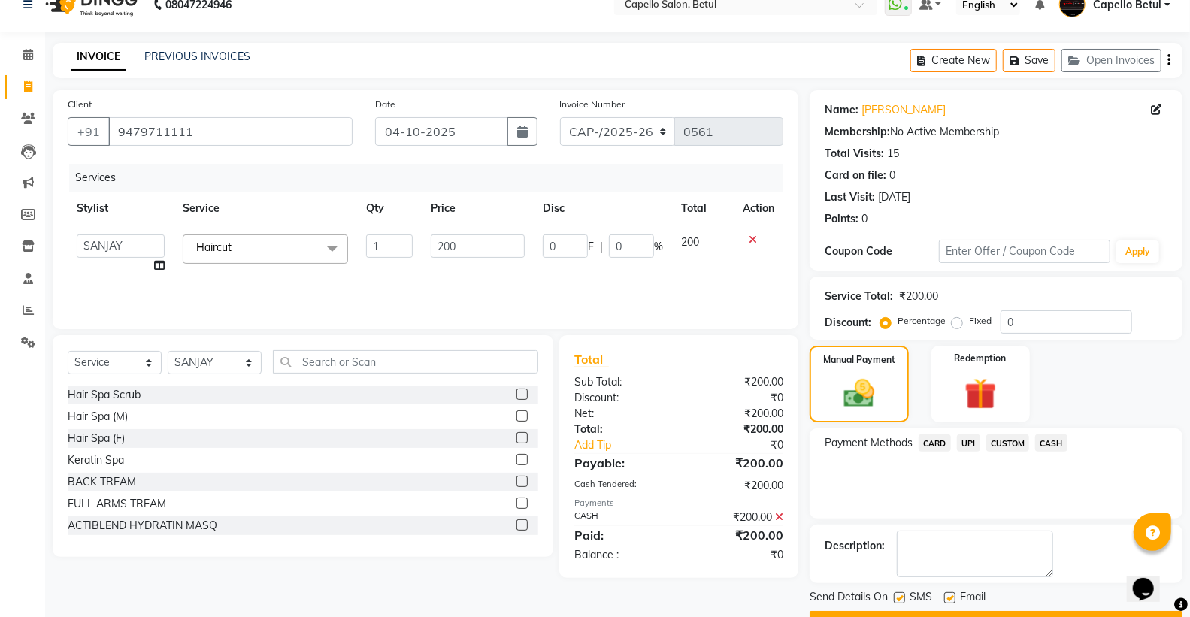
scroll to position [62, 0]
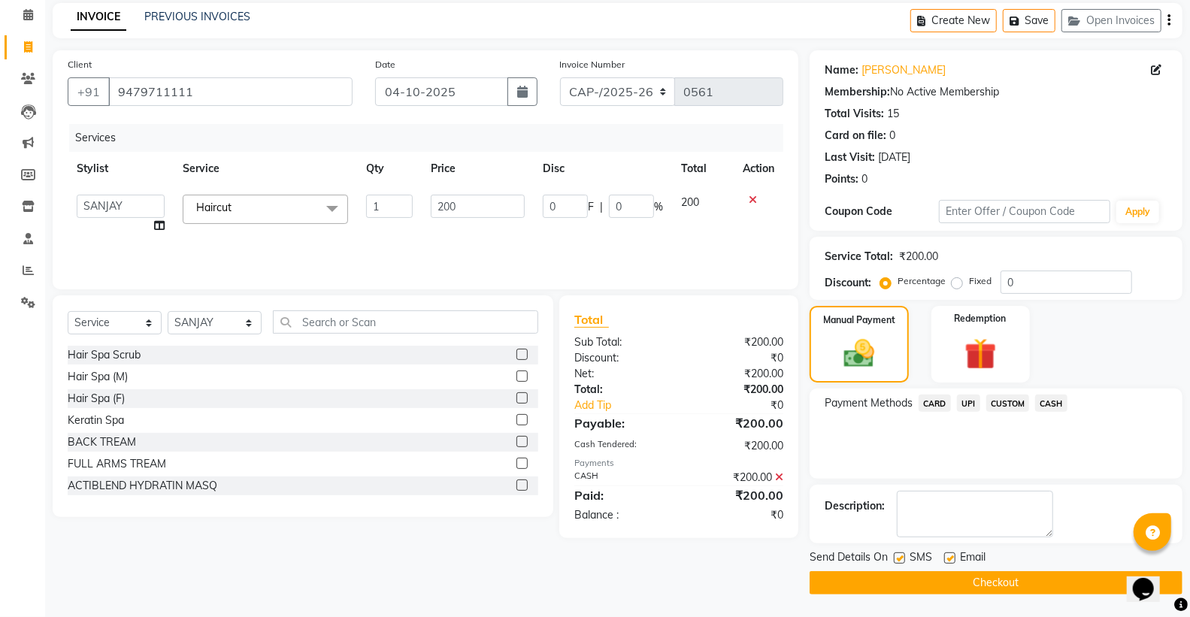
click at [973, 579] on button "Checkout" at bounding box center [996, 582] width 373 height 23
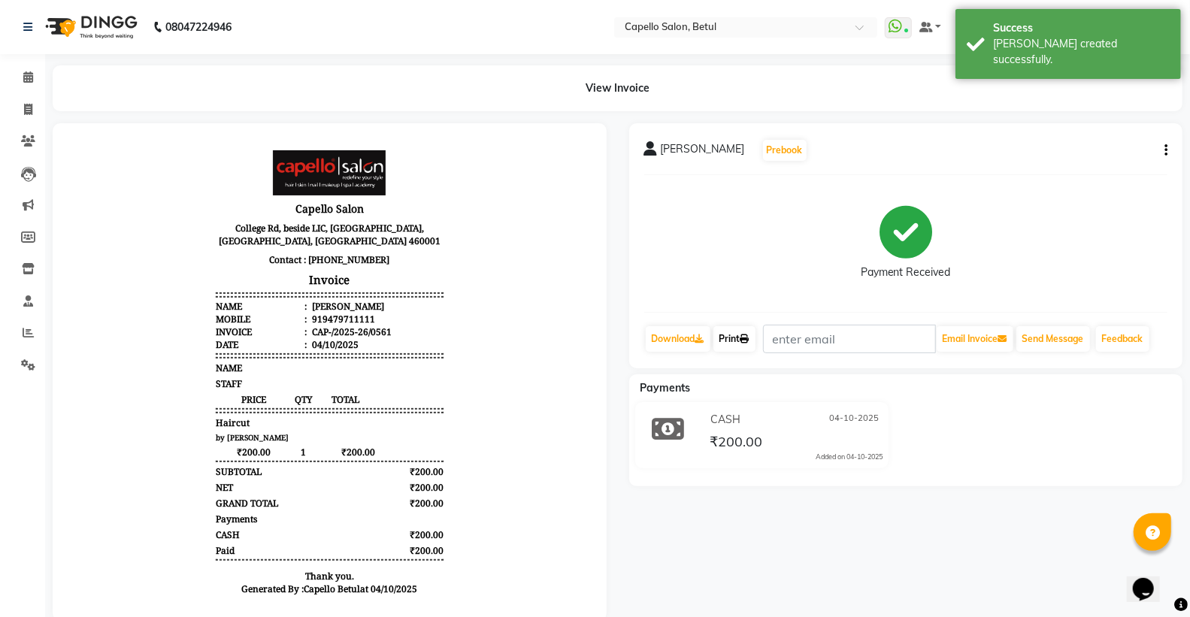
click at [742, 346] on link "Print" at bounding box center [734, 339] width 42 height 26
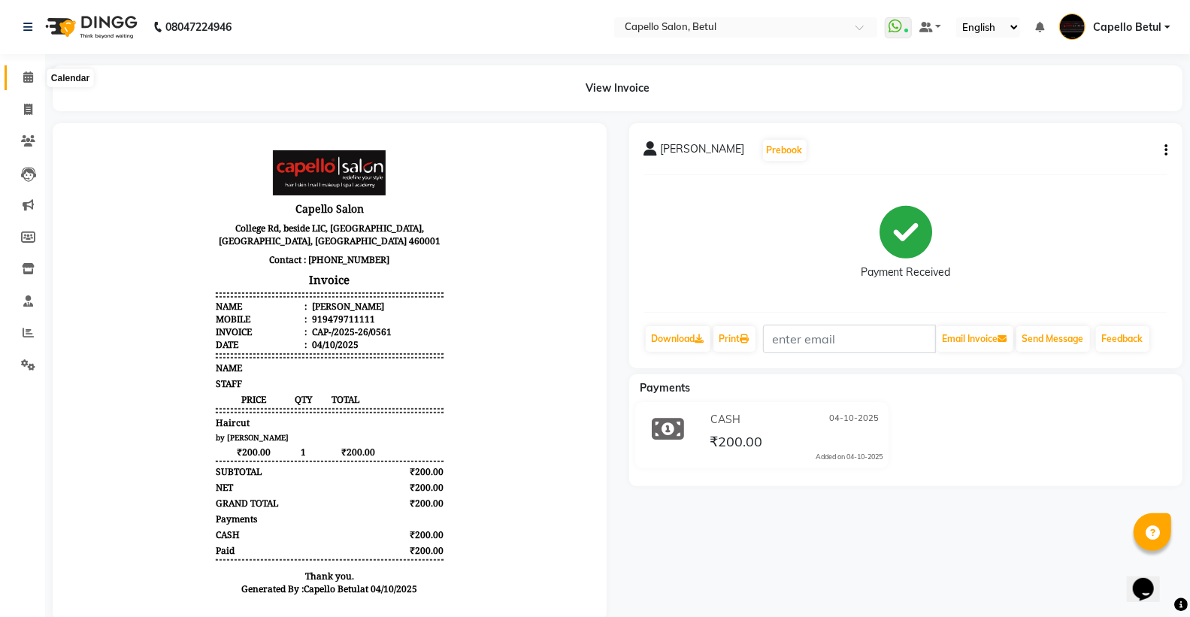
click at [20, 76] on span at bounding box center [28, 77] width 26 height 17
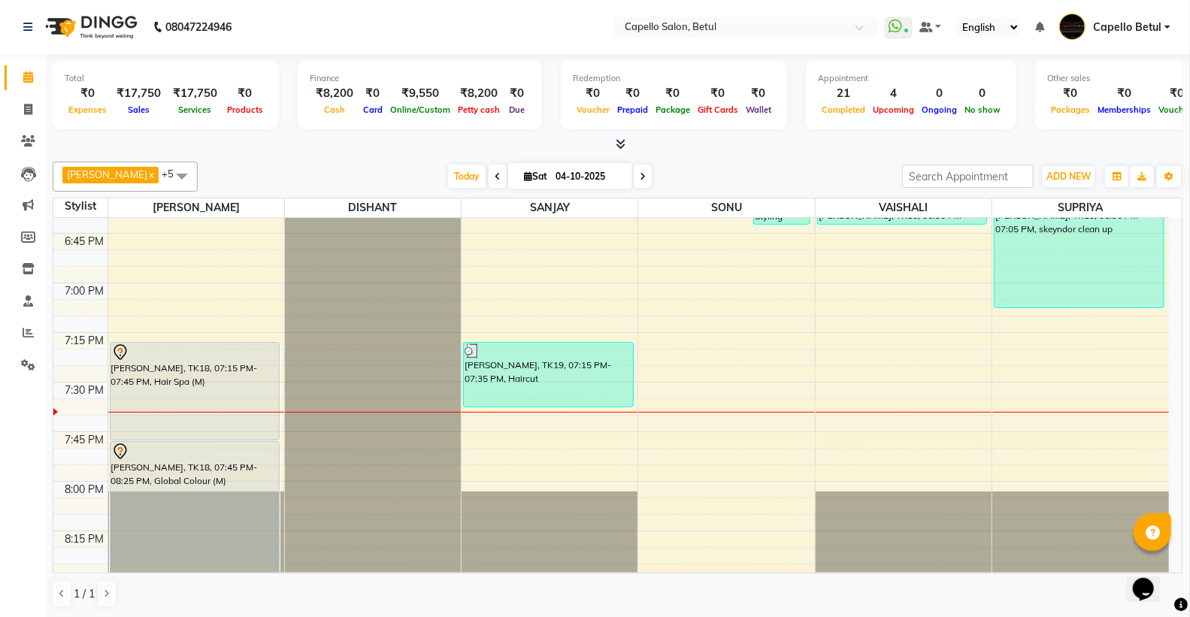
scroll to position [1920, 0]
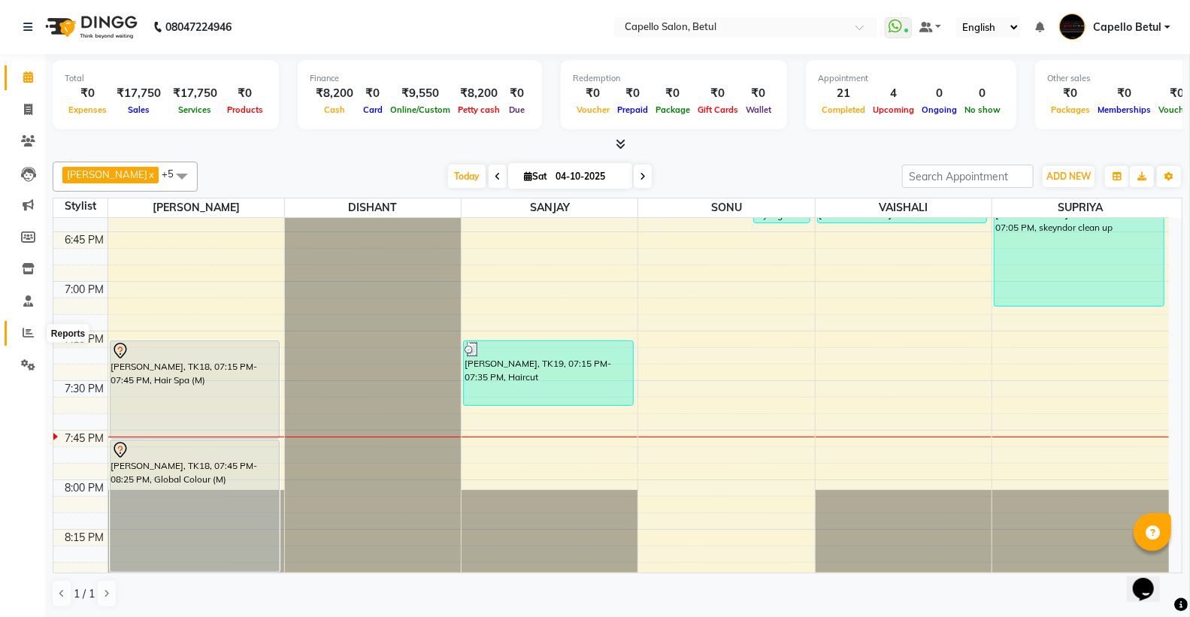
click at [27, 332] on icon at bounding box center [28, 332] width 11 height 11
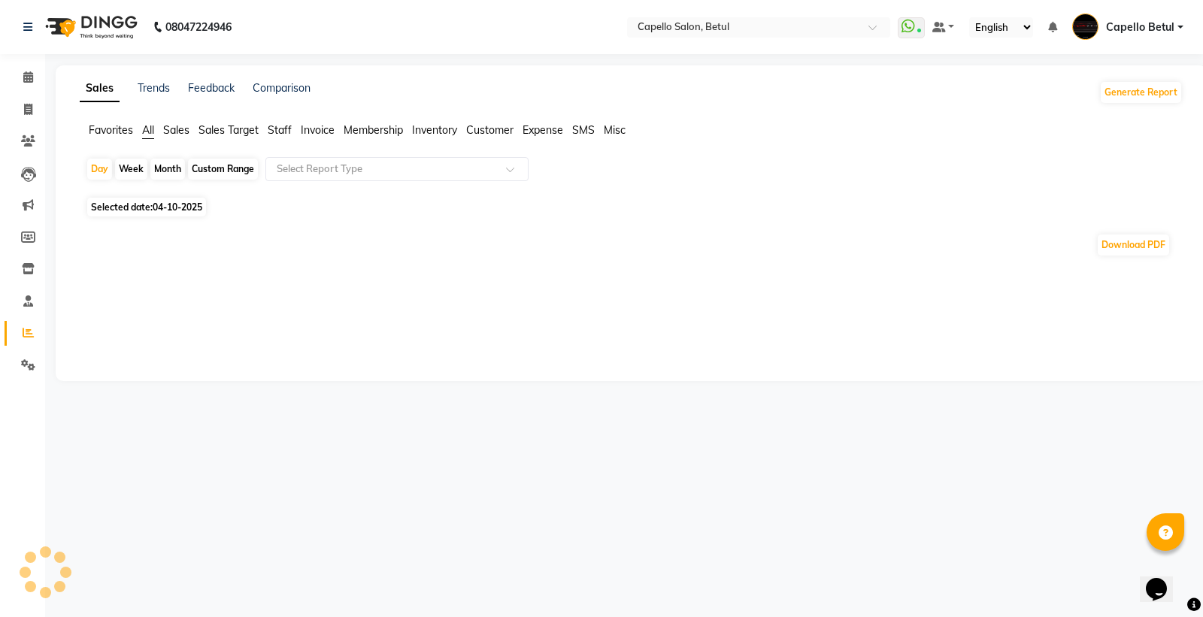
click at [271, 129] on span "Staff" at bounding box center [280, 130] width 24 height 14
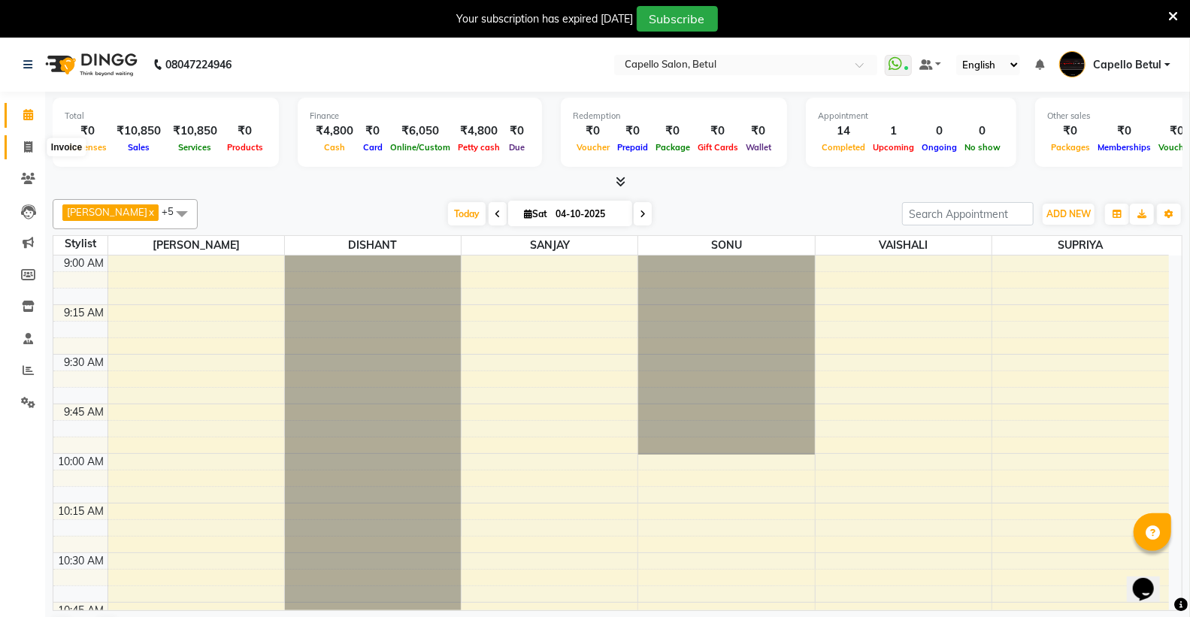
click at [34, 144] on span at bounding box center [28, 147] width 26 height 17
select select "service"
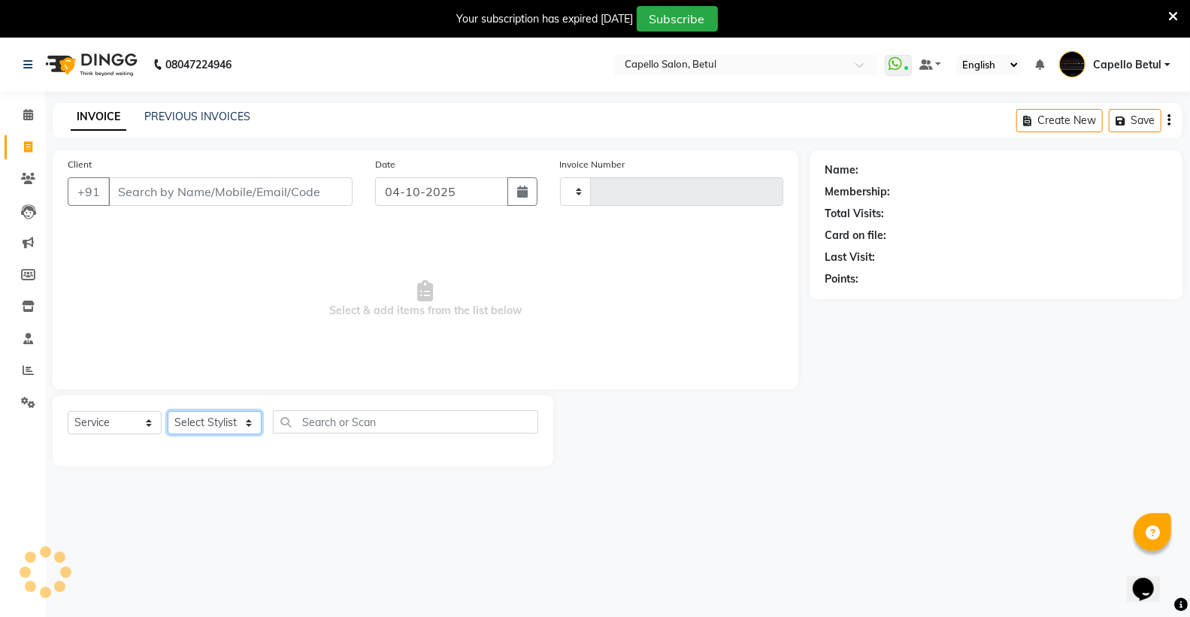
click at [204, 427] on select "Select Stylist" at bounding box center [215, 422] width 94 height 23
type input "0556"
select select "8951"
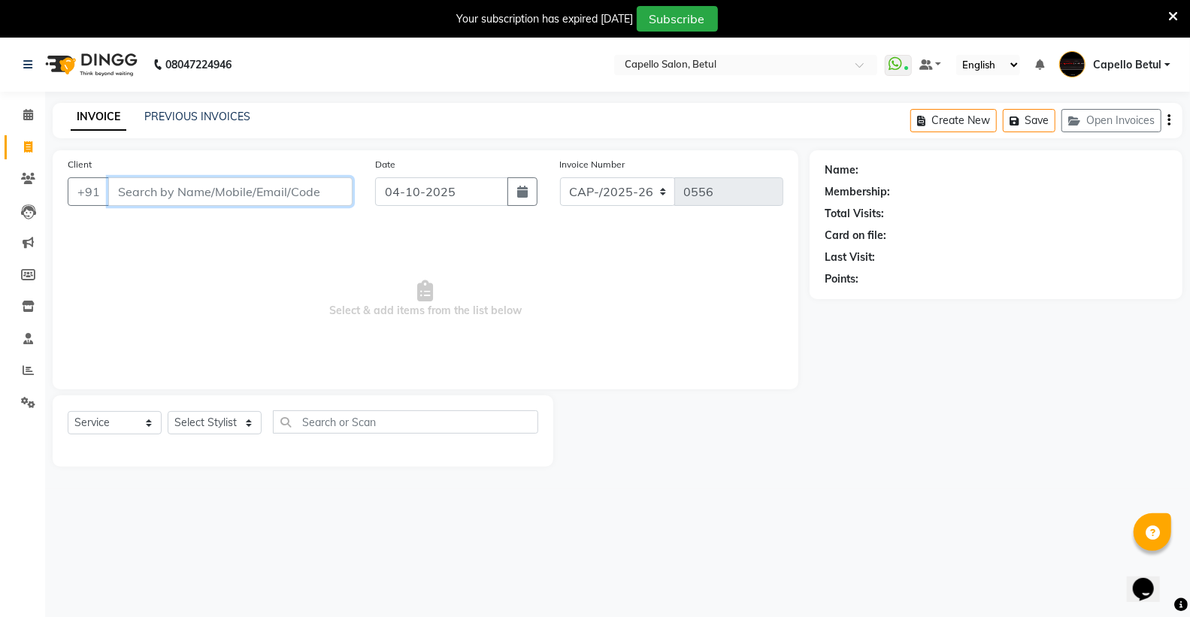
click at [185, 198] on input "Client" at bounding box center [230, 191] width 244 height 29
type input "9179208309"
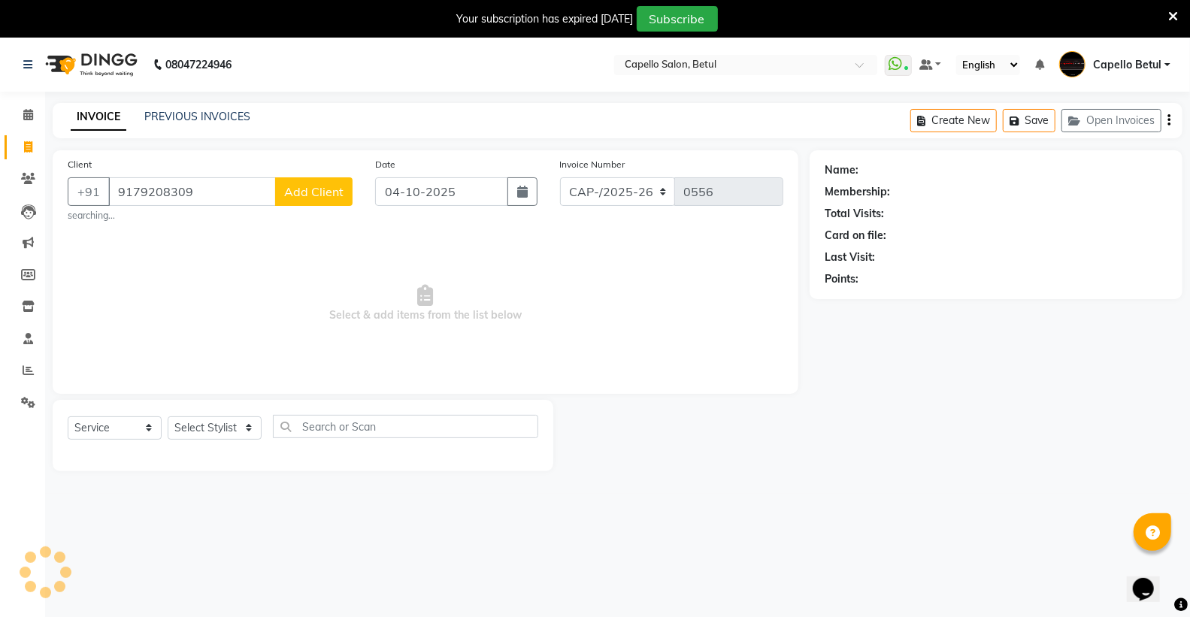
click at [317, 191] on span "Add Client" at bounding box center [313, 191] width 59 height 15
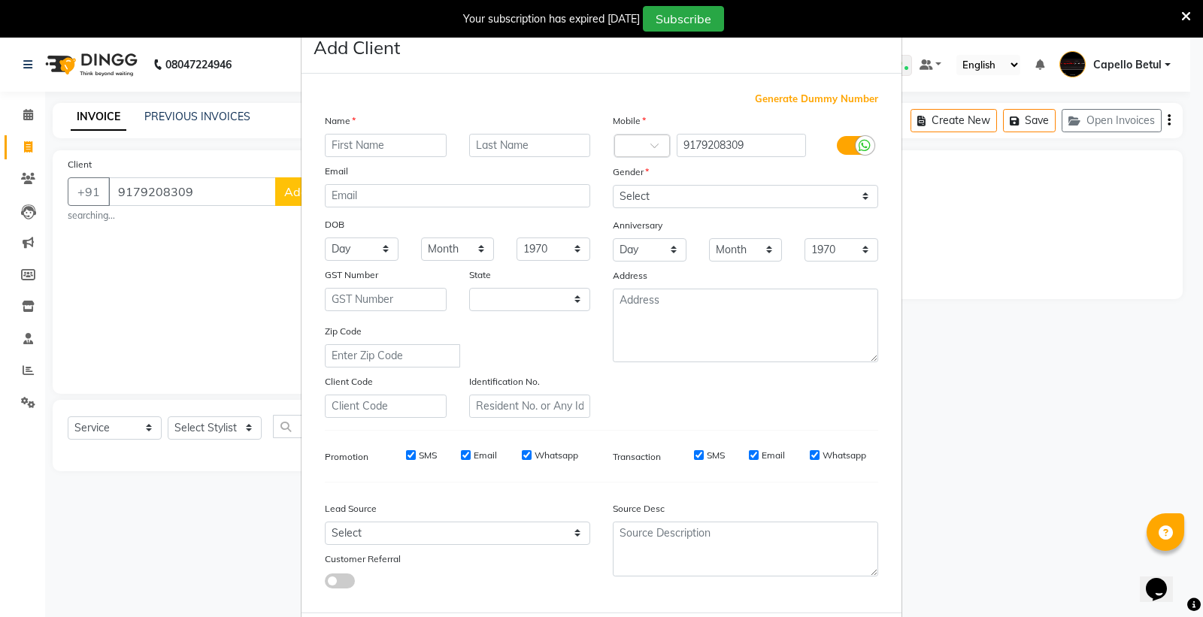
select select "21"
click at [365, 141] on input "text" at bounding box center [386, 145] width 122 height 23
type input "kalyani"
click at [628, 197] on select "Select [DEMOGRAPHIC_DATA] [DEMOGRAPHIC_DATA] Other Prefer Not To Say" at bounding box center [745, 196] width 265 height 23
select select "[DEMOGRAPHIC_DATA]"
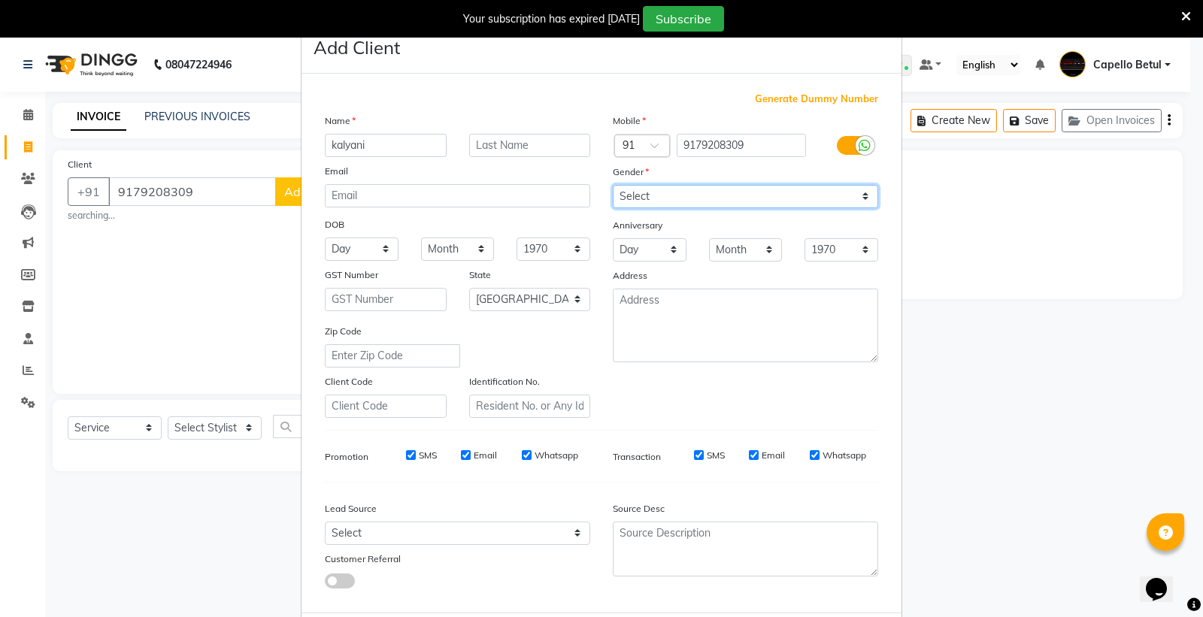
click at [613, 185] on select "Select [DEMOGRAPHIC_DATA] [DEMOGRAPHIC_DATA] Other Prefer Not To Say" at bounding box center [745, 196] width 265 height 23
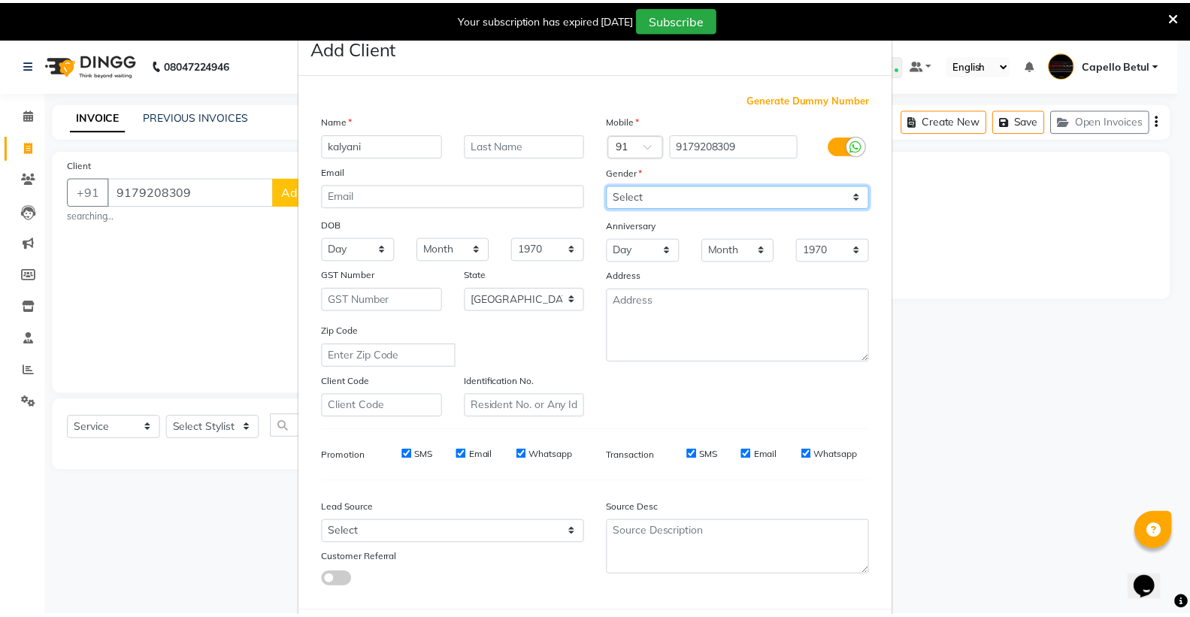
scroll to position [77, 0]
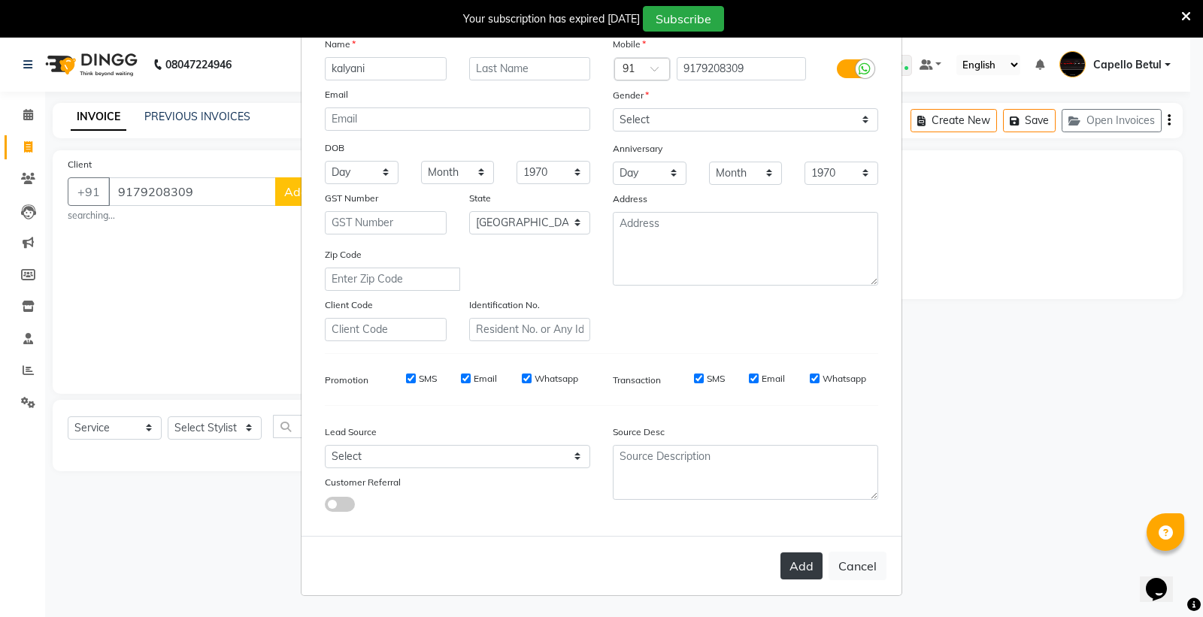
click at [783, 553] on button "Add" at bounding box center [801, 565] width 42 height 27
select select
select select "null"
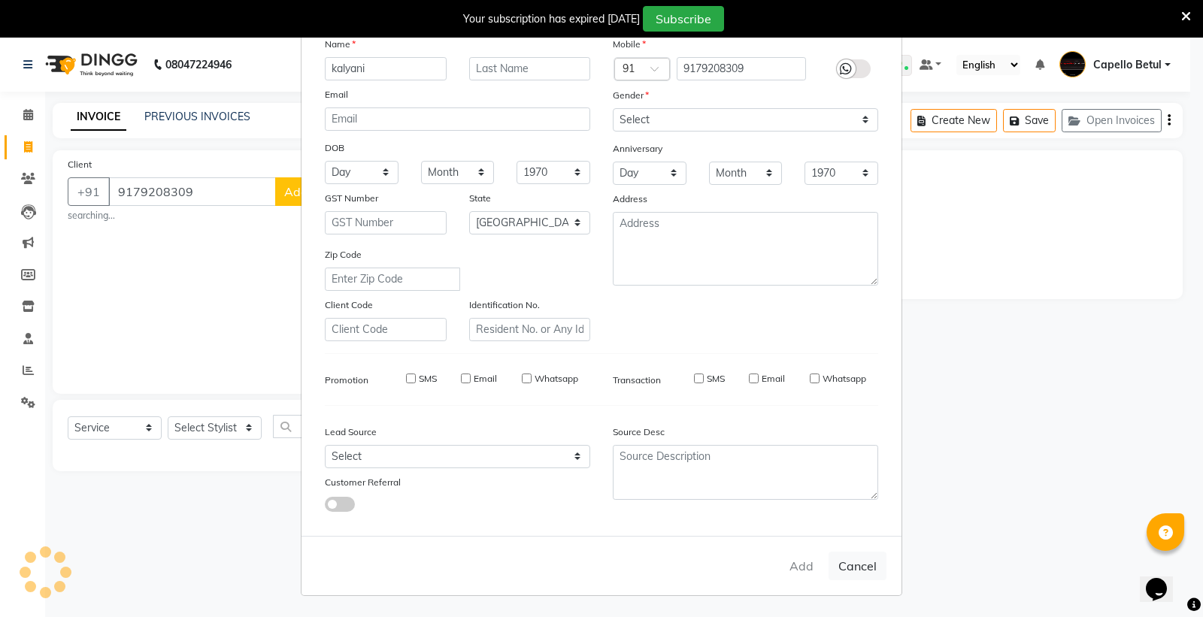
select select
checkbox input "false"
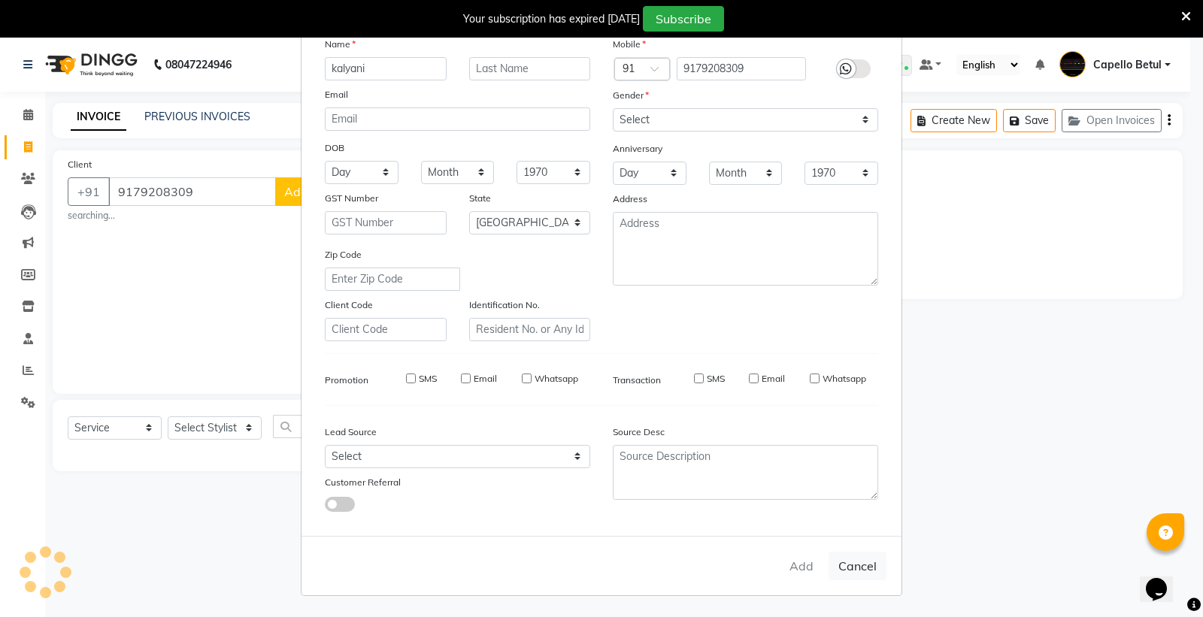
checkbox input "false"
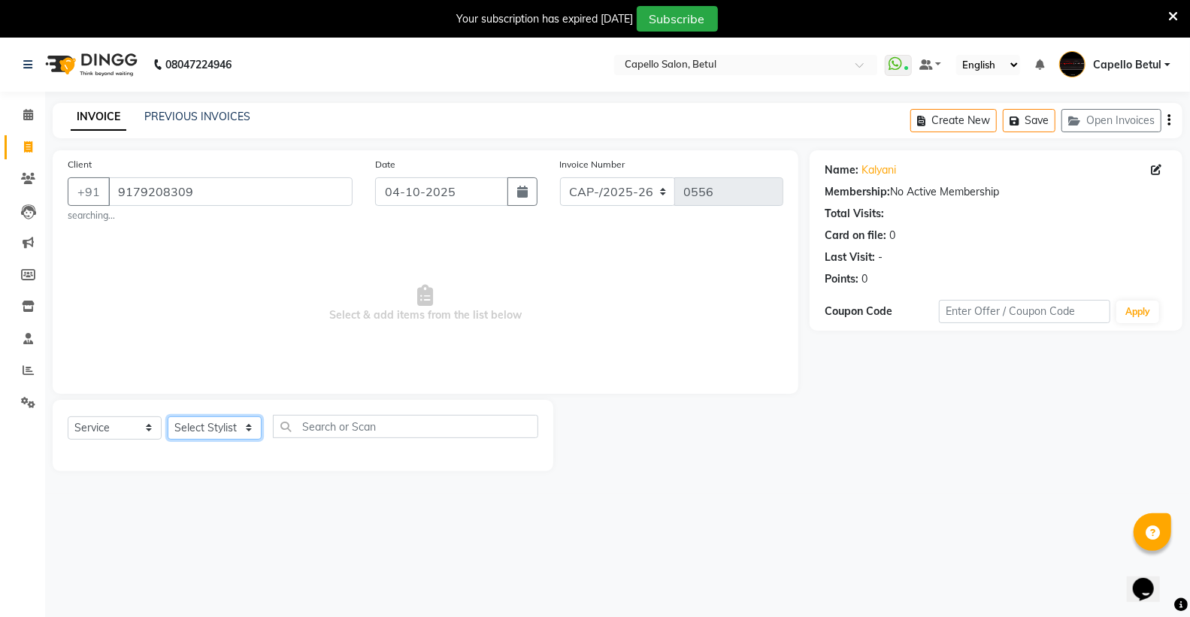
click at [193, 418] on select "Select Stylist ADMIN Capello Betul [PERSON_NAME] POOJA SOLANKI (M) PRAVEEN (M) …" at bounding box center [215, 427] width 94 height 23
select select "28920"
click at [168, 416] on select "Select Stylist ADMIN Capello Betul [PERSON_NAME] POOJA SOLANKI (M) PRAVEEN (M) …" at bounding box center [215, 427] width 94 height 23
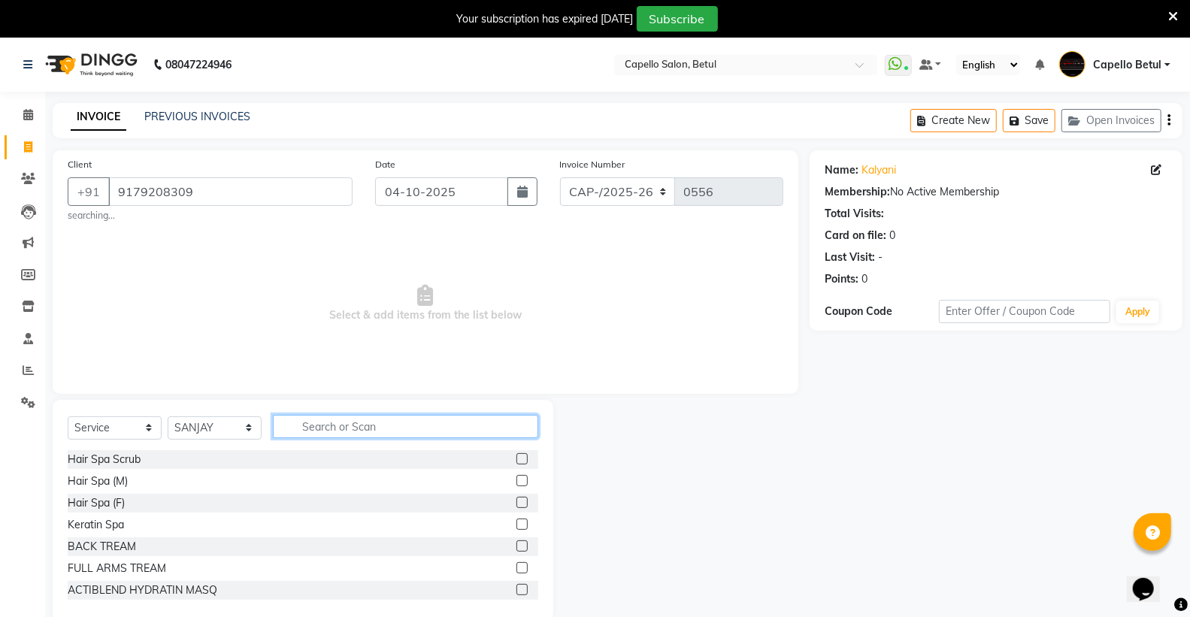
click at [409, 419] on input "text" at bounding box center [405, 426] width 265 height 23
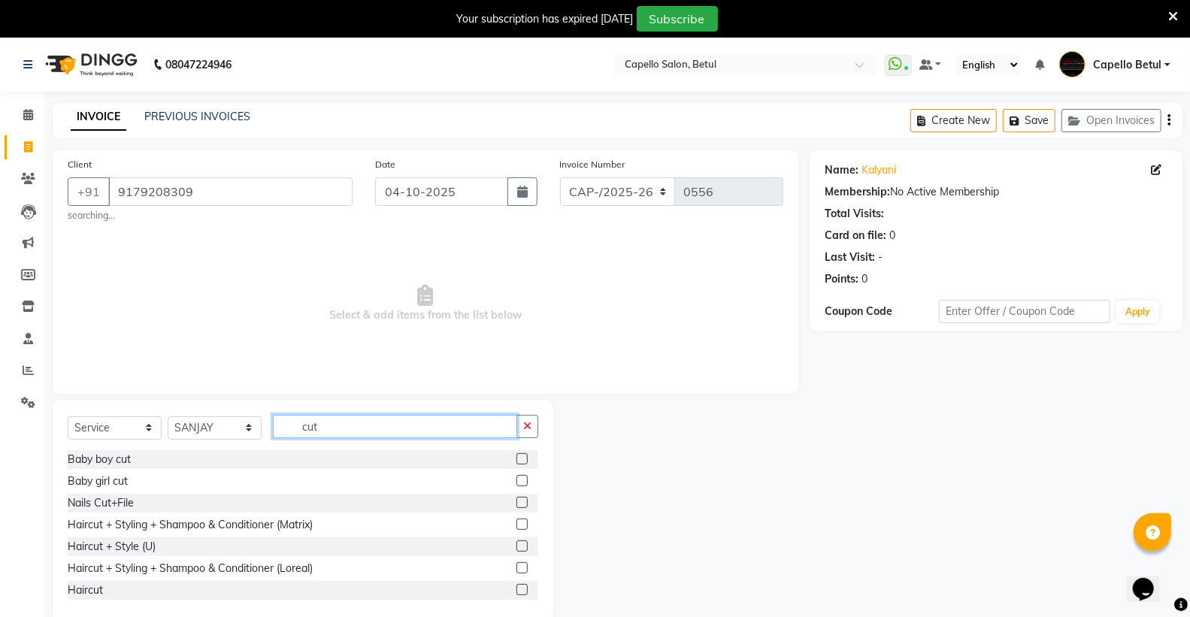
type input "cut"
click at [516, 528] on label at bounding box center [521, 524] width 11 height 11
click at [516, 528] on input "checkbox" at bounding box center [521, 525] width 10 height 10
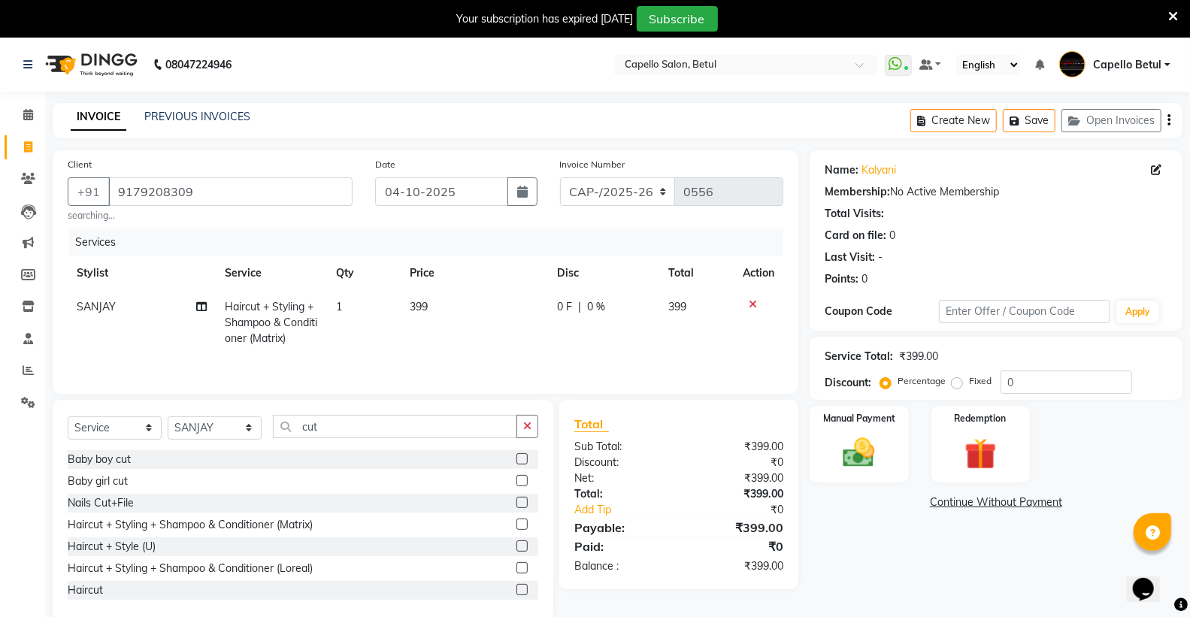
checkbox input "false"
click at [487, 295] on td "399" at bounding box center [474, 322] width 147 height 65
select select "28920"
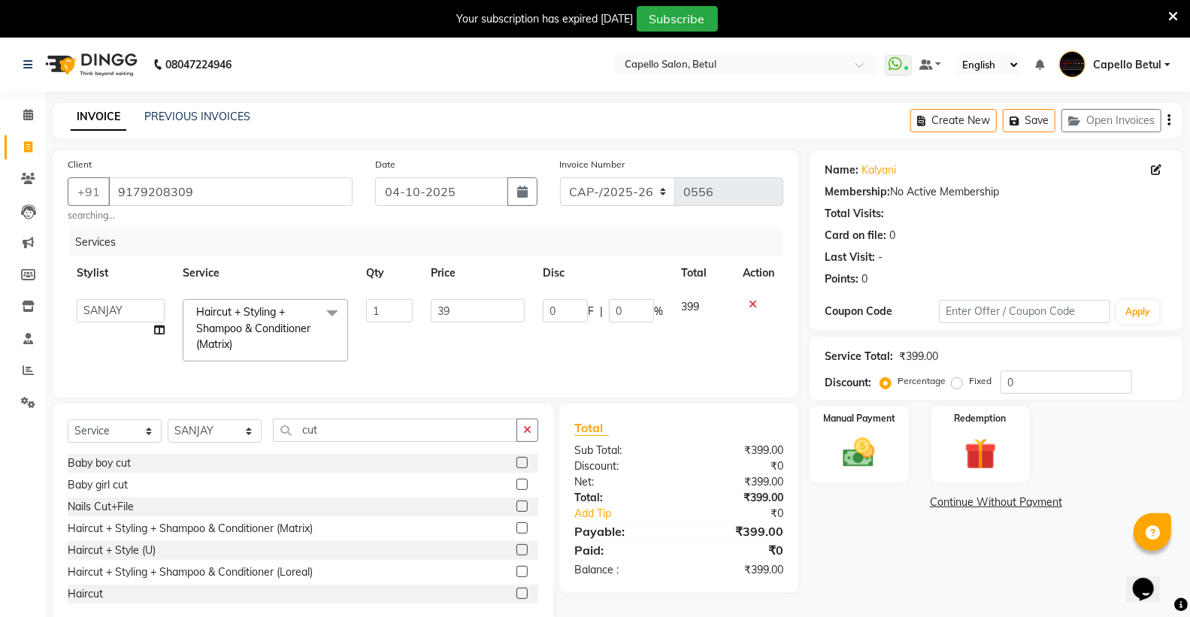
type input "3"
type input "400"
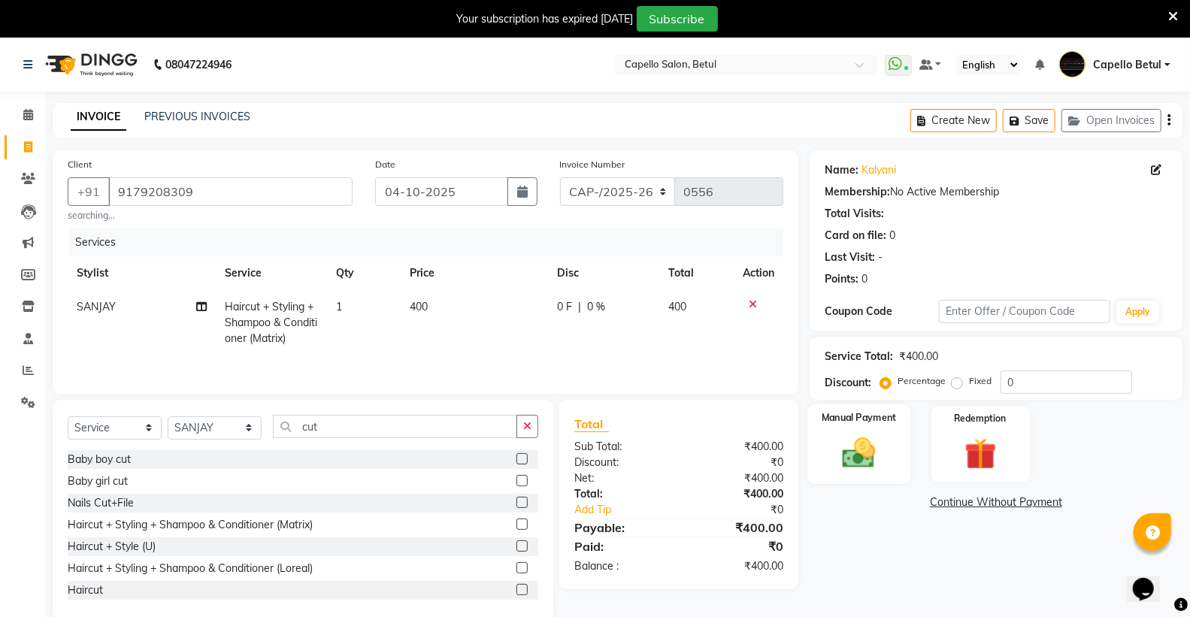
drag, startPoint x: 522, startPoint y: 341, endPoint x: 876, endPoint y: 466, distance: 375.4
click at [542, 346] on td "400" at bounding box center [474, 322] width 147 height 65
select select "28920"
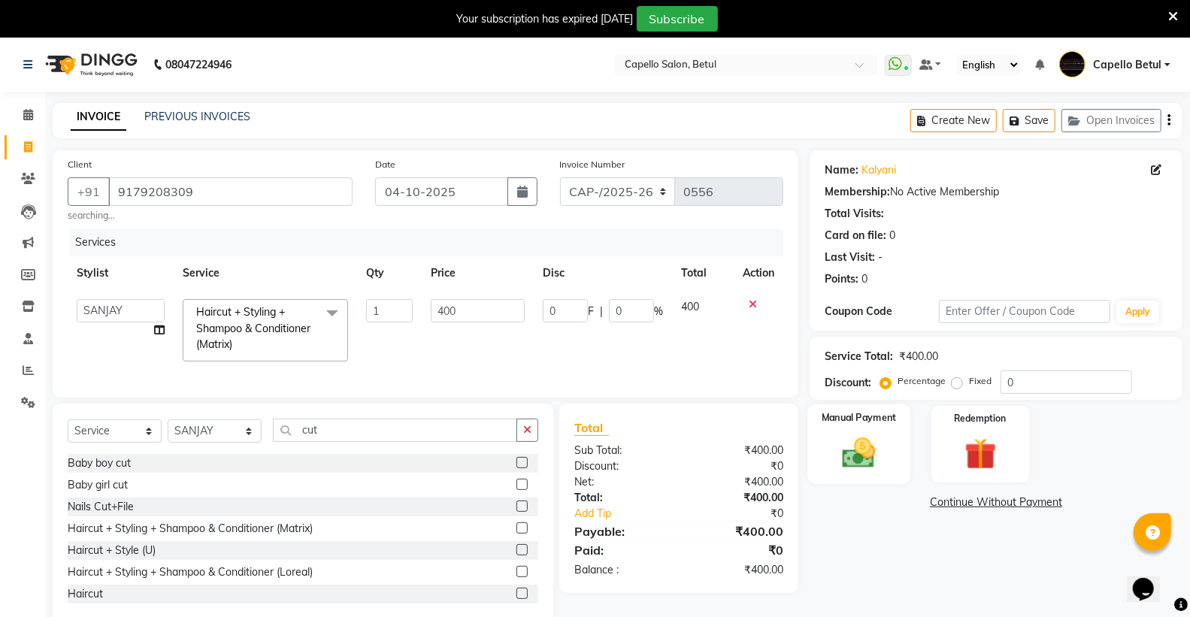
drag, startPoint x: 868, startPoint y: 470, endPoint x: 897, endPoint y: 478, distance: 29.7
click at [870, 469] on img at bounding box center [858, 453] width 53 height 38
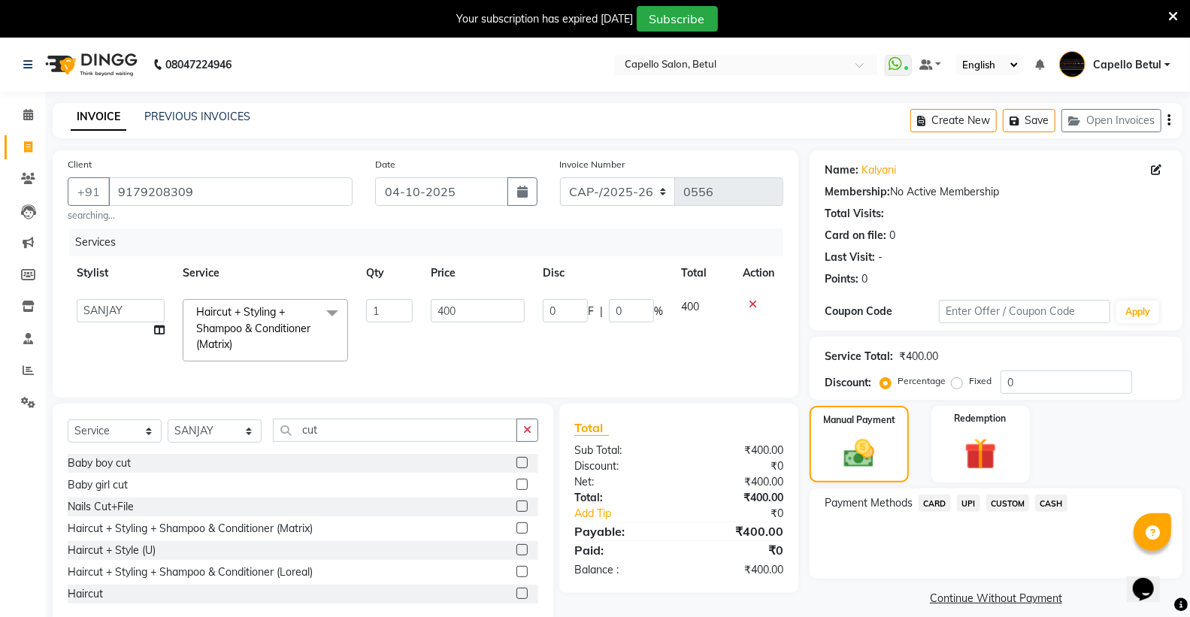
click at [968, 504] on span "UPI" at bounding box center [968, 503] width 23 height 17
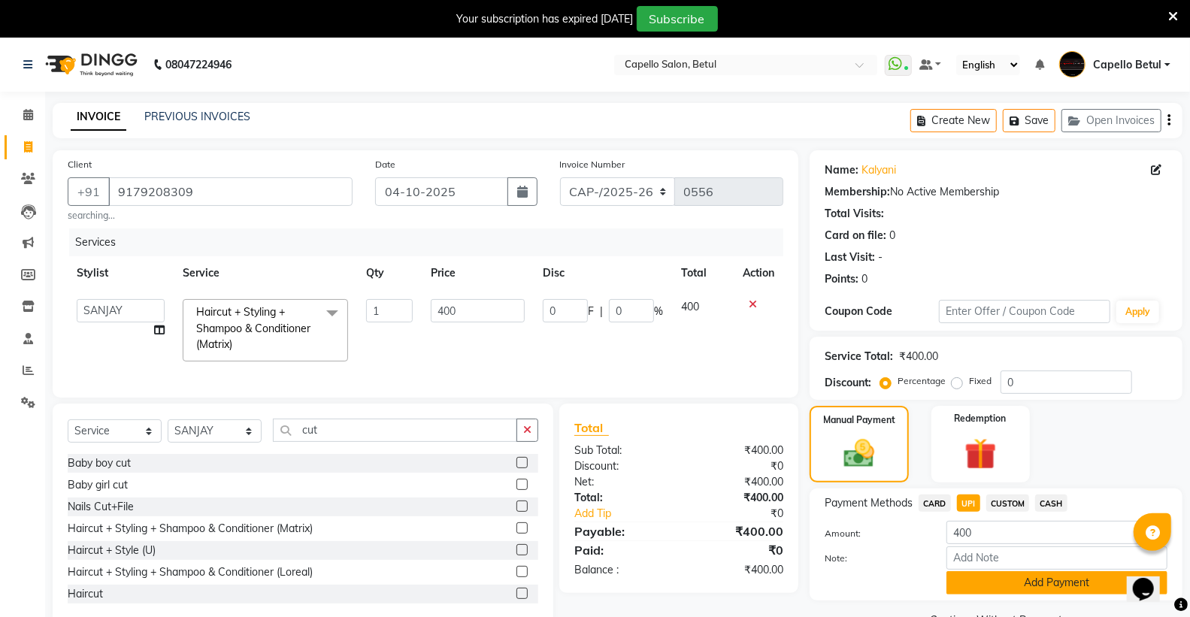
click at [1038, 580] on button "Add Payment" at bounding box center [1056, 582] width 221 height 23
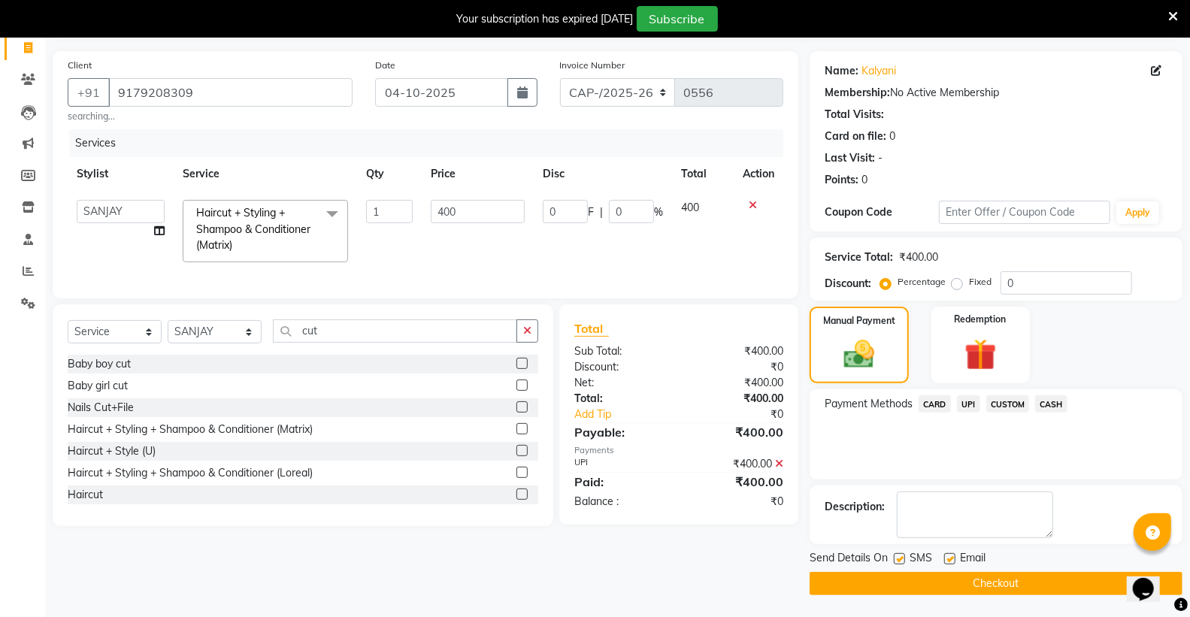
scroll to position [100, 0]
click at [995, 583] on button "Checkout" at bounding box center [996, 582] width 373 height 23
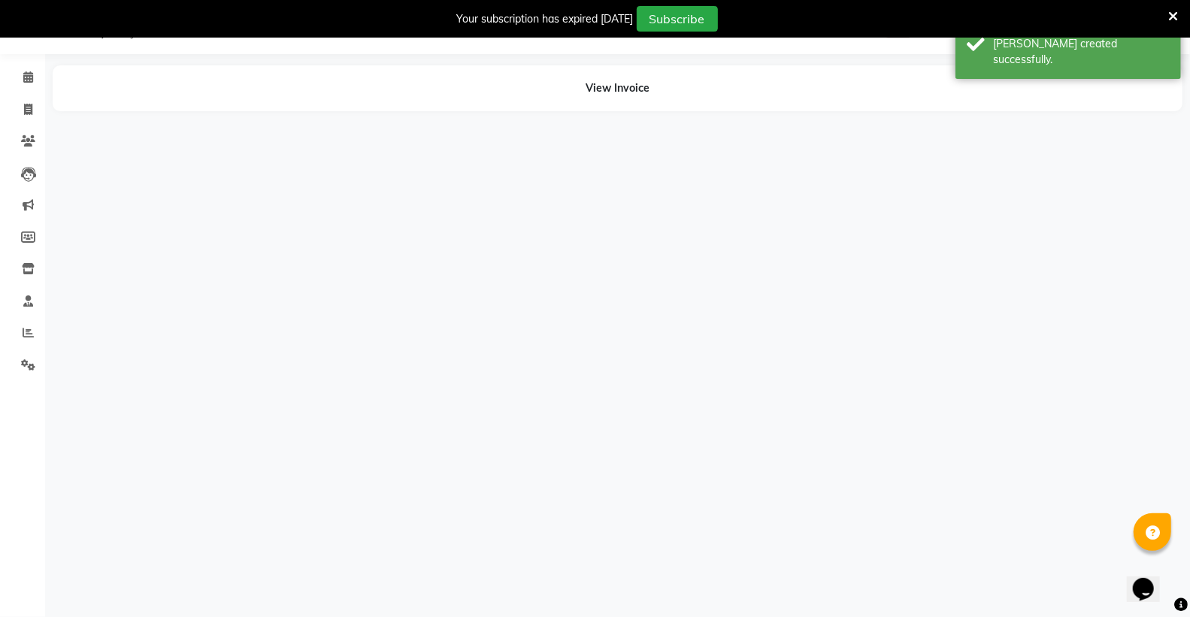
scroll to position [38, 0]
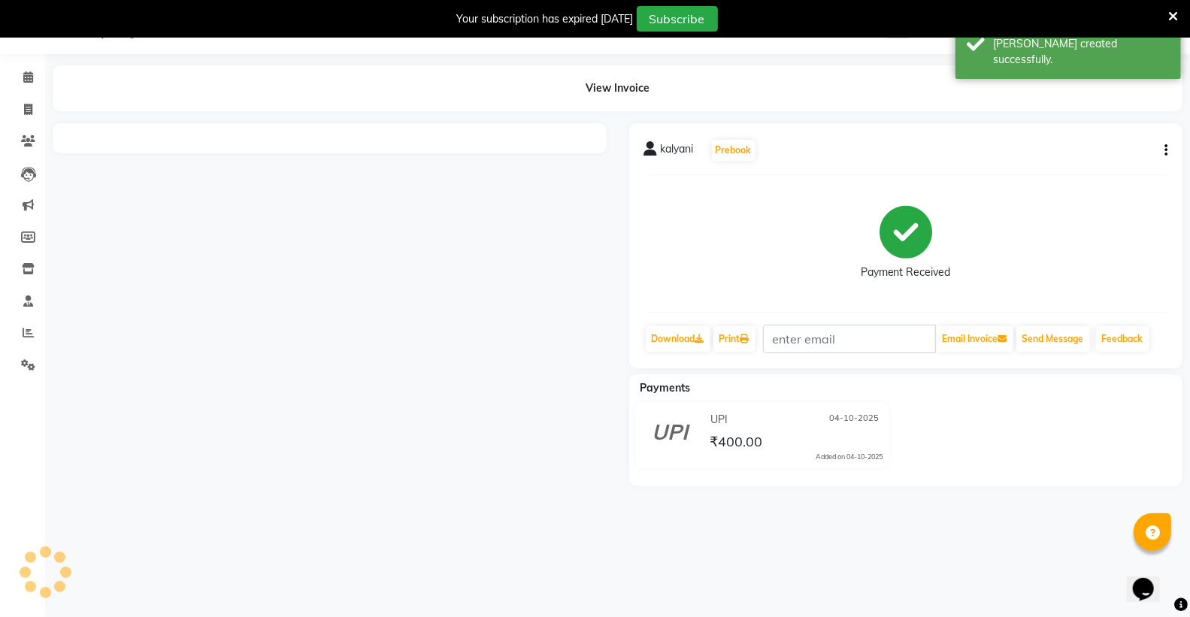
click at [1177, 16] on icon at bounding box center [1173, 17] width 10 height 14
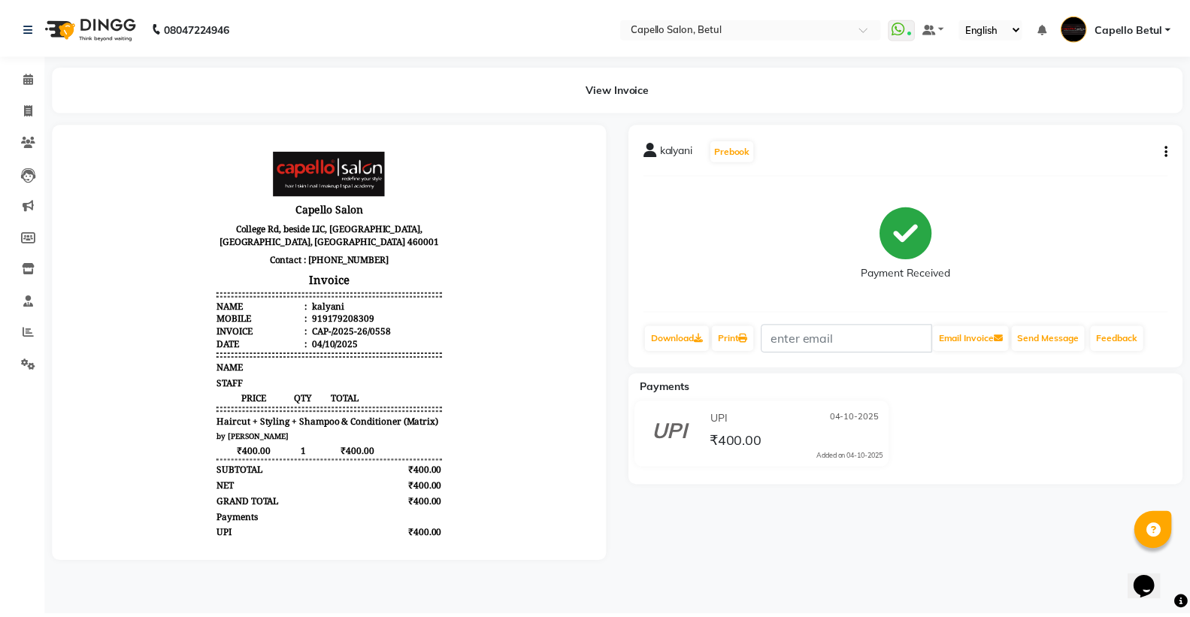
scroll to position [0, 0]
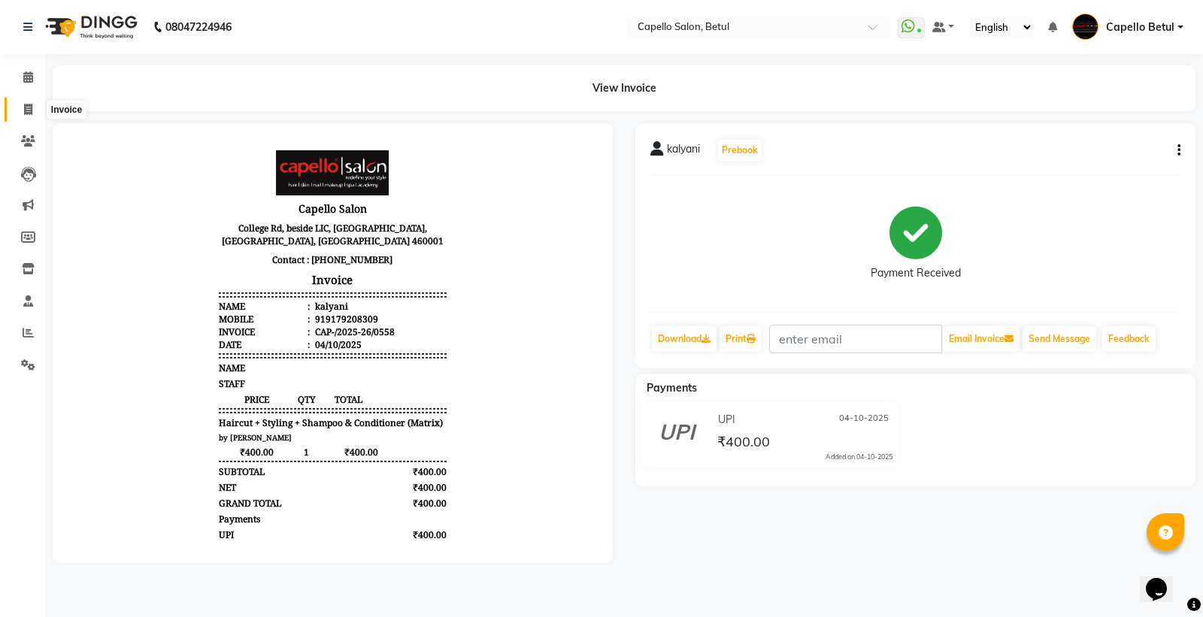
click at [24, 110] on icon at bounding box center [28, 109] width 8 height 11
select select "service"
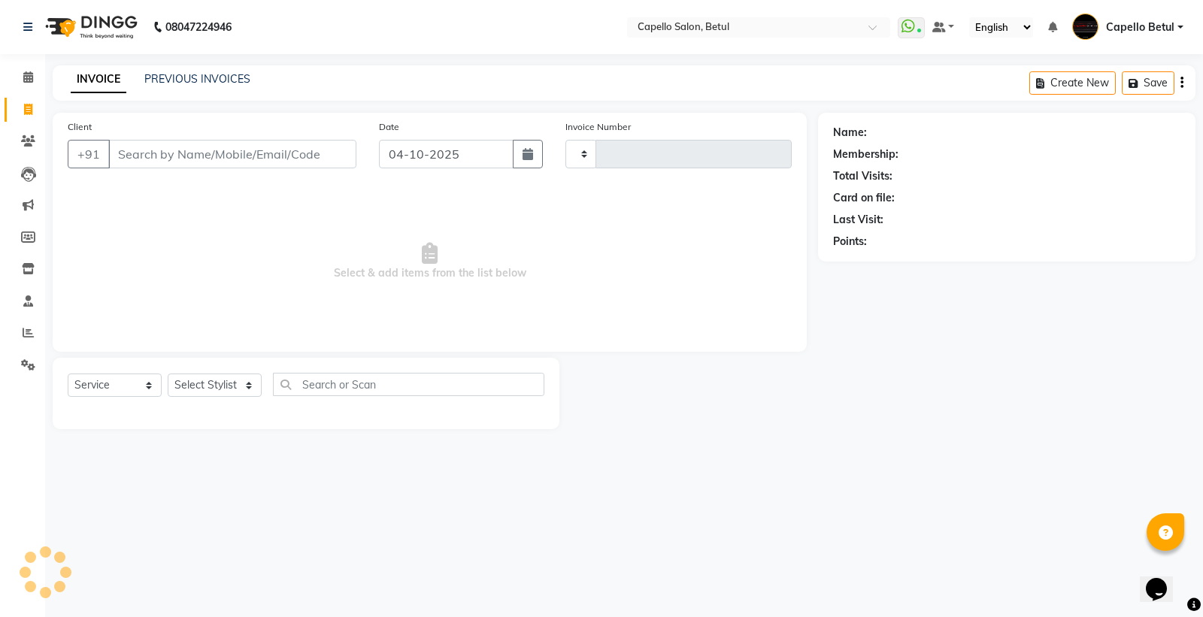
type input "0559"
select select "8951"
click at [186, 393] on select "Select Stylist" at bounding box center [215, 385] width 94 height 23
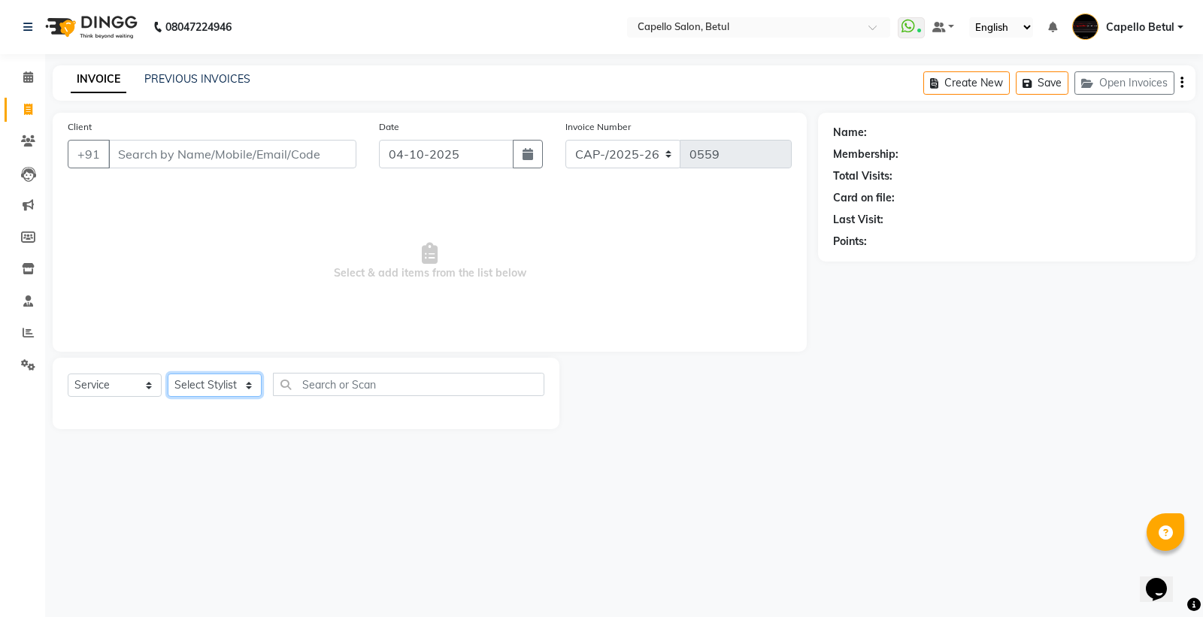
select select "34695"
click at [168, 374] on select "Select Stylist ADMIN Capello Betul [PERSON_NAME] POOJA SOLANKI (M) PRAVEEN (M) …" at bounding box center [215, 385] width 94 height 23
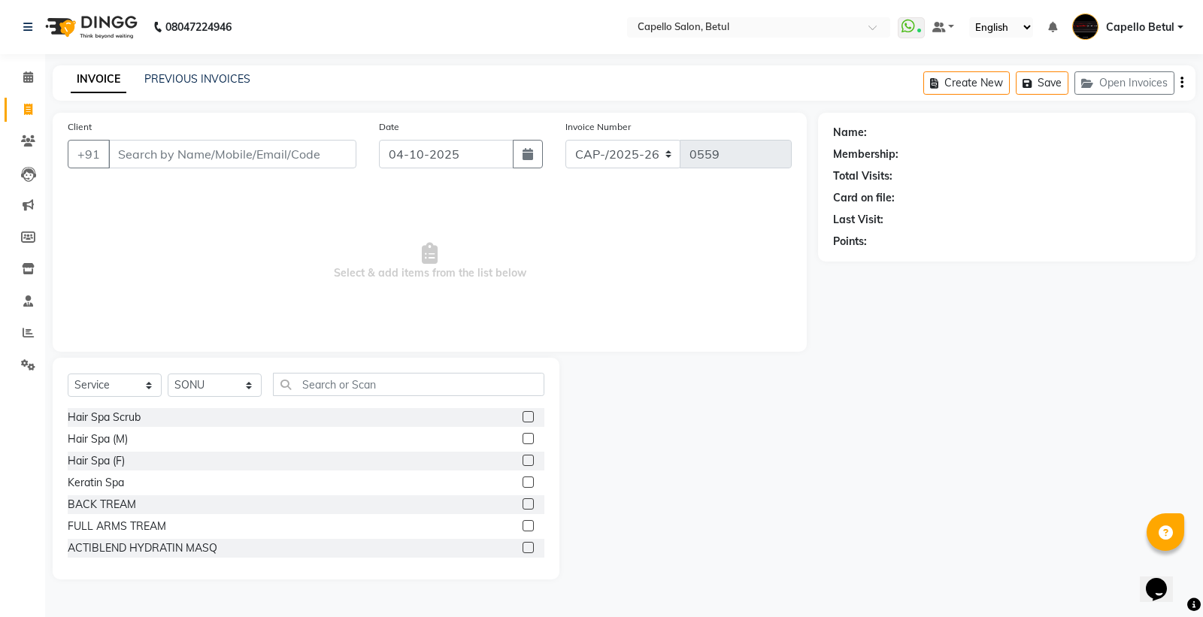
click at [334, 374] on div "Select Service Product Membership Package Voucher Prepaid Gift Card Select Styl…" at bounding box center [306, 469] width 507 height 222
click at [317, 383] on input "text" at bounding box center [408, 384] width 271 height 23
click at [313, 384] on input "text" at bounding box center [408, 384] width 271 height 23
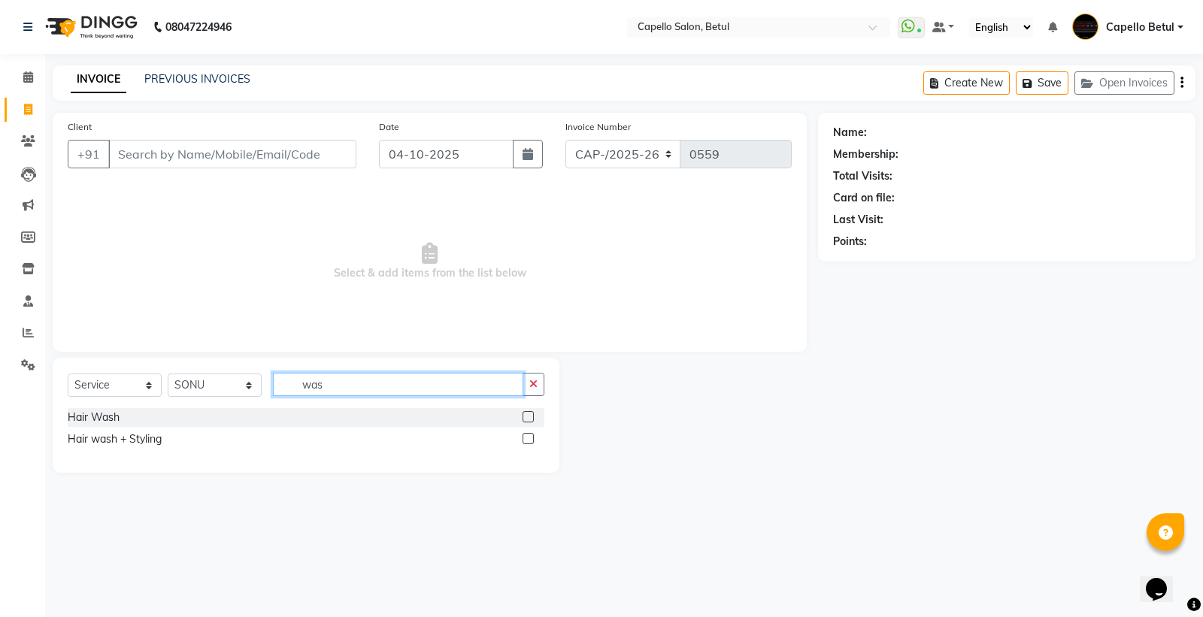
type input "was"
click at [531, 434] on label at bounding box center [527, 438] width 11 height 11
click at [531, 434] on input "checkbox" at bounding box center [527, 439] width 10 height 10
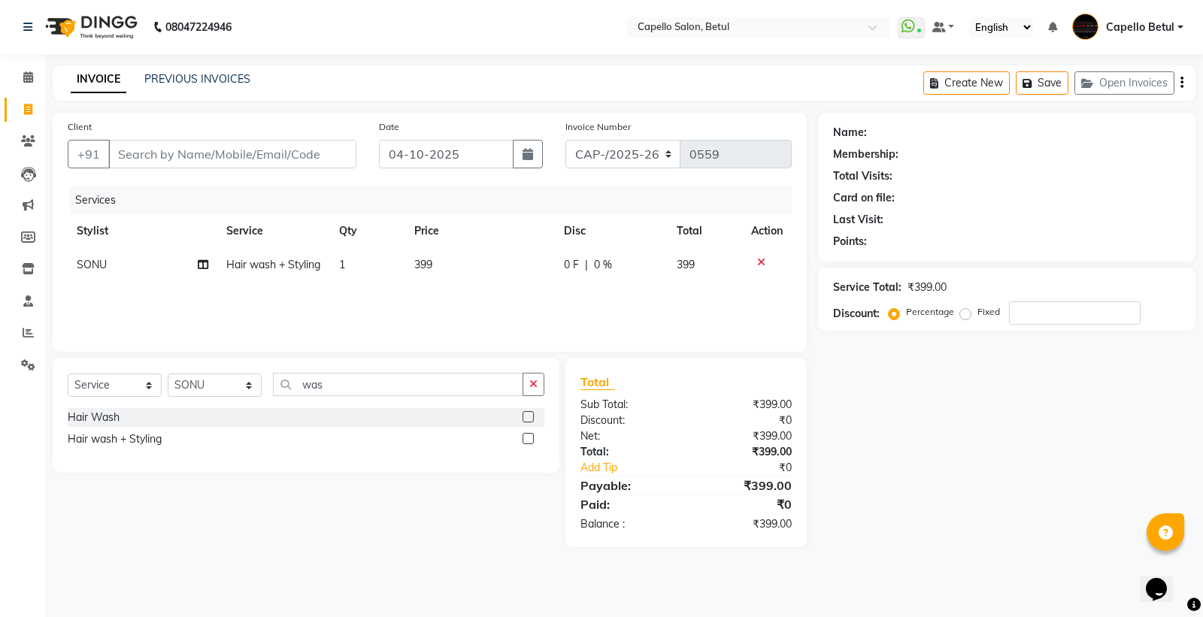
checkbox input "false"
click at [476, 272] on td "399" at bounding box center [480, 265] width 150 height 34
select select "34695"
click at [476, 272] on input "399" at bounding box center [483, 268] width 97 height 23
type input "3"
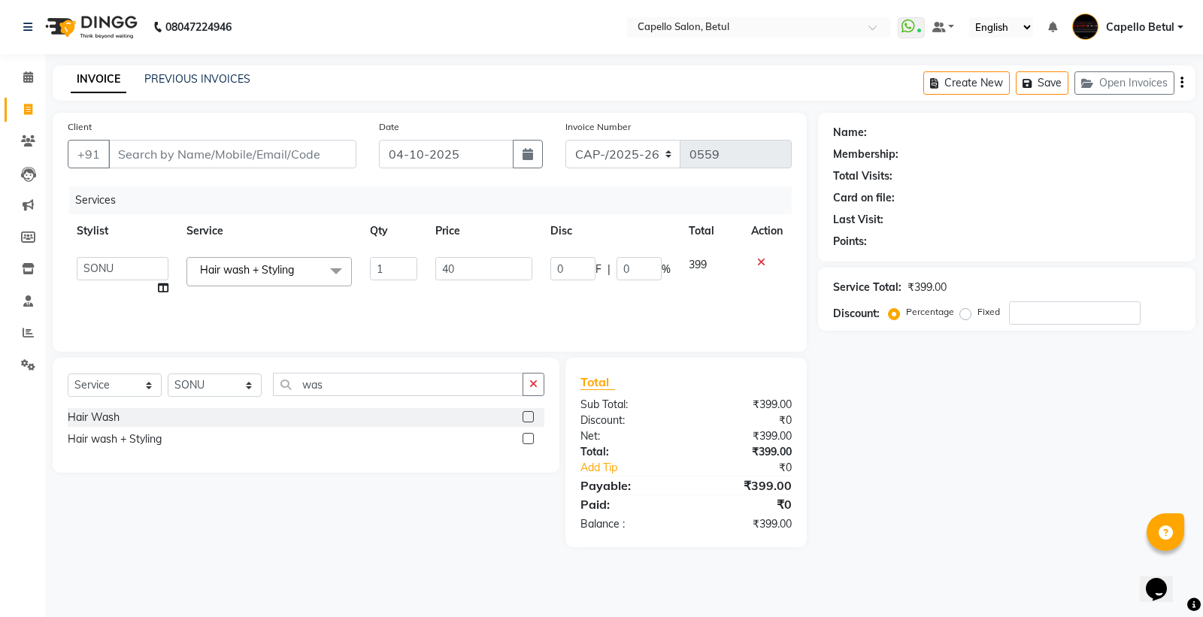
type input "400"
click at [584, 302] on div "Services Stylist Service Qty Price Disc Total Action SONU Hair wash + Styling 1…" at bounding box center [430, 261] width 724 height 150
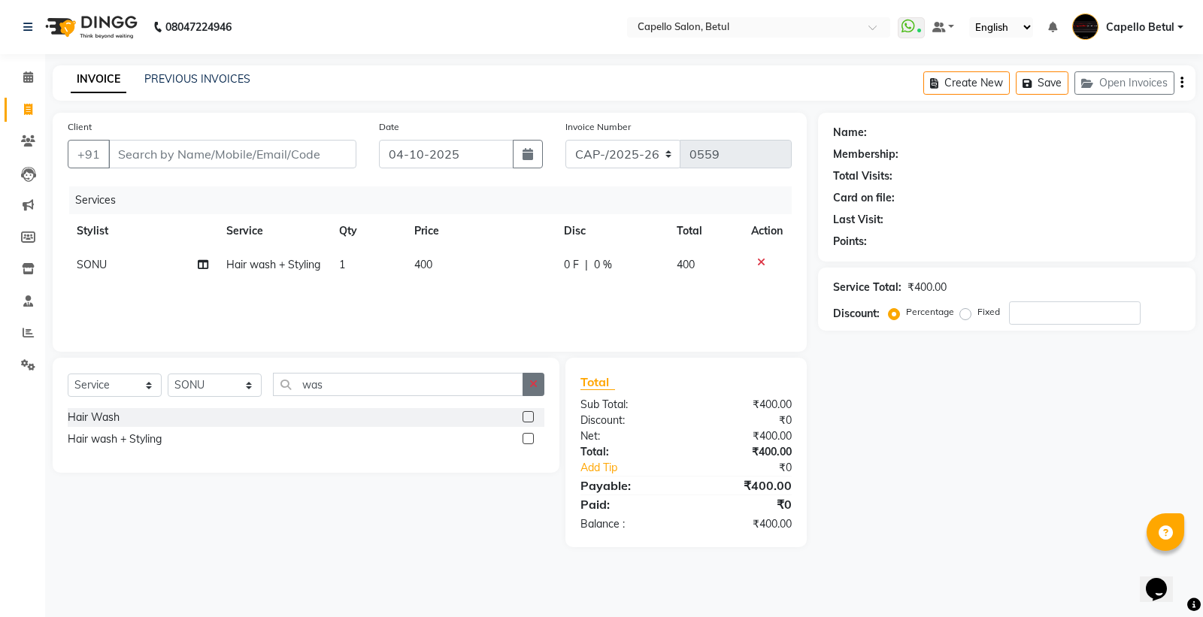
click at [531, 383] on div "Select Service Product Membership Package Voucher Prepaid Gift Card Select Styl…" at bounding box center [306, 415] width 507 height 115
click at [531, 383] on icon "button" at bounding box center [533, 384] width 8 height 11
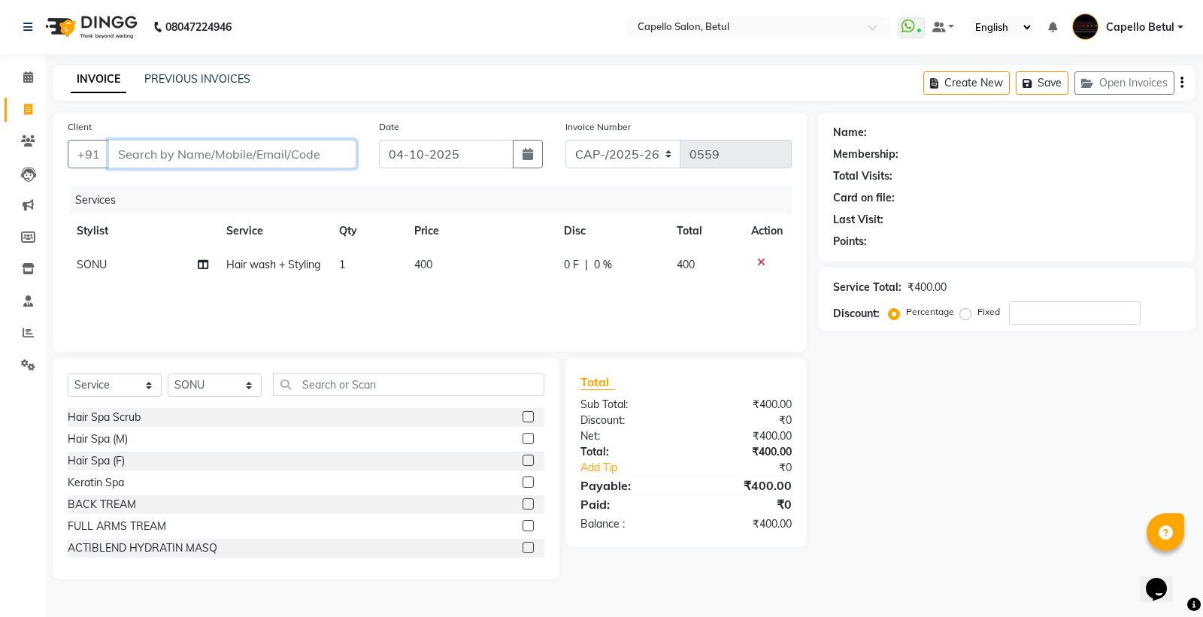
click at [151, 162] on input "Client" at bounding box center [232, 154] width 248 height 29
click at [163, 151] on input "Client" at bounding box center [232, 154] width 248 height 29
type input "9"
type input "0"
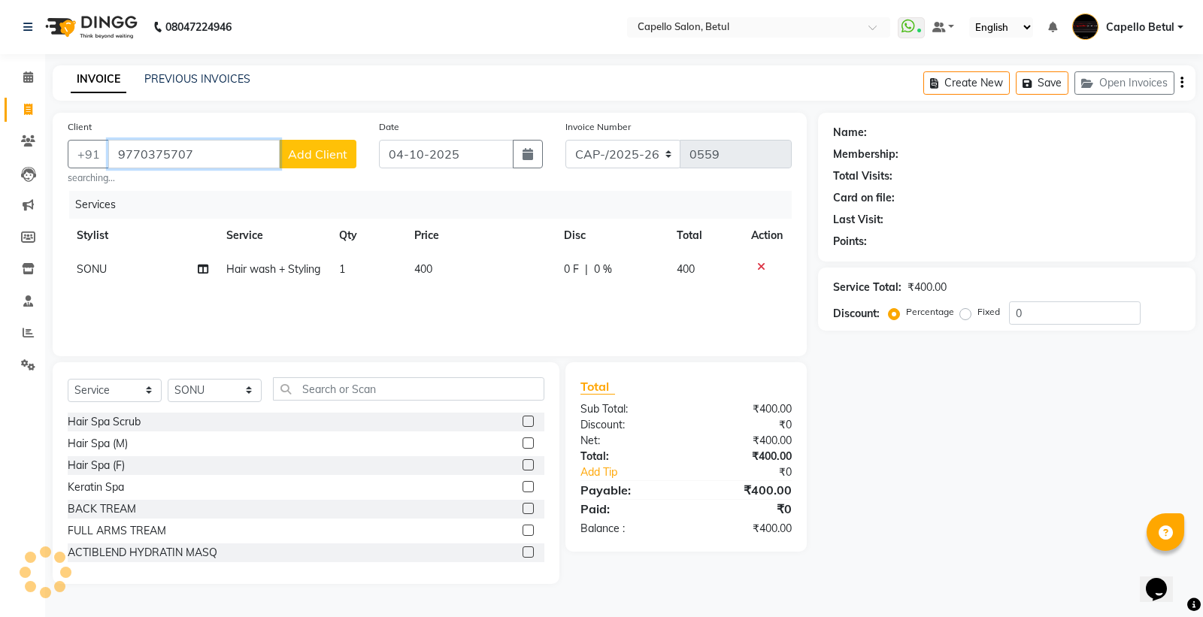
type input "9770375707"
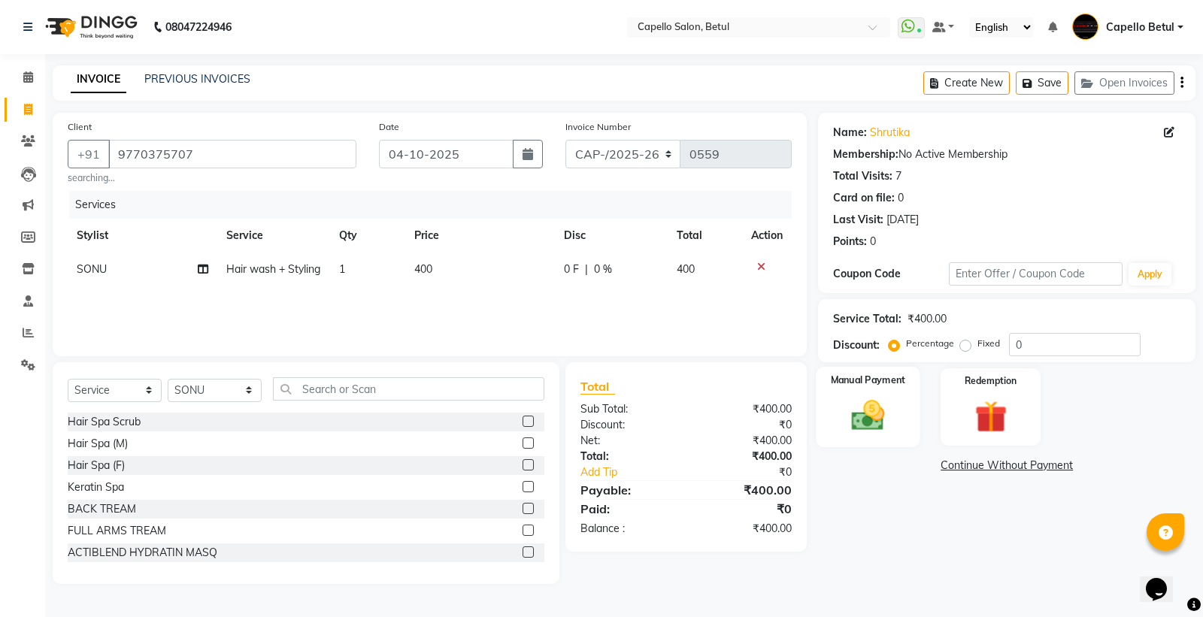
click at [890, 419] on img at bounding box center [868, 415] width 54 height 38
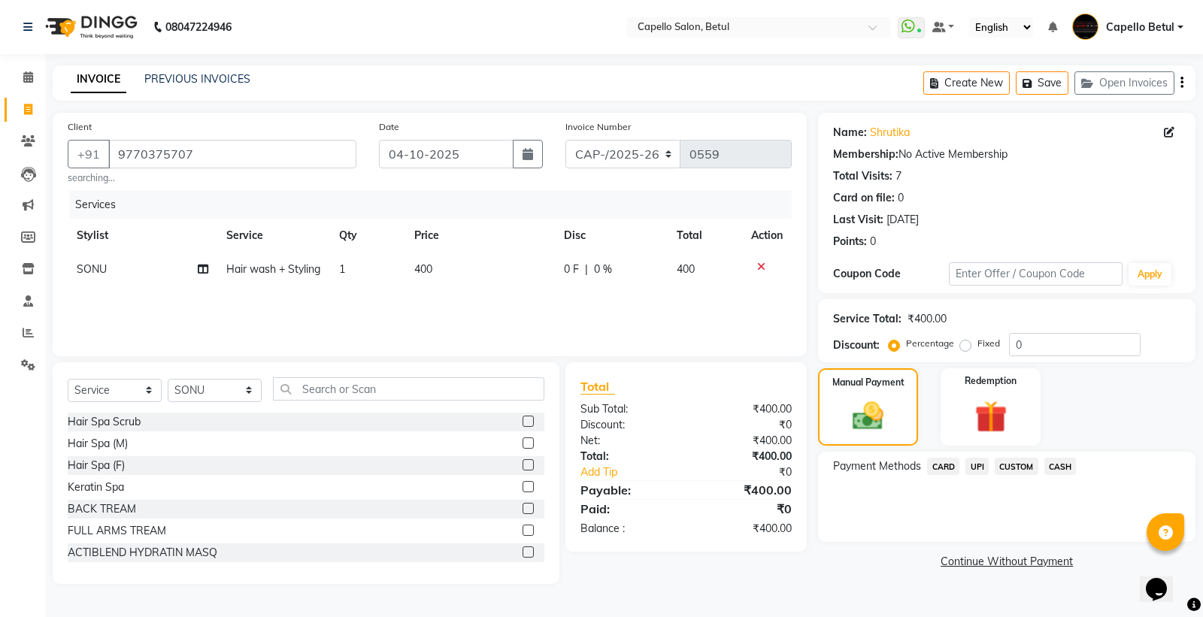
click at [1067, 464] on span "CASH" at bounding box center [1060, 466] width 32 height 17
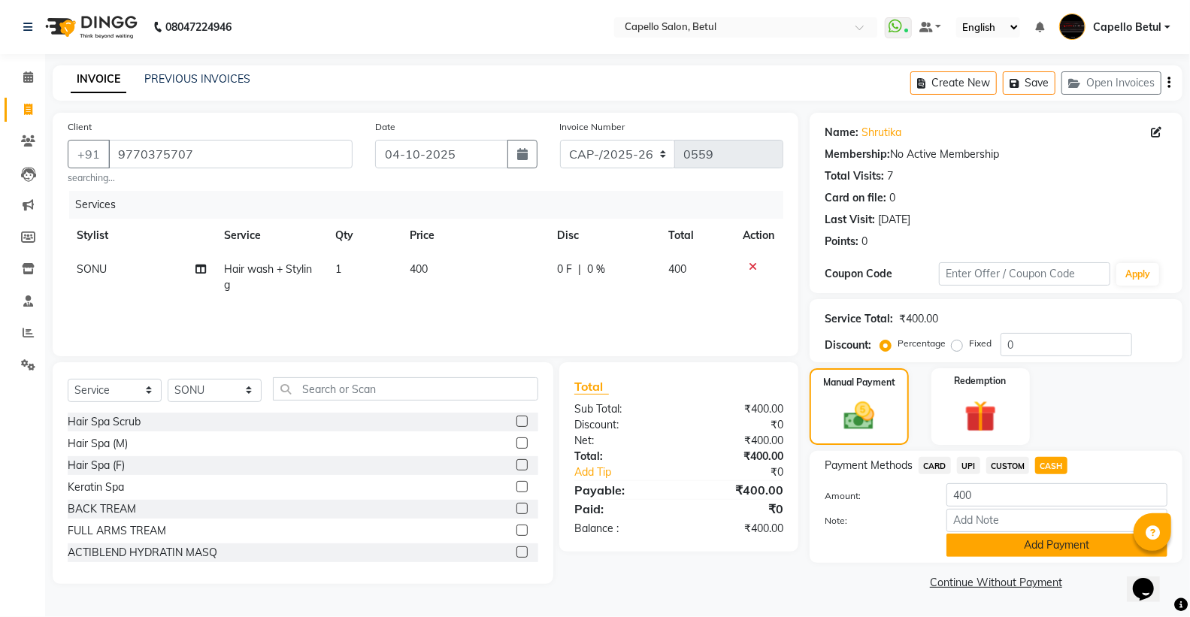
click at [1063, 544] on button "Add Payment" at bounding box center [1056, 545] width 221 height 23
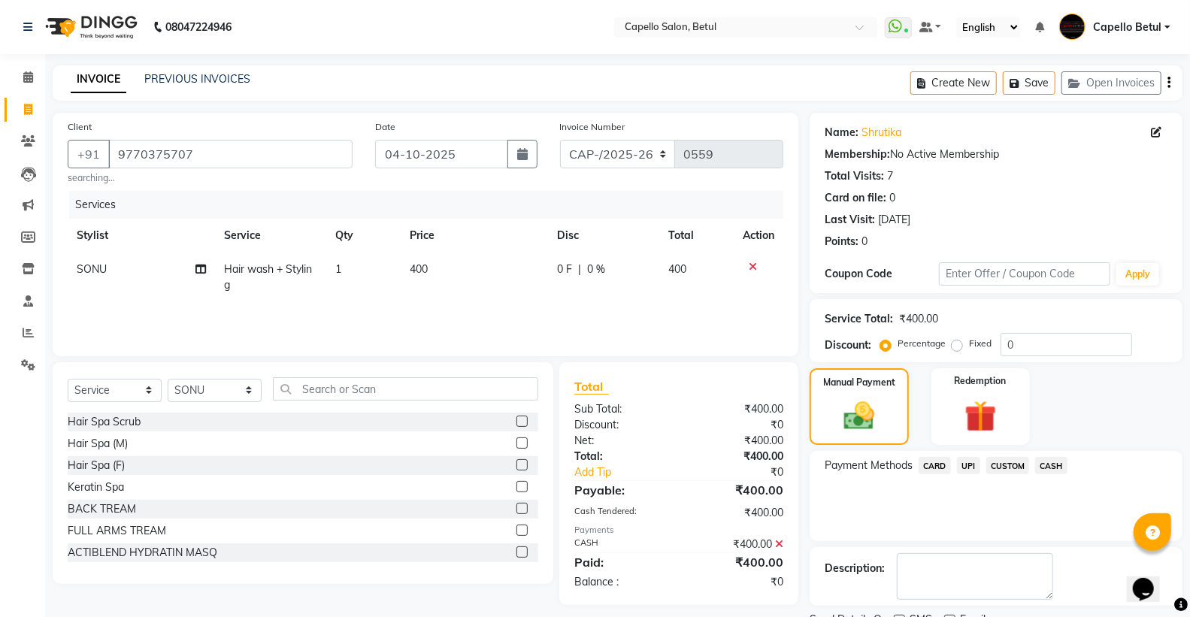
scroll to position [62, 0]
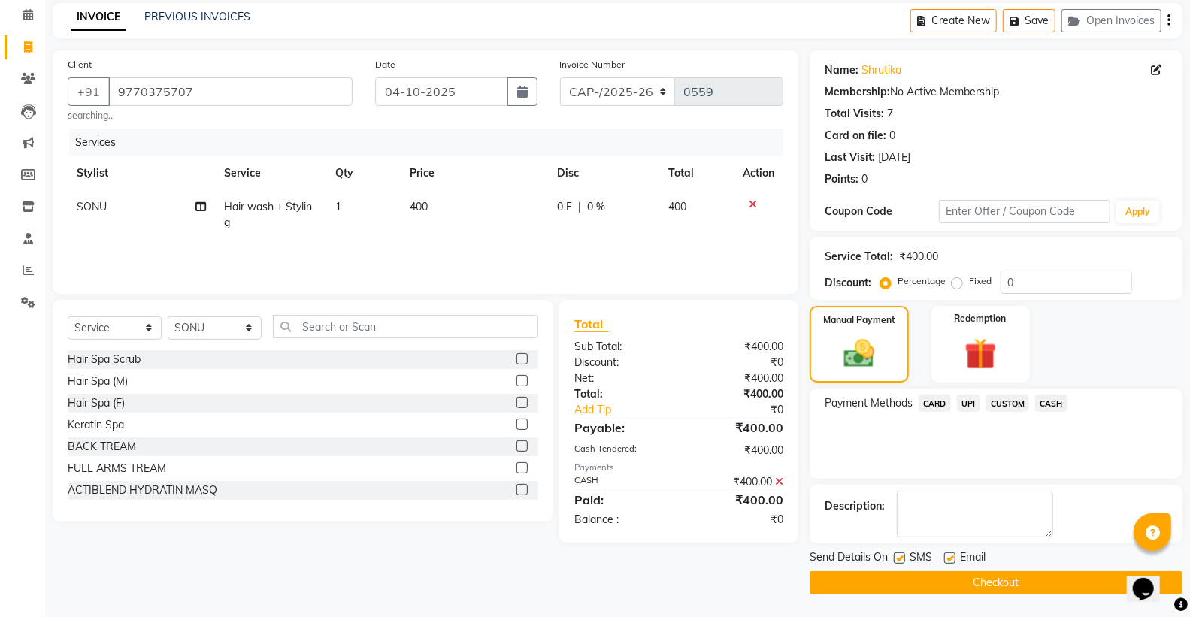
click at [1023, 580] on button "Checkout" at bounding box center [996, 582] width 373 height 23
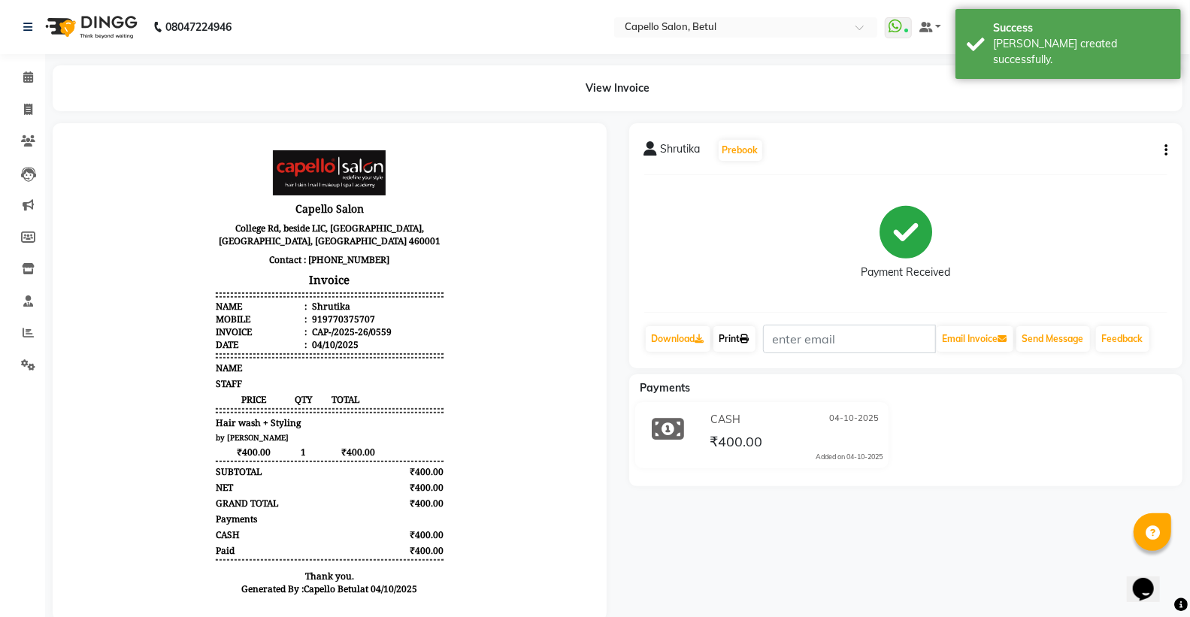
click at [737, 335] on link "Print" at bounding box center [734, 339] width 42 height 26
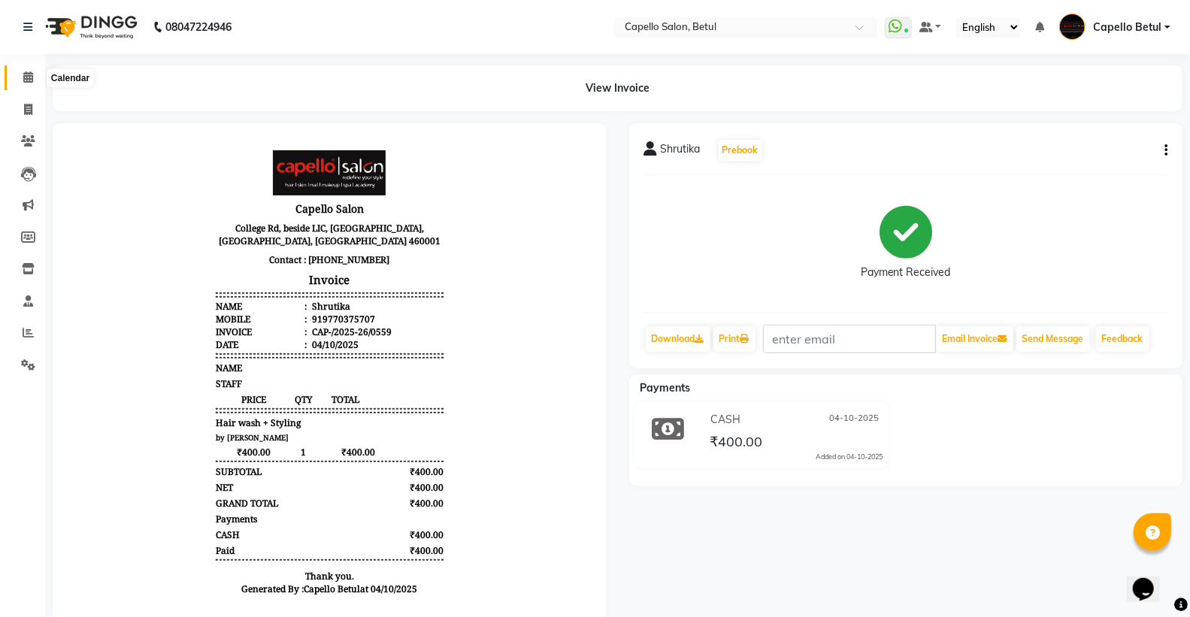
click at [26, 77] on icon at bounding box center [28, 76] width 10 height 11
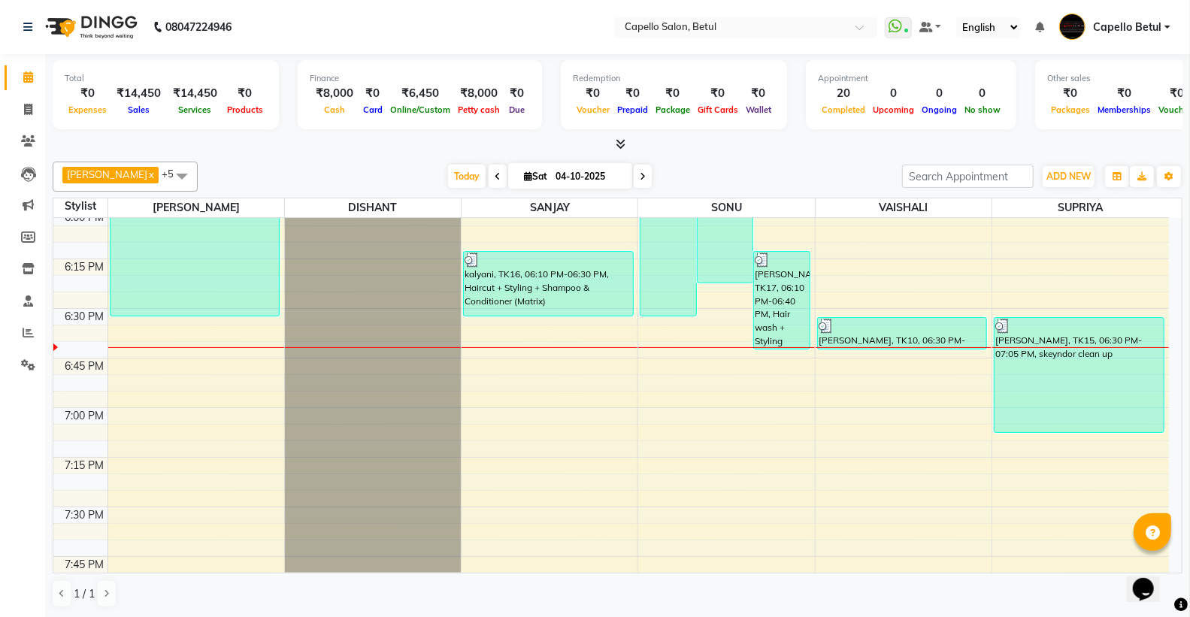
scroll to position [1627, 0]
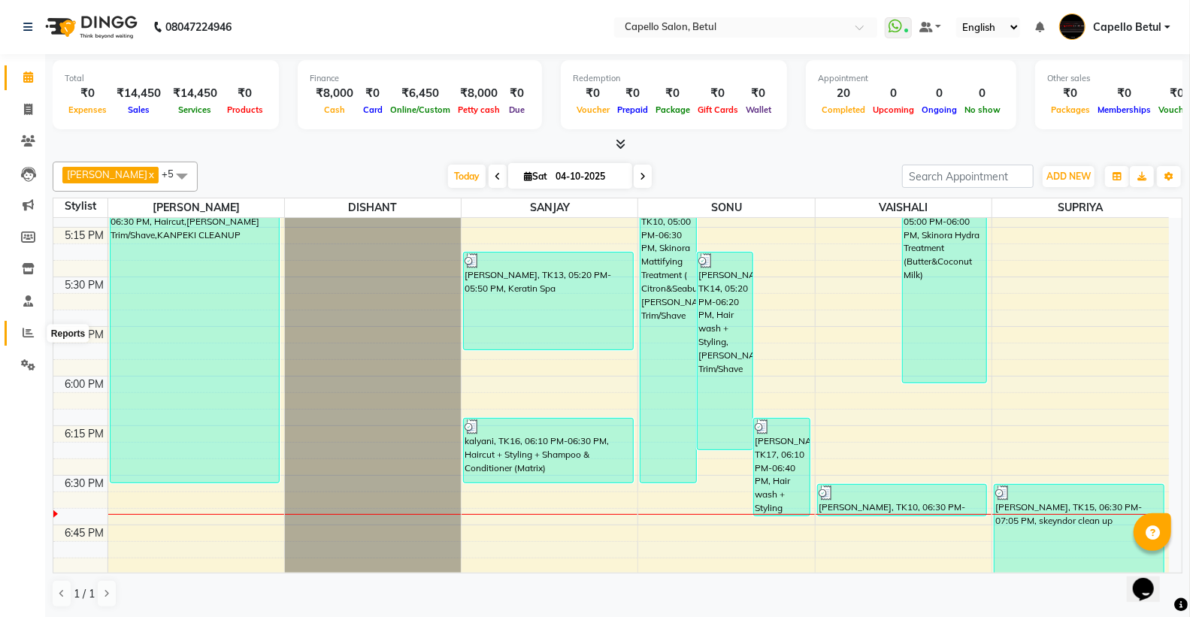
click at [26, 329] on icon at bounding box center [28, 332] width 11 height 11
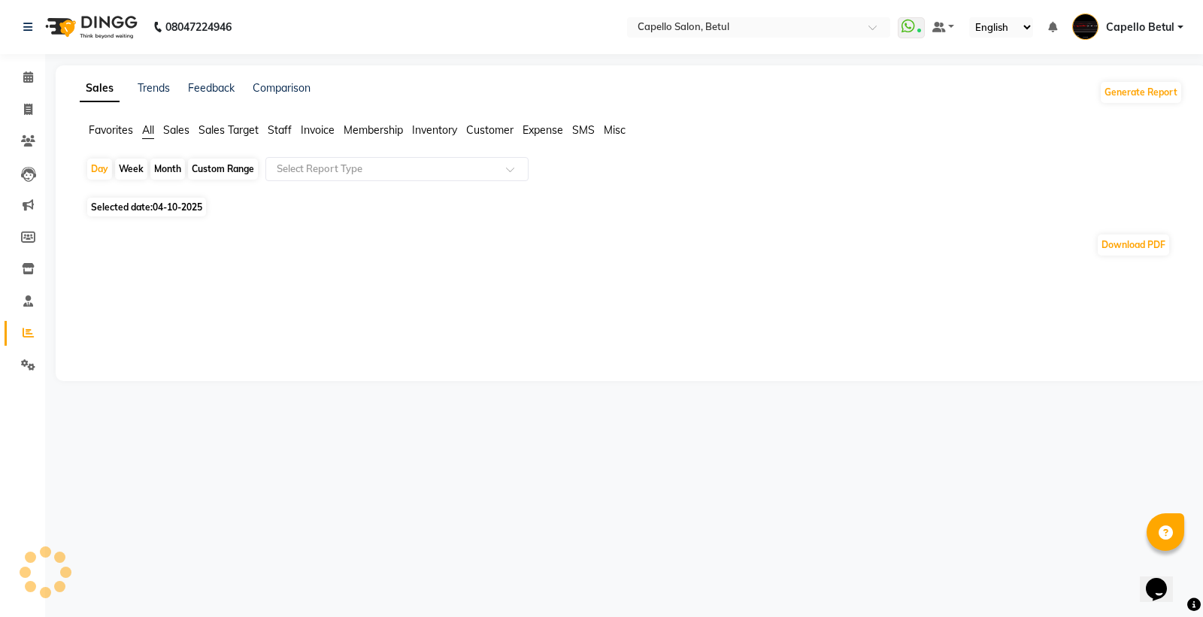
click at [283, 134] on span "Staff" at bounding box center [280, 130] width 24 height 14
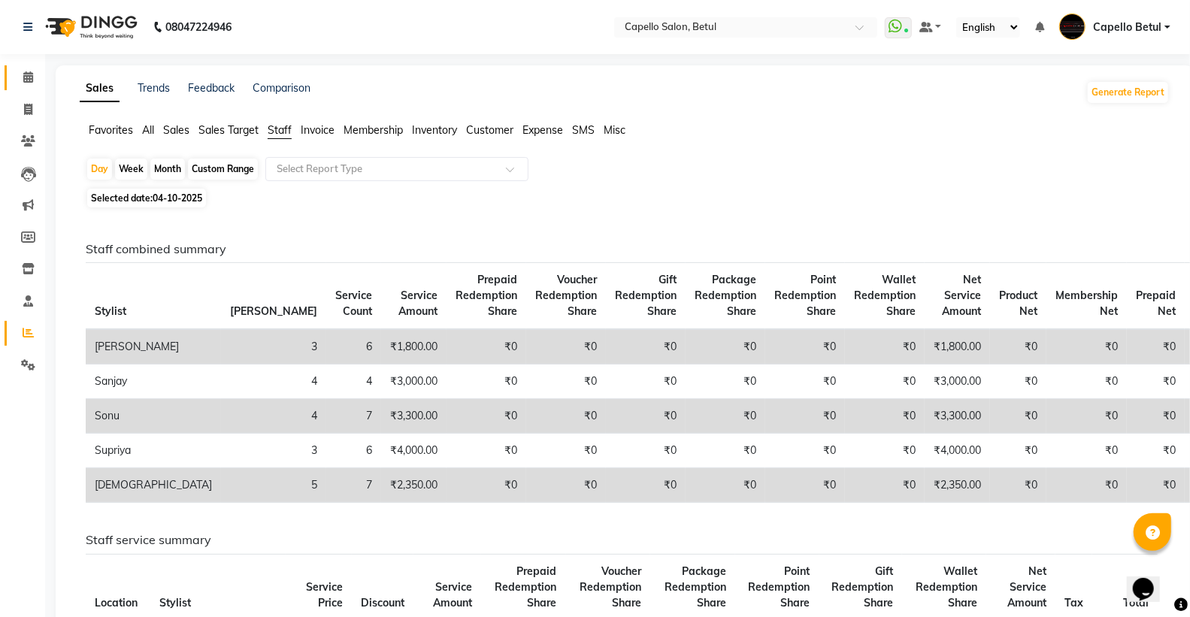
click at [32, 65] on link "Calendar" at bounding box center [23, 77] width 36 height 25
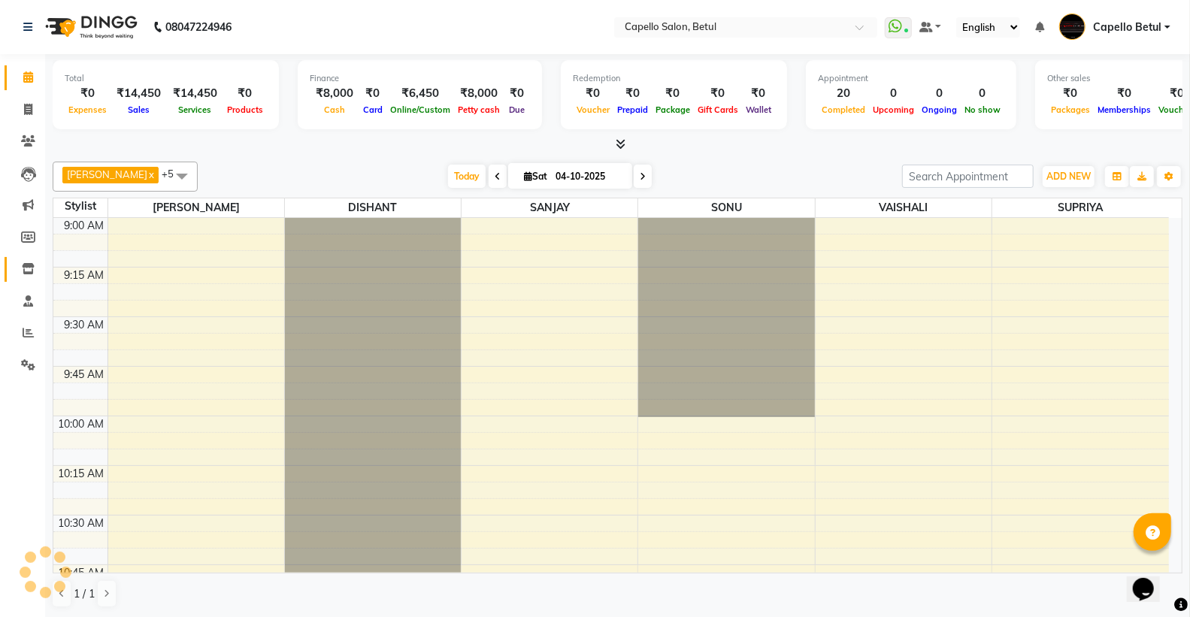
scroll to position [1794, 0]
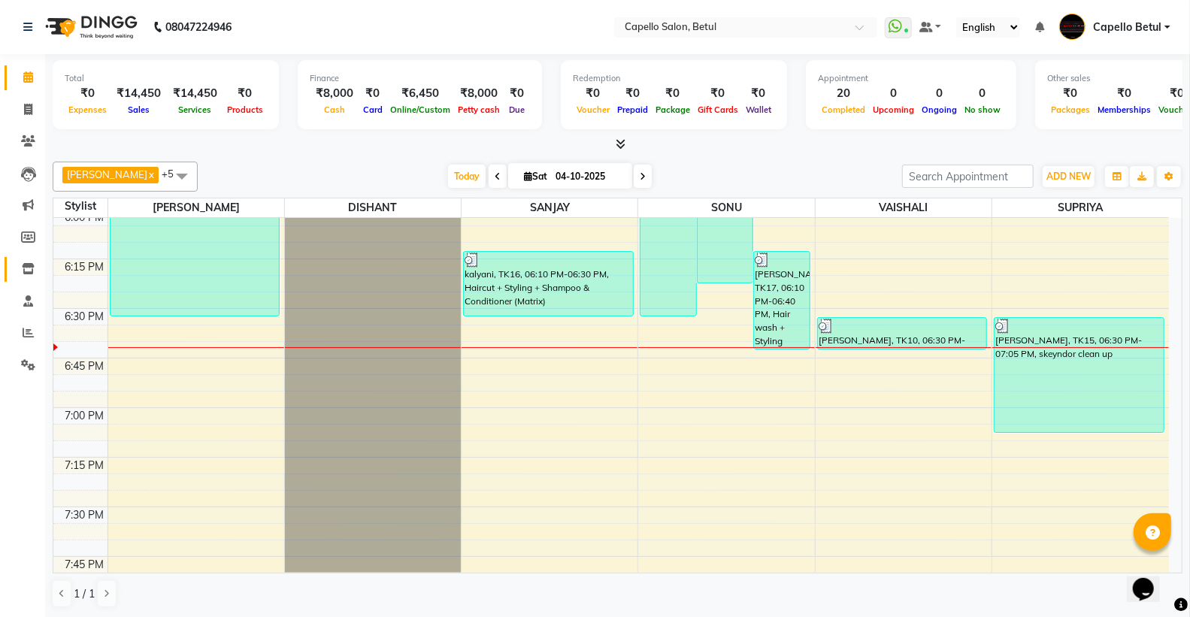
click at [35, 278] on link "Inventory" at bounding box center [23, 269] width 36 height 25
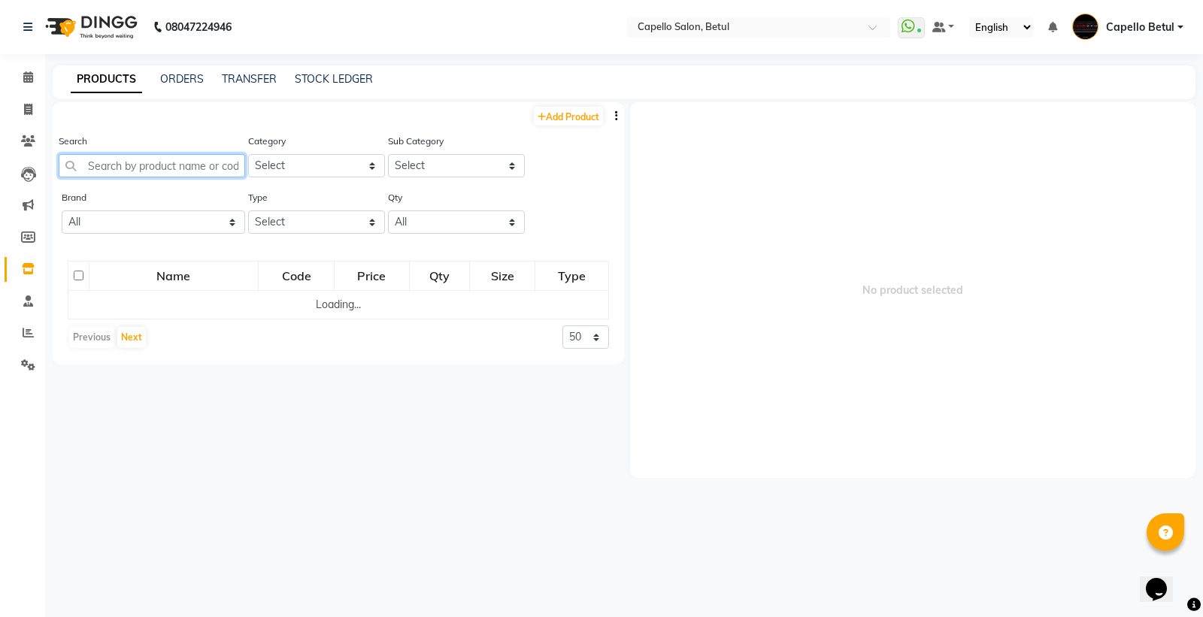
click at [110, 167] on input "text" at bounding box center [152, 165] width 186 height 23
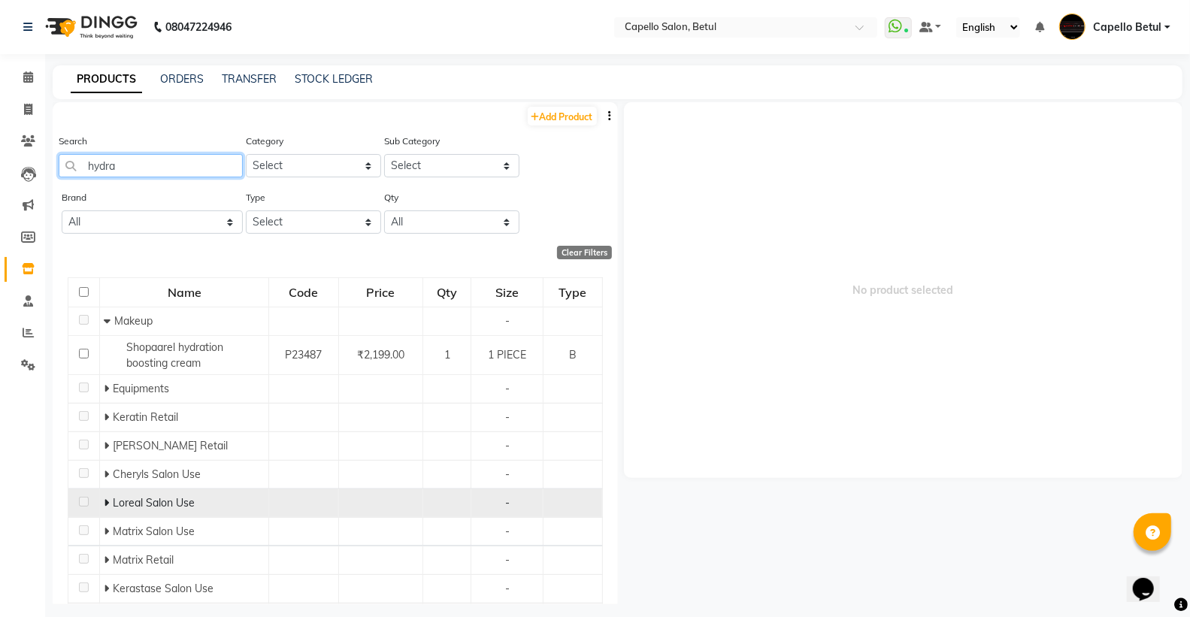
scroll to position [131, 0]
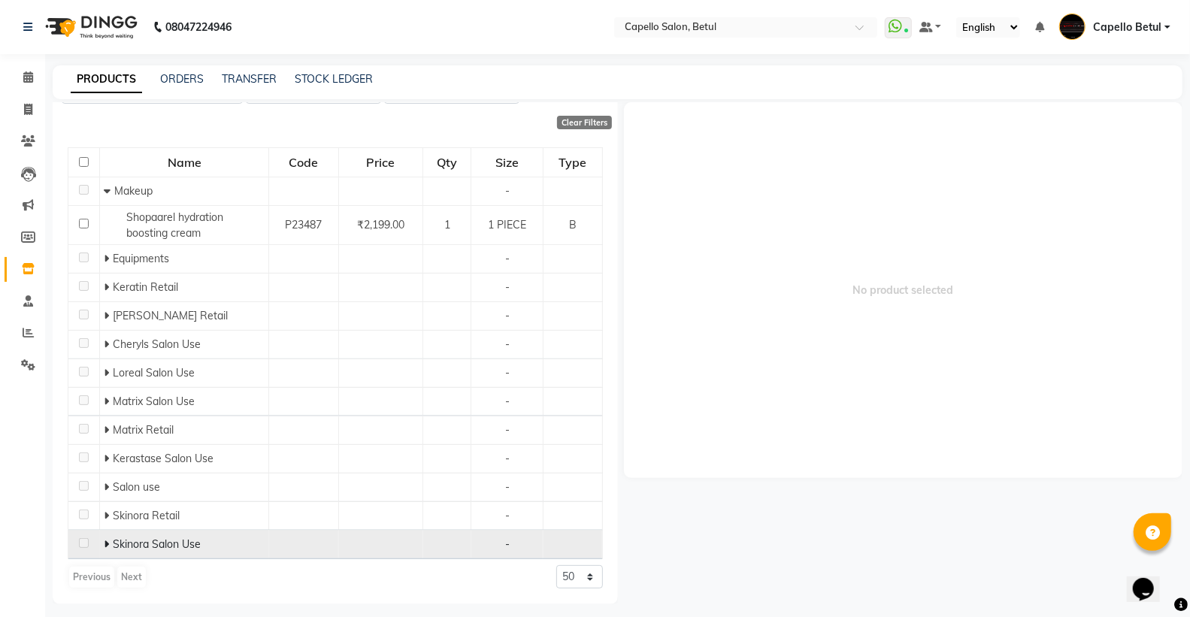
type input "hydra"
click at [104, 543] on icon at bounding box center [106, 544] width 5 height 11
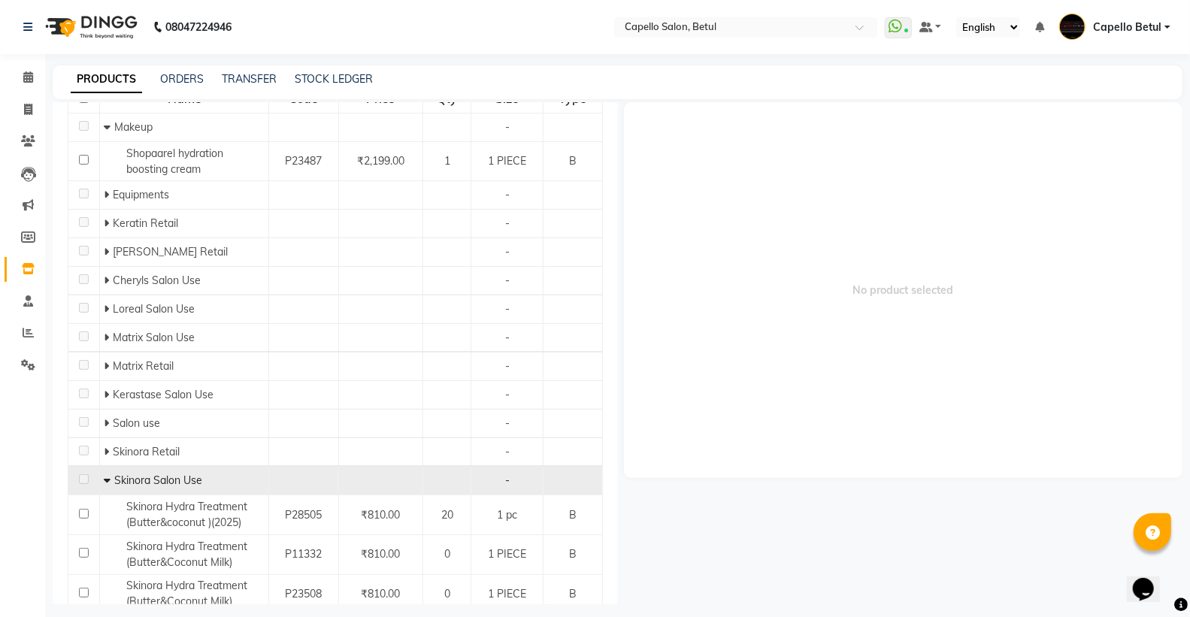
scroll to position [250, 0]
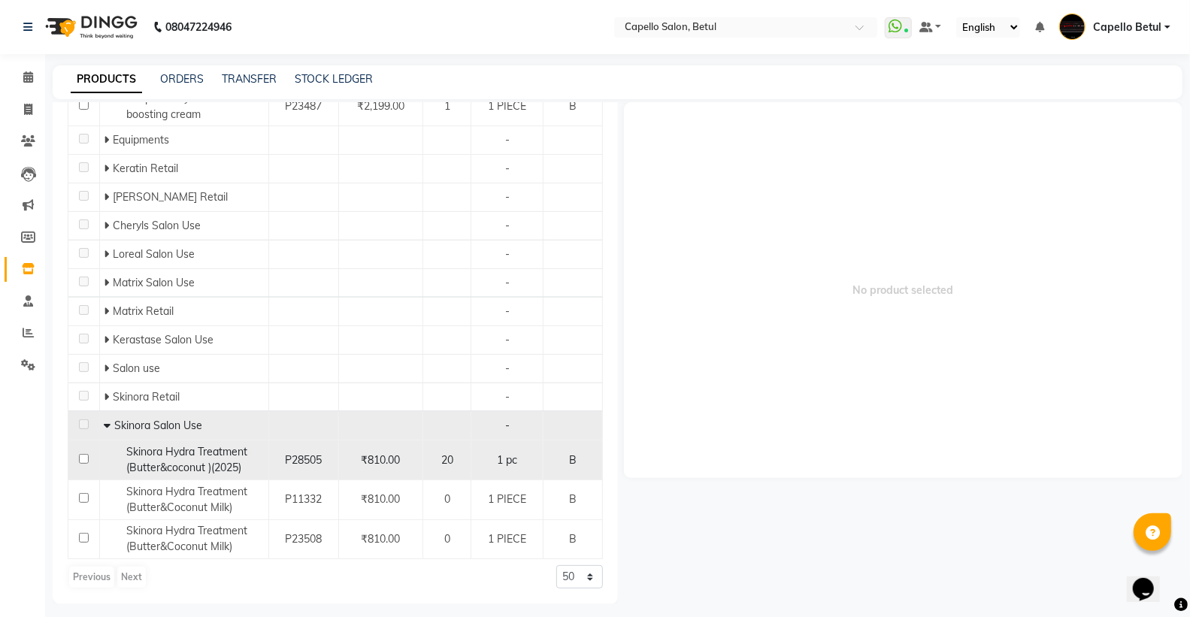
click at [83, 455] on input "checkbox" at bounding box center [84, 459] width 10 height 10
checkbox input "true"
select select
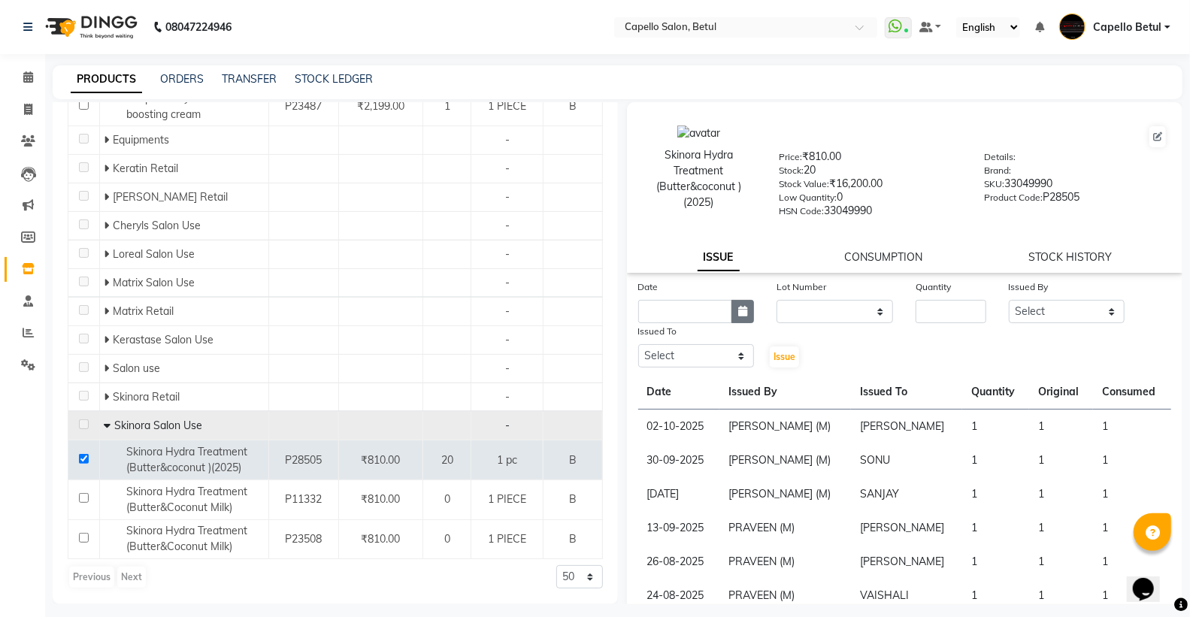
click at [740, 316] on icon "button" at bounding box center [742, 311] width 9 height 11
select select "10"
select select "2025"
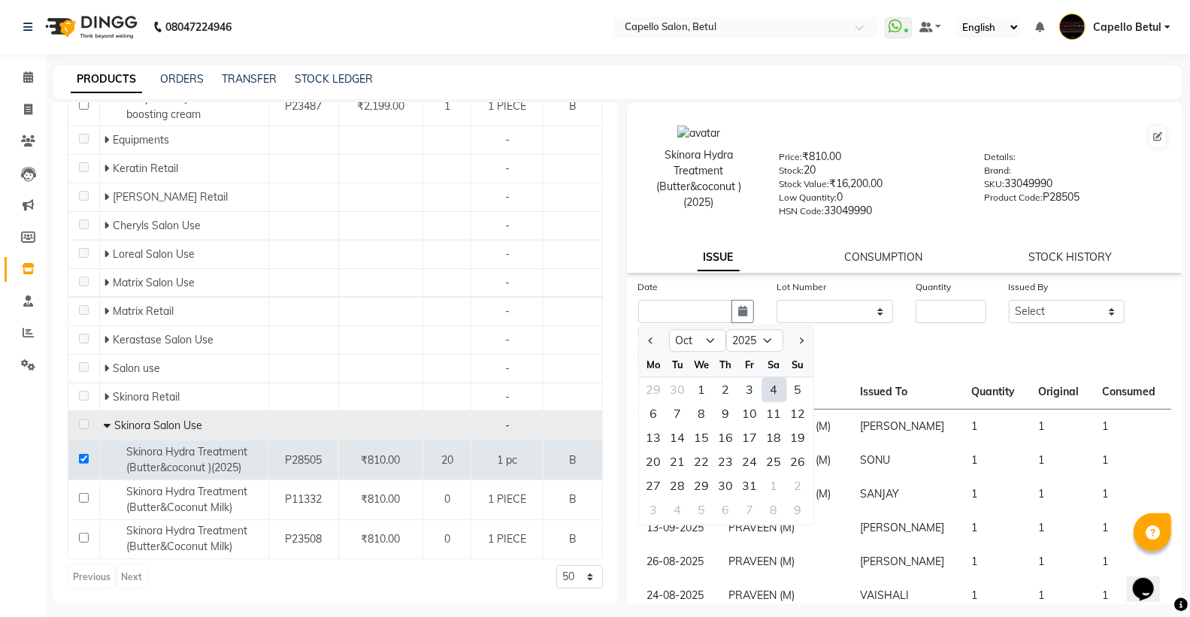
drag, startPoint x: 779, startPoint y: 392, endPoint x: 808, endPoint y: 342, distance: 57.9
click at [779, 391] on div "4" at bounding box center [774, 389] width 24 height 24
type input "04-10-2025"
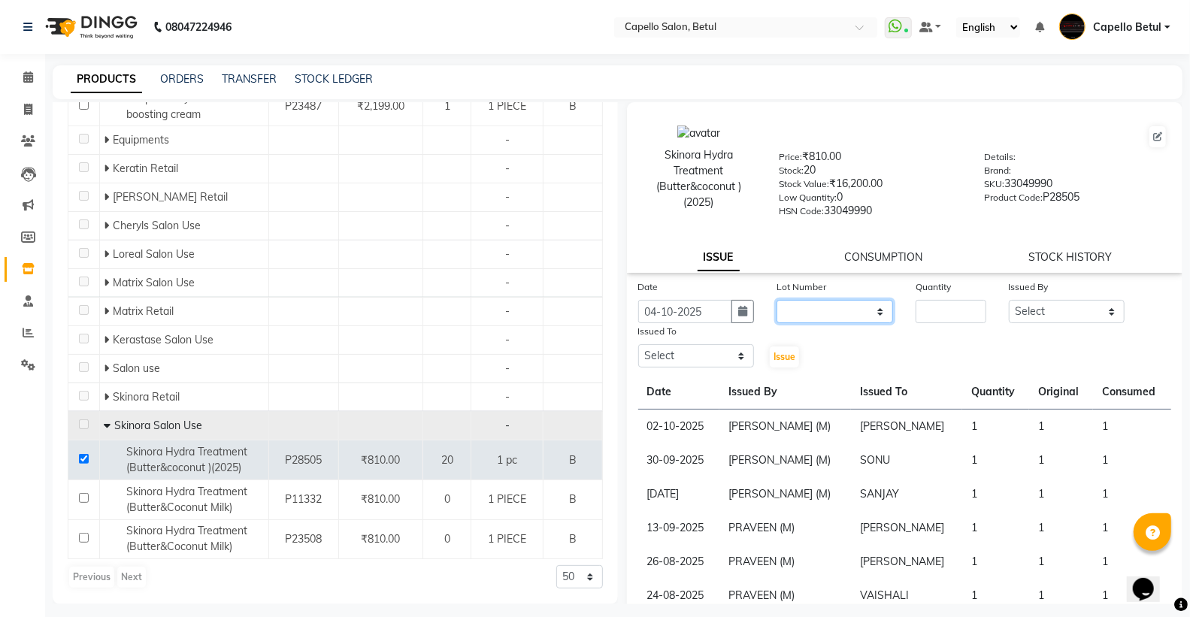
click at [824, 306] on select "None" at bounding box center [834, 311] width 117 height 23
select select "0: null"
click at [776, 301] on select "None" at bounding box center [834, 311] width 117 height 23
click at [961, 313] on input "number" at bounding box center [951, 311] width 70 height 23
type input "1"
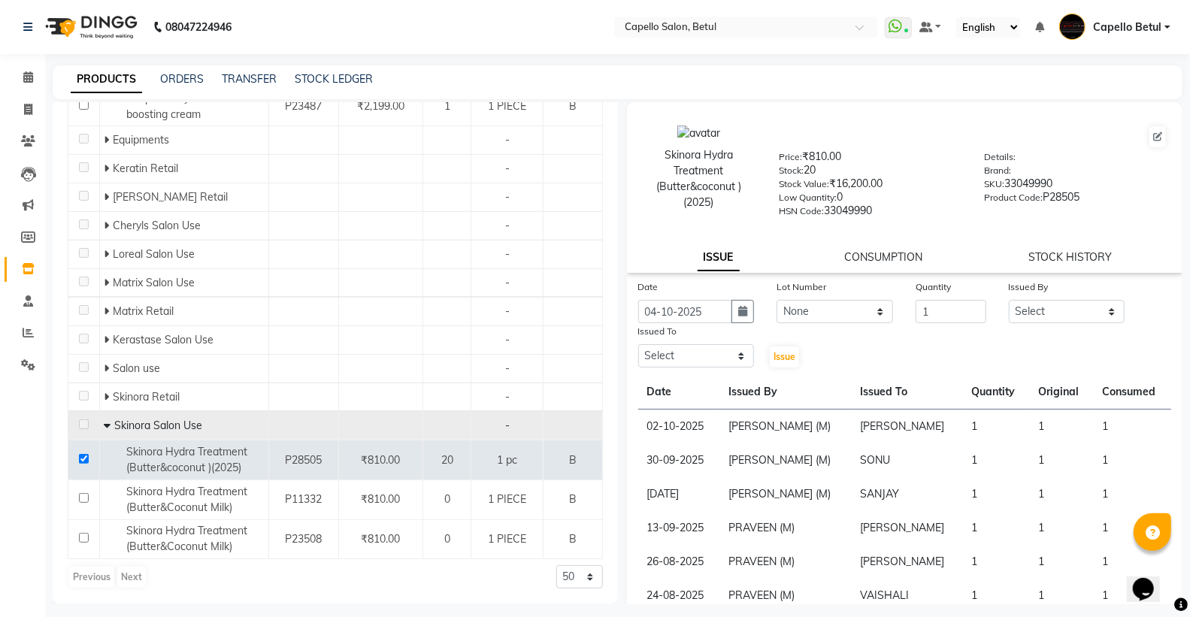
click at [1043, 298] on div "Issued By" at bounding box center [1067, 289] width 117 height 21
click at [1043, 310] on select "Select ADMIN Capello Betul DHANRAJ DISHANT POOJA SOLANKI (M) PRAVEEN (M) SANJAY…" at bounding box center [1067, 311] width 117 height 23
select select "26176"
click at [1009, 301] on select "Select ADMIN Capello Betul DHANRAJ DISHANT POOJA SOLANKI (M) PRAVEEN (M) SANJAY…" at bounding box center [1067, 311] width 117 height 23
click at [673, 347] on select "Select ADMIN Capello Betul DHANRAJ DISHANT POOJA SOLANKI (M) PRAVEEN (M) SANJAY…" at bounding box center [696, 355] width 117 height 23
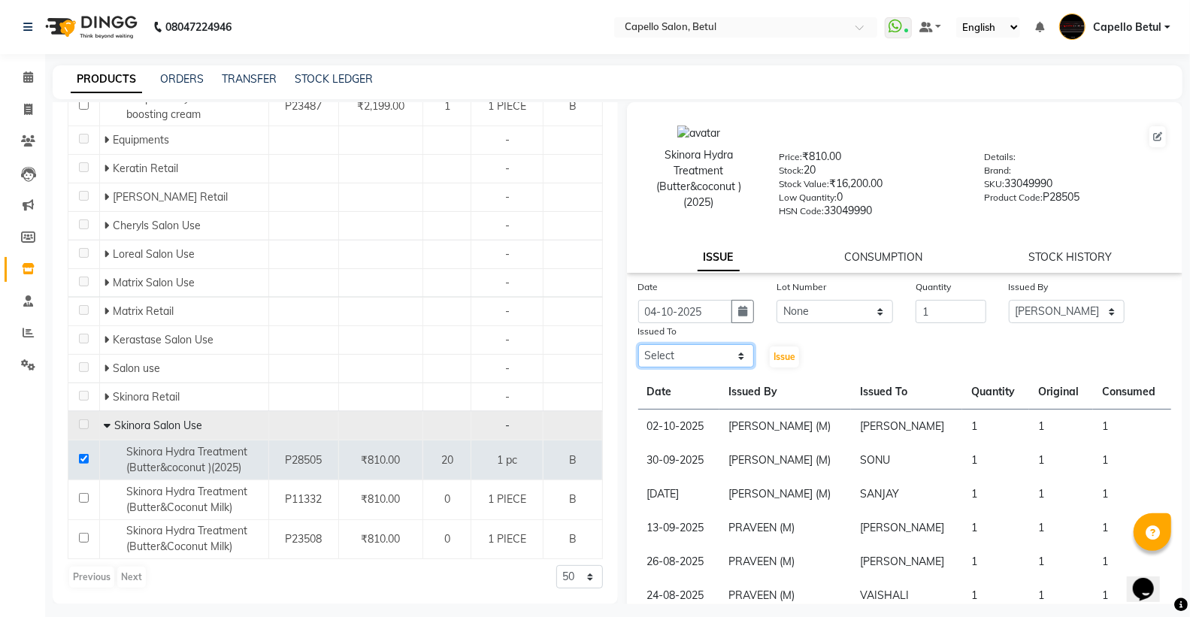
select select "14487"
click at [638, 345] on select "Select ADMIN Capello Betul DHANRAJ DISHANT POOJA SOLANKI (M) PRAVEEN (M) SANJAY…" at bounding box center [696, 355] width 117 height 23
click at [785, 359] on span "Issue" at bounding box center [784, 356] width 22 height 11
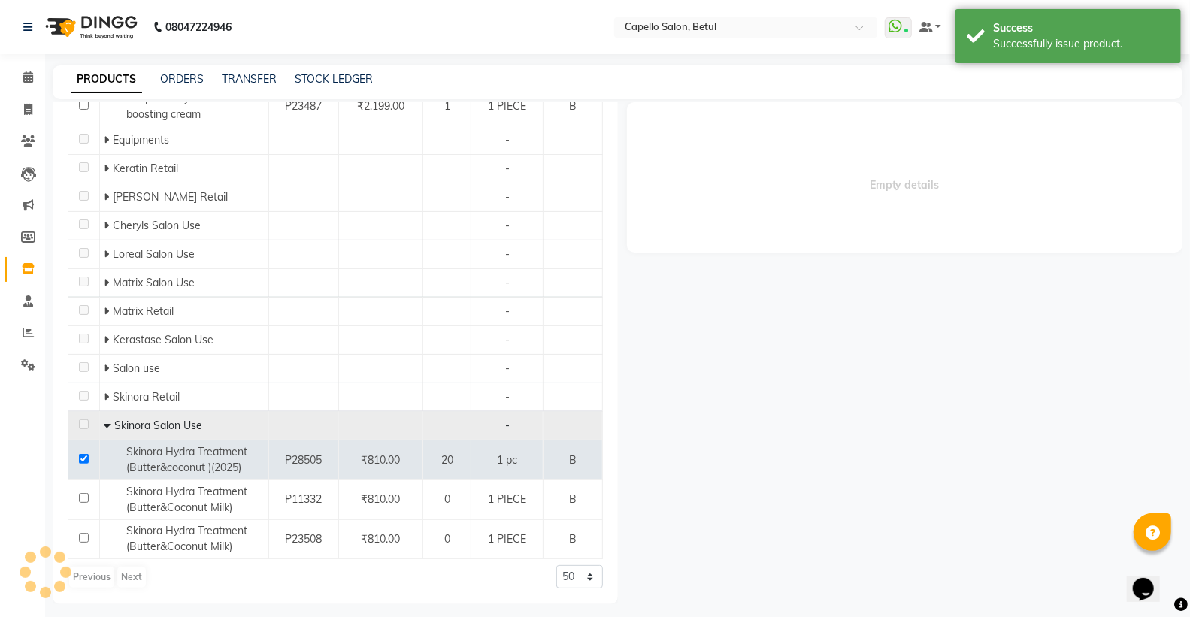
select select
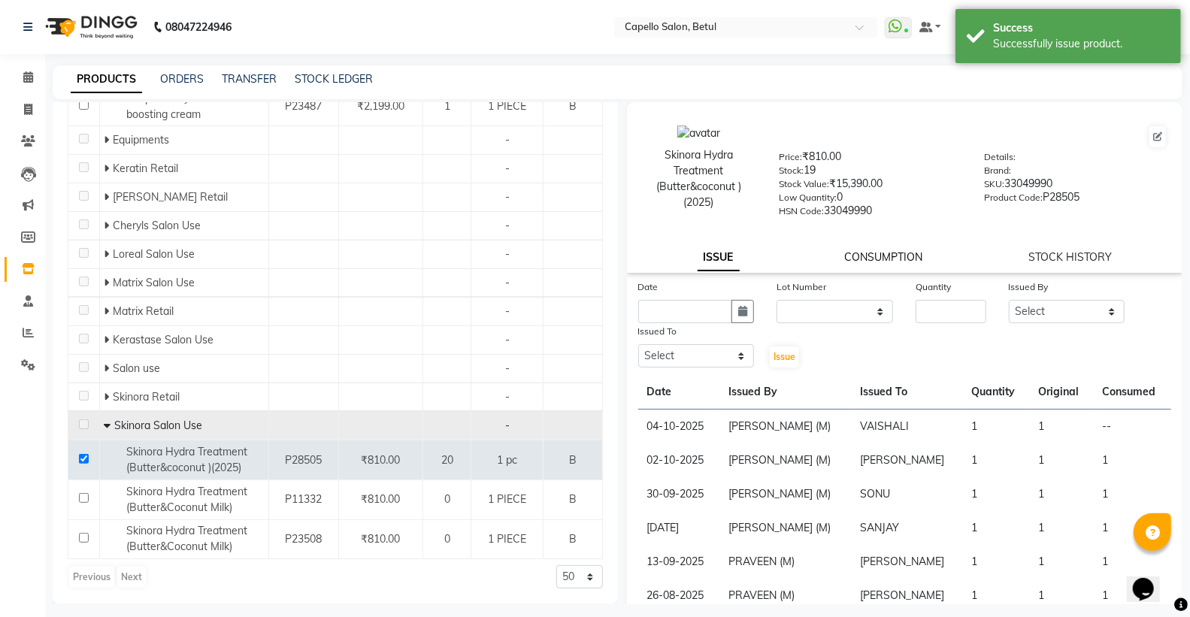
click at [854, 286] on div "Lot Number" at bounding box center [834, 289] width 117 height 21
click at [858, 256] on link "CONSUMPTION" at bounding box center [884, 257] width 78 height 14
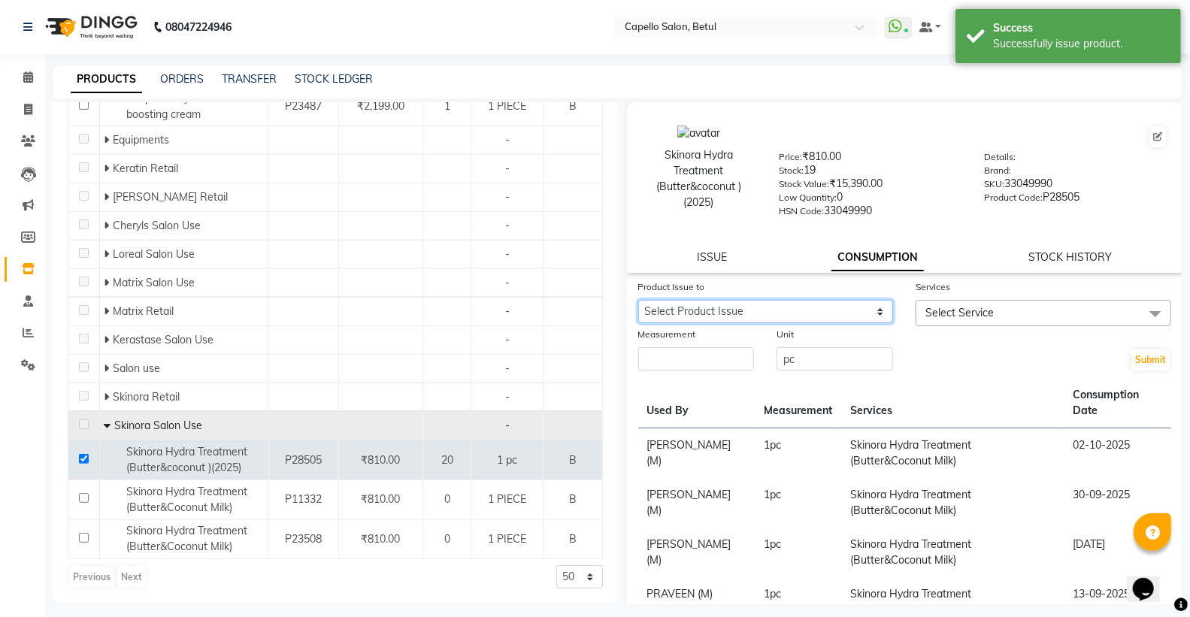
click at [784, 316] on select "Select Product Issue 2025-10-04, Issued to: VAISHALI, Balance: 1" at bounding box center [766, 311] width 256 height 23
select select "1286698"
click at [638, 301] on select "Select Product Issue 2025-10-04, Issued to: VAISHALI, Balance: 1" at bounding box center [766, 311] width 256 height 23
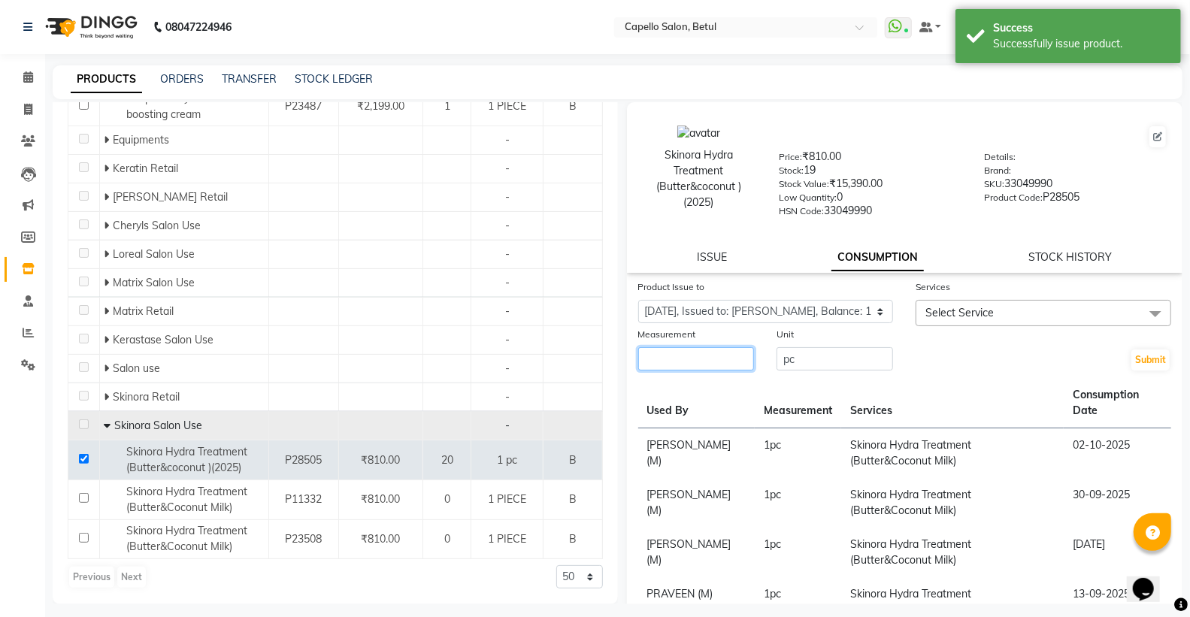
click at [722, 365] on input "number" at bounding box center [696, 358] width 117 height 23
type input "1"
click at [955, 313] on span "Select Service" at bounding box center [959, 313] width 68 height 14
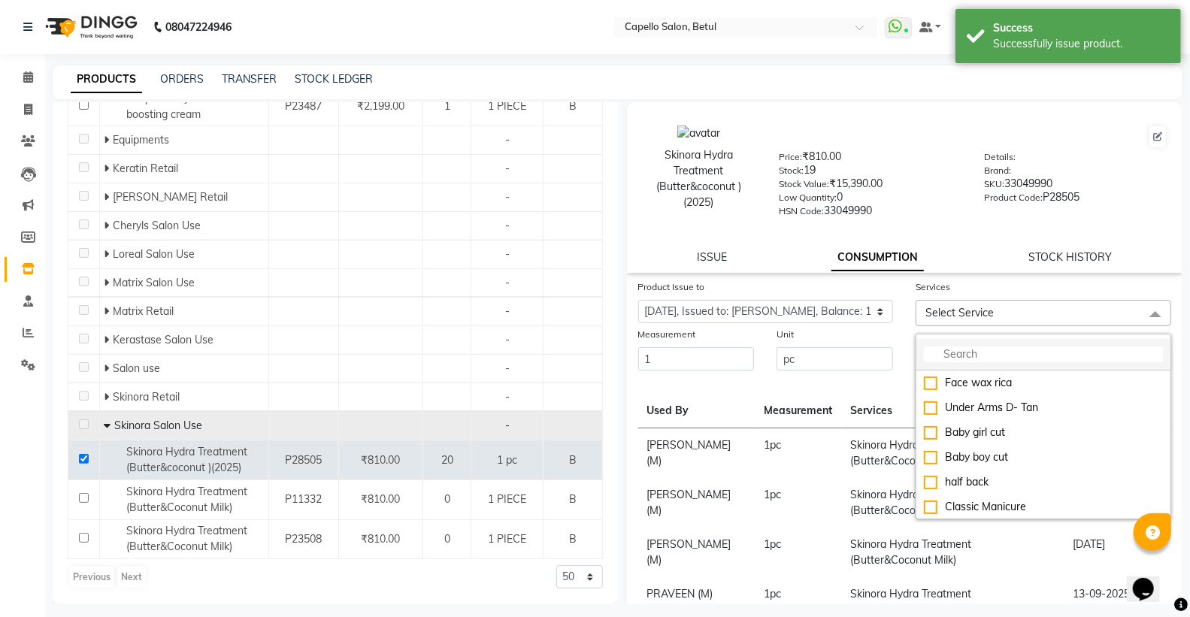
click at [952, 353] on input "multiselect-search" at bounding box center [1043, 355] width 239 height 16
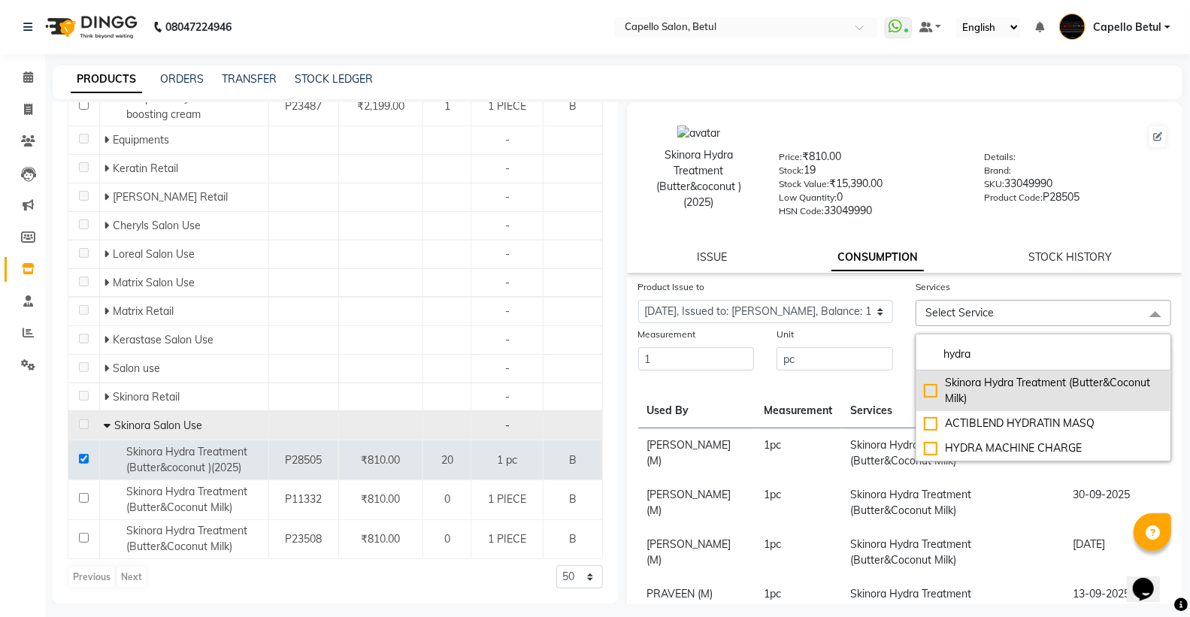
type input "hydra"
click at [928, 388] on div "Skinora Hydra Treatment (Butter&Coconut Milk)" at bounding box center [1043, 391] width 239 height 32
checkbox input "true"
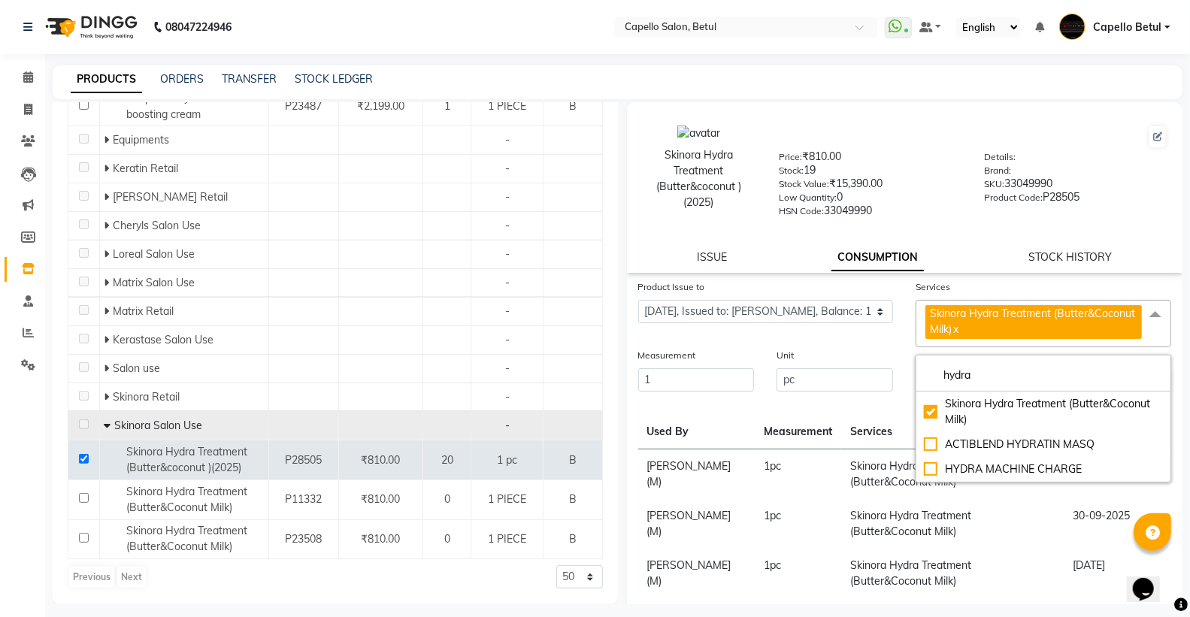
click at [891, 347] on div "Unit pc" at bounding box center [834, 370] width 139 height 46
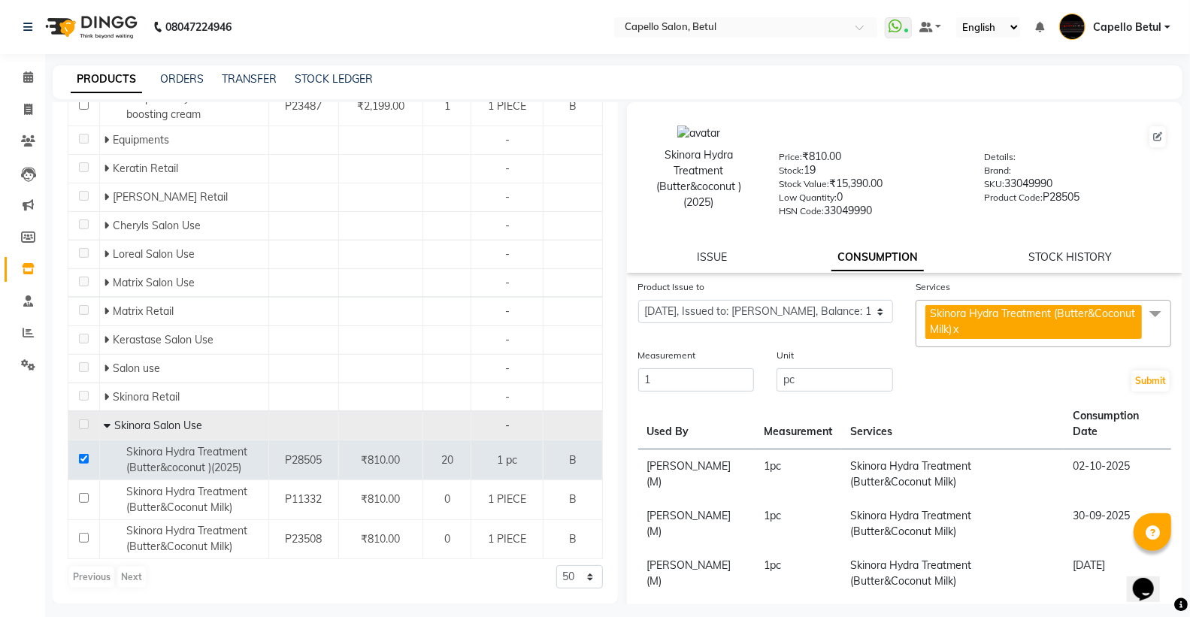
click at [1144, 370] on div "Submit" at bounding box center [1043, 370] width 278 height 46
click at [1131, 384] on button "Submit" at bounding box center [1150, 381] width 38 height 21
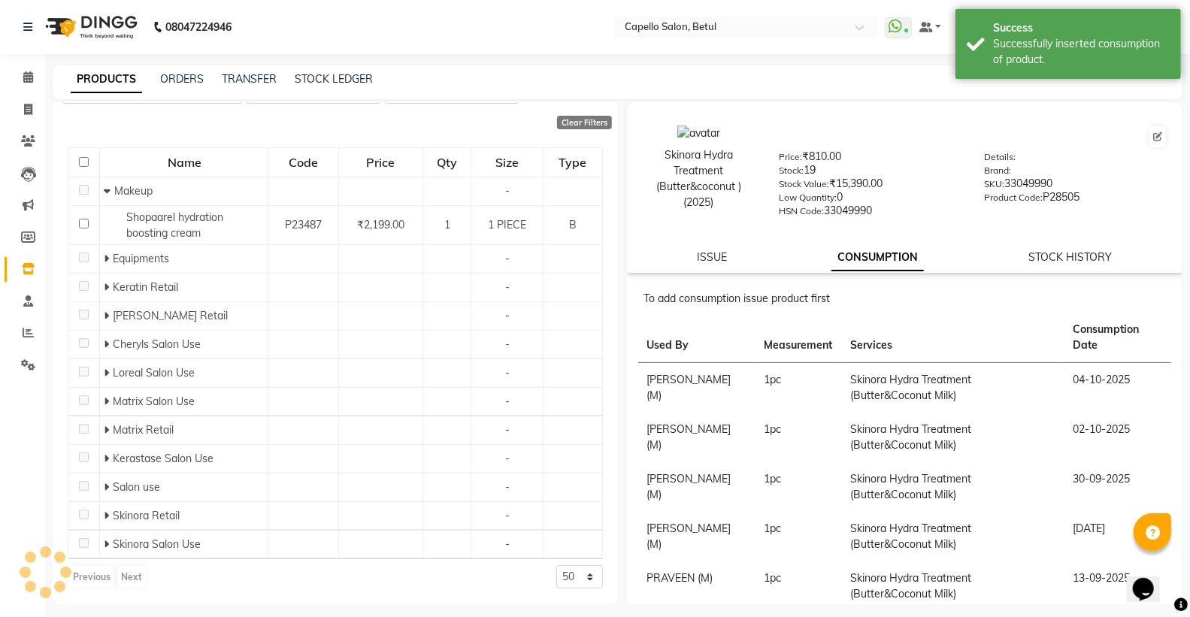
scroll to position [132, 0]
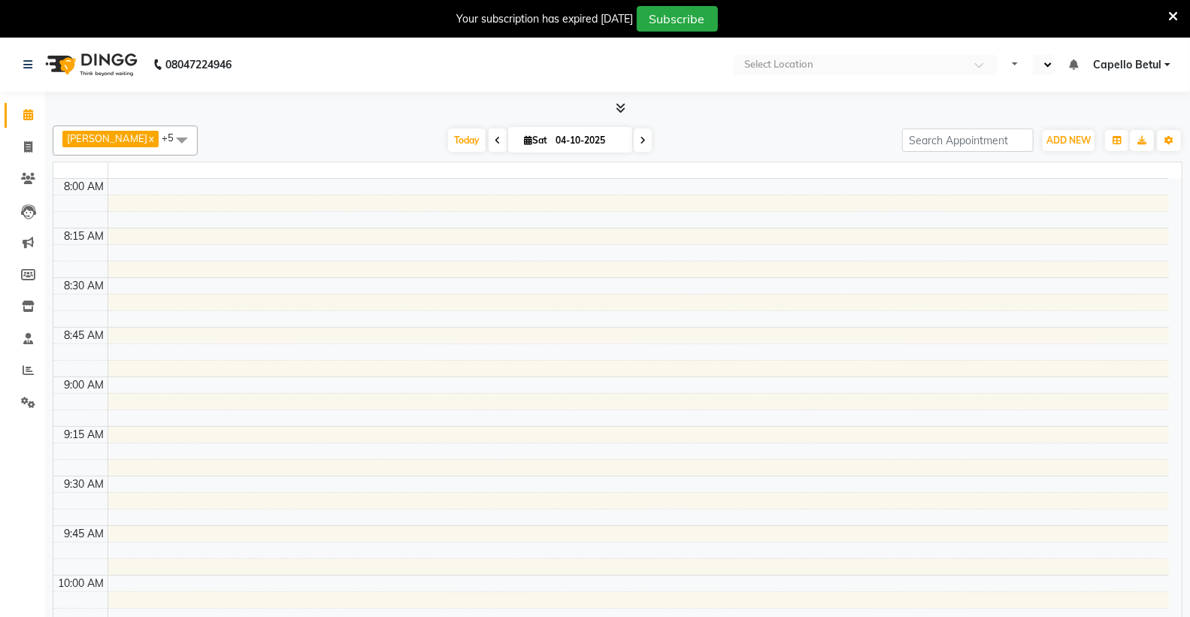
select select "en"
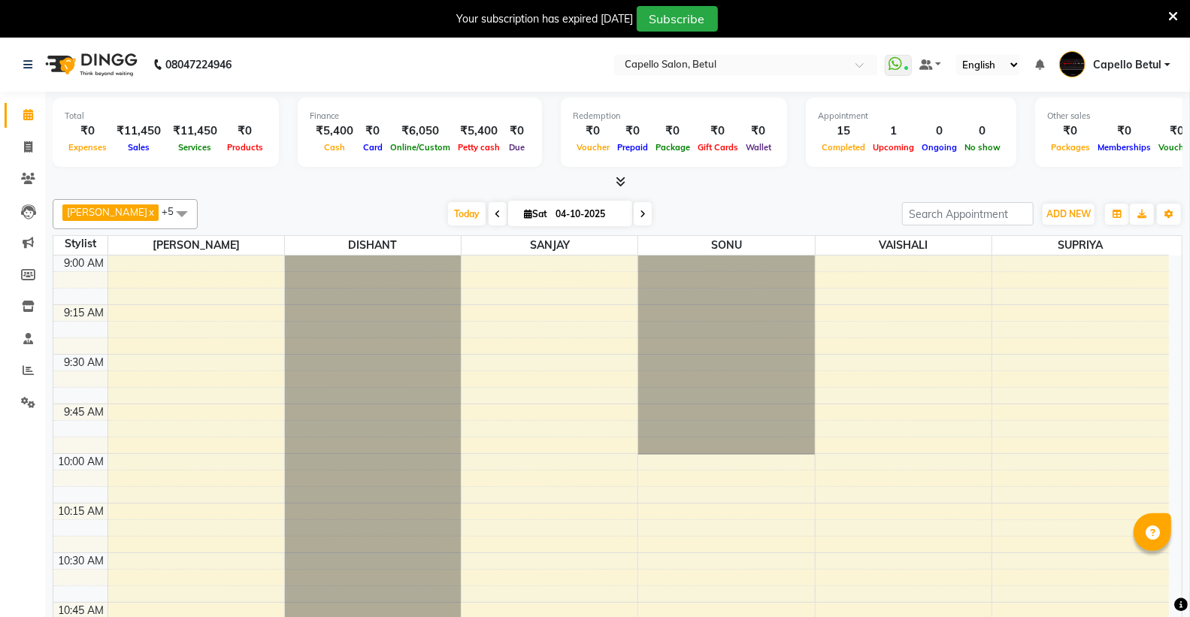
click at [1169, 17] on icon at bounding box center [1173, 17] width 10 height 14
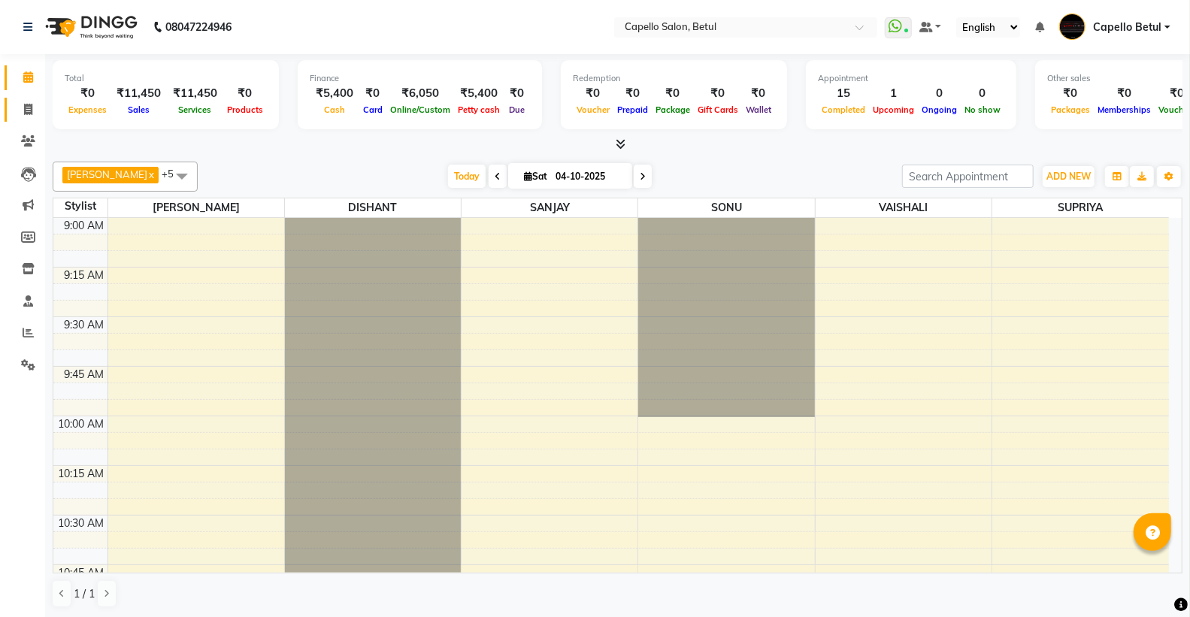
click at [31, 106] on icon at bounding box center [28, 109] width 8 height 11
select select "service"
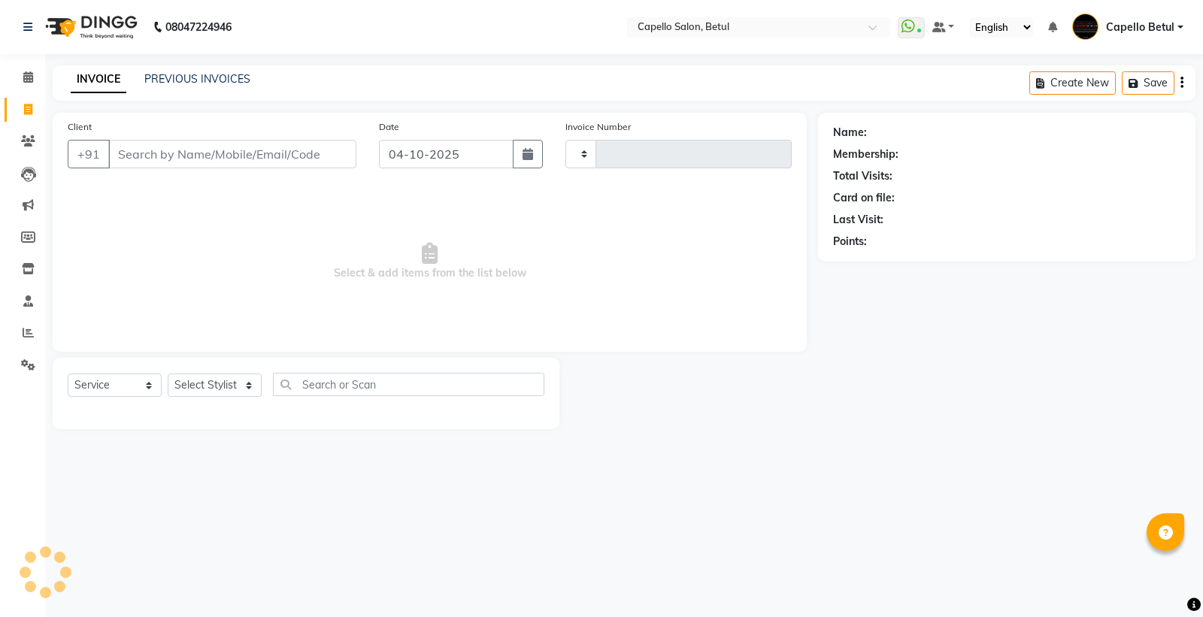
click at [111, 147] on input "Client" at bounding box center [232, 154] width 248 height 29
click at [178, 163] on input "Client" at bounding box center [232, 154] width 248 height 29
select select "8951"
type input "0557"
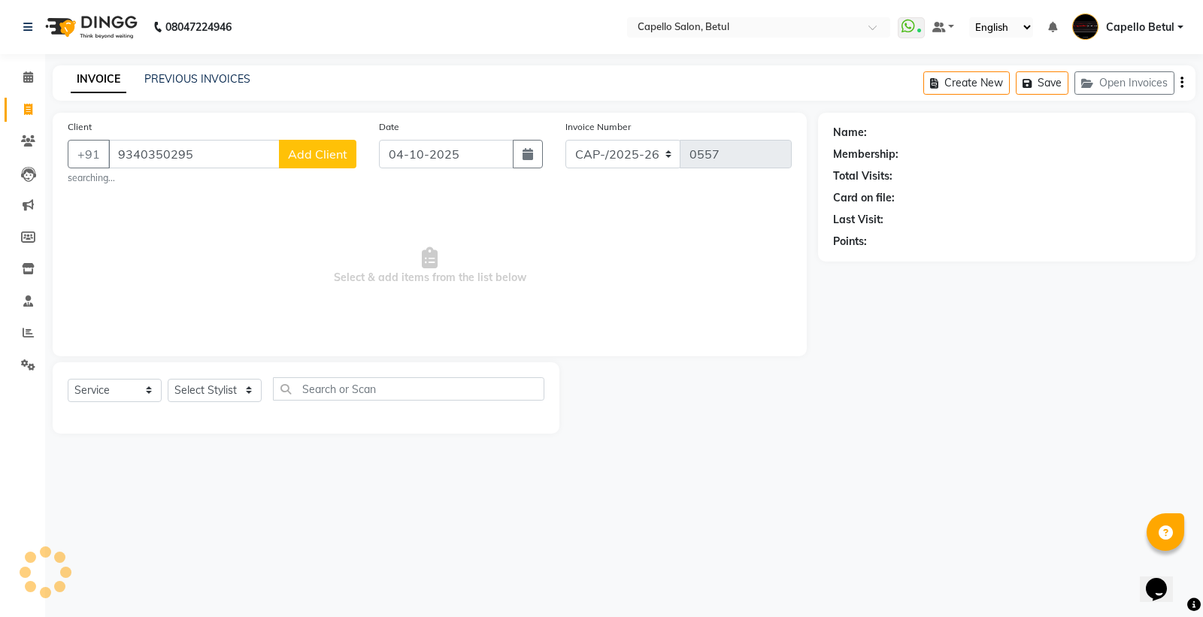
type input "9340350295"
click at [310, 167] on button "Add Client" at bounding box center [317, 154] width 77 height 29
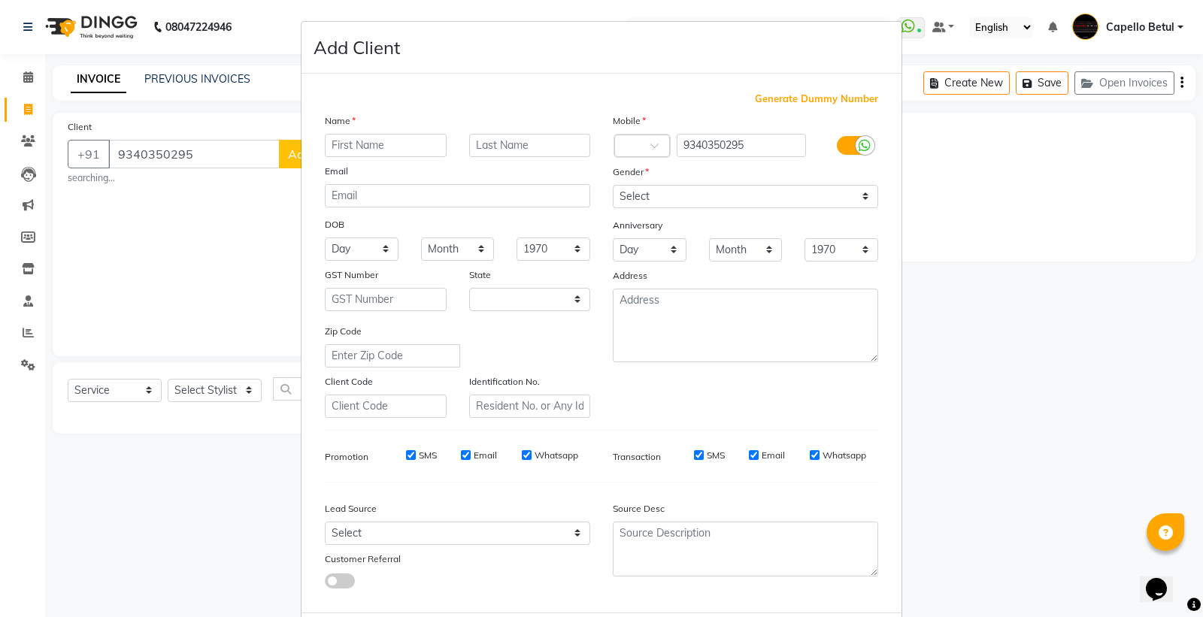
select select "21"
click at [377, 150] on input "text" at bounding box center [386, 145] width 122 height 23
type input "neha"
click at [524, 145] on input "text" at bounding box center [530, 145] width 122 height 23
type input "yadav"
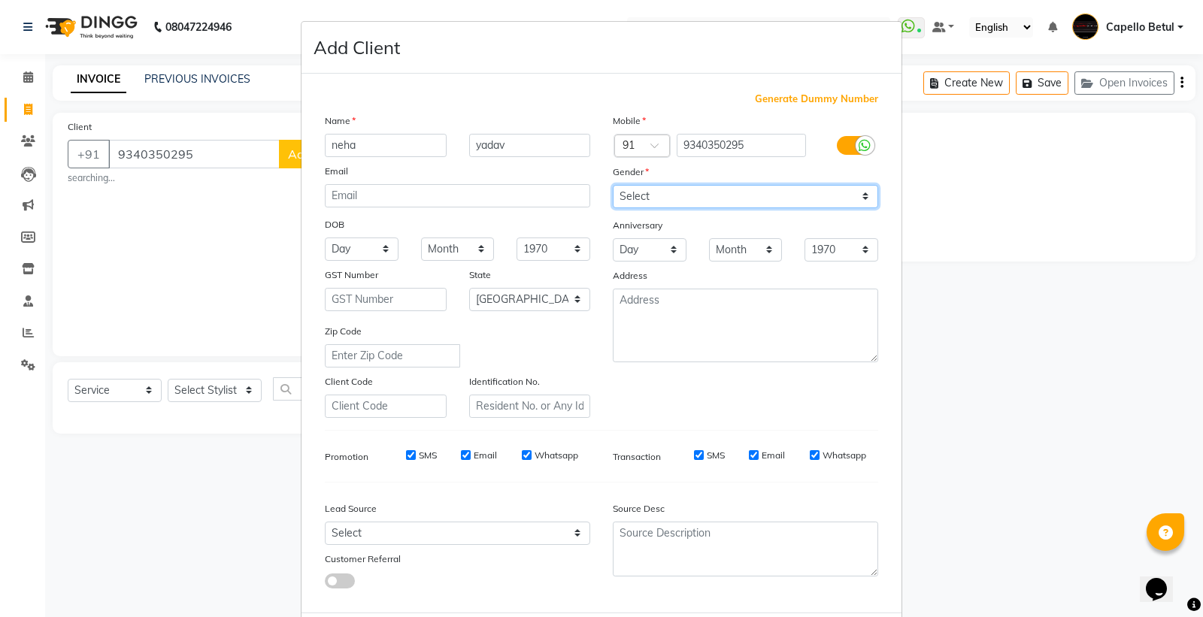
drag, startPoint x: 646, startPoint y: 192, endPoint x: 652, endPoint y: 206, distance: 15.5
click at [646, 192] on select "Select [DEMOGRAPHIC_DATA] [DEMOGRAPHIC_DATA] Other Prefer Not To Say" at bounding box center [745, 196] width 265 height 23
select select "[DEMOGRAPHIC_DATA]"
click at [613, 185] on select "Select [DEMOGRAPHIC_DATA] [DEMOGRAPHIC_DATA] Other Prefer Not To Say" at bounding box center [745, 196] width 265 height 23
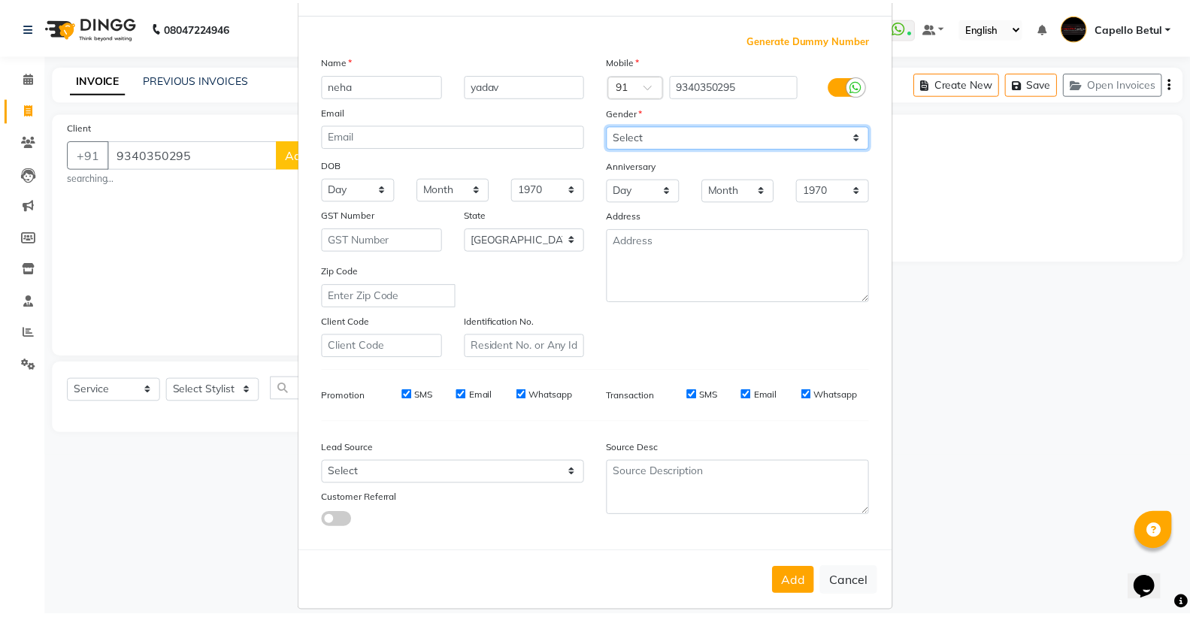
scroll to position [77, 0]
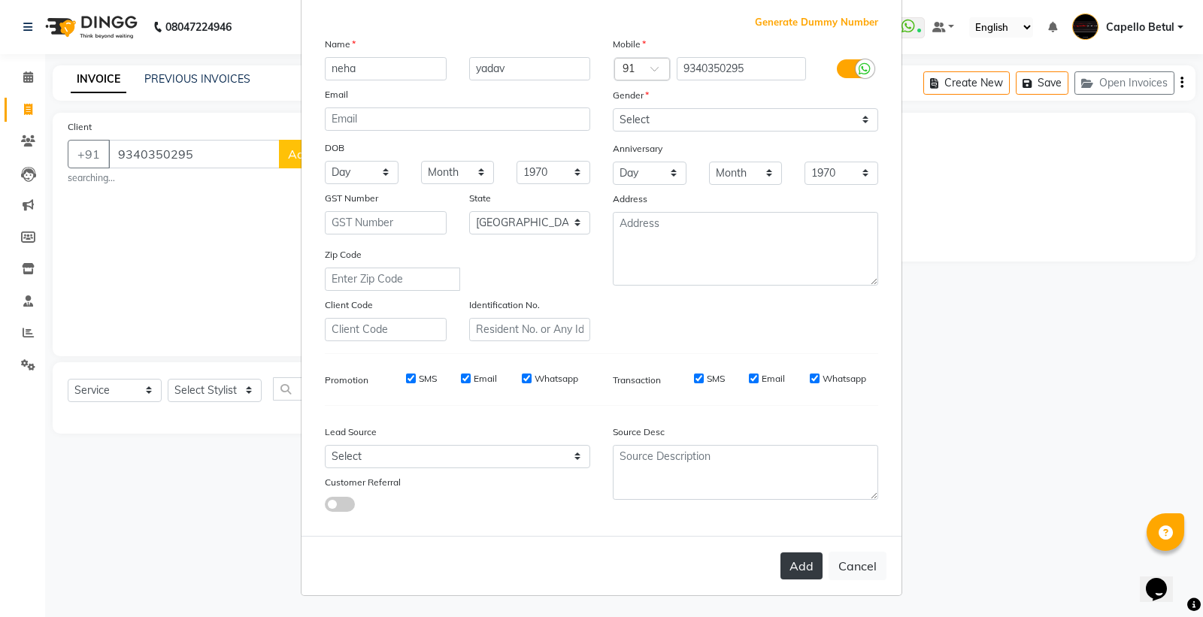
click at [807, 571] on button "Add" at bounding box center [801, 565] width 42 height 27
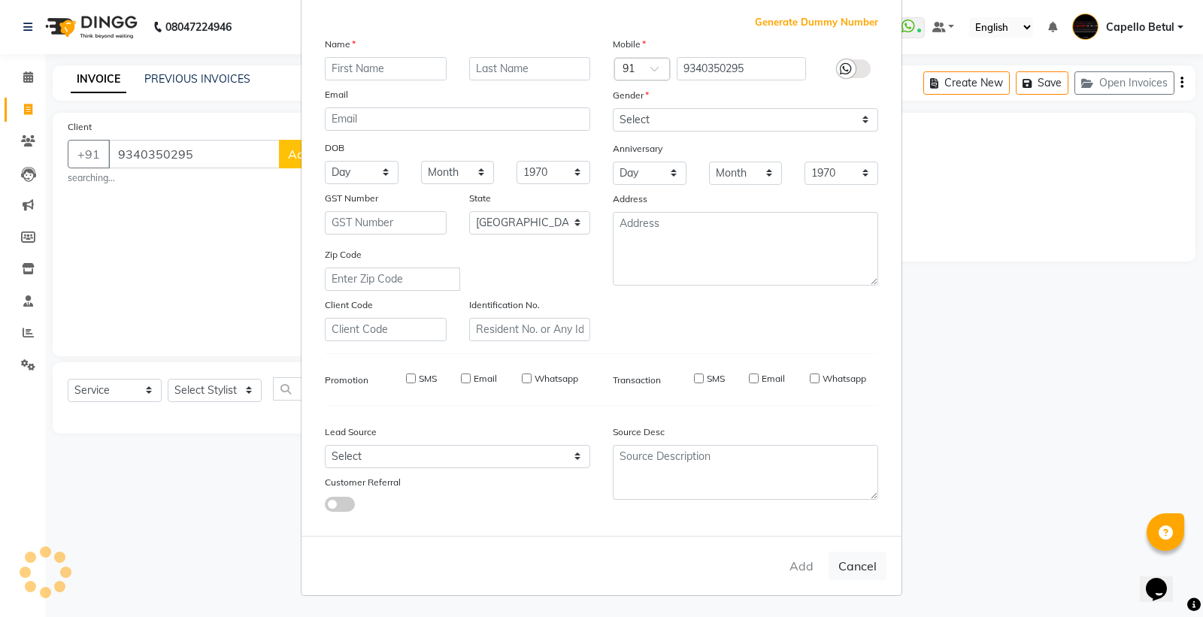
select select
select select "null"
select select
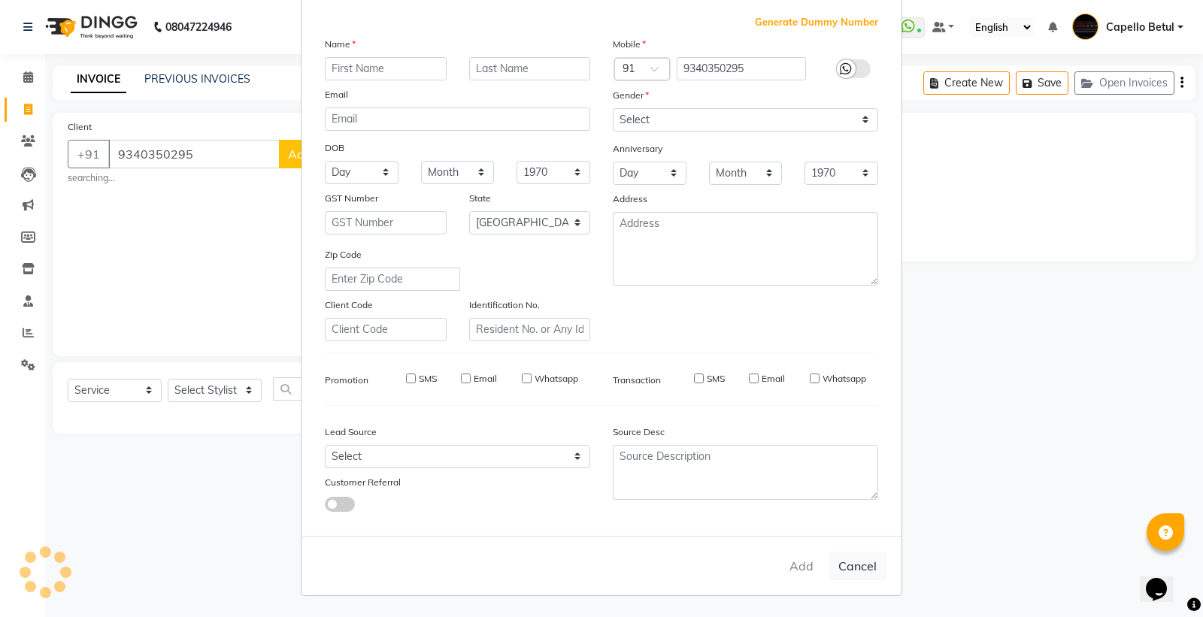
select select
checkbox input "false"
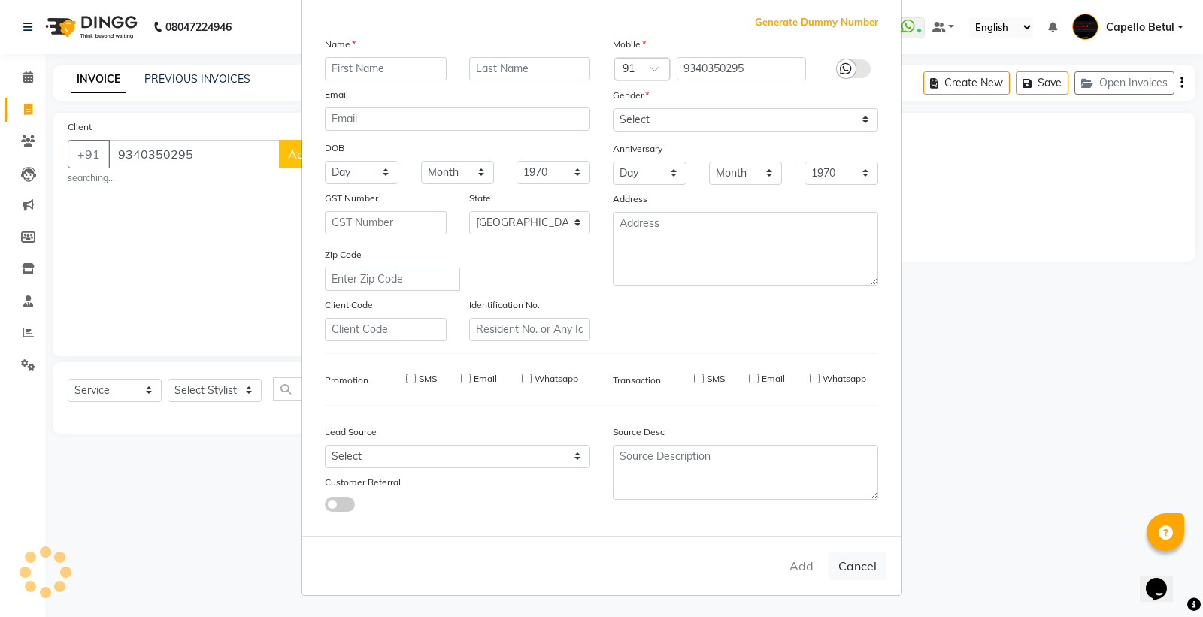
checkbox input "false"
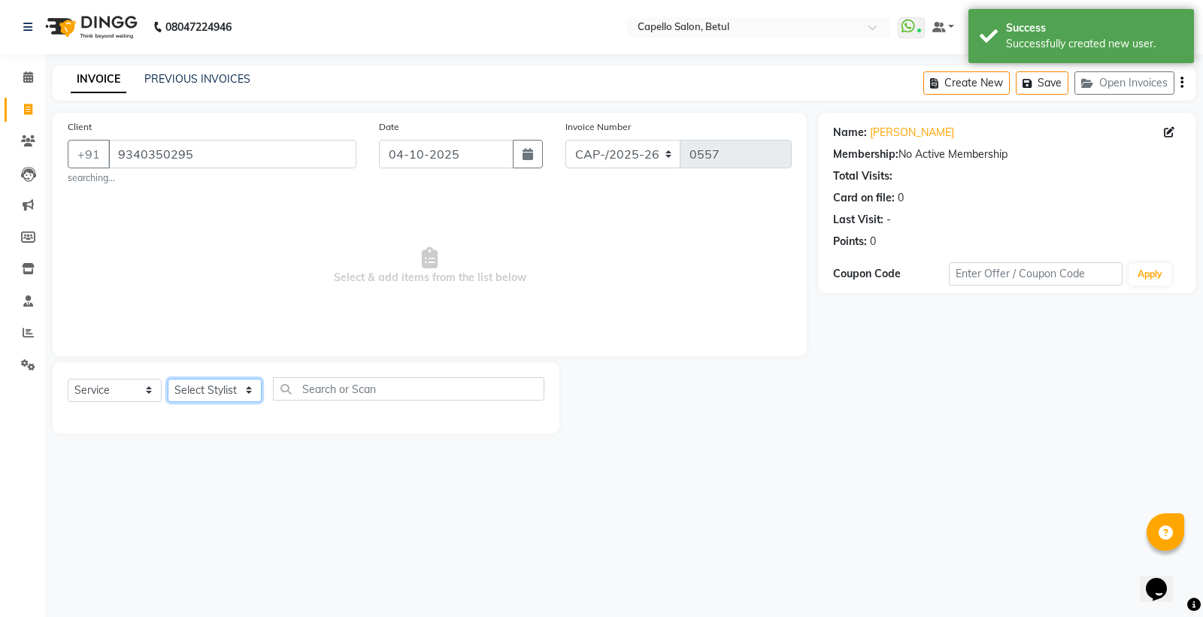
click at [237, 392] on select "Select Stylist ADMIN Capello Betul [PERSON_NAME] POOJA SOLANKI (M) PRAVEEN (M) …" at bounding box center [215, 390] width 94 height 23
select select "14474"
click at [168, 379] on select "Select Stylist ADMIN Capello Betul [PERSON_NAME] POOJA SOLANKI (M) PRAVEEN (M) …" at bounding box center [215, 390] width 94 height 23
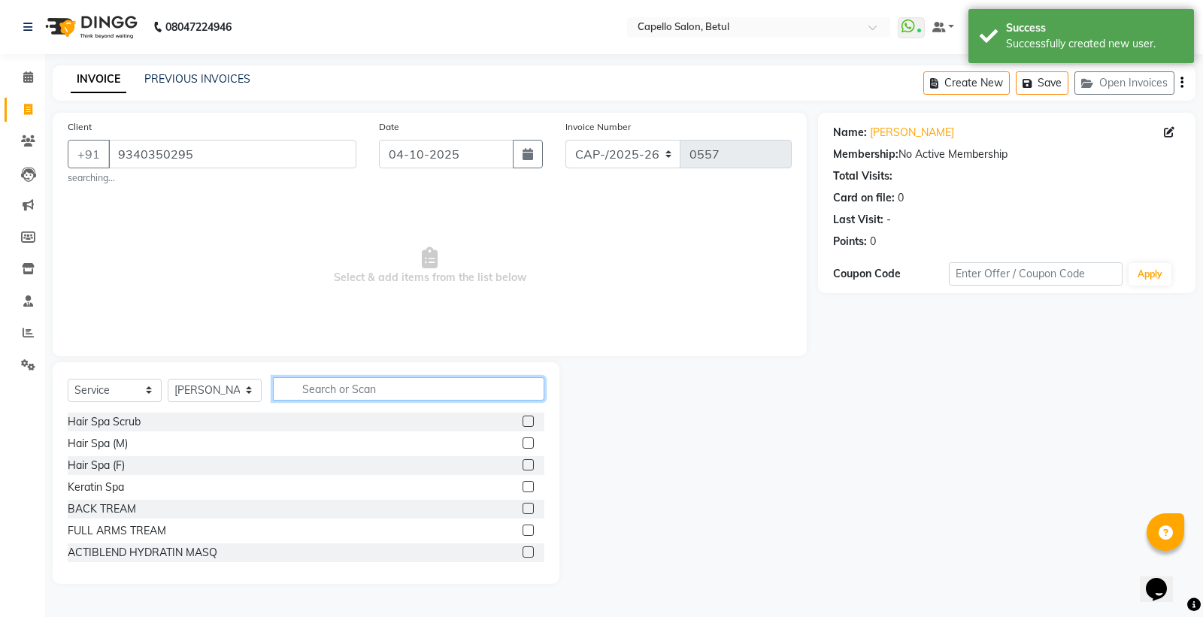
click at [342, 384] on input "text" at bounding box center [408, 388] width 271 height 23
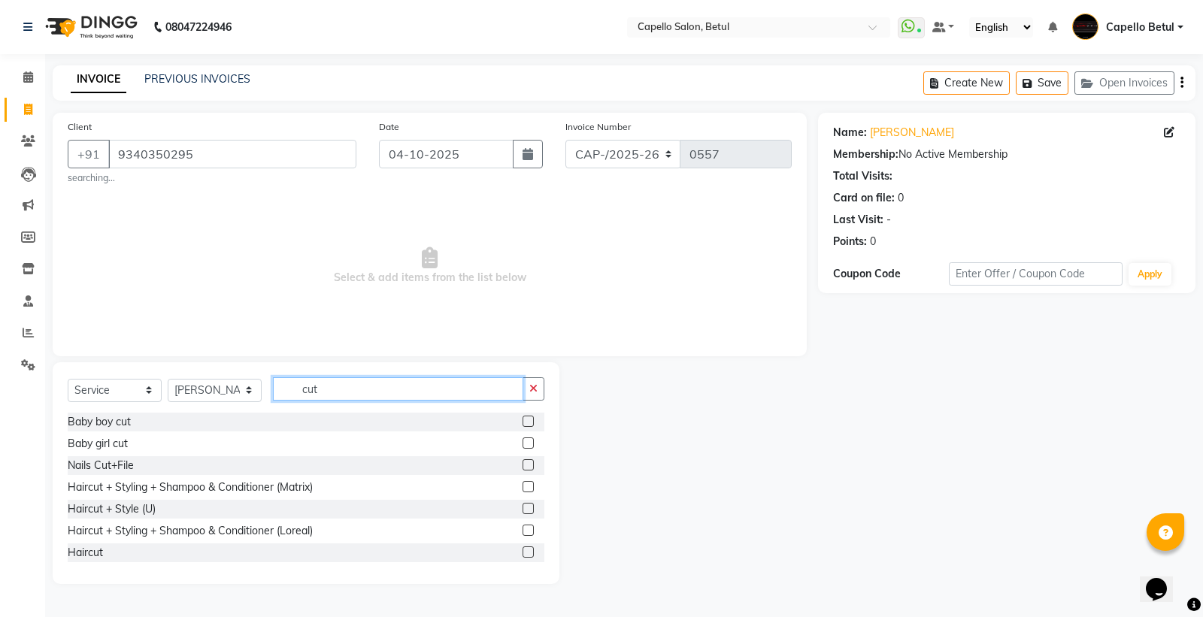
type input "cut"
click at [522, 551] on label at bounding box center [527, 551] width 11 height 11
click at [522, 551] on input "checkbox" at bounding box center [527, 553] width 10 height 10
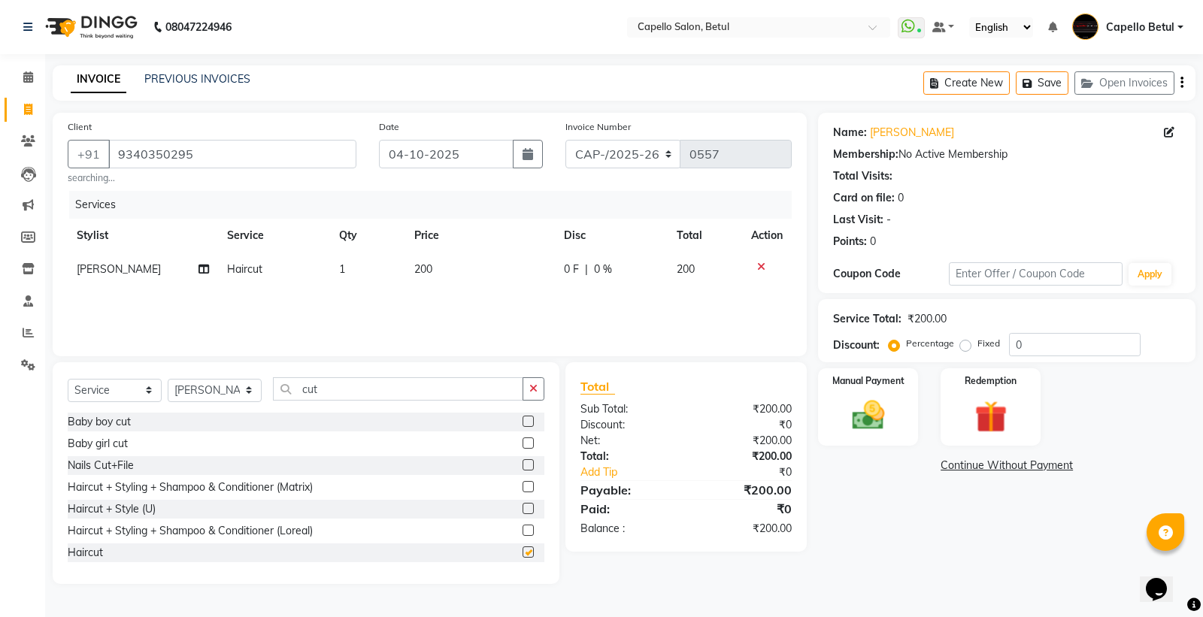
checkbox input "false"
click at [331, 386] on input "cut" at bounding box center [398, 388] width 250 height 23
type input "c"
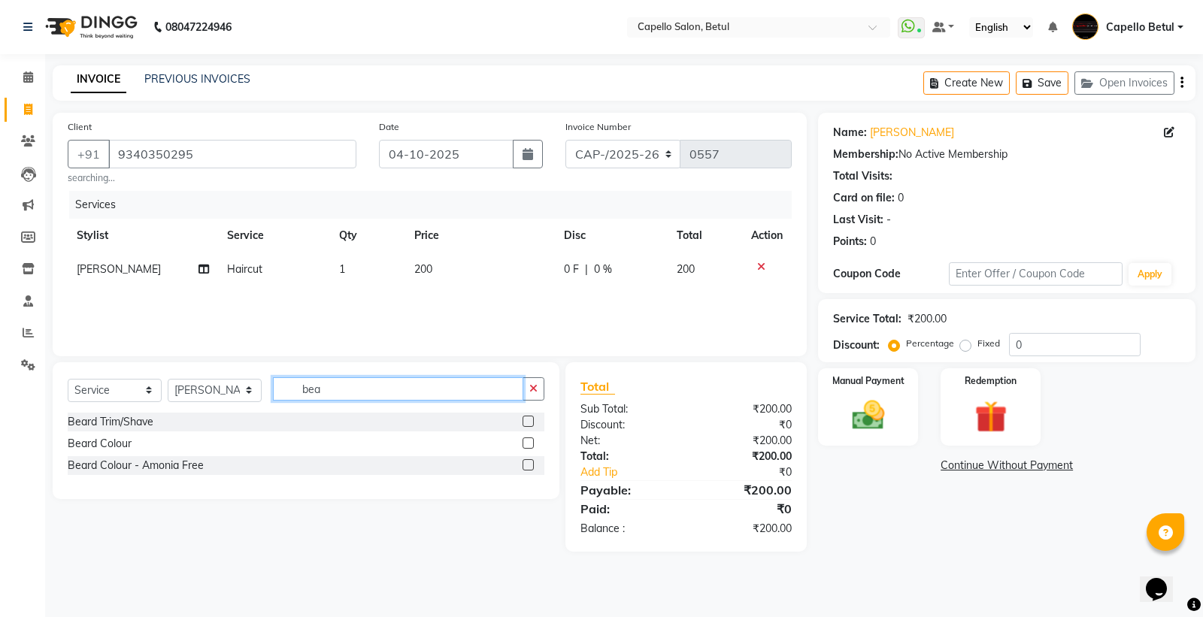
type input "bea"
click at [530, 424] on label at bounding box center [527, 421] width 11 height 11
click at [530, 424] on input "checkbox" at bounding box center [527, 422] width 10 height 10
click at [416, 401] on input "bea" at bounding box center [398, 388] width 250 height 23
checkbox input "false"
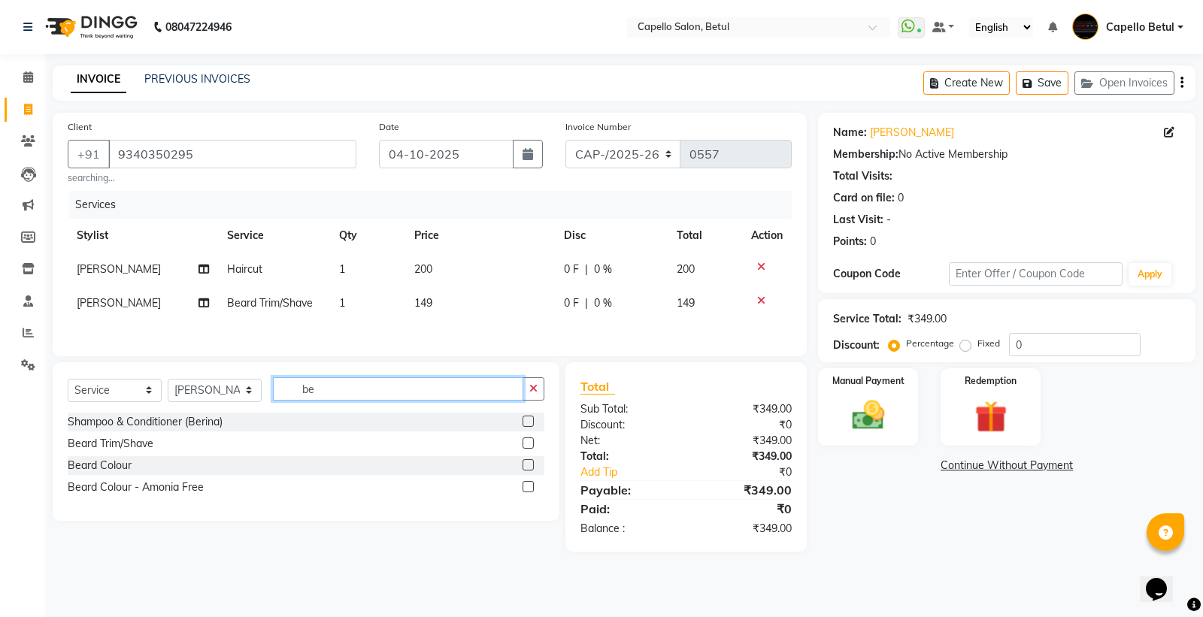
type input "b"
type input "kan"
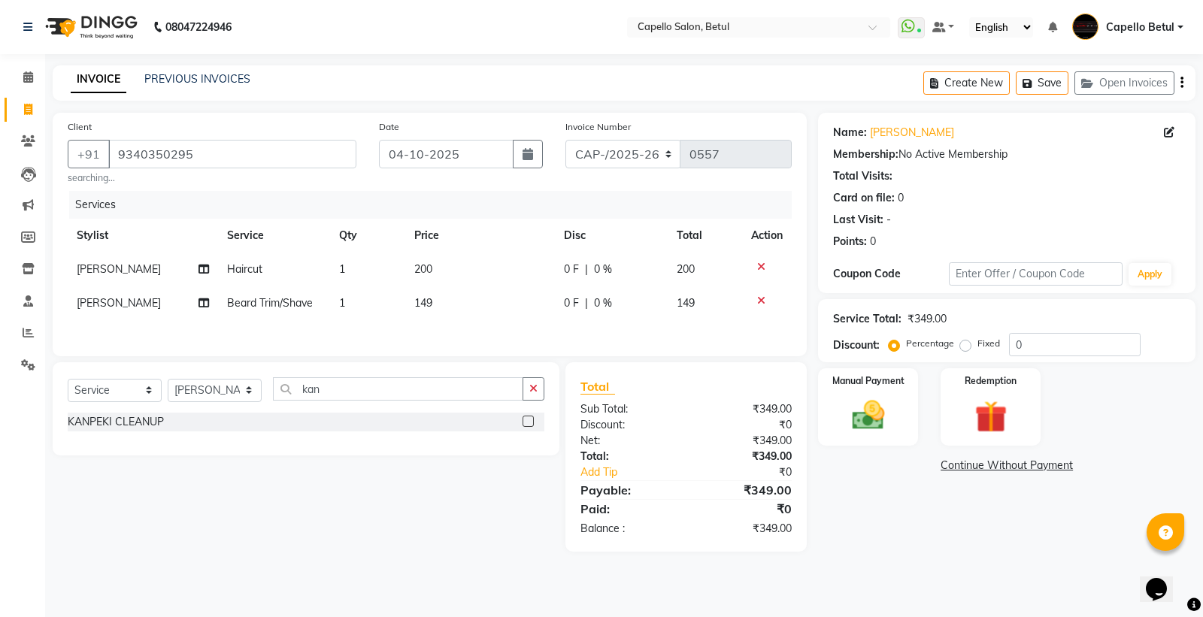
click at [529, 422] on label at bounding box center [527, 421] width 11 height 11
click at [529, 422] on input "checkbox" at bounding box center [527, 422] width 10 height 10
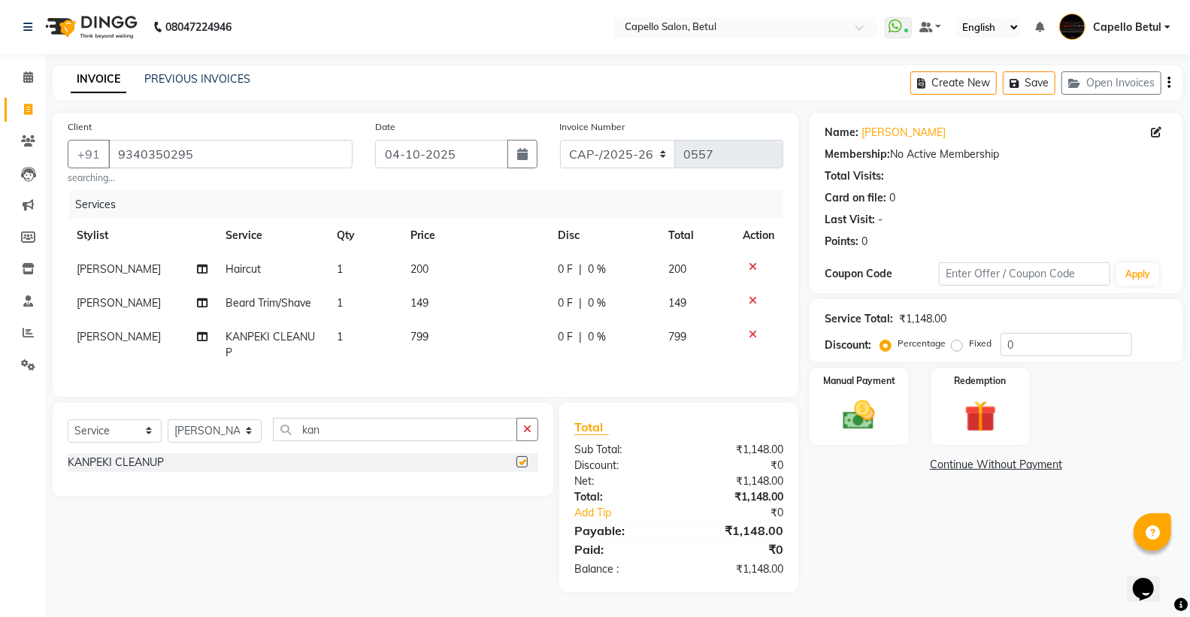
checkbox input "false"
click at [195, 443] on select "Select Stylist ADMIN Capello Betul [PERSON_NAME] POOJA SOLANKI (M) PRAVEEN (M) …" at bounding box center [215, 430] width 94 height 23
select select "17856"
click at [168, 432] on select "Select Stylist ADMIN Capello Betul [PERSON_NAME] POOJA SOLANKI (M) PRAVEEN (M) …" at bounding box center [215, 430] width 94 height 23
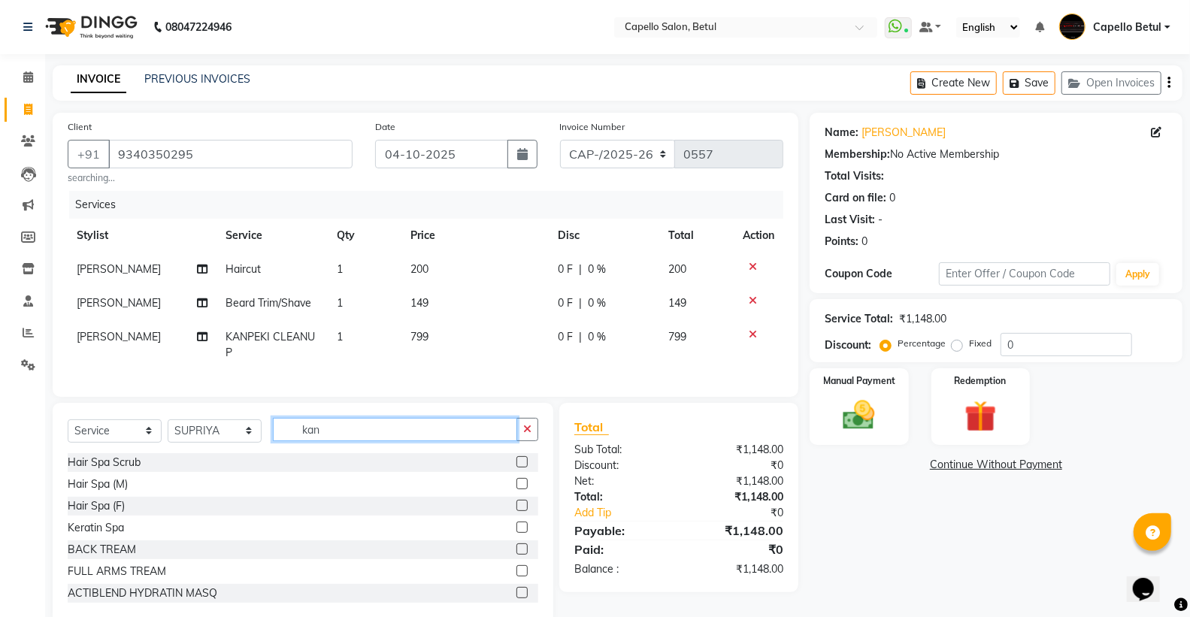
drag, startPoint x: 340, startPoint y: 449, endPoint x: 342, endPoint y: 479, distance: 29.4
click at [339, 441] on input "kan" at bounding box center [395, 429] width 244 height 23
type input "k"
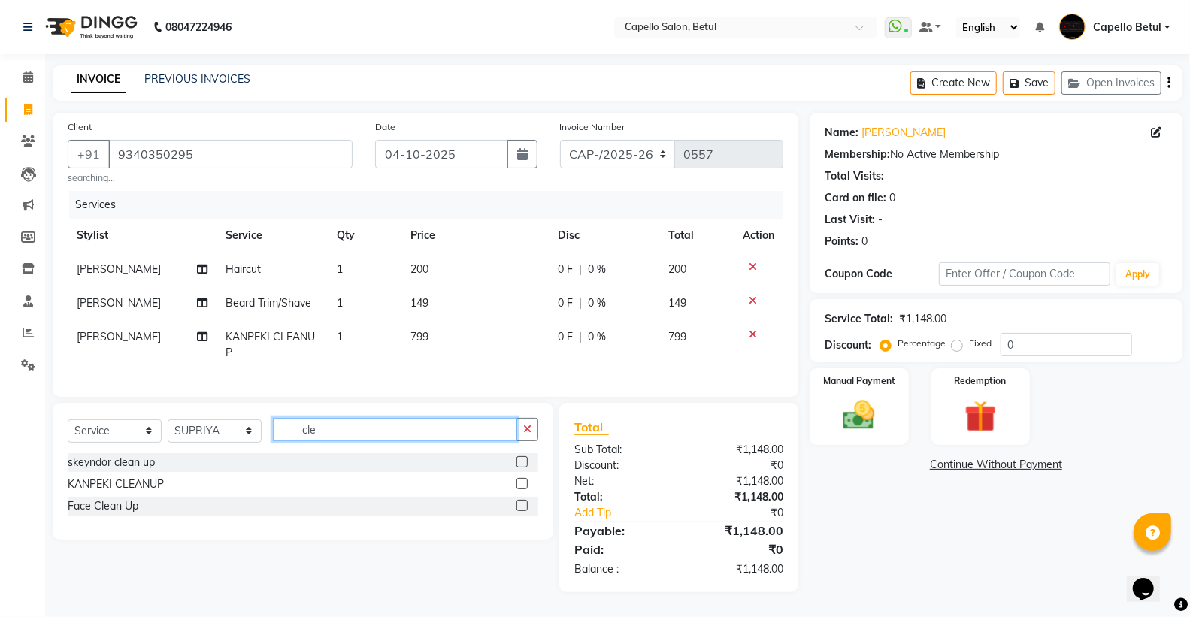
type input "cle"
click at [526, 468] on label at bounding box center [521, 461] width 11 height 11
click at [526, 468] on input "checkbox" at bounding box center [521, 463] width 10 height 10
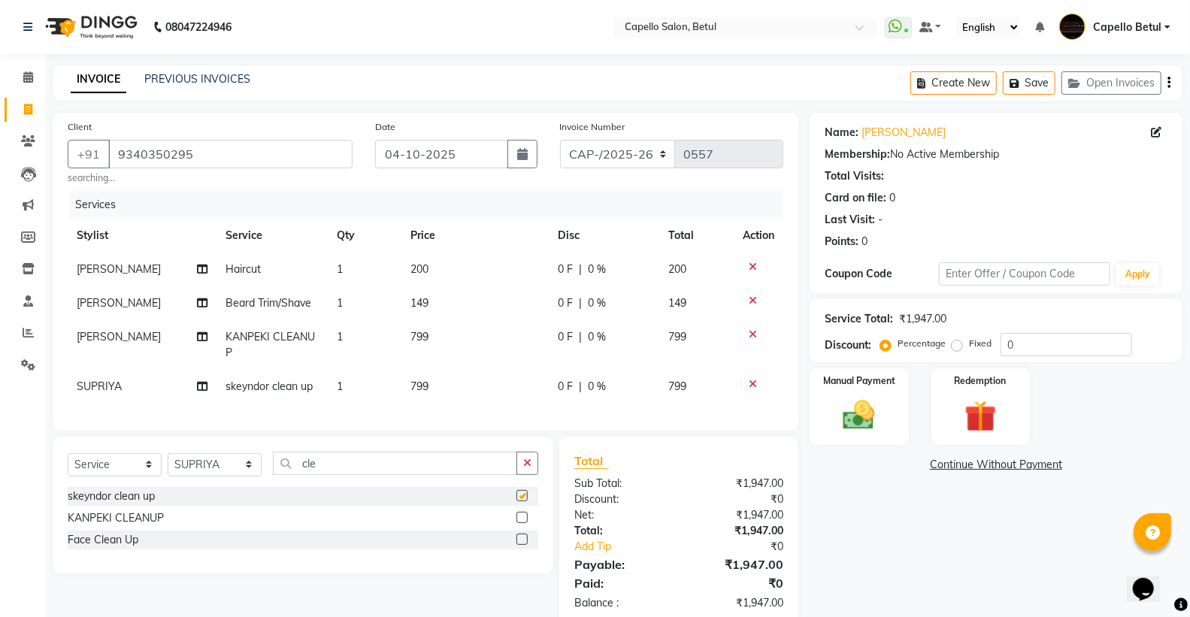
checkbox input "false"
click at [498, 318] on td "149" at bounding box center [474, 303] width 147 height 34
select select "14474"
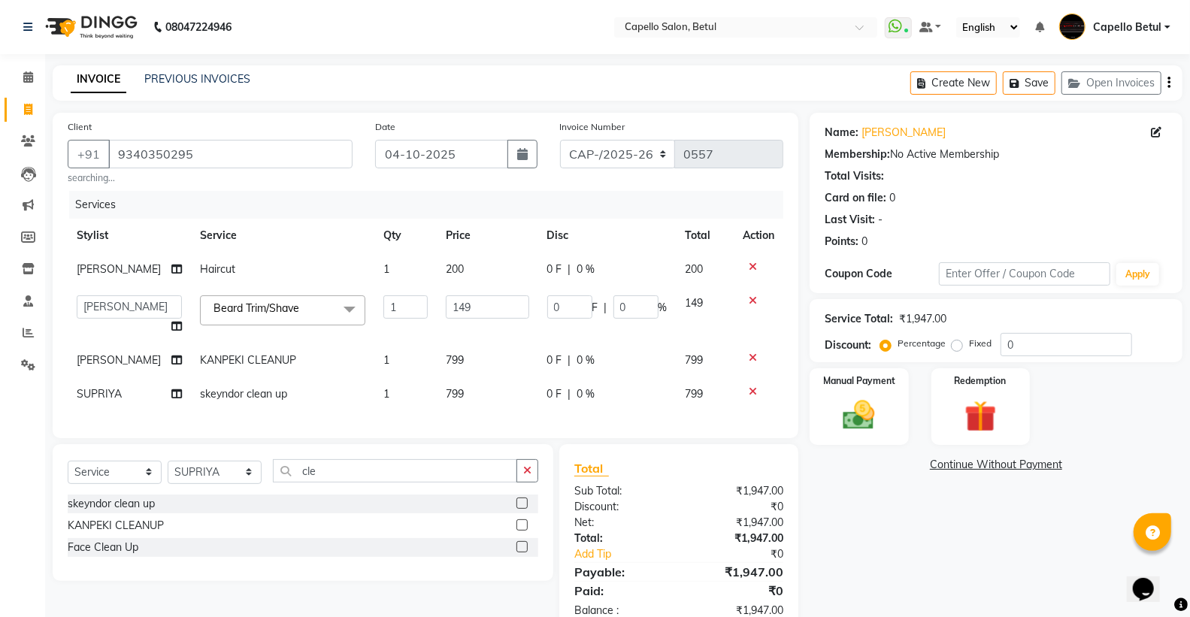
click at [498, 314] on input "149" at bounding box center [487, 306] width 83 height 23
type input "1"
type input "200"
drag, startPoint x: 534, startPoint y: 504, endPoint x: 528, endPoint y: 485, distance: 20.0
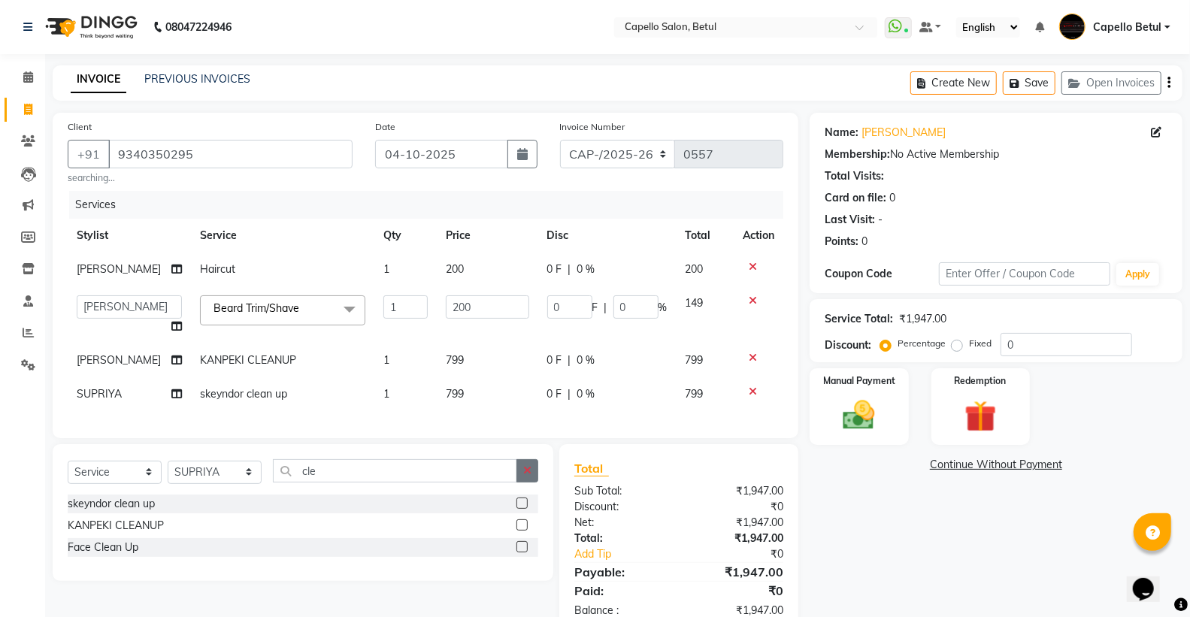
click at [528, 485] on div "Select Service Product Membership Package Voucher Prepaid Gift Card Select Styl…" at bounding box center [303, 476] width 471 height 35
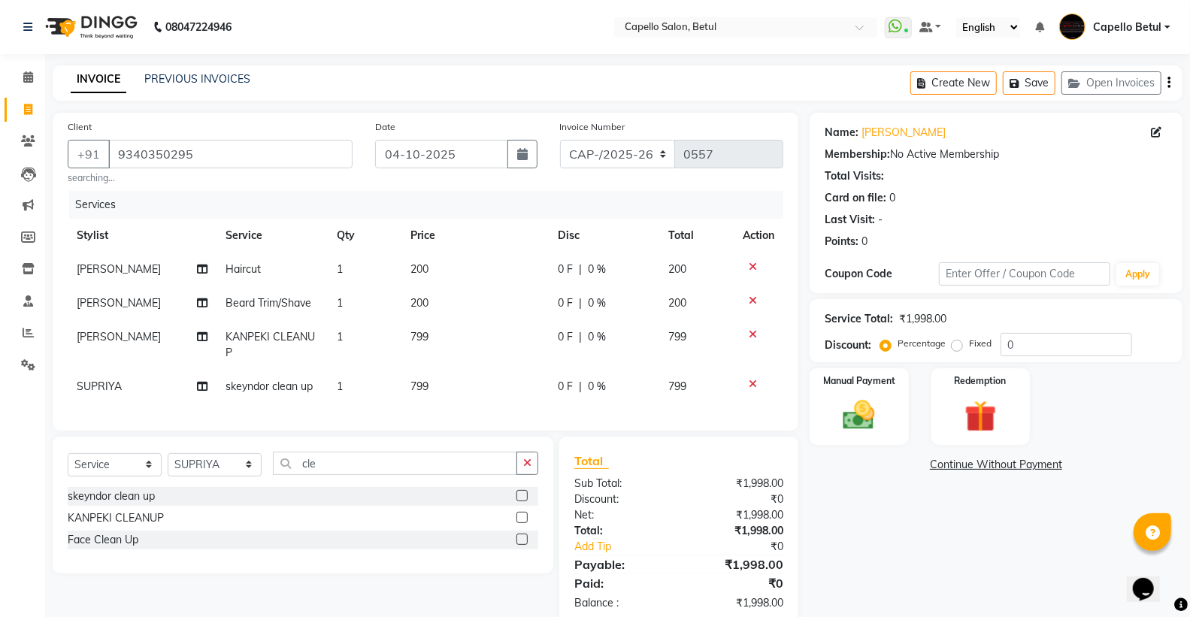
click at [487, 366] on td "799" at bounding box center [474, 345] width 147 height 50
select select "14474"
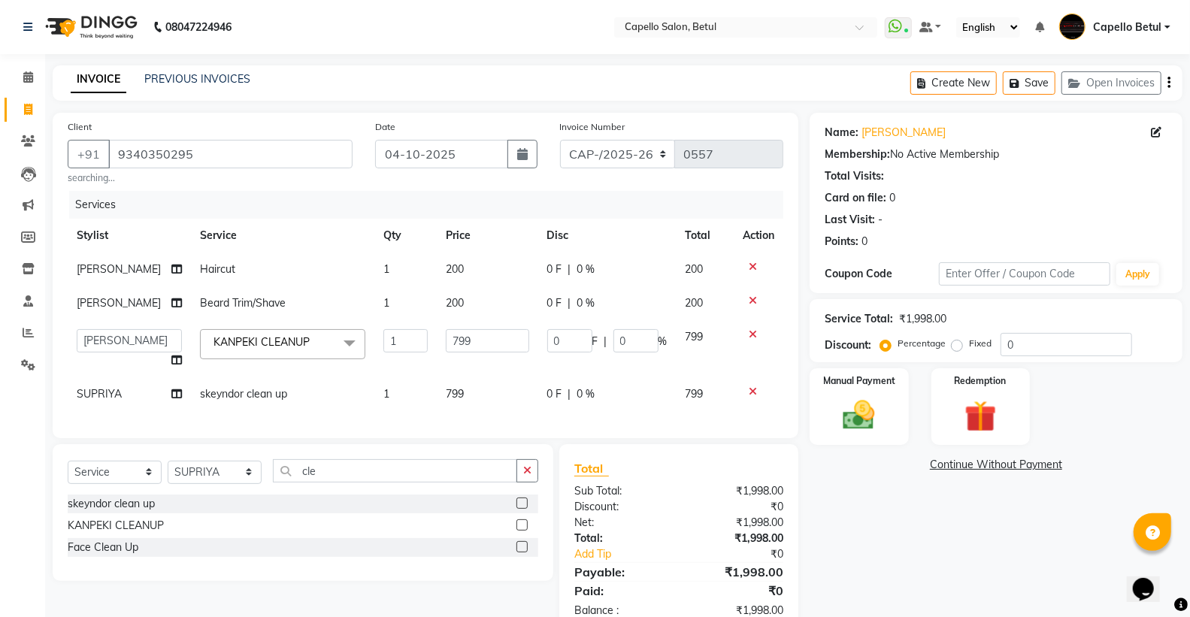
click at [484, 358] on td "799" at bounding box center [487, 348] width 101 height 57
drag, startPoint x: 484, startPoint y: 358, endPoint x: 484, endPoint y: 347, distance: 10.5
click at [484, 347] on td "799" at bounding box center [487, 348] width 101 height 57
click at [484, 347] on input "799" at bounding box center [487, 340] width 83 height 23
type input "7"
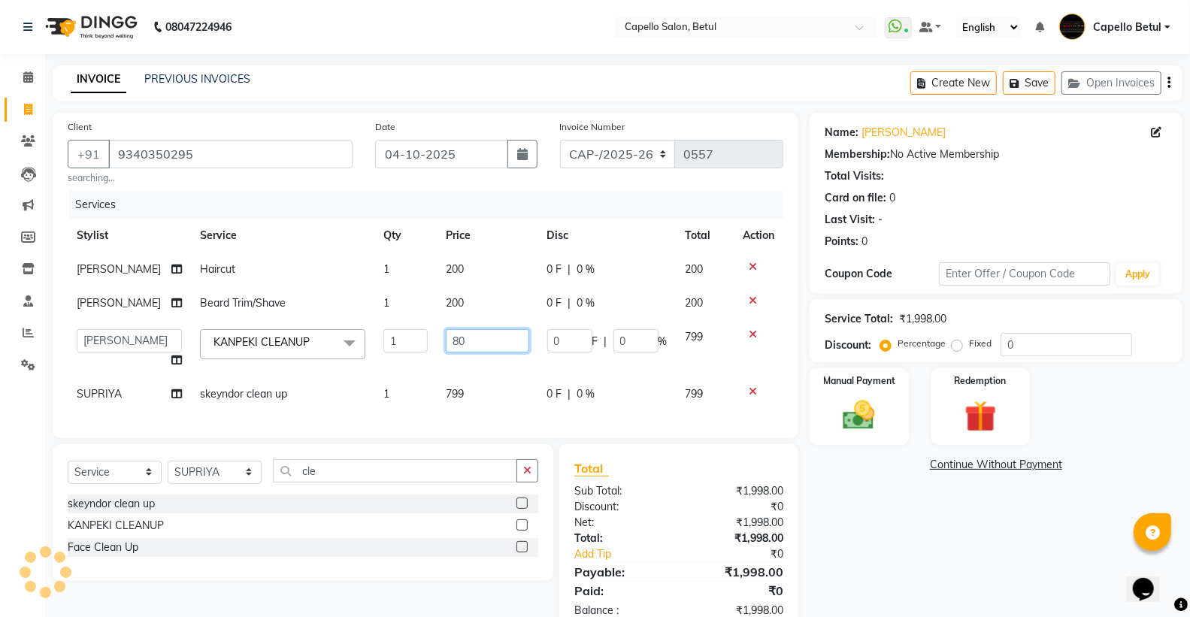
type input "800"
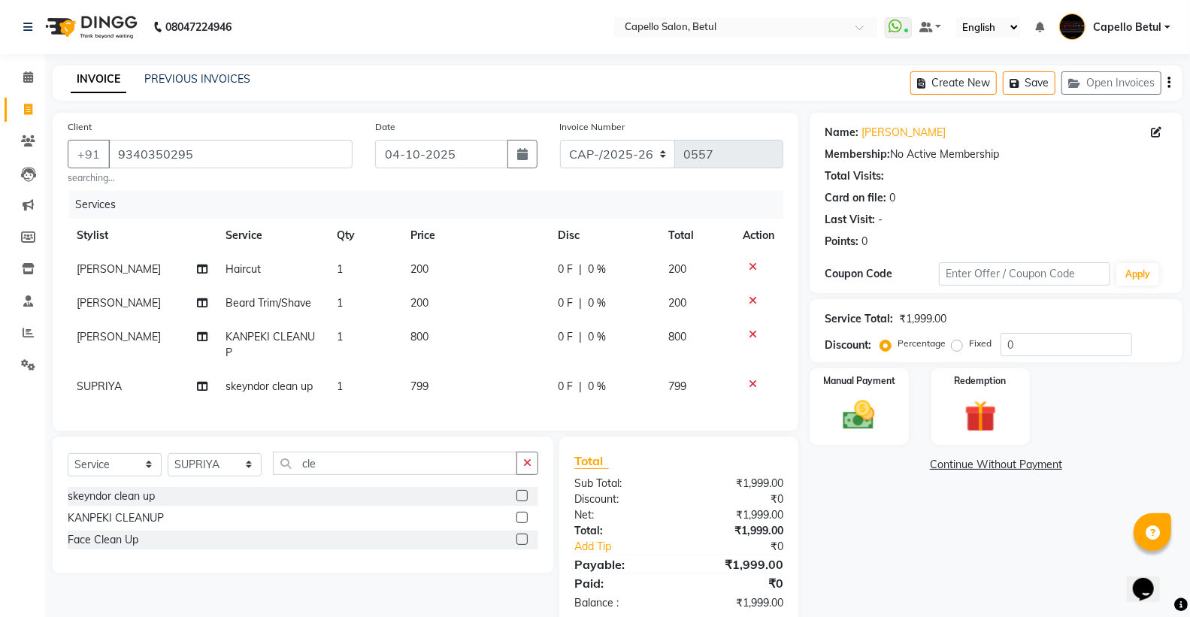
drag, startPoint x: 462, startPoint y: 368, endPoint x: 490, endPoint y: 386, distance: 33.1
click at [466, 371] on tbody "[PERSON_NAME] Haircut 1 200 0 F | 0 % 200 [PERSON_NAME] Trim/Shave 1 200 0 F | …" at bounding box center [426, 328] width 716 height 151
click at [490, 386] on td "799" at bounding box center [474, 387] width 147 height 34
select select "17856"
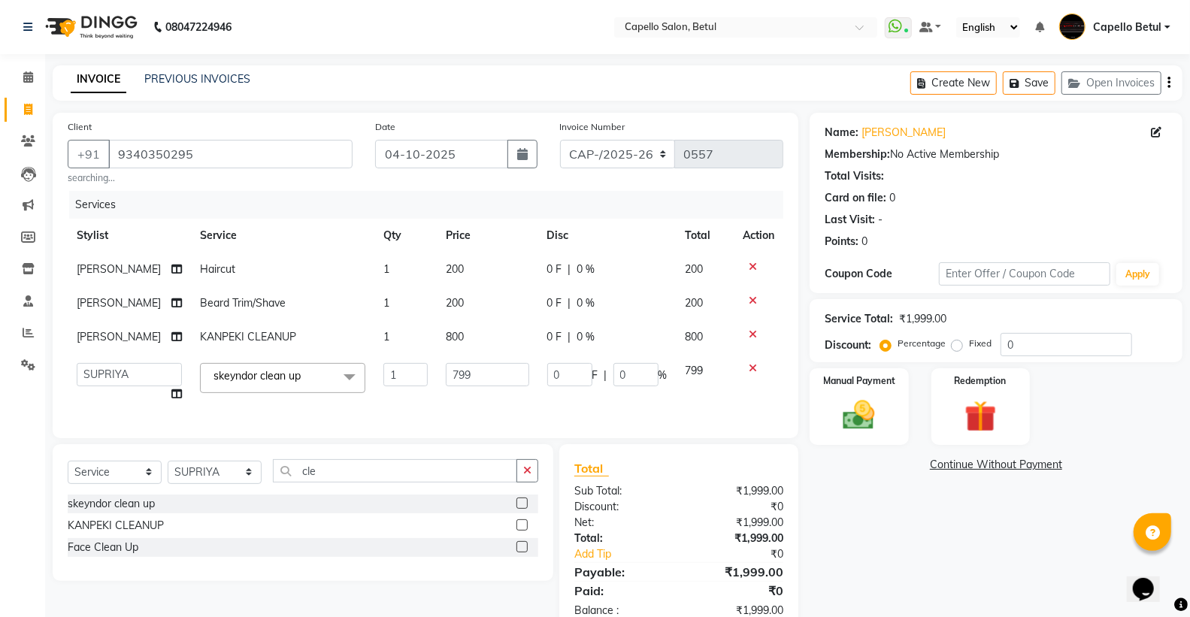
click at [490, 385] on input "799" at bounding box center [487, 374] width 83 height 23
type input "7"
type input "1000"
click at [468, 407] on div "Services Stylist Service Qty Price Disc Total Action [PERSON_NAME] Haircut 1 20…" at bounding box center [426, 307] width 716 height 232
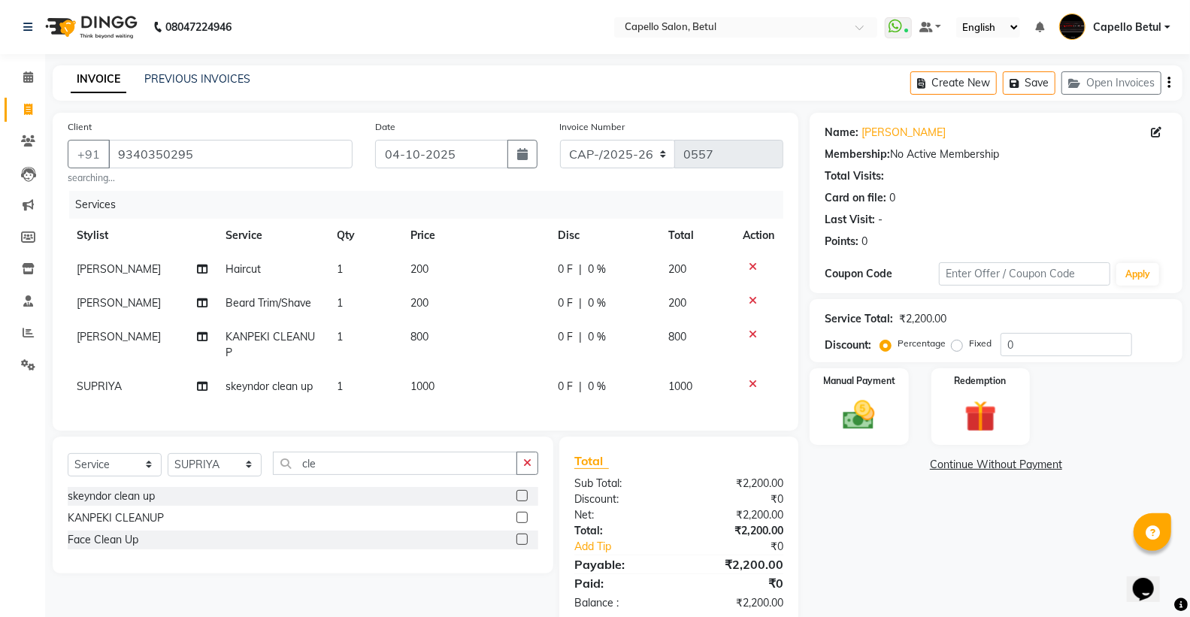
scroll to position [45, 0]
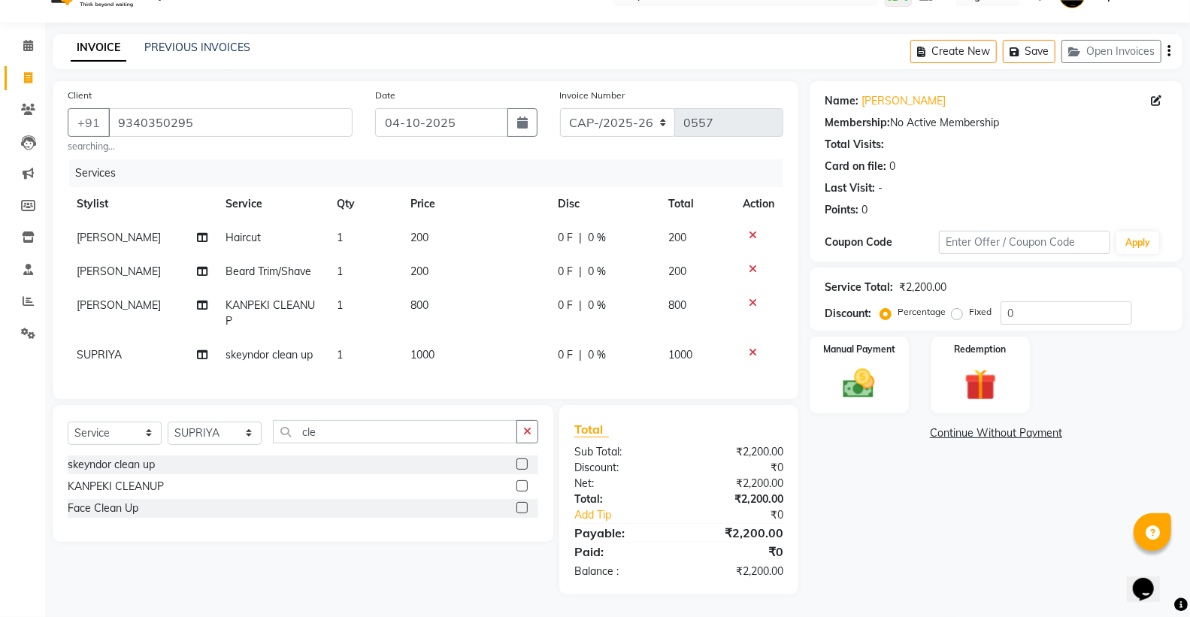
click at [534, 422] on button "button" at bounding box center [527, 431] width 22 height 23
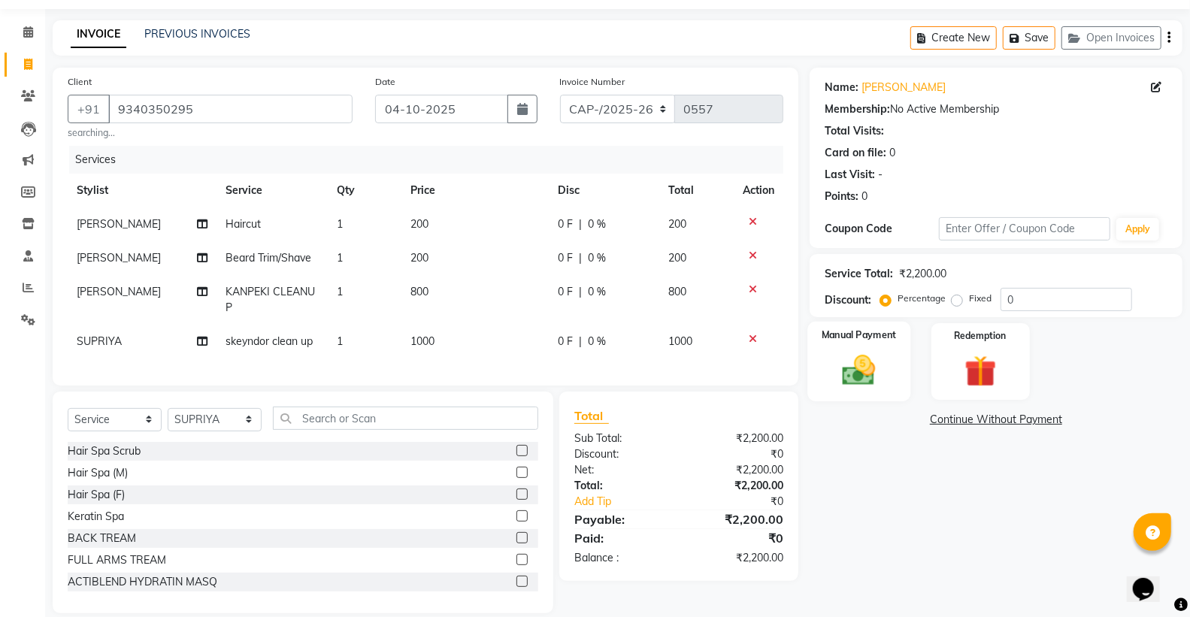
click at [840, 339] on label "Manual Payment" at bounding box center [859, 335] width 75 height 14
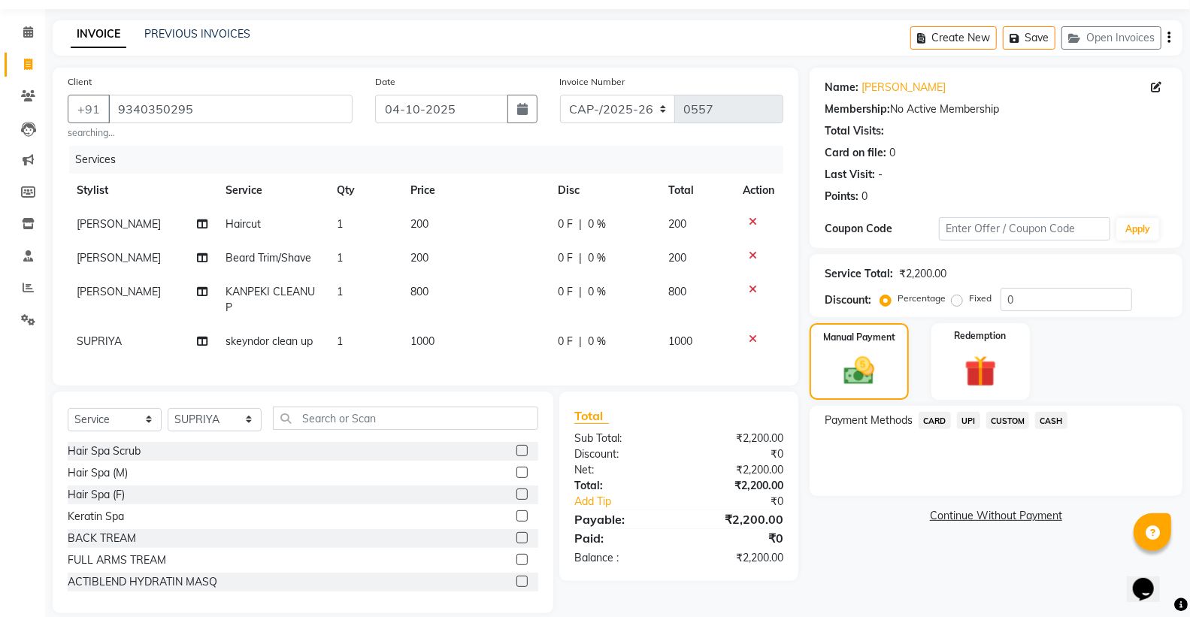
click at [1061, 419] on span "CASH" at bounding box center [1051, 420] width 32 height 17
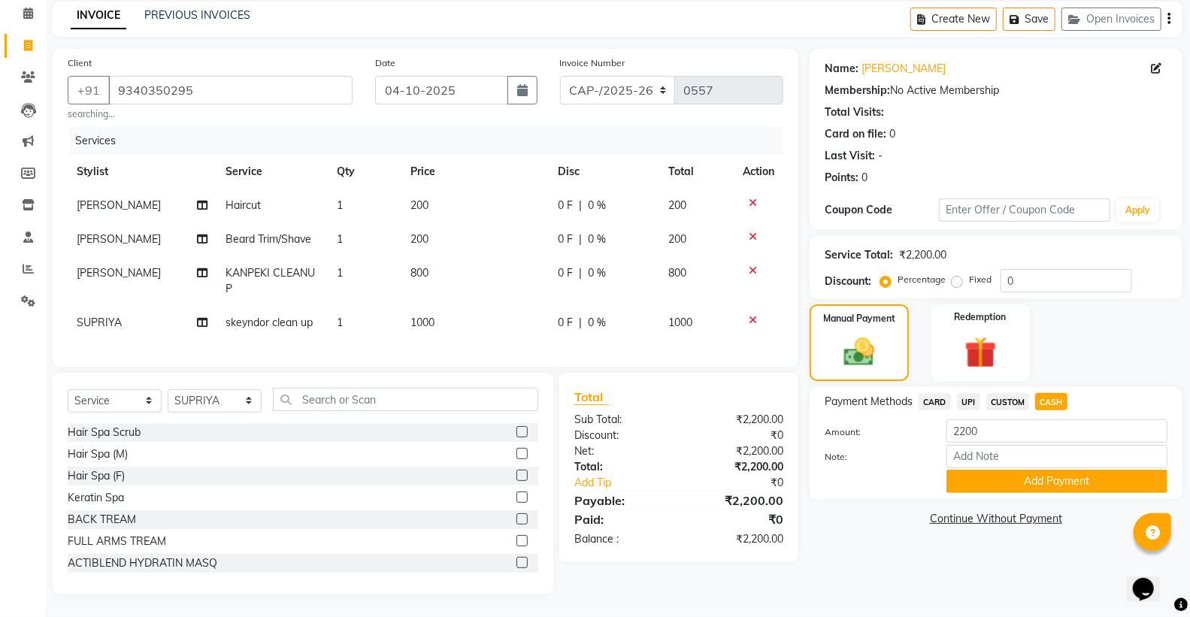
scroll to position [77, 0]
click at [1055, 470] on button "Add Payment" at bounding box center [1056, 481] width 221 height 23
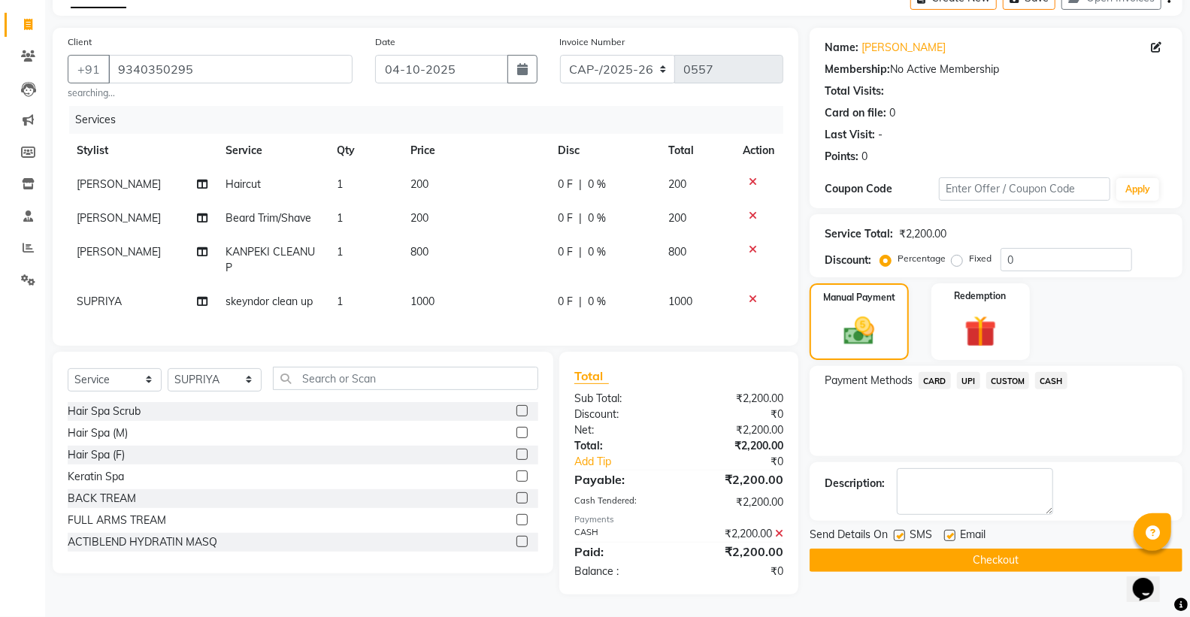
scroll to position [98, 0]
click at [994, 549] on button "Checkout" at bounding box center [996, 560] width 373 height 23
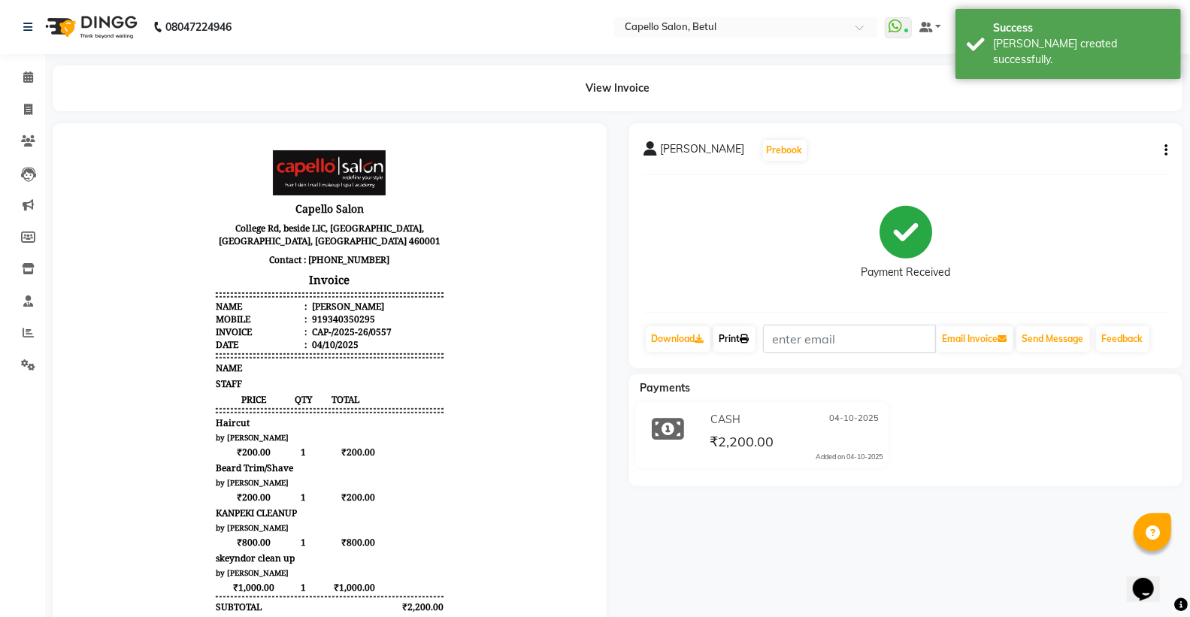
click at [741, 341] on link "Print" at bounding box center [734, 339] width 42 height 26
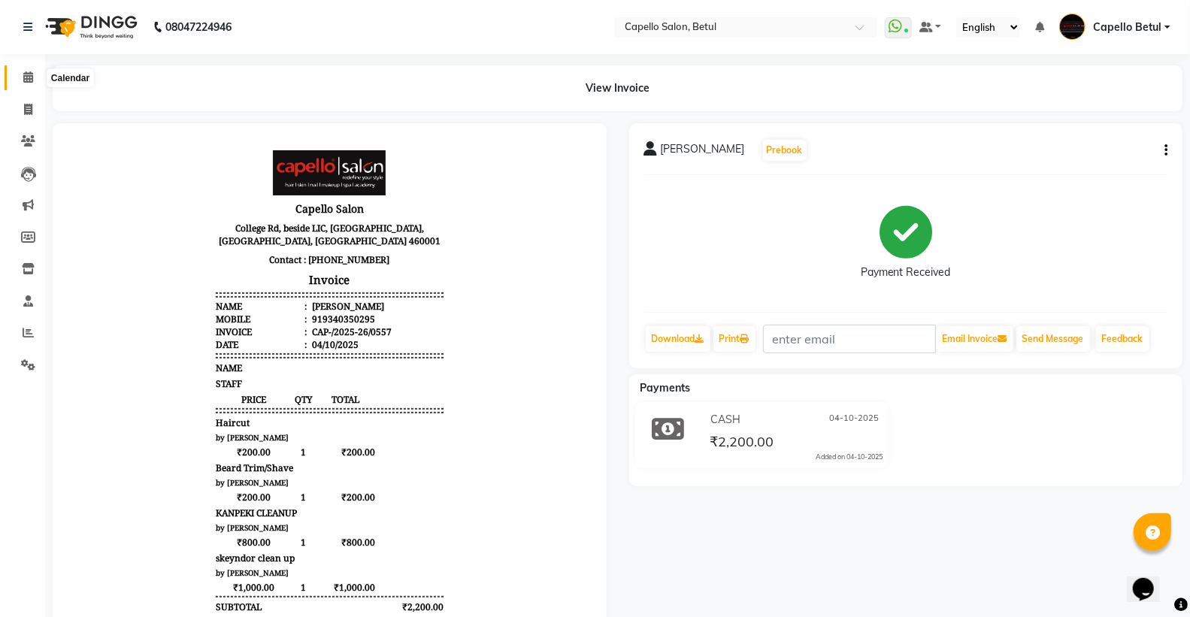
click at [25, 77] on icon at bounding box center [28, 76] width 10 height 11
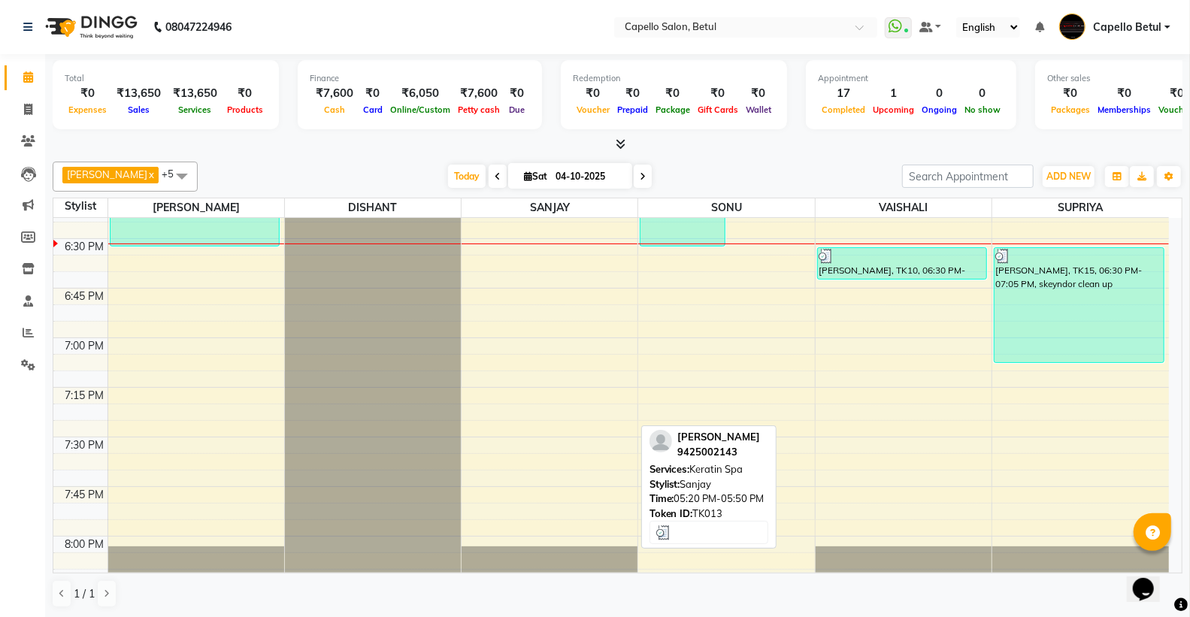
scroll to position [1878, 0]
